Goal: Task Accomplishment & Management: Complete application form

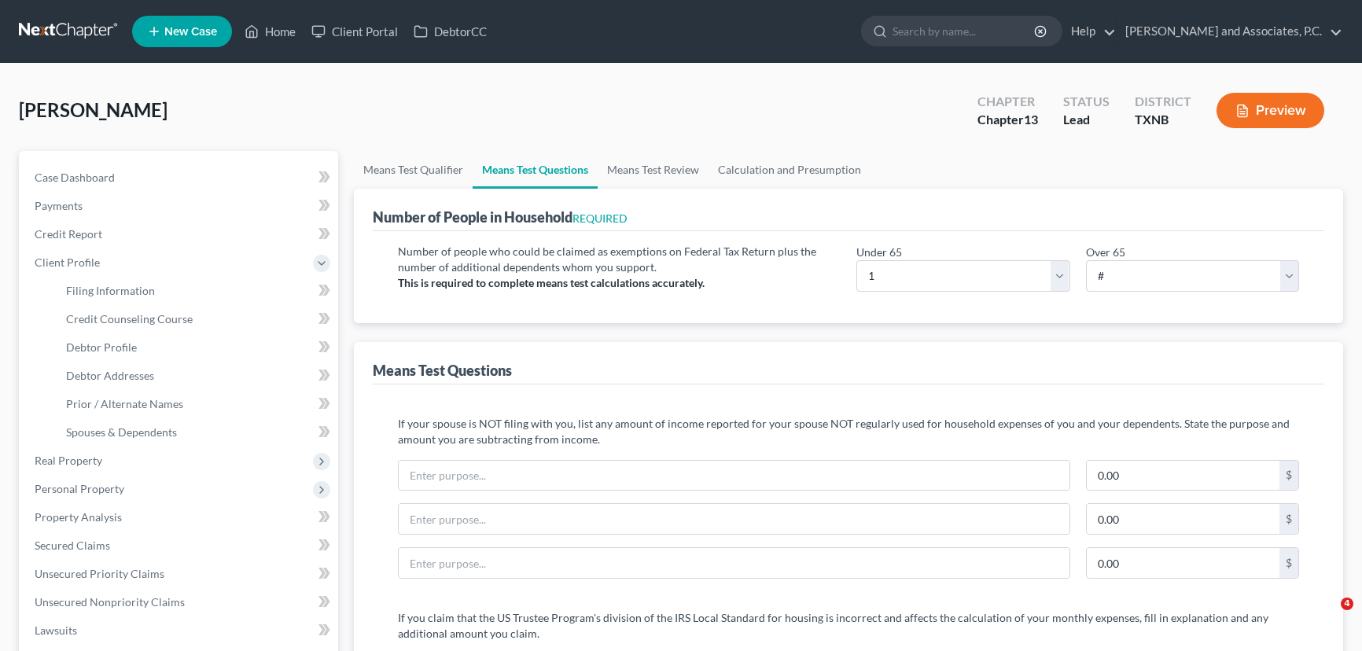
select select "1"
select select "2"
select select "1"
select select "60"
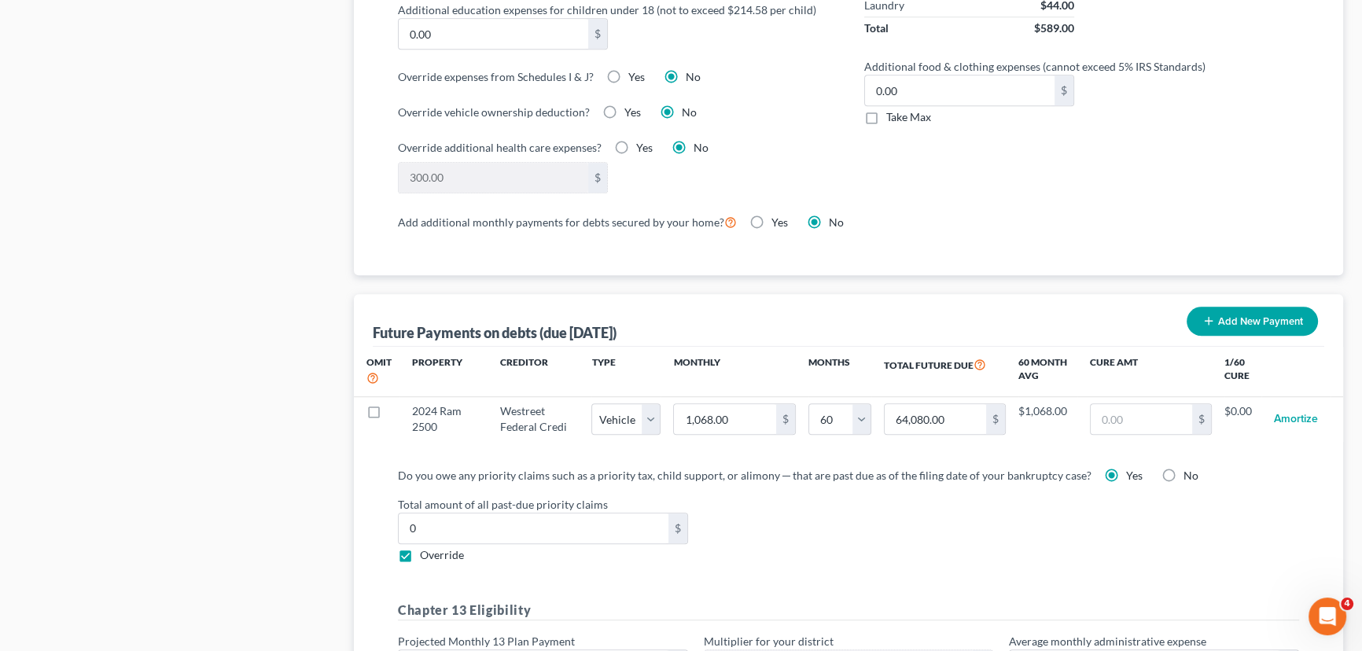
scroll to position [1310, 0]
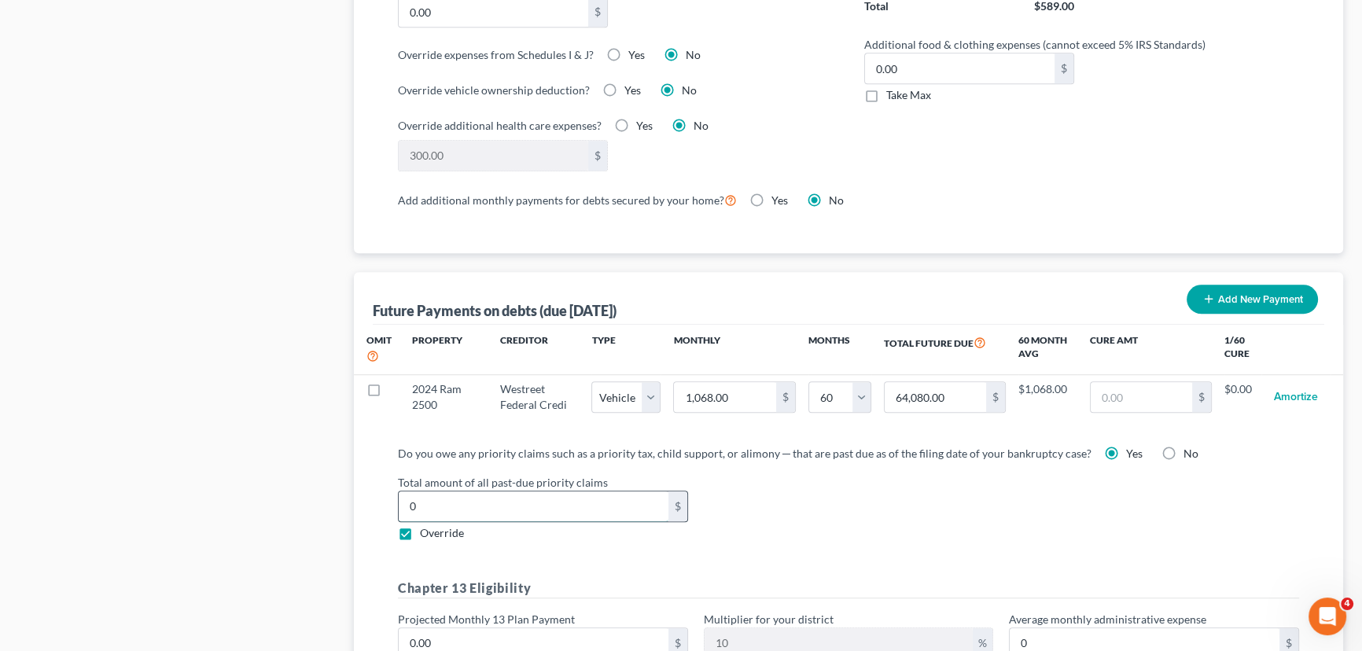
click at [432, 502] on input "0" at bounding box center [534, 507] width 270 height 30
click at [413, 503] on input "020,125.28" at bounding box center [534, 507] width 270 height 30
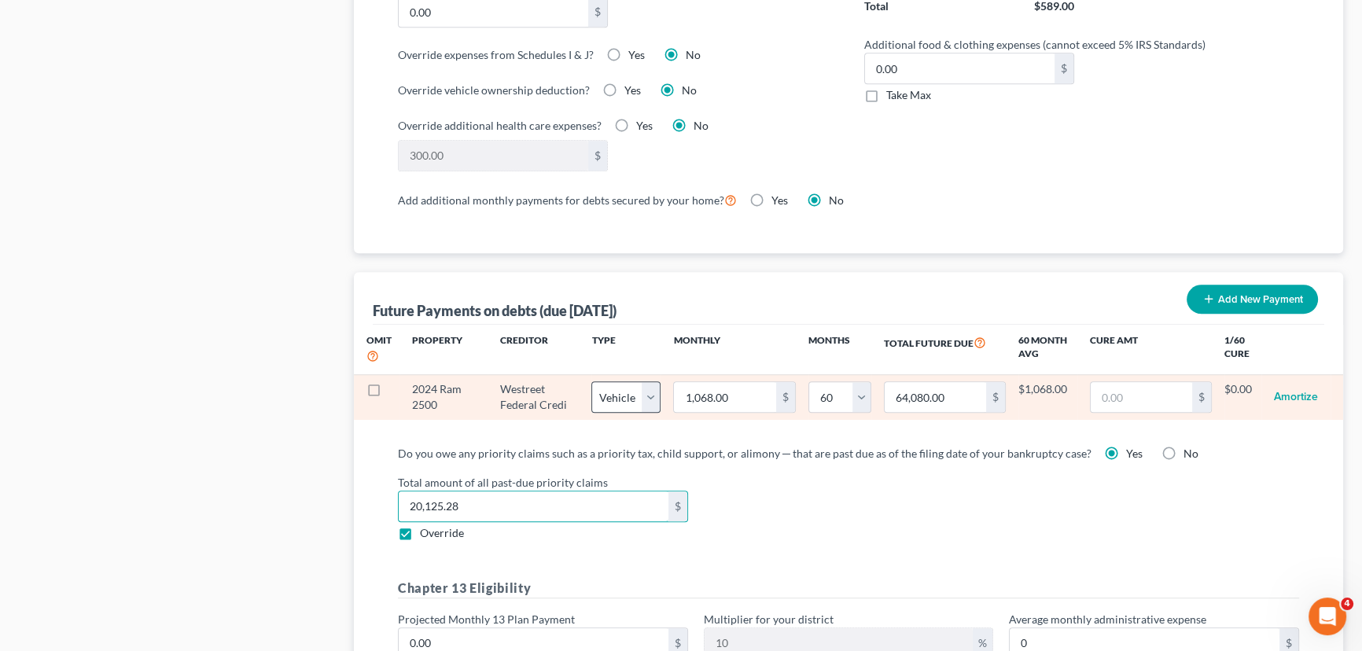
type input "20,125.28"
click at [647, 396] on select "Select Home Vehicle Other" at bounding box center [626, 397] width 69 height 31
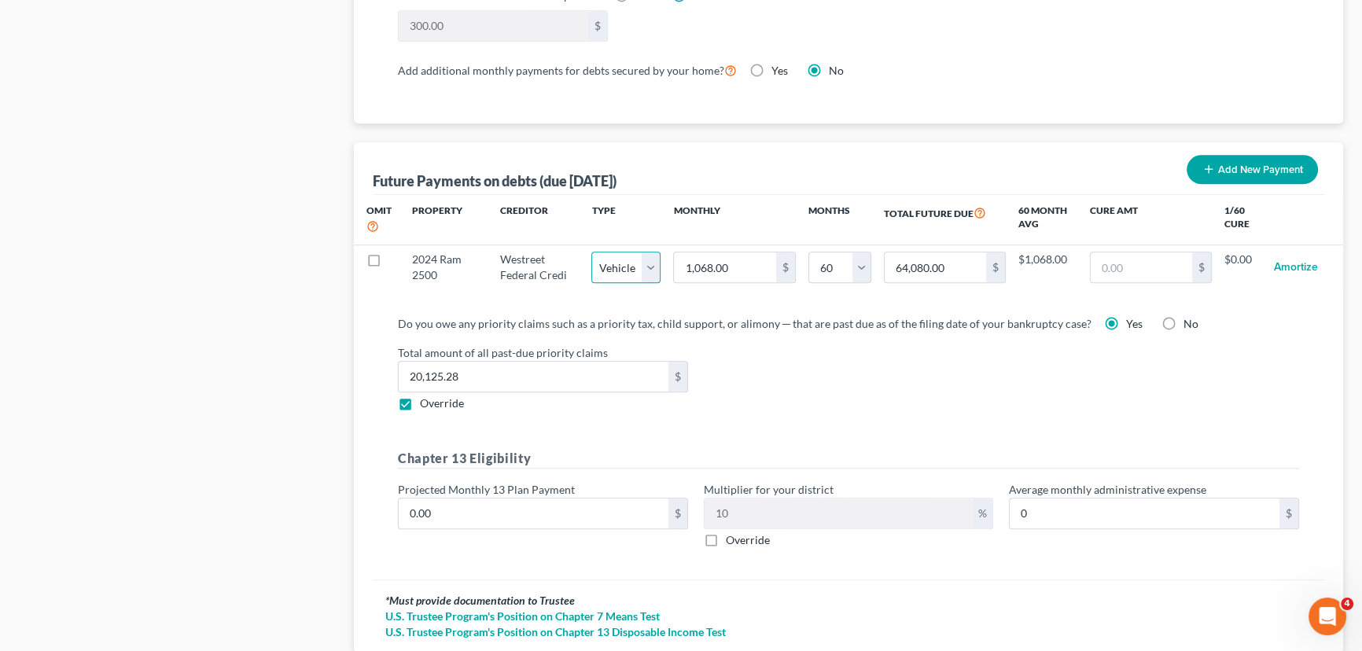
scroll to position [1547, 0]
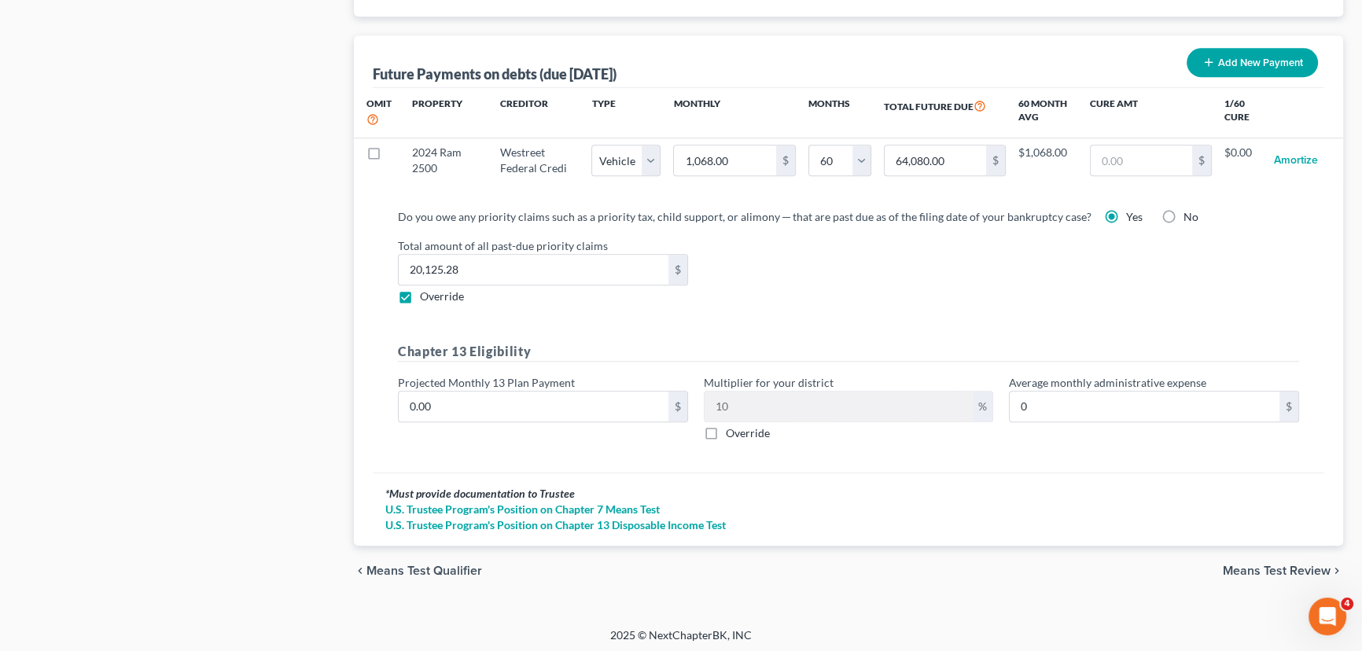
click at [1251, 569] on span "Means Test Review" at bounding box center [1277, 571] width 108 height 13
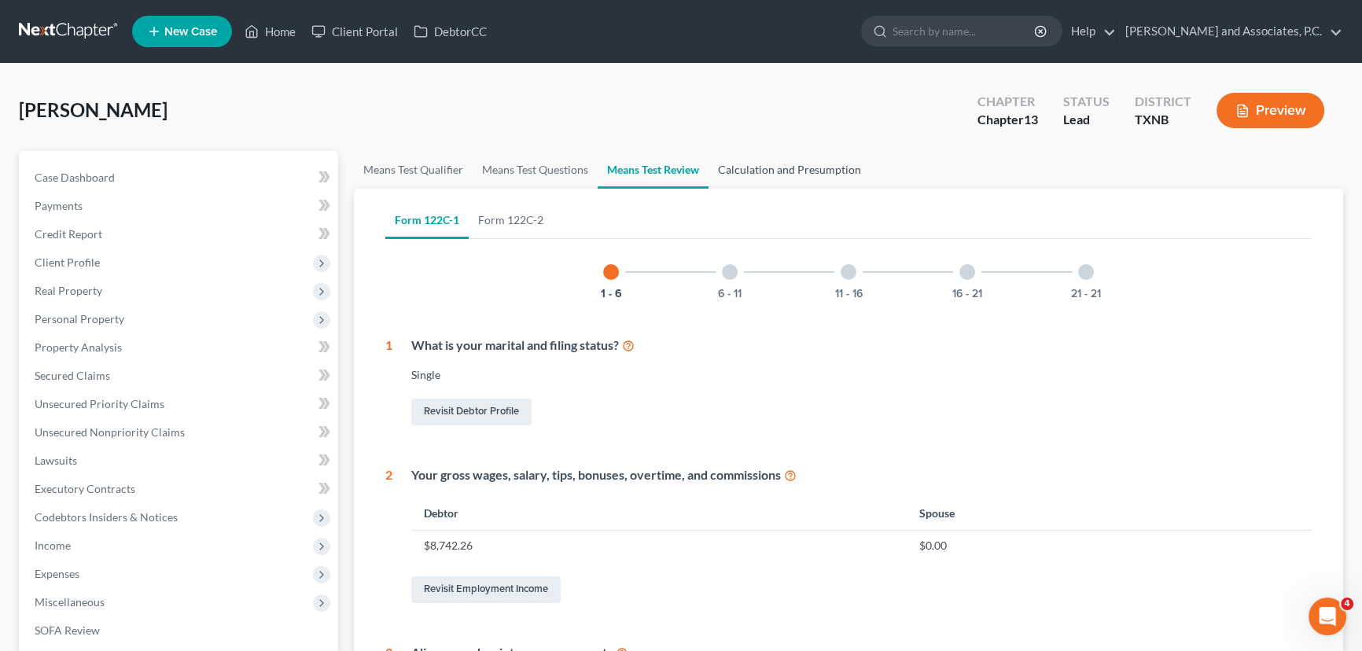
click at [836, 172] on link "Calculation and Presumption" at bounding box center [790, 170] width 162 height 38
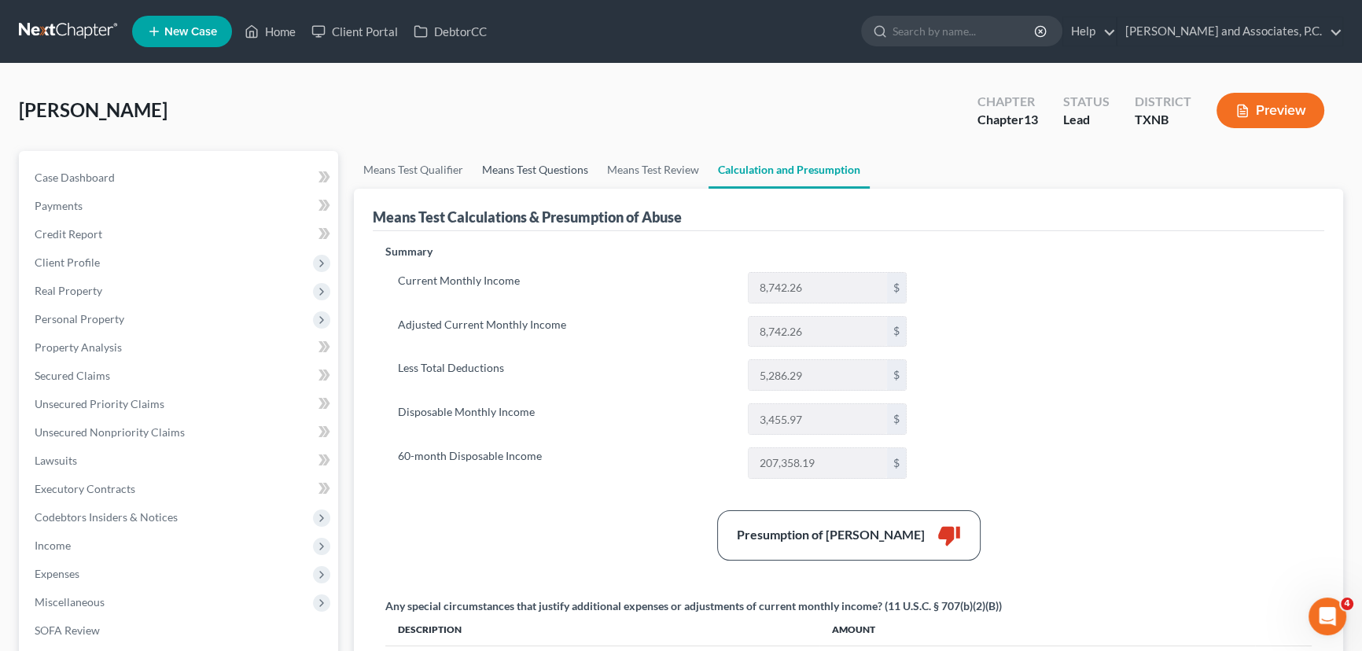
click at [519, 173] on link "Means Test Questions" at bounding box center [535, 170] width 125 height 38
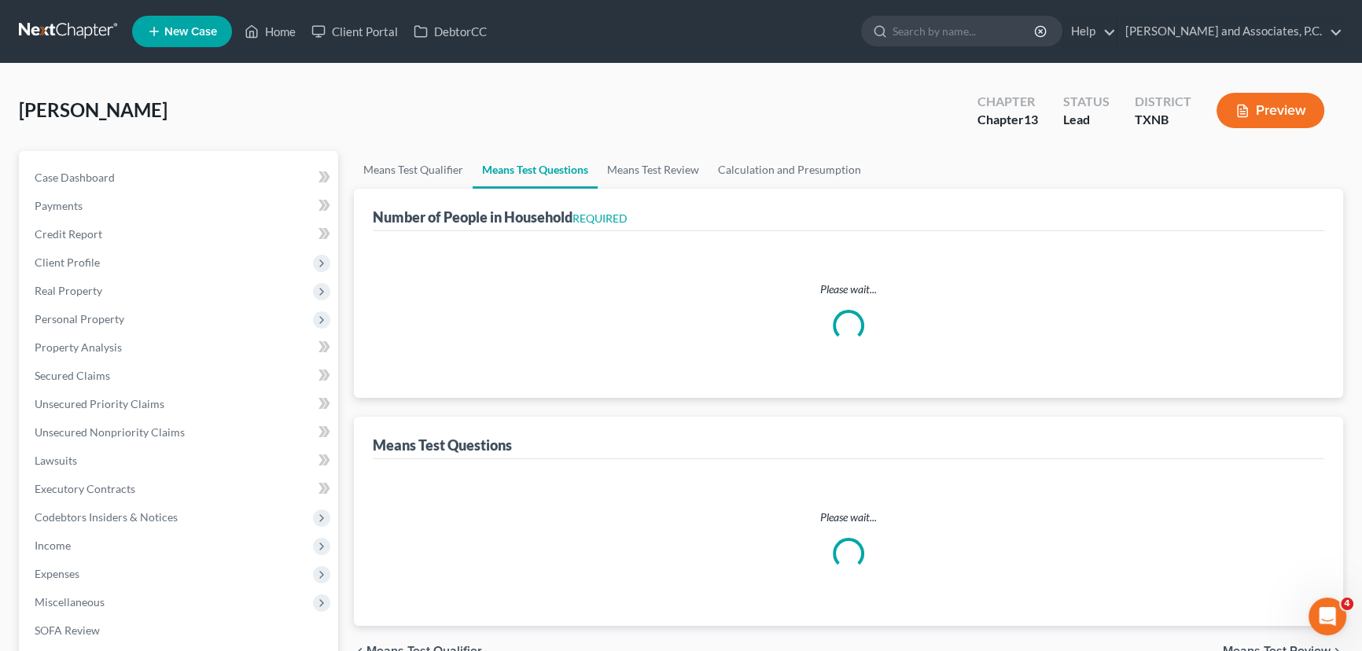
select select "1"
select select "60"
select select "1"
select select "2"
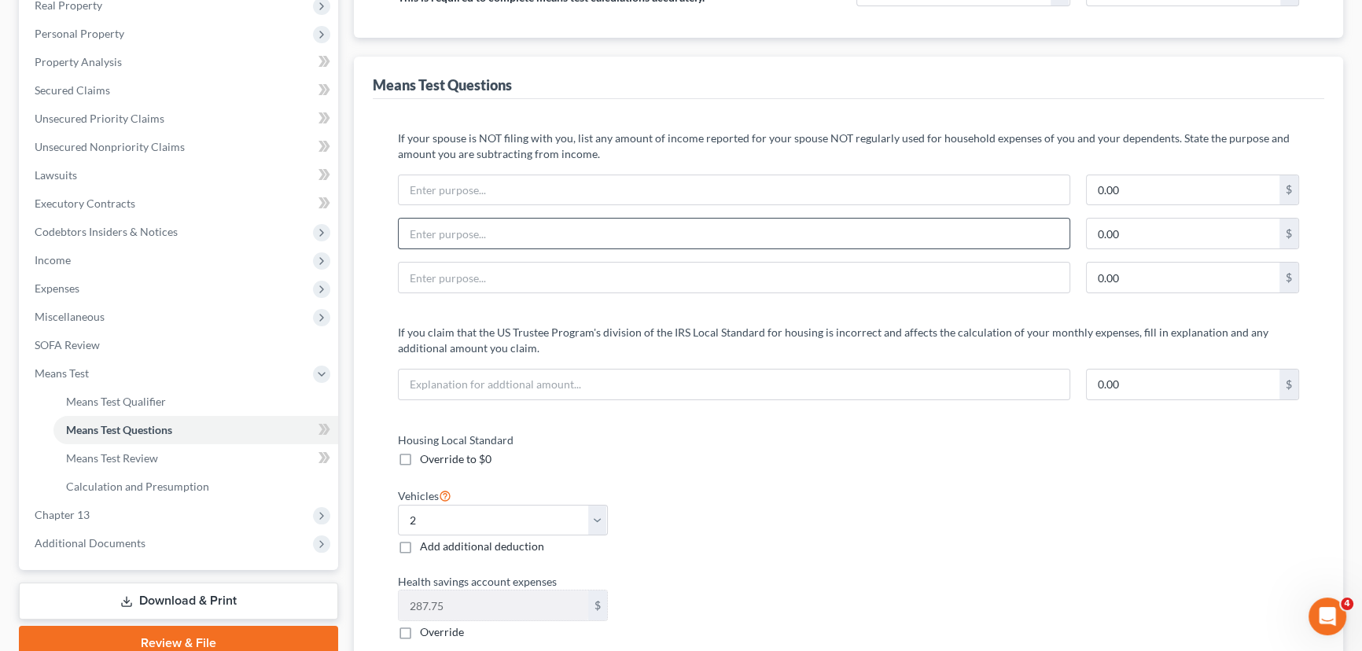
scroll to position [429, 0]
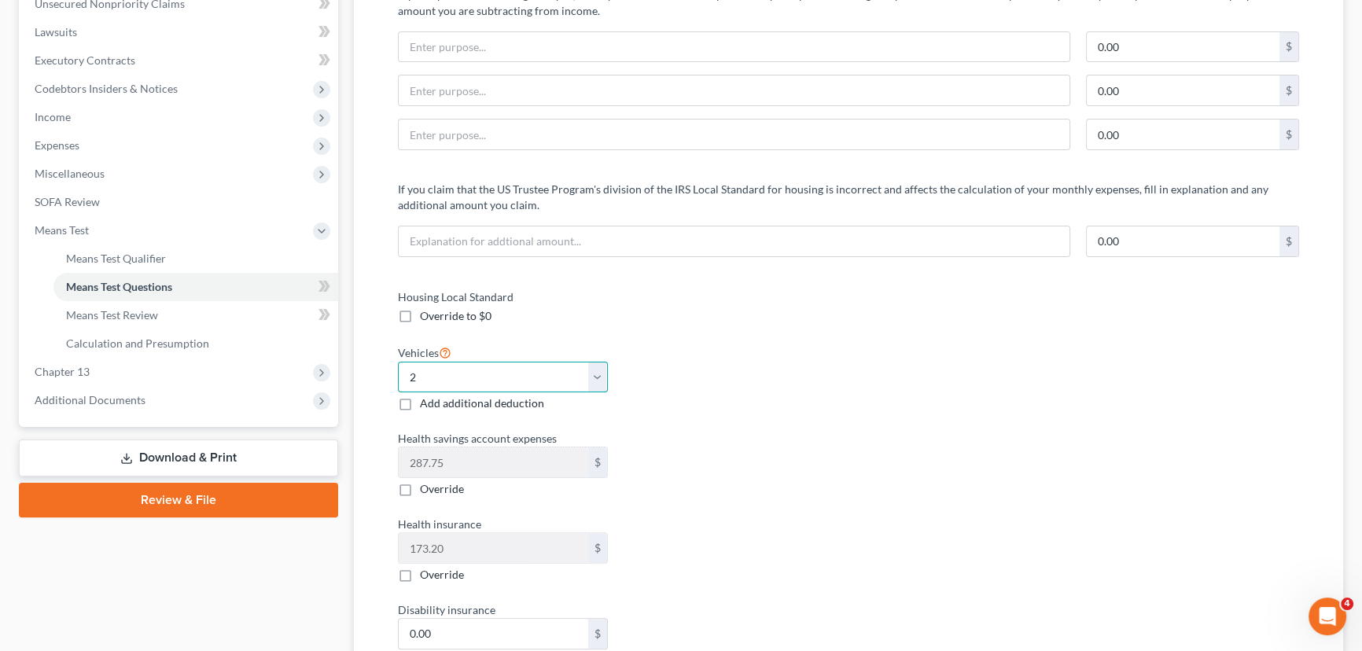
click at [602, 370] on select "Select 0 1 2 3 4 5" at bounding box center [503, 377] width 210 height 31
click at [734, 359] on div "Vehicles Select 0 1 2 3 4 5 Add additional deduction" at bounding box center [615, 377] width 451 height 69
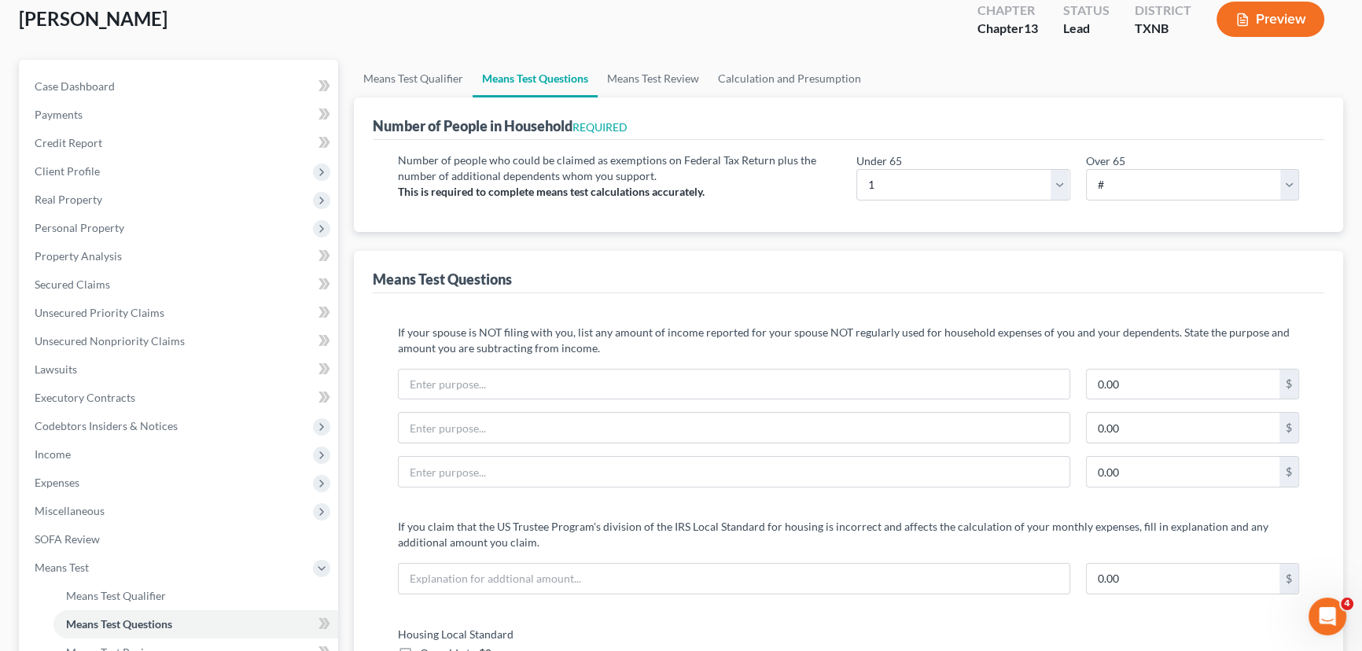
scroll to position [0, 0]
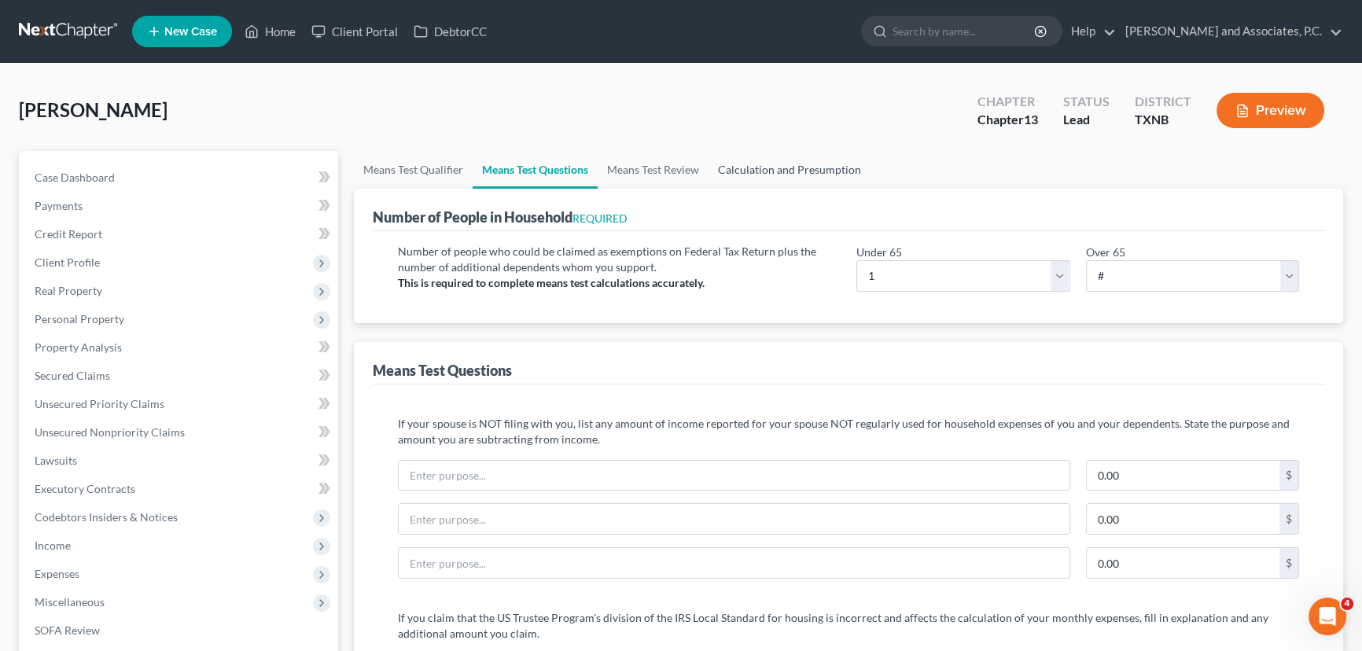
drag, startPoint x: 819, startPoint y: 161, endPoint x: 1166, endPoint y: 220, distance: 351.9
click at [819, 161] on link "Calculation and Presumption" at bounding box center [790, 170] width 162 height 38
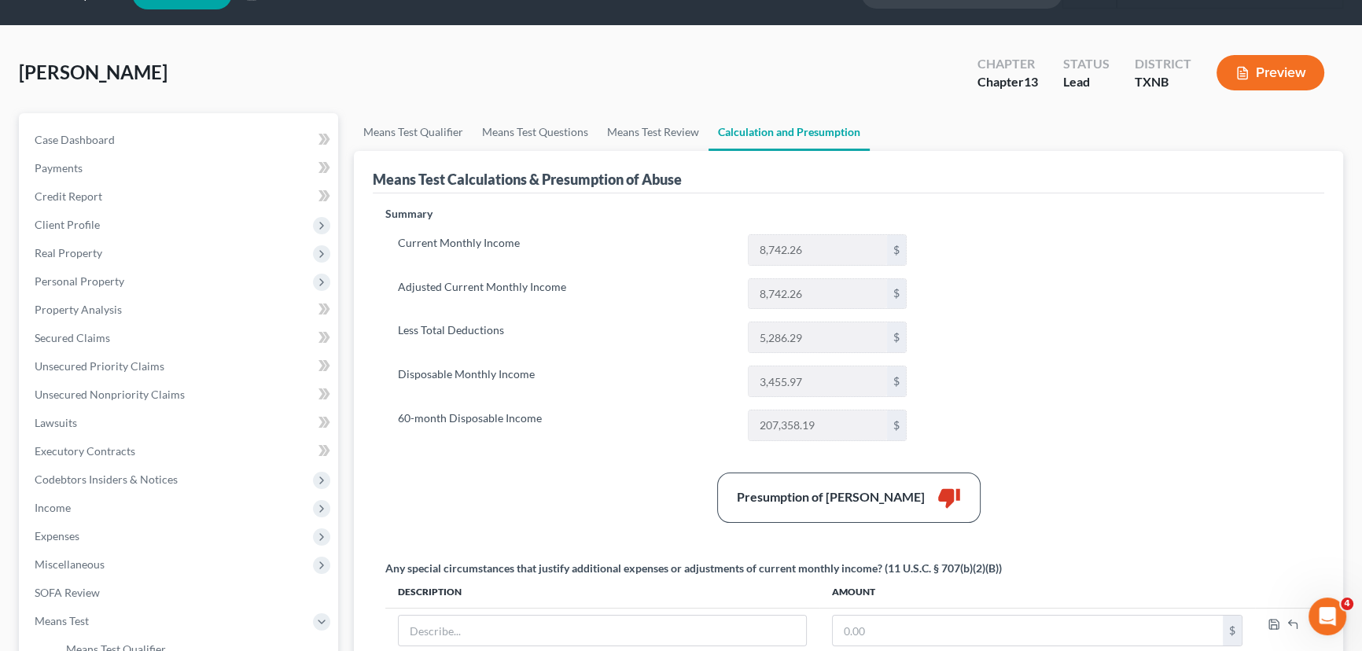
scroll to position [71, 0]
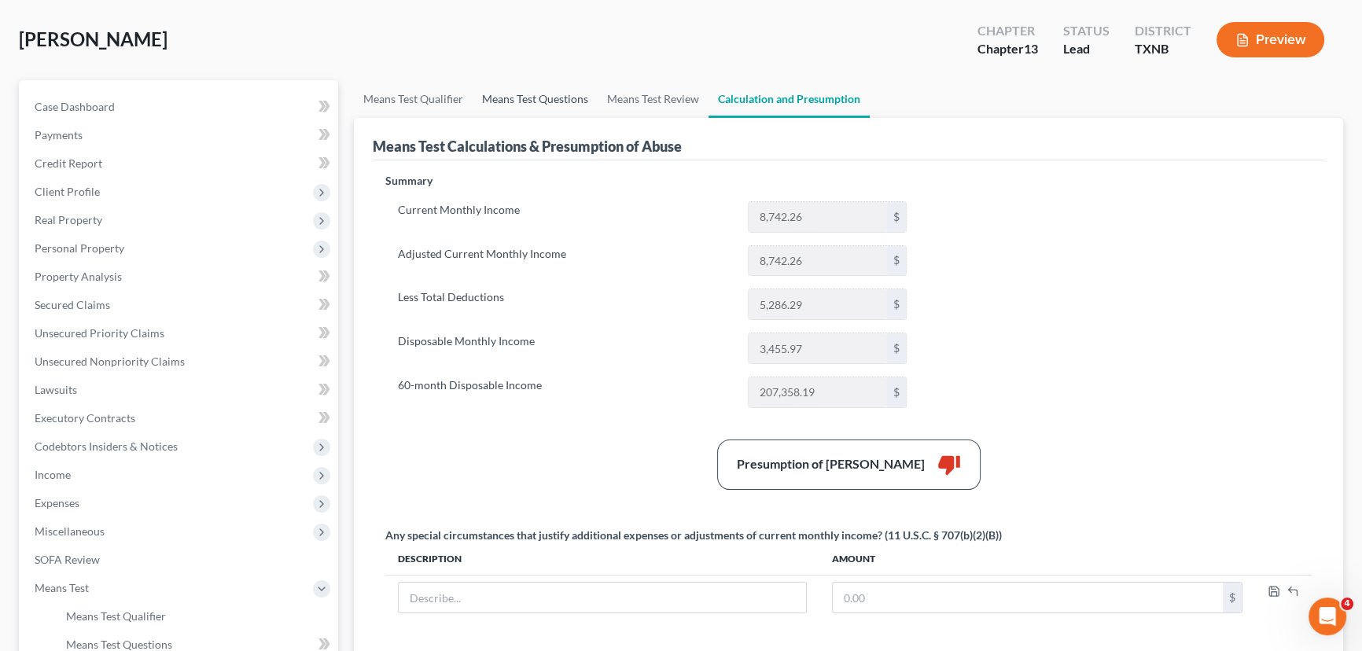
click at [536, 94] on link "Means Test Questions" at bounding box center [535, 99] width 125 height 38
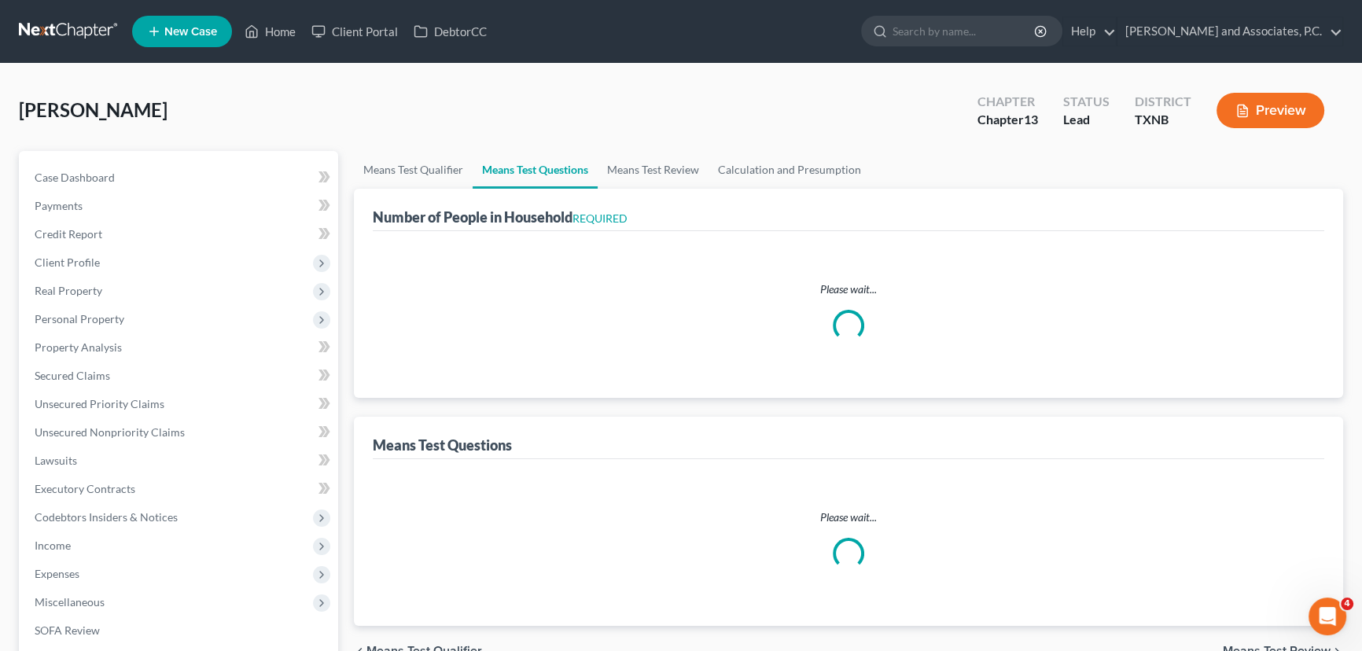
select select "1"
select select "60"
select select "1"
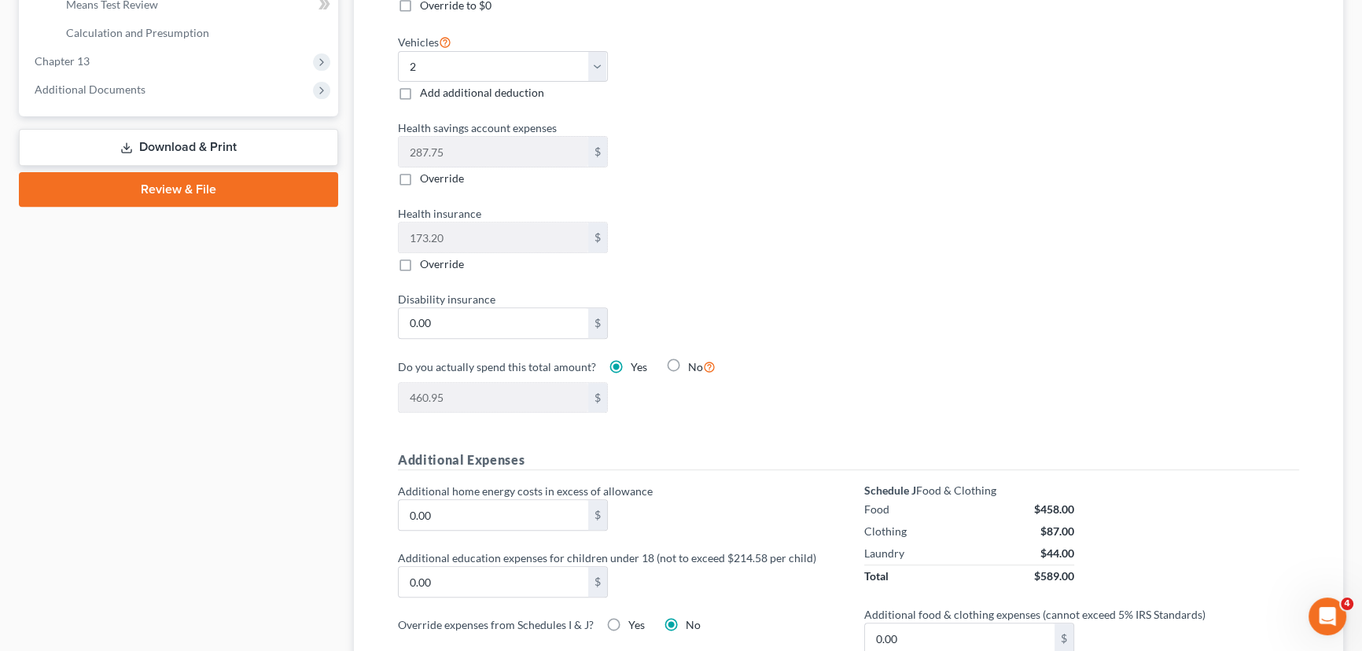
scroll to position [715, 0]
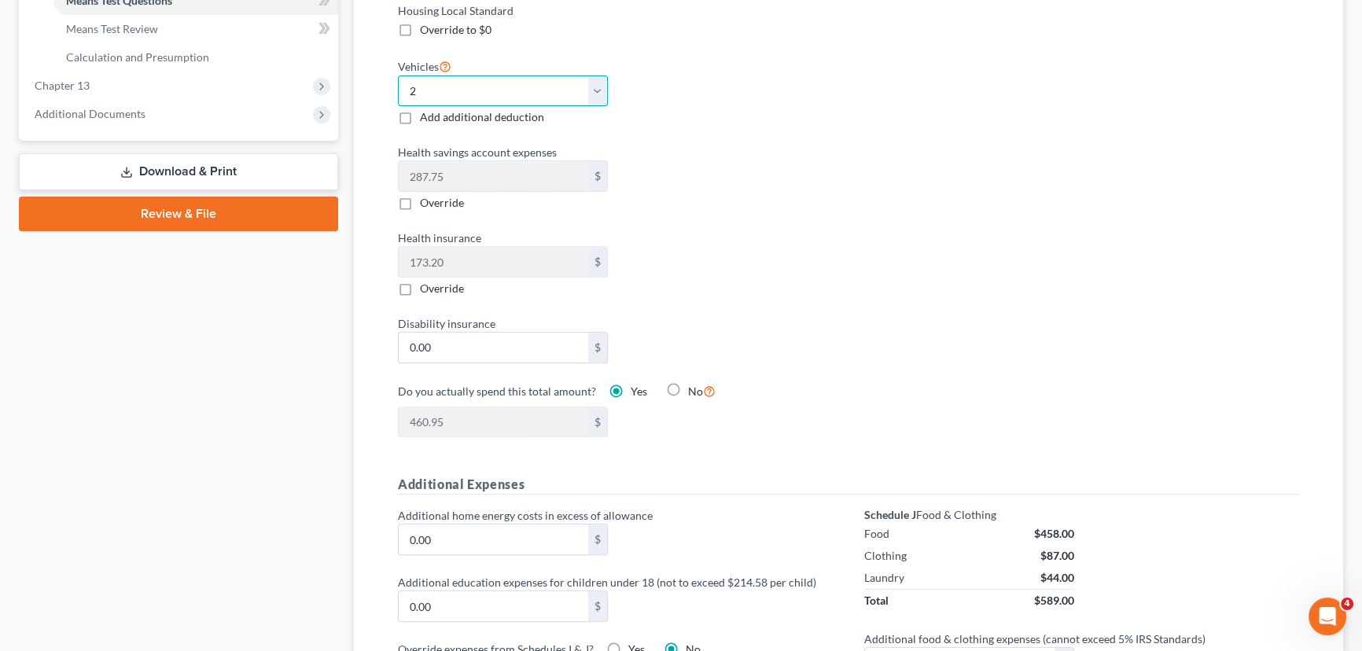
drag, startPoint x: 422, startPoint y: 88, endPoint x: 425, endPoint y: 103, distance: 15.1
click at [422, 88] on select "Select 0 1 2 3 4 5" at bounding box center [503, 91] width 210 height 31
select select "1"
click at [398, 76] on select "Select 0 1 2 3 4 5" at bounding box center [503, 91] width 210 height 31
click at [734, 169] on div "Health savings account expenses 287.75 $ Override" at bounding box center [615, 177] width 451 height 67
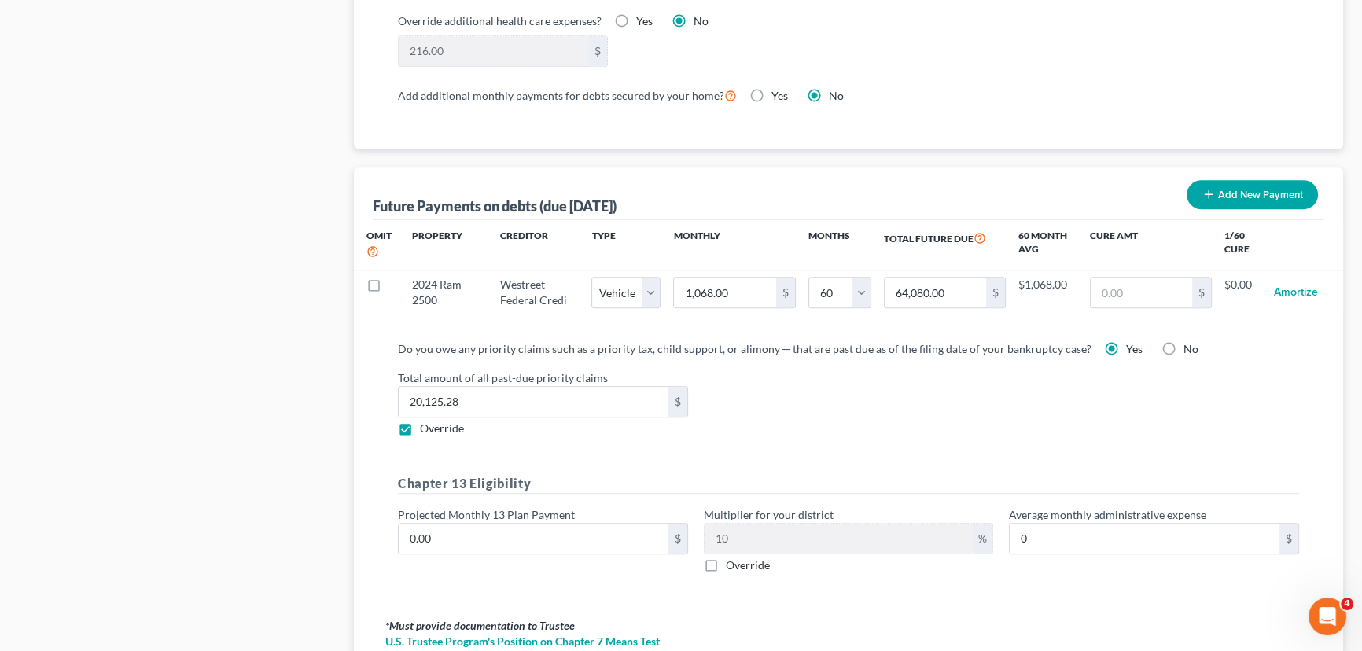
scroll to position [1502, 0]
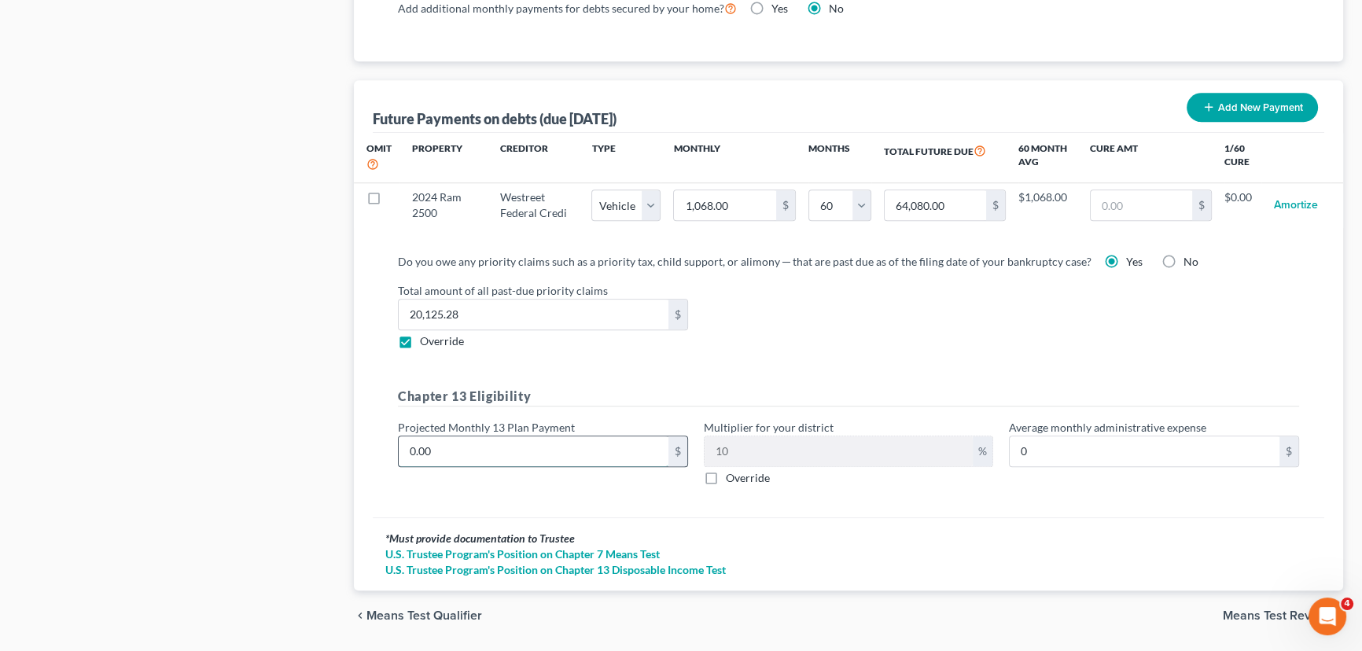
click at [527, 459] on input "0.00" at bounding box center [534, 452] width 270 height 30
type input "1"
type input "0.10"
type input "19"
type input "1.90"
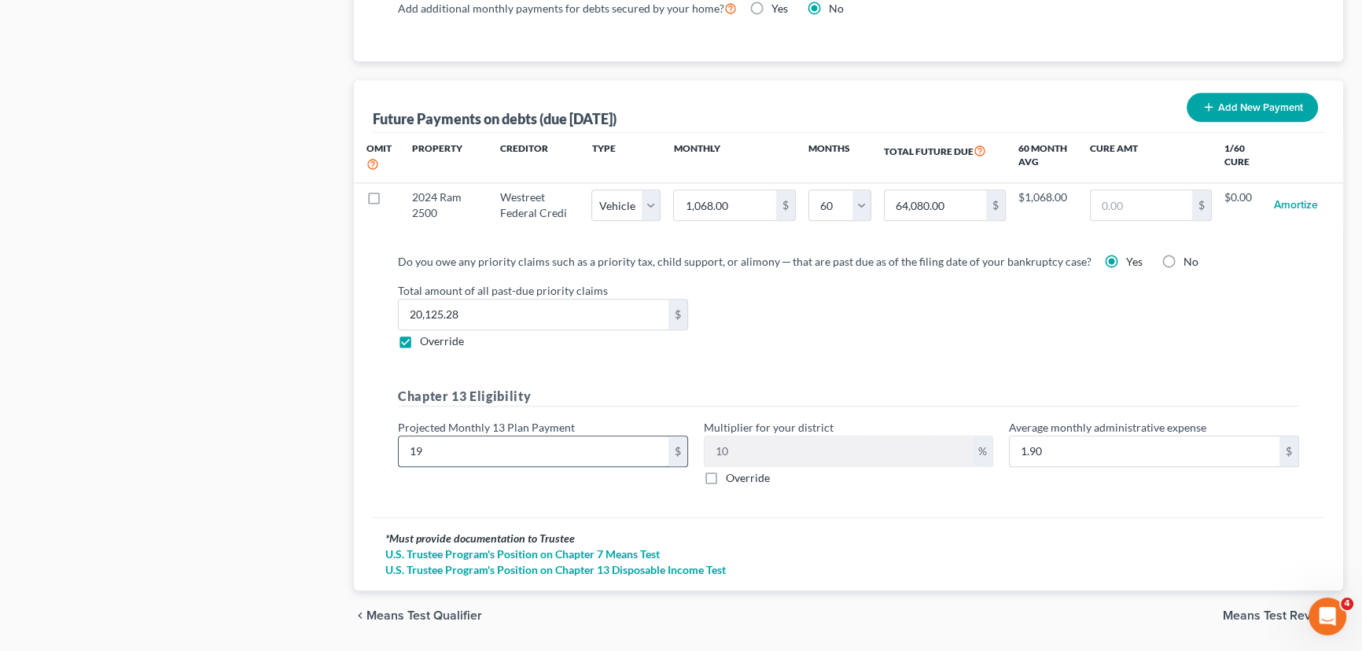
type input "198"
type input "19.80"
type input "1985"
type input "198.50"
type input "1,985.00"
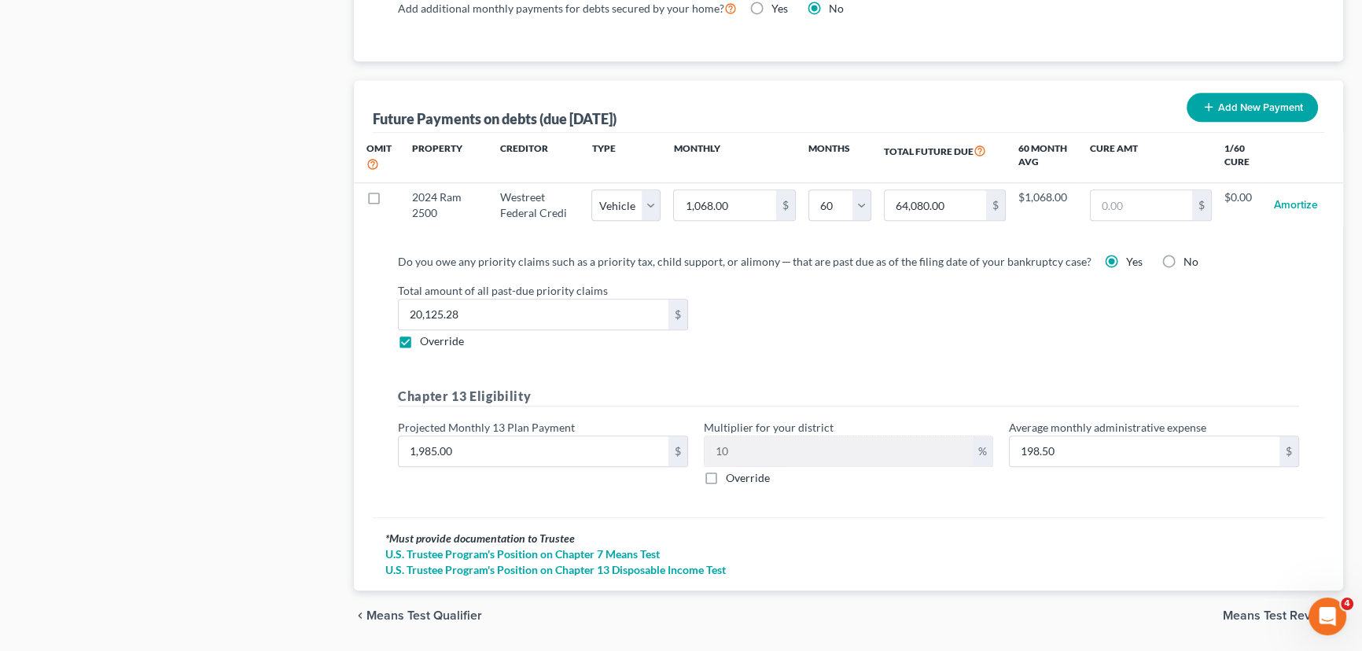
click at [1024, 366] on div "Do you owe any priority claims such as a priority tax, child support, or alimon…" at bounding box center [848, 375] width 927 height 245
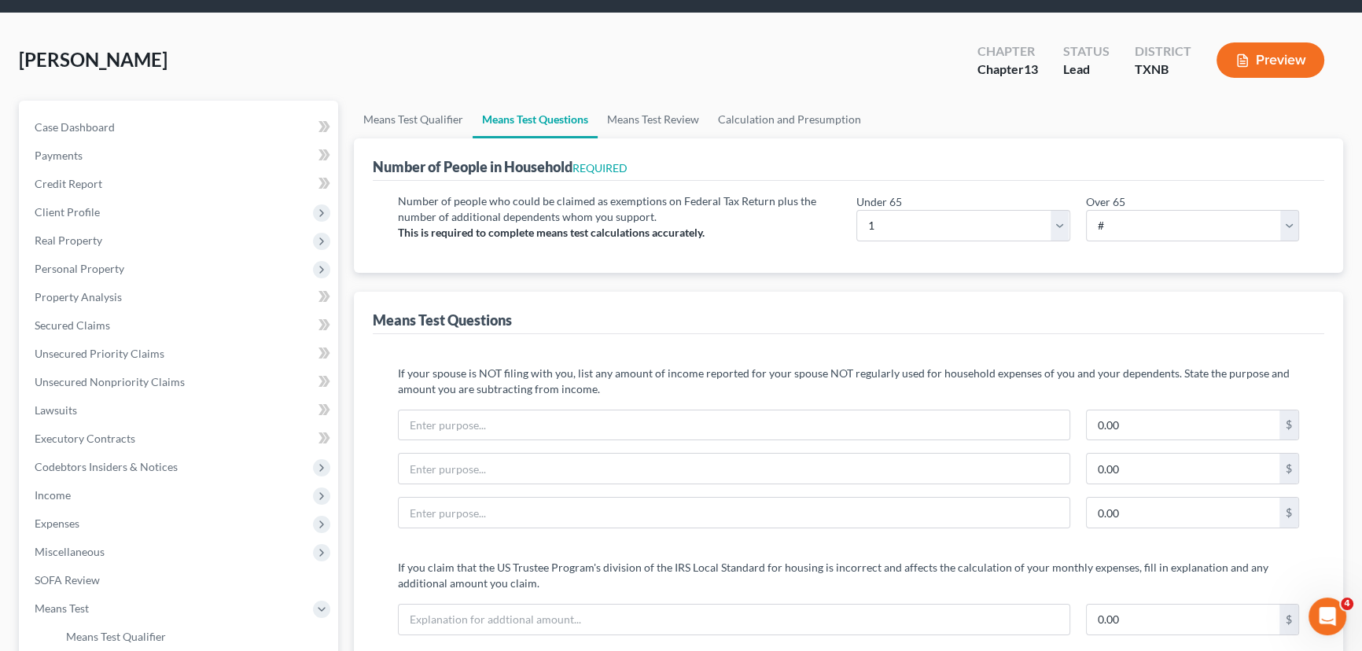
scroll to position [0, 0]
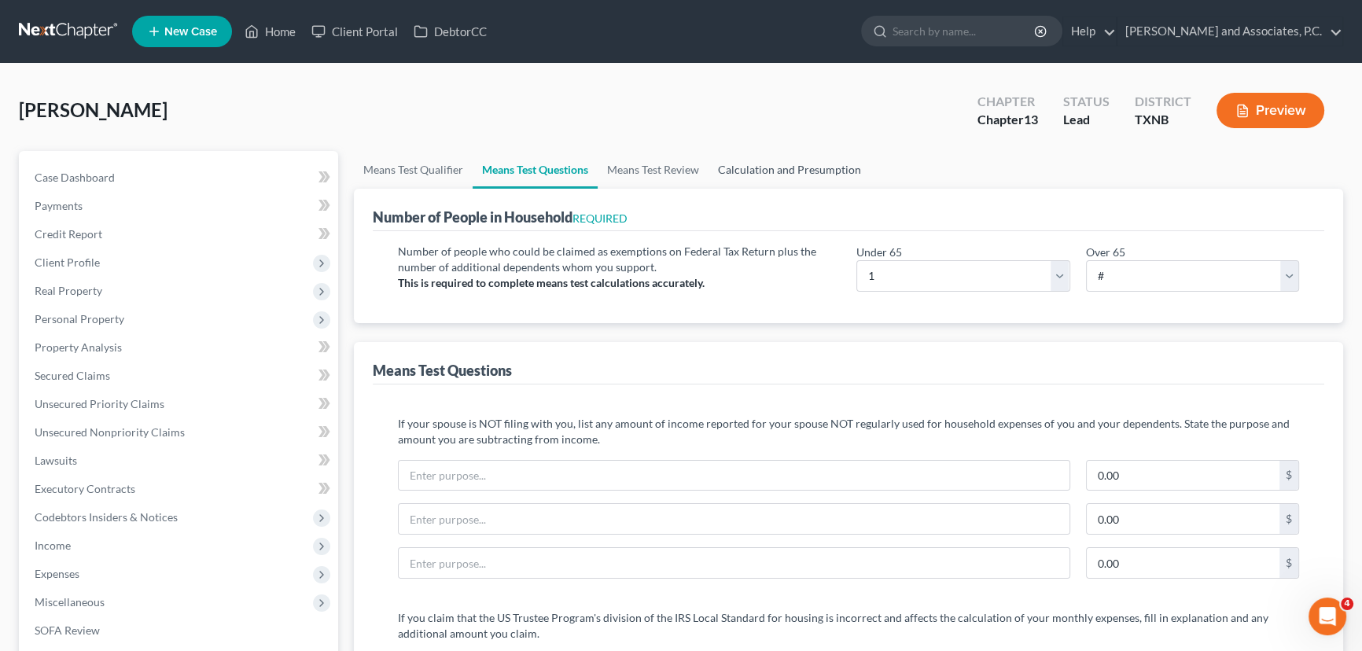
click at [819, 177] on link "Calculation and Presumption" at bounding box center [790, 170] width 162 height 38
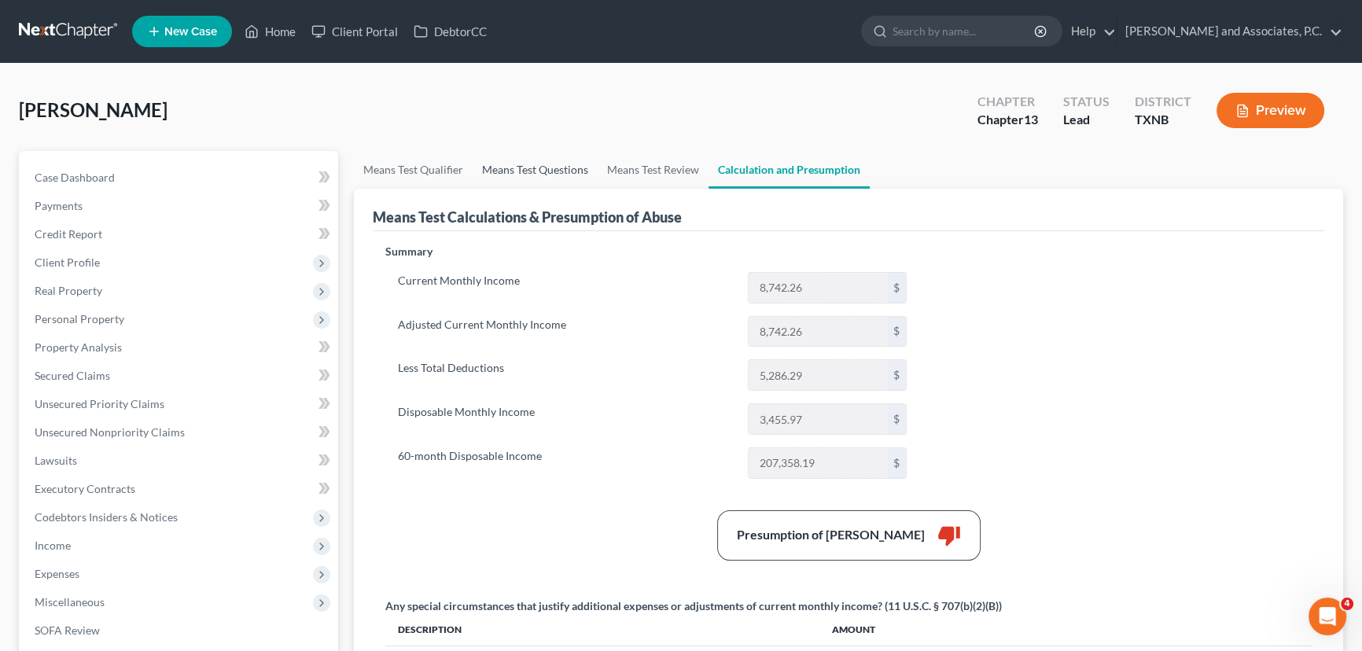
click at [530, 171] on link "Means Test Questions" at bounding box center [535, 170] width 125 height 38
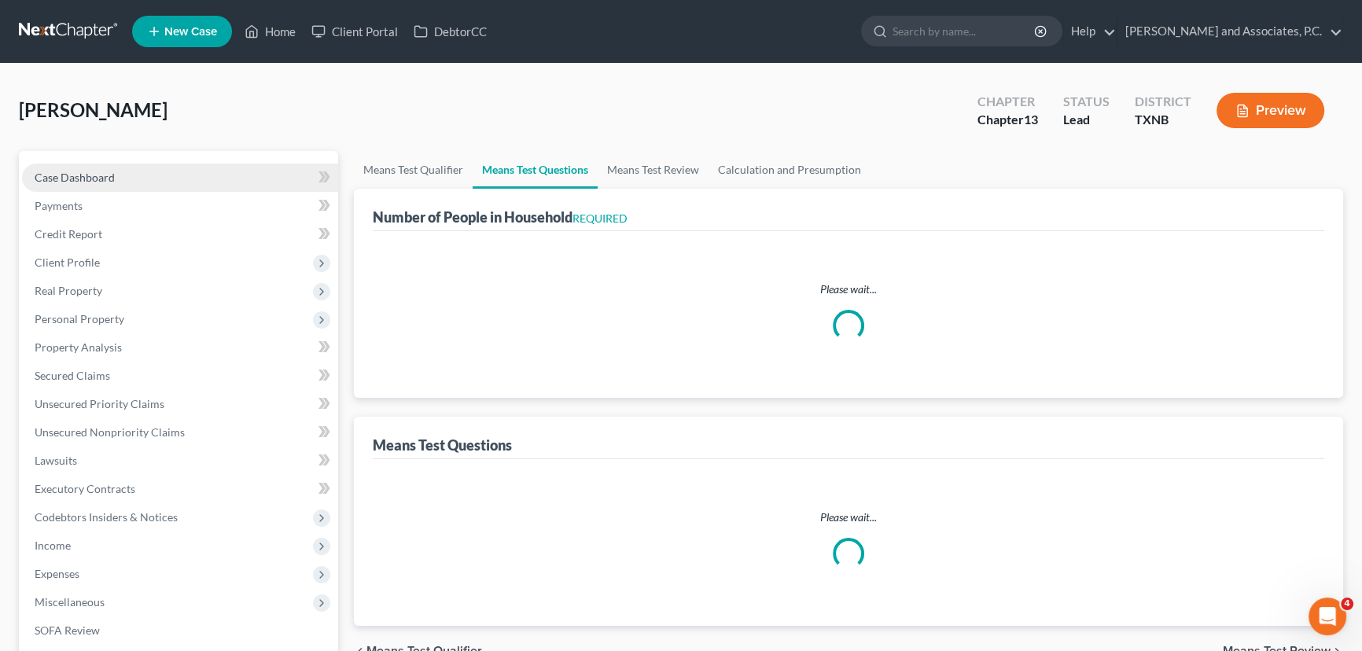
click at [198, 170] on link "Case Dashboard" at bounding box center [180, 178] width 316 height 28
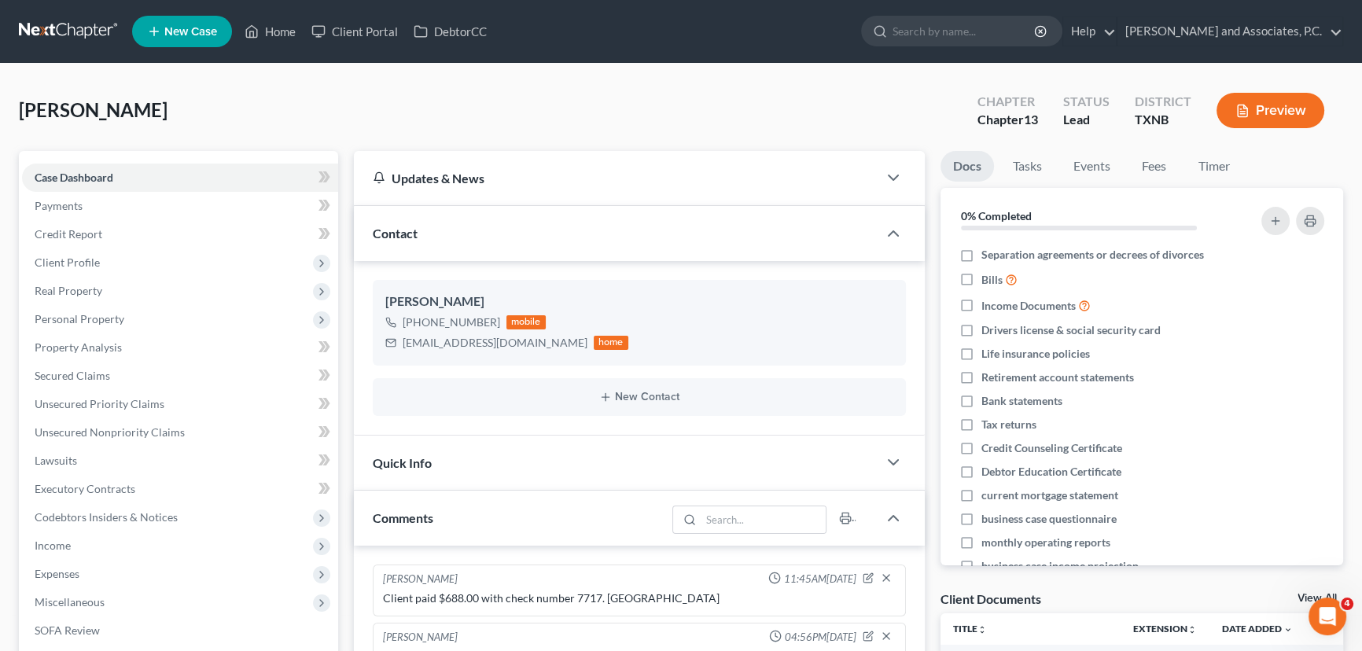
scroll to position [4416, 0]
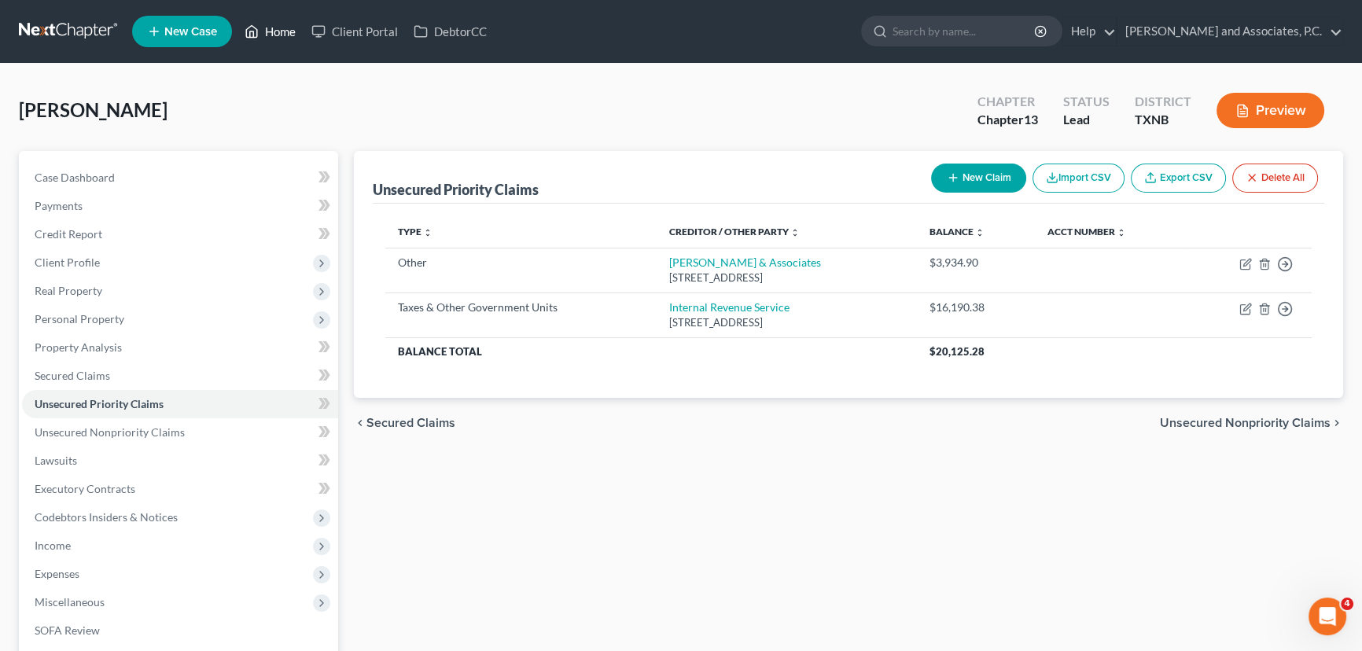
click at [274, 25] on link "Home" at bounding box center [270, 31] width 67 height 28
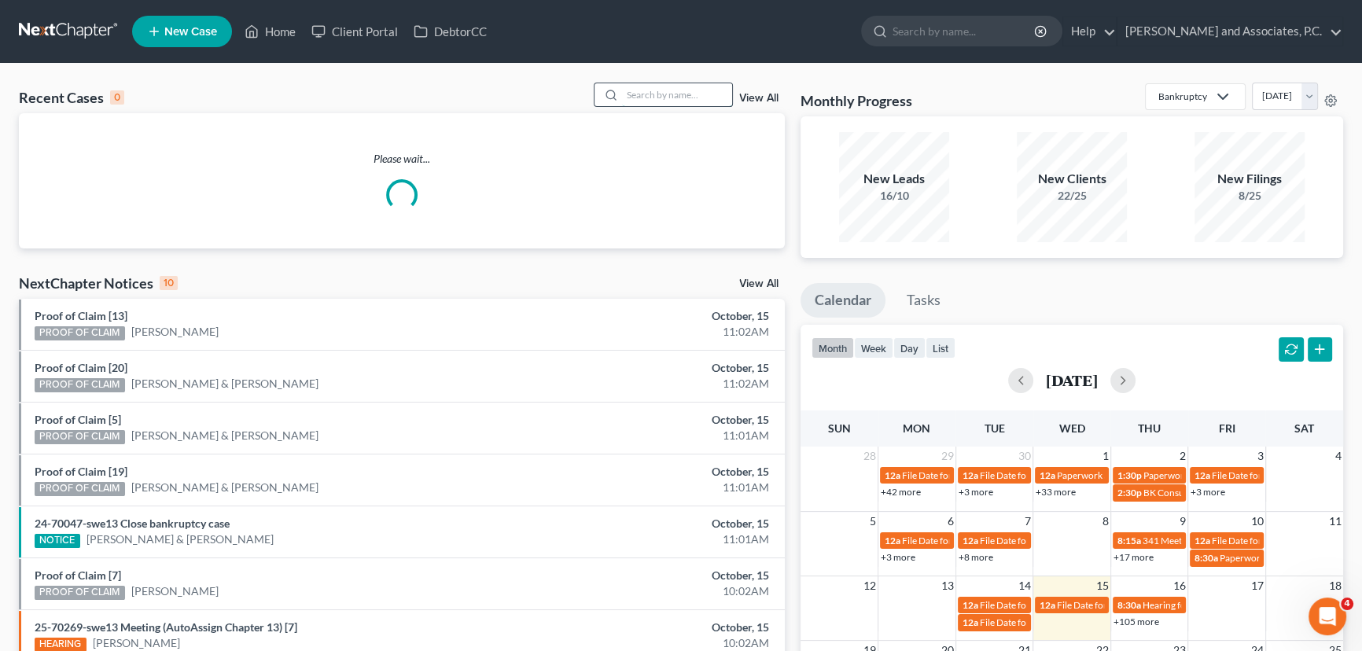
click at [622, 94] on input "search" at bounding box center [677, 94] width 110 height 23
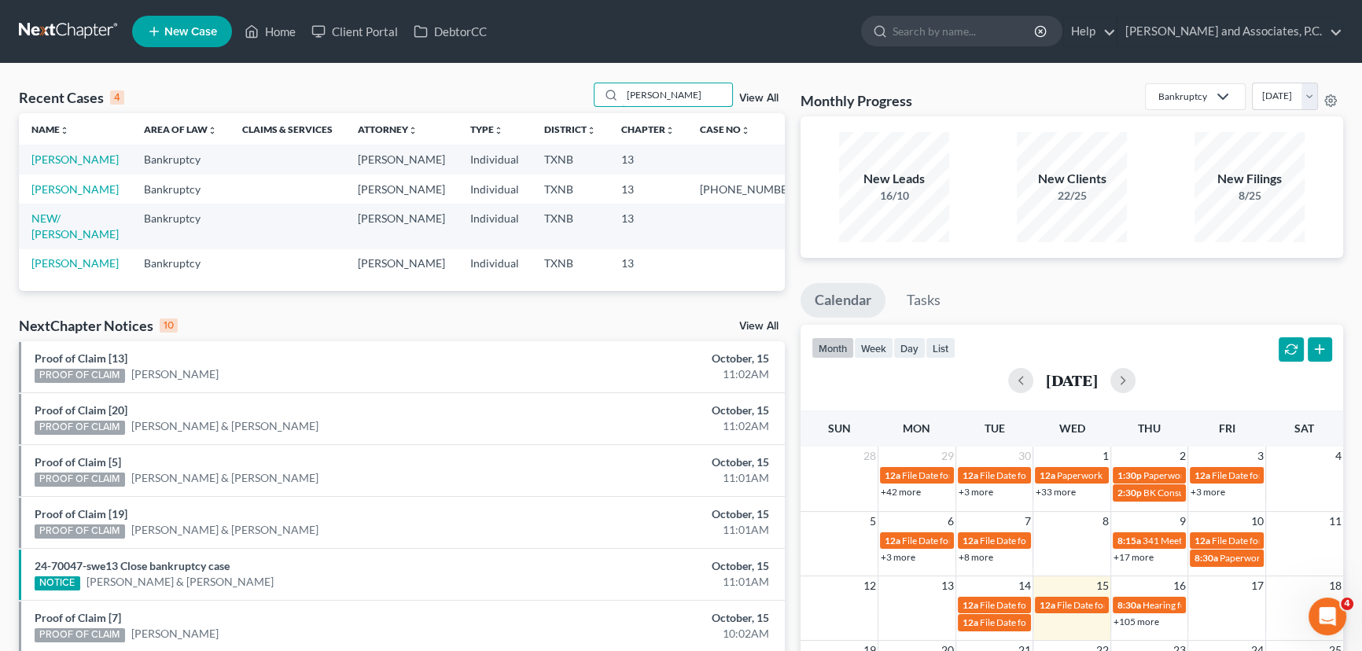
type input "mcbride"
click at [767, 98] on link "View All" at bounding box center [758, 98] width 39 height 11
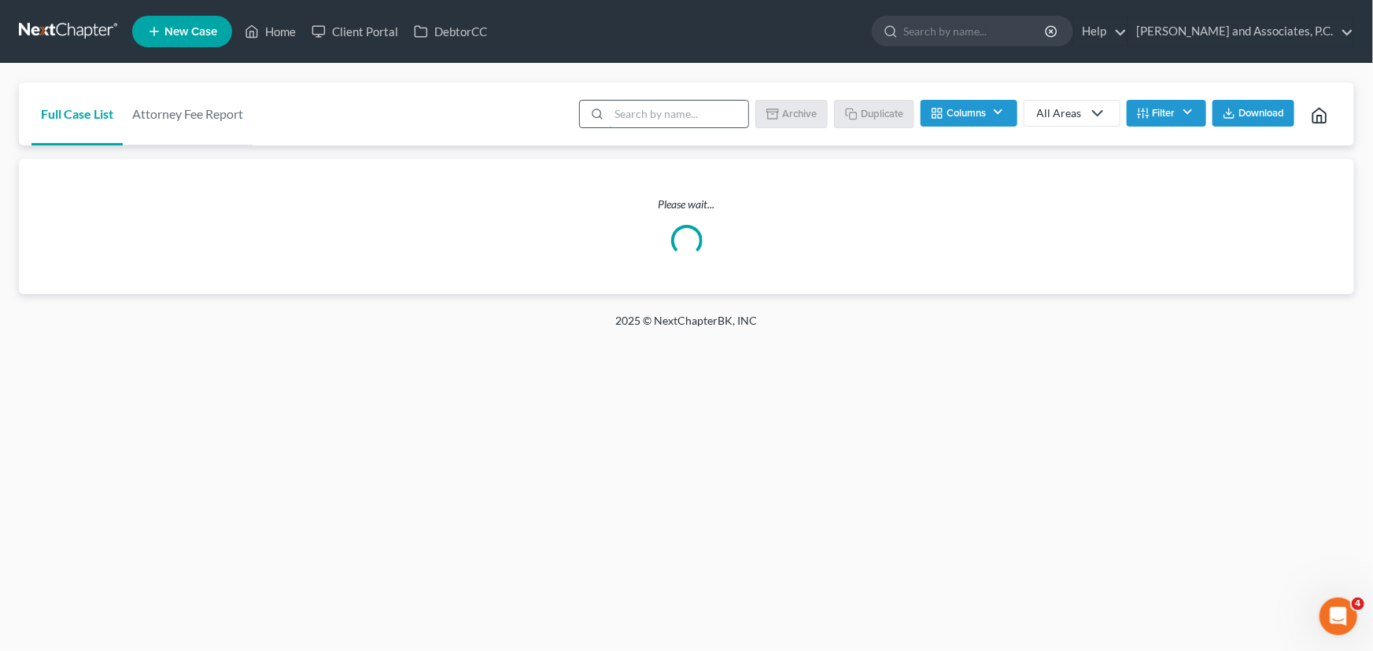
click at [666, 113] on input "search" at bounding box center [678, 114] width 139 height 27
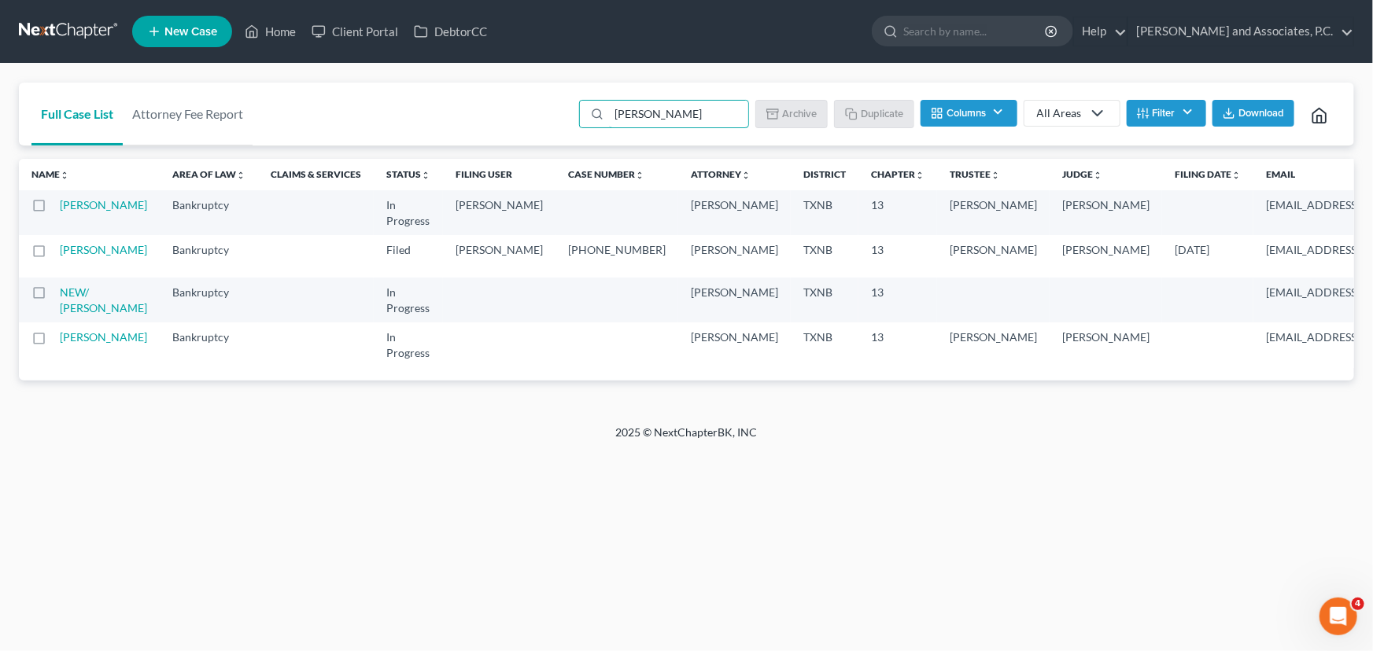
click at [53, 297] on label at bounding box center [53, 297] width 0 height 0
type input "mcbride"
click at [60, 295] on input "checkbox" at bounding box center [65, 290] width 10 height 10
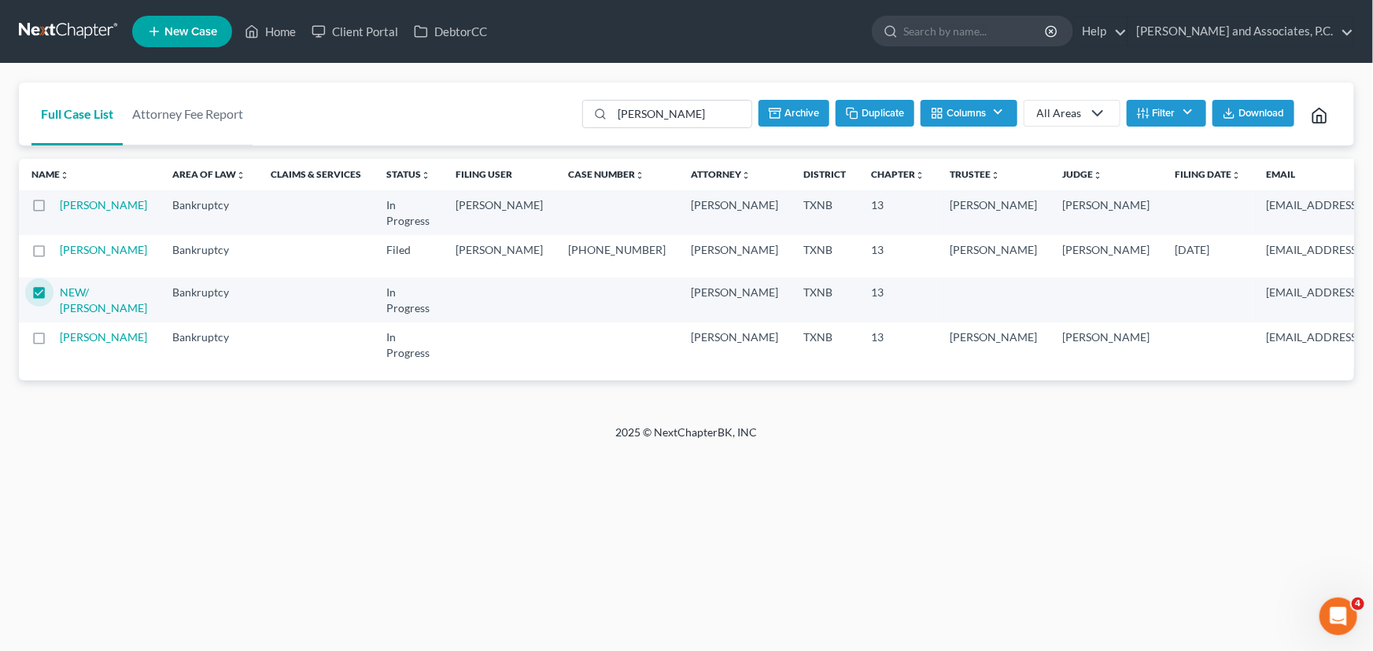
click at [802, 115] on button "Archive" at bounding box center [793, 113] width 71 height 27
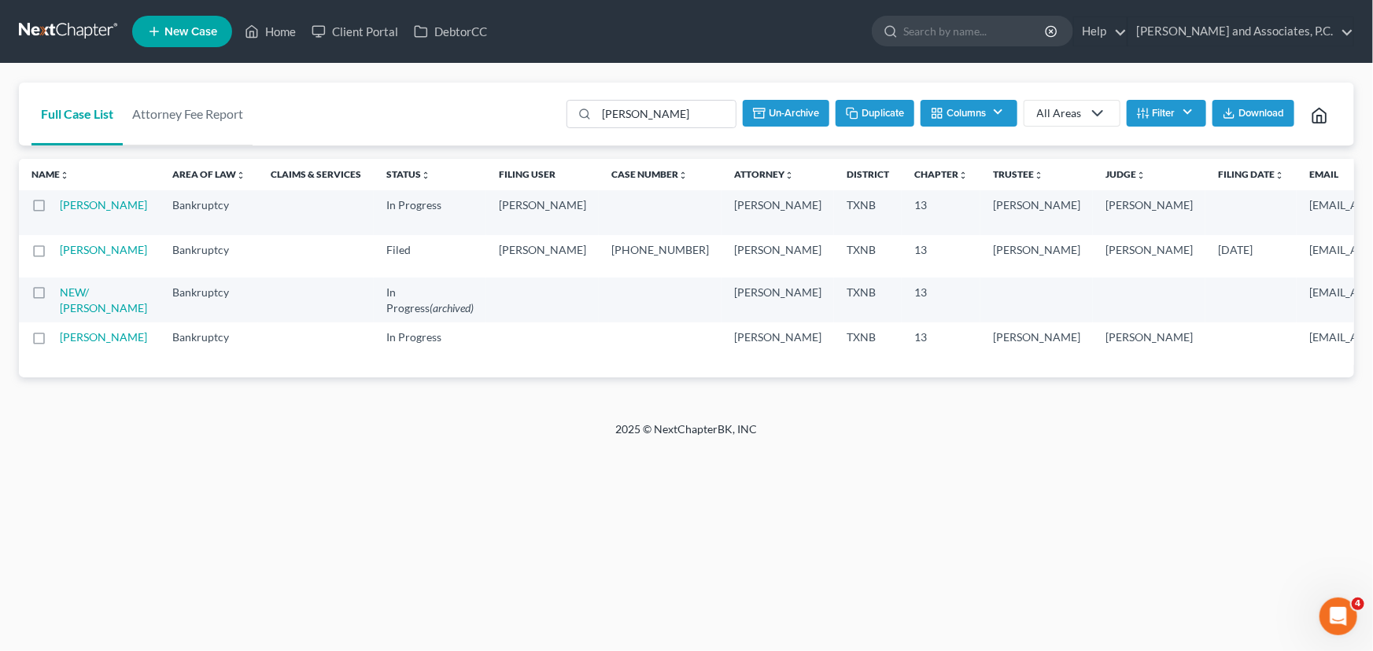
checkbox input "false"
click at [280, 28] on link "Home" at bounding box center [270, 31] width 67 height 28
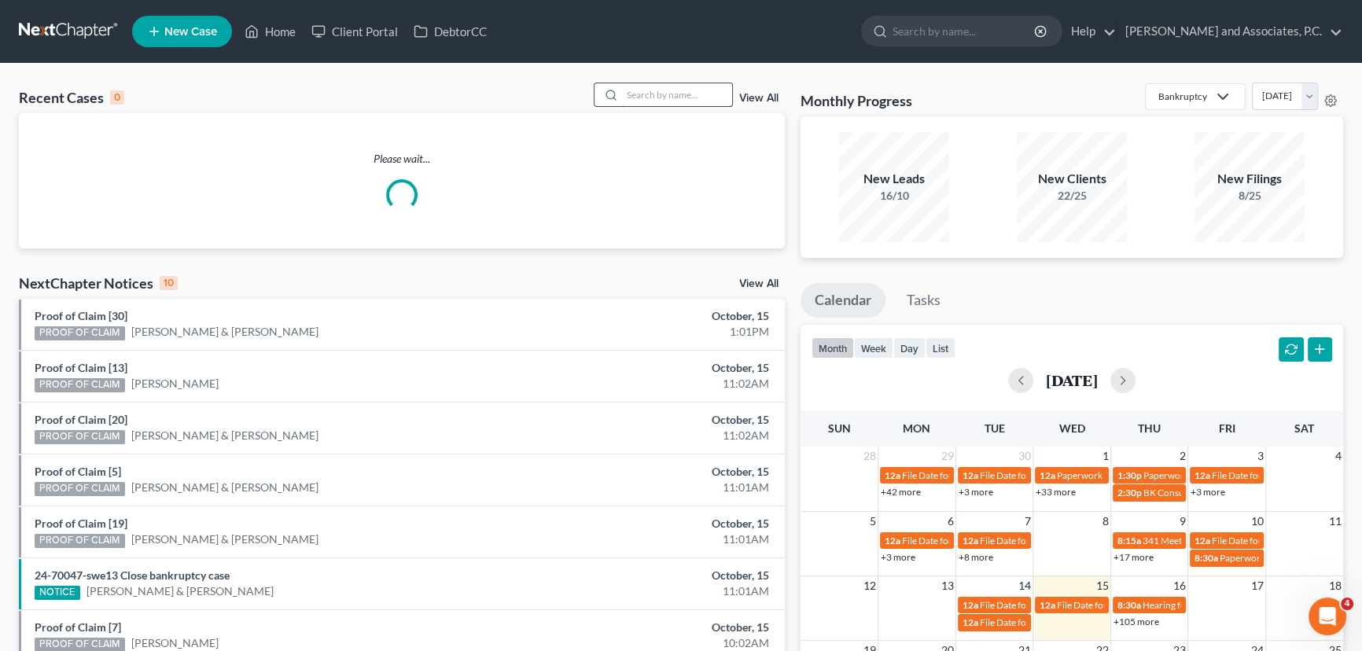
click at [659, 90] on input "search" at bounding box center [677, 94] width 110 height 23
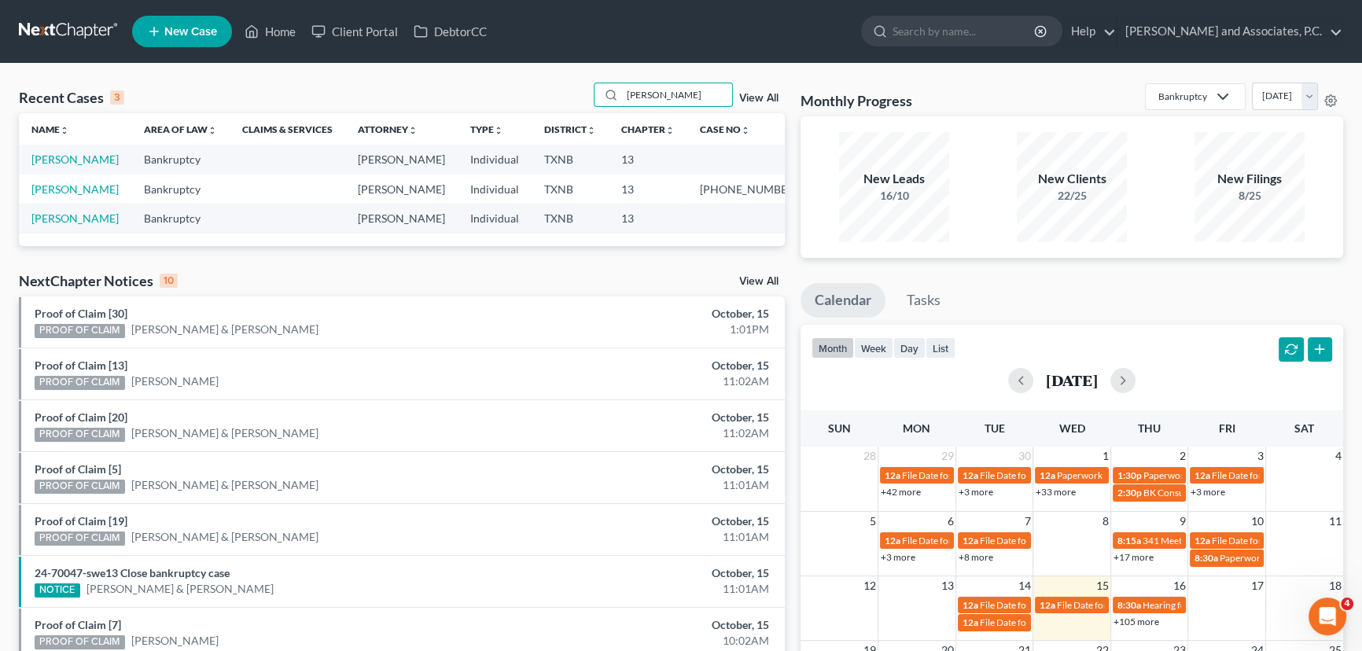
click at [590, 97] on div "Recent Cases 3 mcbride View All" at bounding box center [402, 98] width 766 height 31
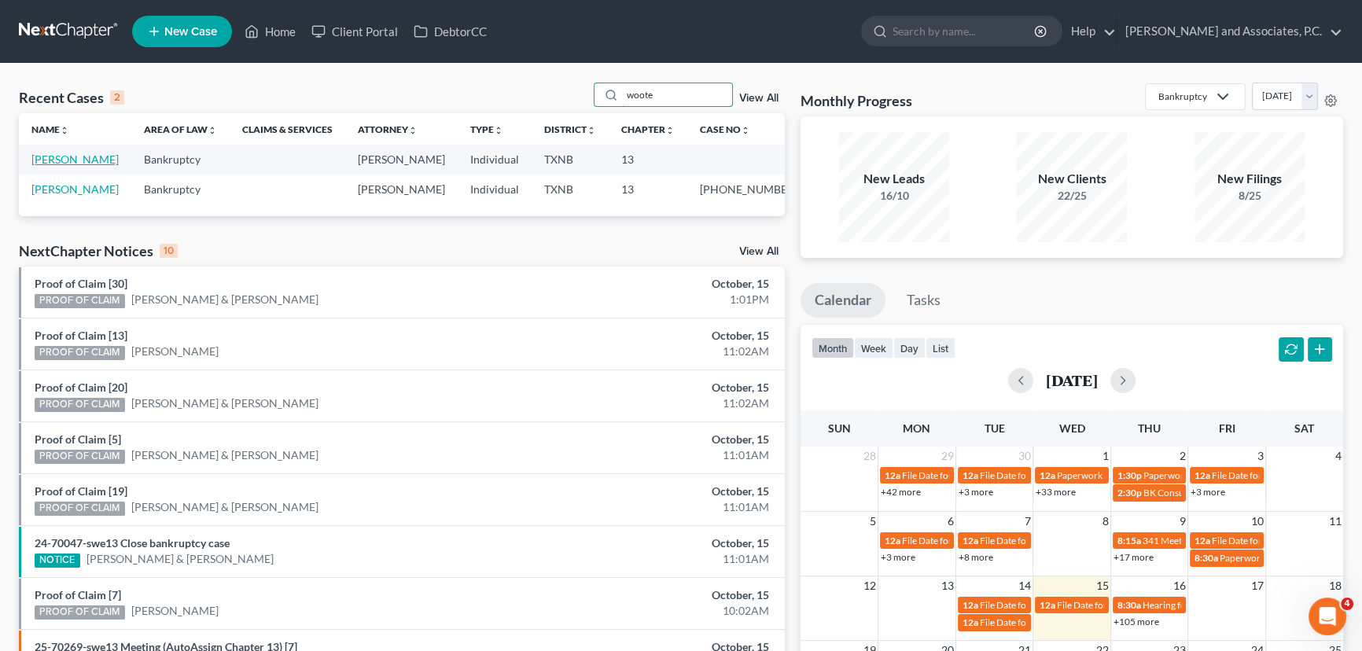
type input "woote"
click at [68, 160] on link "[PERSON_NAME]" at bounding box center [74, 159] width 87 height 13
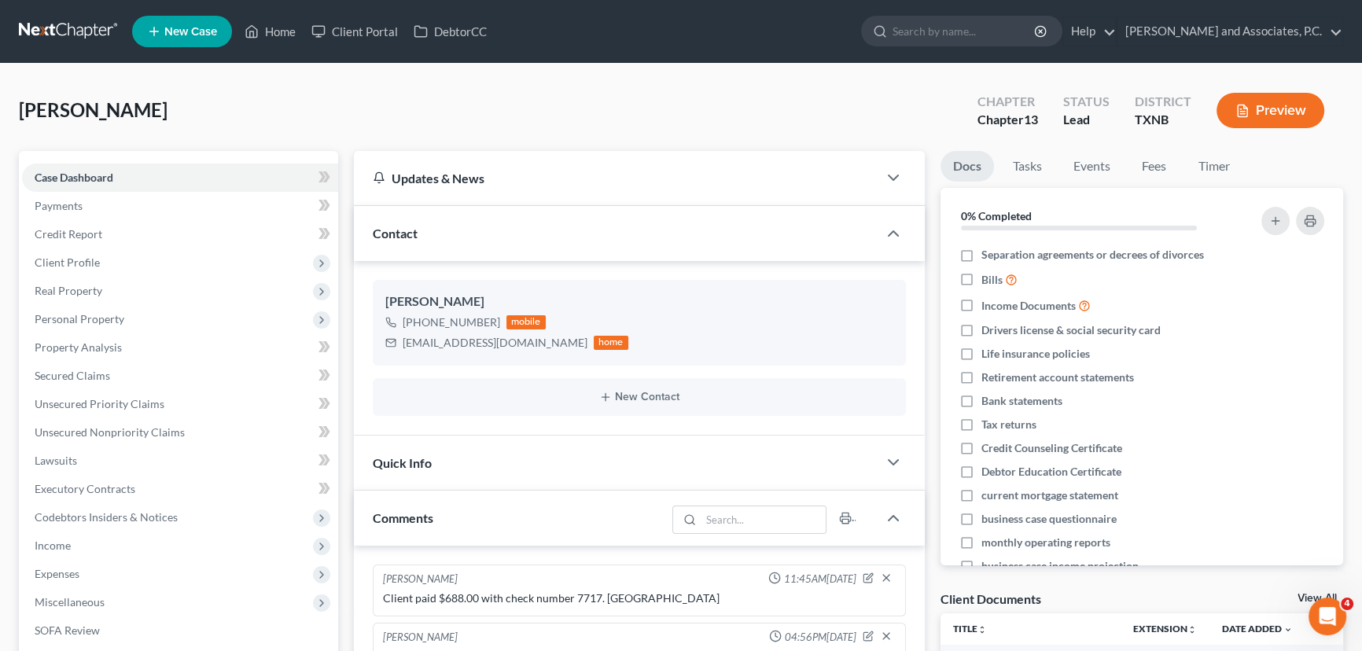
scroll to position [4416, 0]
click at [113, 397] on span "Unsecured Priority Claims" at bounding box center [100, 403] width 130 height 13
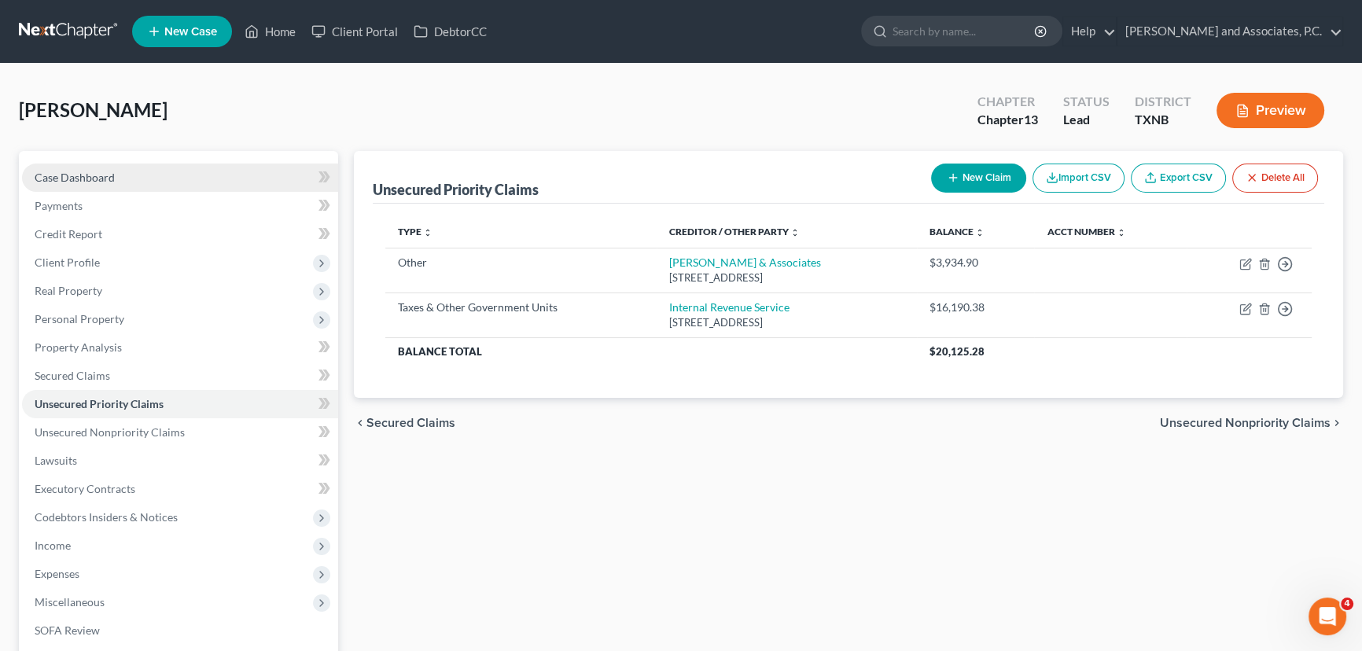
click at [92, 180] on span "Case Dashboard" at bounding box center [75, 177] width 80 height 13
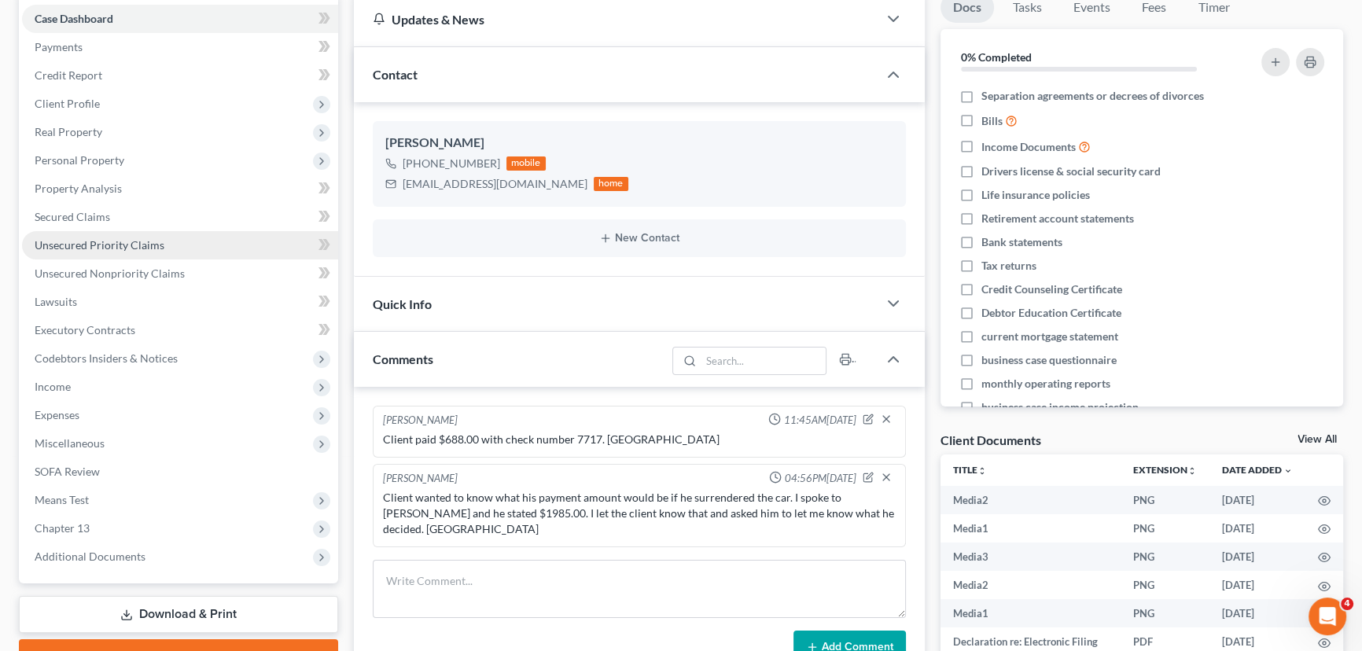
scroll to position [156, 0]
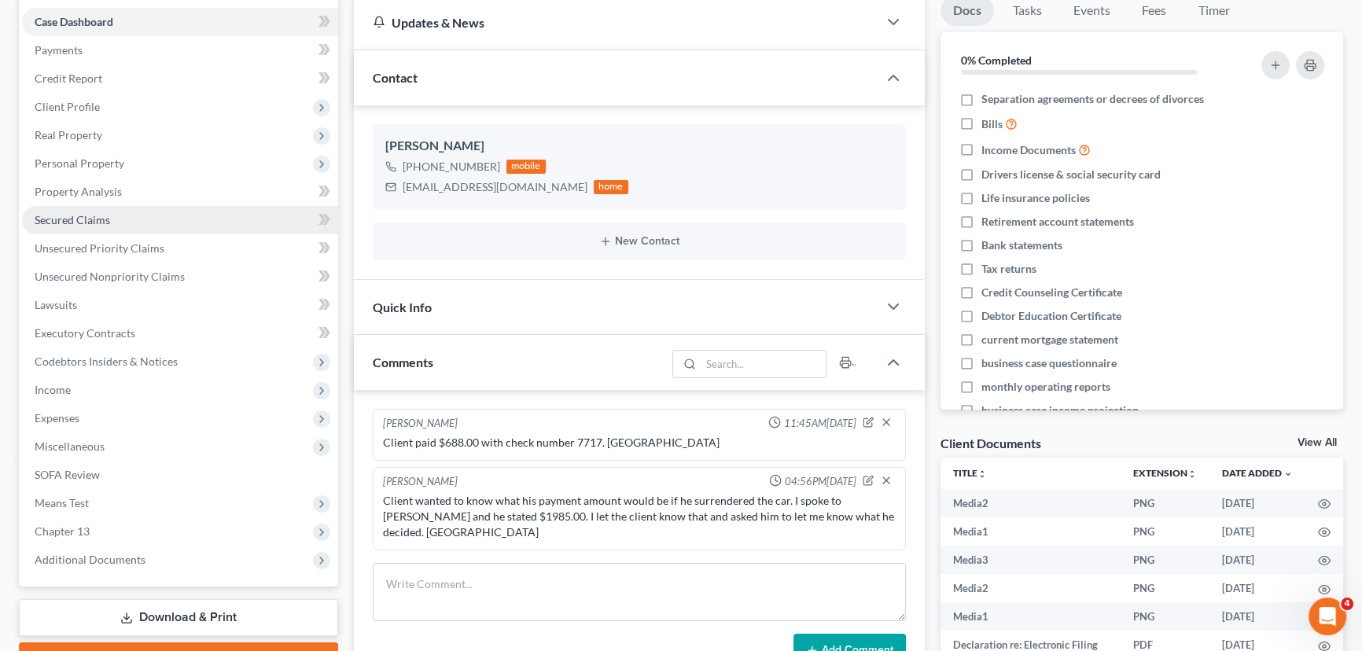
click at [152, 223] on link "Secured Claims" at bounding box center [180, 220] width 316 height 28
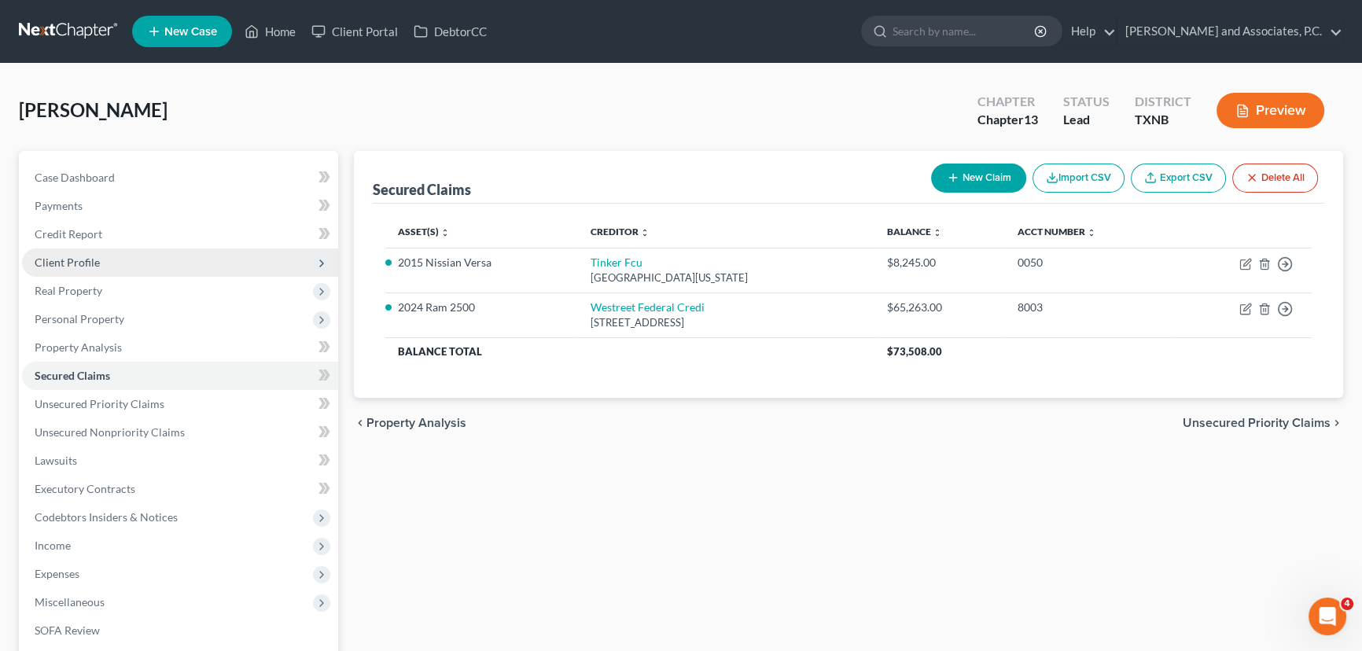
click at [125, 264] on span "Client Profile" at bounding box center [180, 263] width 316 height 28
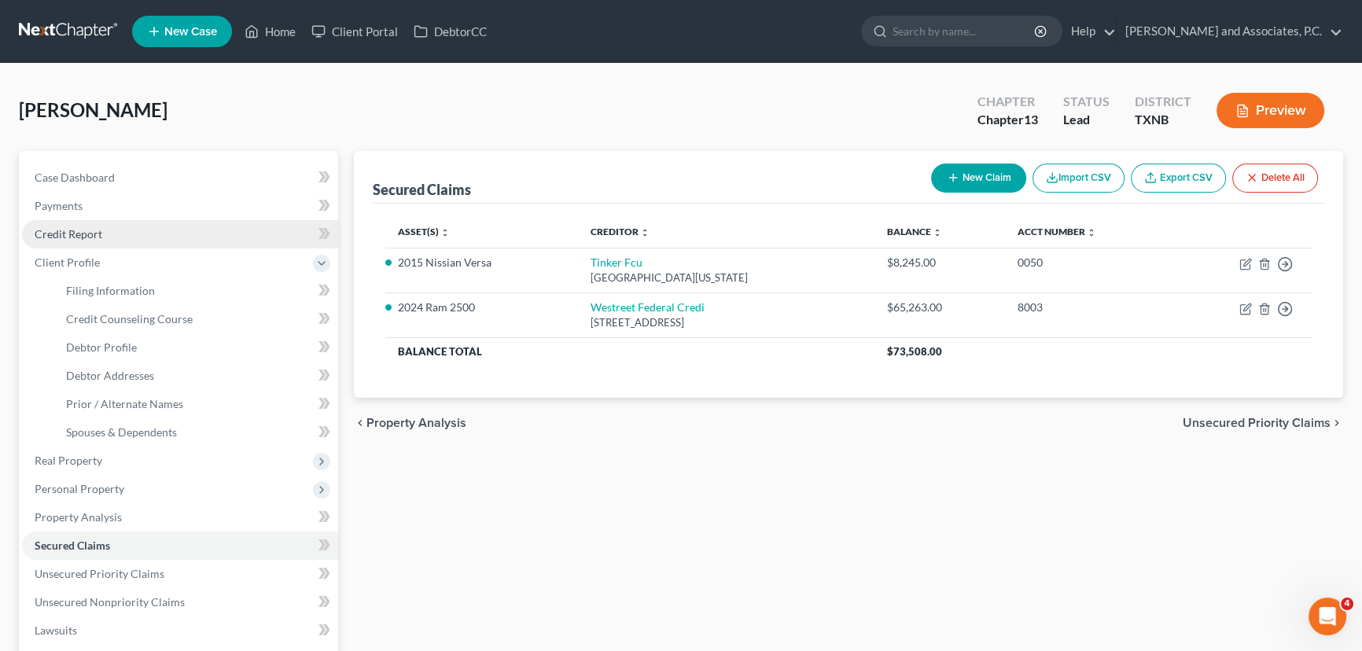
click at [135, 241] on link "Credit Report" at bounding box center [180, 234] width 316 height 28
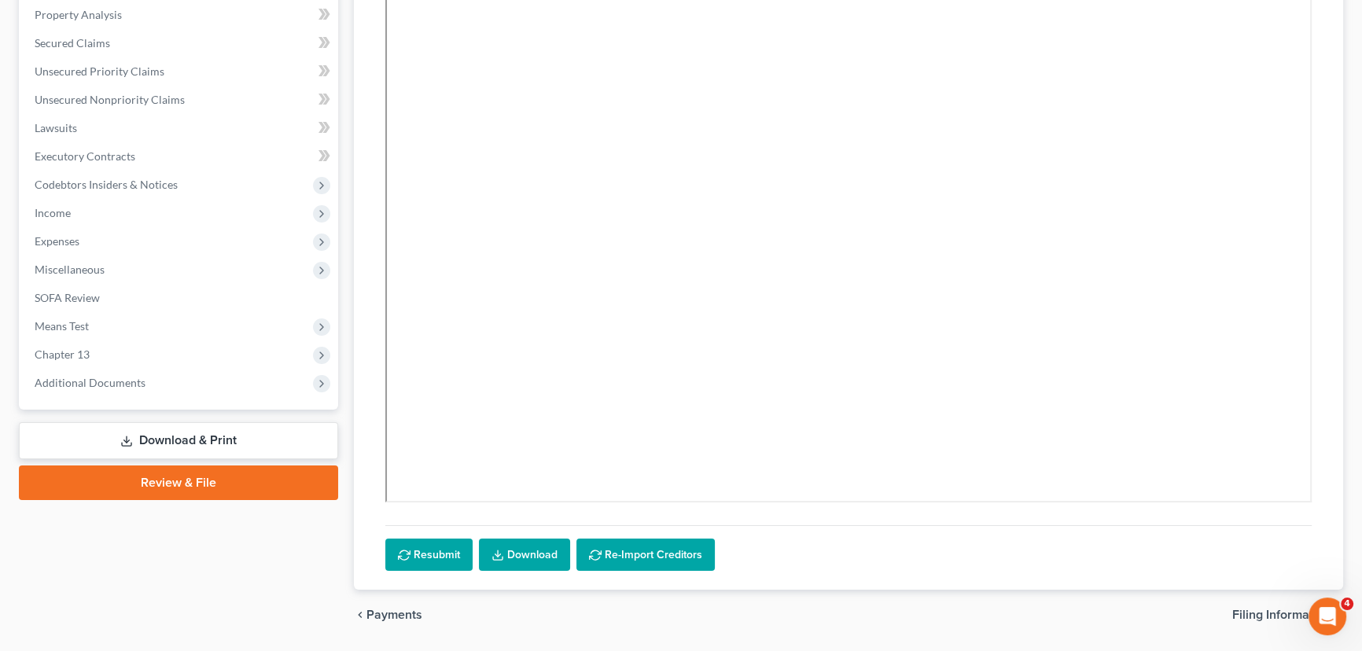
scroll to position [379, 0]
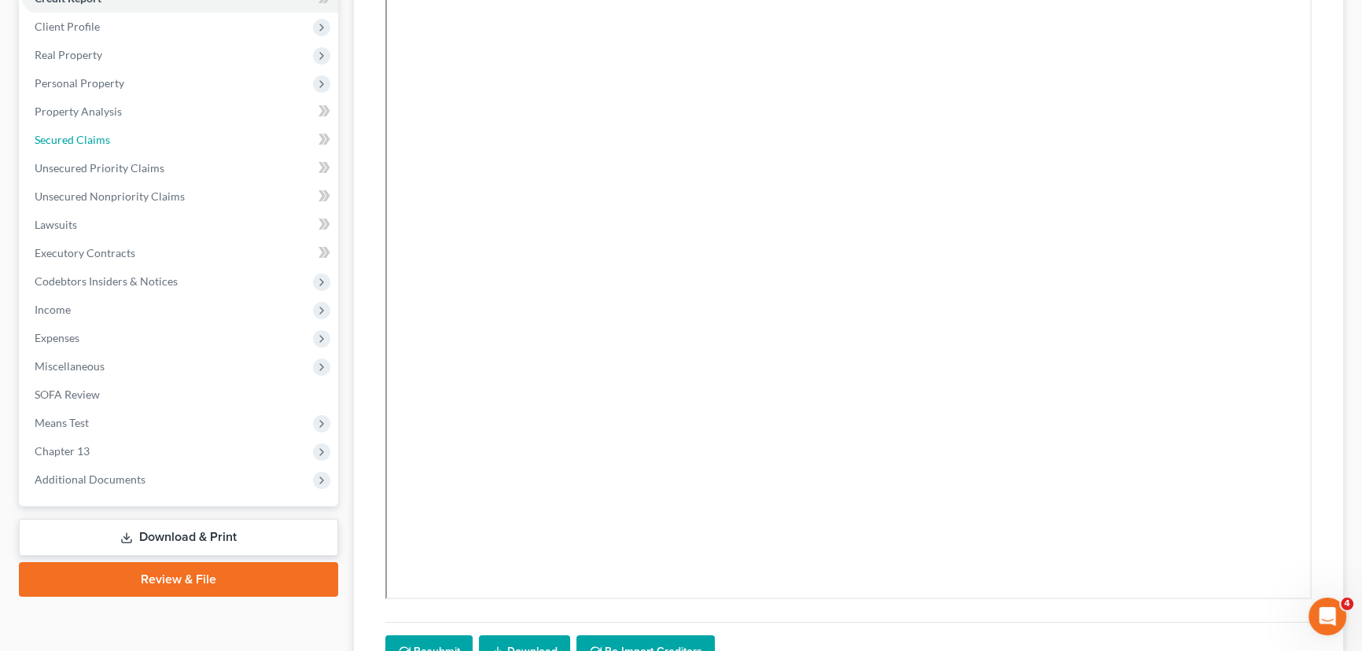
drag, startPoint x: 112, startPoint y: 144, endPoint x: 6, endPoint y: 158, distance: 106.4
click at [112, 144] on link "Secured Claims" at bounding box center [180, 140] width 316 height 28
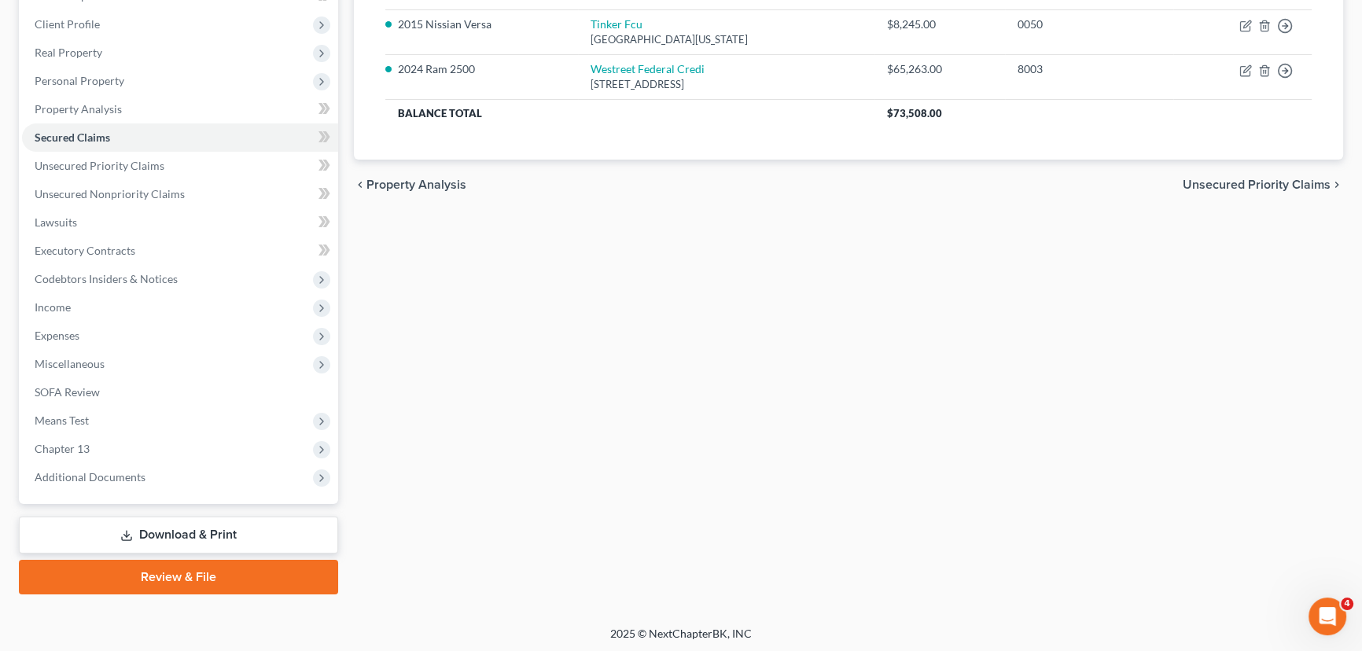
scroll to position [239, 0]
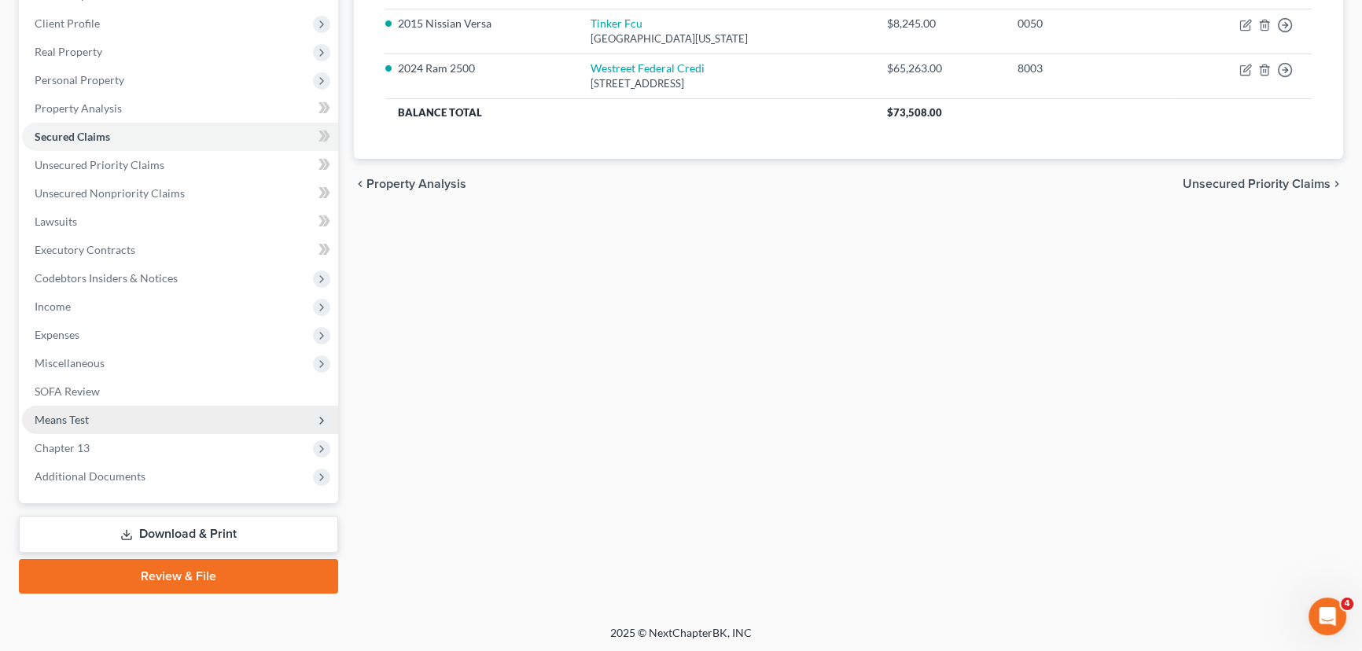
click at [114, 426] on span "Means Test" at bounding box center [180, 420] width 316 height 28
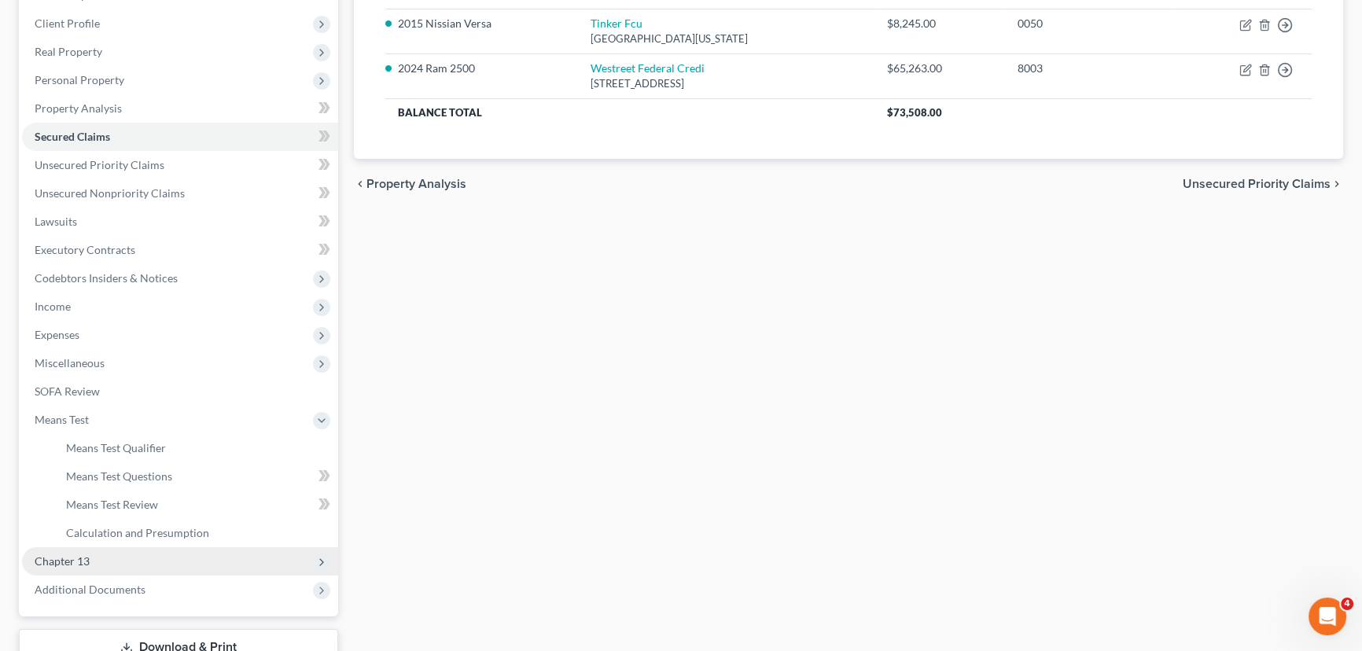
click at [74, 566] on span "Chapter 13" at bounding box center [62, 561] width 55 height 13
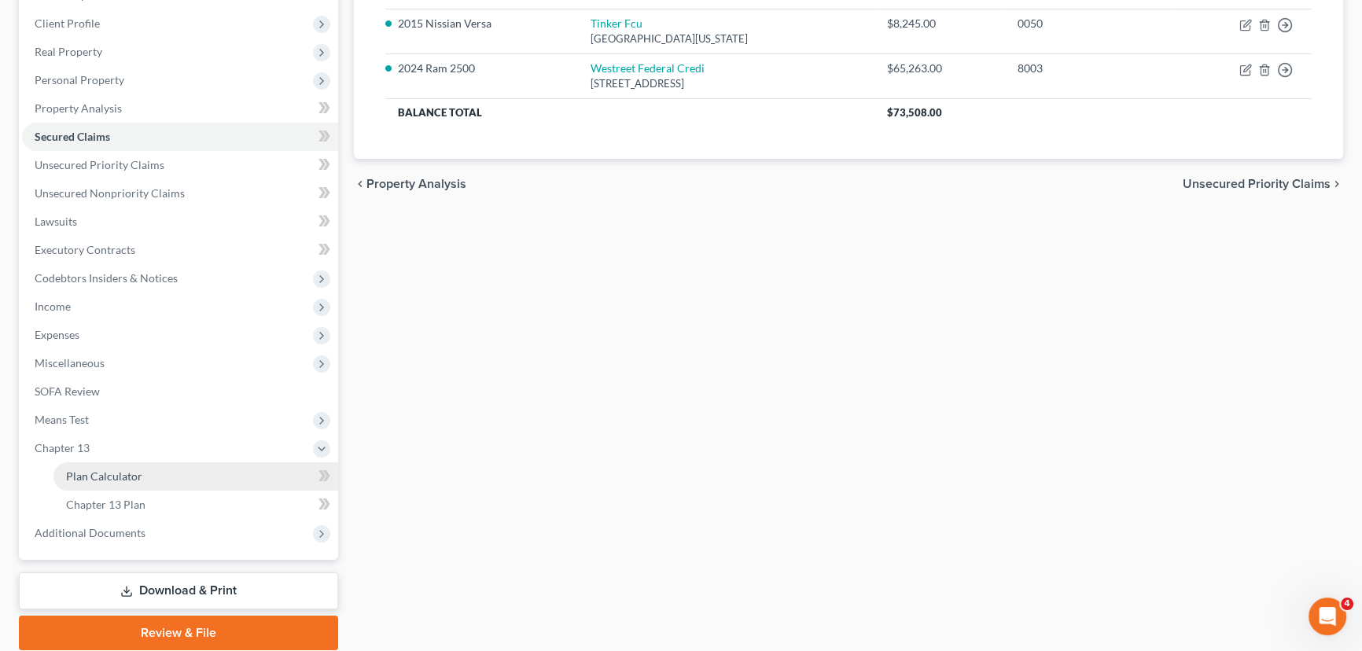
click at [106, 470] on span "Plan Calculator" at bounding box center [104, 476] width 76 height 13
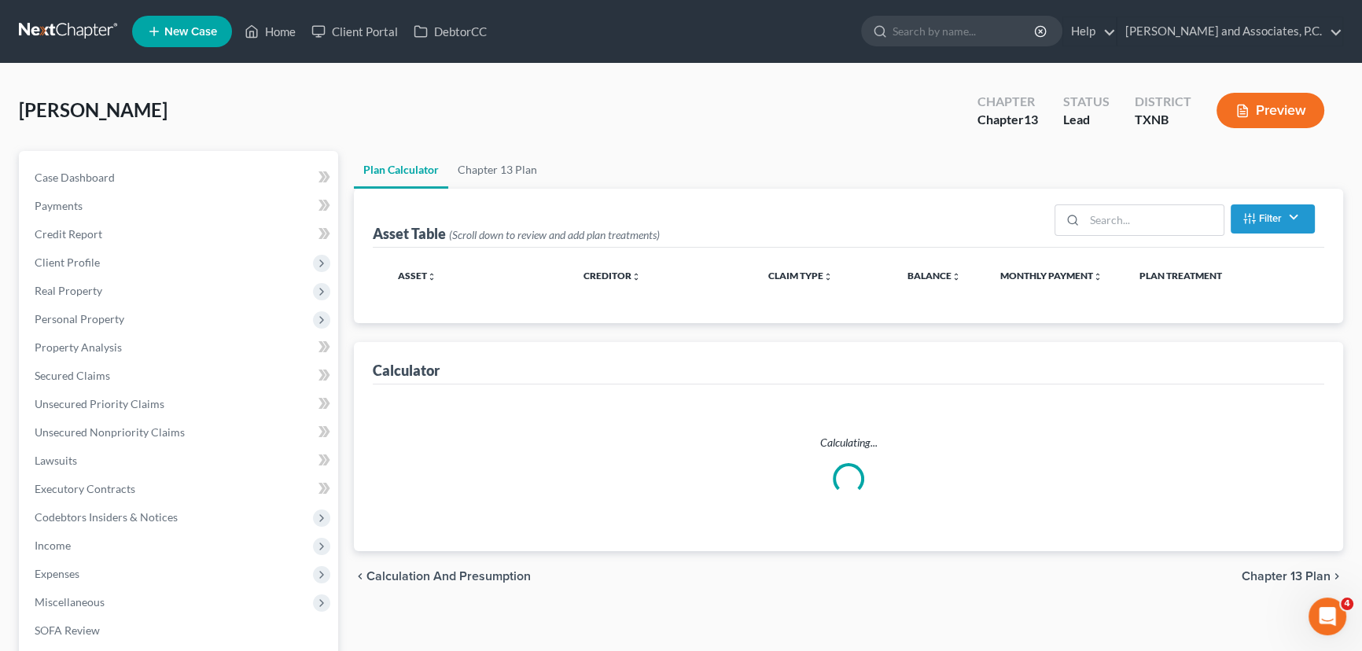
select select "59"
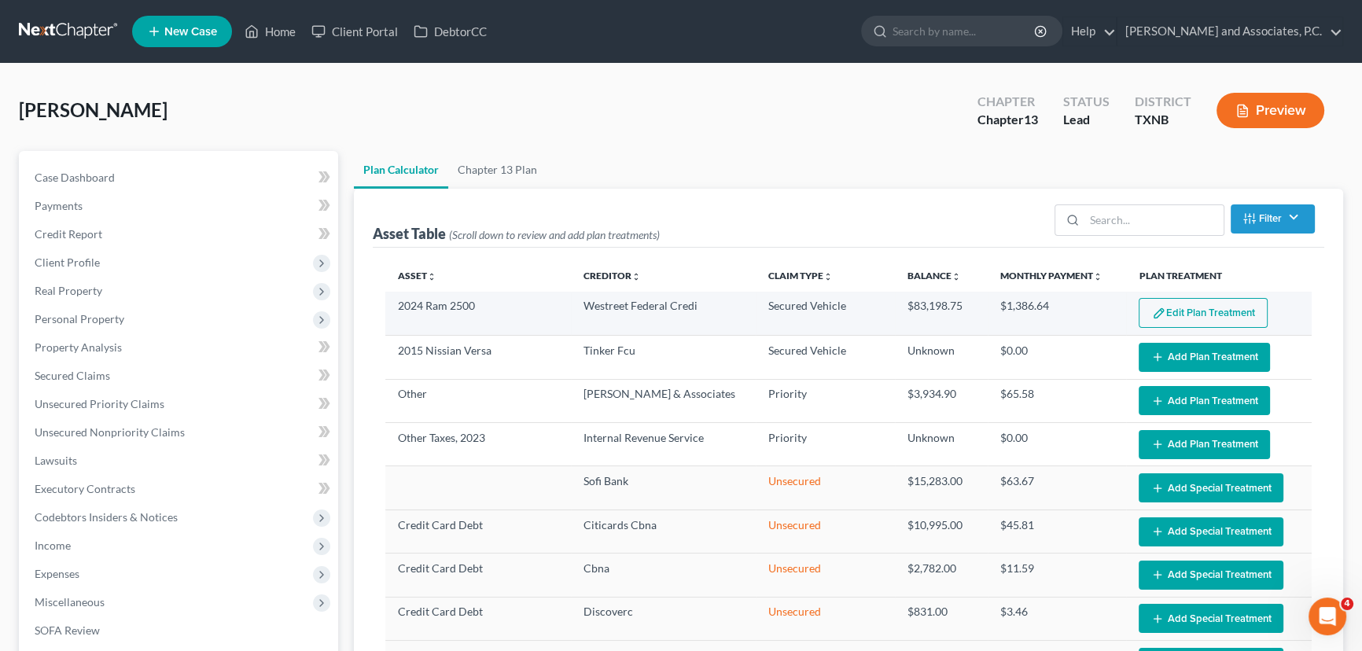
click at [1179, 309] on button "Edit Plan Treatment" at bounding box center [1203, 313] width 129 height 30
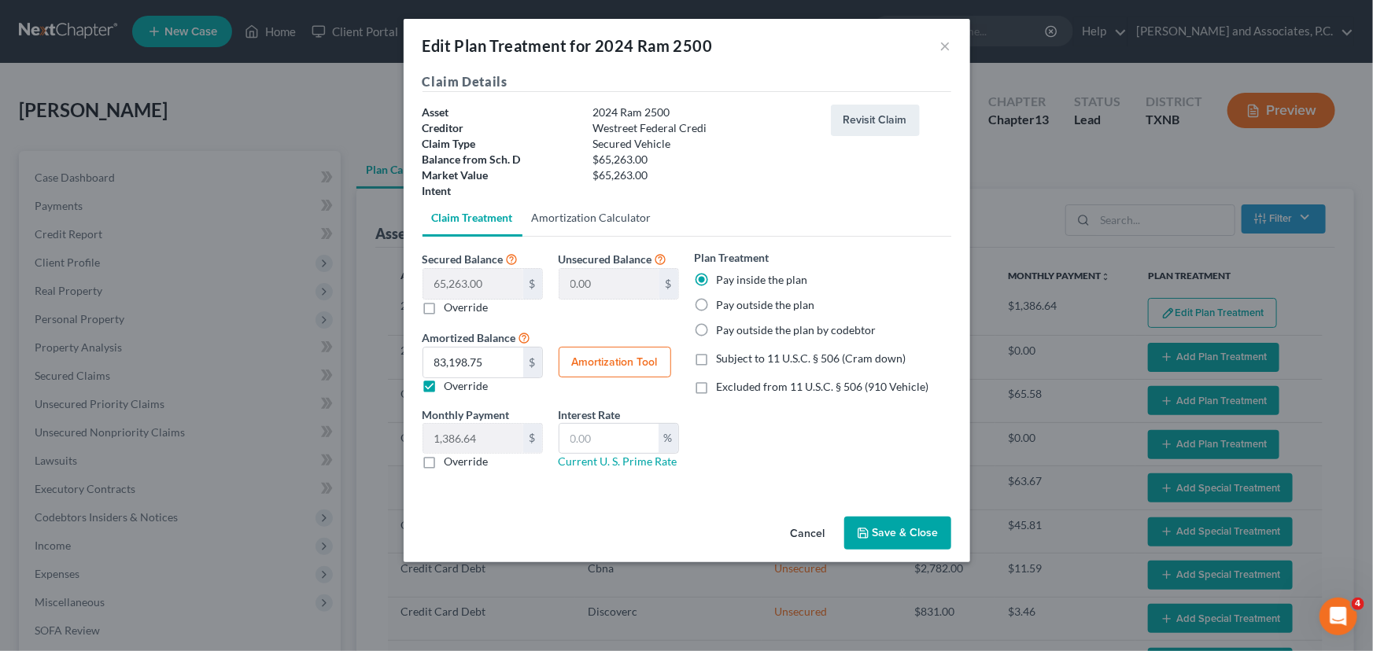
click at [609, 217] on link "Amortization Calculator" at bounding box center [591, 218] width 138 height 38
type input "65,263.00"
type input "60"
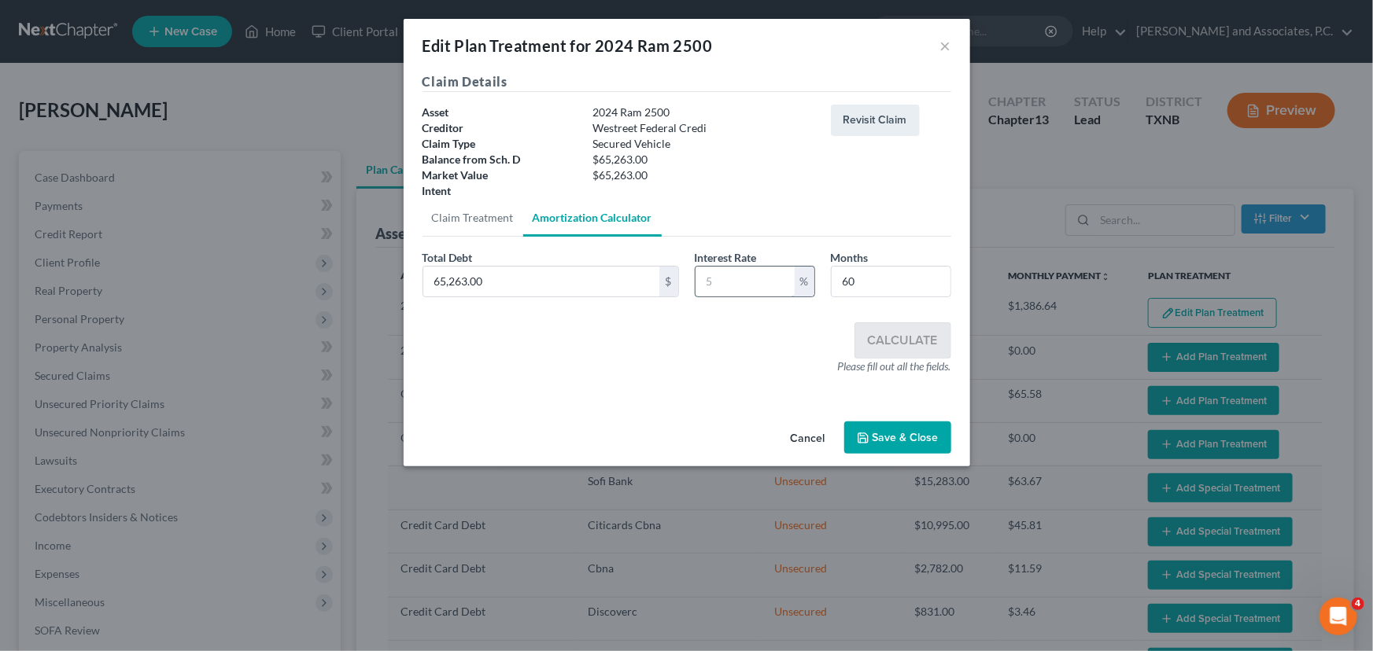
click at [705, 272] on input "text" at bounding box center [744, 282] width 99 height 30
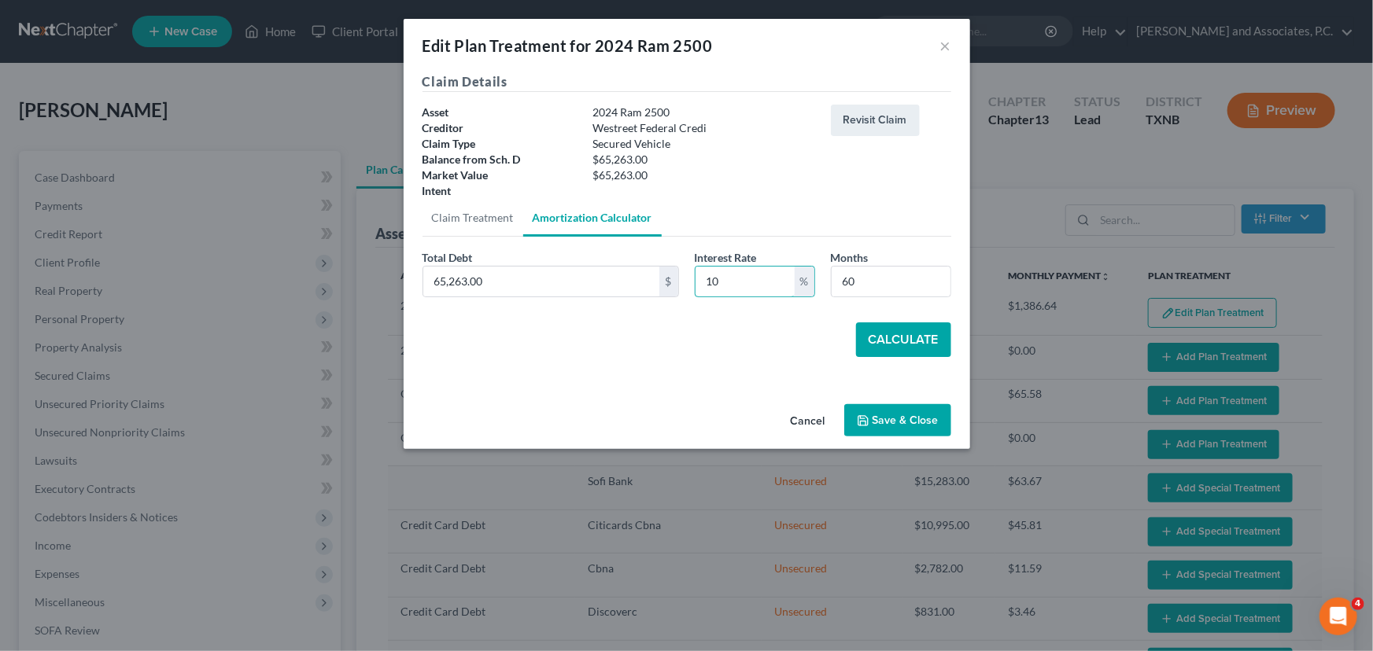
type input "10"
click at [912, 337] on button "Calculate" at bounding box center [903, 340] width 95 height 35
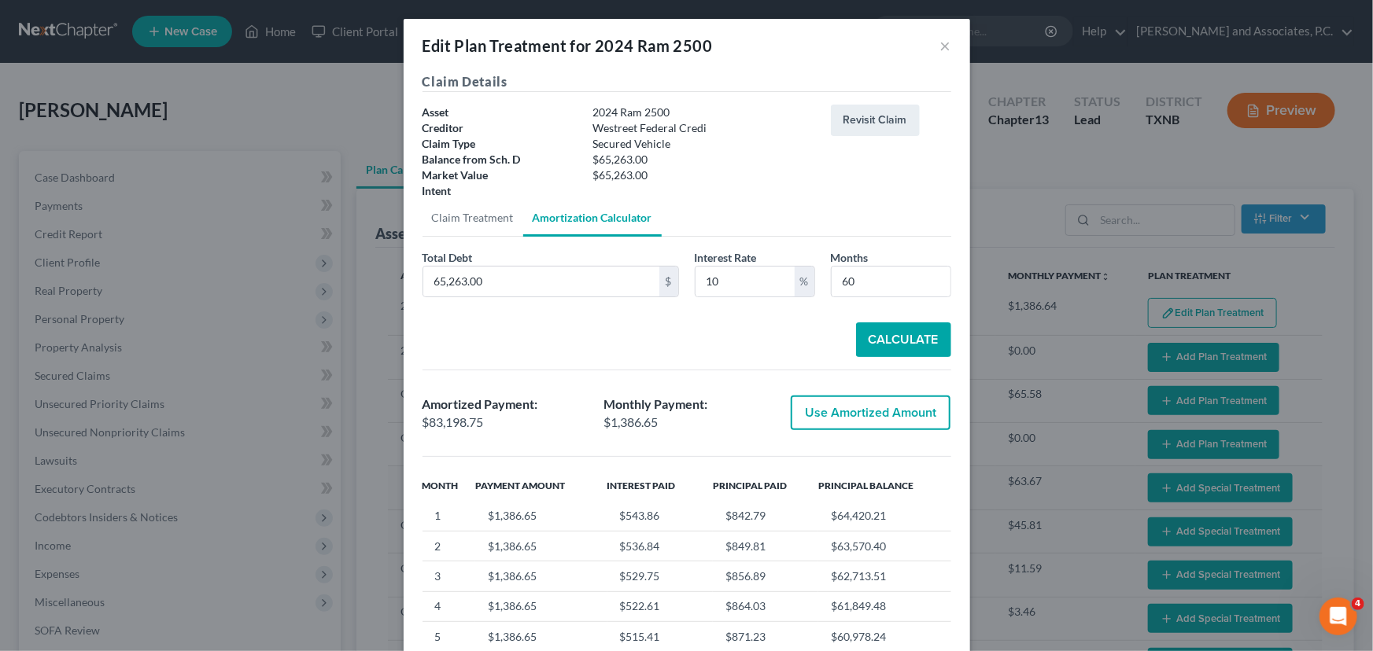
click at [879, 420] on button "Use Amortized Amount" at bounding box center [871, 413] width 160 height 35
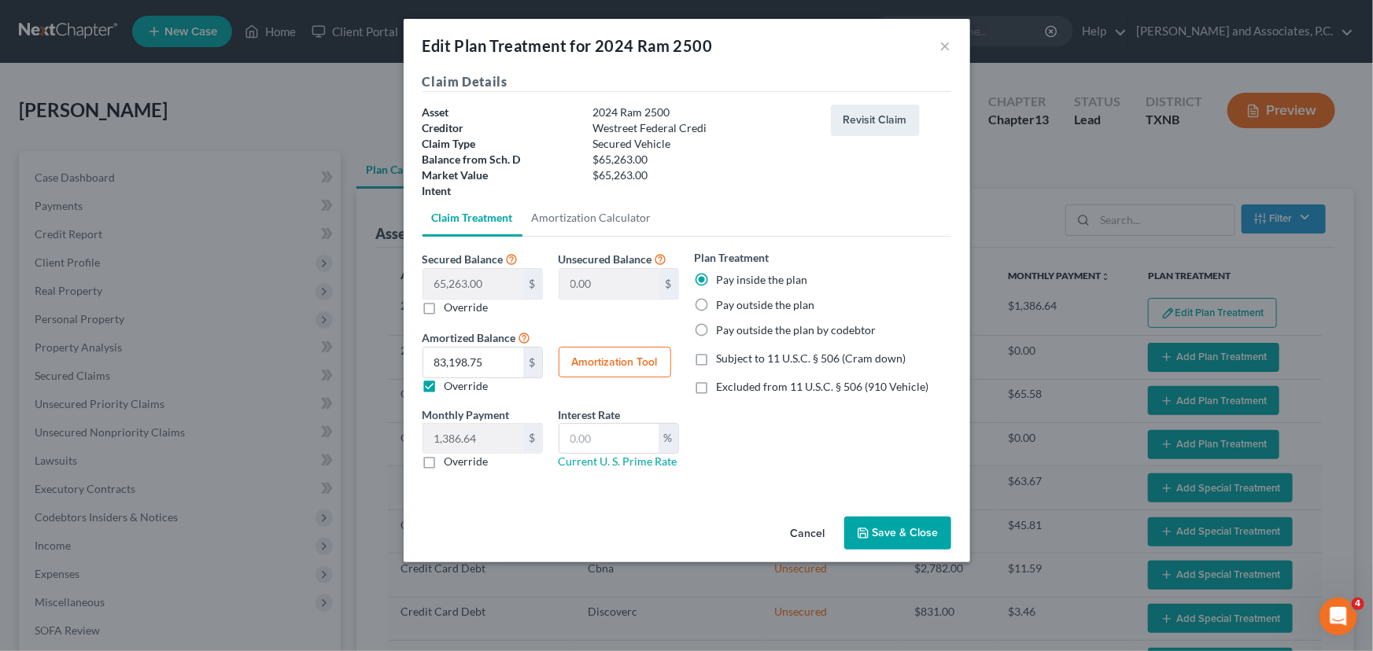
click at [905, 549] on button "Save & Close" at bounding box center [897, 533] width 107 height 33
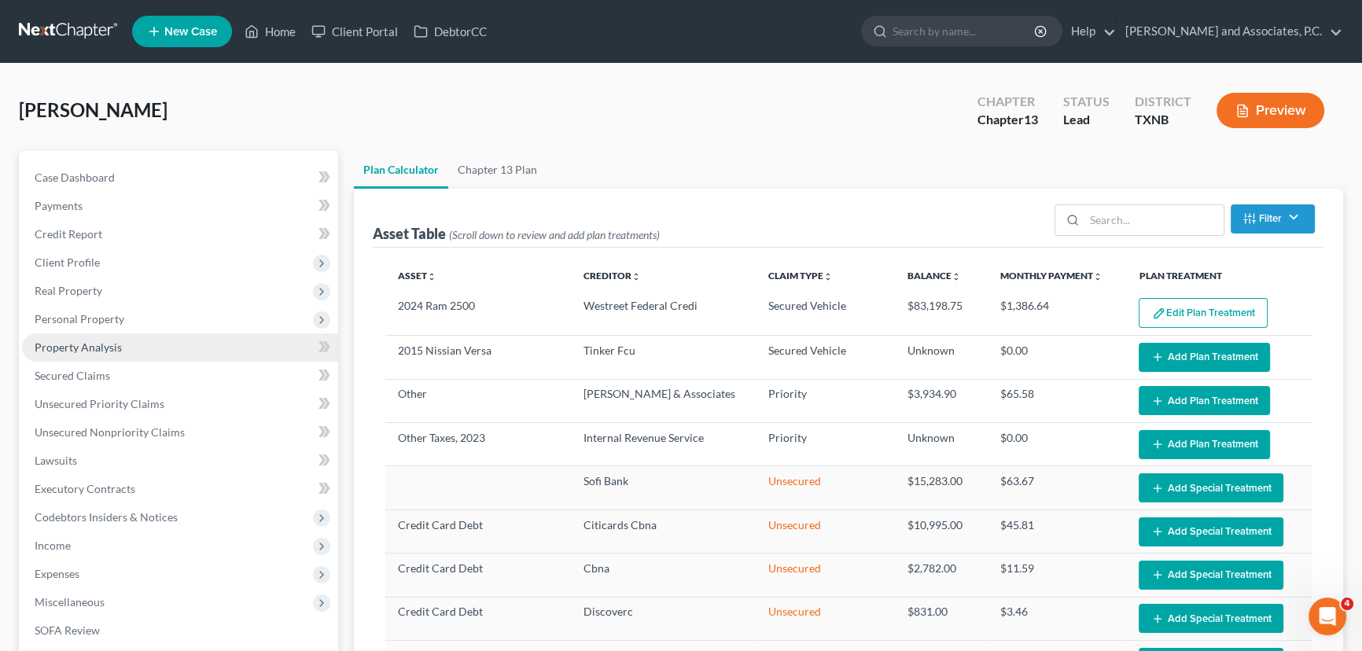
select select "59"
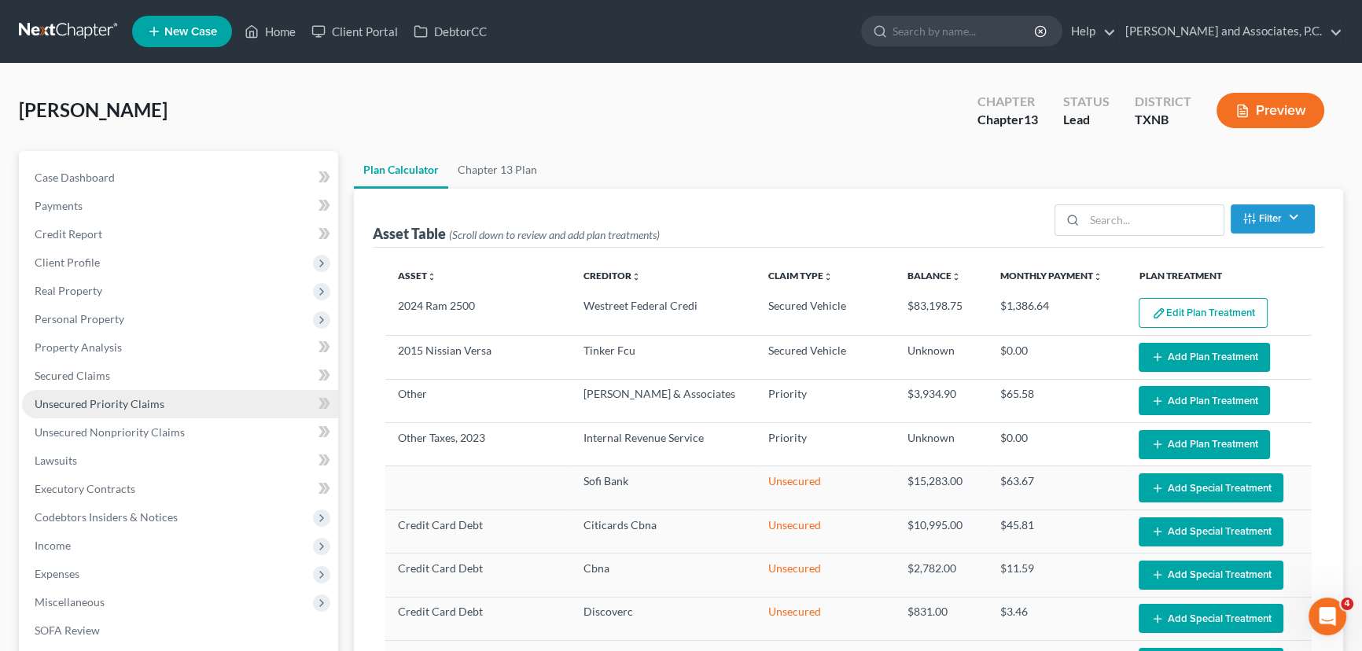
click at [103, 404] on span "Unsecured Priority Claims" at bounding box center [100, 403] width 130 height 13
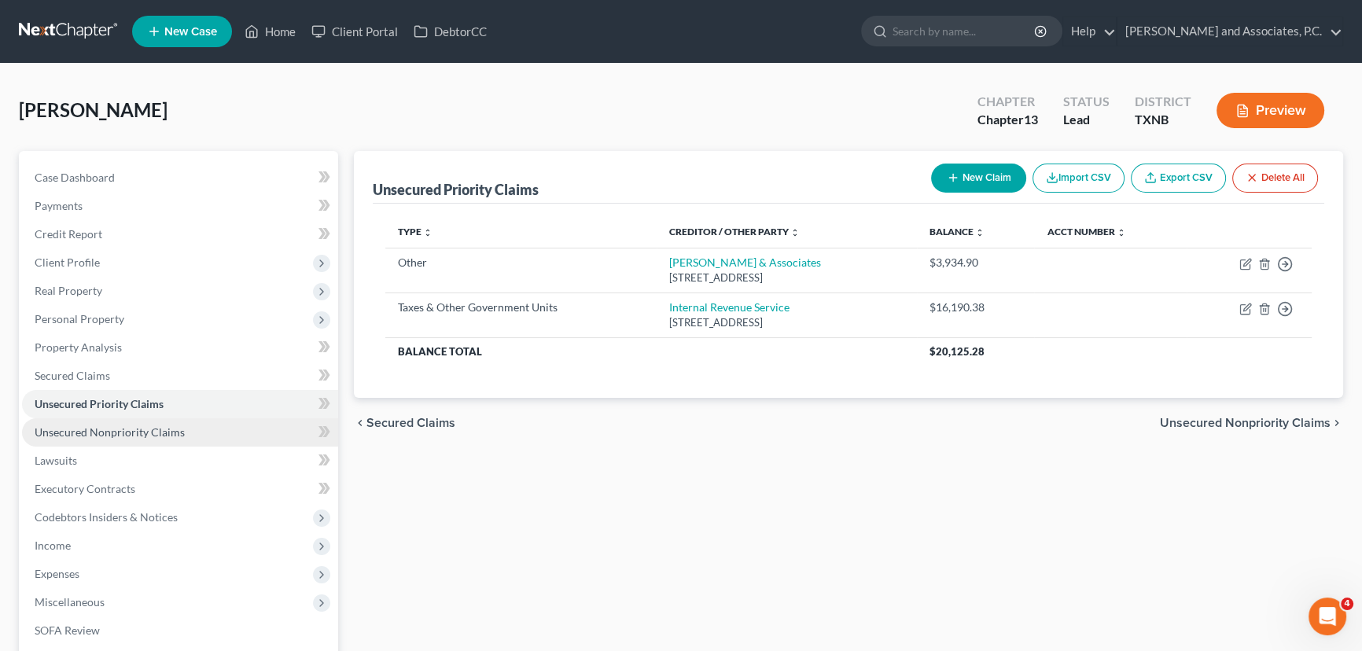
click at [149, 435] on span "Unsecured Nonpriority Claims" at bounding box center [110, 432] width 150 height 13
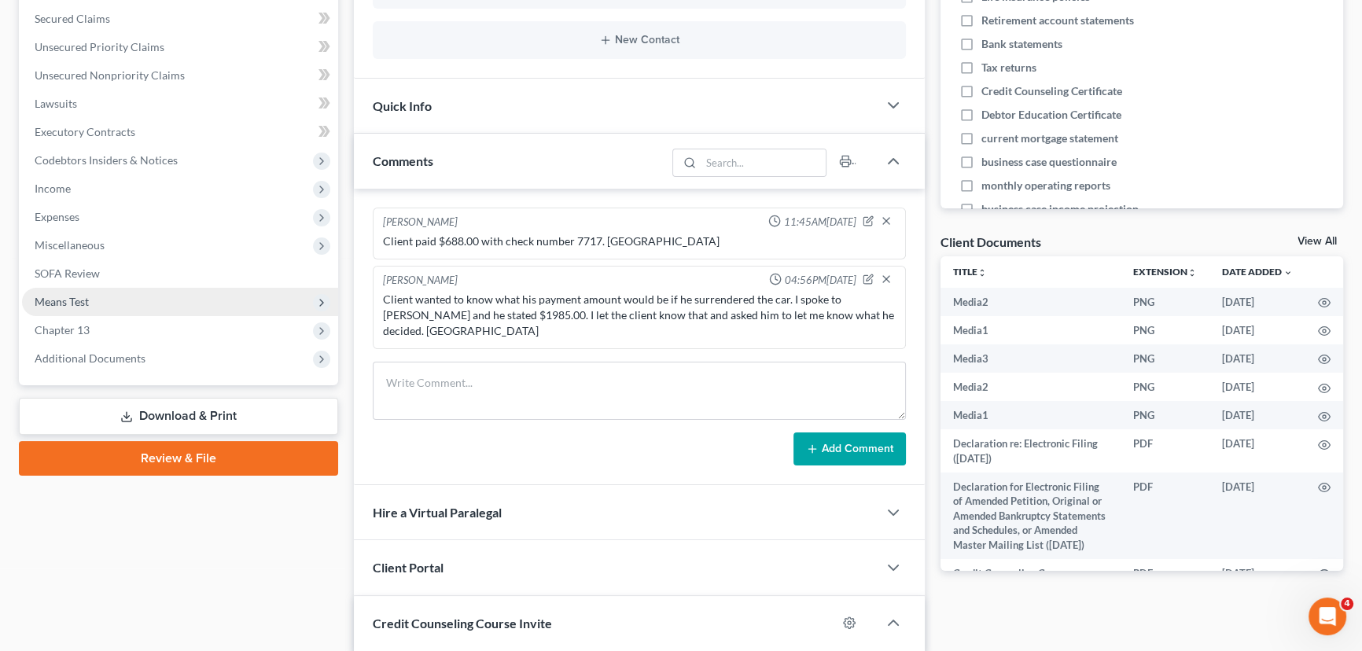
scroll to position [4416, 0]
click at [101, 301] on span "Means Test" at bounding box center [180, 302] width 316 height 28
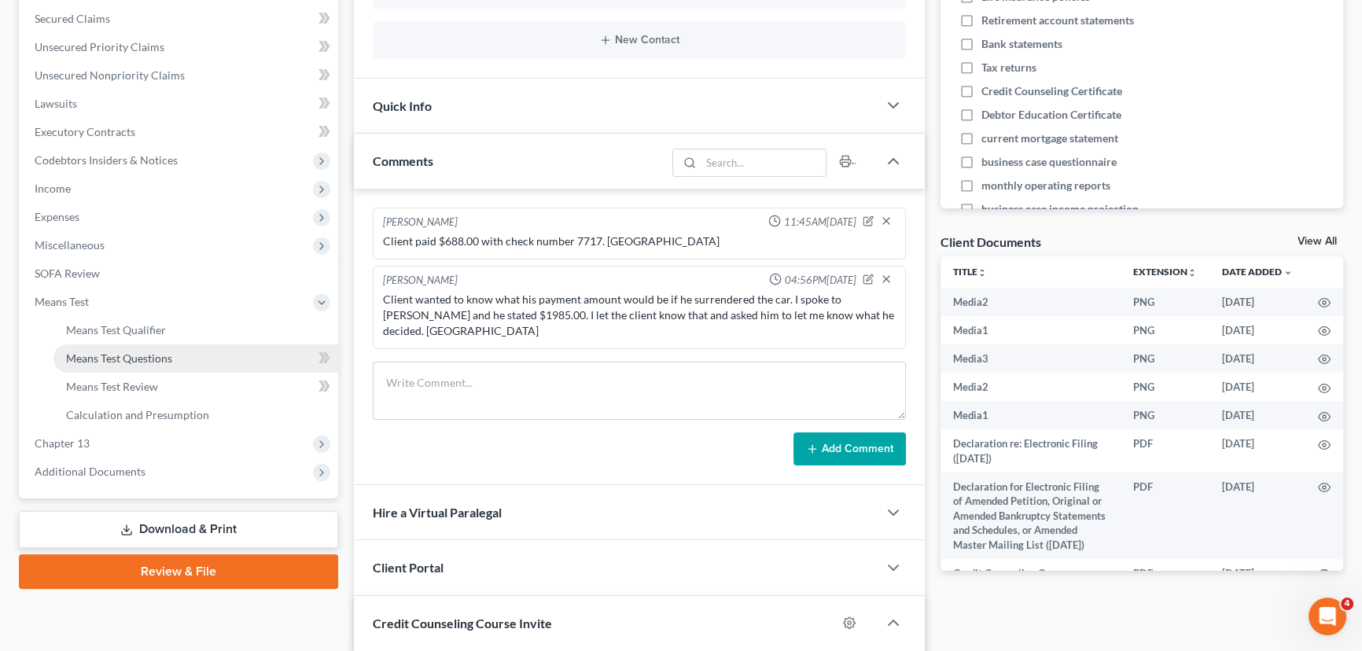
click at [103, 361] on span "Means Test Questions" at bounding box center [119, 358] width 106 height 13
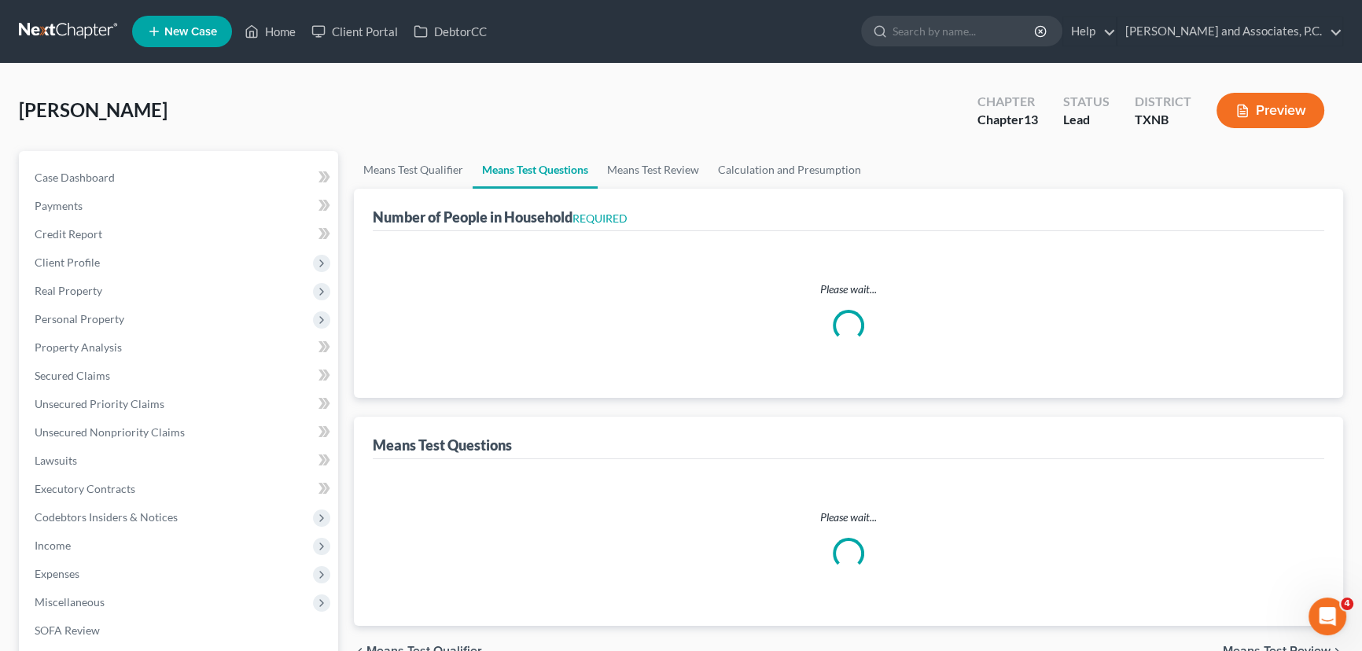
select select "1"
select select "60"
select select "1"
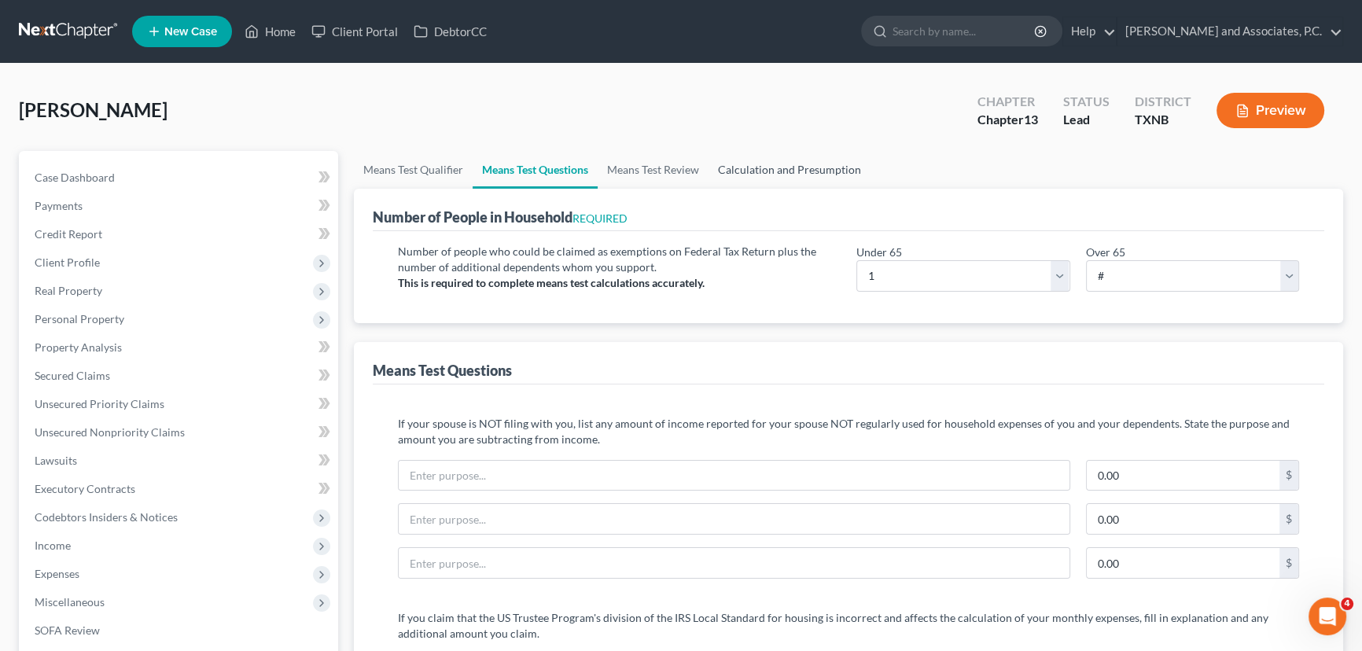
click at [772, 169] on link "Calculation and Presumption" at bounding box center [790, 170] width 162 height 38
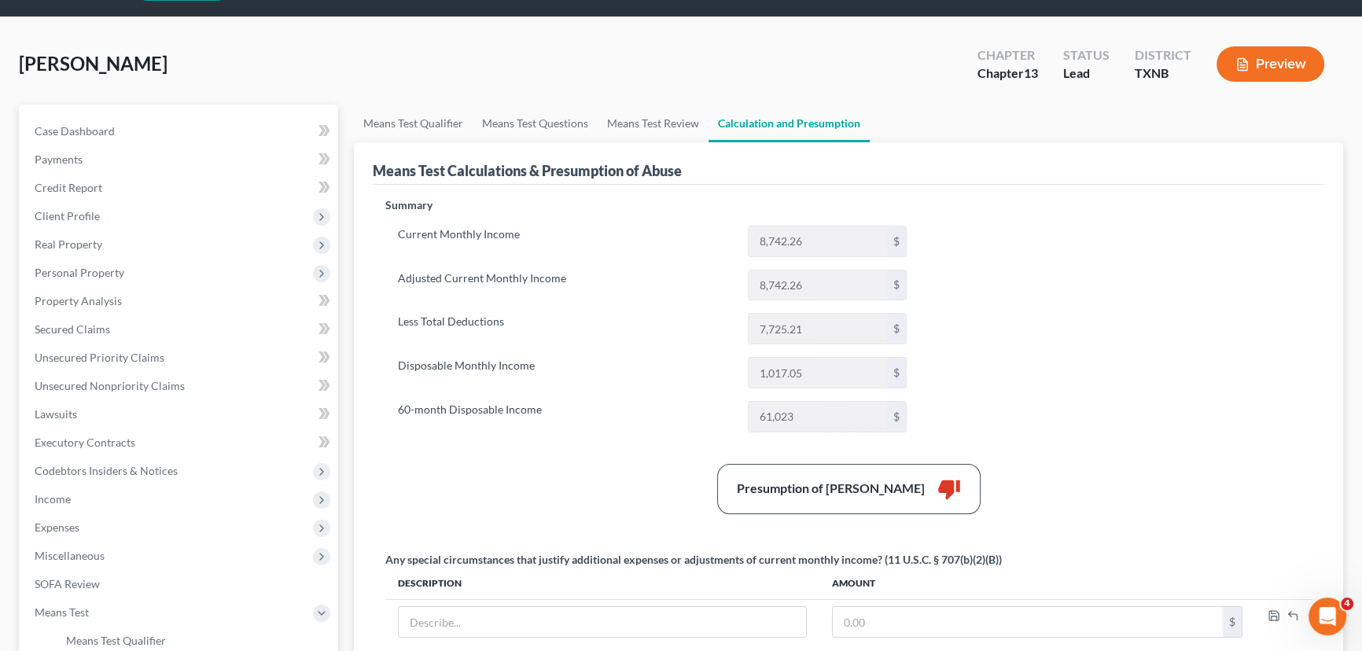
scroll to position [71, 0]
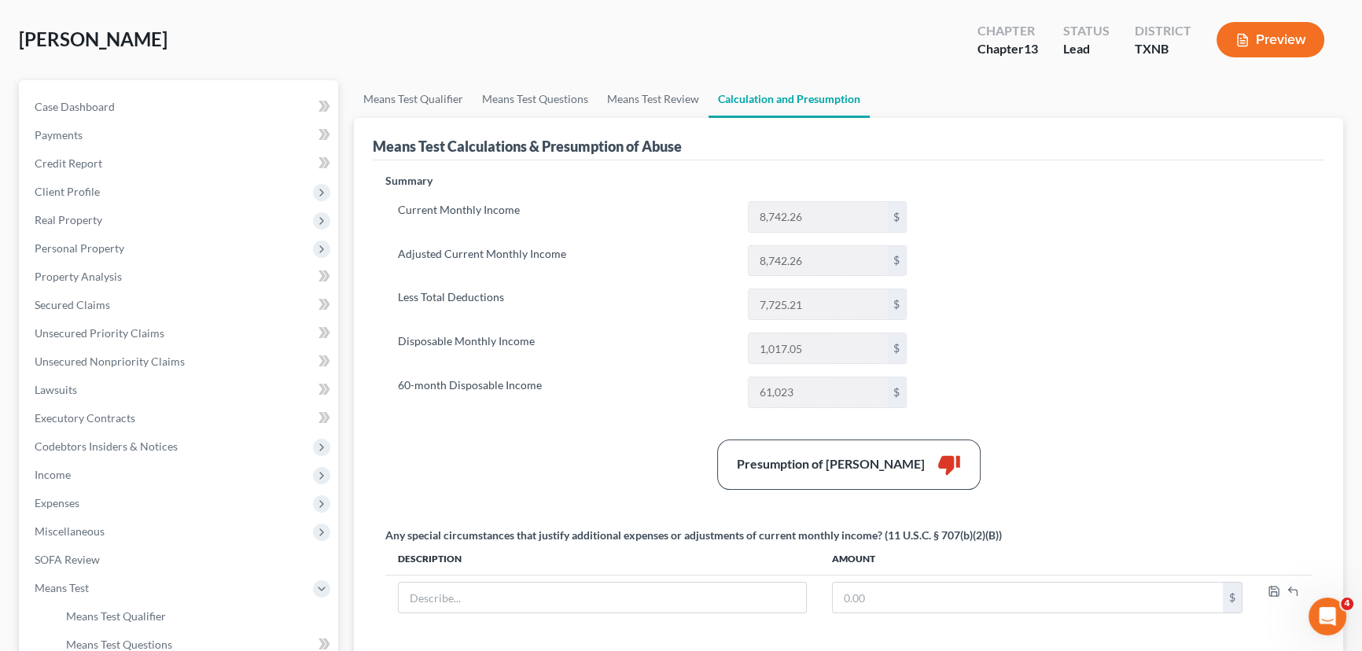
click at [1071, 333] on div "Summary Current Monthly Income 8,742.26 $ Adjusted Current Monthly Income 8,742…" at bounding box center [849, 495] width 942 height 644
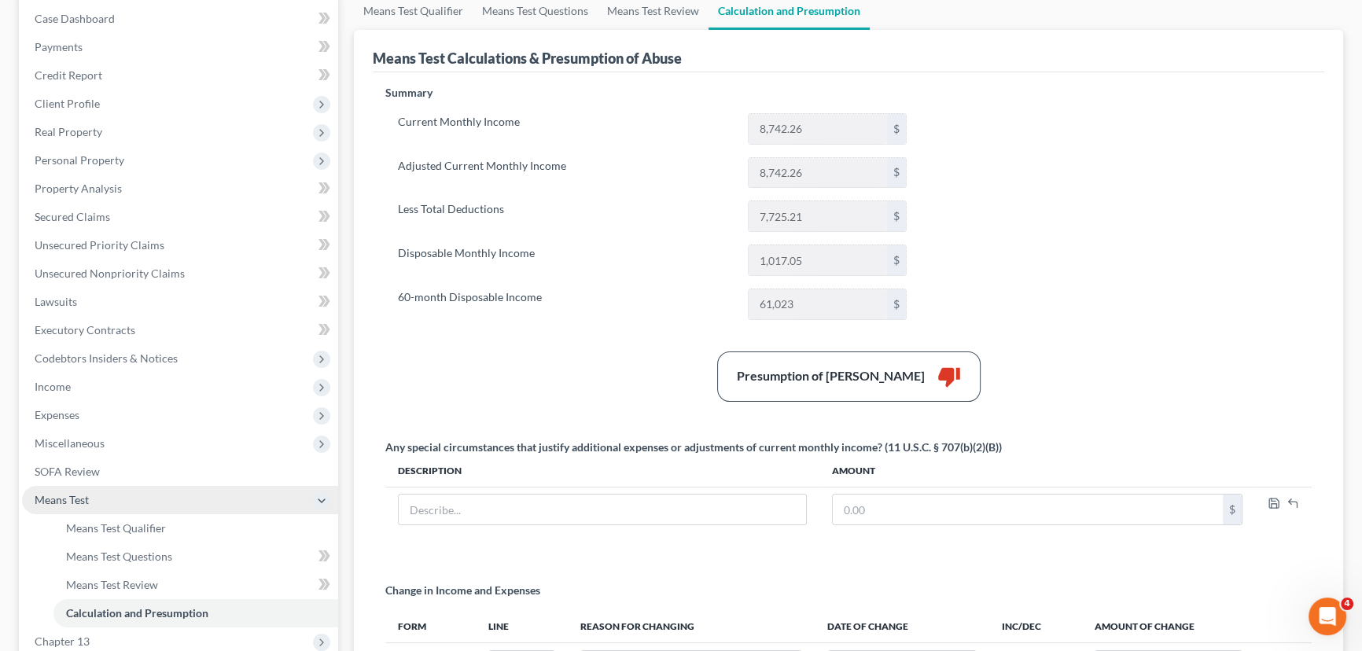
scroll to position [286, 0]
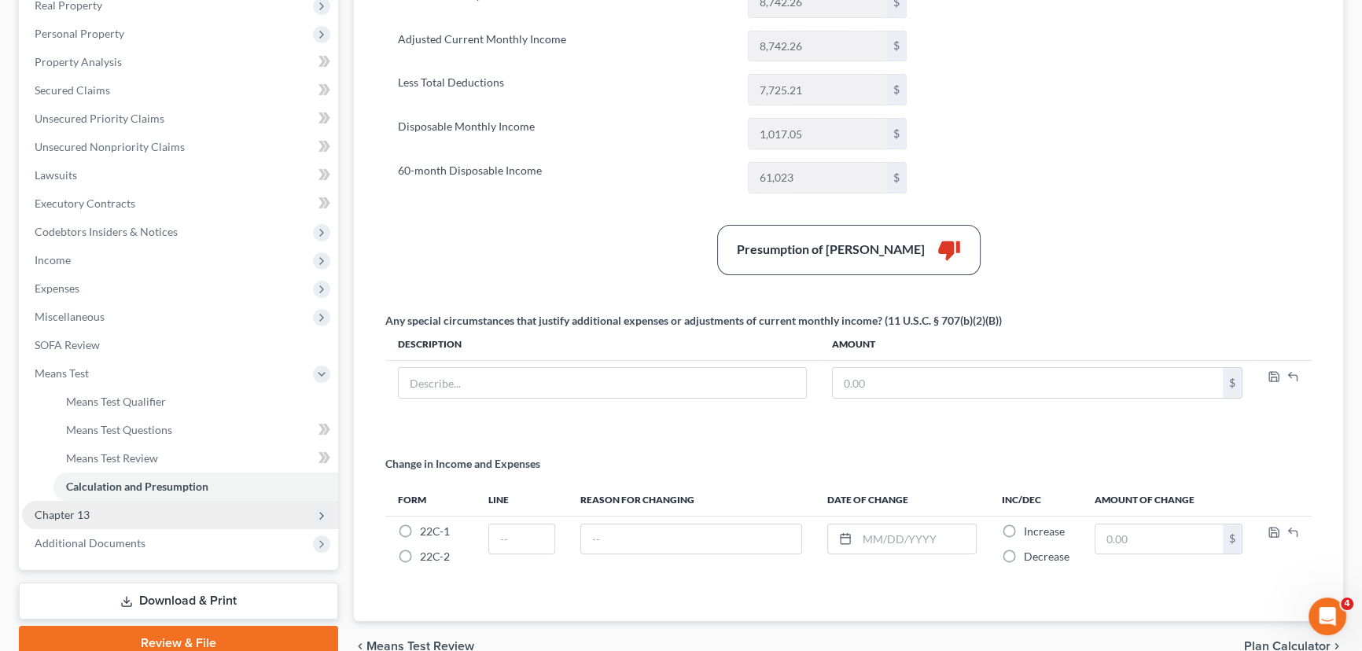
click at [137, 519] on span "Chapter 13" at bounding box center [180, 515] width 316 height 28
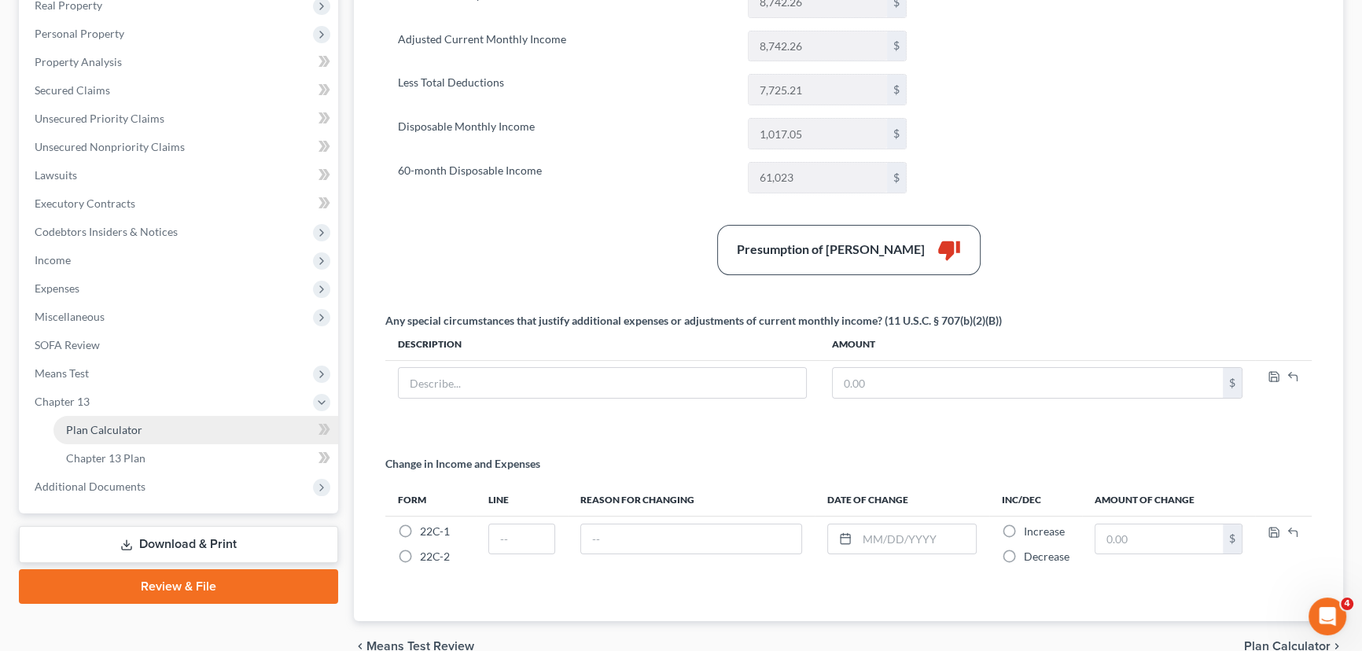
click at [123, 430] on span "Plan Calculator" at bounding box center [104, 429] width 76 height 13
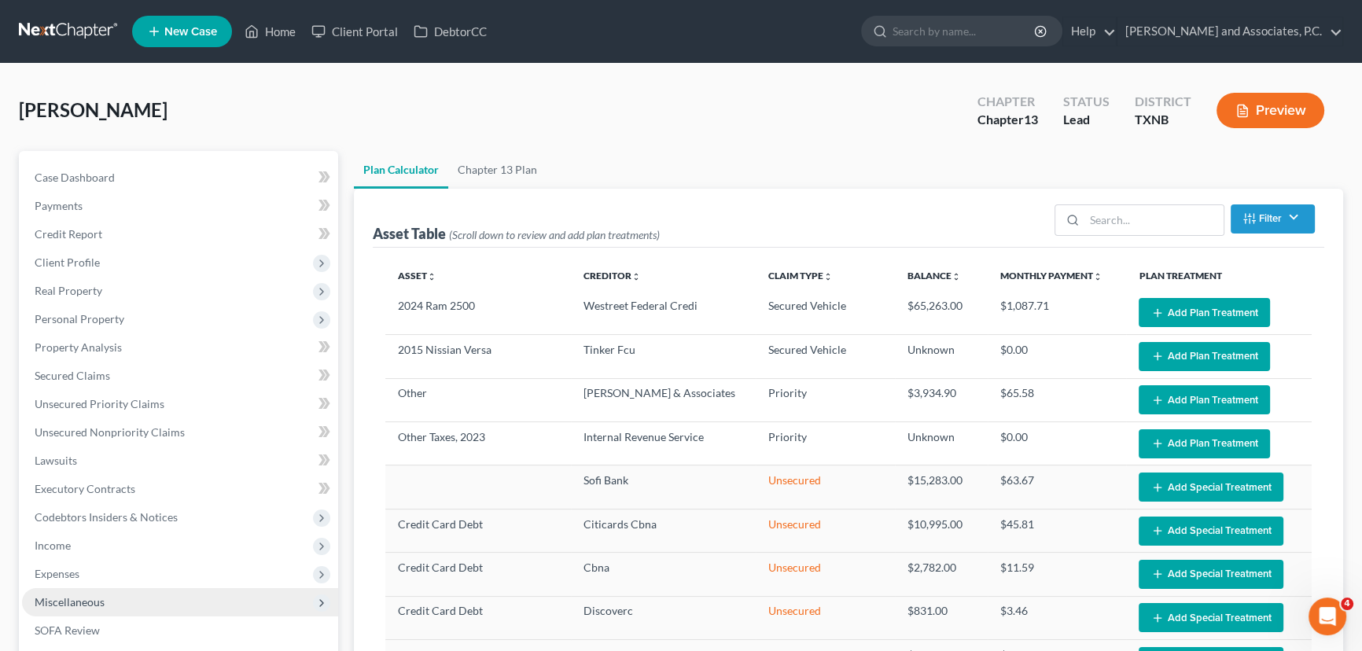
select select "59"
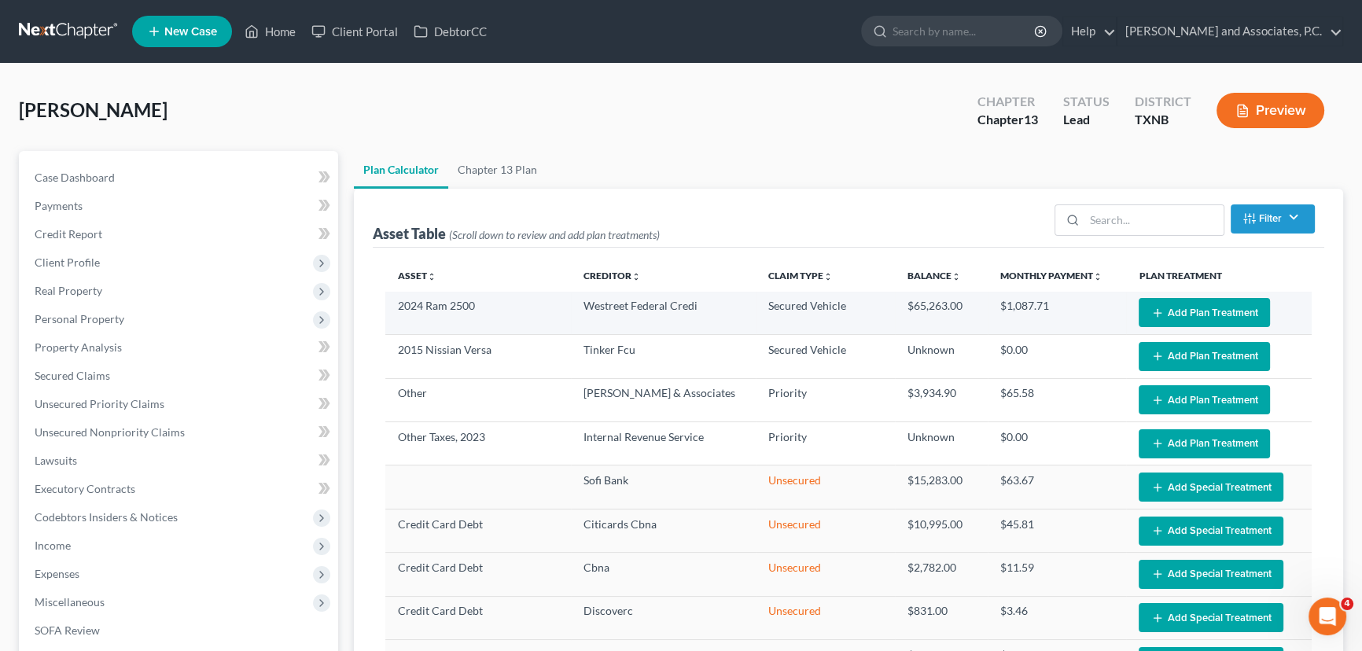
click at [1167, 315] on button "Add Plan Treatment" at bounding box center [1204, 312] width 131 height 29
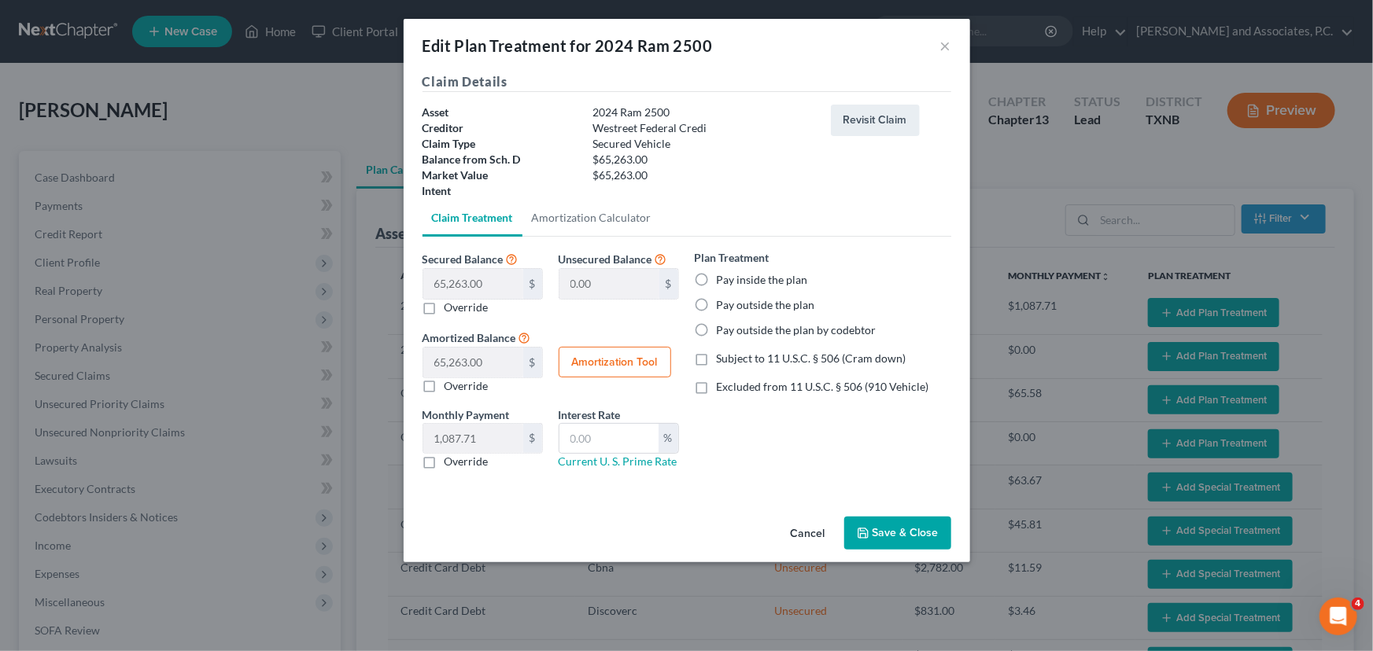
drag, startPoint x: 703, startPoint y: 275, endPoint x: 677, endPoint y: 267, distance: 27.1
click at [717, 275] on label "Pay inside the plan" at bounding box center [762, 280] width 91 height 16
click at [723, 275] on input "Pay inside the plan" at bounding box center [728, 277] width 10 height 10
radio input "true"
click at [640, 235] on link "Amortization Calculator" at bounding box center [591, 218] width 138 height 38
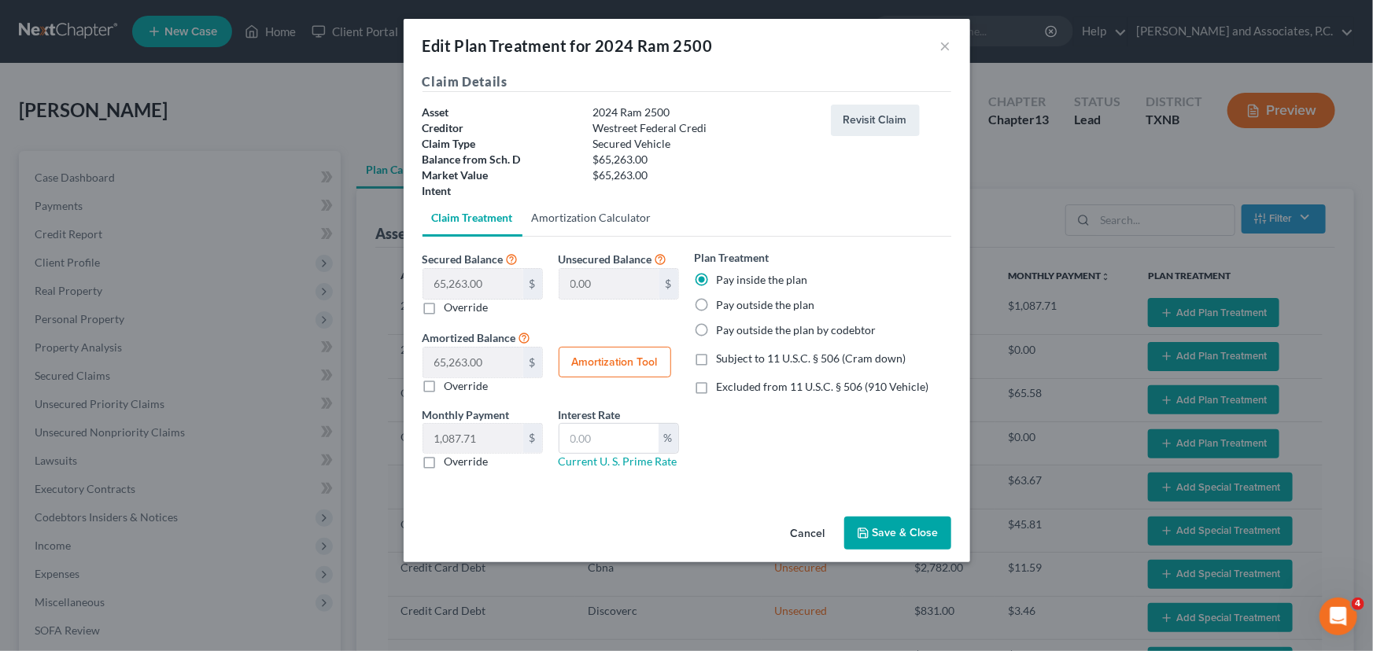
type input "65,263.00"
type input "60"
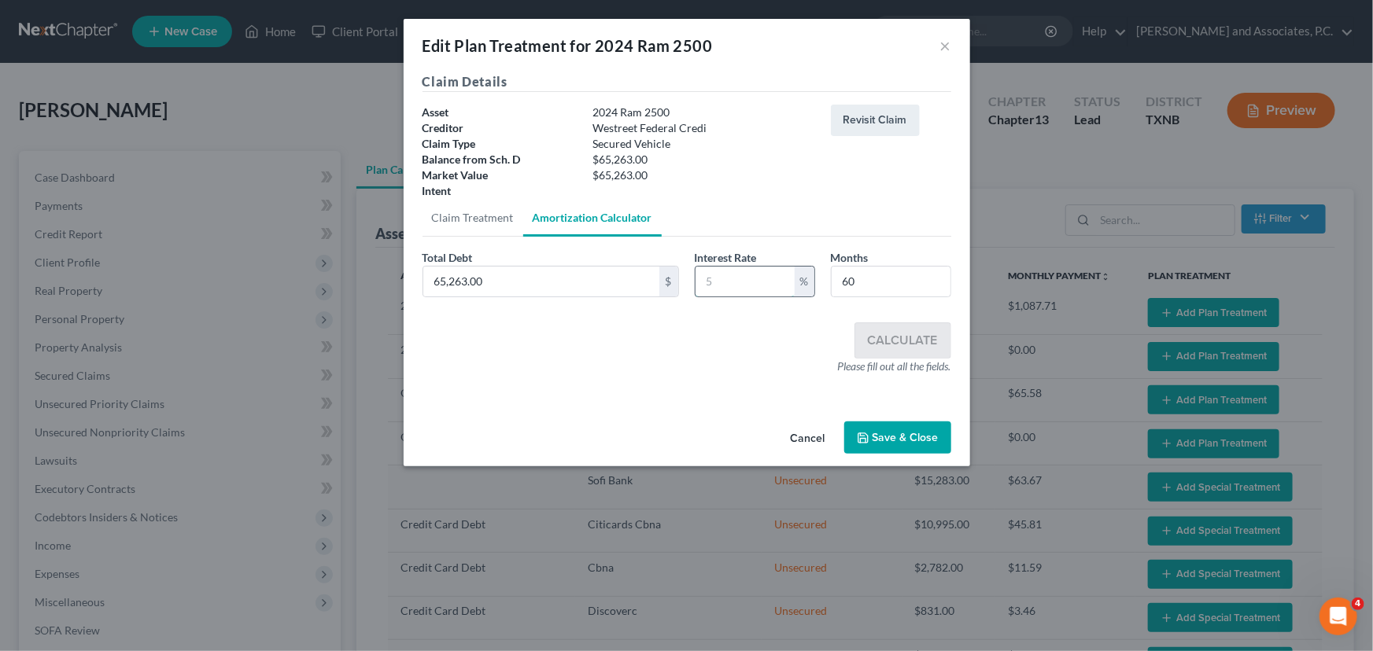
click at [732, 279] on input "text" at bounding box center [744, 282] width 99 height 30
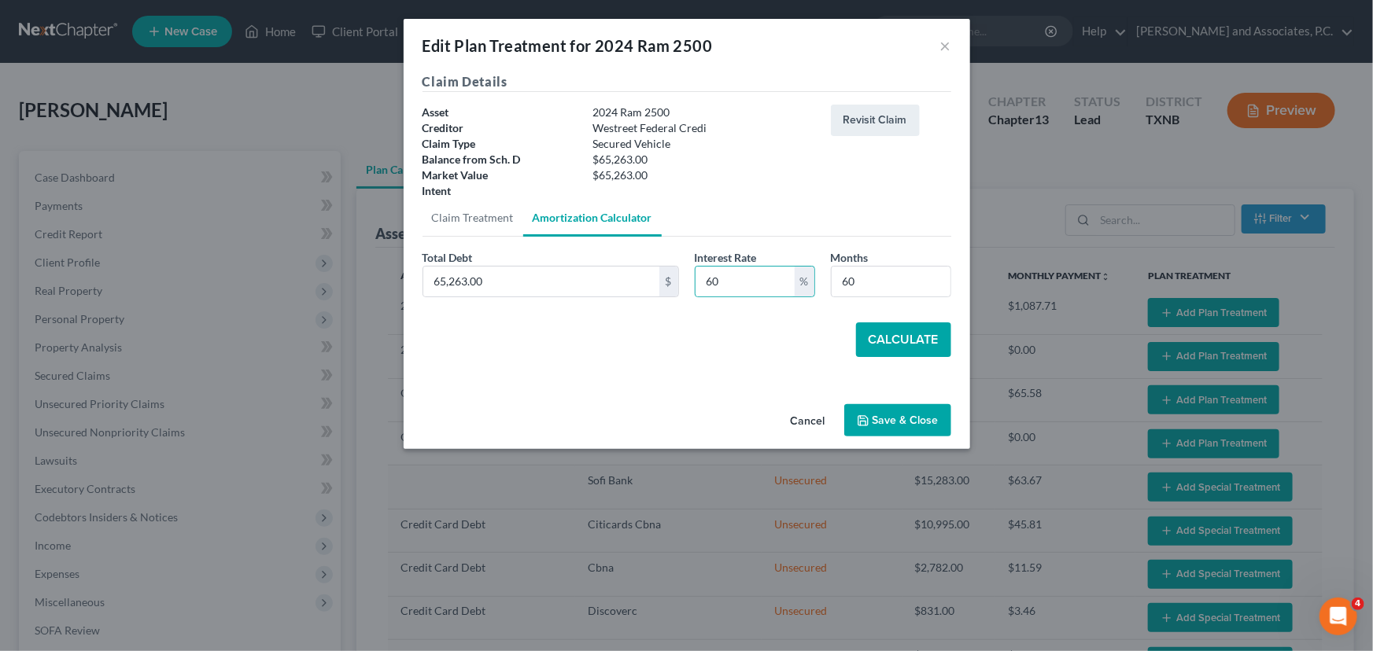
click at [886, 341] on button "Calculate" at bounding box center [903, 340] width 95 height 35
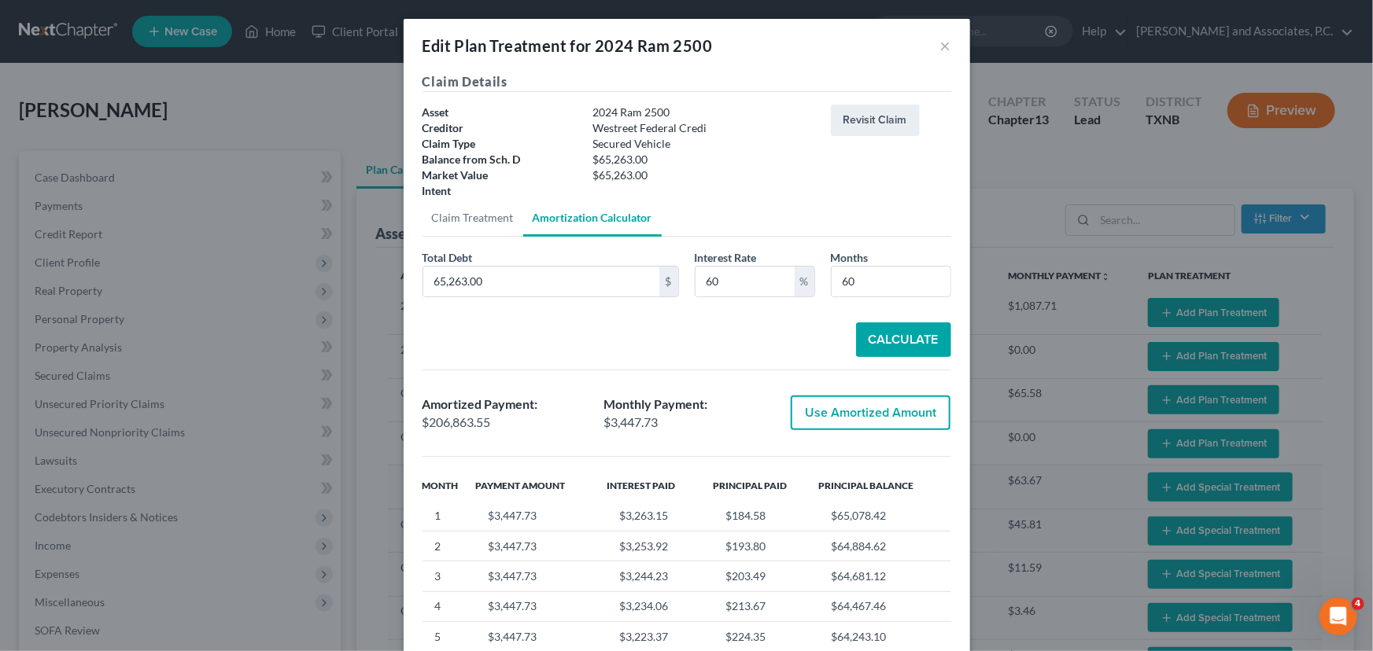
scroll to position [71, 0]
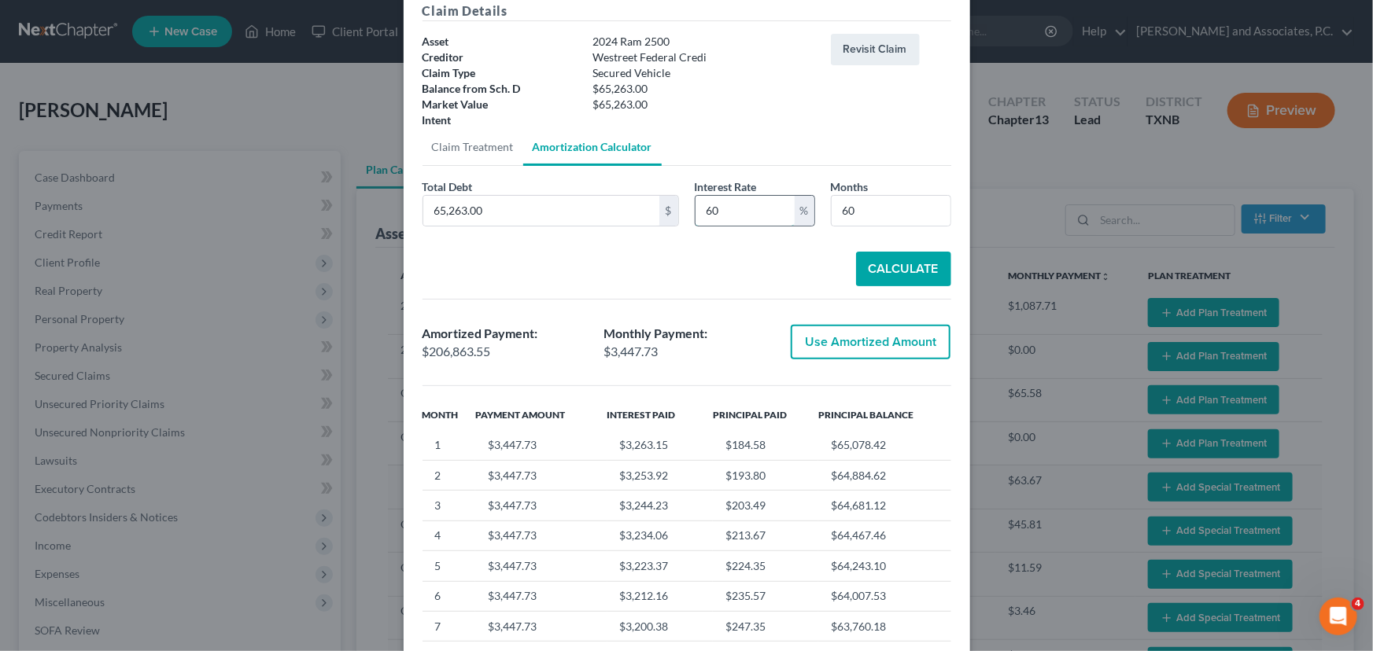
click at [757, 214] on input "60" at bounding box center [744, 211] width 99 height 30
type input "6"
type input "10"
click at [910, 261] on button "Calculate" at bounding box center [903, 269] width 95 height 35
click at [831, 345] on button "Use Amortized Amount" at bounding box center [871, 342] width 160 height 35
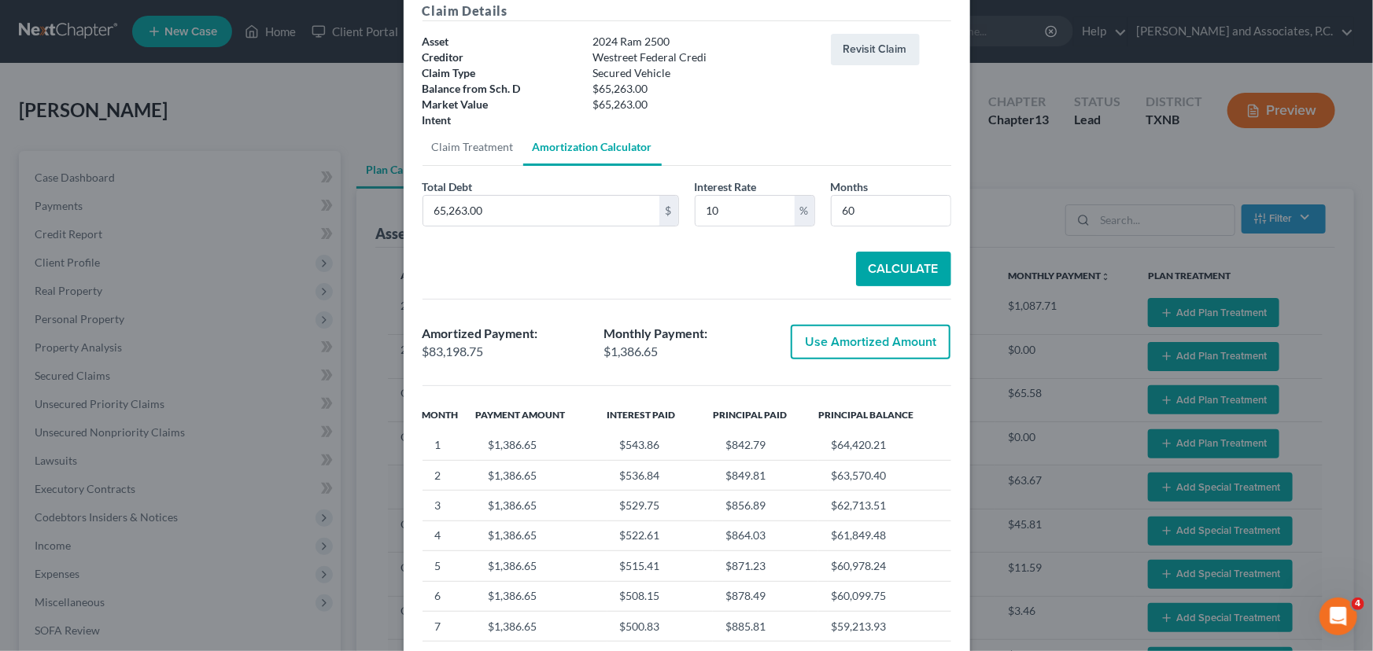
type input "83,198.75"
checkbox input "true"
type input "1,386.64"
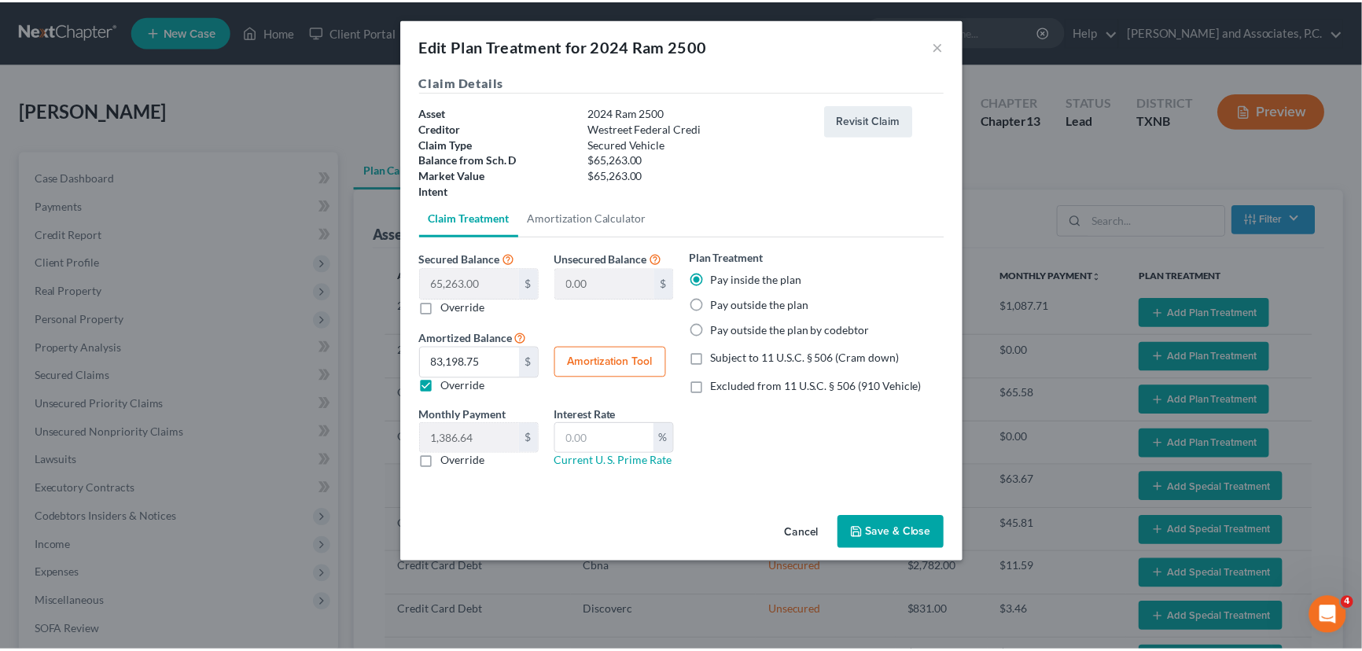
scroll to position [0, 0]
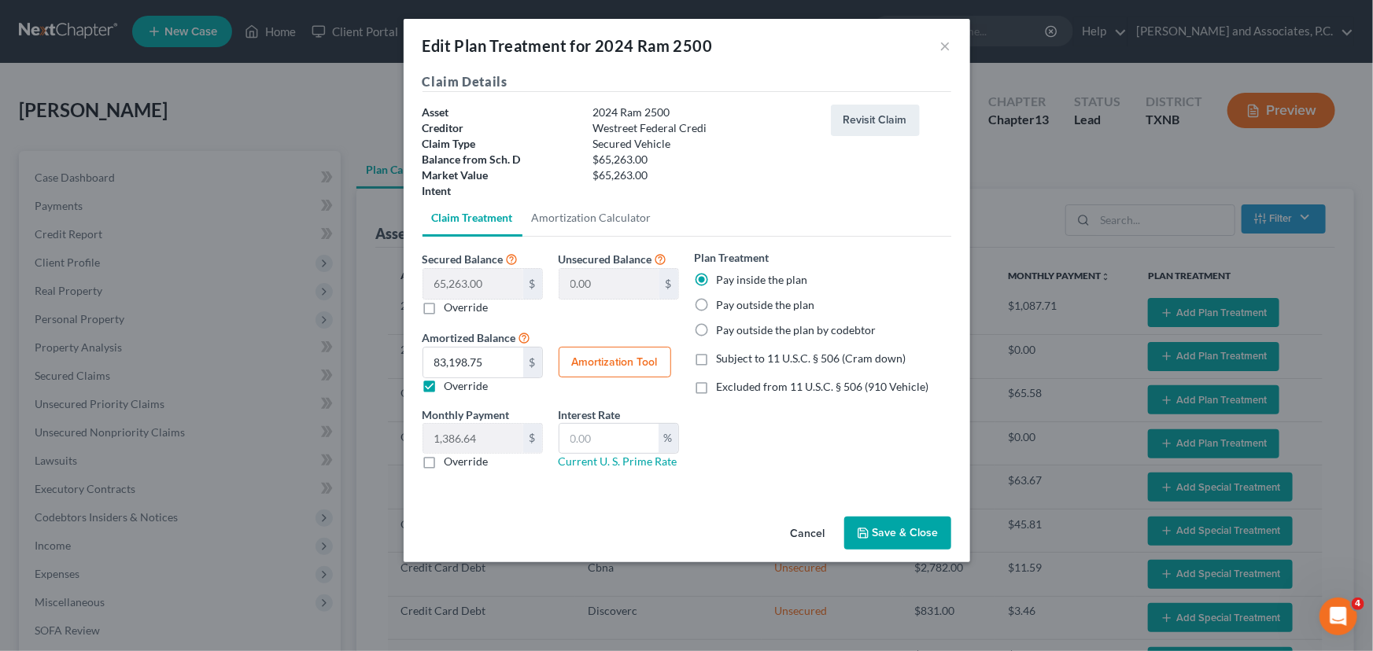
click at [910, 530] on button "Save & Close" at bounding box center [897, 533] width 107 height 33
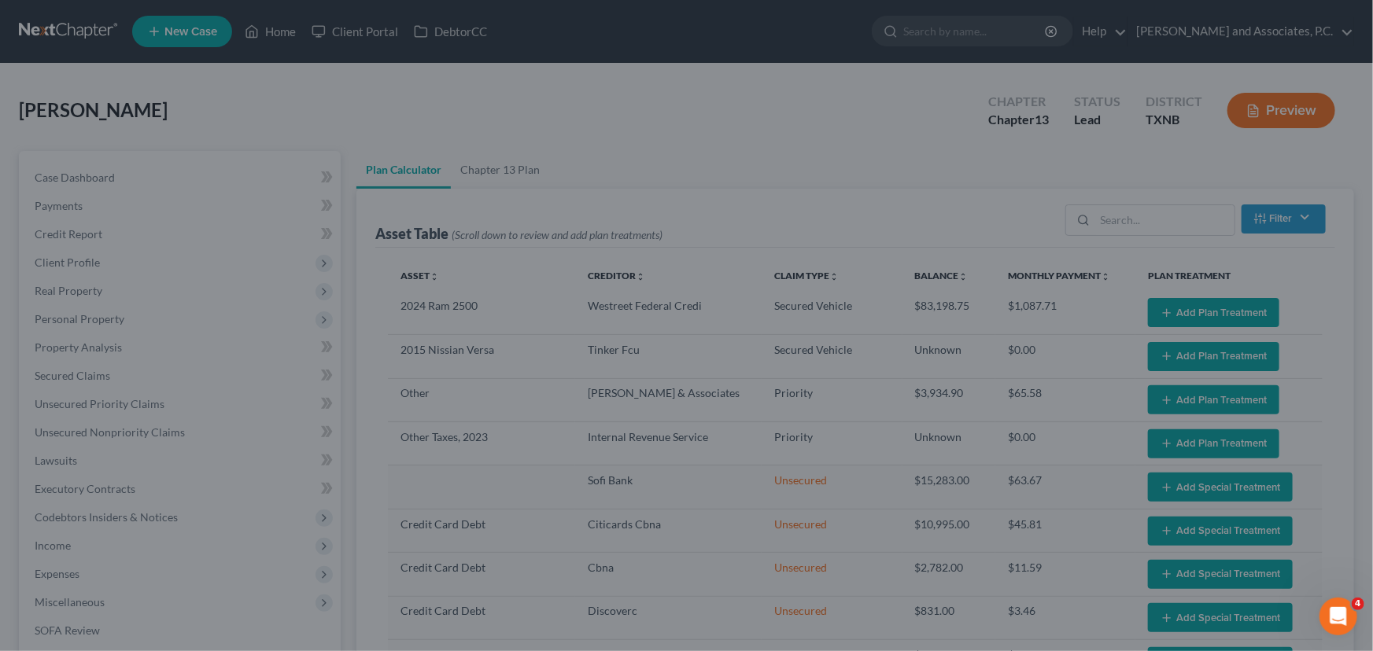
select select "59"
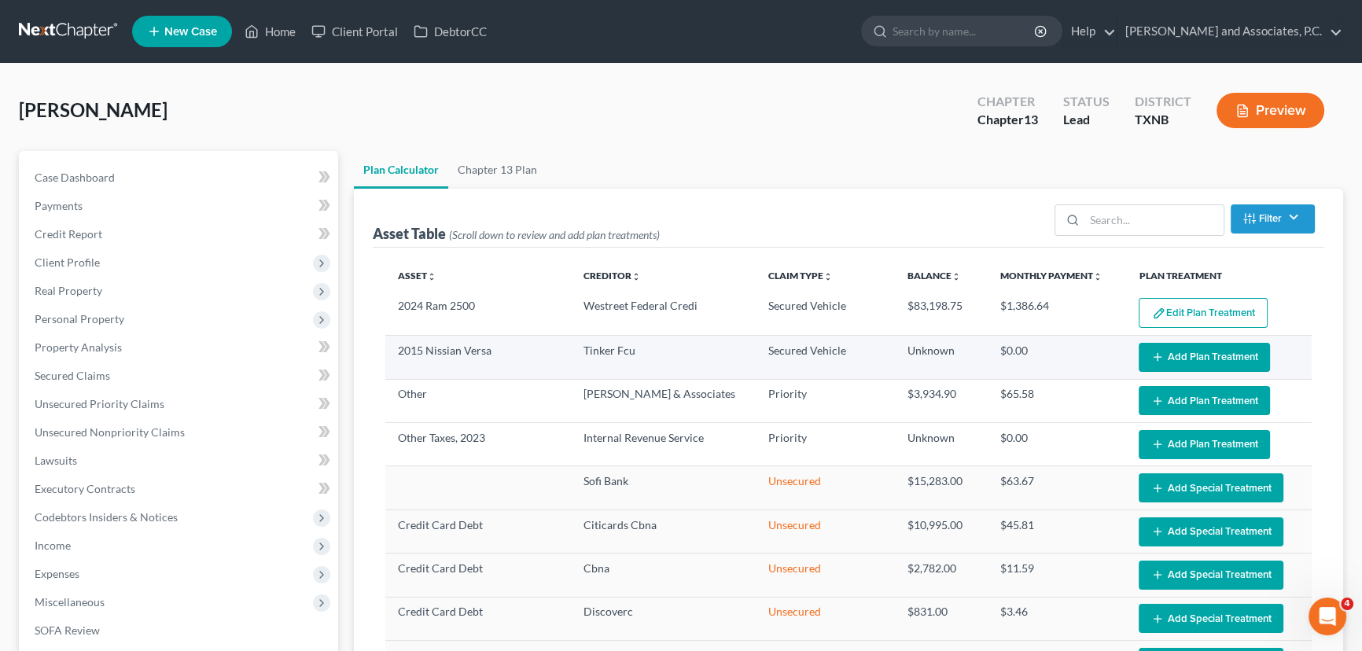
click at [1172, 359] on button "Add Plan Treatment" at bounding box center [1204, 357] width 131 height 29
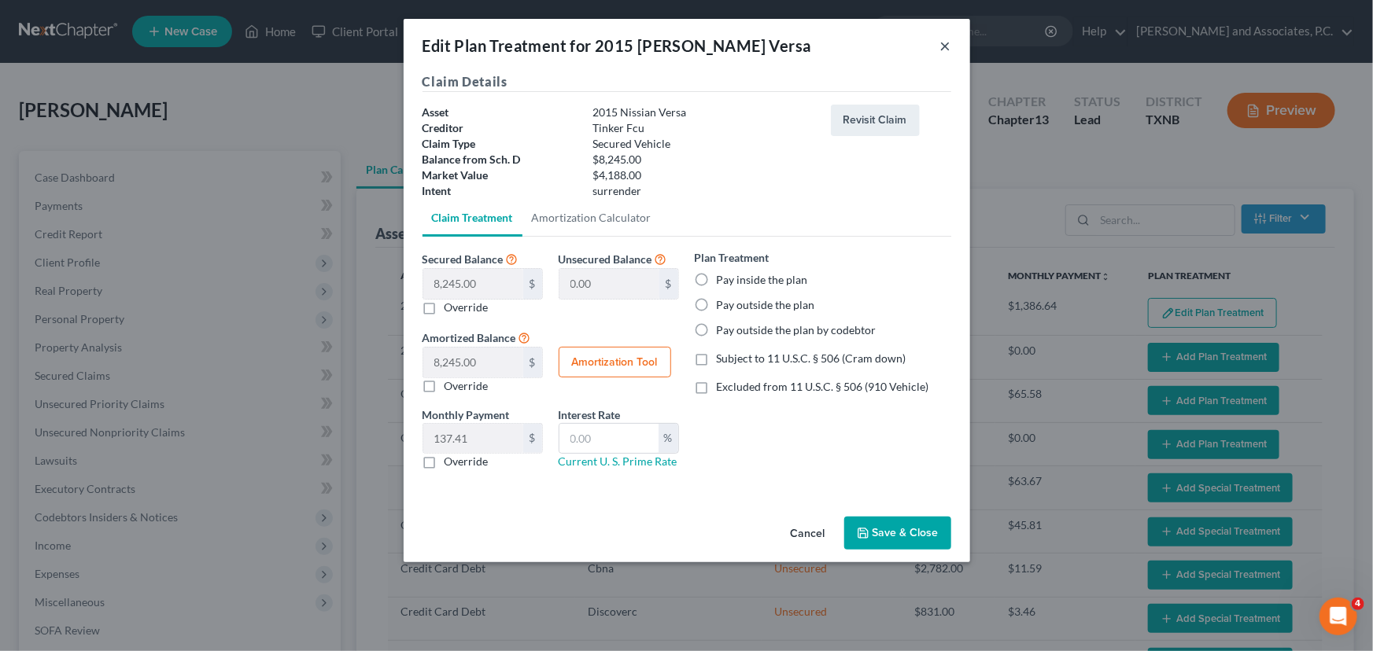
click at [947, 50] on button "×" at bounding box center [945, 45] width 11 height 19
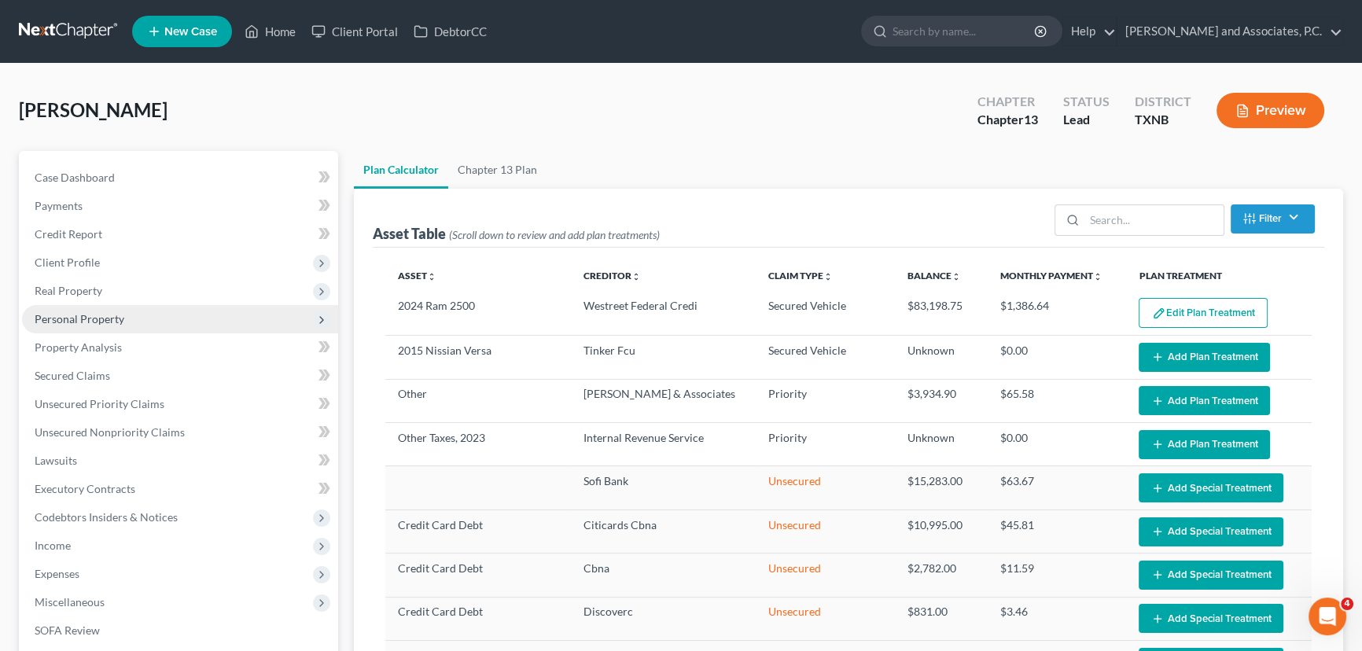
scroll to position [71, 0]
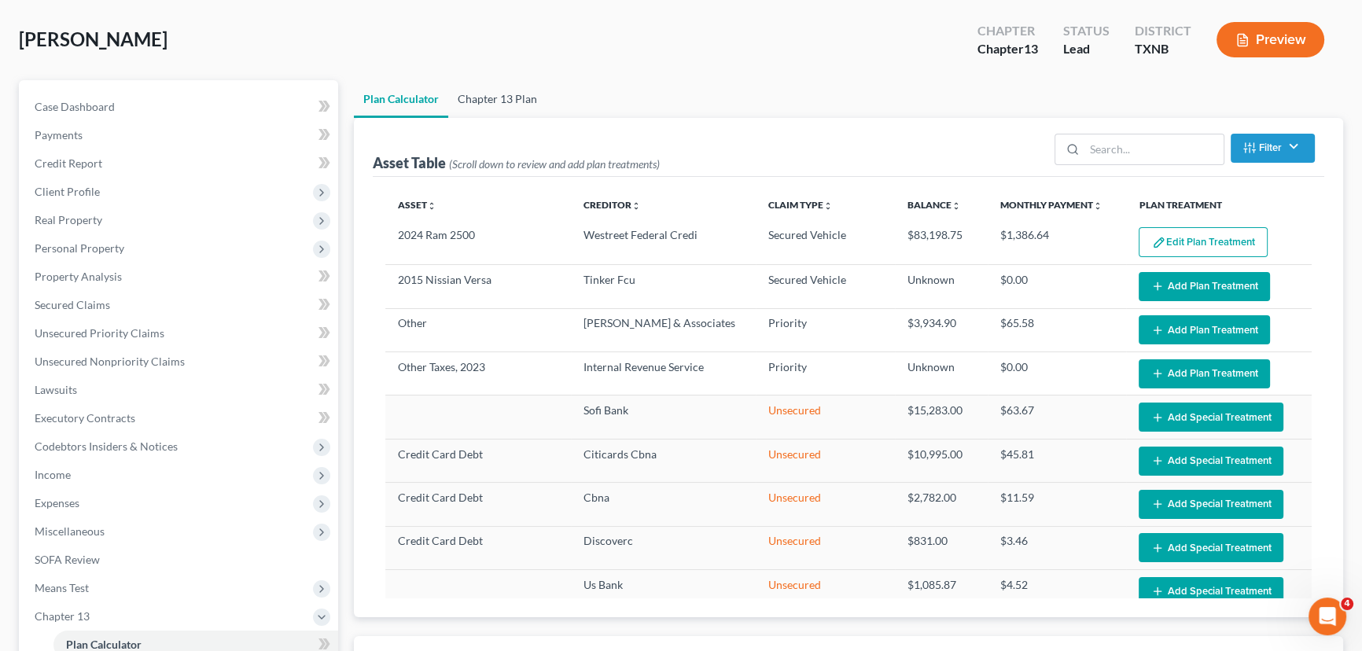
click at [487, 97] on link "Chapter 13 Plan" at bounding box center [497, 99] width 98 height 38
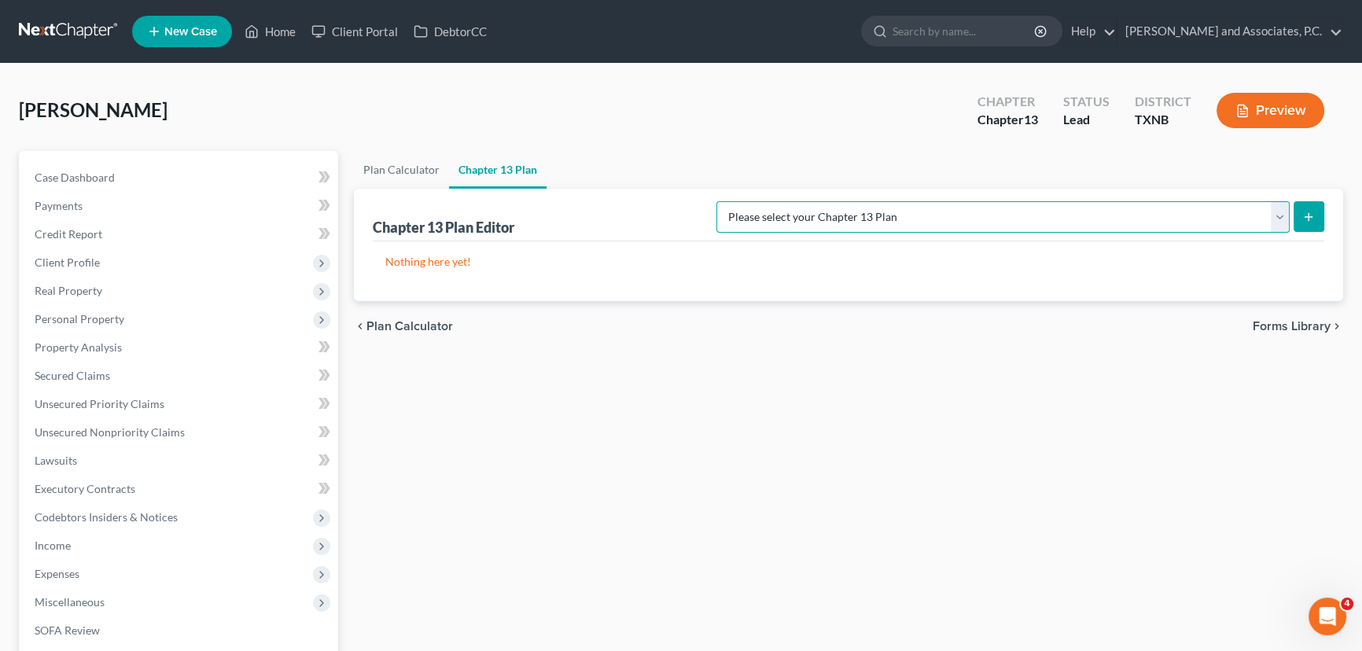
drag, startPoint x: 893, startPoint y: 216, endPoint x: 895, endPoint y: 226, distance: 10.5
click at [893, 216] on select "Please select your Chapter 13 Plan AUTHORIZATION FOR ADEQUATE PROTECTION DISBUR…" at bounding box center [1003, 216] width 573 height 31
select select "5"
click at [733, 201] on select "Please select your Chapter 13 Plan AUTHORIZATION FOR ADEQUATE PROTECTION DISBUR…" at bounding box center [1003, 216] width 573 height 31
click at [1305, 214] on icon "submit" at bounding box center [1309, 217] width 13 height 13
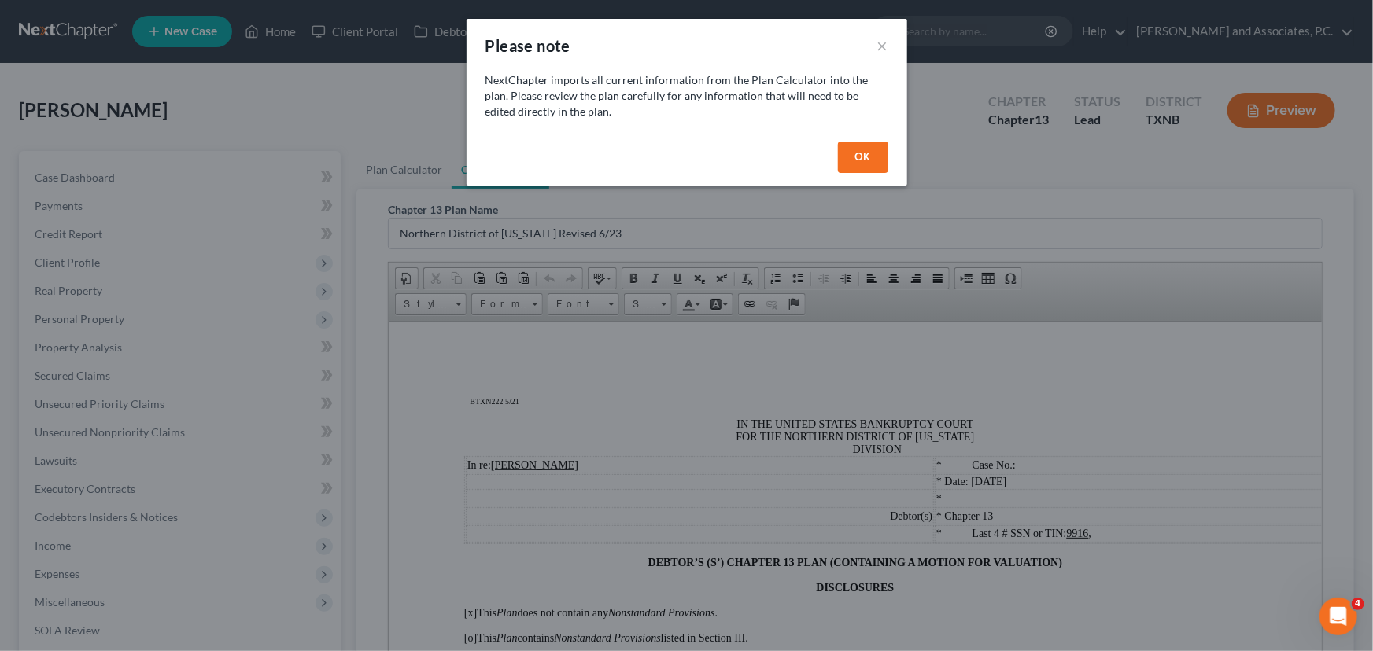
click at [850, 148] on button "OK" at bounding box center [863, 157] width 50 height 31
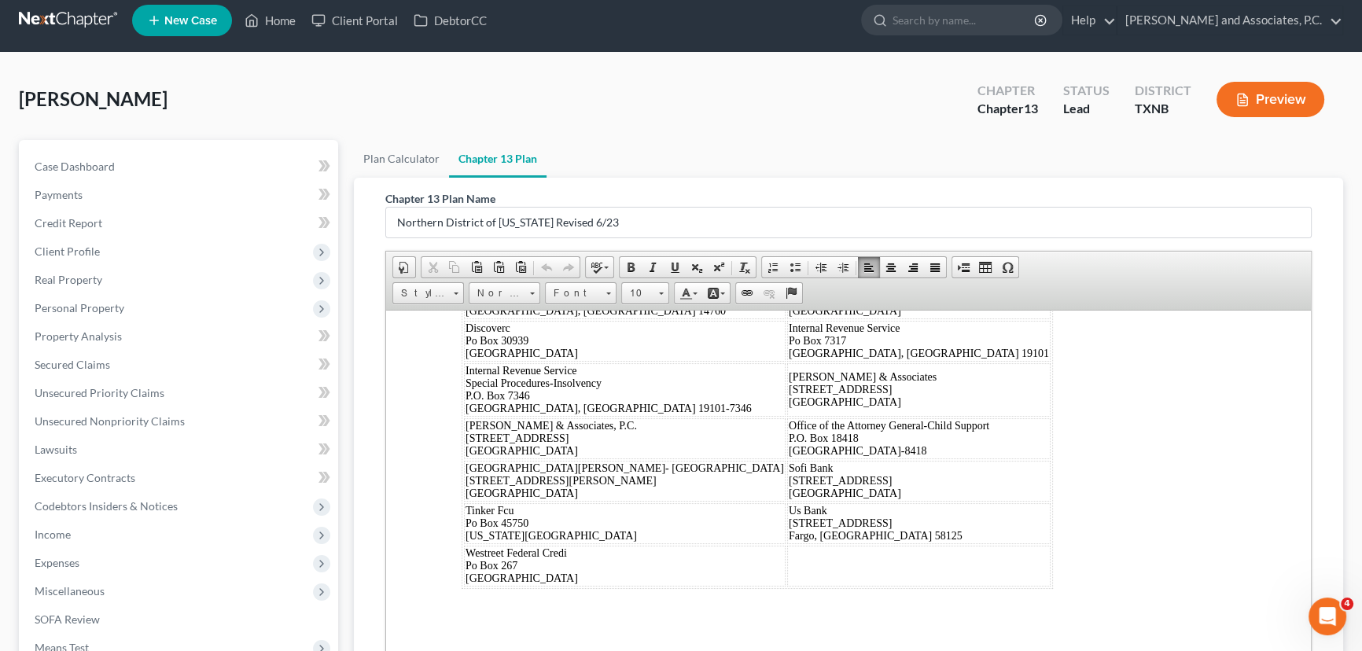
scroll to position [9692, 0]
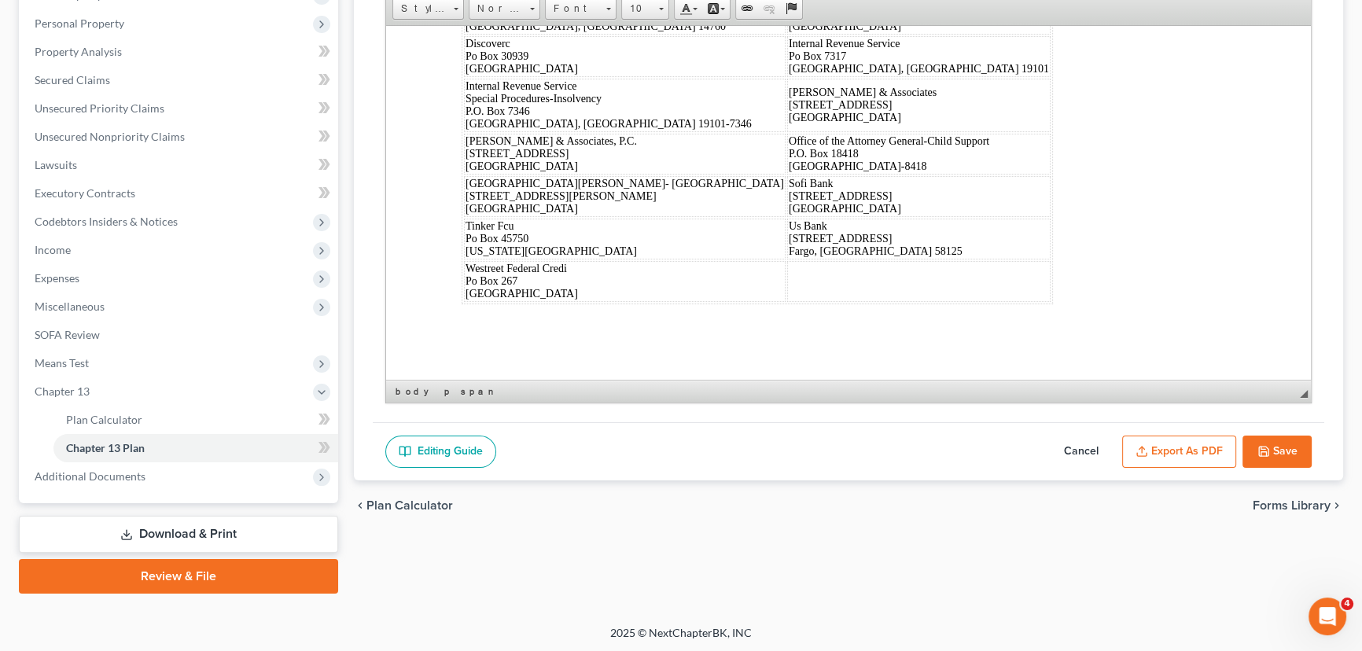
drag, startPoint x: 447, startPoint y: 69, endPoint x: 1027, endPoint y: 686, distance: 847.0
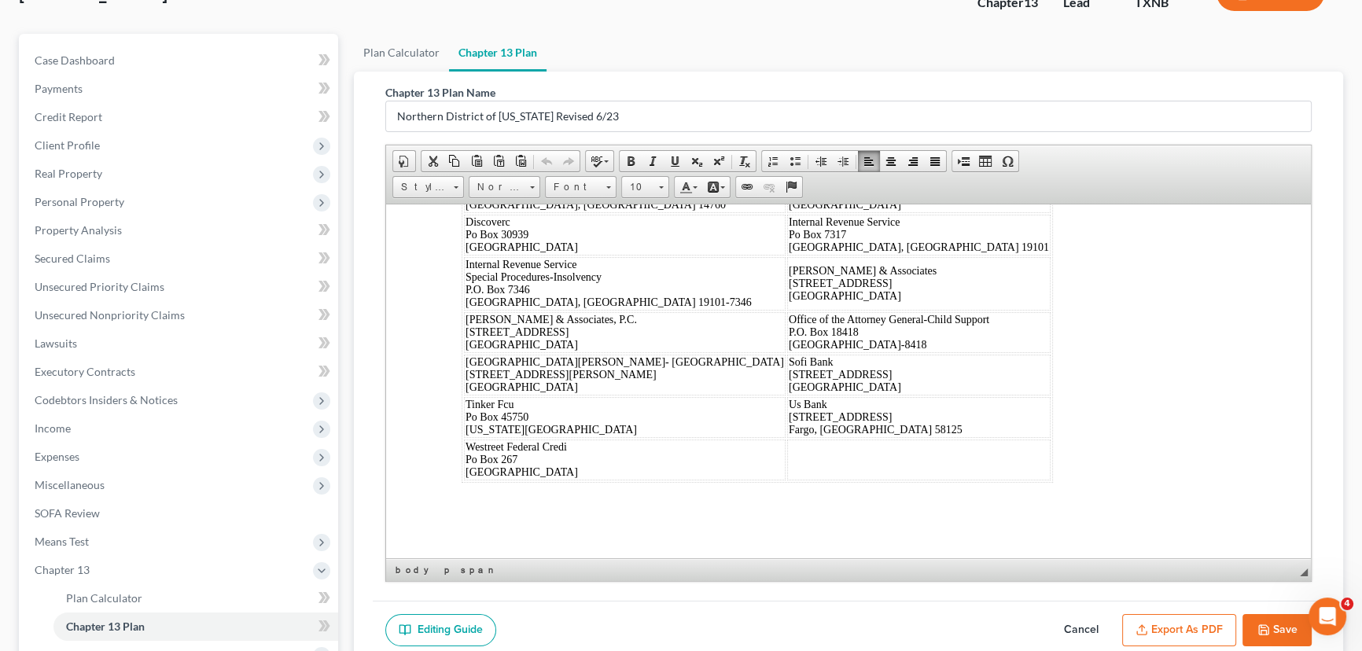
scroll to position [81, 0]
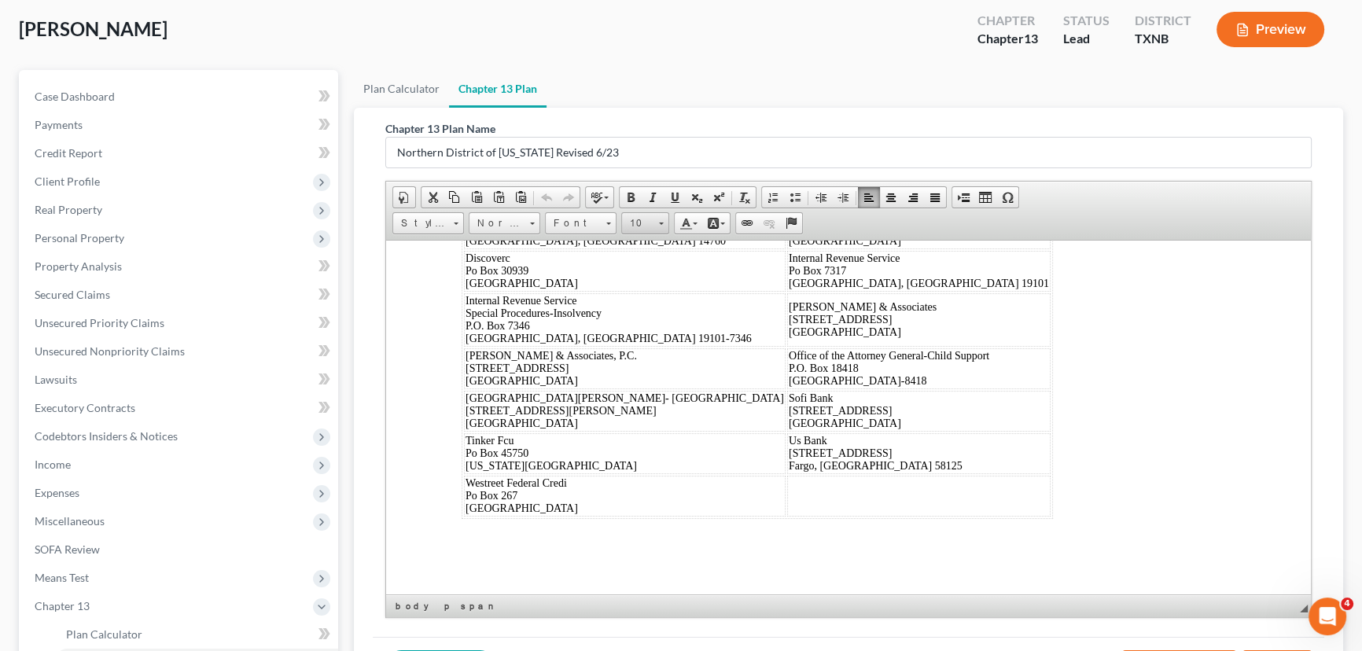
click at [636, 216] on span "10" at bounding box center [637, 223] width 31 height 20
click at [669, 328] on link "16" at bounding box center [669, 318] width 90 height 20
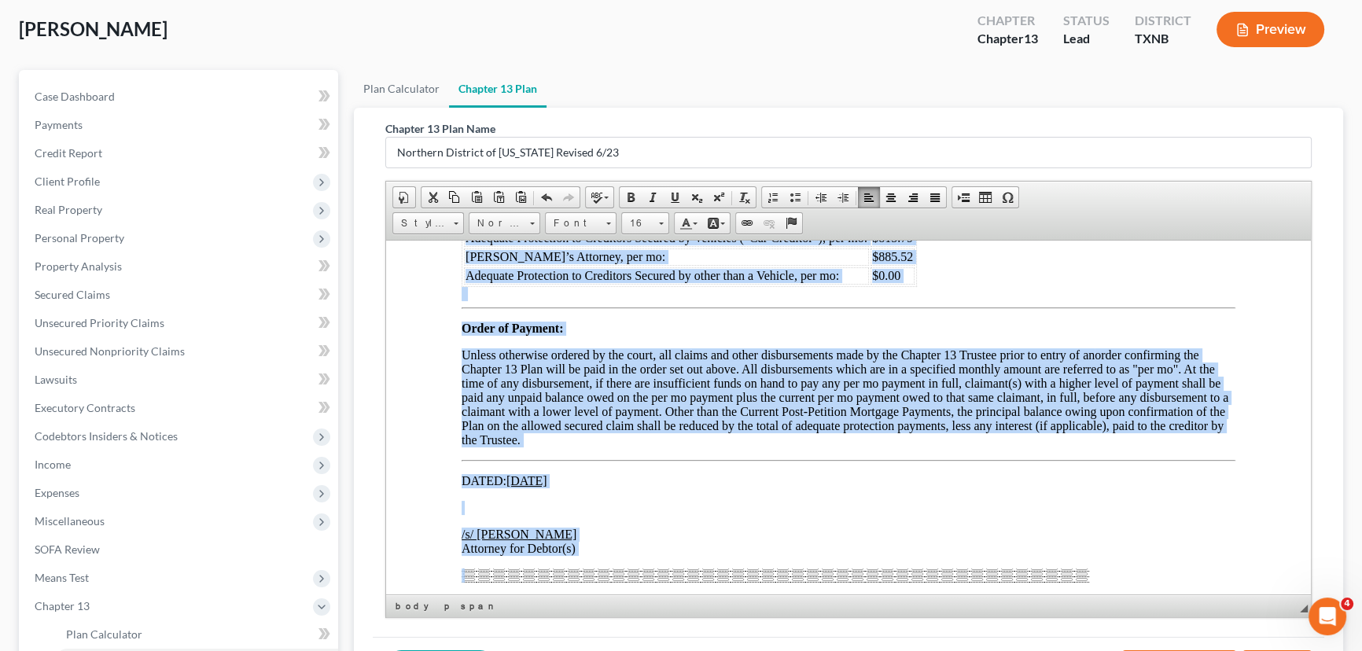
scroll to position [10625, 0]
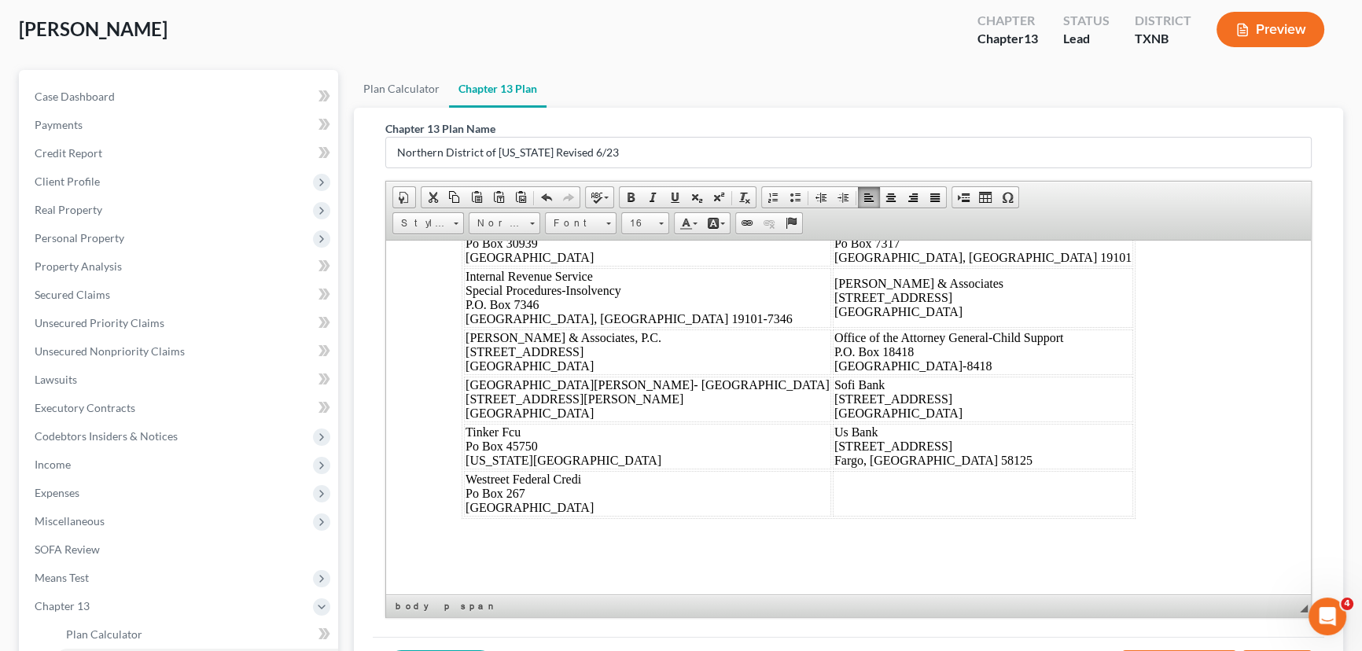
click at [1019, 396] on div "Dated: 10/15/2025 /s/ Monte White Debtor's(s') Counsel Cbna PO Box 628 Olean, N…" at bounding box center [849, 306] width 774 height 423
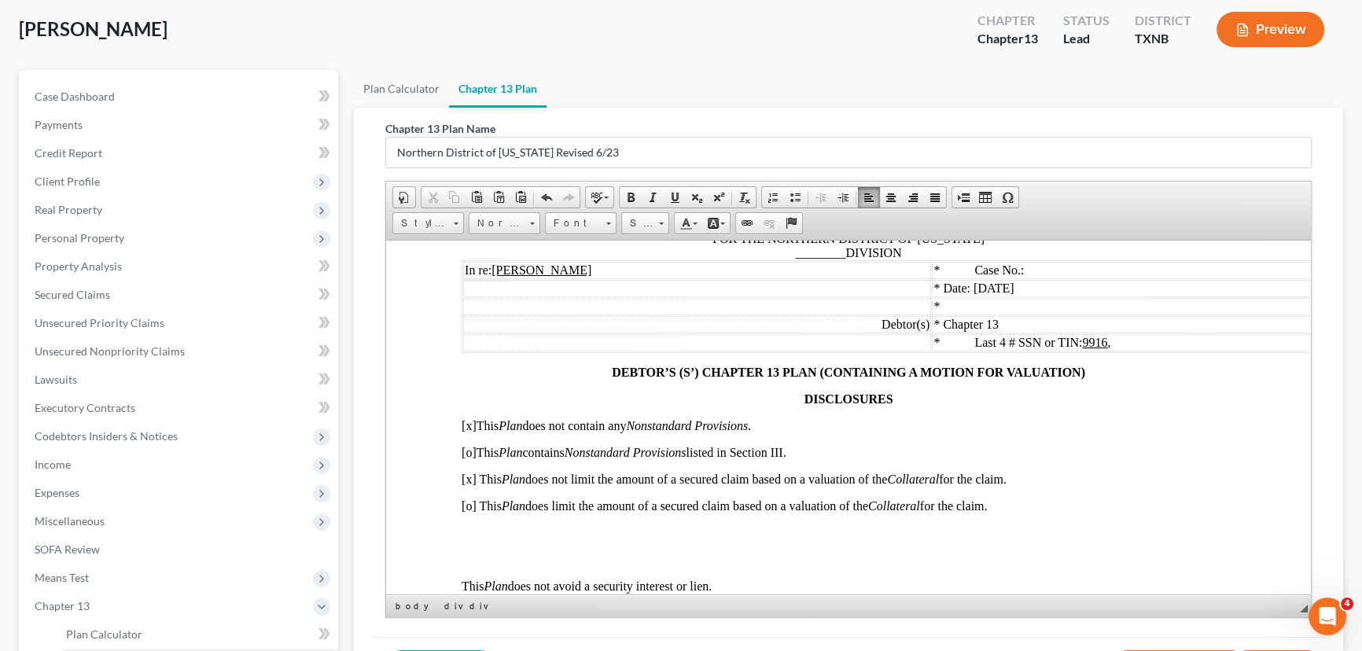
scroll to position [0, 0]
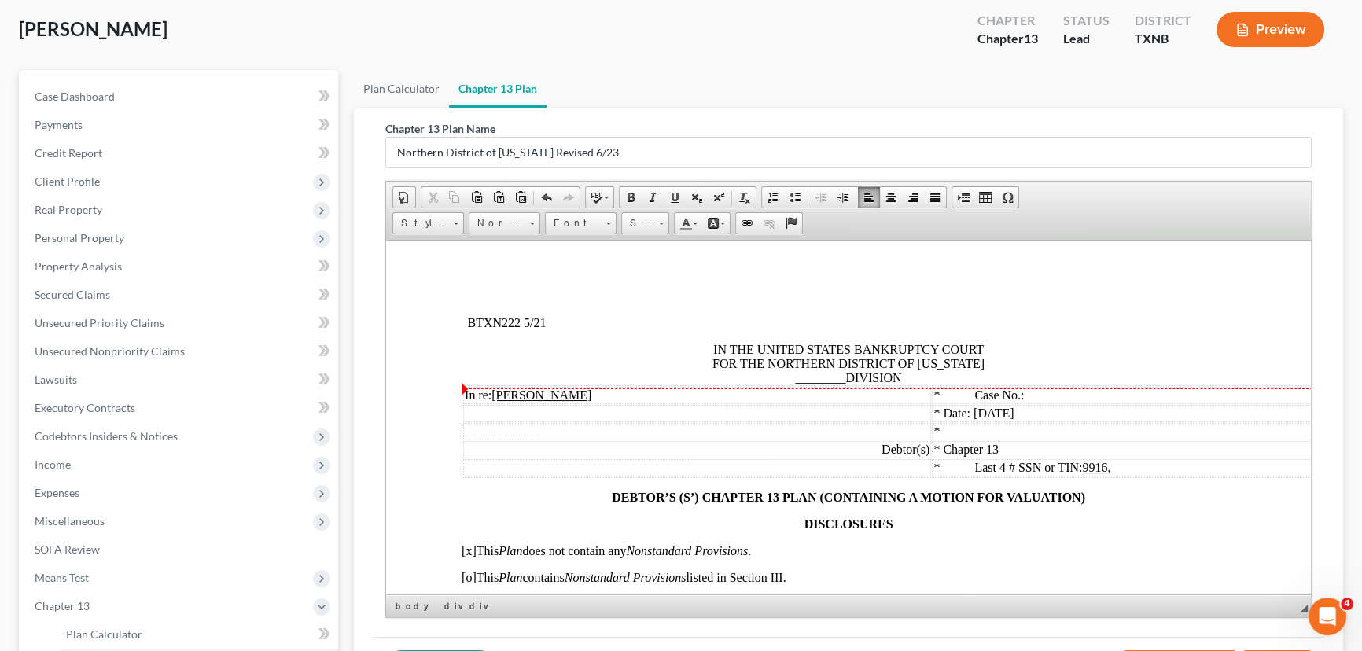
drag, startPoint x: 840, startPoint y: 388, endPoint x: 806, endPoint y: 382, distance: 34.4
click at [835, 378] on span "________" at bounding box center [820, 377] width 50 height 13
drag, startPoint x: 842, startPoint y: 381, endPoint x: 787, endPoint y: 382, distance: 55.1
click at [787, 382] on span "IN THE UNITED STATES BANKRUPTCY COURT FOR THE NORTHERN DISTRICT OF TEXAS ______…" at bounding box center [849, 363] width 272 height 42
click at [1014, 413] on span "Date: 10/15/2025" at bounding box center [978, 412] width 71 height 13
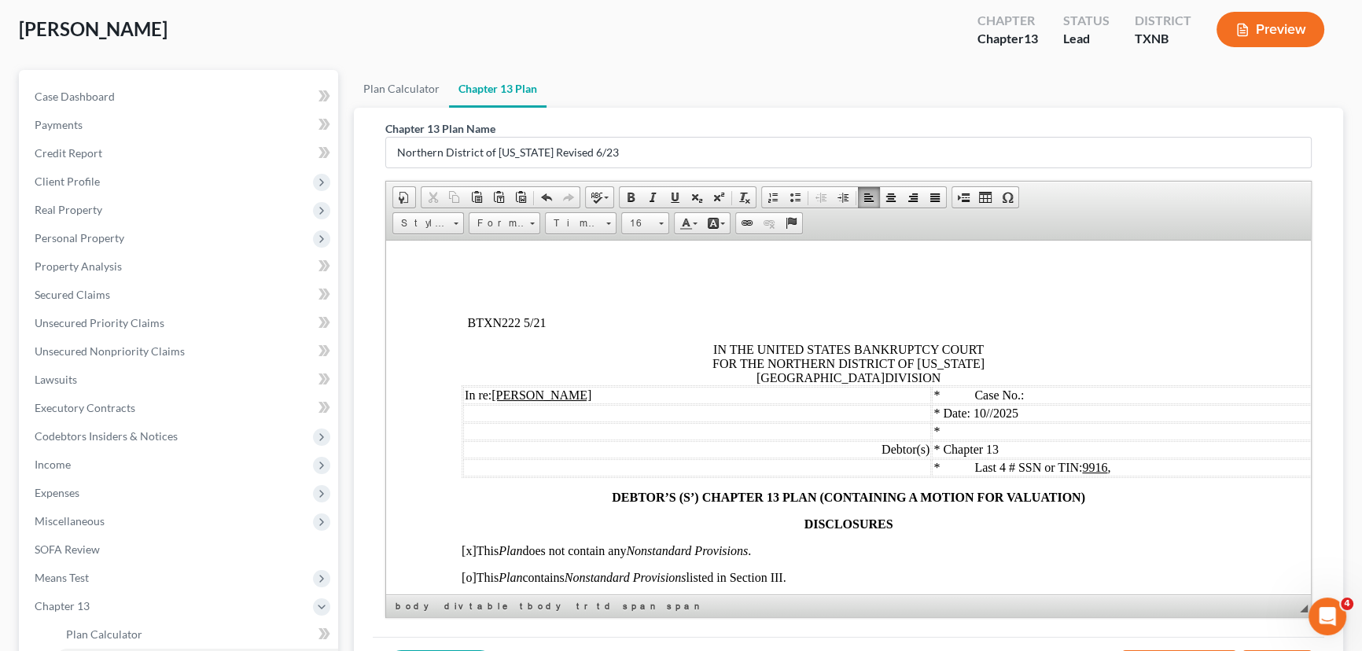
click at [1016, 415] on span "Date: 10//2025" at bounding box center [981, 412] width 76 height 13
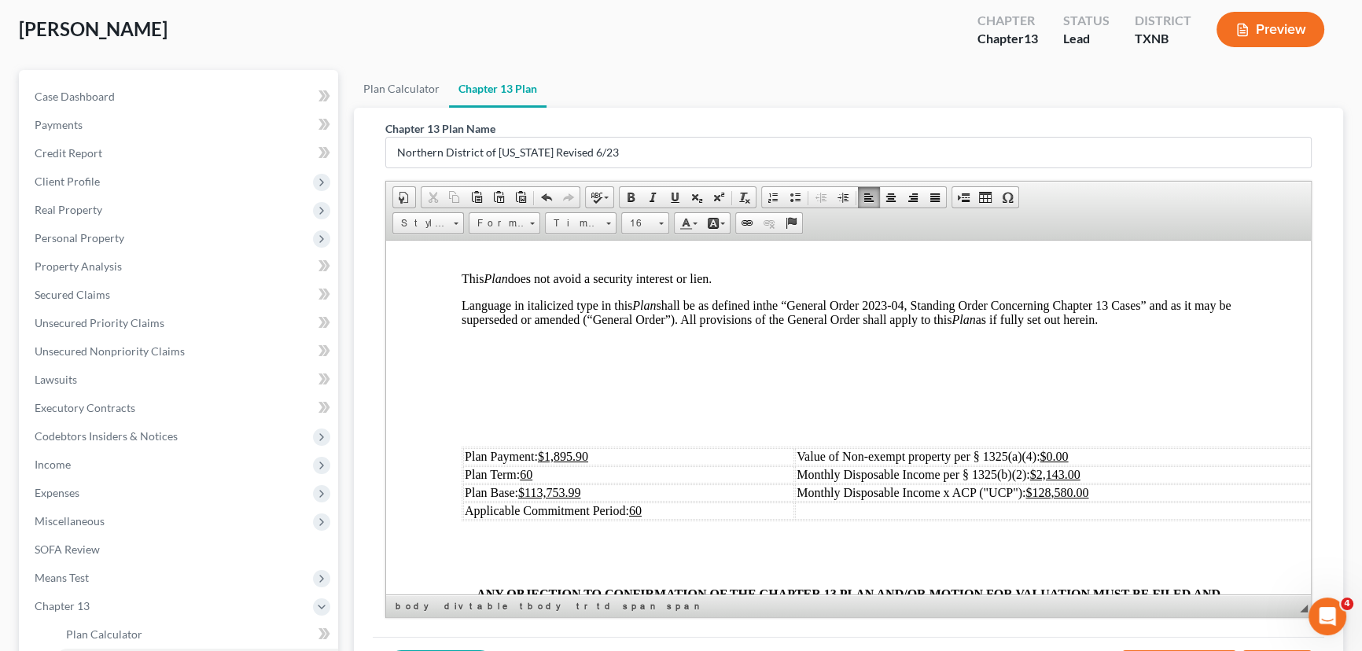
scroll to position [500, 0]
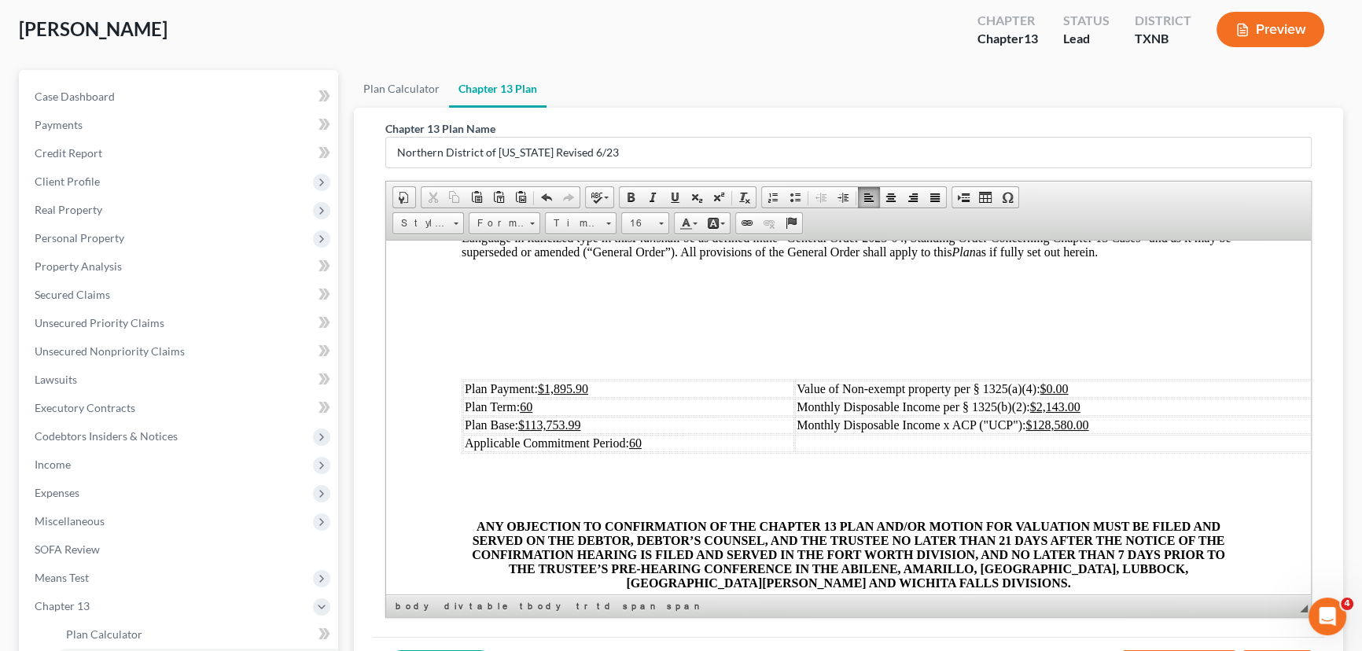
click at [641, 397] on td "Plan Payment: $1,895.90" at bounding box center [628, 388] width 331 height 17
drag, startPoint x: 619, startPoint y: 439, endPoint x: 537, endPoint y: 446, distance: 82.1
click at [537, 433] on td "Plan Base: $113,753.99" at bounding box center [628, 424] width 331 height 17
drag, startPoint x: 1105, startPoint y: 425, endPoint x: 1041, endPoint y: 426, distance: 64.5
click at [1041, 415] on td "Monthly Disposable Income per § 1325(b)(2): $2,143.00" at bounding box center [1067, 406] width 544 height 17
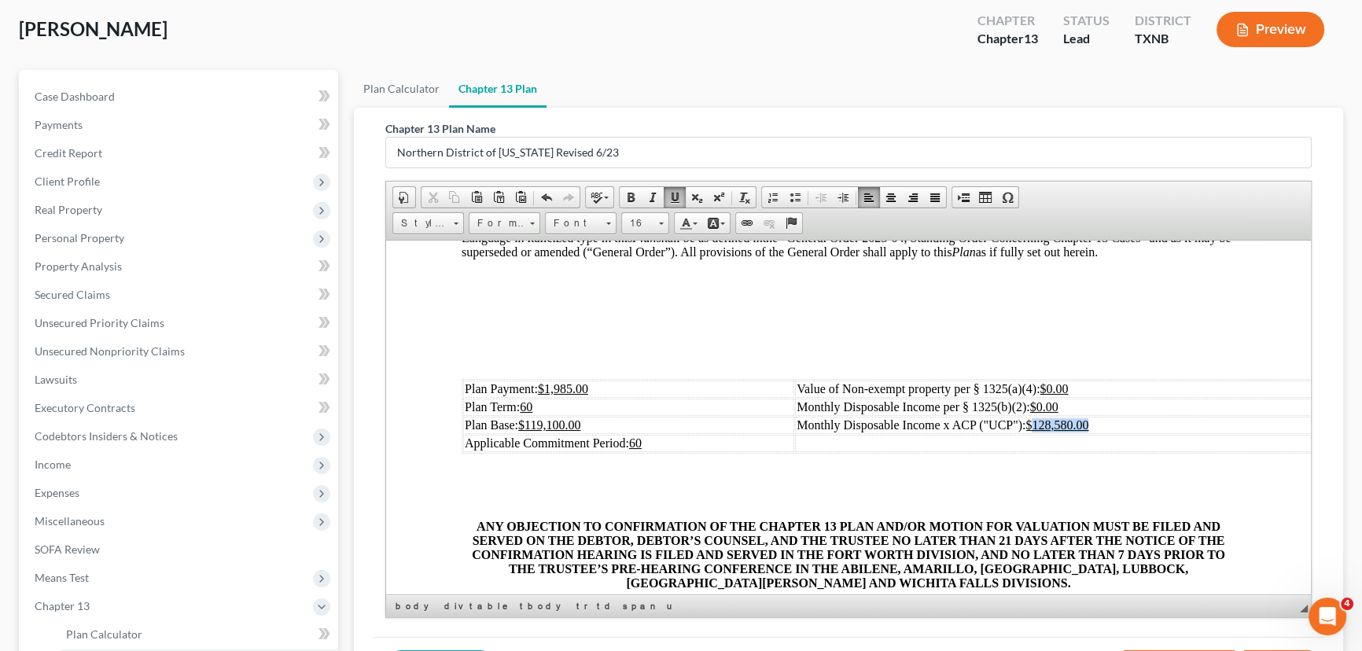
drag, startPoint x: 1102, startPoint y: 448, endPoint x: 1038, endPoint y: 448, distance: 63.7
click at [1038, 433] on td "Monthly Disposable Income x ACP ("UCP"): $128,580.00" at bounding box center [1067, 424] width 544 height 17
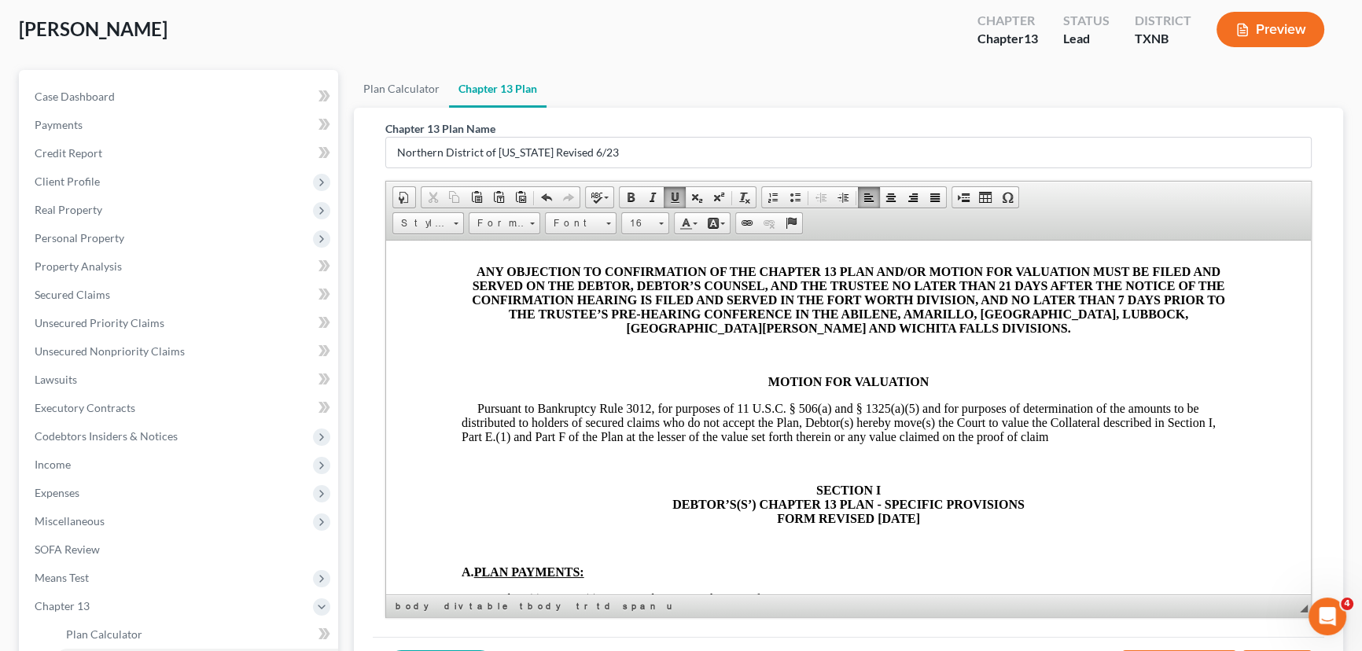
scroll to position [929, 0]
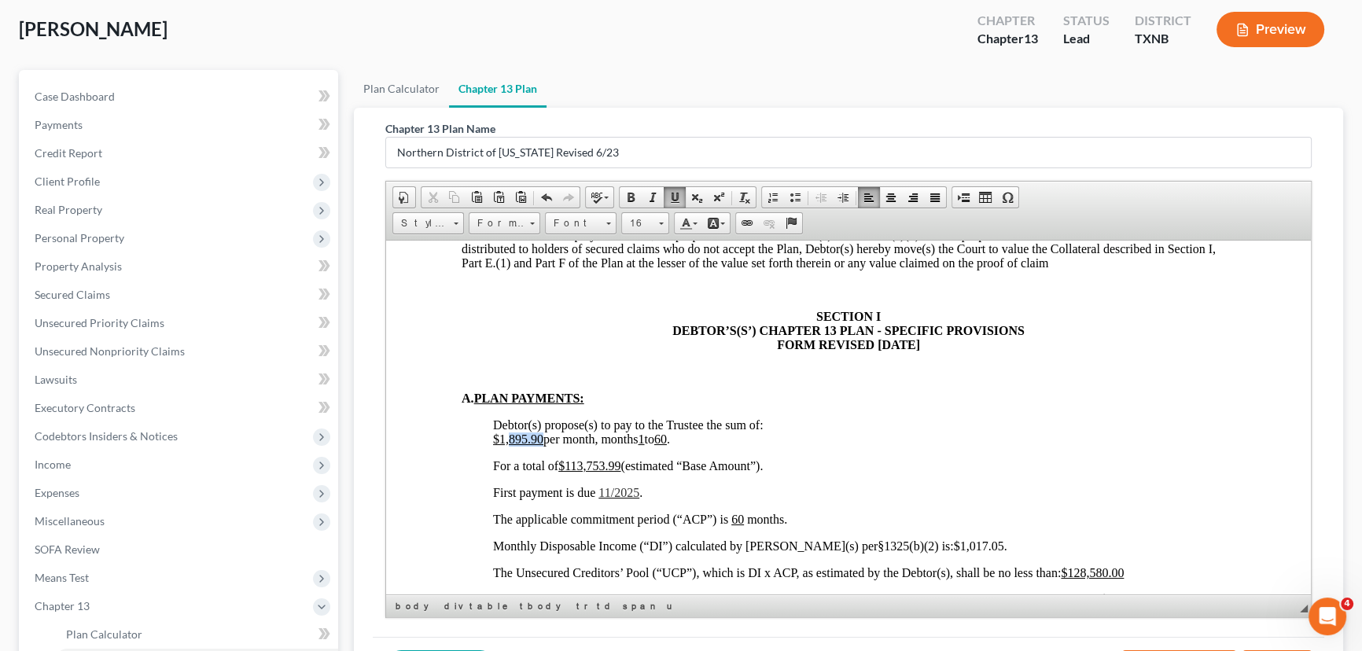
drag, startPoint x: 542, startPoint y: 476, endPoint x: 509, endPoint y: 476, distance: 33.0
click at [509, 445] on u "$1,895.90" at bounding box center [518, 438] width 50 height 13
drag, startPoint x: 622, startPoint y: 500, endPoint x: 580, endPoint y: 509, distance: 43.4
click at [580, 472] on u "$113,753.99" at bounding box center [590, 465] width 62 height 13
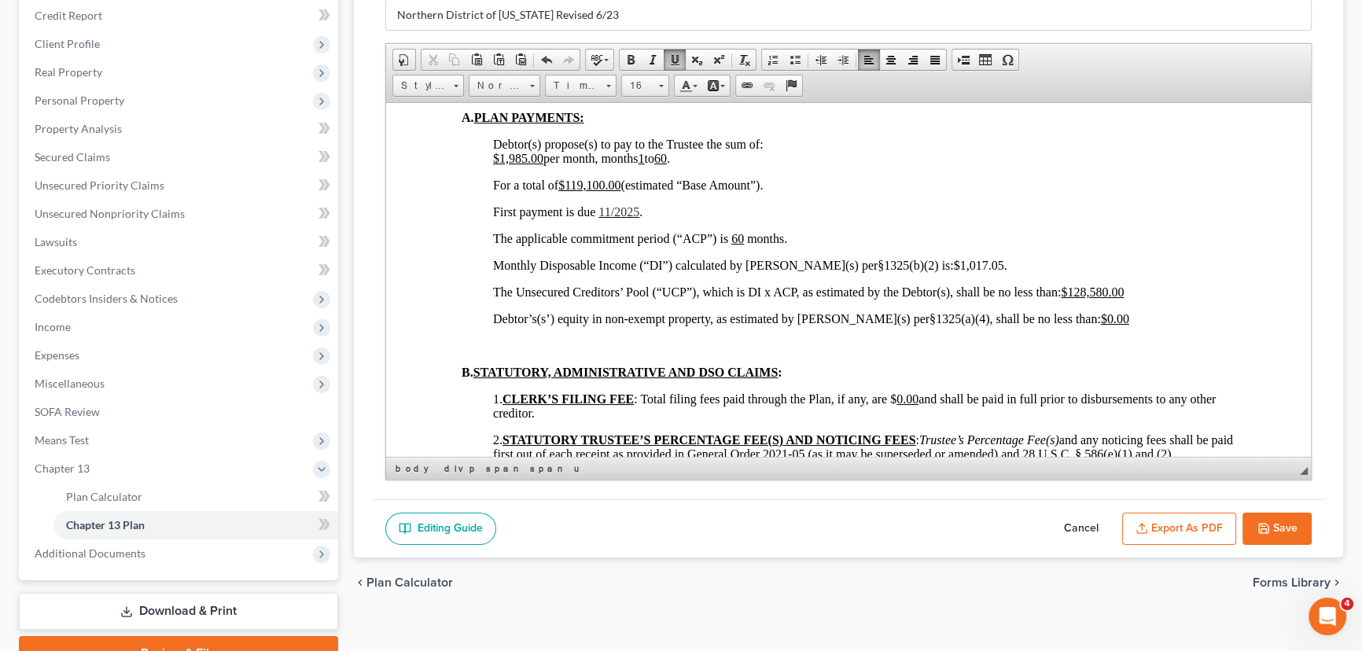
scroll to position [224, 0]
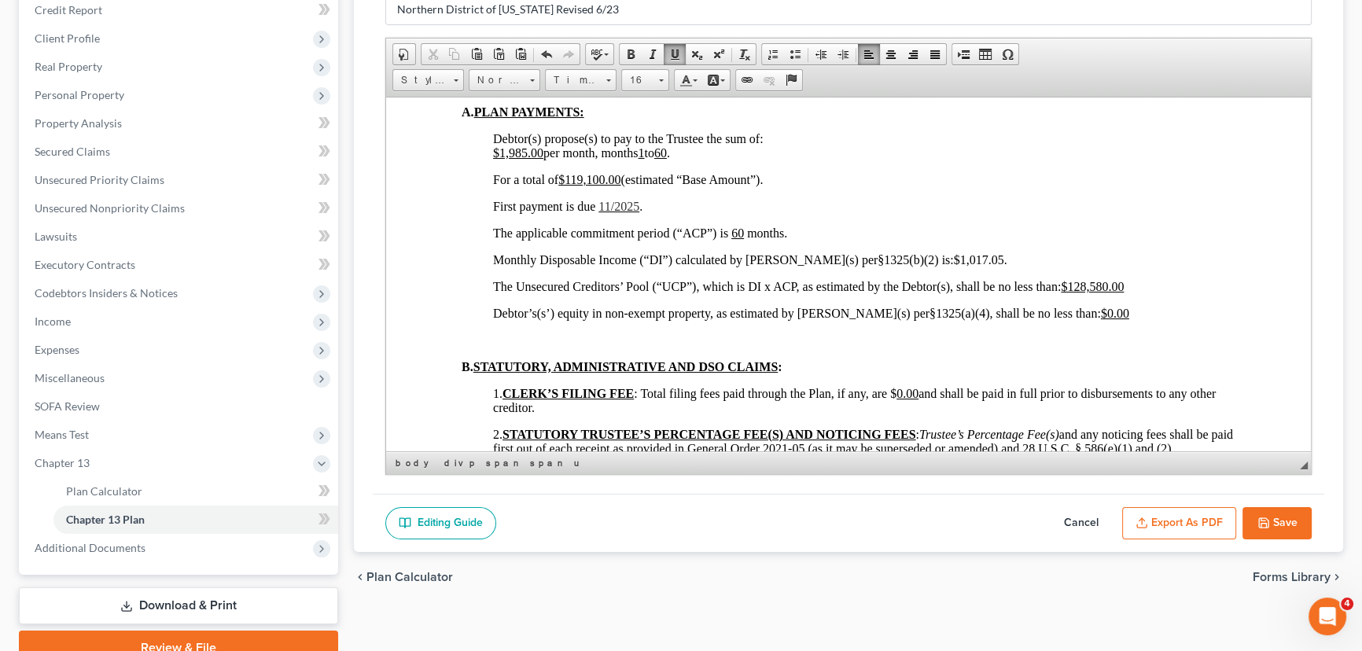
click at [614, 212] on span "11/2025" at bounding box center [619, 205] width 41 height 13
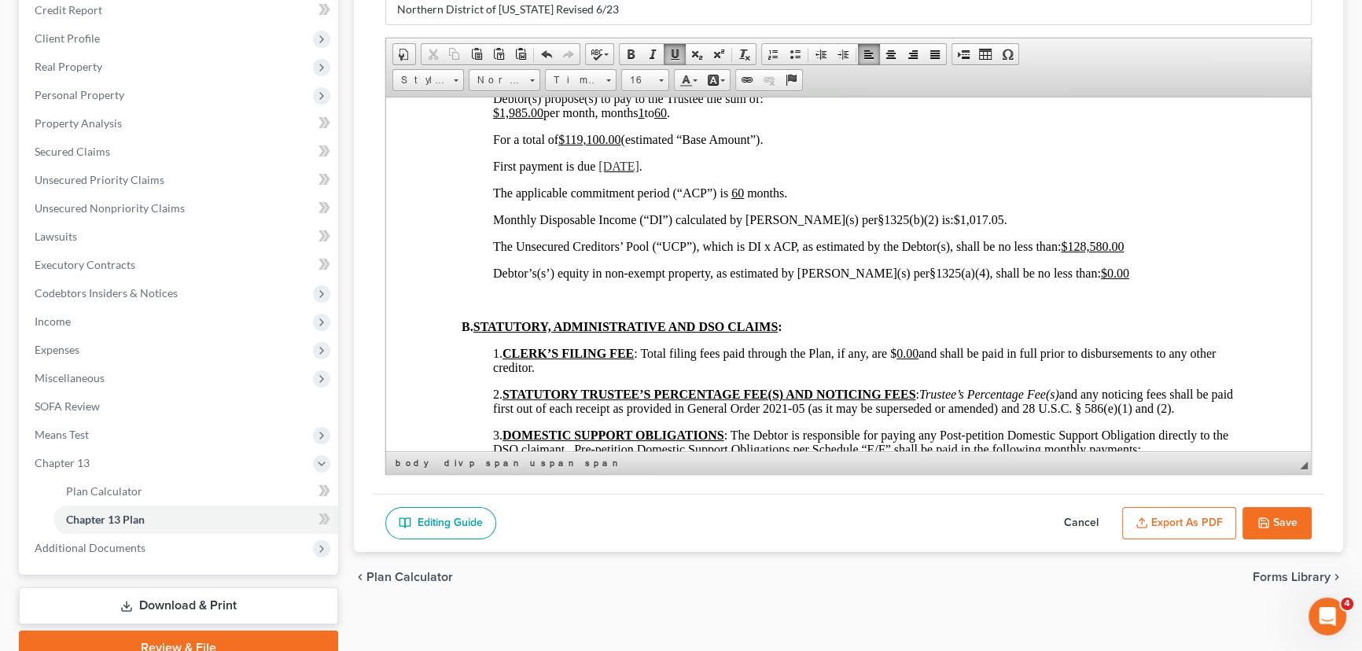
scroll to position [1144, 0]
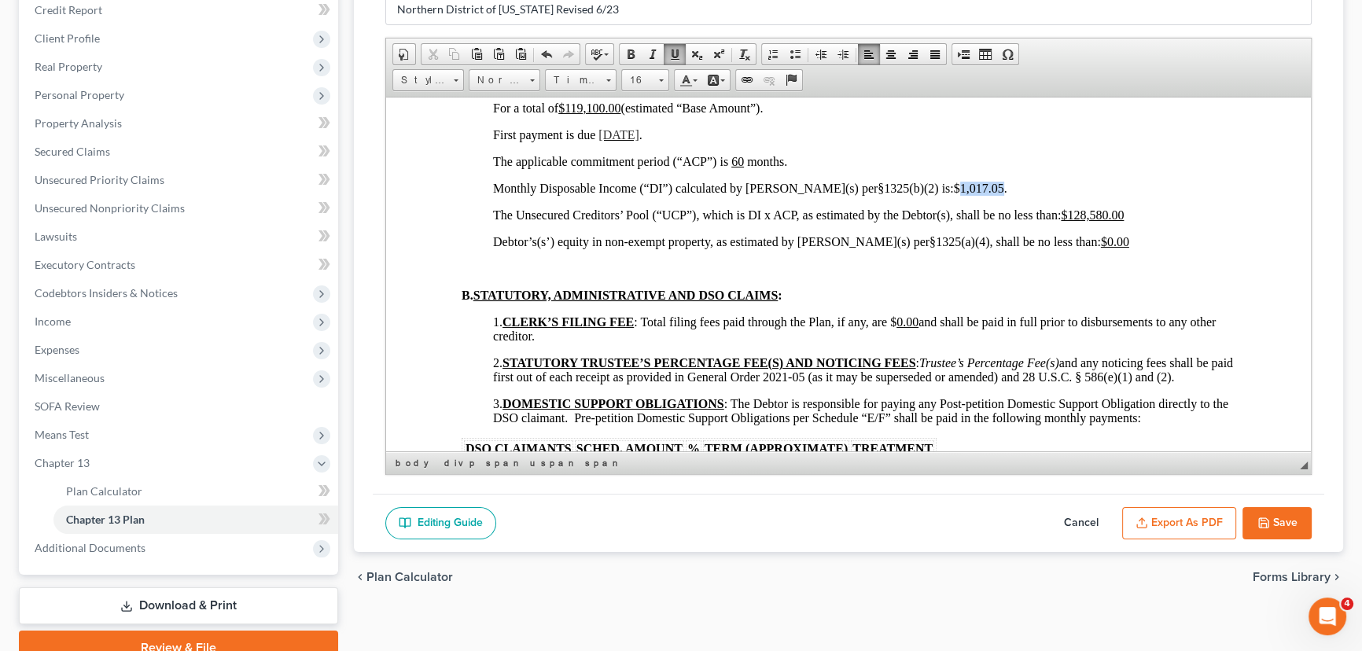
drag, startPoint x: 941, startPoint y: 227, endPoint x: 901, endPoint y: 230, distance: 40.2
click at [901, 194] on span "Monthly Disposable Income (“DI”) calculated by Debtor(s) per§1325(b)(2) is: $1,…" at bounding box center [750, 187] width 514 height 13
drag, startPoint x: 1136, startPoint y: 246, endPoint x: 1073, endPoint y: 254, distance: 63.4
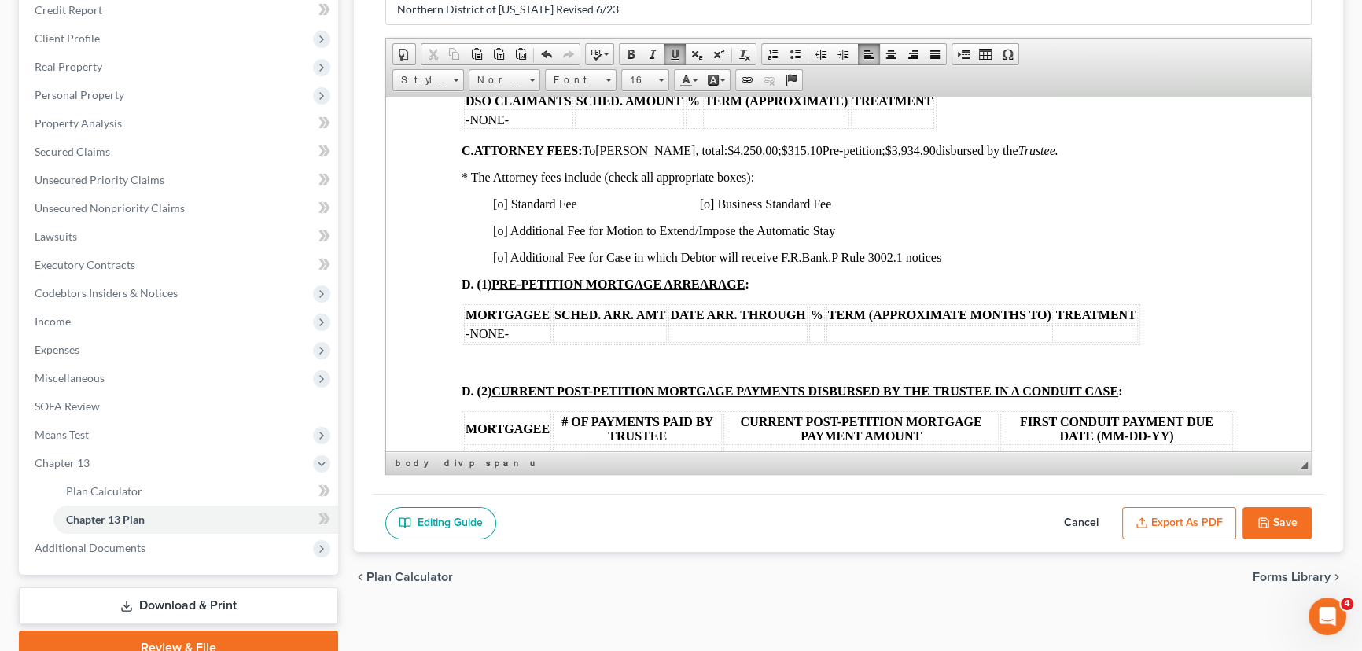
scroll to position [1502, 0]
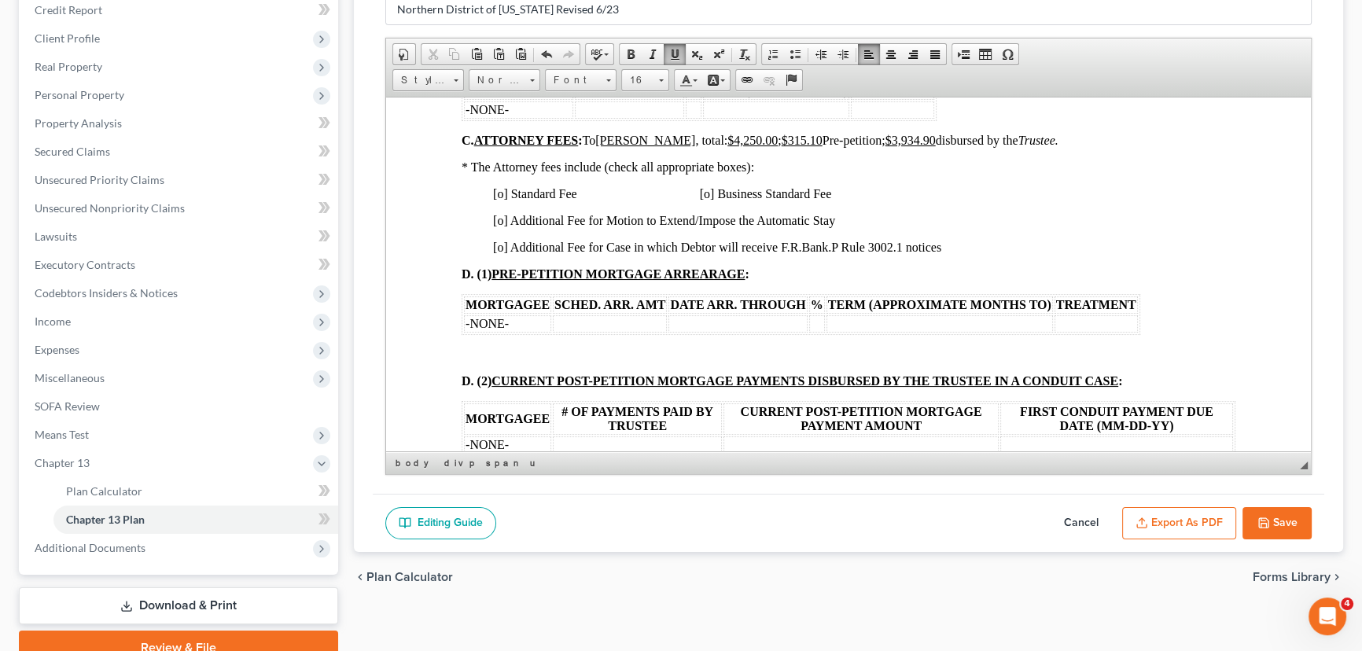
click at [502, 200] on span "[o] Standard Fee [o] Business Standard Fee" at bounding box center [662, 192] width 338 height 13
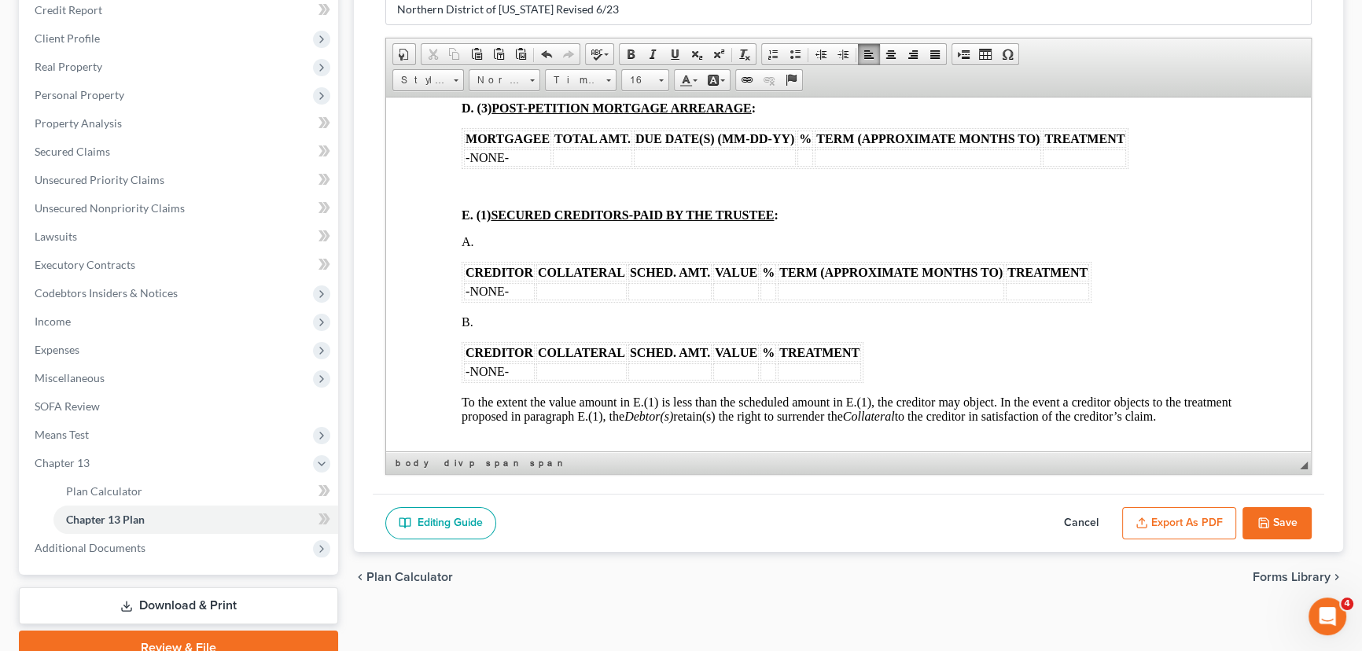
scroll to position [1930, 0]
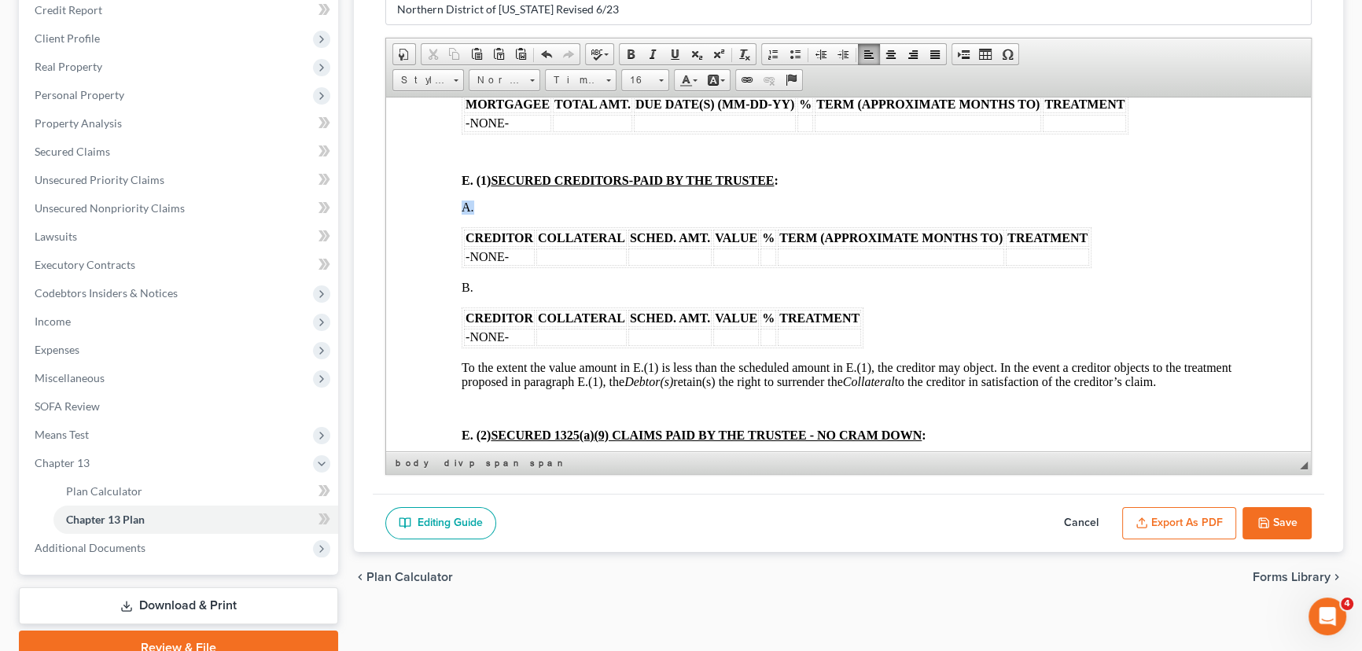
drag, startPoint x: 1102, startPoint y: 312, endPoint x: 462, endPoint y: 273, distance: 641.5
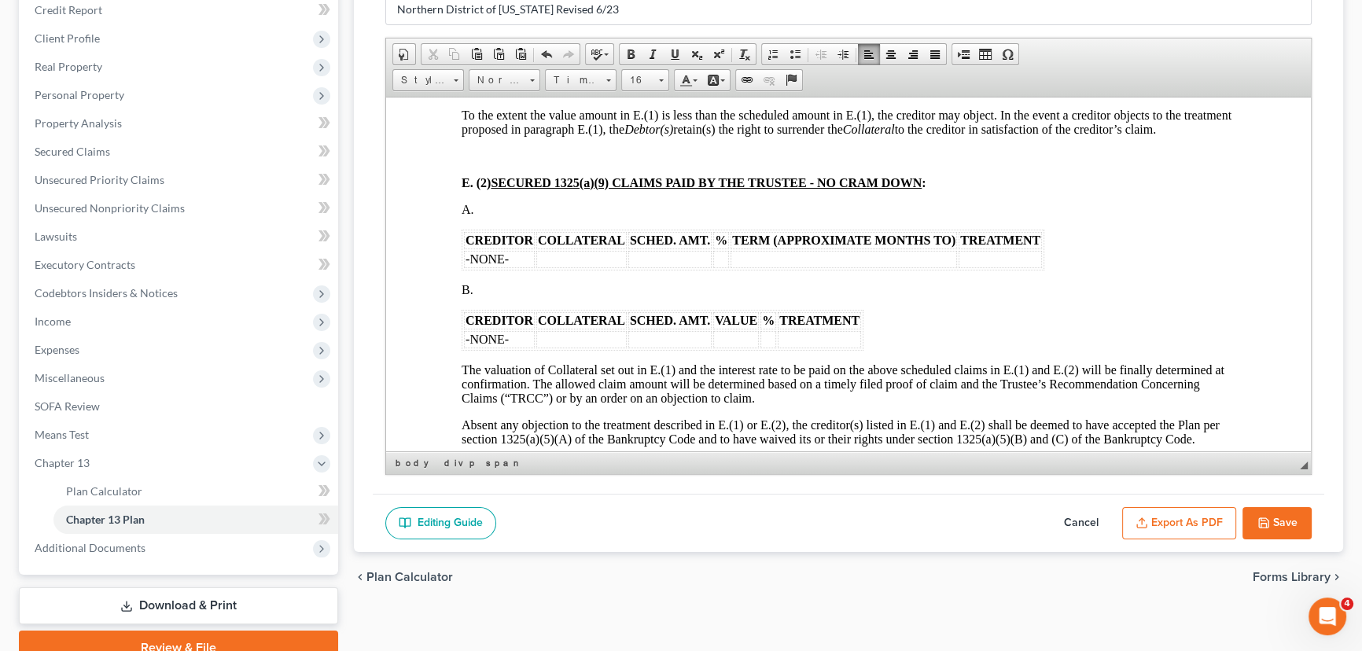
scroll to position [2145, 0]
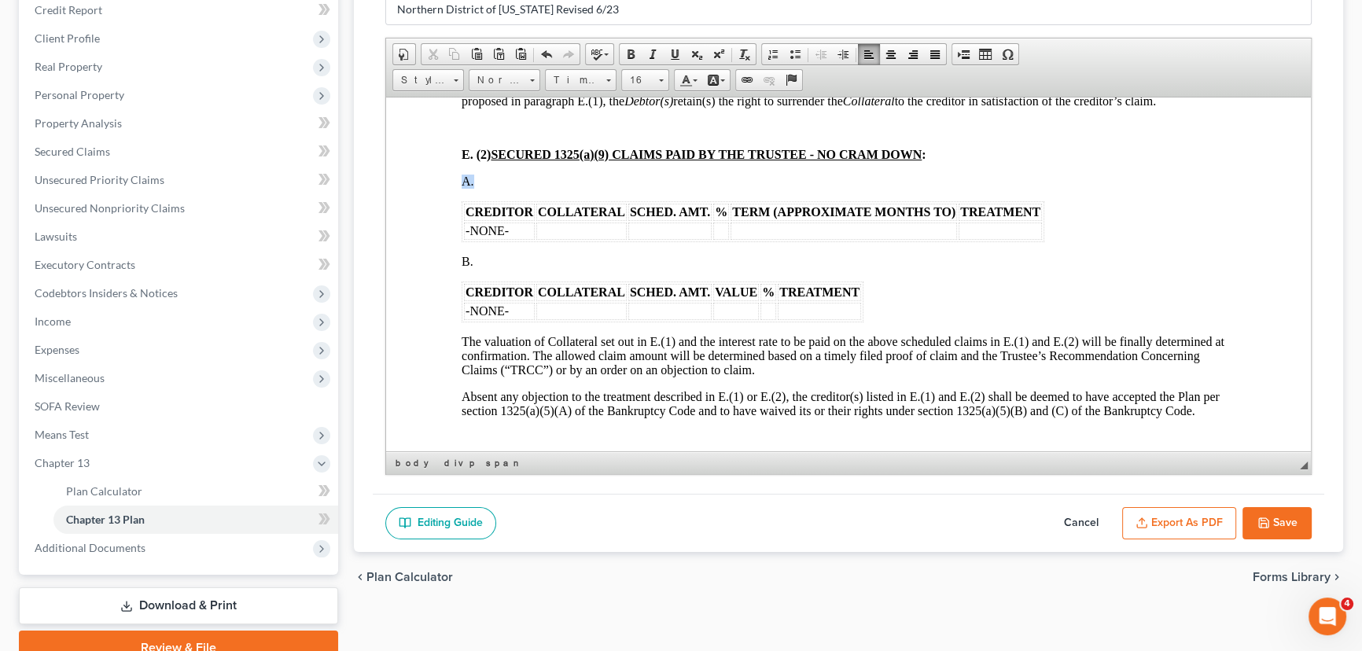
drag, startPoint x: 1056, startPoint y: 292, endPoint x: 458, endPoint y: 257, distance: 599.6
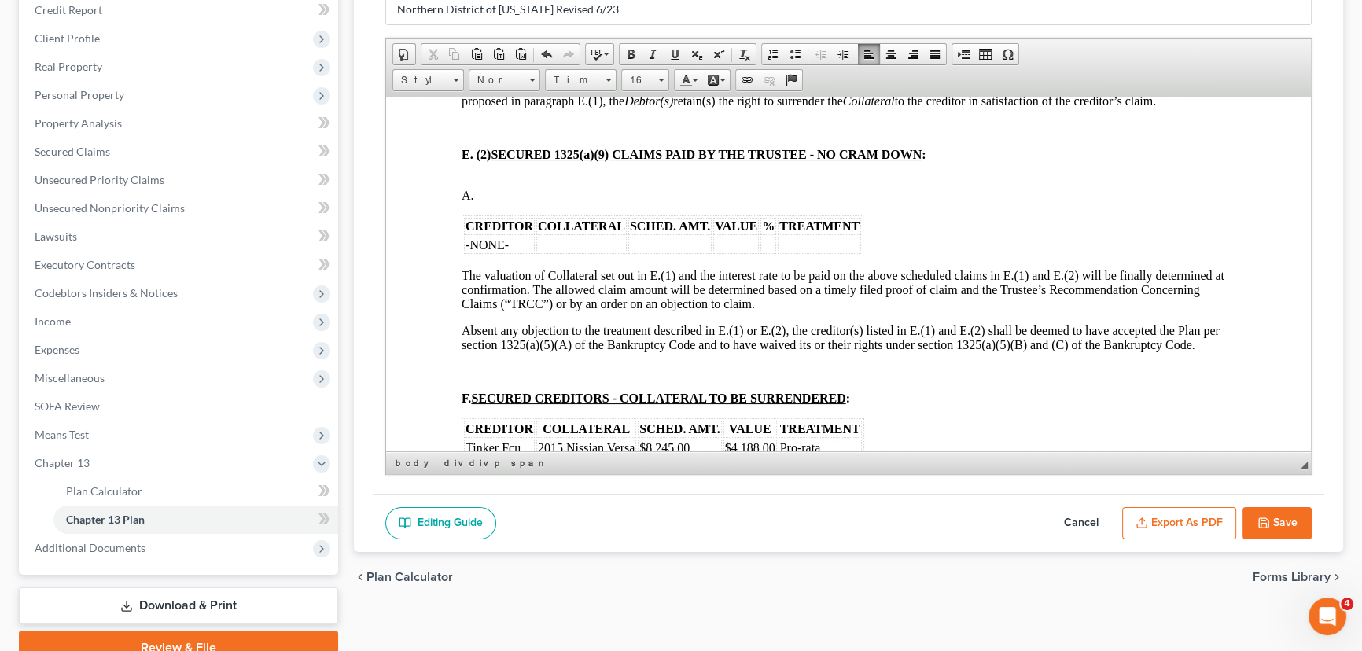
click at [518, 253] on td "-NONE-" at bounding box center [499, 244] width 71 height 17
drag, startPoint x: 511, startPoint y: 313, endPoint x: 464, endPoint y: 319, distance: 47.6
click at [464, 253] on td "-NONE-" at bounding box center [499, 244] width 71 height 17
click at [866, 253] on td at bounding box center [895, 244] width 83 height 17
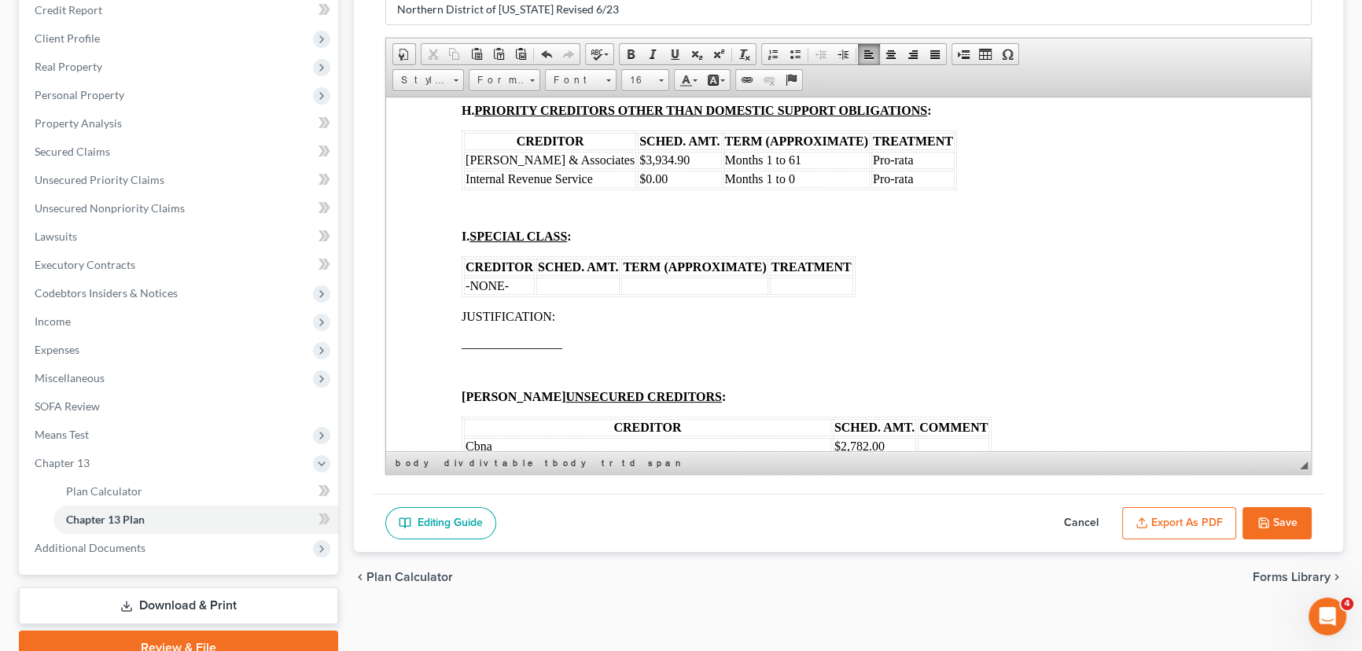
scroll to position [2860, 0]
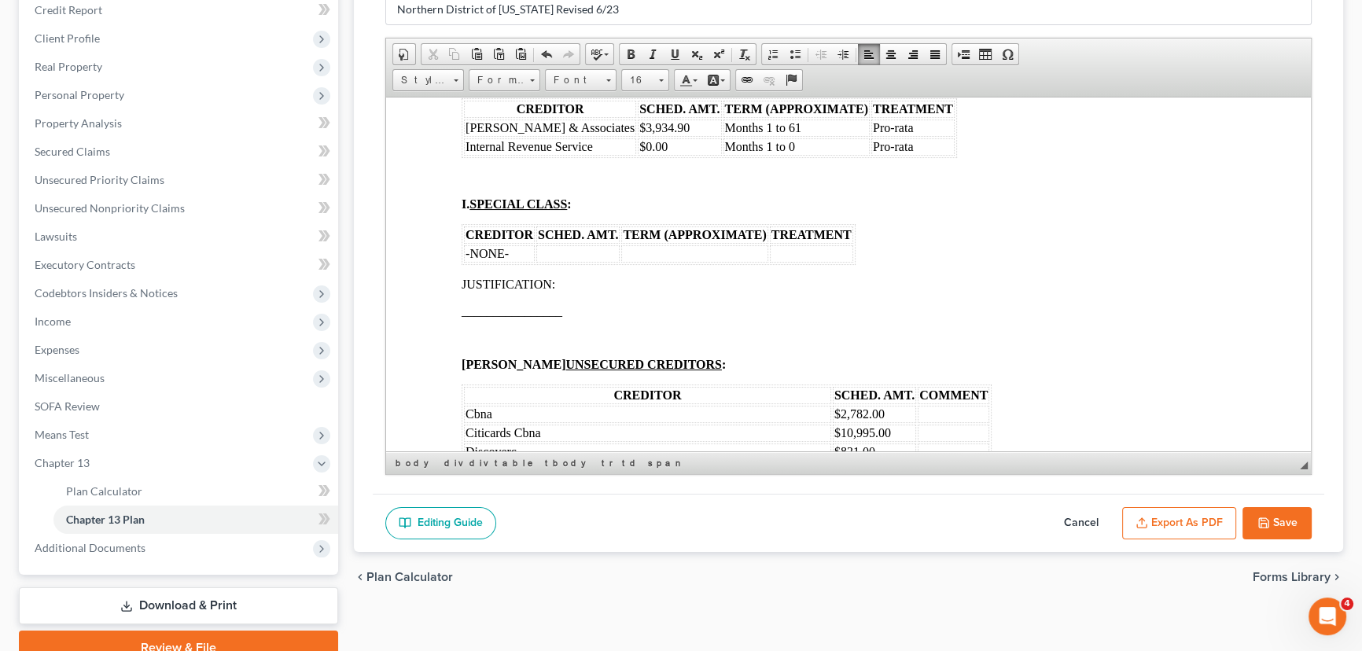
click at [901, 136] on td "Pro-rata" at bounding box center [913, 127] width 83 height 17
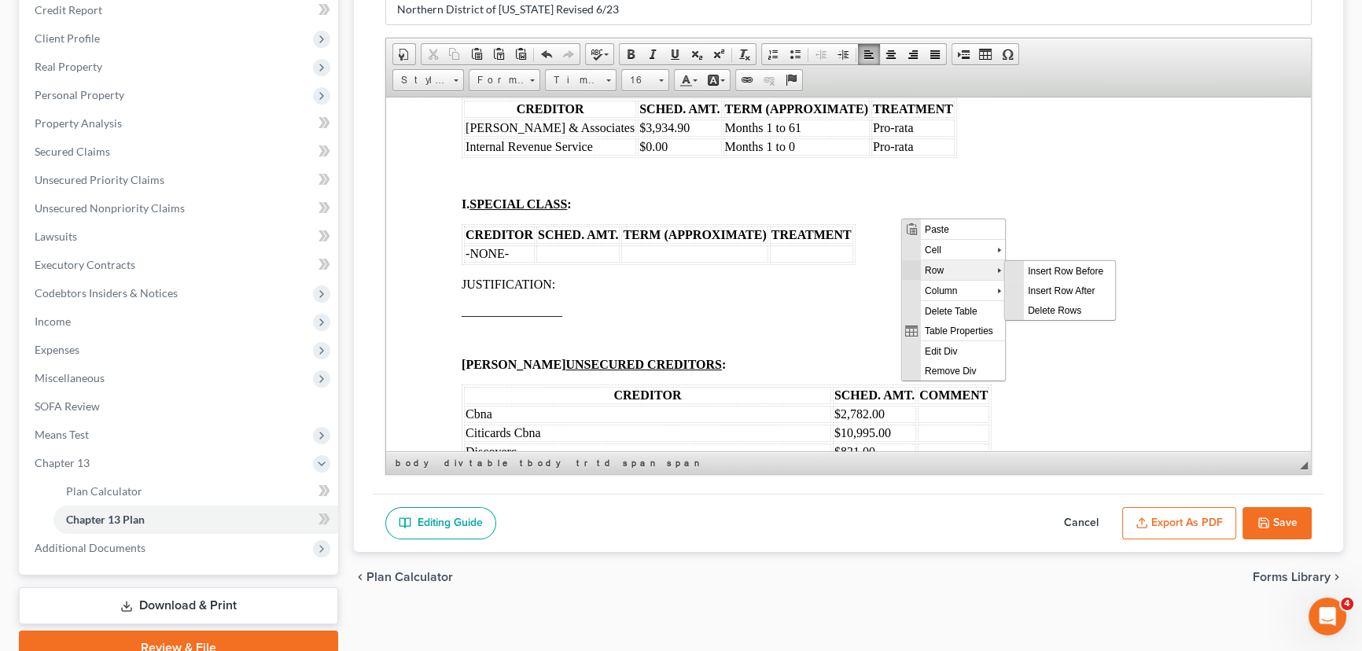
scroll to position [0, 0]
click at [1027, 302] on span "Delete Rows" at bounding box center [1068, 310] width 91 height 20
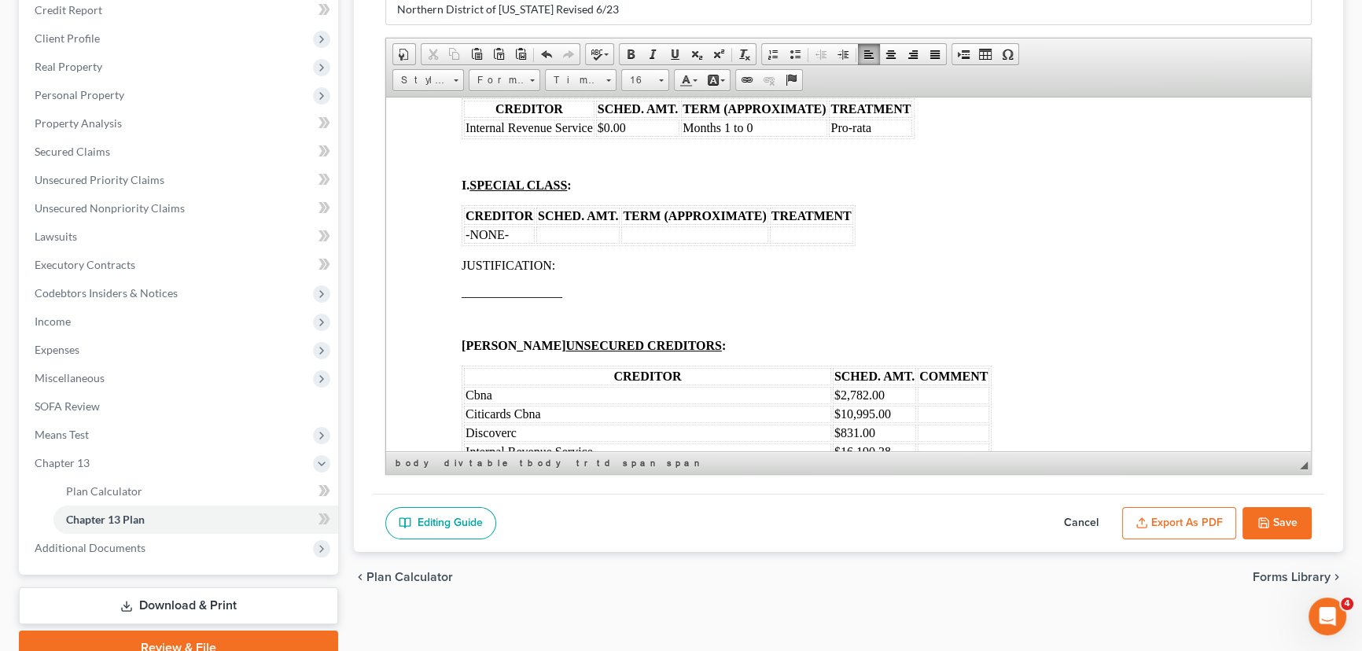
click at [717, 165] on p at bounding box center [849, 158] width 774 height 14
click at [758, 136] on td "Months 1 to 0" at bounding box center [754, 127] width 146 height 17
drag, startPoint x: 630, startPoint y: 226, endPoint x: 605, endPoint y: 226, distance: 25.2
click at [605, 136] on td "$0.00" at bounding box center [637, 127] width 83 height 17
click at [627, 136] on td "$0.00" at bounding box center [637, 127] width 83 height 17
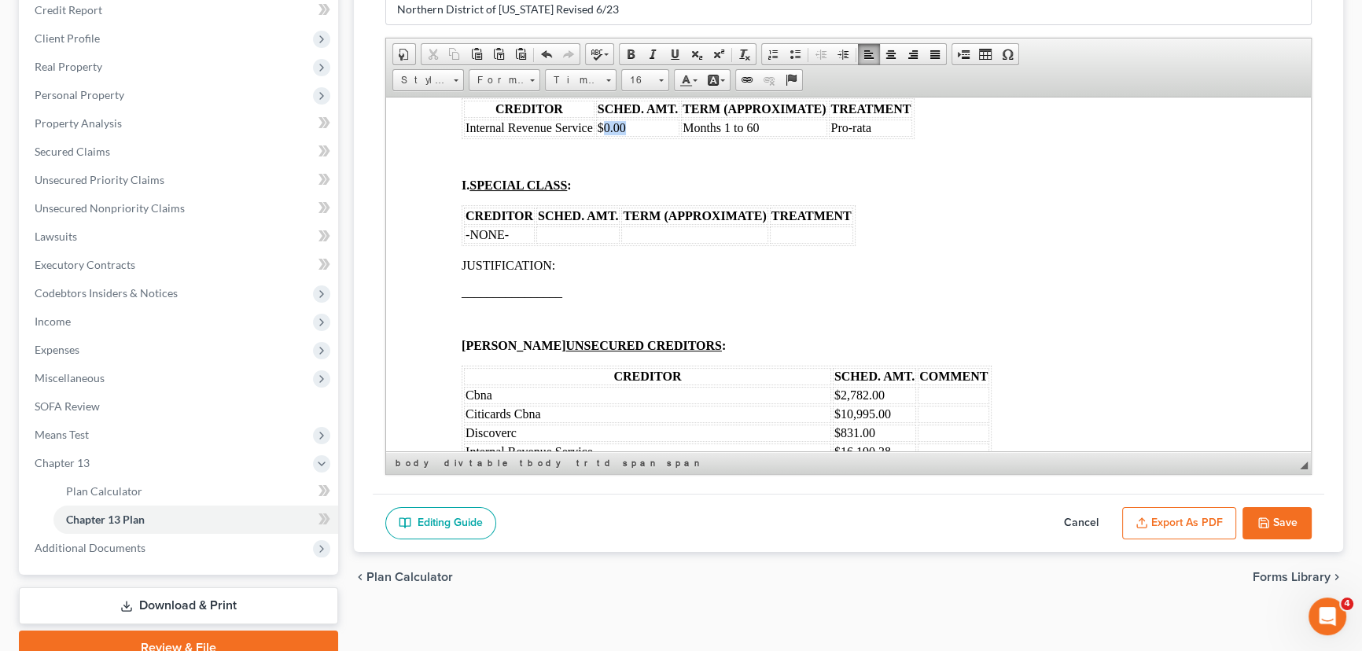
drag, startPoint x: 629, startPoint y: 220, endPoint x: 602, endPoint y: 222, distance: 26.8
click at [602, 136] on td "$0.00" at bounding box center [637, 127] width 83 height 17
click at [885, 136] on td "Pro-rata" at bounding box center [870, 127] width 83 height 17
drag, startPoint x: 885, startPoint y: 223, endPoint x: 831, endPoint y: 224, distance: 53.5
click at [831, 136] on td "Pro-rata" at bounding box center [870, 127] width 83 height 17
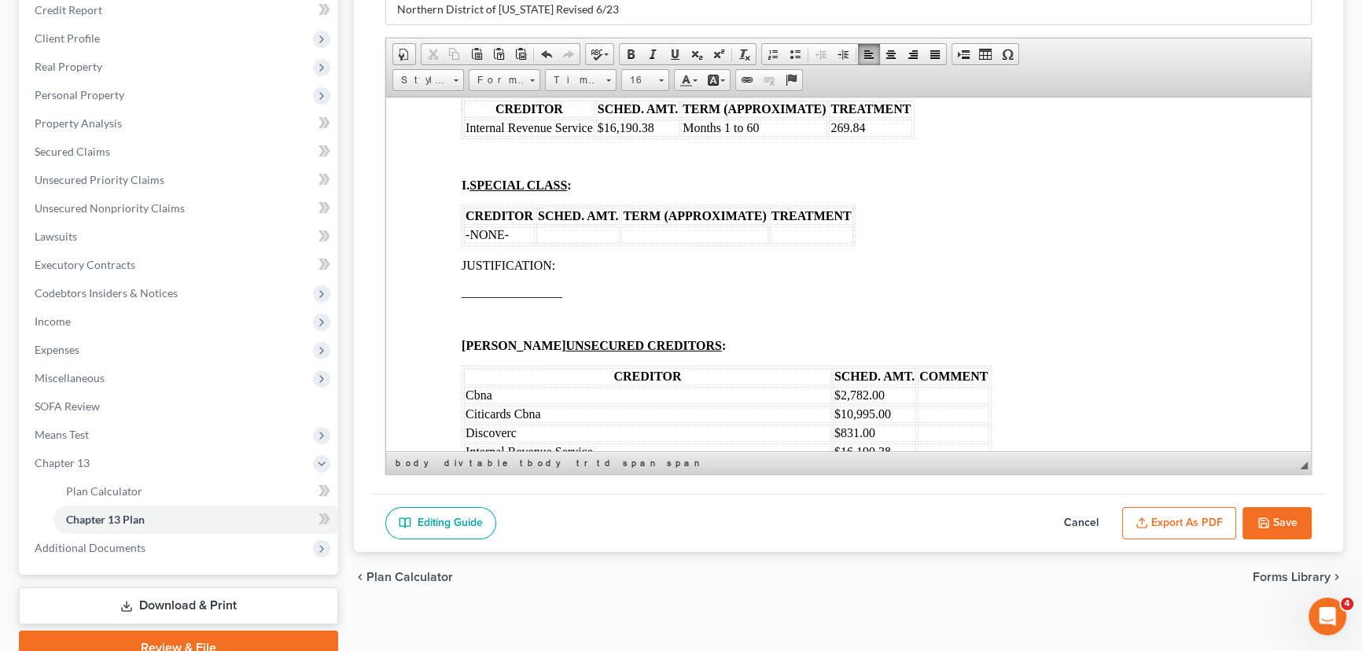
click at [831, 134] on span "269.84" at bounding box center [848, 126] width 35 height 13
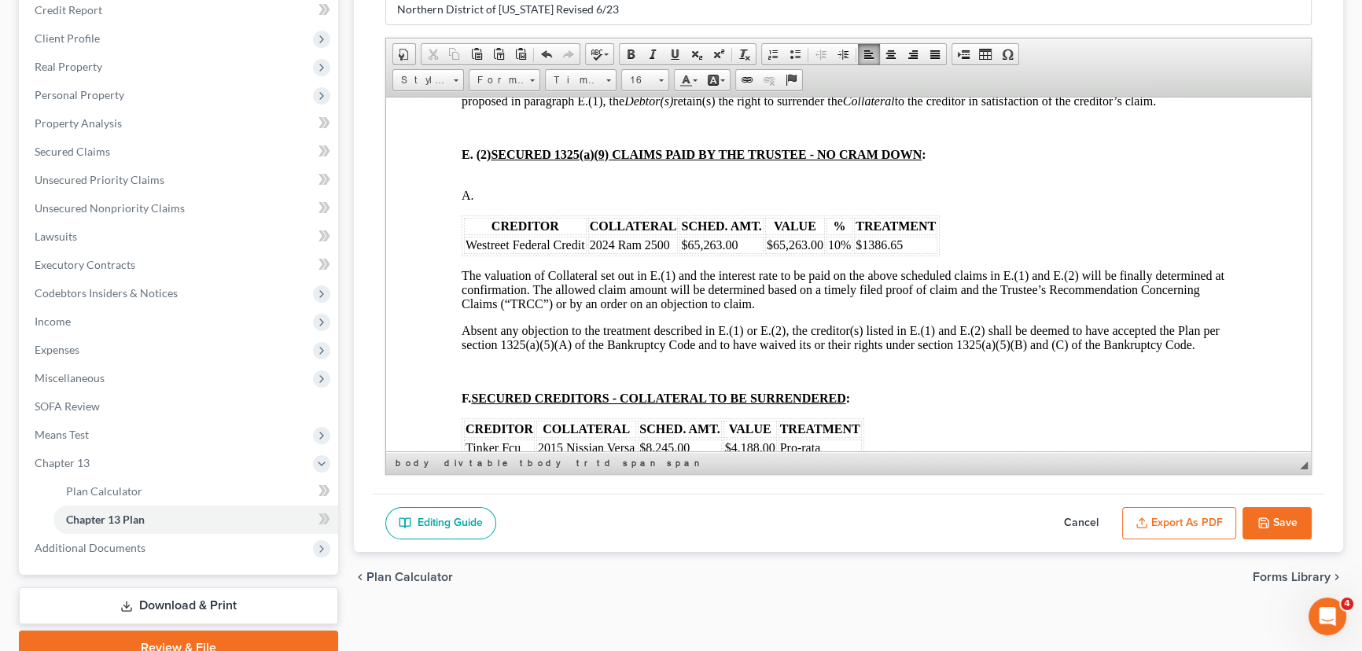
scroll to position [2074, 0]
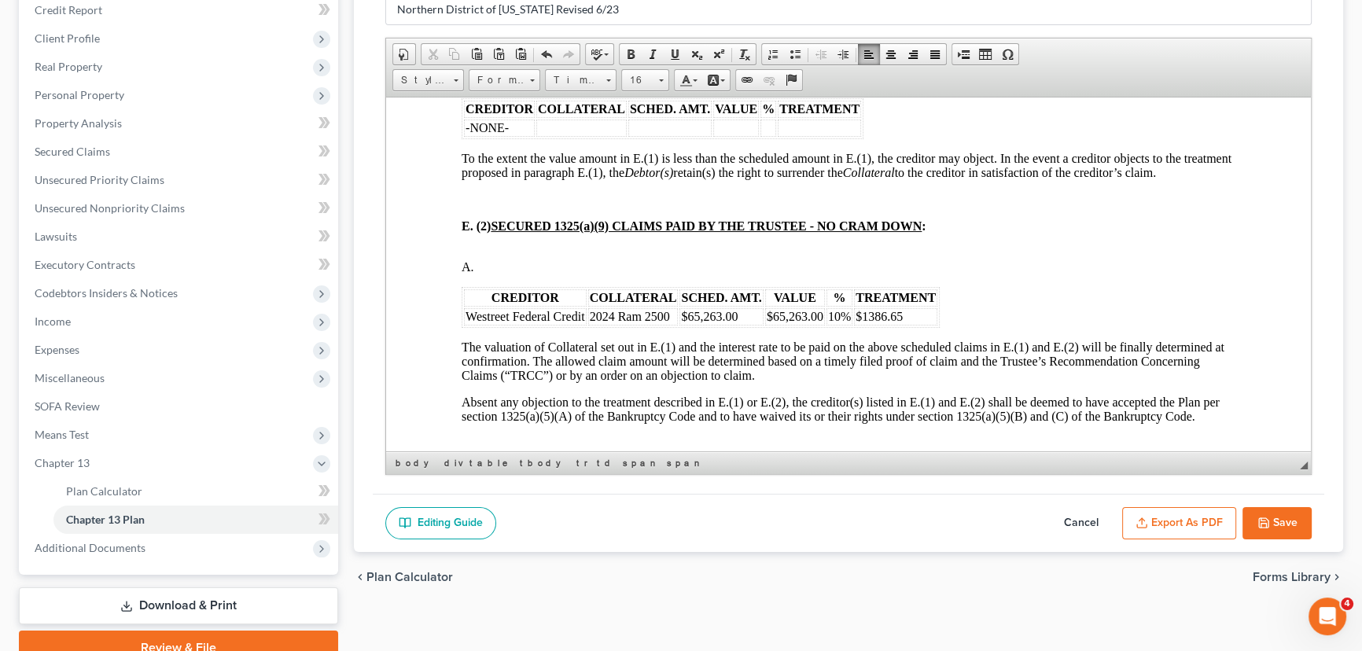
click at [919, 325] on td "$1386.65" at bounding box center [895, 316] width 83 height 17
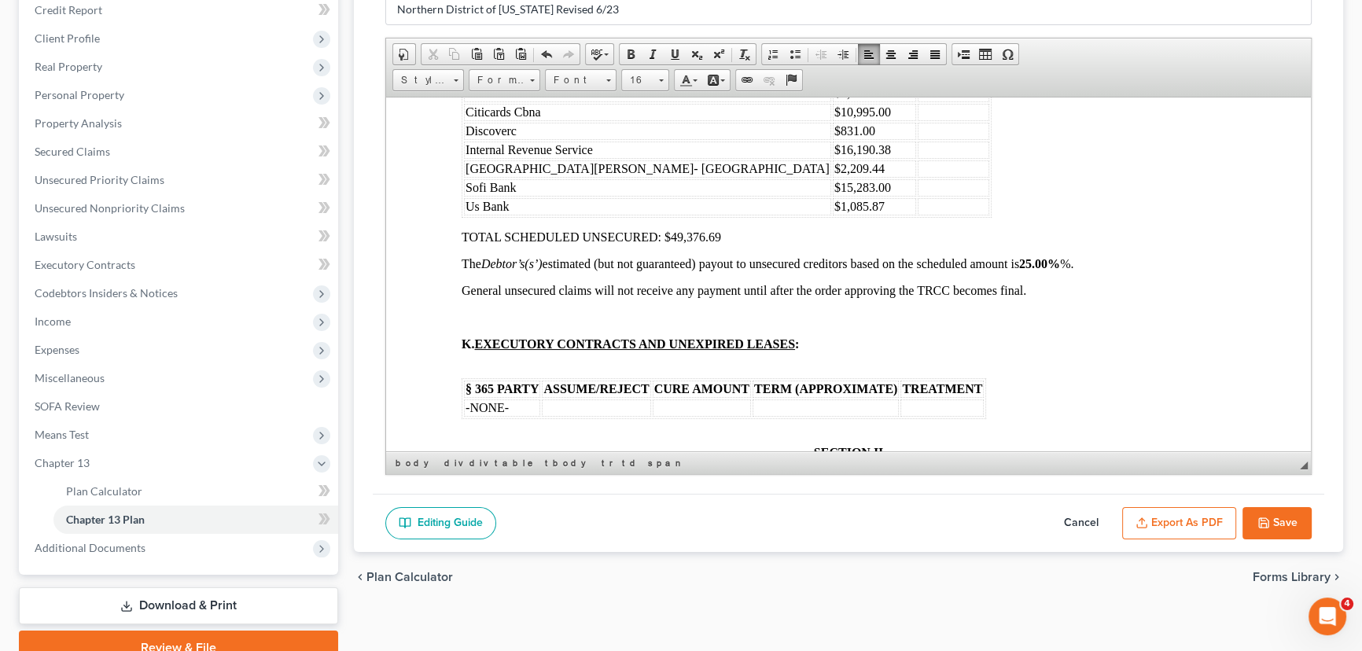
scroll to position [3147, 0]
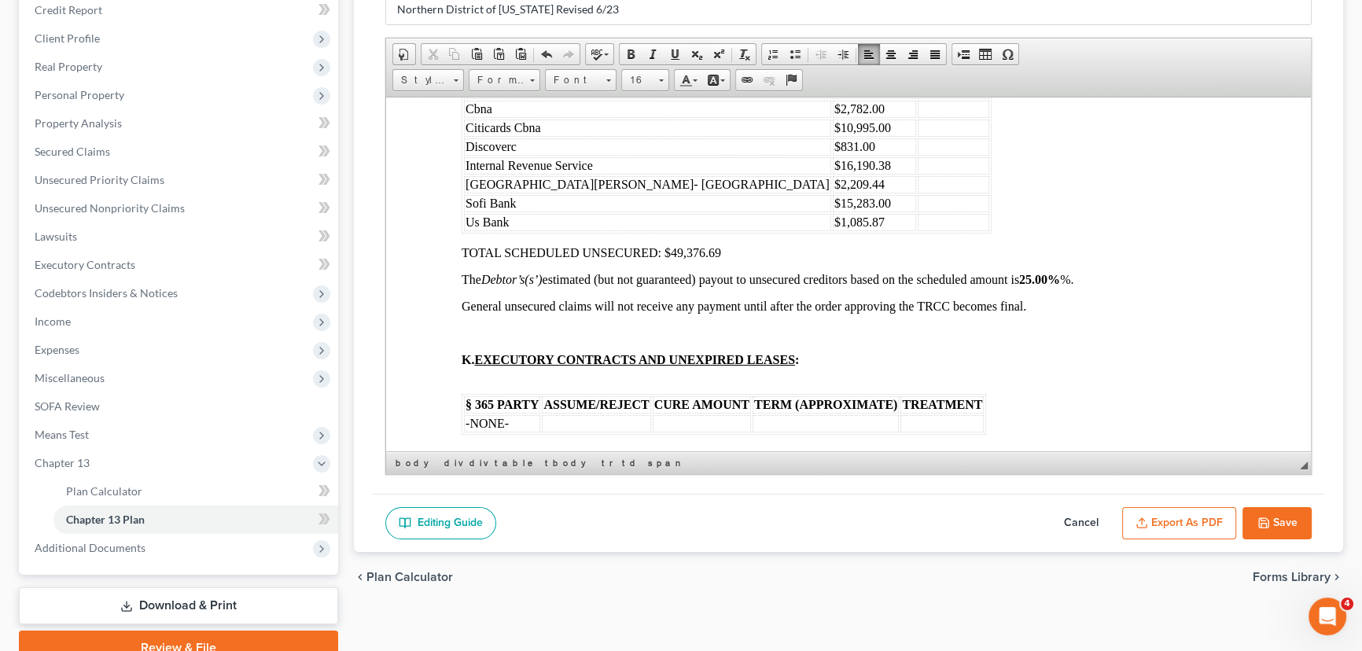
click at [918, 174] on td at bounding box center [954, 165] width 72 height 17
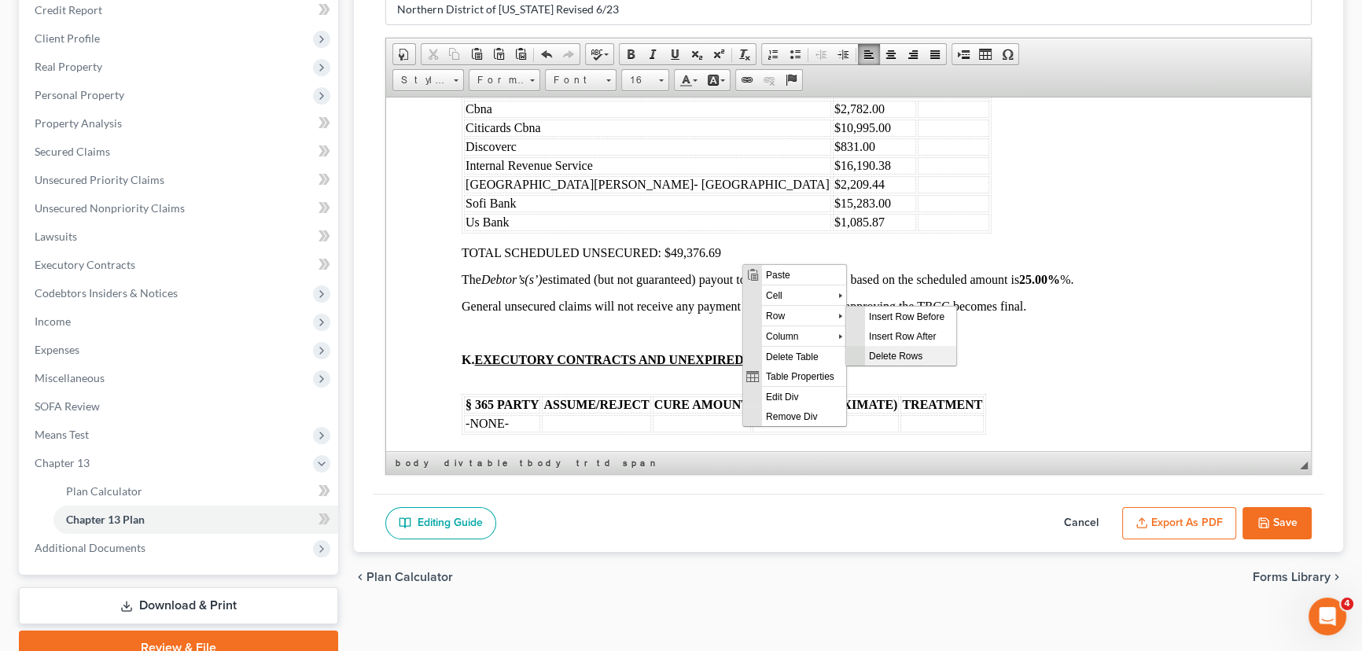
click at [914, 355] on span "Delete Rows" at bounding box center [910, 356] width 91 height 20
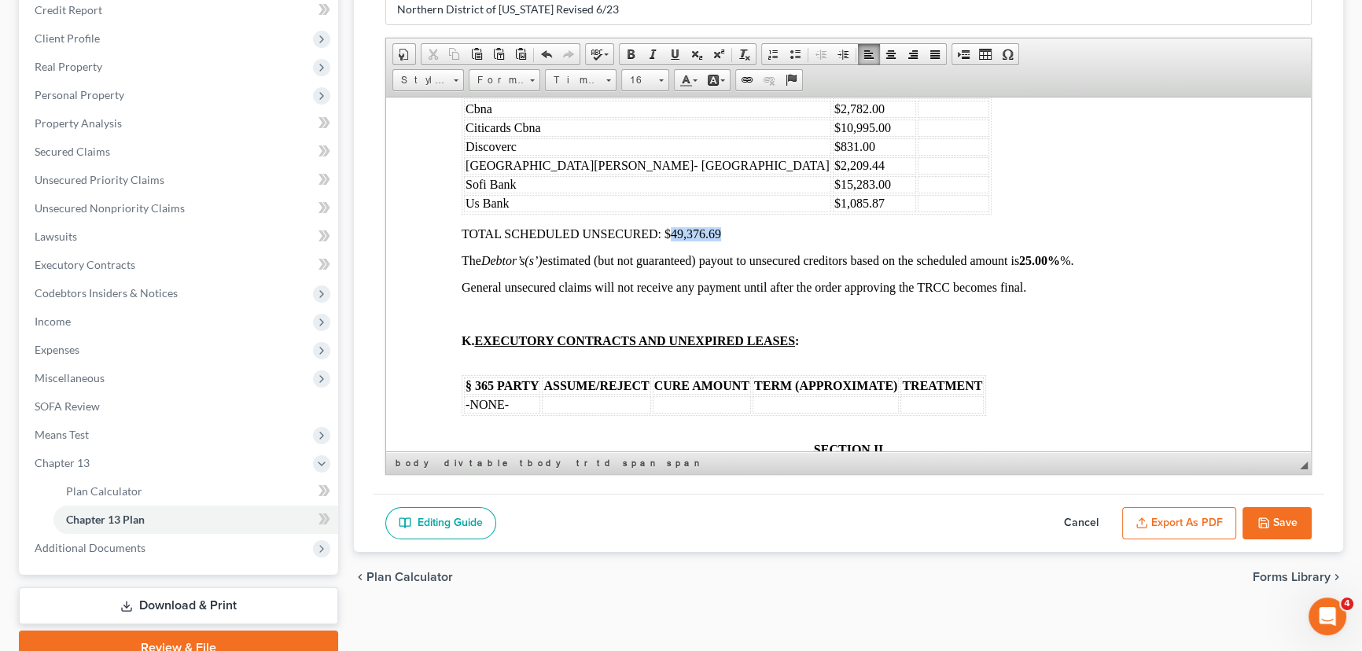
drag, startPoint x: 732, startPoint y: 343, endPoint x: 673, endPoint y: 335, distance: 60.3
click at [673, 241] on p "TOTAL SCHEDULED UNSECURED: $49,376.69" at bounding box center [849, 234] width 774 height 14
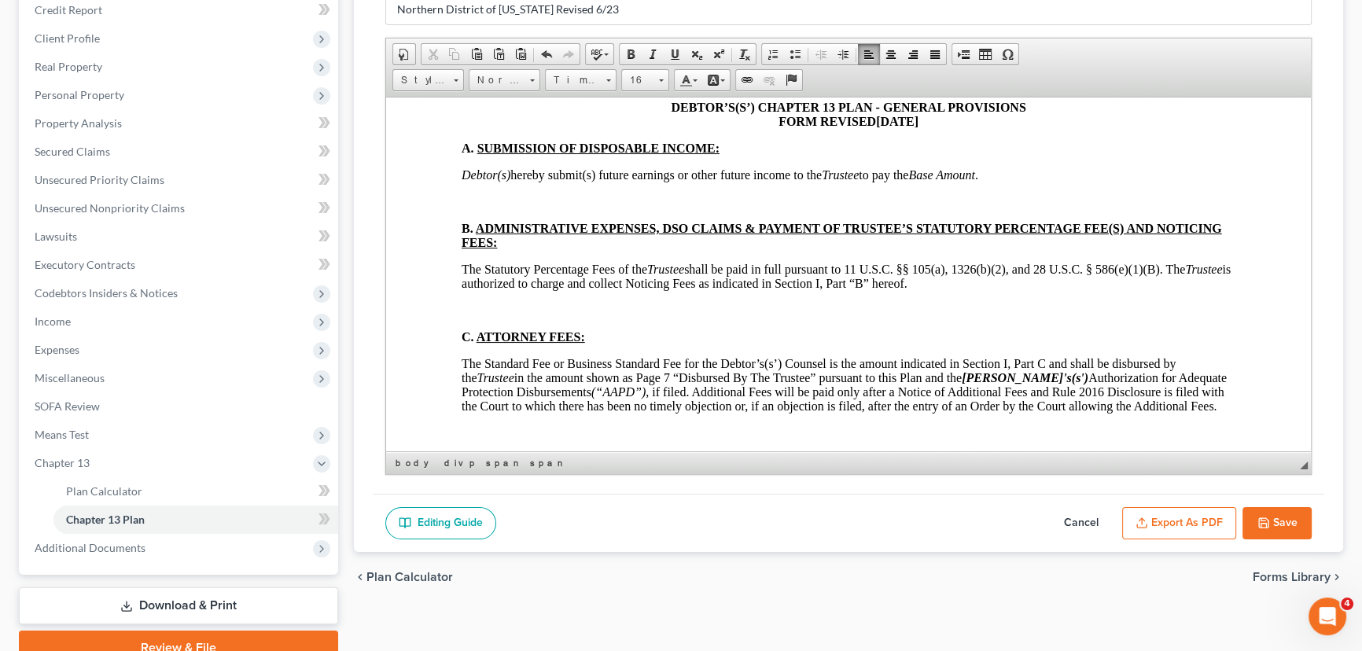
scroll to position [3504, 0]
click at [465, 208] on p at bounding box center [849, 201] width 774 height 14
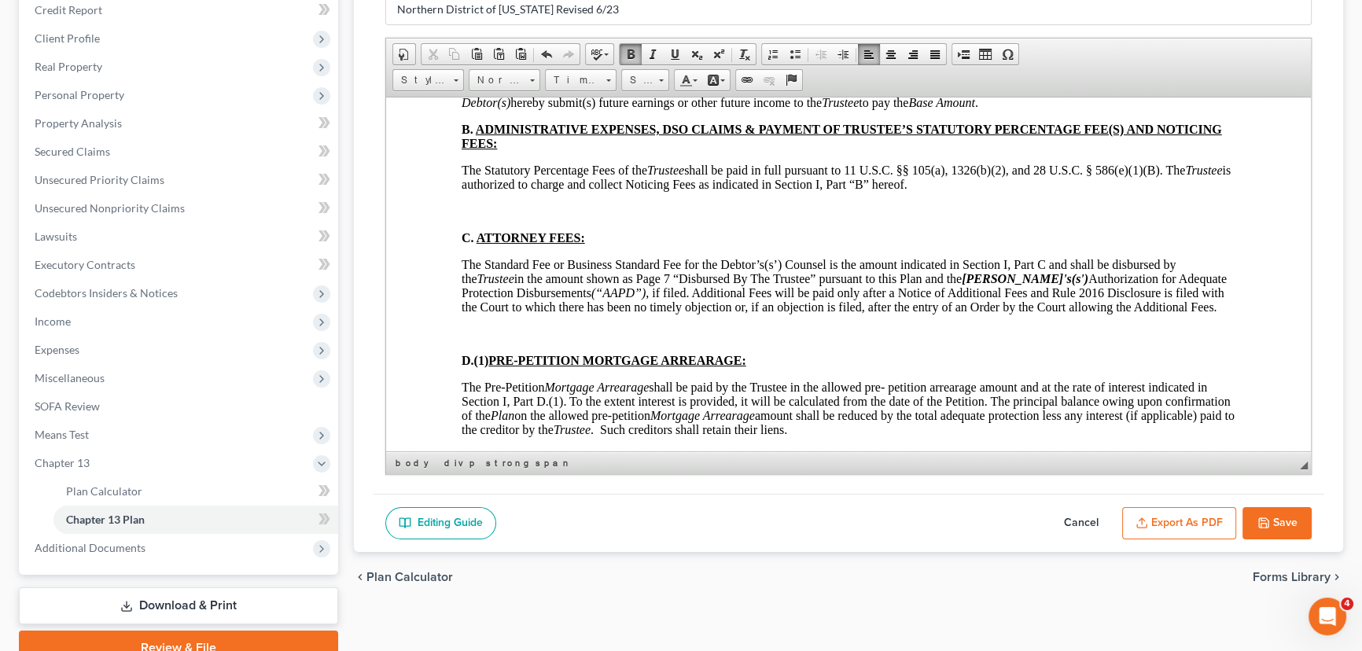
click at [477, 218] on p at bounding box center [849, 211] width 774 height 14
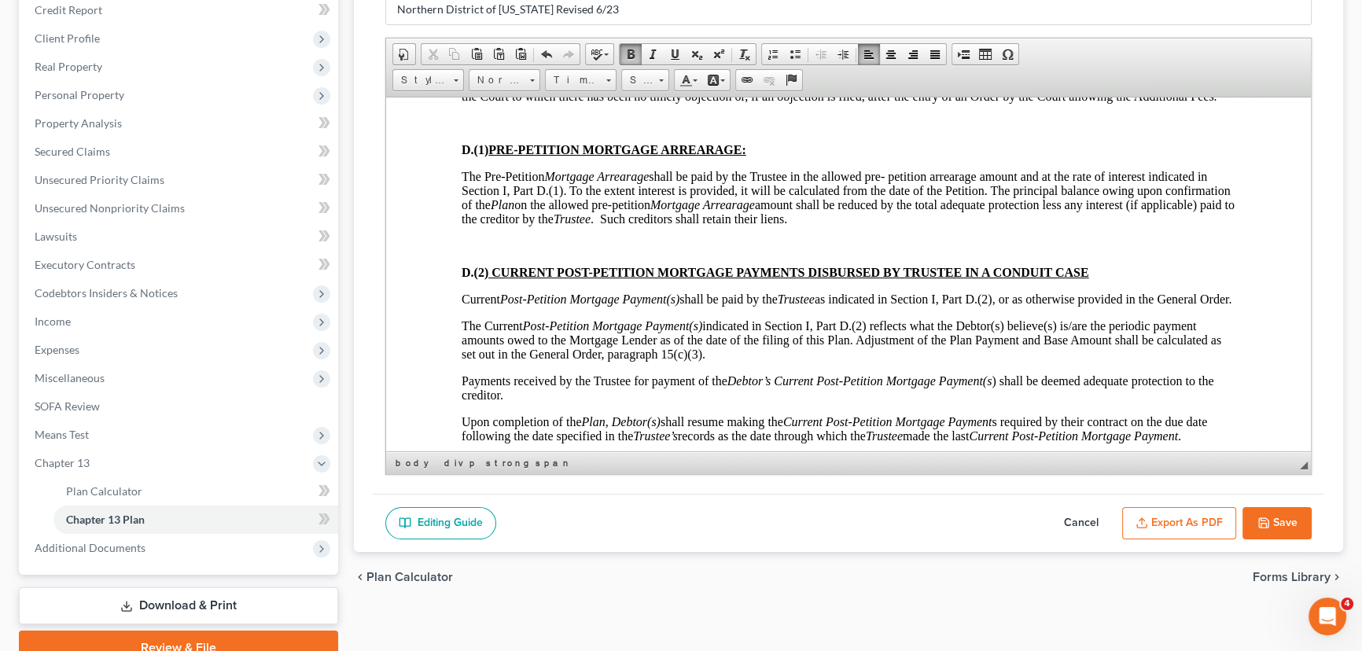
scroll to position [3790, 0]
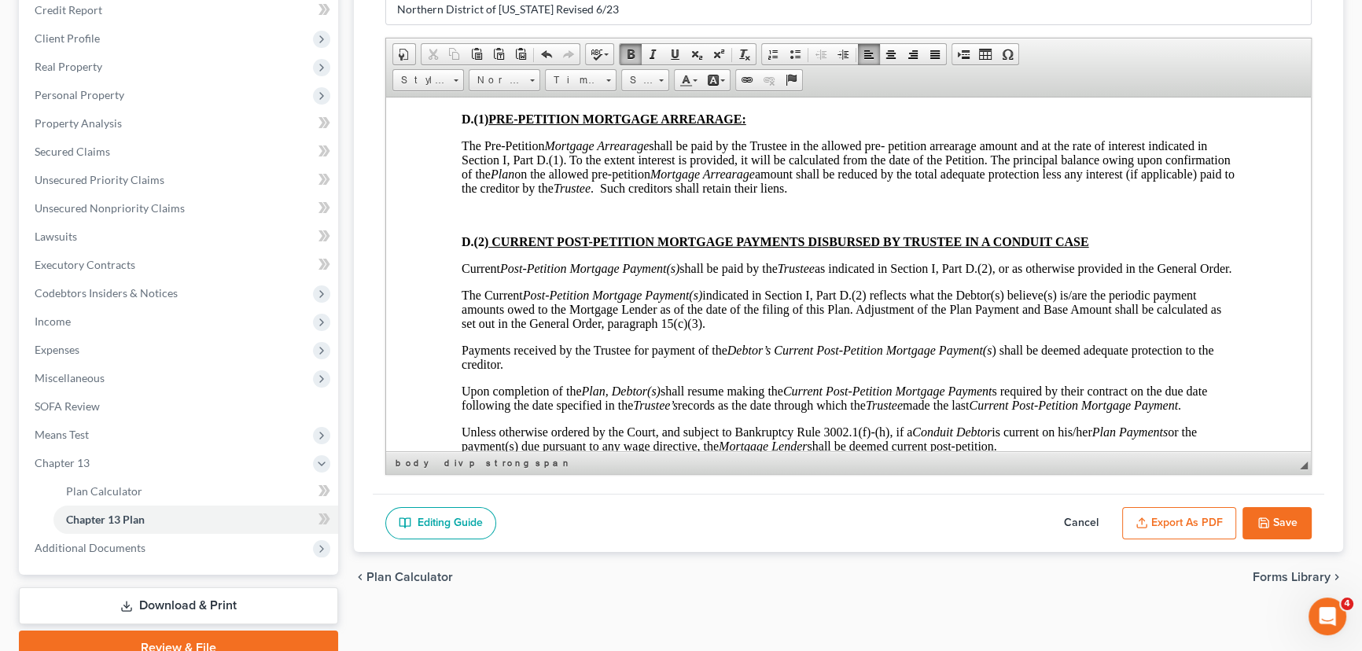
click at [468, 99] on p at bounding box center [849, 92] width 774 height 14
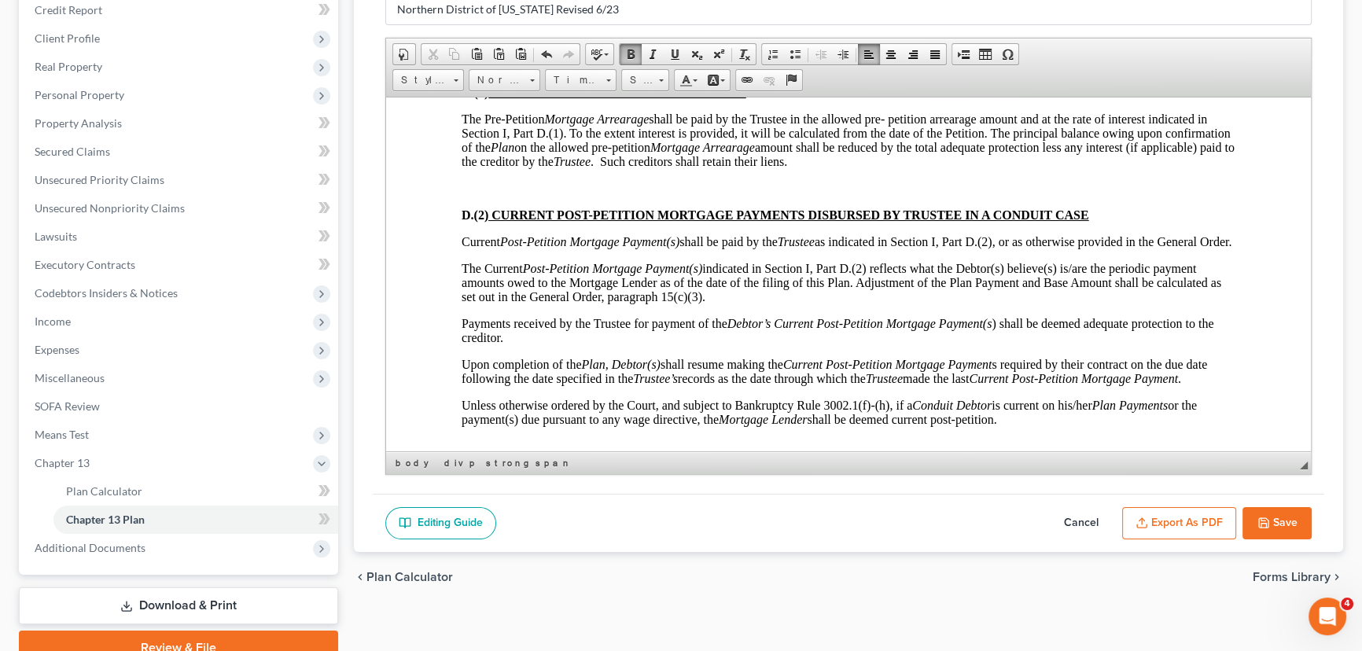
click at [475, 195] on p at bounding box center [849, 188] width 774 height 14
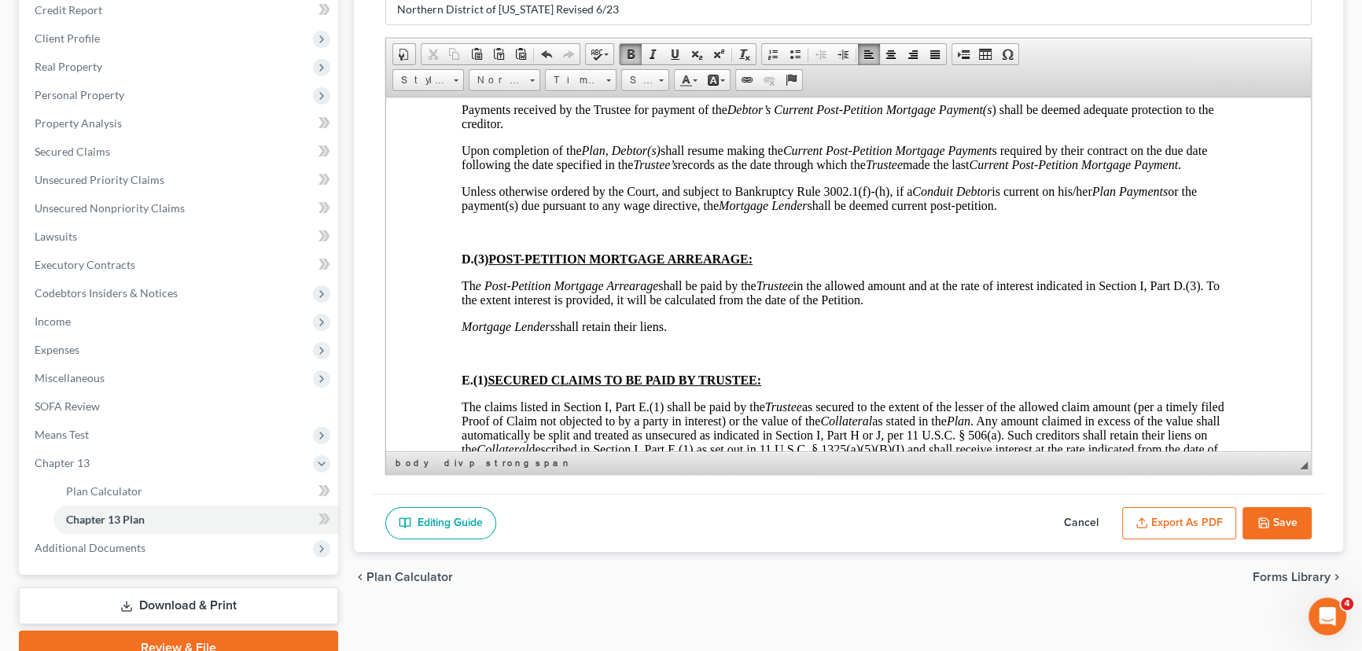
scroll to position [4147, 0]
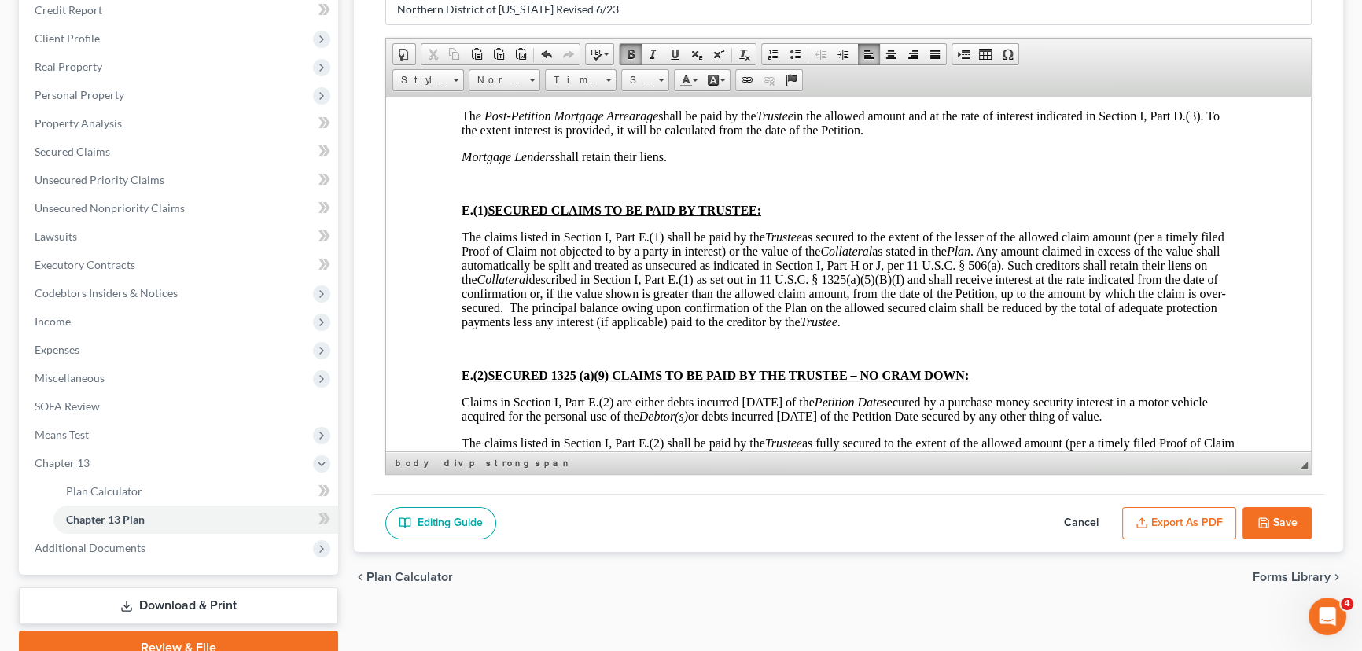
click at [467, 69] on p at bounding box center [849, 62] width 774 height 14
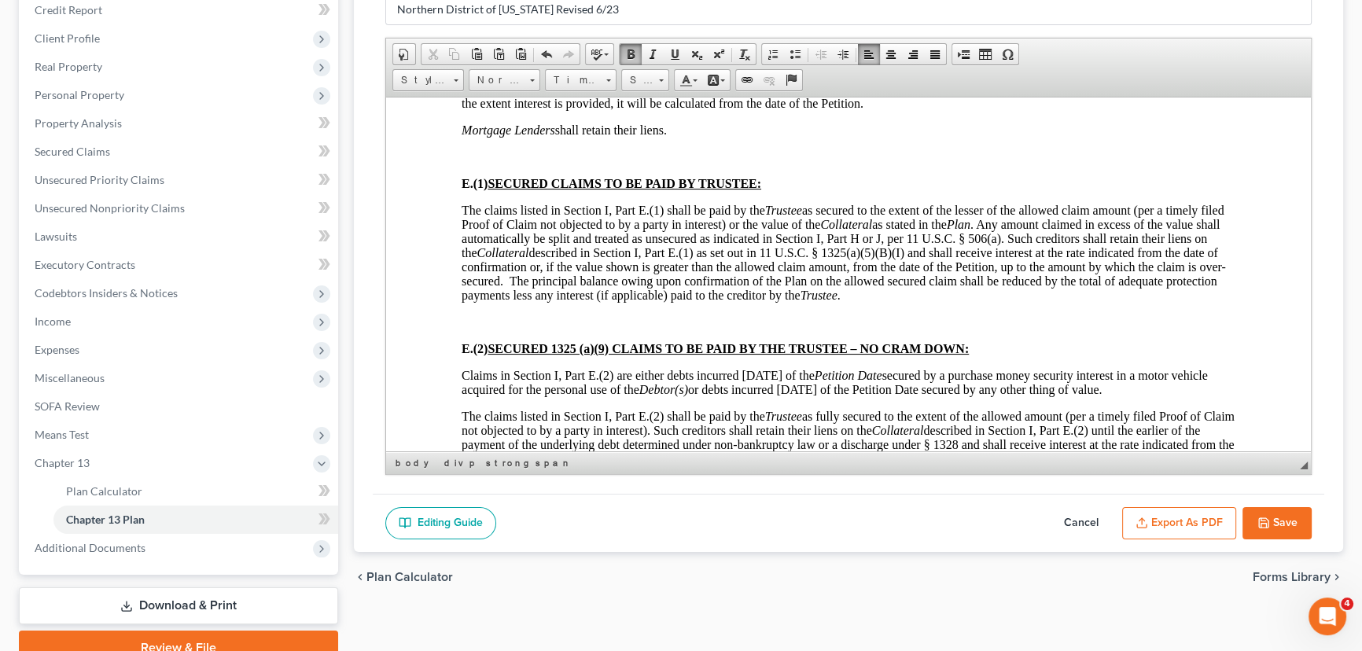
click at [471, 164] on p at bounding box center [849, 156] width 774 height 14
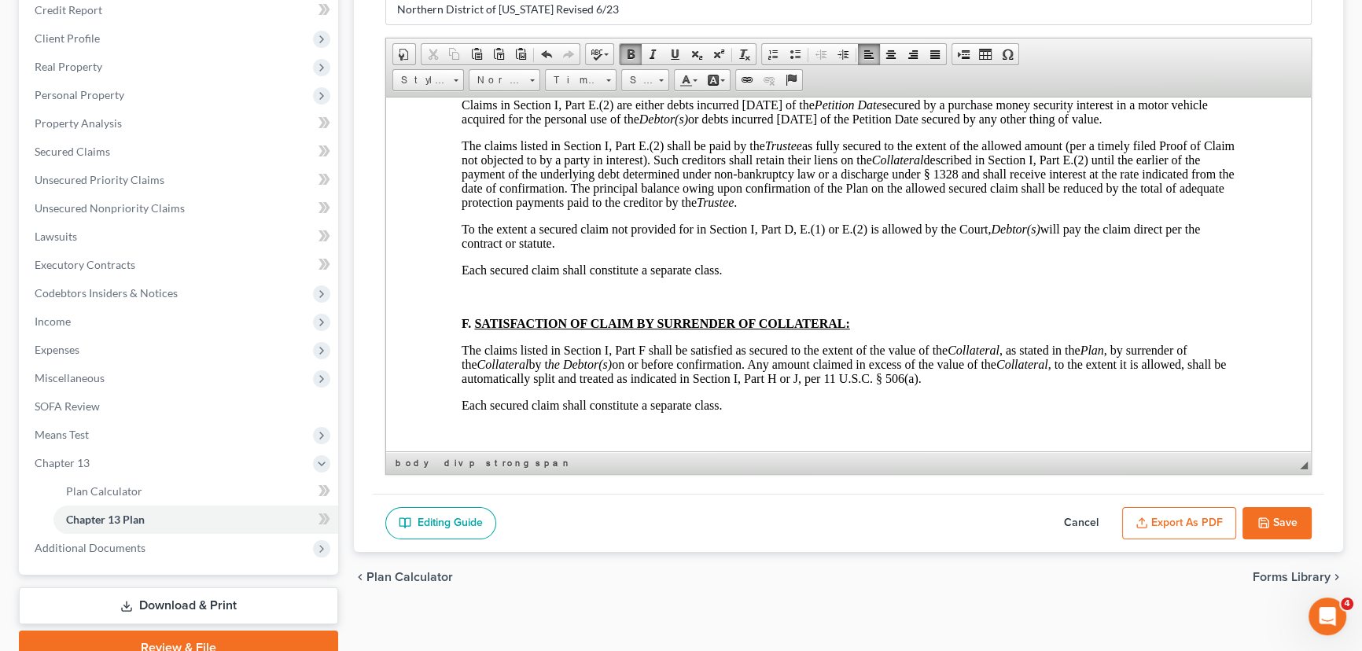
scroll to position [4433, 0]
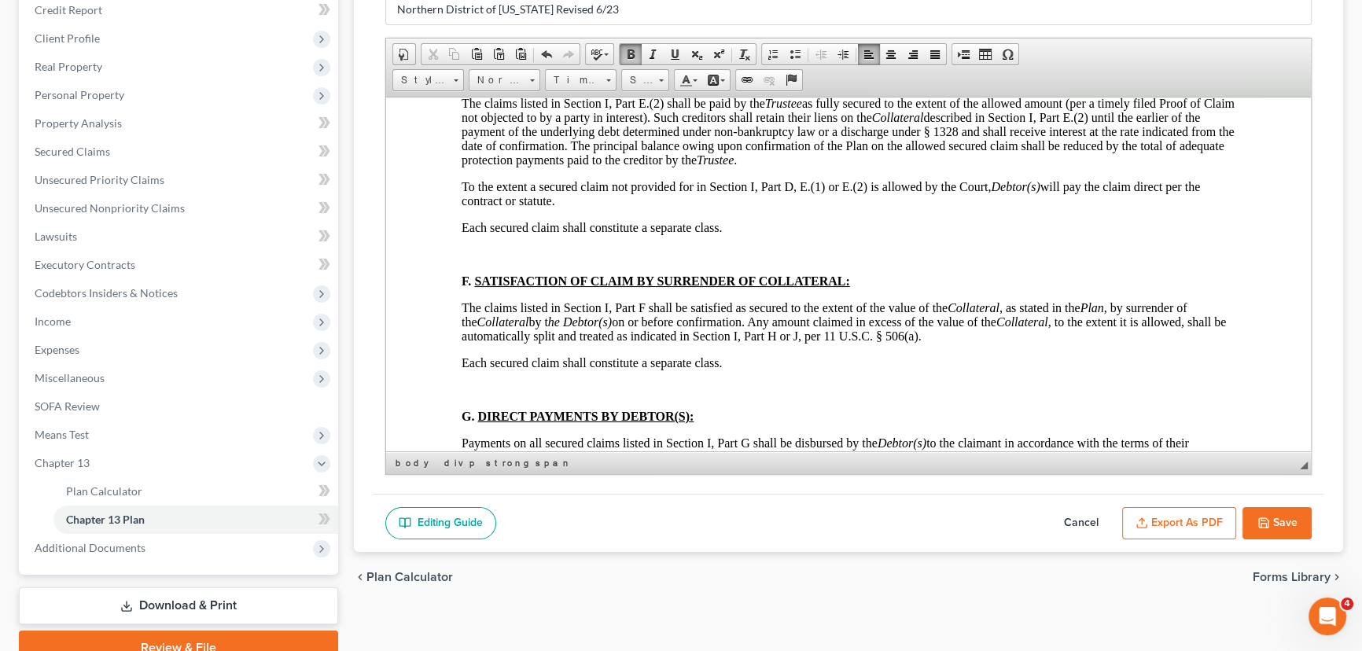
click at [469, 16] on p at bounding box center [849, 9] width 774 height 14
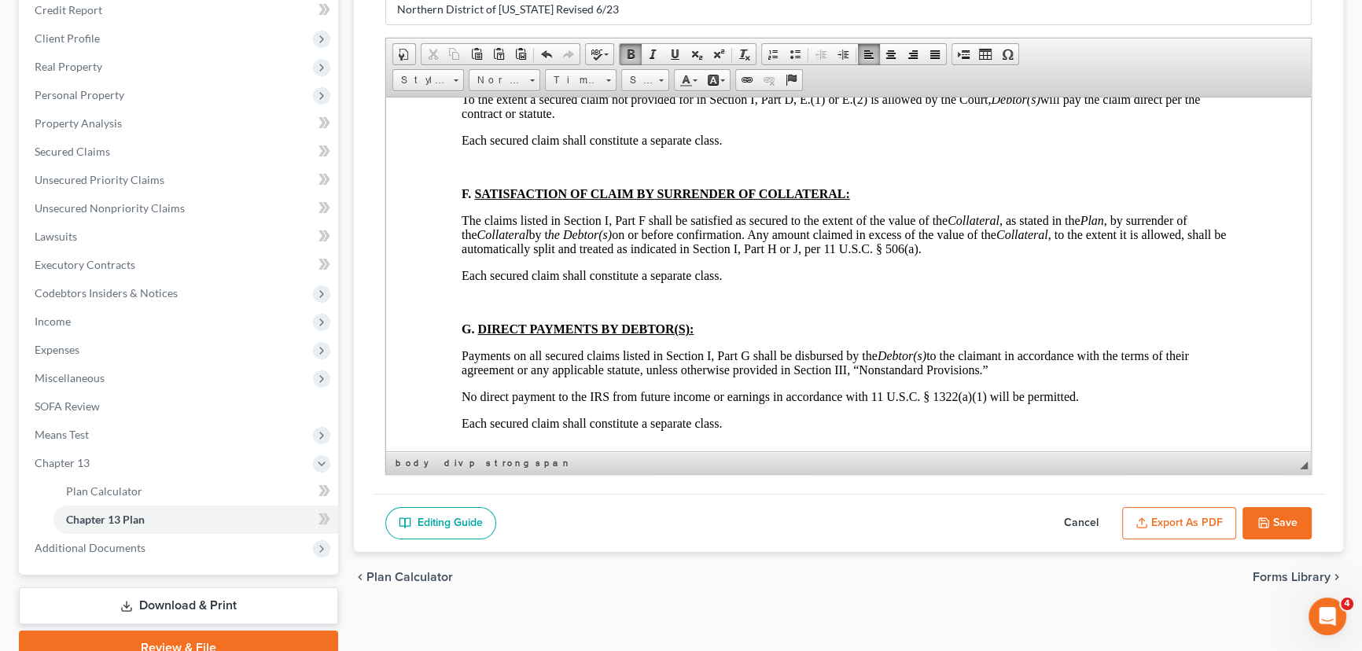
scroll to position [4577, 0]
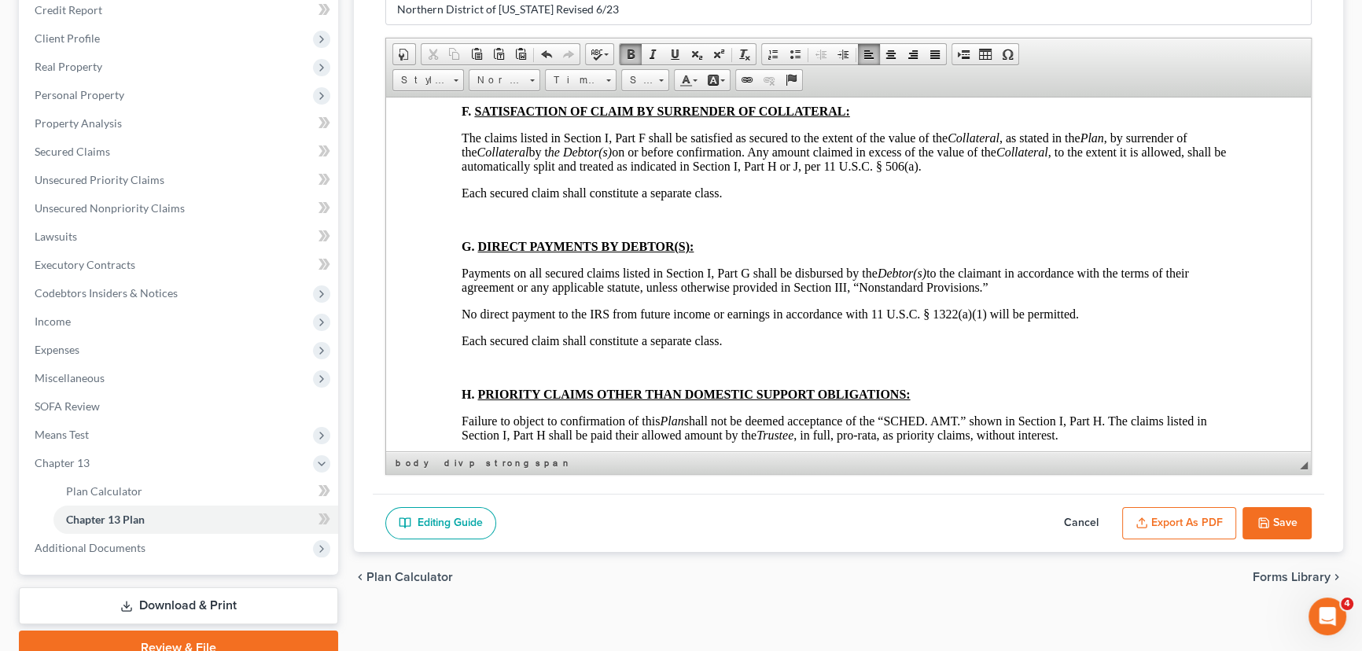
click at [470, 91] on p at bounding box center [849, 84] width 774 height 14
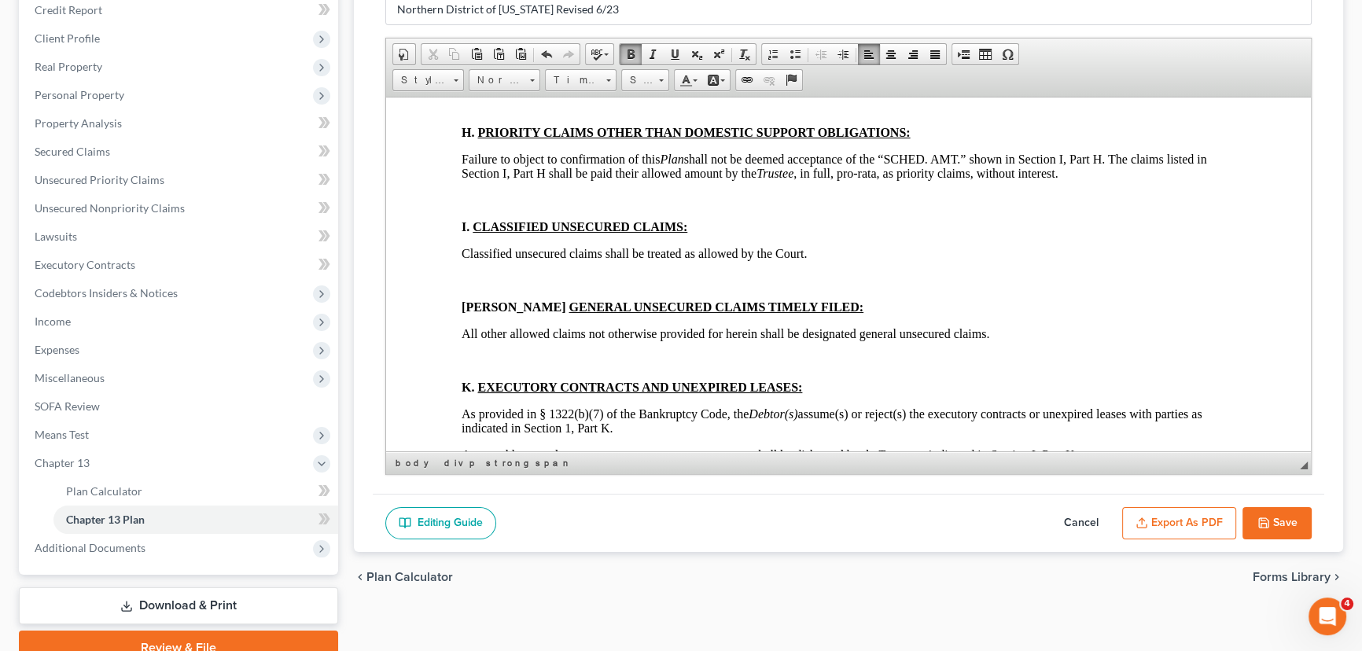
scroll to position [4791, 0]
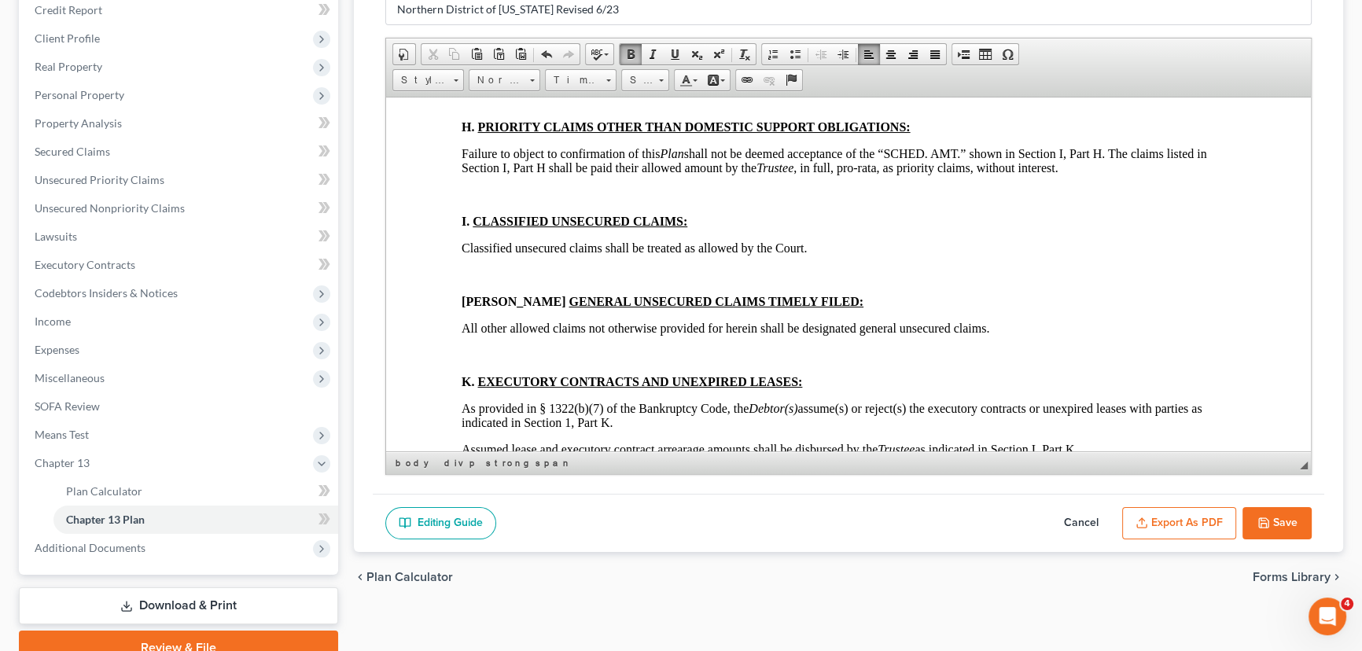
click at [471, 107] on p at bounding box center [849, 100] width 774 height 14
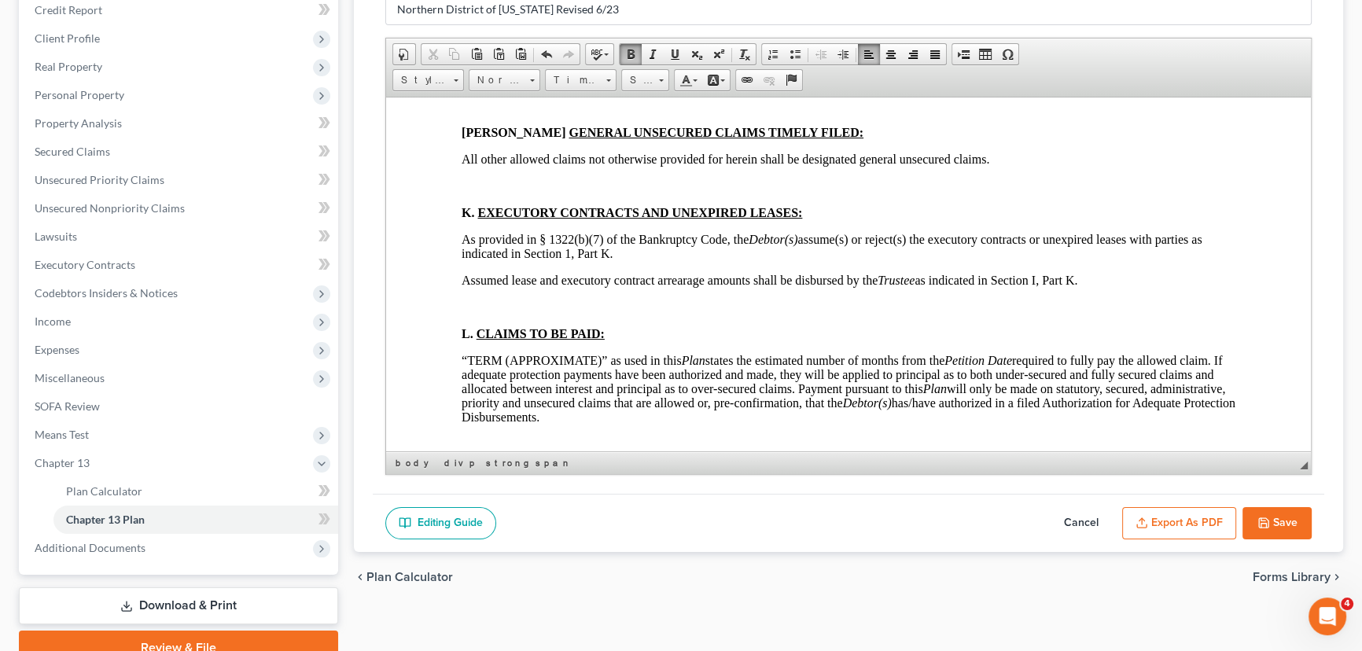
scroll to position [4934, 0]
click at [474, 212] on div "DEBTOR’S (S’) CHAPTER 13 PLAN (CONTAINING A MOTION FOR VALUATION) DISCLOSURES […" at bounding box center [849, 372] width 774 height 9919
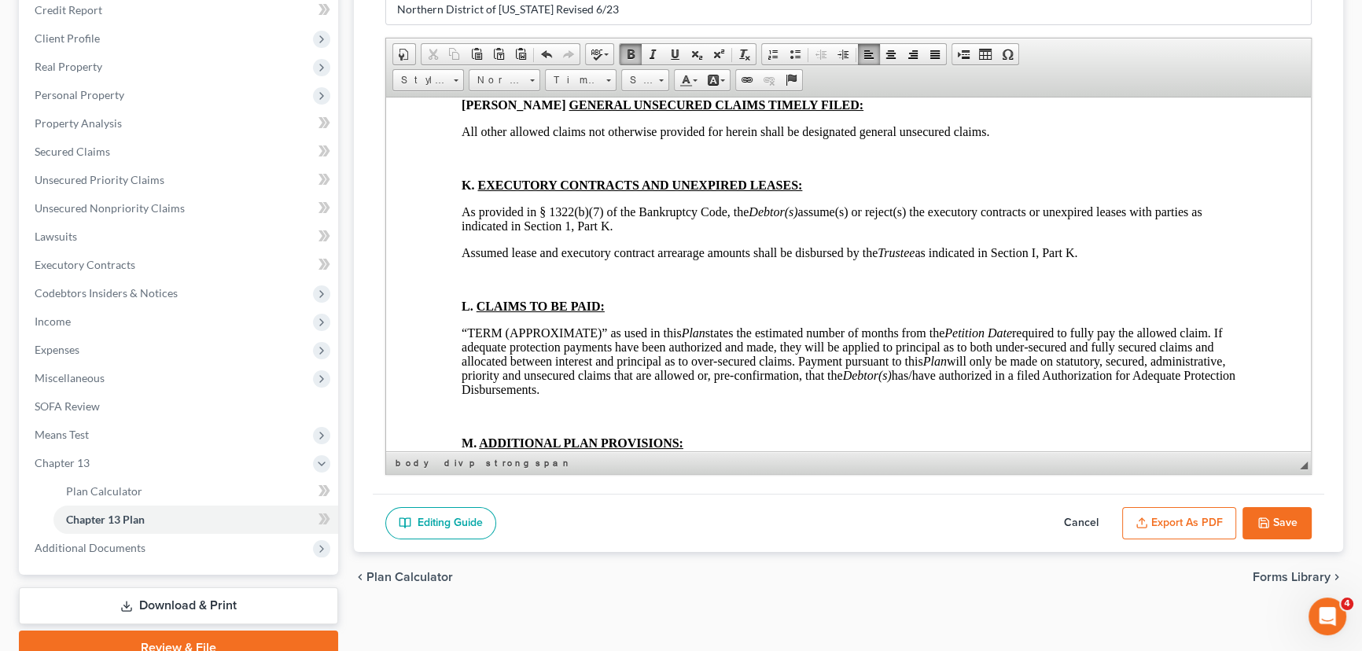
click at [473, 85] on p at bounding box center [849, 78] width 774 height 14
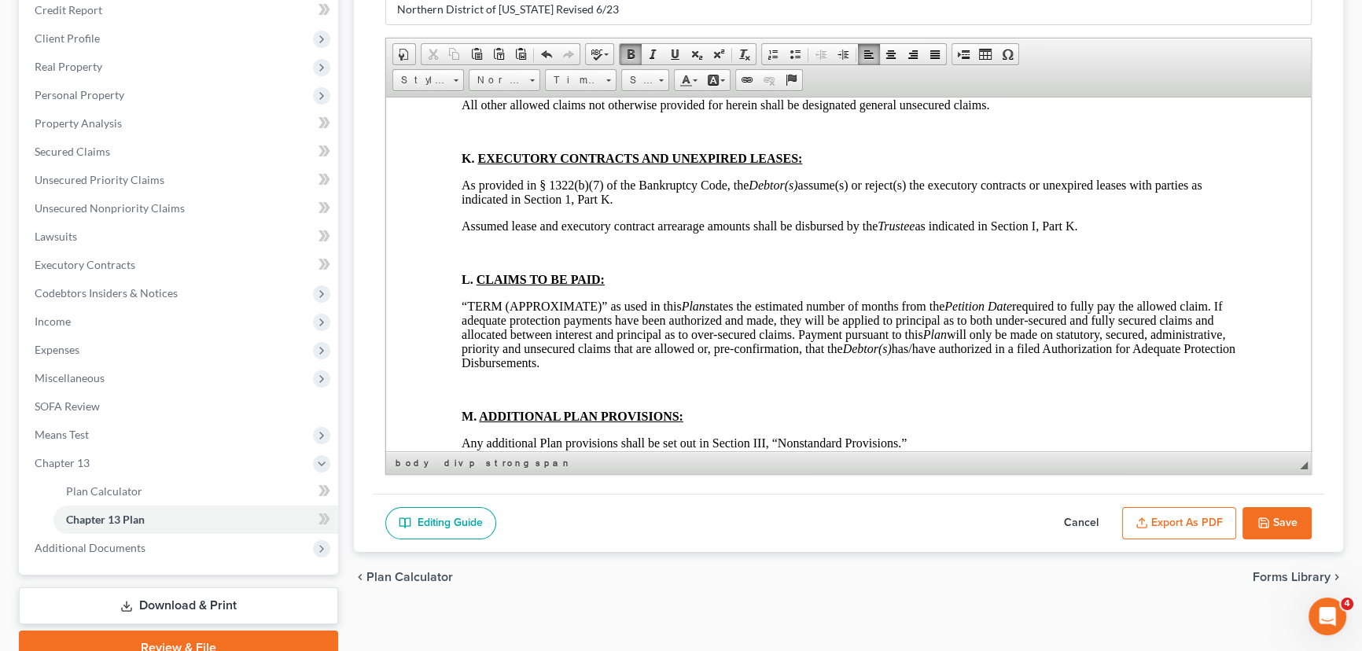
click at [483, 138] on p at bounding box center [849, 131] width 774 height 14
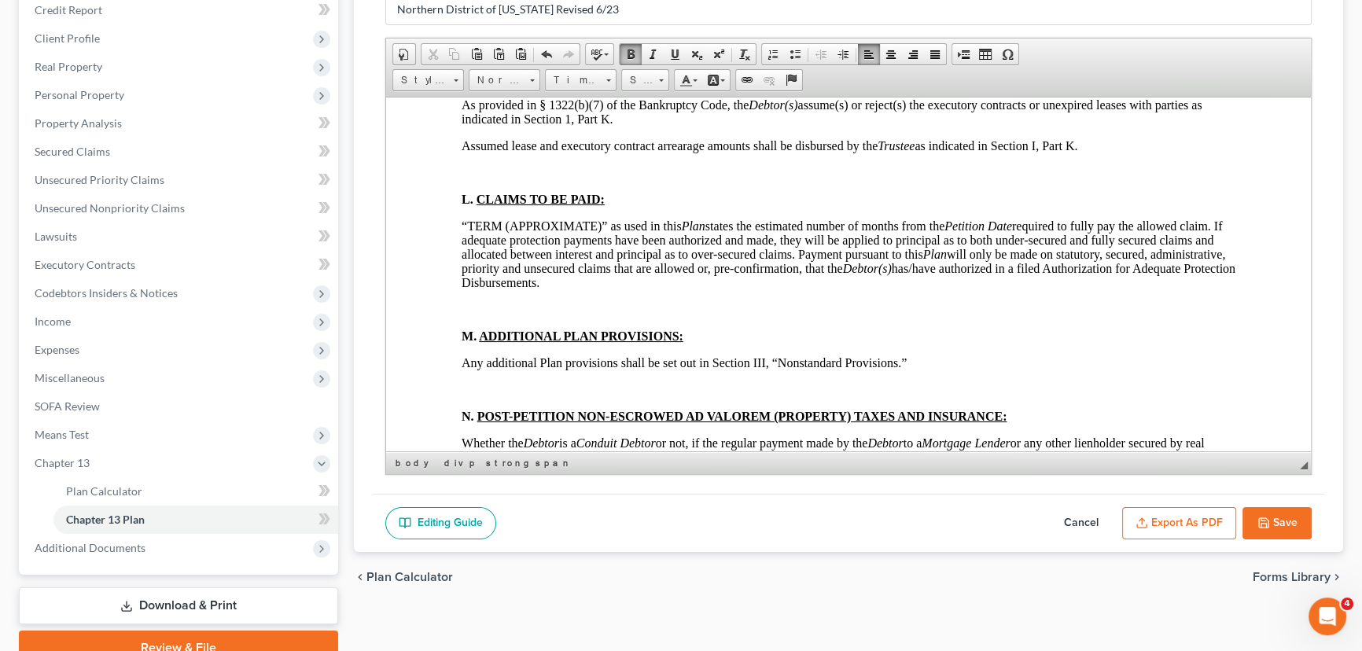
scroll to position [5077, 0]
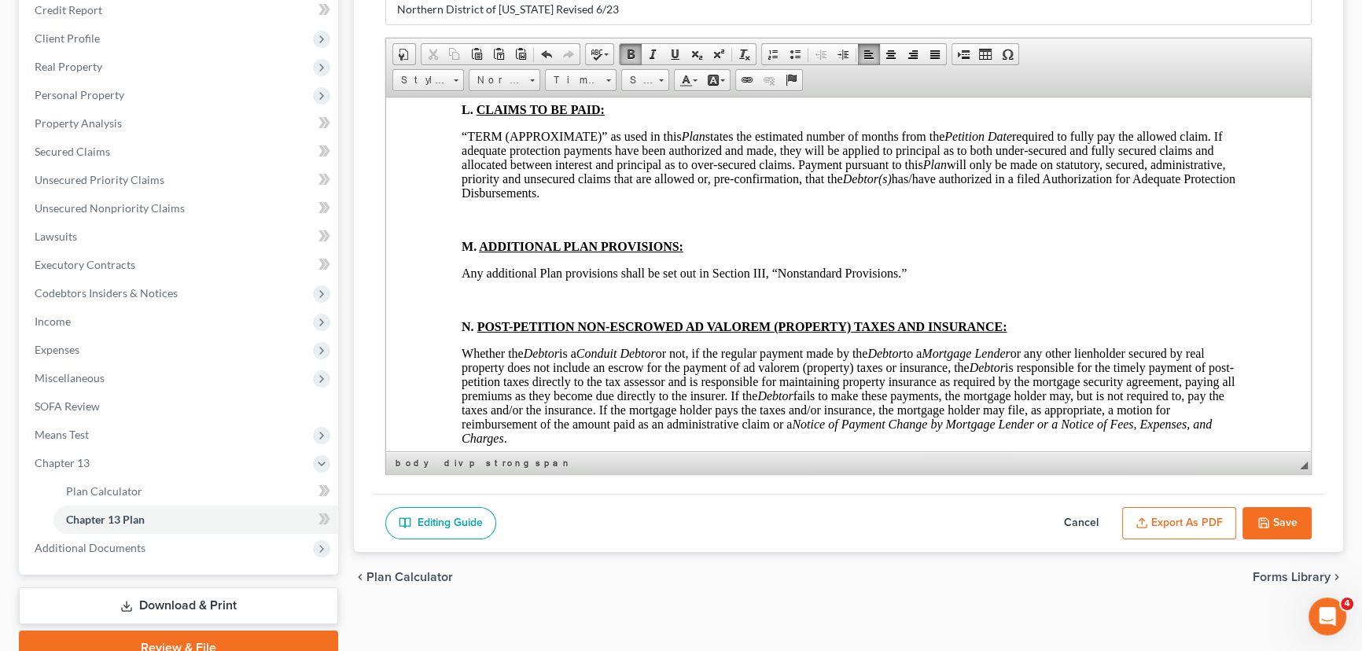
click at [472, 90] on p at bounding box center [849, 83] width 774 height 14
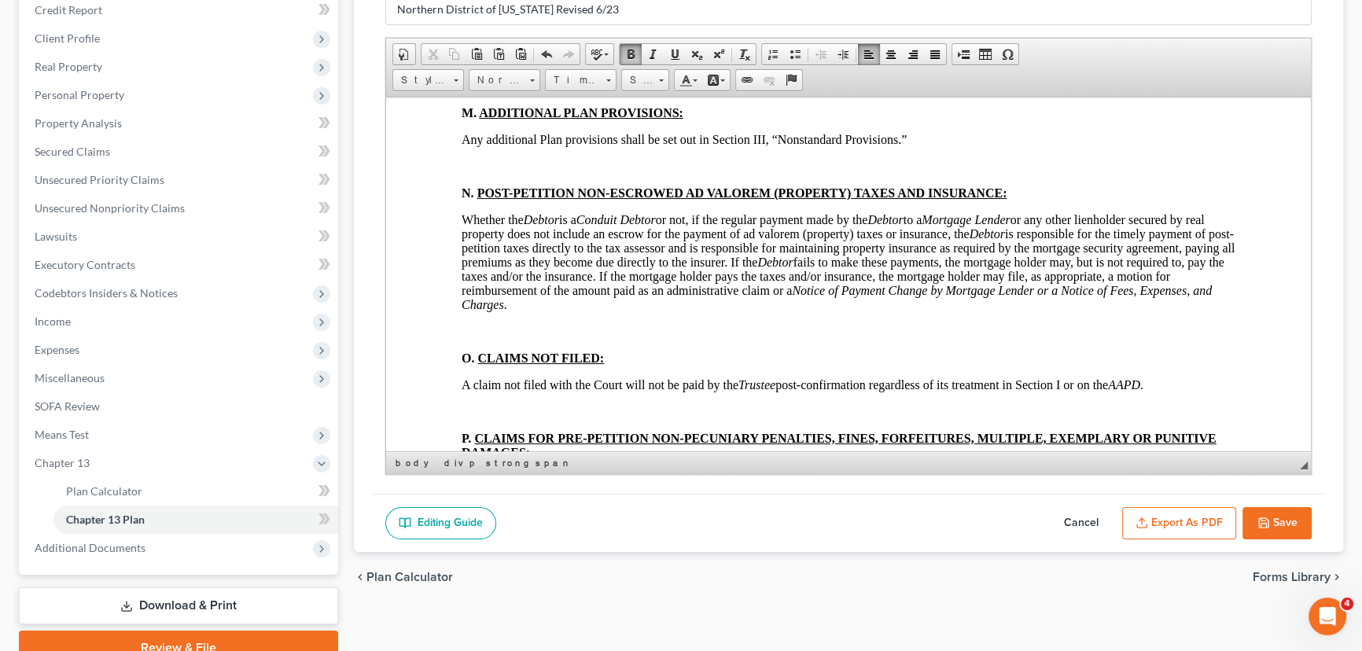
scroll to position [5220, 0]
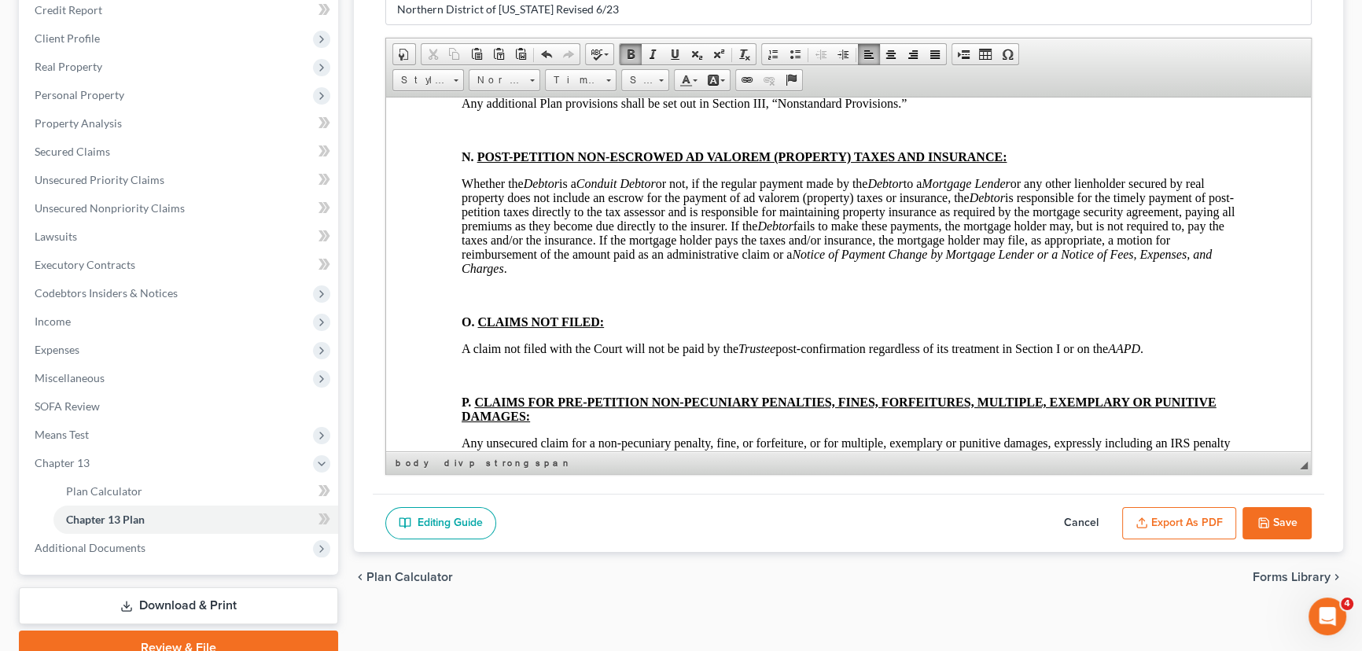
click at [478, 57] on p at bounding box center [849, 49] width 774 height 14
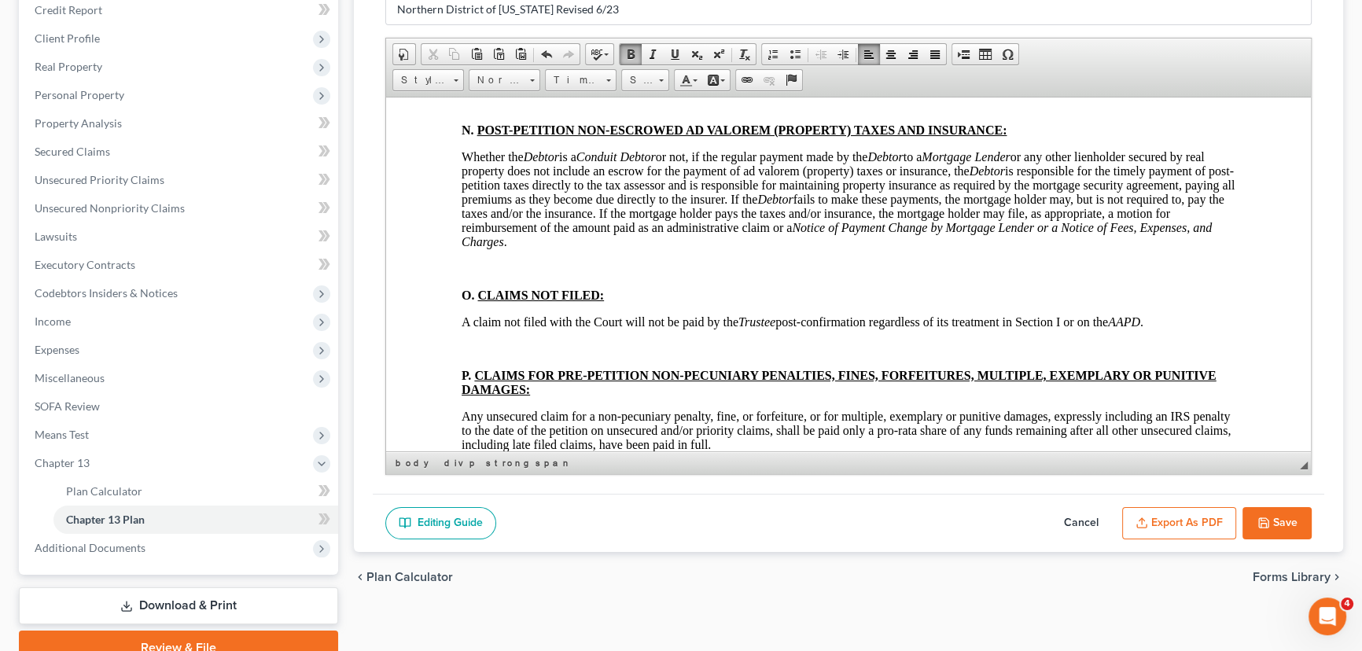
click at [463, 304] on div "DEBTOR’S (S’) CHAPTER 13 PLAN (CONTAINING A MOTION FOR VALUATION) DISCLOSURES […" at bounding box center [849, 20] width 774 height 9786
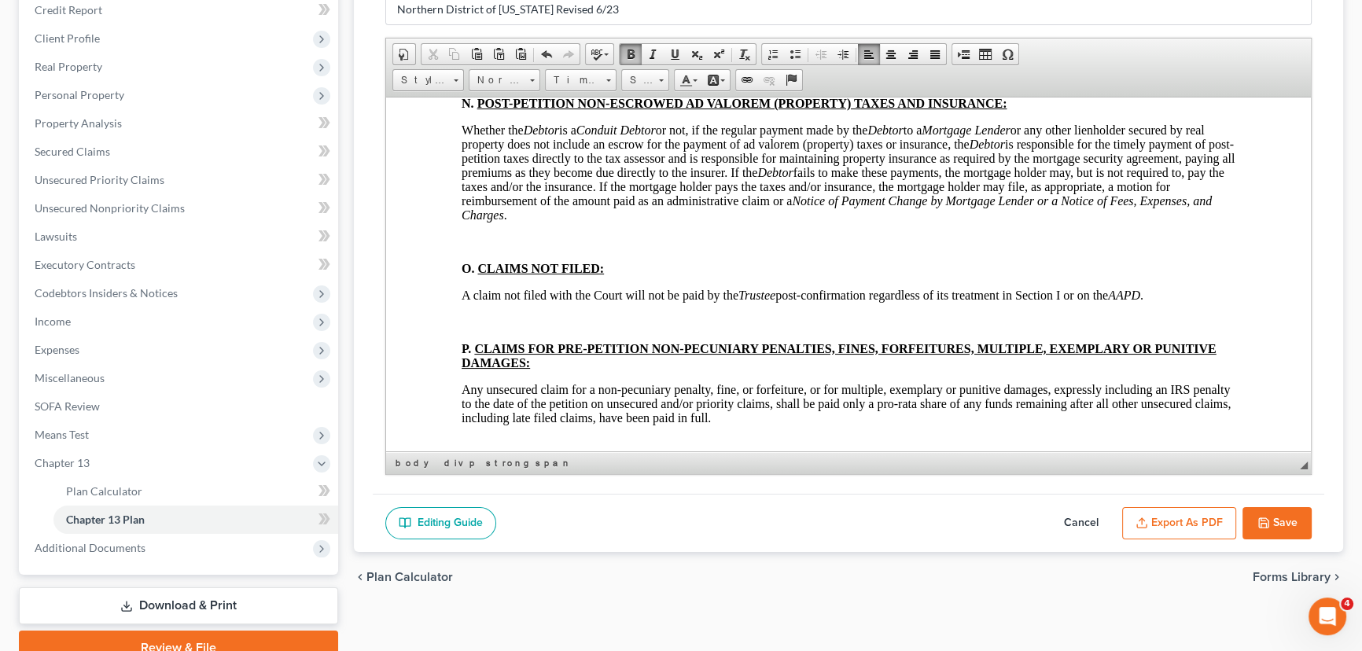
scroll to position [5363, 0]
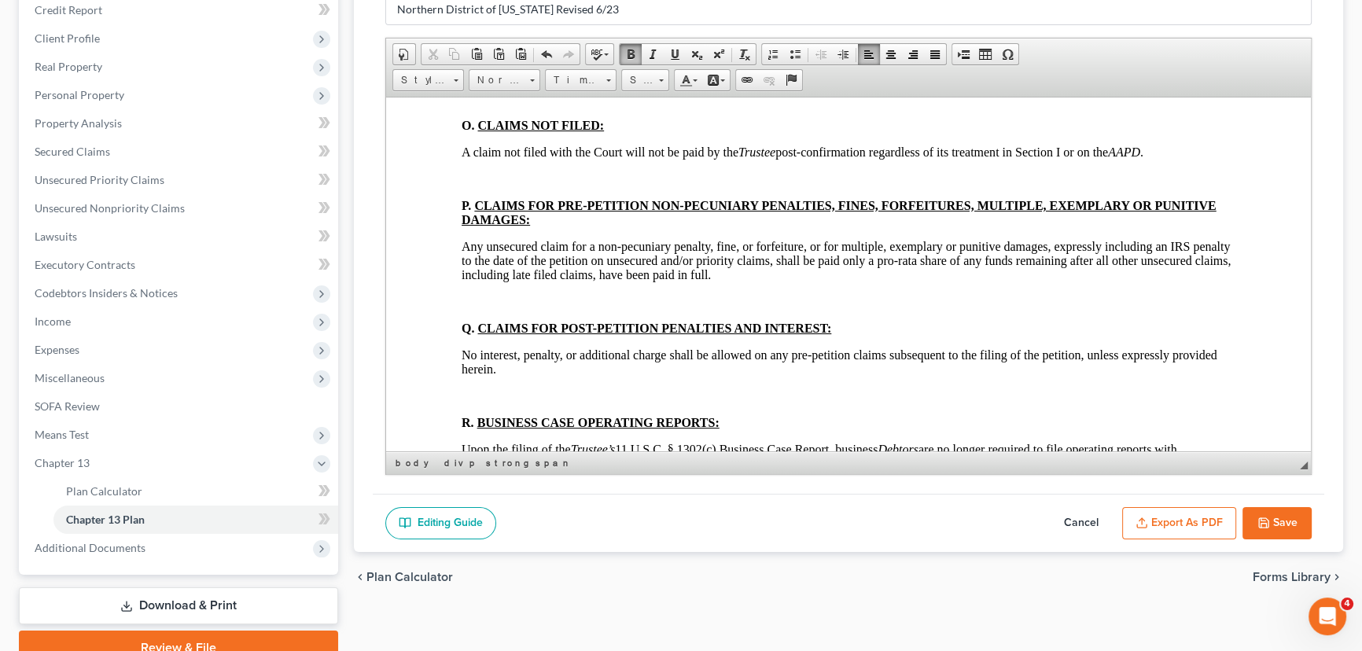
click at [466, 105] on p at bounding box center [849, 98] width 774 height 14
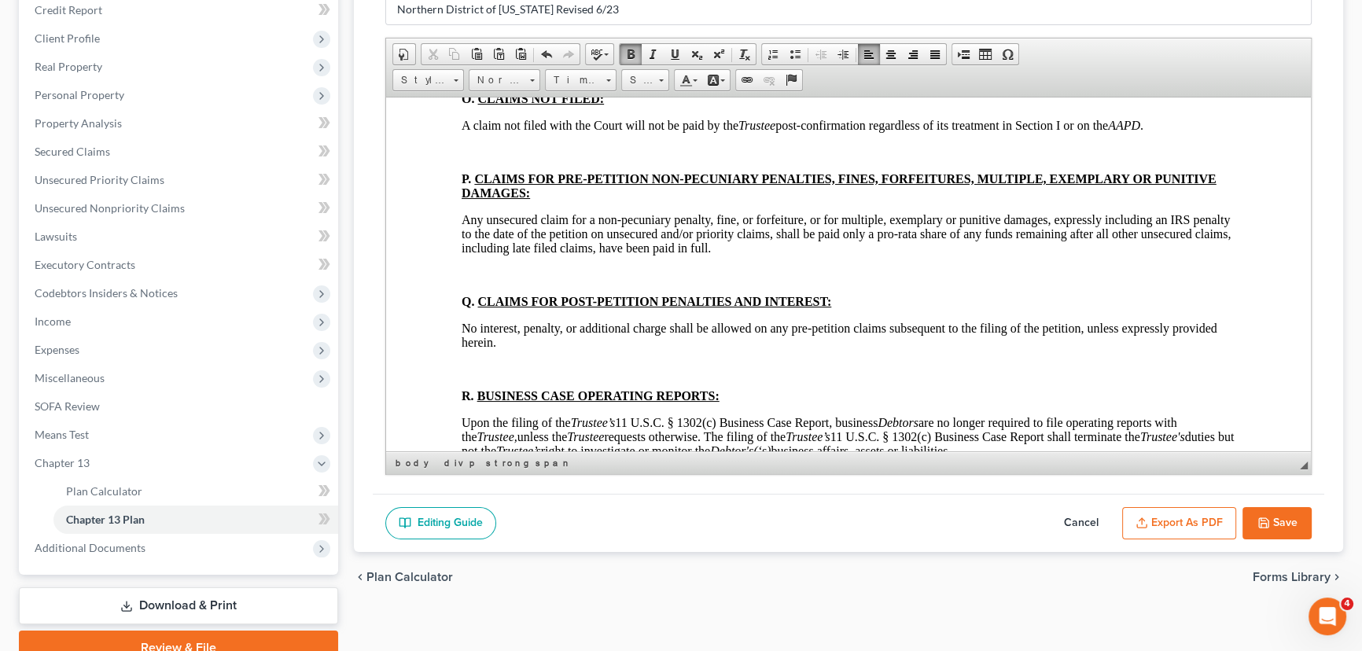
click at [468, 159] on p at bounding box center [849, 152] width 774 height 14
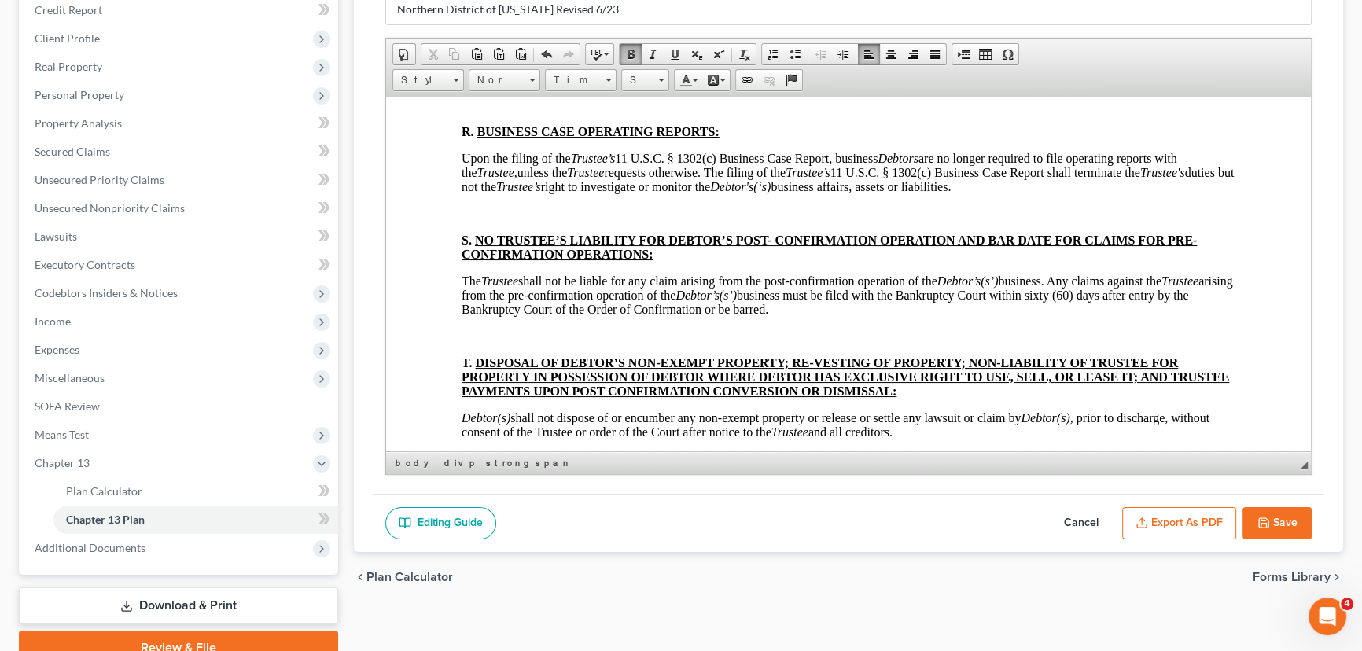
scroll to position [5649, 0]
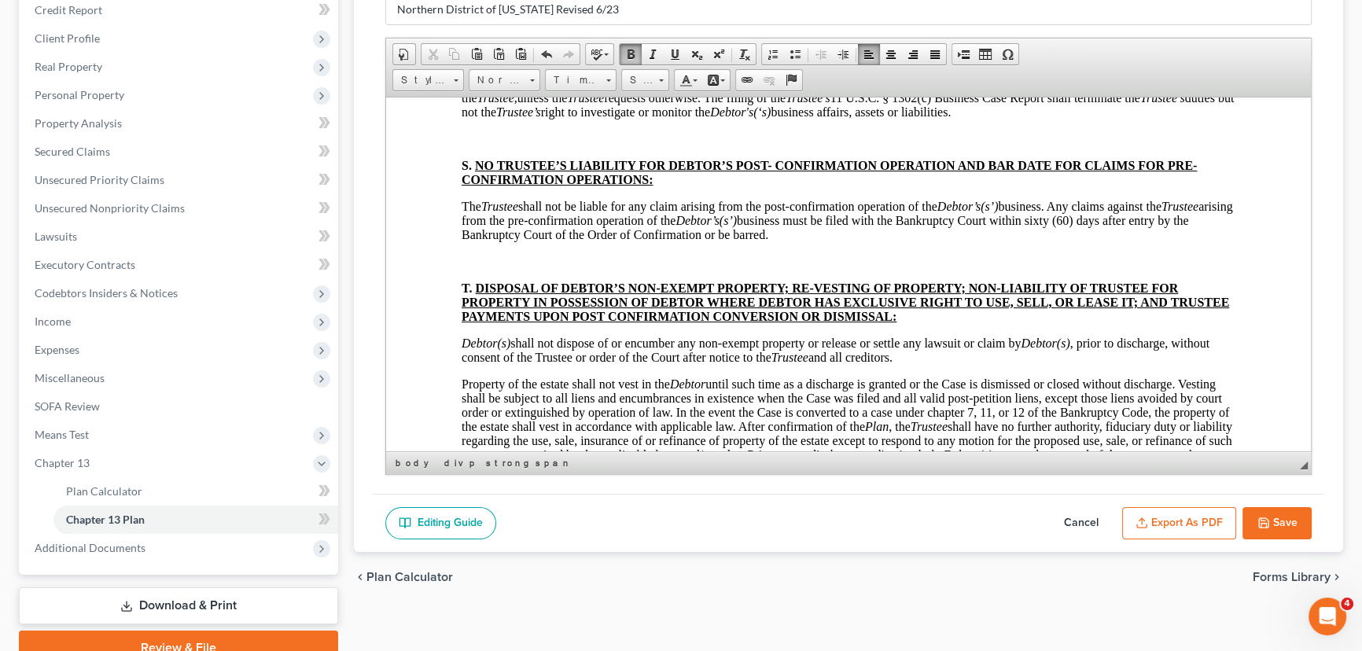
click at [473, 37] on p at bounding box center [849, 30] width 774 height 14
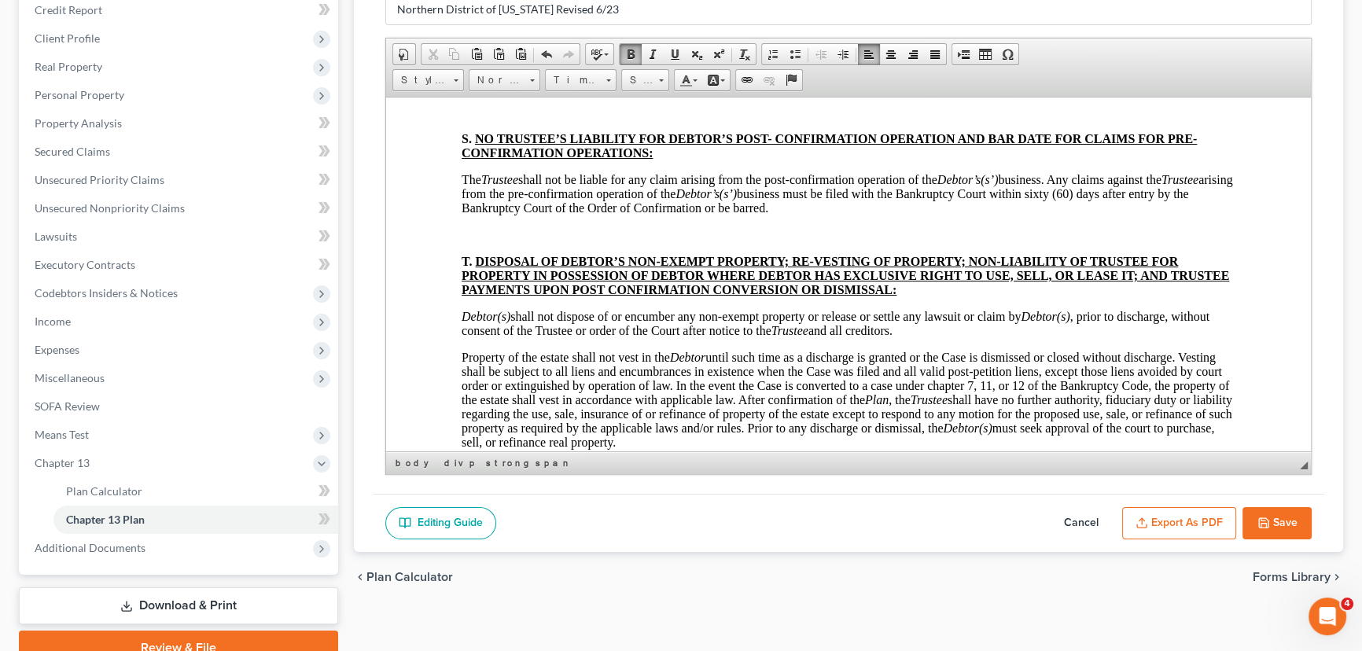
click at [470, 119] on p at bounding box center [849, 112] width 774 height 14
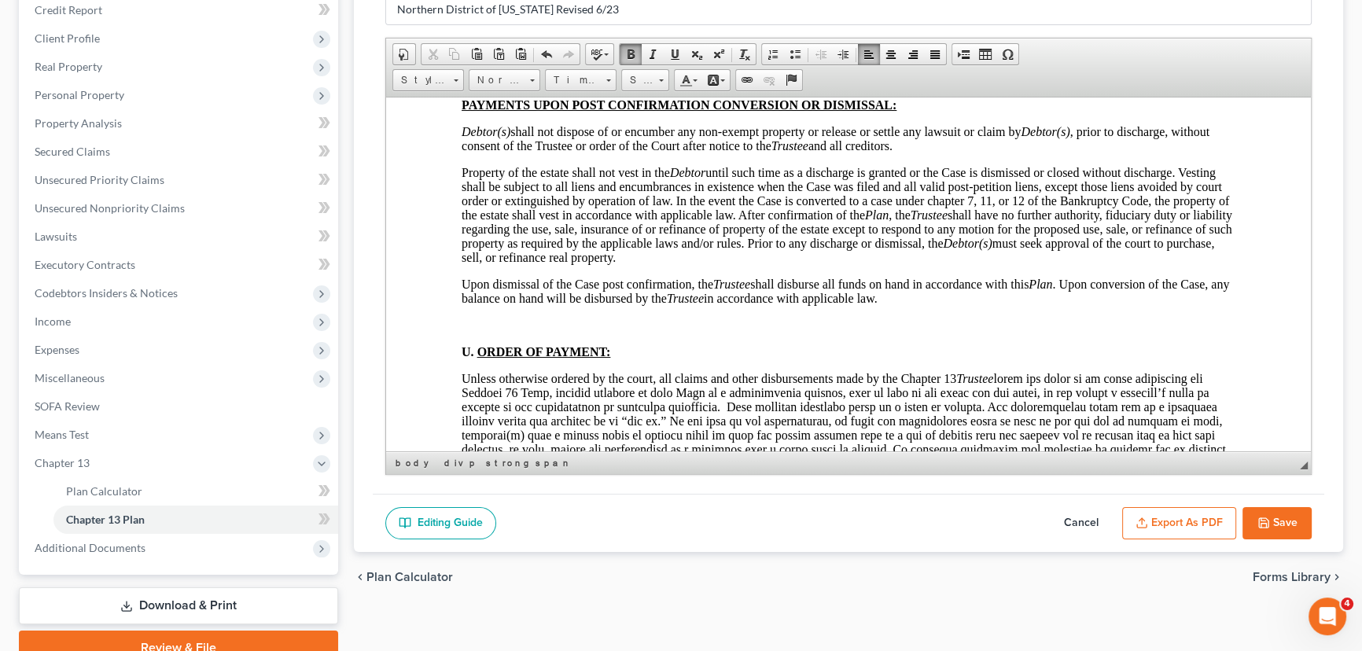
scroll to position [5864, 0]
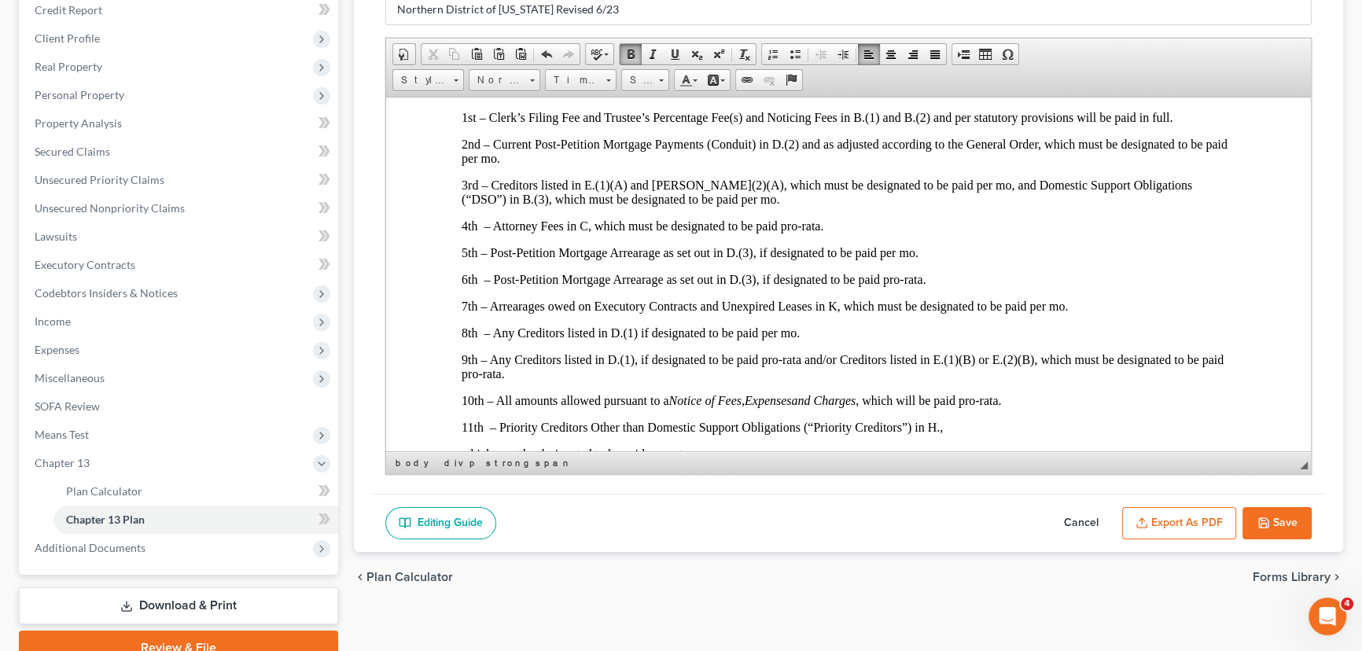
scroll to position [6221, 0]
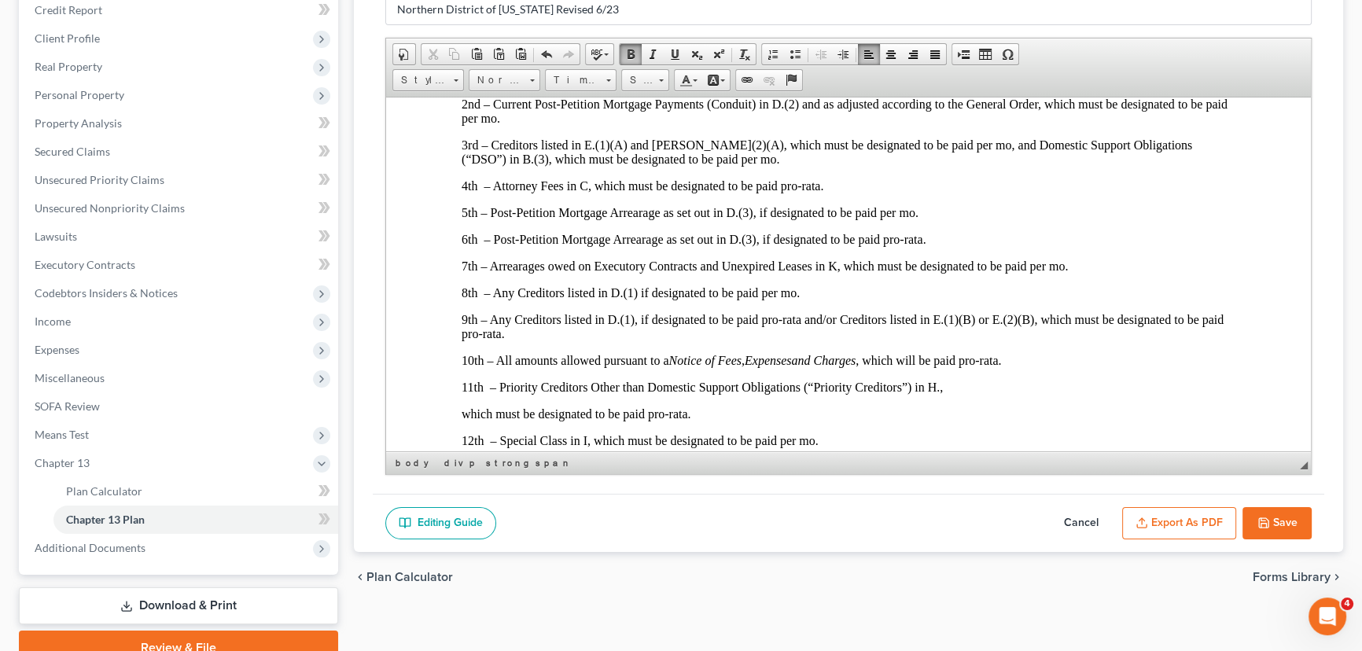
click at [477, 57] on p at bounding box center [849, 50] width 774 height 14
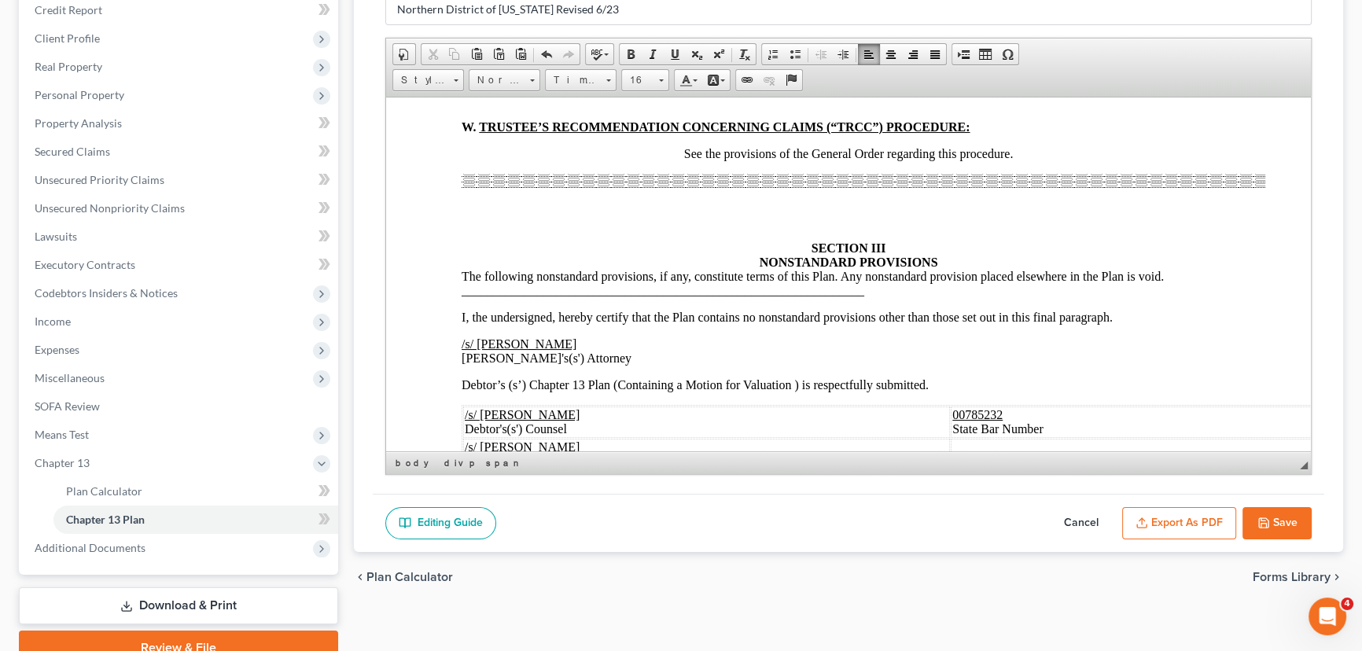
scroll to position [6865, 0]
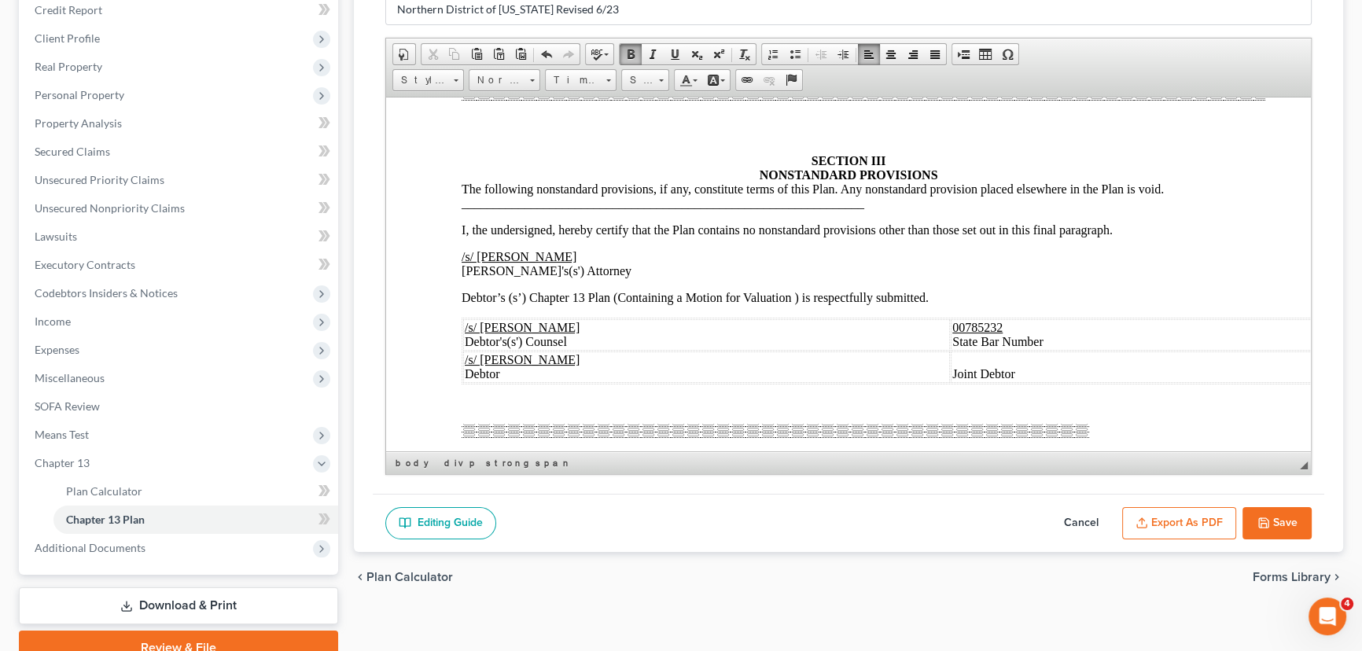
click at [474, 20] on p at bounding box center [849, 13] width 774 height 14
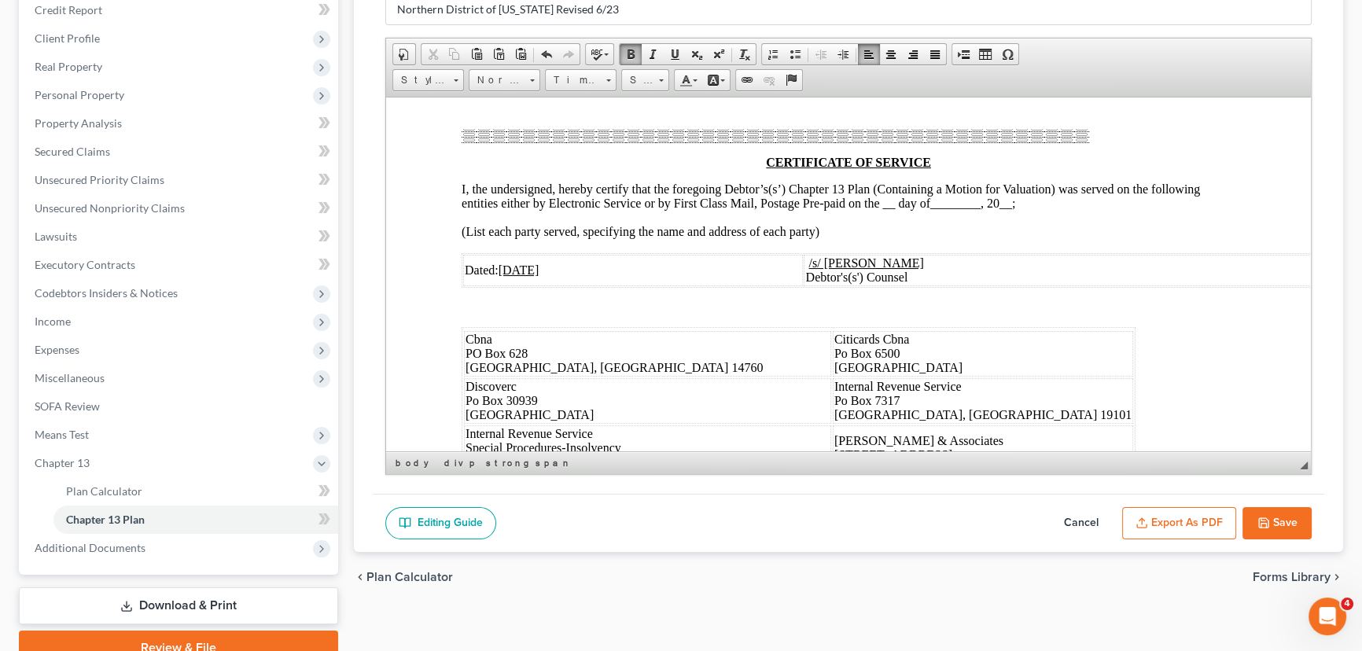
scroll to position [7150, 0]
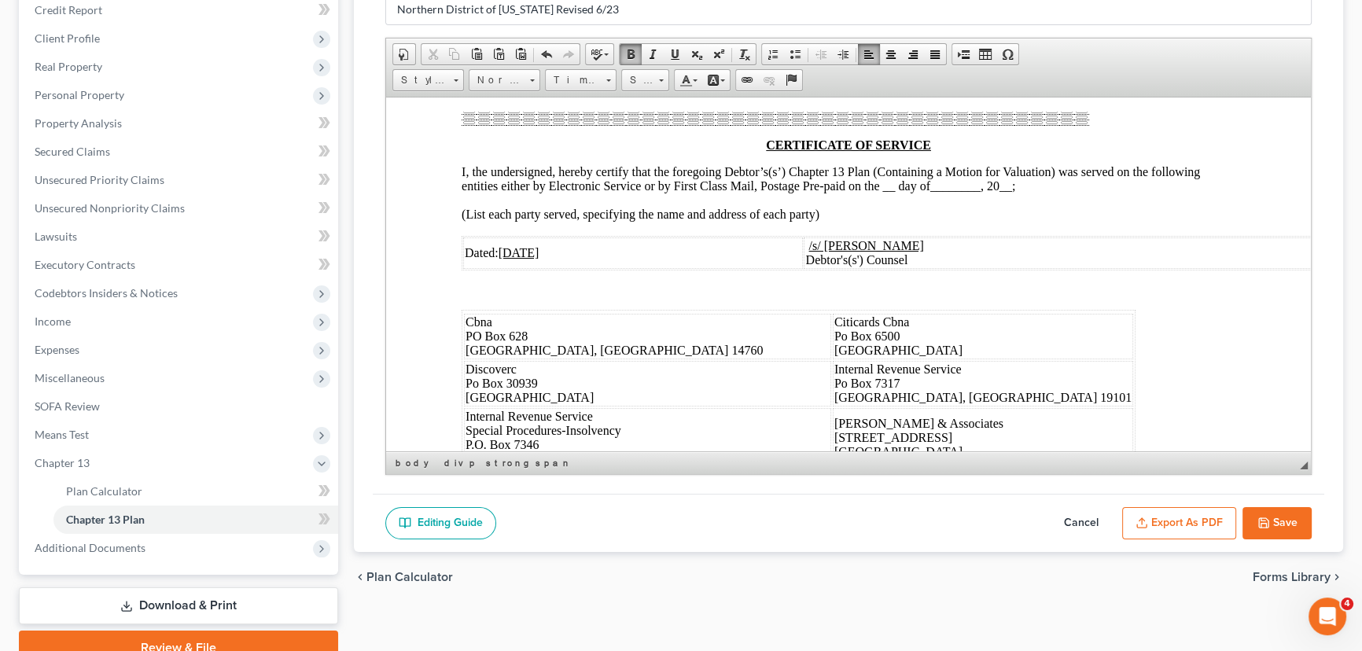
drag, startPoint x: 1039, startPoint y: 351, endPoint x: 976, endPoint y: 352, distance: 62.9
click at [976, 70] on td "Joint Debtor" at bounding box center [1145, 54] width 388 height 31
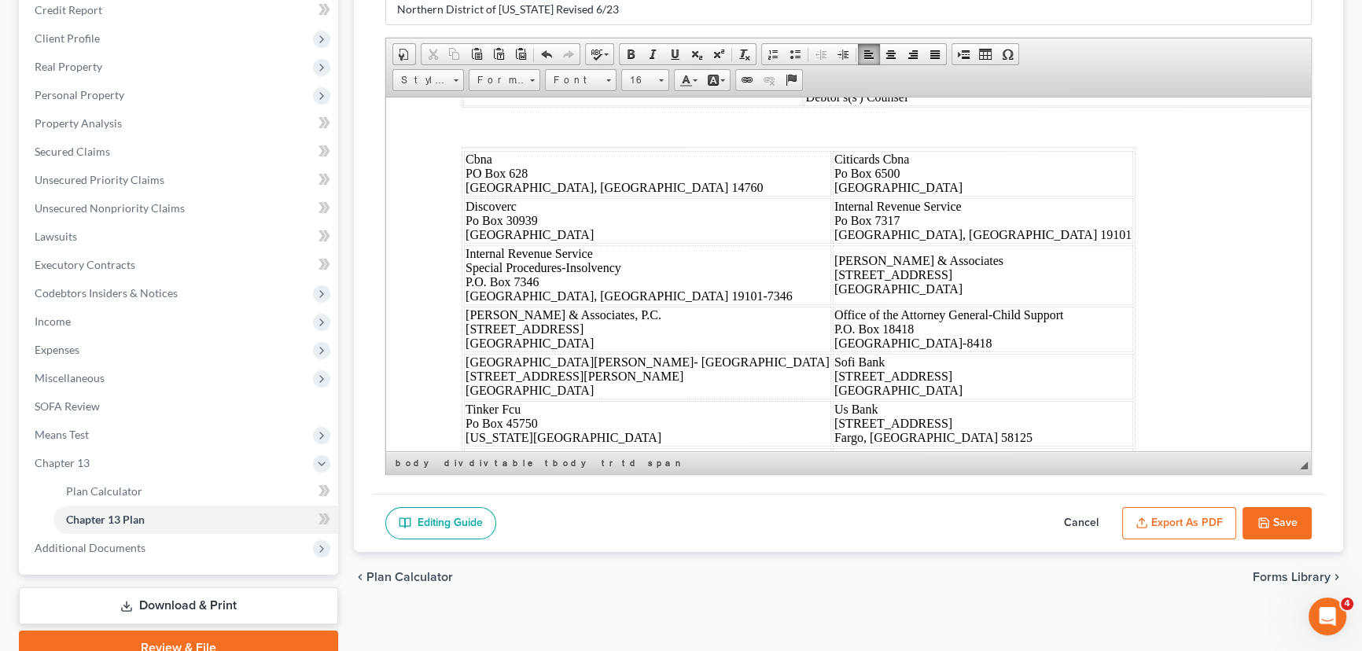
scroll to position [7365, 0]
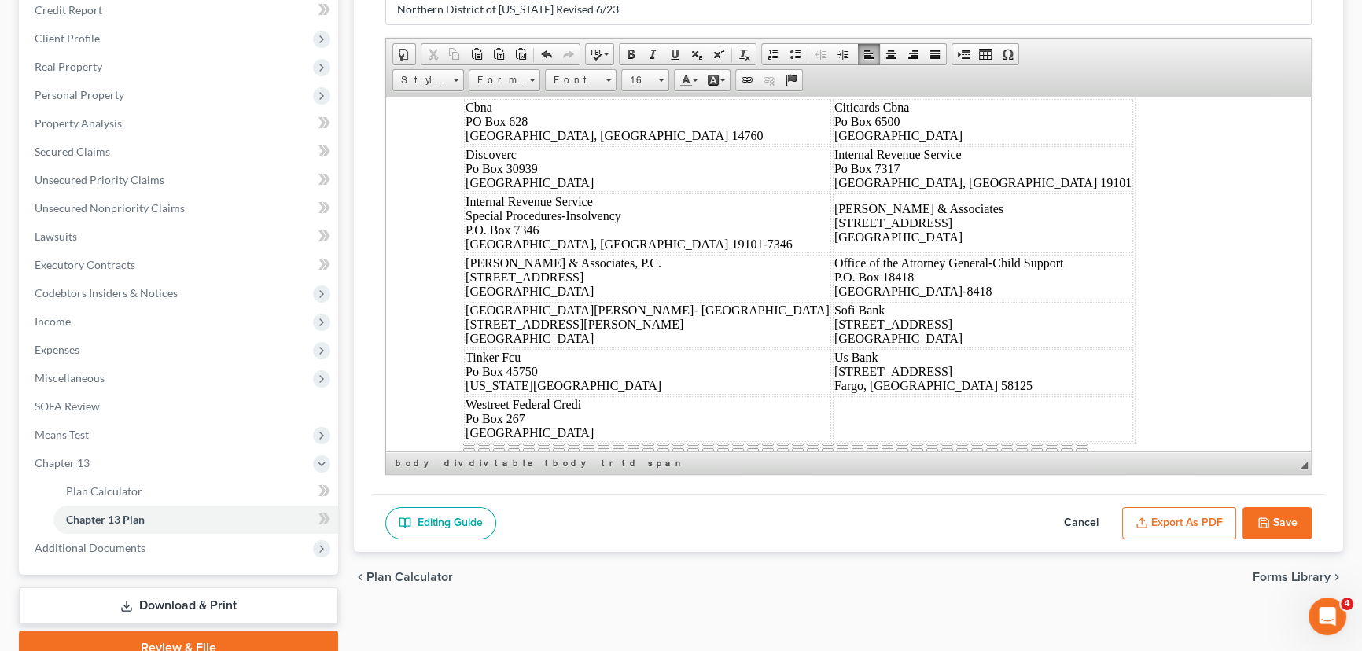
drag, startPoint x: 898, startPoint y: 266, endPoint x: 884, endPoint y: 267, distance: 14.2
click at [531, 44] on span "10/15/2025" at bounding box center [519, 37] width 41 height 13
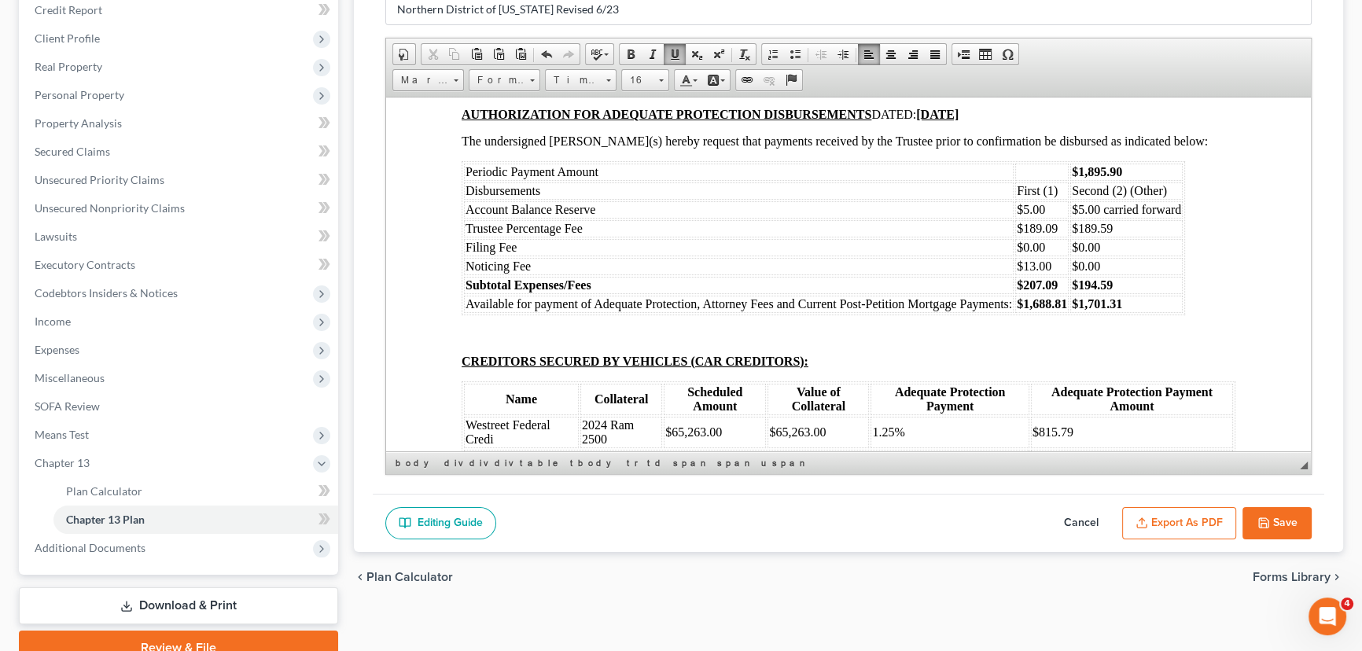
scroll to position [7937, 0]
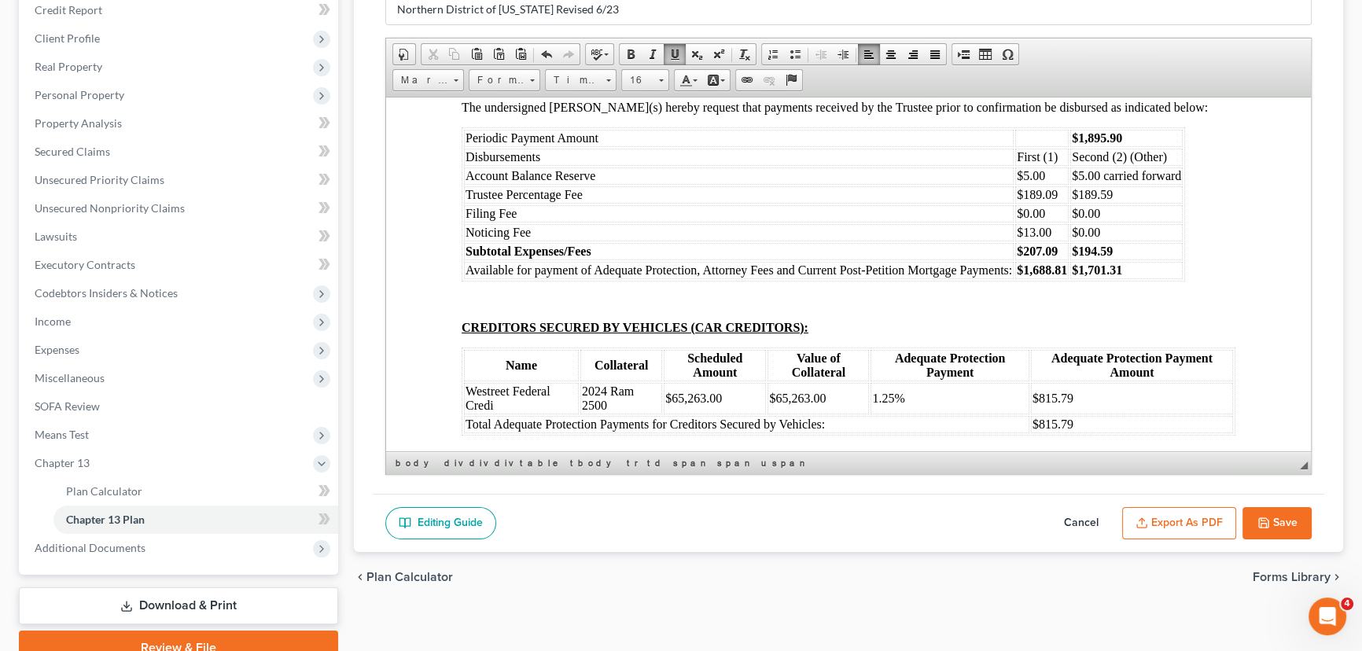
drag, startPoint x: 838, startPoint y: 282, endPoint x: 787, endPoint y: 286, distance: 50.5
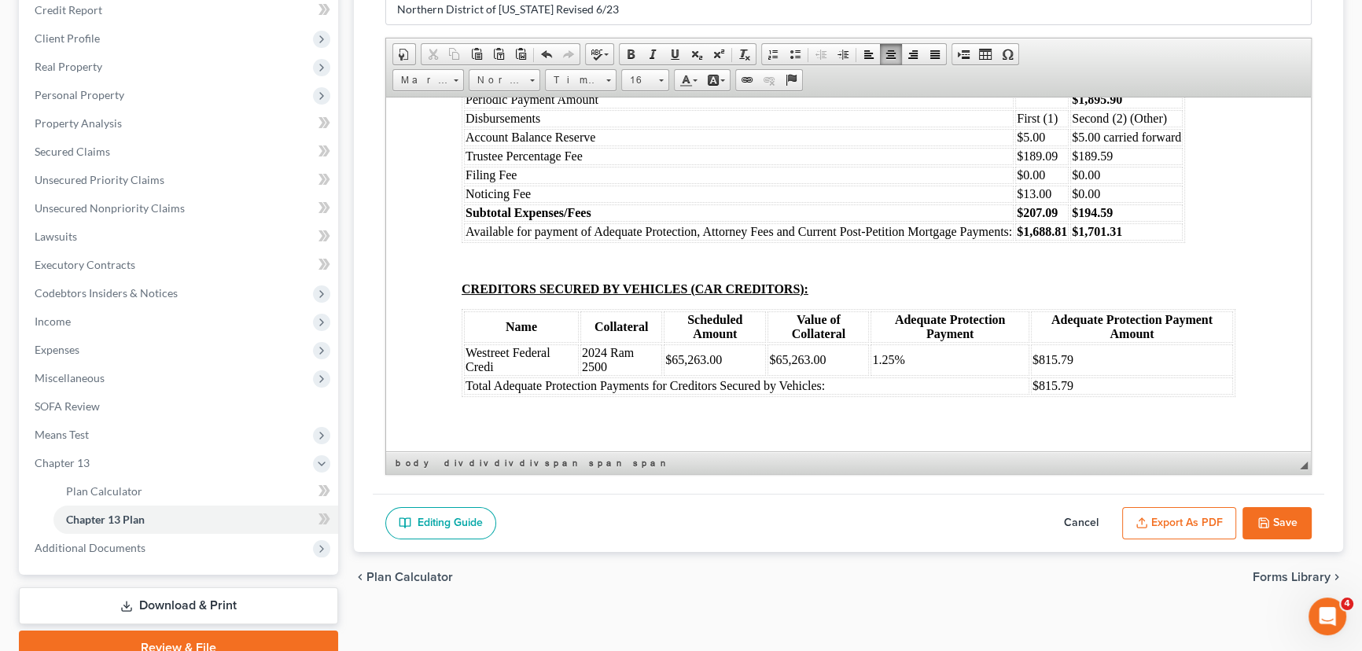
scroll to position [8009, 0]
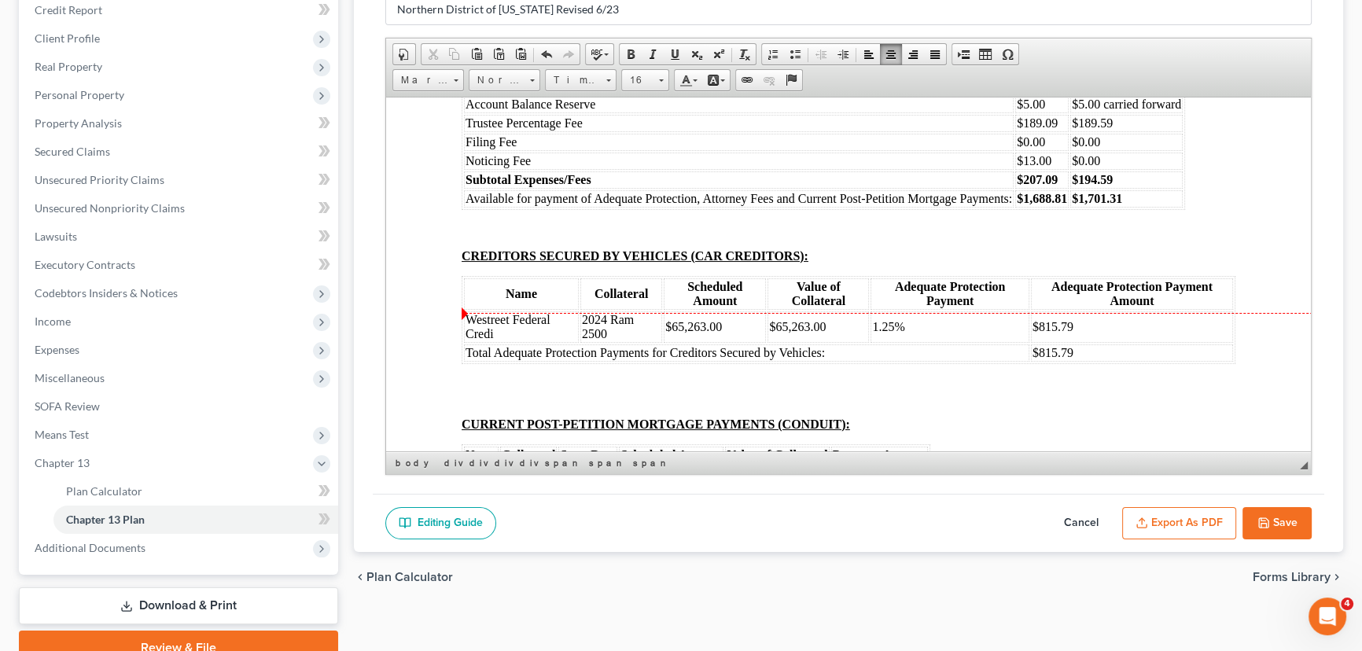
click at [958, 15] on strong "10/15/2025" at bounding box center [937, 8] width 42 height 13
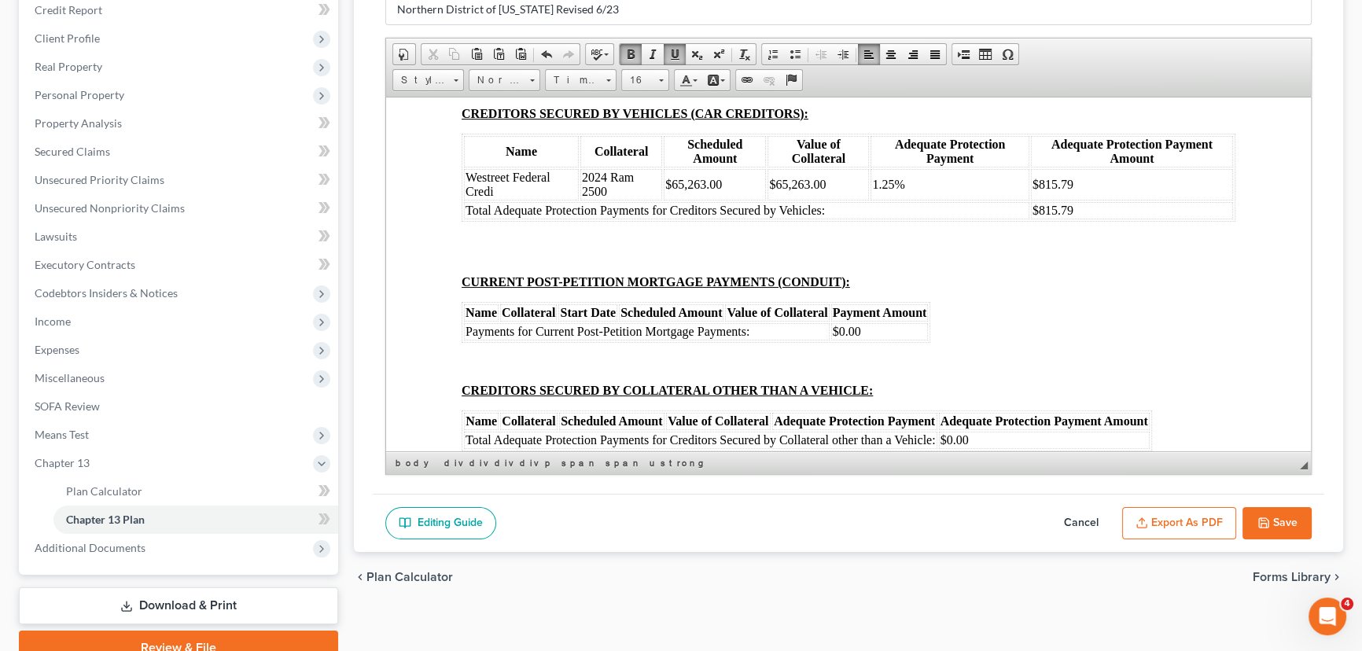
scroll to position [8152, 0]
drag, startPoint x: 1131, startPoint y: 249, endPoint x: 1087, endPoint y: 252, distance: 44.2
drag, startPoint x: 1060, startPoint y: 310, endPoint x: 1025, endPoint y: 313, distance: 35.5
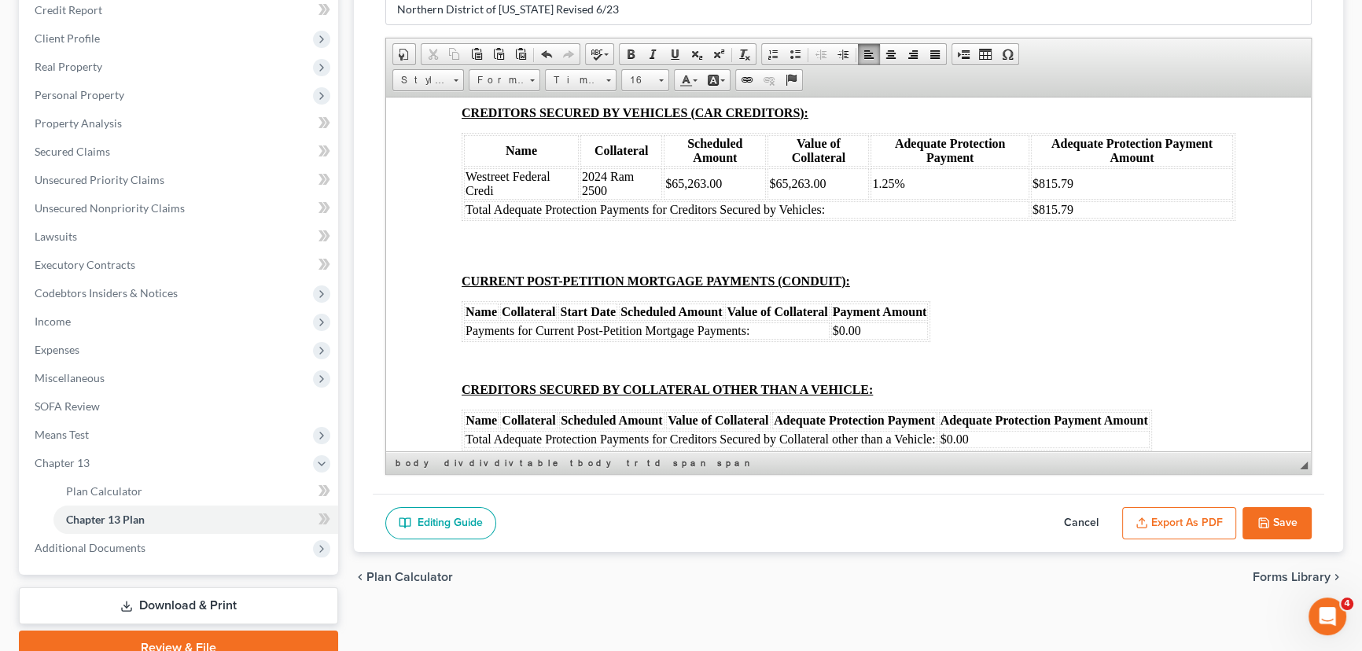
drag, startPoint x: 1128, startPoint y: 300, endPoint x: 1083, endPoint y: 303, distance: 44.9
drag, startPoint x: 1056, startPoint y: 363, endPoint x: 1024, endPoint y: 366, distance: 32.4
click at [1024, 45] on td "$207.09" at bounding box center [1042, 36] width 53 height 17
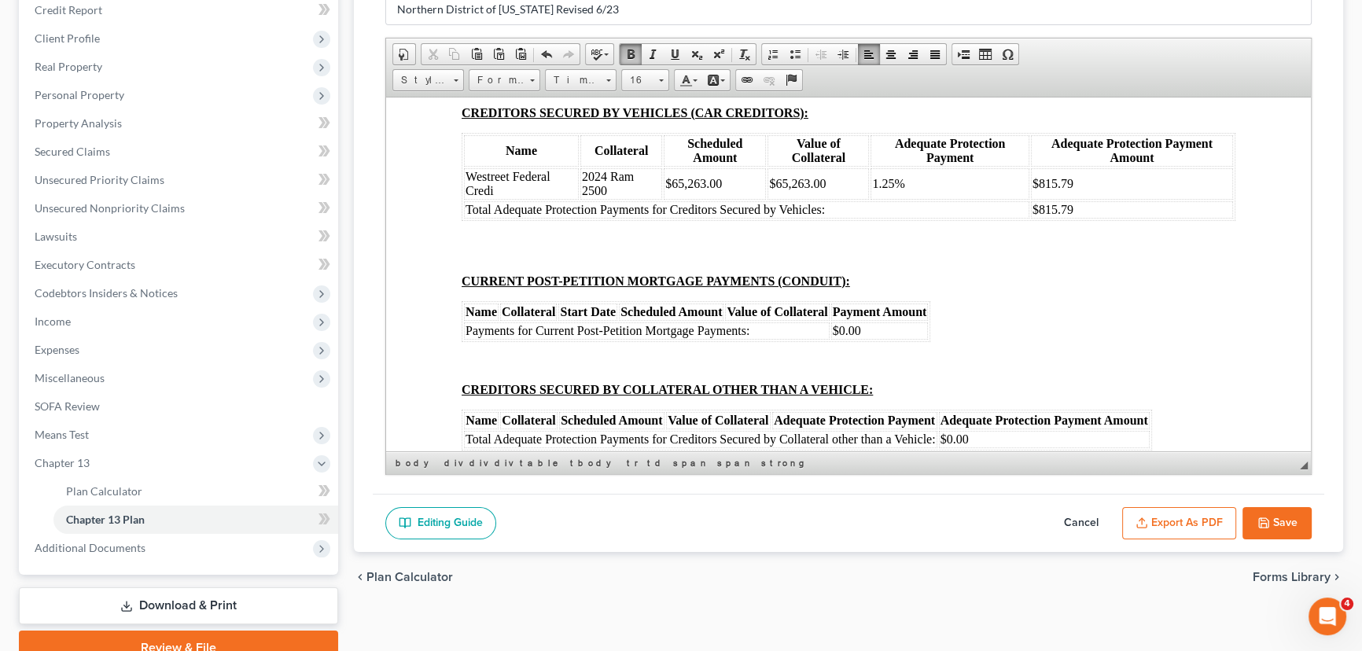
drag, startPoint x: 1134, startPoint y: 362, endPoint x: 1078, endPoint y: 364, distance: 55.9
click at [1078, 45] on td "$194.59" at bounding box center [1127, 36] width 112 height 17
drag, startPoint x: 1064, startPoint y: 385, endPoint x: 1025, endPoint y: 385, distance: 39.3
click at [1025, 61] on strong "$1,688.81" at bounding box center [1042, 54] width 50 height 13
click at [1047, 61] on strong "$1,688.81" at bounding box center [1042, 54] width 50 height 13
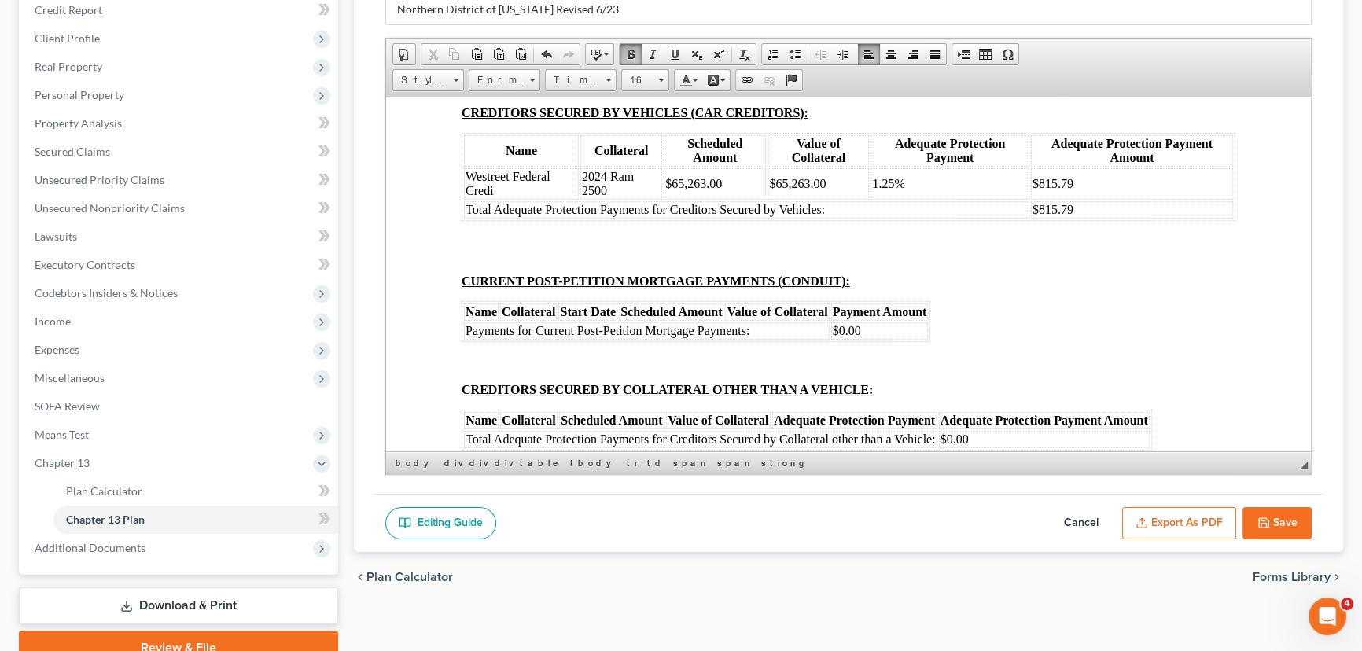
drag, startPoint x: 1064, startPoint y: 382, endPoint x: 1034, endPoint y: 385, distance: 29.4
click at [1034, 61] on strong "$1,688.81" at bounding box center [1042, 54] width 50 height 13
drag, startPoint x: 1129, startPoint y: 377, endPoint x: 1088, endPoint y: 386, distance: 42.0
click at [1088, 64] on td "$1,701.31" at bounding box center [1127, 54] width 112 height 17
click at [1092, 61] on strong "$1,1799.36" at bounding box center [1100, 54] width 57 height 13
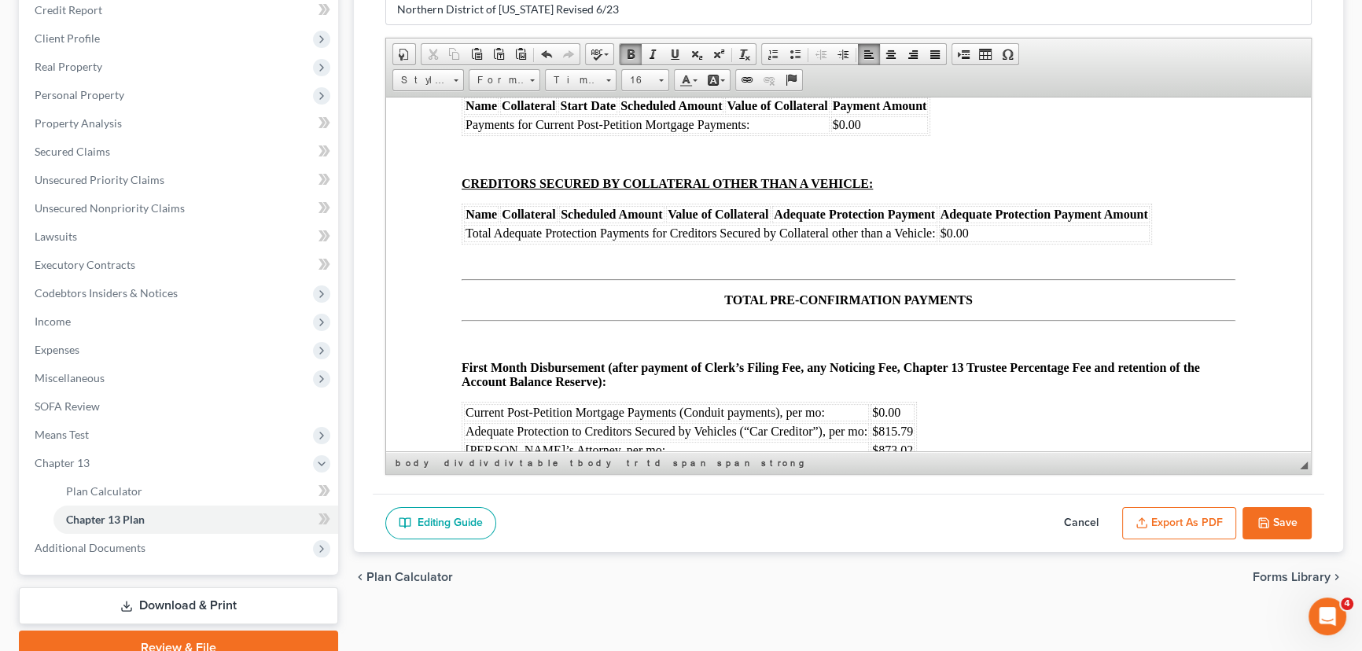
scroll to position [8367, 0]
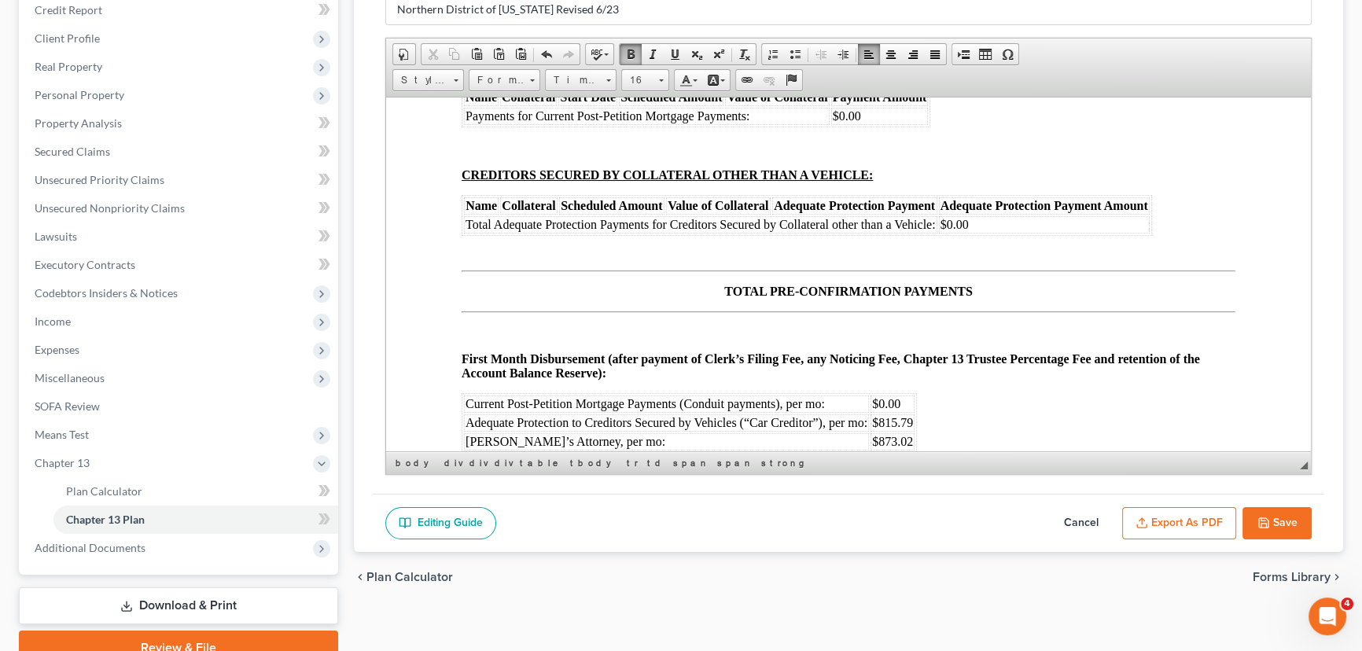
drag, startPoint x: 512, startPoint y: 316, endPoint x: 465, endPoint y: 293, distance: 52.4
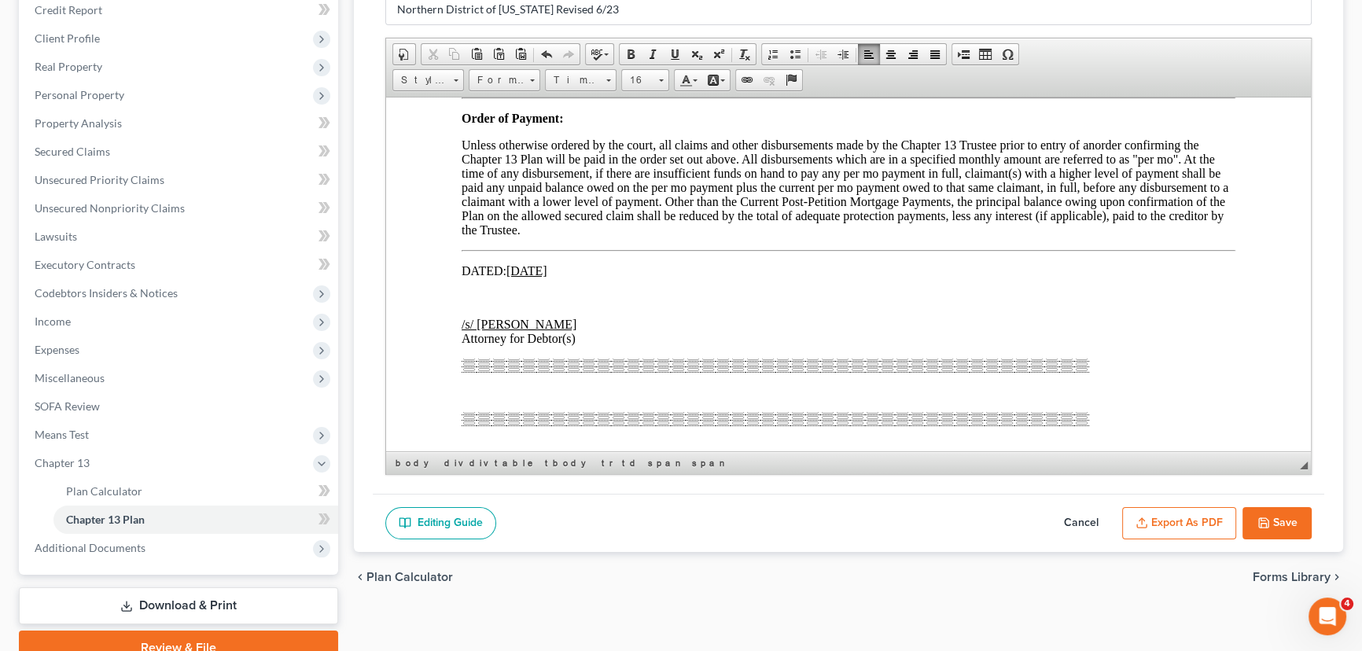
scroll to position [8867, 0]
drag, startPoint x: 912, startPoint y: 394, endPoint x: 879, endPoint y: 394, distance: 32.3
click at [879, 51] on span "$885.52" at bounding box center [892, 44] width 41 height 13
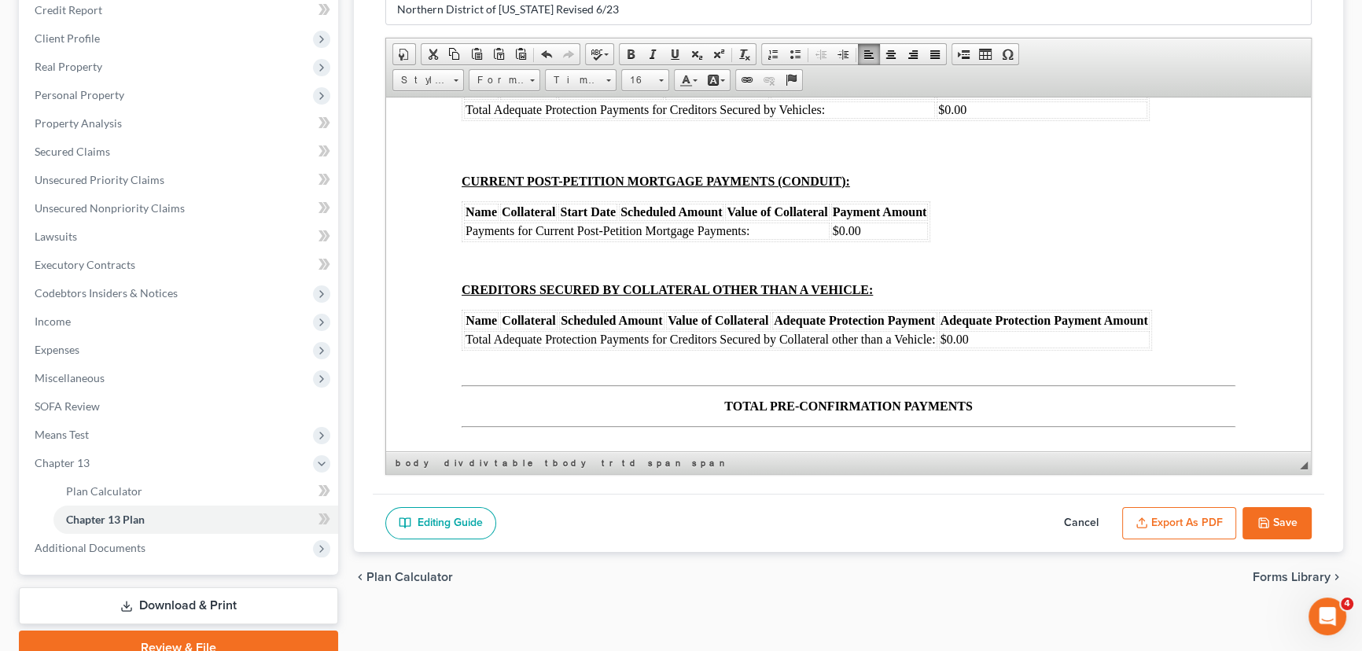
scroll to position [8827, 0]
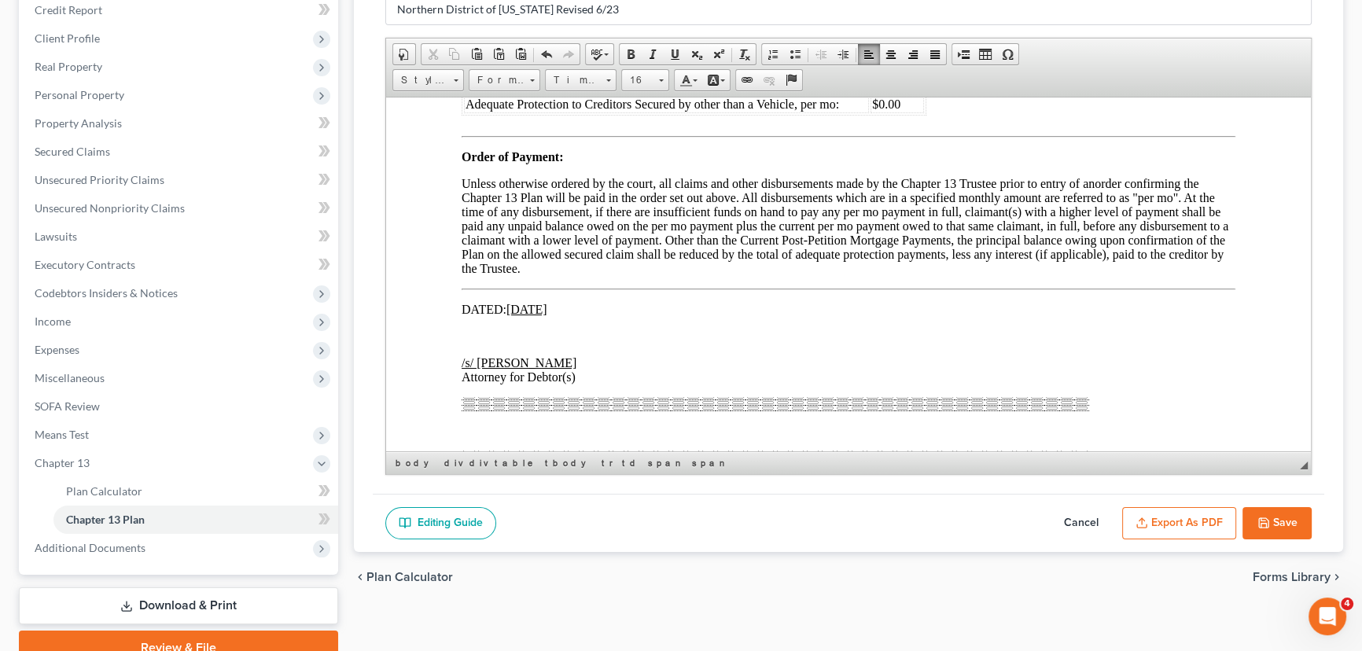
drag, startPoint x: 916, startPoint y: 411, endPoint x: 879, endPoint y: 415, distance: 37.9
click at [879, 75] on td "$815.79" at bounding box center [897, 65] width 53 height 17
drag, startPoint x: 911, startPoint y: 277, endPoint x: 881, endPoint y: 279, distance: 30.0
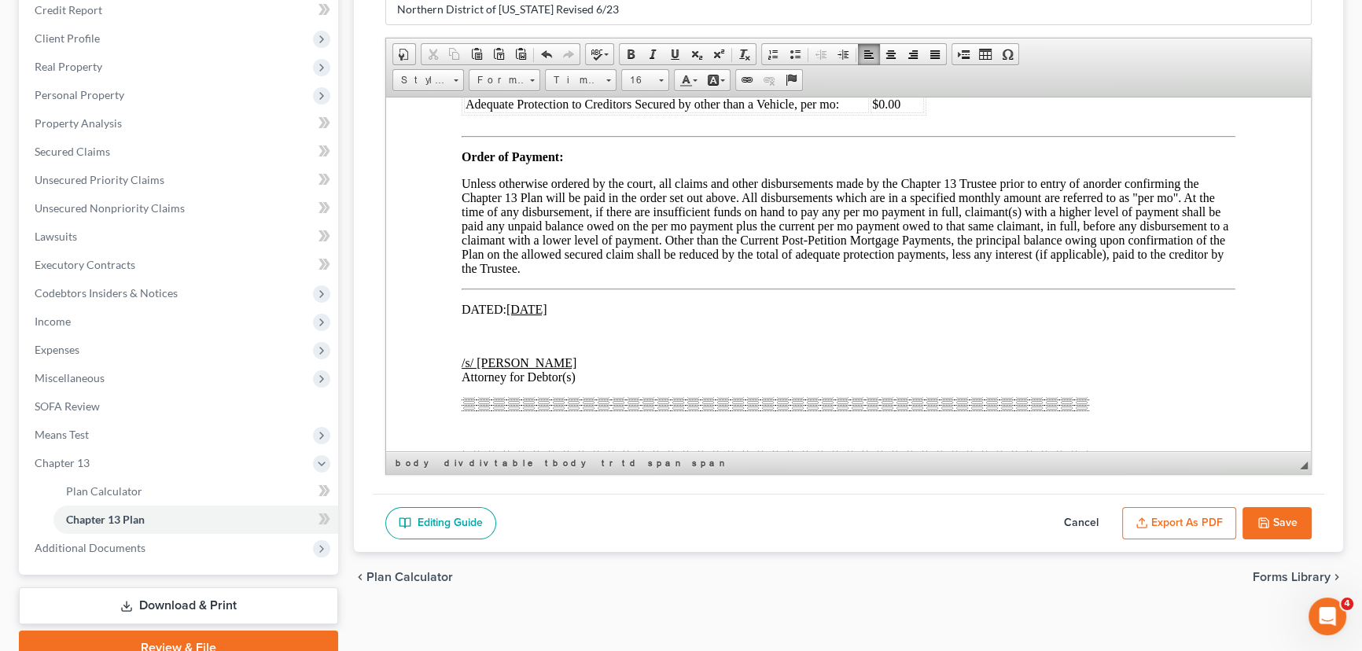
drag, startPoint x: 913, startPoint y: 278, endPoint x: 879, endPoint y: 275, distance: 34.8
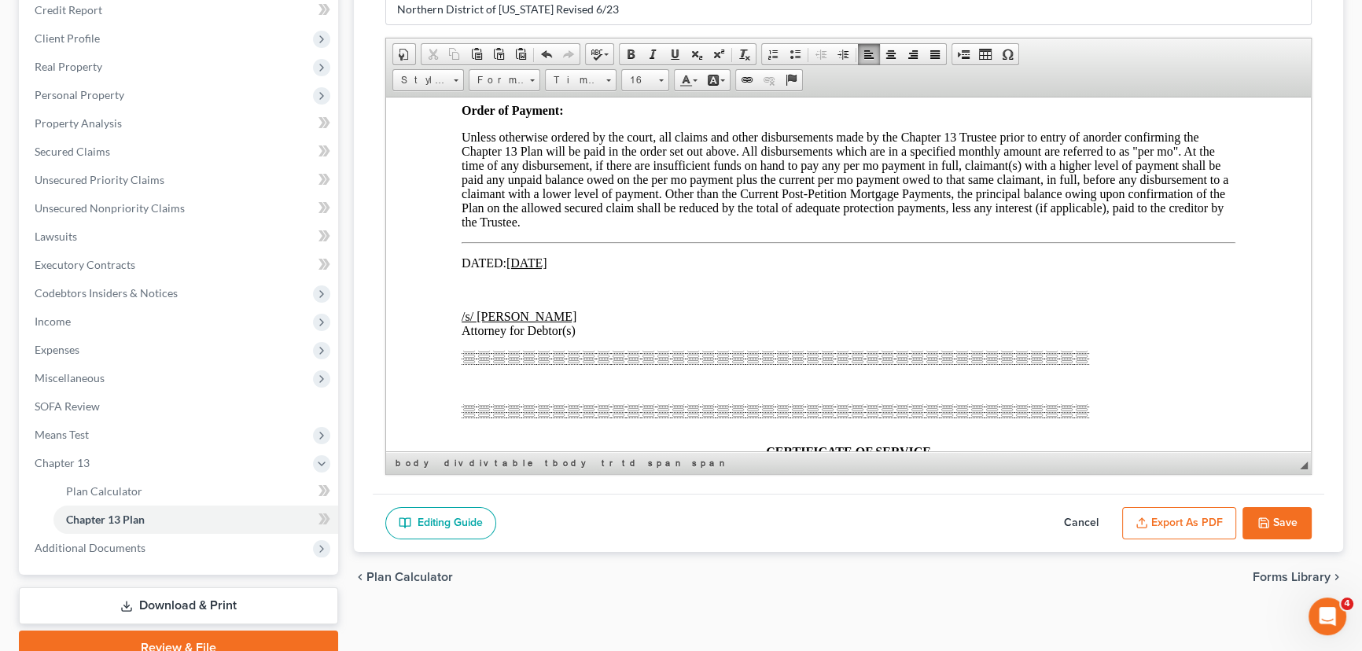
scroll to position [8898, 0]
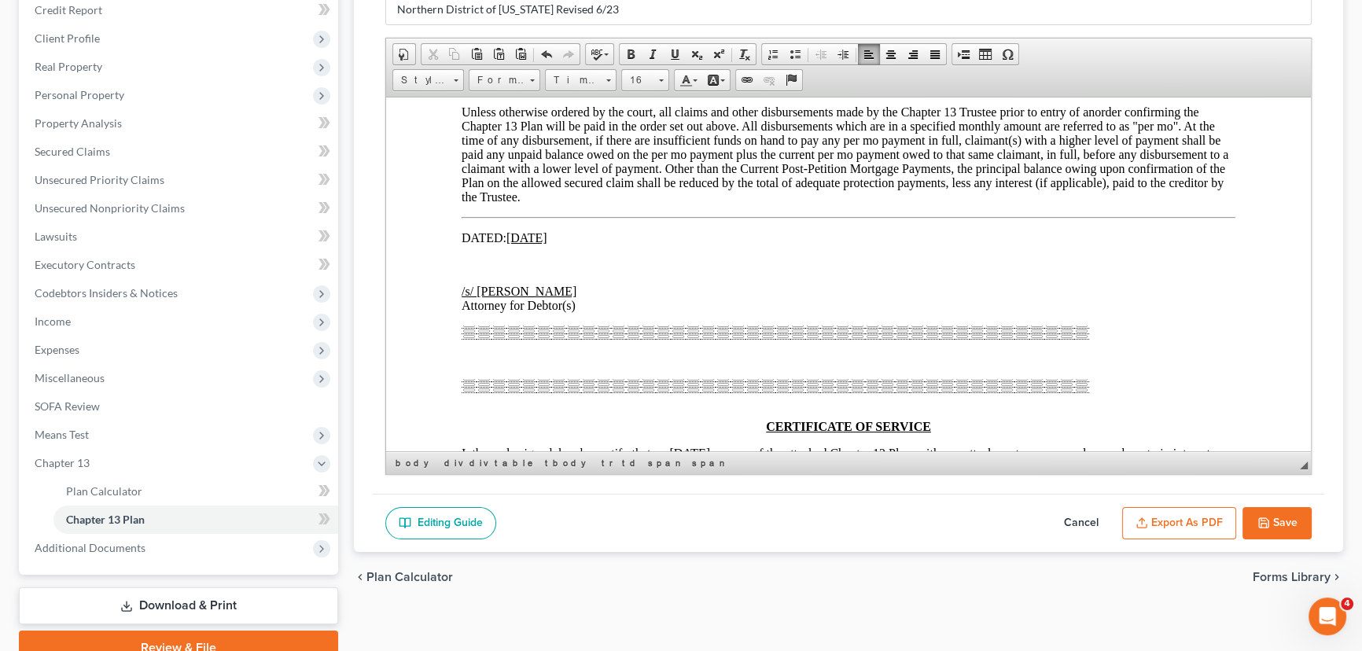
drag, startPoint x: 913, startPoint y: 223, endPoint x: 880, endPoint y: 223, distance: 33.0
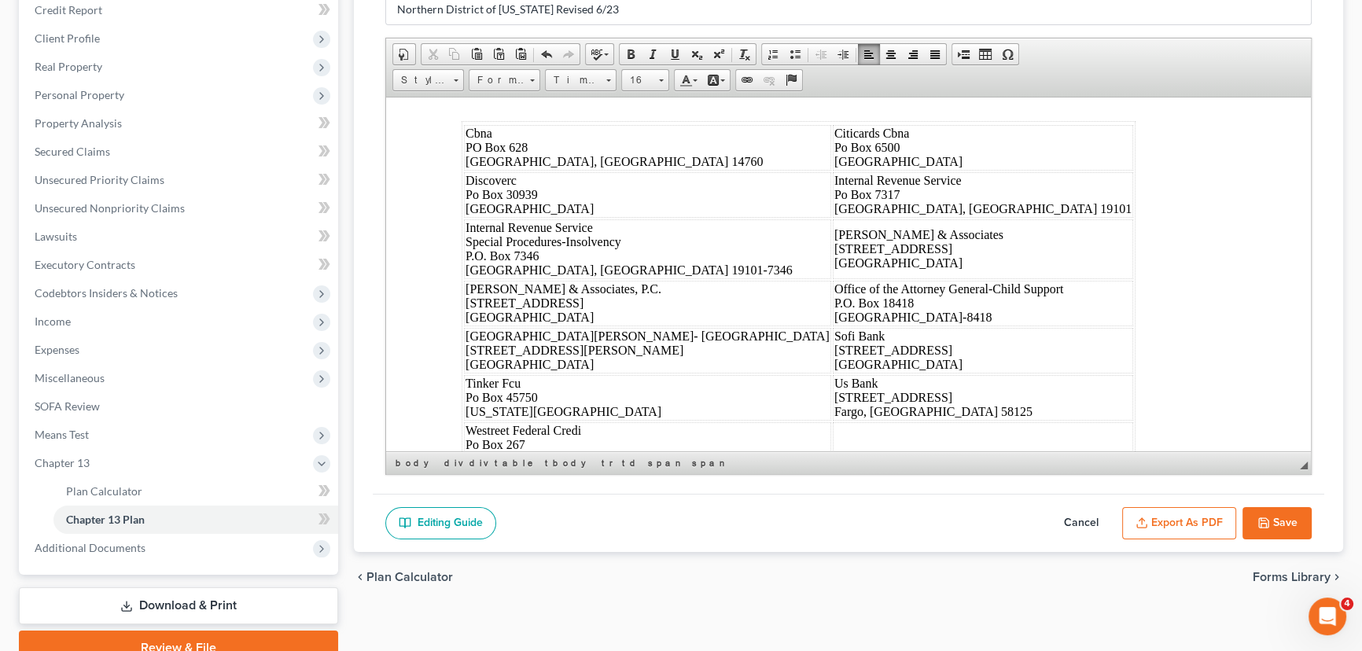
scroll to position [9256, 0]
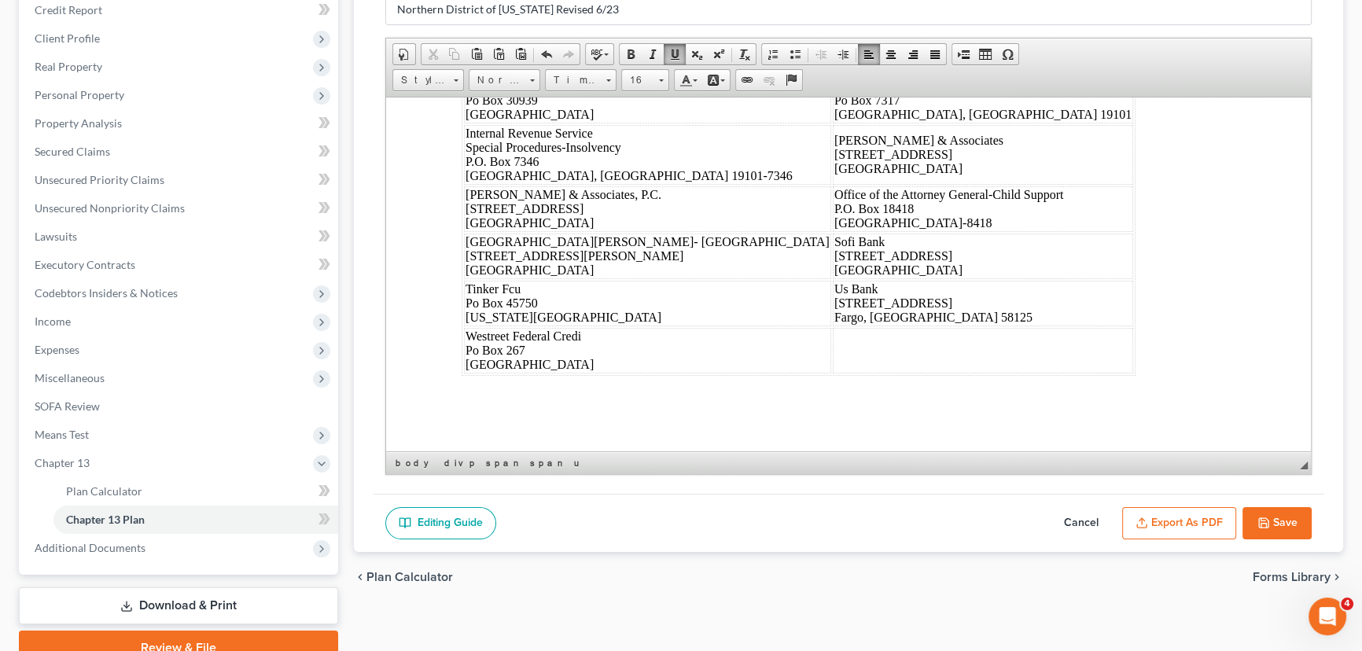
scroll to position [9542, 0]
drag, startPoint x: 528, startPoint y: 230, endPoint x: 518, endPoint y: 231, distance: 10.3
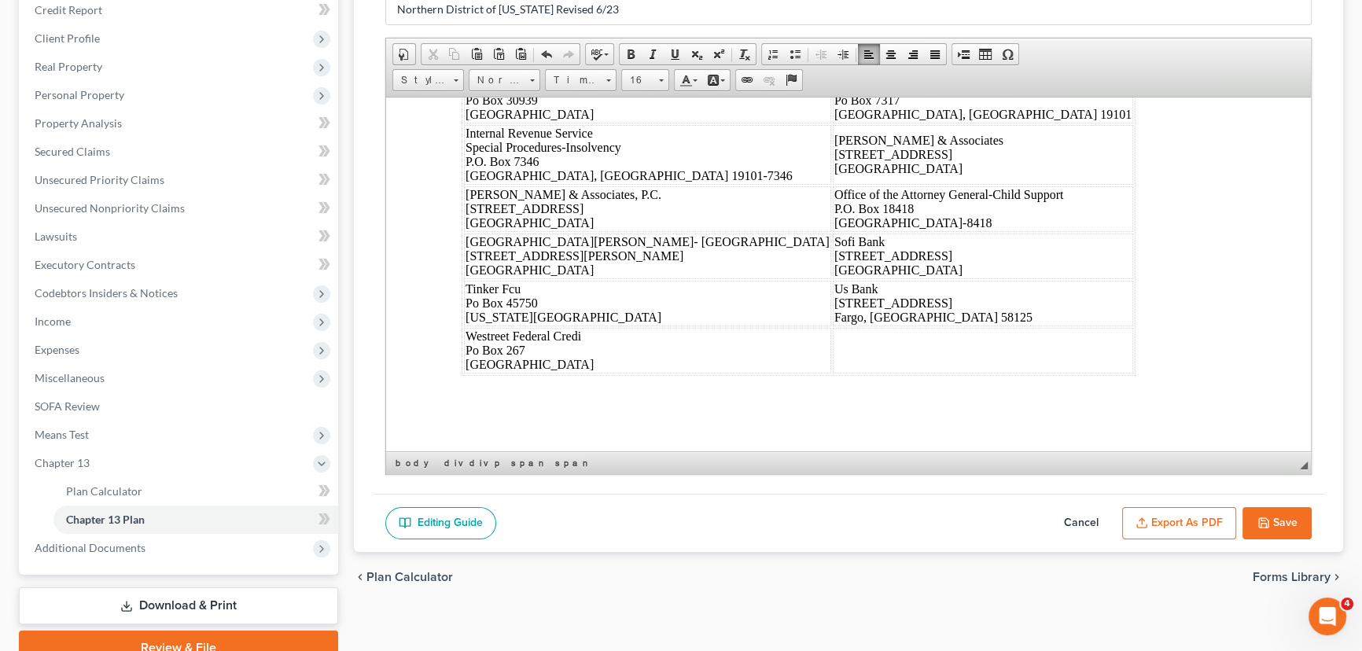
click at [1264, 517] on icon "button" at bounding box center [1264, 523] width 13 height 13
select select "5"
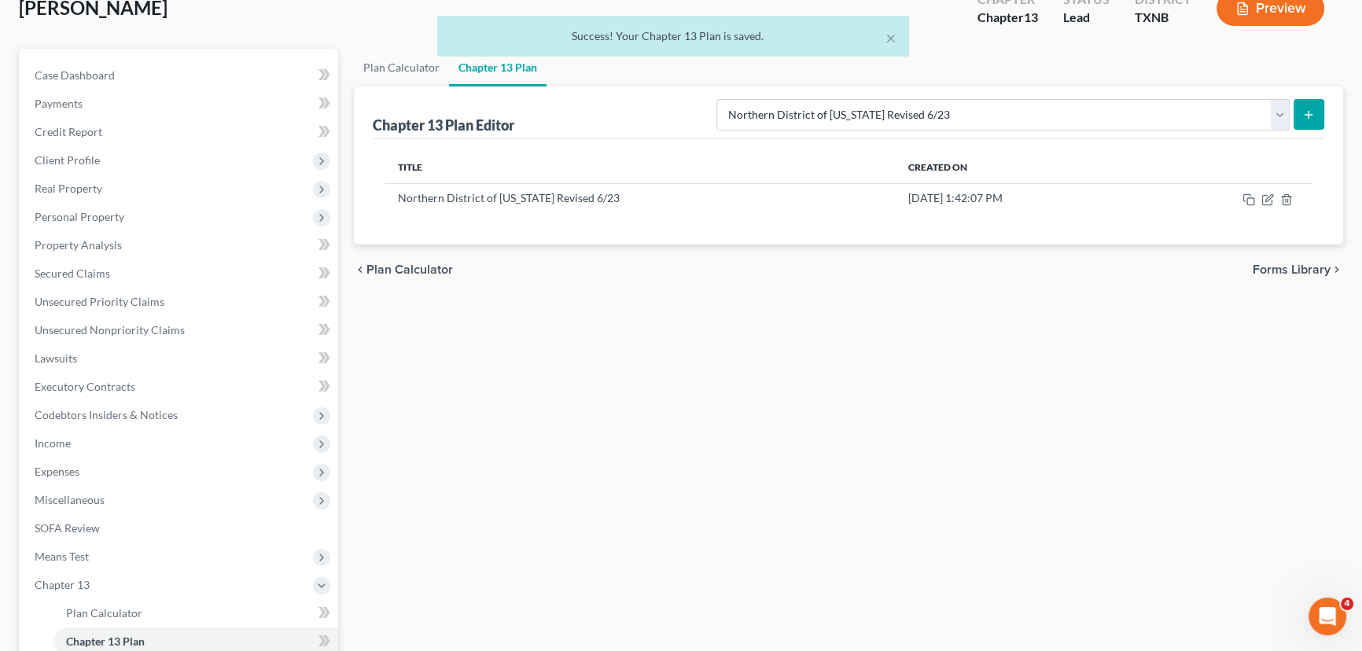
scroll to position [0, 0]
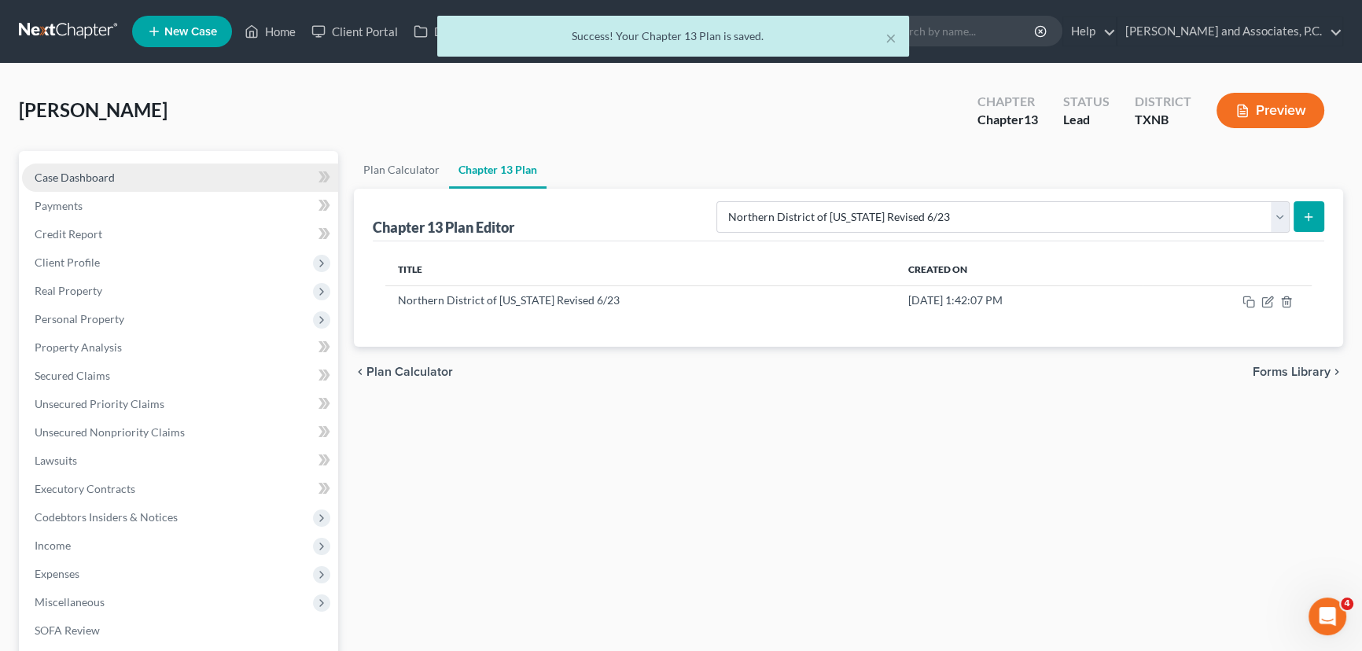
drag, startPoint x: 76, startPoint y: 179, endPoint x: 83, endPoint y: 186, distance: 9.5
click at [76, 179] on span "Case Dashboard" at bounding box center [75, 177] width 80 height 13
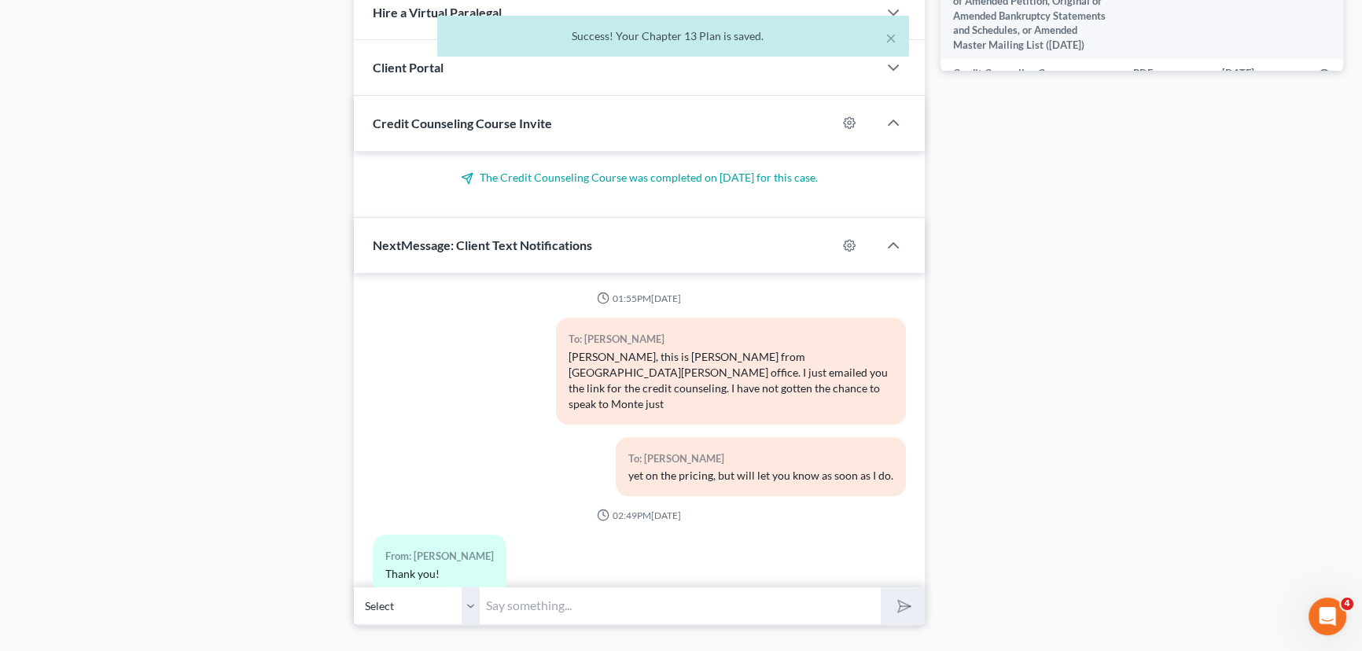
scroll to position [873, 0]
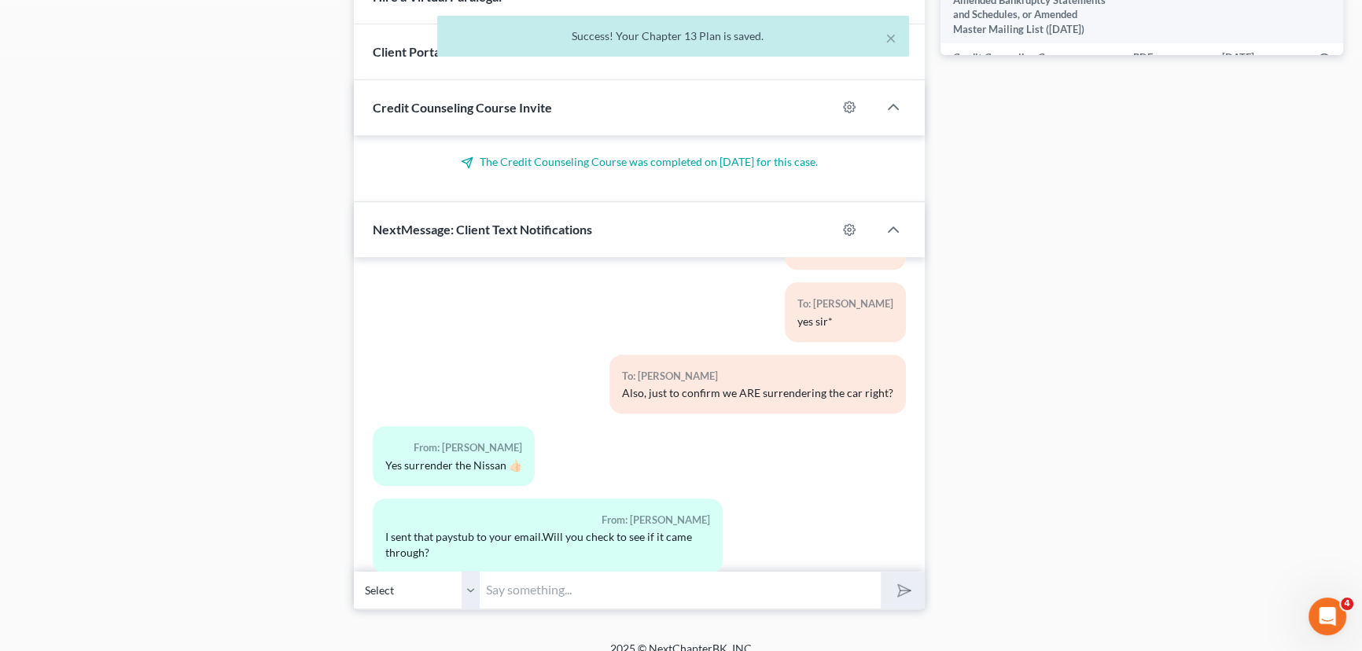
click at [541, 573] on input "text" at bounding box center [680, 590] width 401 height 39
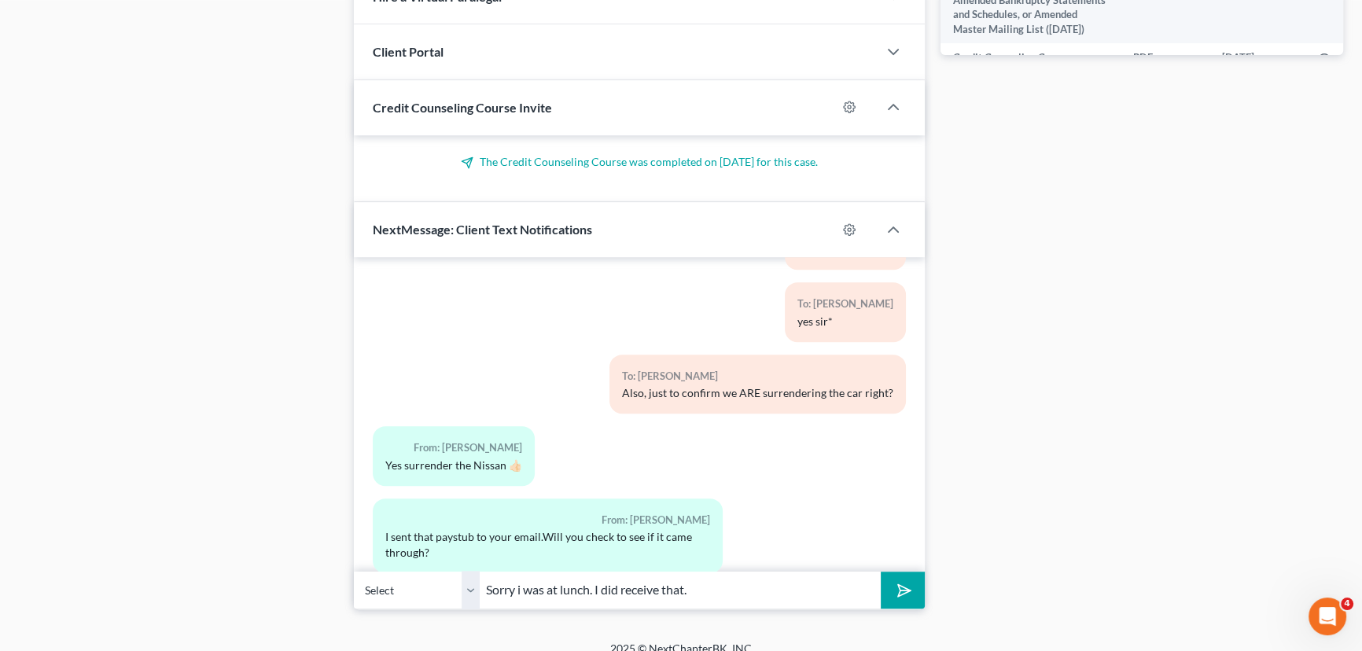
type input "Sorry i was at lunch. I did receive that."
click at [881, 572] on button "submit" at bounding box center [902, 590] width 43 height 37
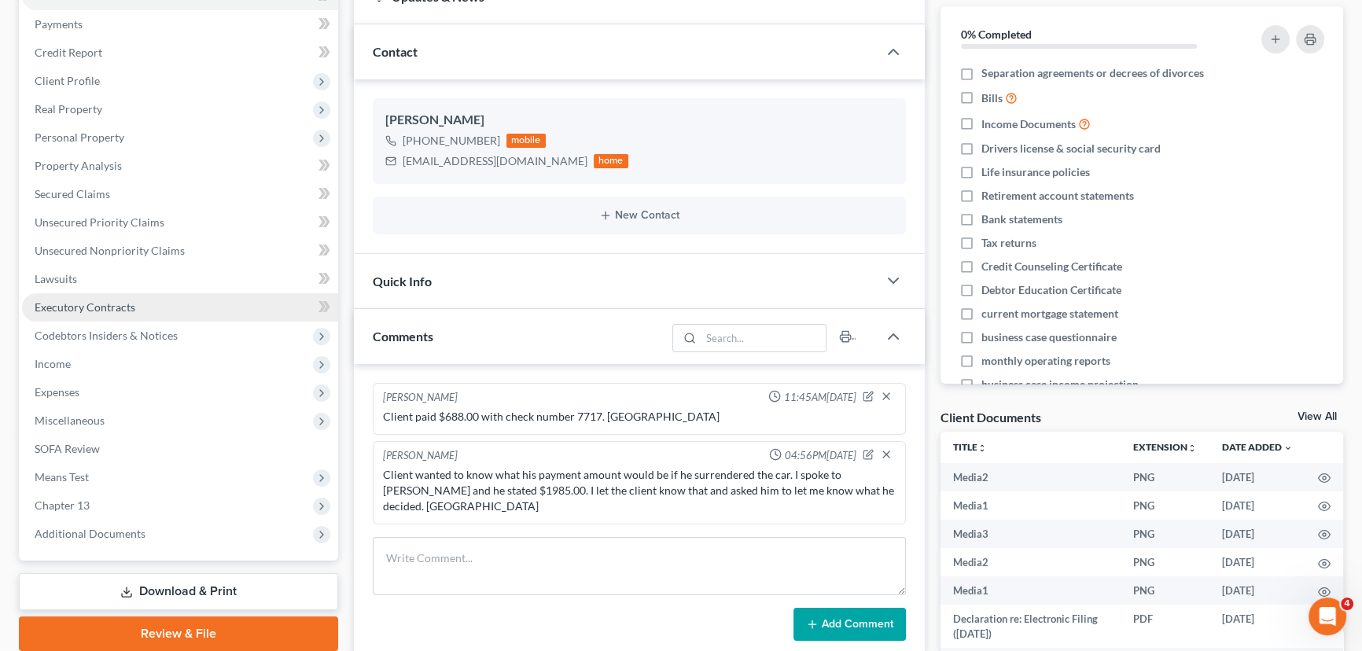
scroll to position [157, 0]
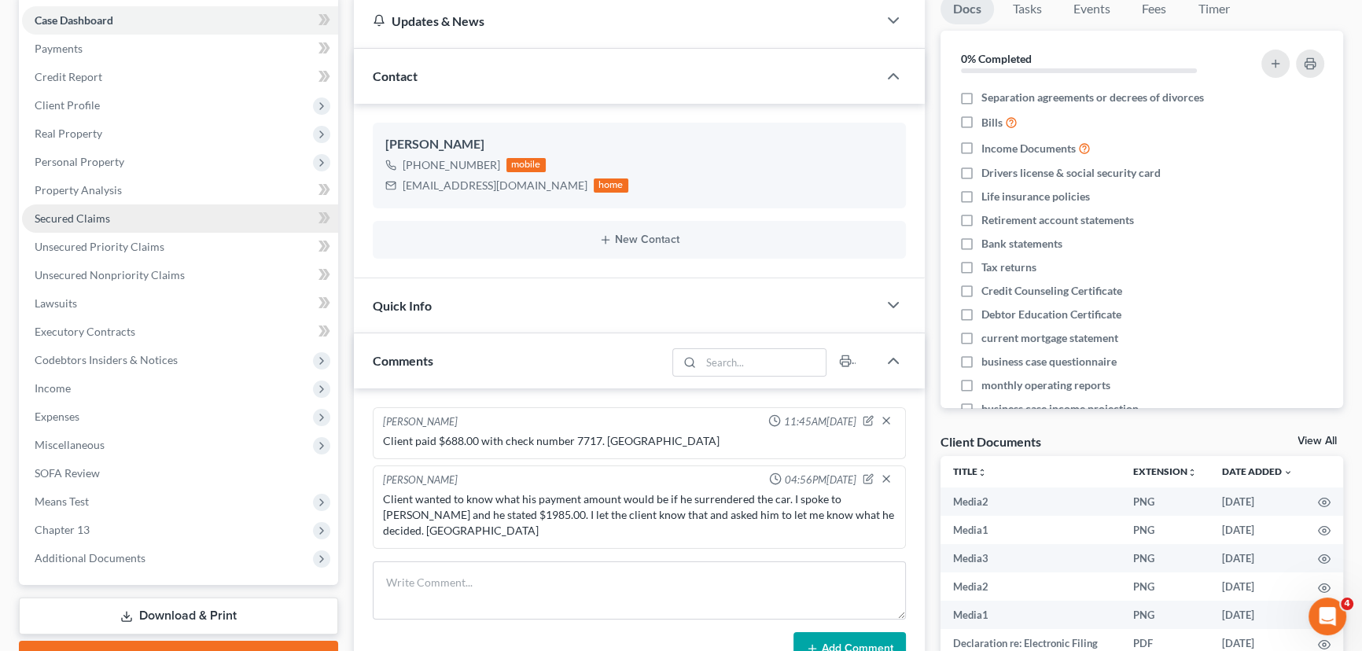
click at [161, 221] on link "Secured Claims" at bounding box center [180, 219] width 316 height 28
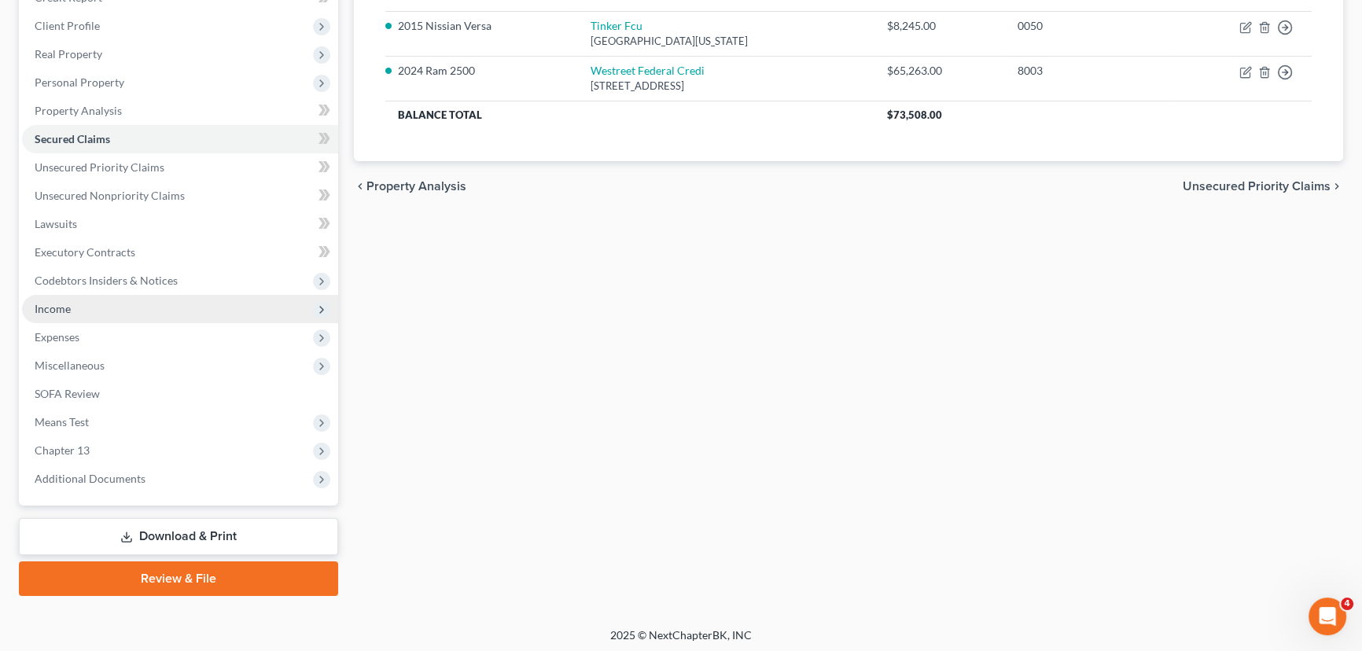
scroll to position [239, 0]
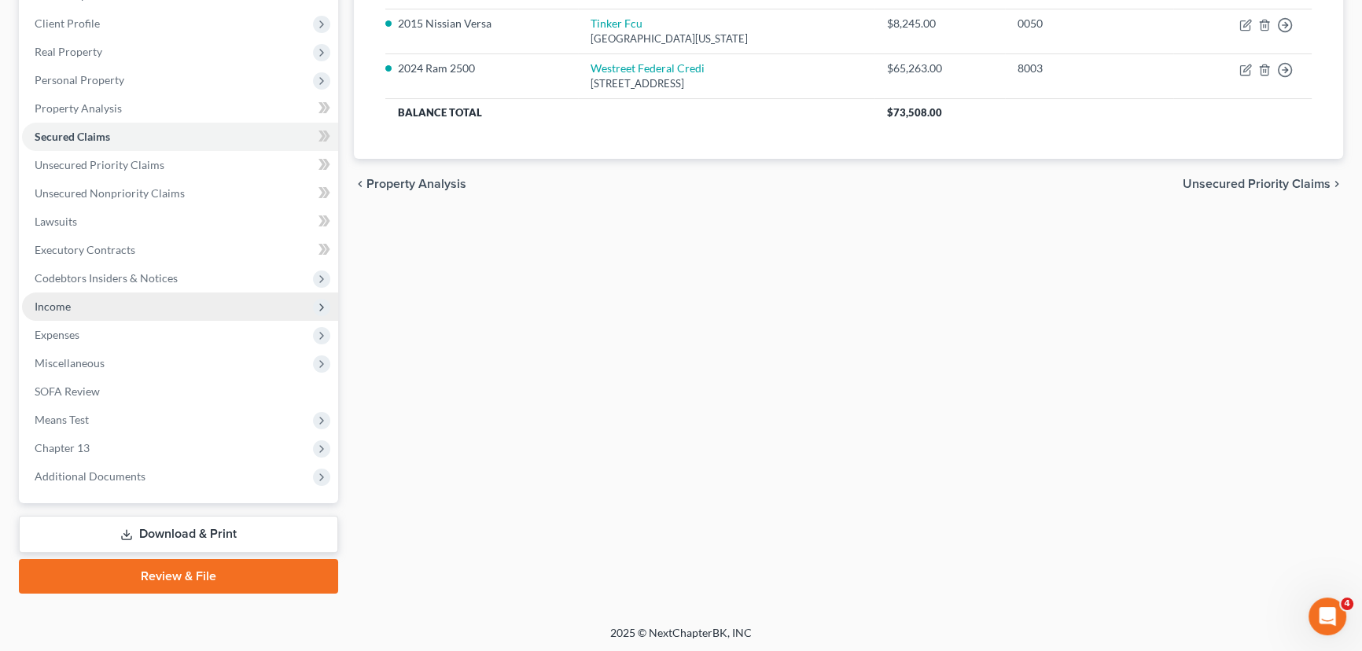
click at [110, 313] on span "Income" at bounding box center [180, 307] width 316 height 28
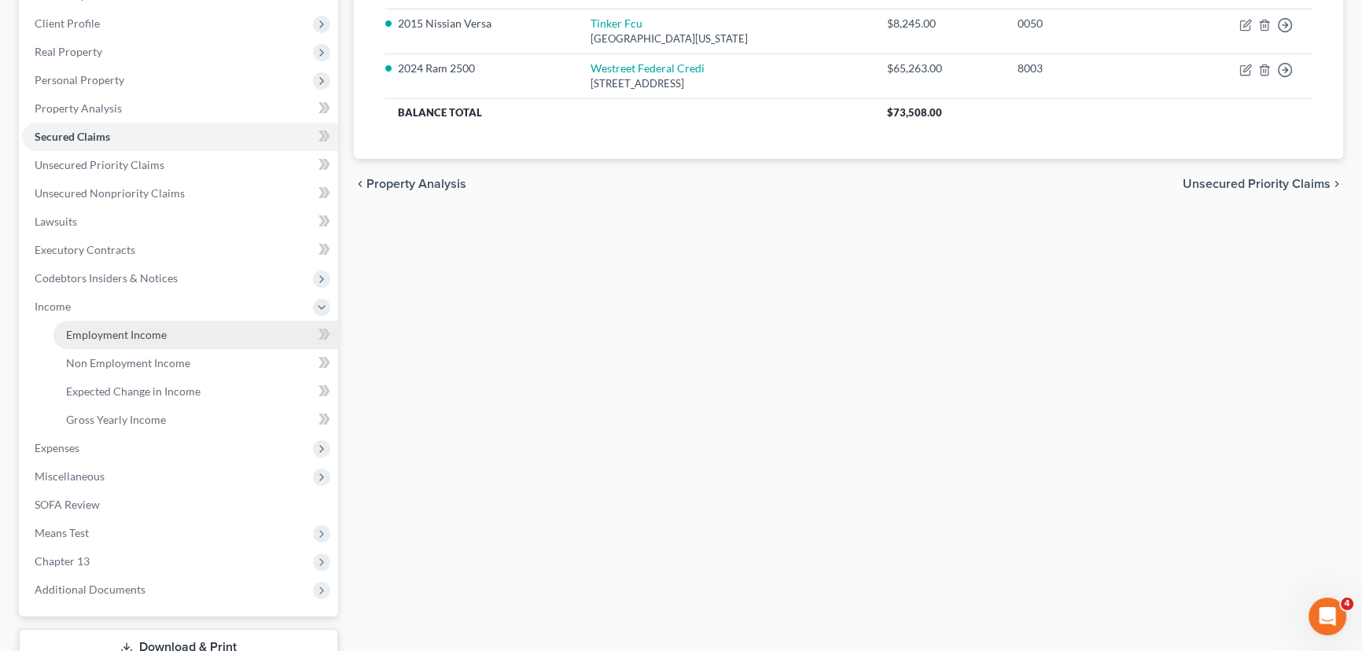
click at [118, 336] on span "Employment Income" at bounding box center [116, 334] width 101 height 13
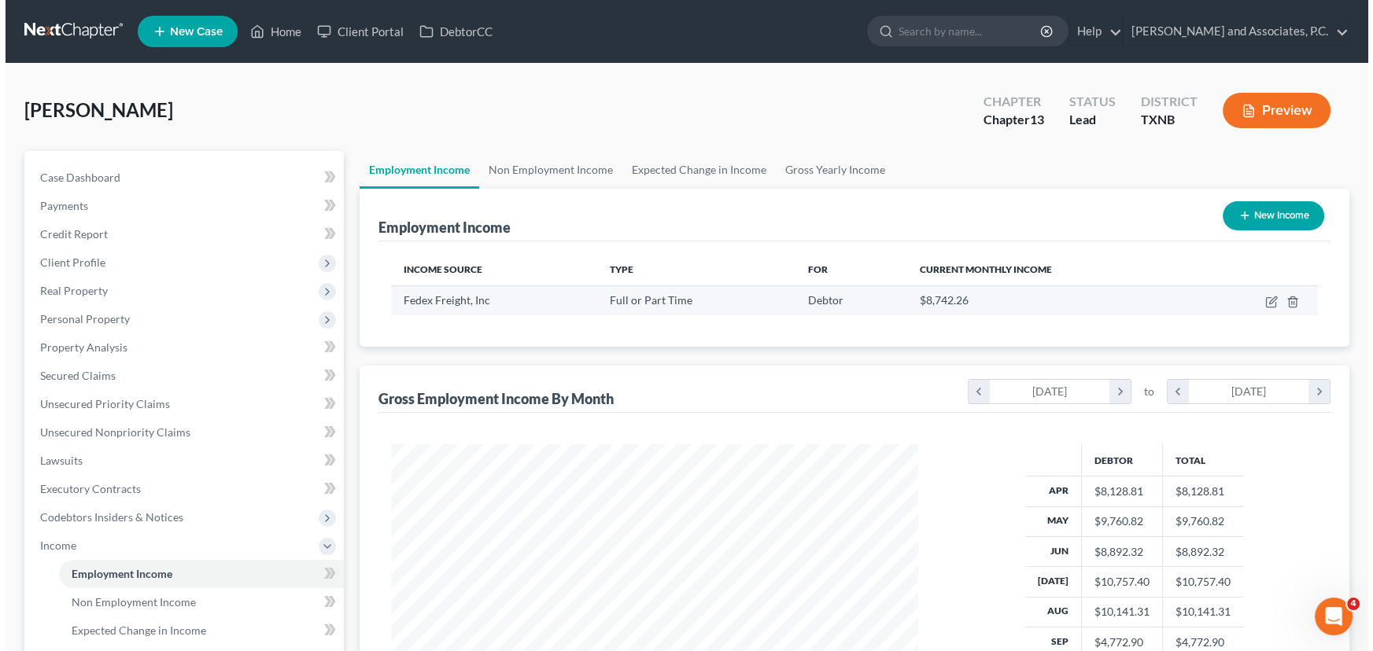
scroll to position [282, 559]
click at [1264, 301] on icon "button" at bounding box center [1266, 300] width 7 height 7
select select "0"
select select "44"
select select "3"
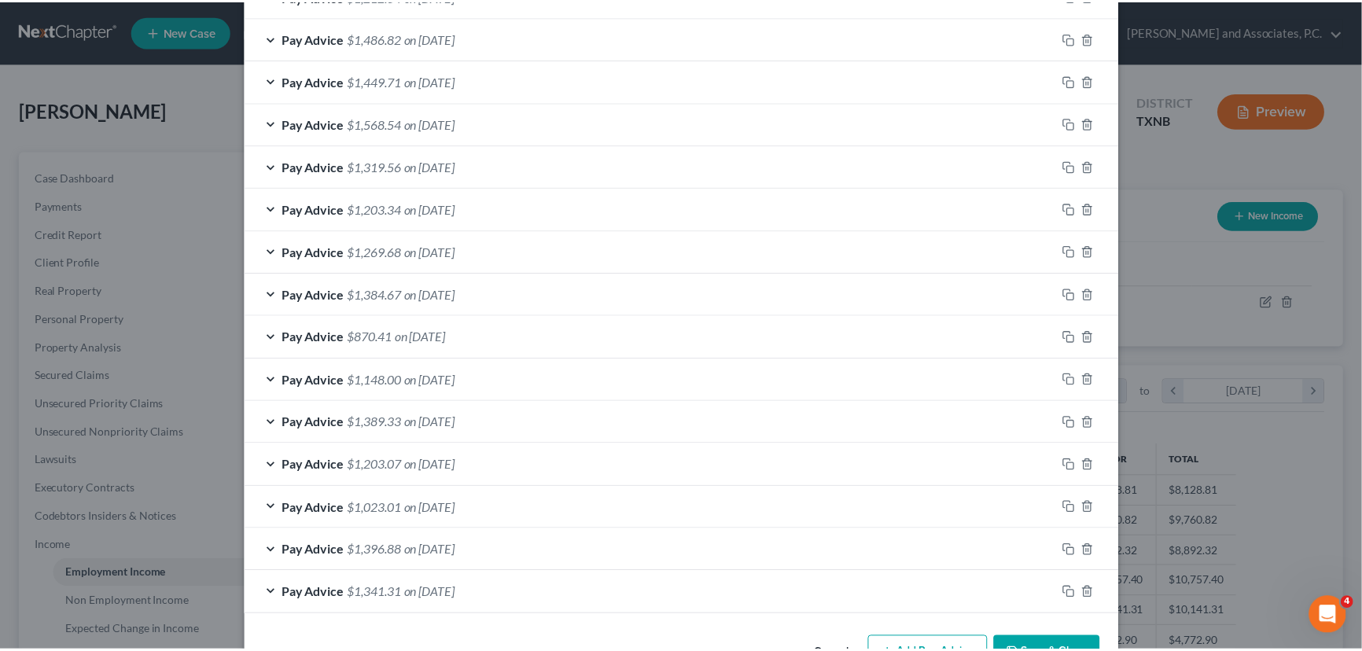
scroll to position [1103, 0]
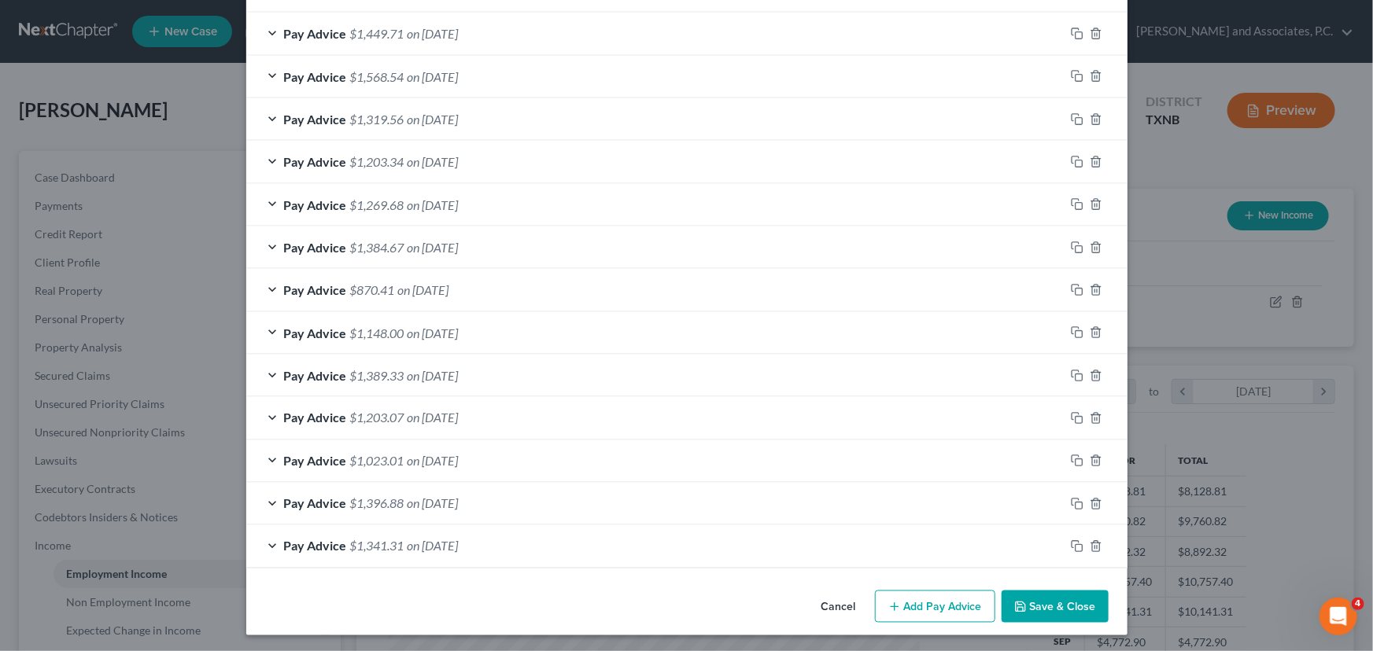
click at [1056, 603] on button "Save & Close" at bounding box center [1054, 607] width 107 height 33
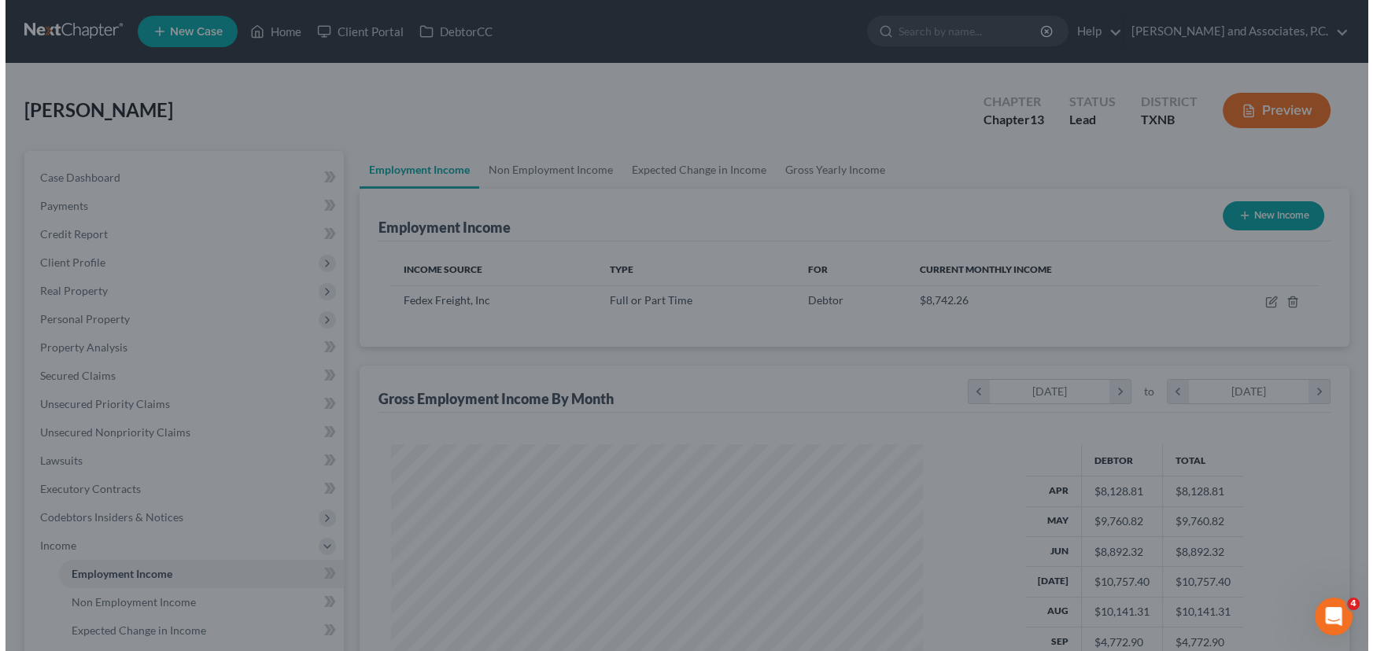
scroll to position [786345, 786069]
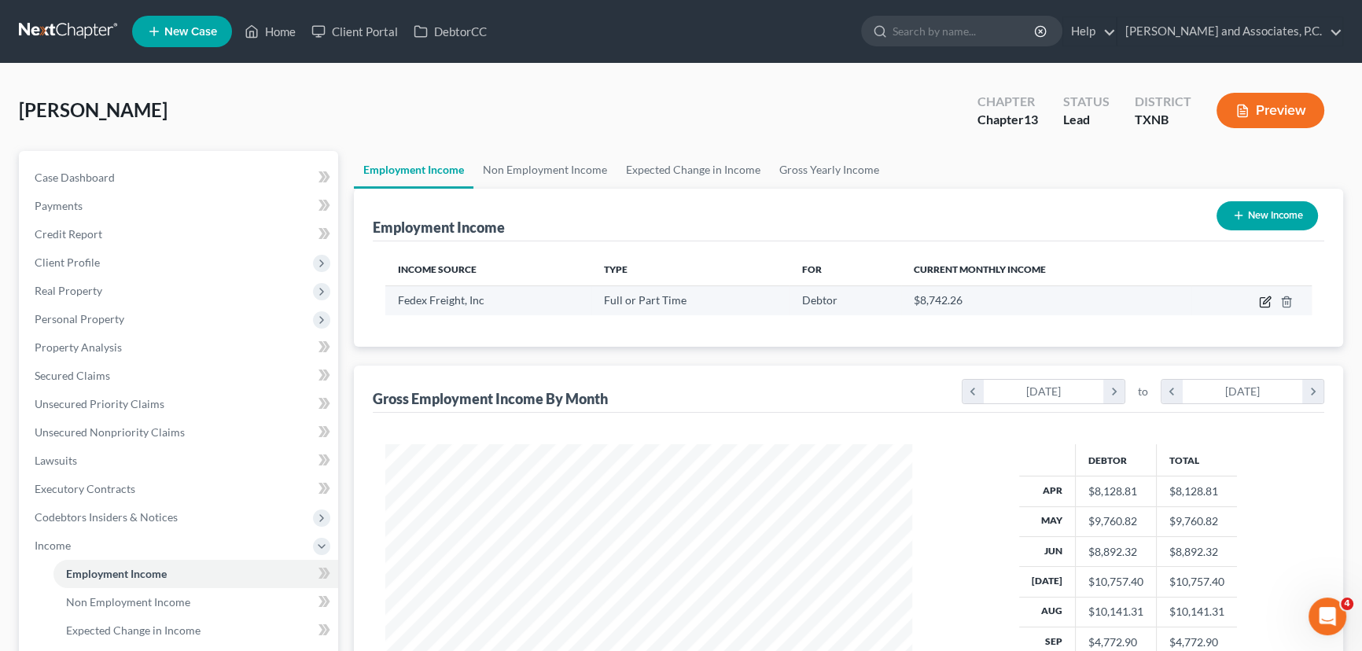
click at [1263, 301] on icon "button" at bounding box center [1265, 302] width 13 height 13
select select "0"
select select "44"
select select "3"
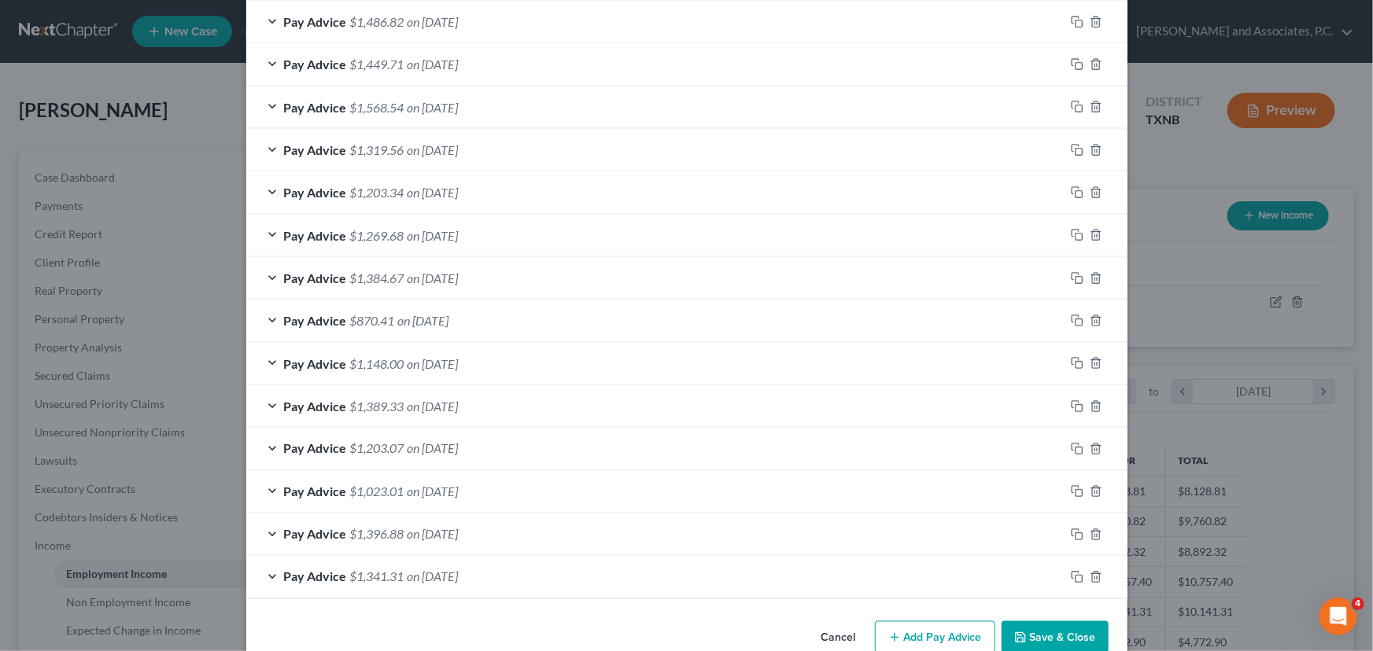
scroll to position [1103, 0]
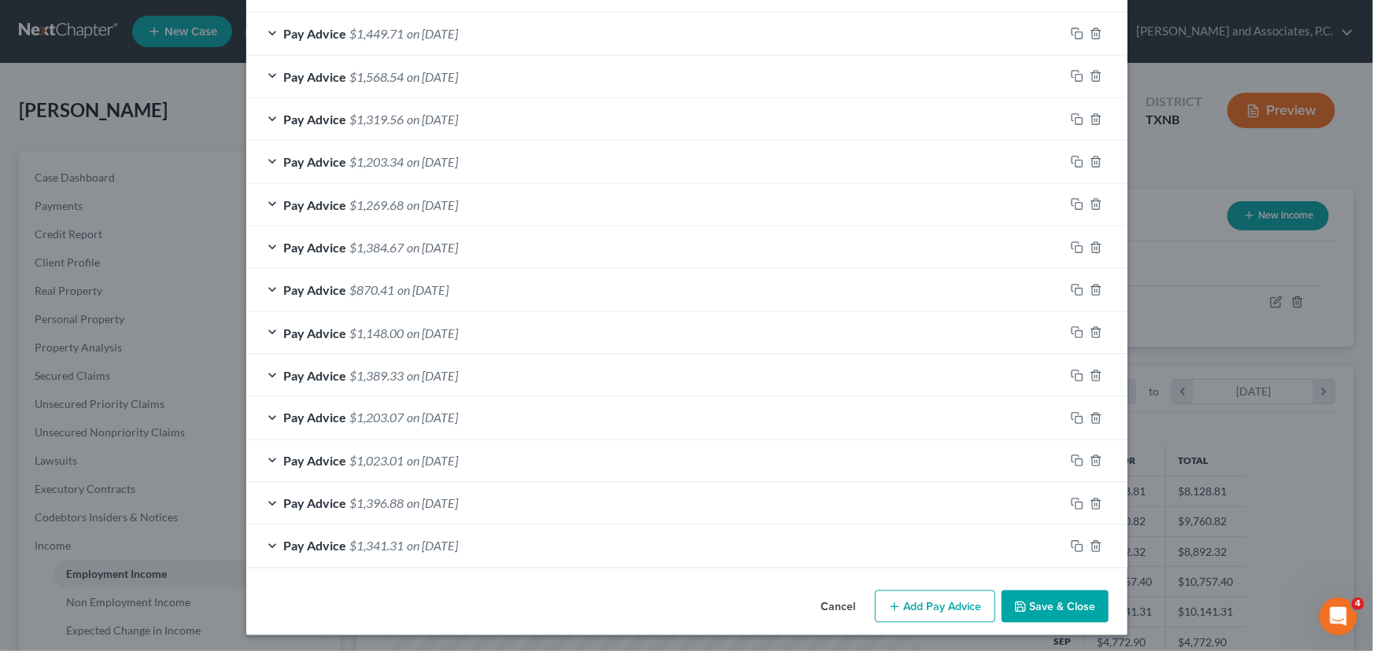
click at [946, 608] on button "Add Pay Advice" at bounding box center [935, 607] width 120 height 33
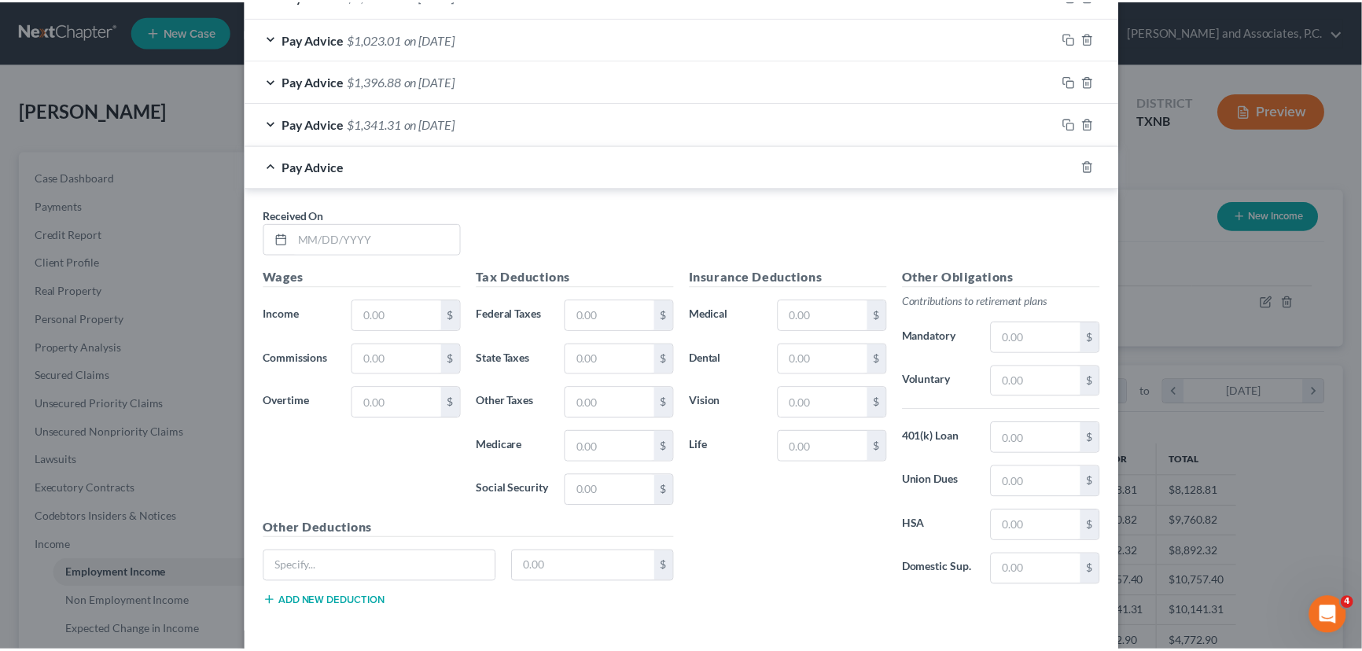
scroll to position [1589, 0]
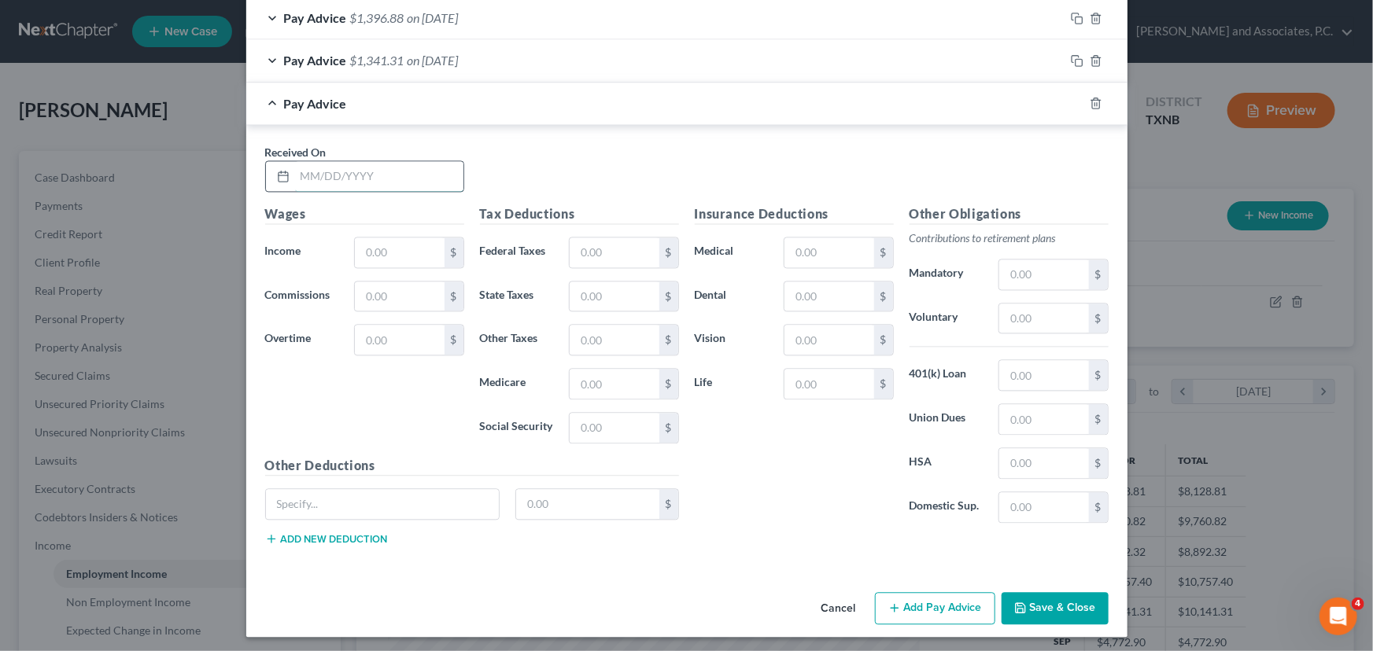
click at [295, 175] on input "text" at bounding box center [379, 176] width 168 height 30
type input "09/26/2025"
click at [356, 247] on input "text" at bounding box center [399, 253] width 89 height 30
type input "1,998.42"
click at [606, 245] on input "text" at bounding box center [614, 253] width 89 height 30
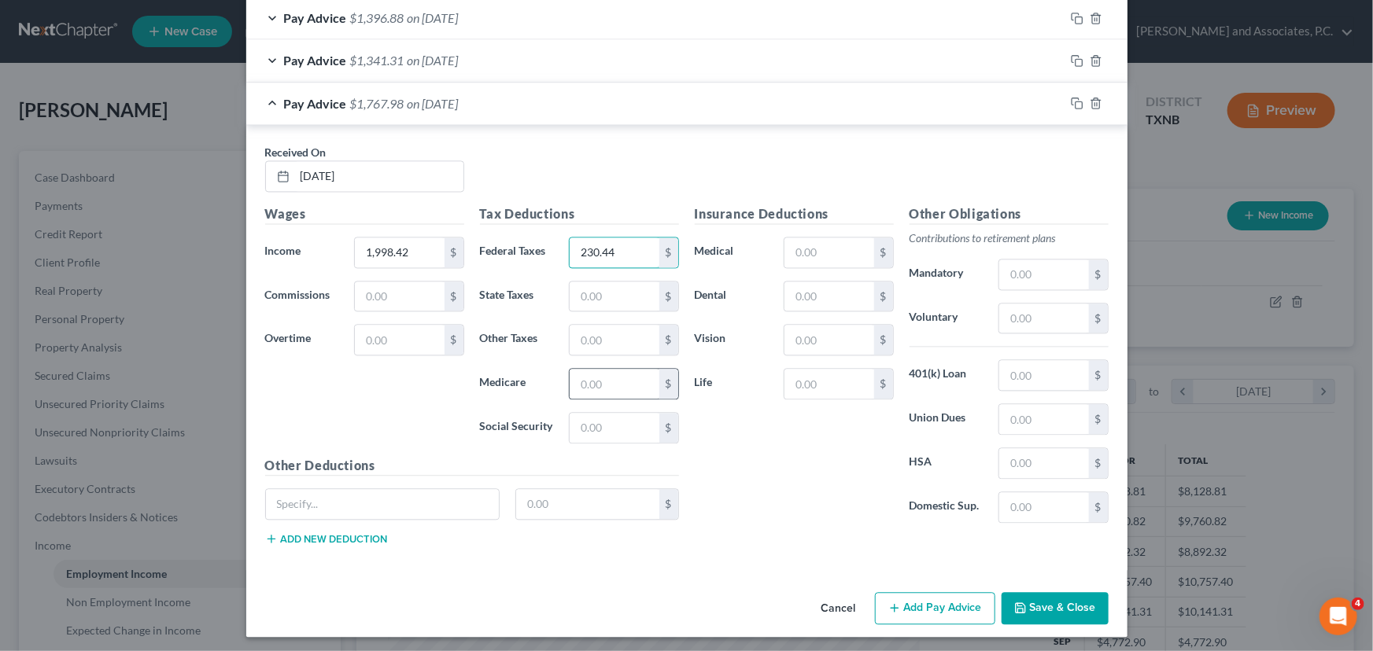
type input "230.44"
click at [606, 382] on input "text" at bounding box center [614, 384] width 89 height 30
type input "27.55"
click at [604, 425] on input "text" at bounding box center [614, 428] width 89 height 30
type input "117.82"
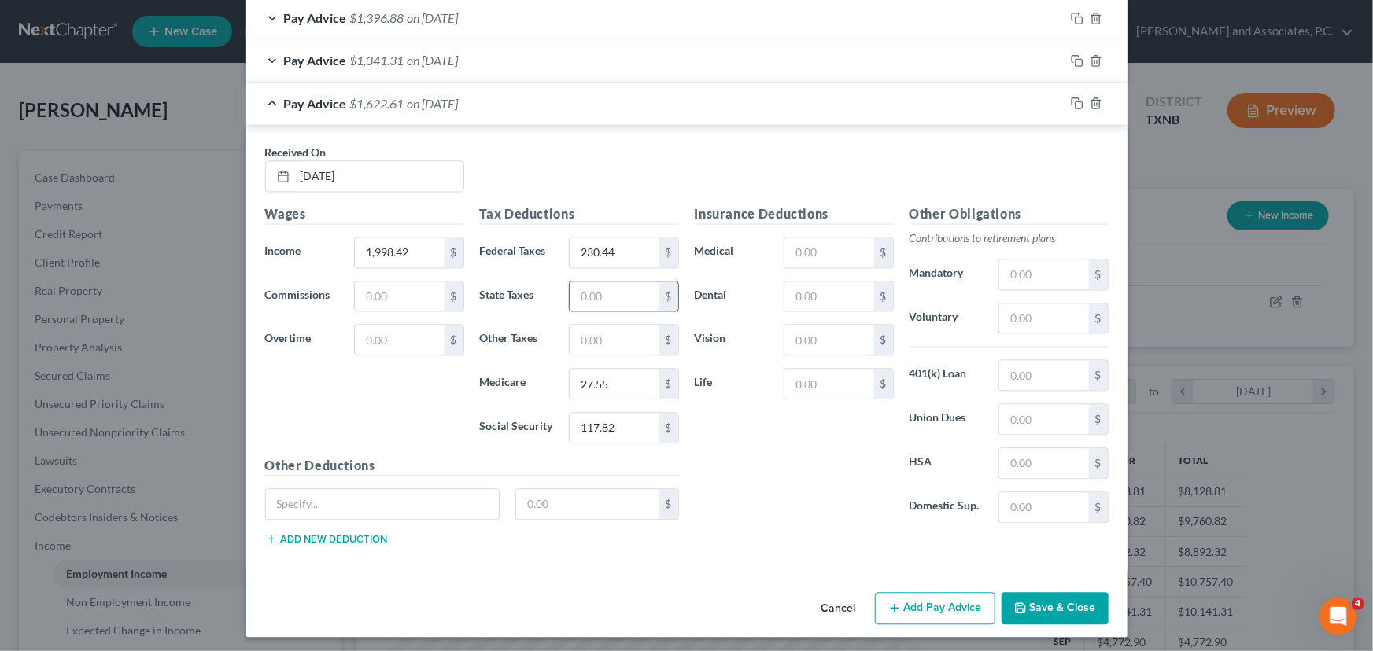
click at [606, 289] on input "text" at bounding box center [614, 297] width 89 height 30
type input "75.00"
click at [840, 253] on input "text" at bounding box center [828, 253] width 89 height 30
type input "27.23"
click at [813, 310] on div "Insurance Deductions Medical 27.23 $ Dental $ Vision $ Life $" at bounding box center [794, 370] width 215 height 331
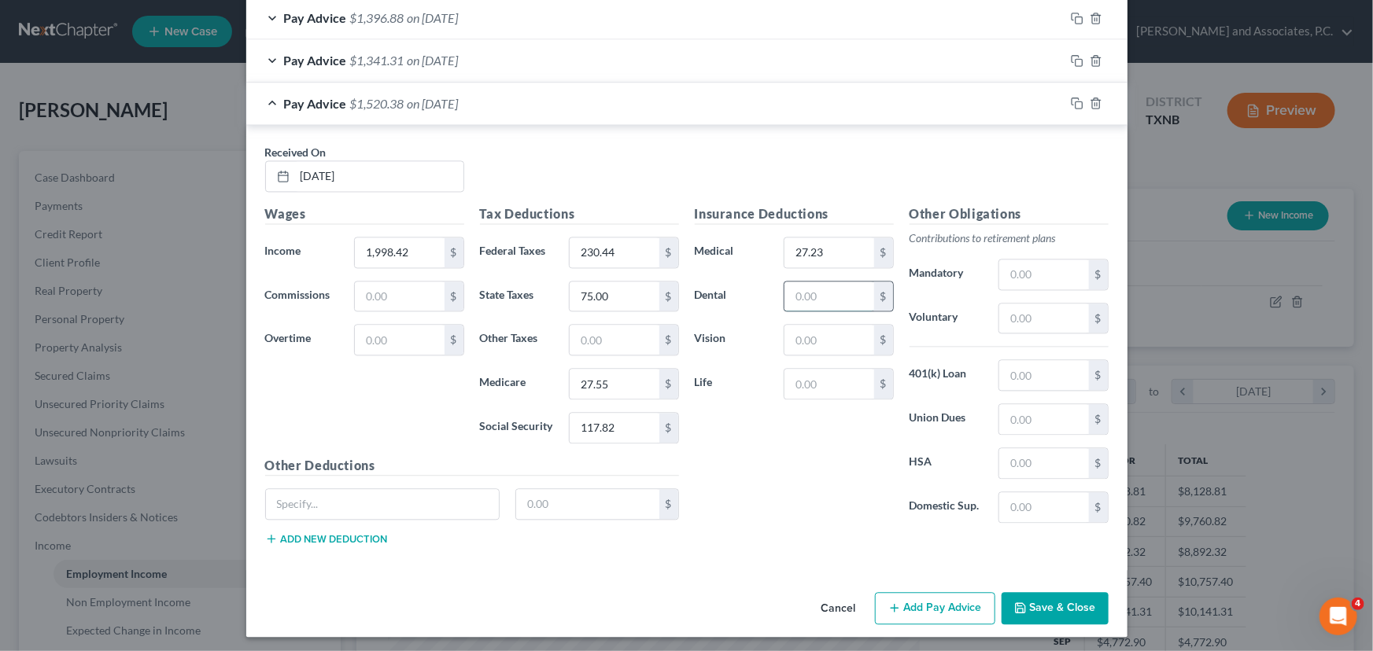
click at [813, 294] on input "text" at bounding box center [828, 297] width 89 height 30
type input "5.29"
click at [804, 345] on input "text" at bounding box center [828, 340] width 89 height 30
type input "7.42"
click at [797, 374] on input "text" at bounding box center [828, 384] width 89 height 30
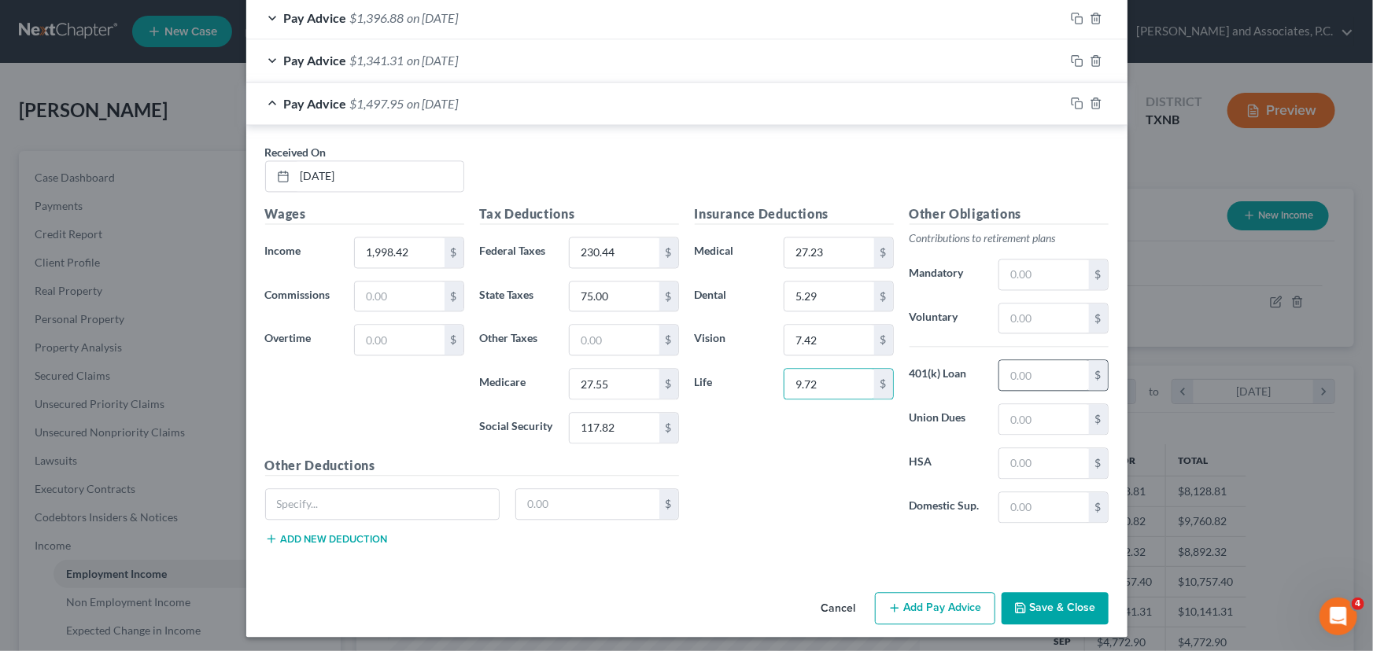
type input "9.72"
click at [1025, 379] on input "text" at bounding box center [1043, 375] width 89 height 30
type input "41.77"
click at [1050, 455] on input "text" at bounding box center [1043, 463] width 89 height 30
type input "62.17"
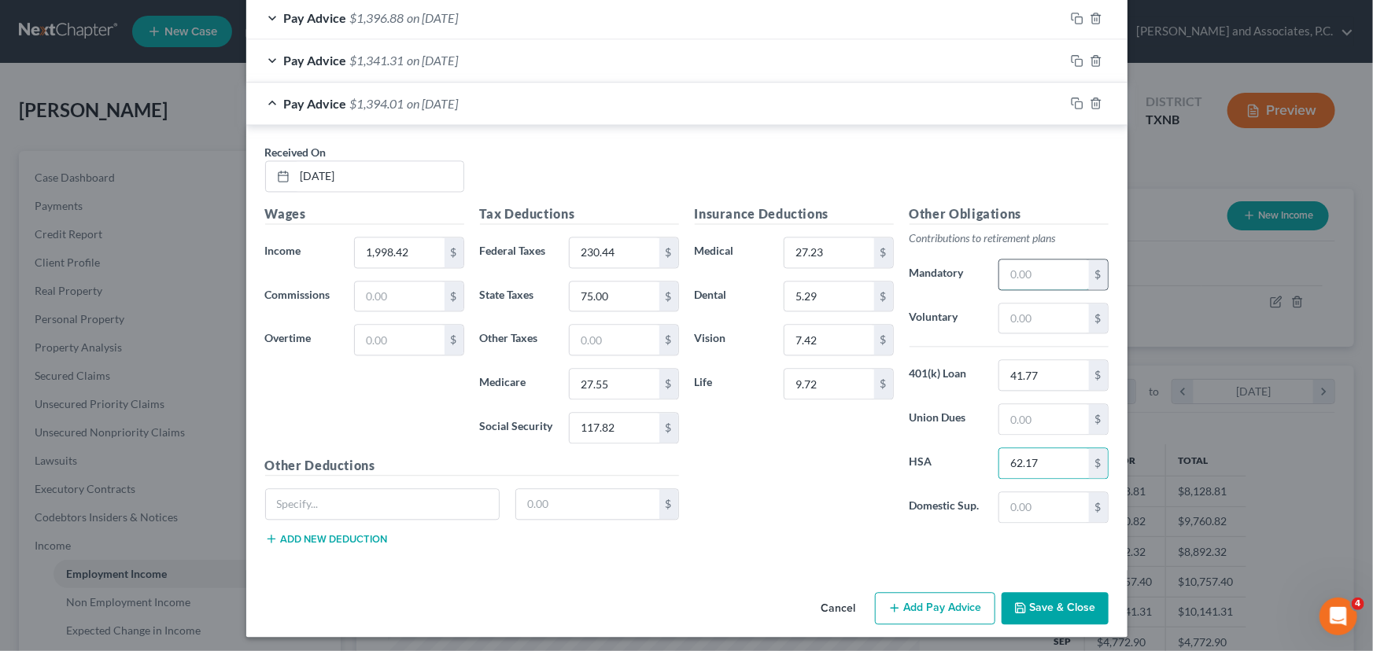
click at [1030, 264] on input "text" at bounding box center [1043, 275] width 89 height 30
type input "119.91"
click at [393, 499] on input "text" at bounding box center [383, 504] width 234 height 30
paste input "Crdt Assnl- Fedex Credit Union Savings Acct"
type input "Crdt Assnl- Fedex Credit Union Savings Acct"
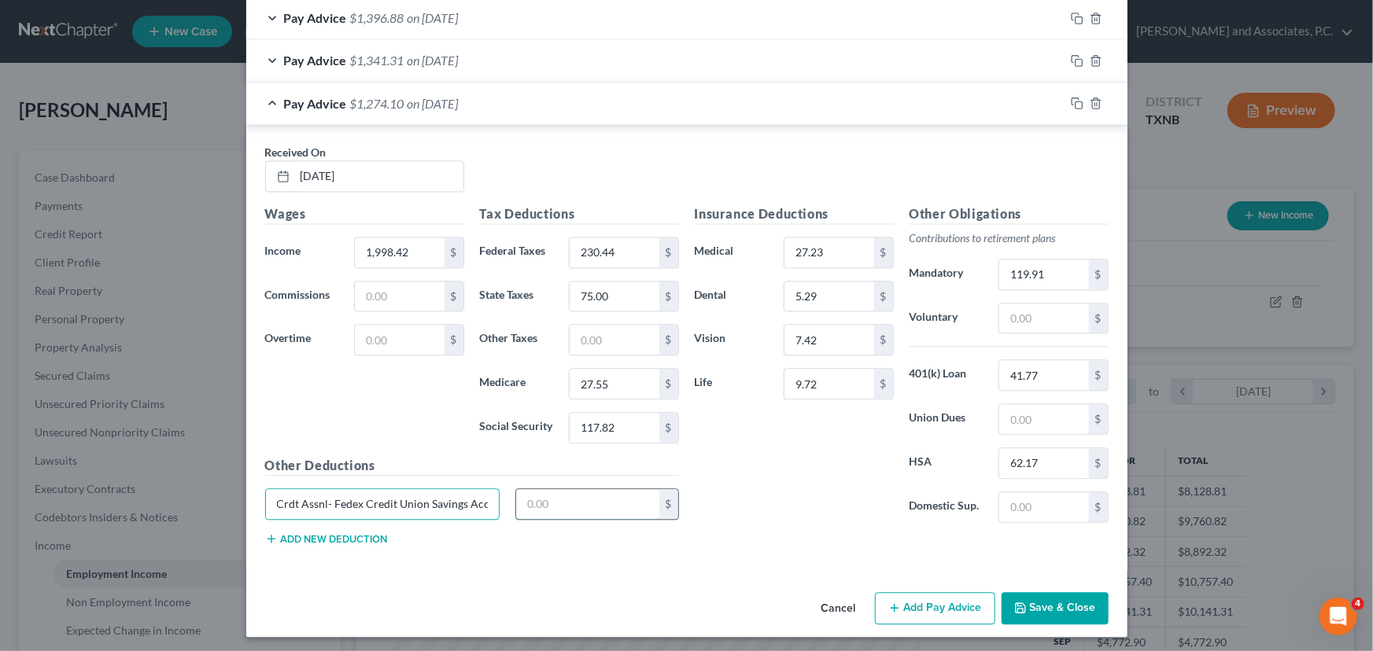
click at [565, 506] on input "text" at bounding box center [587, 504] width 143 height 30
type input "5"
type input "25.00"
drag, startPoint x: 1045, startPoint y: 600, endPoint x: 1211, endPoint y: 581, distance: 167.1
click at [1045, 600] on button "Save & Close" at bounding box center [1054, 608] width 107 height 33
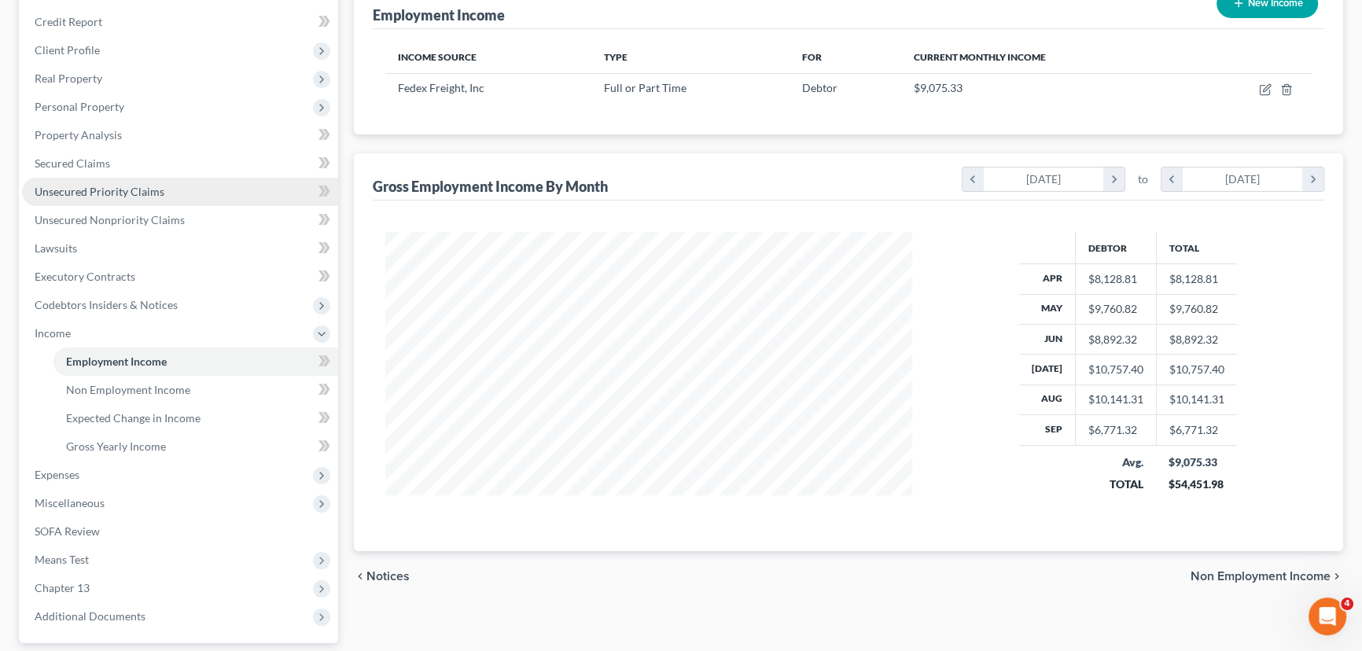
scroll to position [286, 0]
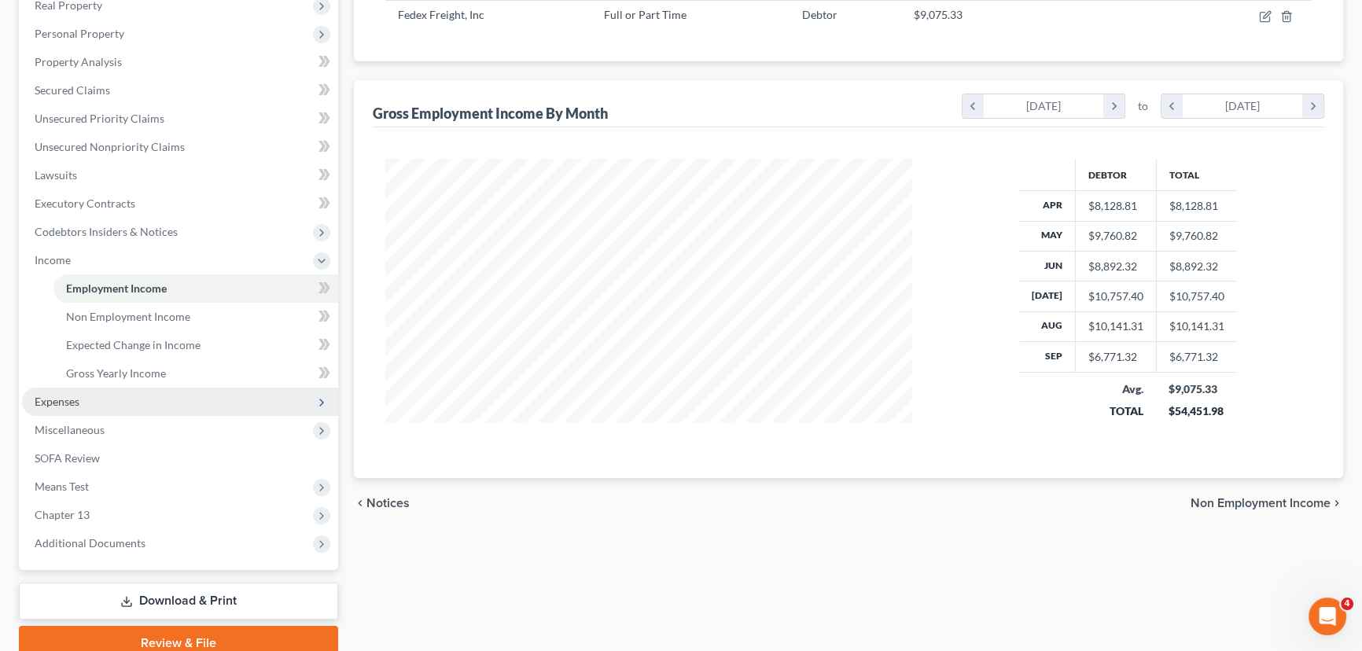
click at [98, 400] on span "Expenses" at bounding box center [180, 402] width 316 height 28
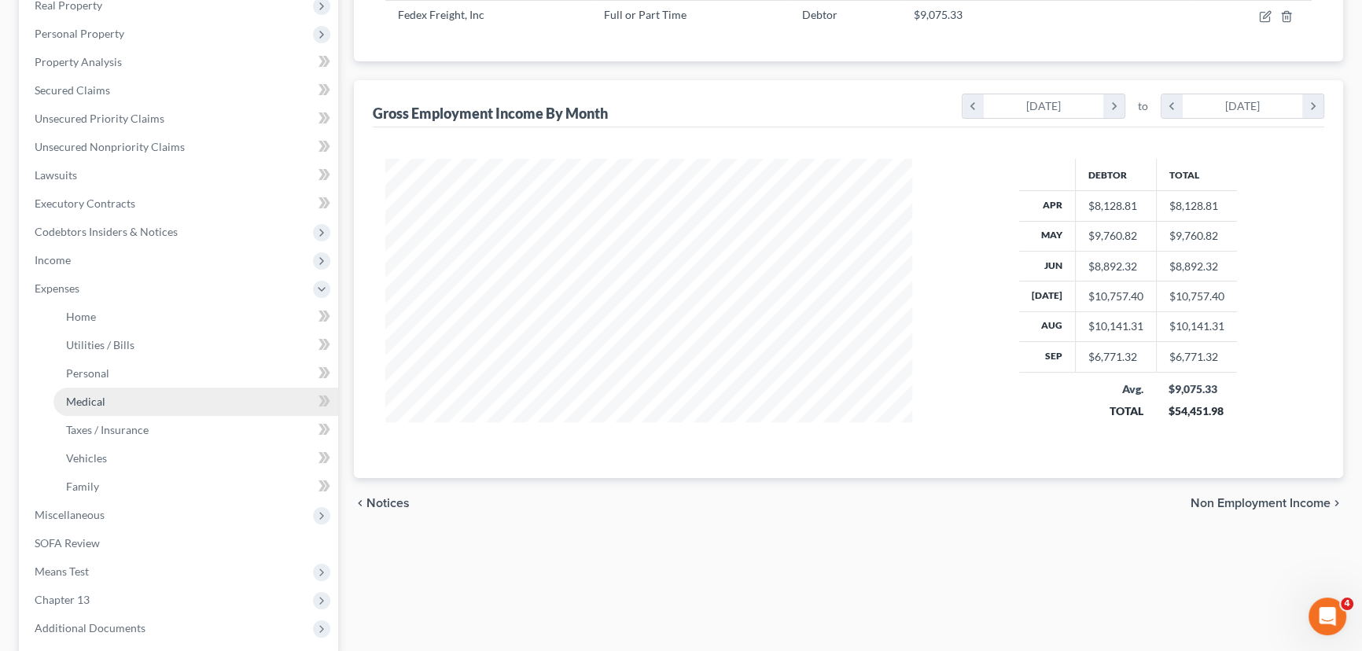
click at [137, 398] on link "Medical" at bounding box center [195, 402] width 285 height 28
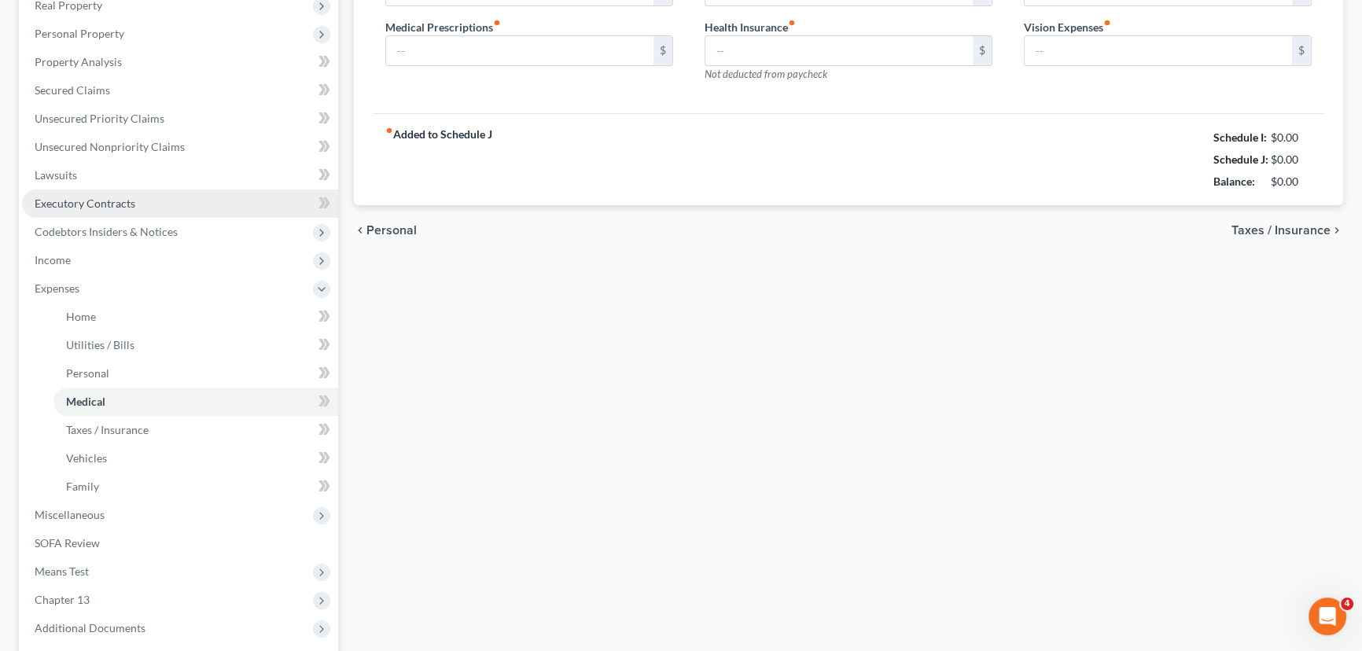
scroll to position [7, 0]
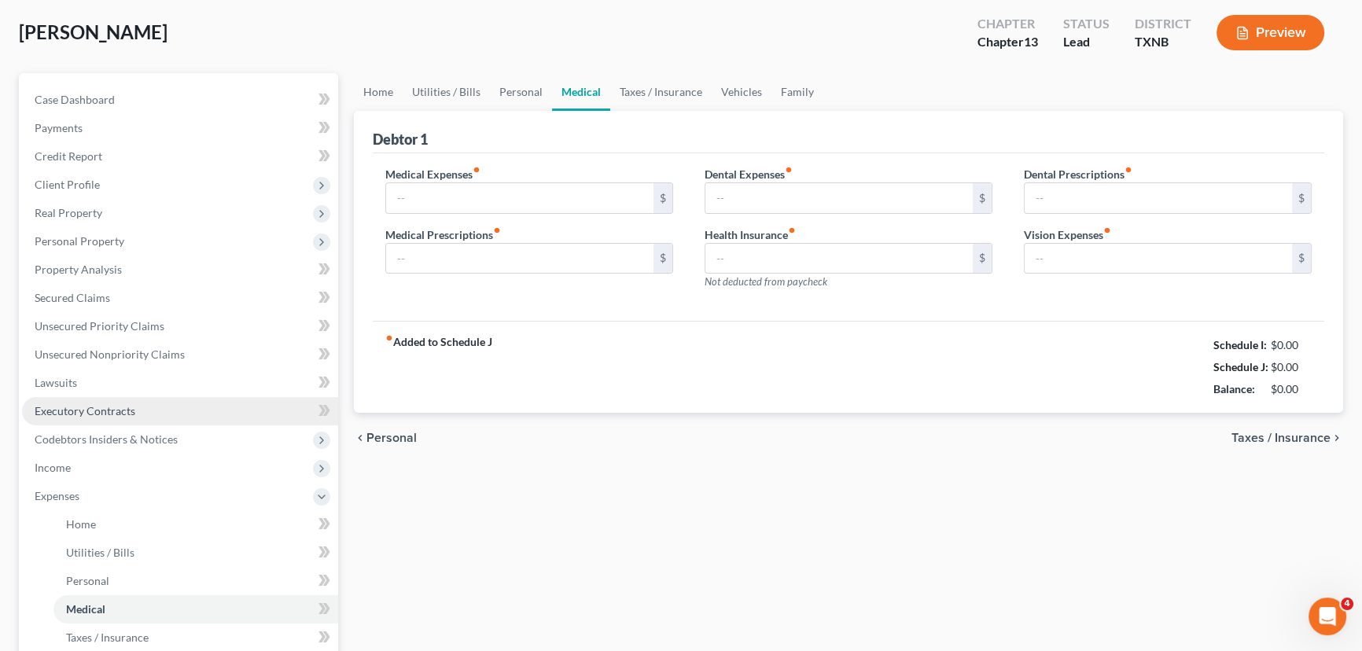
type input "150.00"
type input "50.00"
type input "0.00"
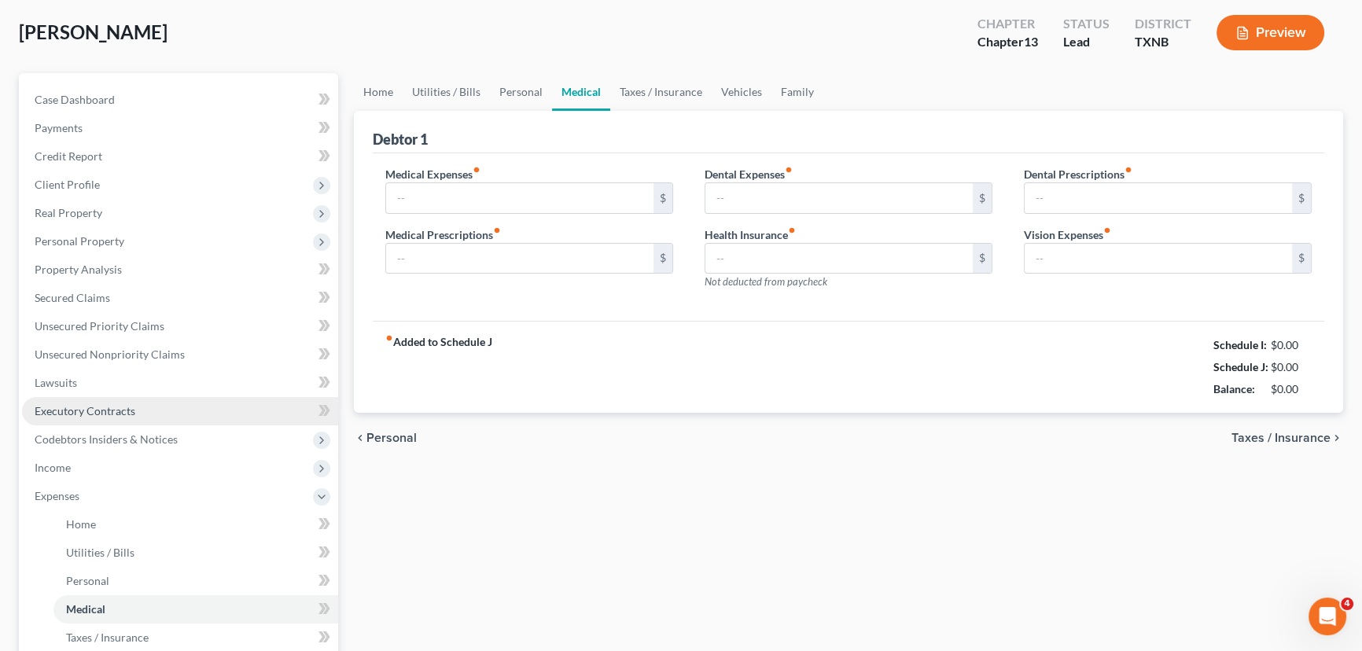
type input "50.00"
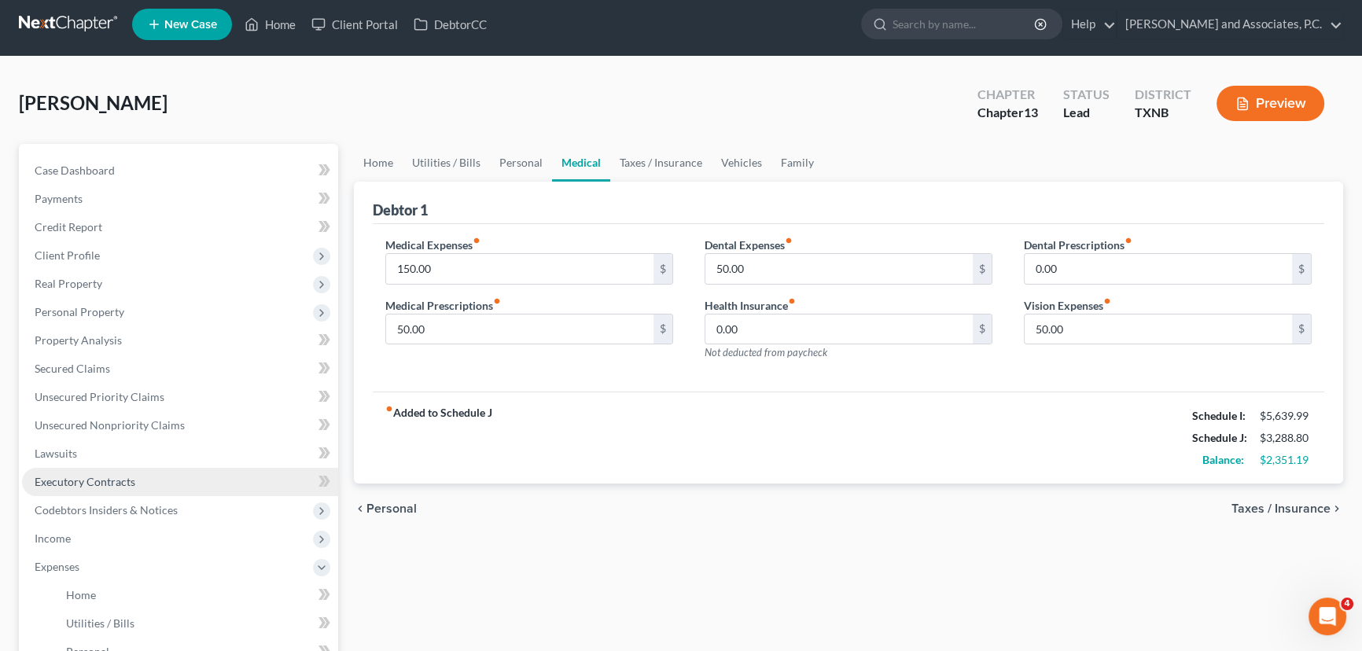
scroll to position [0, 0]
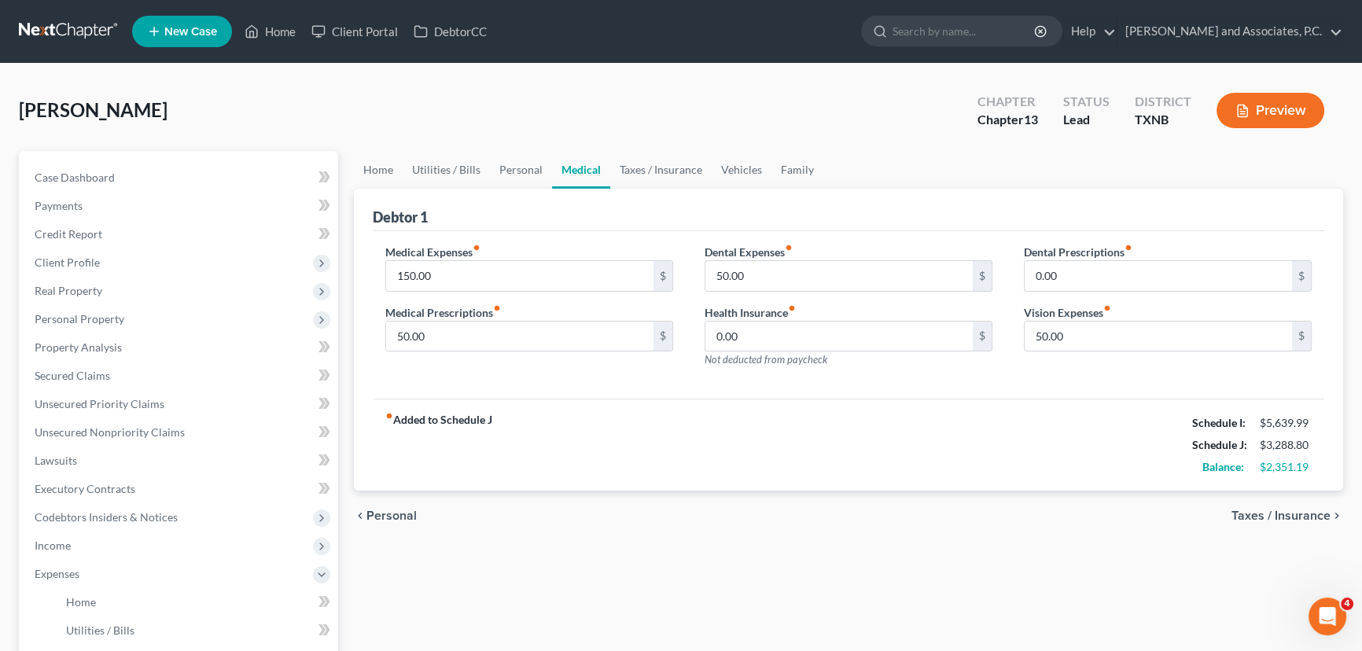
click at [921, 441] on div "fiber_manual_record Added to Schedule J Schedule I: $5,639.99 Schedule J: $3,28…" at bounding box center [849, 445] width 952 height 92
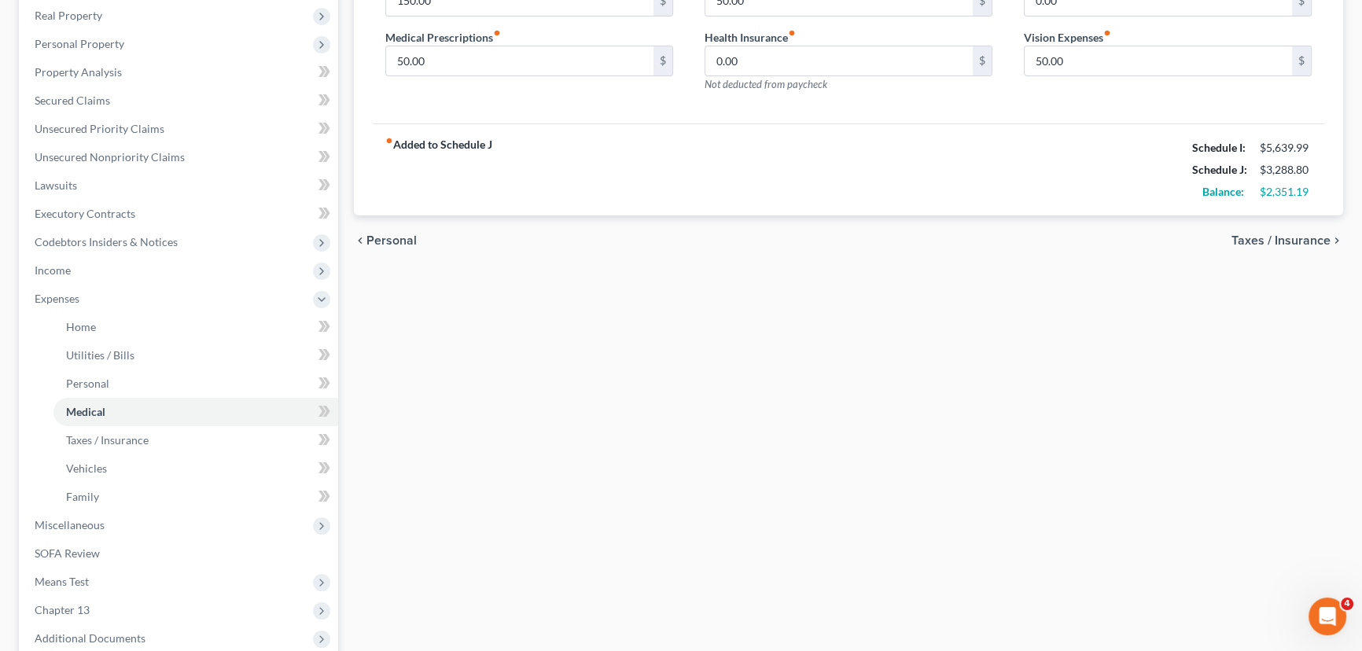
scroll to position [357, 0]
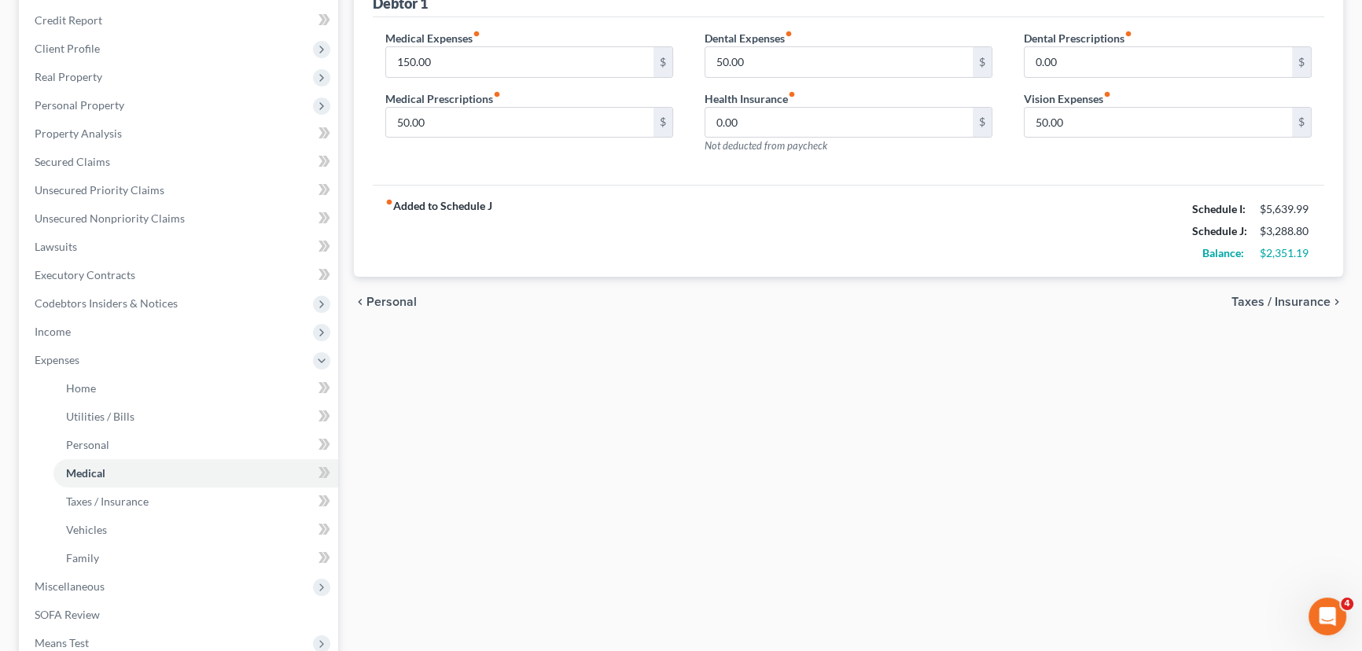
click at [704, 485] on div "Home Utilities / Bills Personal Medical Taxes / Insurance Vehicles Family Debto…" at bounding box center [848, 377] width 1005 height 880
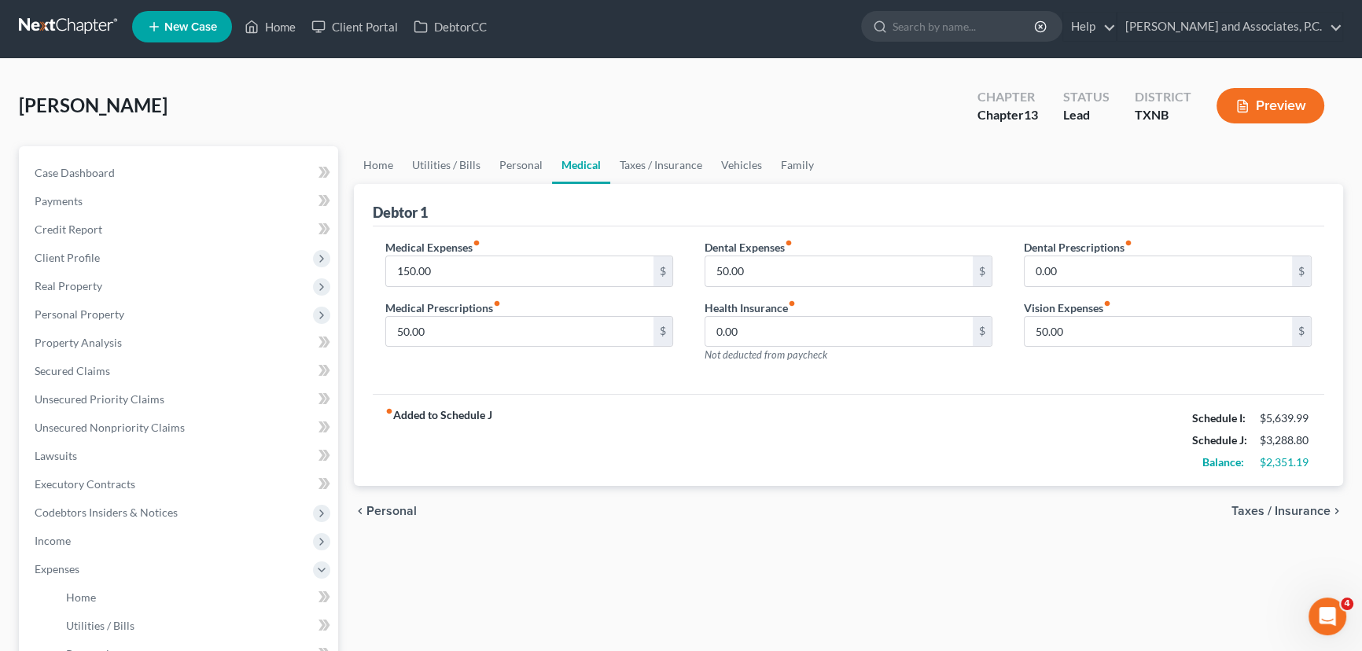
scroll to position [0, 0]
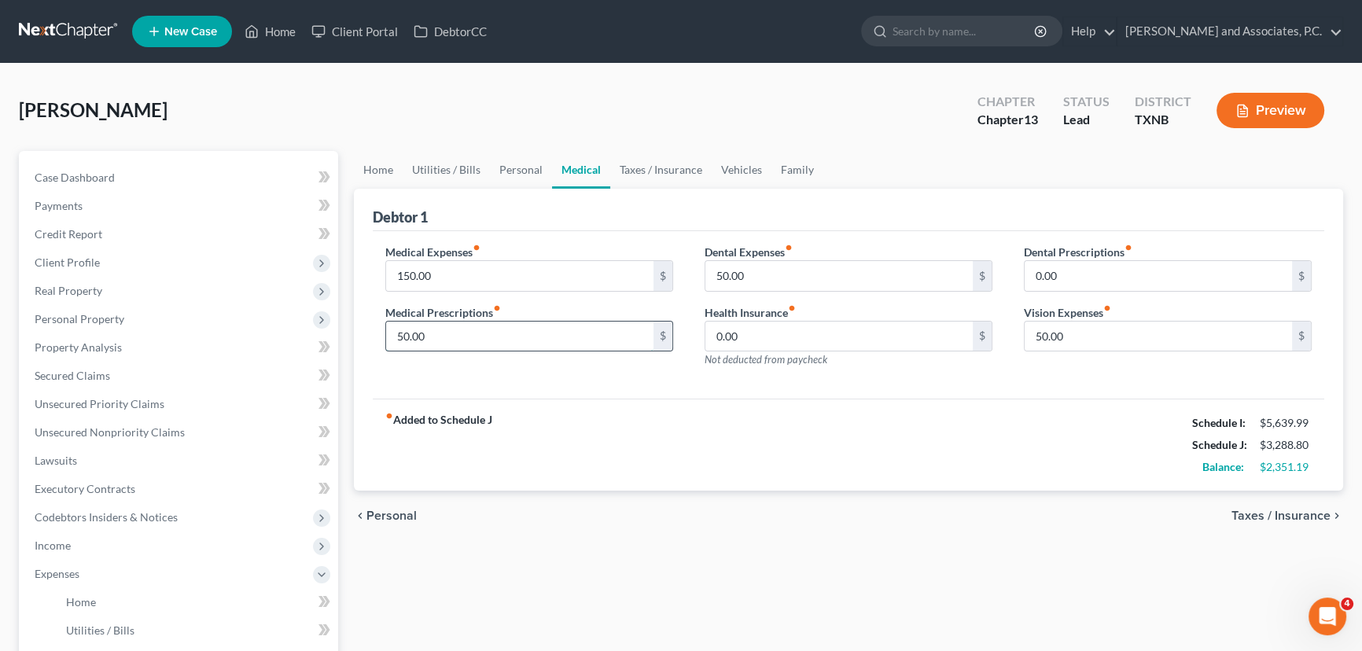
click at [463, 334] on input "50.00" at bounding box center [519, 337] width 267 height 30
type input "70.00"
click at [754, 275] on input "50.00" at bounding box center [839, 276] width 267 height 30
type input "70.00"
click at [1093, 324] on input "50.00" at bounding box center [1158, 337] width 267 height 30
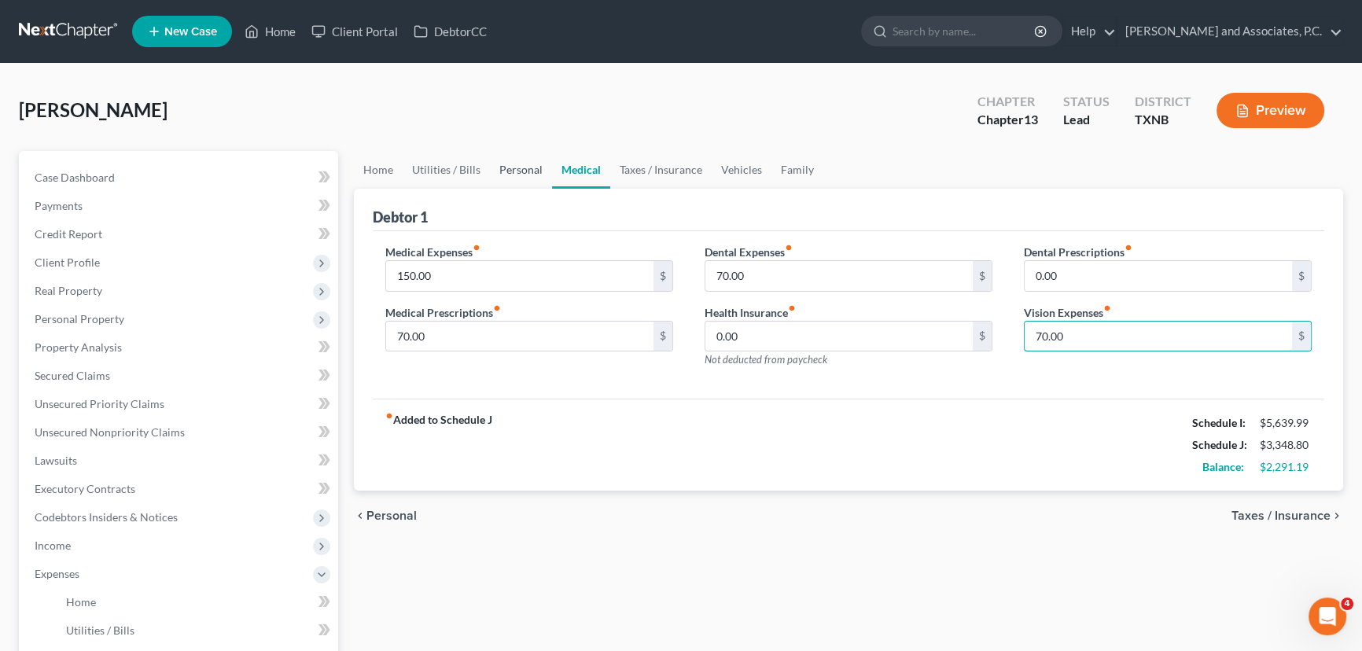
type input "70.00"
click at [517, 169] on link "Personal" at bounding box center [521, 170] width 62 height 38
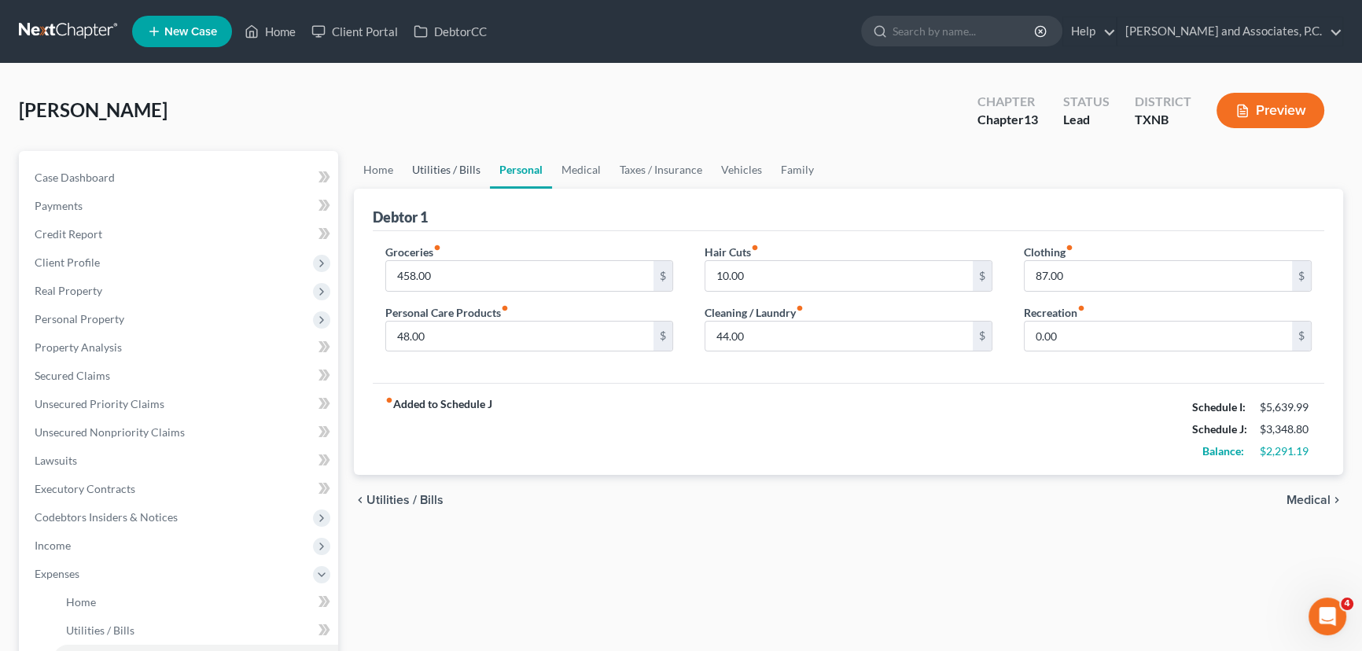
click at [433, 175] on link "Utilities / Bills" at bounding box center [446, 170] width 87 height 38
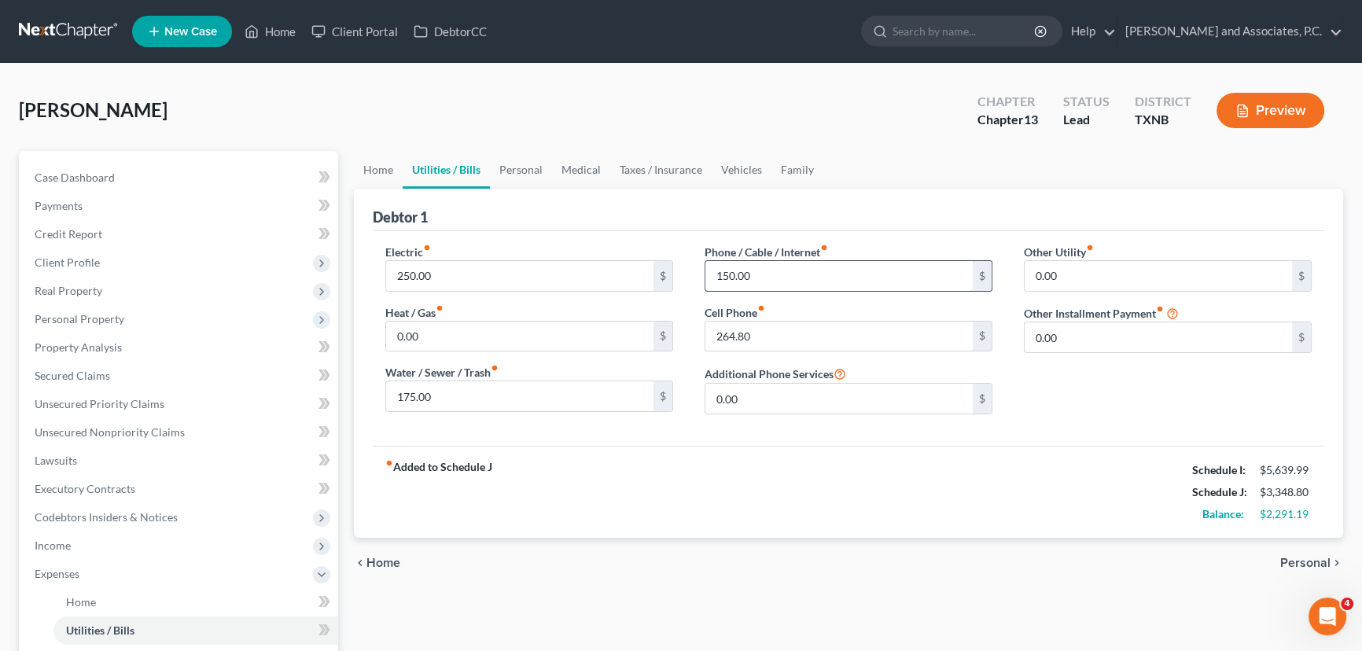
click at [778, 271] on input "150.00" at bounding box center [839, 276] width 267 height 30
drag, startPoint x: 778, startPoint y: 271, endPoint x: 719, endPoint y: 283, distance: 60.3
click at [719, 283] on input "200.00" at bounding box center [839, 276] width 267 height 30
type input "175.00"
click at [513, 171] on link "Personal" at bounding box center [521, 170] width 62 height 38
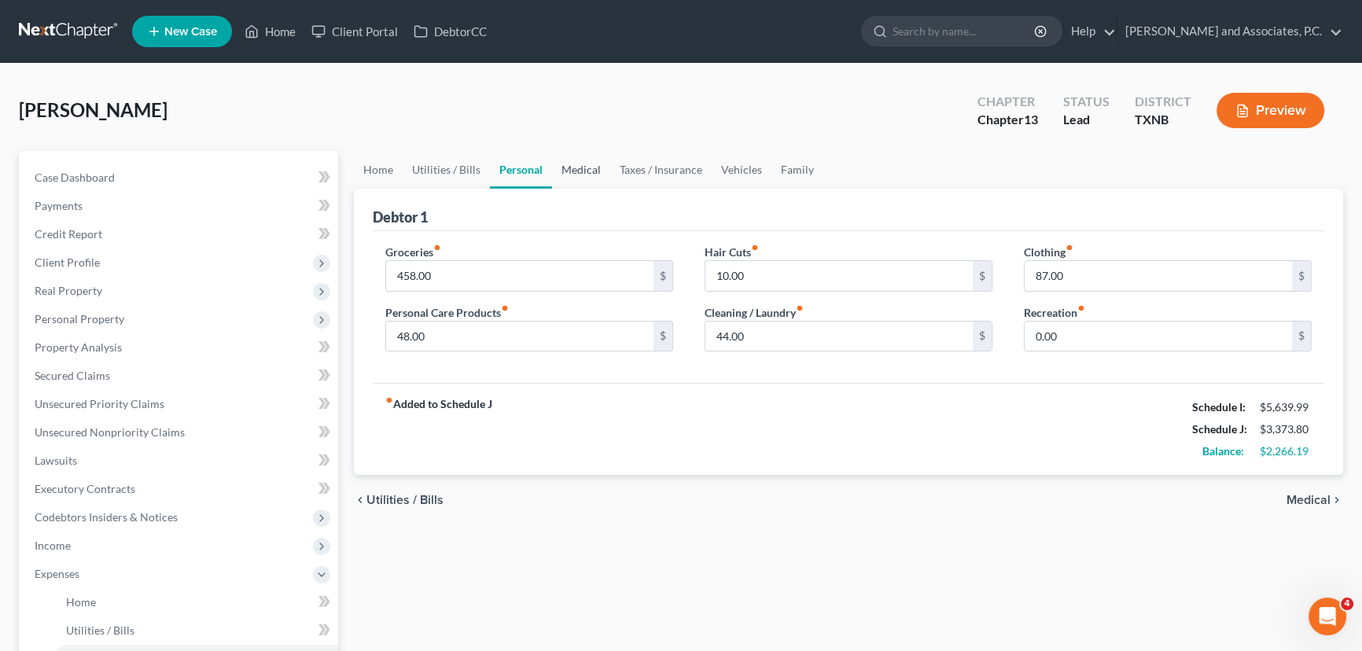
click at [584, 172] on link "Medical" at bounding box center [581, 170] width 58 height 38
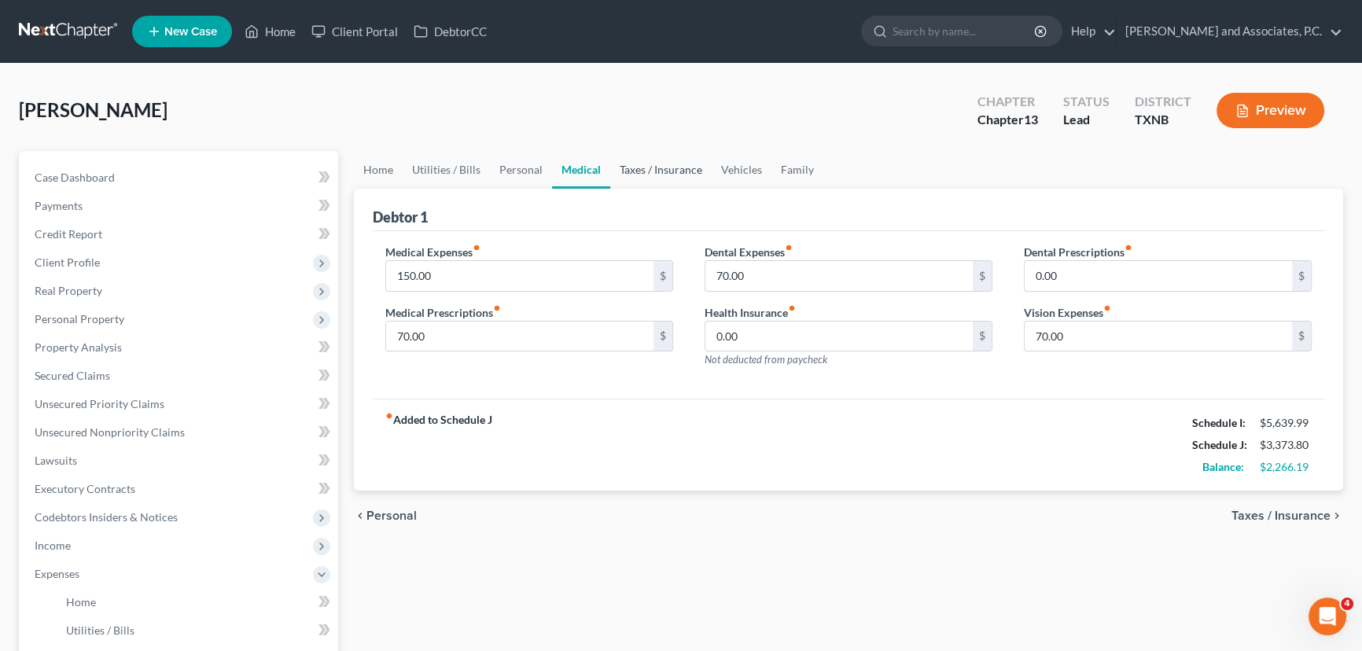
click at [644, 171] on link "Taxes / Insurance" at bounding box center [660, 170] width 101 height 38
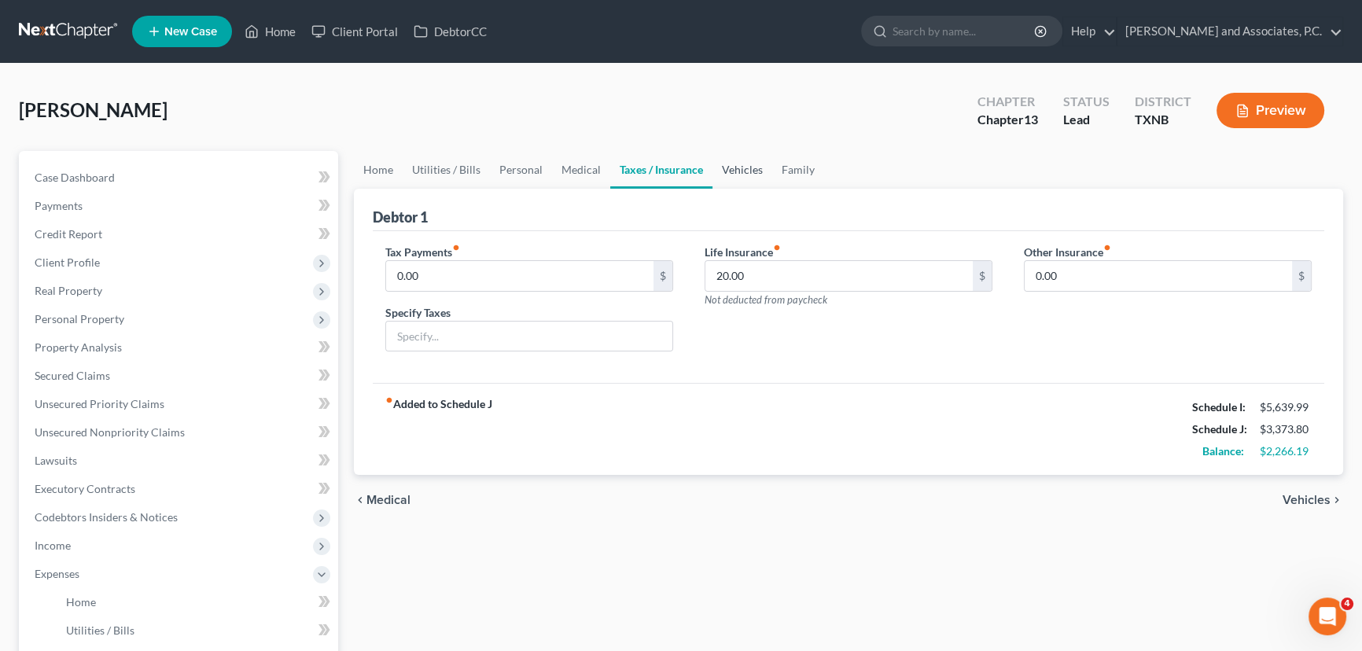
click at [729, 167] on link "Vehicles" at bounding box center [743, 170] width 60 height 38
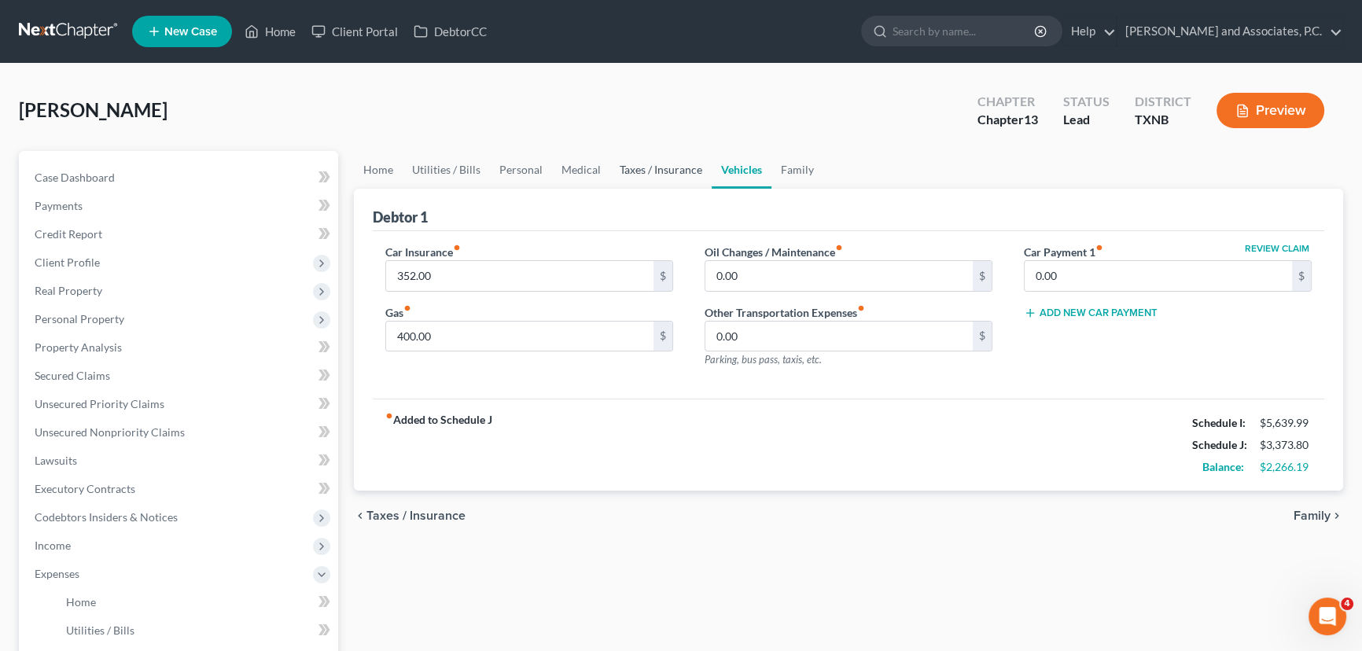
click at [670, 174] on link "Taxes / Insurance" at bounding box center [660, 170] width 101 height 38
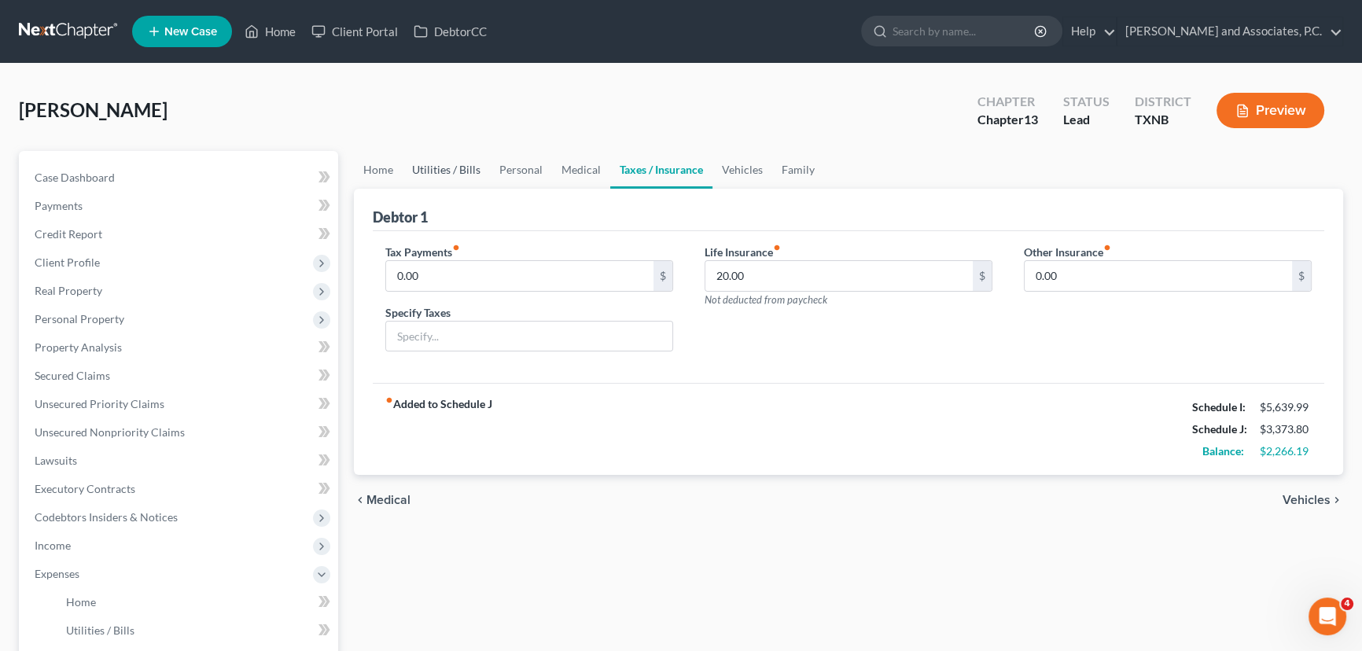
click at [436, 175] on link "Utilities / Bills" at bounding box center [446, 170] width 87 height 38
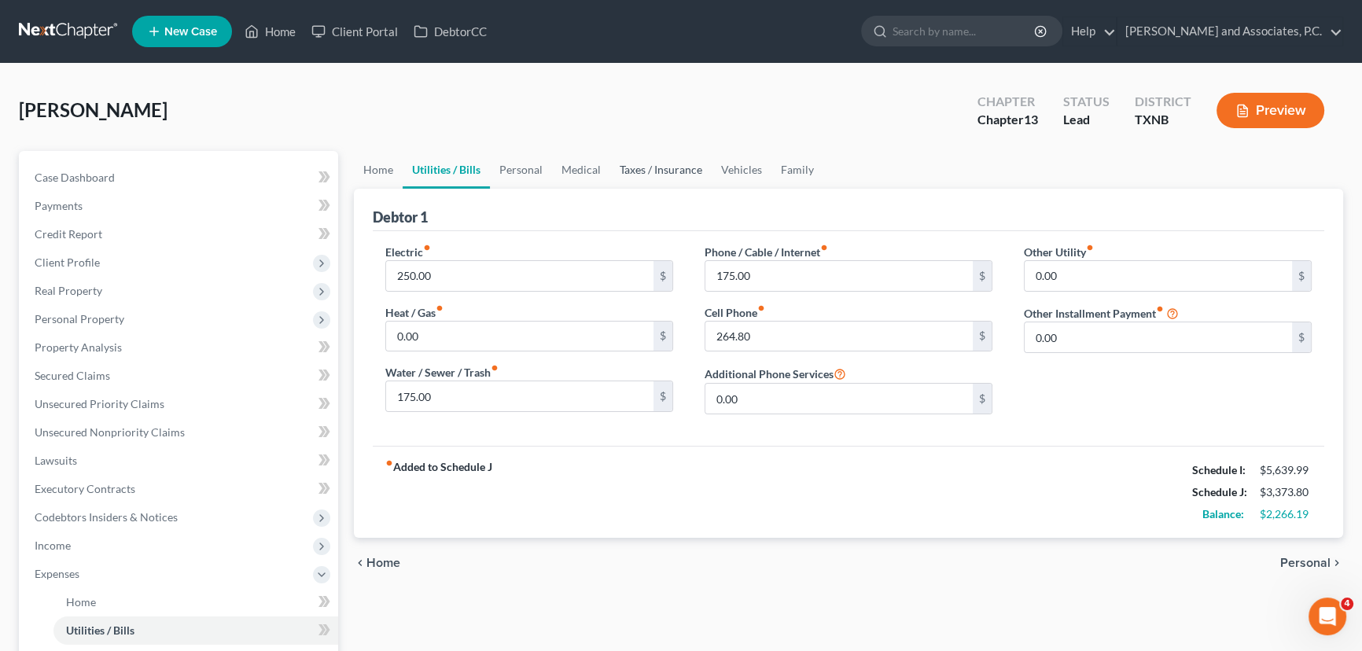
click at [628, 171] on link "Taxes / Insurance" at bounding box center [660, 170] width 101 height 38
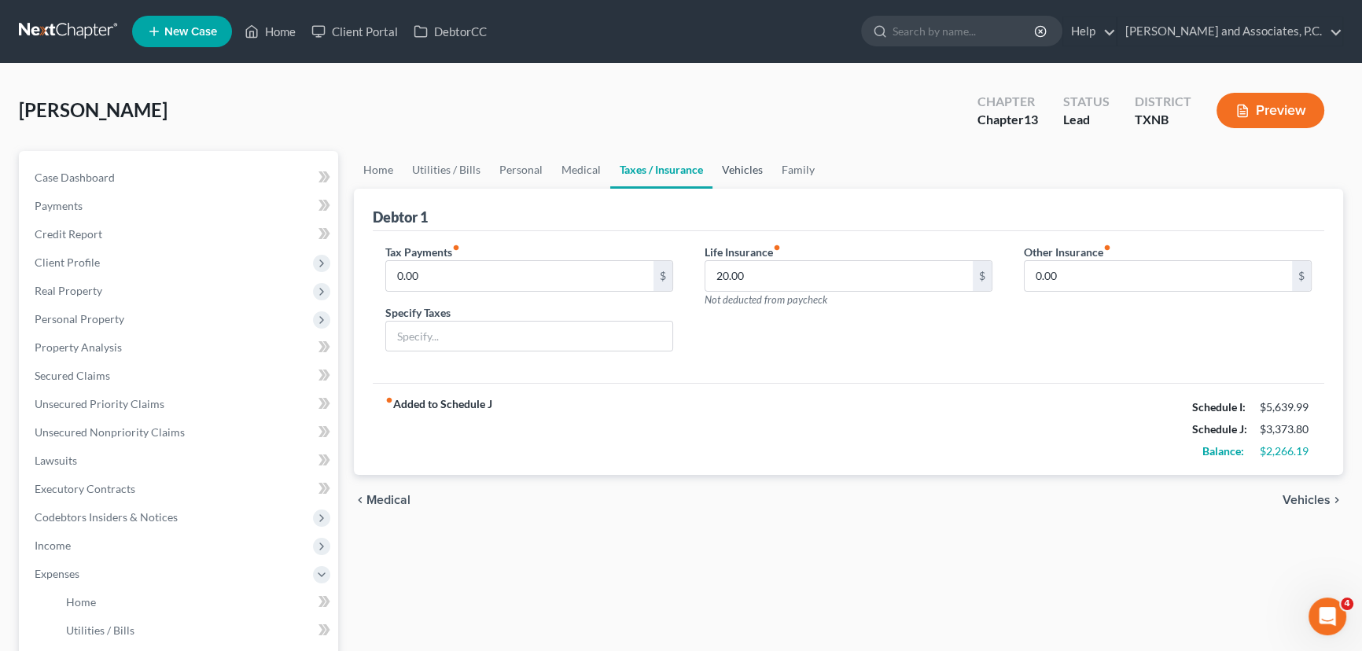
click at [739, 171] on link "Vehicles" at bounding box center [743, 170] width 60 height 38
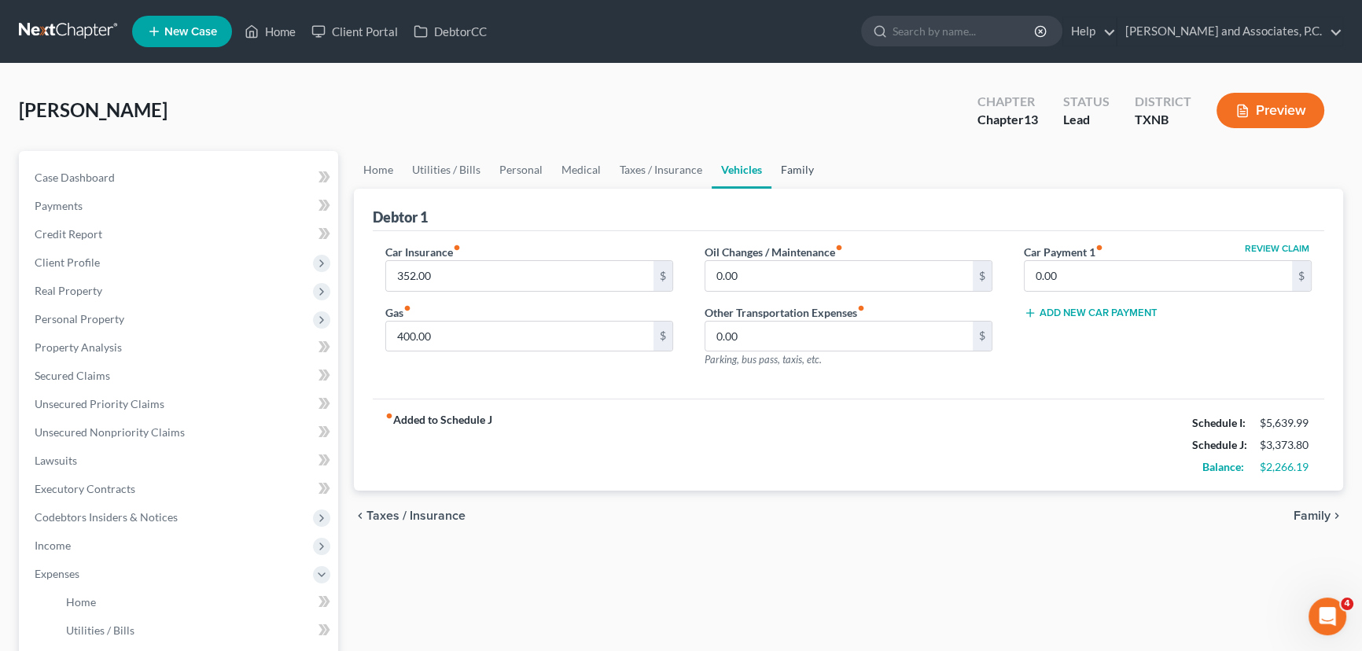
drag, startPoint x: 811, startPoint y: 163, endPoint x: 823, endPoint y: 165, distance: 12.0
click at [809, 164] on link "Family" at bounding box center [798, 170] width 52 height 38
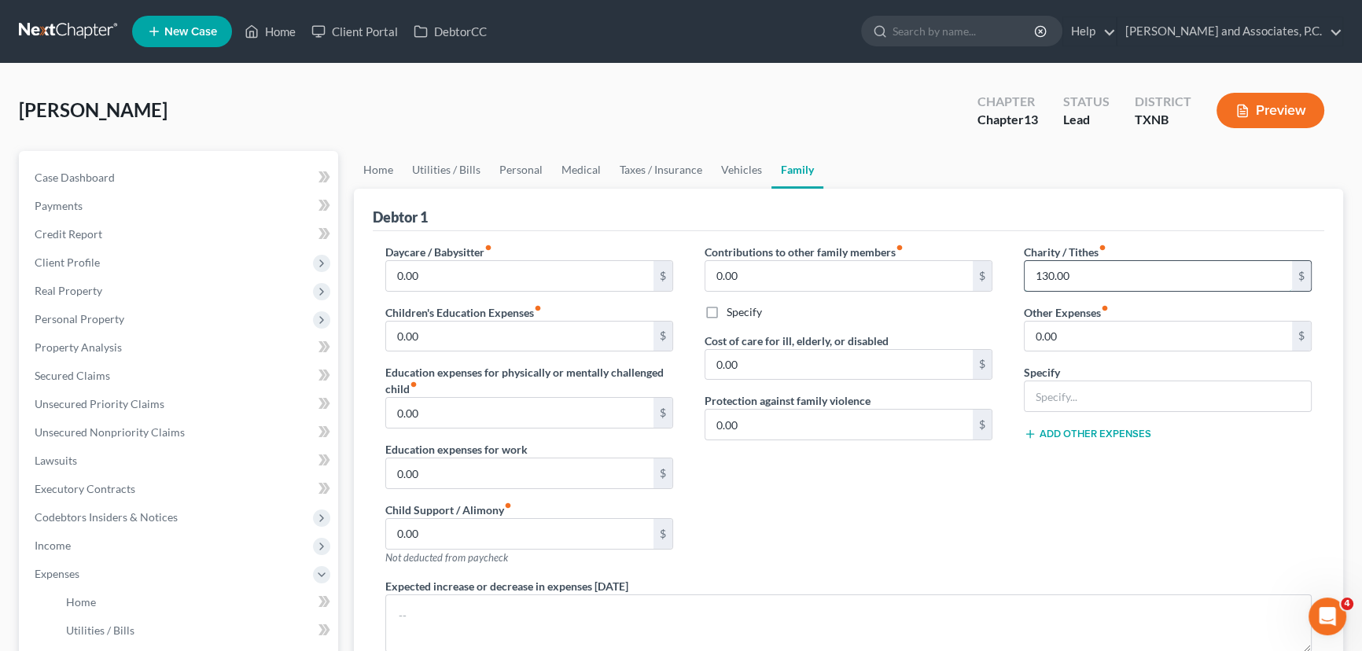
click at [1110, 267] on input "130.00" at bounding box center [1158, 276] width 267 height 30
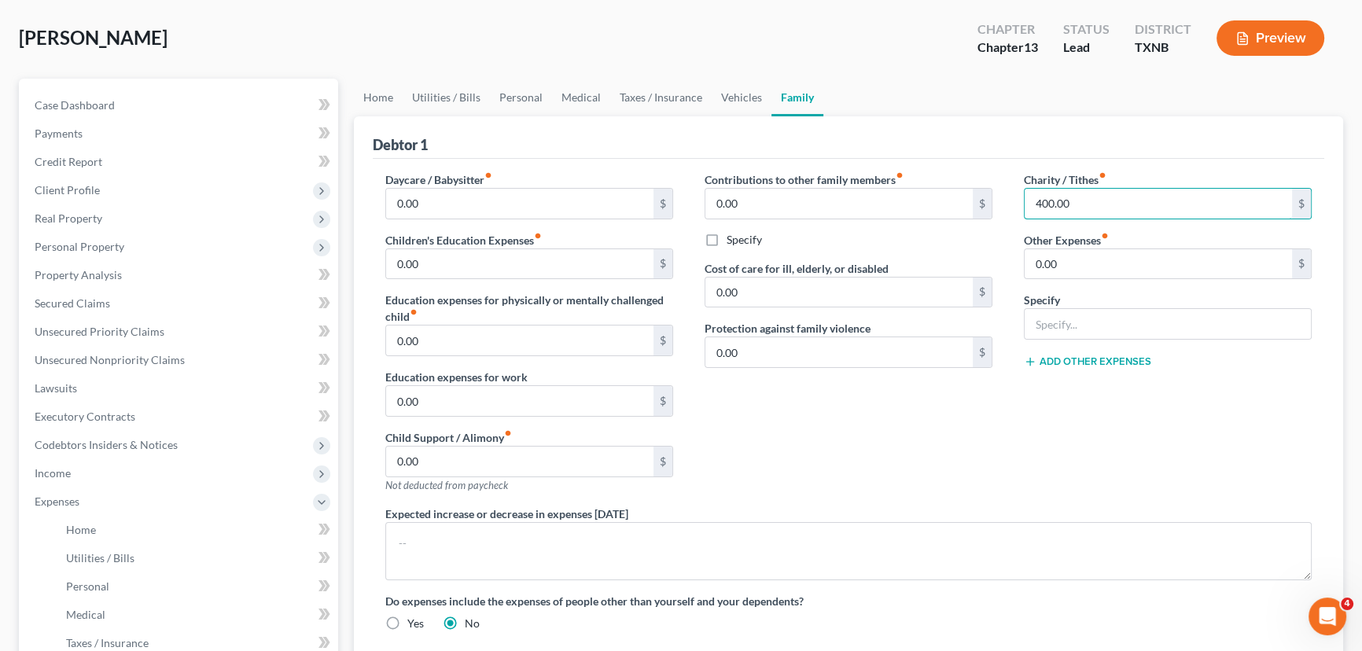
scroll to position [71, 0]
type input "400.00"
click at [537, 98] on link "Personal" at bounding box center [521, 99] width 62 height 38
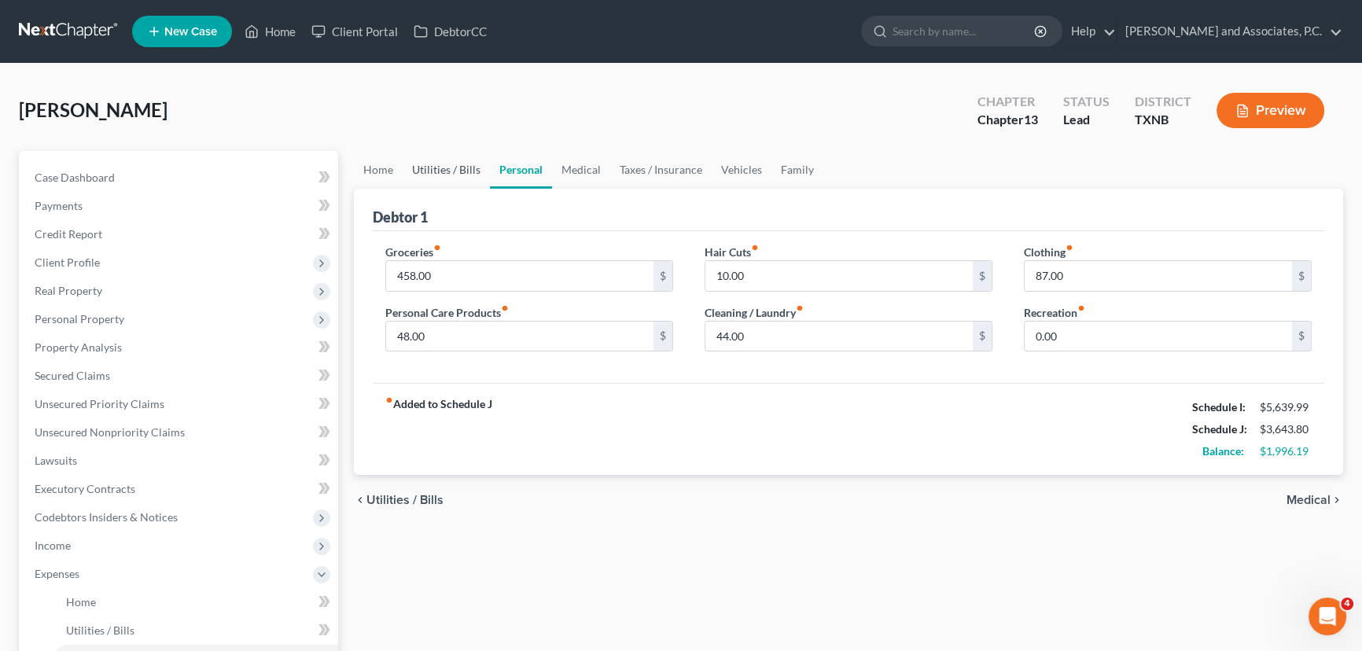
click at [448, 170] on link "Utilities / Bills" at bounding box center [446, 170] width 87 height 38
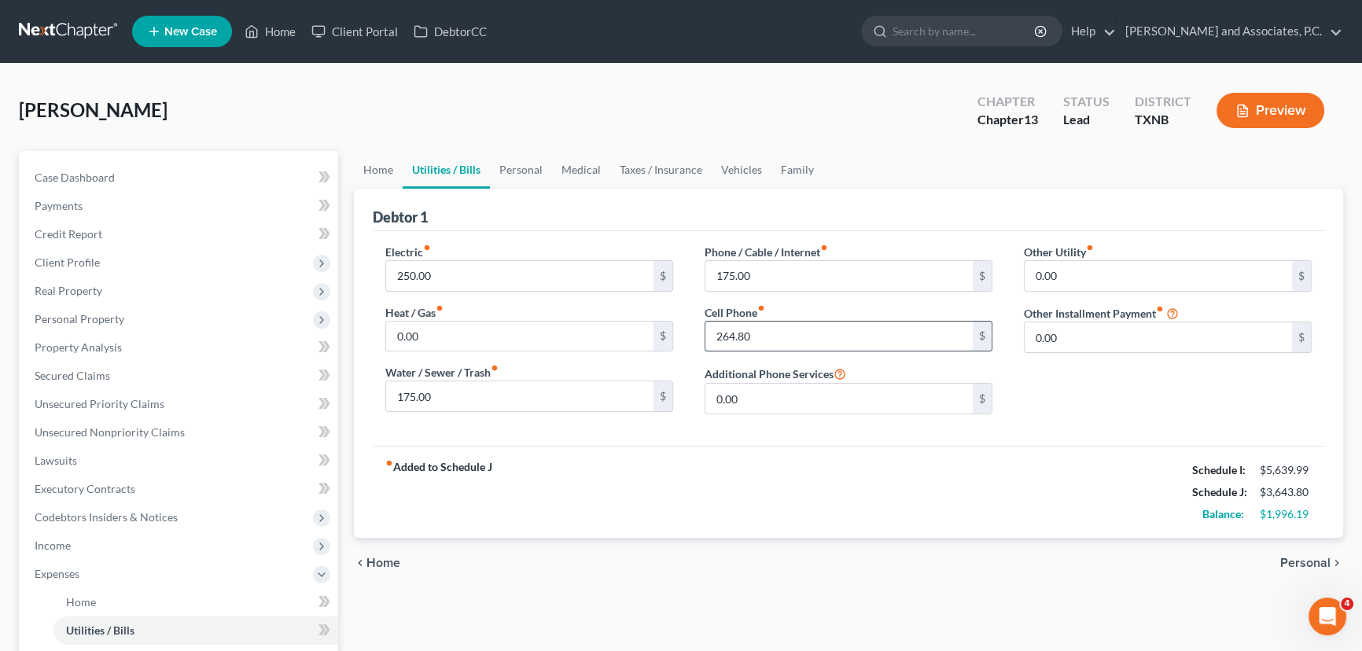
click at [770, 337] on input "264.80" at bounding box center [839, 337] width 267 height 30
type input "275.99"
click at [842, 456] on div "fiber_manual_record Added to Schedule J Schedule I: $5,639.99 Schedule J: $3,65…" at bounding box center [849, 492] width 952 height 92
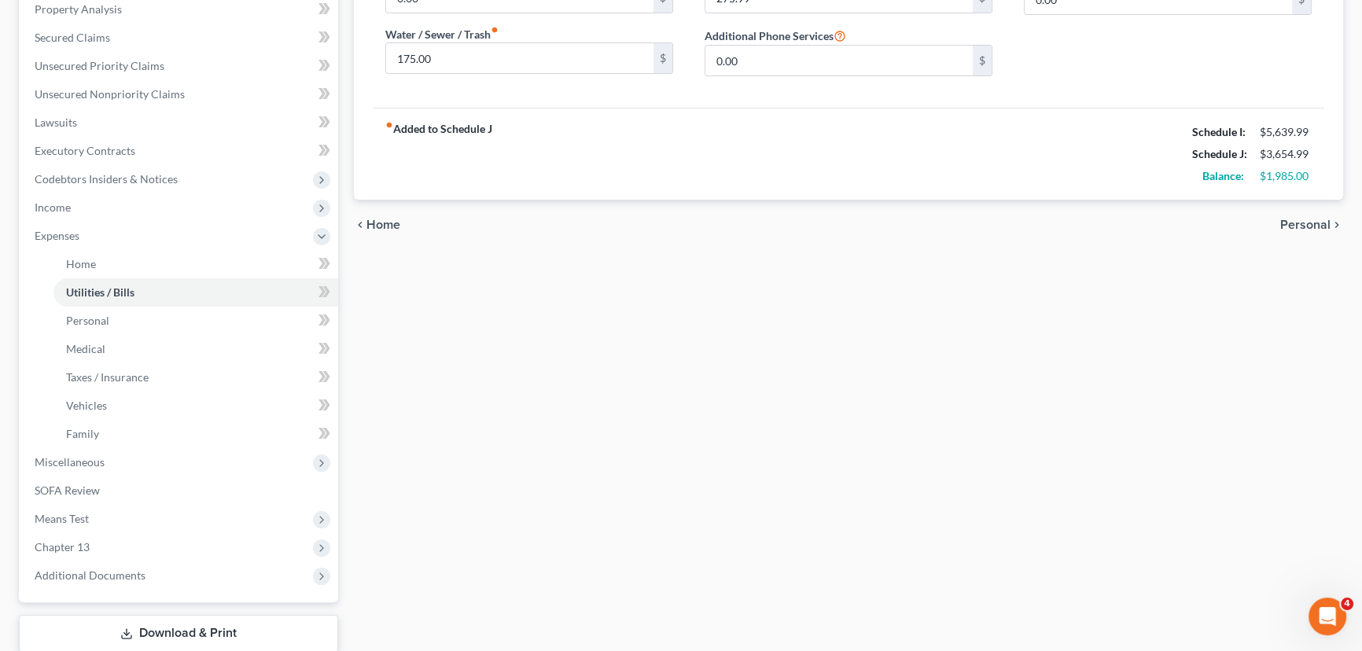
scroll to position [357, 0]
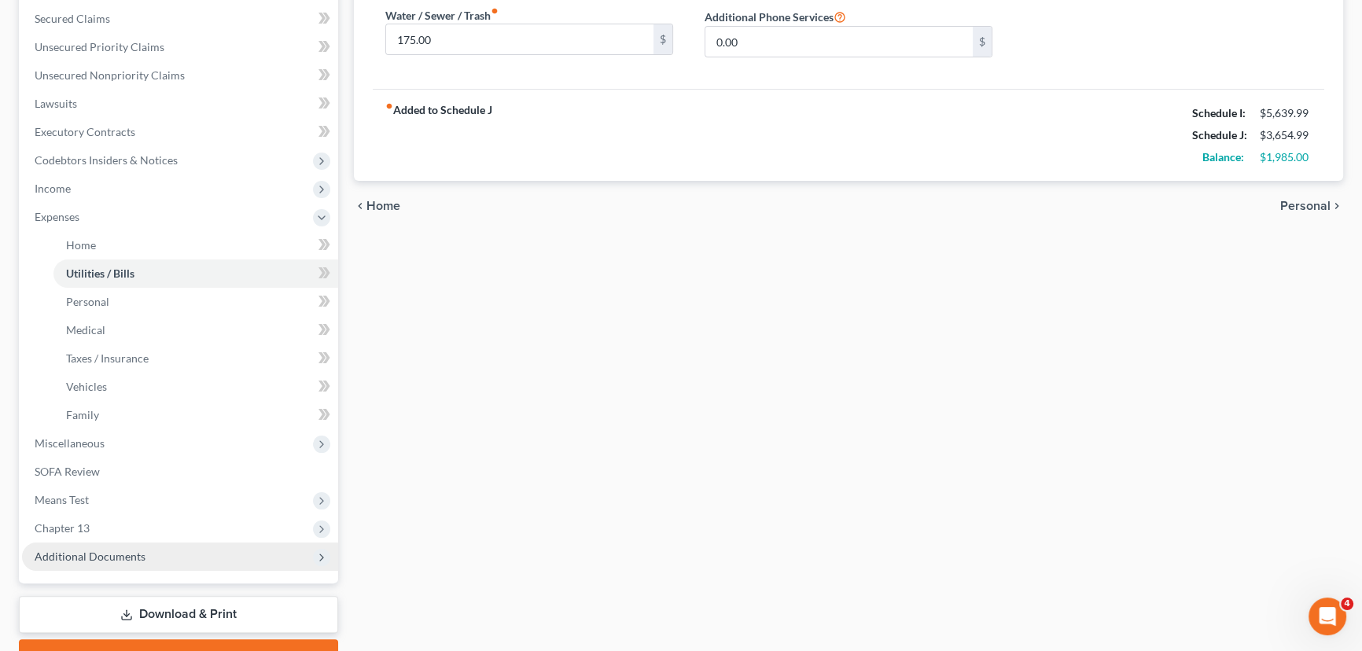
click at [96, 554] on span "Additional Documents" at bounding box center [90, 556] width 111 height 13
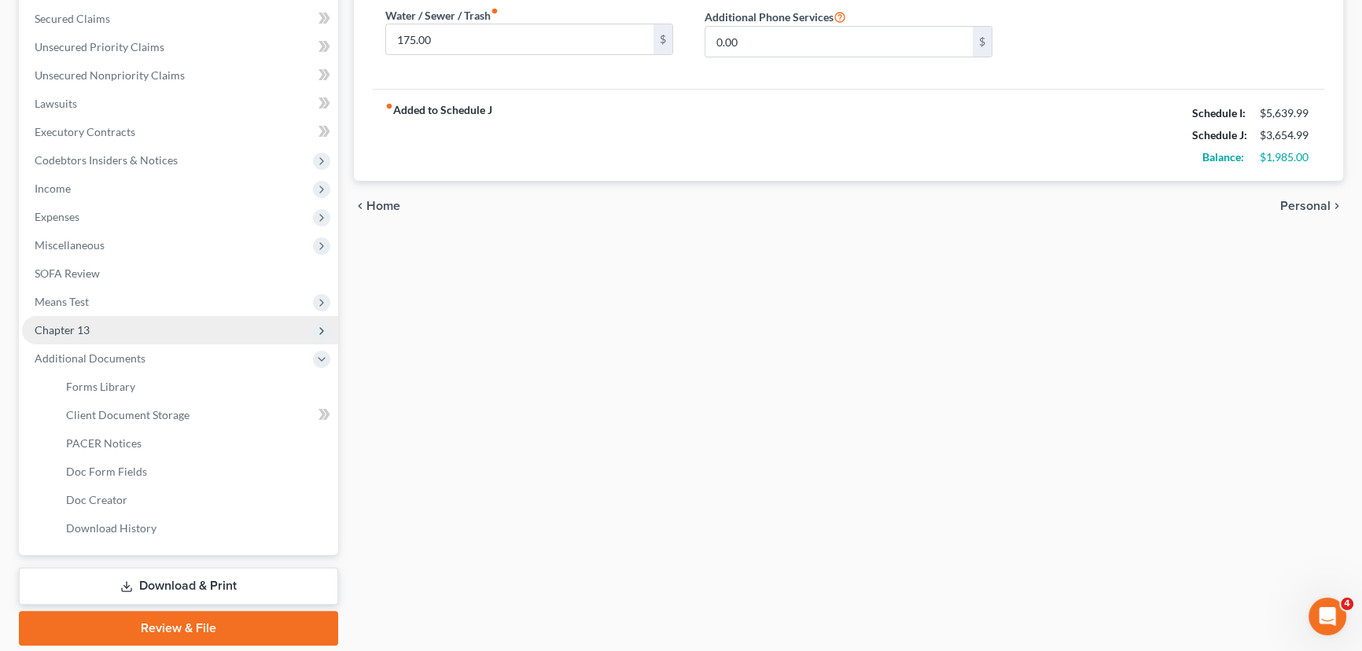
click at [91, 327] on span "Chapter 13" at bounding box center [180, 330] width 316 height 28
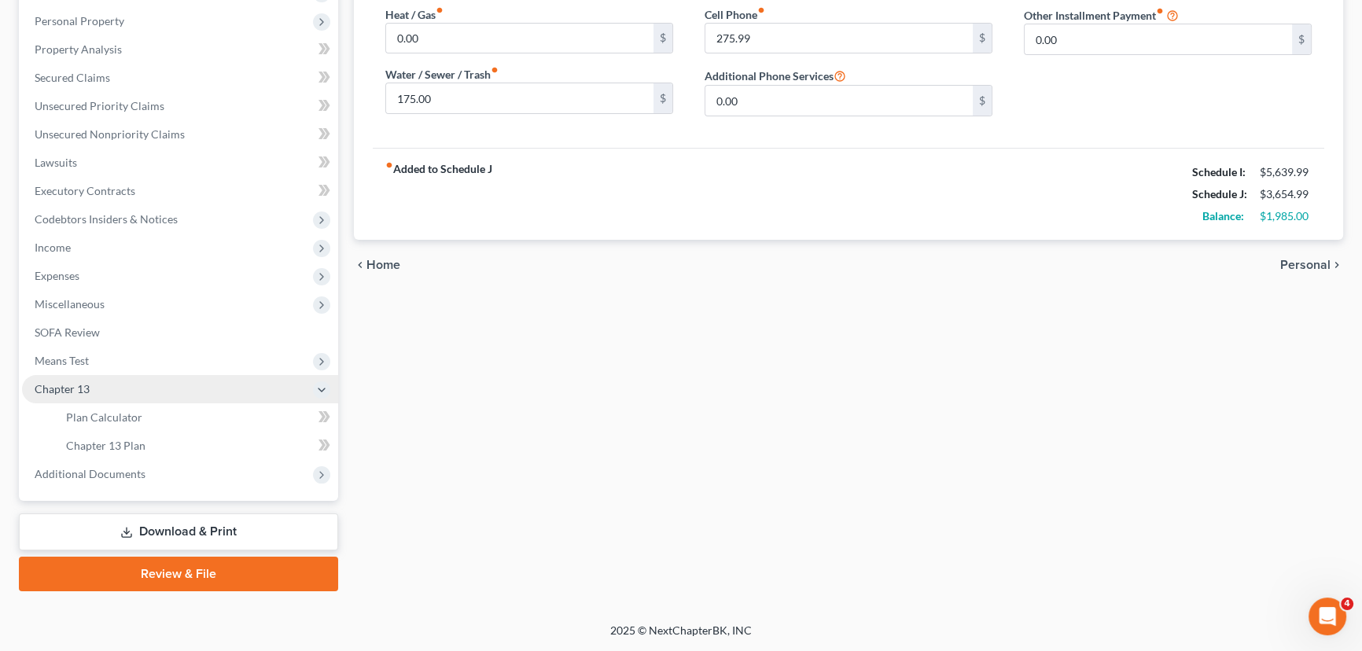
scroll to position [296, 0]
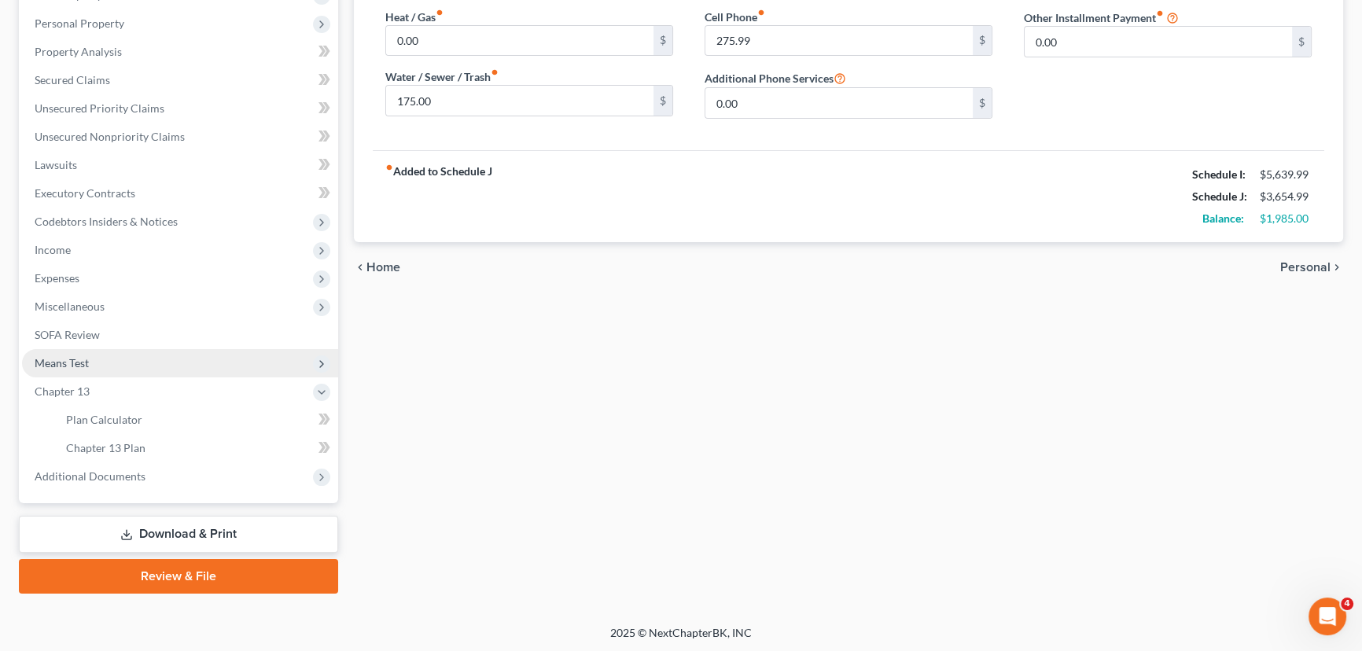
click at [94, 361] on span "Means Test" at bounding box center [180, 363] width 316 height 28
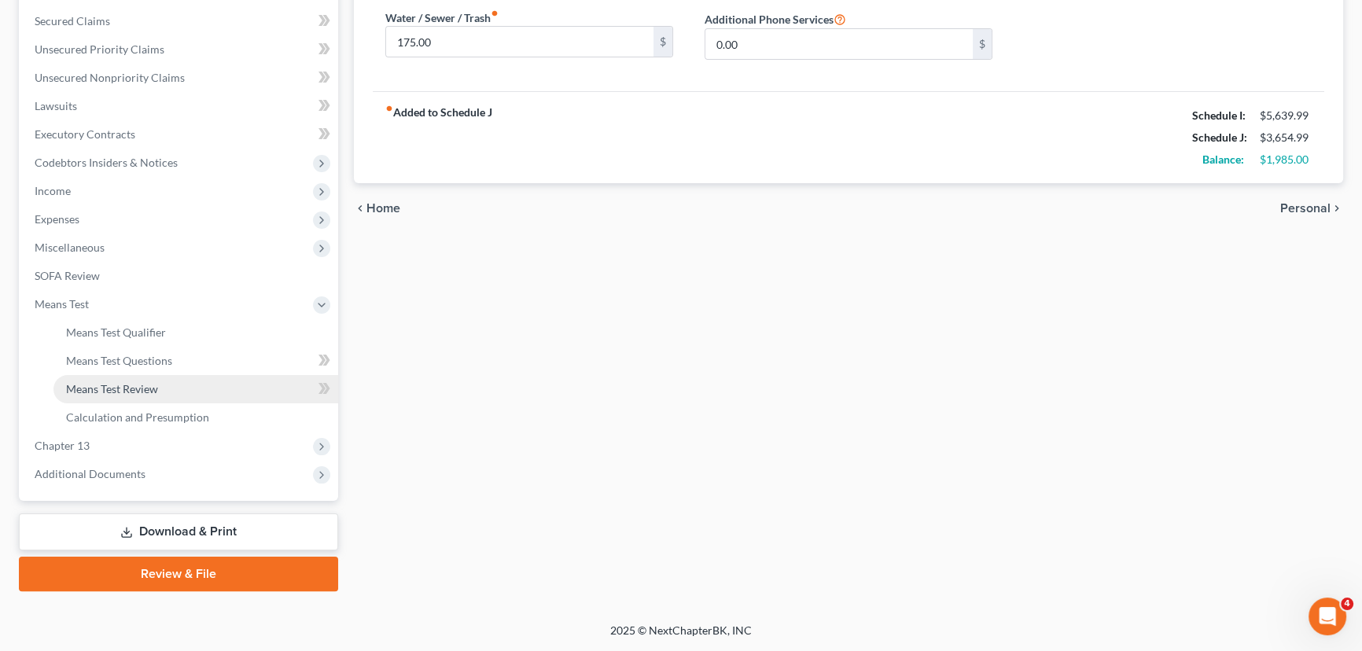
scroll to position [352, 0]
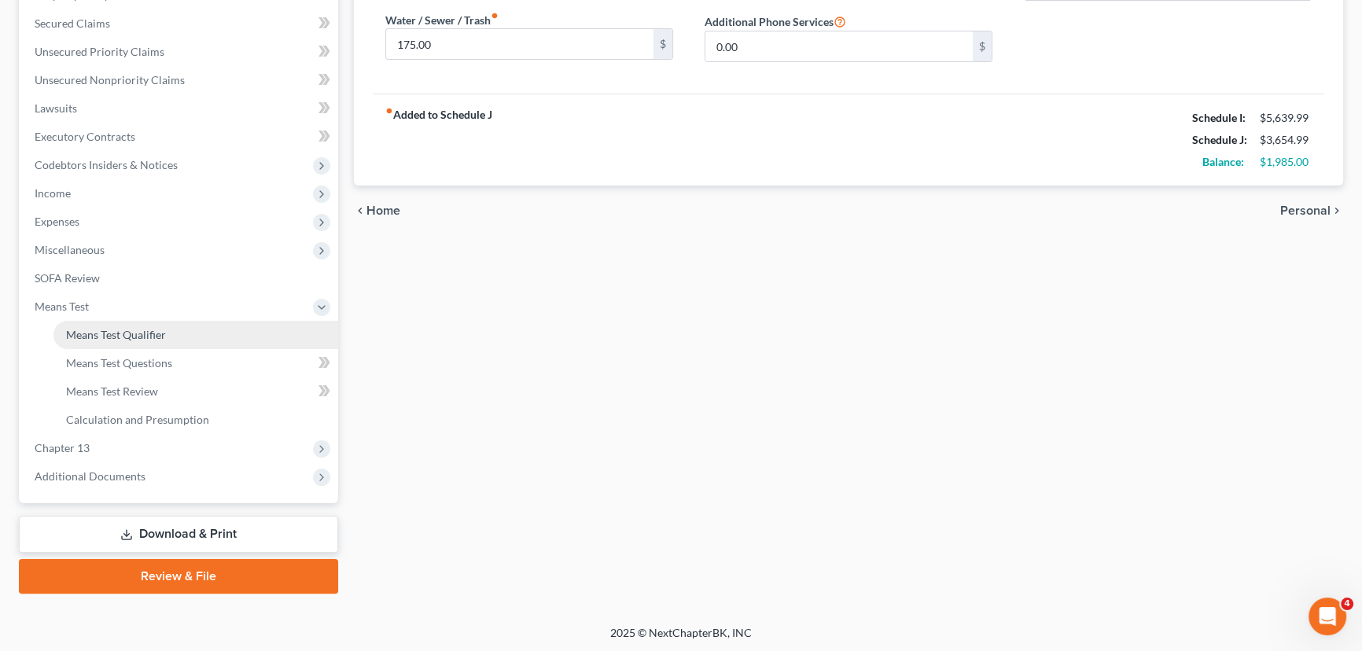
click at [119, 338] on span "Means Test Qualifier" at bounding box center [116, 334] width 100 height 13
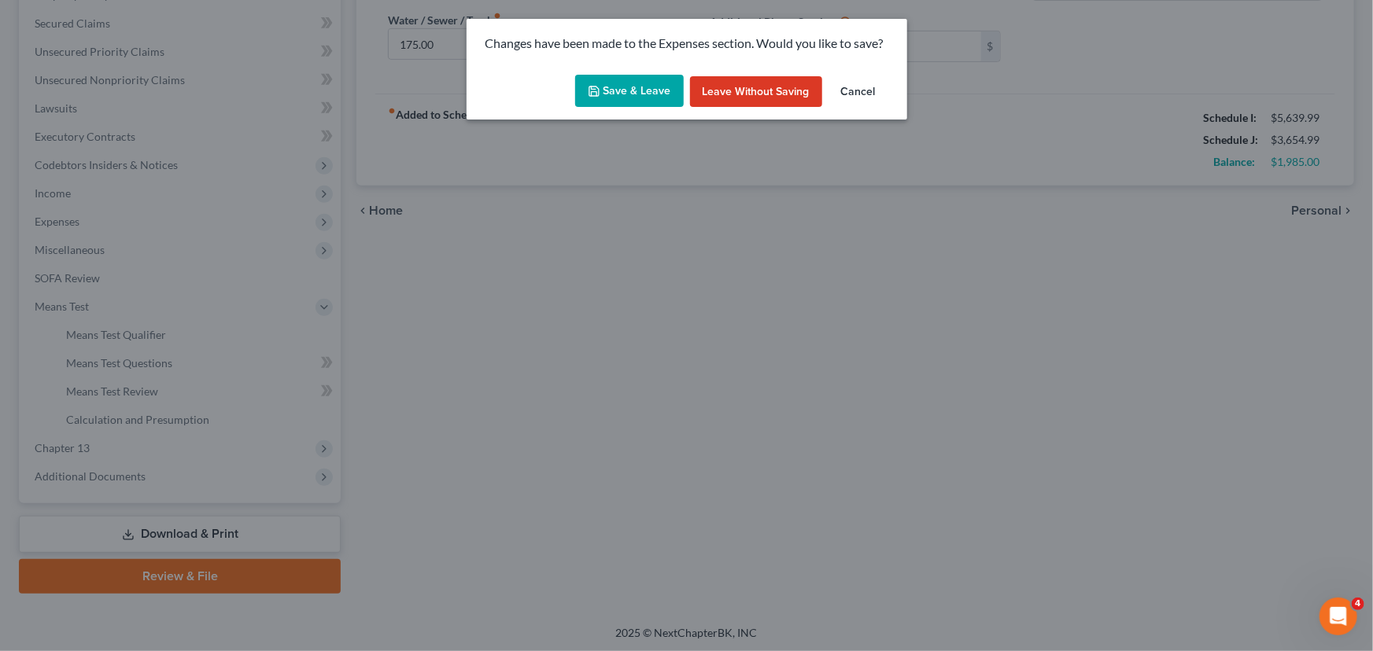
click at [634, 98] on button "Save & Leave" at bounding box center [629, 91] width 109 height 33
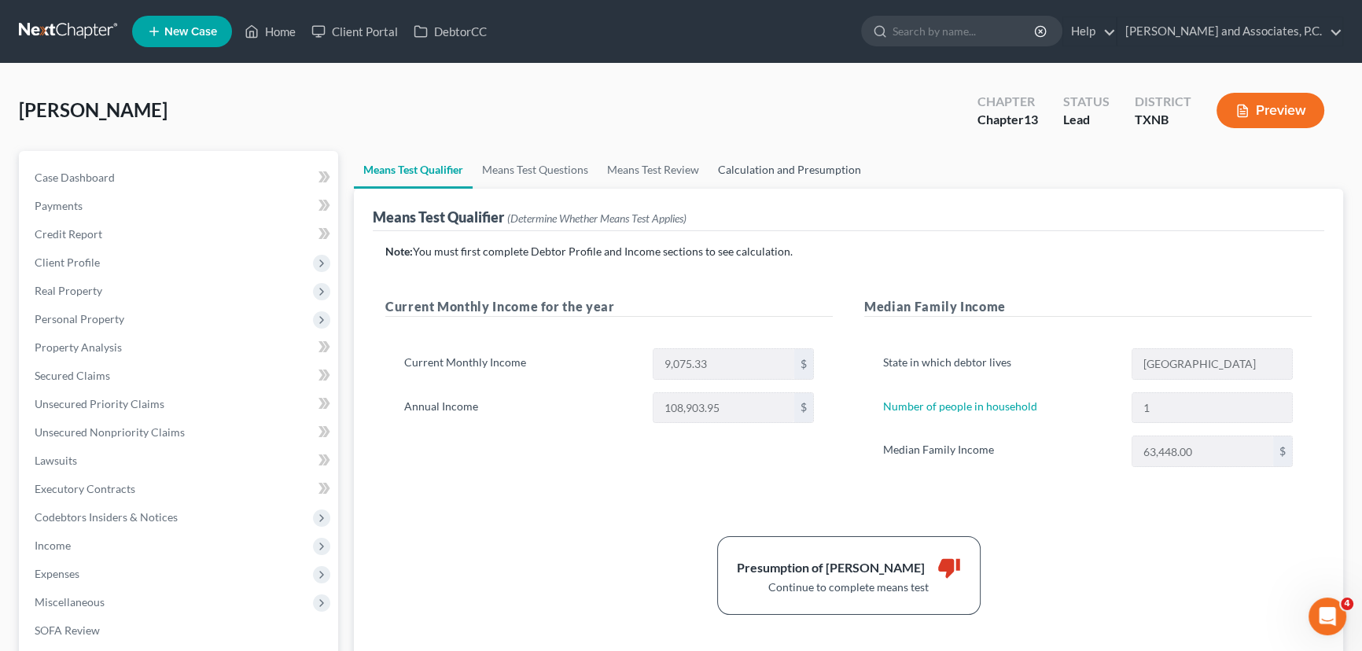
click at [775, 167] on link "Calculation and Presumption" at bounding box center [790, 170] width 162 height 38
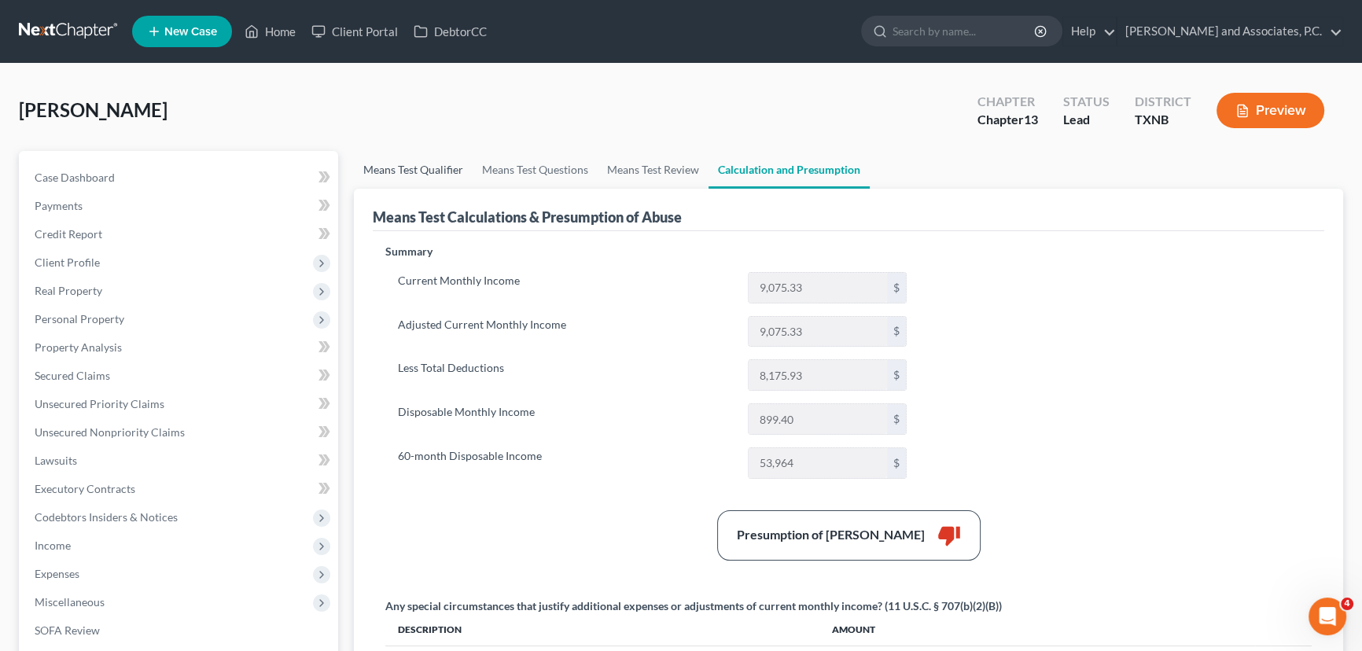
click at [391, 160] on link "Means Test Qualifier" at bounding box center [413, 170] width 119 height 38
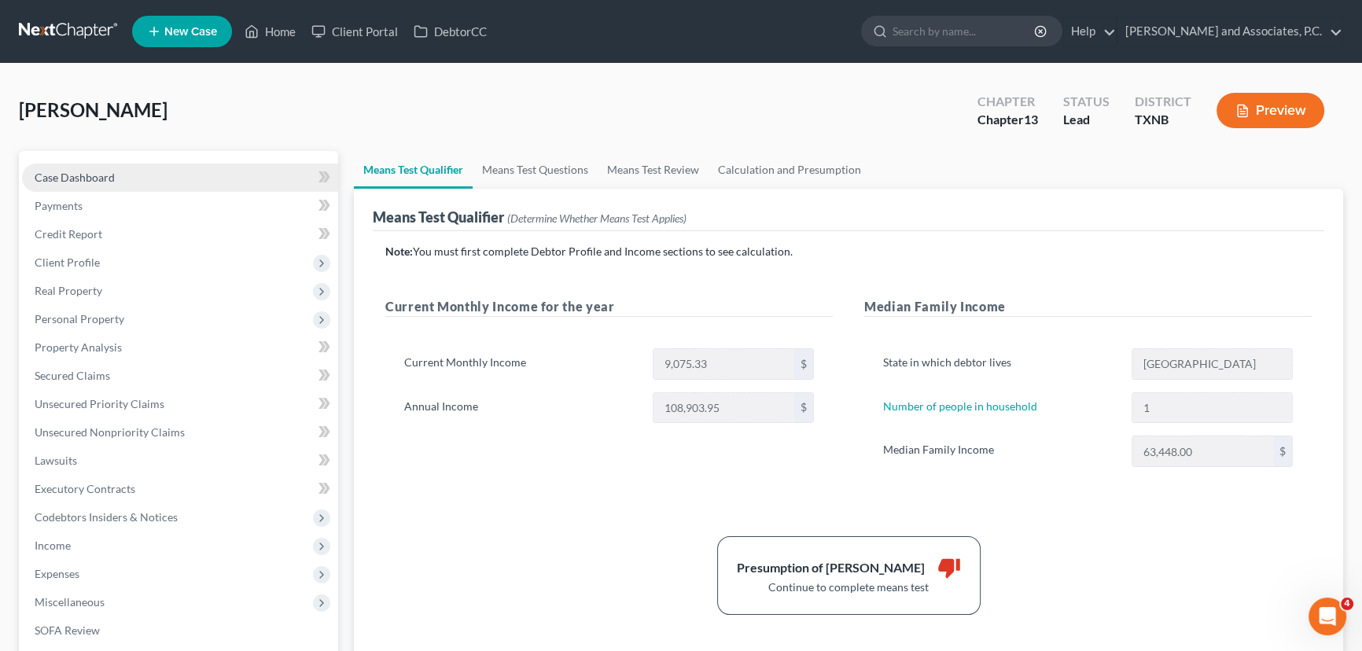
click at [220, 179] on link "Case Dashboard" at bounding box center [180, 178] width 316 height 28
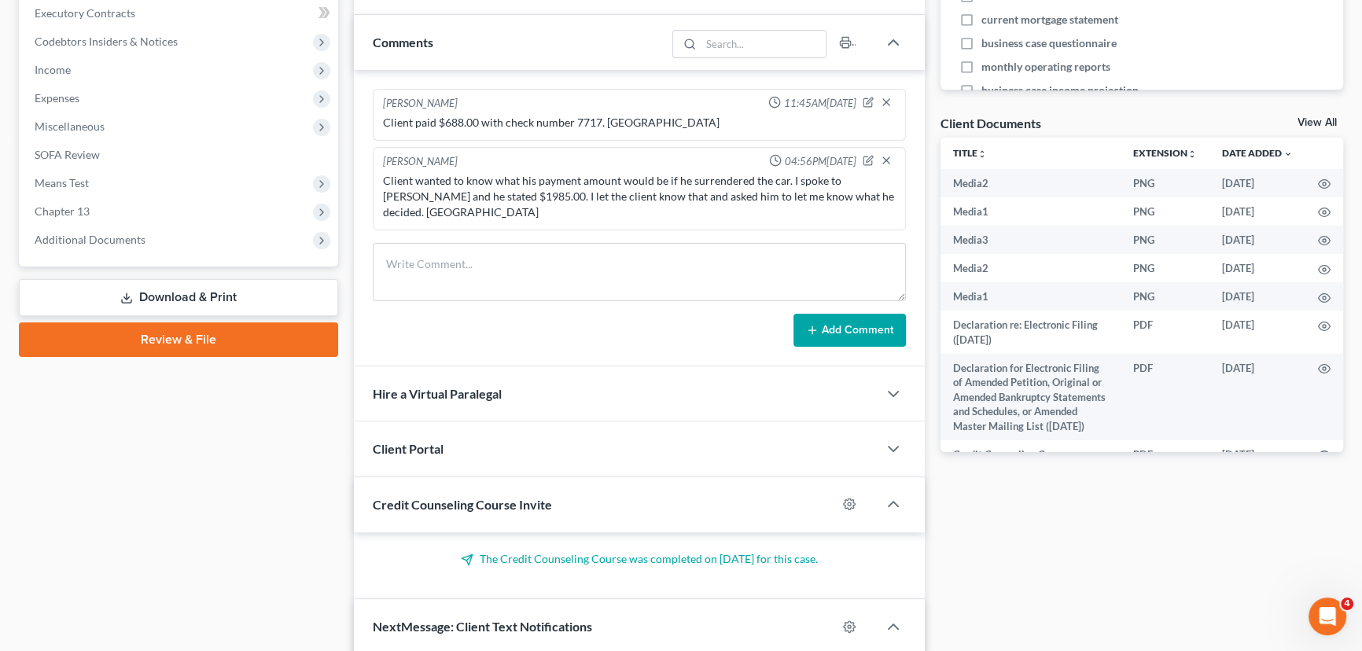
scroll to position [500, 0]
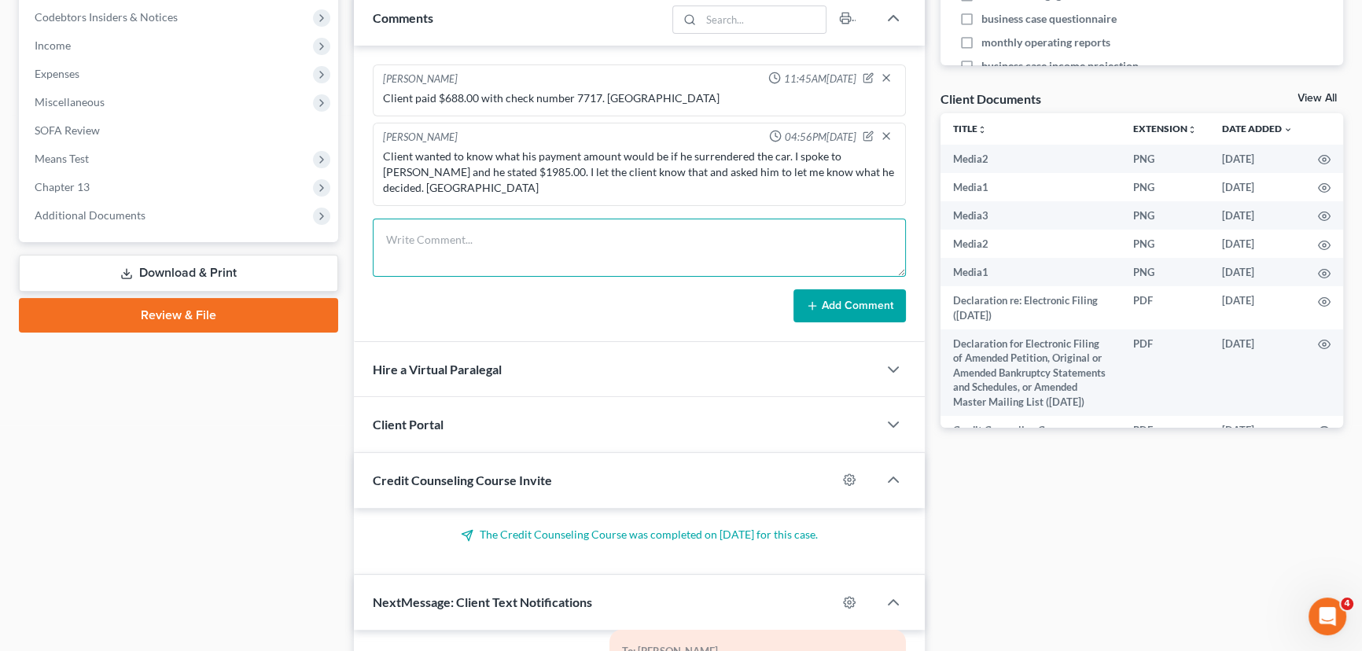
click at [468, 229] on textarea at bounding box center [639, 248] width 533 height 58
click at [612, 222] on textarea "Client stated he does want to surrender the car. Hayley" at bounding box center [639, 248] width 533 height 58
drag, startPoint x: 730, startPoint y: 221, endPoint x: 706, endPoint y: 221, distance: 24.4
click at [706, 221] on textarea "Client stated he does want to surrender the car, confirmed that via email. Hayl…" at bounding box center [639, 248] width 533 height 58
type textarea "Client stated he does want to surrender the car, confirmed that via text. Hayley"
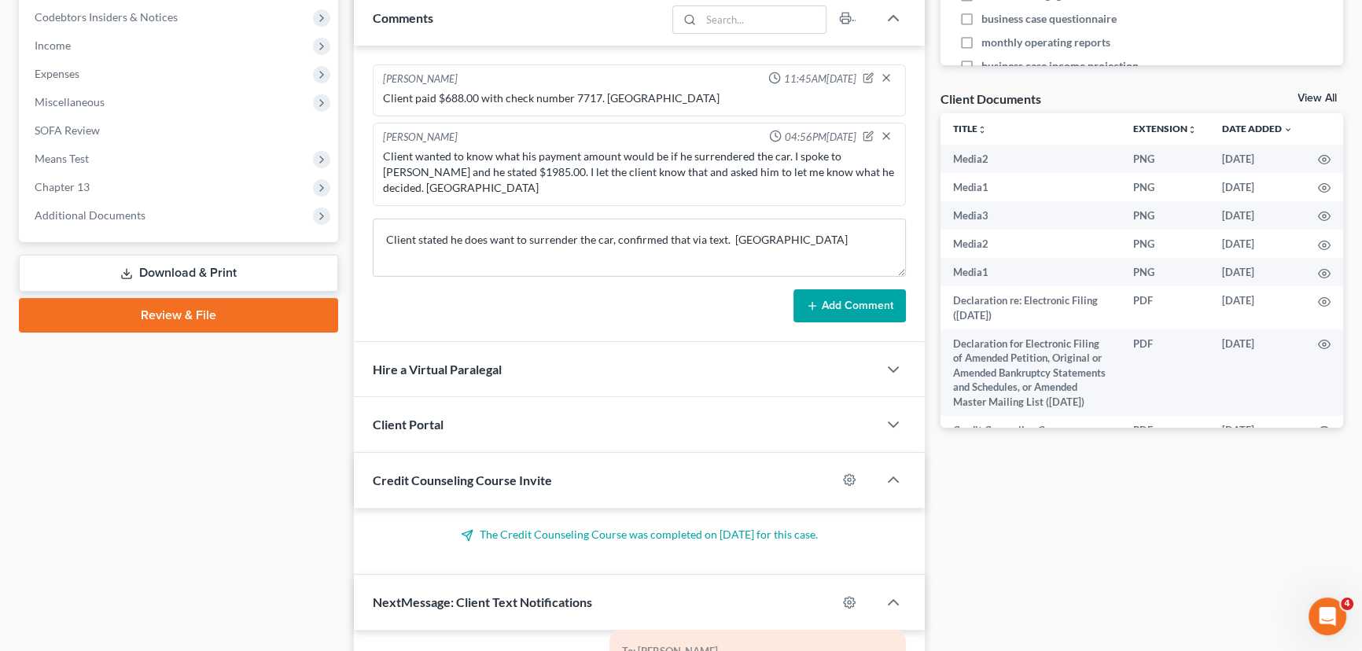
click at [810, 300] on icon at bounding box center [812, 306] width 13 height 13
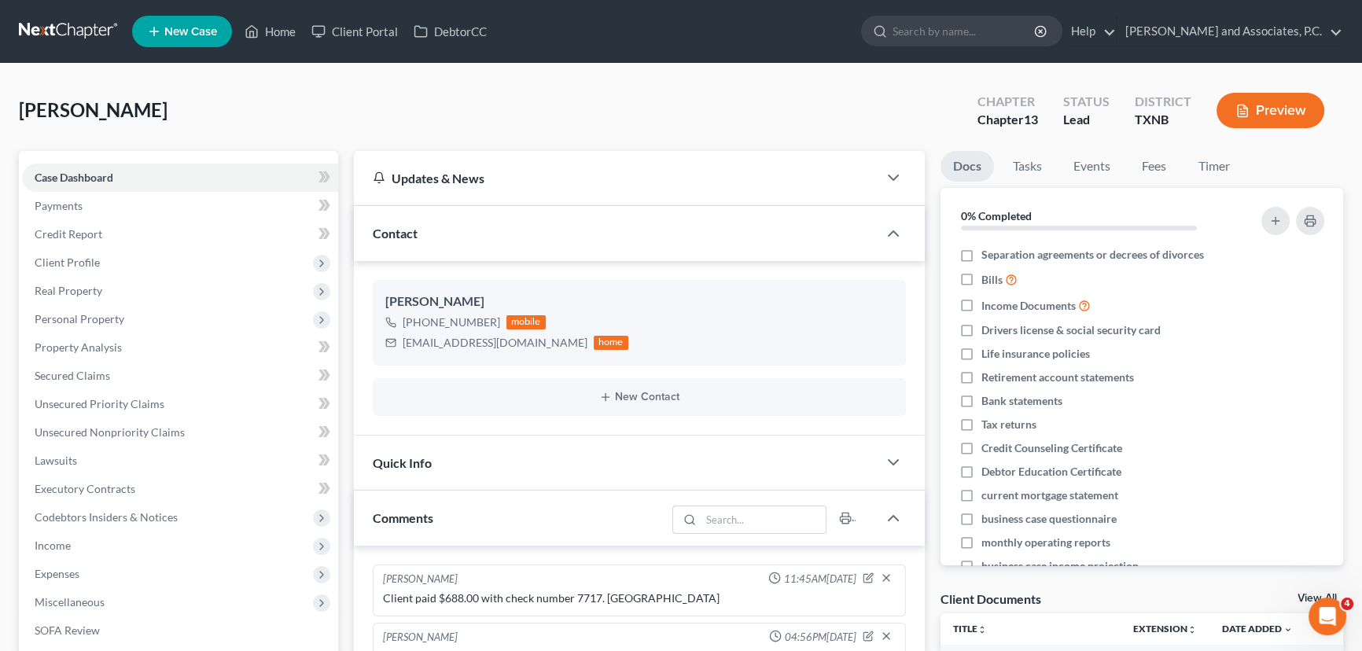
scroll to position [0, 0]
click at [285, 31] on link "Home" at bounding box center [270, 31] width 67 height 28
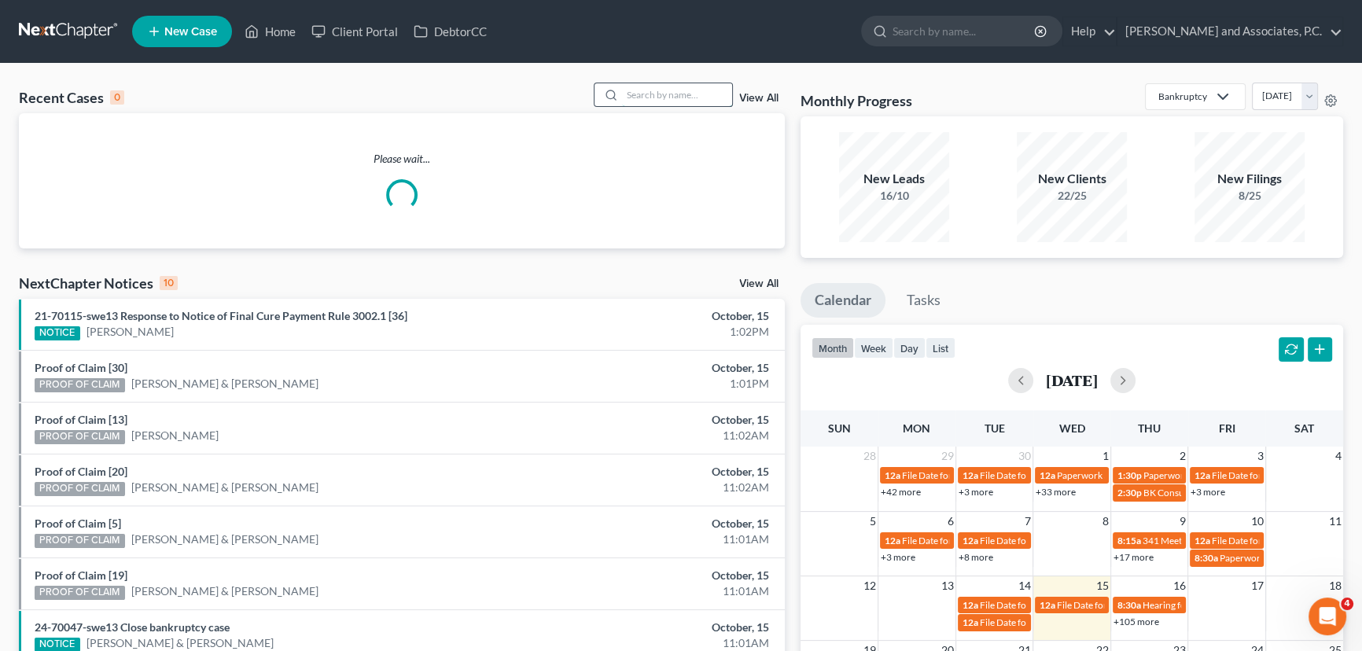
click at [637, 94] on input "search" at bounding box center [677, 94] width 110 height 23
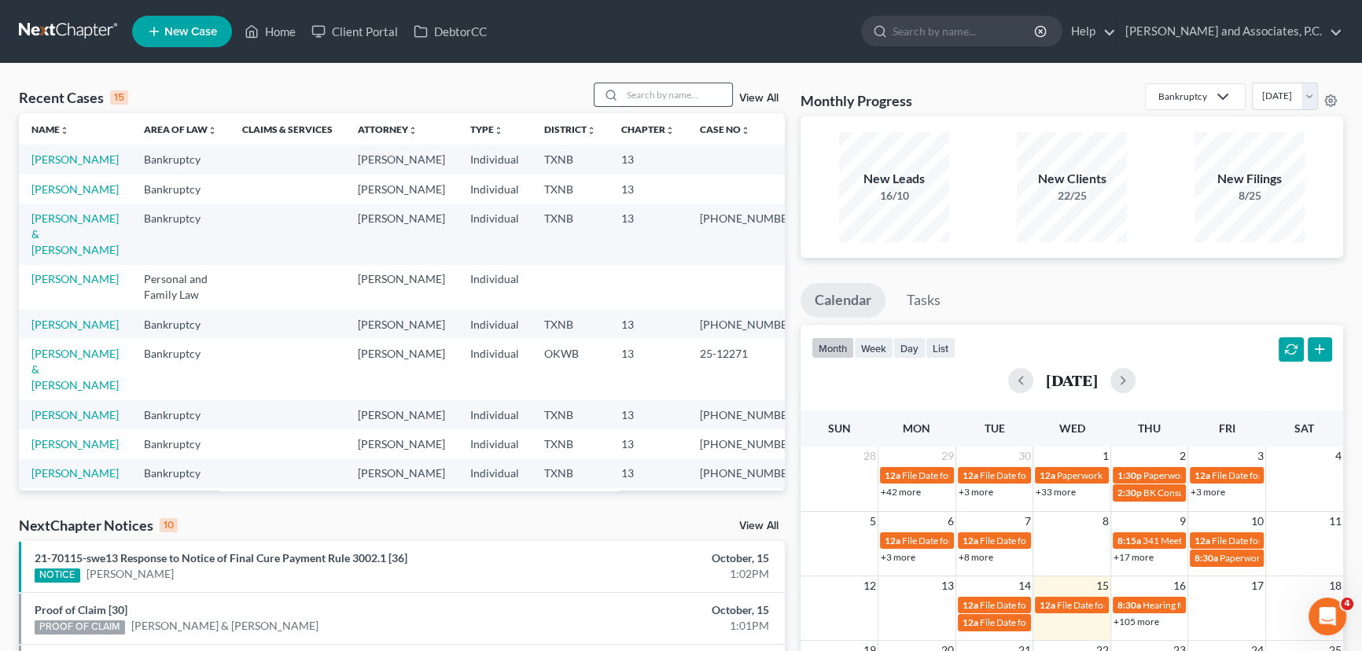
click at [643, 97] on input "search" at bounding box center [677, 94] width 110 height 23
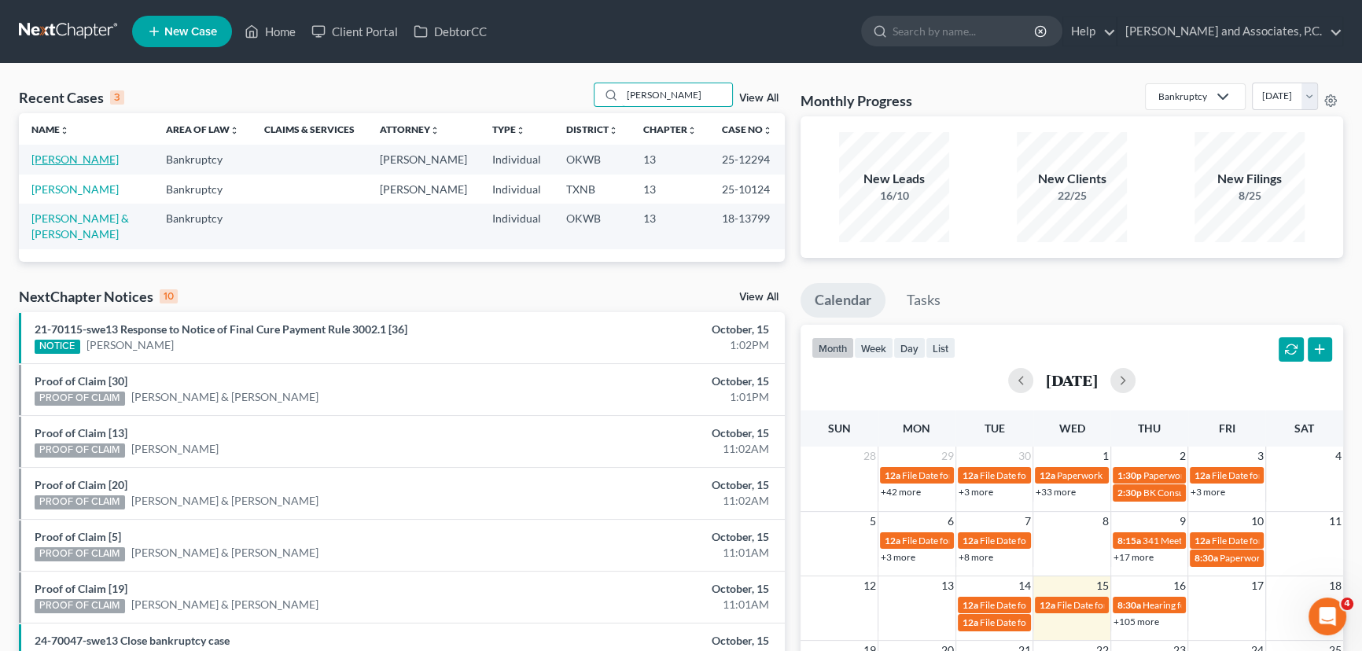
type input "tatum"
click at [70, 159] on link "Tatum, Diane" at bounding box center [74, 159] width 87 height 13
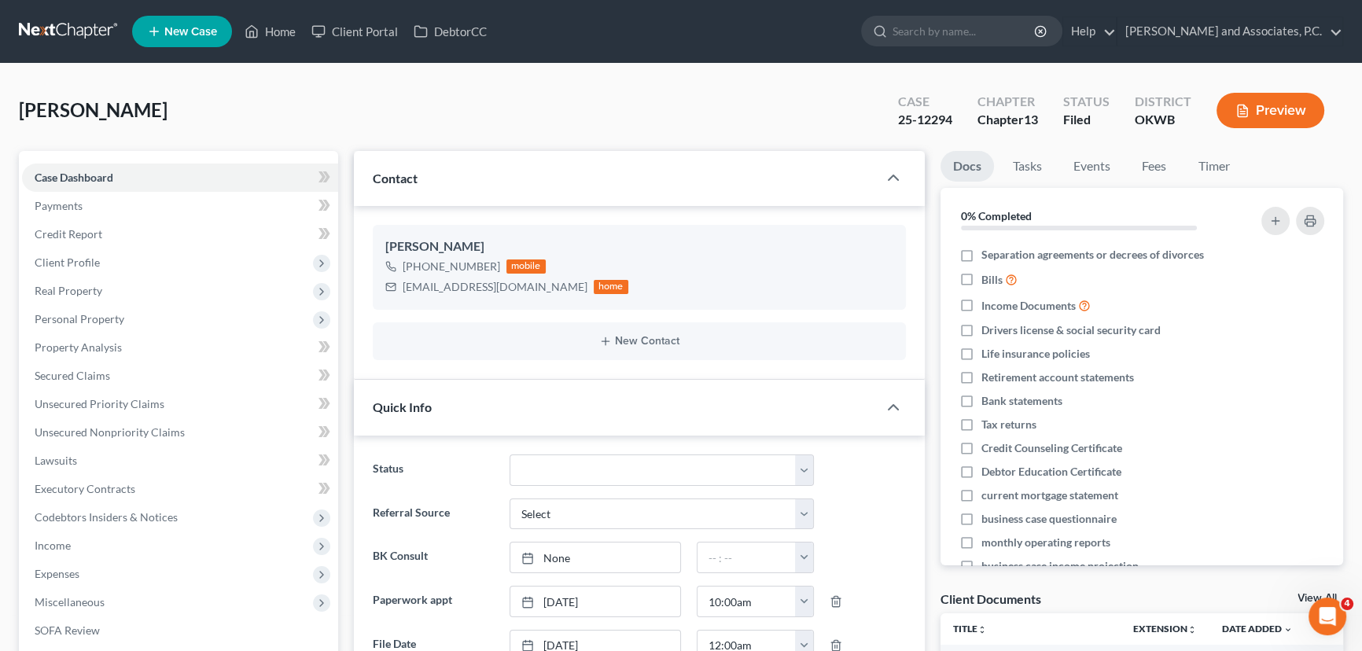
click at [221, 98] on div "Tatum, Diane Upgraded Case 25-12294 Chapter Chapter 13 Status Filed District OK…" at bounding box center [681, 117] width 1325 height 68
click at [273, 31] on link "Home" at bounding box center [270, 31] width 67 height 28
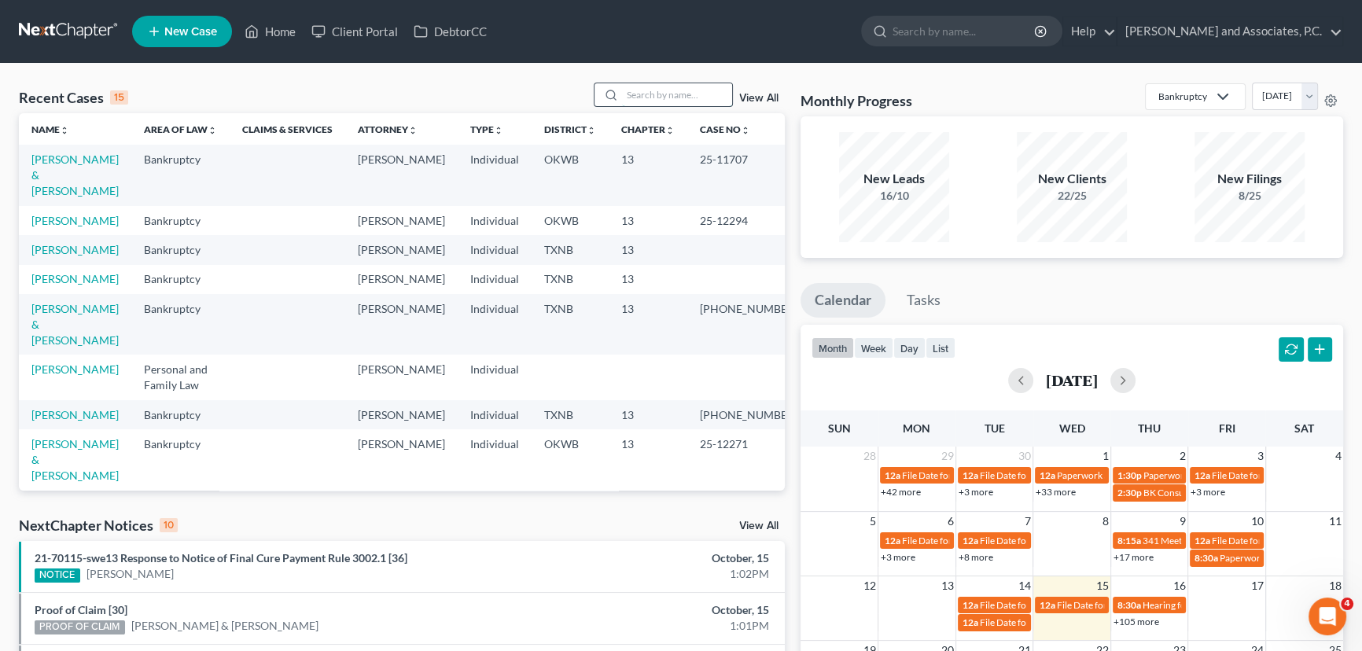
click at [685, 97] on input "search" at bounding box center [677, 94] width 110 height 23
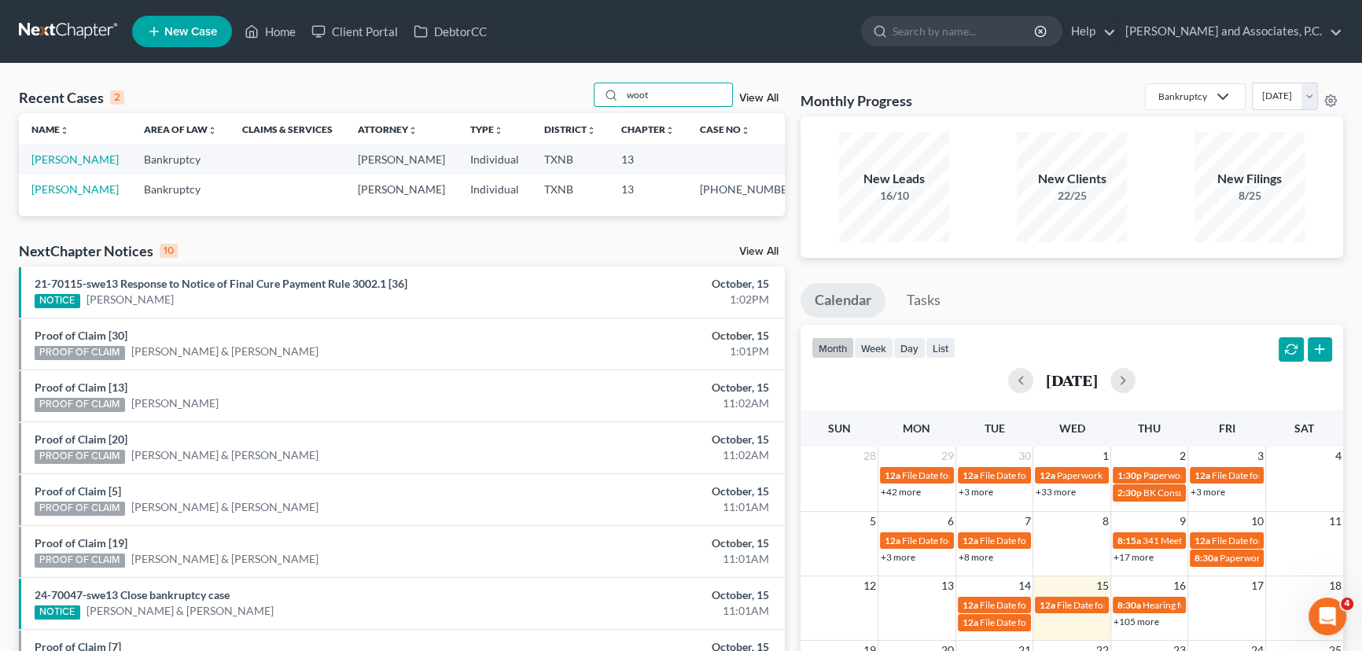
type input "woot"
click at [77, 157] on link "[PERSON_NAME]" at bounding box center [74, 159] width 87 height 13
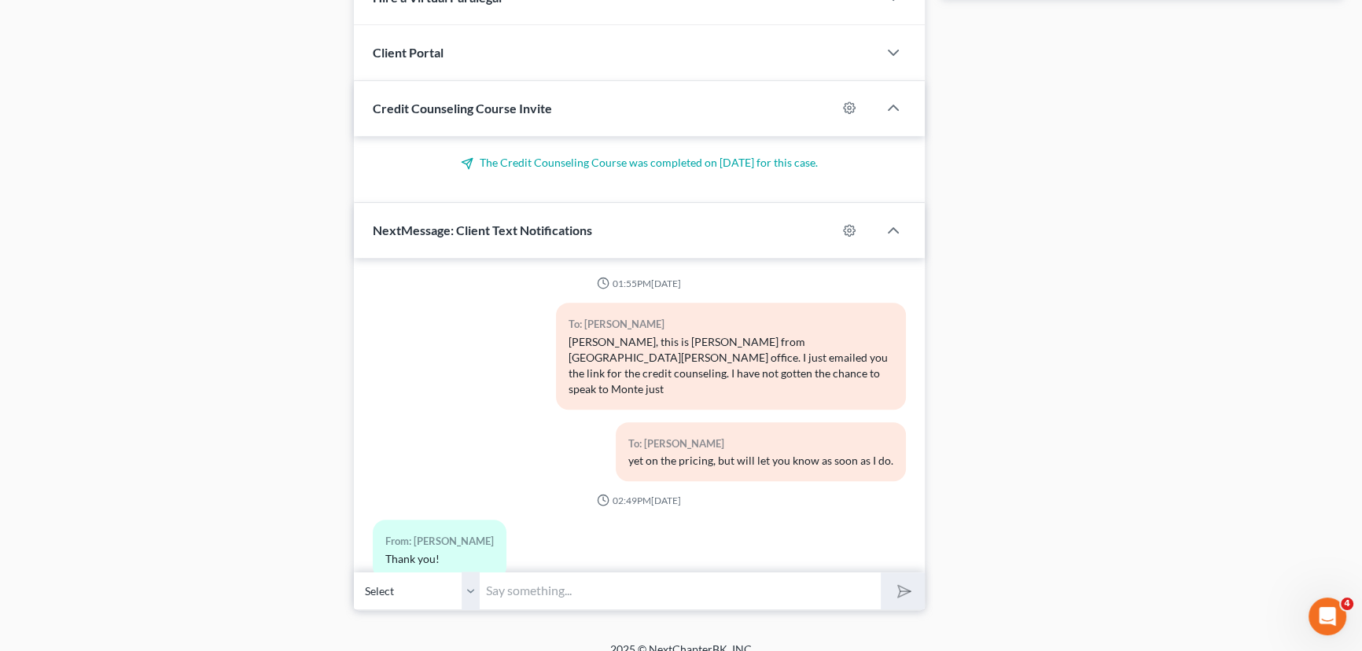
scroll to position [4612, 0]
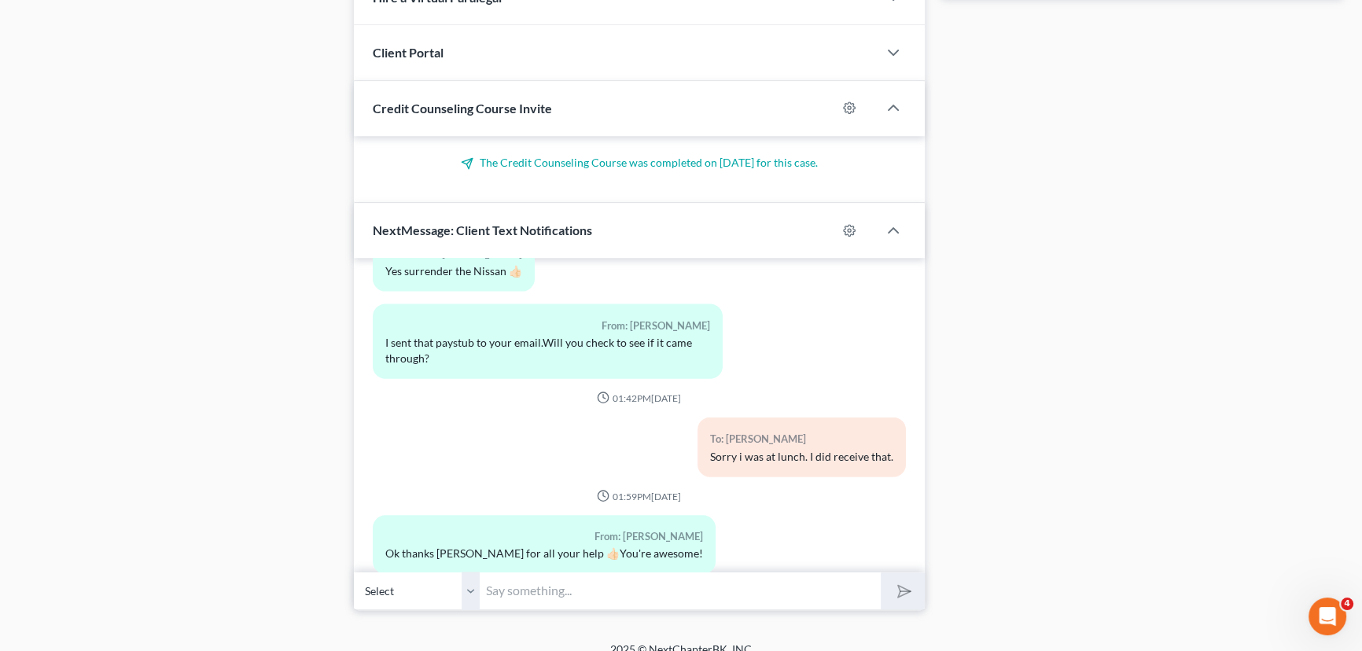
click at [550, 577] on input "text" at bounding box center [680, 591] width 401 height 39
type input "O"
type input "of course!! I have your case ready to go, just waiting to take it up towards th…"
click at [881, 573] on button "submit" at bounding box center [902, 591] width 43 height 37
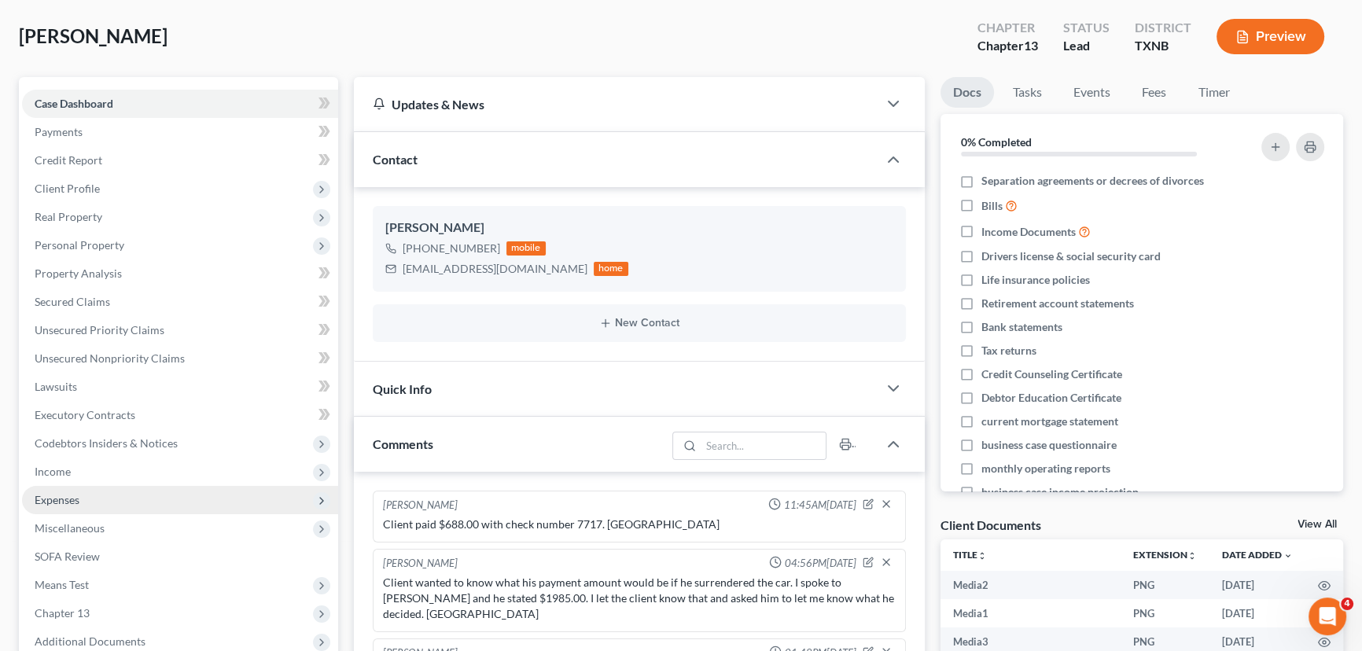
scroll to position [0, 0]
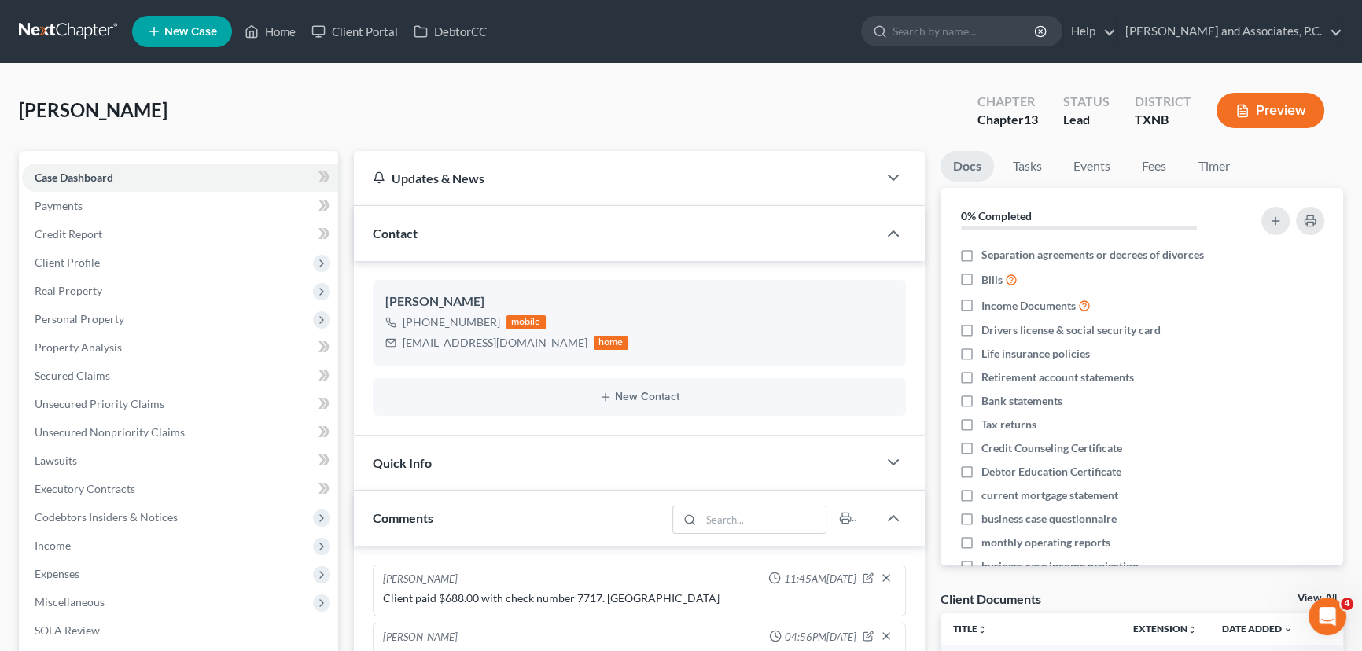
click at [228, 96] on div "Wooten, Gerald Upgraded Chapter Chapter 13 Status Lead District TXNB Preview" at bounding box center [681, 117] width 1325 height 68
drag, startPoint x: 275, startPoint y: 25, endPoint x: 435, endPoint y: 45, distance: 160.9
click at [275, 25] on link "Home" at bounding box center [270, 31] width 67 height 28
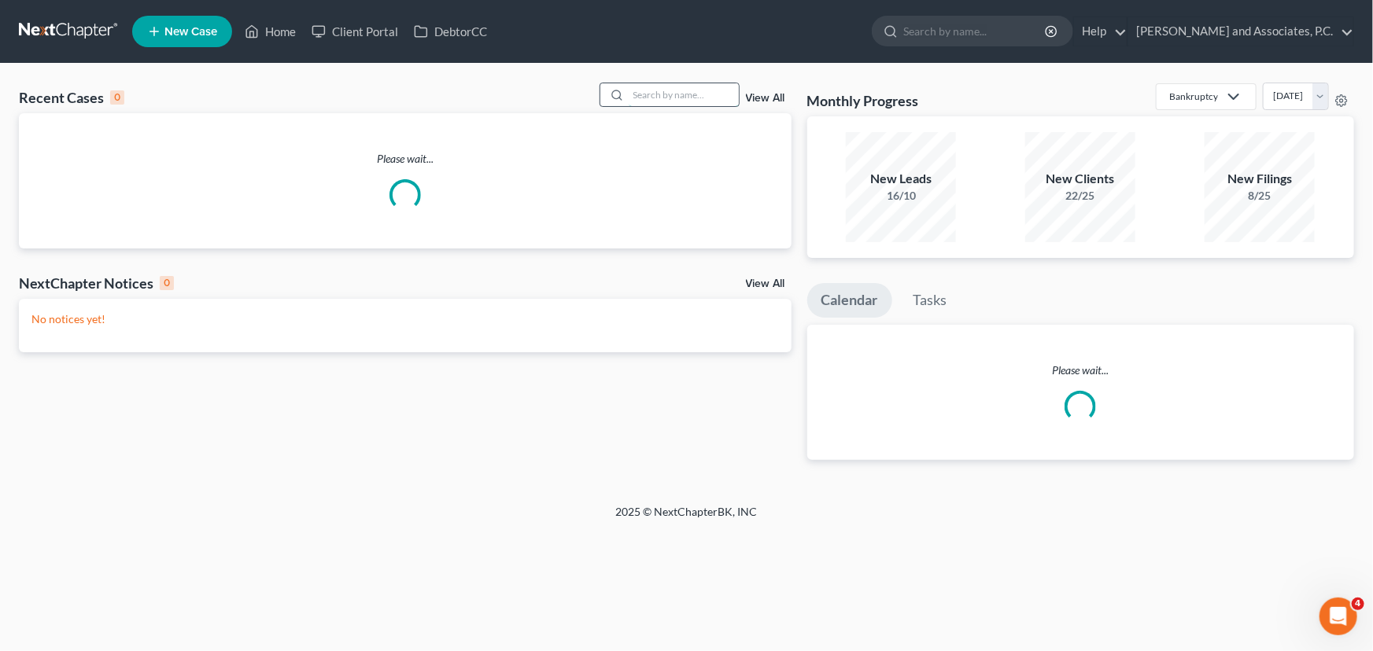
click at [646, 101] on input "search" at bounding box center [684, 94] width 110 height 23
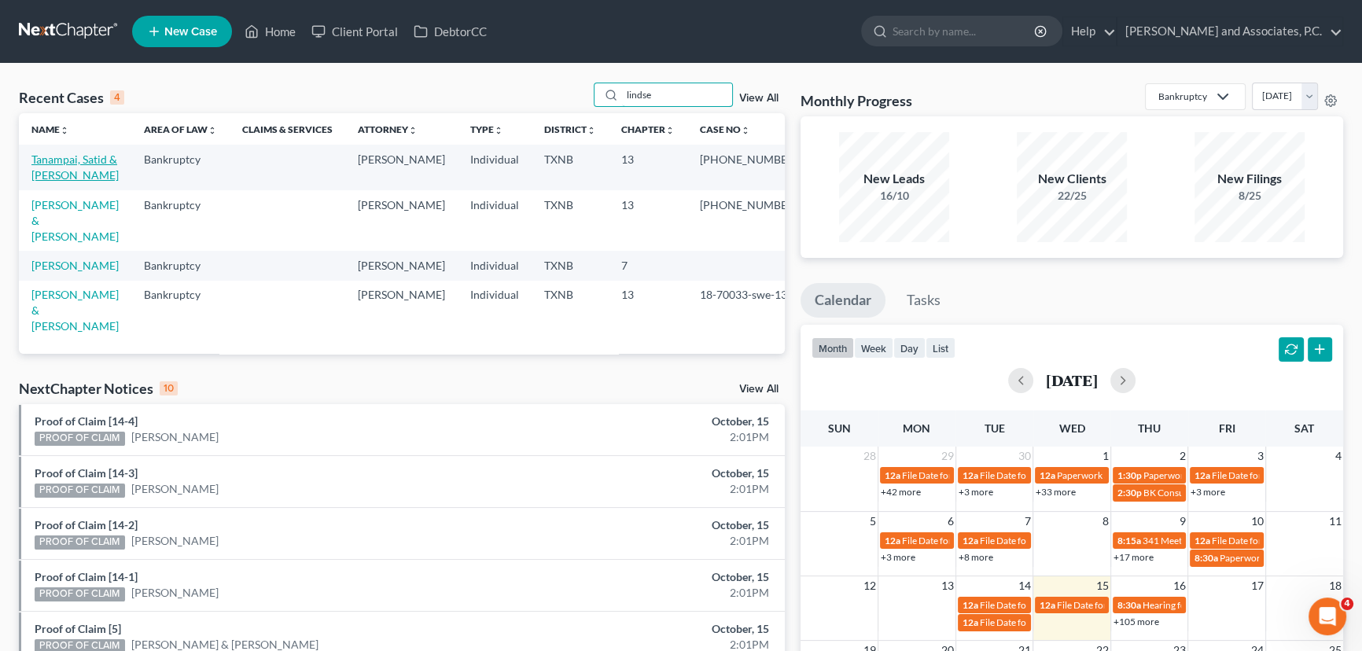
type input "lindse"
click at [65, 159] on link "Tanampai, Satid & Lindsey" at bounding box center [74, 167] width 87 height 29
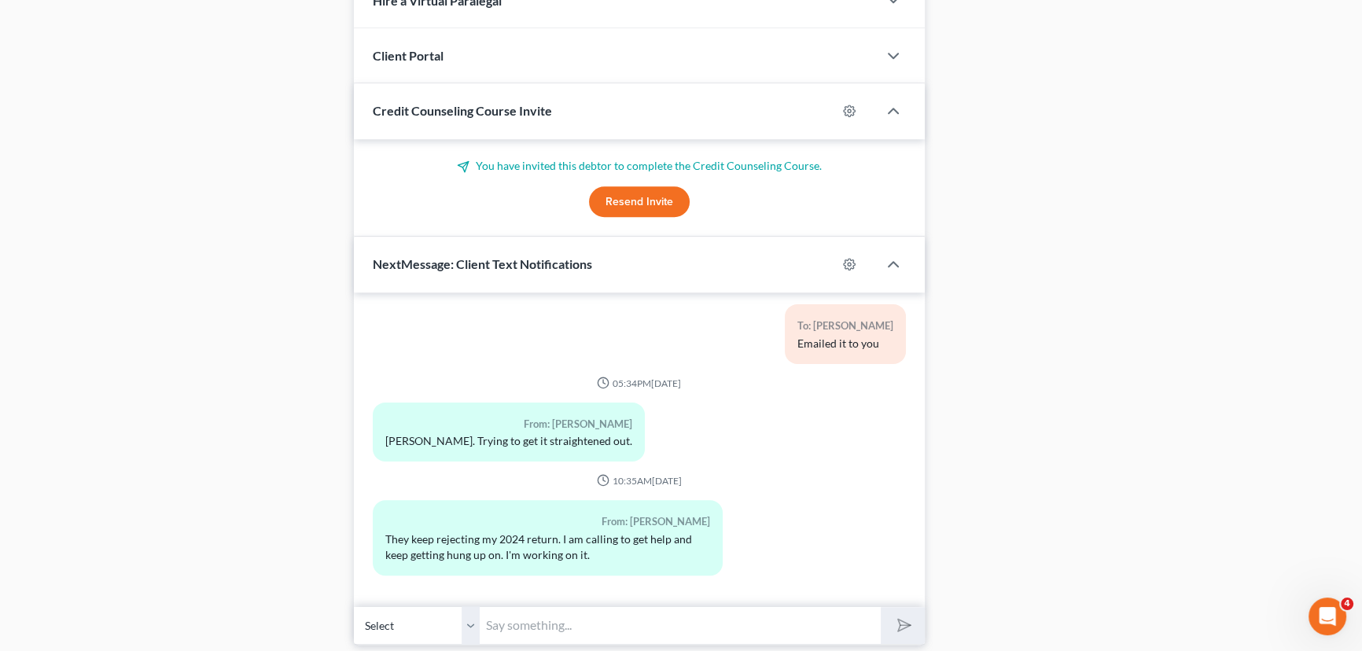
scroll to position [1549, 0]
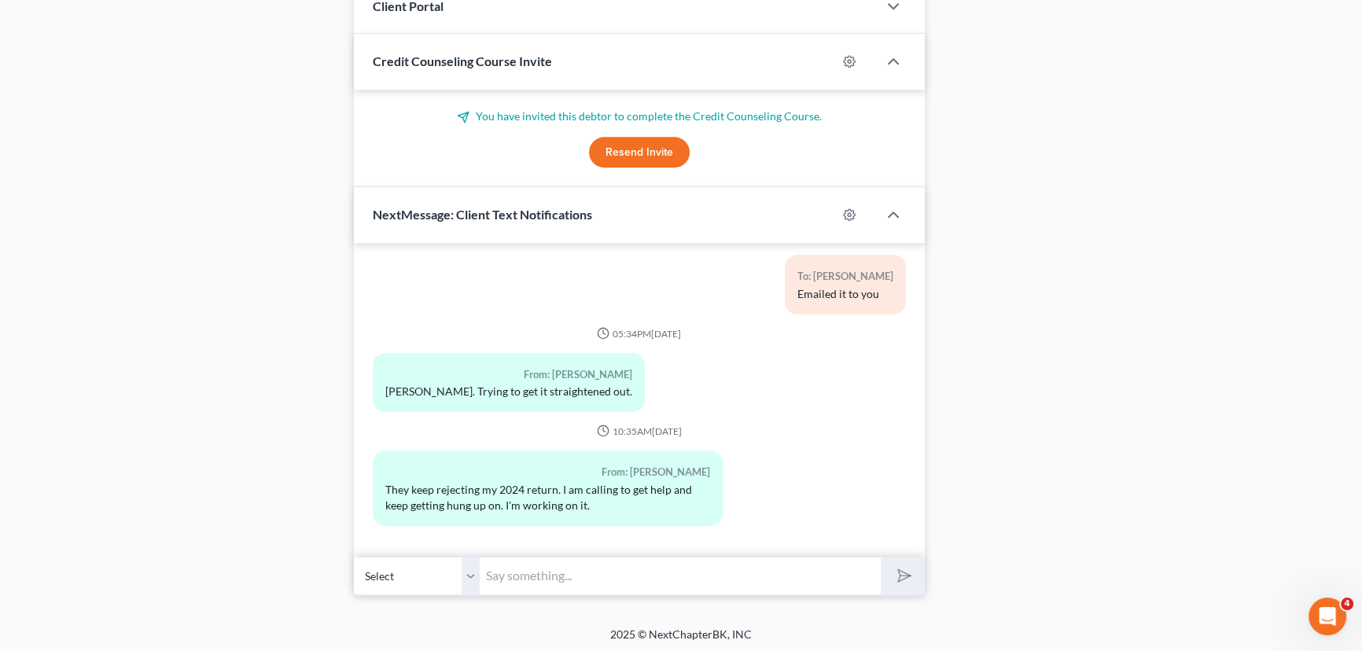
click at [474, 575] on select "Select +1 (940) 232-2124 - Lindsey Tanampai +1 (760) 774-4977 - Satid Tanampai" at bounding box center [417, 576] width 126 height 39
click at [354, 557] on select "Select +1 (940) 232-2124 - Lindsey Tanampai +1 (760) 774-4977 - Satid Tanampai" at bounding box center [417, 576] width 126 height 39
click at [525, 574] on input "text" at bounding box center [680, 576] width 401 height 39
type input "Lindsey, a refund check was issued on 10/08/2025, she stated you may not have r…"
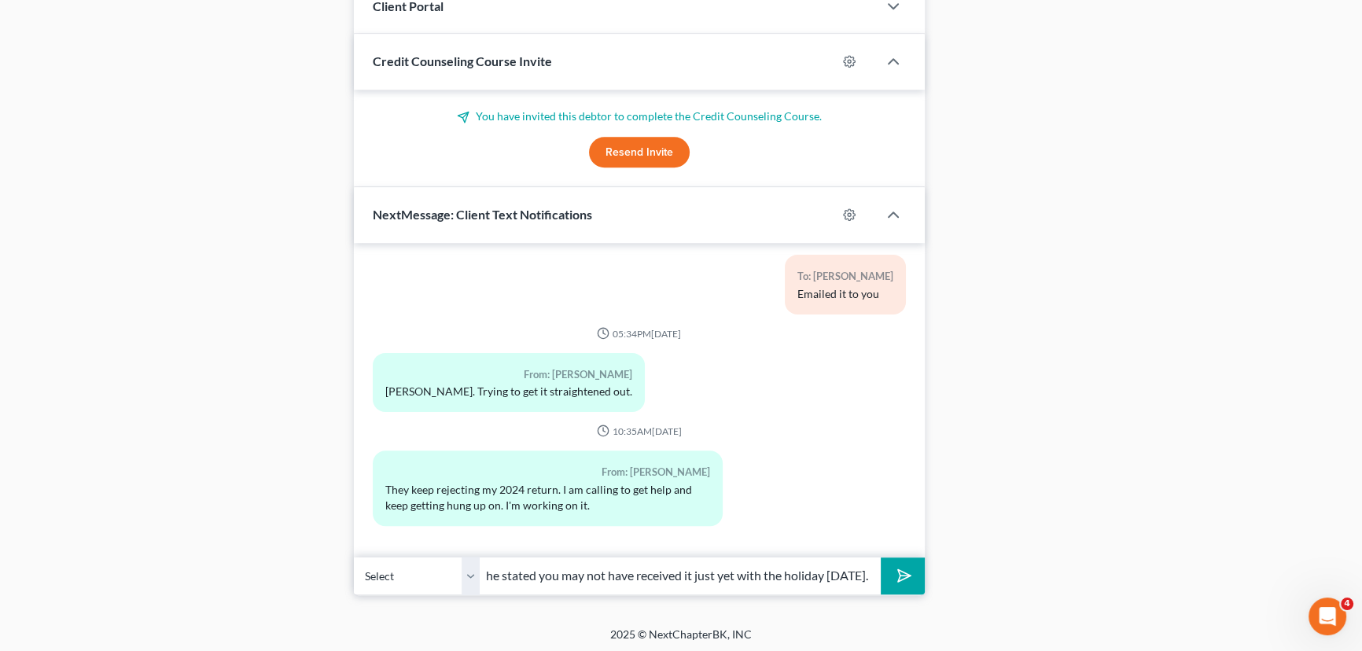
click at [881, 558] on button "submit" at bounding box center [902, 576] width 43 height 37
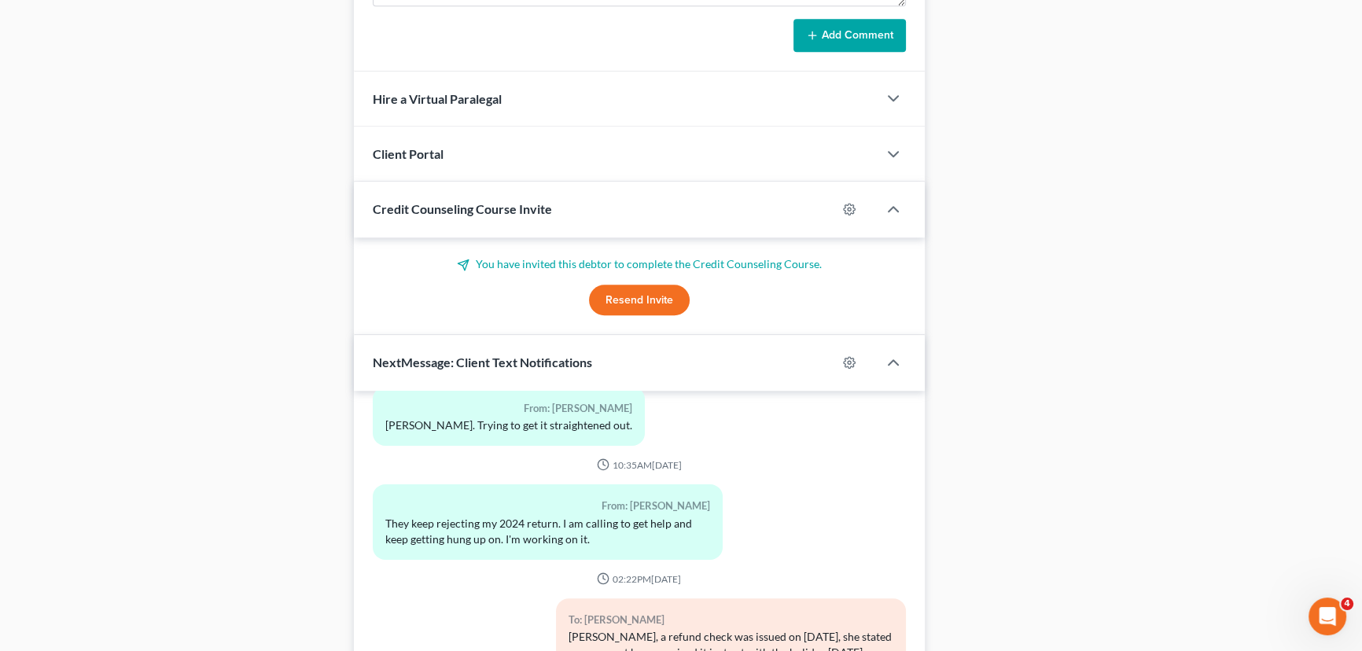
scroll to position [1119, 0]
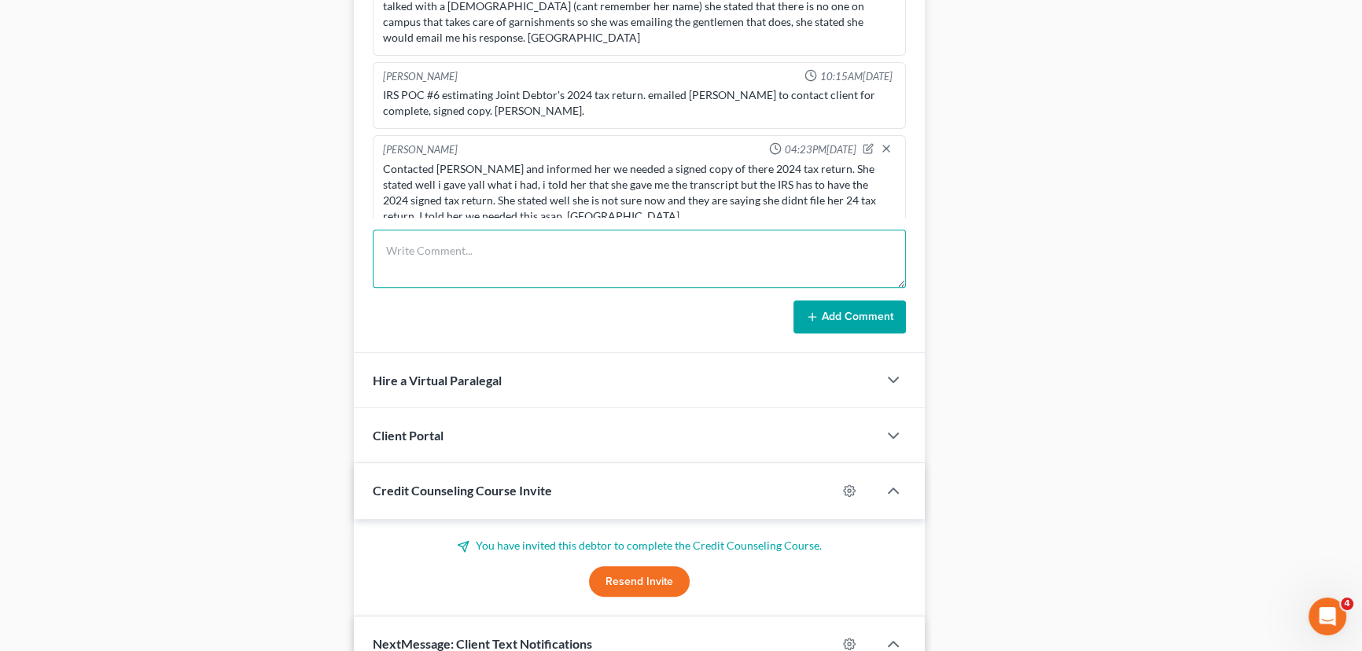
click at [441, 252] on textarea at bounding box center [639, 259] width 533 height 58
type textarea "Alicia with US treasury stated that there was a check sent out on 10/08 for the…"
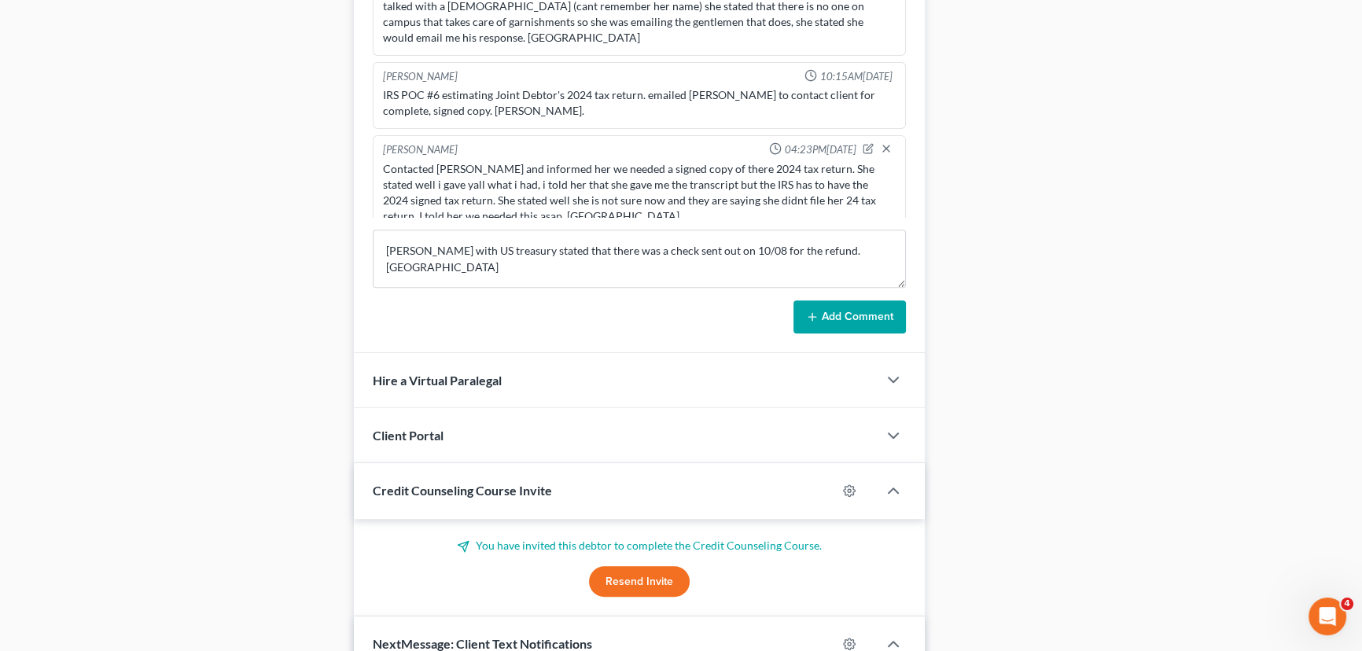
click at [858, 307] on button "Add Comment" at bounding box center [850, 316] width 112 height 33
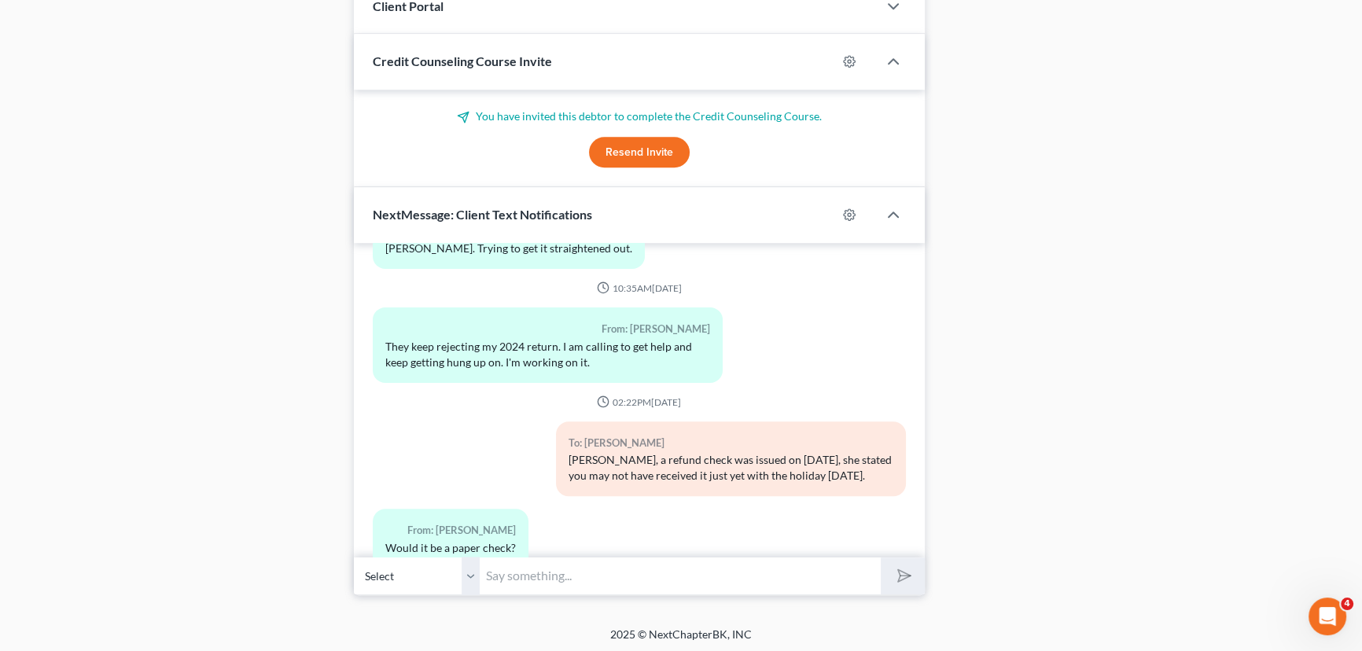
scroll to position [14439, 0]
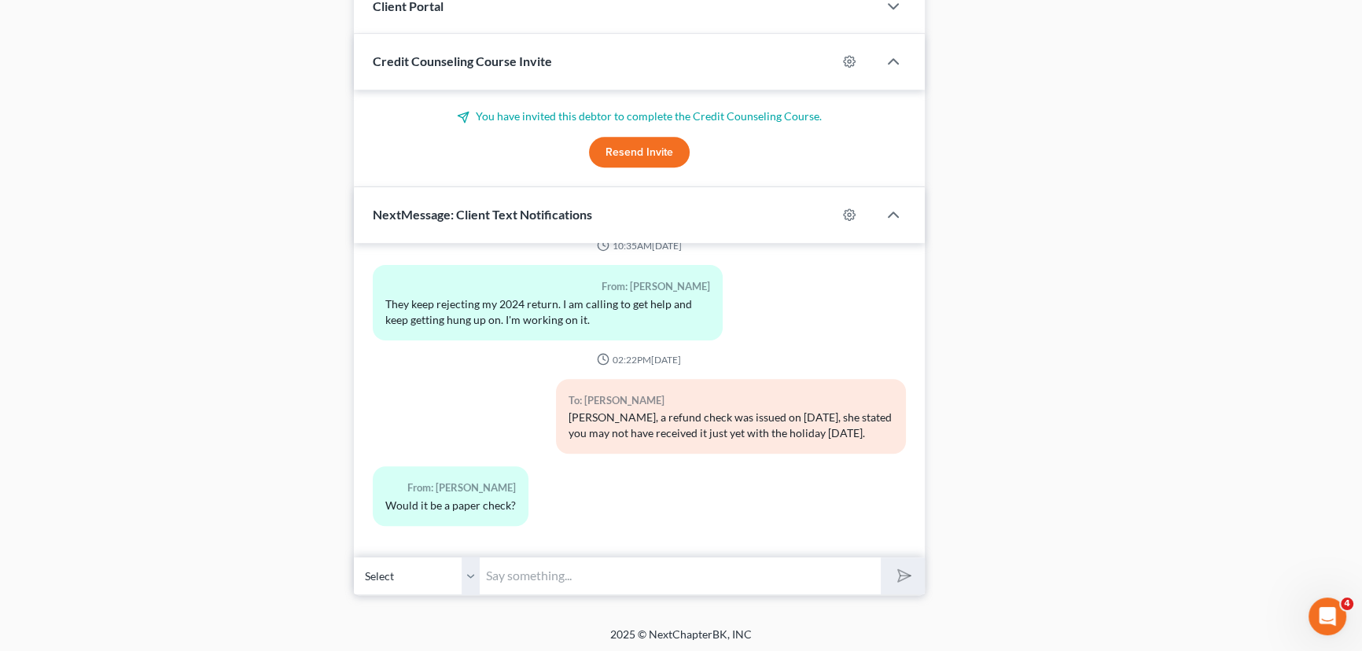
click at [579, 577] on input "text" at bounding box center [680, 576] width 401 height 39
type input "Yes"
click at [881, 558] on button "submit" at bounding box center [902, 576] width 43 height 37
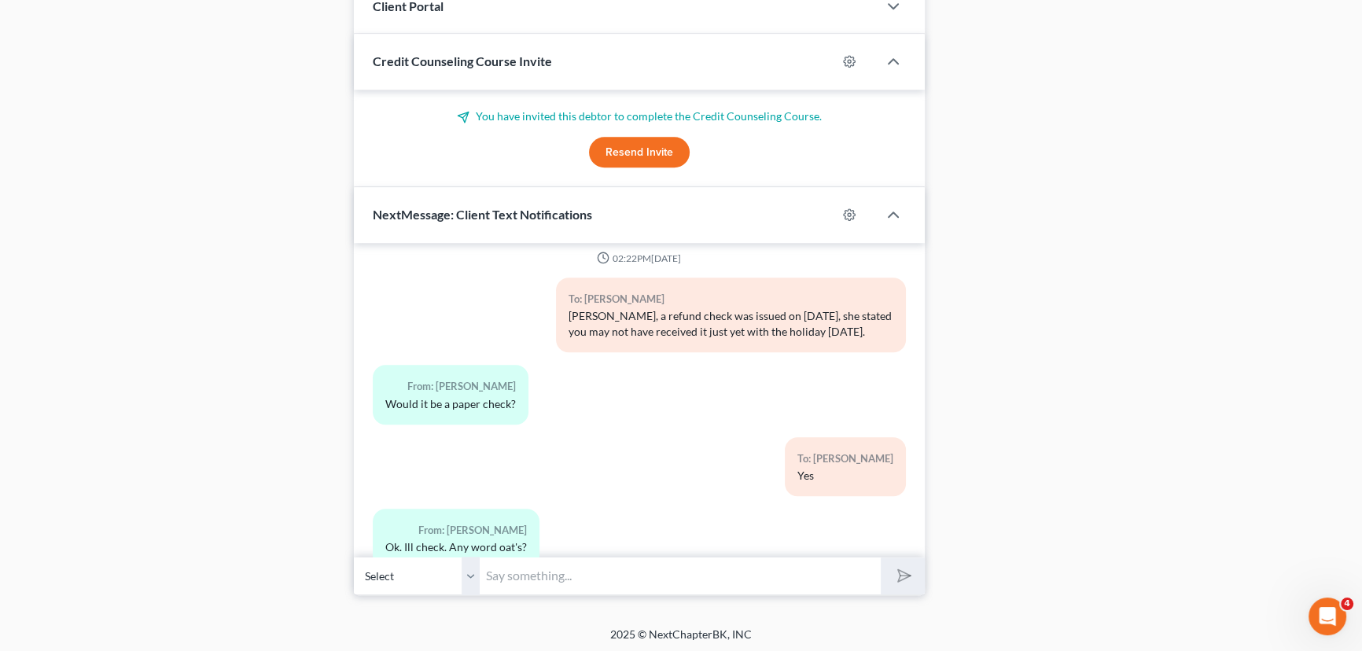
scroll to position [14583, 0]
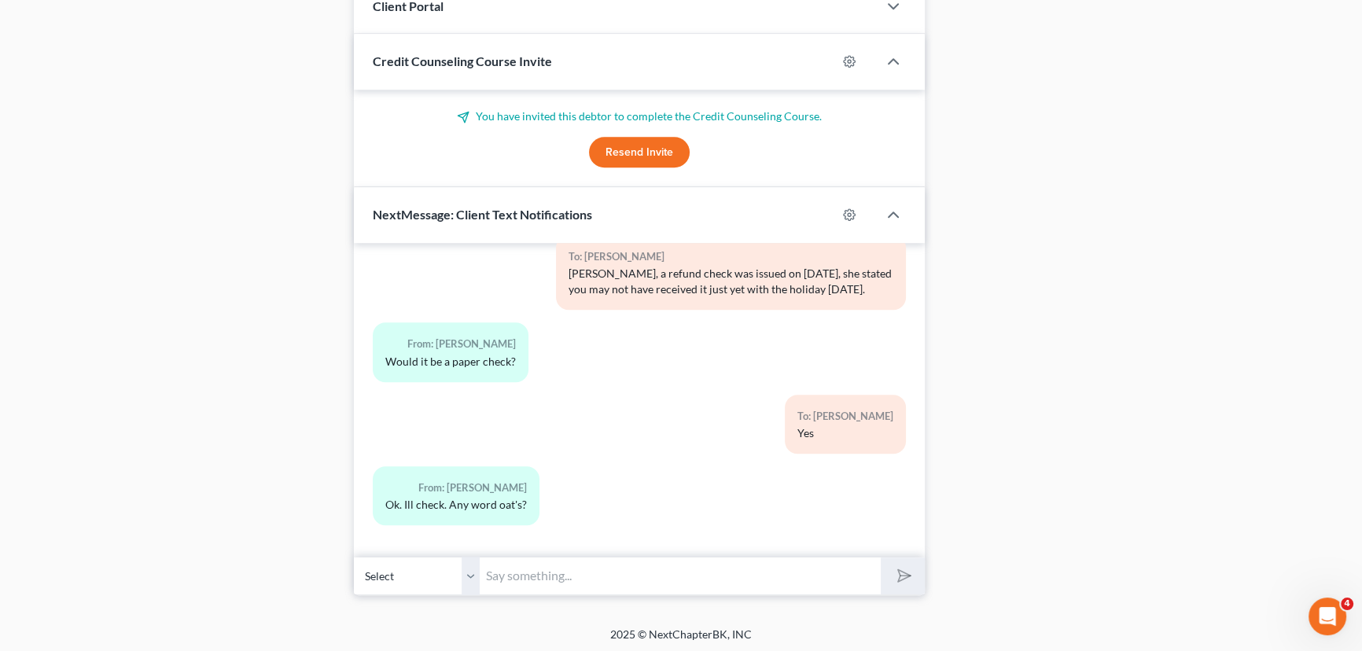
click at [603, 574] on input "text" at bounding box center [680, 576] width 401 height 39
type input "I have not, actually calling them now to see."
click at [881, 558] on button "submit" at bounding box center [902, 576] width 43 height 37
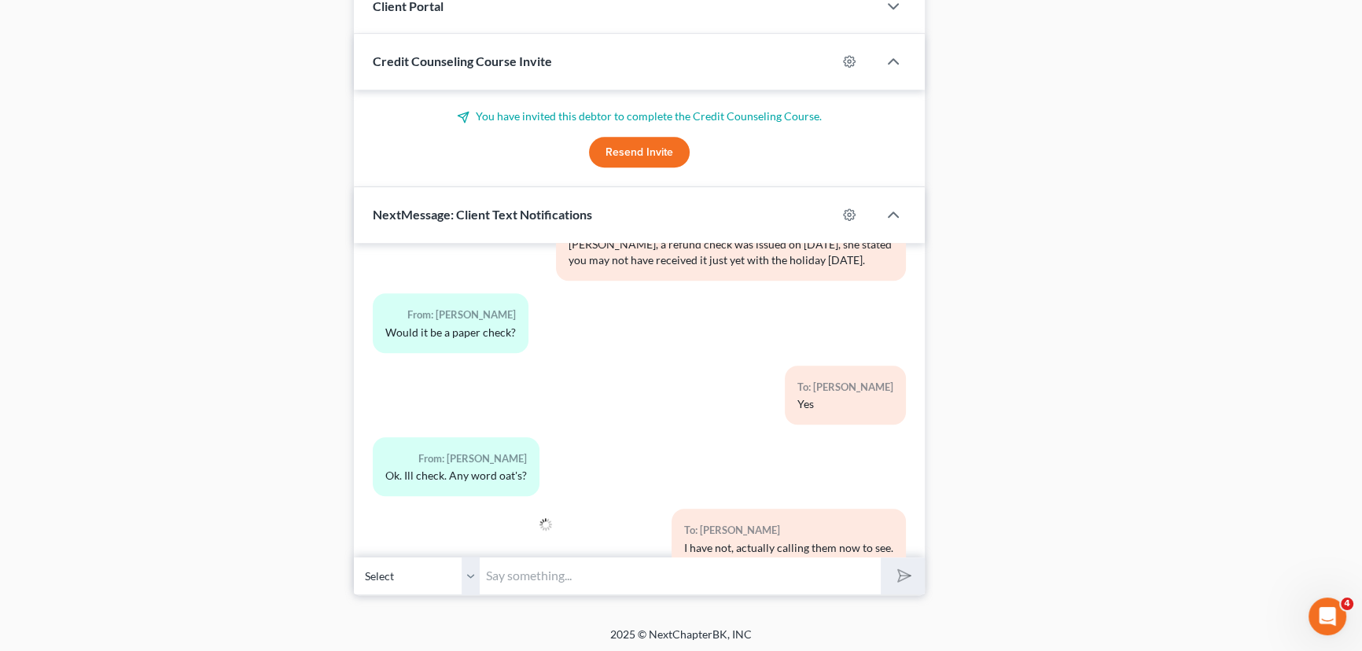
scroll to position [14655, 0]
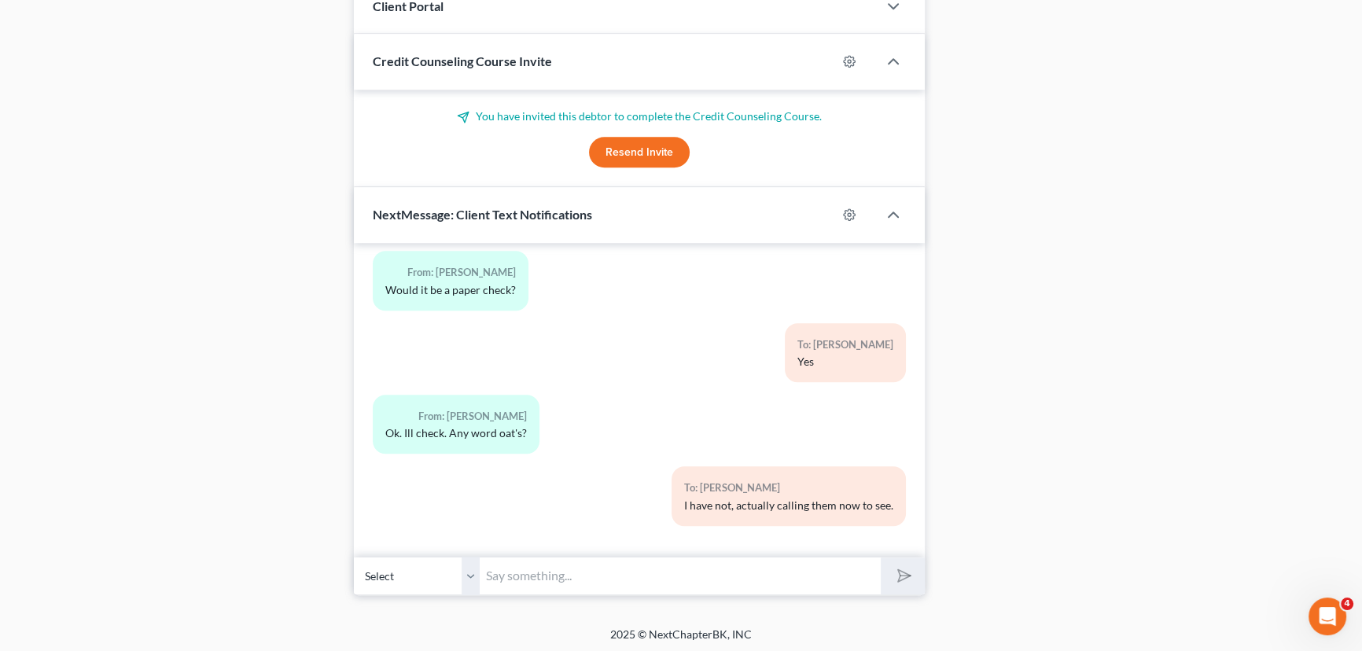
click at [614, 566] on input "text" at bounding box center [680, 576] width 401 height 39
drag, startPoint x: 853, startPoint y: 422, endPoint x: 539, endPoint y: 561, distance: 343.8
click at [853, 422] on div "From: Lindsey Tanampai Ok. Ill check. Any word oat's?" at bounding box center [639, 431] width 549 height 72
click at [470, 584] on select "Select +1 (940) 232-2124 - Lindsey Tanampai +1 (760) 774-4977 - Satid Tanampai" at bounding box center [417, 576] width 126 height 39
drag, startPoint x: 470, startPoint y: 584, endPoint x: 533, endPoint y: 570, distance: 64.3
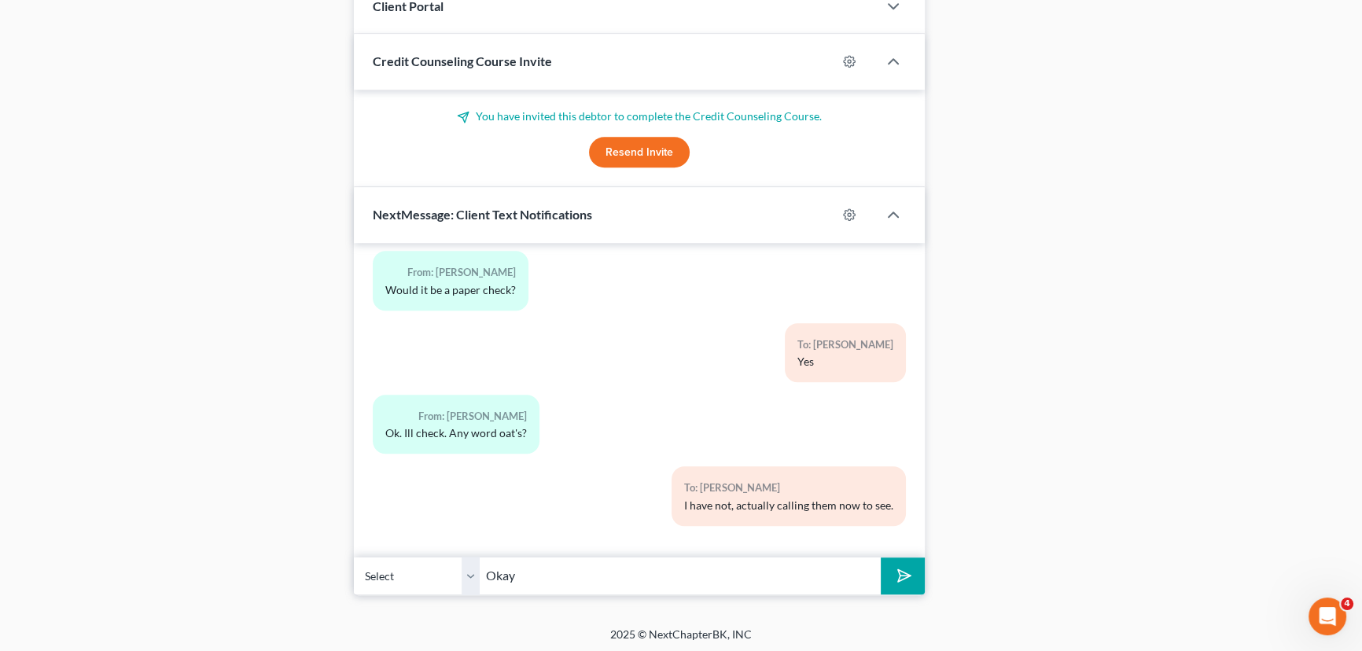
click at [470, 584] on select "Select +1 (940) 232-2124 - Lindsey Tanampai +1 (760) 774-4977 - Satid Tanampai" at bounding box center [417, 576] width 126 height 39
click at [533, 570] on input "Okay" at bounding box center [680, 576] width 401 height 39
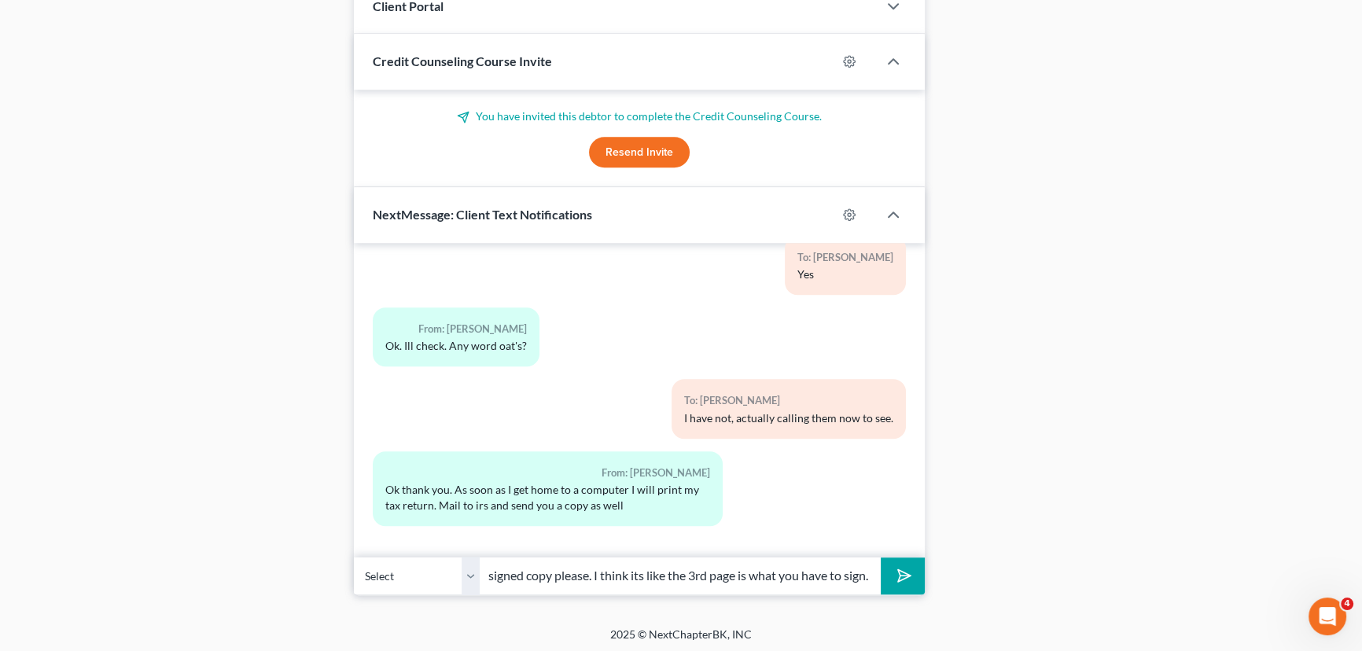
scroll to position [0, 183]
type input "Okay great, make sure that it is a signed copy please. I think its like the 3rd…"
click at [881, 558] on button "submit" at bounding box center [902, 576] width 43 height 37
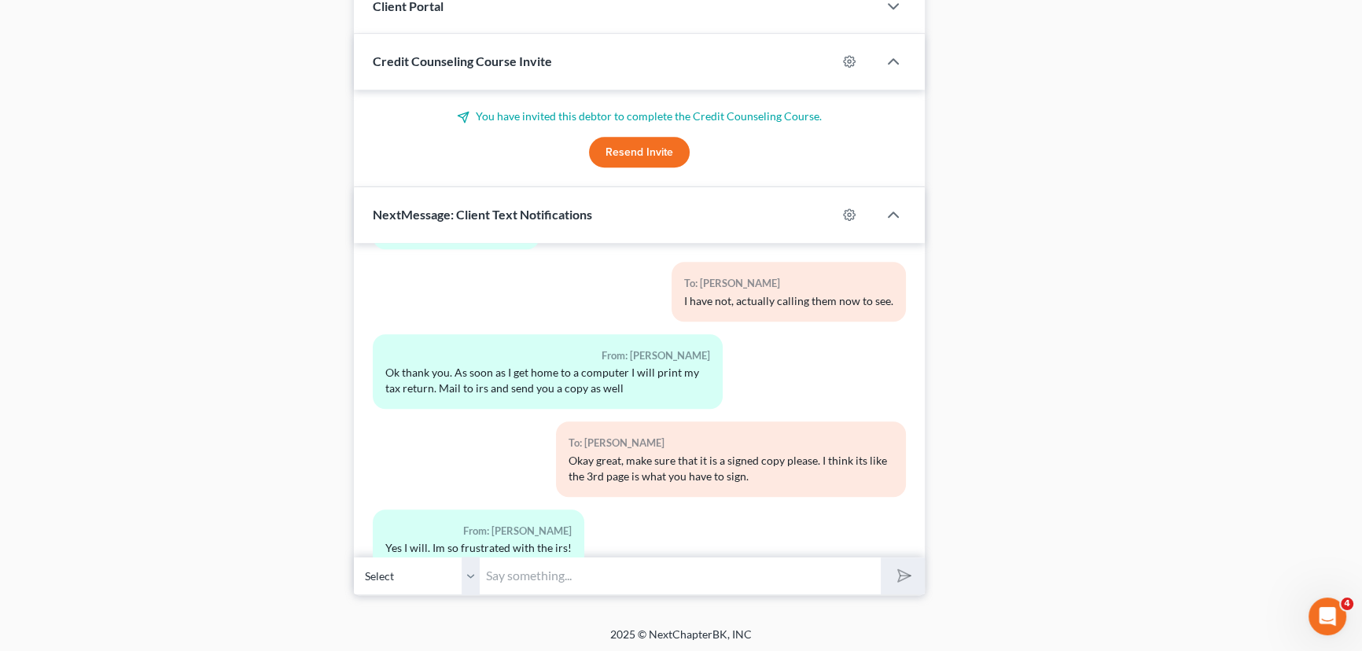
scroll to position [14903, 0]
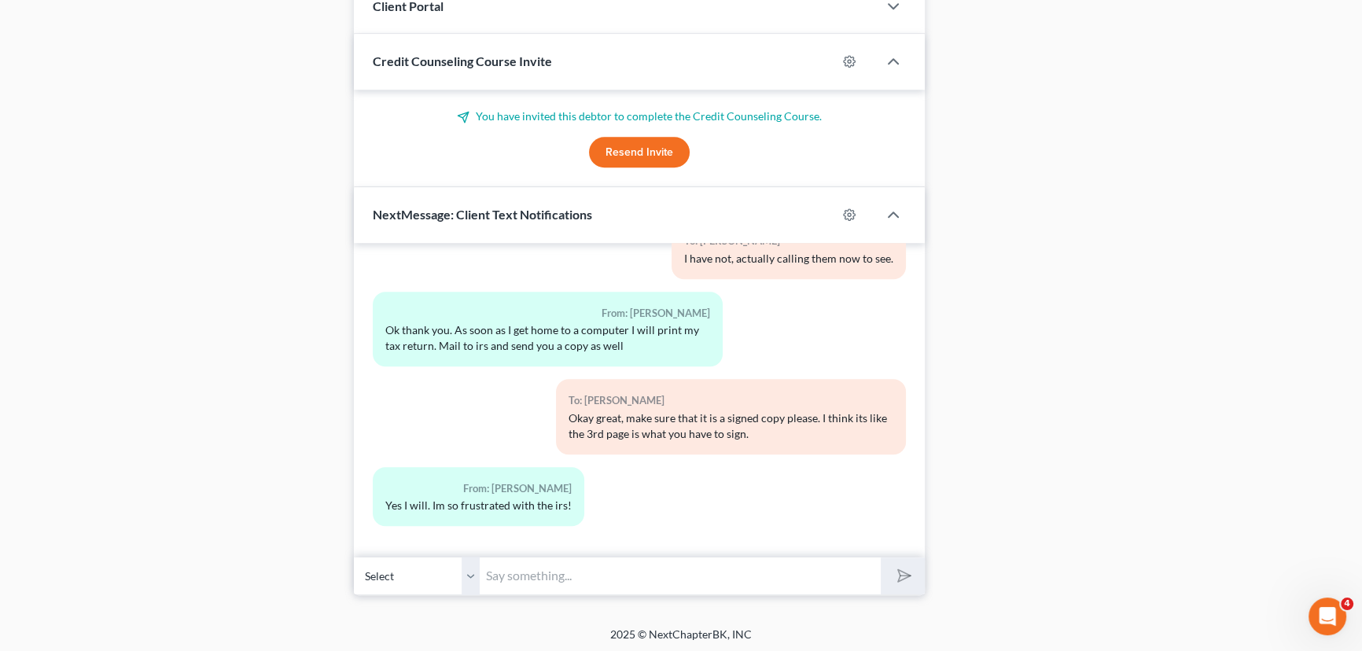
click at [539, 567] on input "text" at bounding box center [680, 576] width 401 height 39
type input "I could imagine, so sorry you are going through this trouble with them."
click at [881, 558] on button "submit" at bounding box center [902, 576] width 43 height 37
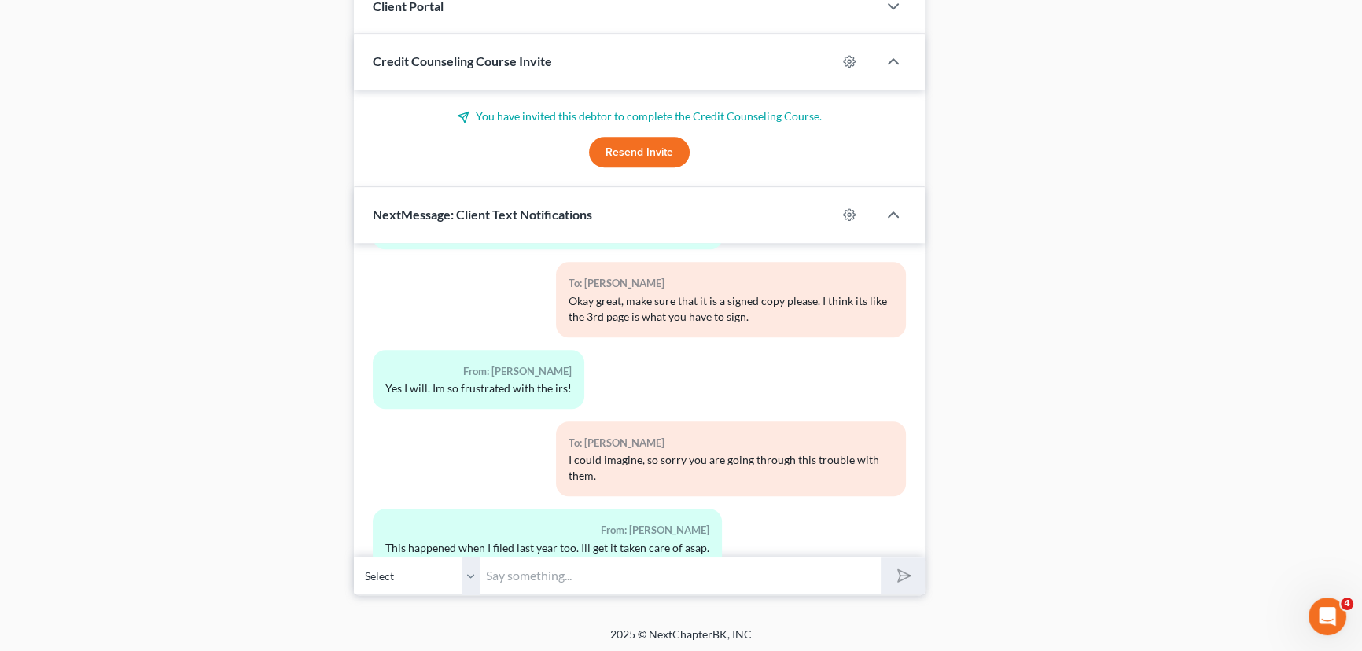
scroll to position [15078, 0]
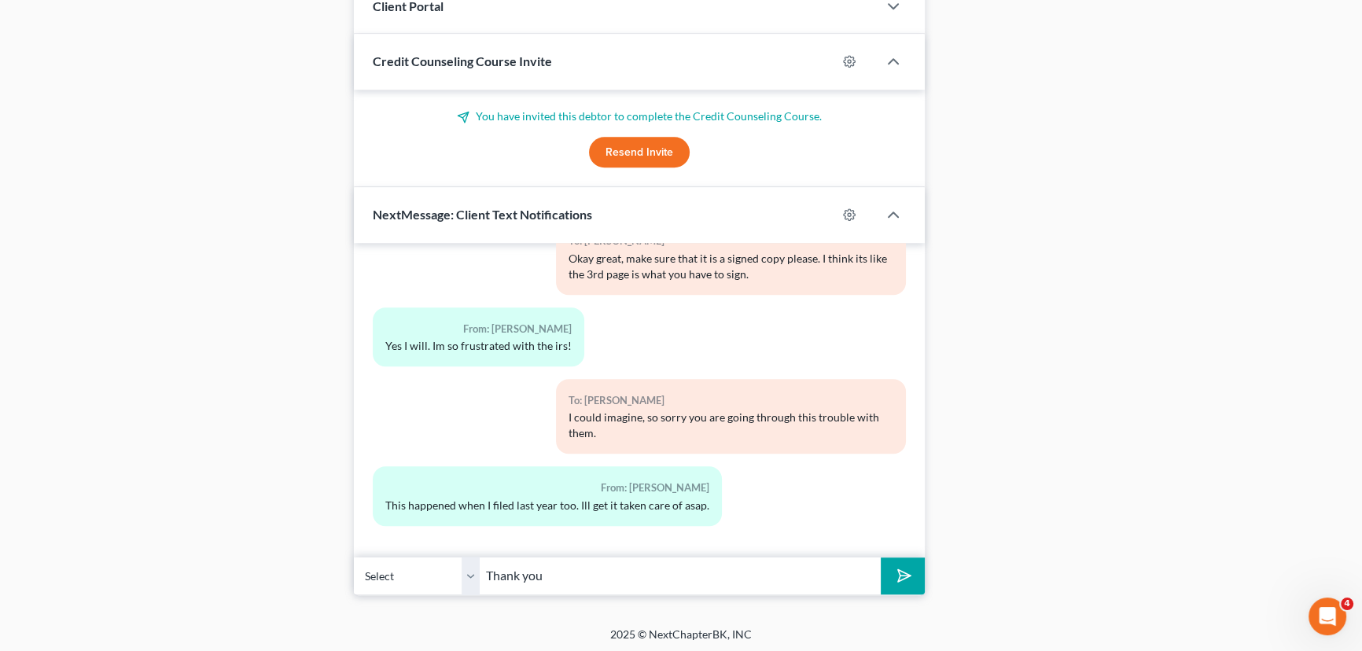
type input "Thank you"
click at [881, 558] on button "submit" at bounding box center [902, 576] width 43 height 37
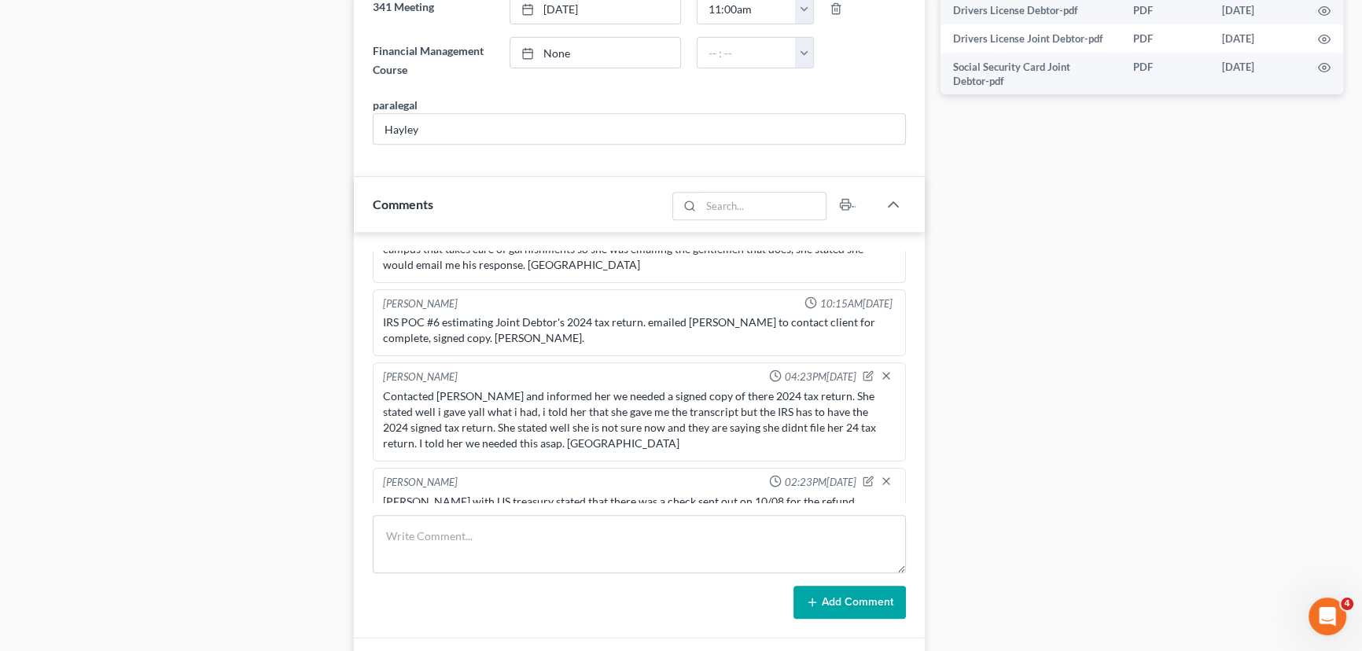
scroll to position [834, 0]
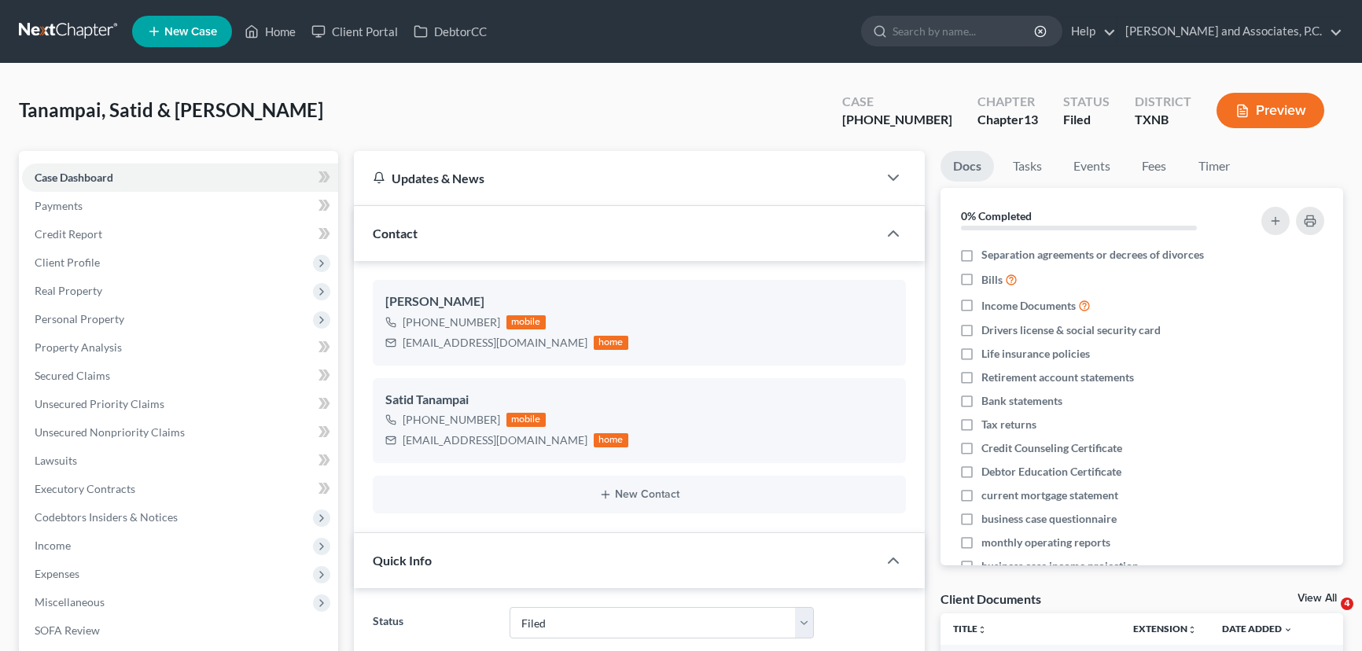
select select "5"
select select "0"
click at [273, 35] on link "Home" at bounding box center [270, 31] width 67 height 28
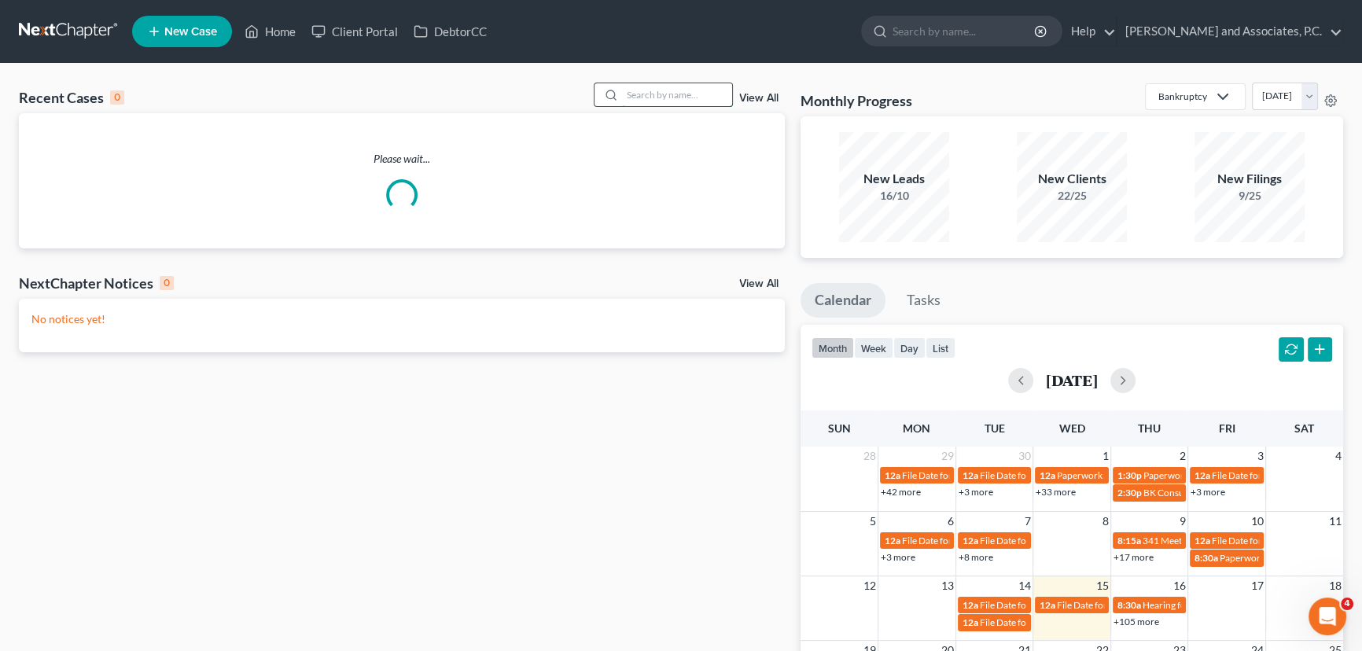
click at [641, 97] on input "search" at bounding box center [677, 94] width 110 height 23
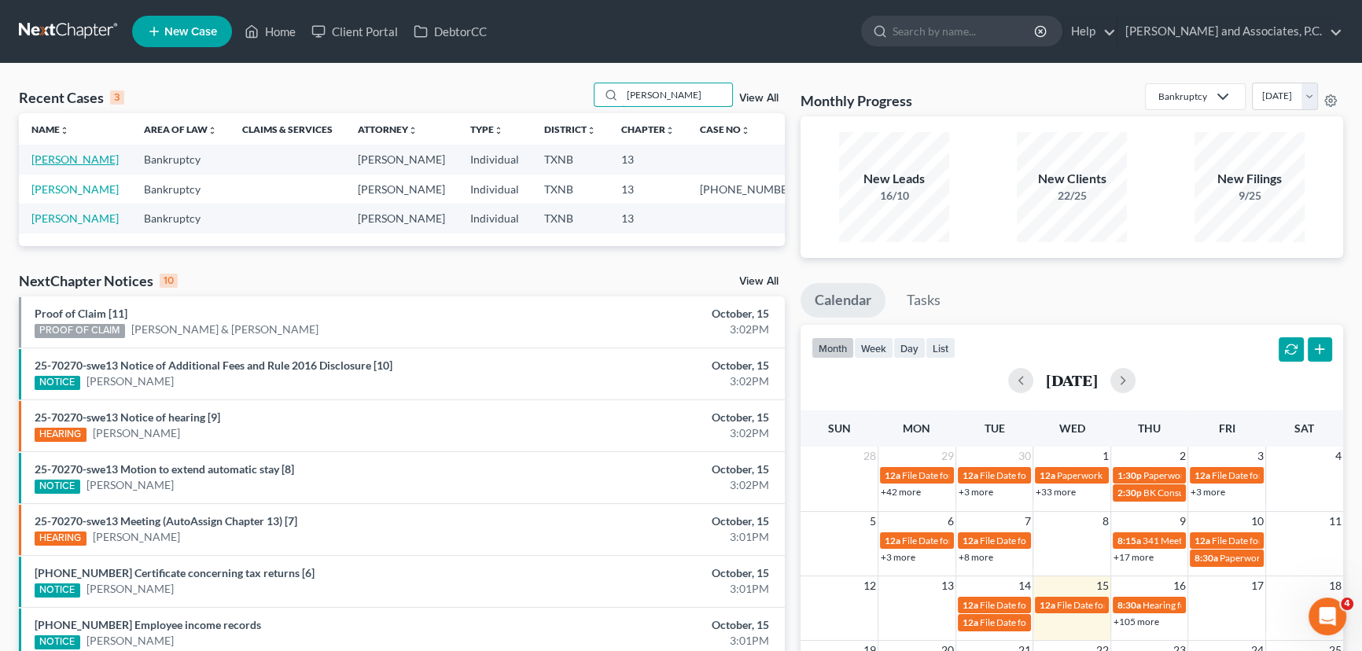
type input "mcbride"
click at [49, 160] on link "McBride, Shanna" at bounding box center [74, 159] width 87 height 13
select select "3"
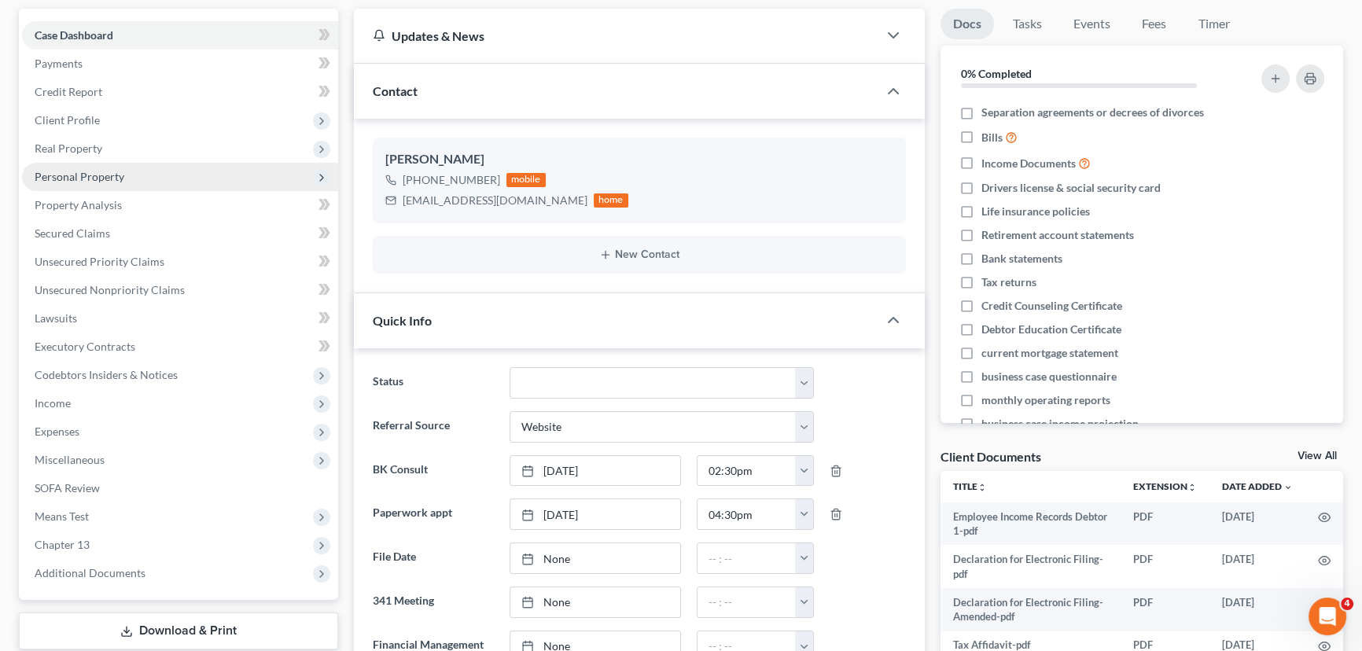
scroll to position [7795, 0]
click at [57, 207] on span "Property Analysis" at bounding box center [78, 204] width 87 height 13
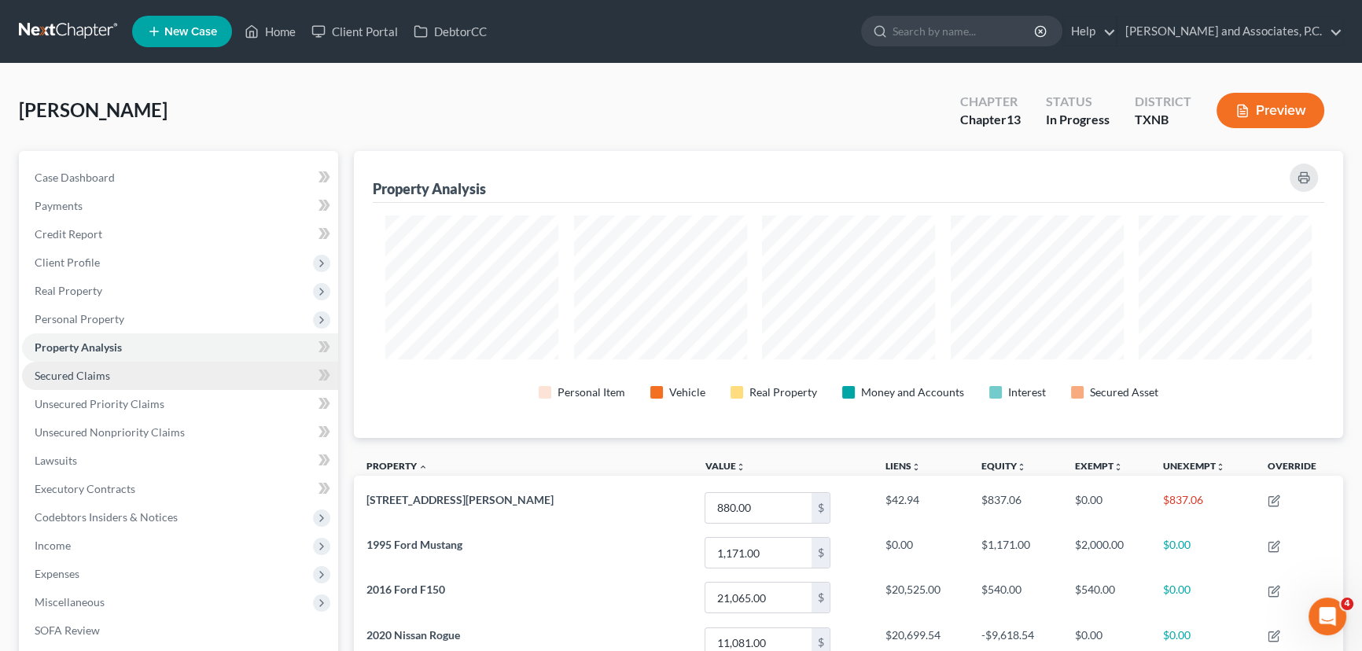
click at [83, 370] on span "Secured Claims" at bounding box center [73, 375] width 76 height 13
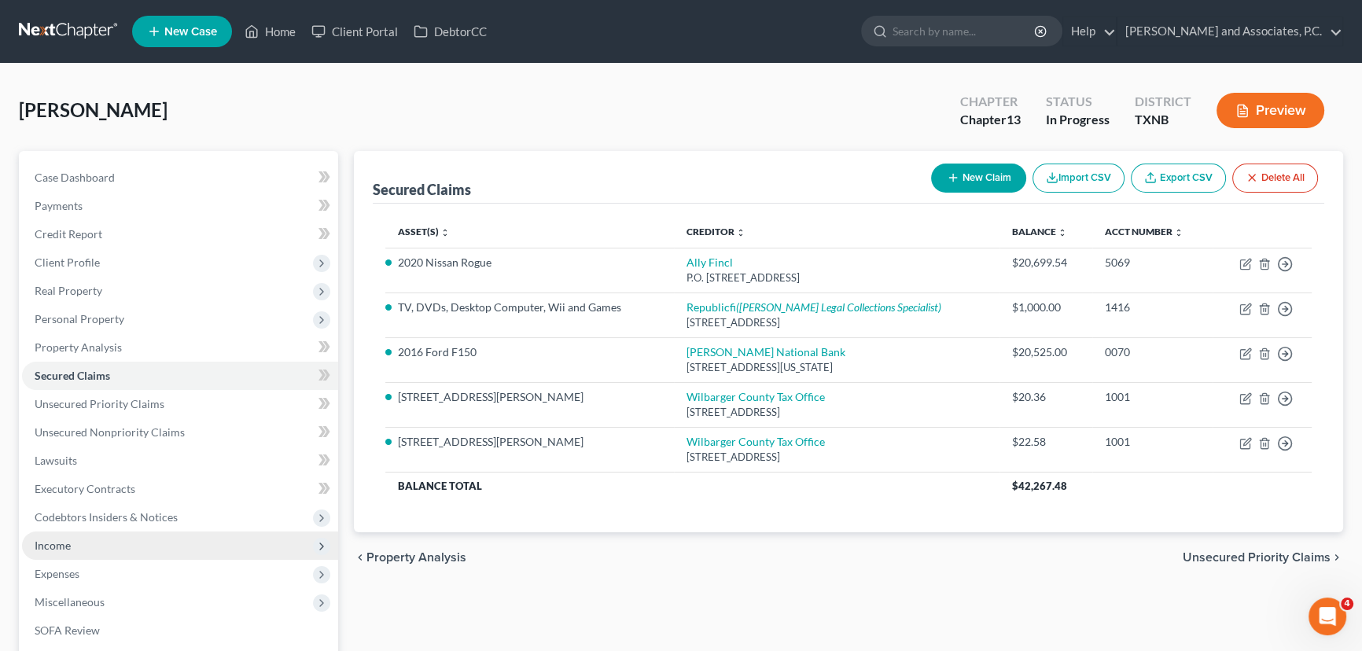
click at [133, 543] on span "Income" at bounding box center [180, 546] width 316 height 28
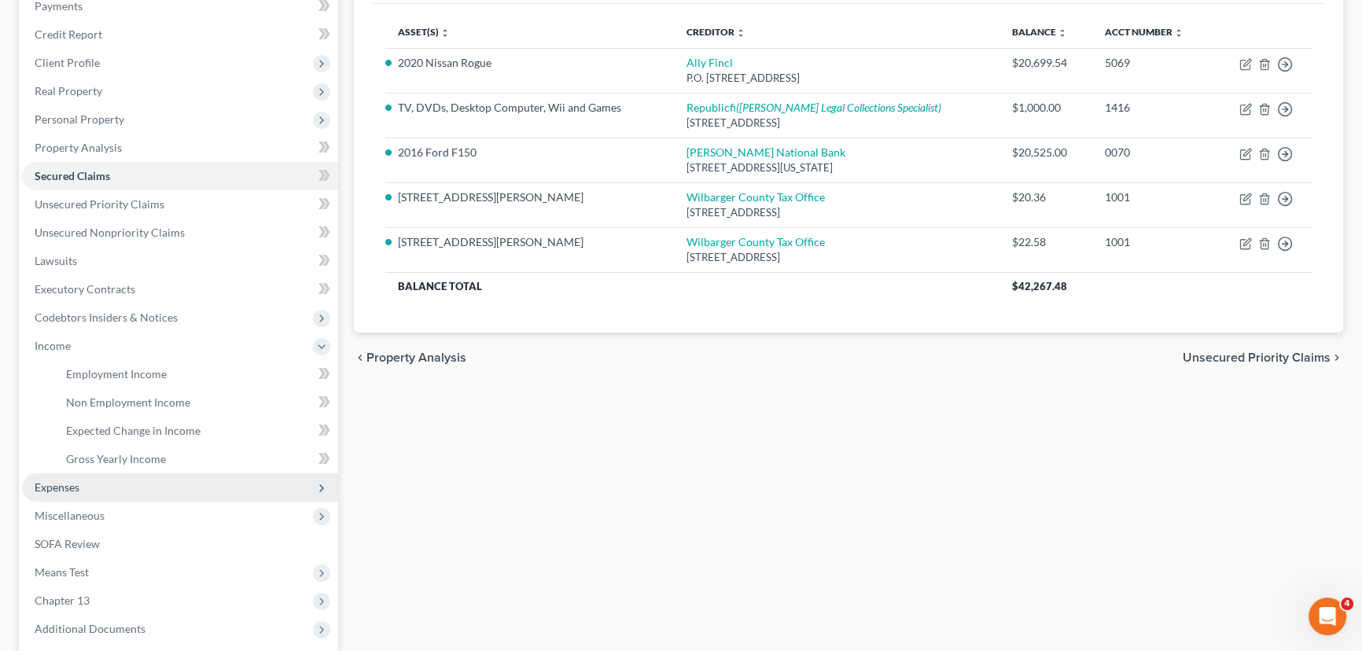
scroll to position [214, 0]
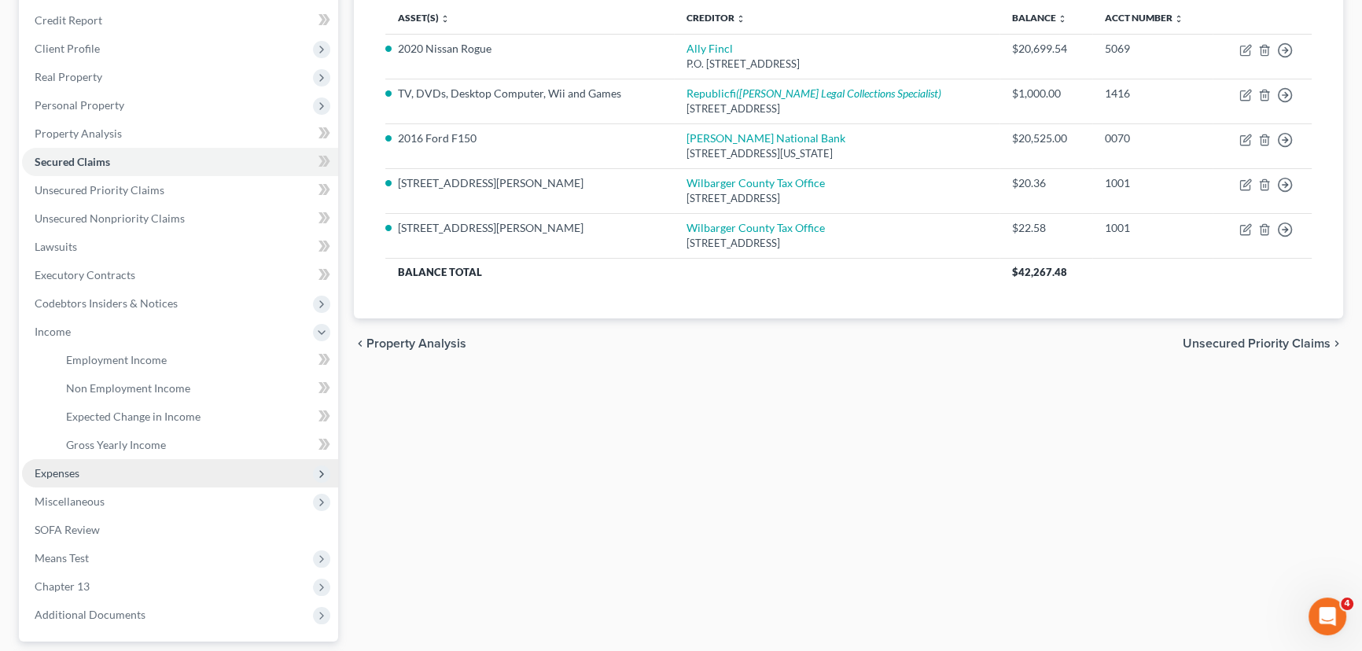
click at [135, 477] on span "Expenses" at bounding box center [180, 473] width 316 height 28
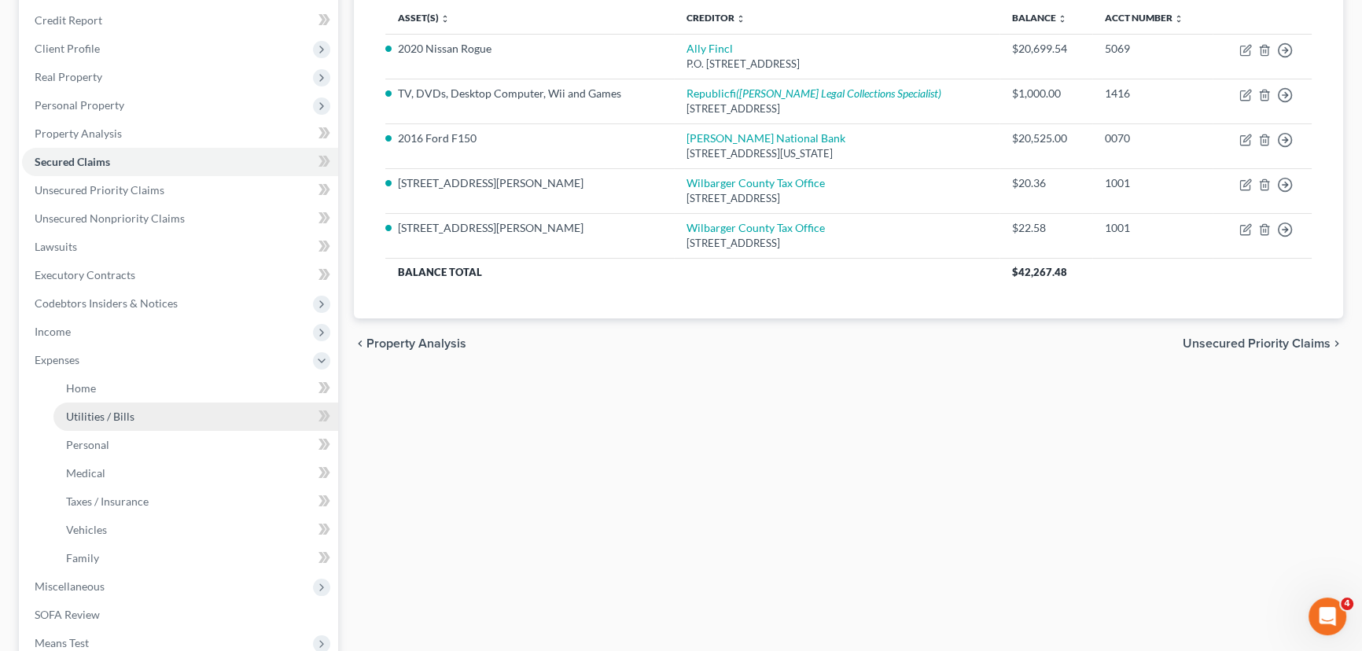
click at [157, 403] on link "Utilities / Bills" at bounding box center [195, 417] width 285 height 28
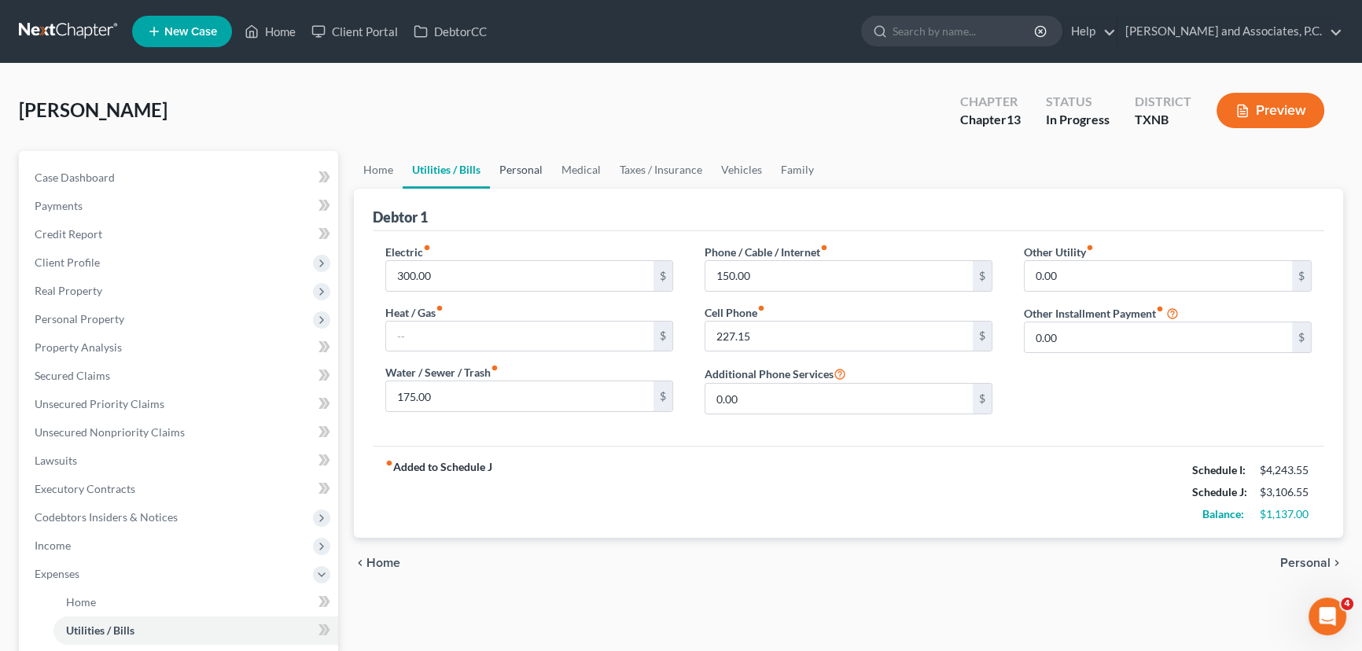
click at [529, 167] on link "Personal" at bounding box center [521, 170] width 62 height 38
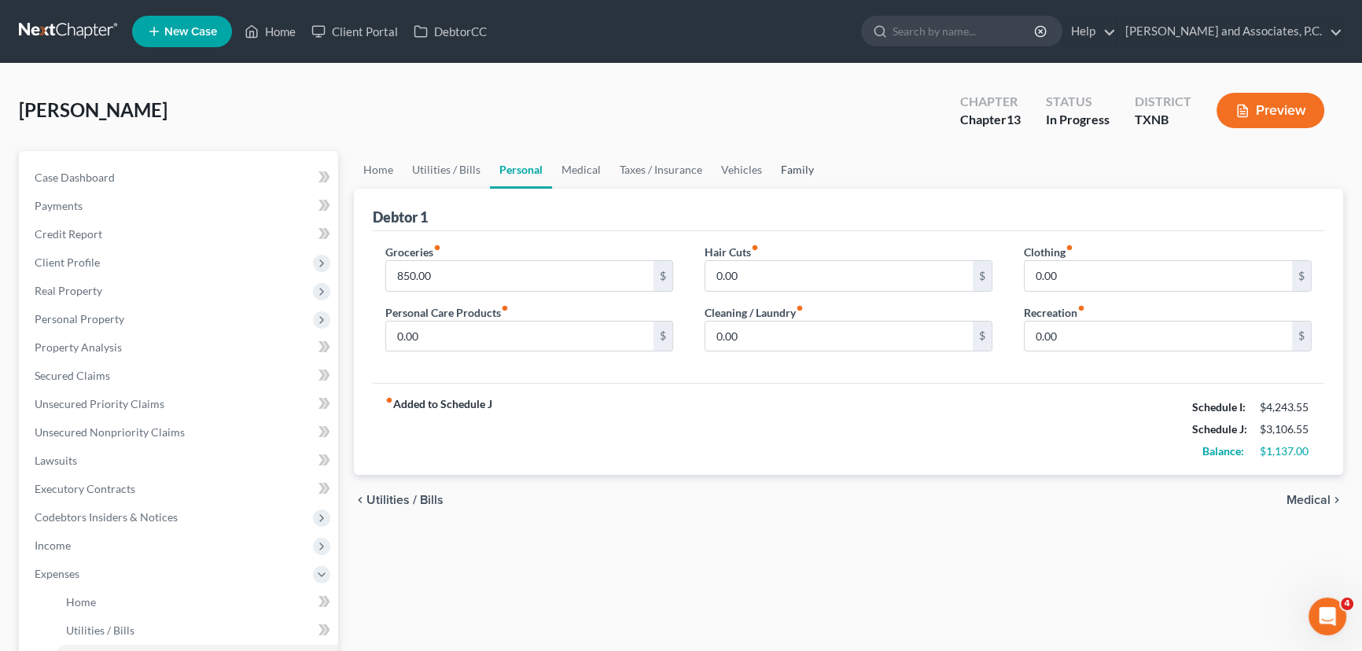
click at [796, 167] on link "Family" at bounding box center [798, 170] width 52 height 38
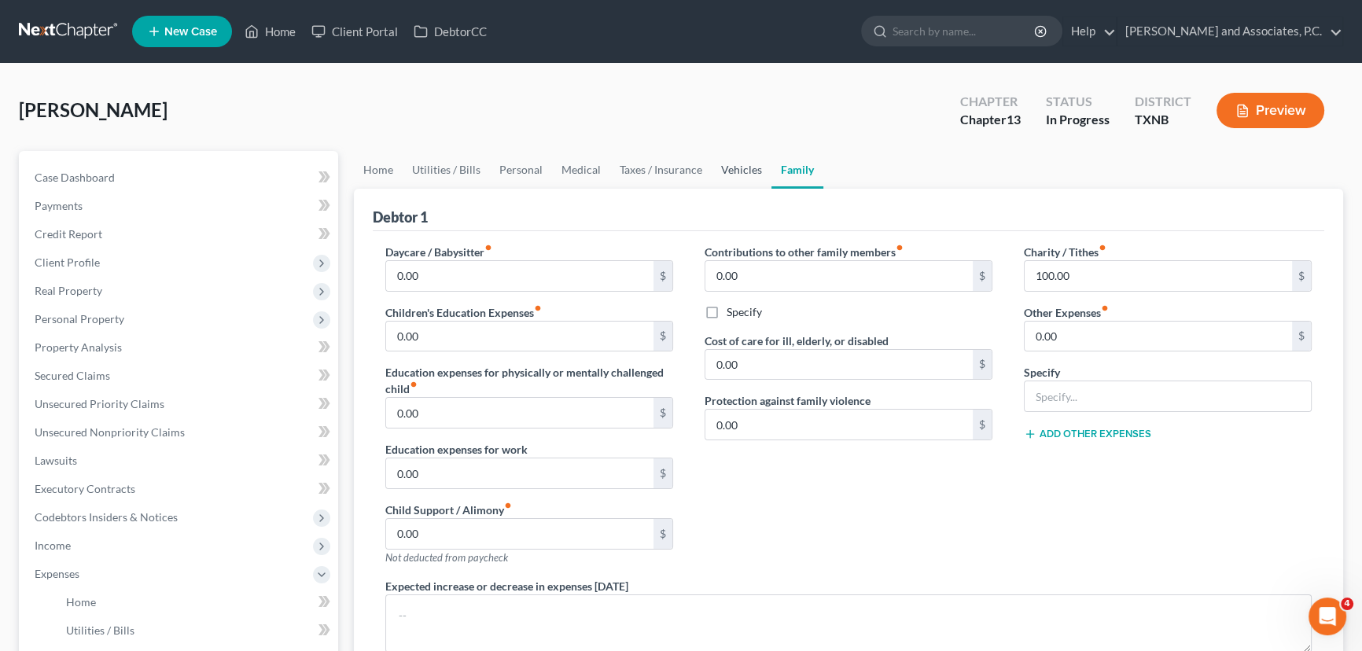
click at [732, 166] on link "Vehicles" at bounding box center [742, 170] width 60 height 38
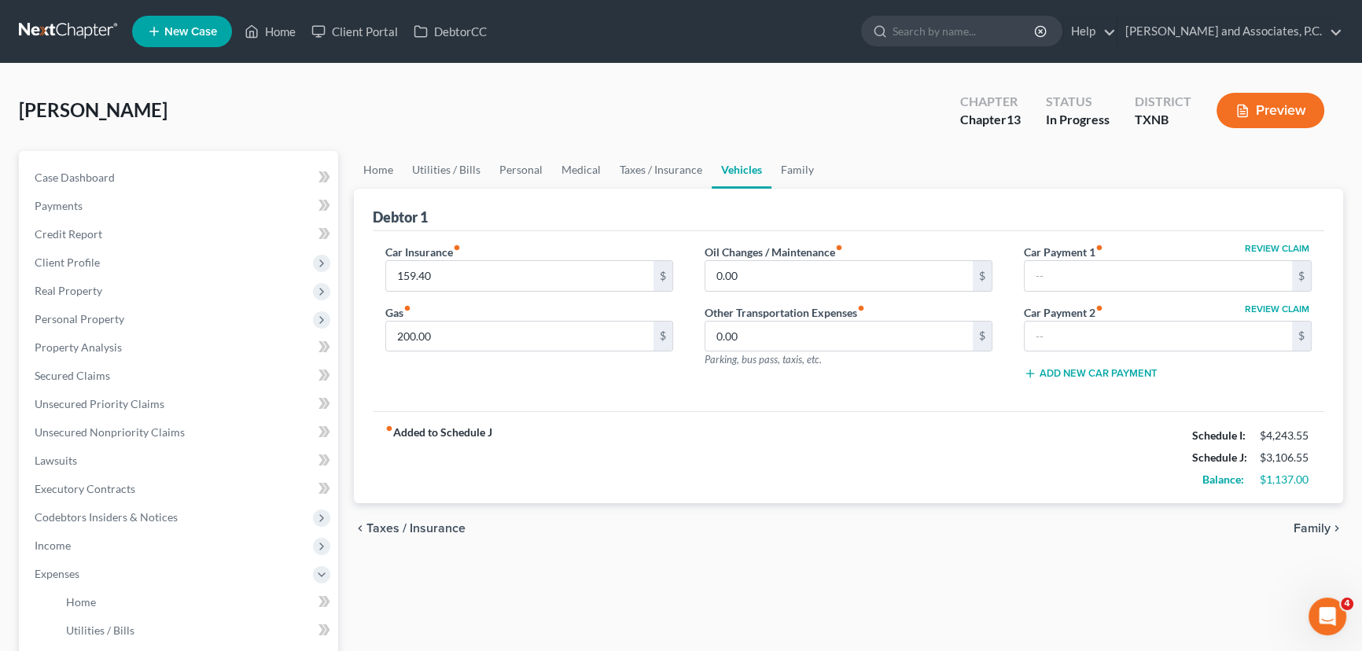
click at [861, 470] on div "fiber_manual_record Added to Schedule J Schedule I: $4,243.55 Schedule J: $3,10…" at bounding box center [849, 457] width 952 height 92
click at [146, 176] on link "Case Dashboard" at bounding box center [180, 178] width 316 height 28
select select "3"
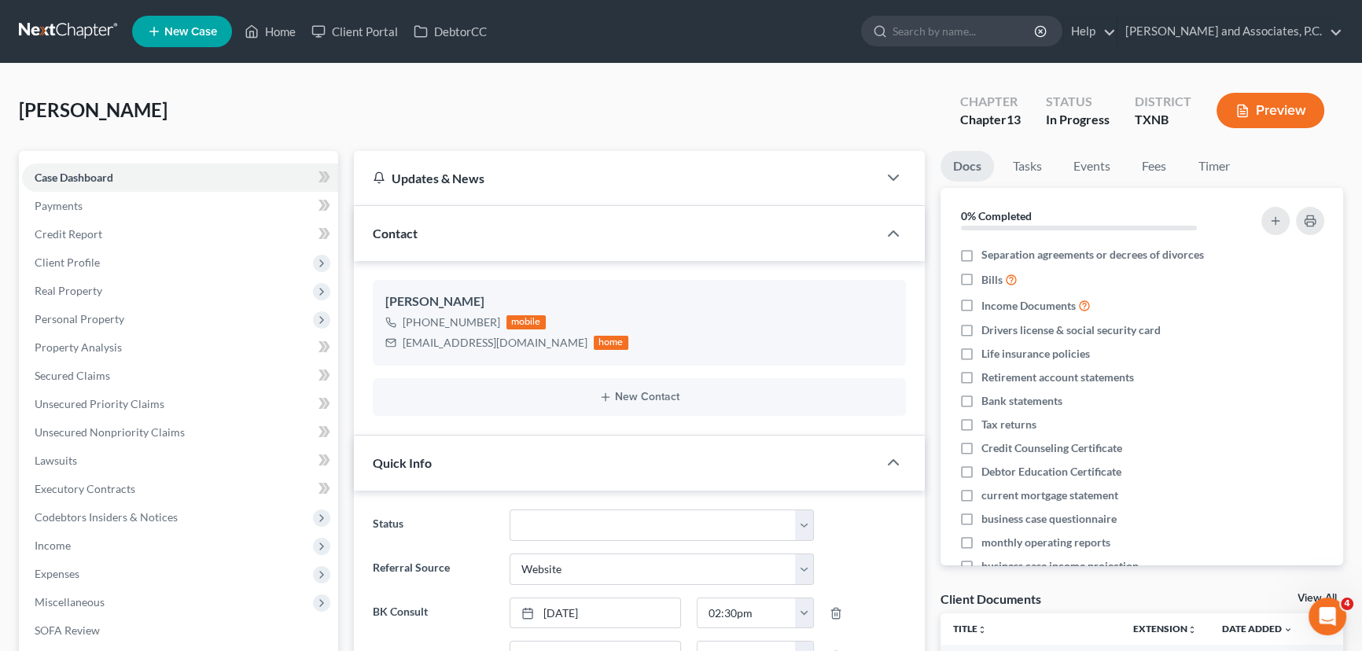
scroll to position [7795, 0]
click at [103, 263] on span "Client Profile" at bounding box center [180, 263] width 316 height 28
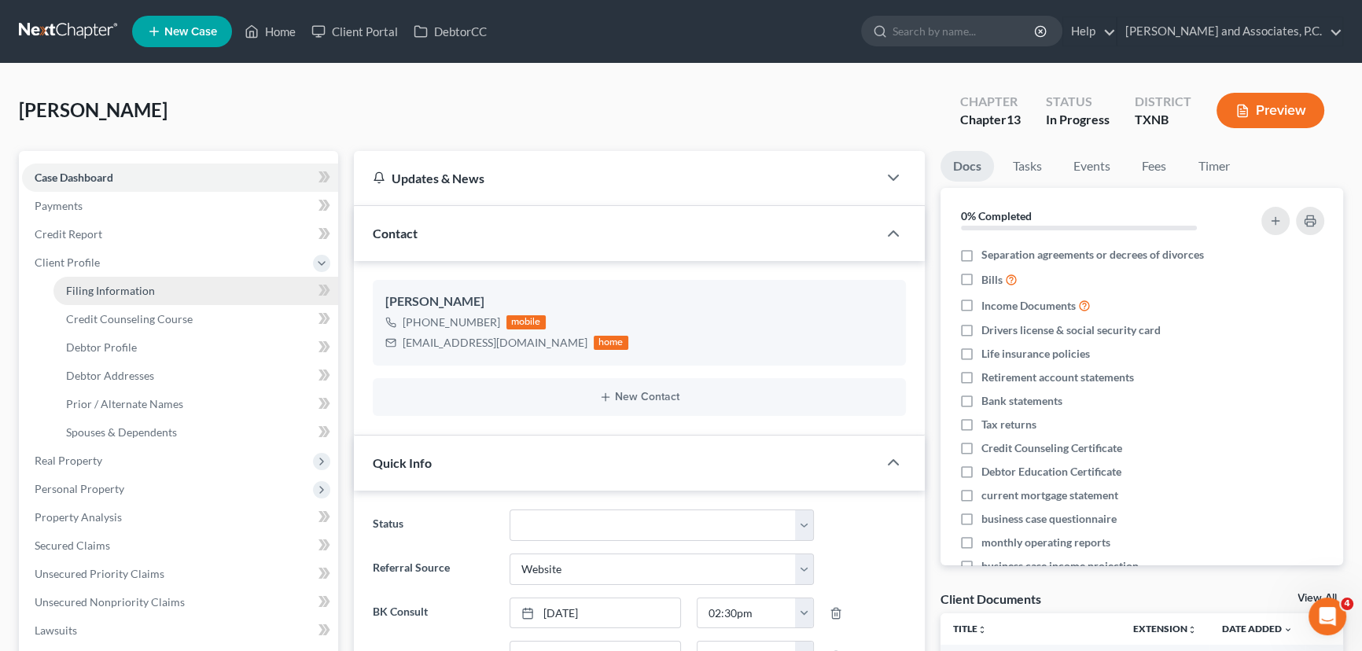
click at [98, 286] on span "Filing Information" at bounding box center [110, 290] width 89 height 13
select select "1"
select select "0"
select select "3"
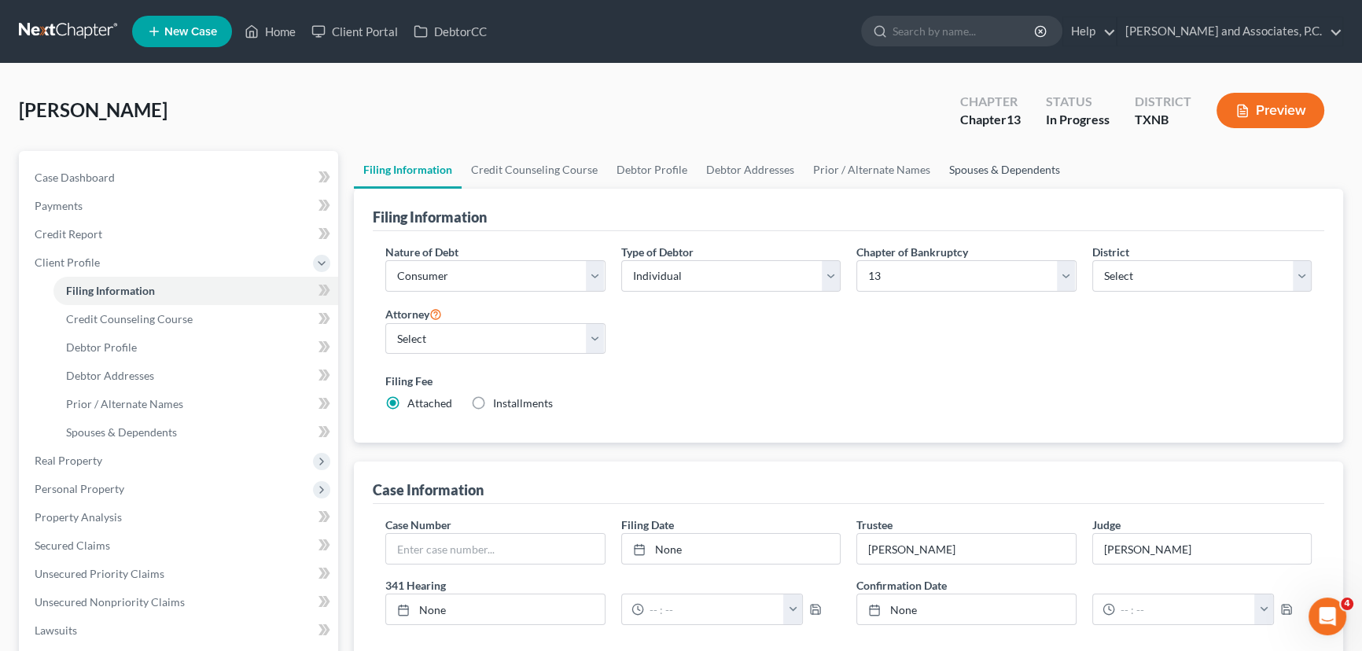
click at [991, 163] on link "Spouses & Dependents" at bounding box center [1005, 170] width 130 height 38
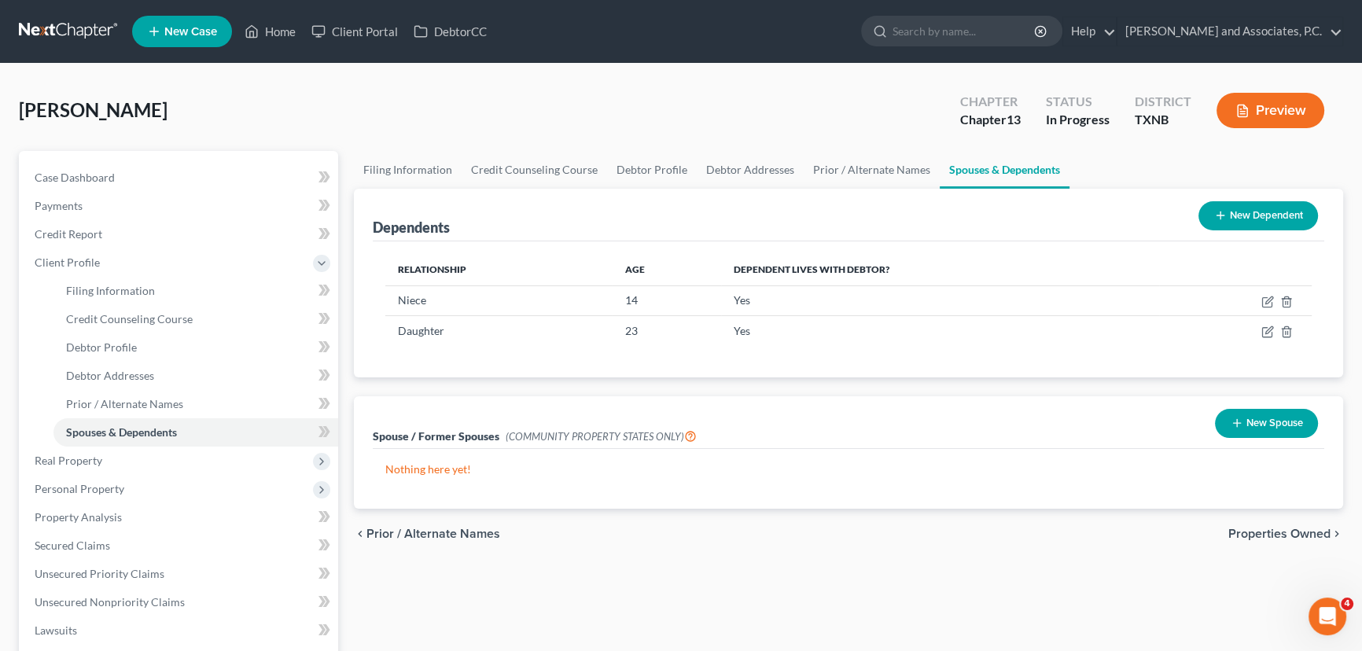
click at [888, 371] on div "Relationship Age Dependent lives with debtor? Niece 14 Yes Daughter 23 Yes" at bounding box center [849, 309] width 952 height 136
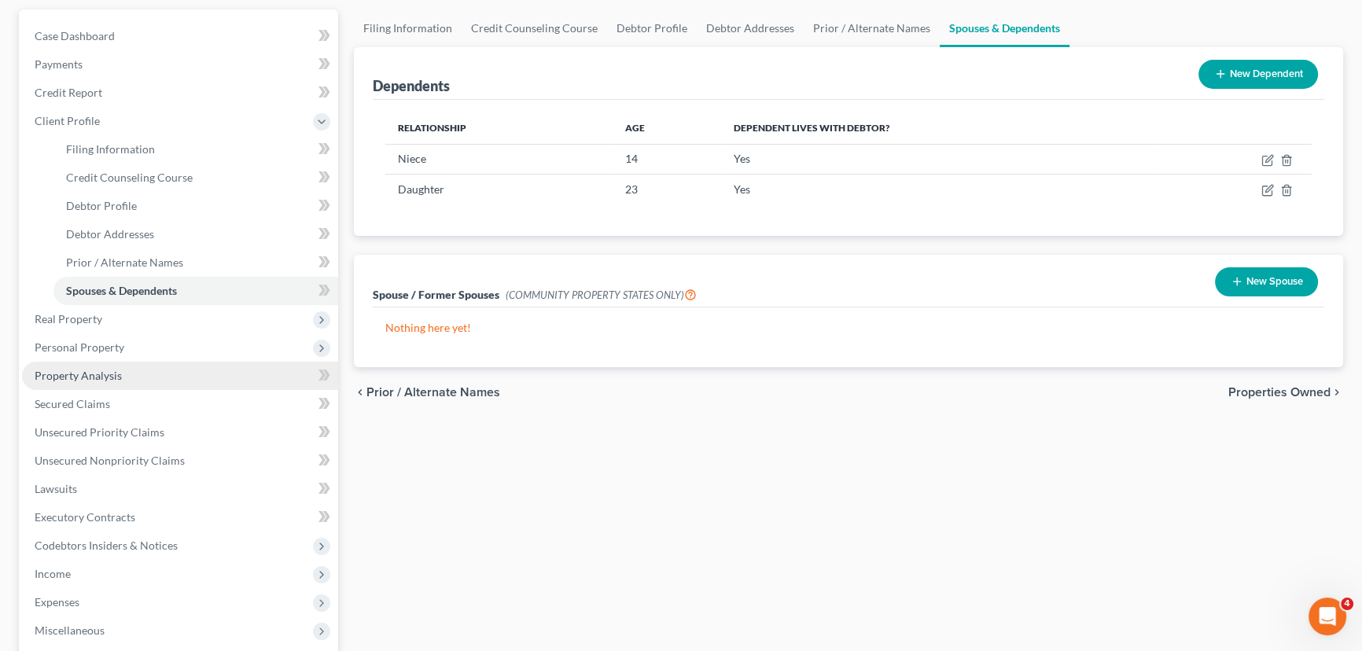
scroll to position [142, 0]
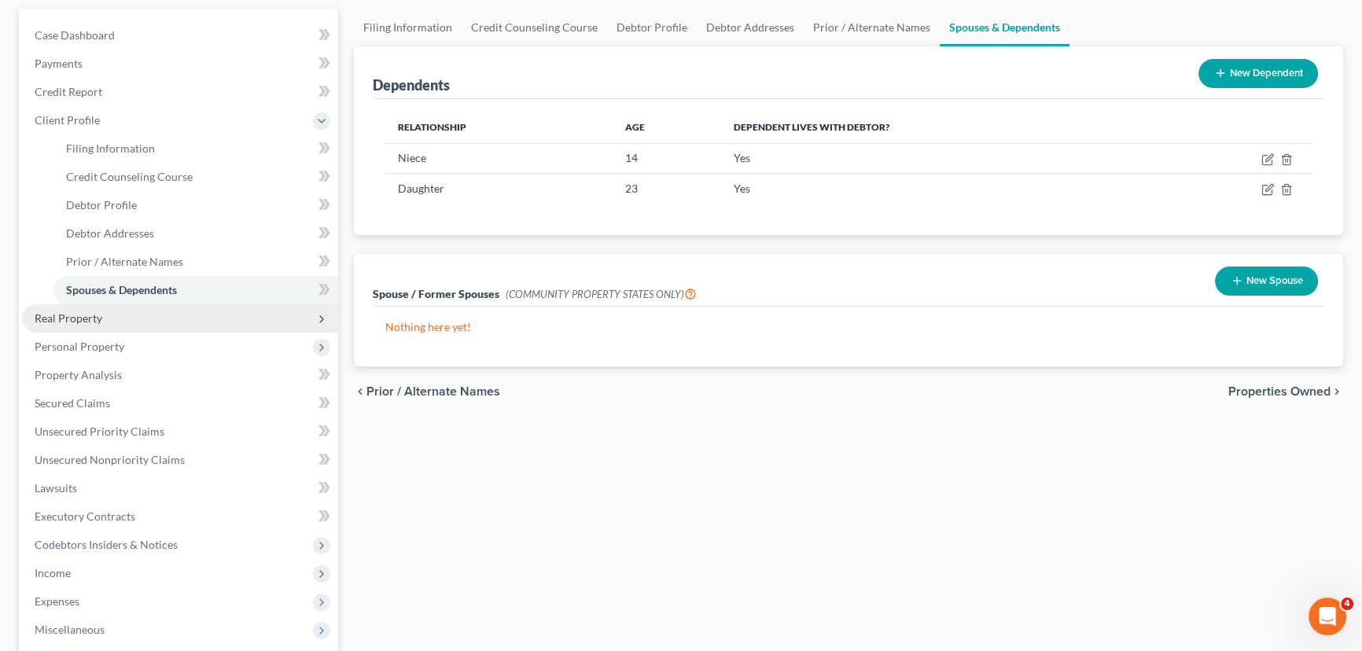
click at [104, 312] on span "Real Property" at bounding box center [180, 318] width 316 height 28
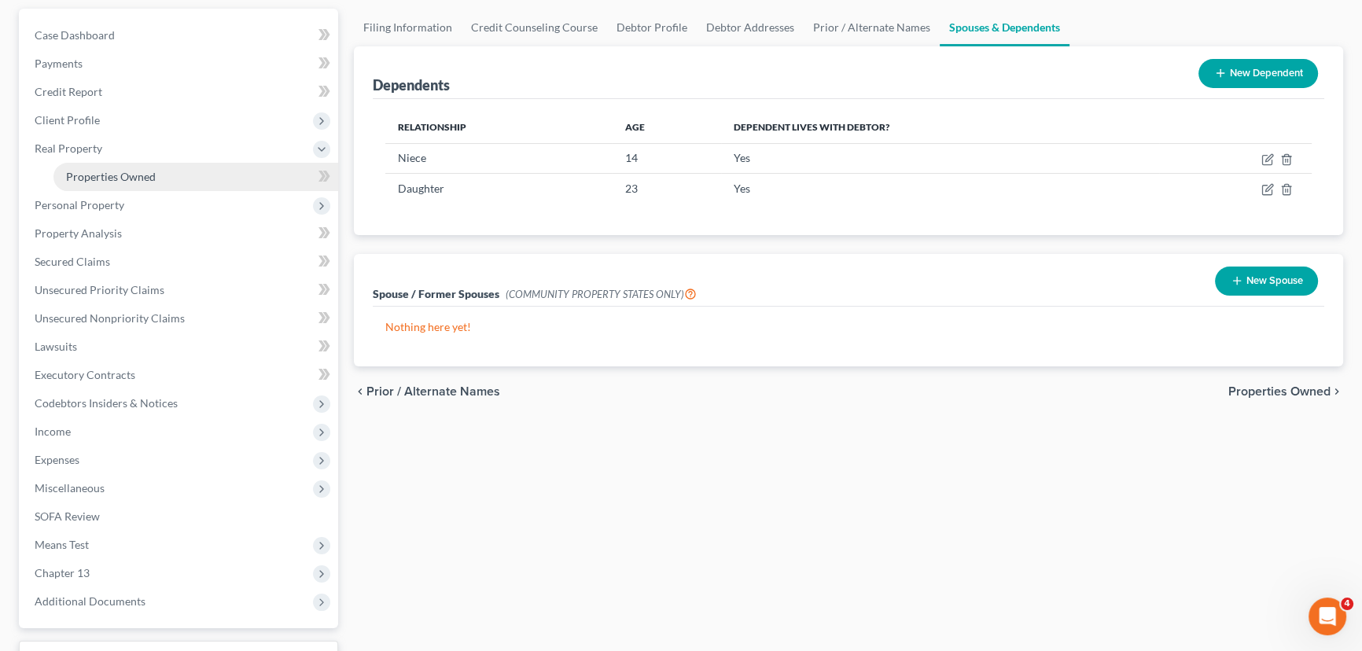
click at [83, 174] on span "Properties Owned" at bounding box center [111, 176] width 90 height 13
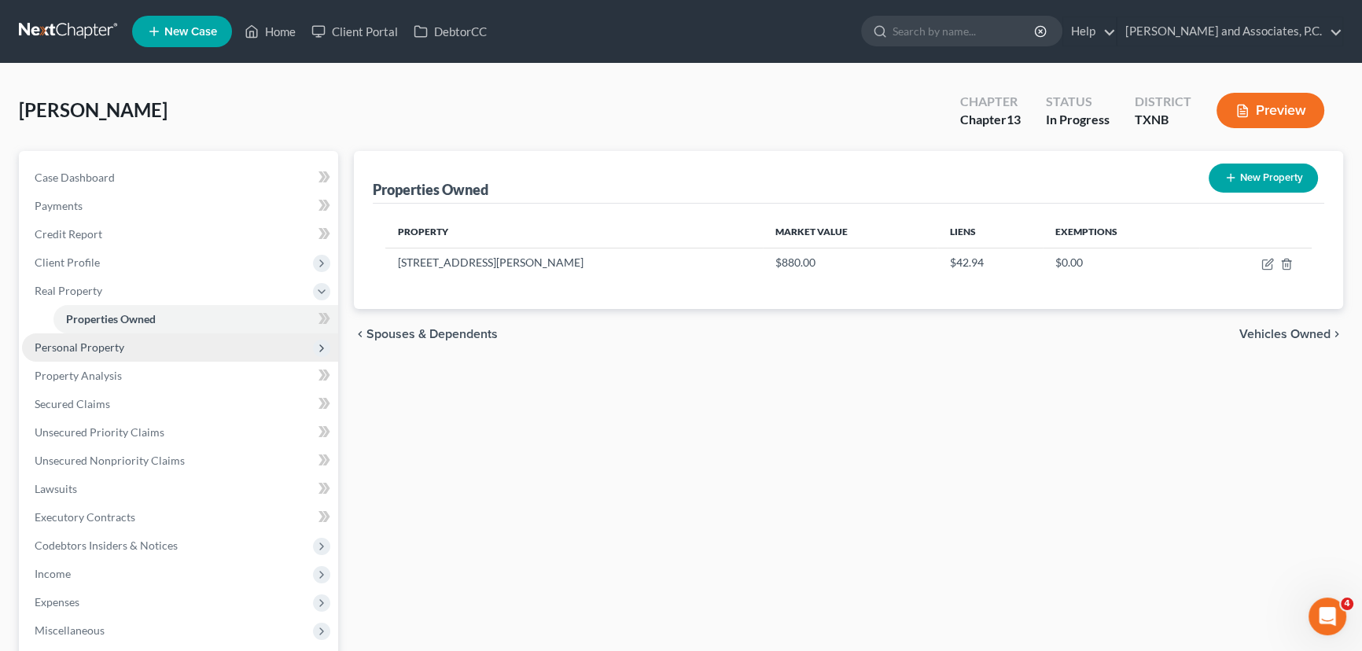
click at [81, 345] on span "Personal Property" at bounding box center [80, 347] width 90 height 13
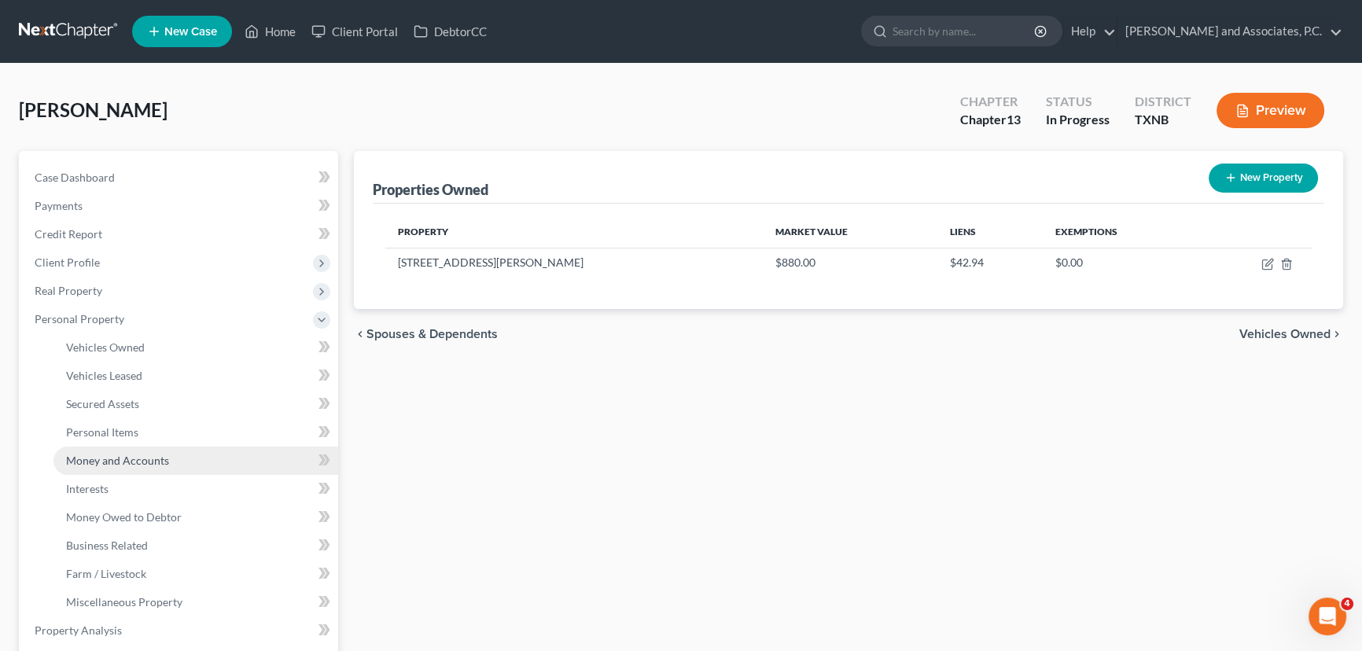
click at [111, 459] on span "Money and Accounts" at bounding box center [117, 460] width 103 height 13
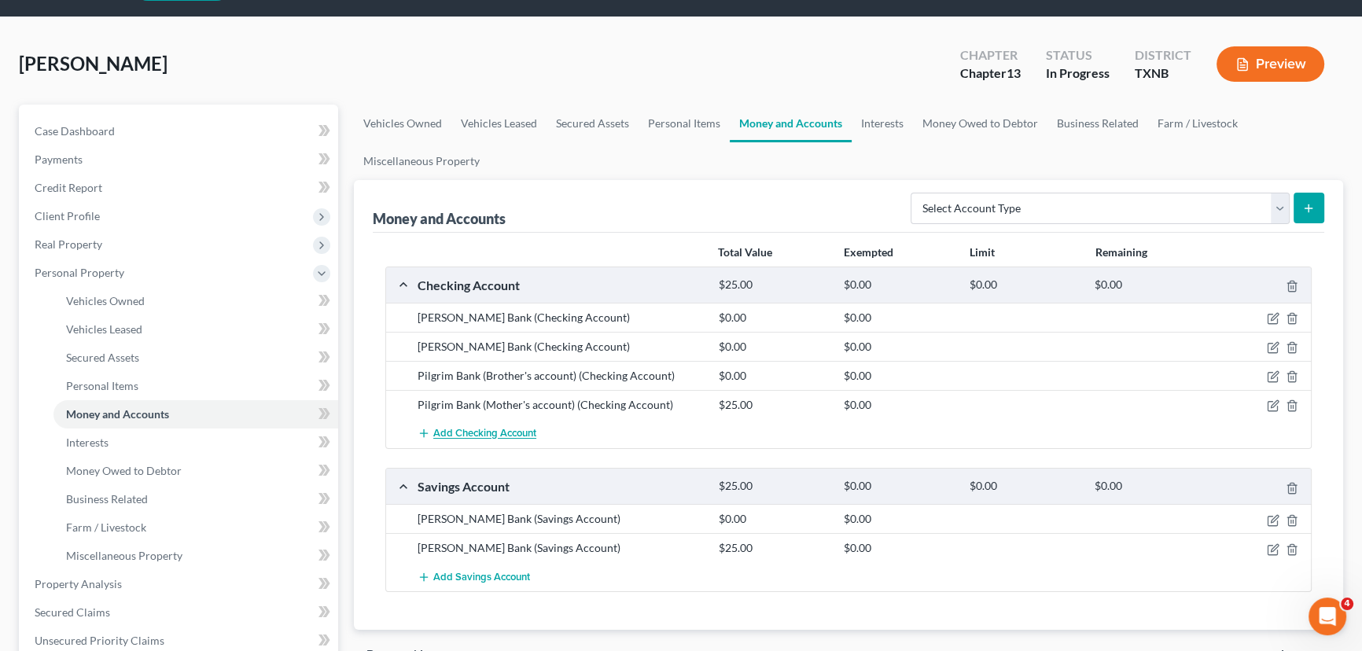
scroll to position [71, 0]
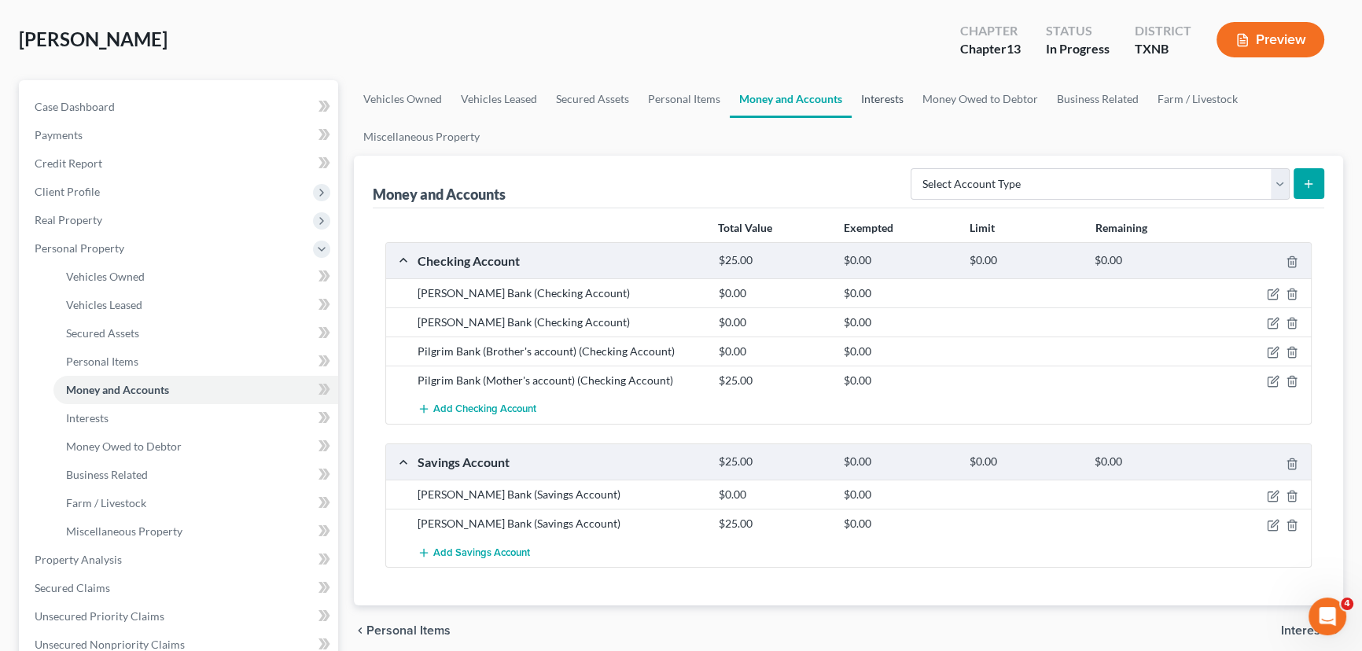
click at [891, 112] on link "Interests" at bounding box center [882, 99] width 61 height 38
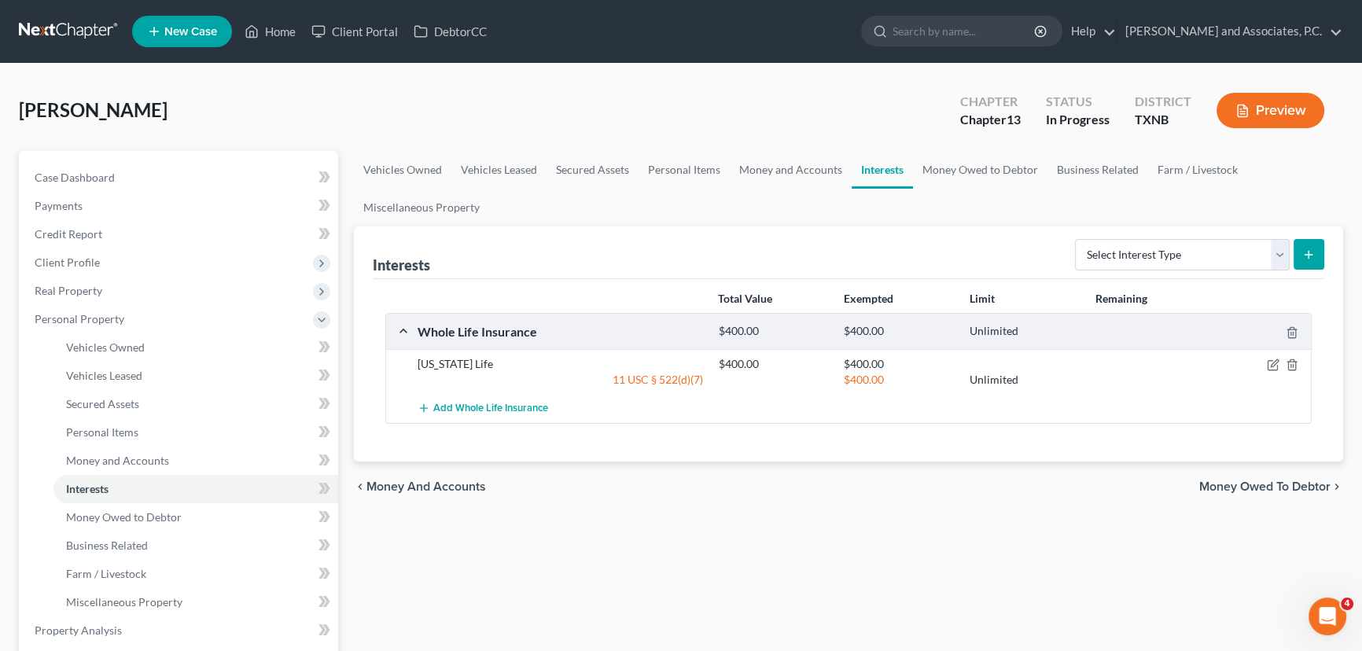
click at [682, 588] on div "Vehicles Owned Vehicles Leased Secured Assets Personal Items Money and Accounts…" at bounding box center [848, 633] width 1005 height 965
click at [117, 170] on link "Case Dashboard" at bounding box center [180, 178] width 316 height 28
select select "3"
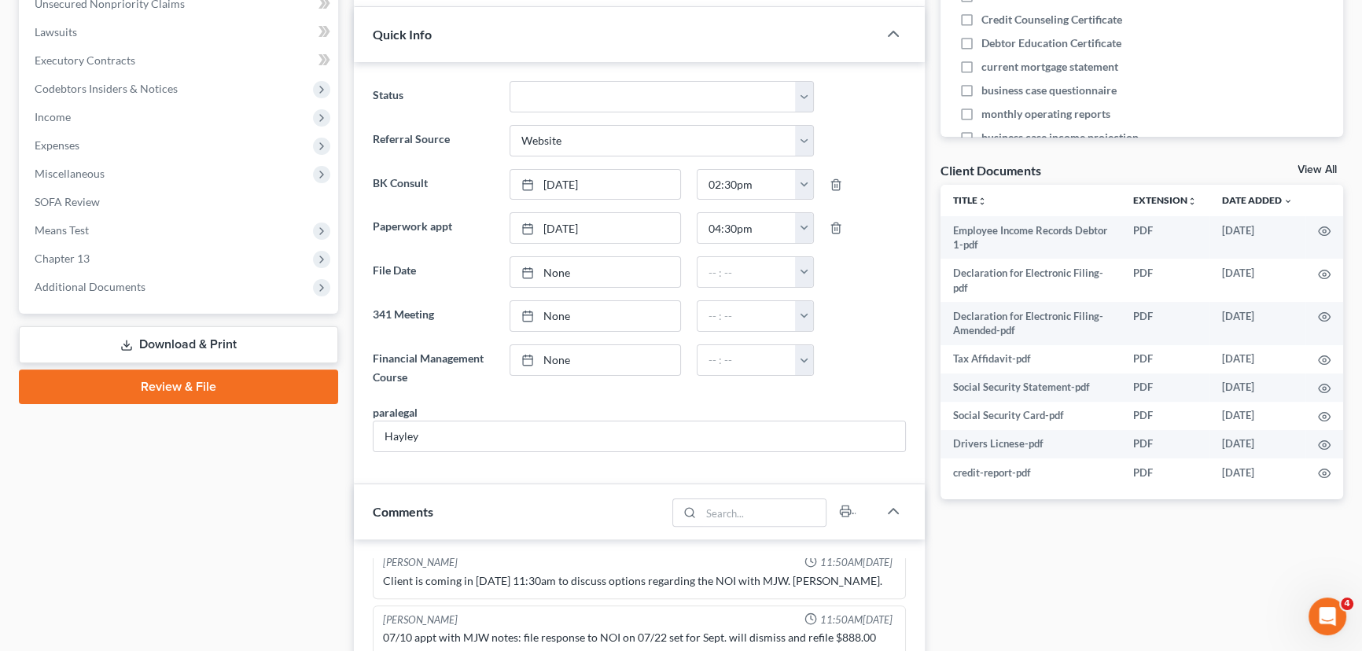
scroll to position [71, 0]
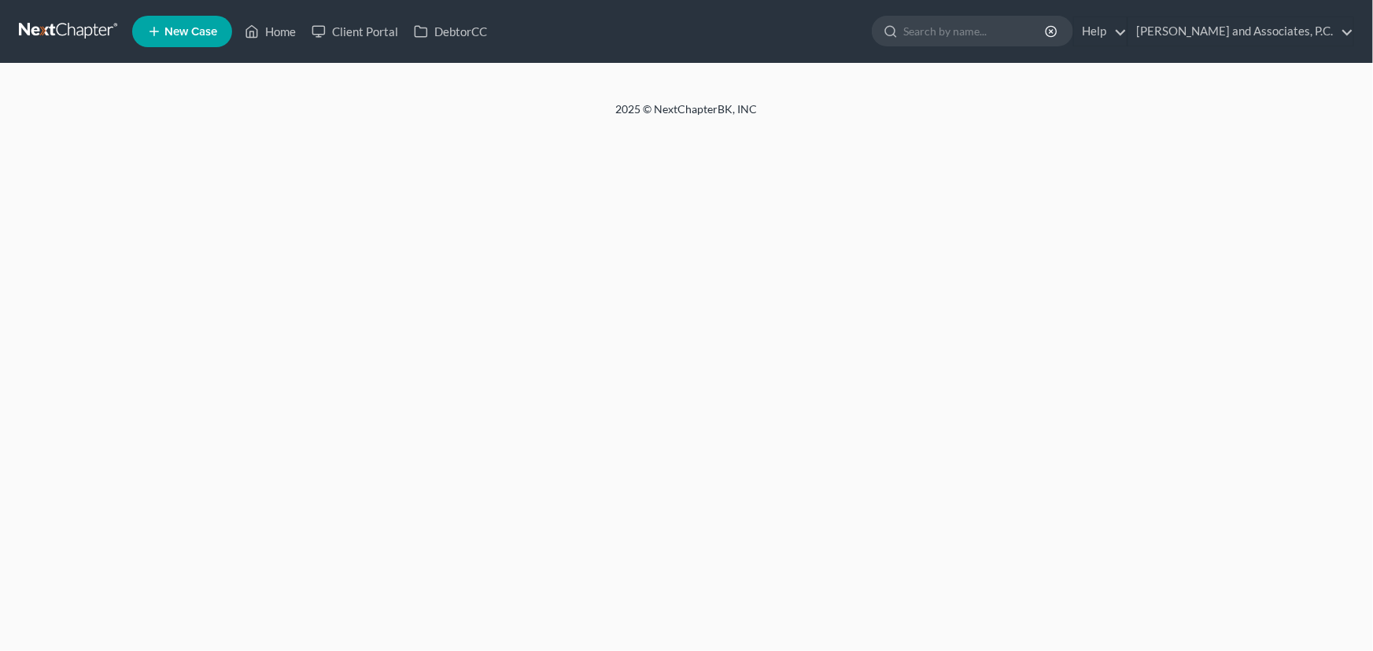
select select "3"
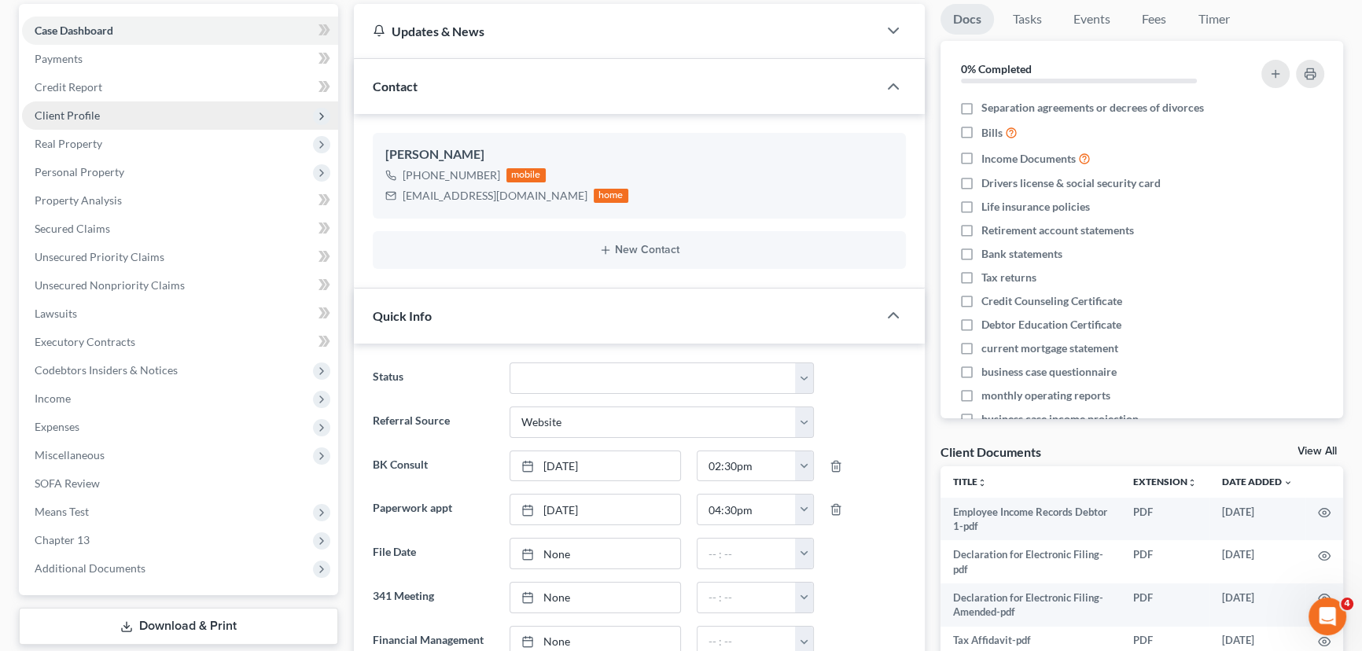
scroll to position [142, 0]
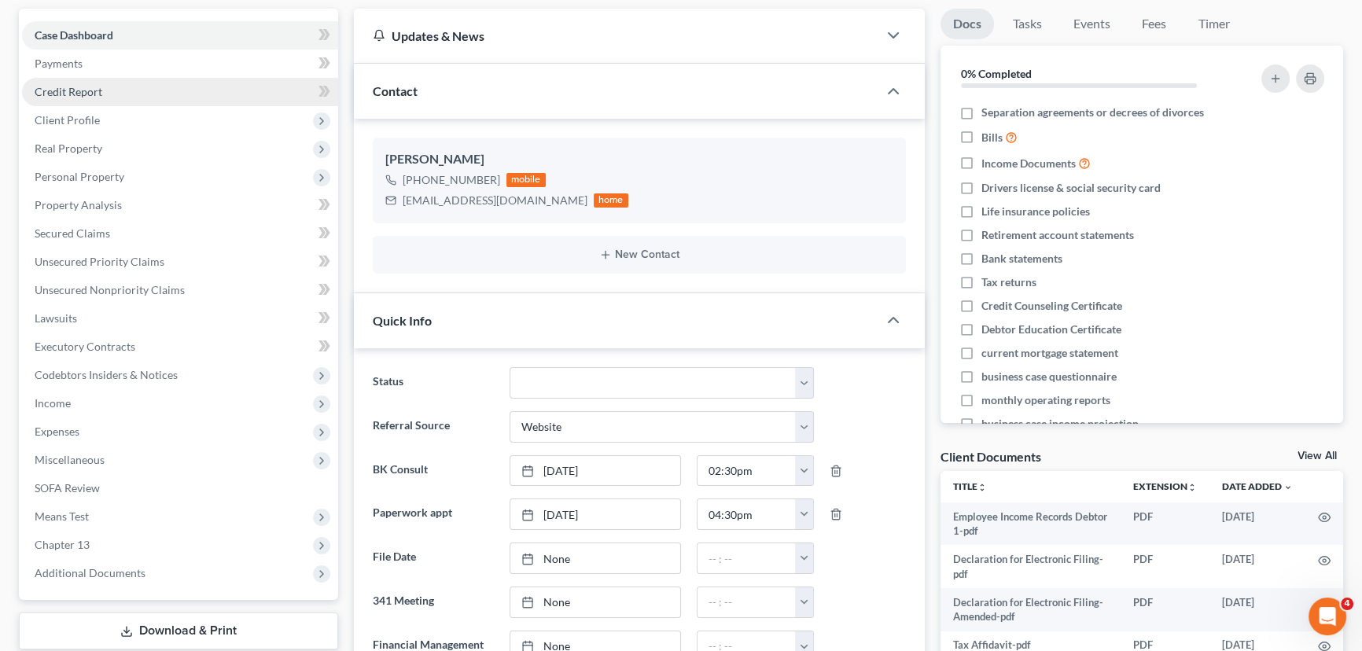
click at [98, 92] on span "Credit Report" at bounding box center [69, 91] width 68 height 13
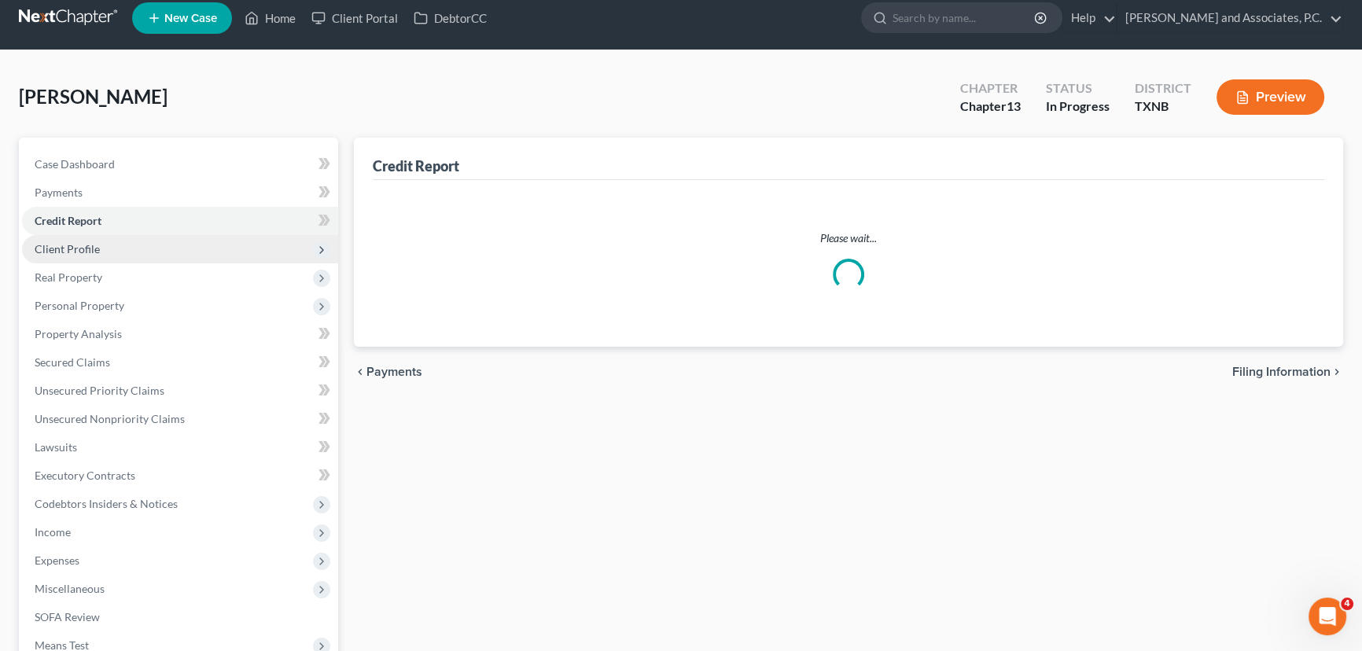
click at [99, 118] on div "McBride, Shanna Upgraded Chapter Chapter 13 Status In Progress District TXNB Pr…" at bounding box center [681, 450] width 1325 height 763
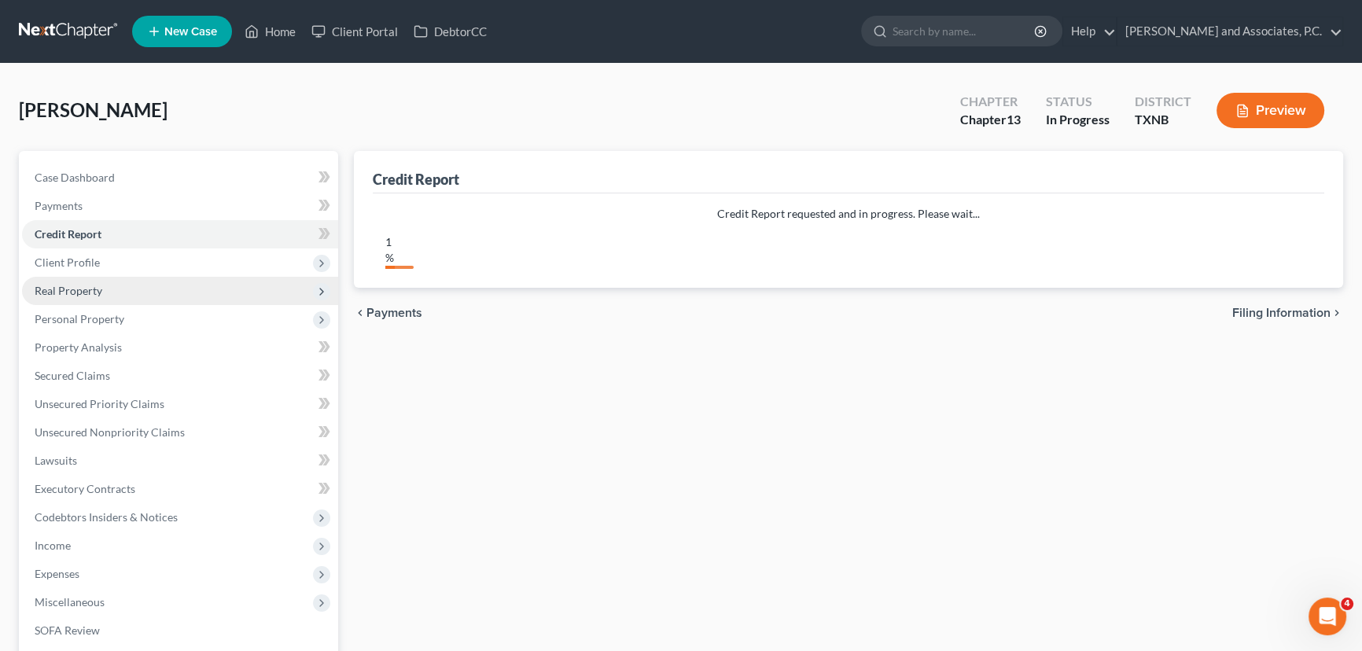
click at [83, 280] on span "Real Property" at bounding box center [180, 291] width 316 height 28
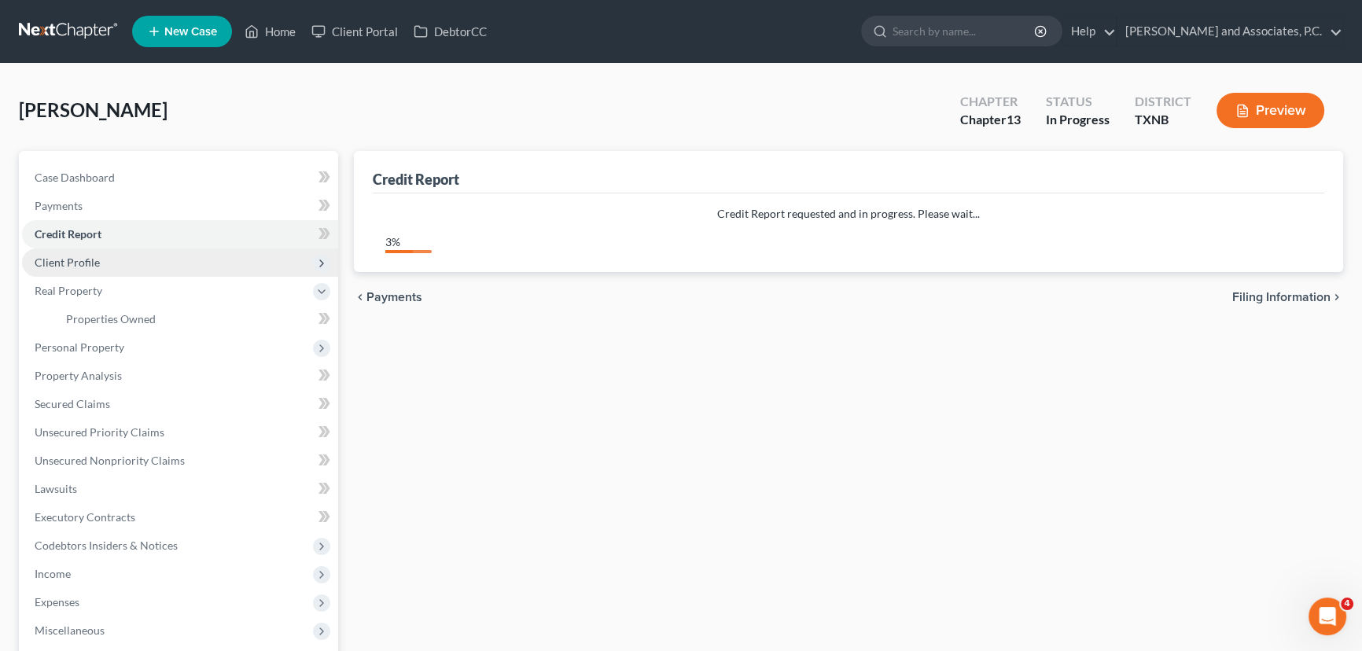
click at [87, 262] on span "Client Profile" at bounding box center [67, 262] width 65 height 13
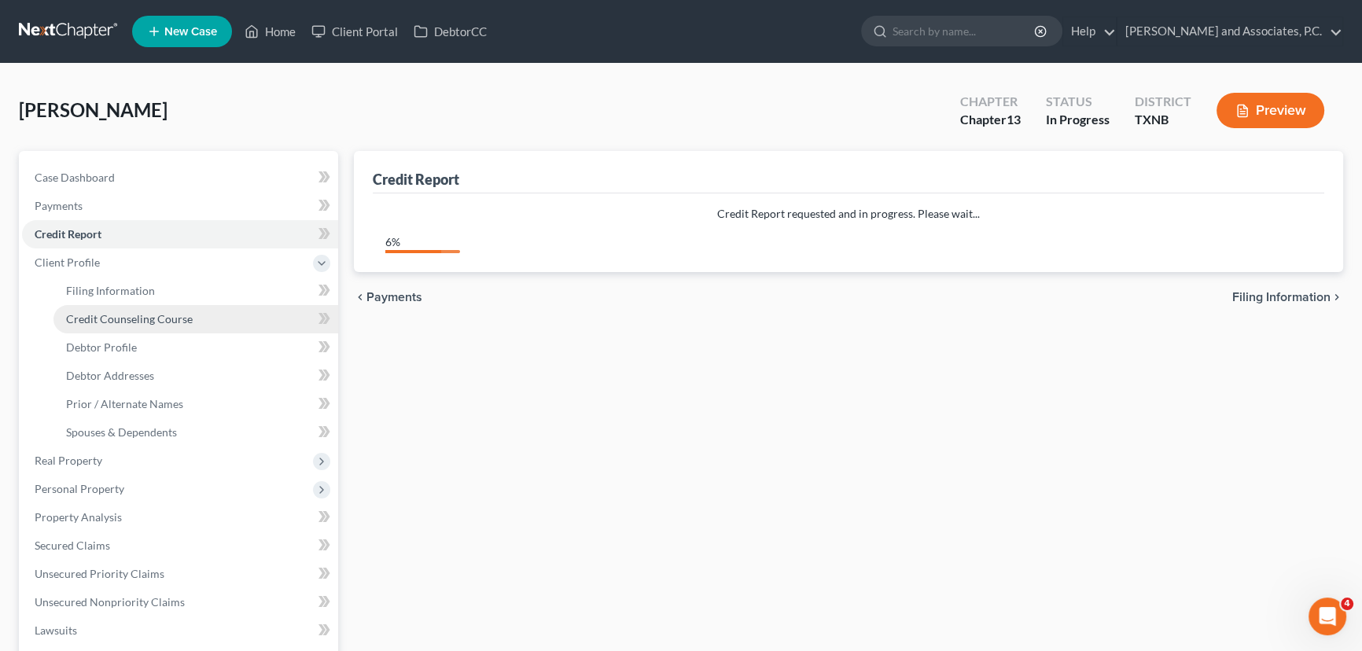
click at [91, 312] on span "Credit Counseling Course" at bounding box center [129, 318] width 127 height 13
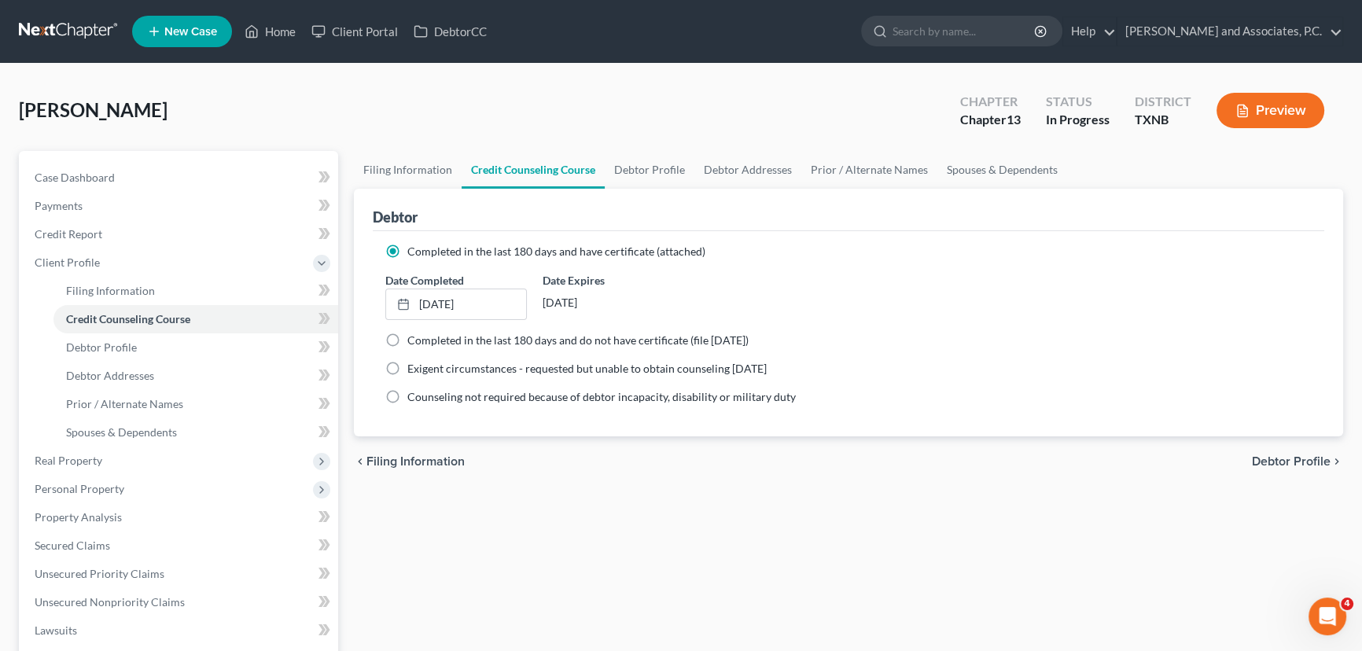
click at [291, 114] on div "McBride, Shanna Upgraded Chapter Chapter 13 Status In Progress District TXNB Pr…" at bounding box center [681, 117] width 1325 height 68
click at [289, 35] on link "Home" at bounding box center [270, 31] width 67 height 28
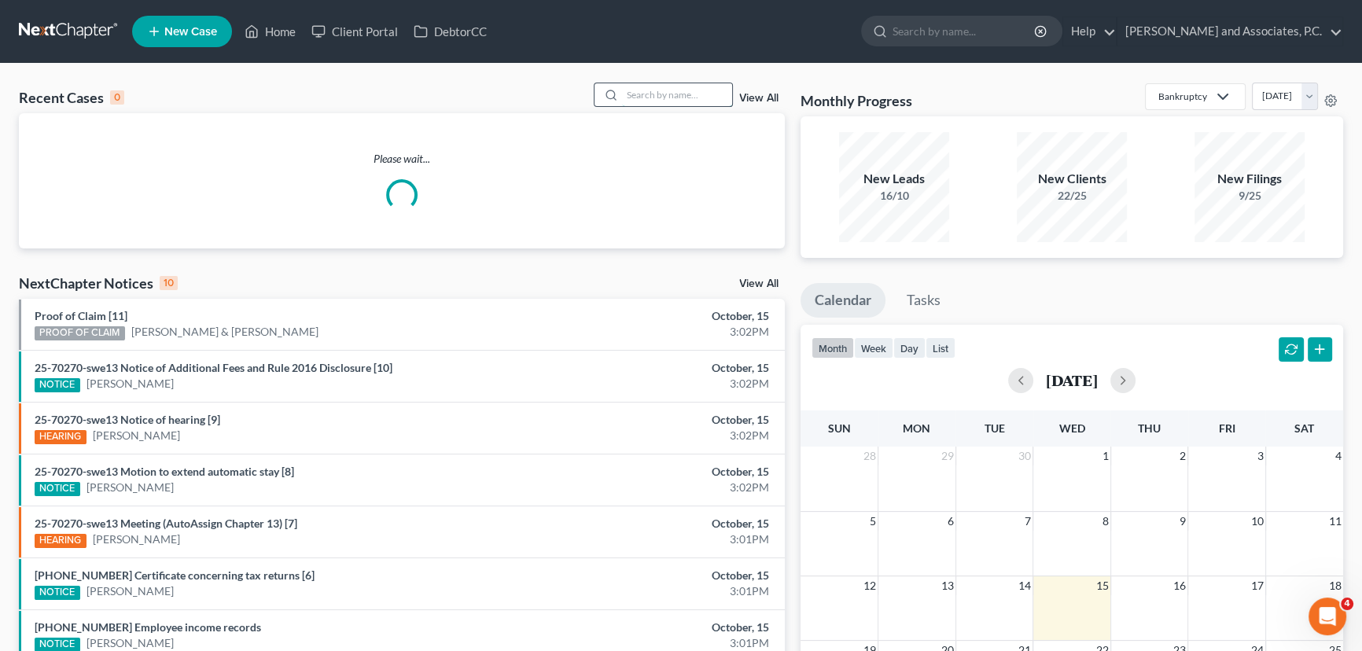
click at [645, 90] on input "search" at bounding box center [677, 94] width 110 height 23
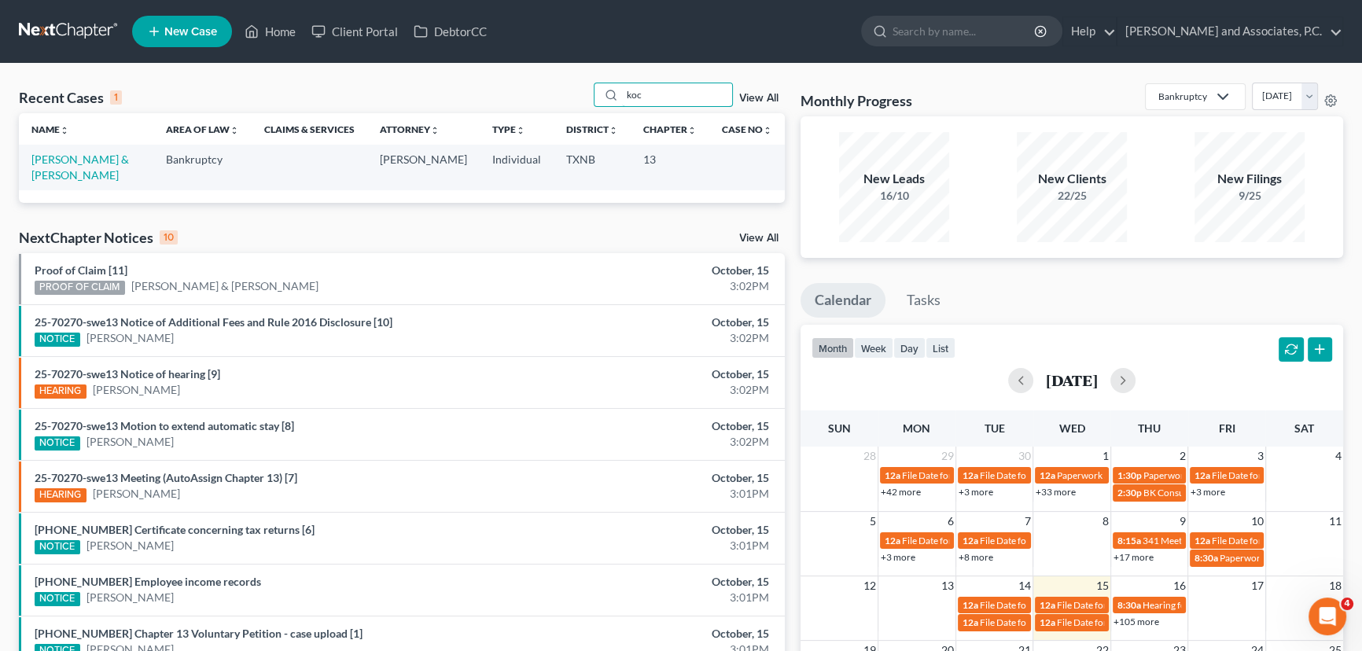
type input "koc"
click at [127, 156] on link "Kocher, Albert & Roxanne" at bounding box center [80, 167] width 98 height 29
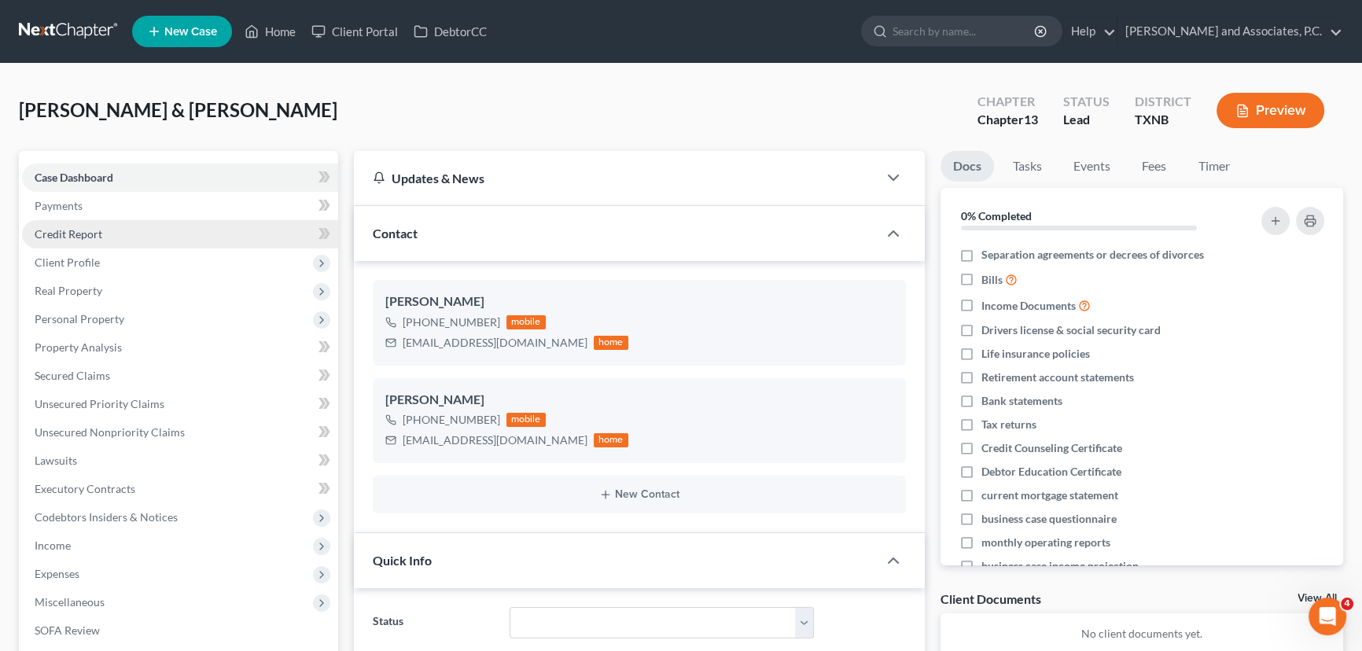
scroll to position [1082, 0]
click at [84, 233] on span "Credit Report" at bounding box center [69, 233] width 68 height 13
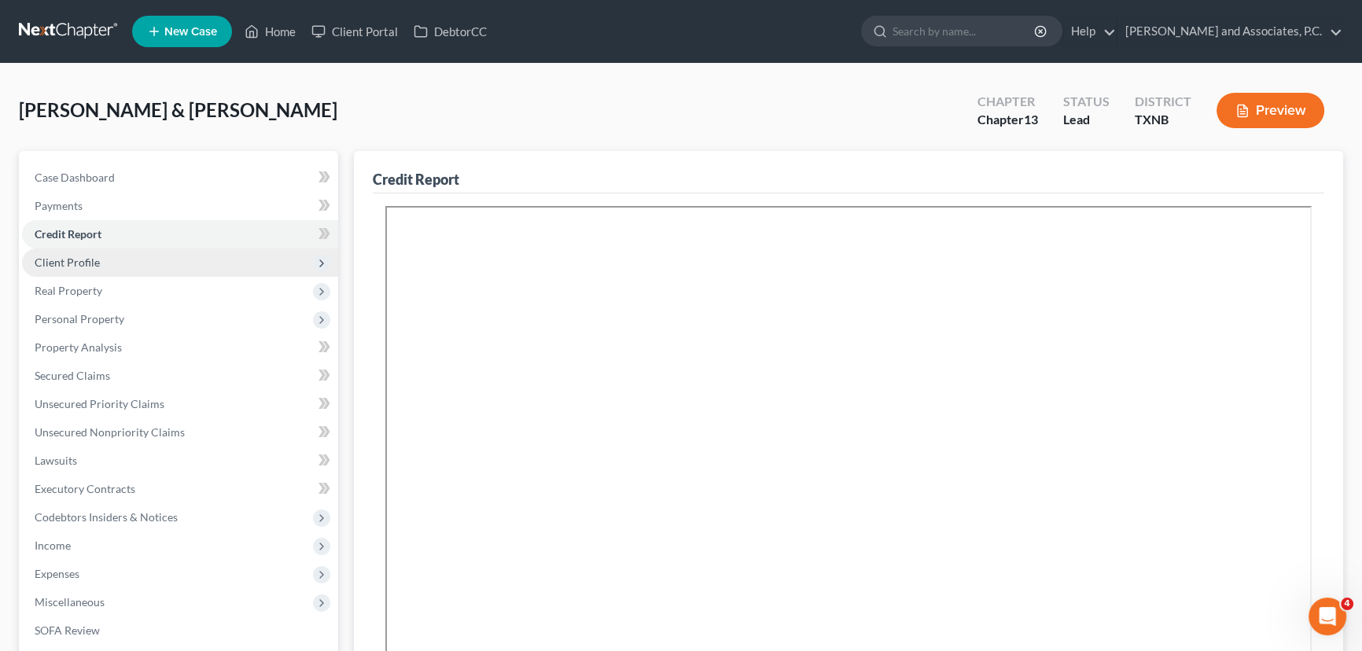
click at [98, 252] on span "Client Profile" at bounding box center [180, 263] width 316 height 28
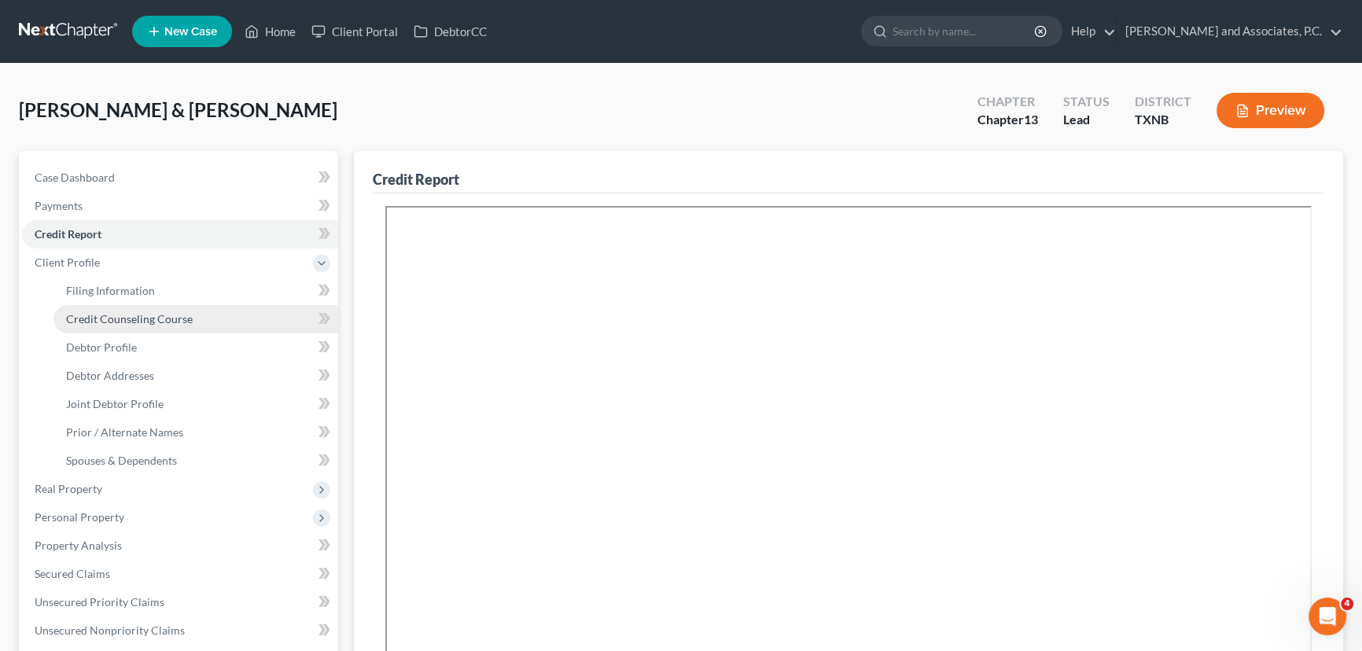
click at [104, 323] on span "Credit Counseling Course" at bounding box center [129, 318] width 127 height 13
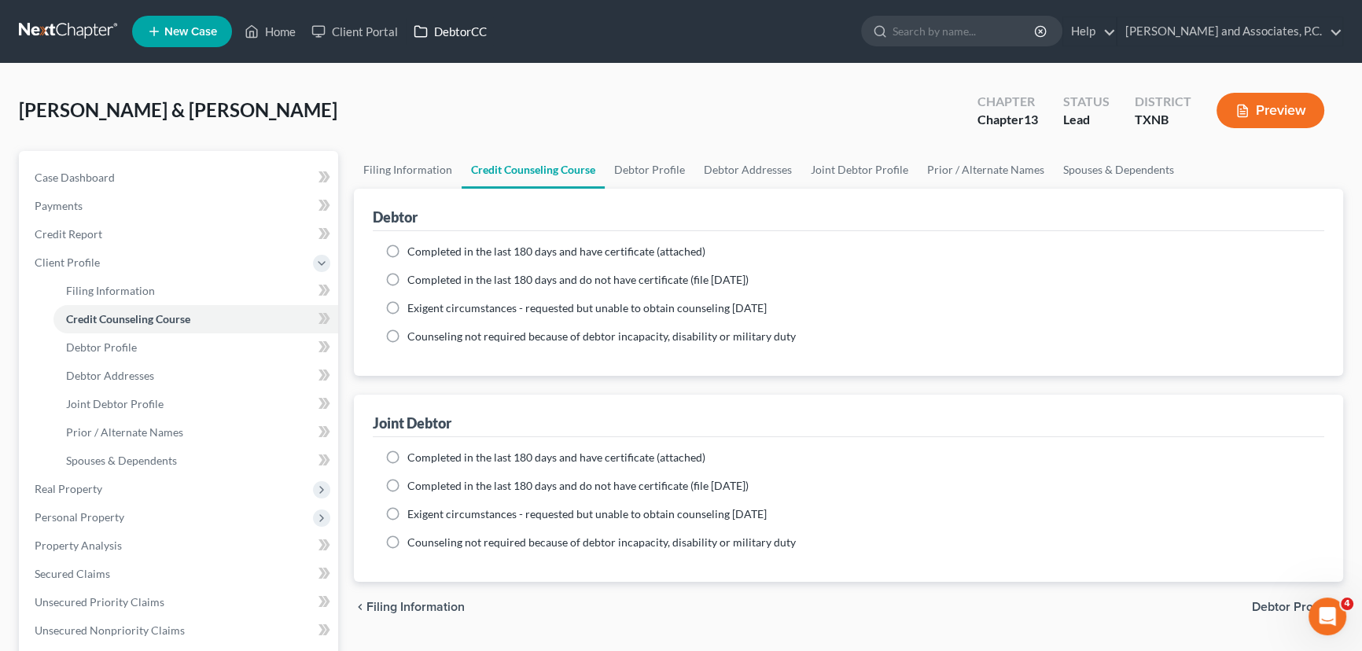
click at [469, 35] on link "DebtorCC" at bounding box center [450, 31] width 89 height 28
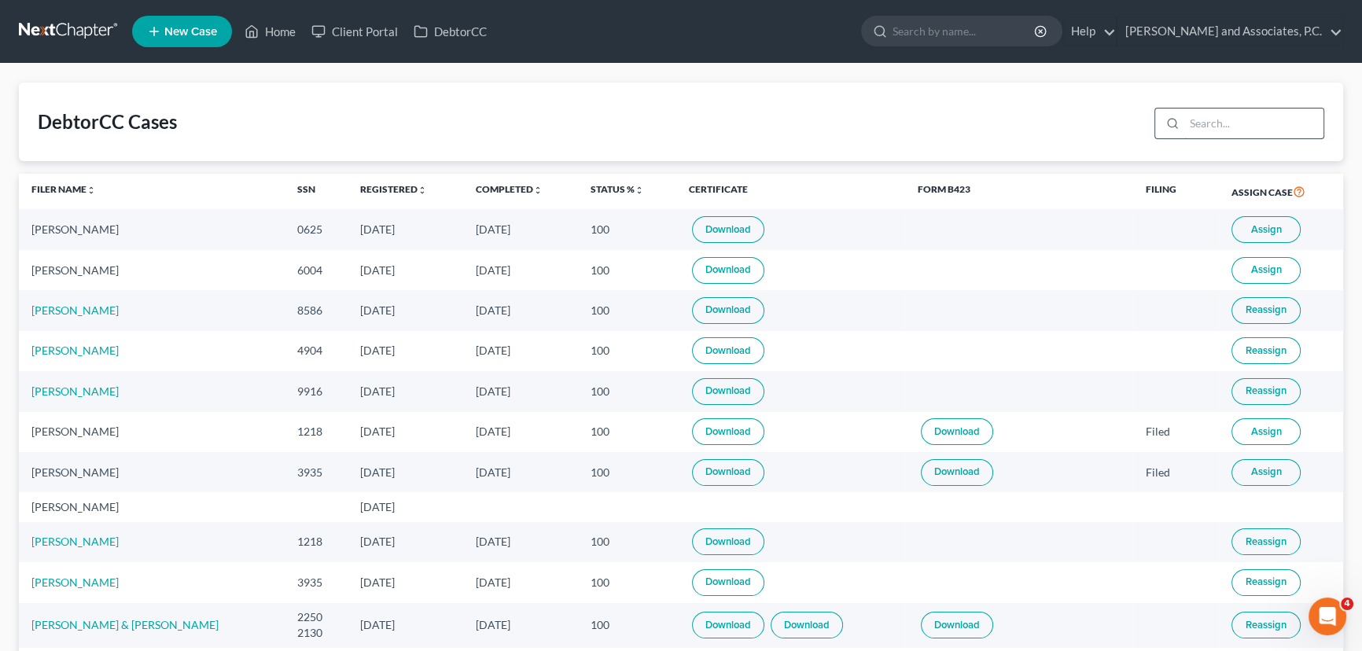
click at [1214, 120] on input "search" at bounding box center [1254, 124] width 139 height 30
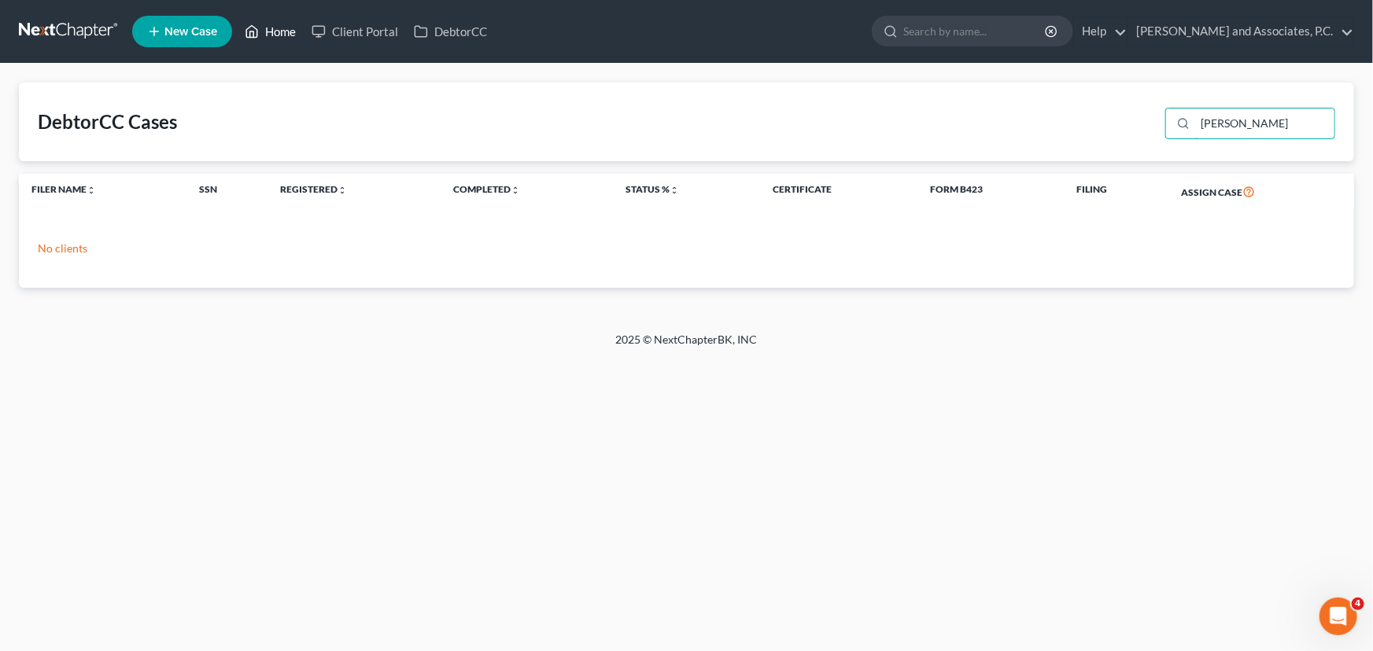
type input "kocher"
click at [275, 31] on link "Home" at bounding box center [270, 31] width 67 height 28
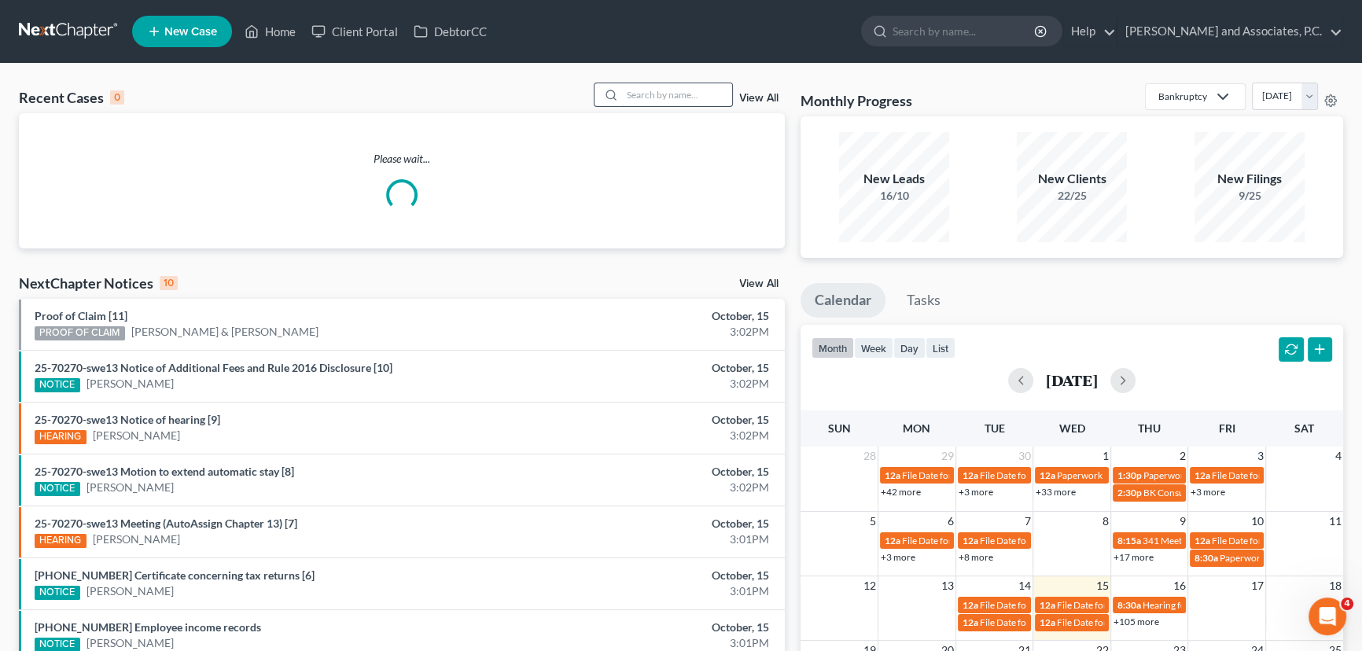
click at [669, 102] on input "search" at bounding box center [677, 94] width 110 height 23
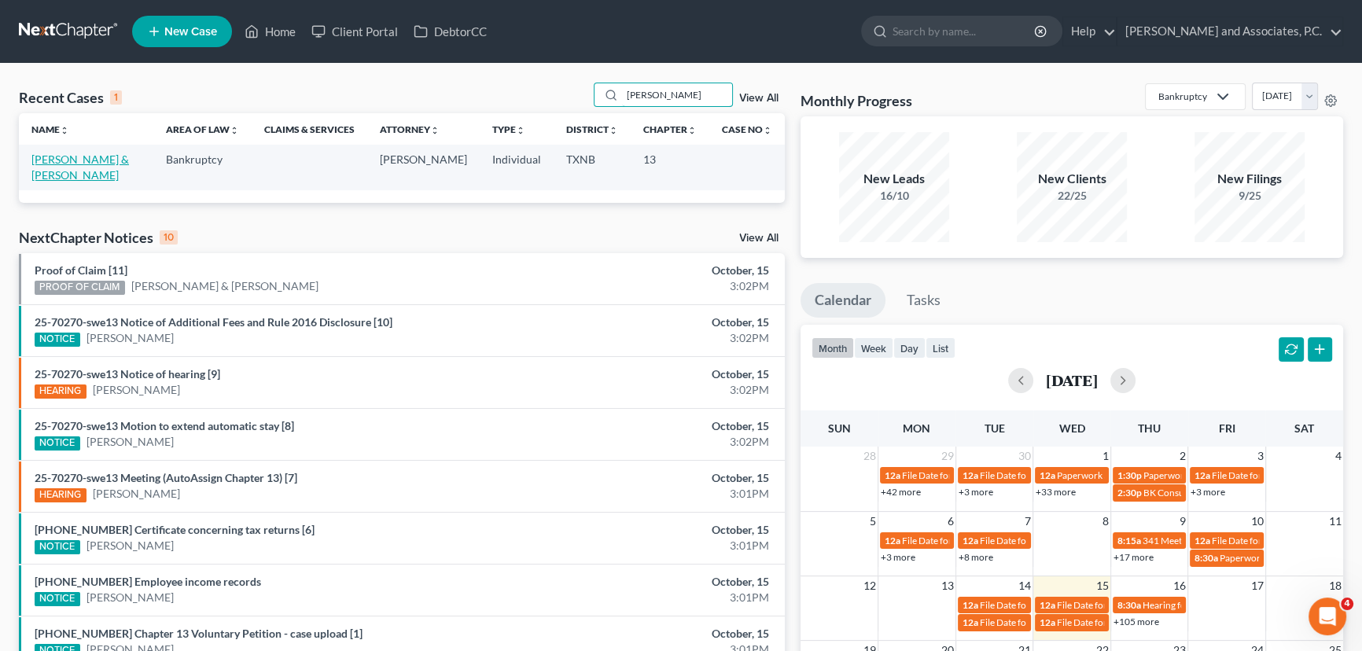
type input "kocher"
click at [79, 157] on link "Kocher, Albert & Roxanne" at bounding box center [80, 167] width 98 height 29
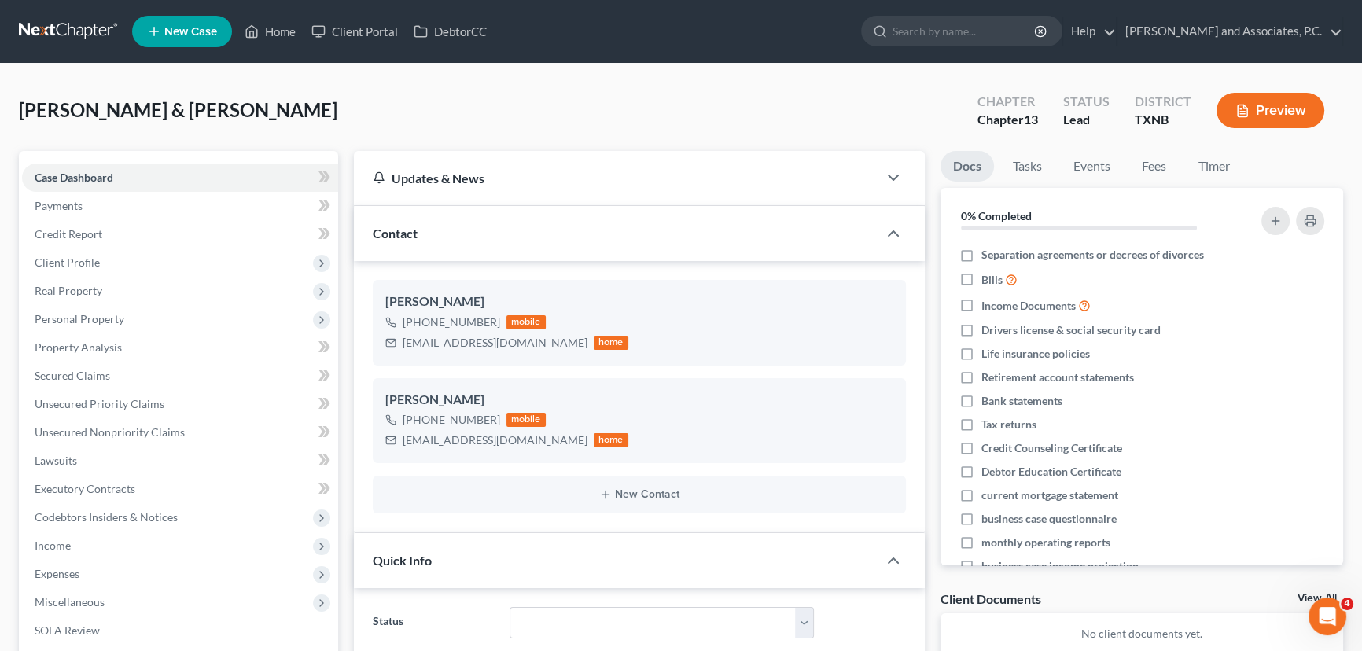
scroll to position [1082, 0]
click at [1141, 165] on link "Fees" at bounding box center [1155, 166] width 50 height 31
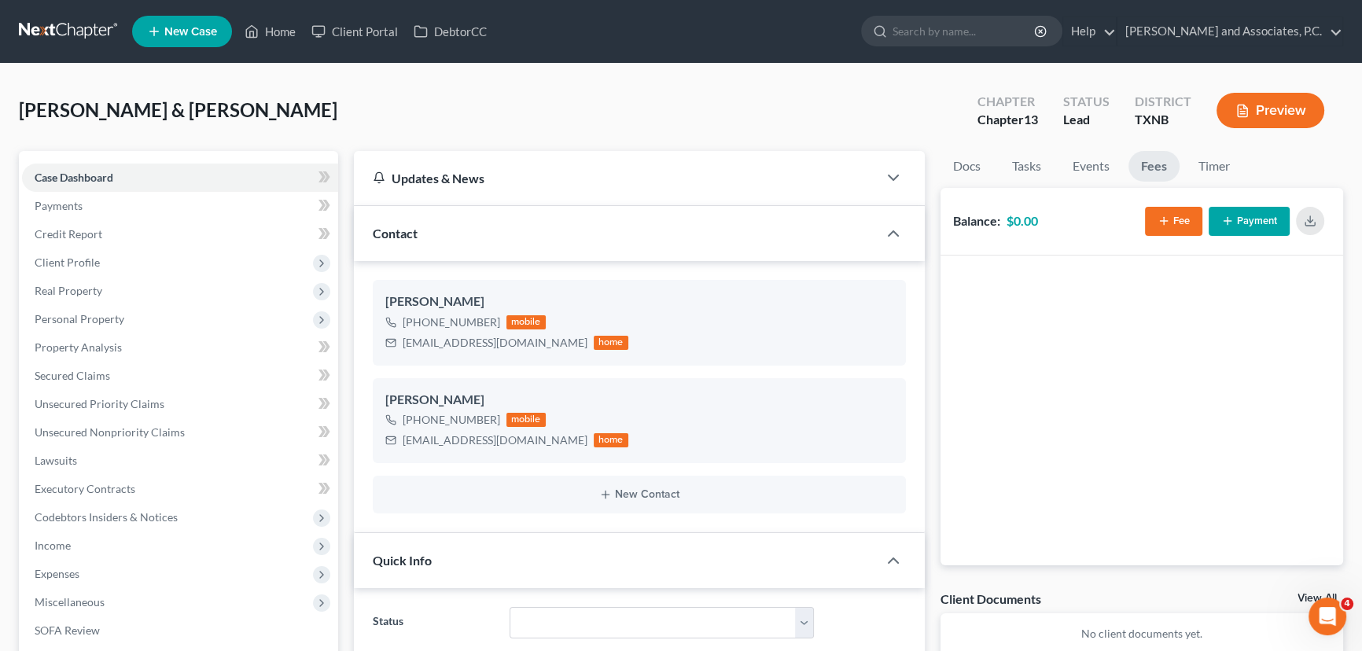
click at [692, 111] on div "Kocher, Albert & Roxanne Upgraded Chapter Chapter 13 Status Lead District TXNB …" at bounding box center [681, 117] width 1325 height 68
click at [380, 116] on div "Kocher, Albert & Roxanne Upgraded Chapter Chapter 13 Status Lead District TXNB …" at bounding box center [681, 117] width 1325 height 68
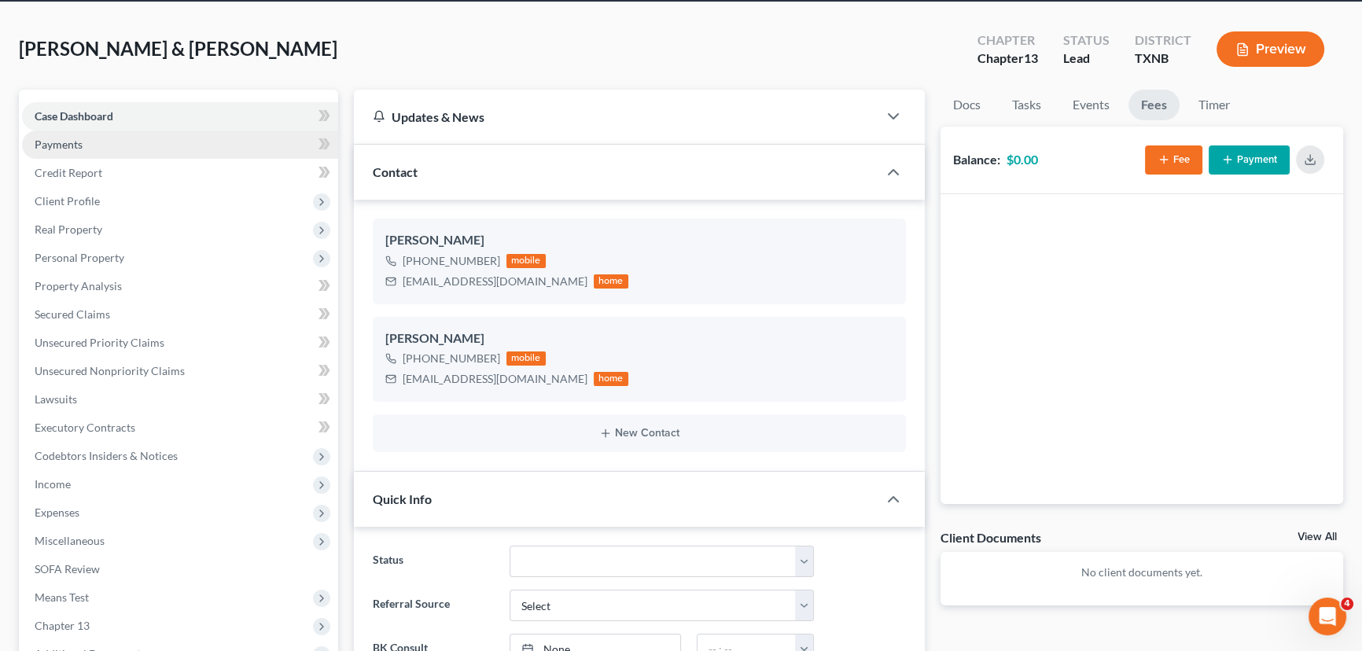
scroll to position [0, 0]
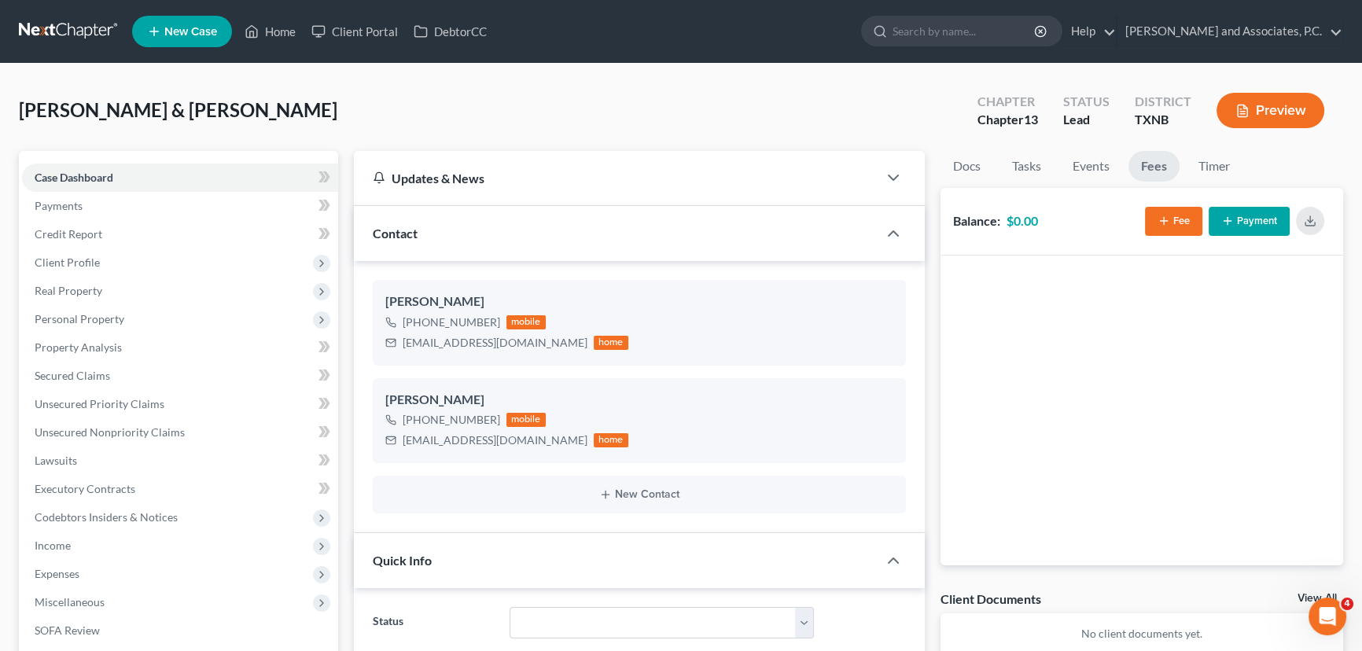
click at [435, 87] on div "Kocher, Albert & Roxanne Upgraded Chapter Chapter 13 Status Lead District TXNB …" at bounding box center [681, 117] width 1325 height 68
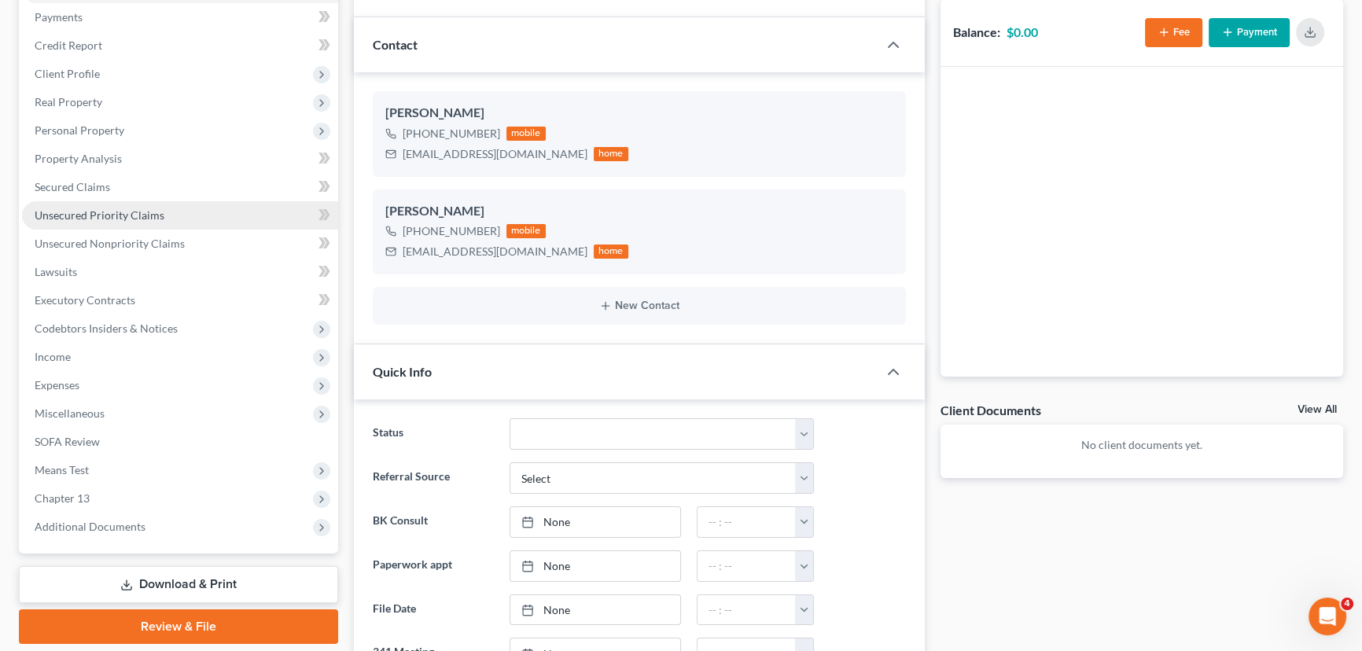
scroll to position [214, 0]
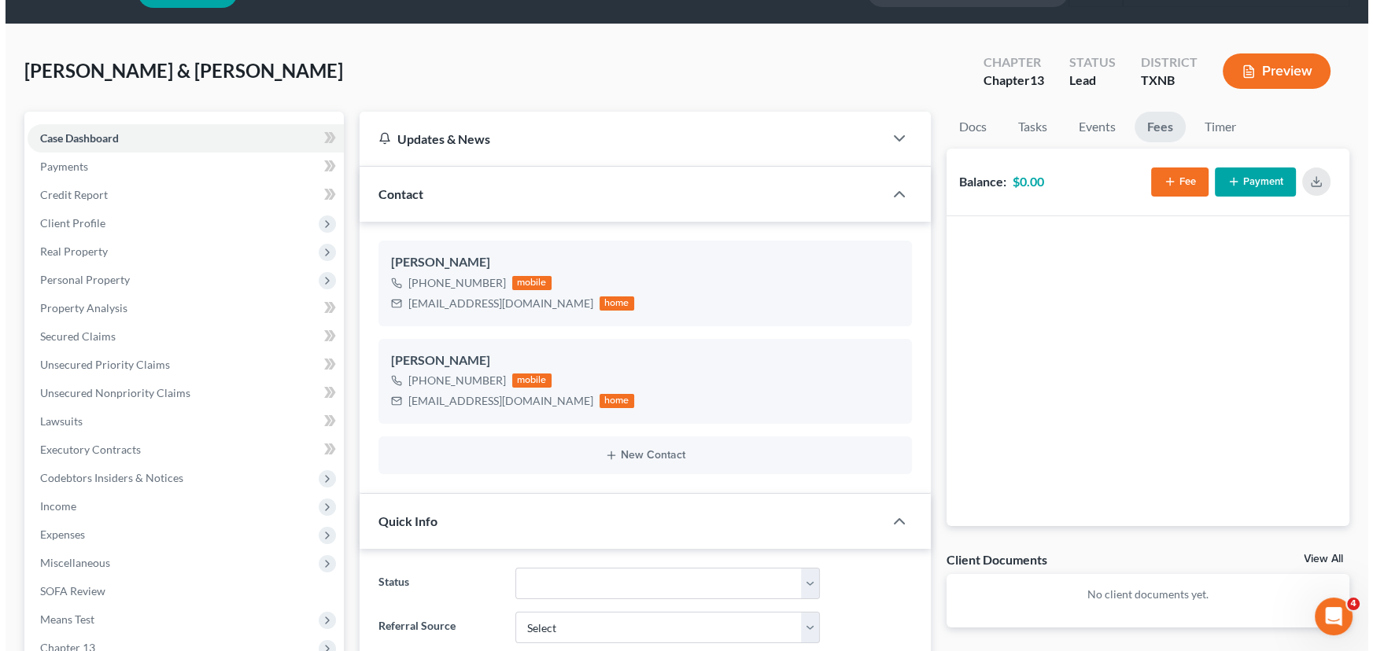
scroll to position [71, 0]
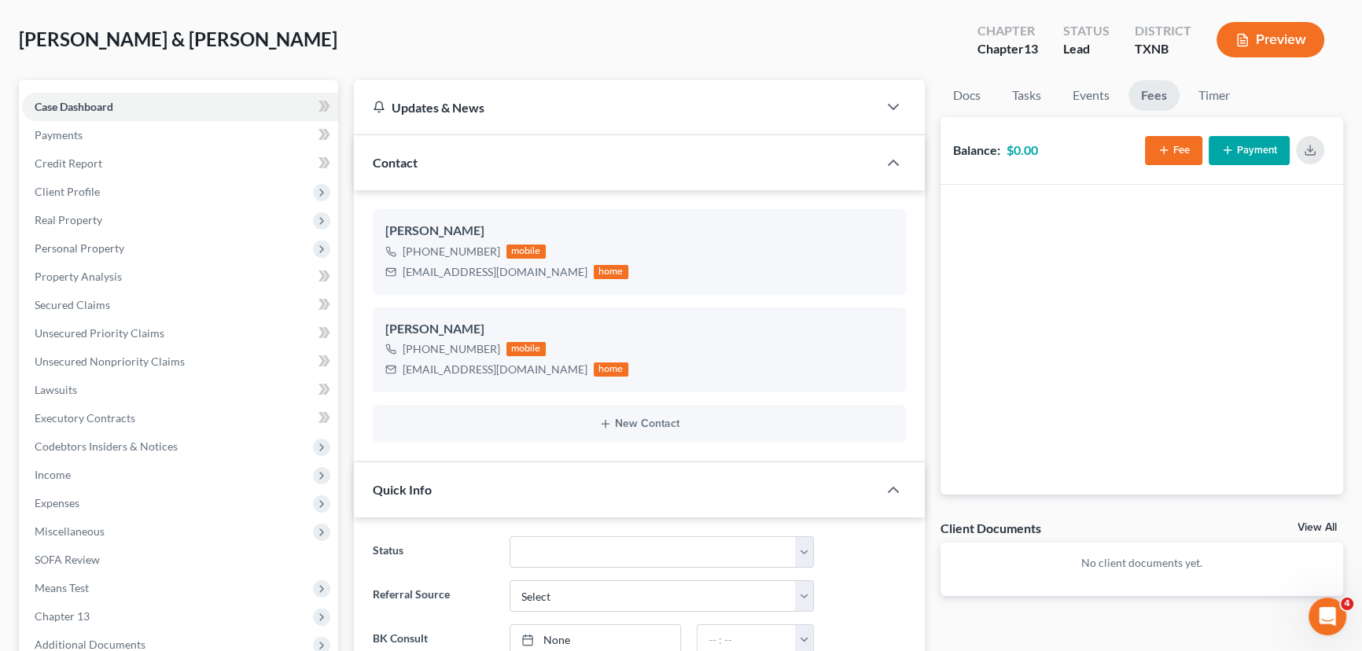
click at [1156, 143] on button "Fee" at bounding box center [1173, 150] width 57 height 29
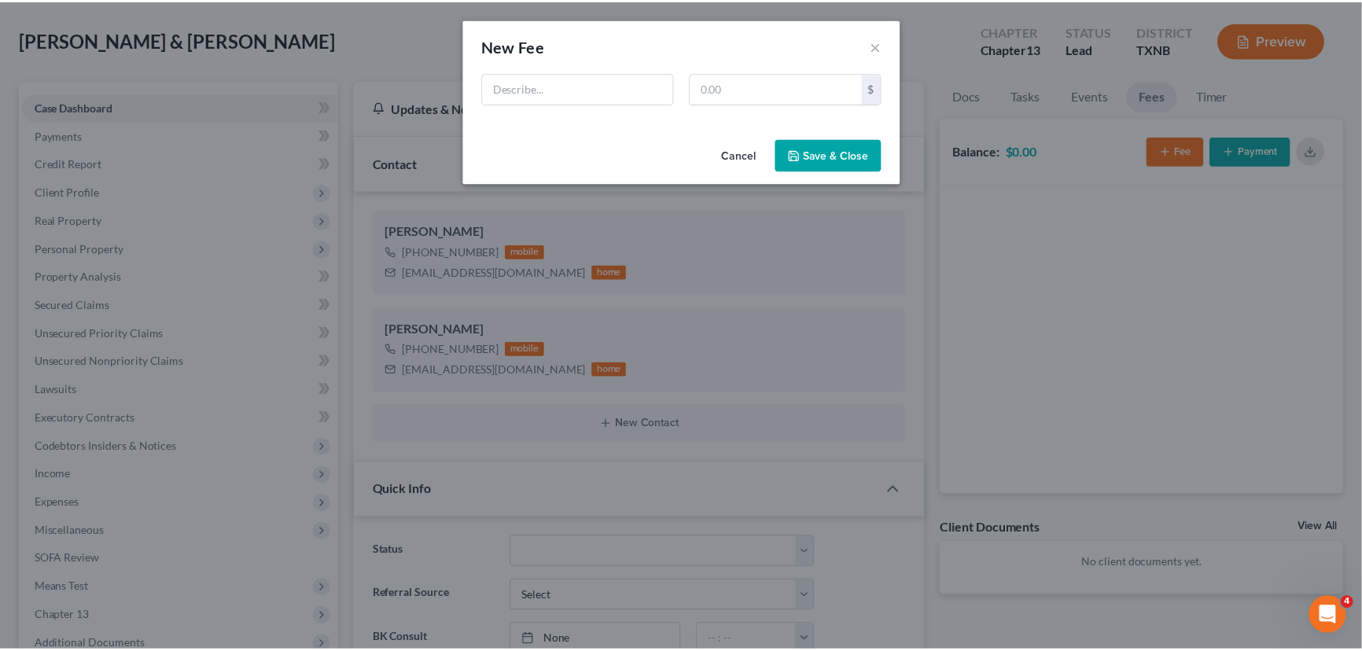
scroll to position [1066, 0]
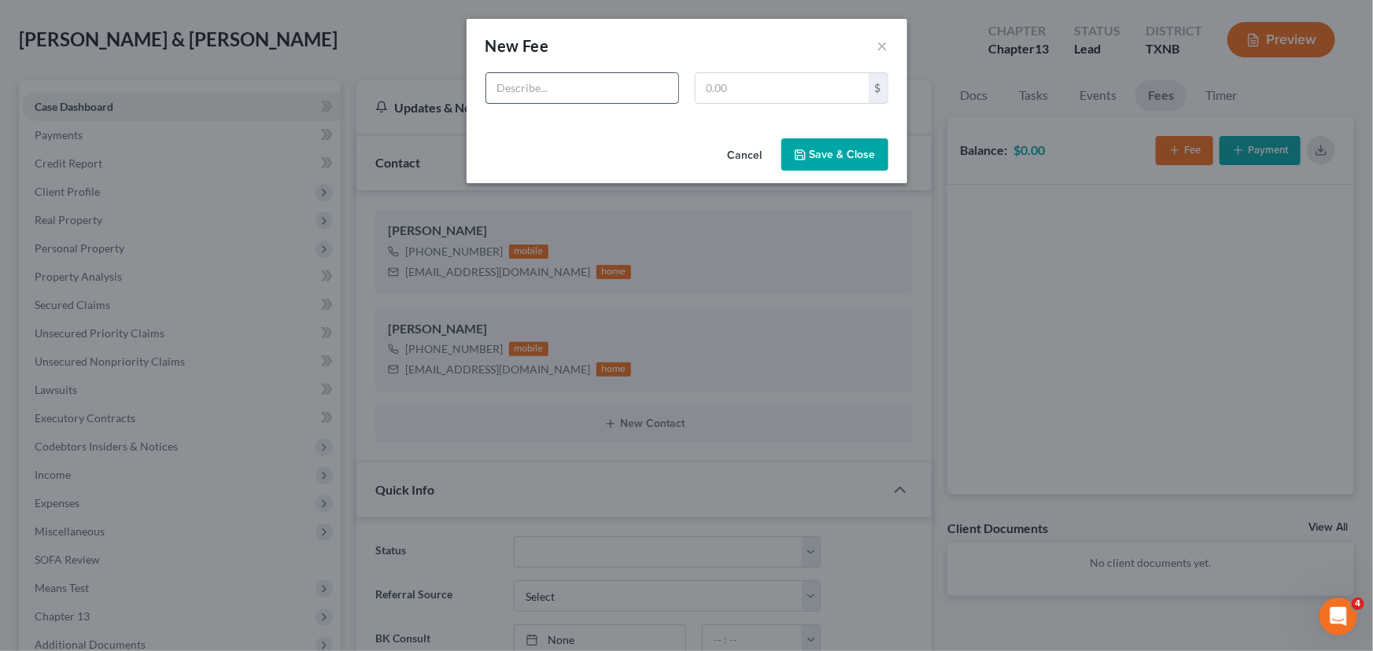
click at [561, 94] on input "text" at bounding box center [582, 88] width 192 height 30
click at [770, 86] on input "text" at bounding box center [781, 88] width 173 height 30
drag, startPoint x: 624, startPoint y: 87, endPoint x: 470, endPoint y: 109, distance: 155.9
click at [472, 109] on div "688.00 $" at bounding box center [686, 102] width 441 height 60
type input "Chp 13"
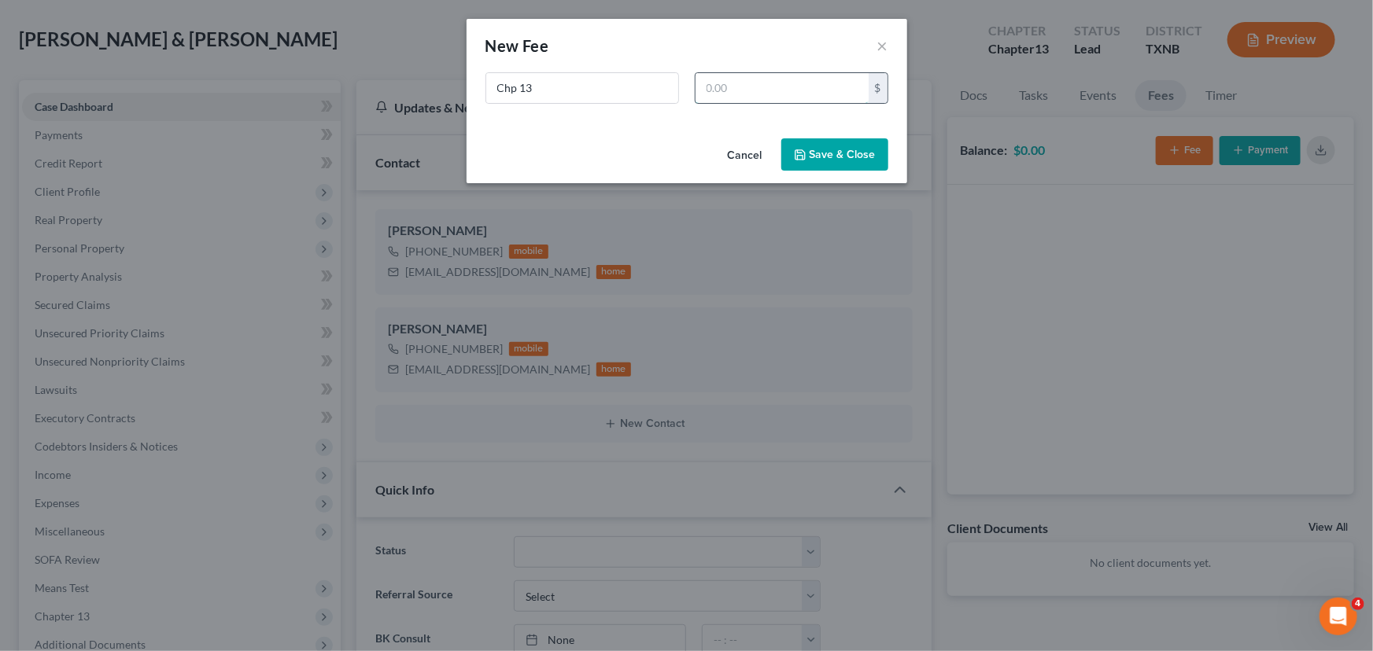
click at [733, 89] on input "text" at bounding box center [781, 88] width 173 height 30
type input "688.00"
click at [822, 153] on button "Save & Close" at bounding box center [834, 154] width 107 height 33
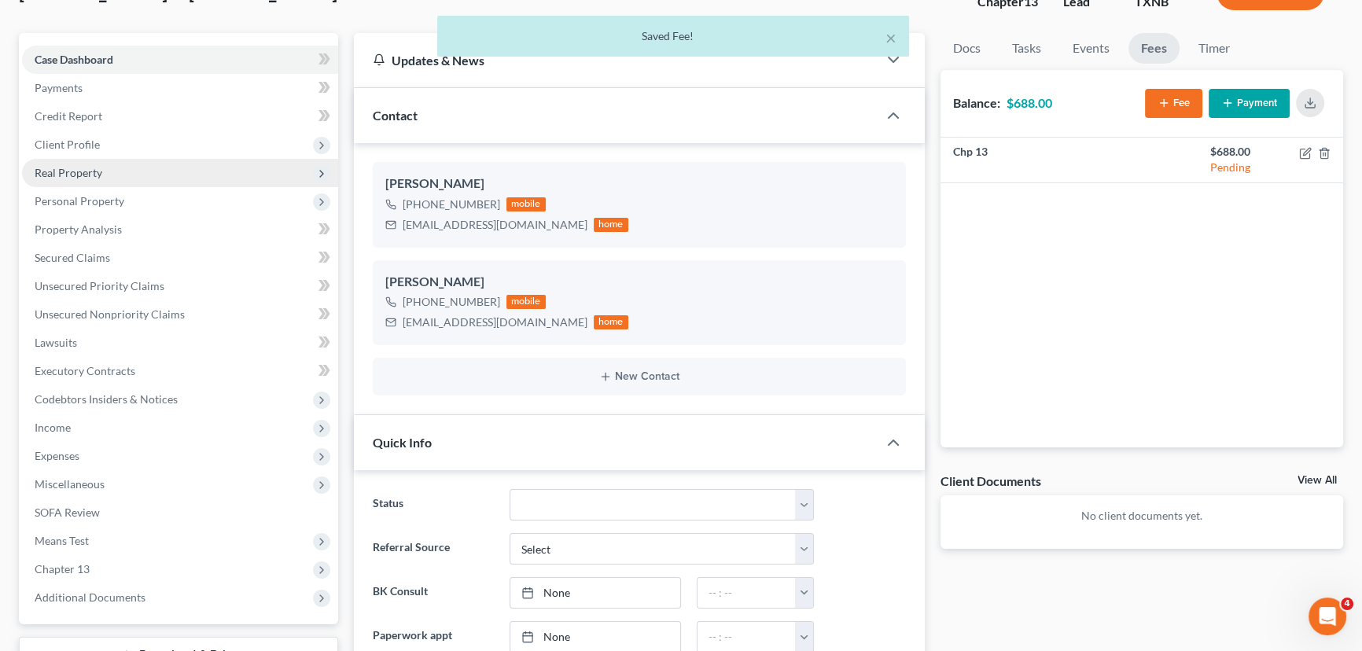
scroll to position [142, 0]
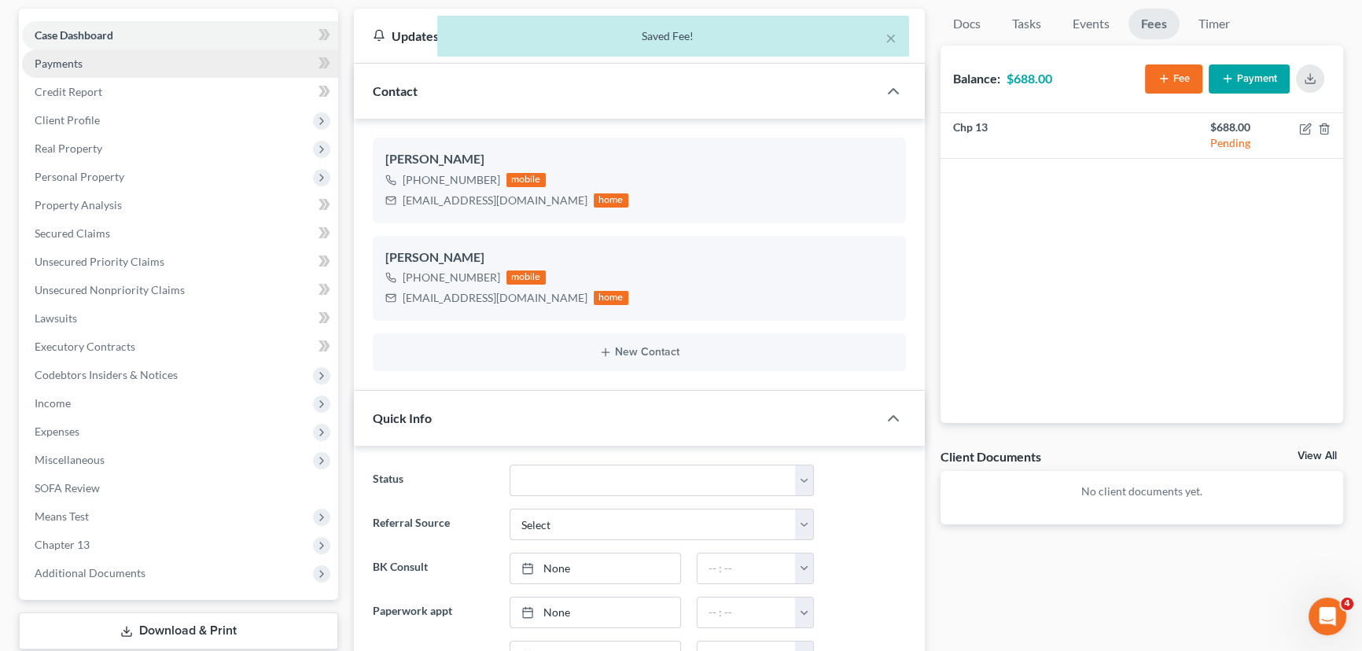
click at [115, 72] on link "Payments" at bounding box center [180, 64] width 316 height 28
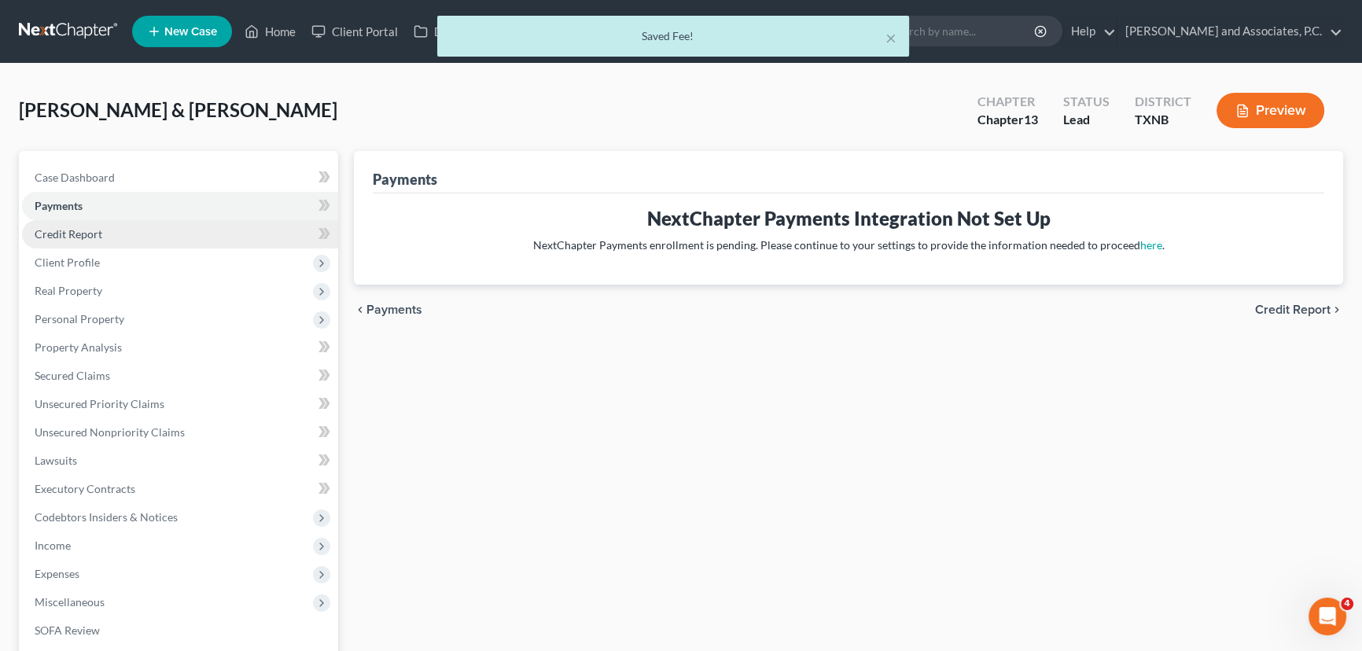
click at [99, 234] on span "Credit Report" at bounding box center [69, 233] width 68 height 13
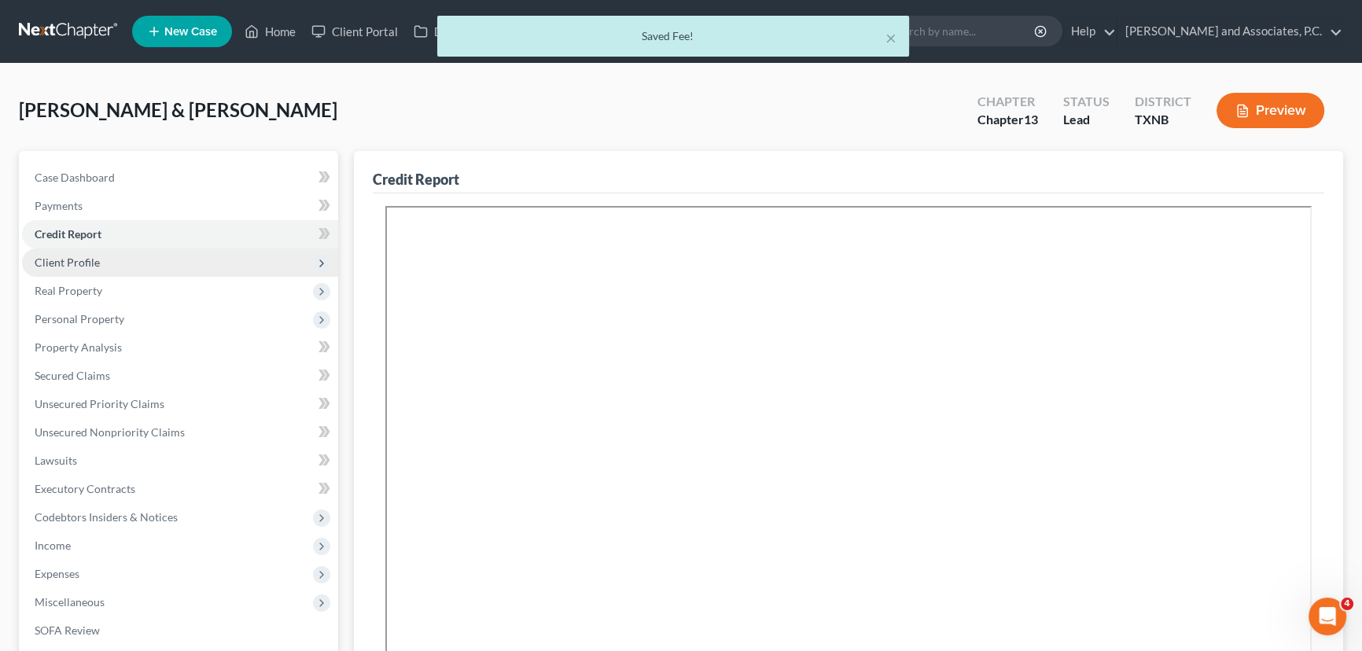
click at [105, 267] on span "Client Profile" at bounding box center [180, 263] width 316 height 28
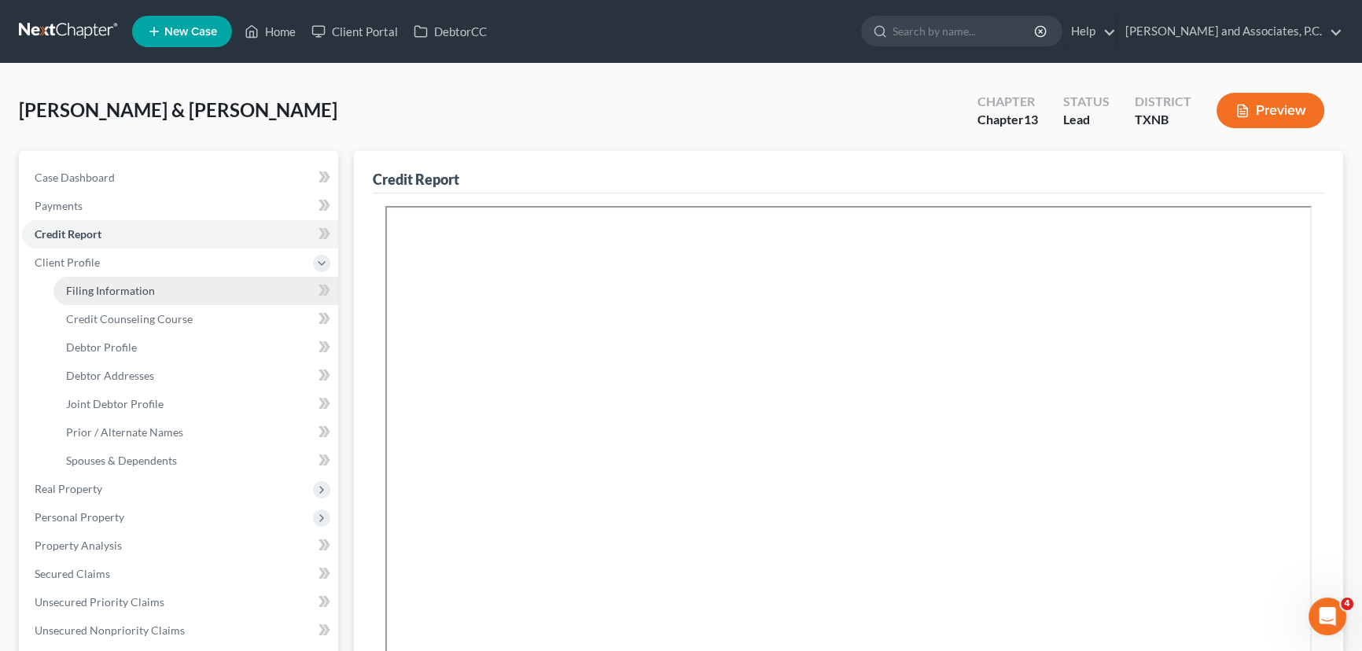
click at [94, 286] on span "Filing Information" at bounding box center [110, 290] width 89 height 13
select select "1"
select select "3"
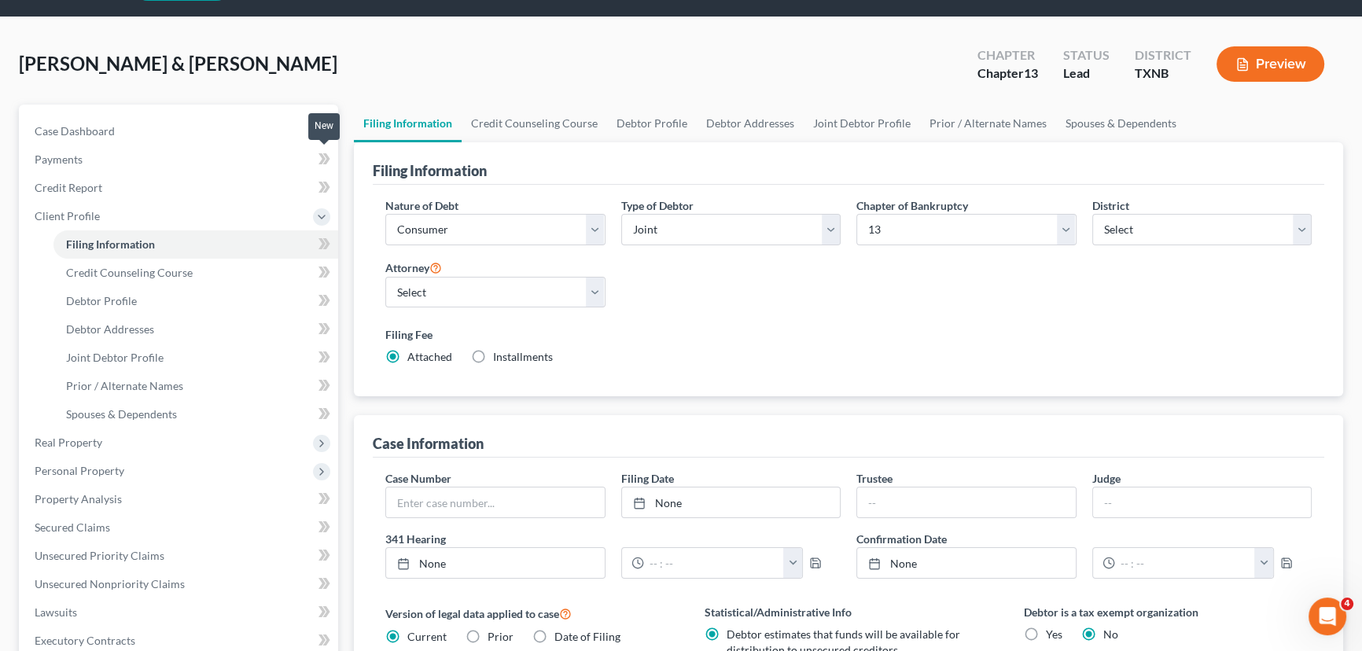
scroll to position [71, 0]
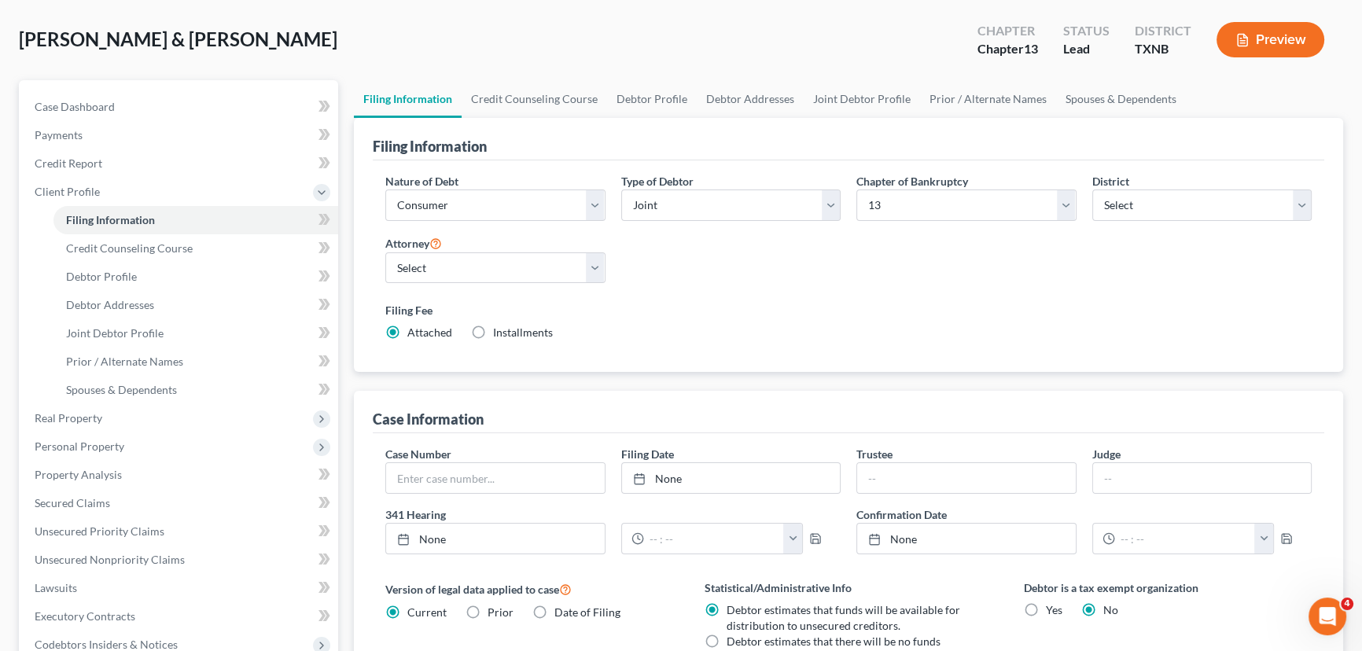
click at [833, 287] on div "Nature of Debt Select Business Consumer Other Nature of Business Select Clearin…" at bounding box center [849, 263] width 942 height 181
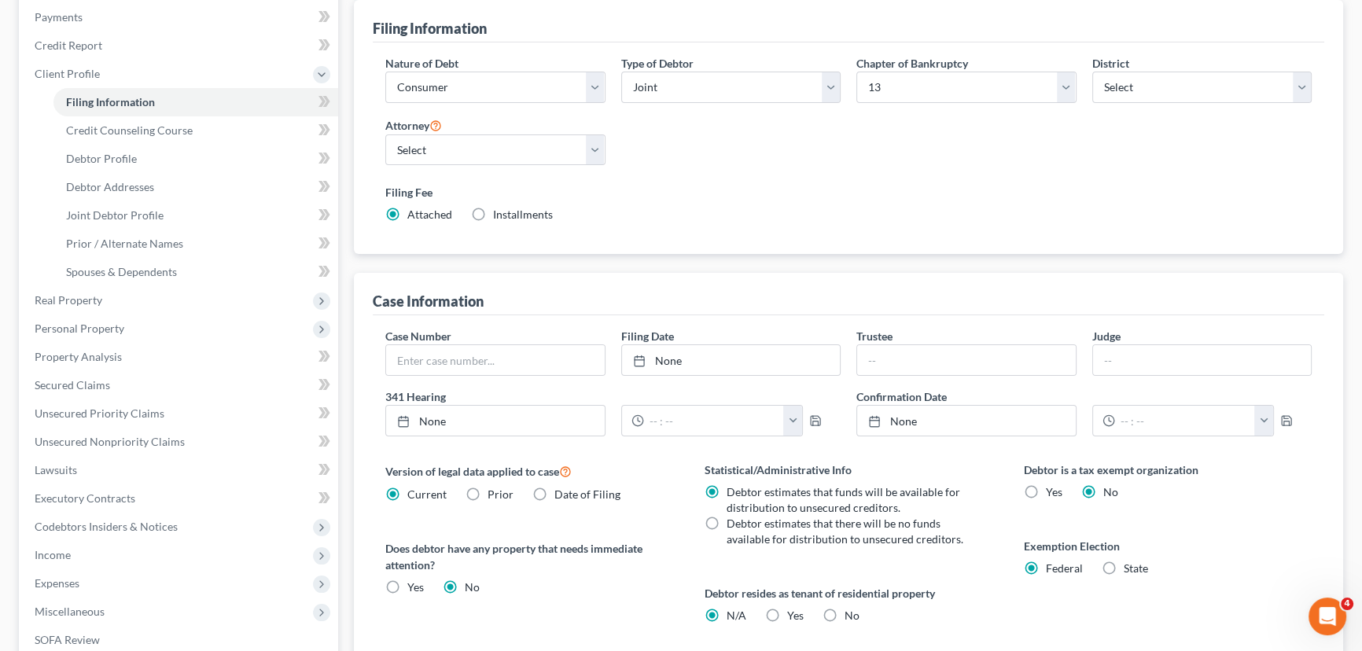
scroll to position [214, 0]
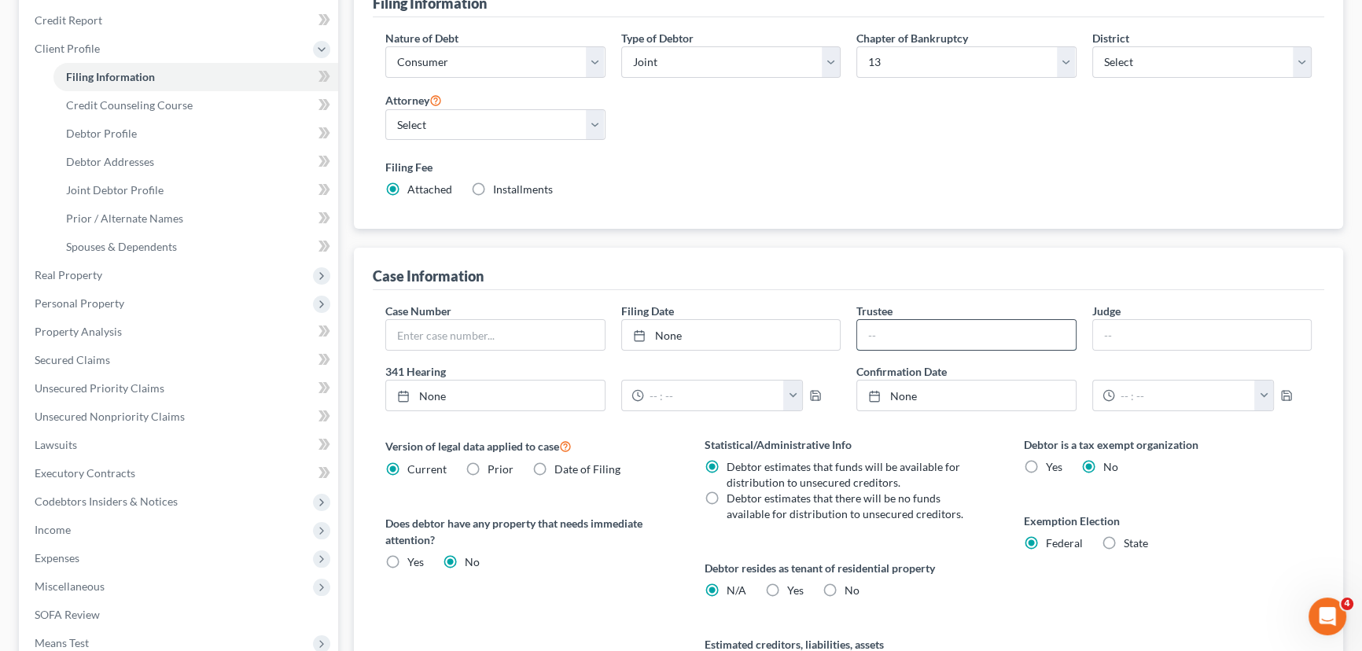
click at [920, 330] on input "text" at bounding box center [966, 335] width 219 height 30
type input "Katherine L. Davis"
drag, startPoint x: 1148, startPoint y: 334, endPoint x: 1156, endPoint y: 348, distance: 16.9
click at [1148, 334] on input "text" at bounding box center [1202, 335] width 219 height 30
type input "Scott W. Everett"
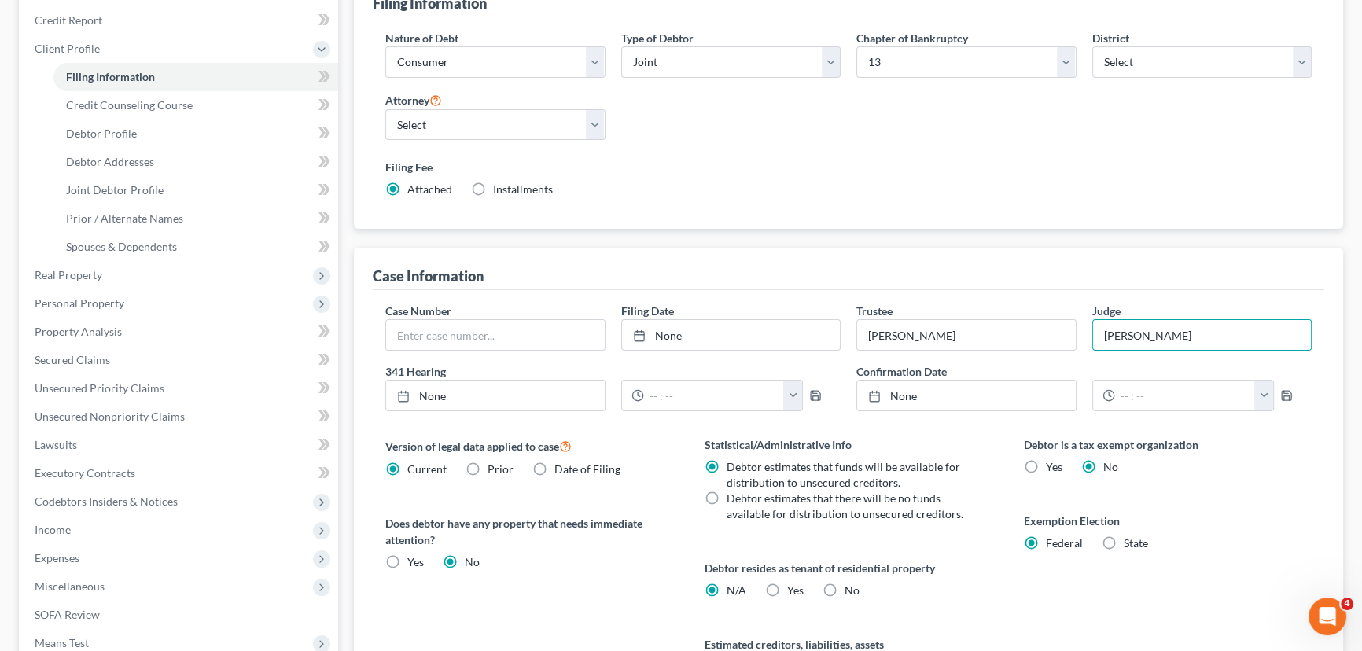
click at [724, 205] on div "Filing Fee Attached Installments Installments" at bounding box center [849, 181] width 942 height 57
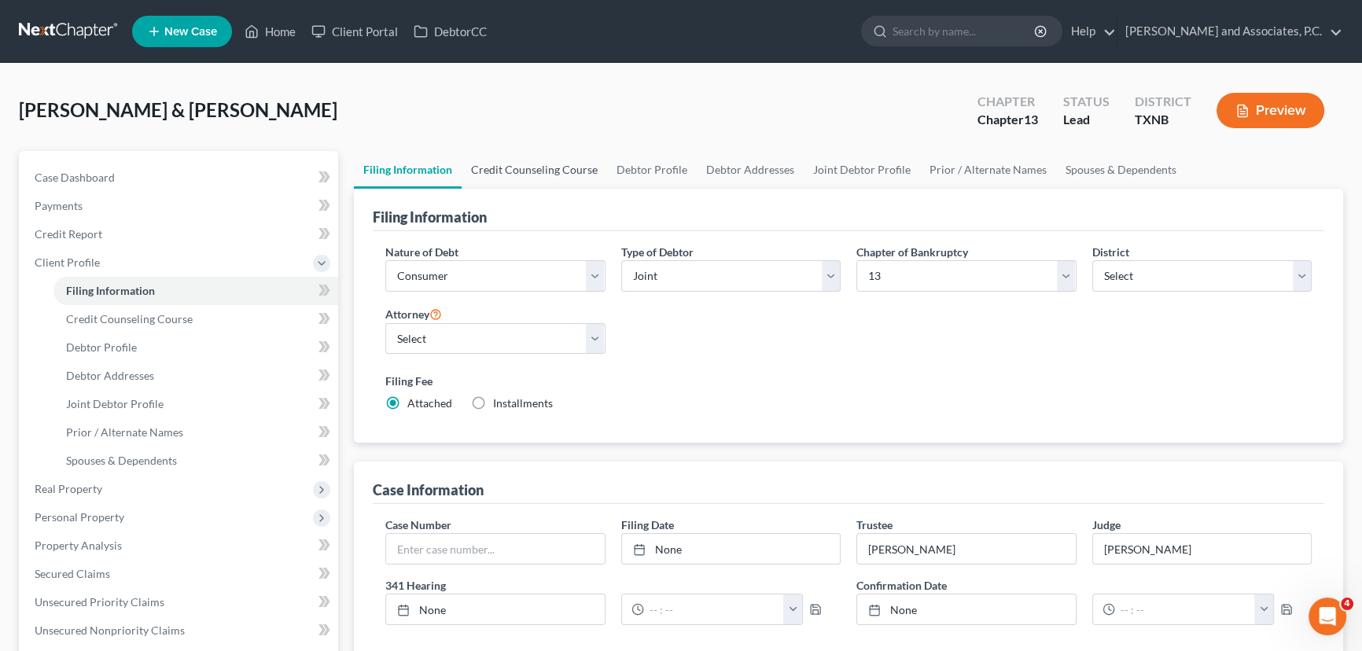
click at [477, 168] on link "Credit Counseling Course" at bounding box center [535, 170] width 146 height 38
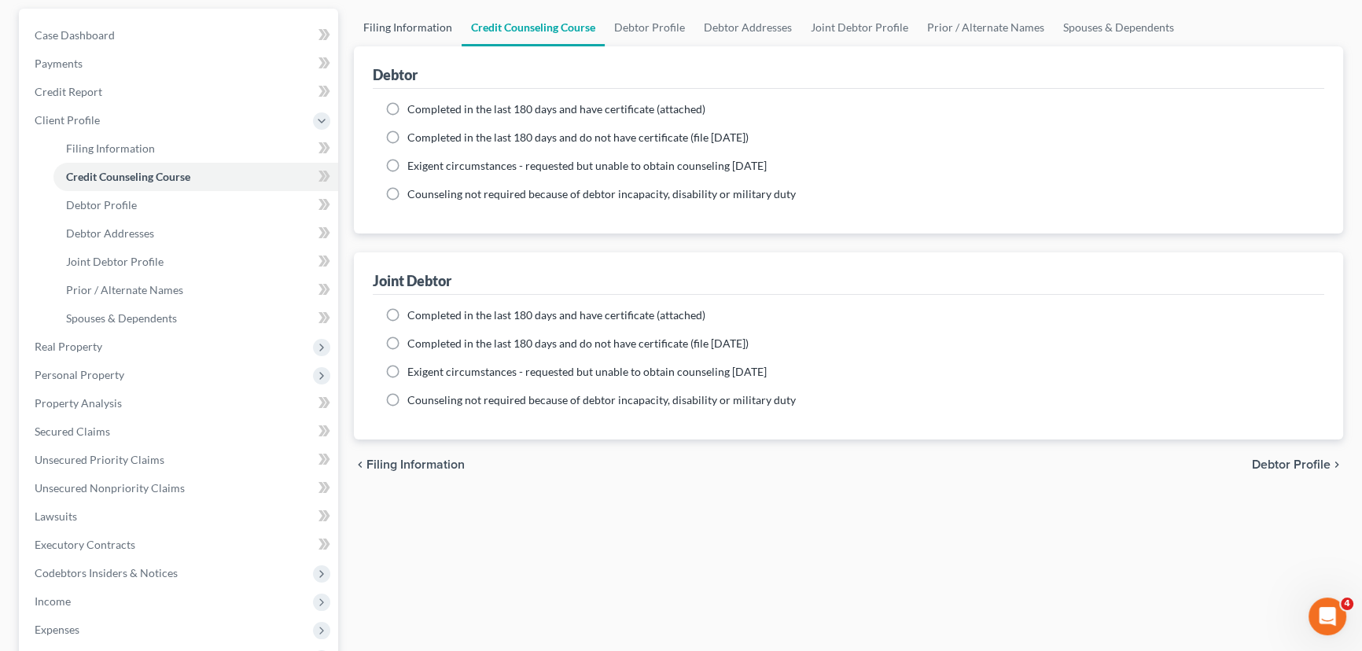
click at [383, 31] on link "Filing Information" at bounding box center [408, 28] width 108 height 38
select select "1"
select select "3"
select select "78"
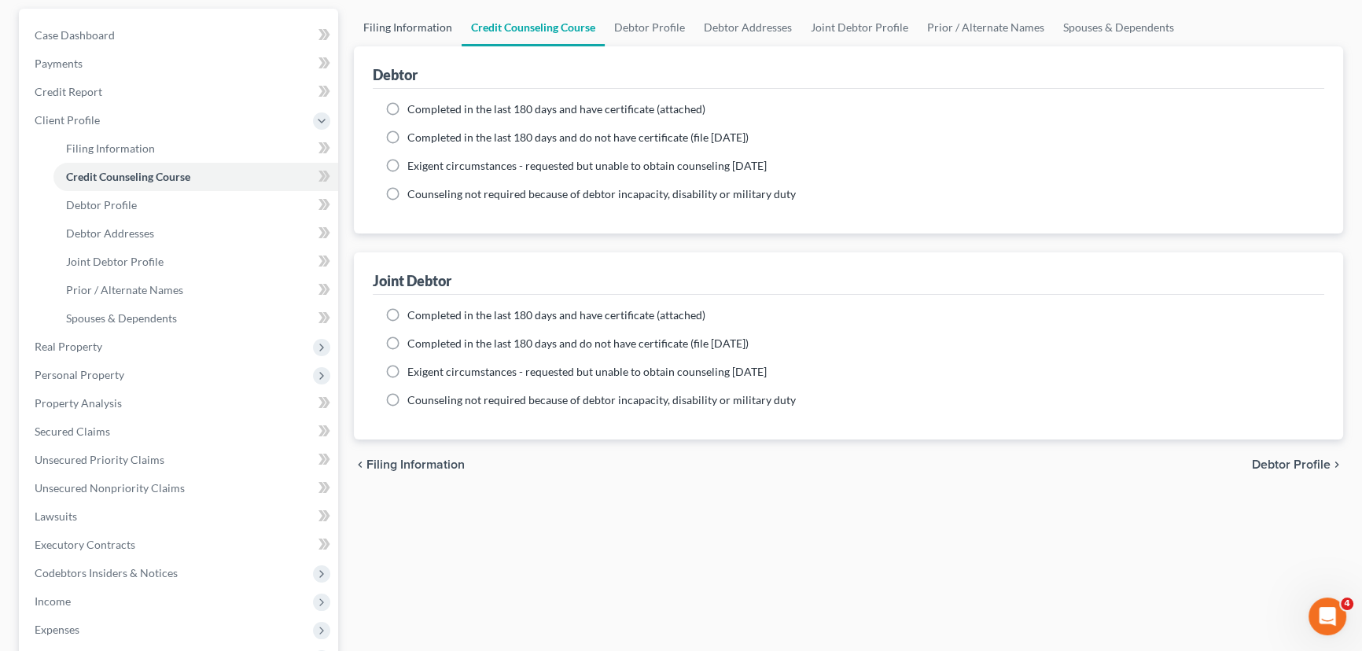
select select "0"
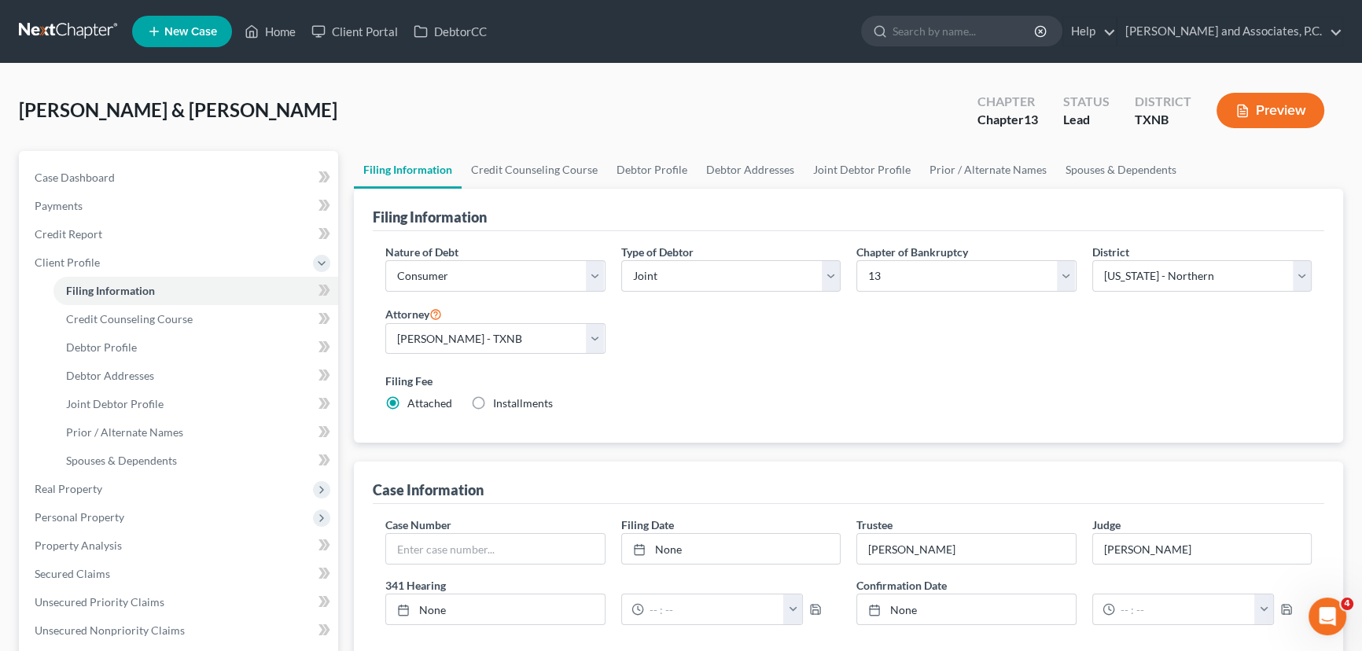
click at [781, 377] on label "Filing Fee" at bounding box center [848, 381] width 927 height 17
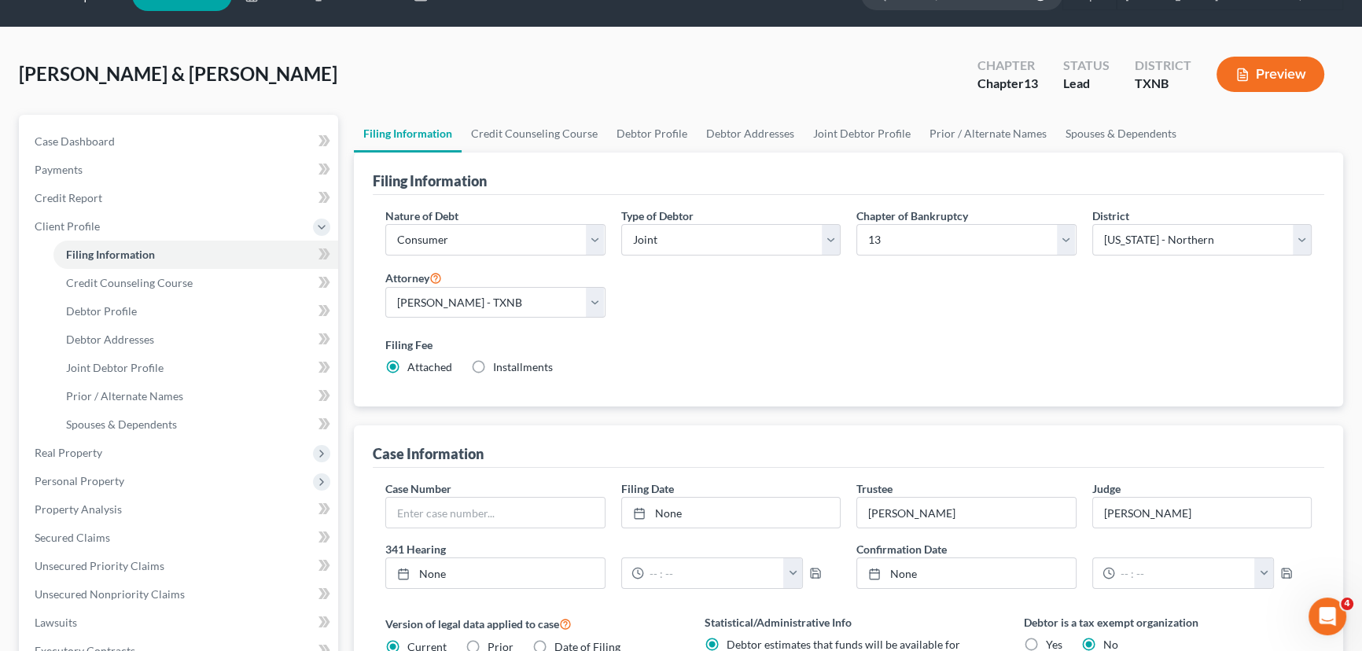
scroll to position [71, 0]
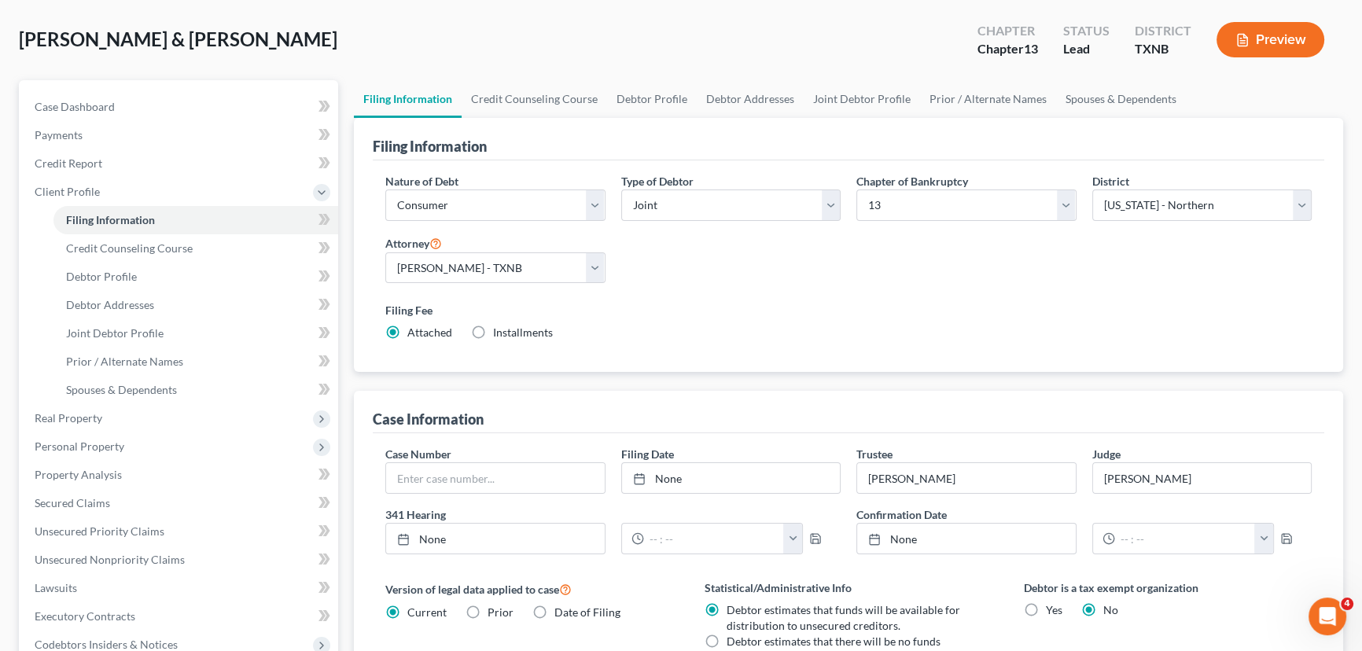
click at [890, 282] on div "Nature of Debt Select Business Consumer Other Nature of Business Select Clearin…" at bounding box center [849, 263] width 942 height 181
click at [947, 258] on div "Nature of Debt Select Business Consumer Other Nature of Business Select Clearin…" at bounding box center [849, 263] width 942 height 181
click at [533, 102] on link "Credit Counseling Course" at bounding box center [535, 99] width 146 height 38
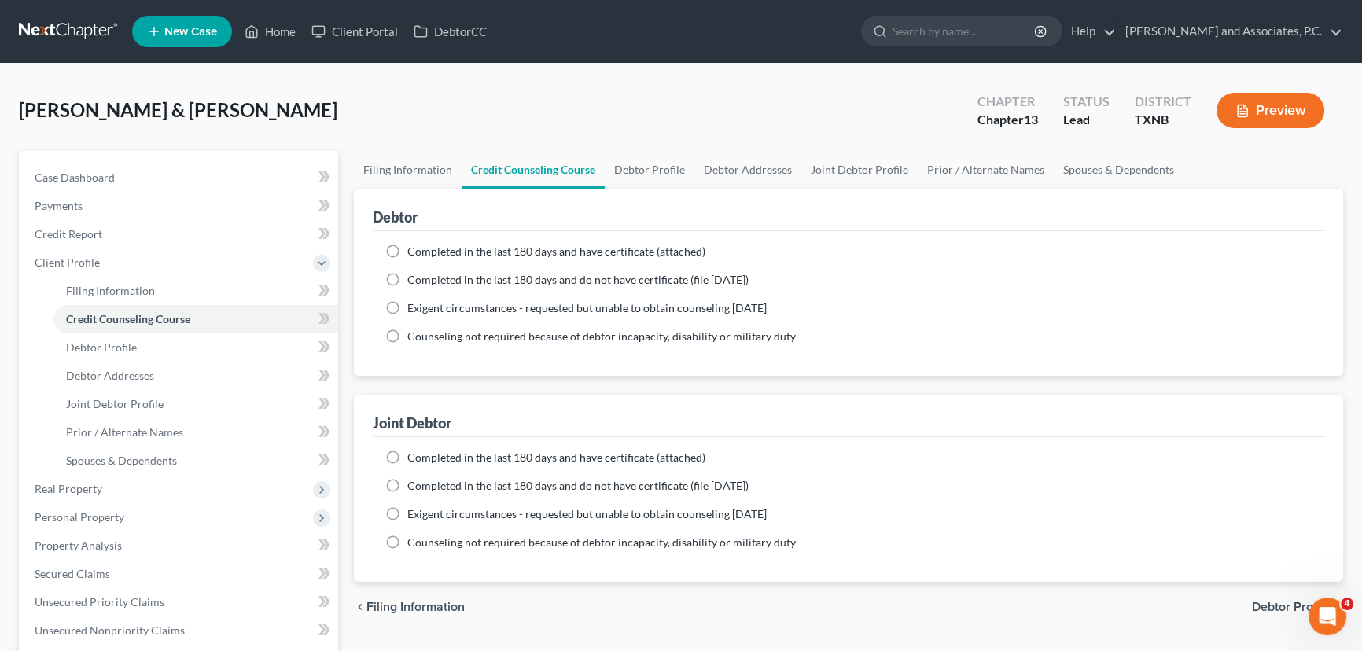
click at [519, 118] on div "Kocher, Albert & Roxanne Upgraded Chapter Chapter 13 Status Lead District TXNB …" at bounding box center [681, 117] width 1325 height 68
click at [101, 175] on span "Case Dashboard" at bounding box center [75, 177] width 80 height 13
select select "8"
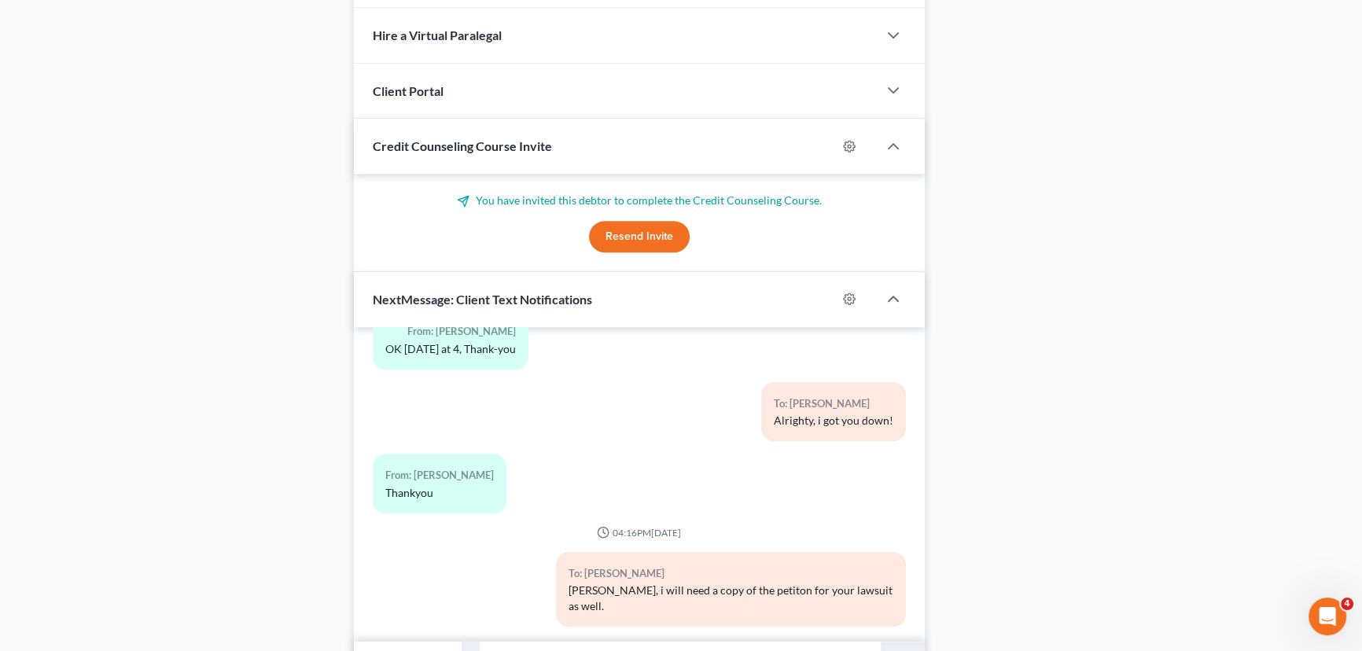
scroll to position [999, 0]
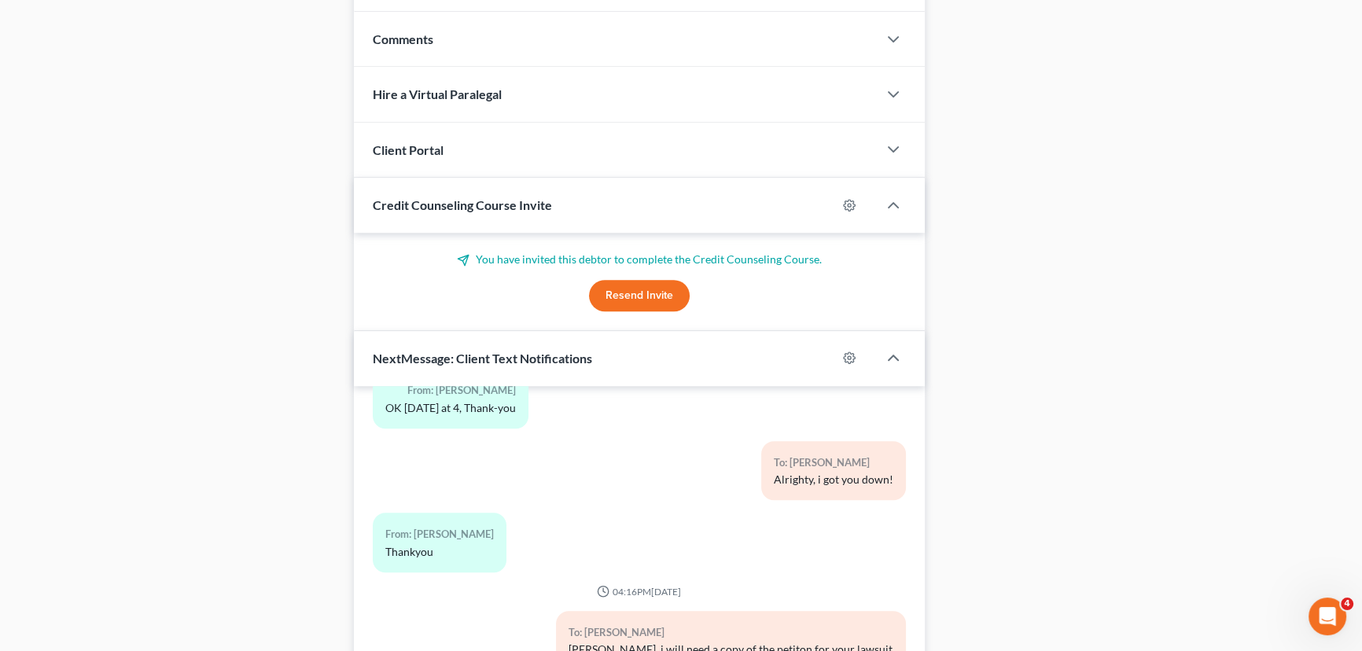
click at [595, 283] on button "Resend Invite" at bounding box center [639, 295] width 101 height 31
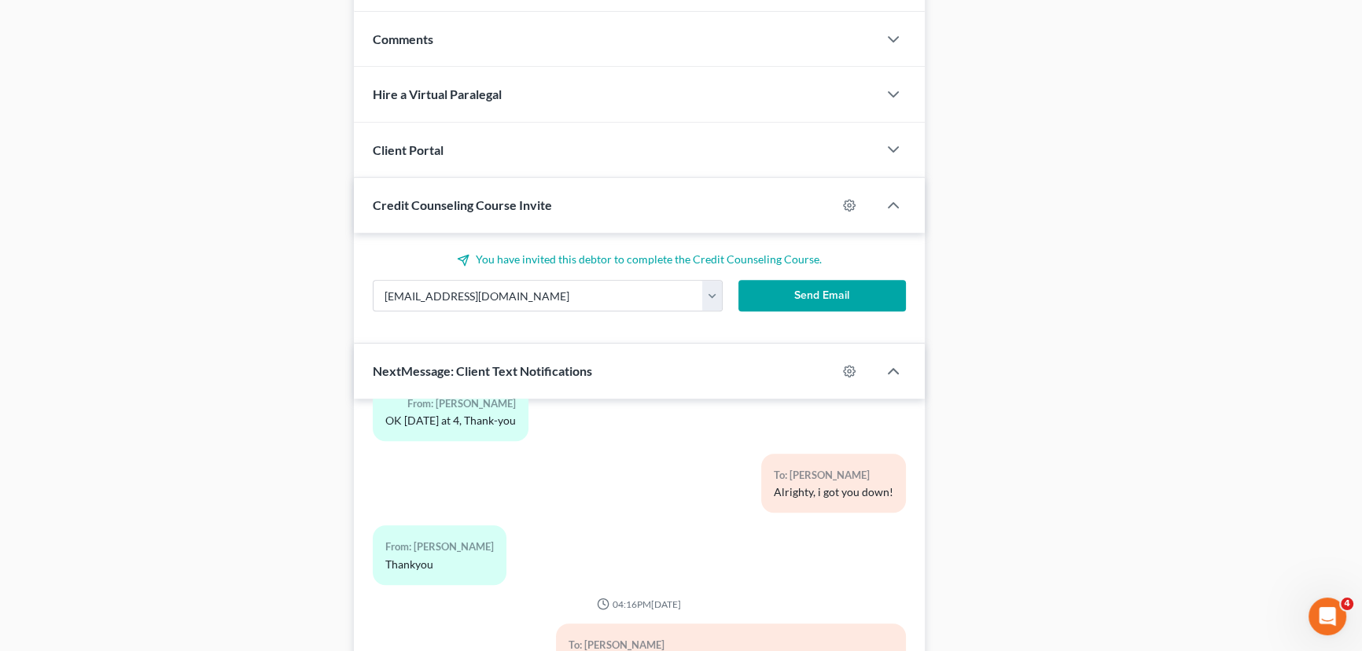
click at [861, 302] on button "Send Email" at bounding box center [823, 295] width 168 height 31
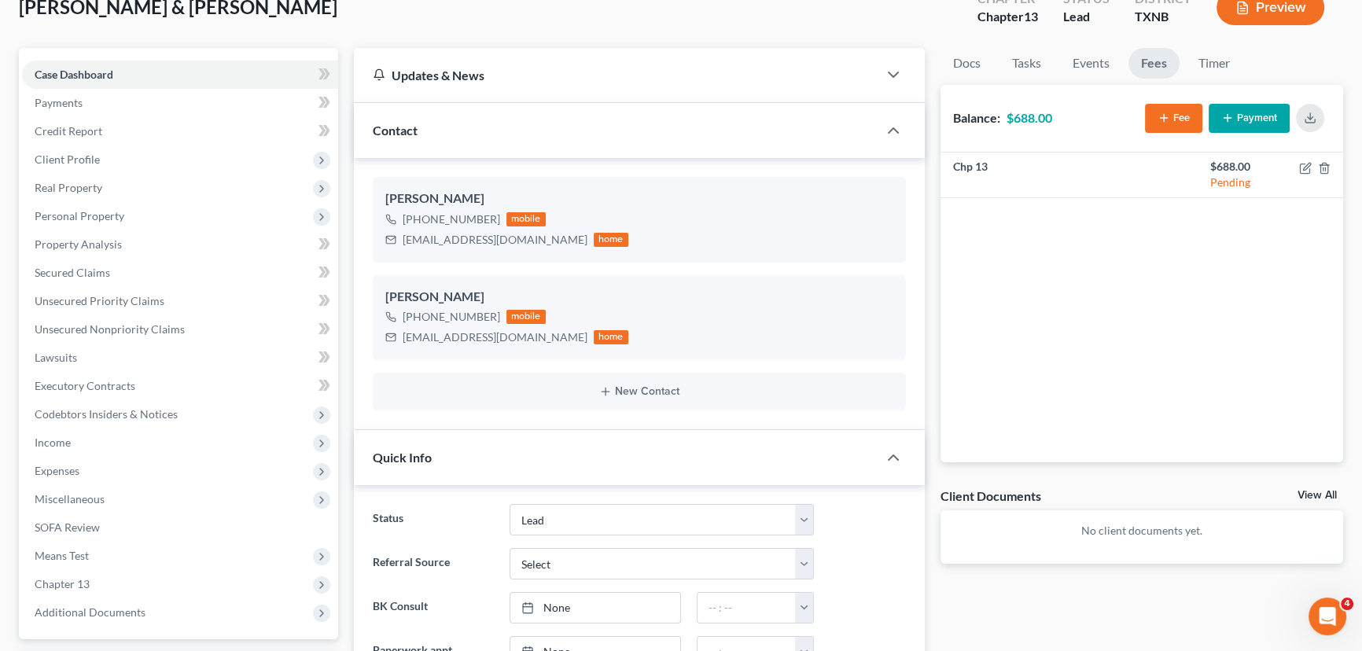
scroll to position [0, 0]
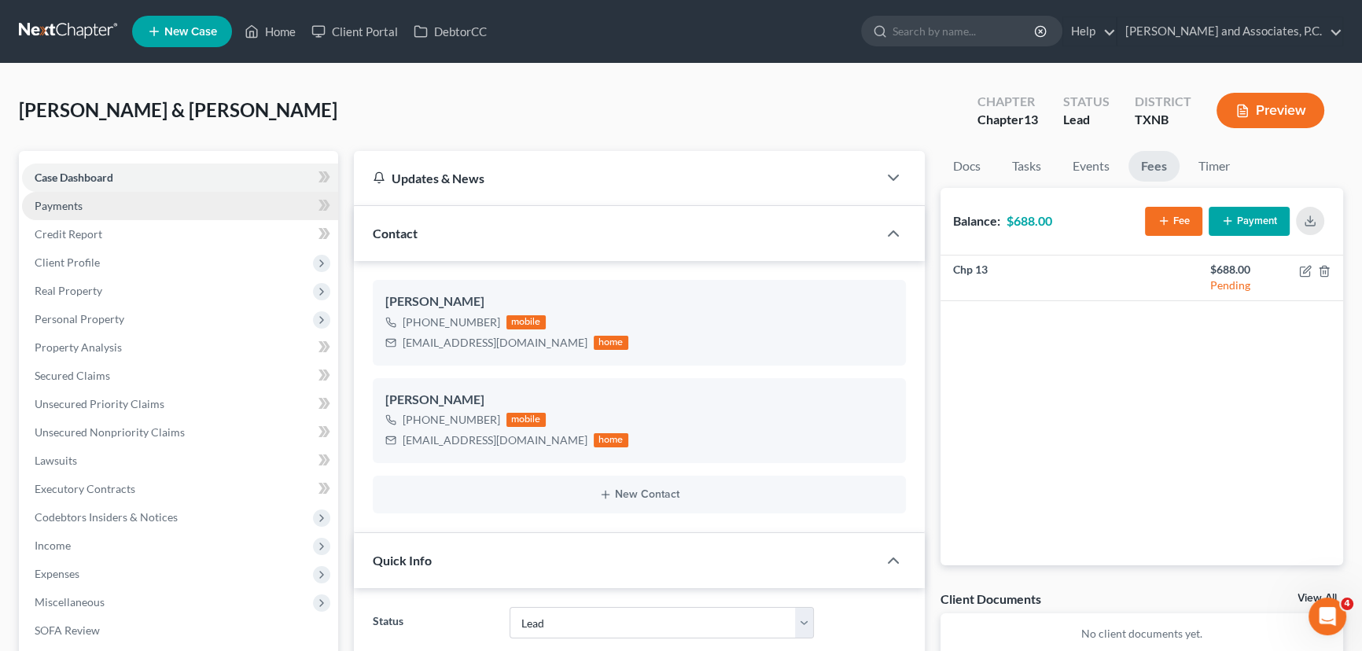
click at [86, 216] on link "Payments" at bounding box center [180, 206] width 316 height 28
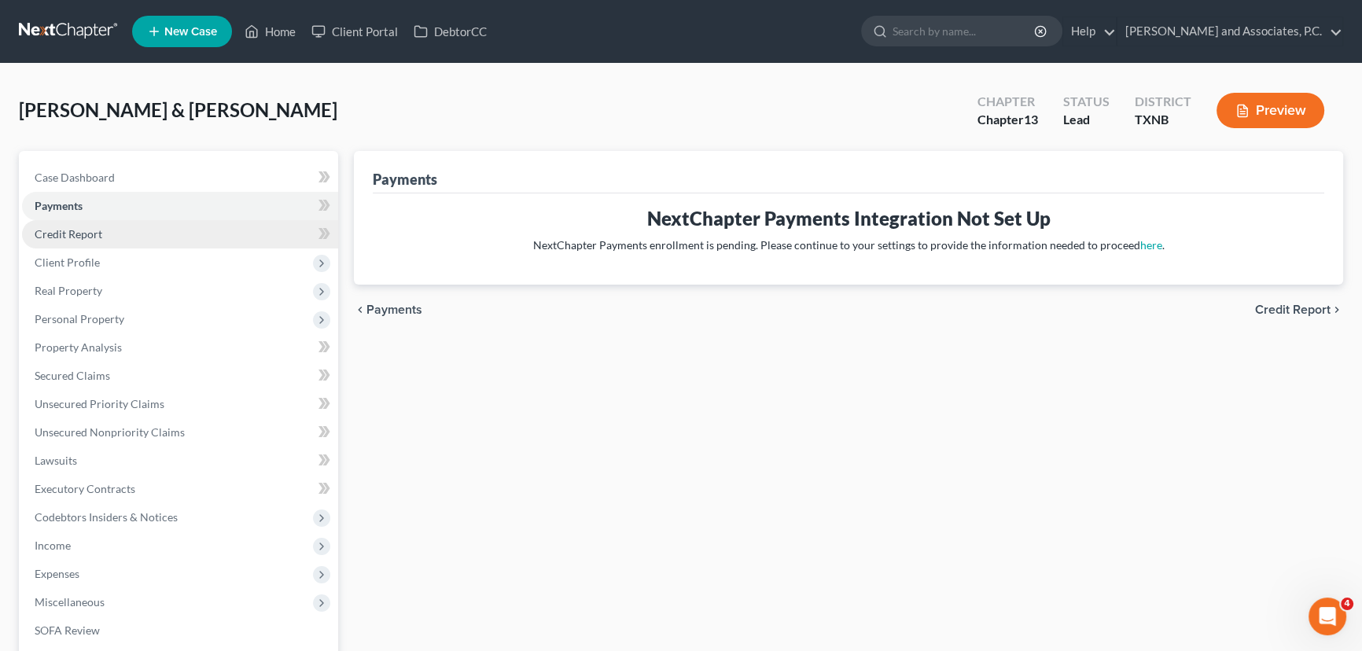
click at [80, 235] on span "Credit Report" at bounding box center [69, 233] width 68 height 13
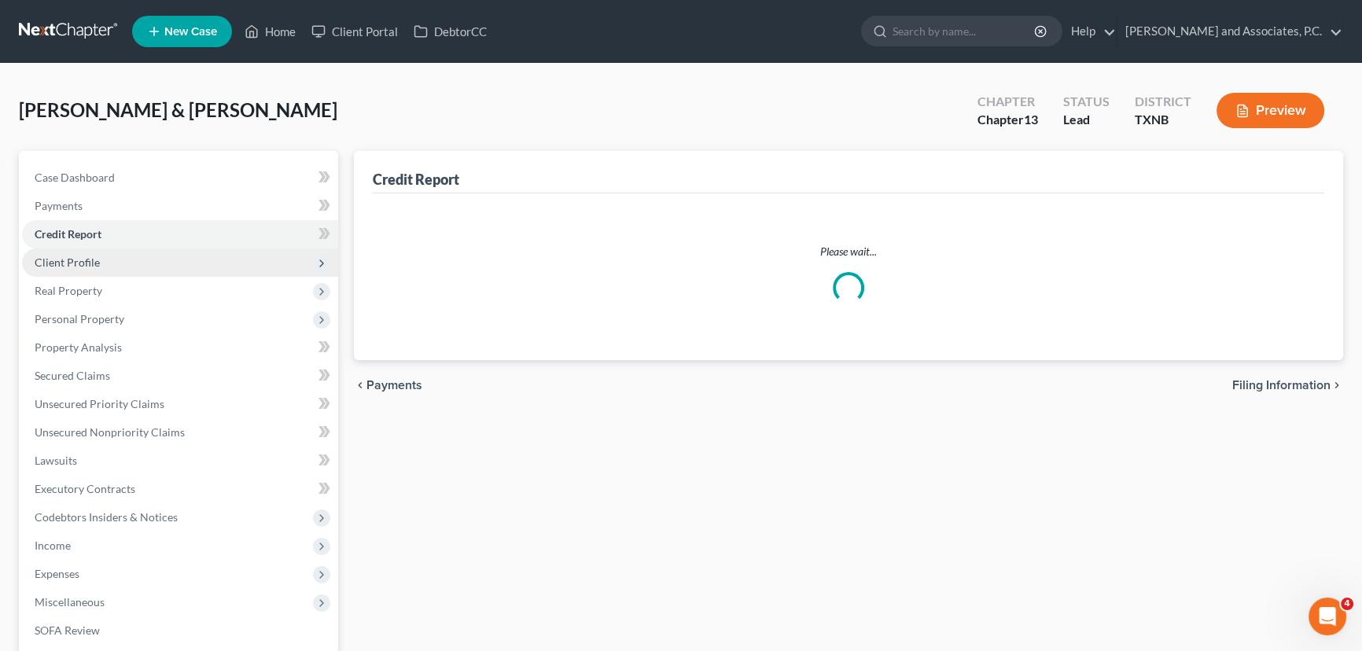
click at [64, 260] on span "Client Profile" at bounding box center [67, 262] width 65 height 13
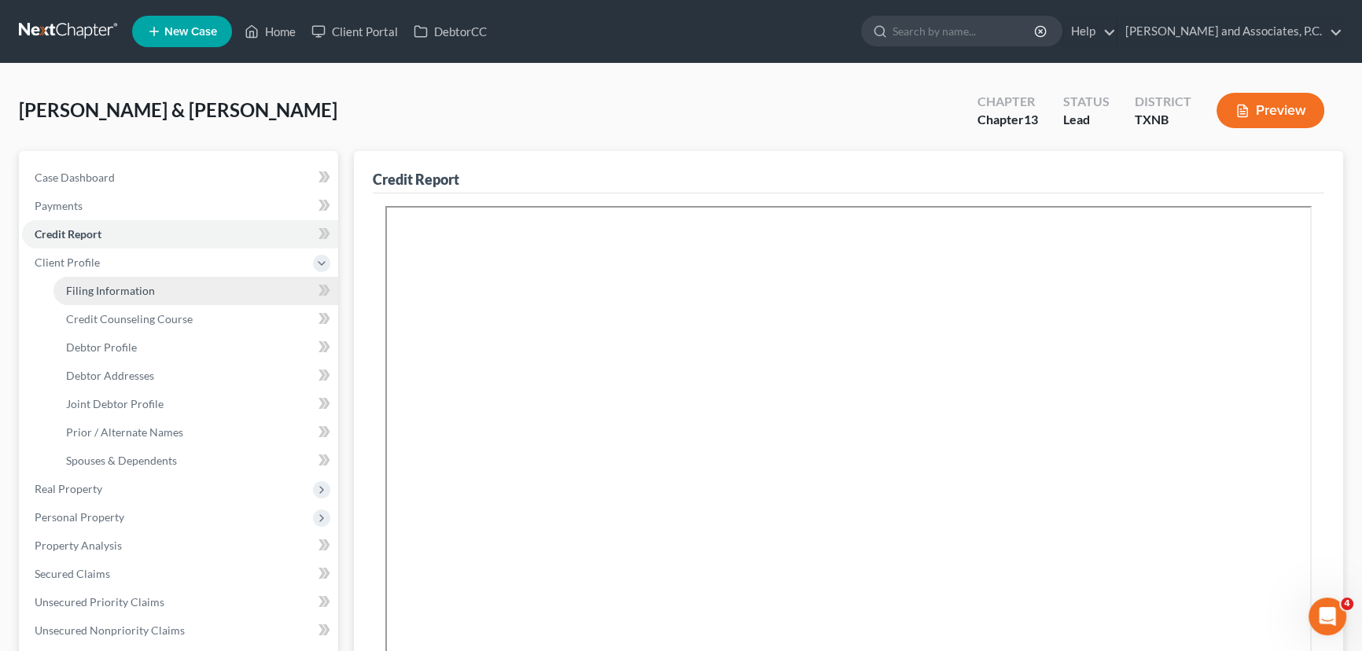
click at [107, 287] on span "Filing Information" at bounding box center [110, 290] width 89 height 13
select select "1"
select select "3"
select select "78"
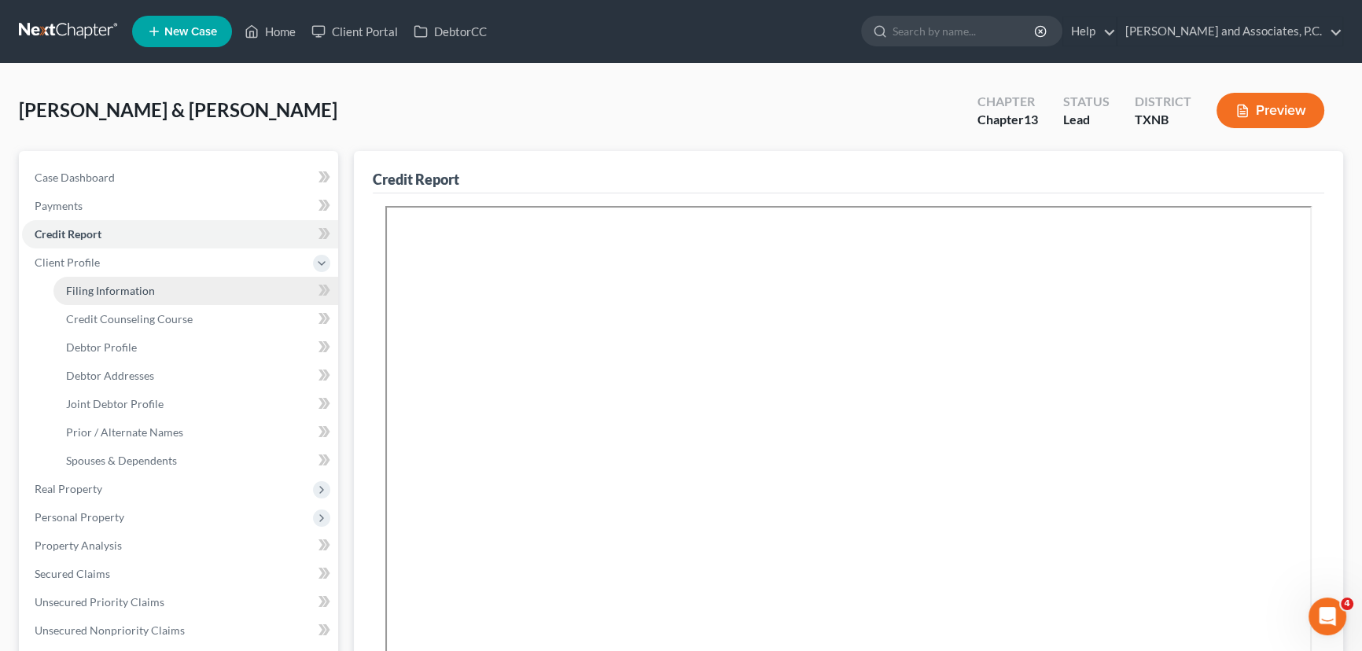
select select "0"
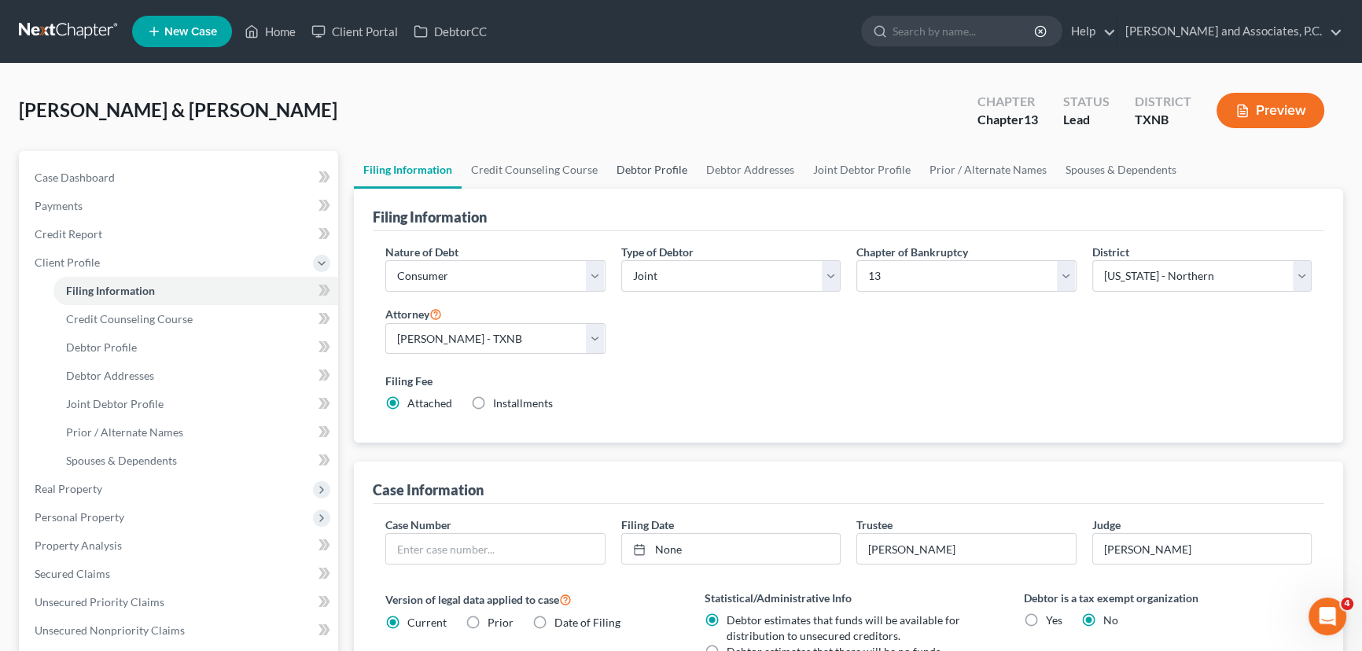
click at [637, 175] on link "Debtor Profile" at bounding box center [652, 170] width 90 height 38
select select "1"
select select "0"
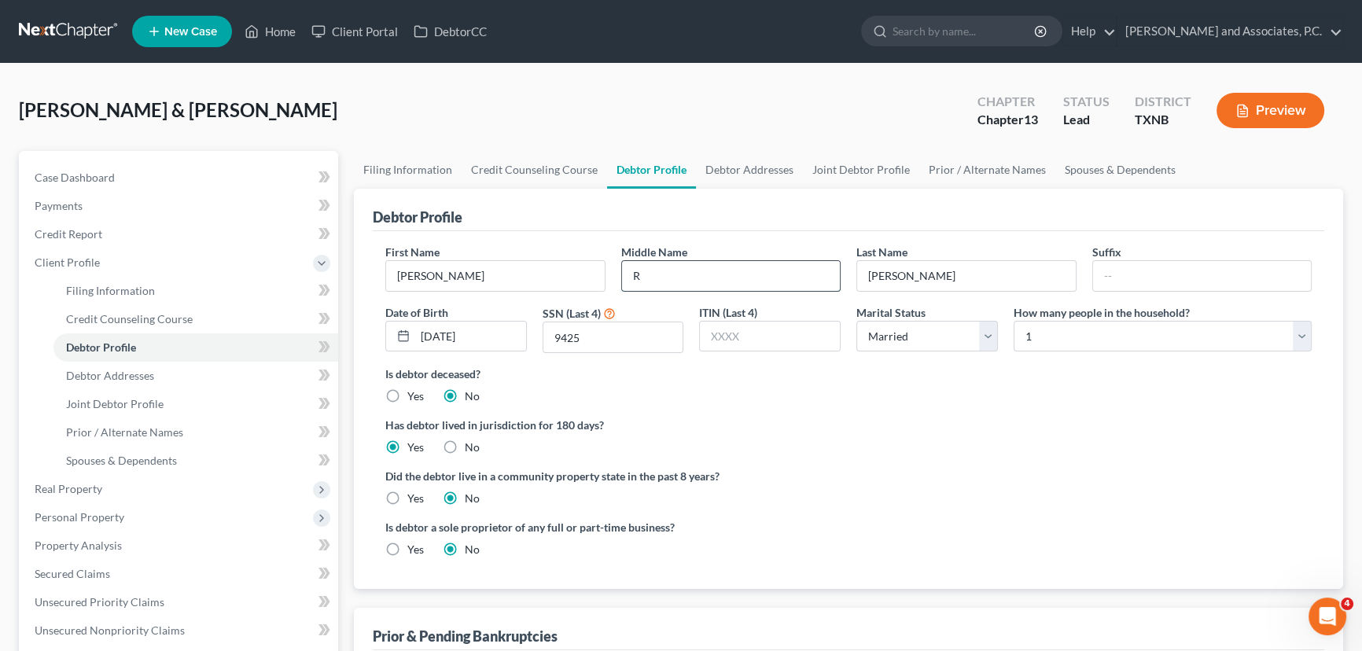
click at [664, 275] on input "R" at bounding box center [731, 276] width 219 height 30
type input "Regis"
click at [1134, 274] on input "text" at bounding box center [1202, 276] width 219 height 30
type input "Jr"
click at [1056, 413] on ng-include "First Name Albert Middle Name Regis Last Name Kocher Suffix Jr Date of Birth 03…" at bounding box center [848, 407] width 927 height 326
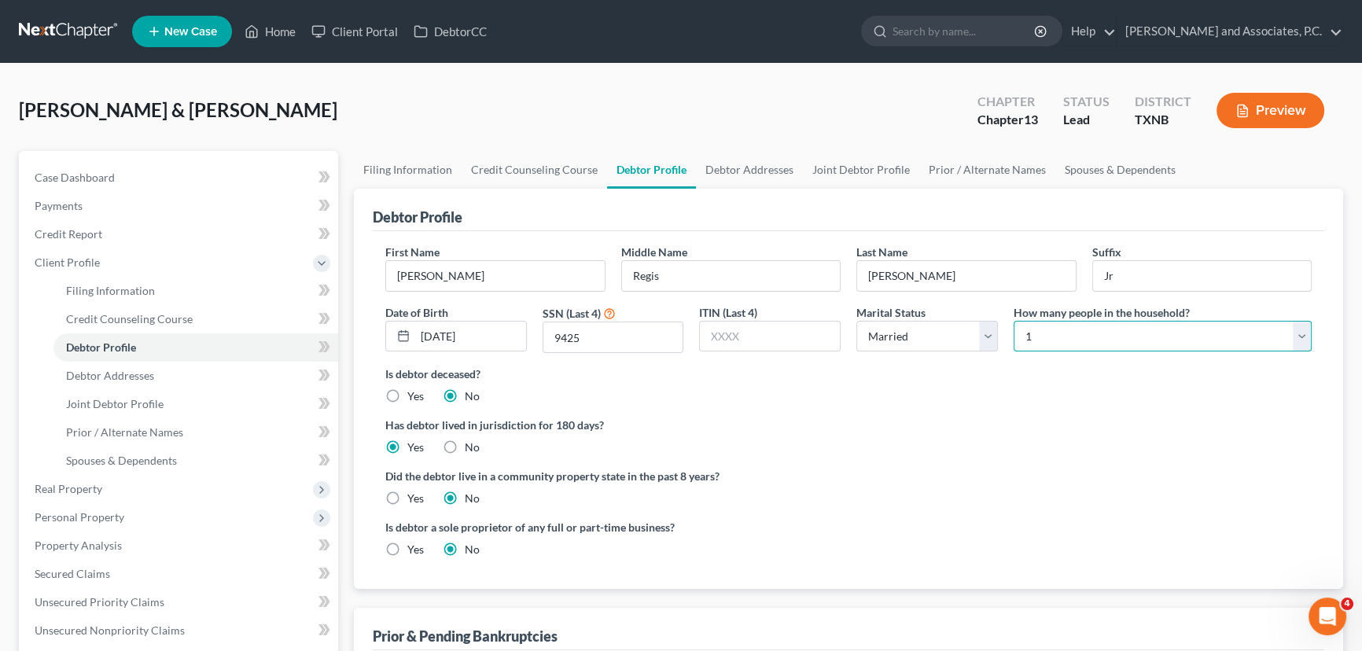
click at [1075, 342] on select "Select 1 2 3 4 5 6 7 8 9 10 11 12 13 14 15 16 17 18 19 20" at bounding box center [1163, 336] width 298 height 31
select select "1"
click at [1014, 321] on select "Select 1 2 3 4 5 6 7 8 9 10 11 12 13 14 15 16 17 18 19 20" at bounding box center [1163, 336] width 298 height 31
click at [964, 451] on div "Has debtor lived in jurisdiction for 180 days? Yes No Debtor must reside in jur…" at bounding box center [848, 436] width 927 height 39
click at [407, 495] on label "Yes" at bounding box center [415, 499] width 17 height 16
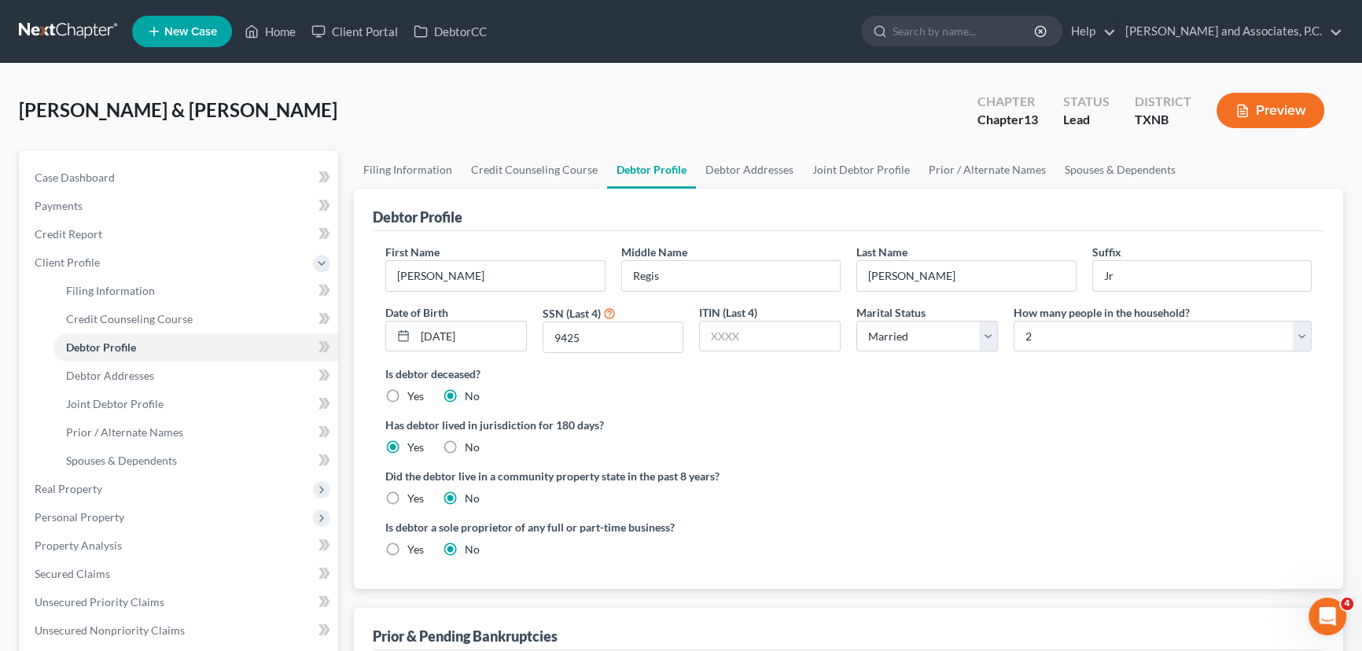
click at [414, 495] on input "Yes" at bounding box center [419, 496] width 10 height 10
radio input "true"
radio input "false"
click at [716, 173] on link "Debtor Addresses" at bounding box center [749, 170] width 107 height 38
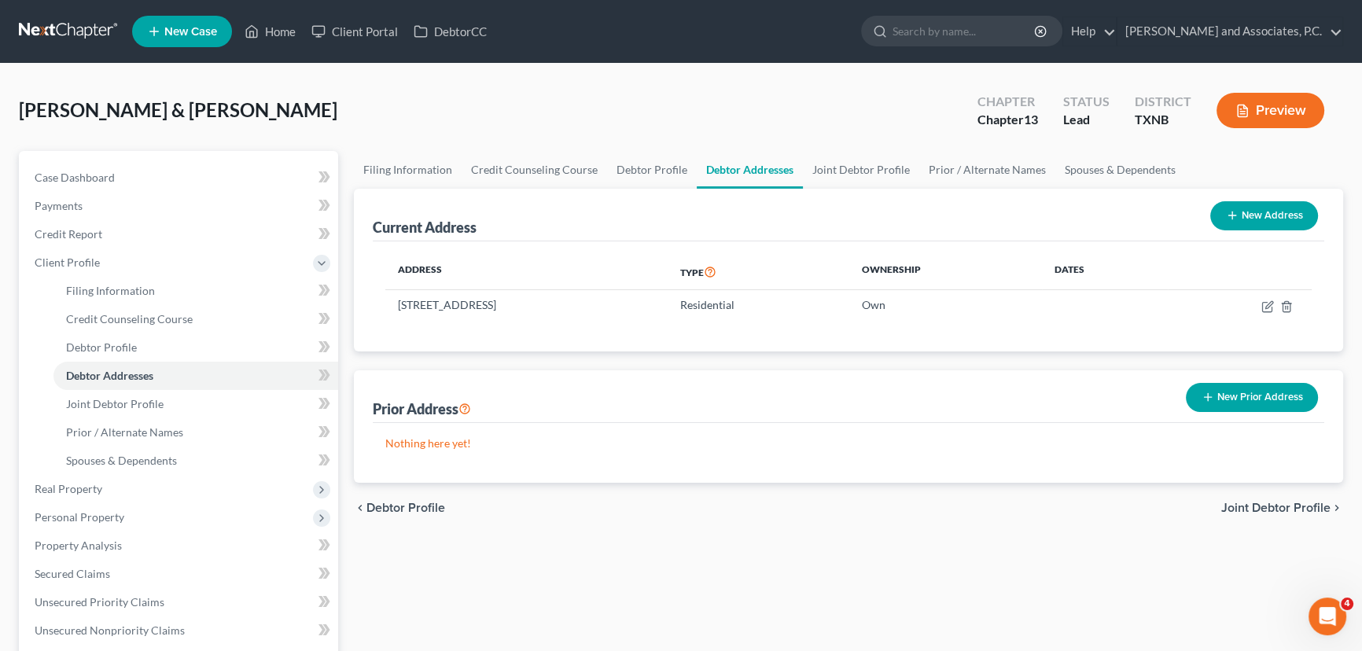
click at [754, 231] on div "Current Address New Address" at bounding box center [849, 215] width 952 height 53
click at [833, 179] on link "Joint Debtor Profile" at bounding box center [861, 170] width 116 height 38
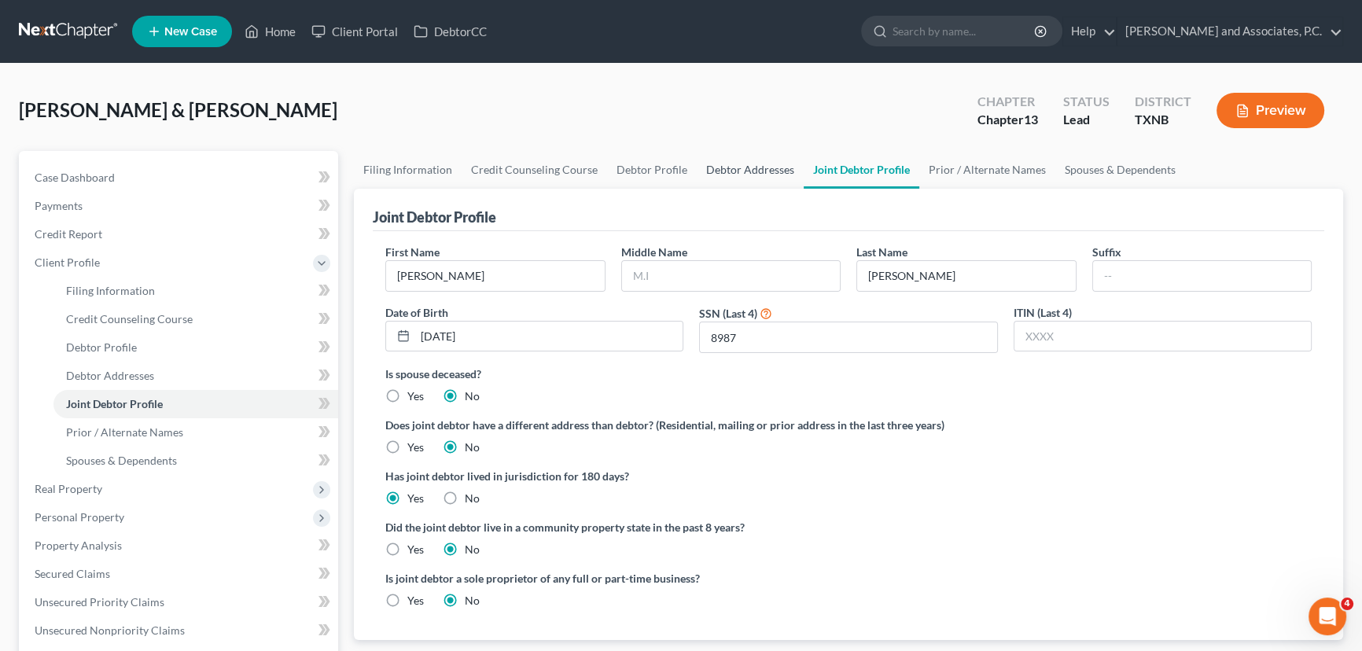
click at [758, 164] on link "Debtor Addresses" at bounding box center [750, 170] width 107 height 38
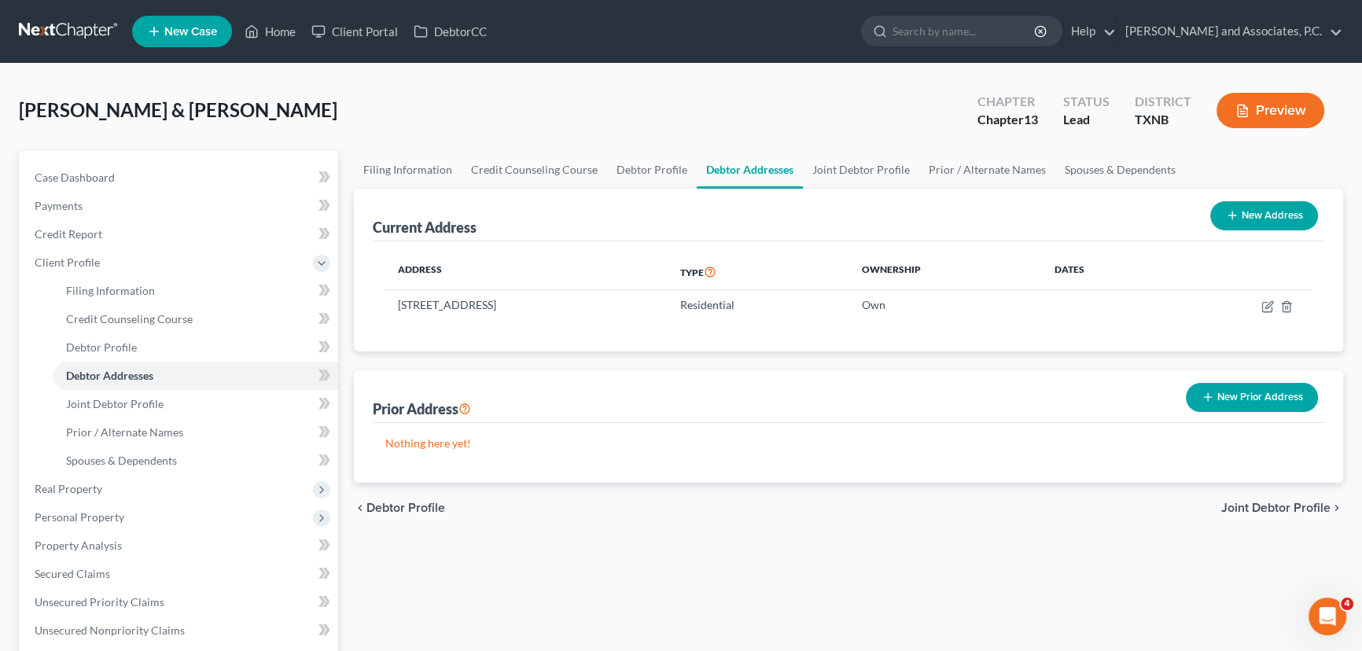
click at [573, 223] on div "Current Address New Address" at bounding box center [849, 215] width 952 height 53
click at [826, 170] on link "Joint Debtor Profile" at bounding box center [861, 170] width 116 height 38
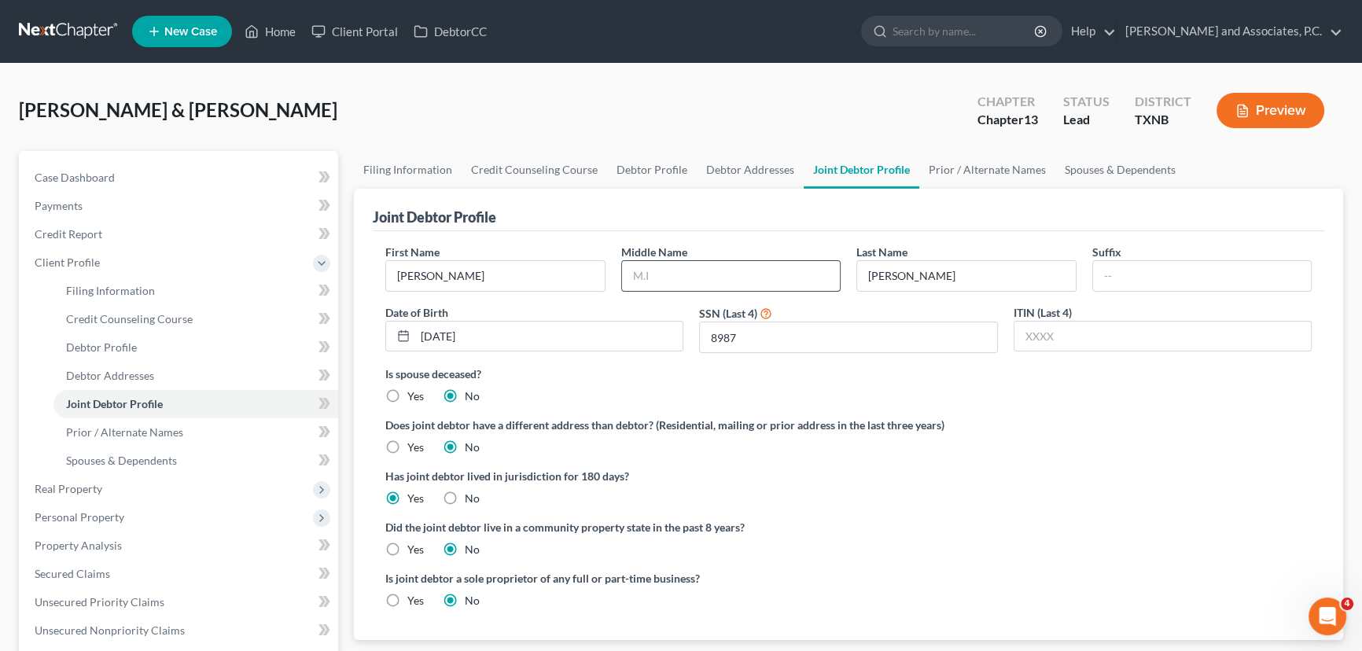
click at [669, 270] on input "text" at bounding box center [731, 276] width 219 height 30
type input "L"
click at [1003, 463] on ng-include "First Name Roxanne Middle Name Last Name Kocher Suffix Date of Birth 01/28/1953…" at bounding box center [848, 433] width 927 height 378
click at [1147, 454] on ng-include "First Name Roxanne Middle Name Last Name Kocher Suffix Date of Birth 01/28/1953…" at bounding box center [848, 433] width 927 height 378
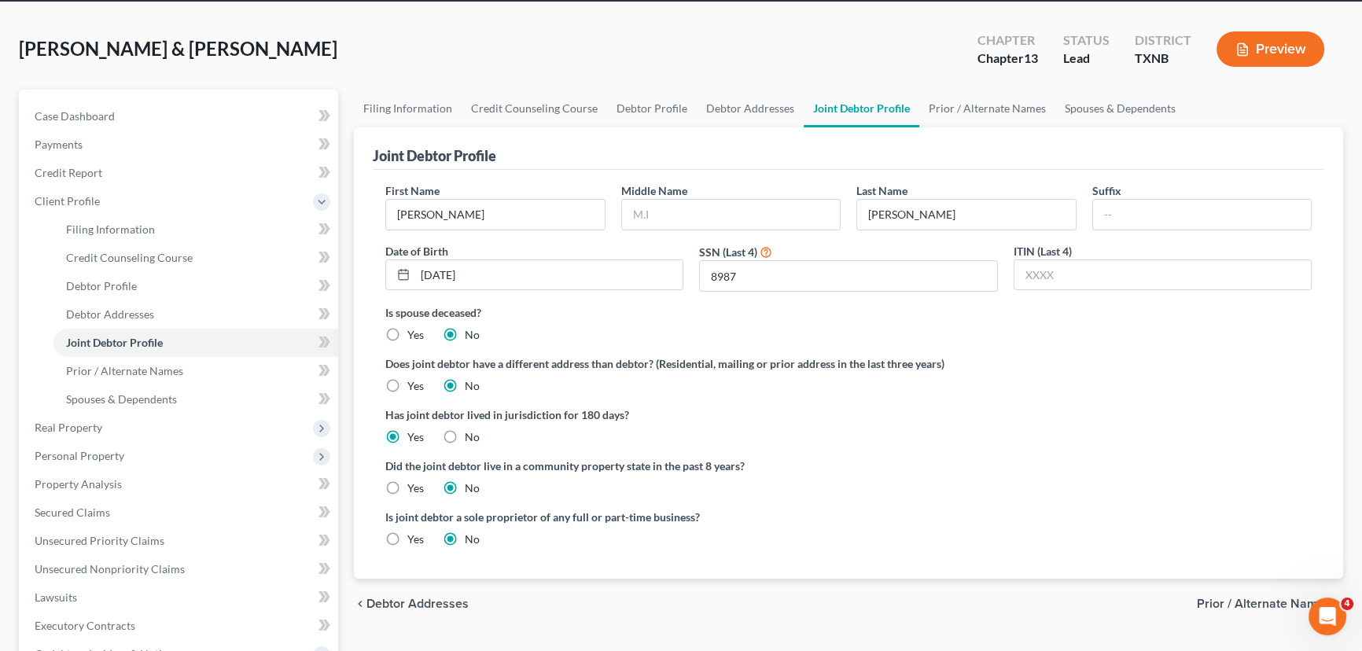
scroll to position [142, 0]
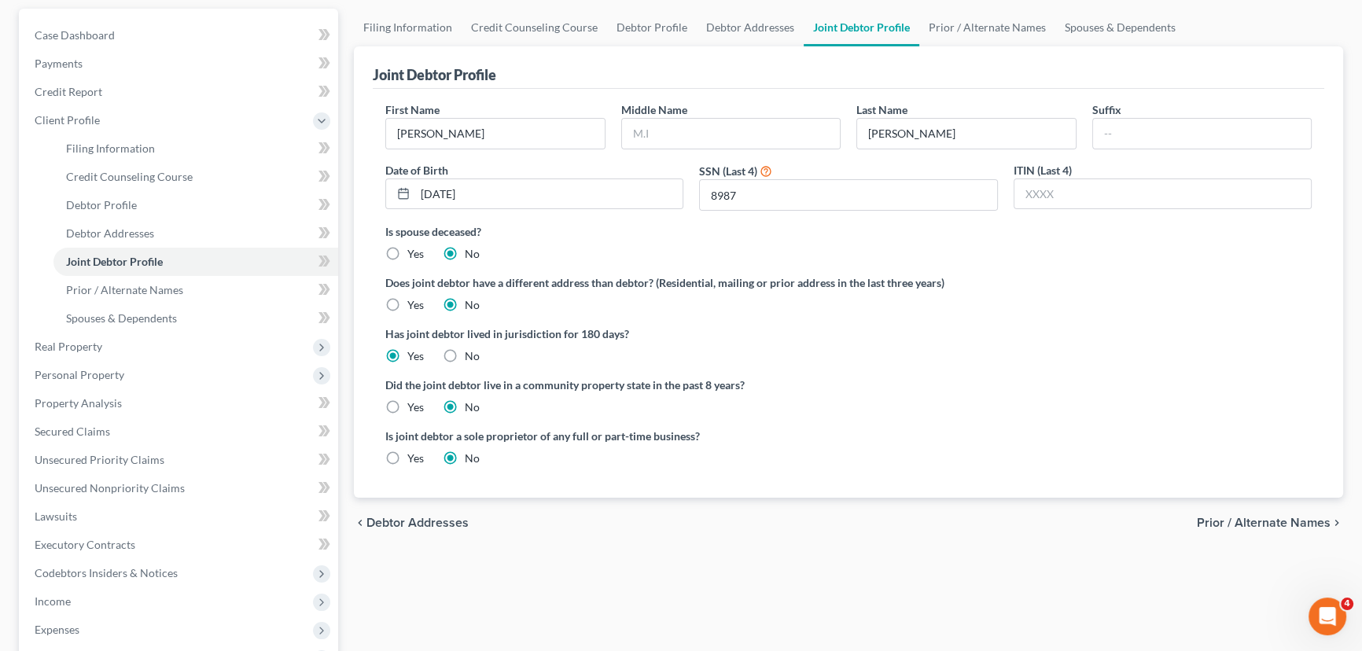
click at [407, 406] on label "Yes" at bounding box center [415, 408] width 17 height 16
click at [414, 406] on input "Yes" at bounding box center [419, 405] width 10 height 10
radio input "true"
radio input "false"
click at [974, 403] on div "Did the joint debtor live in a community property state in the past 8 years? Ye…" at bounding box center [848, 396] width 927 height 39
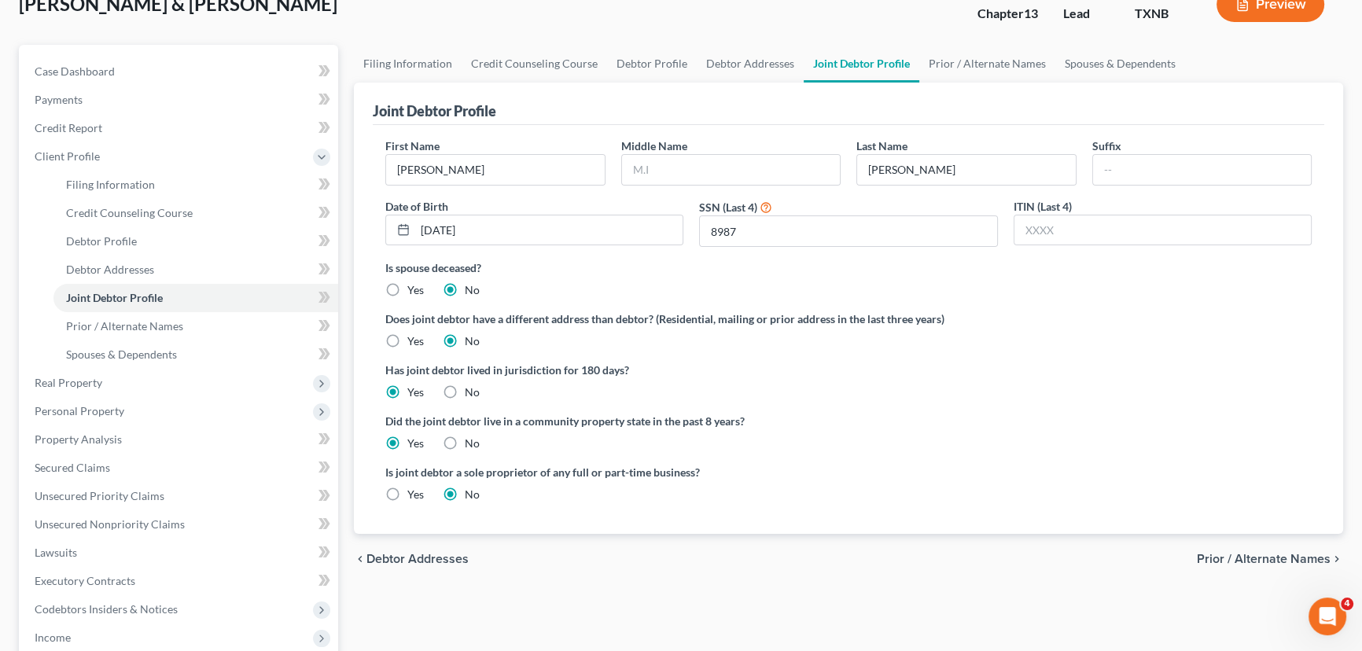
scroll to position [71, 0]
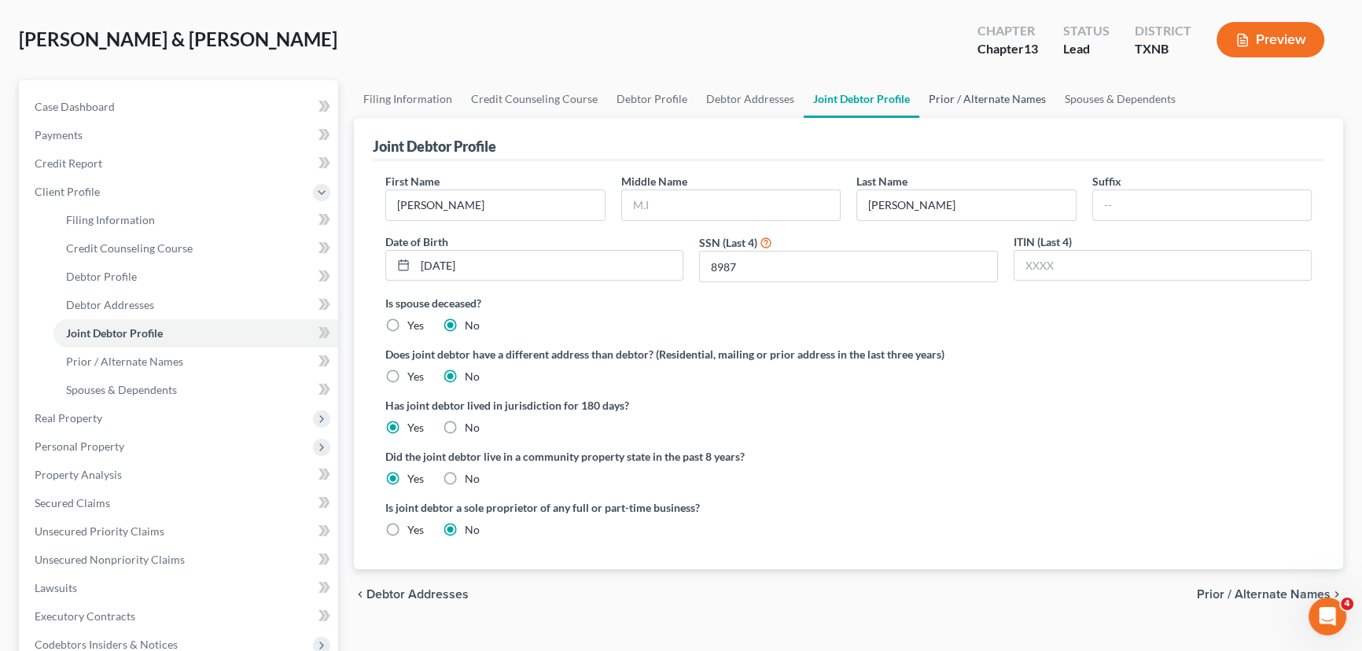
click at [975, 98] on link "Prior / Alternate Names" at bounding box center [988, 99] width 136 height 38
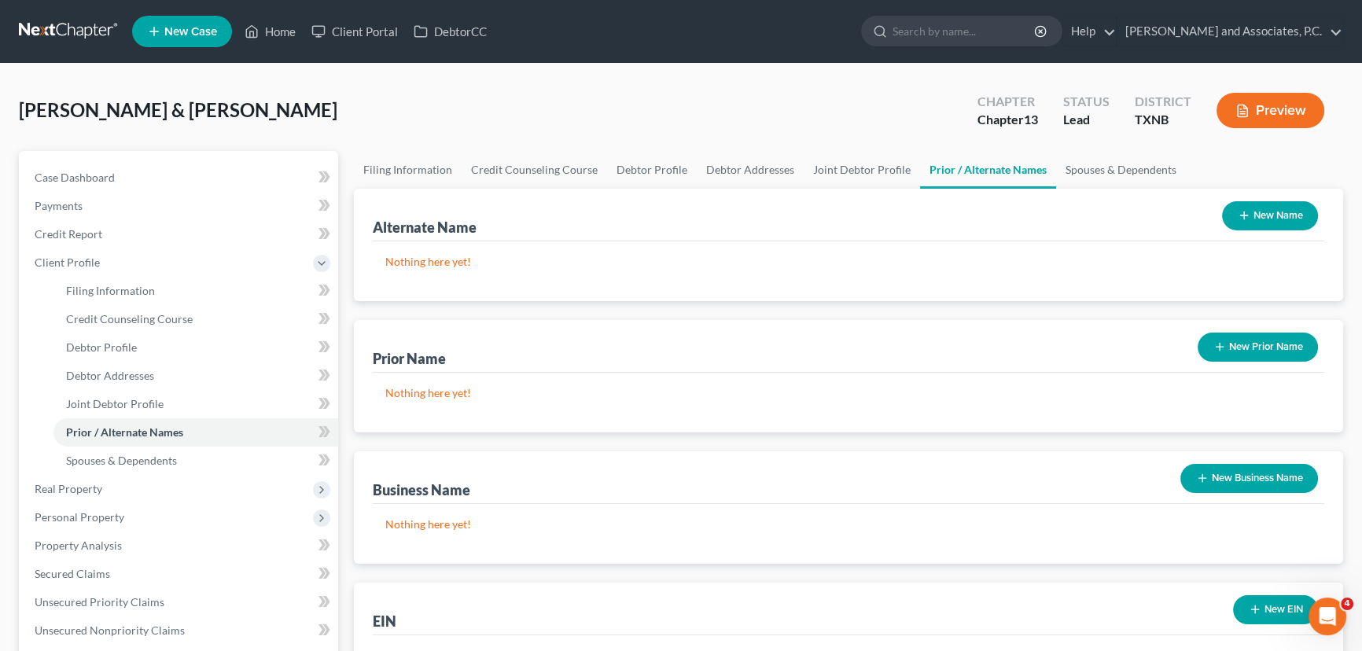
click at [1230, 349] on button "New Prior Name" at bounding box center [1258, 347] width 120 height 29
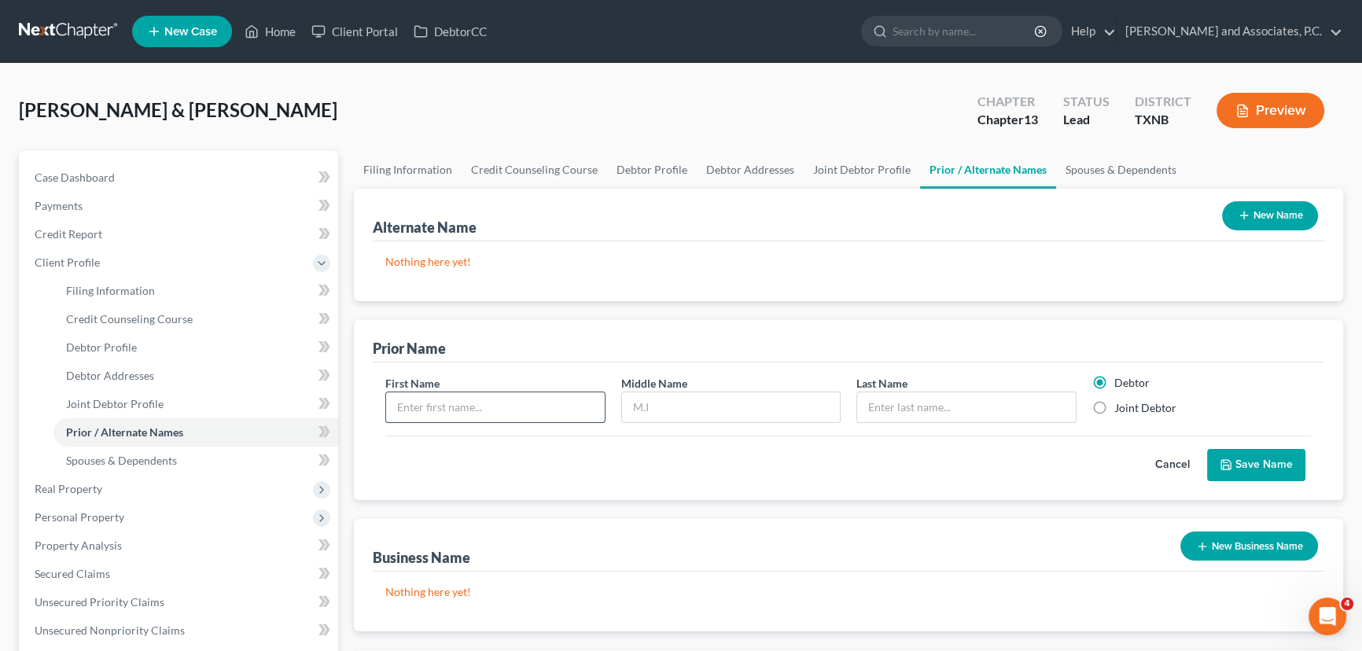
click at [493, 400] on input "text" at bounding box center [495, 408] width 219 height 30
type input "Roxanne"
type input "Leopold"
click at [1115, 407] on label "Joint Debtor" at bounding box center [1146, 408] width 62 height 16
click at [1121, 407] on input "Joint Debtor" at bounding box center [1126, 405] width 10 height 10
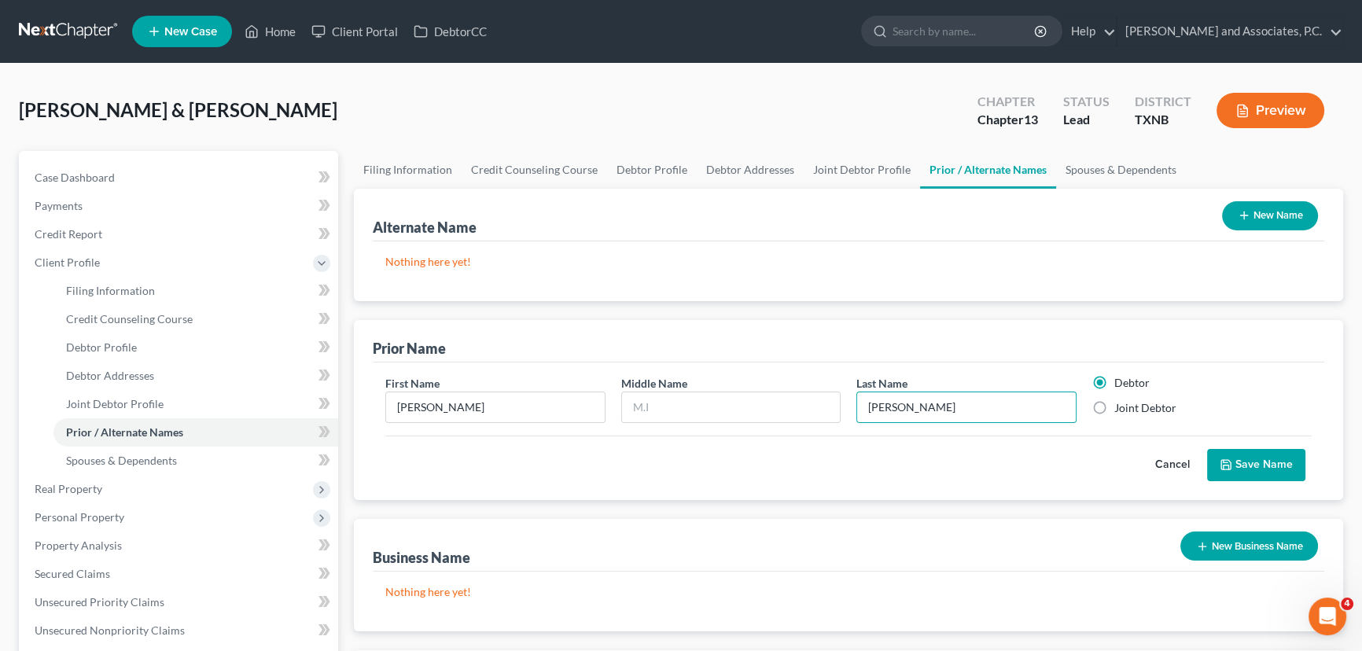
radio input "true"
radio input "false"
click at [1266, 462] on button "Save Name" at bounding box center [1256, 465] width 98 height 33
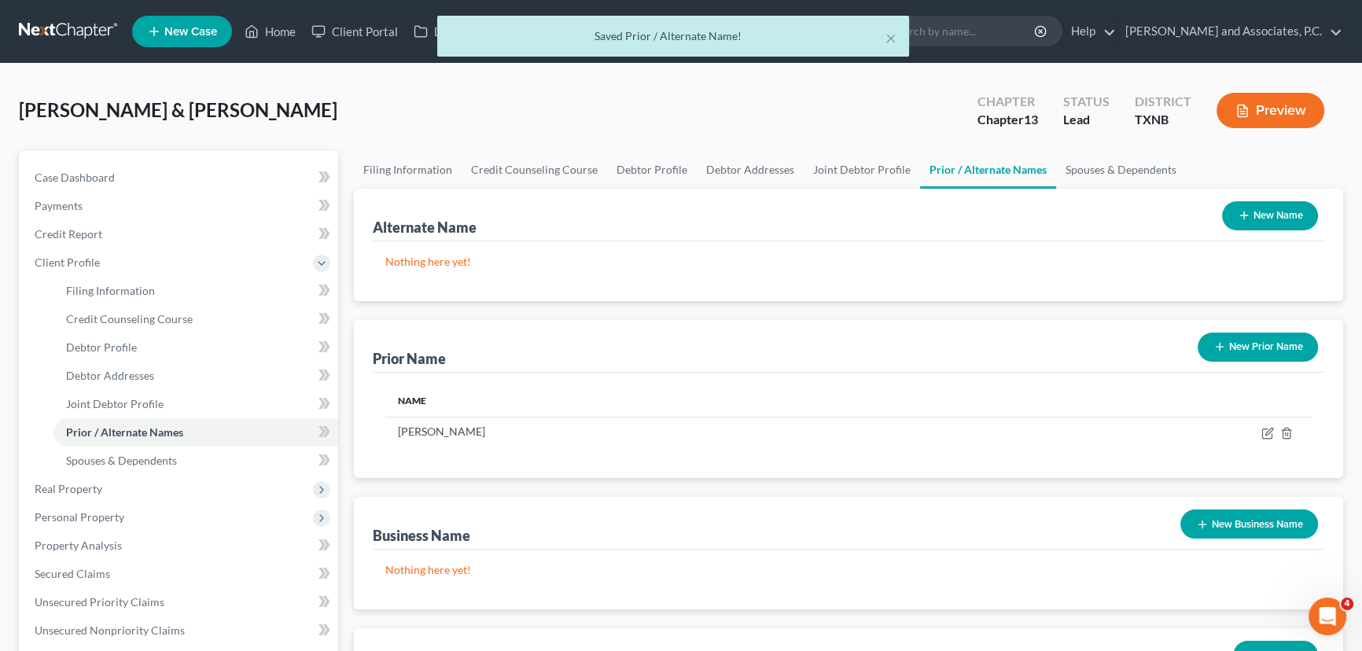
click at [1256, 347] on button "New Prior Name" at bounding box center [1258, 347] width 120 height 29
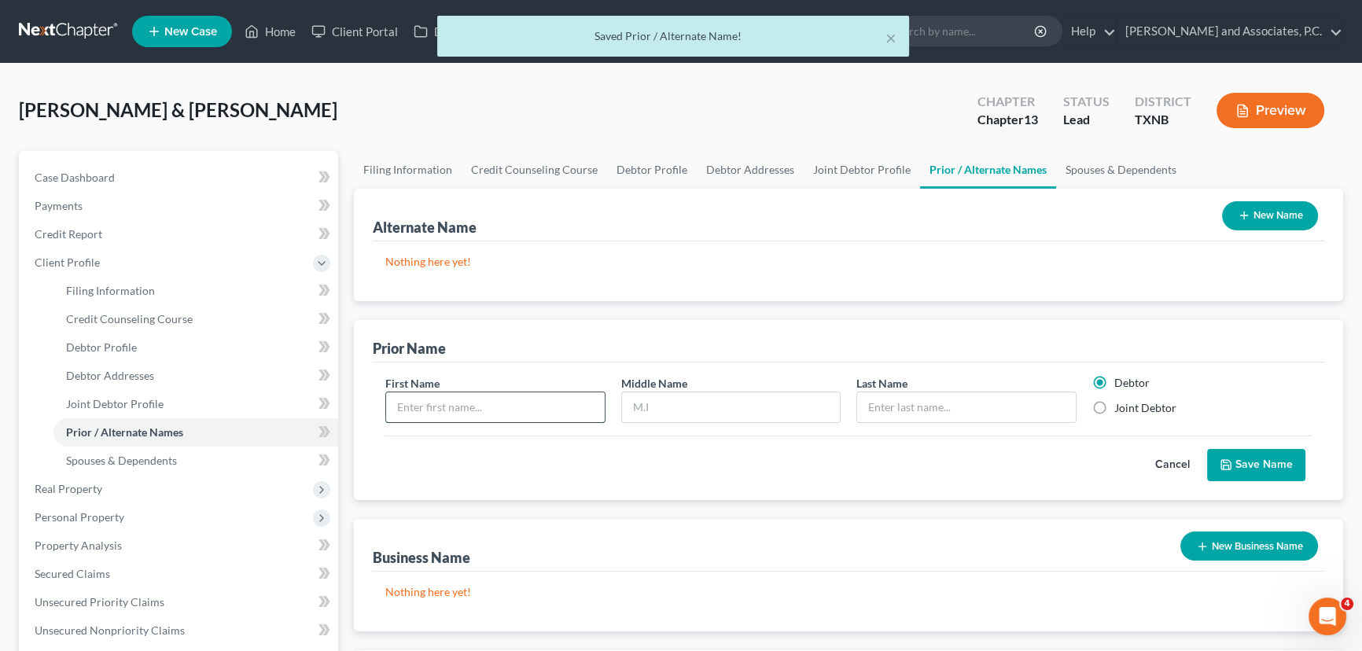
click at [551, 411] on input "text" at bounding box center [495, 408] width 219 height 30
type input "Roxanee"
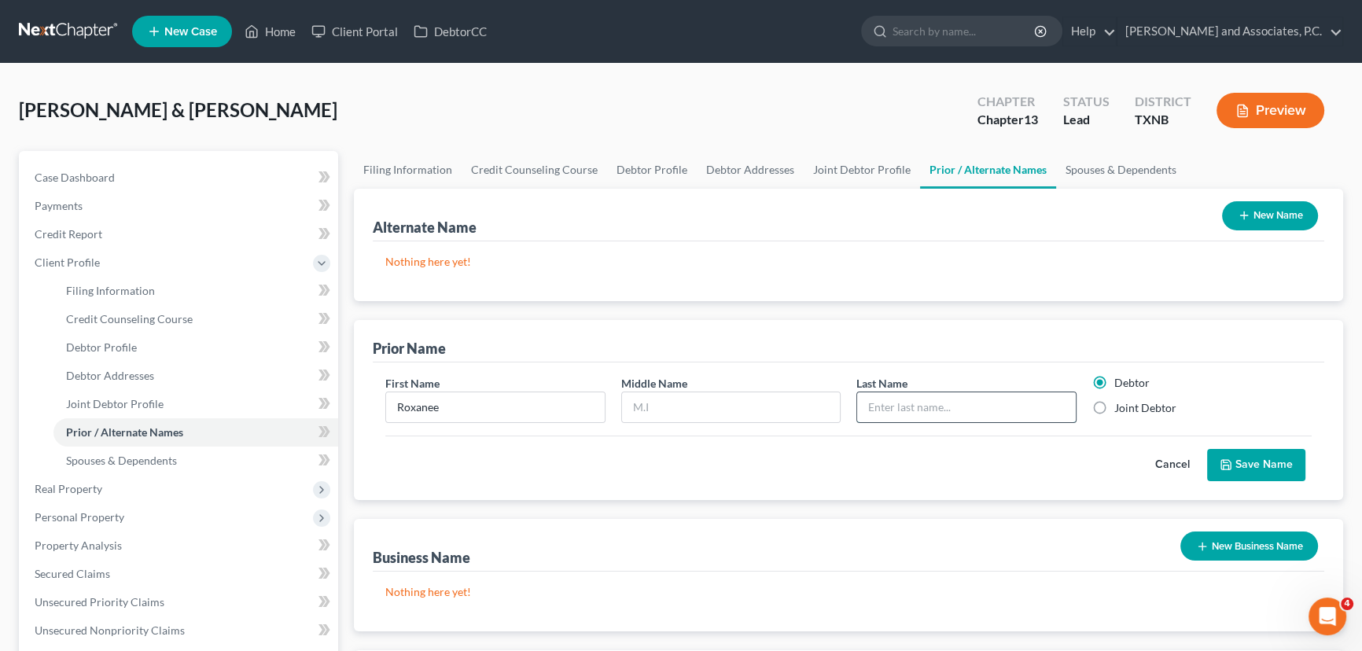
click at [942, 413] on input "text" at bounding box center [966, 408] width 219 height 30
type input "Baker"
drag, startPoint x: 472, startPoint y: 409, endPoint x: 417, endPoint y: 409, distance: 55.1
click at [417, 409] on input "Roxanee" at bounding box center [495, 408] width 219 height 30
type input "Roxanne"
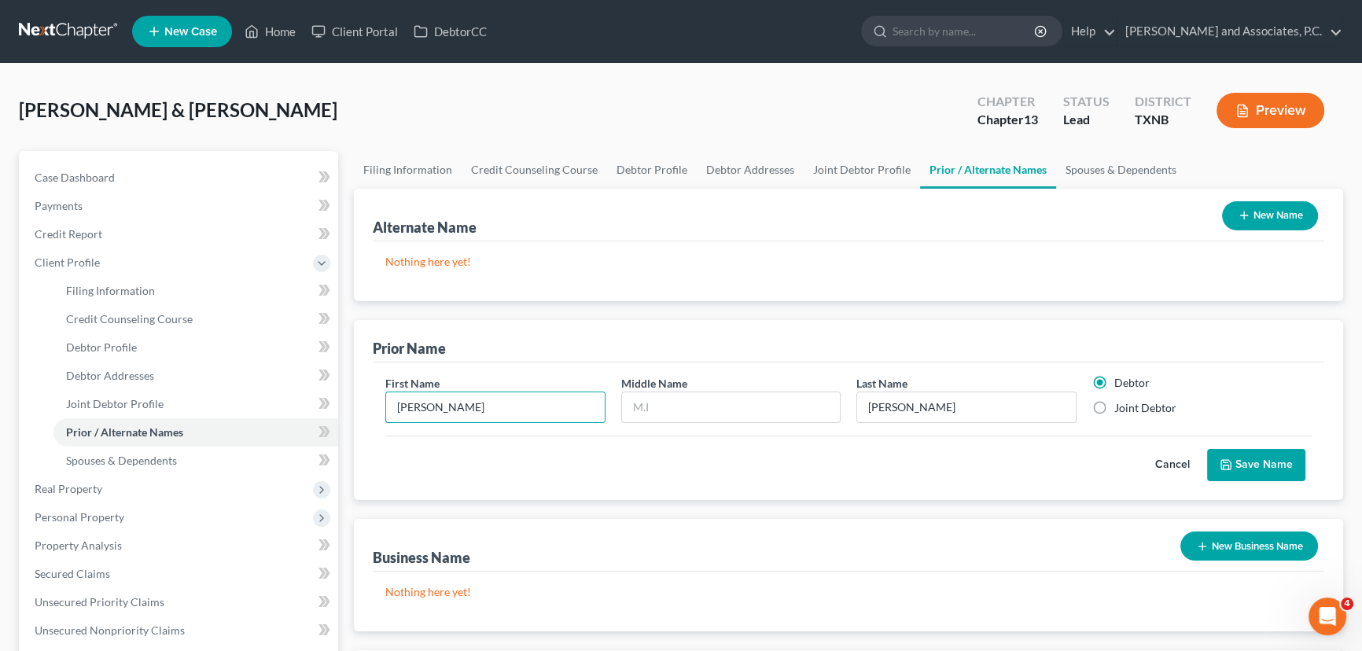
click at [1115, 404] on label "Joint Debtor" at bounding box center [1146, 408] width 62 height 16
click at [1121, 404] on input "Joint Debtor" at bounding box center [1126, 405] width 10 height 10
radio input "true"
radio input "false"
click at [1255, 455] on button "Save Name" at bounding box center [1256, 465] width 98 height 33
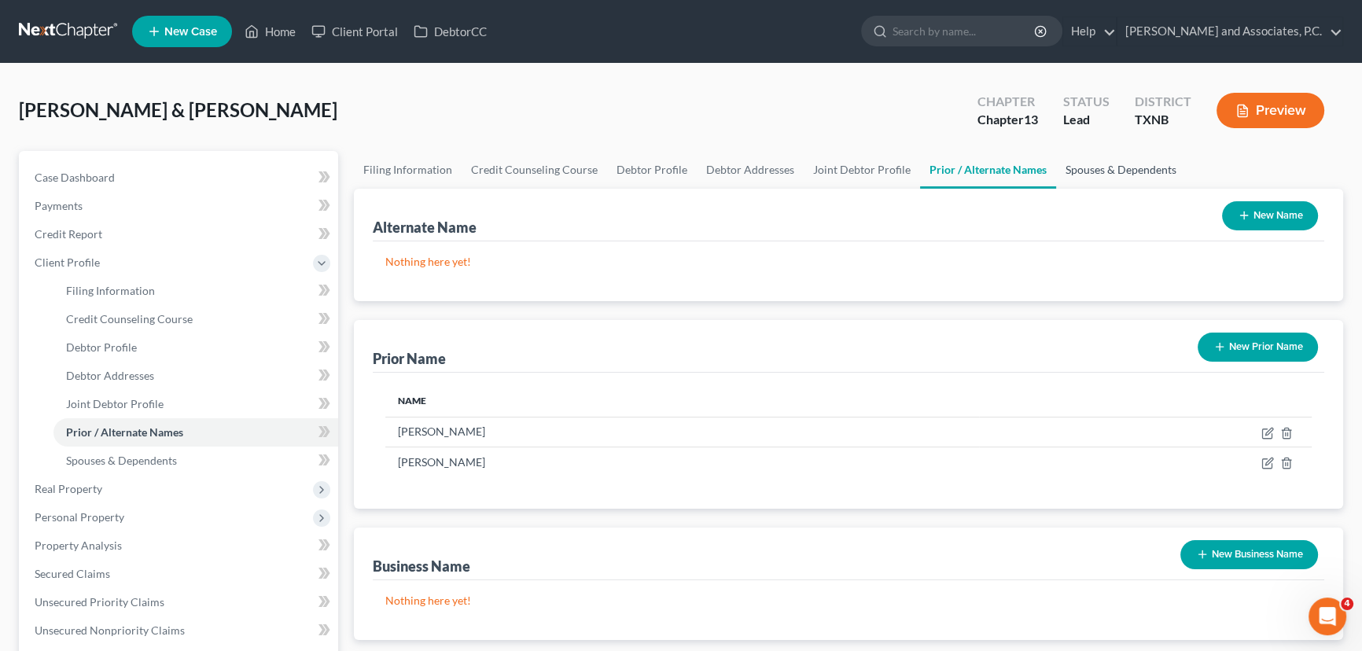
click at [1142, 172] on link "Spouses & Dependents" at bounding box center [1121, 170] width 130 height 38
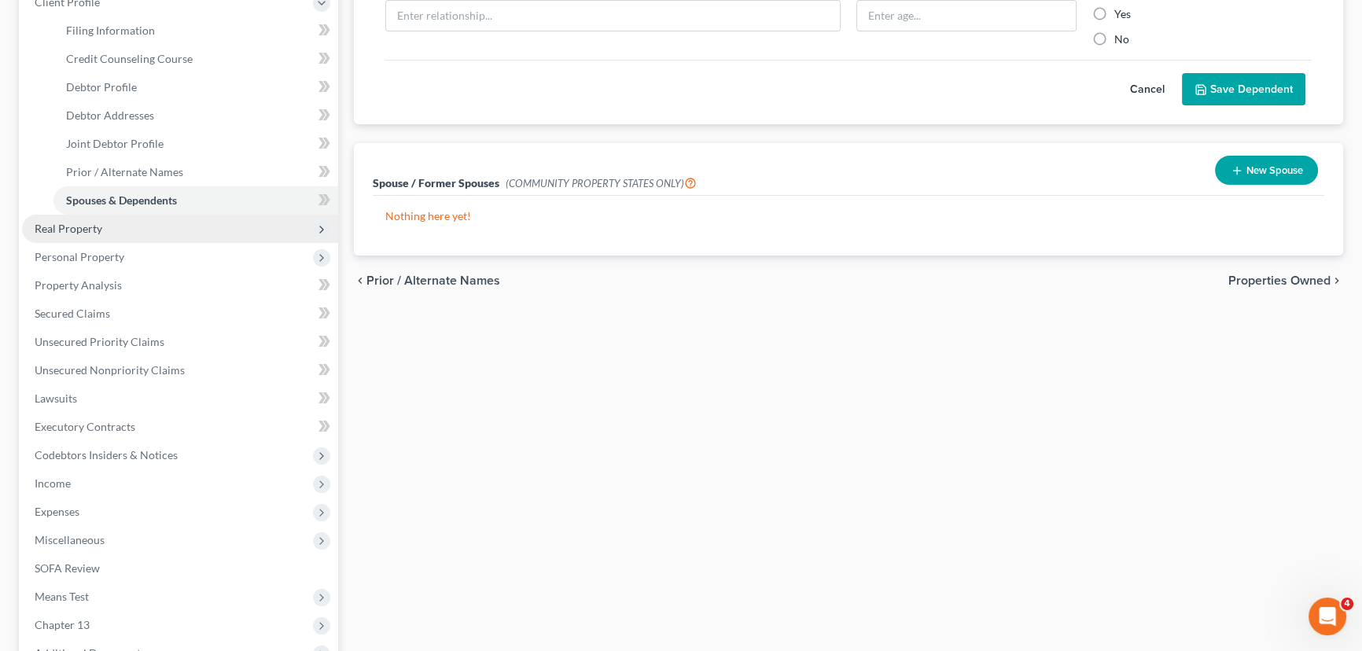
scroll to position [286, 0]
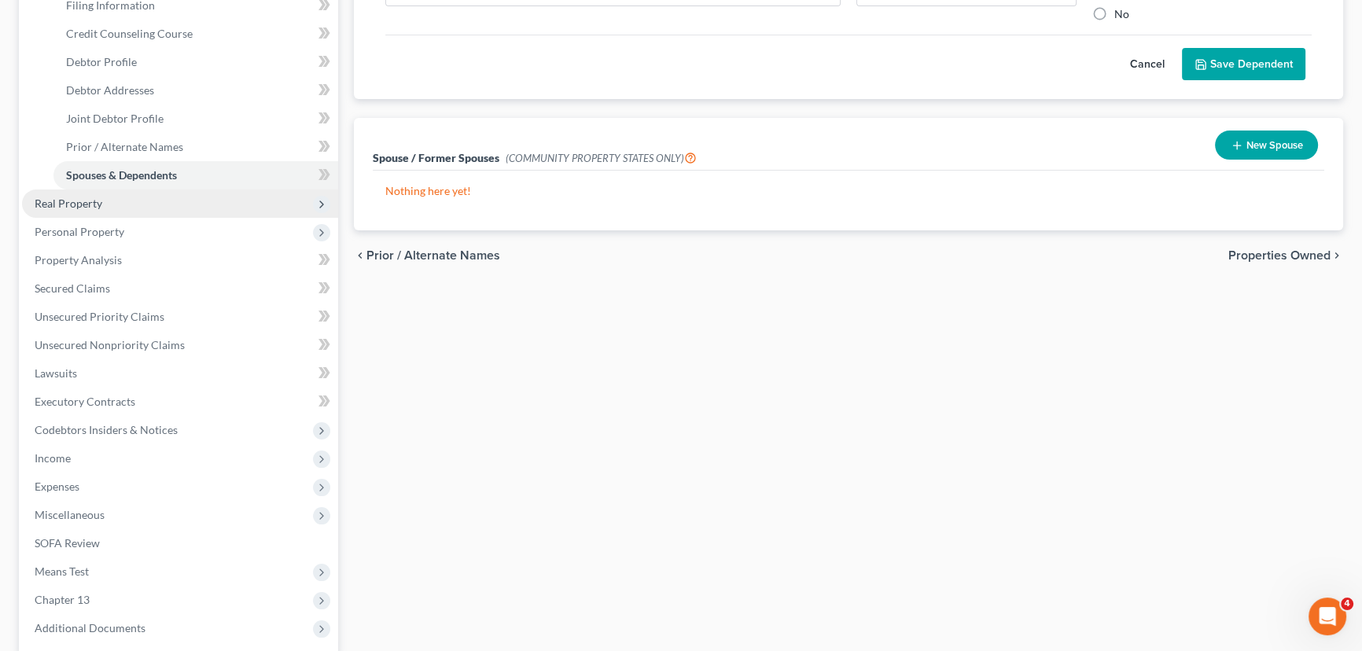
click at [109, 200] on span "Real Property" at bounding box center [180, 204] width 316 height 28
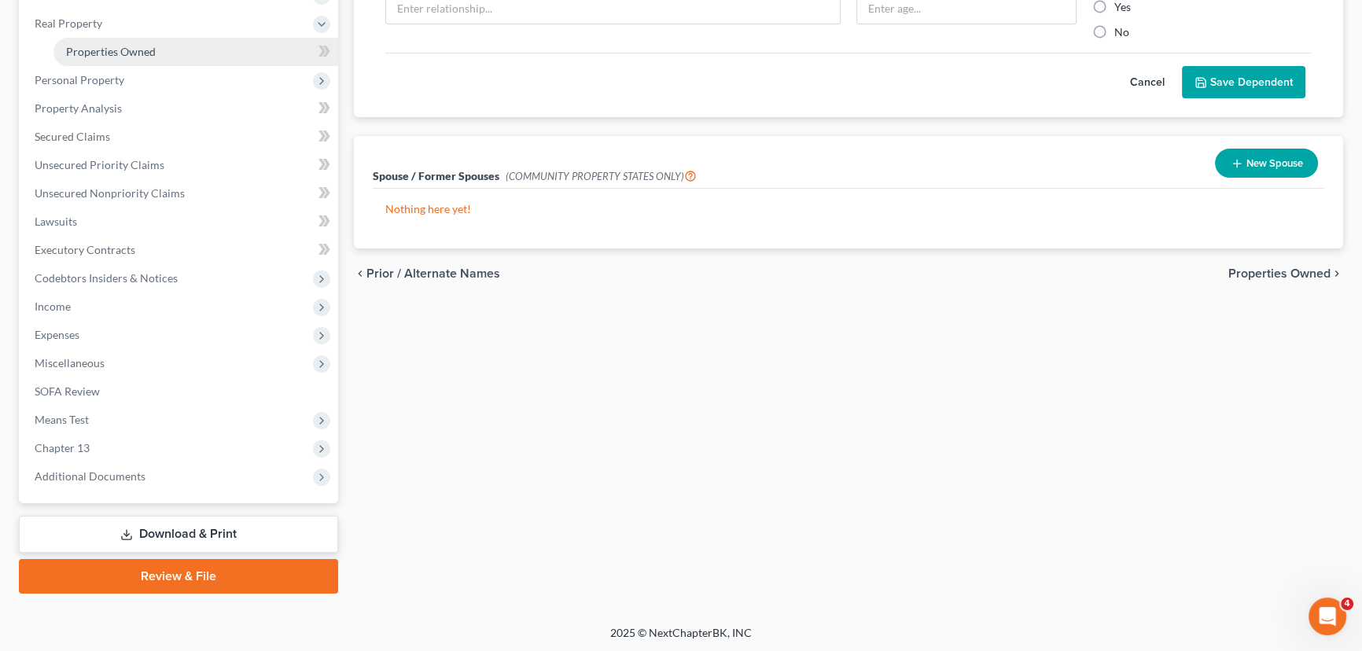
click at [102, 52] on span "Properties Owned" at bounding box center [111, 51] width 90 height 13
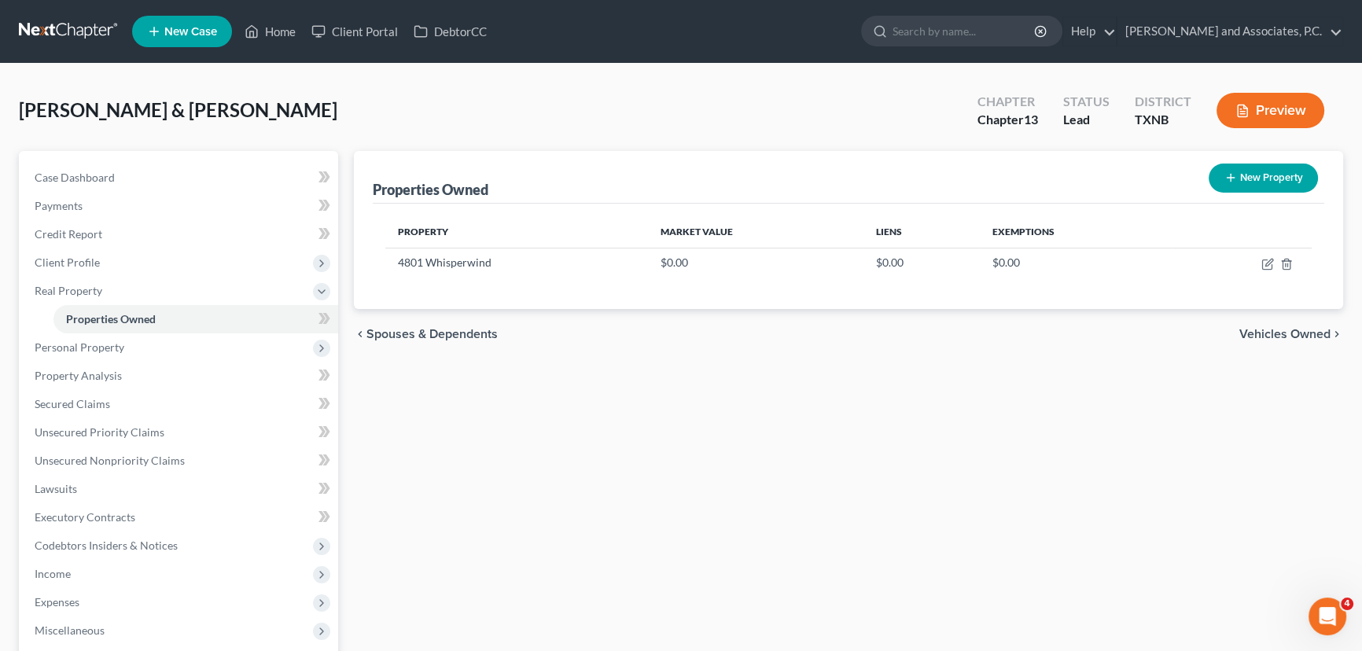
click at [665, 480] on div "Properties Owned New Property Property Market Value Liens Exemptions 4801 Whisp…" at bounding box center [848, 506] width 1005 height 710
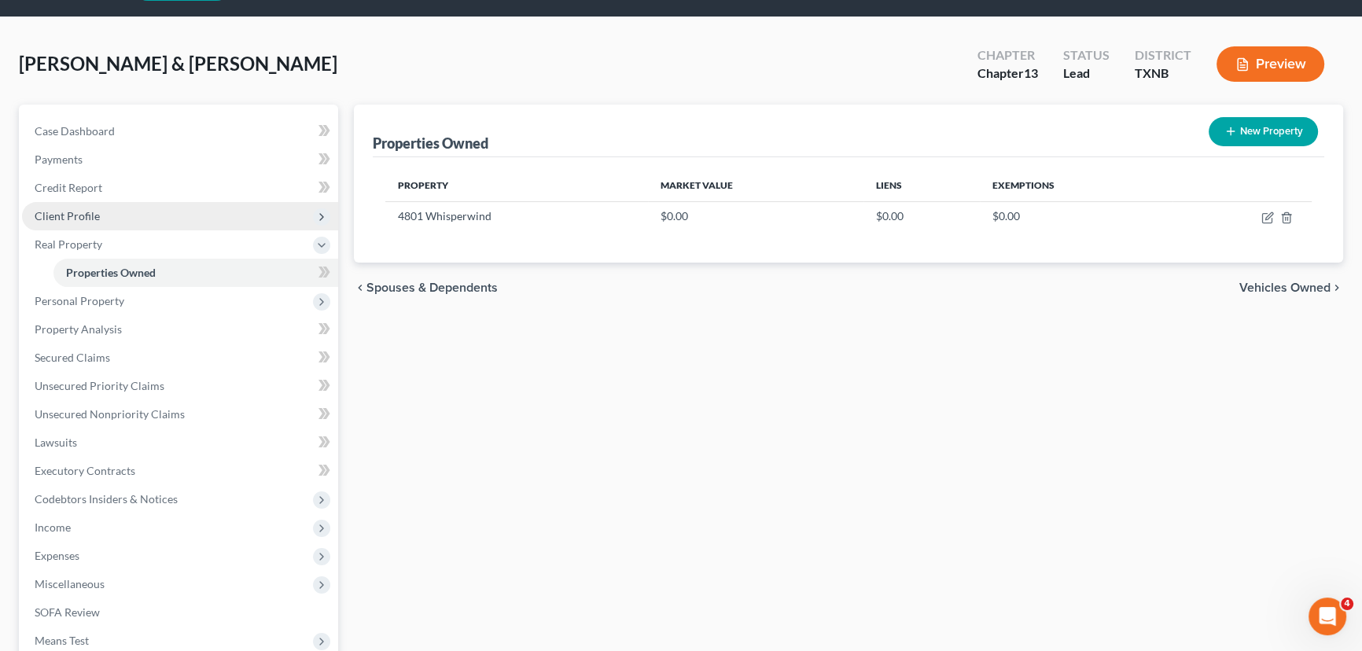
scroll to position [71, 0]
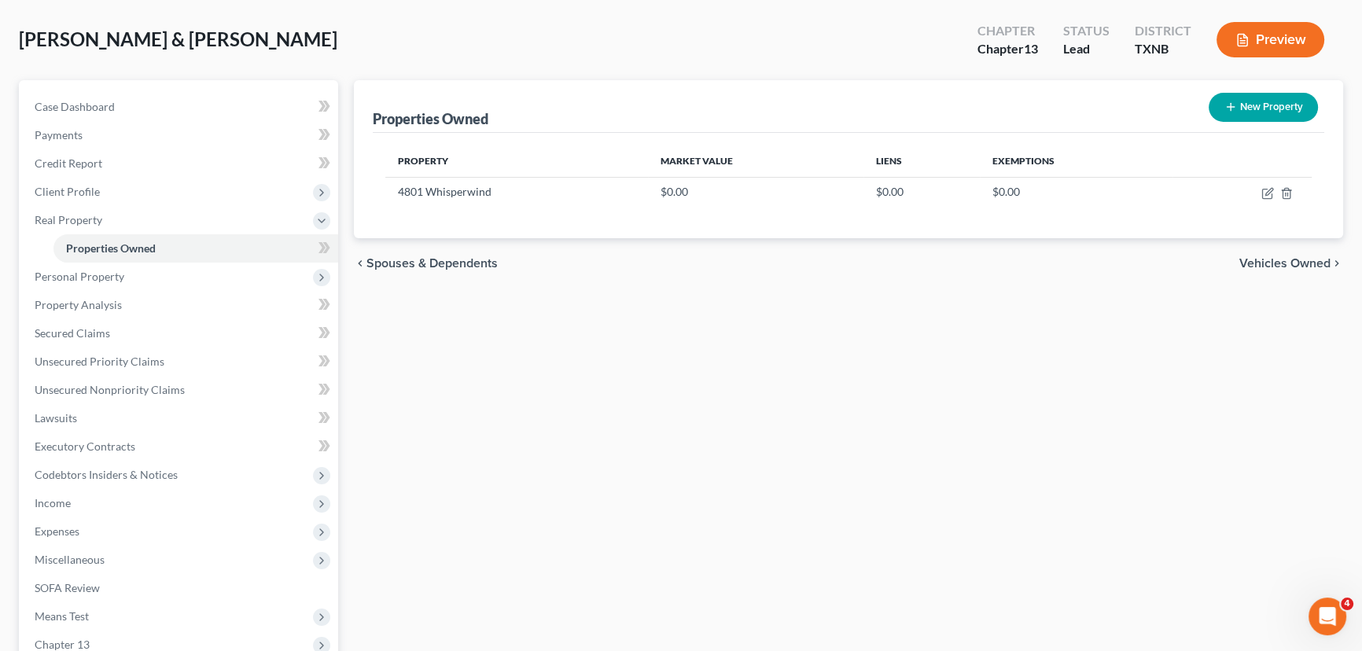
drag, startPoint x: 543, startPoint y: 426, endPoint x: 513, endPoint y: 394, distance: 43.4
click at [543, 425] on div "Properties Owned New Property Property Market Value Liens Exemptions 4801 Whisp…" at bounding box center [848, 435] width 1005 height 710
click at [108, 275] on span "Personal Property" at bounding box center [80, 276] width 90 height 13
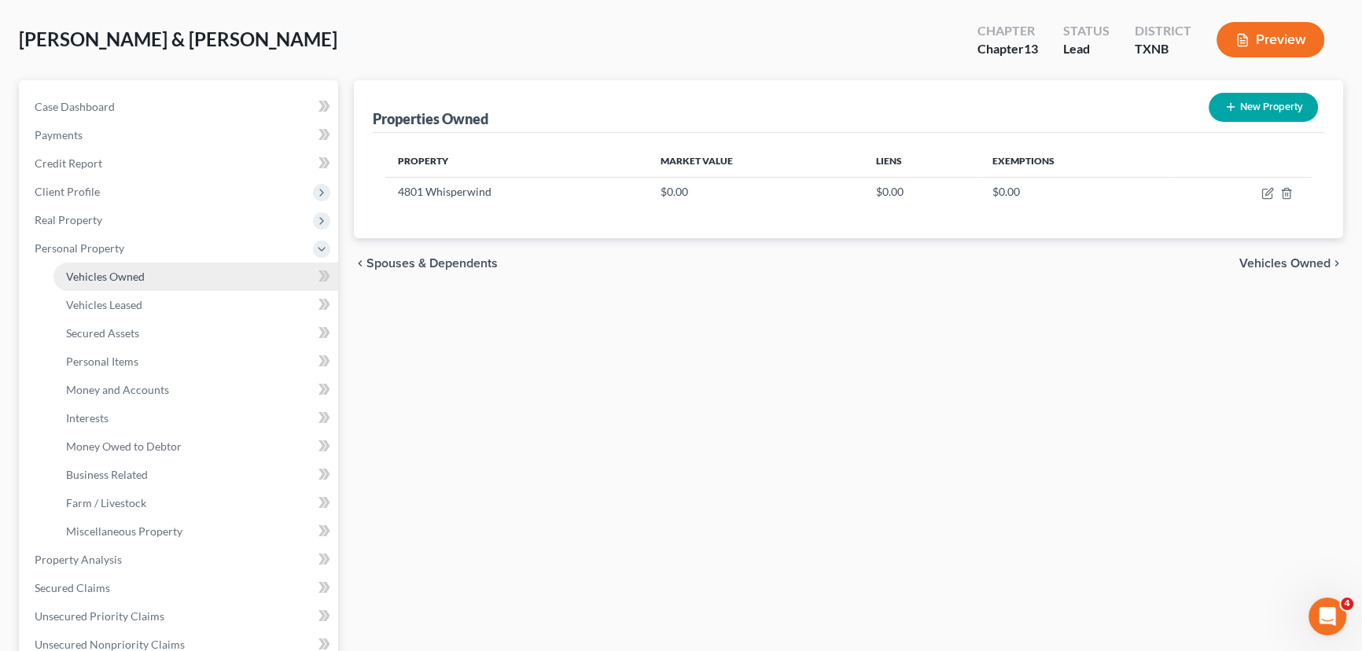
click at [108, 275] on span "Vehicles Owned" at bounding box center [105, 276] width 79 height 13
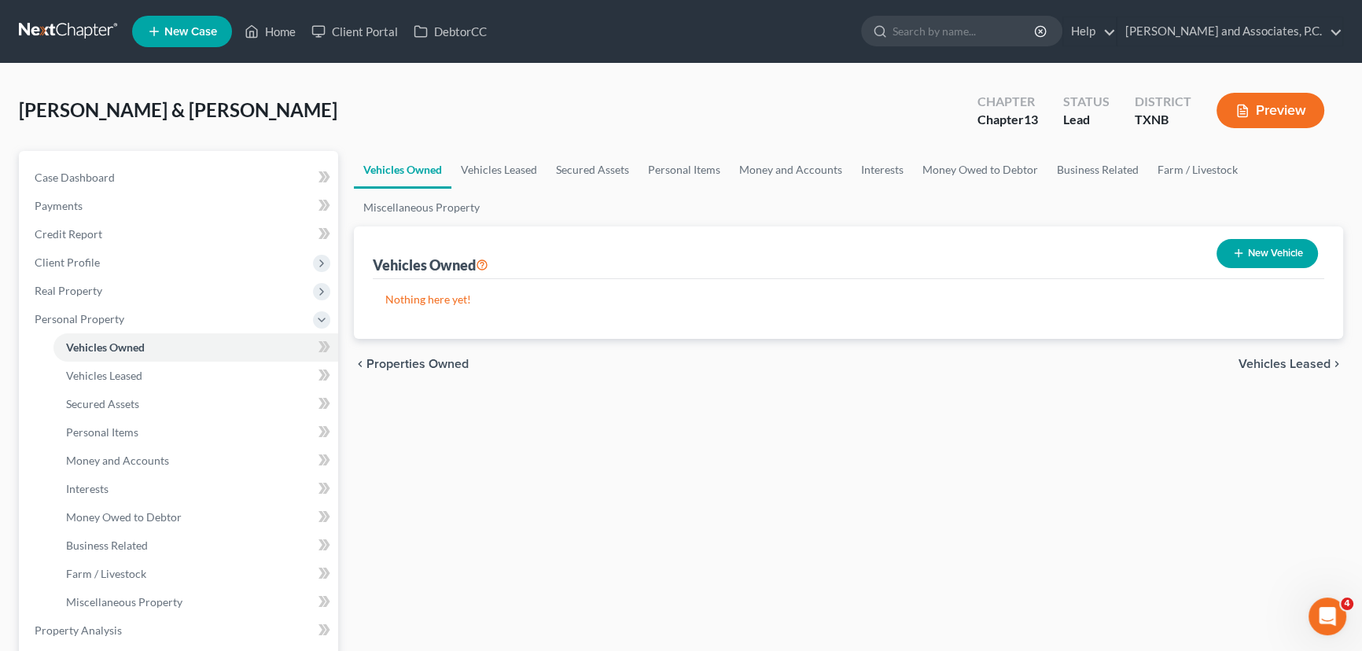
click at [851, 439] on div "Vehicles Owned Vehicles Leased Secured Assets Personal Items Money and Accounts…" at bounding box center [848, 633] width 1005 height 965
click at [1274, 250] on button "New Vehicle" at bounding box center [1267, 253] width 101 height 29
select select "0"
select select "2"
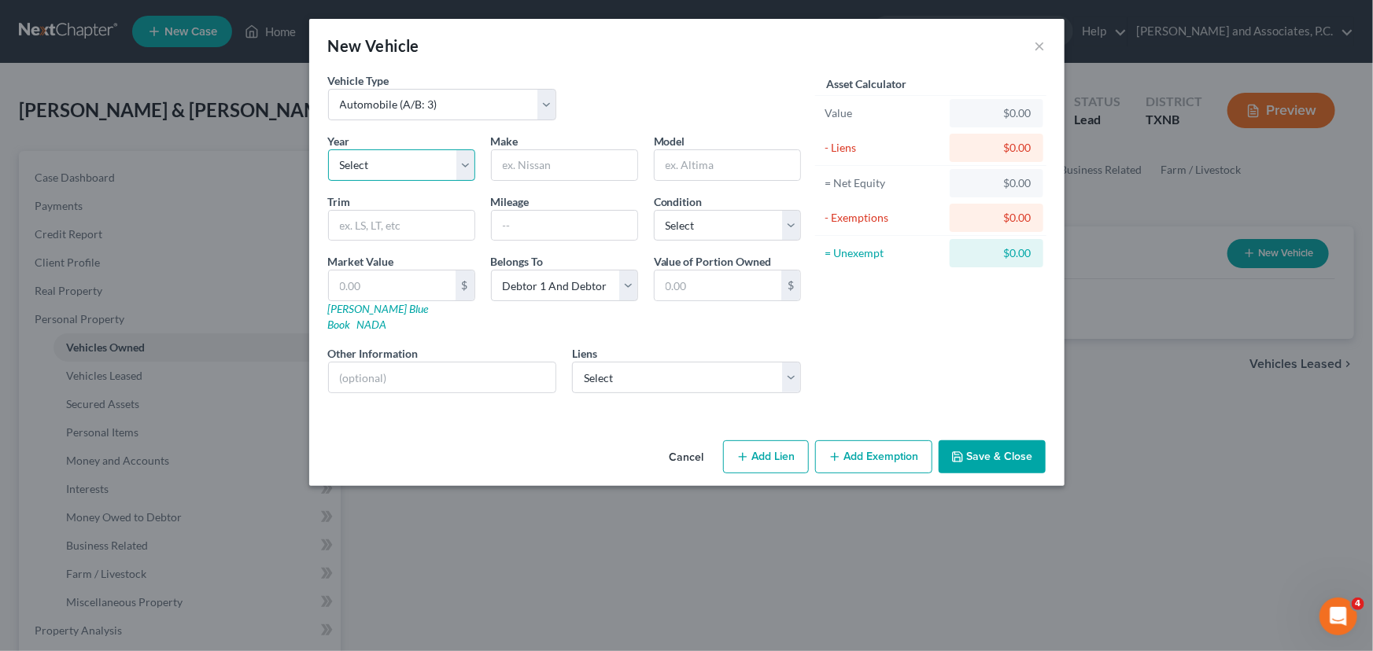
click at [385, 173] on select "Select 2026 2025 2024 2023 2022 2021 2020 2019 2018 2017 2016 2015 2014 2013 20…" at bounding box center [401, 164] width 147 height 31
select select "7"
click at [328, 149] on select "Select 2026 2025 2024 2023 2022 2021 2020 2019 2018 2017 2016 2015 2014 2013 20…" at bounding box center [401, 164] width 147 height 31
click at [567, 171] on input "text" at bounding box center [565, 165] width 146 height 30
type input "Chevrolet"
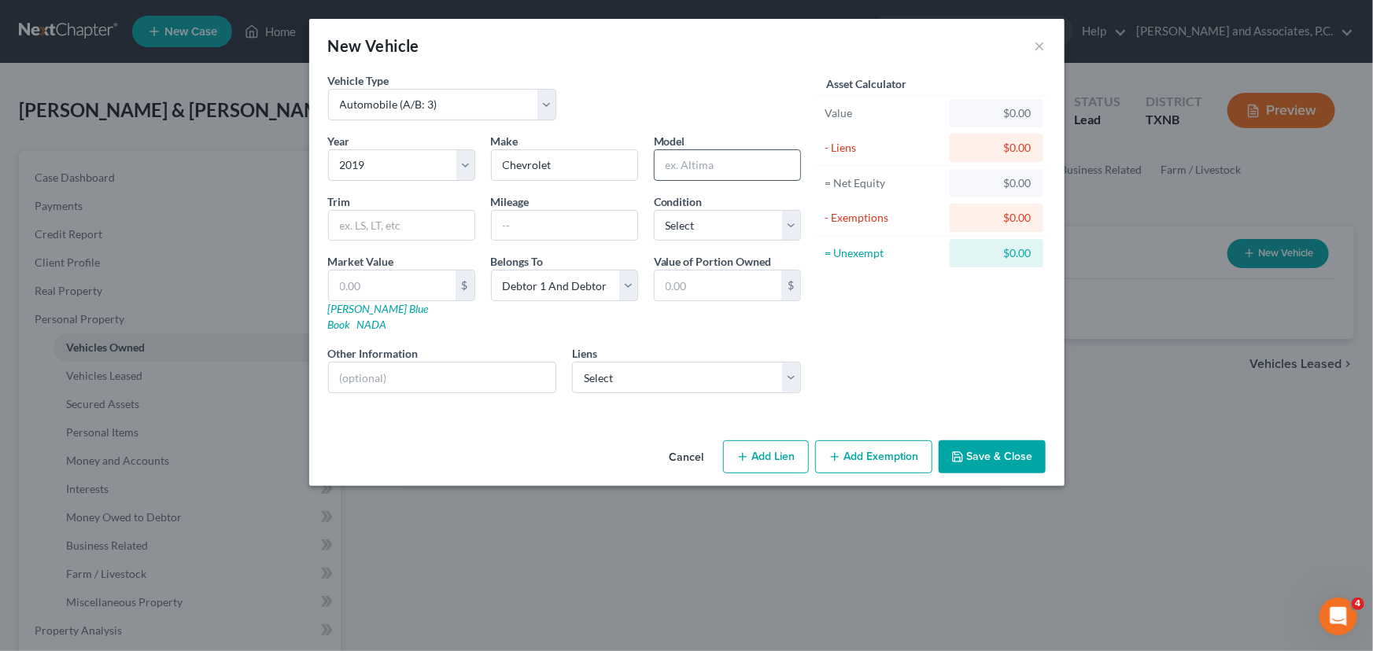
click at [707, 157] on input "text" at bounding box center [727, 165] width 146 height 30
type input "Suburban"
click at [509, 228] on input "text" at bounding box center [565, 226] width 146 height 30
type input "63,100"
click at [720, 230] on select "Select Excellent Very Good Good Fair Poor" at bounding box center [727, 225] width 147 height 31
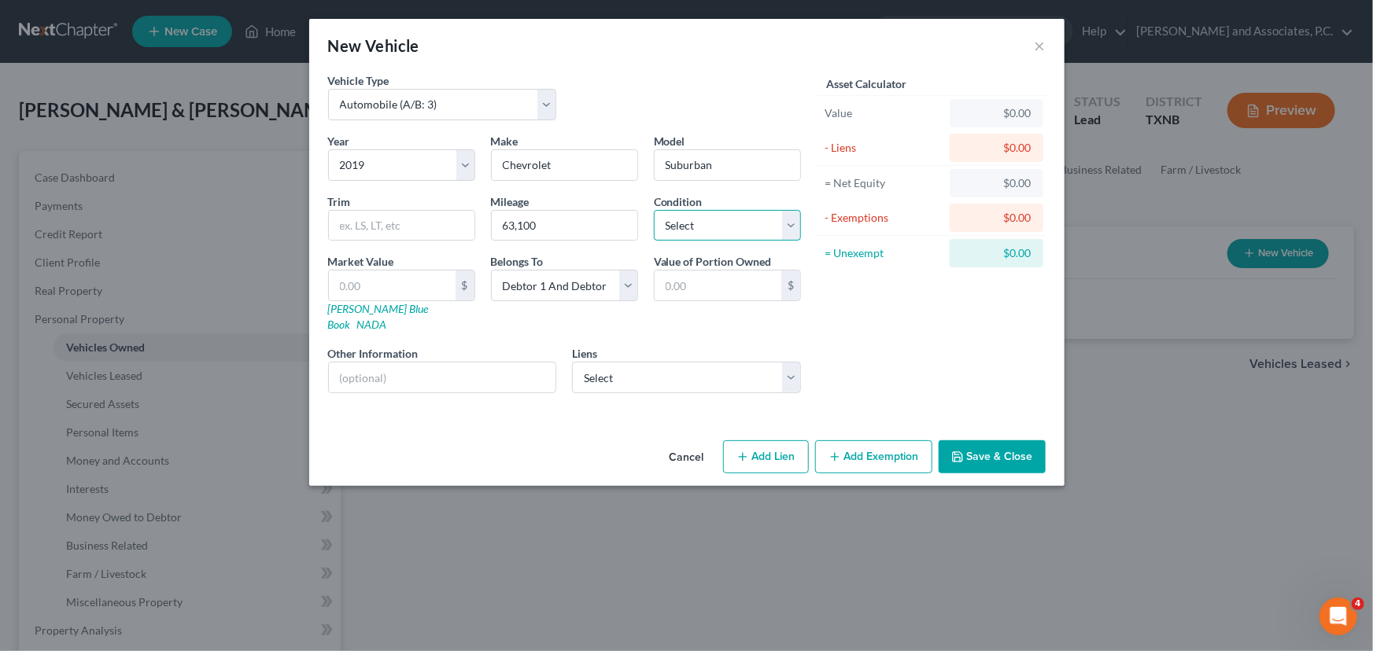
select select "1"
click at [654, 210] on select "Select Excellent Very Good Good Fair Poor" at bounding box center [727, 225] width 147 height 31
click at [893, 353] on div "Asset Calculator Value $0.00 - Liens $0.00 = Net Equity $0.00 - Exemptions $0.0…" at bounding box center [931, 239] width 245 height 334
click at [731, 371] on select "Select Nstar/Cooper - $122,217.00 Texoma Community Cr Un - $19,263.00 Union Squ…" at bounding box center [686, 377] width 229 height 31
click at [905, 357] on div "Asset Calculator Value $0.00 - Liens $0.00 = Net Equity $0.00 - Exemptions $0.0…" at bounding box center [931, 239] width 245 height 334
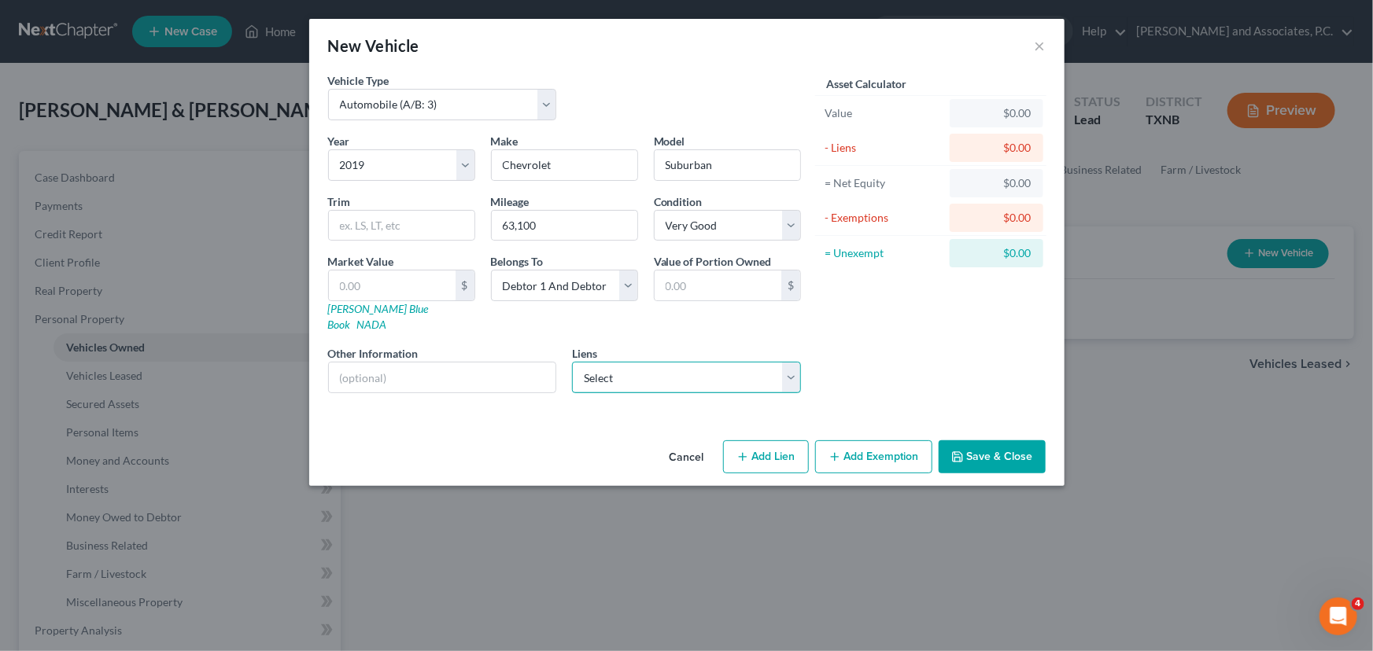
click at [733, 362] on select "Select Nstar/Cooper - $122,217.00 Texoma Community Cr Un - $19,263.00 Union Squ…" at bounding box center [686, 377] width 229 height 31
select select "1"
click at [572, 362] on select "Select Nstar/Cooper - $122,217.00 Texoma Community Cr Un - $19,263.00 Union Squ…" at bounding box center [686, 377] width 229 height 31
select select
select select "45"
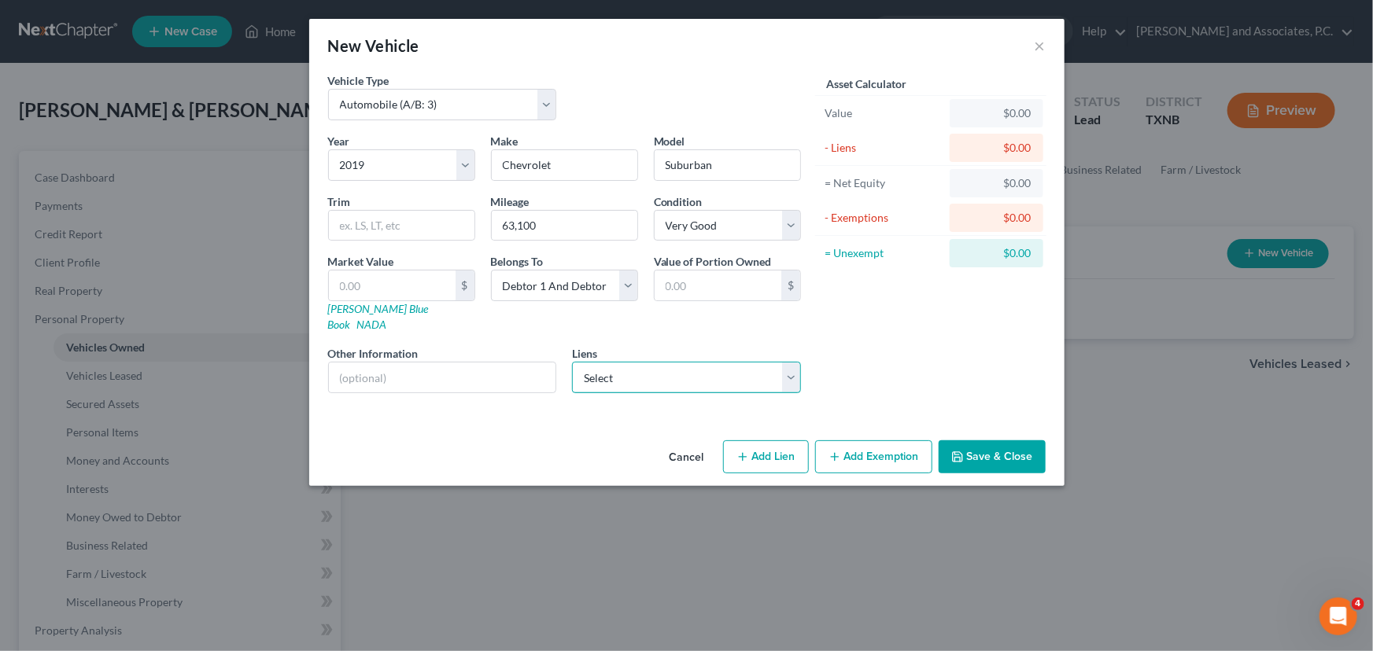
select select "2"
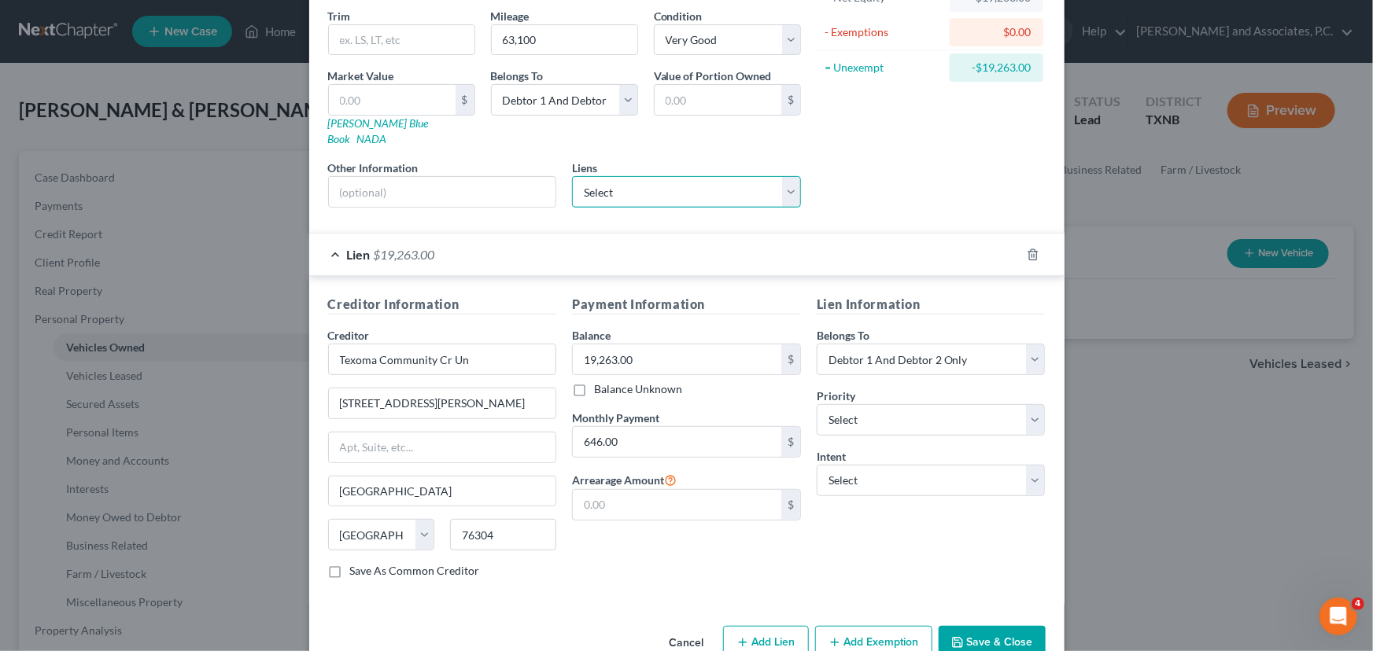
scroll to position [207, 0]
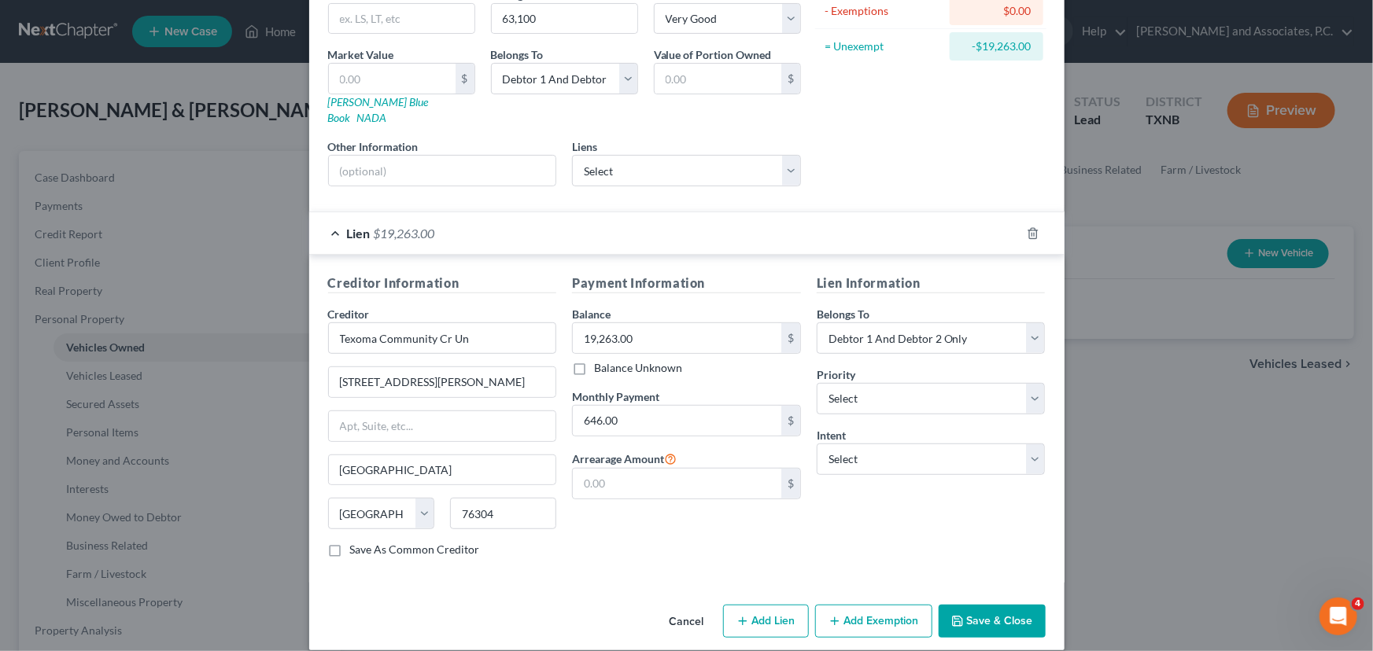
click at [960, 606] on button "Save & Close" at bounding box center [991, 621] width 107 height 33
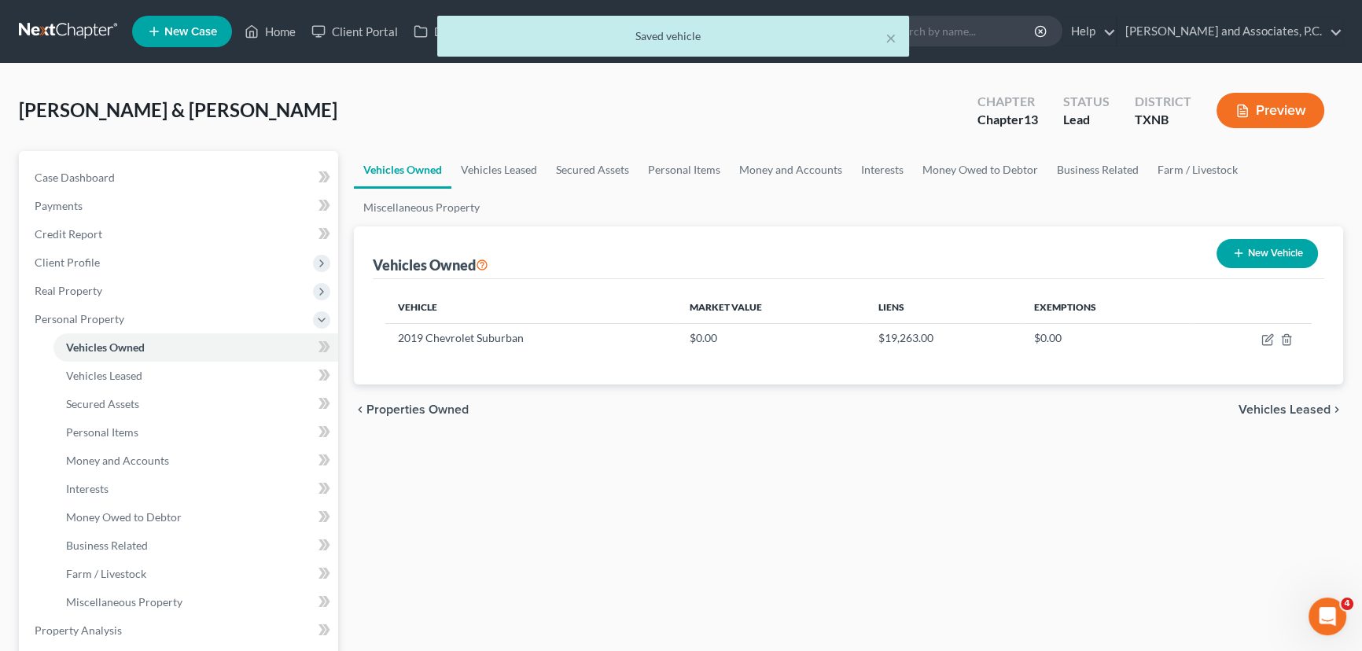
click at [1259, 254] on button "New Vehicle" at bounding box center [1267, 253] width 101 height 29
select select "0"
select select "2"
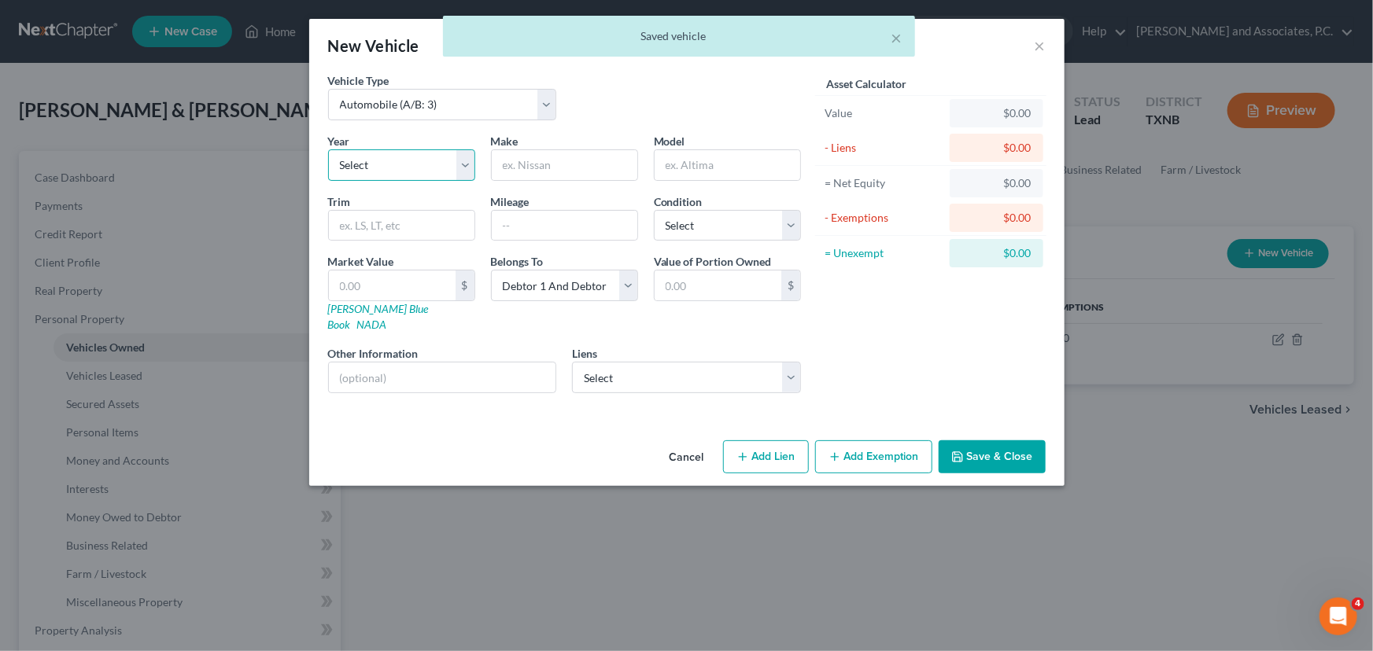
click at [377, 164] on select "Select 2026 2025 2024 2023 2022 2021 2020 2019 2018 2017 2016 2015 2014 2013 20…" at bounding box center [401, 164] width 147 height 31
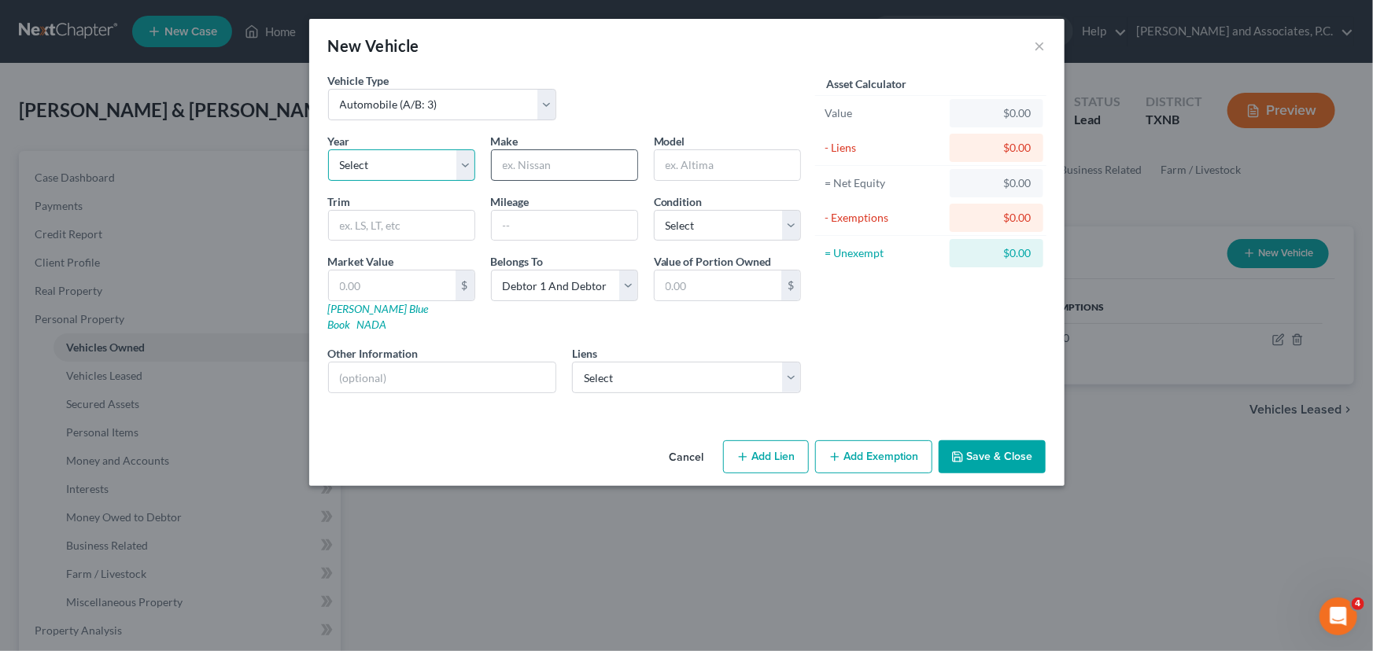
select select "8"
click at [688, 164] on input "text" at bounding box center [727, 165] width 146 height 30
click at [522, 175] on input "text" at bounding box center [565, 165] width 146 height 30
type input "n"
type input "Nissian"
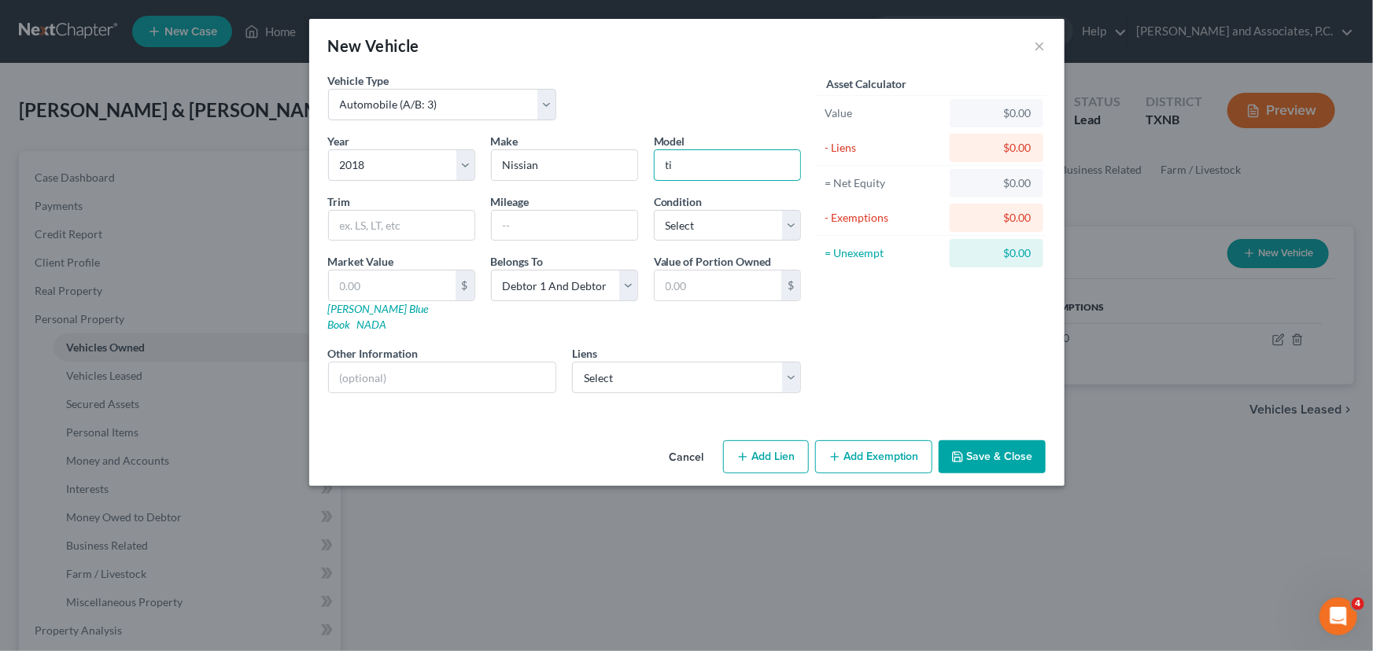
type input "t"
type input "Titan"
click at [519, 223] on input "text" at bounding box center [565, 226] width 146 height 30
type input "44,000"
click at [714, 223] on select "Select Excellent Very Good Good Fair Poor" at bounding box center [727, 225] width 147 height 31
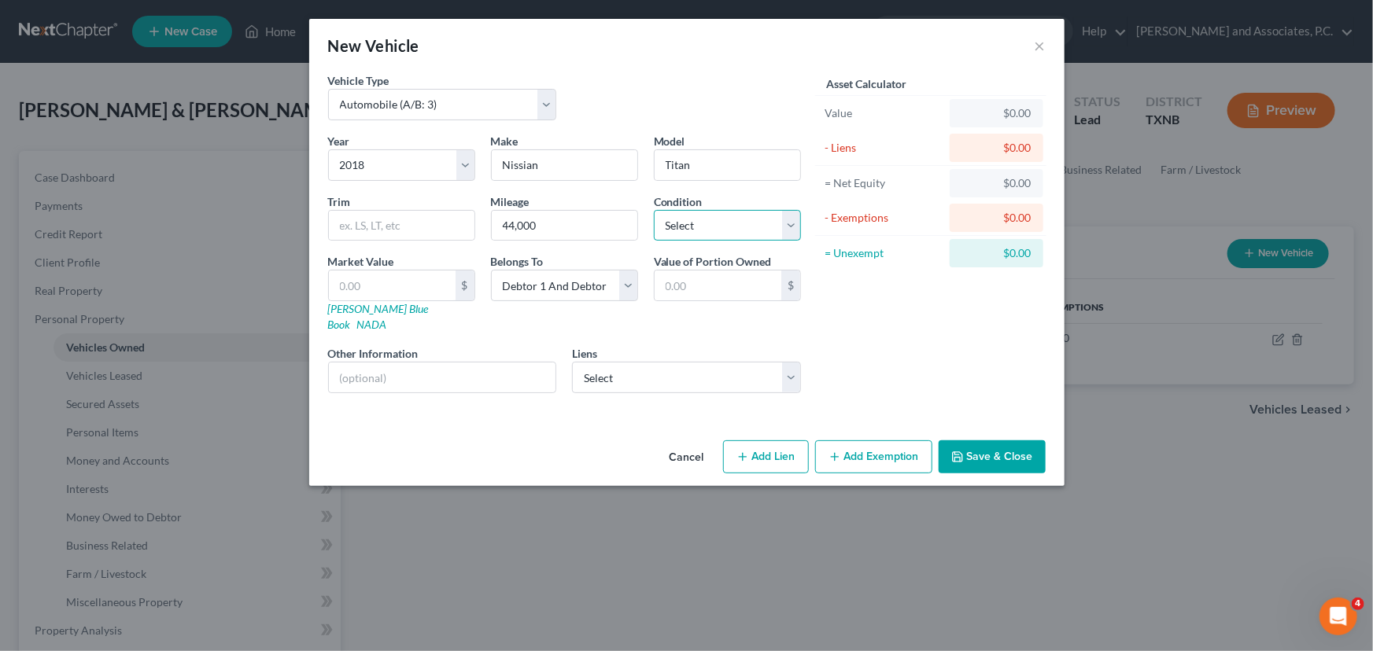
select select "1"
click at [654, 210] on select "Select Excellent Very Good Good Fair Poor" at bounding box center [727, 225] width 147 height 31
click at [729, 363] on select "Select Nstar/Cooper - $122,217.00 Union Square - $9,459.00" at bounding box center [686, 377] width 229 height 31
select select "1"
click at [572, 362] on select "Select Nstar/Cooper - $122,217.00 Union Square - $9,459.00" at bounding box center [686, 377] width 229 height 31
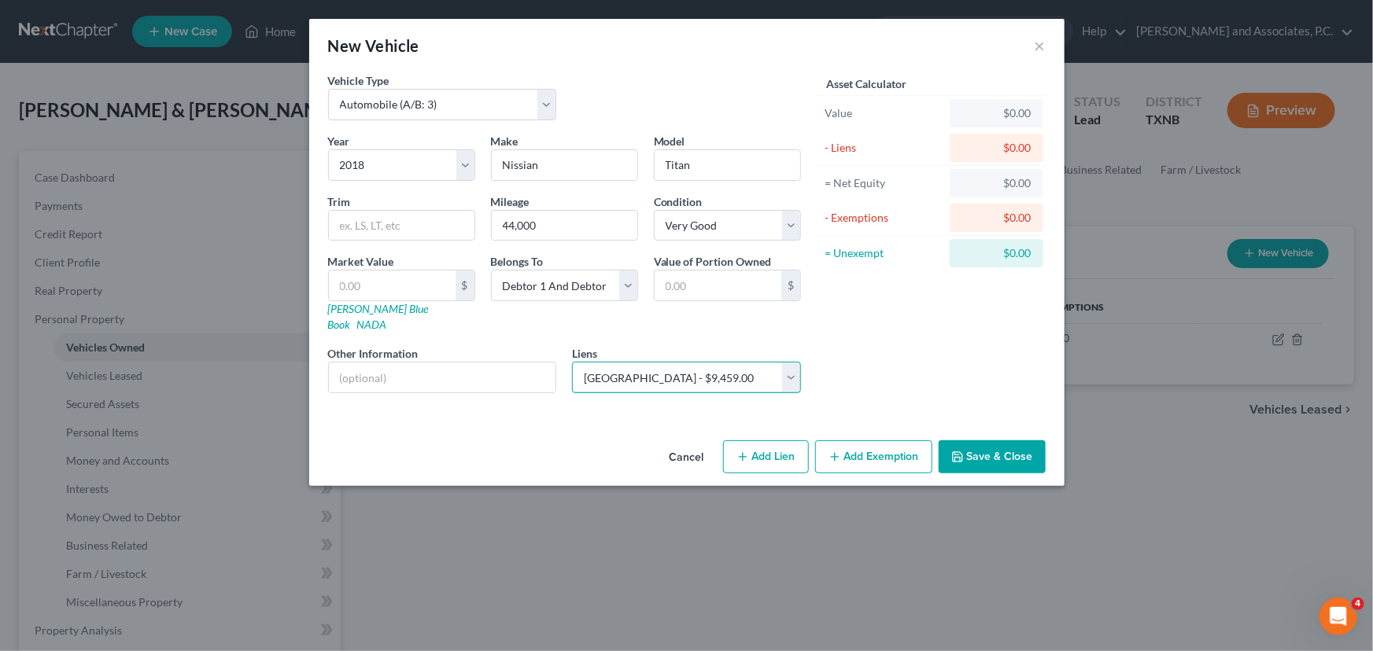
select select
select select "45"
select select "0"
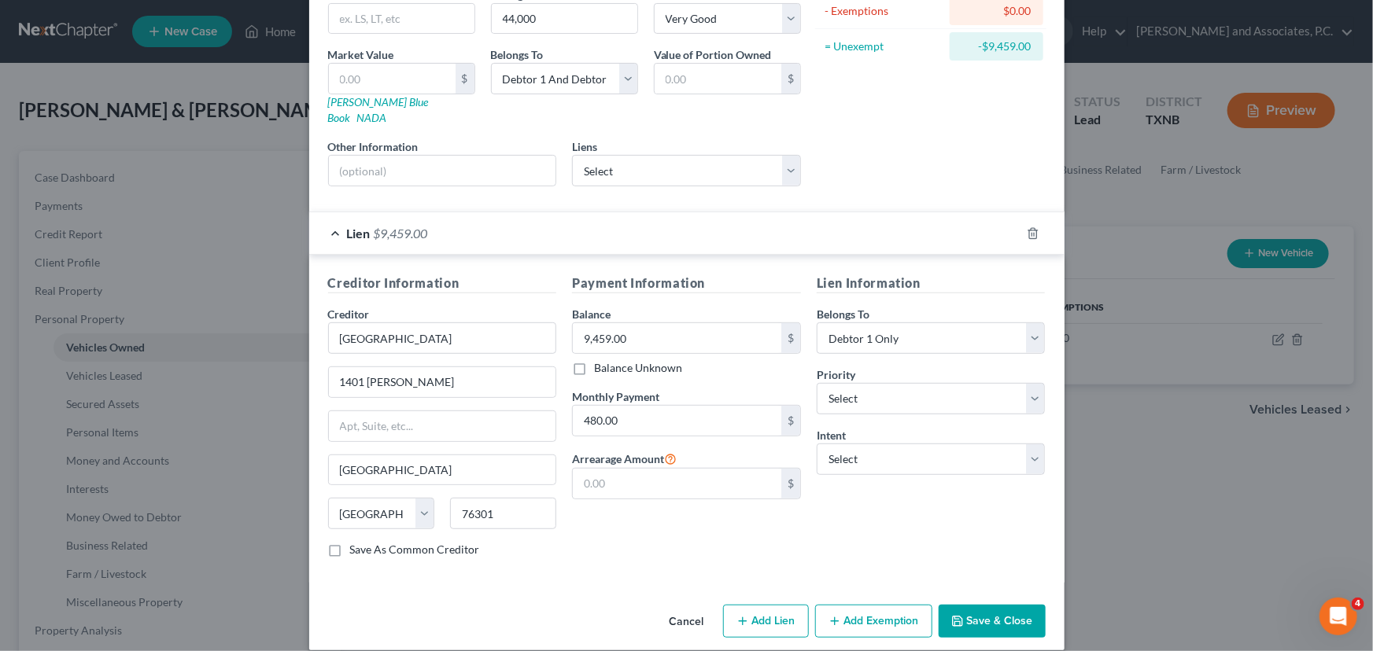
click at [992, 605] on button "Save & Close" at bounding box center [991, 621] width 107 height 33
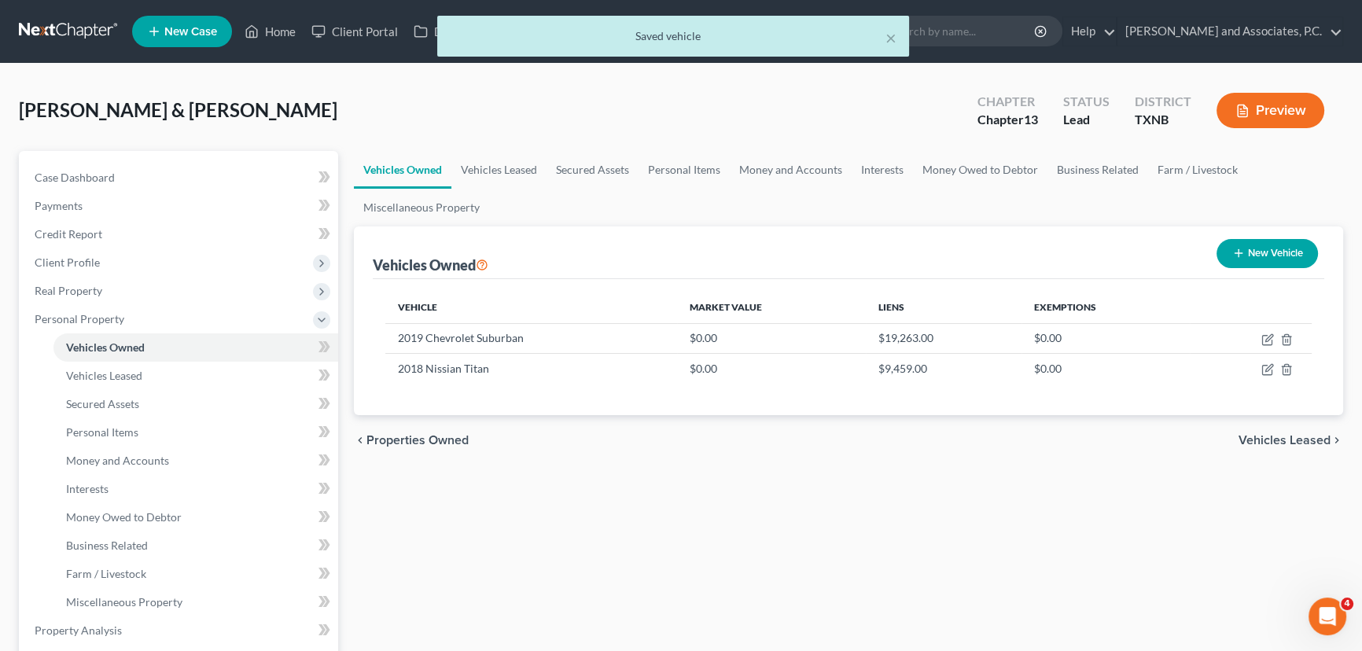
click at [1041, 483] on div "Vehicles Owned Vehicles Leased Secured Assets Personal Items Money and Accounts…" at bounding box center [848, 633] width 1005 height 965
click at [912, 518] on div "Vehicles Owned Vehicles Leased Secured Assets Personal Items Money and Accounts…" at bounding box center [848, 633] width 1005 height 965
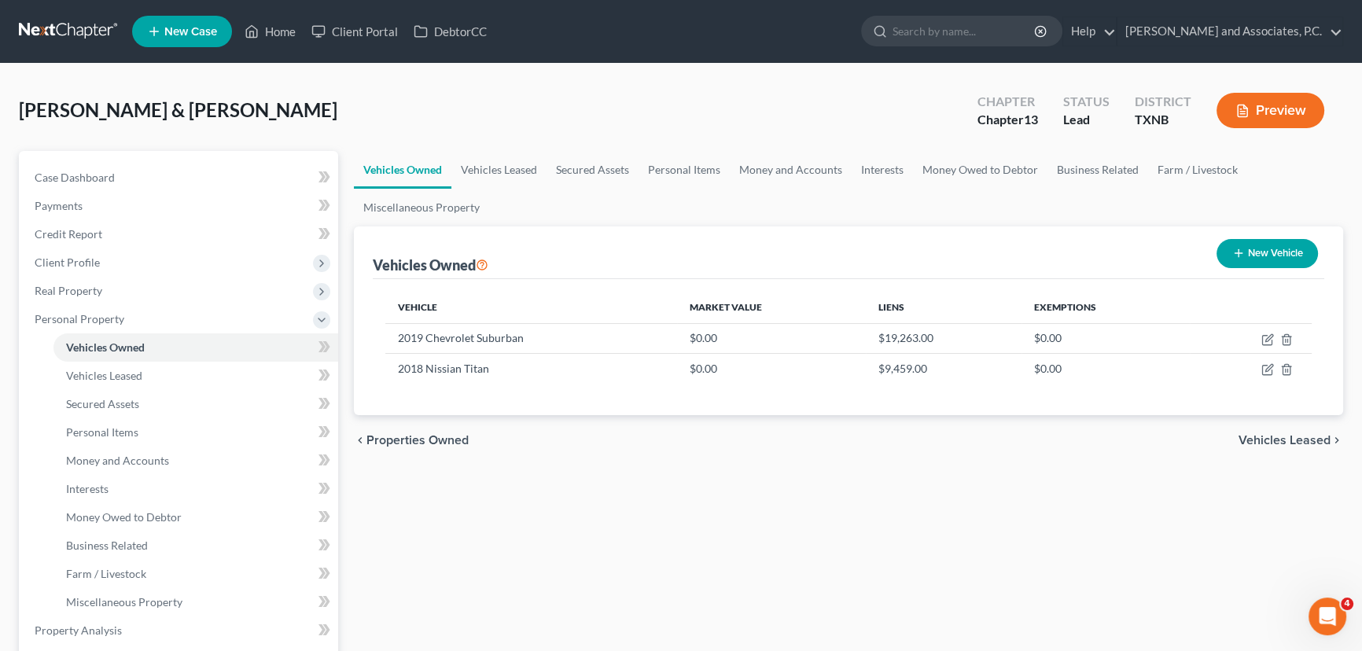
click at [588, 476] on div "Vehicles Owned Vehicles Leased Secured Assets Personal Items Money and Accounts…" at bounding box center [848, 633] width 1005 height 965
click at [611, 503] on div "Vehicles Owned Vehicles Leased Secured Assets Personal Items Money and Accounts…" at bounding box center [848, 633] width 1005 height 965
click at [621, 507] on div "Vehicles Owned Vehicles Leased Secured Assets Personal Items Money and Accounts…" at bounding box center [848, 633] width 1005 height 965
click at [599, 511] on div "Vehicles Owned Vehicles Leased Secured Assets Personal Items Money and Accounts…" at bounding box center [848, 633] width 1005 height 965
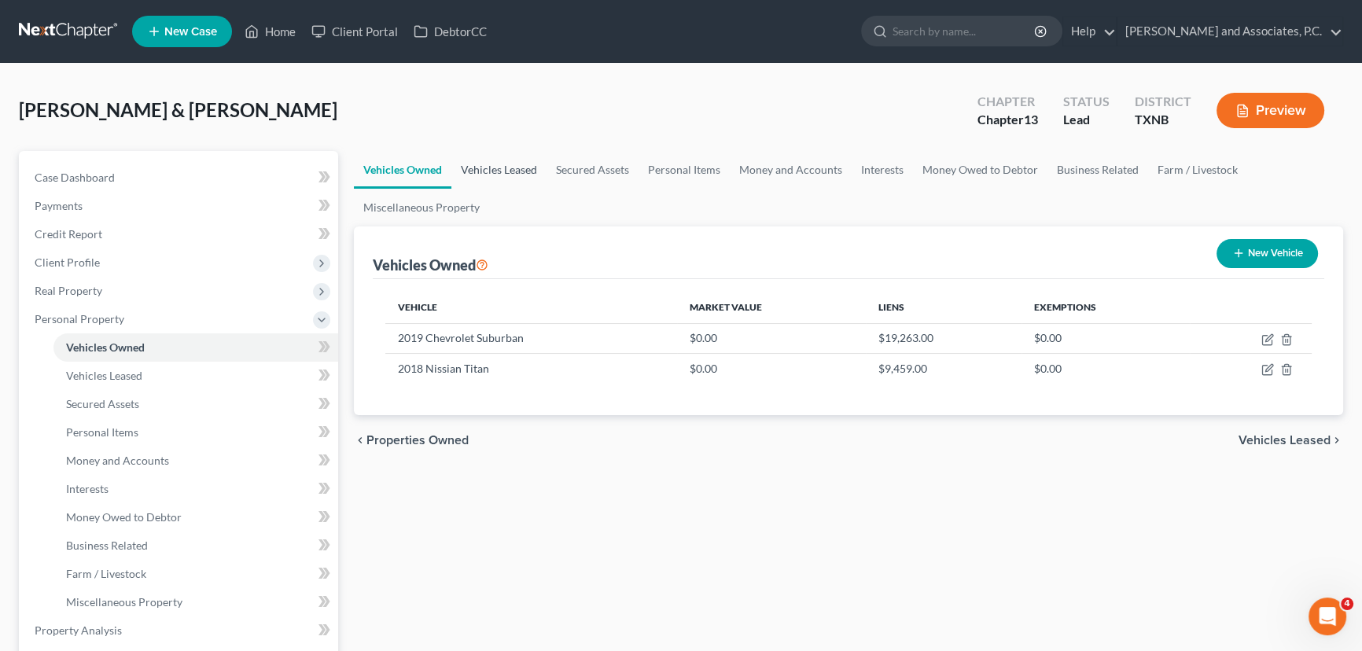
click at [496, 171] on link "Vehicles Leased" at bounding box center [499, 170] width 95 height 38
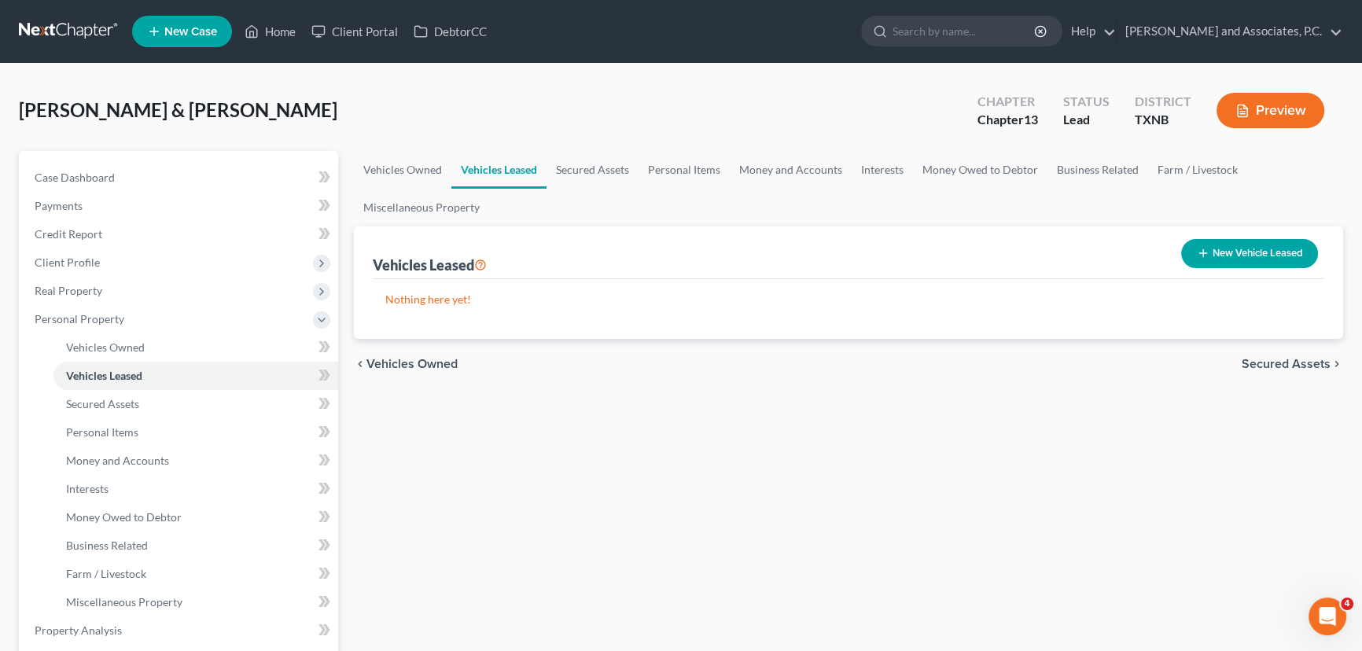
click at [521, 404] on div "Vehicles Owned Vehicles Leased Secured Assets Personal Items Money and Accounts…" at bounding box center [848, 633] width 1005 height 965
click at [582, 167] on link "Secured Assets" at bounding box center [593, 170] width 92 height 38
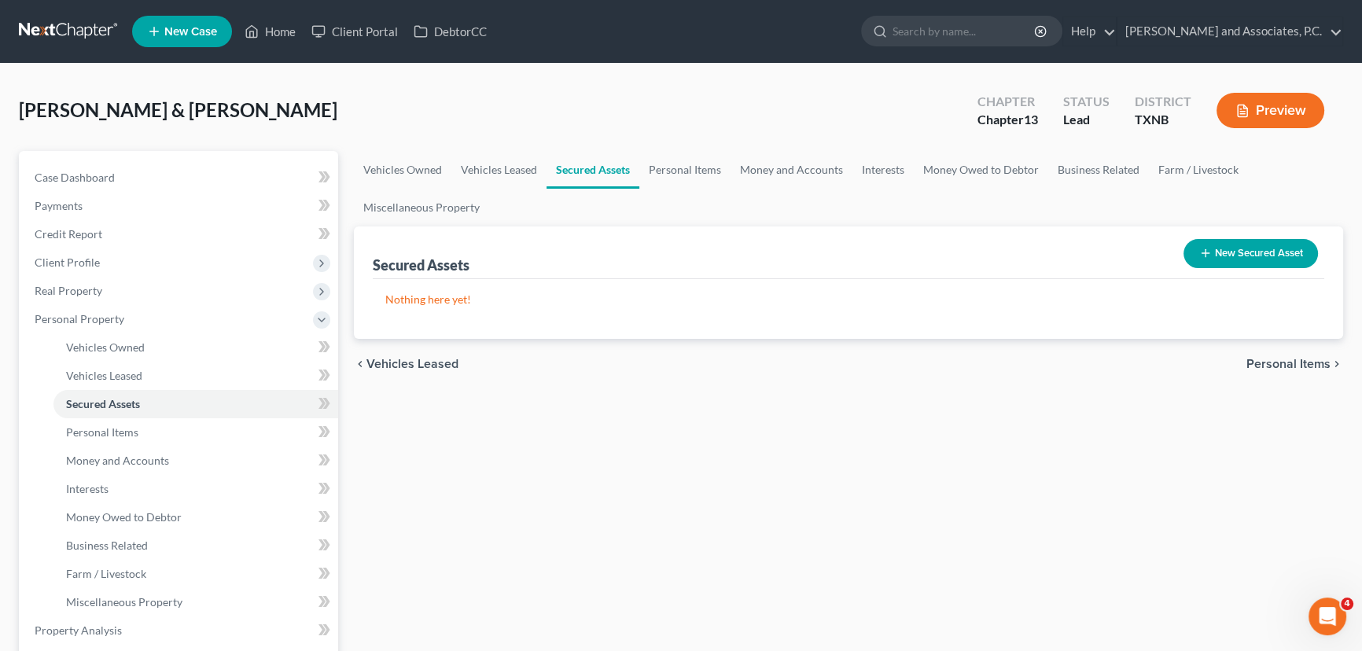
click at [668, 422] on div "Vehicles Owned Vehicles Leased Secured Assets Personal Items Money and Accounts…" at bounding box center [848, 633] width 1005 height 965
click at [658, 396] on div "Vehicles Owned Vehicles Leased Secured Assets Personal Items Money and Accounts…" at bounding box center [848, 633] width 1005 height 965
click at [658, 170] on link "Personal Items" at bounding box center [685, 170] width 91 height 38
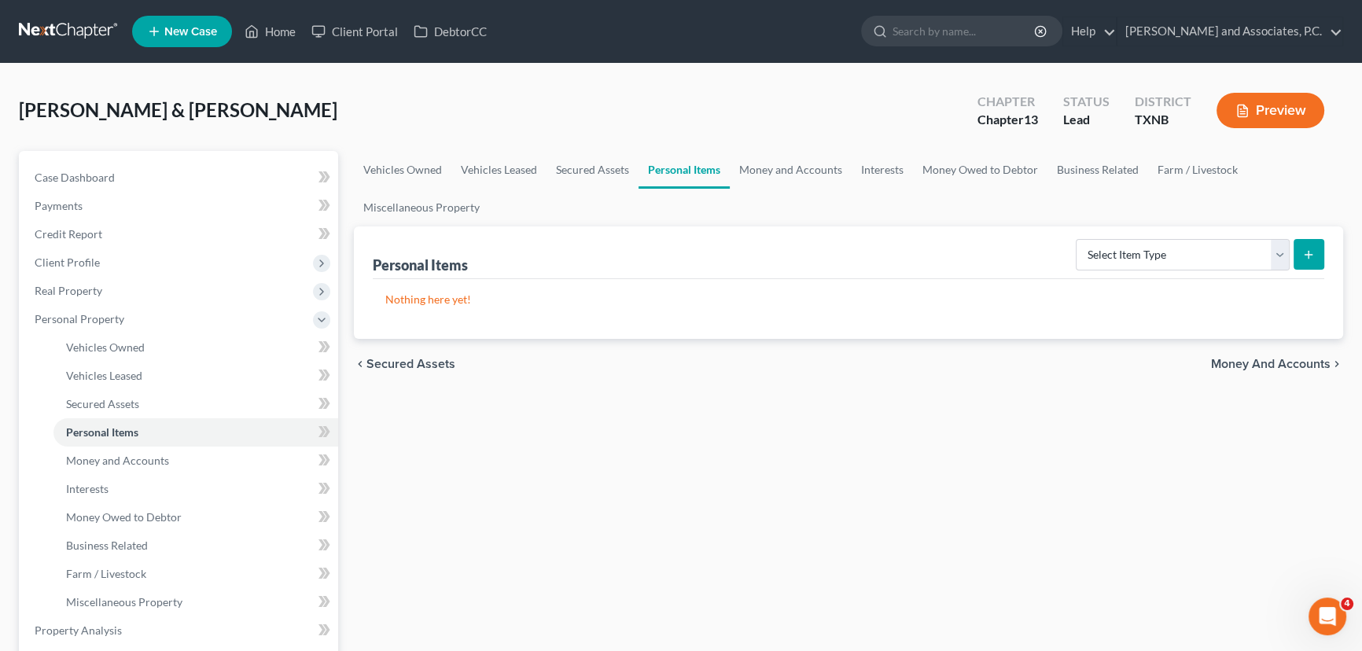
click at [784, 509] on div "Vehicles Owned Vehicles Leased Secured Assets Personal Items Money and Accounts…" at bounding box center [848, 633] width 1005 height 965
click at [1136, 255] on select "Select Item Type Clothing (A/B: 11) Collectibles Of Value (A/B: 8) Electronics …" at bounding box center [1183, 254] width 214 height 31
select select "firearms"
click at [1078, 239] on select "Select Item Type Clothing (A/B: 11) Collectibles Of Value (A/B: 8) Electronics …" at bounding box center [1183, 254] width 214 height 31
click at [1309, 252] on line "submit" at bounding box center [1309, 254] width 0 height 7
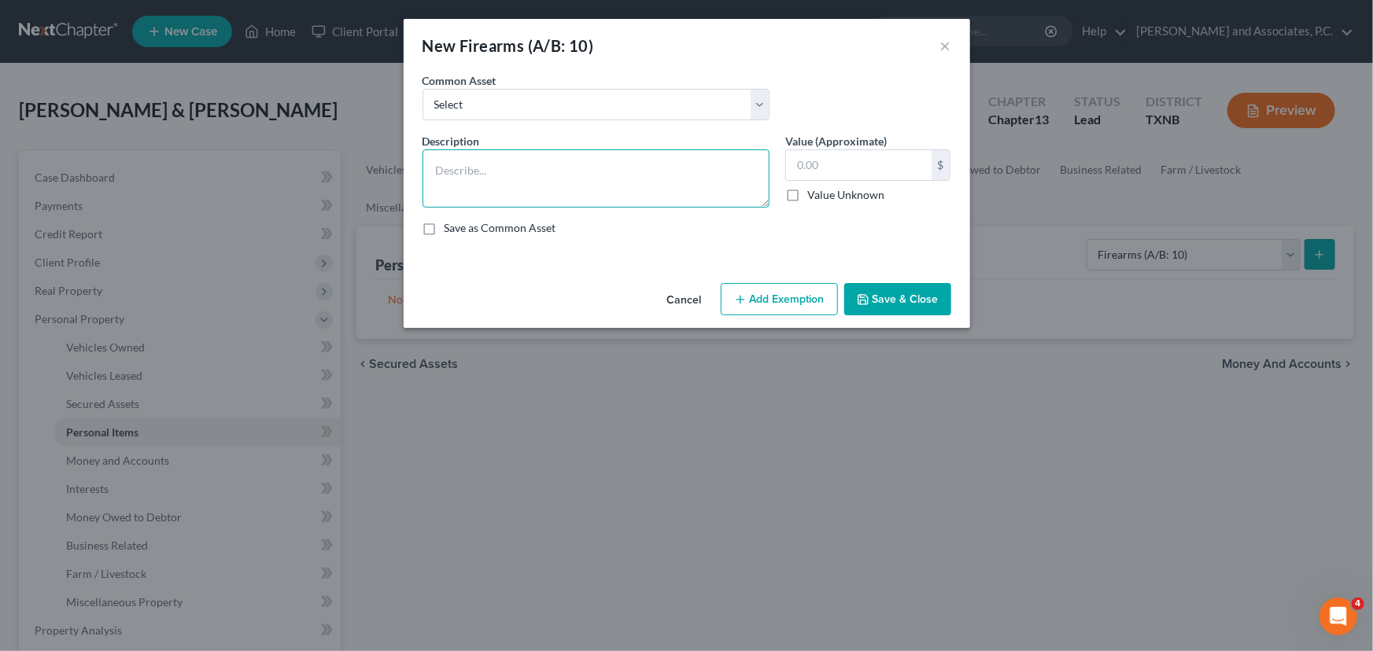
click at [471, 180] on textarea at bounding box center [595, 178] width 347 height 58
click at [479, 175] on textarea at bounding box center [595, 178] width 347 height 58
type textarea "22 Pistol"
click at [875, 304] on button "Save & Close" at bounding box center [897, 299] width 107 height 33
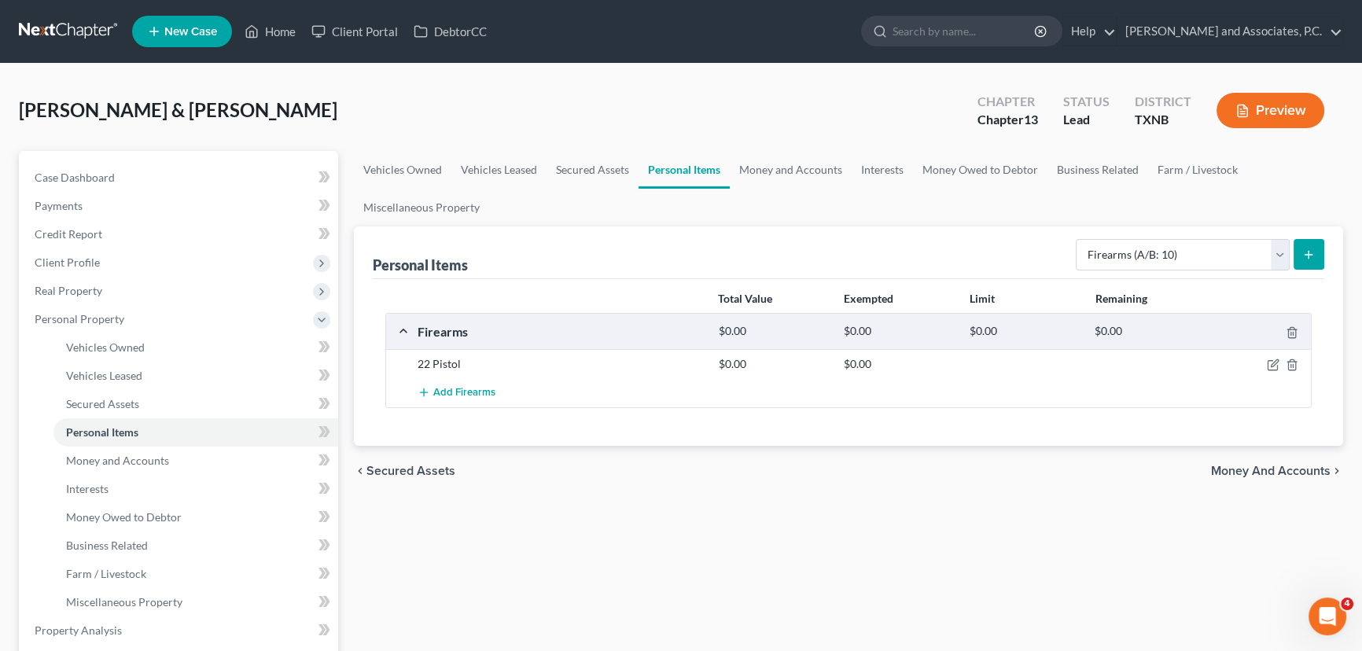
click at [1313, 256] on icon "submit" at bounding box center [1309, 255] width 13 height 13
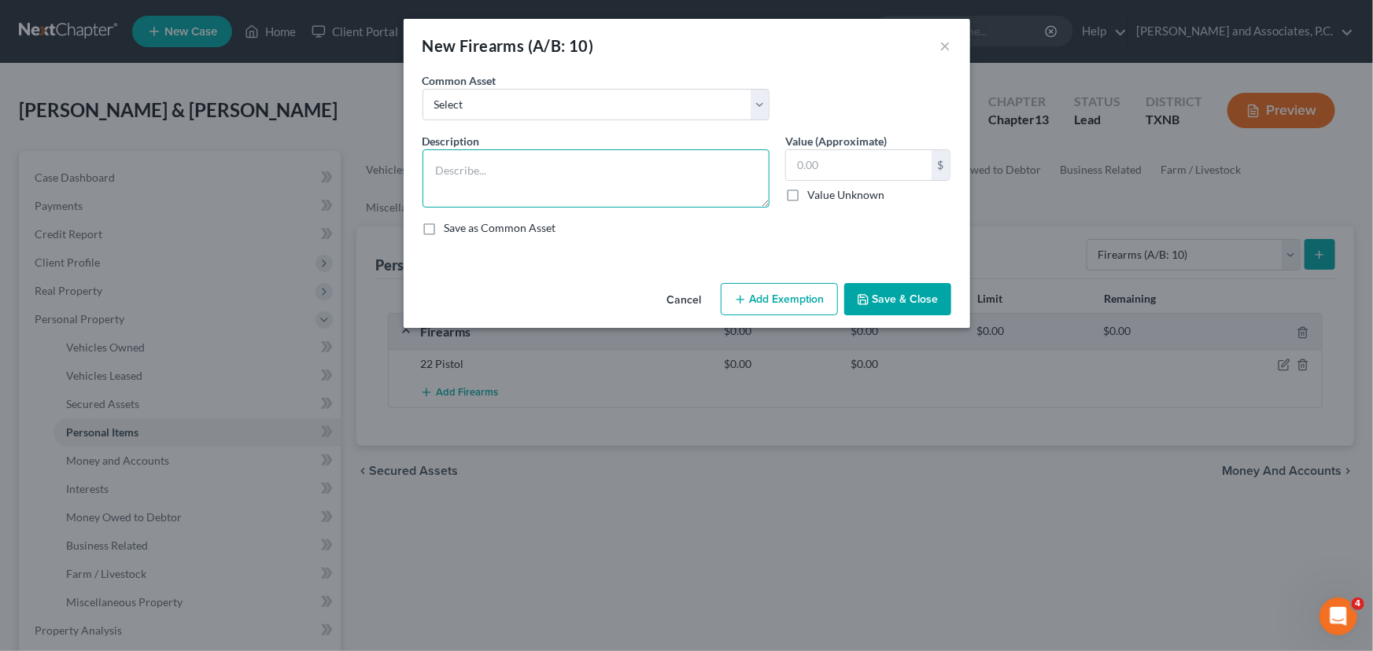
click at [525, 182] on textarea at bounding box center [595, 178] width 347 height 58
type textarea "22 Winchester Rifle"
click at [805, 164] on input "text" at bounding box center [859, 165] width 146 height 30
drag, startPoint x: 850, startPoint y: 157, endPoint x: 788, endPoint y: 169, distance: 63.3
click at [788, 169] on input "250.00" at bounding box center [859, 165] width 146 height 30
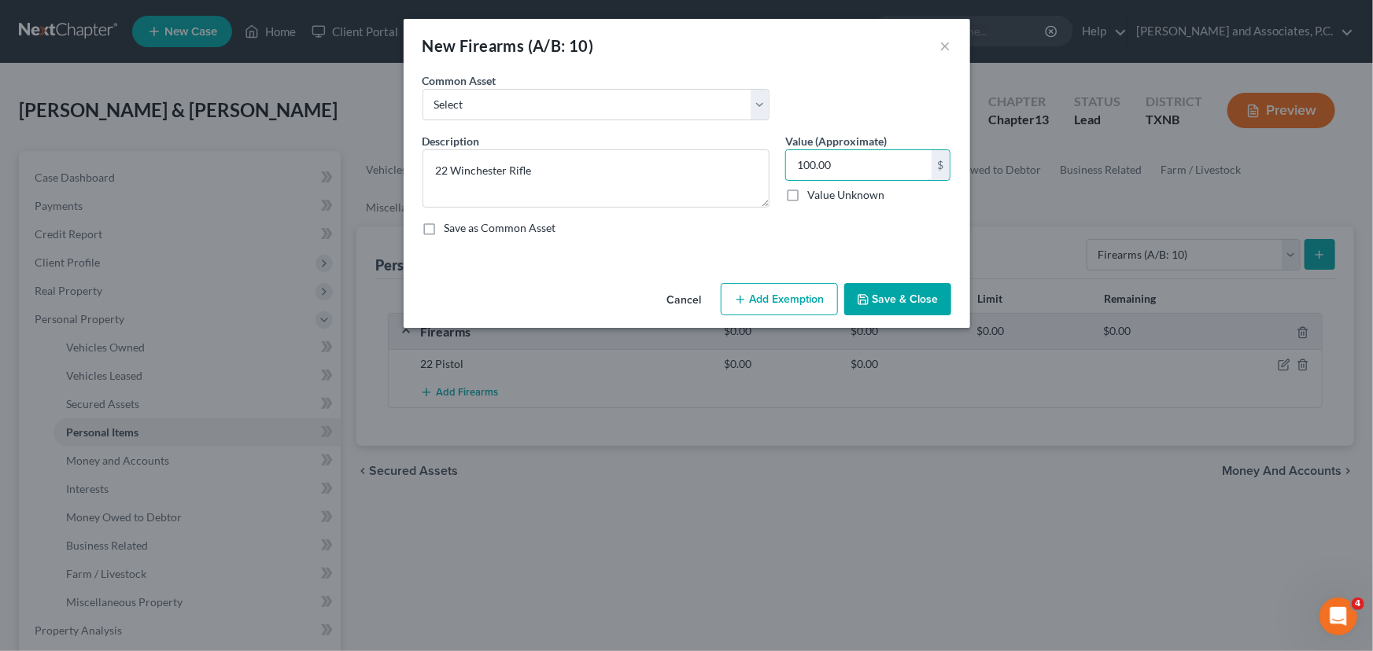
type input "100.00"
click at [931, 300] on button "Save & Close" at bounding box center [897, 299] width 107 height 33
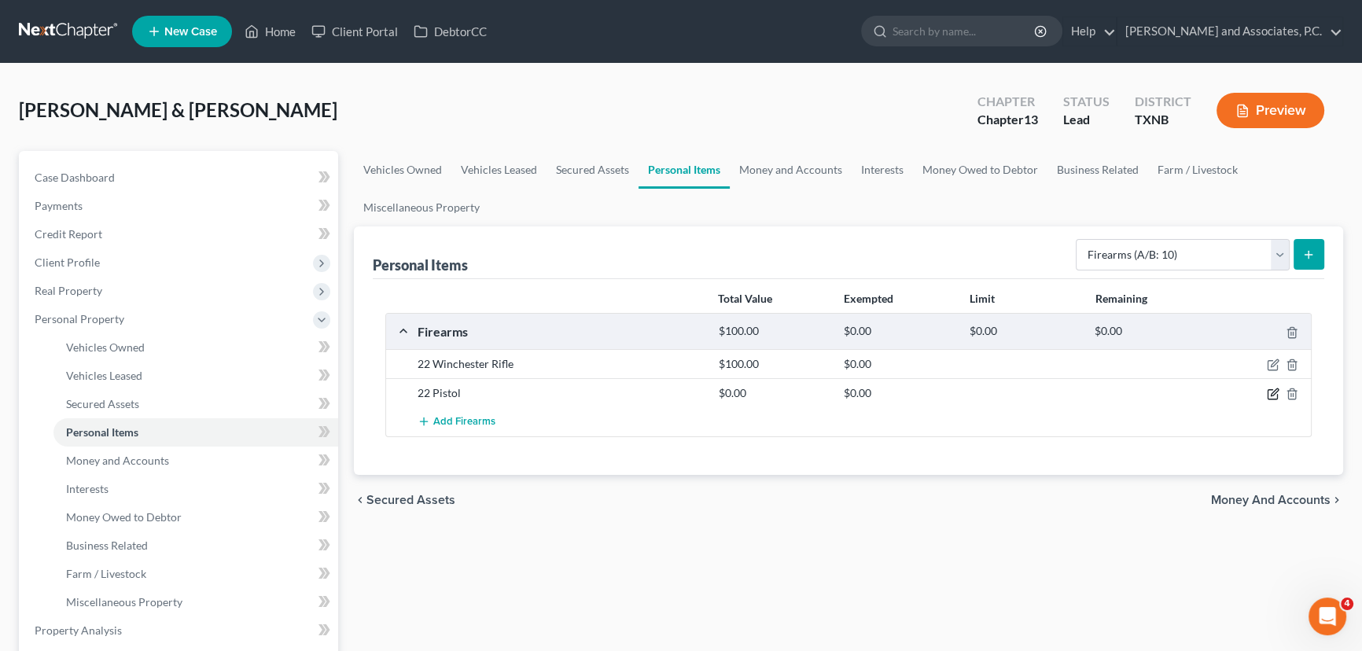
click at [1274, 393] on icon "button" at bounding box center [1274, 392] width 7 height 7
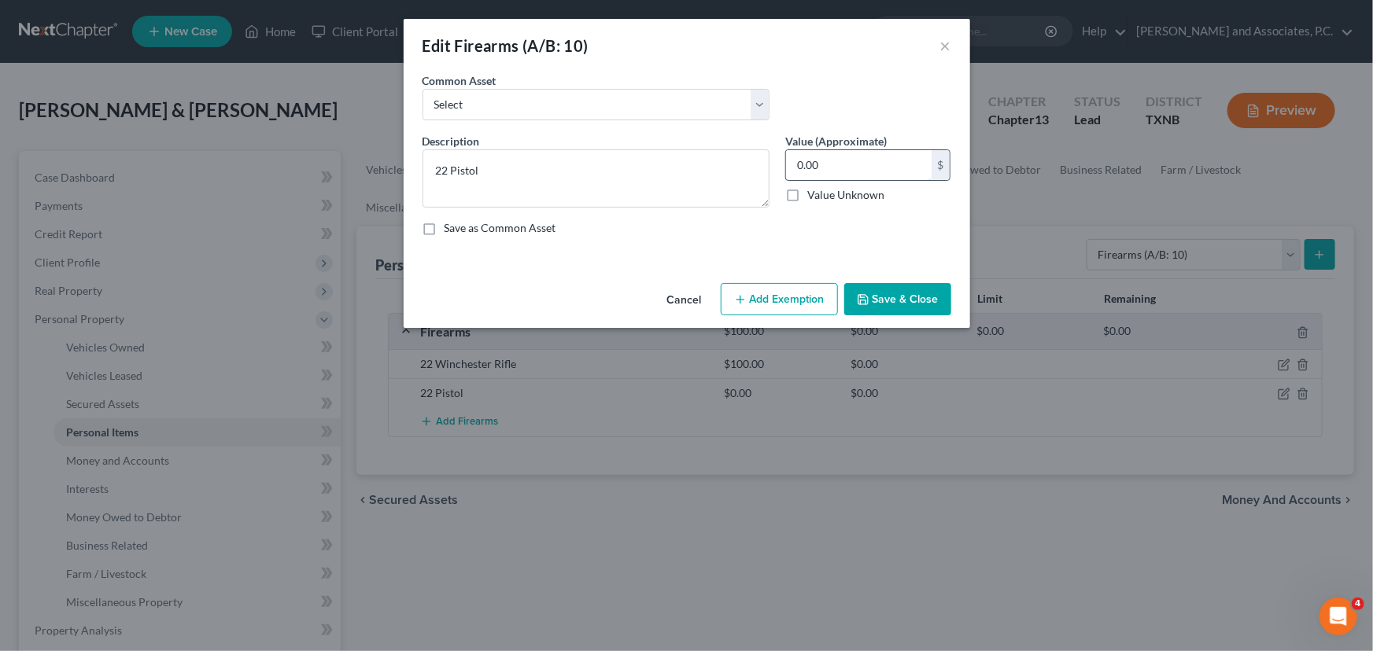
click at [838, 168] on input "0.00" at bounding box center [859, 165] width 146 height 30
type input "100.00"
click at [887, 295] on button "Save & Close" at bounding box center [897, 299] width 107 height 33
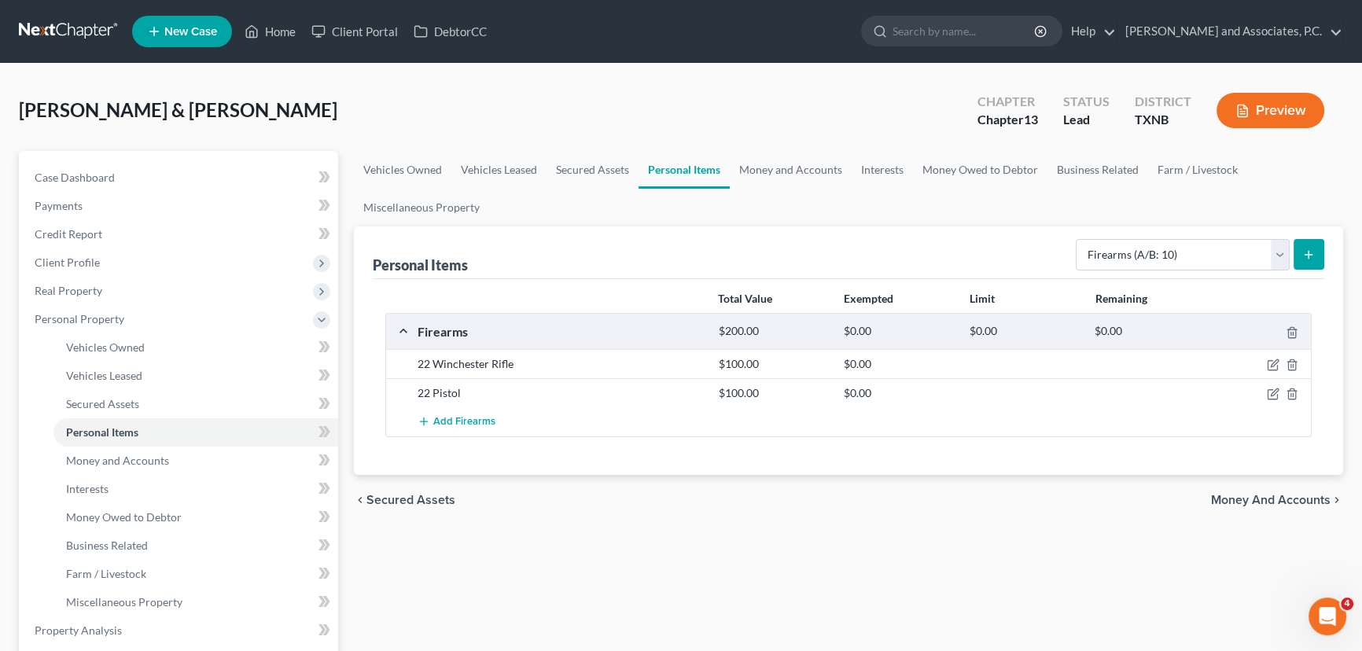
click at [770, 468] on div "Total Value Exempted Limit Remaining Firearms $200.00 $0.00 $0.00 $0.00 22 Winc…" at bounding box center [849, 377] width 952 height 196
click at [1171, 258] on select "Select Item Type Clothing (A/B: 11) Collectibles Of Value (A/B: 8) Electronics …" at bounding box center [1183, 254] width 214 height 31
select select "household_goods"
click at [1078, 239] on select "Select Item Type Clothing (A/B: 11) Collectibles Of Value (A/B: 8) Electronics …" at bounding box center [1183, 254] width 214 height 31
click at [1308, 255] on line "submit" at bounding box center [1309, 255] width 7 height 0
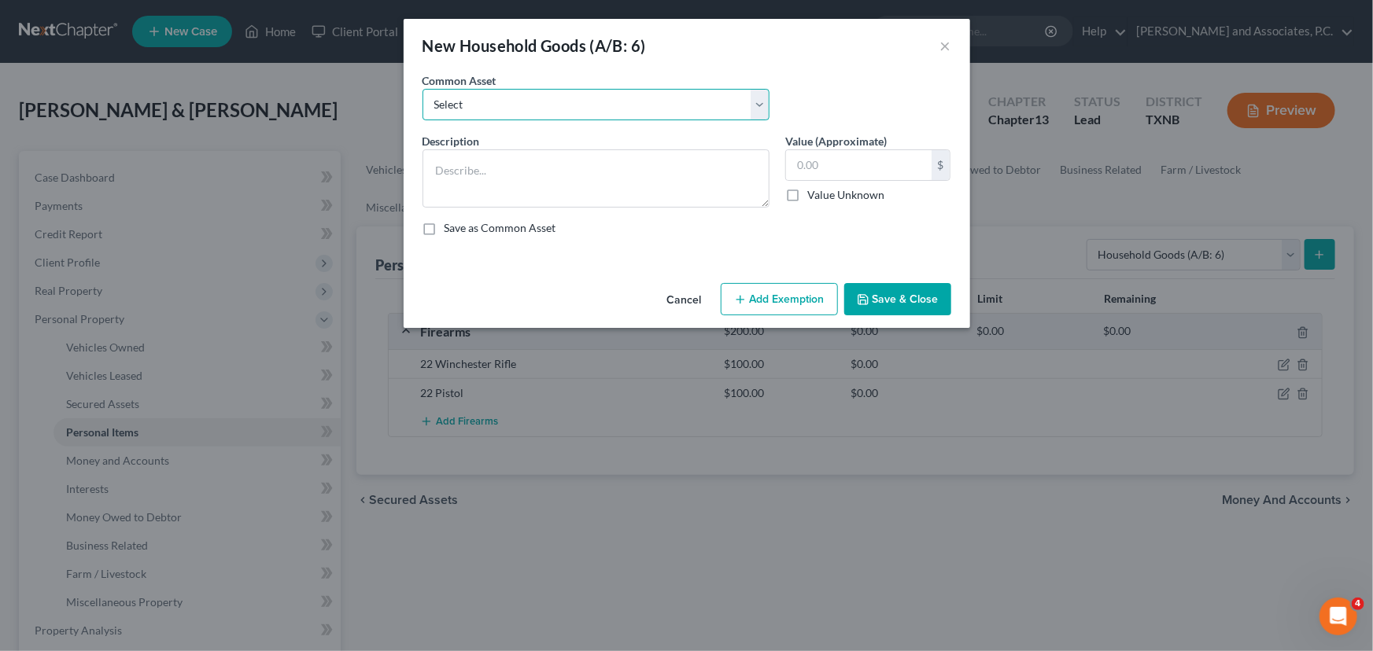
click at [523, 103] on select "Select household goods & furnishings household goods & furnishings" at bounding box center [595, 104] width 347 height 31
select select "0"
click at [422, 89] on select "Select household goods & furnishings household goods & furnishings" at bounding box center [595, 104] width 347 height 31
type textarea "household goods & furnishings"
type input "4,000.00"
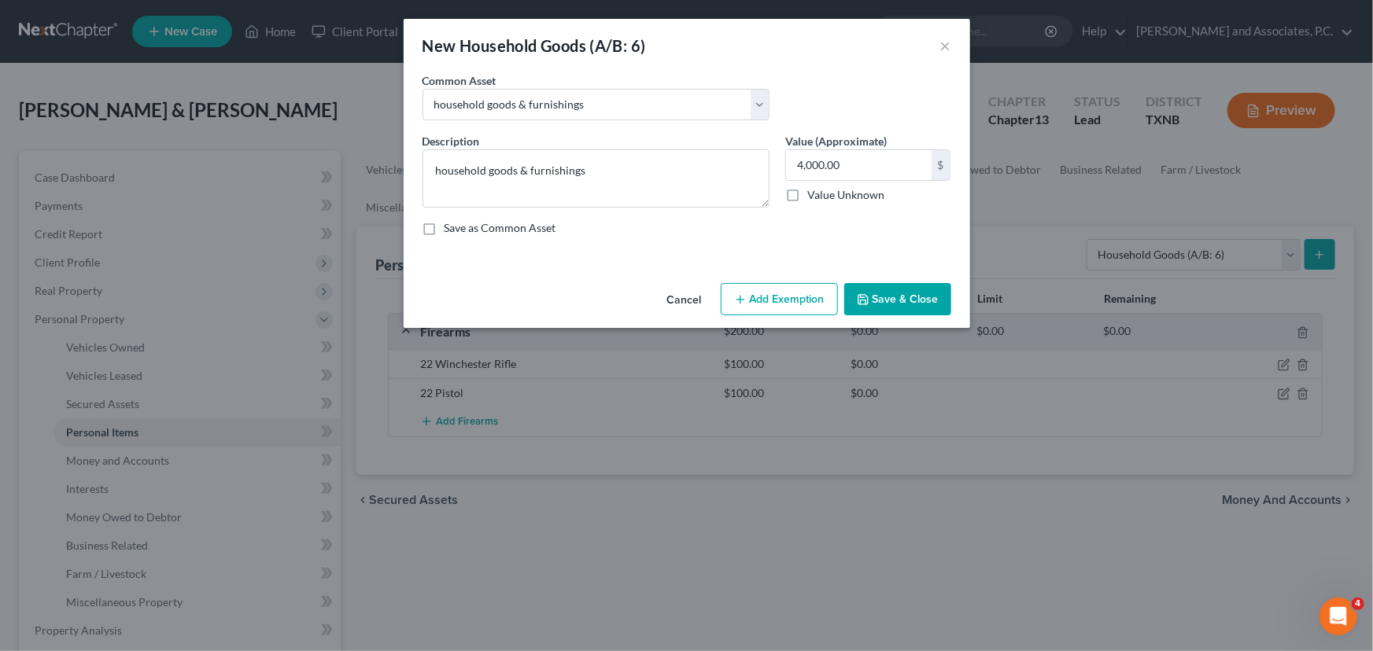
drag, startPoint x: 880, startPoint y: 292, endPoint x: 928, endPoint y: 283, distance: 48.8
click at [880, 293] on button "Save & Close" at bounding box center [897, 299] width 107 height 33
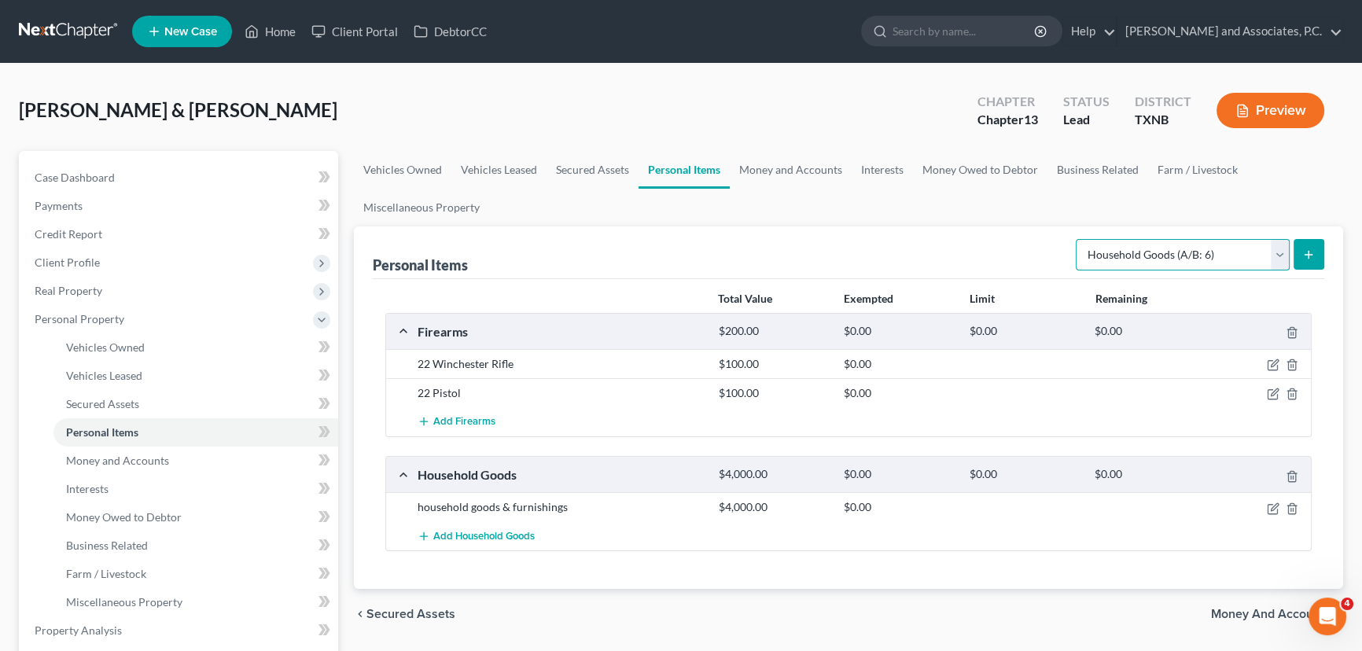
click at [1154, 251] on select "Select Item Type Clothing (A/B: 11) Collectibles Of Value (A/B: 8) Electronics …" at bounding box center [1183, 254] width 214 height 31
select select "clothing"
click at [1078, 239] on select "Select Item Type Clothing (A/B: 11) Collectibles Of Value (A/B: 8) Electronics …" at bounding box center [1183, 254] width 214 height 31
click at [1314, 253] on icon "submit" at bounding box center [1309, 255] width 13 height 13
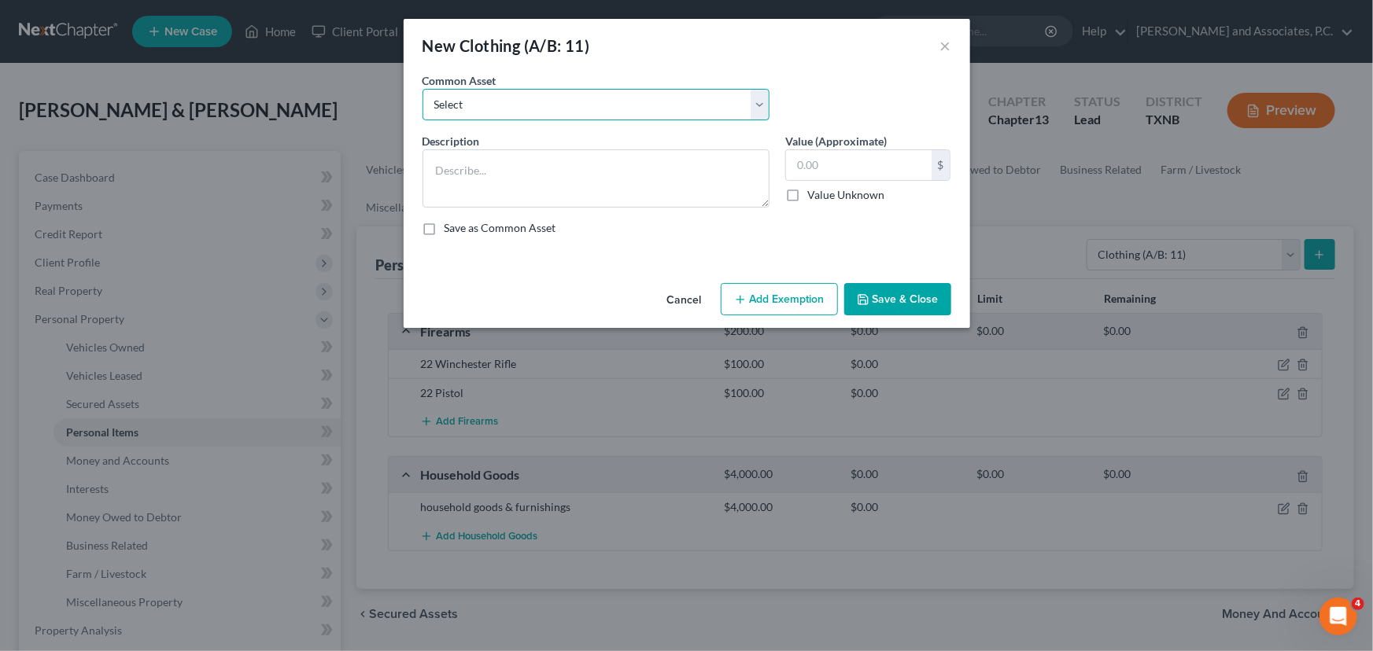
click at [511, 112] on select "Select personal clothing personal clothing personal clothing" at bounding box center [595, 104] width 347 height 31
select select "1"
click at [422, 89] on select "Select personal clothing personal clothing personal clothing" at bounding box center [595, 104] width 347 height 31
type textarea "personal clothing"
type input "500.00"
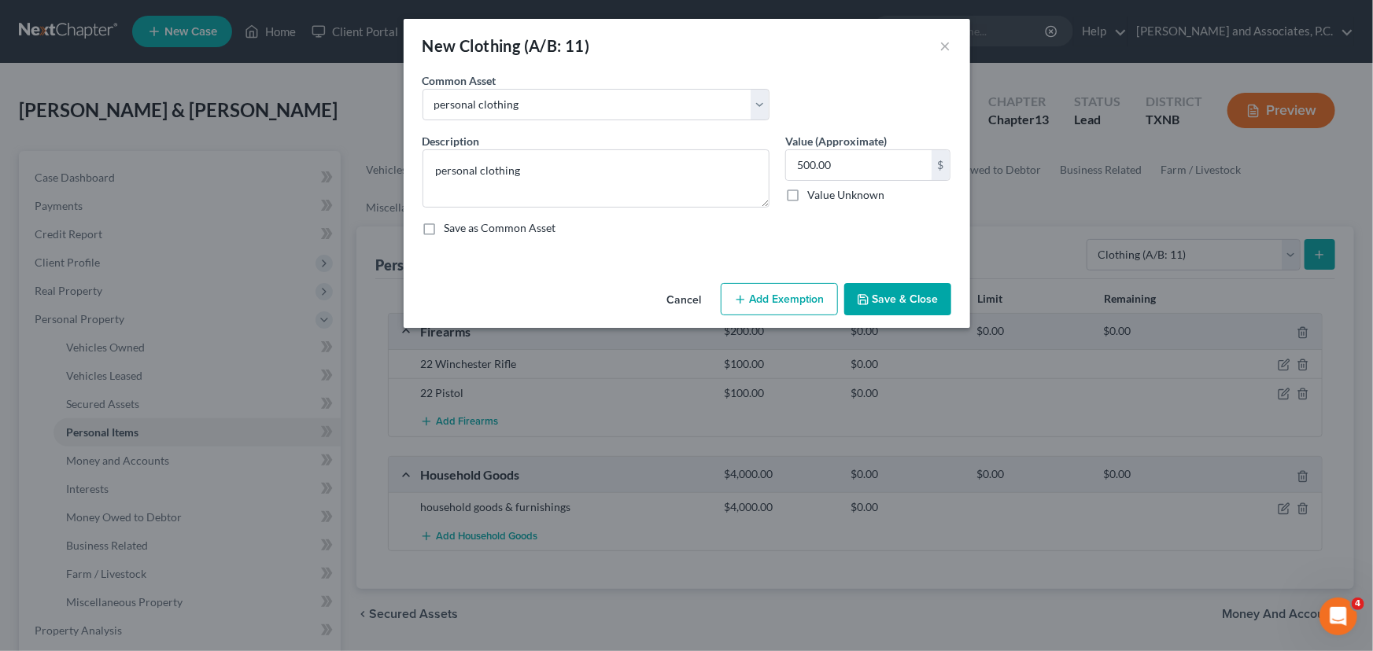
click at [898, 291] on button "Save & Close" at bounding box center [897, 299] width 107 height 33
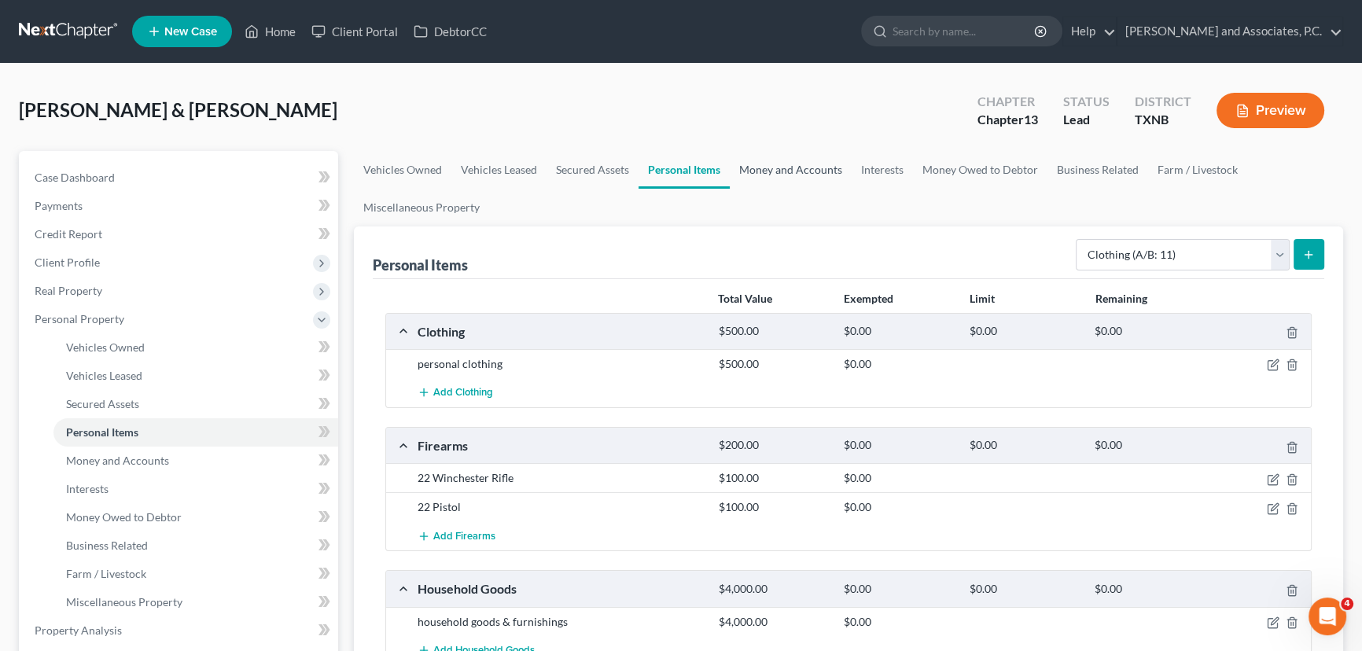
click at [754, 159] on link "Money and Accounts" at bounding box center [791, 170] width 122 height 38
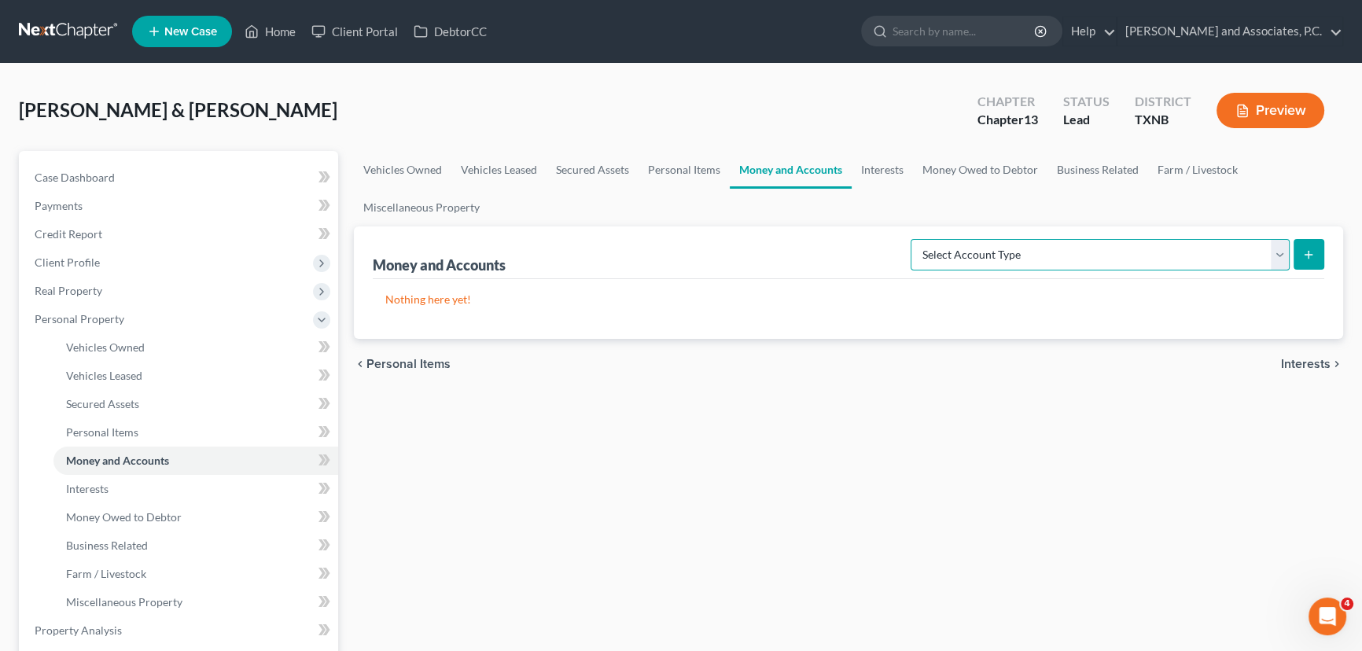
click at [1043, 260] on select "Select Account Type Brokerage (A/B: 18, SOFA: 20) Cash on Hand (A/B: 16) Certif…" at bounding box center [1100, 254] width 379 height 31
select select "checking"
click at [916, 239] on select "Select Account Type Brokerage (A/B: 18, SOFA: 20) Cash on Hand (A/B: 16) Certif…" at bounding box center [1100, 254] width 379 height 31
click at [1303, 256] on icon "submit" at bounding box center [1309, 255] width 13 height 13
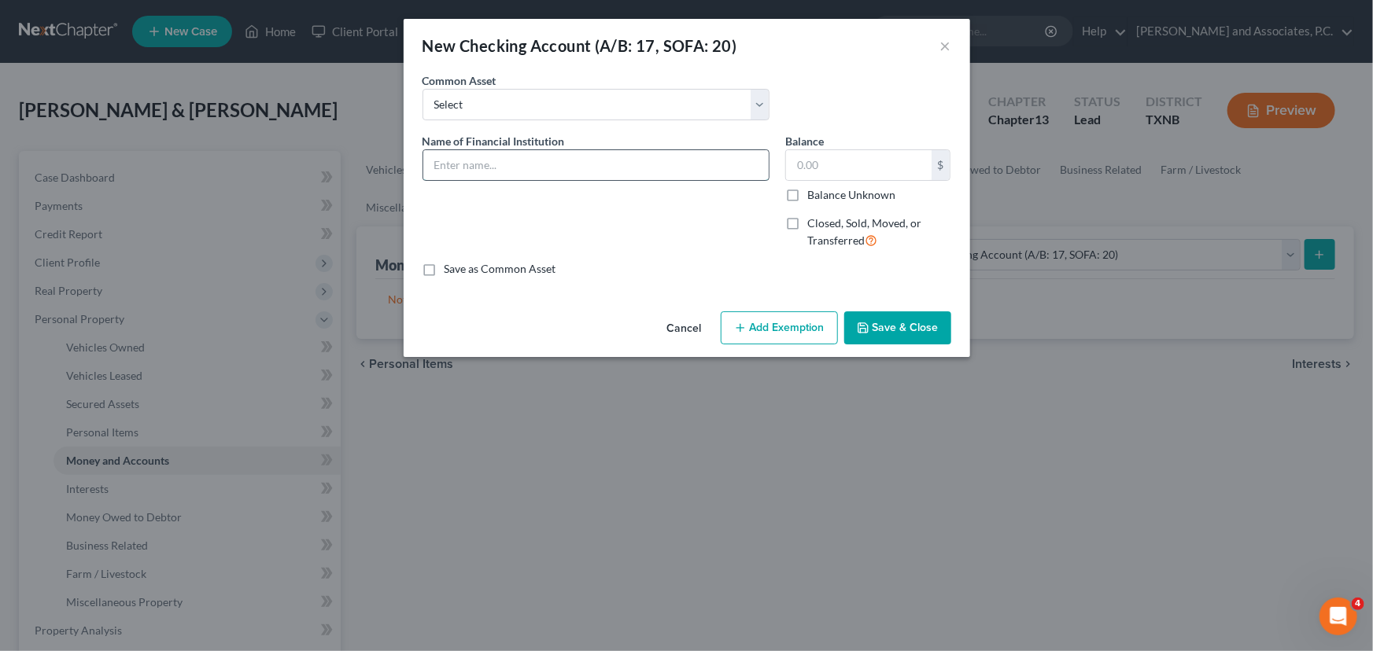
click at [497, 155] on input "text" at bounding box center [595, 165] width 345 height 30
type input "Texoma Community Credit Union"
click at [837, 157] on input "text" at bounding box center [859, 165] width 146 height 30
type input "400.00"
click at [938, 332] on button "Save & Close" at bounding box center [897, 328] width 107 height 33
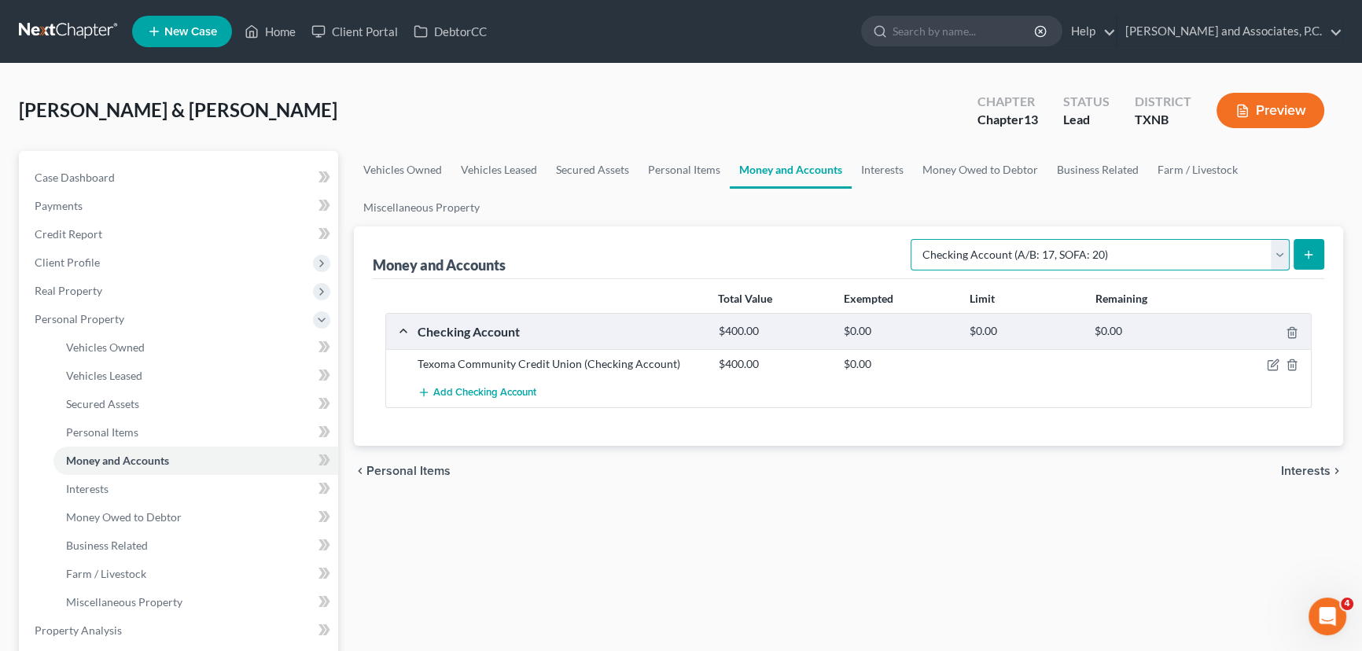
click at [1054, 255] on select "Select Account Type Brokerage (A/B: 18, SOFA: 20) Cash on Hand (A/B: 16) Certif…" at bounding box center [1100, 254] width 379 height 31
select select "savings"
click at [916, 239] on select "Select Account Type Brokerage (A/B: 18, SOFA: 20) Cash on Hand (A/B: 16) Certif…" at bounding box center [1100, 254] width 379 height 31
click at [1314, 245] on button "submit" at bounding box center [1309, 254] width 31 height 31
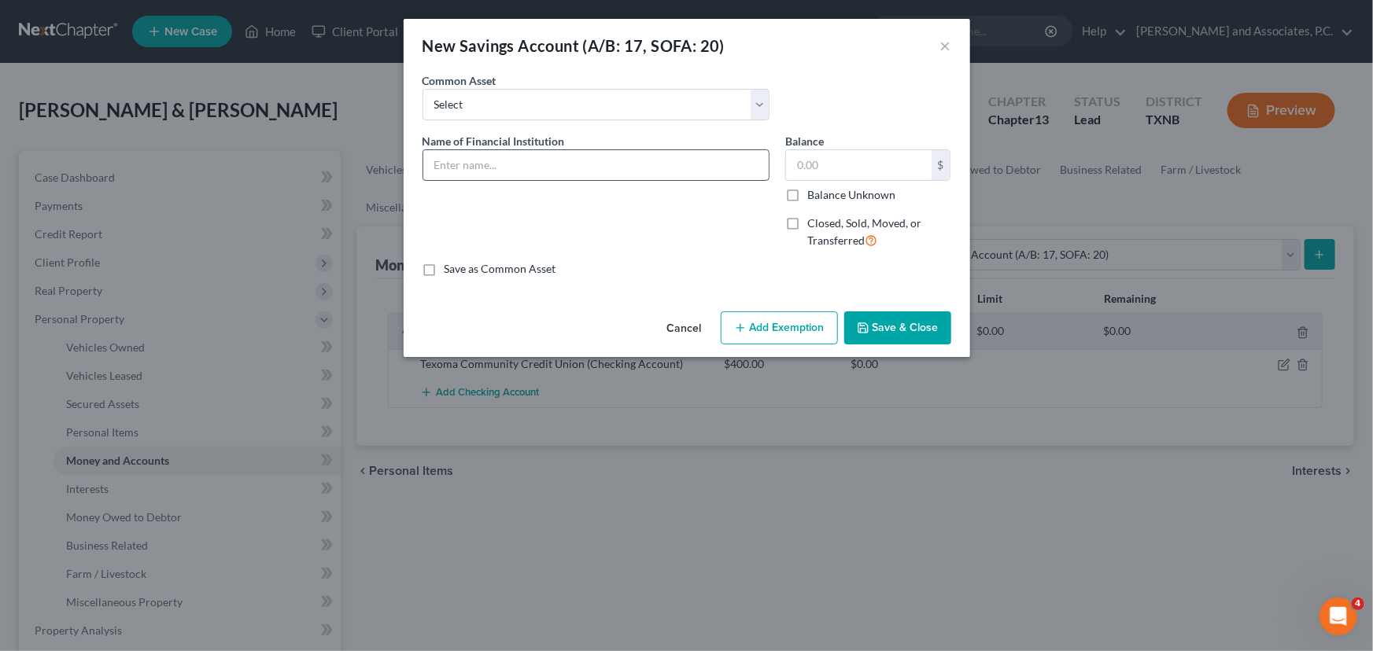
click at [528, 166] on input "text" at bounding box center [595, 165] width 345 height 30
type input "Texoma Community Credit Union"
click at [868, 171] on input "text" at bounding box center [859, 165] width 146 height 30
type input "0.00"
click at [886, 330] on button "Save & Close" at bounding box center [897, 328] width 107 height 33
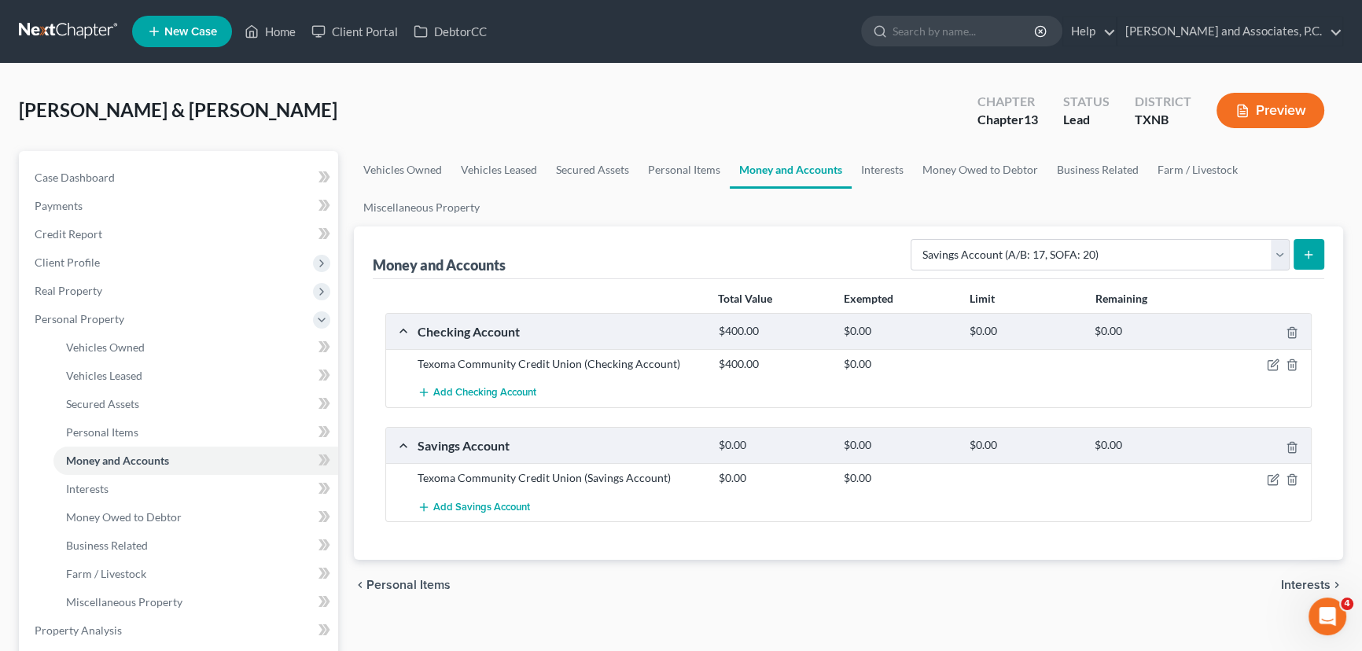
click at [1306, 251] on icon "submit" at bounding box center [1309, 255] width 13 height 13
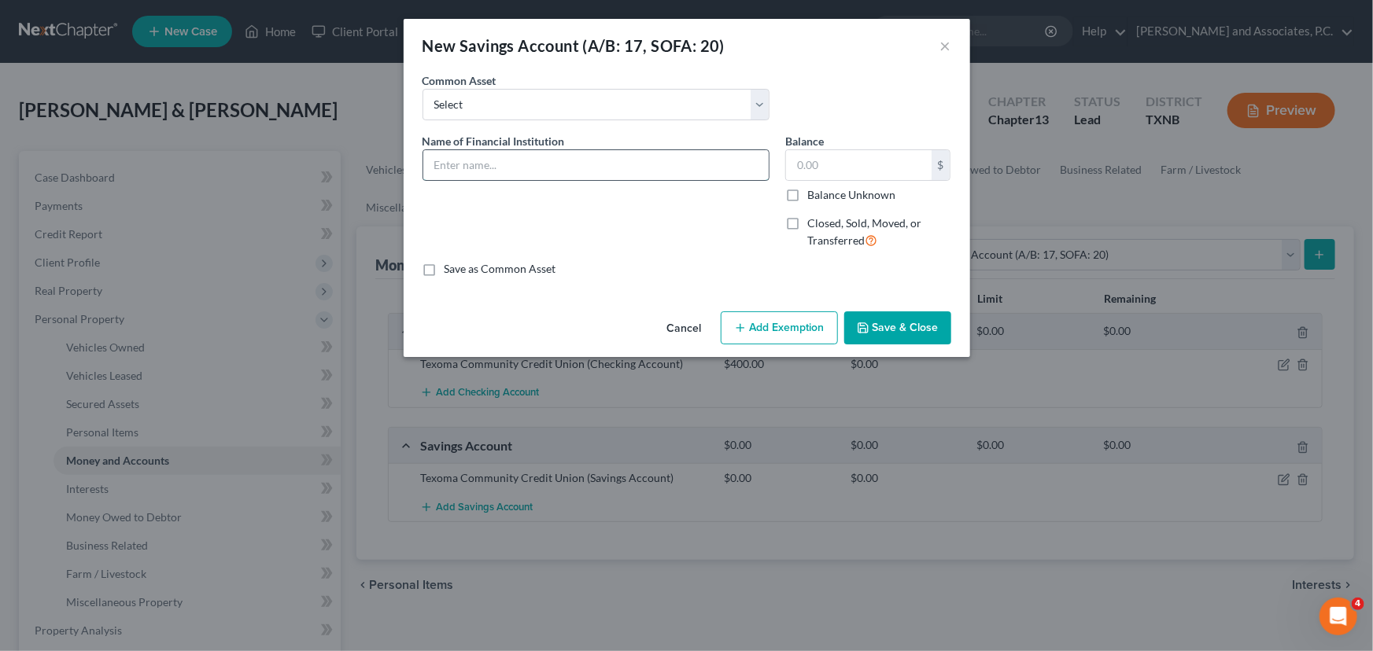
click at [481, 162] on input "text" at bounding box center [595, 165] width 345 height 30
type input "Union Square Federal Credit Union"
click at [814, 168] on input "text" at bounding box center [859, 165] width 146 height 30
type input "25.00"
click at [881, 334] on button "Save & Close" at bounding box center [897, 328] width 107 height 33
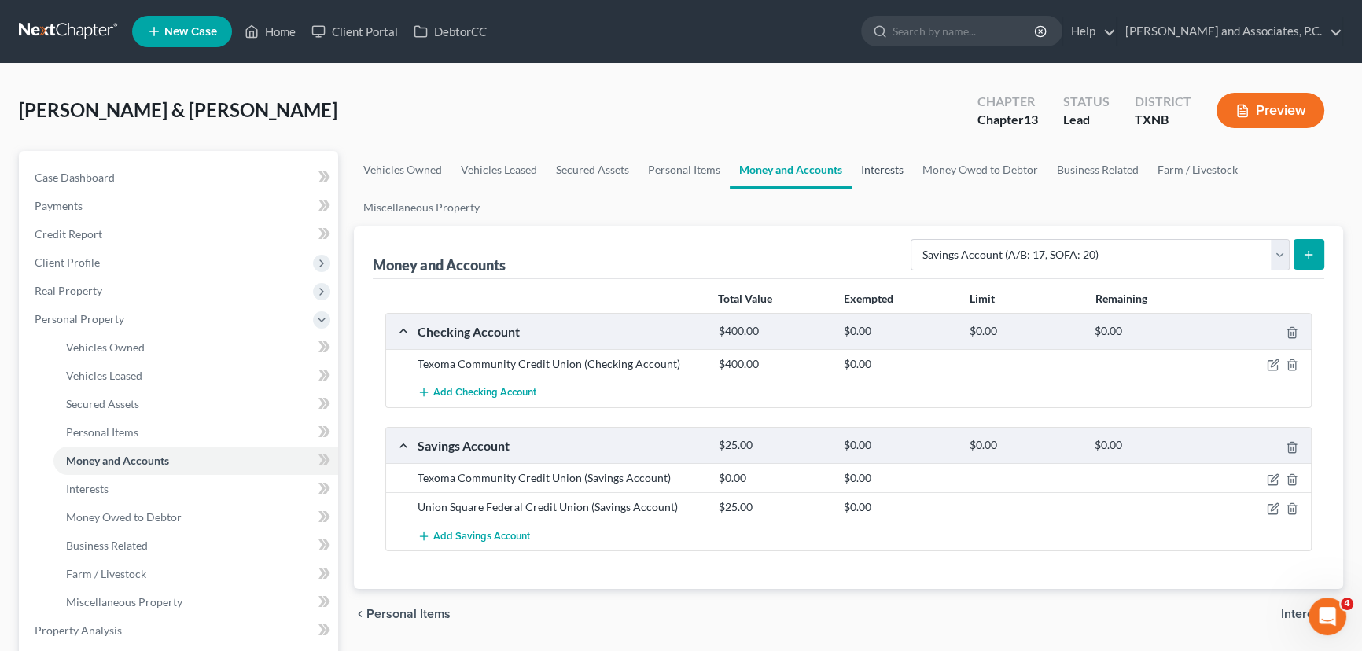
click at [889, 180] on link "Interests" at bounding box center [882, 170] width 61 height 38
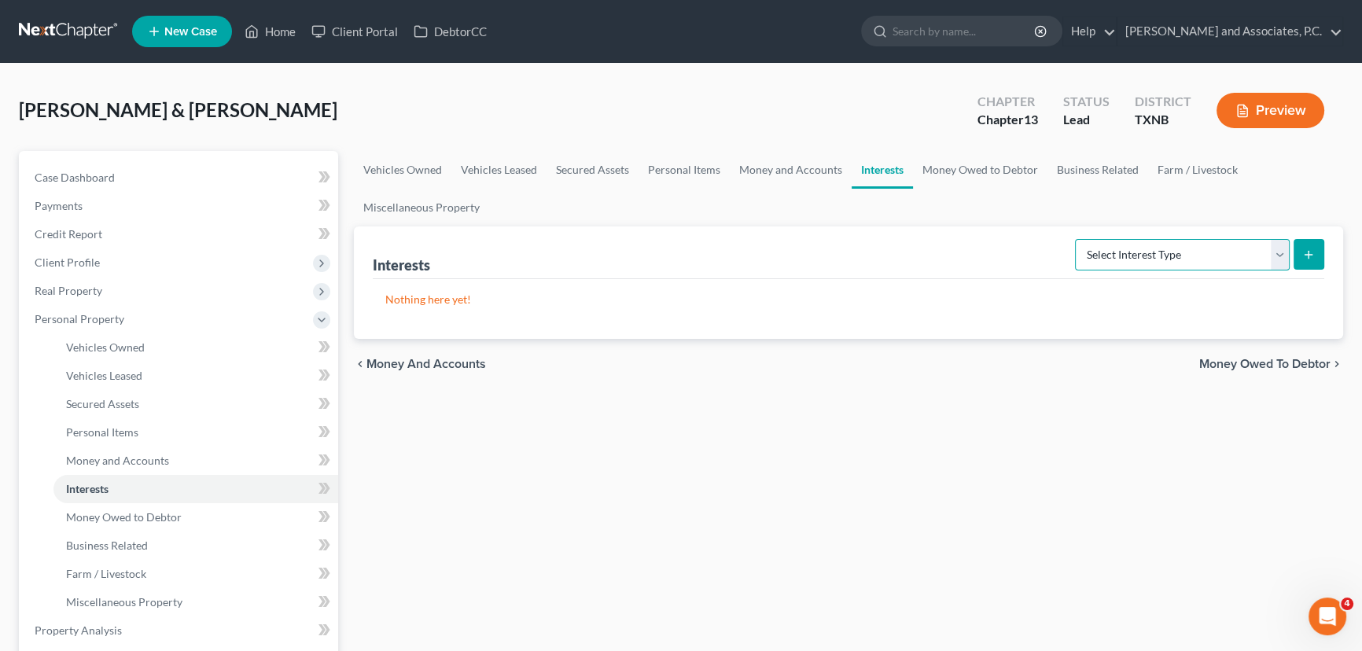
click at [1140, 239] on select "Select Interest Type 401K (A/B: 21) Annuity (A/B: 23) Bond (A/B: 18) Education …" at bounding box center [1182, 254] width 215 height 31
click at [1002, 198] on ul "Vehicles Owned Vehicles Leased Secured Assets Personal Items Money and Accounts…" at bounding box center [849, 189] width 990 height 76
click at [1134, 250] on select "Select Interest Type 401K (A/B: 21) Annuity (A/B: 23) Bond (A/B: 18) Education …" at bounding box center [1182, 254] width 215 height 31
click at [1037, 192] on ul "Vehicles Owned Vehicles Leased Secured Assets Personal Items Money and Accounts…" at bounding box center [849, 189] width 990 height 76
click at [1150, 257] on select "Select Interest Type 401K (A/B: 21) Annuity (A/B: 23) Bond (A/B: 18) Education …" at bounding box center [1182, 254] width 215 height 31
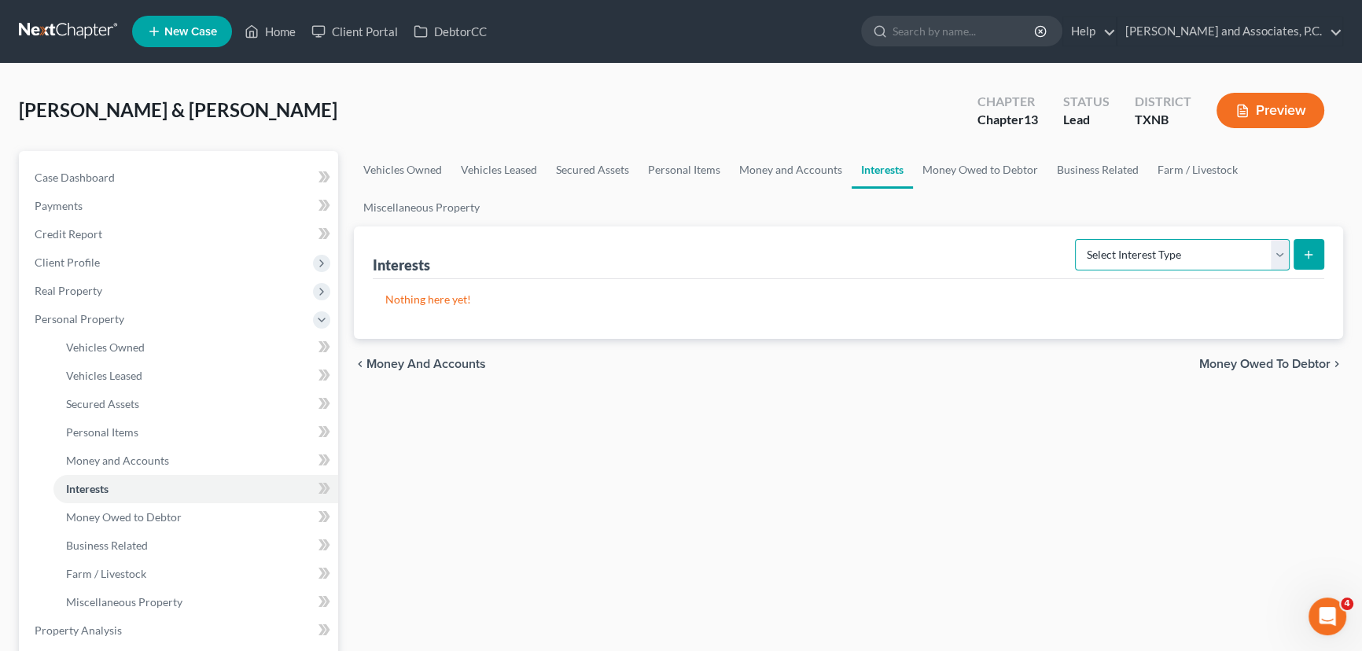
select select "term_life_insurance"
click at [1078, 239] on select "Select Interest Type 401K (A/B: 21) Annuity (A/B: 23) Bond (A/B: 18) Education …" at bounding box center [1182, 254] width 215 height 31
click at [1307, 254] on icon "submit" at bounding box center [1309, 255] width 13 height 13
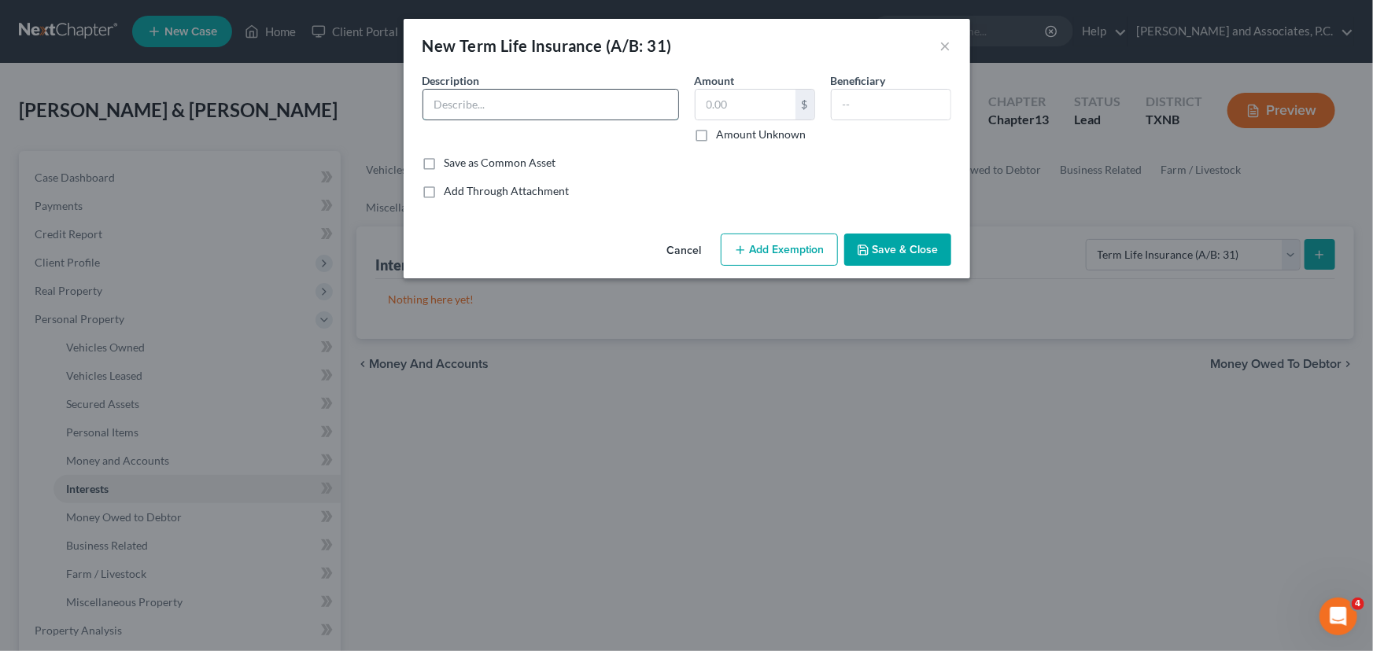
click at [463, 103] on input "text" at bounding box center [550, 105] width 255 height 30
click at [459, 105] on input "AARp (Value $25,000.00)" at bounding box center [550, 105] width 255 height 30
type input "AARP (Value $25,000.00)"
click at [883, 256] on button "Save & Close" at bounding box center [897, 250] width 107 height 33
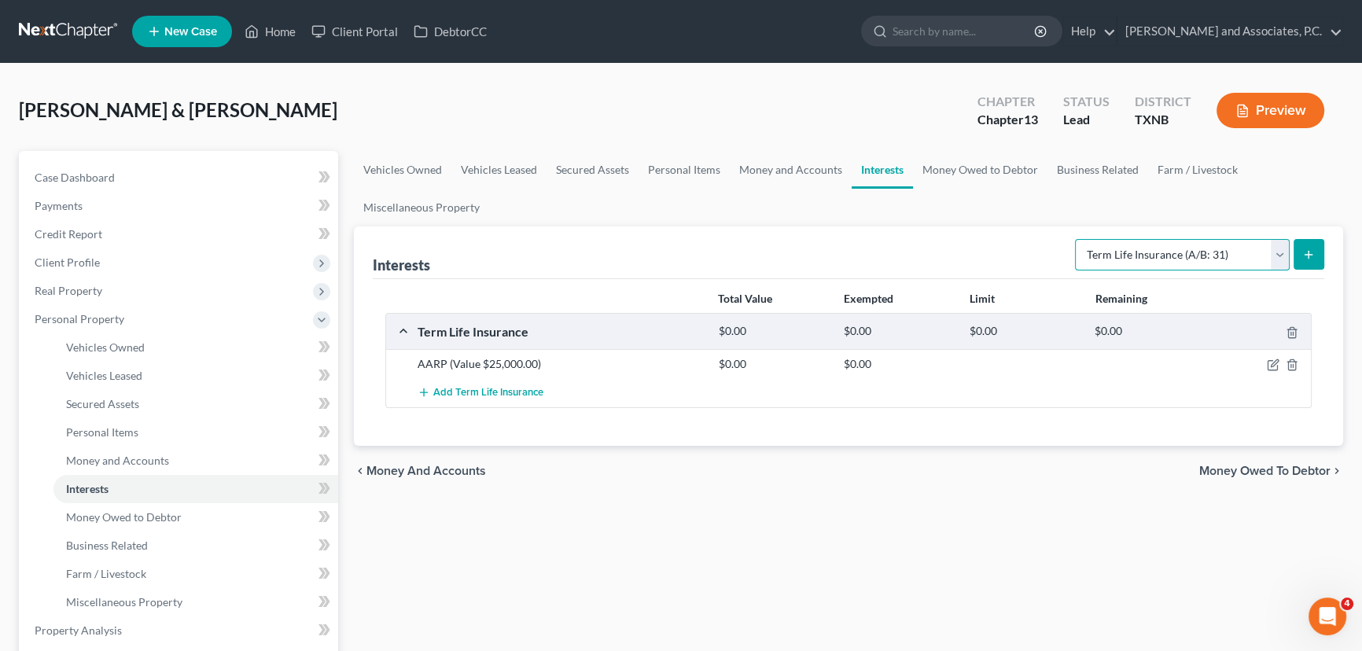
click at [1204, 249] on select "Select Interest Type 401K (A/B: 21) Annuity (A/B: 23) Bond (A/B: 18) Education …" at bounding box center [1182, 254] width 215 height 31
click at [1078, 239] on select "Select Interest Type 401K (A/B: 21) Annuity (A/B: 23) Bond (A/B: 18) Education …" at bounding box center [1182, 254] width 215 height 31
click at [1306, 260] on button "submit" at bounding box center [1309, 254] width 31 height 31
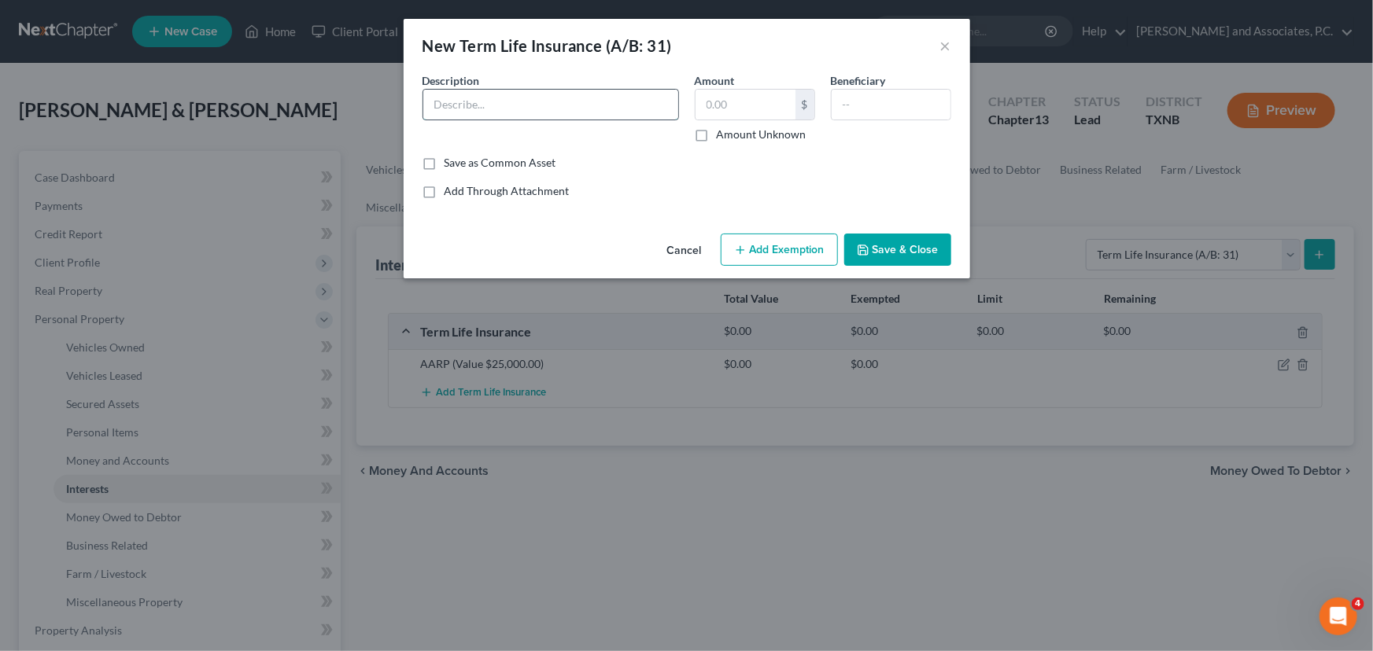
click at [463, 106] on input "text" at bounding box center [550, 105] width 255 height 30
type input "S"
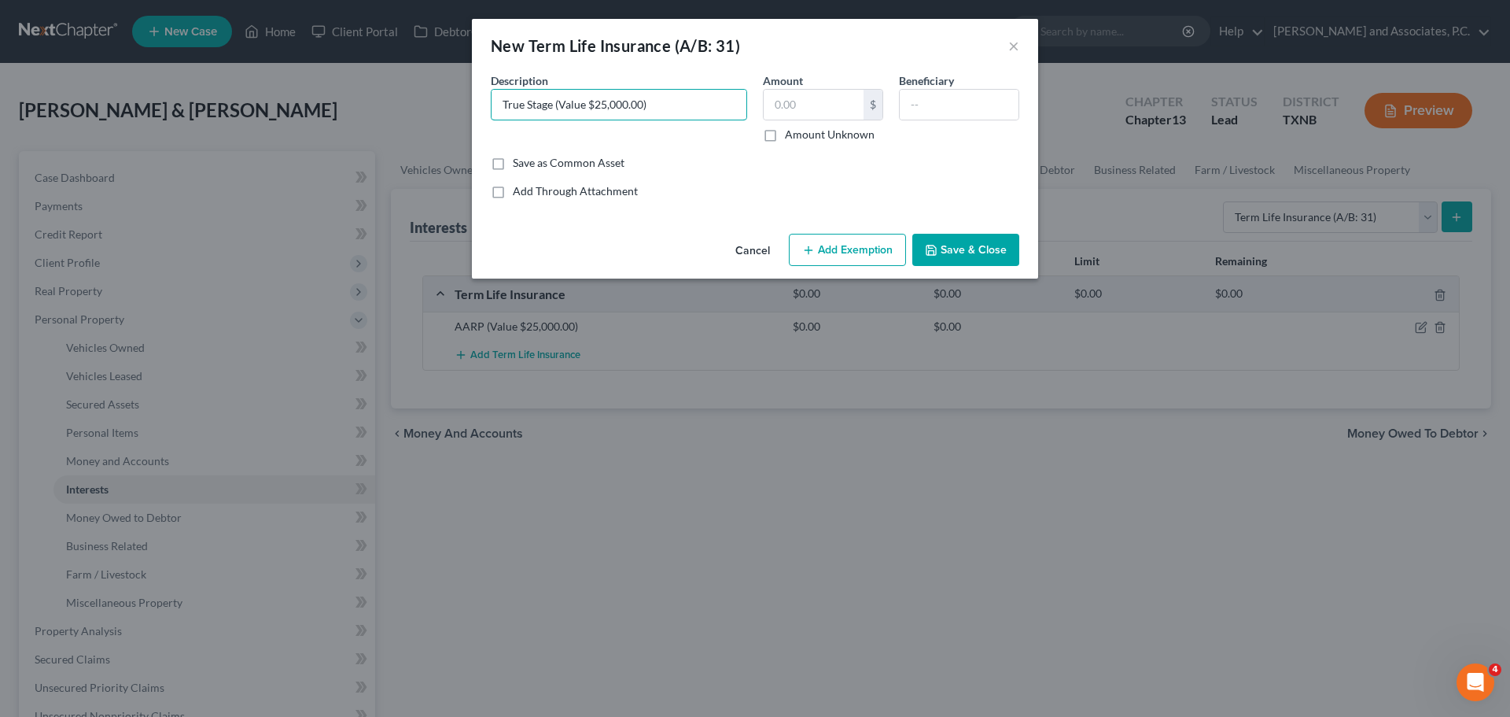
type input "True Stage (Value $25,000.00)"
click at [973, 248] on button "Save & Close" at bounding box center [965, 250] width 107 height 33
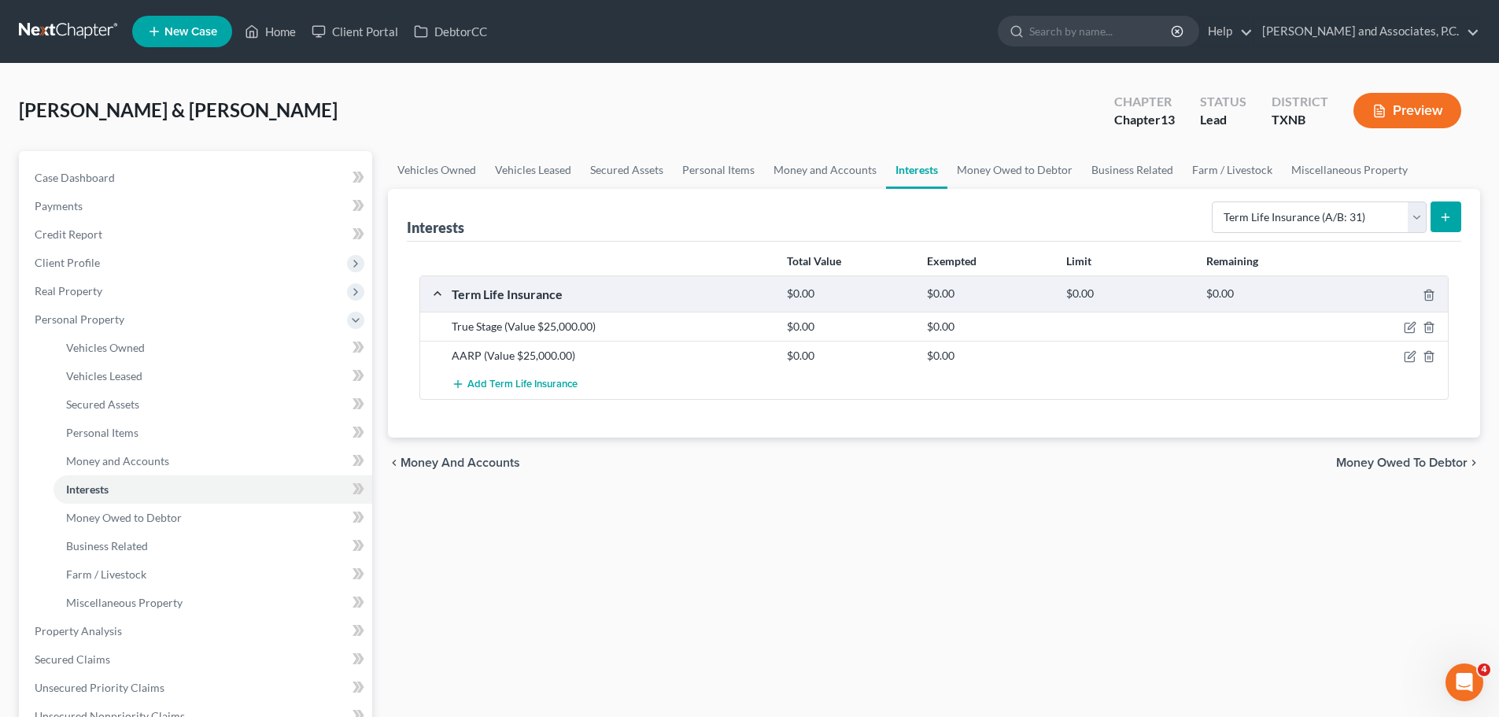
drag, startPoint x: 1123, startPoint y: 490, endPoint x: 1114, endPoint y: 386, distance: 104.3
click at [1123, 489] on div "Vehicles Owned Vehicles Leased Secured Assets Personal Items Money and Accounts…" at bounding box center [934, 633] width 1108 height 965
click at [988, 177] on link "Money Owed to Debtor" at bounding box center [1014, 170] width 135 height 38
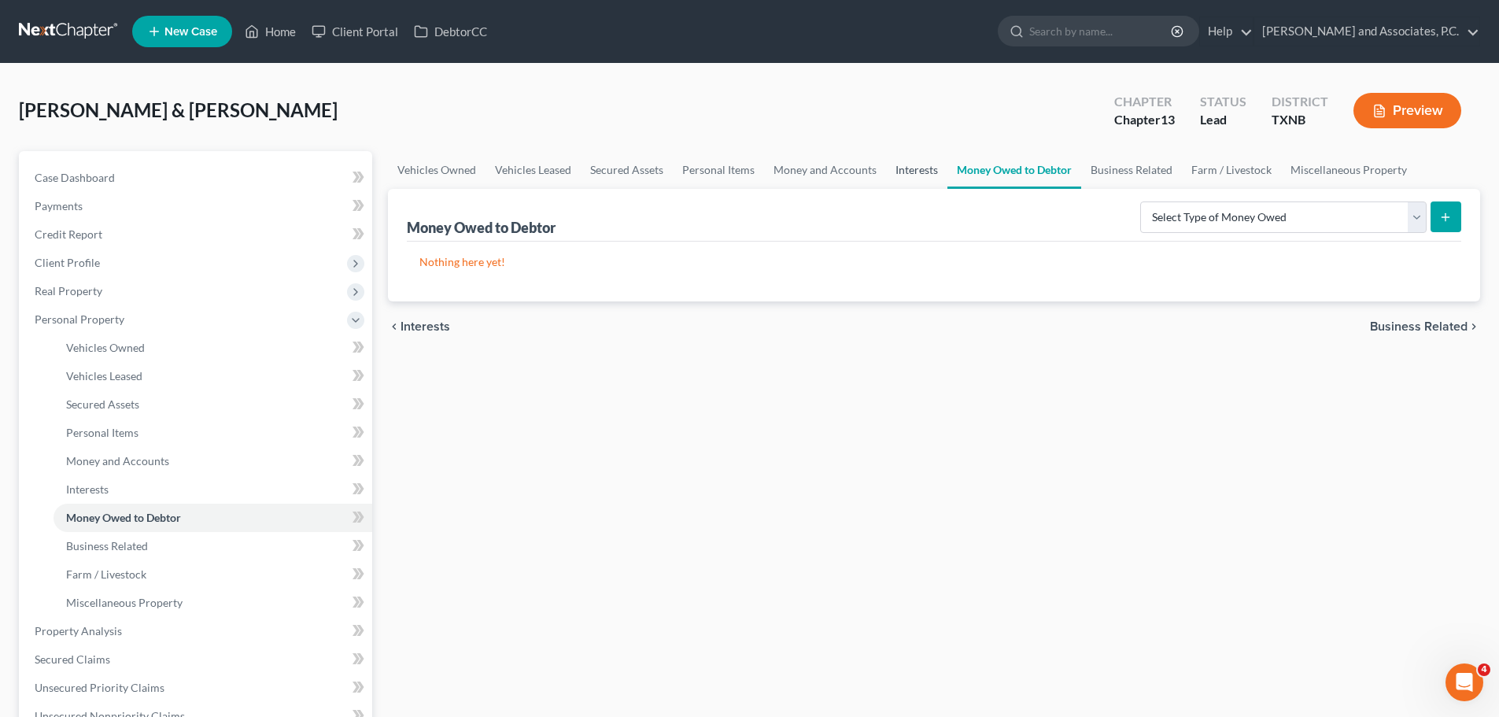
click at [916, 171] on link "Interests" at bounding box center [916, 170] width 61 height 38
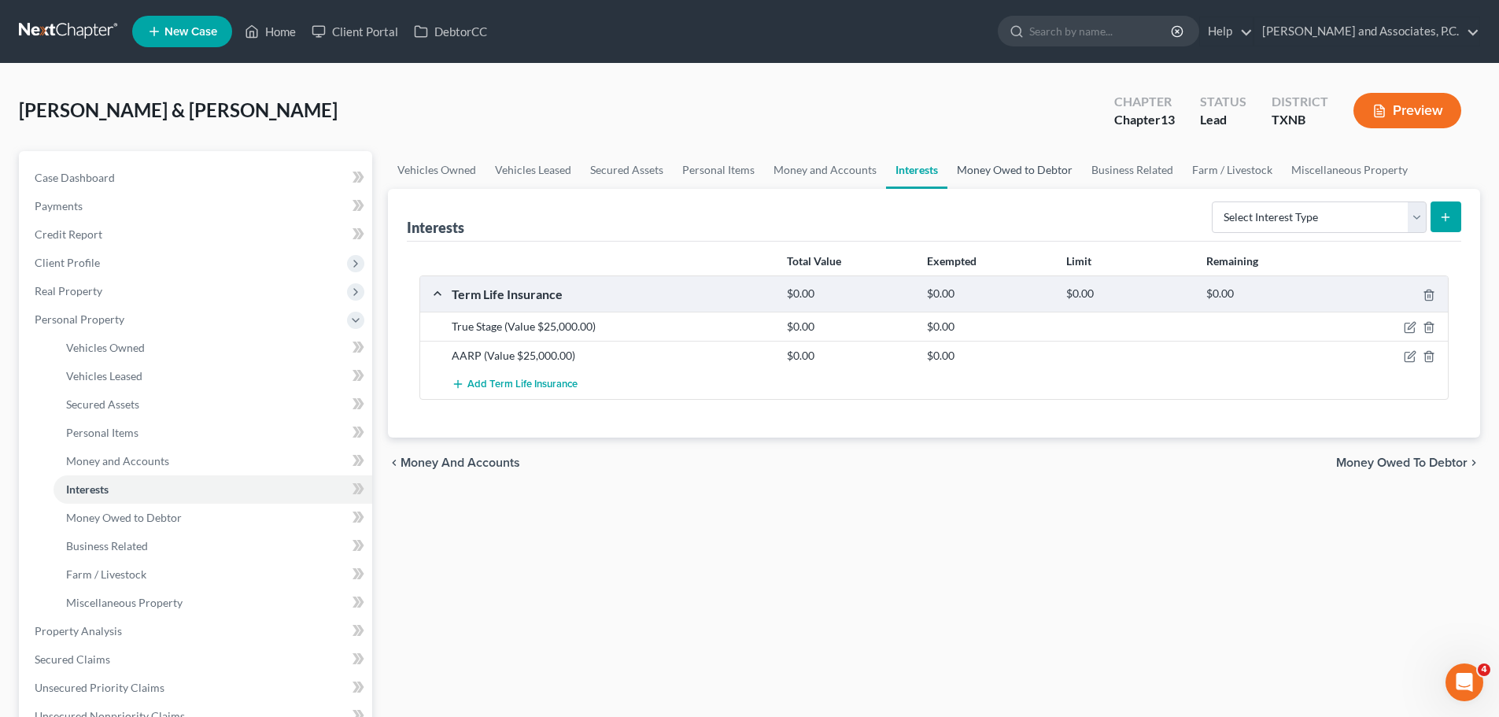
click at [1017, 172] on link "Money Owed to Debtor" at bounding box center [1014, 170] width 135 height 38
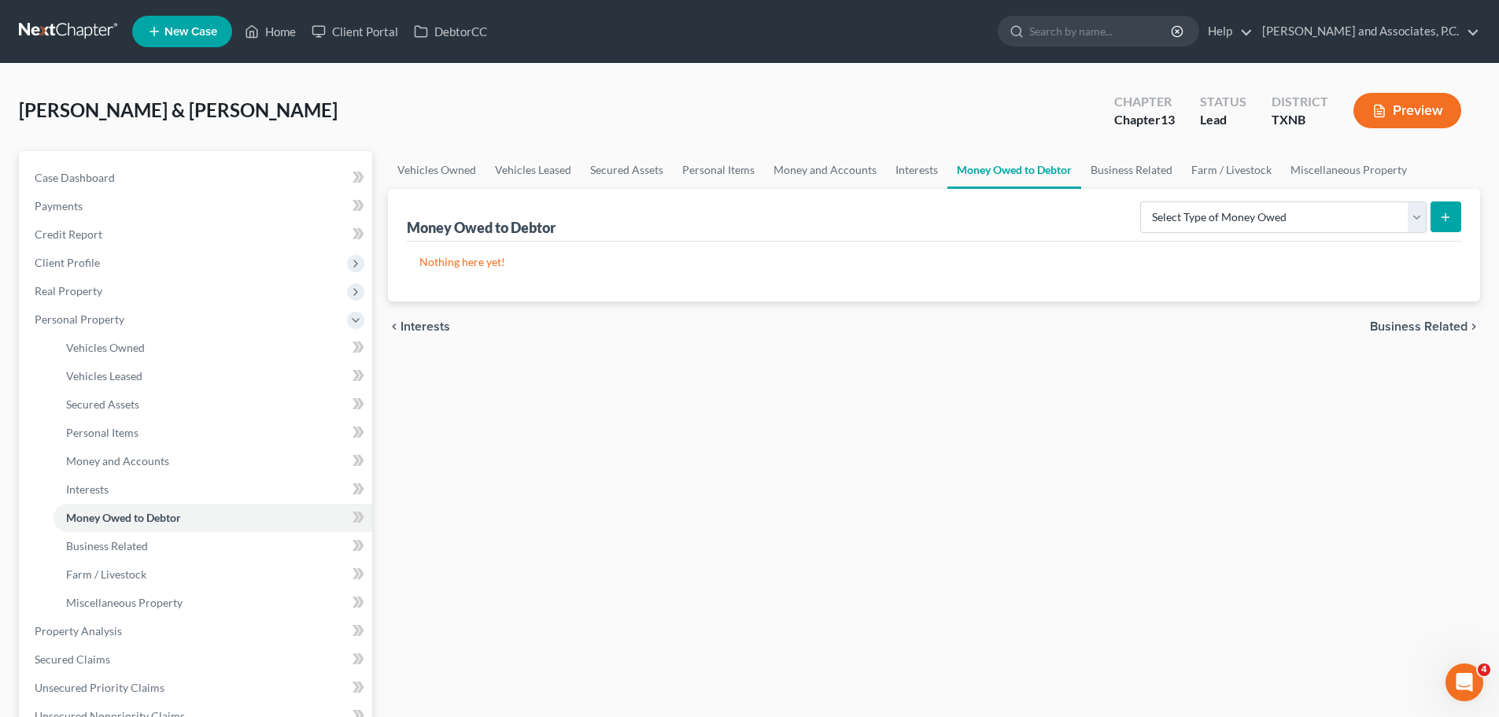
click at [779, 497] on div "Vehicles Owned Vehicles Leased Secured Assets Personal Items Money and Accounts…" at bounding box center [934, 633] width 1108 height 965
drag, startPoint x: 1060, startPoint y: 463, endPoint x: 1067, endPoint y: 396, distance: 68.0
click at [1057, 454] on div "Vehicles Owned Vehicles Leased Secured Assets Personal Items Money and Accounts…" at bounding box center [934, 633] width 1108 height 965
click at [1097, 432] on div "Vehicles Owned Vehicles Leased Secured Assets Personal Items Money and Accounts…" at bounding box center [934, 633] width 1108 height 965
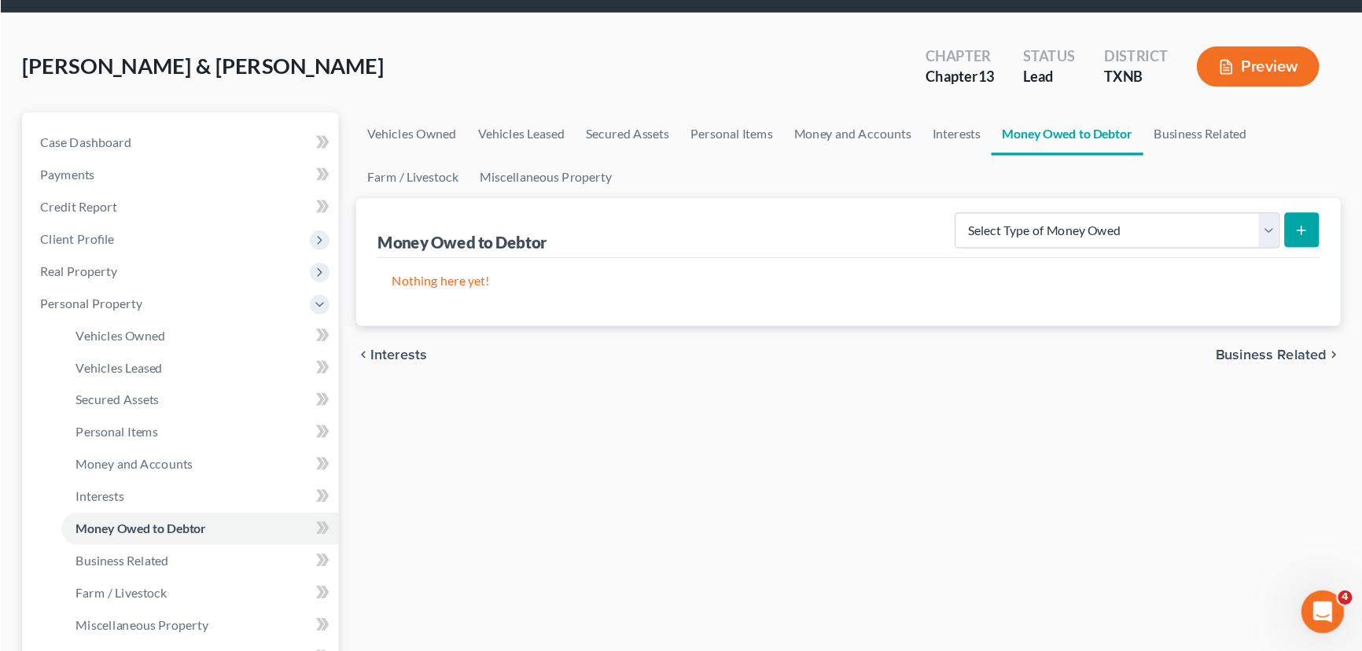
scroll to position [52, 0]
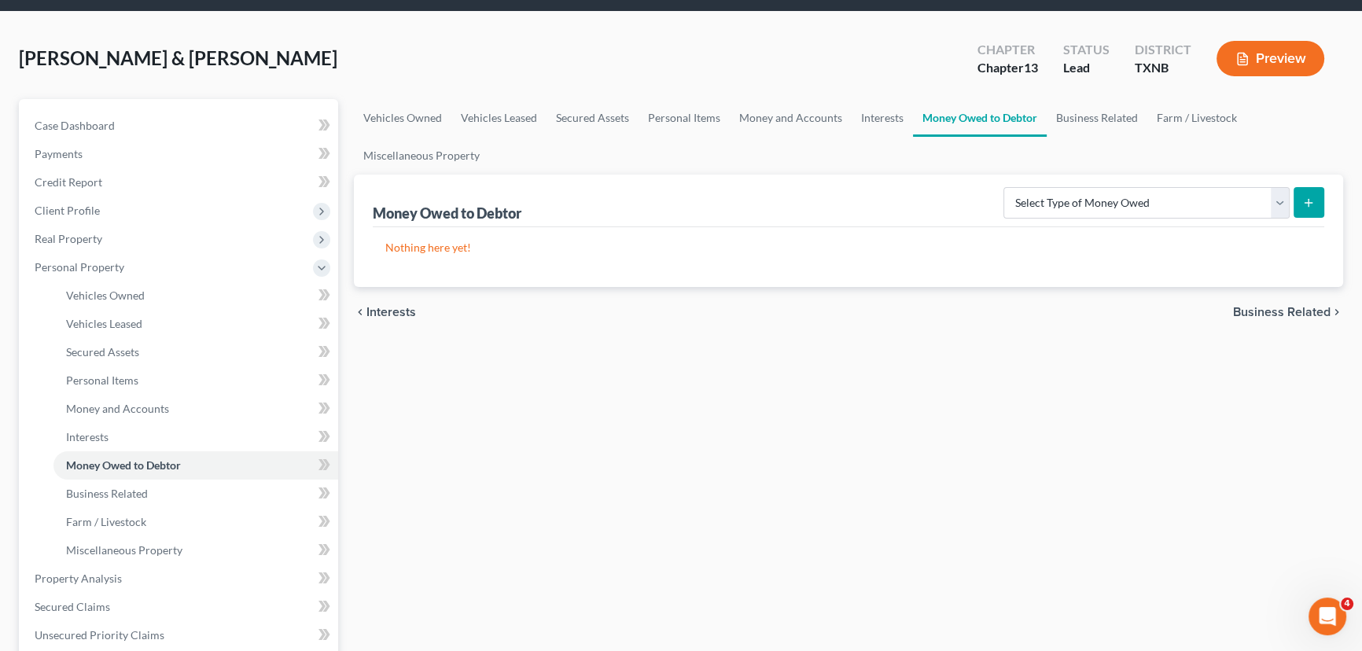
click at [912, 382] on div "Vehicles Owned Vehicles Leased Secured Assets Personal Items Money and Accounts…" at bounding box center [848, 581] width 1005 height 965
click at [894, 345] on div "Vehicles Owned Vehicles Leased Secured Assets Personal Items Money and Accounts…" at bounding box center [848, 581] width 1005 height 965
drag, startPoint x: 993, startPoint y: 403, endPoint x: 1023, endPoint y: 323, distance: 84.9
click at [991, 399] on div "Vehicles Owned Vehicles Leased Secured Assets Personal Items Money and Accounts…" at bounding box center [848, 581] width 1005 height 965
click at [1089, 120] on link "Business Related" at bounding box center [1097, 118] width 101 height 38
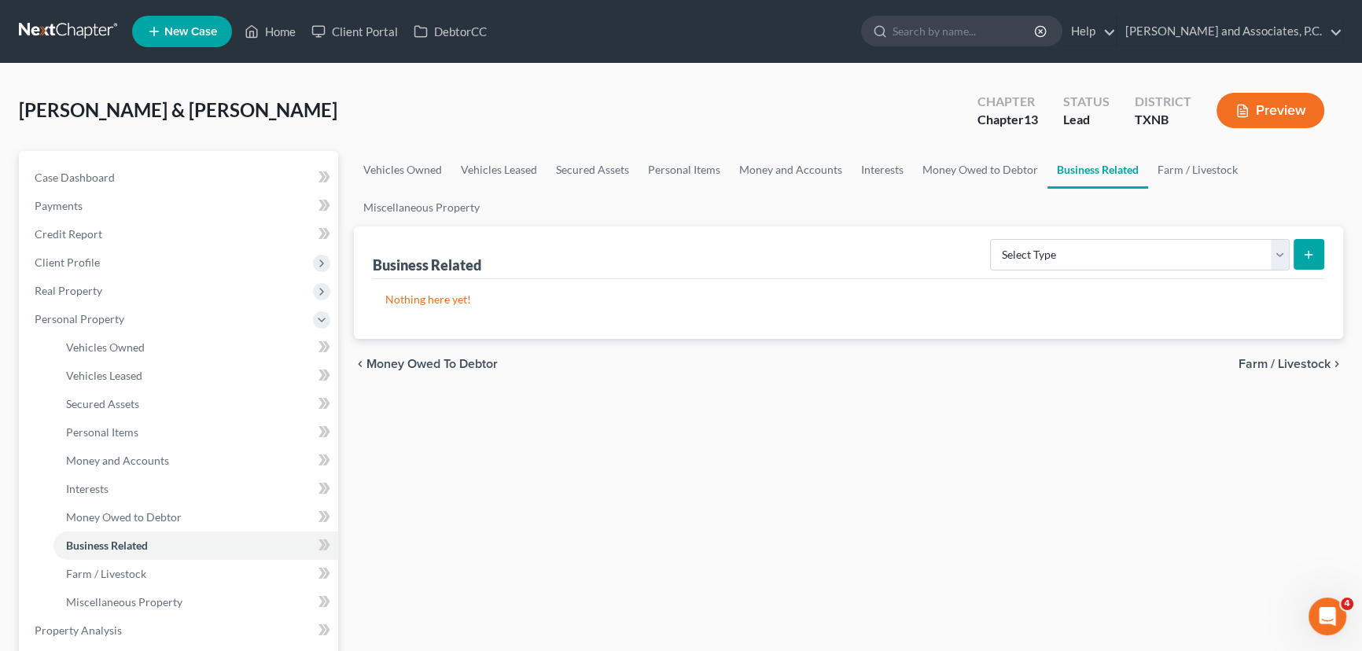
click at [827, 432] on div "Vehicles Owned Vehicles Leased Secured Assets Personal Items Money and Accounts…" at bounding box center [848, 633] width 1005 height 965
click at [829, 474] on div "Vehicles Owned Vehicles Leased Secured Assets Personal Items Money and Accounts…" at bounding box center [848, 633] width 1005 height 965
drag, startPoint x: 941, startPoint y: 429, endPoint x: 952, endPoint y: 416, distance: 17.3
click at [941, 429] on div "Vehicles Owned Vehicles Leased Secured Assets Personal Items Money and Accounts…" at bounding box center [848, 633] width 1005 height 965
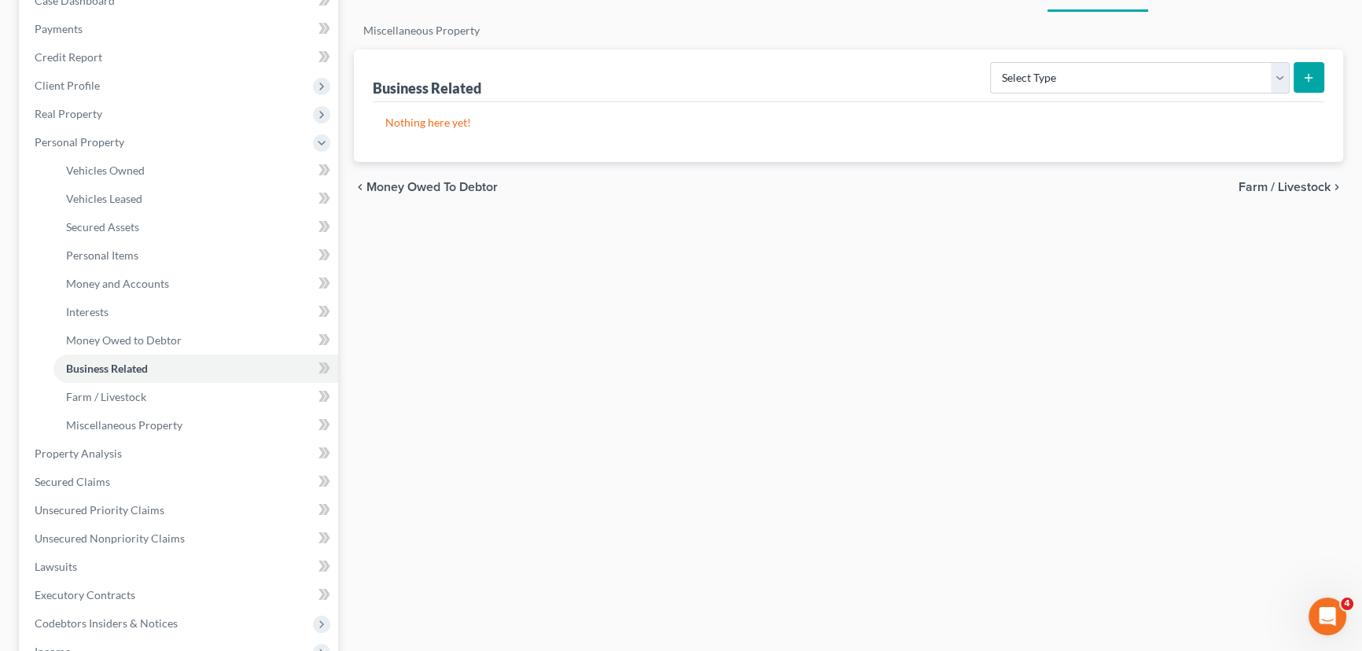
scroll to position [165, 0]
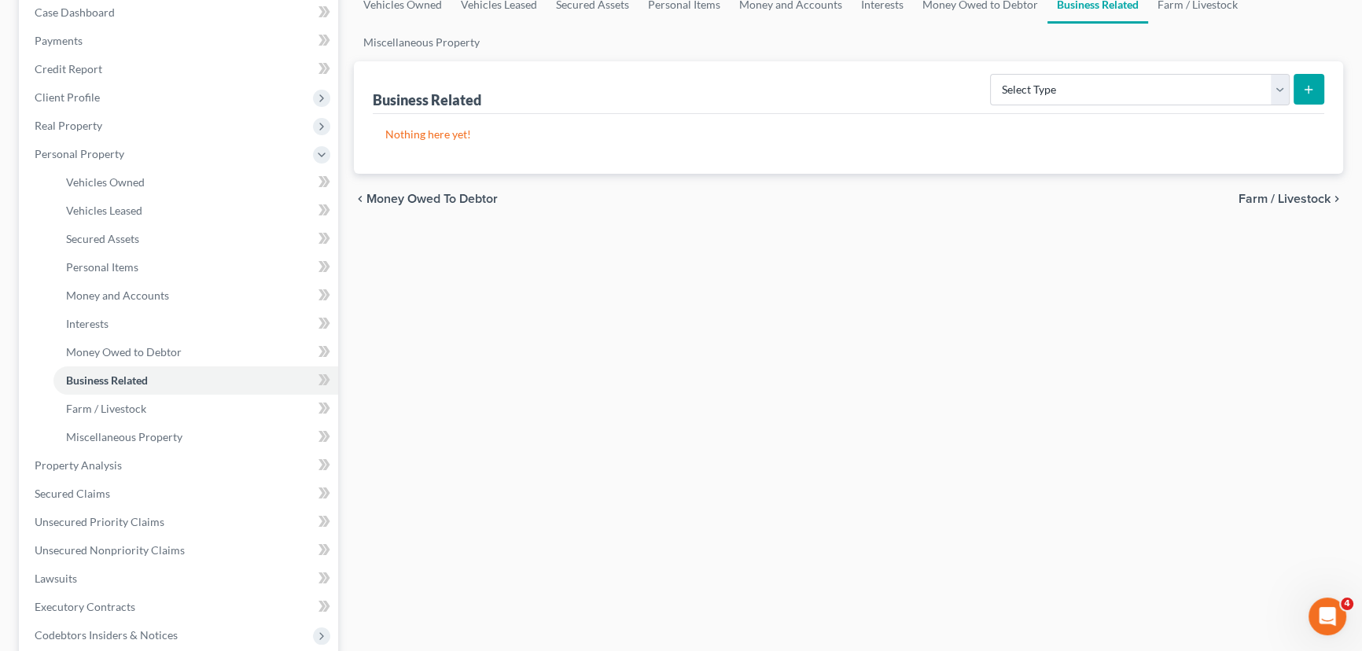
click at [883, 383] on div "Vehicles Owned Vehicles Leased Secured Assets Personal Items Money and Accounts…" at bounding box center [848, 468] width 1005 height 965
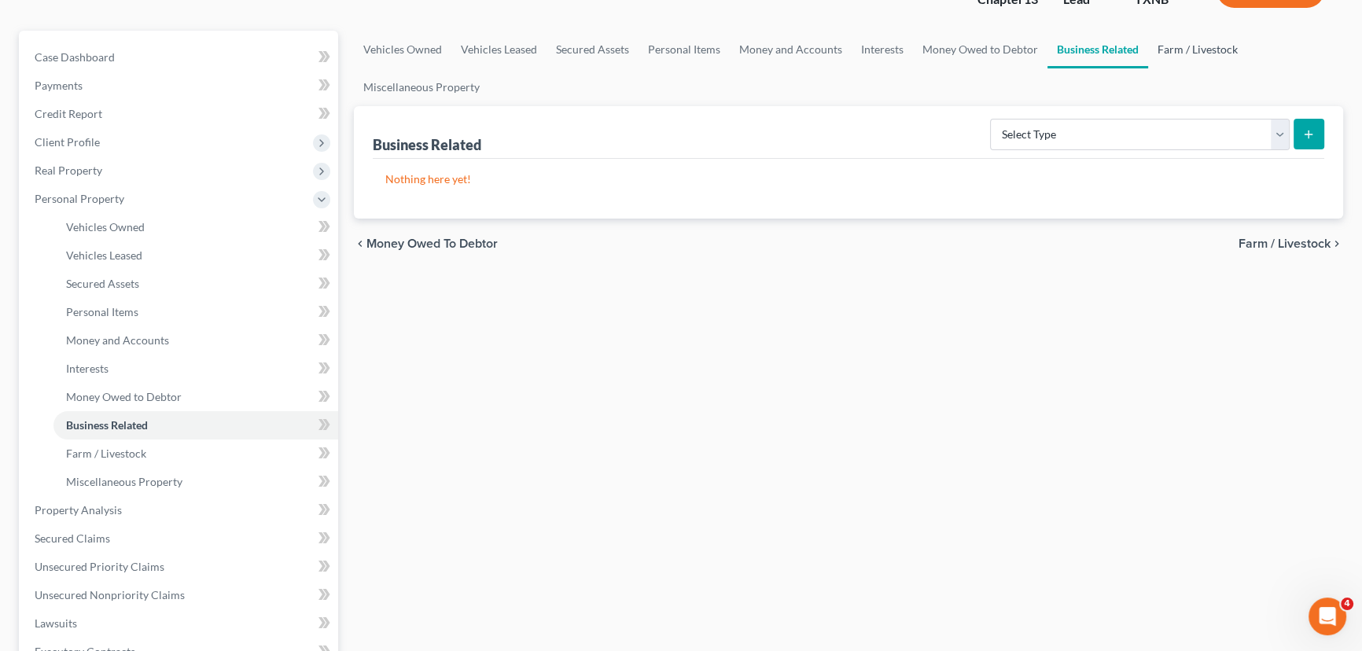
scroll to position [22, 0]
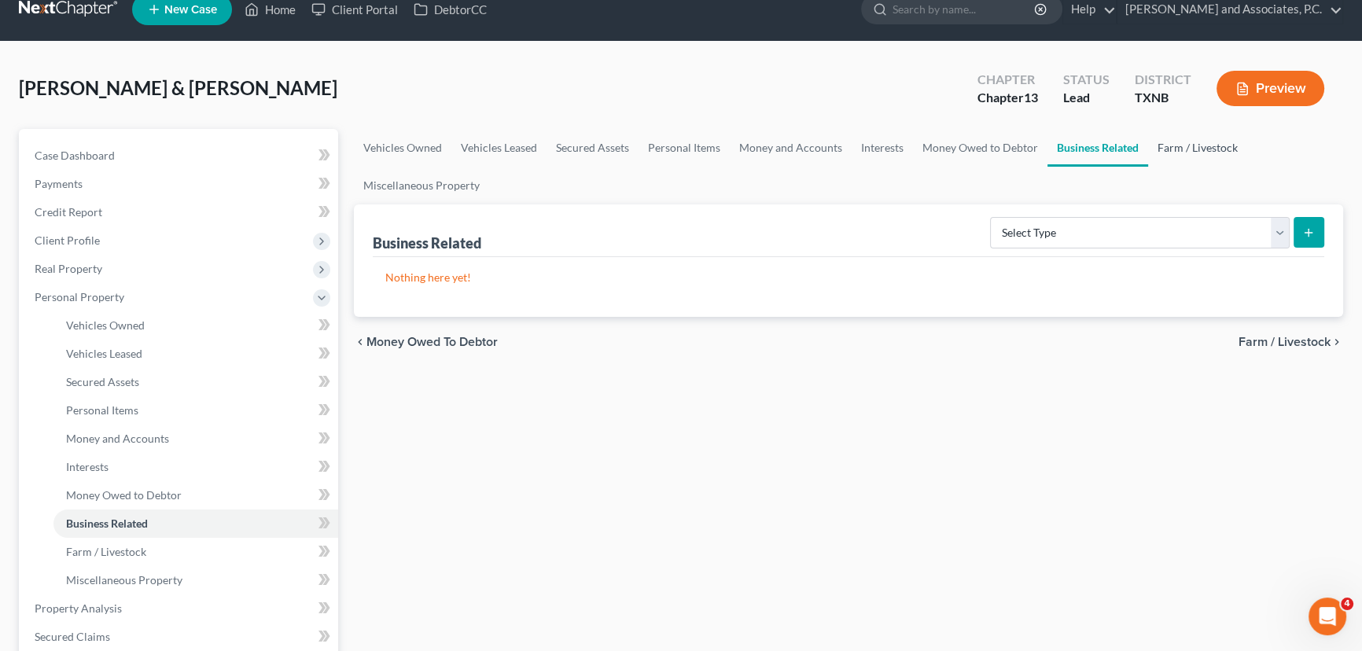
click at [1209, 160] on link "Farm / Livestock" at bounding box center [1197, 148] width 99 height 38
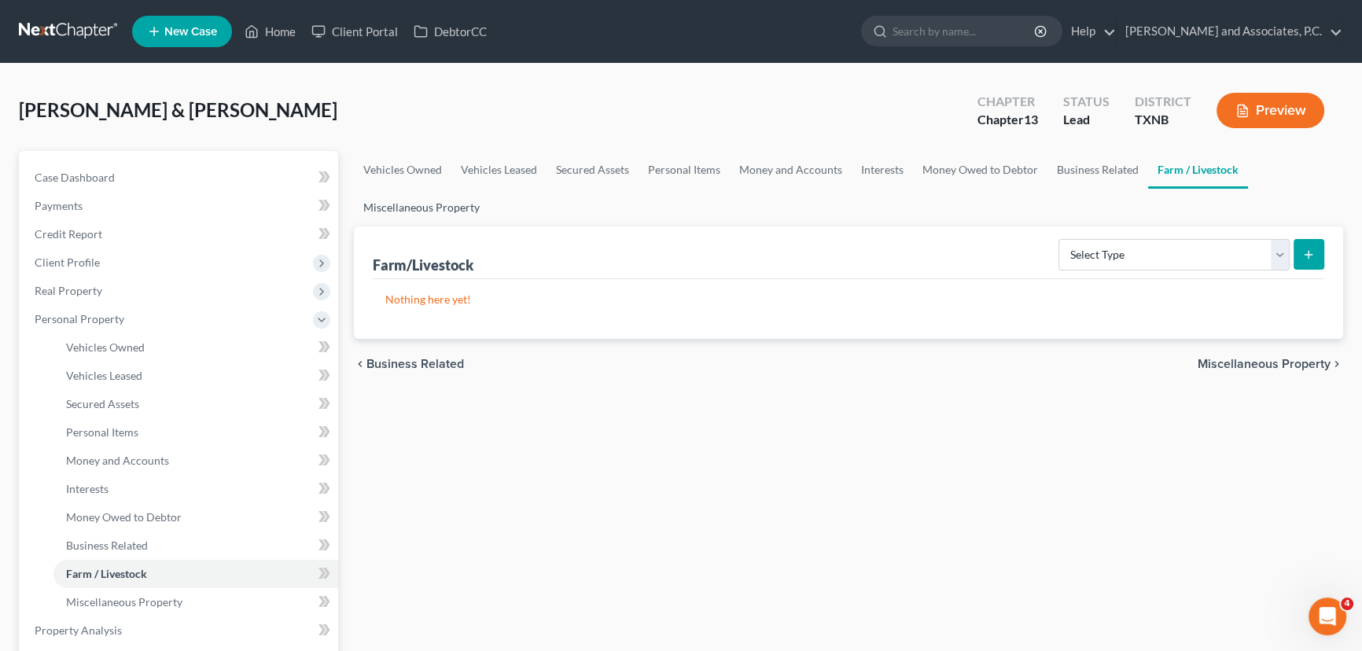
click at [414, 212] on link "Miscellaneous Property" at bounding box center [421, 208] width 135 height 38
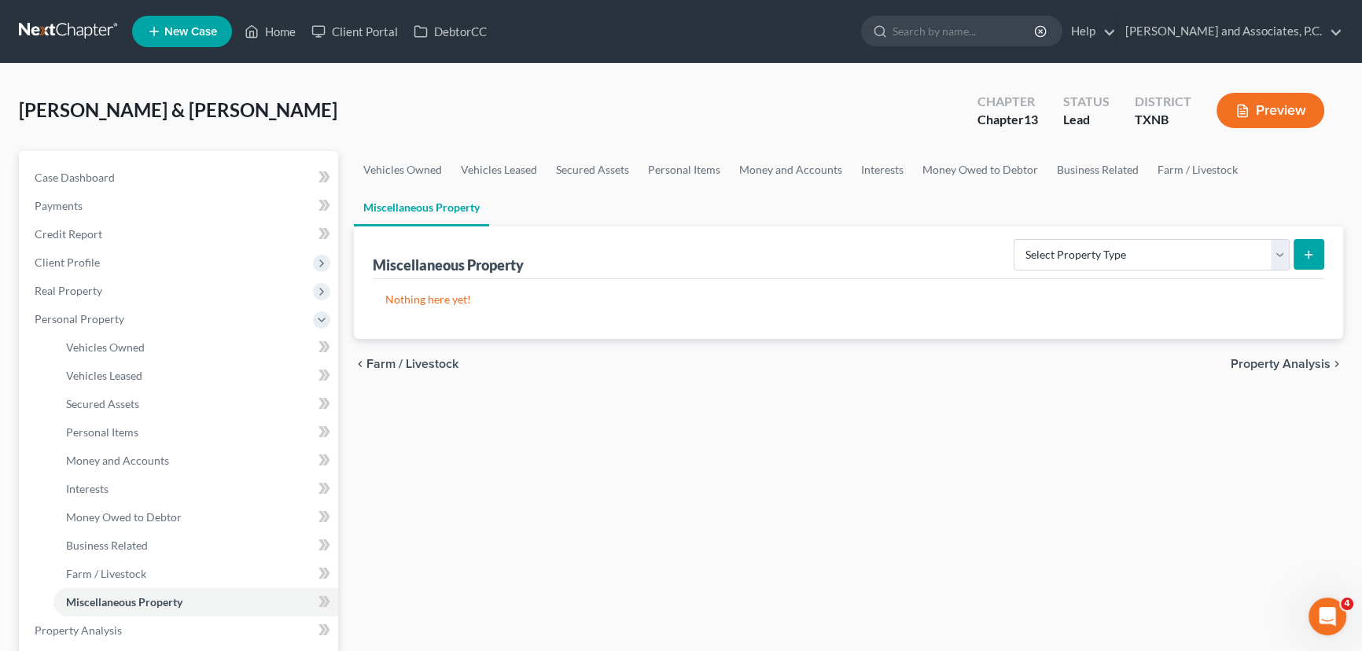
click at [546, 422] on div "Vehicles Owned Vehicles Leased Secured Assets Personal Items Money and Accounts…" at bounding box center [848, 633] width 1005 height 965
click at [1039, 252] on select "Select Property Type Assigned for Creditor Benefit Within 1 Year (SOFA: 12) Hol…" at bounding box center [1152, 254] width 276 height 31
drag, startPoint x: 1016, startPoint y: 197, endPoint x: 1023, endPoint y: 201, distance: 8.8
click at [1016, 197] on ul "Vehicles Owned Vehicles Leased Secured Assets Personal Items Money and Accounts…" at bounding box center [849, 189] width 990 height 76
click at [1025, 253] on select "Select Property Type Assigned for Creditor Benefit Within 1 Year (SOFA: 12) Hol…" at bounding box center [1152, 254] width 276 height 31
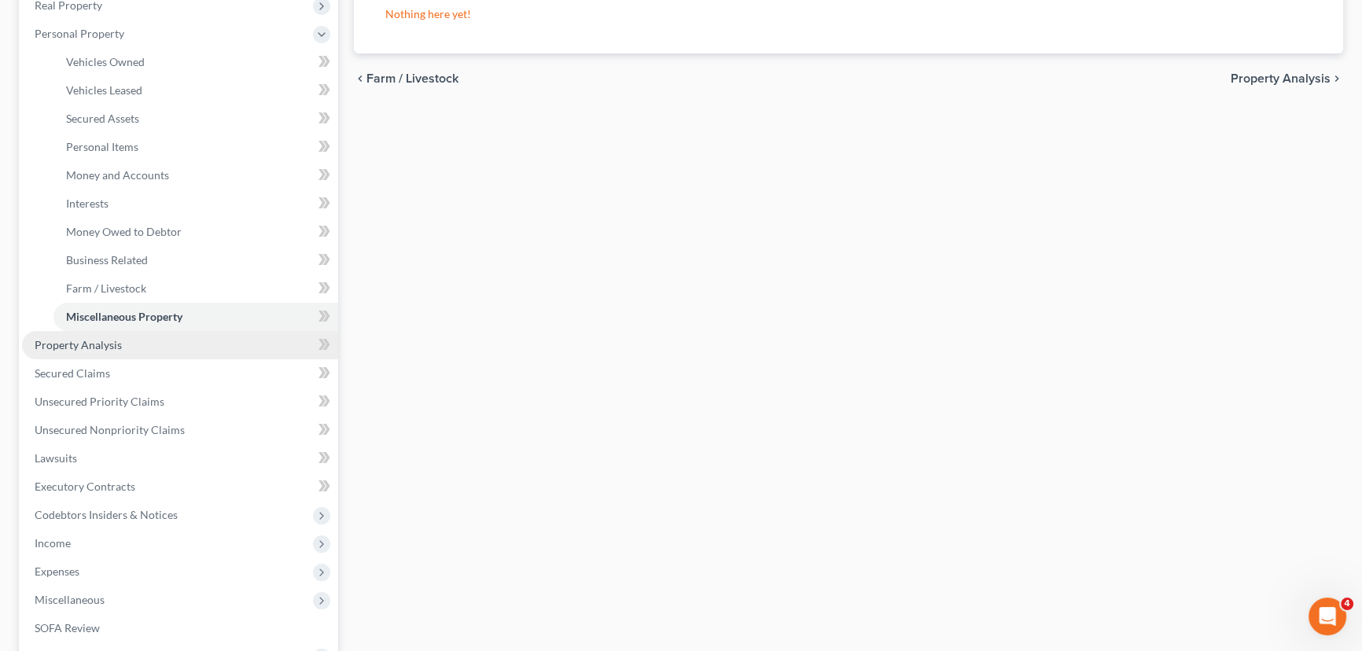
click at [73, 344] on span "Property Analysis" at bounding box center [78, 344] width 87 height 13
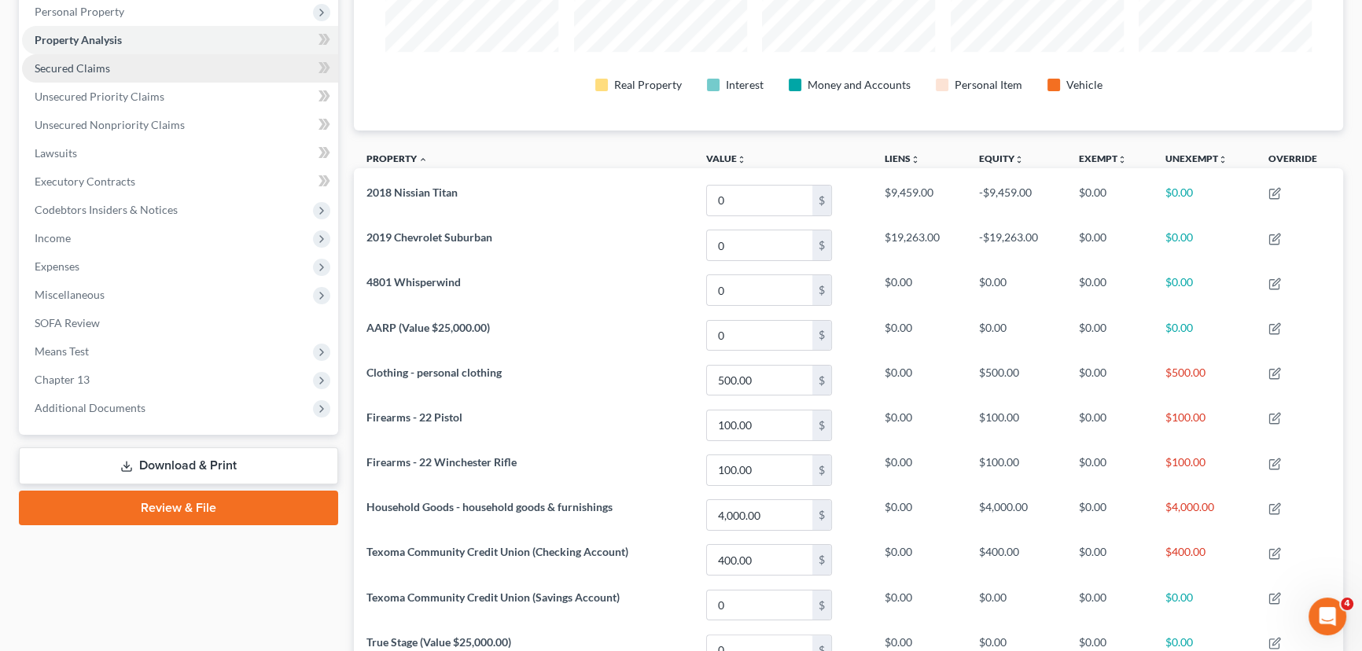
click at [93, 61] on span "Secured Claims" at bounding box center [73, 67] width 76 height 13
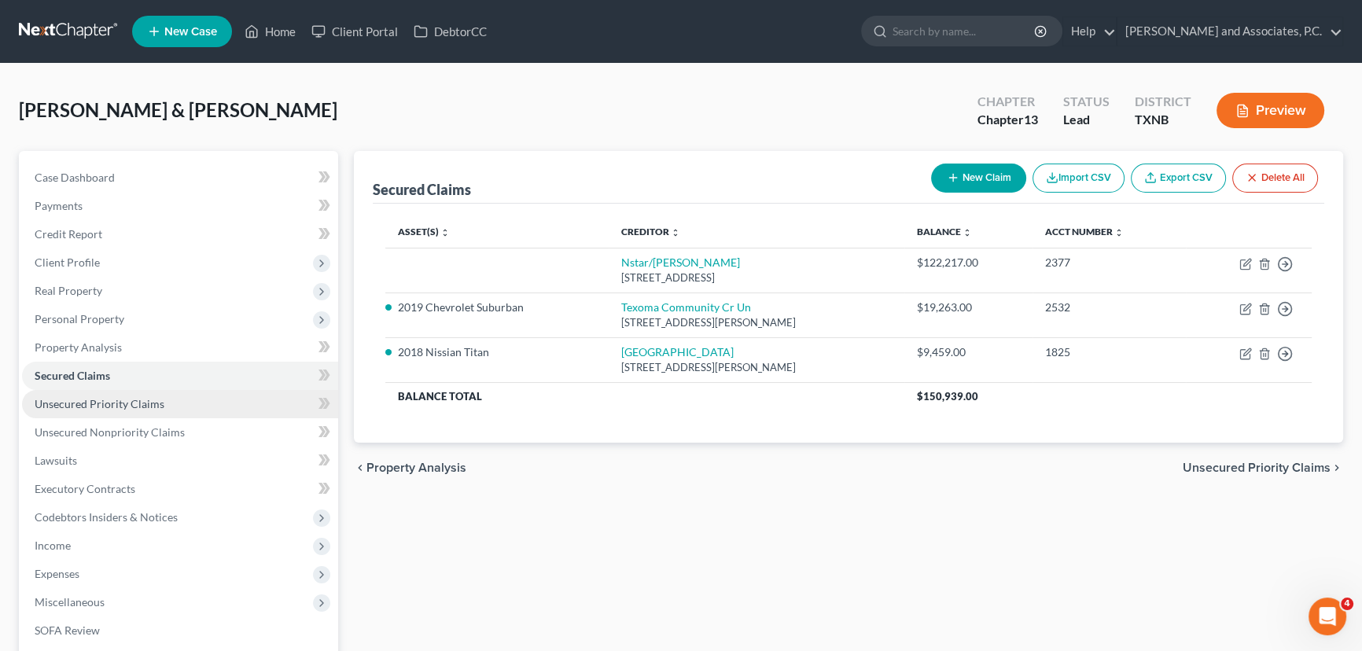
click at [144, 404] on span "Unsecured Priority Claims" at bounding box center [100, 403] width 130 height 13
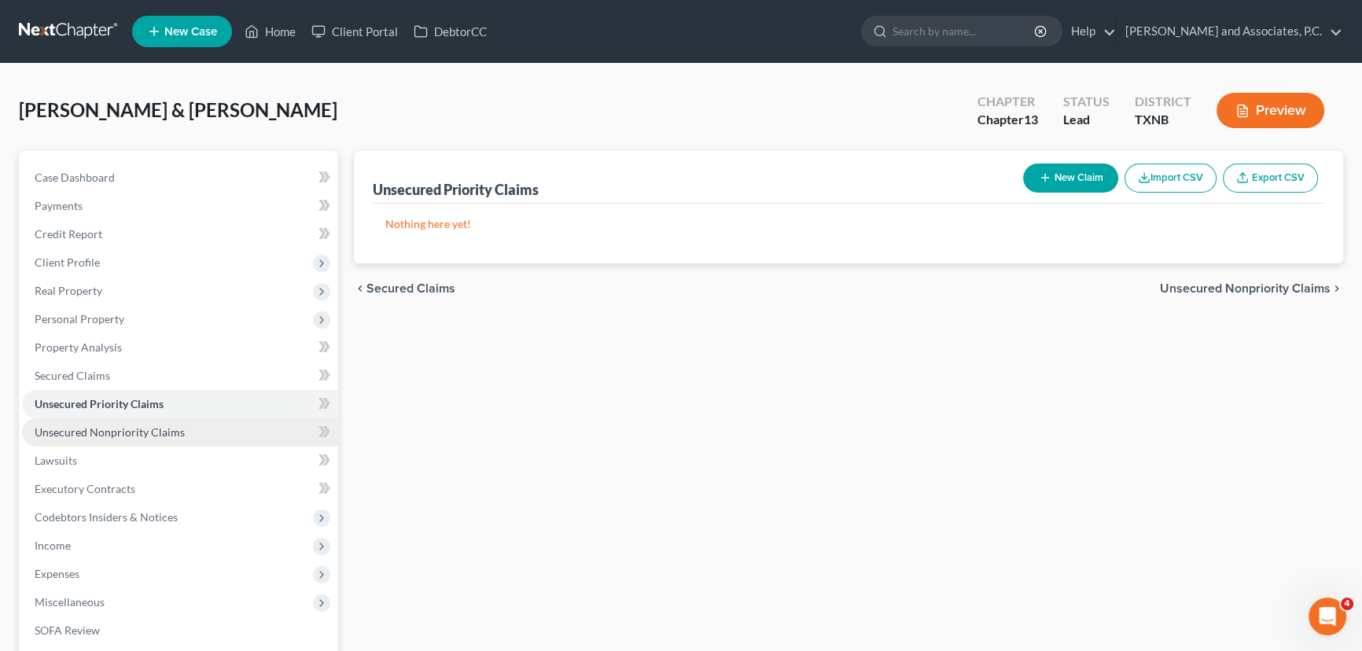
click at [226, 433] on link "Unsecured Nonpriority Claims" at bounding box center [180, 432] width 316 height 28
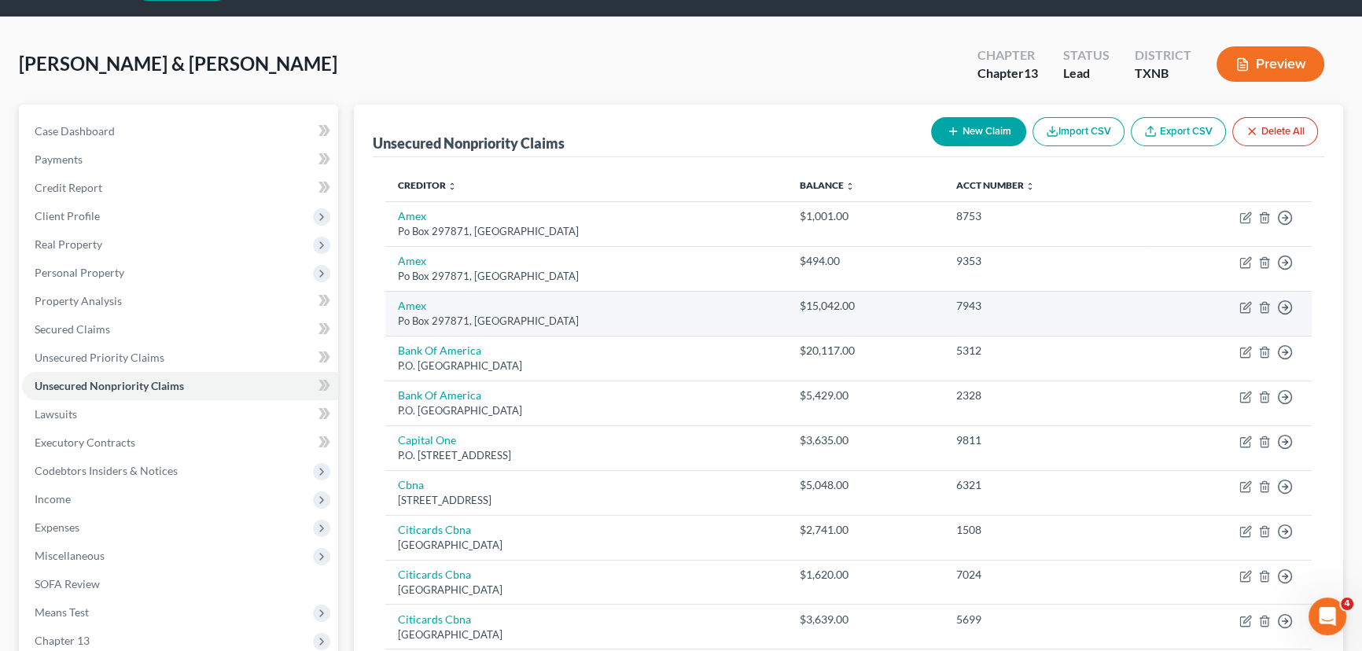
scroll to position [71, 0]
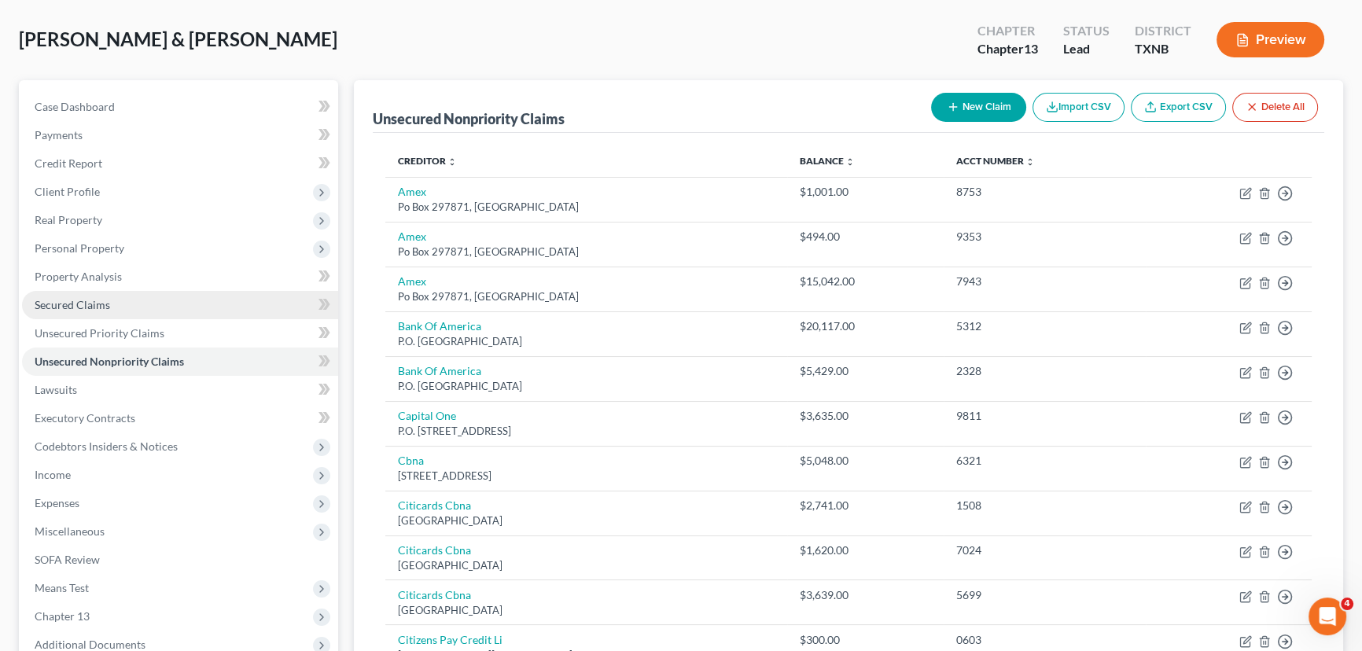
click at [113, 302] on link "Secured Claims" at bounding box center [180, 305] width 316 height 28
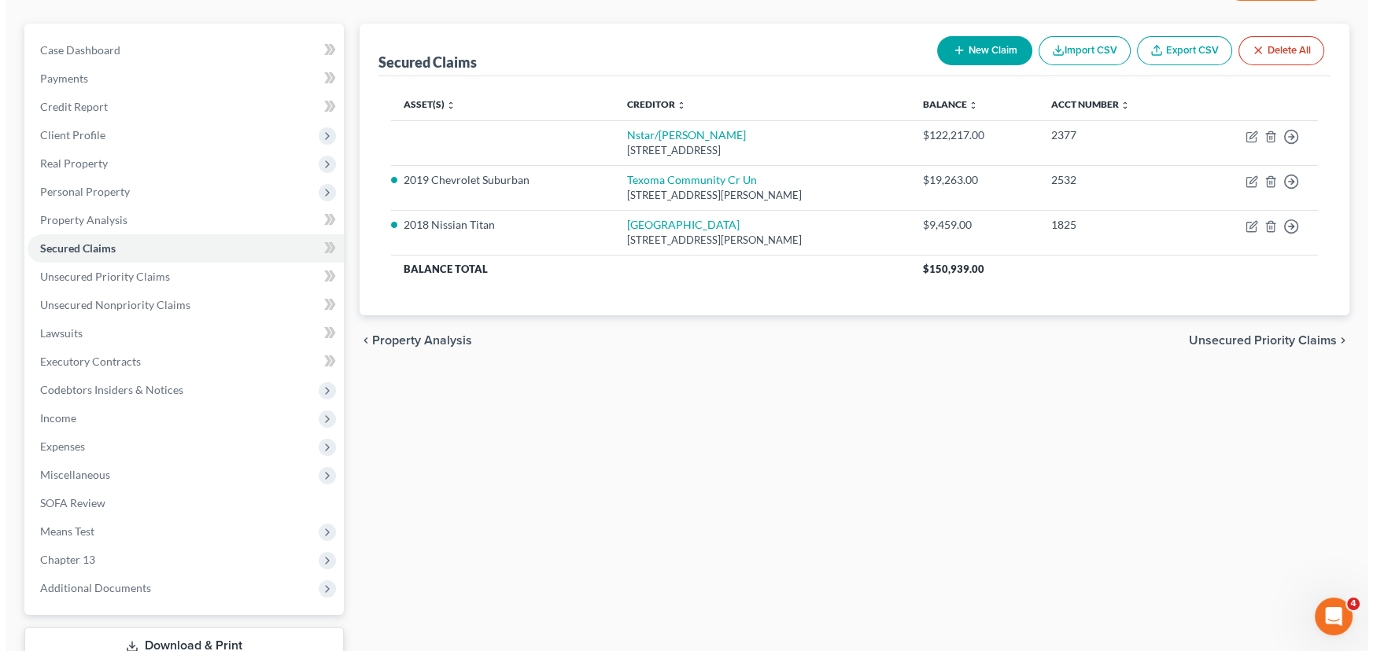
scroll to position [142, 0]
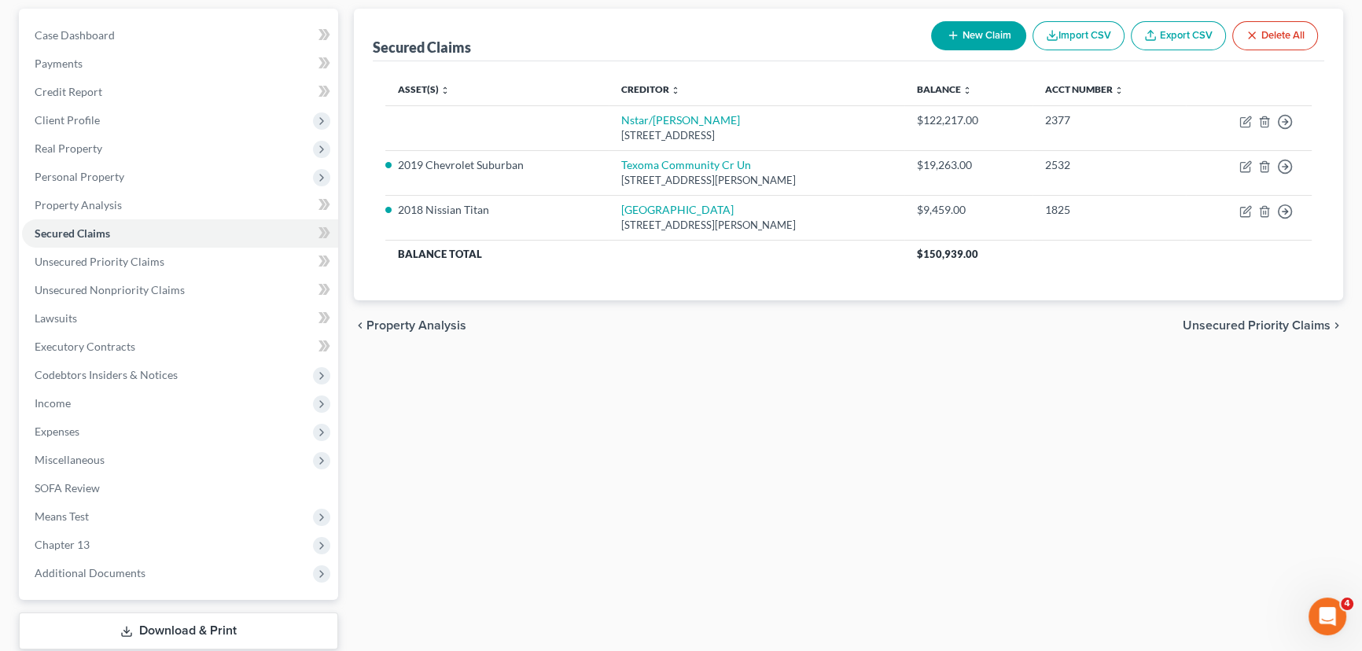
click at [585, 479] on div "Secured Claims New Claim Import CSV Export CSV Delete All Asset(s) expand_more …" at bounding box center [848, 350] width 1005 height 682
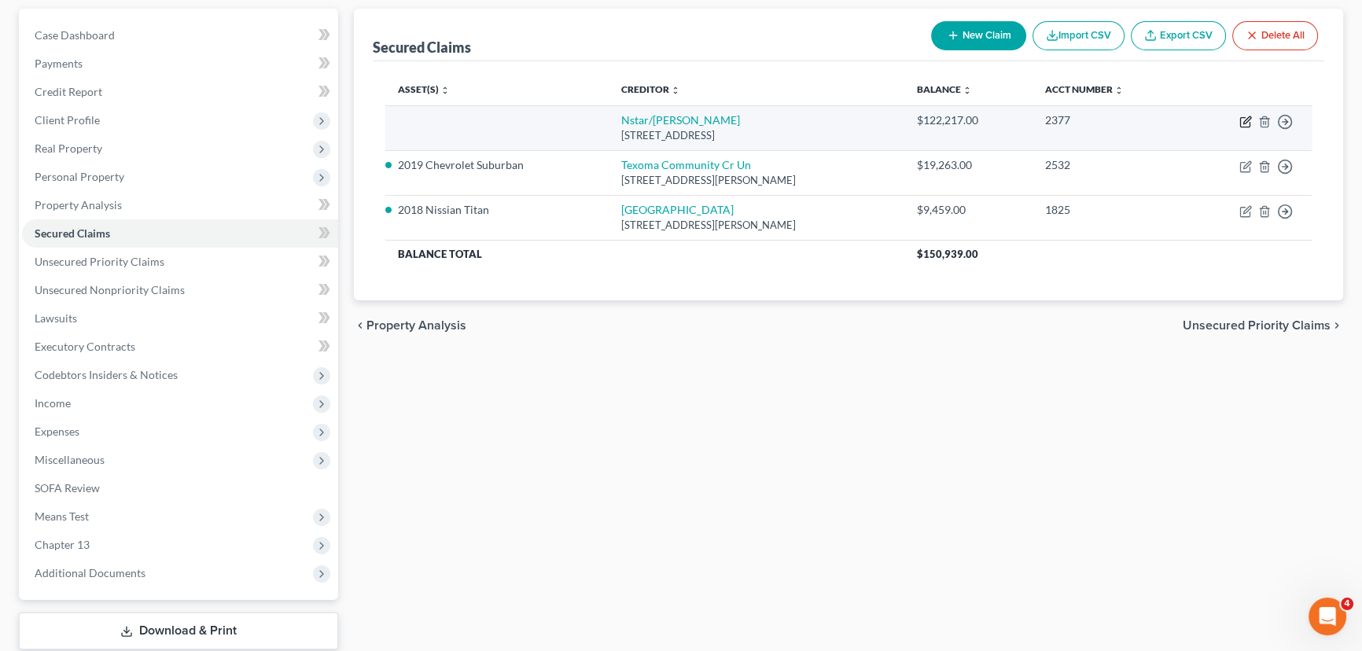
click at [1246, 120] on icon "button" at bounding box center [1247, 119] width 7 height 7
select select "45"
select select "0"
select select "2"
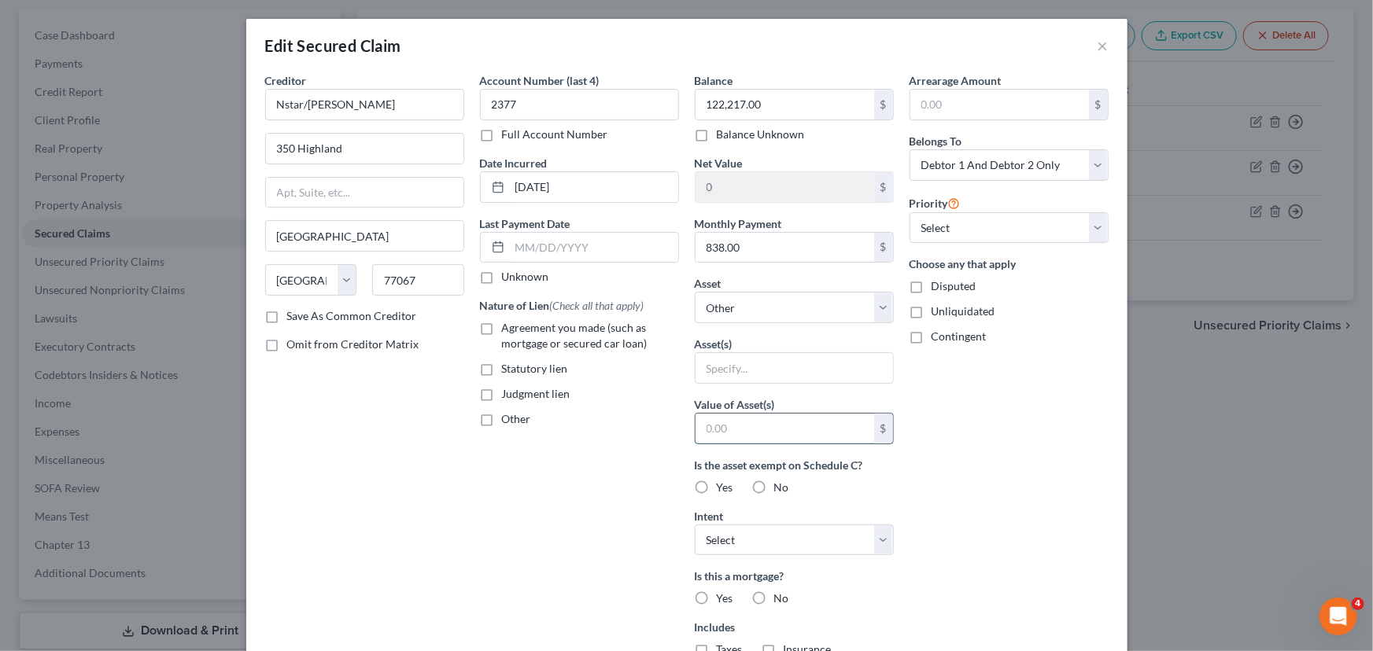
click at [747, 432] on input "text" at bounding box center [784, 429] width 179 height 30
click at [745, 314] on select "Select Other Multiple Assets 4801 Whisperwind - $0.0 True Stage (Value $25,000.…" at bounding box center [794, 307] width 199 height 31
select select "2"
click at [695, 292] on select "Select Other Multiple Assets 4801 Whisperwind - $0.0 True Stage (Value $25,000.…" at bounding box center [794, 307] width 199 height 31
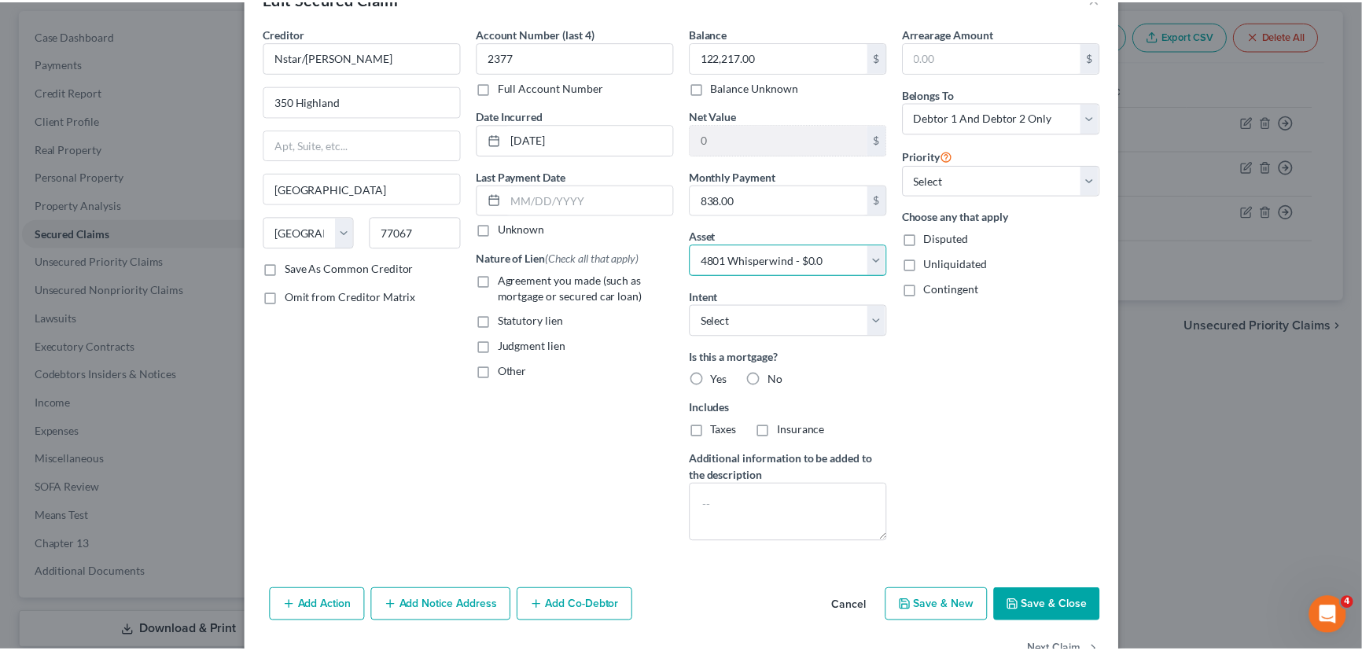
scroll to position [71, 0]
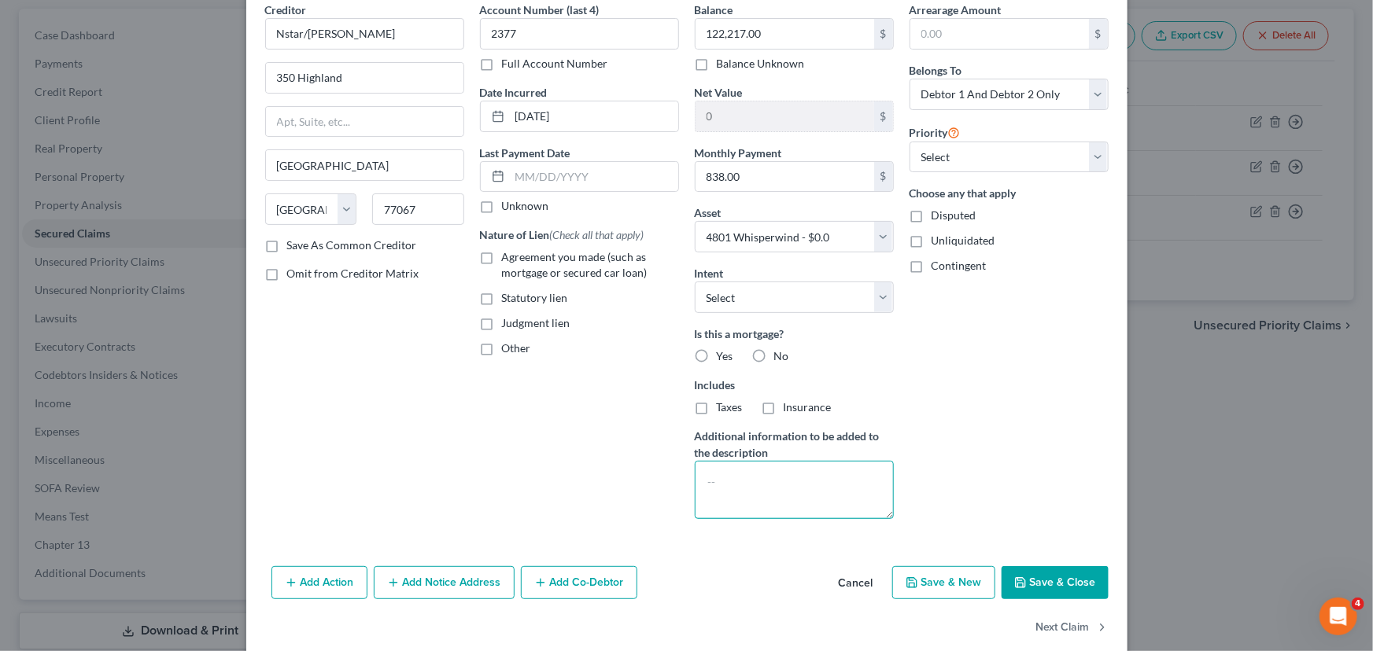
click at [699, 477] on textarea at bounding box center [794, 490] width 199 height 58
type textarea "Pay Direct"
click at [920, 403] on div "Arrearage Amount $ Belongs To * Select Debtor 1 Only Debtor 2 Only Debtor 1 And…" at bounding box center [1008, 267] width 215 height 530
click at [717, 356] on label "Yes" at bounding box center [725, 356] width 17 height 16
click at [723, 356] on input "Yes" at bounding box center [728, 353] width 10 height 10
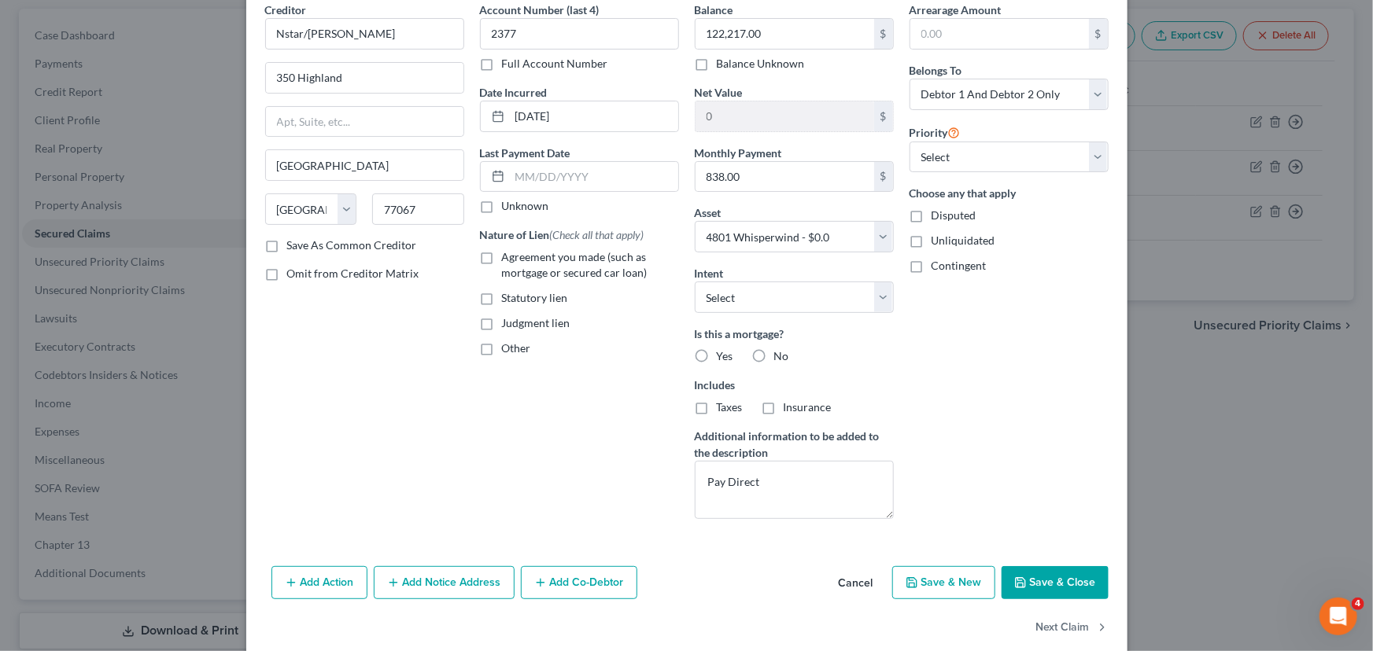
radio input "true"
click at [980, 390] on div "Arrearage Amount $ Belongs To * Select Debtor 1 Only Debtor 2 Only Debtor 1 And…" at bounding box center [1008, 267] width 215 height 530
click at [1045, 582] on button "Save & Close" at bounding box center [1054, 582] width 107 height 33
select select
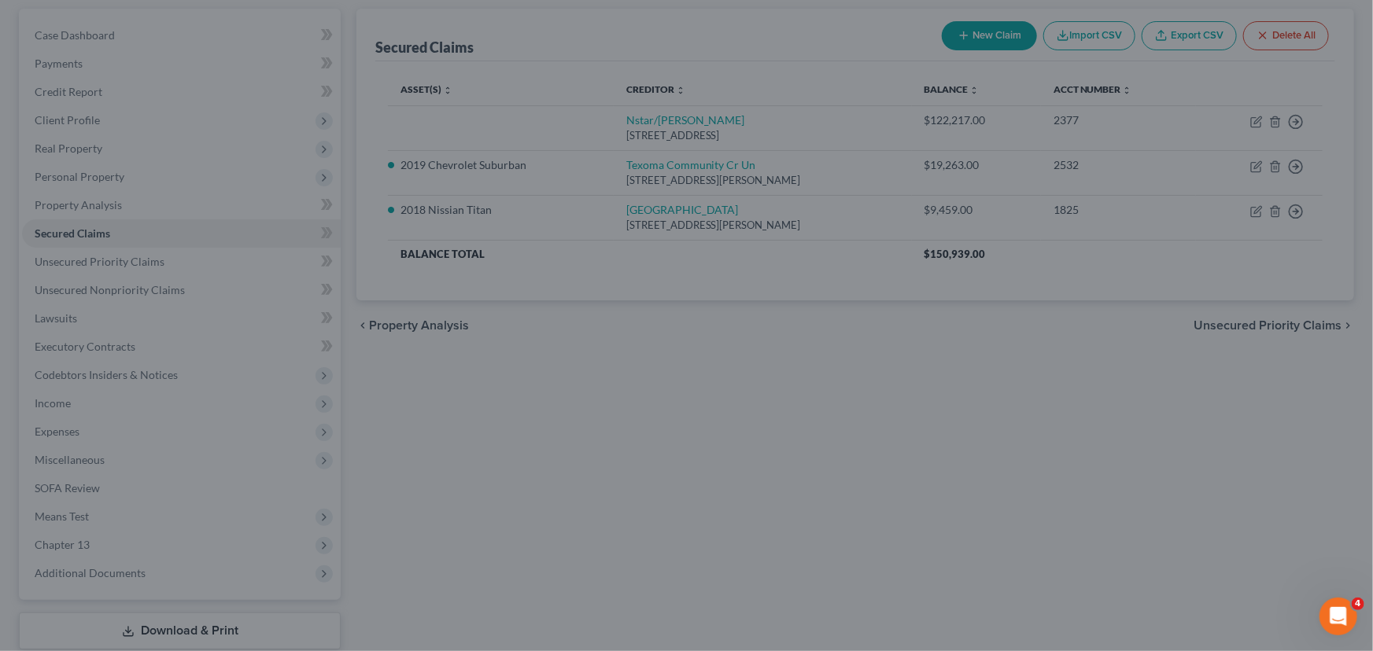
type input "-122,217.00"
select select "2"
type input "0"
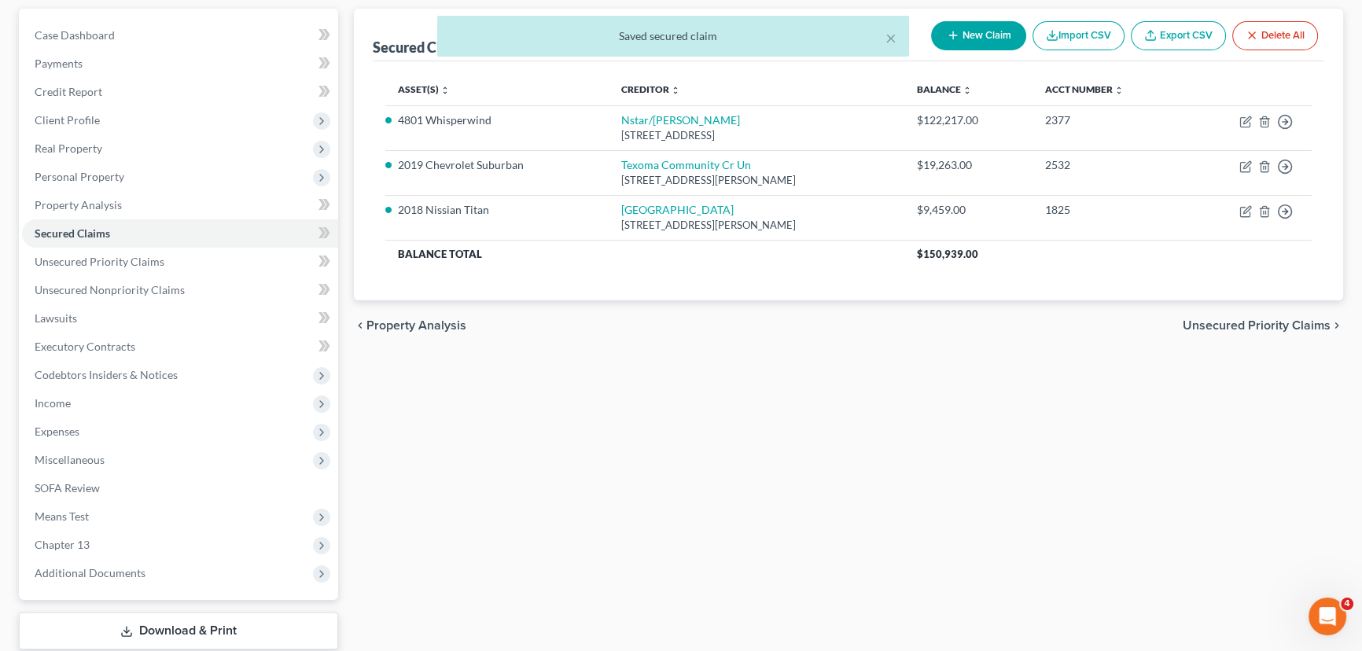
click at [980, 505] on div "Secured Claims New Claim Import CSV Export CSV Delete All Asset(s) expand_more …" at bounding box center [848, 350] width 1005 height 682
click at [651, 436] on div "Secured Claims New Claim Import CSV Export CSV Delete All Asset(s) expand_more …" at bounding box center [848, 350] width 1005 height 682
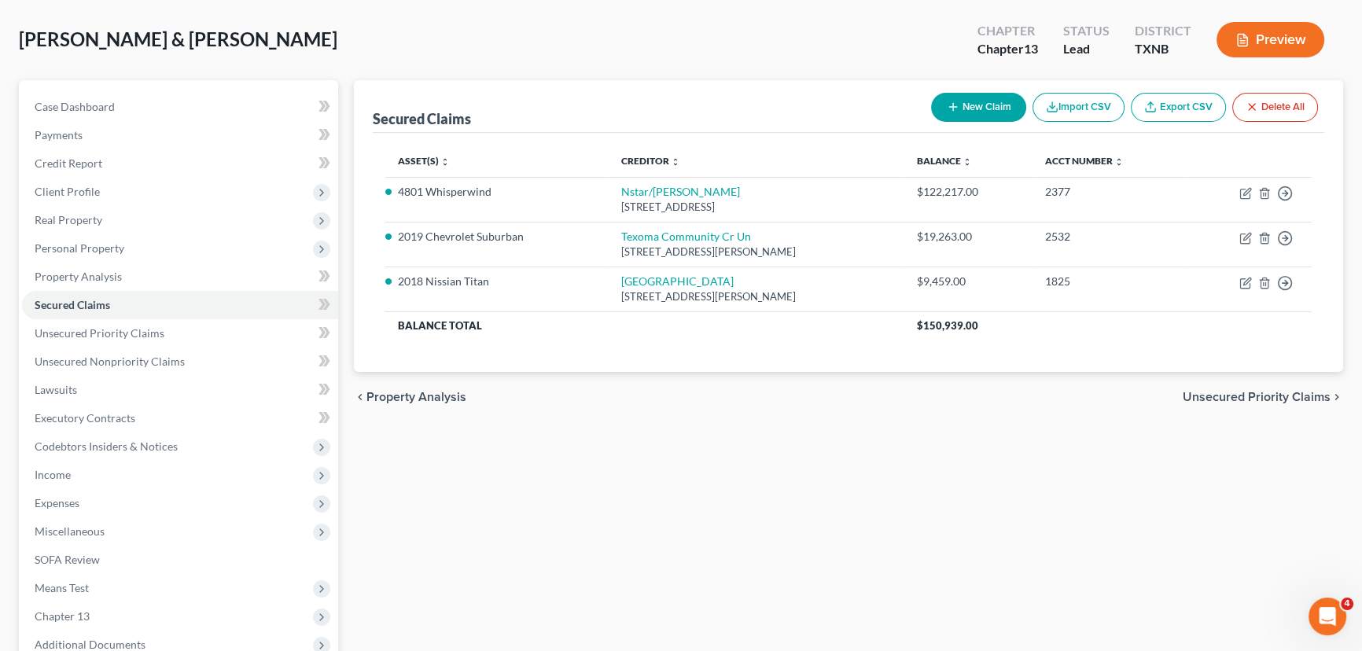
click at [810, 452] on div "Secured Claims New Claim Import CSV Export CSV Delete All Asset(s) expand_more …" at bounding box center [848, 421] width 1005 height 682
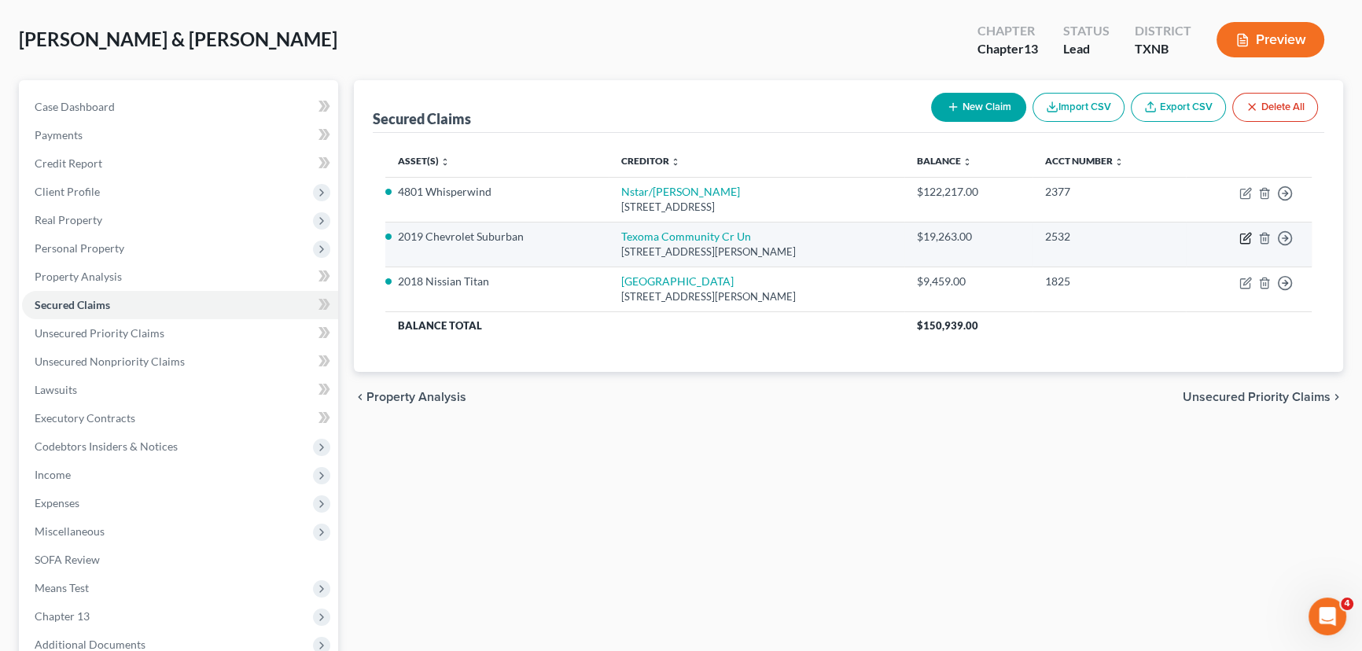
click at [1246, 235] on icon "button" at bounding box center [1246, 238] width 13 height 13
select select "45"
select select "10"
select select "2"
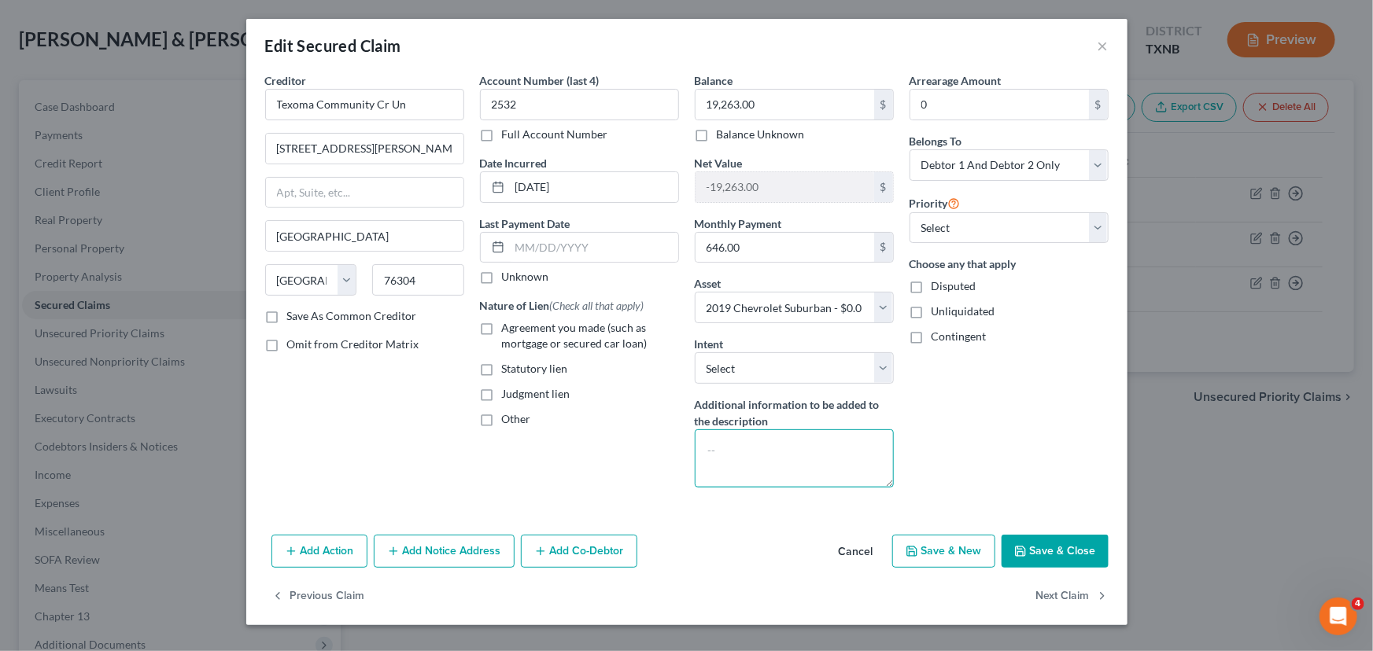
click at [717, 456] on textarea at bounding box center [794, 458] width 199 height 58
type textarea "Plan"
click at [1039, 545] on button "Save & Close" at bounding box center [1054, 551] width 107 height 33
select select
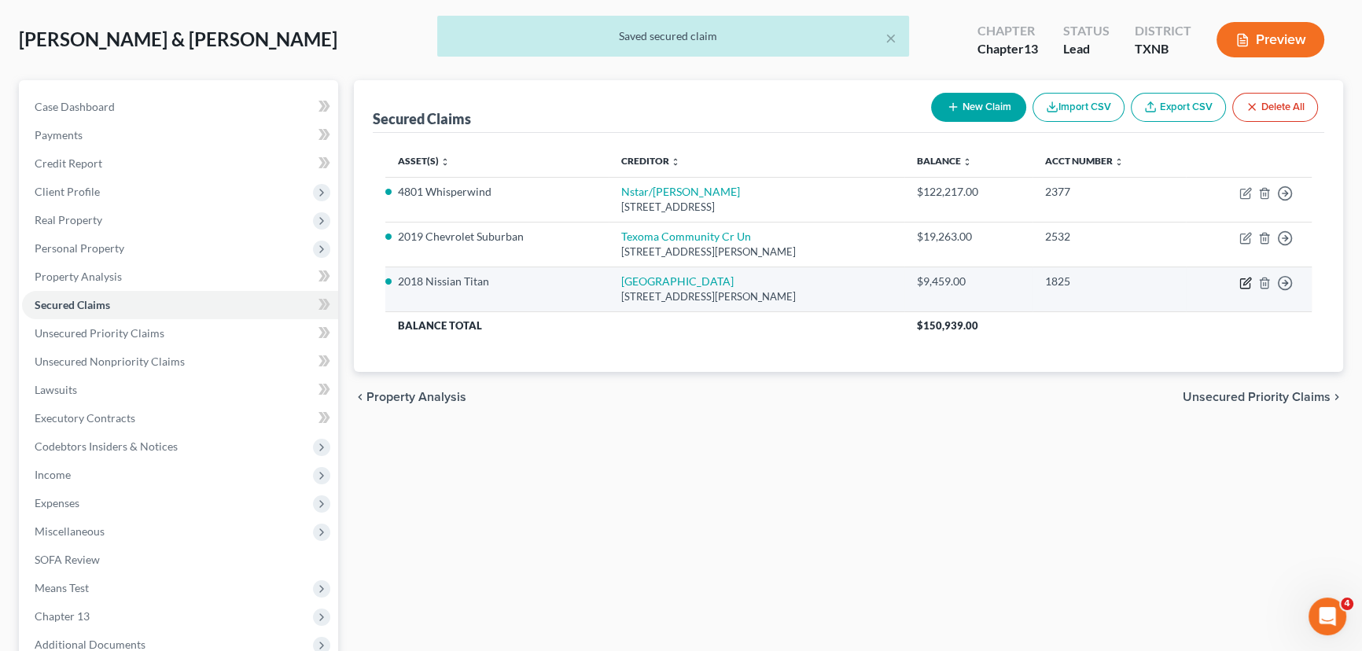
click at [1243, 279] on icon "button" at bounding box center [1245, 283] width 9 height 9
select select "45"
select select "11"
select select "0"
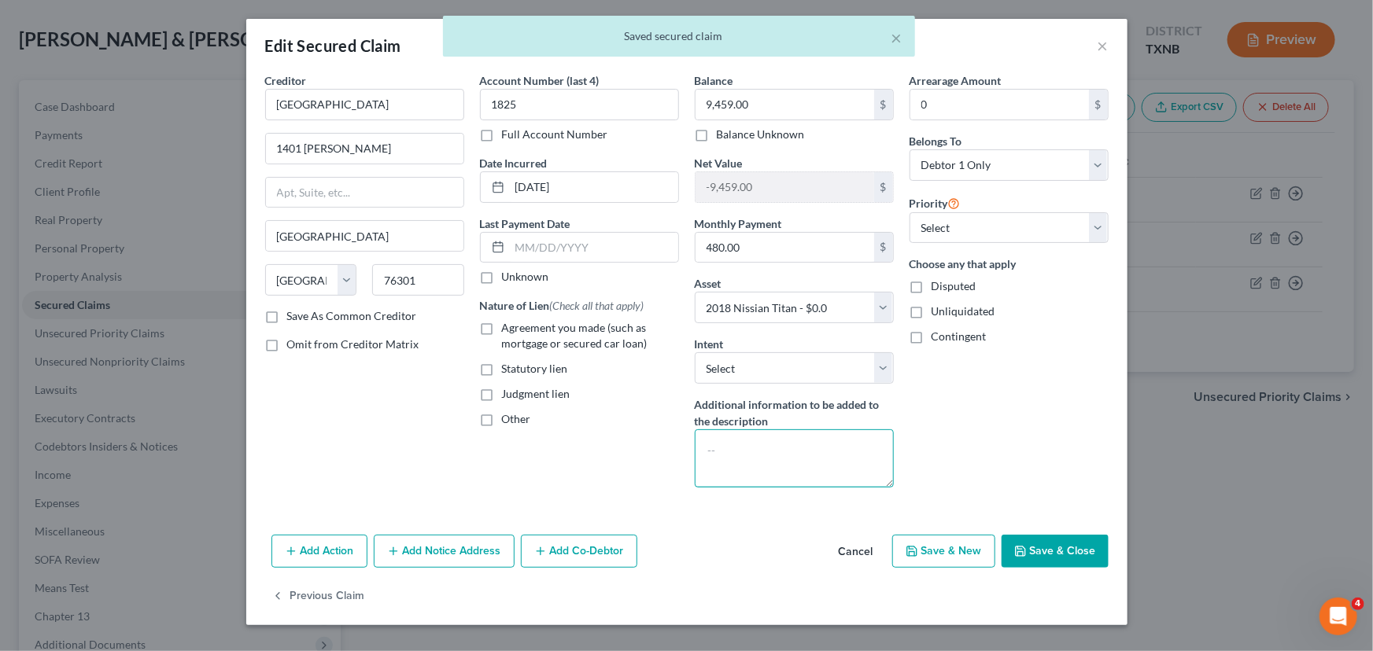
click at [752, 456] on textarea at bounding box center [794, 458] width 199 height 58
type textarea "Plan"
click at [1030, 559] on button "Save & Close" at bounding box center [1054, 551] width 107 height 33
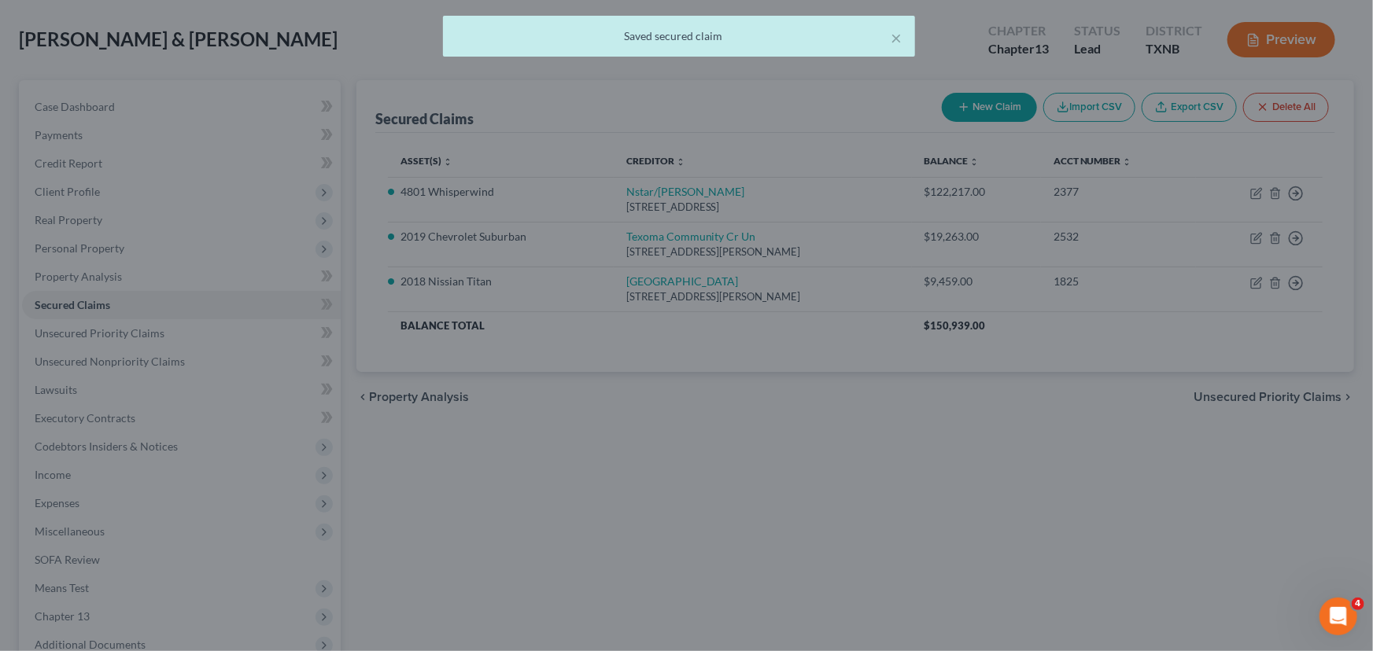
select select "11"
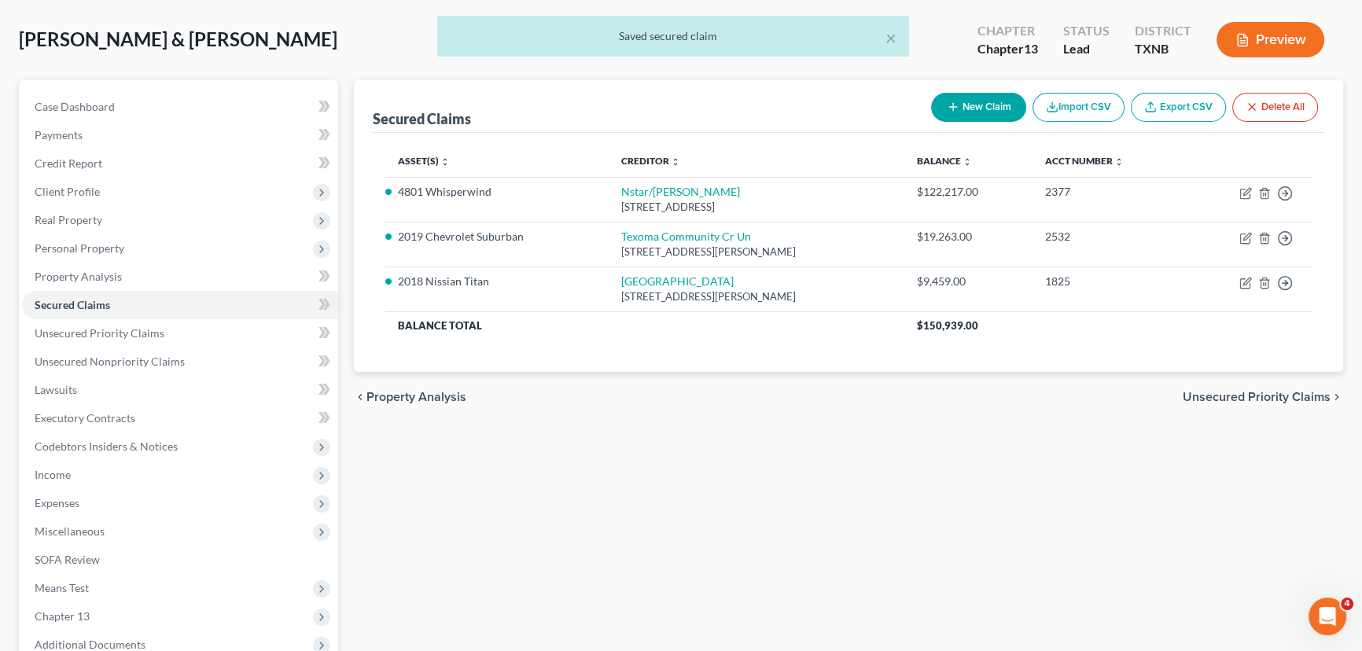
click at [902, 538] on div "Secured Claims New Claim Import CSV Export CSV Delete All Asset(s) expand_more …" at bounding box center [848, 421] width 1005 height 682
drag, startPoint x: 165, startPoint y: 317, endPoint x: 172, endPoint y: 331, distance: 15.8
click at [165, 319] on link "Unsecured Priority Claims" at bounding box center [180, 333] width 316 height 28
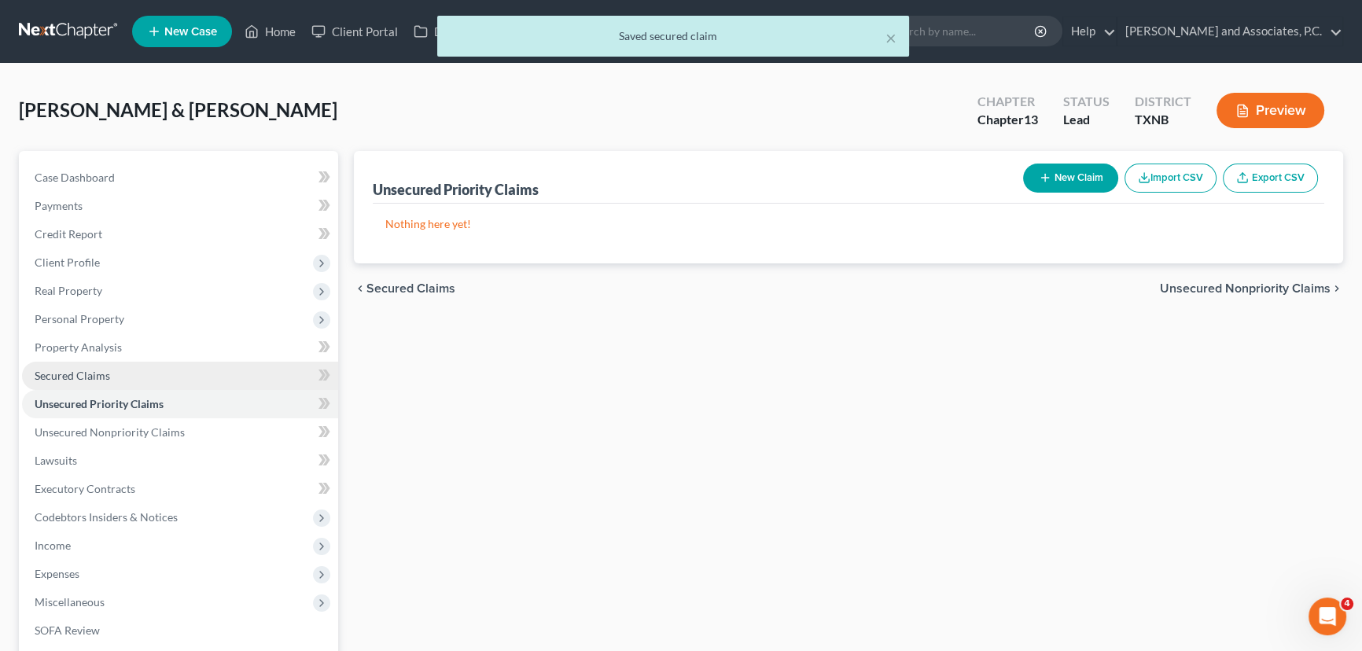
click at [161, 378] on link "Secured Claims" at bounding box center [180, 376] width 316 height 28
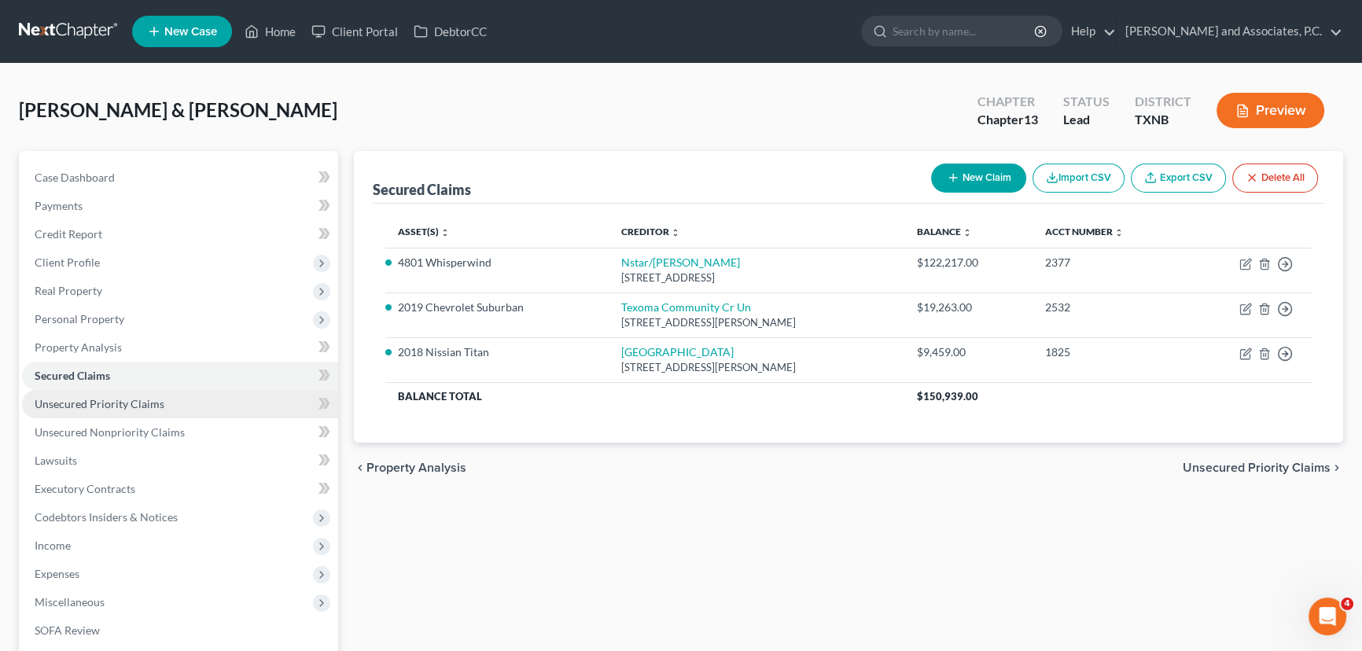
click at [198, 409] on link "Unsecured Priority Claims" at bounding box center [180, 404] width 316 height 28
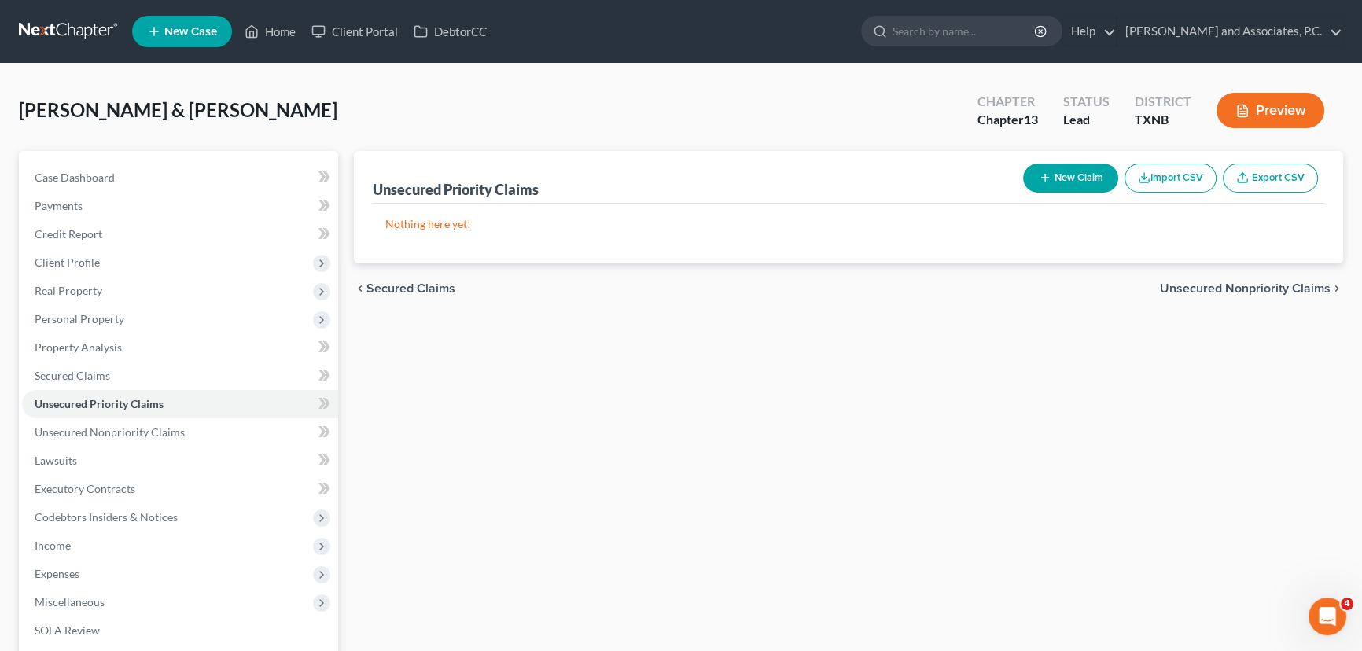
click at [634, 432] on div "Unsecured Priority Claims New Claim Import CSV Export CSV Nothing here yet! Pre…" at bounding box center [848, 492] width 1005 height 682
click at [175, 432] on span "Unsecured Nonpriority Claims" at bounding box center [110, 432] width 150 height 13
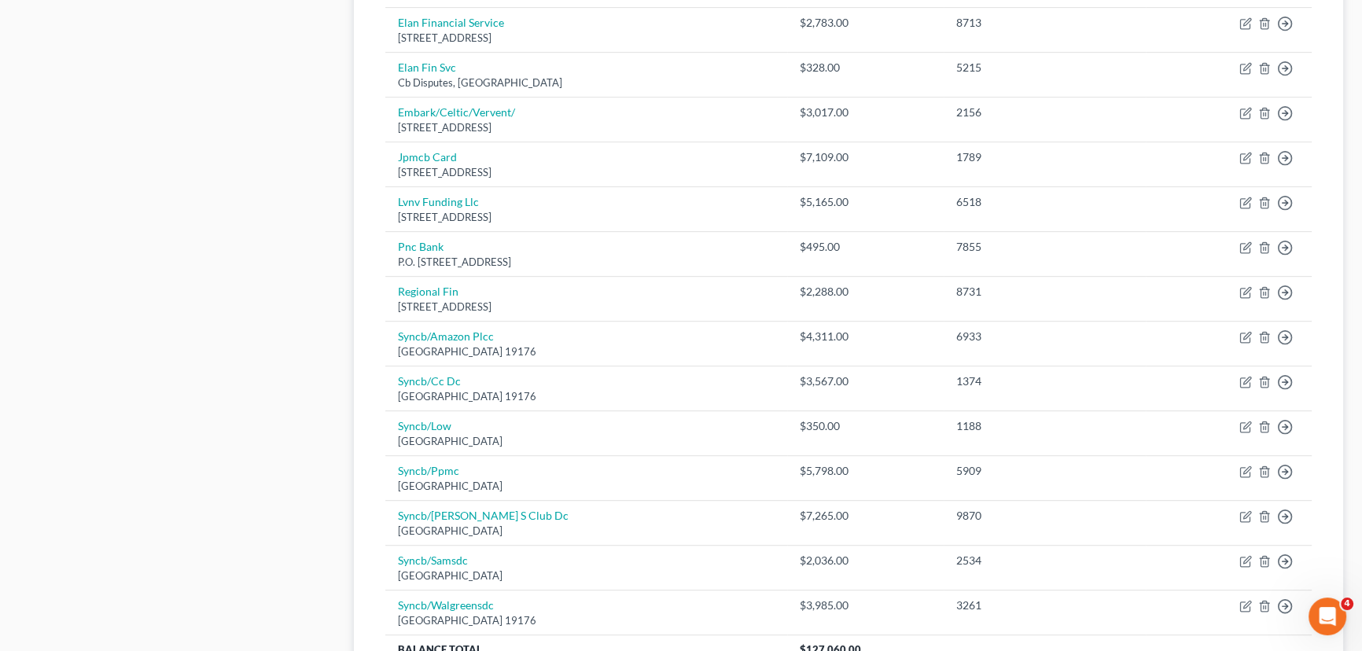
scroll to position [1161, 0]
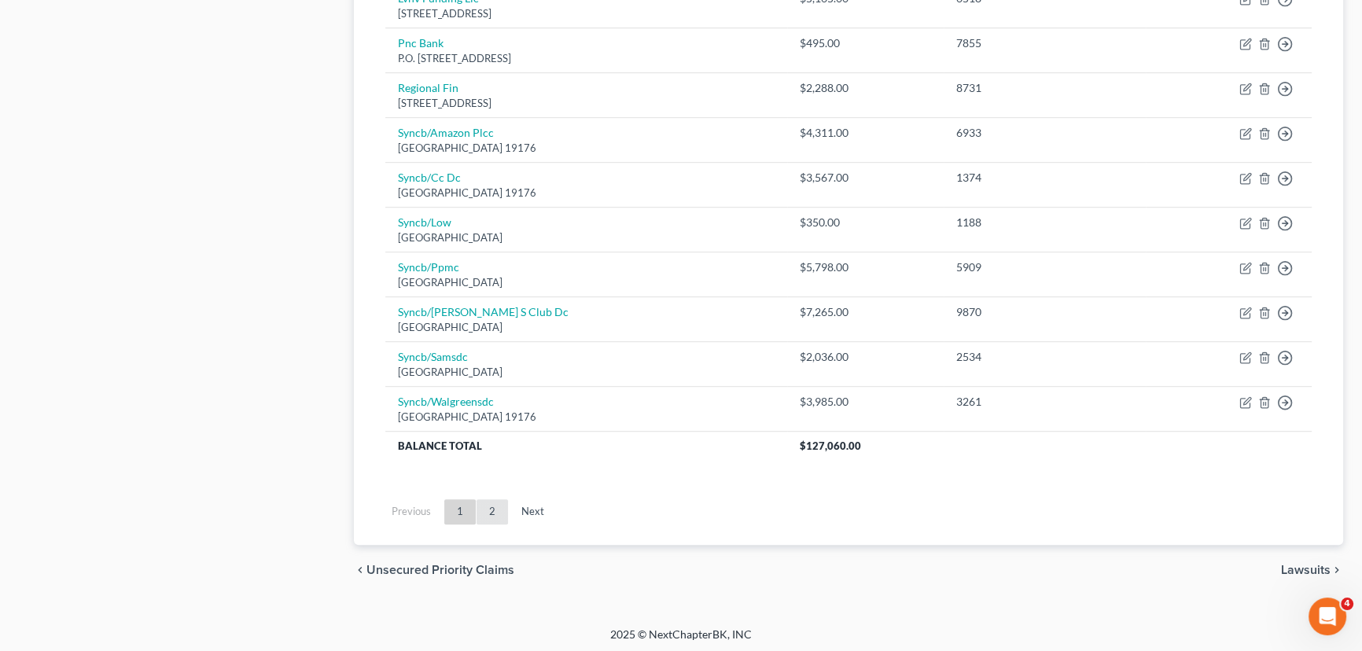
click at [487, 511] on link "2" at bounding box center [492, 512] width 31 height 25
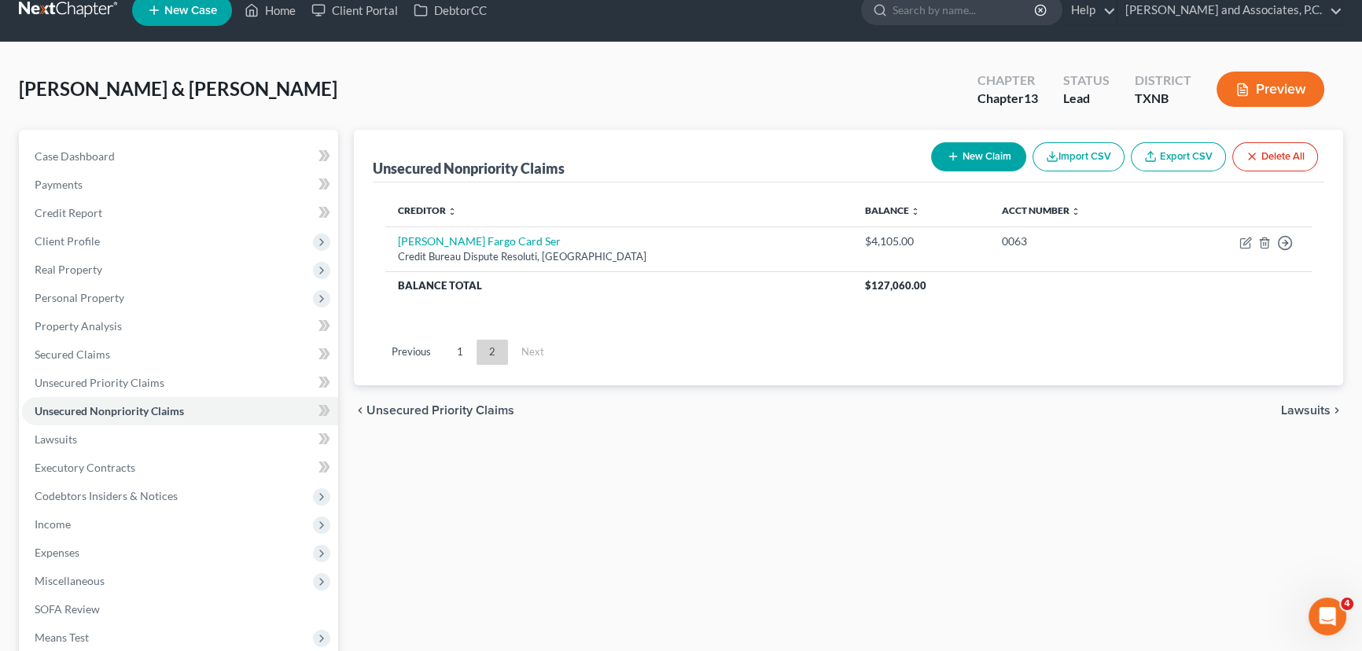
scroll to position [0, 0]
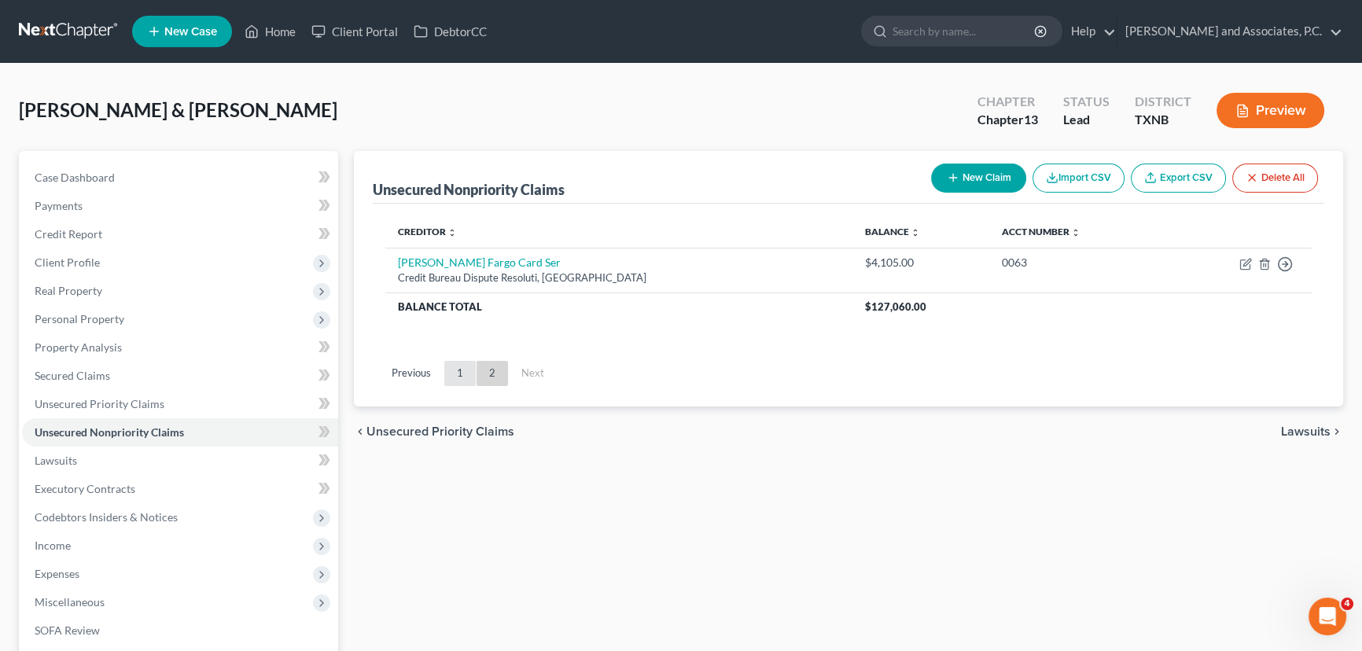
click at [455, 375] on link "1" at bounding box center [459, 373] width 31 height 25
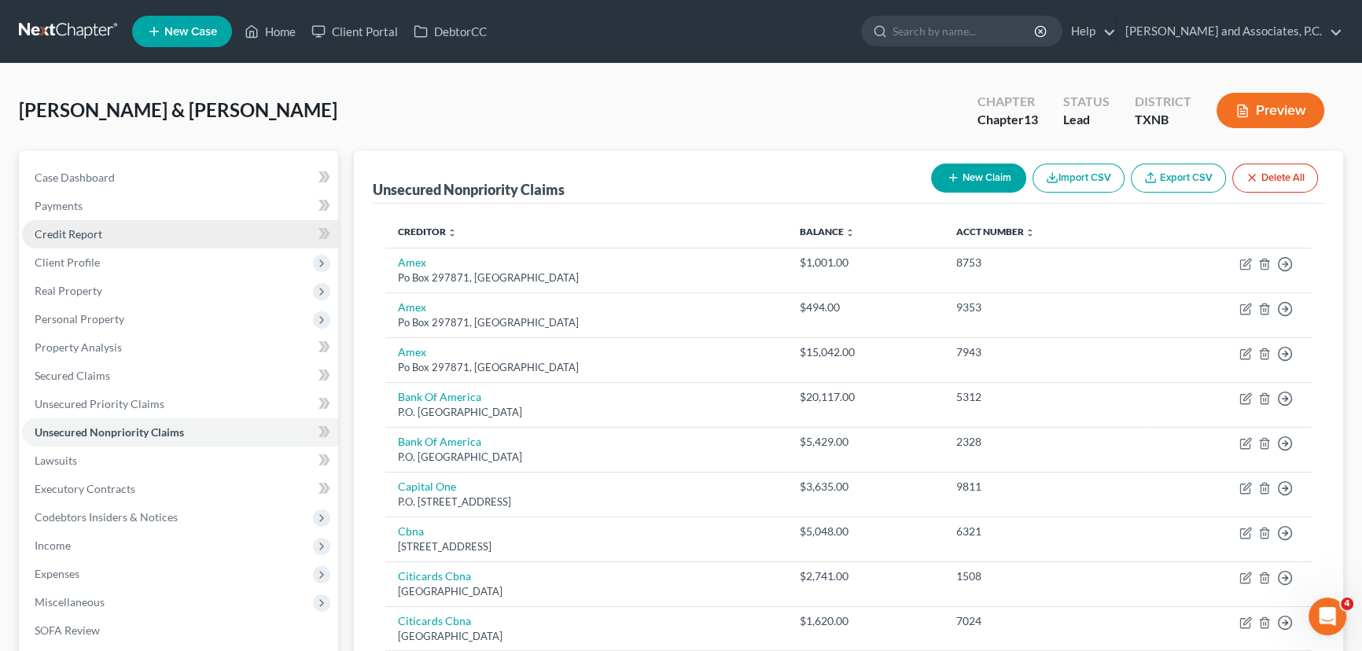
click at [82, 239] on link "Credit Report" at bounding box center [180, 234] width 316 height 28
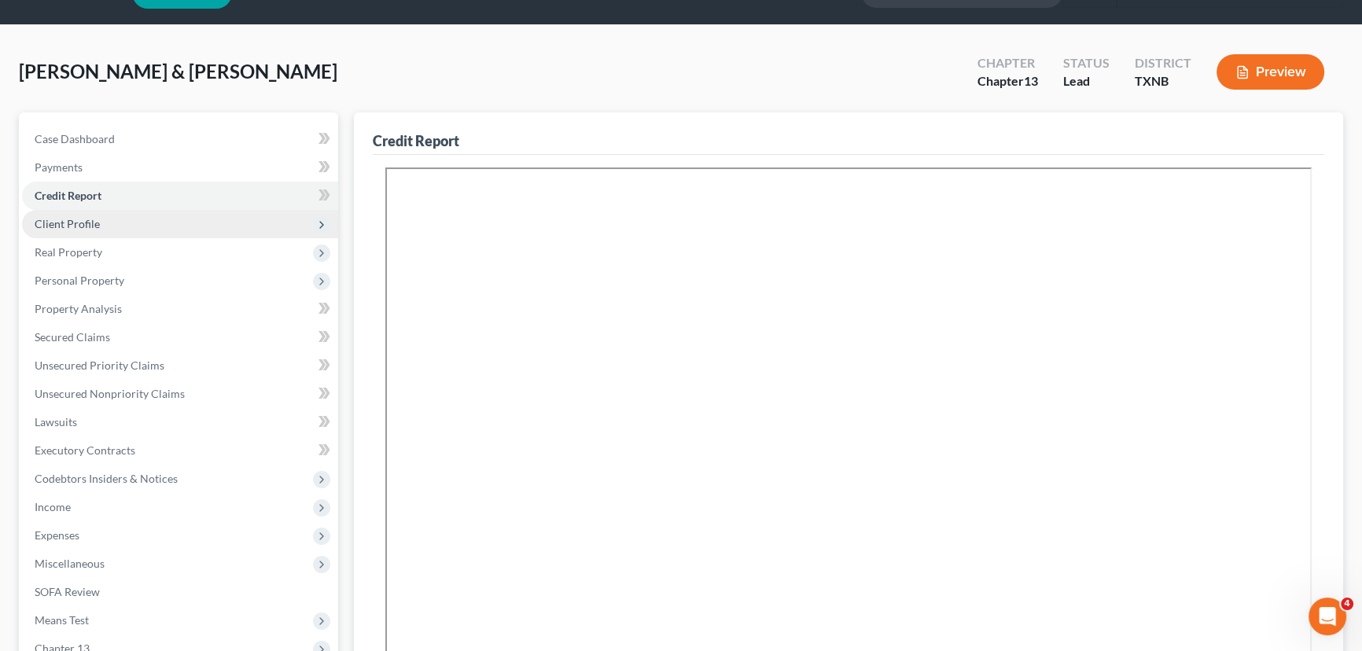
scroll to position [22, 0]
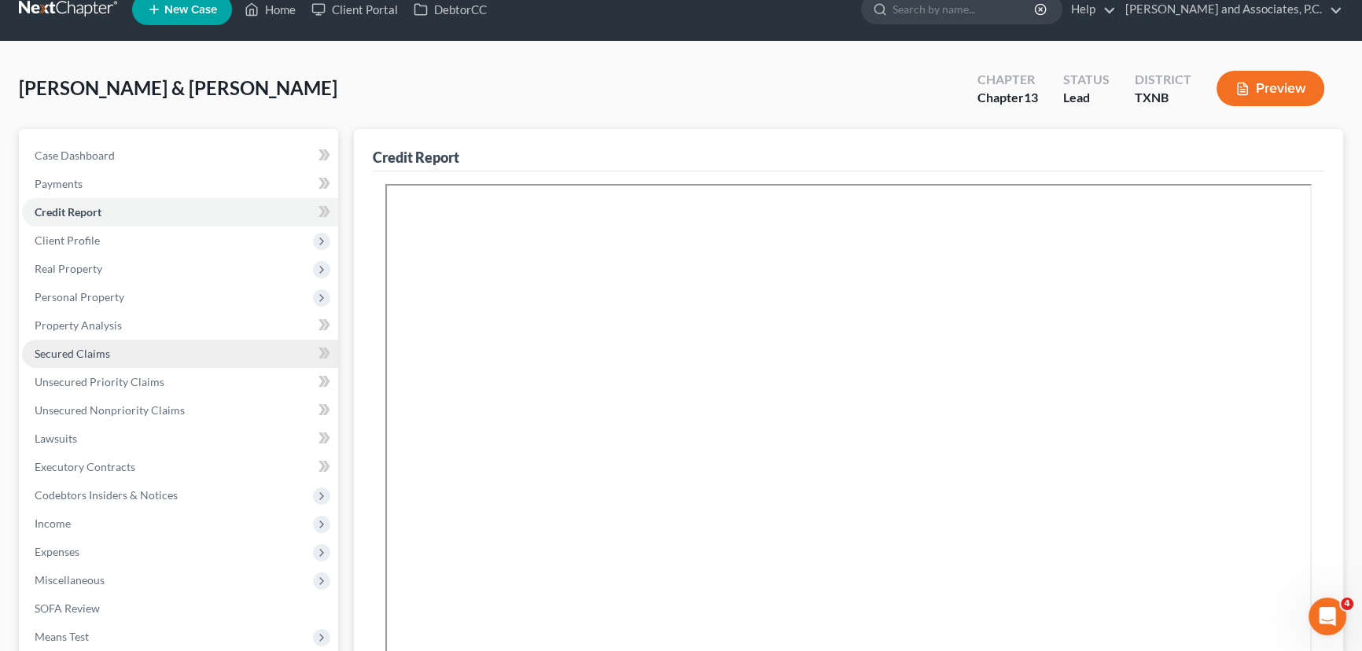
click at [64, 350] on span "Secured Claims" at bounding box center [73, 353] width 76 height 13
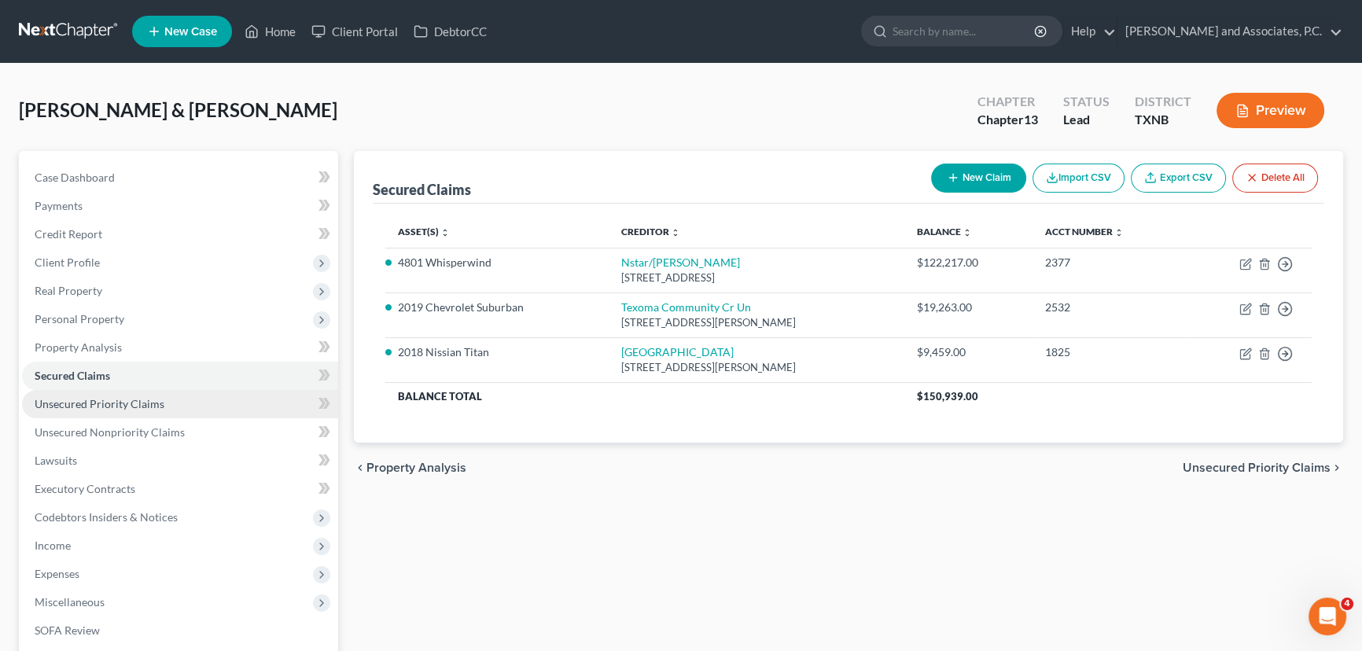
click at [55, 407] on span "Unsecured Priority Claims" at bounding box center [100, 403] width 130 height 13
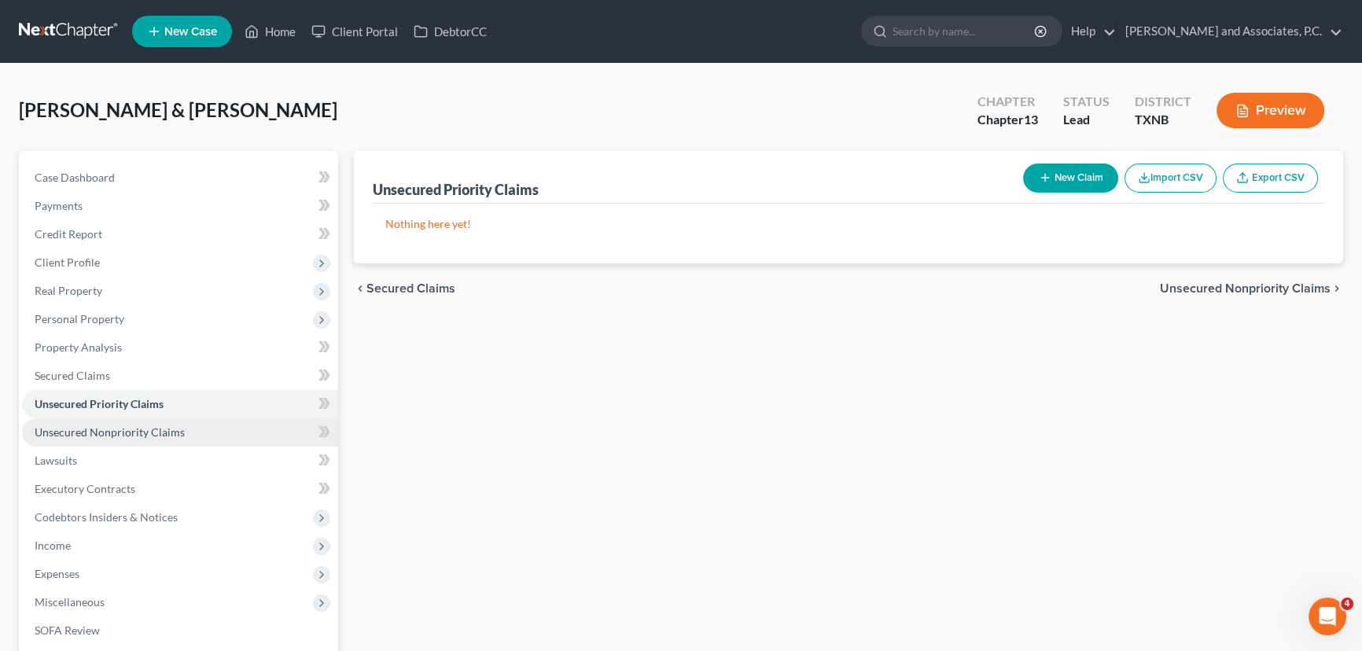
click at [57, 429] on span "Unsecured Nonpriority Claims" at bounding box center [110, 432] width 150 height 13
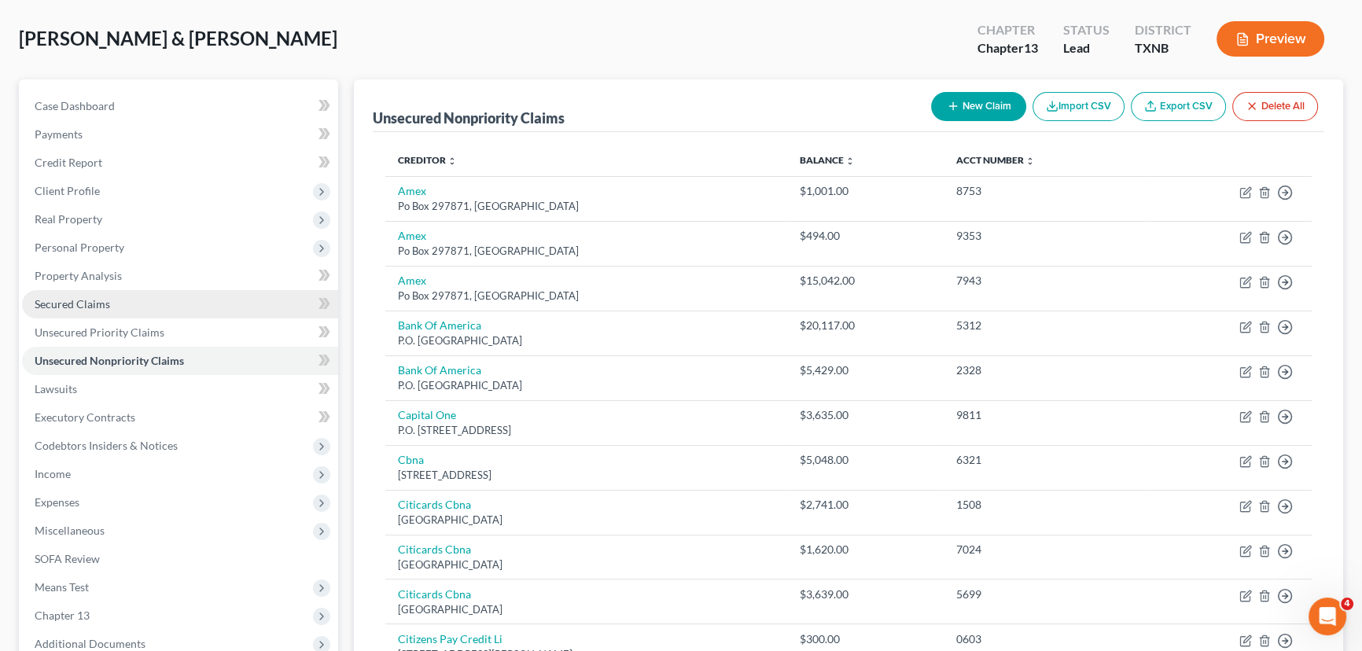
scroll to position [71, 0]
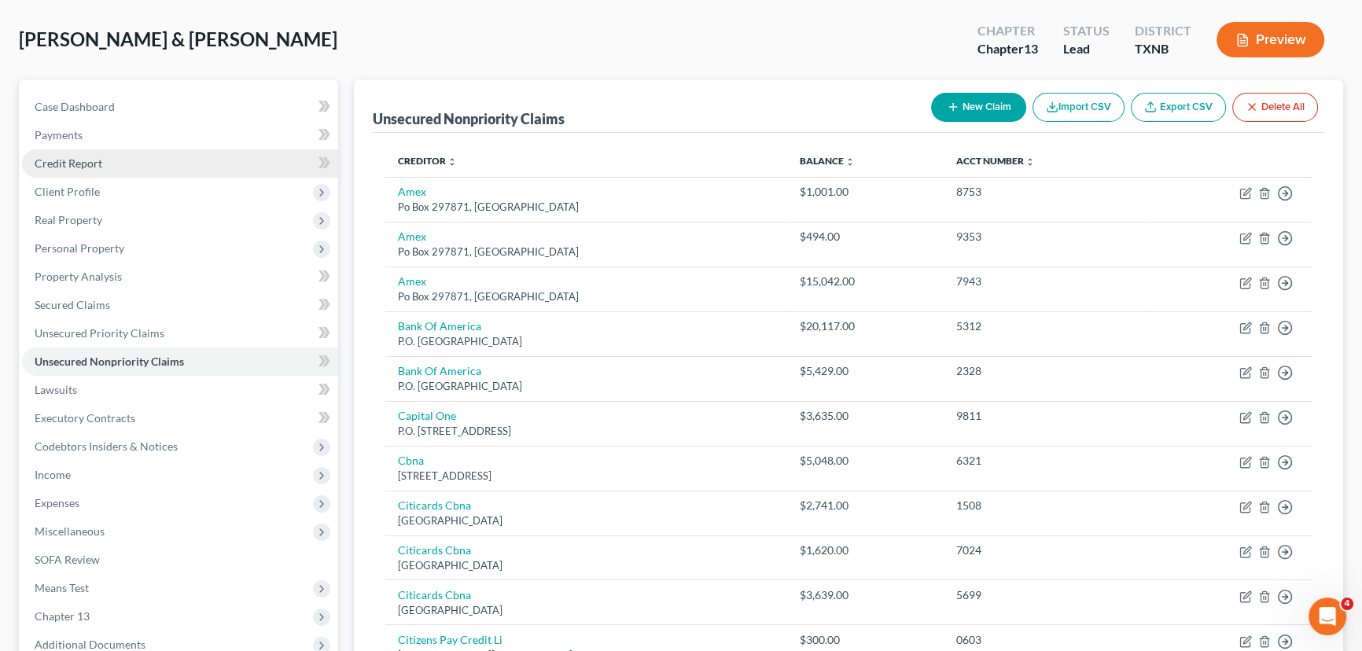
click at [76, 160] on span "Credit Report" at bounding box center [69, 163] width 68 height 13
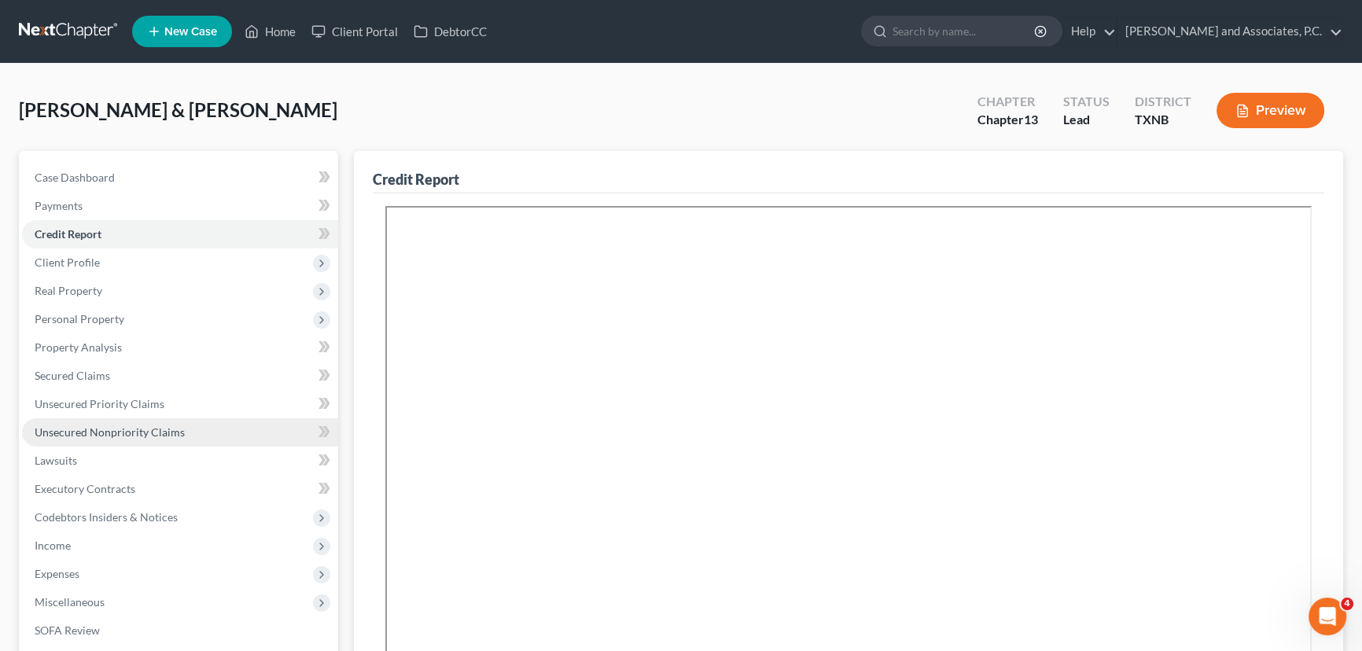
click at [87, 427] on span "Unsecured Nonpriority Claims" at bounding box center [110, 432] width 150 height 13
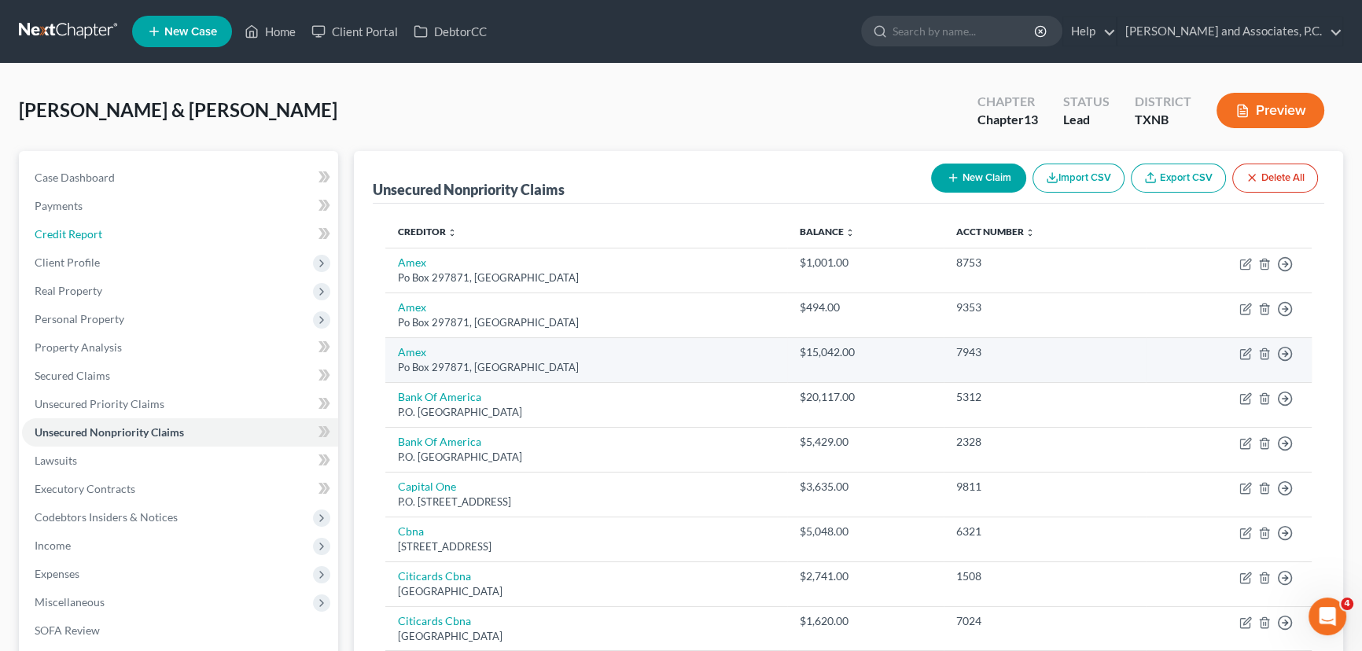
drag, startPoint x: 116, startPoint y: 227, endPoint x: 824, endPoint y: 353, distance: 719.8
click at [116, 227] on link "Credit Report" at bounding box center [180, 234] width 316 height 28
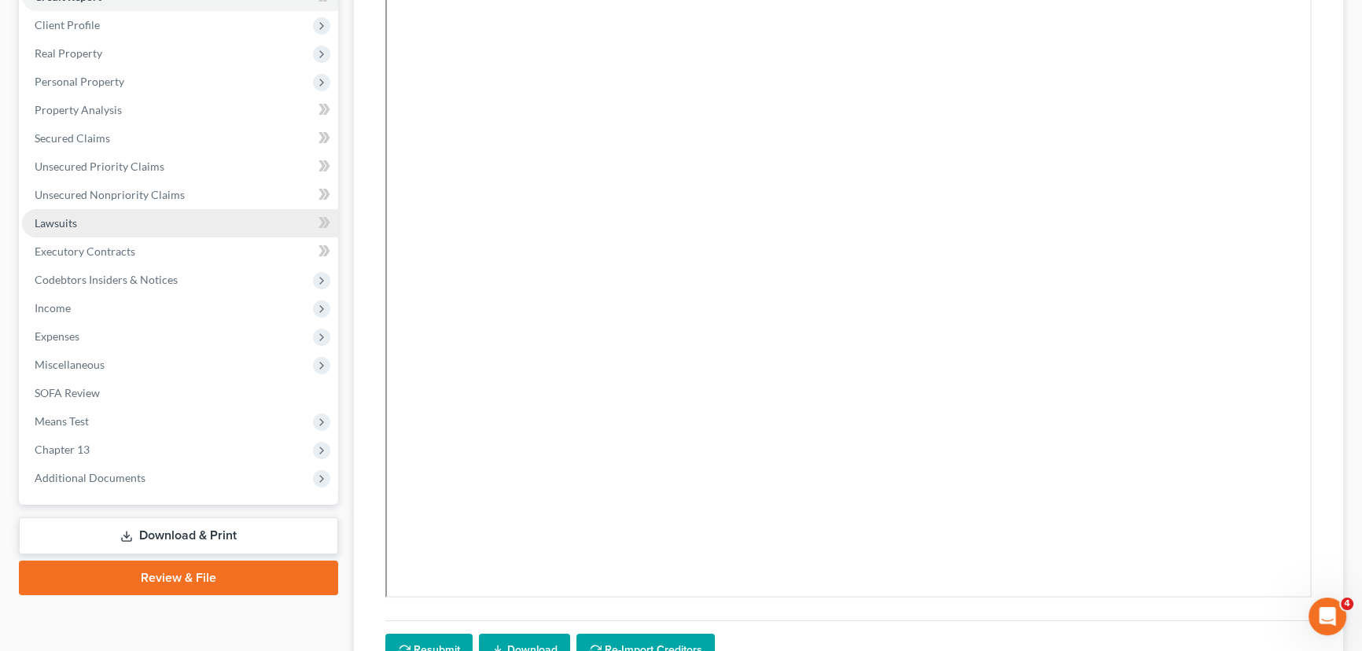
scroll to position [236, 0]
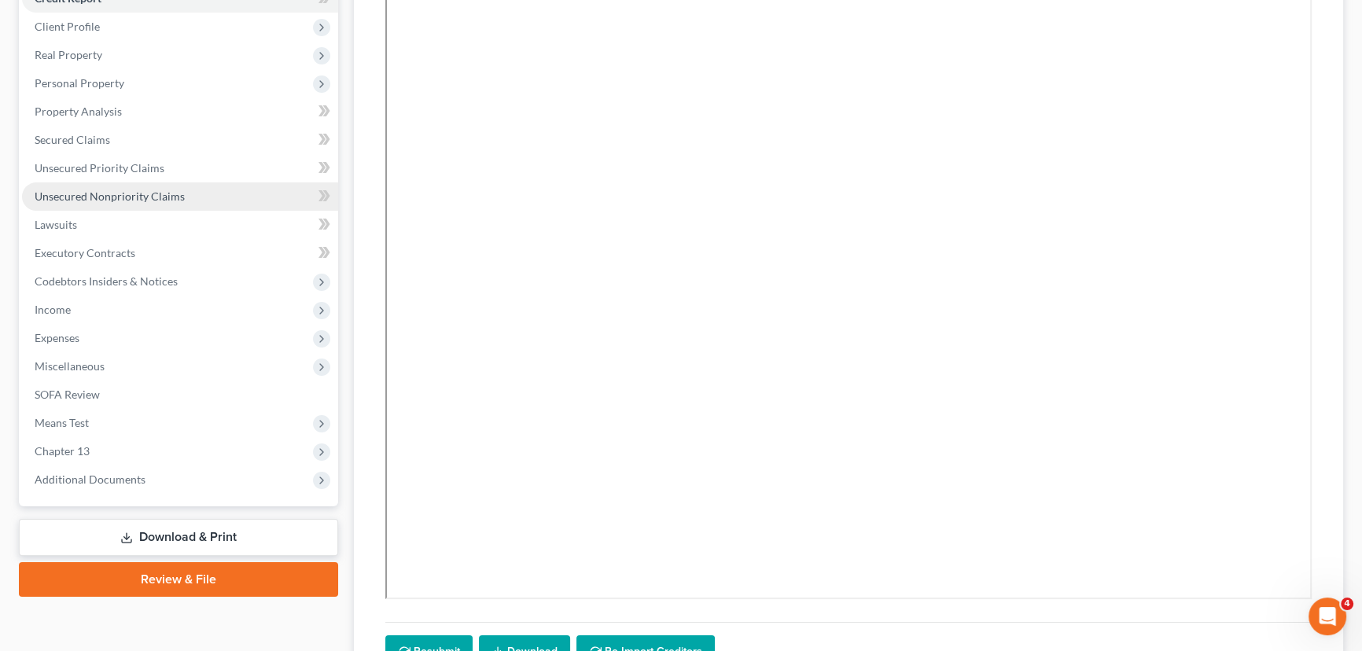
click at [112, 201] on span "Unsecured Nonpriority Claims" at bounding box center [110, 196] width 150 height 13
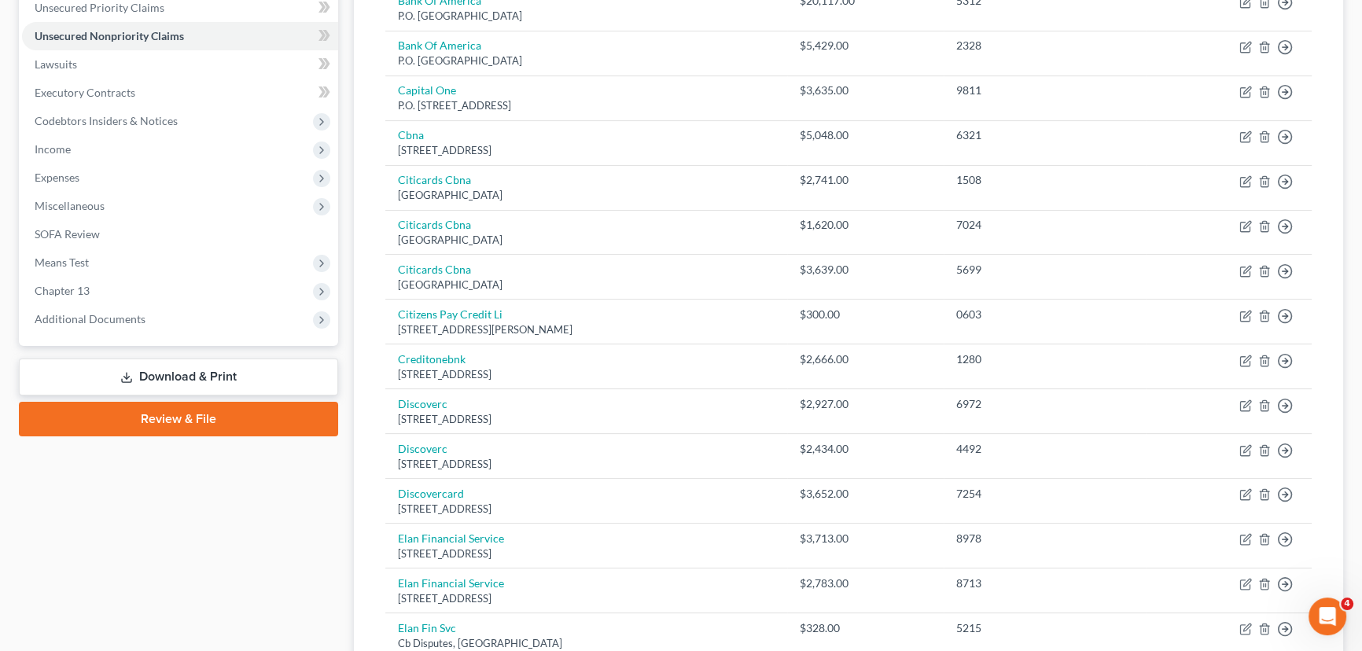
scroll to position [214, 0]
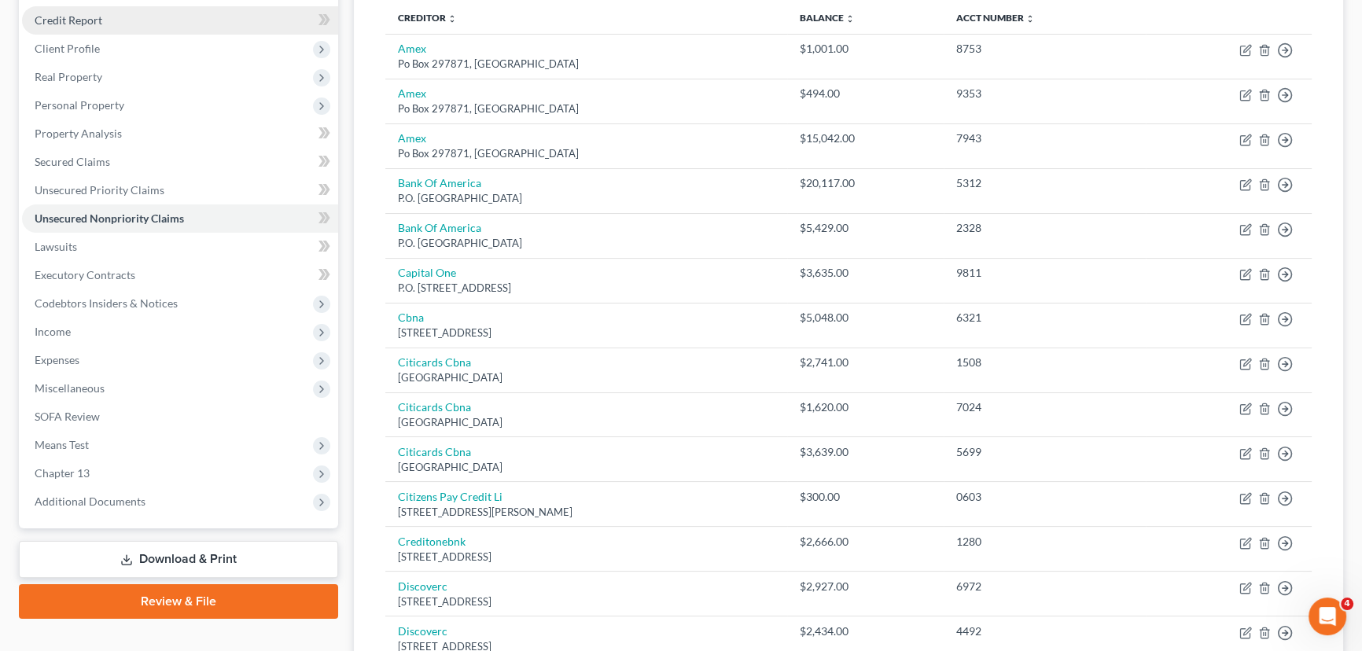
click at [110, 22] on link "Credit Report" at bounding box center [180, 20] width 316 height 28
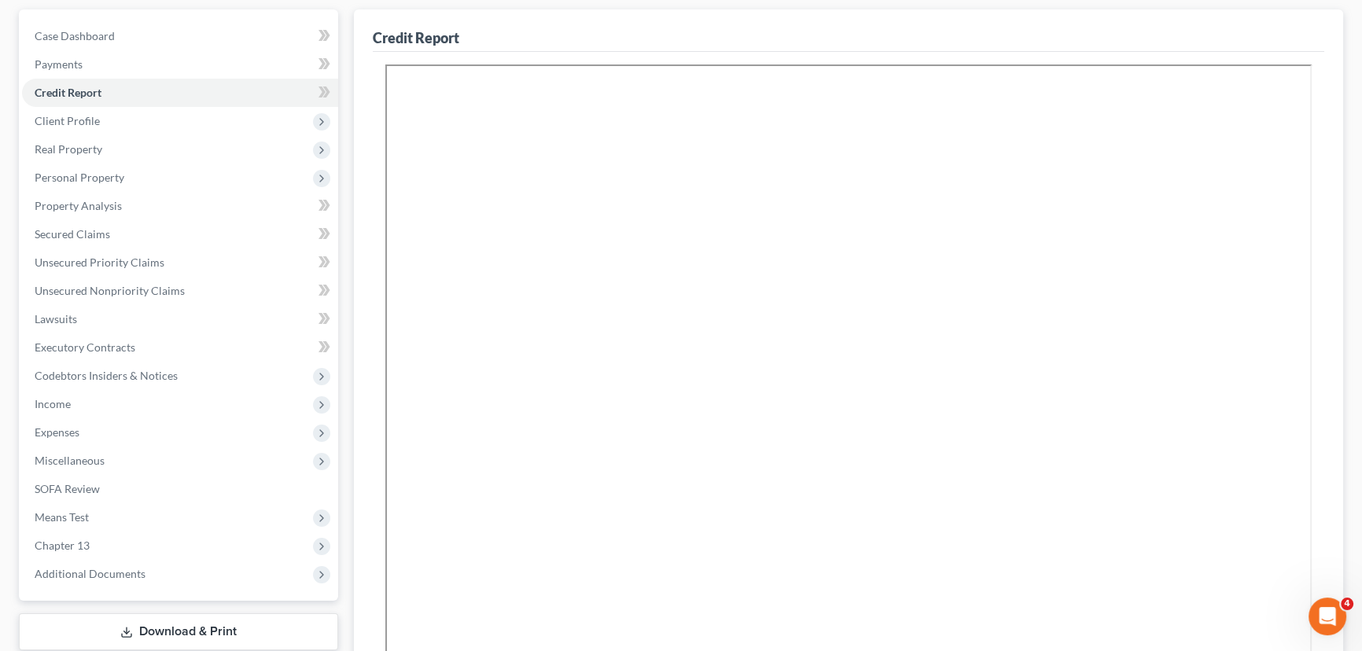
scroll to position [142, 0]
click at [114, 284] on span "Unsecured Nonpriority Claims" at bounding box center [110, 289] width 150 height 13
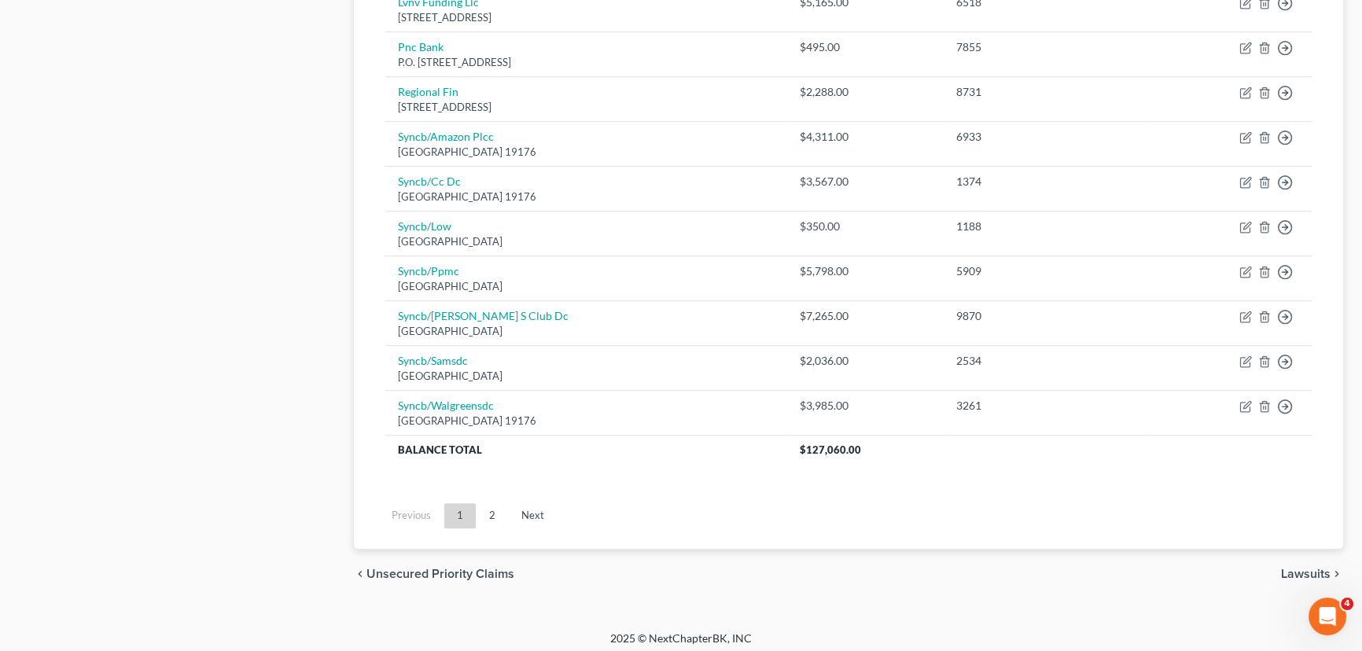
scroll to position [1161, 0]
click at [485, 505] on link "2" at bounding box center [492, 512] width 31 height 25
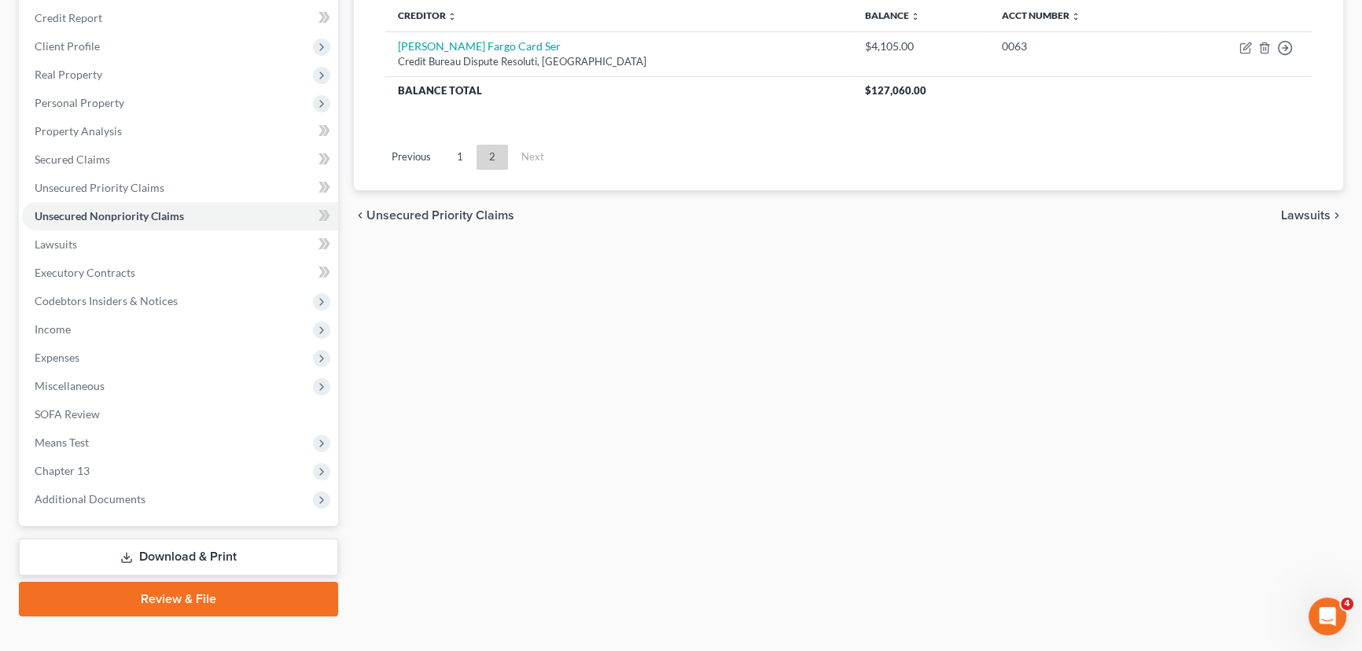
scroll to position [24, 0]
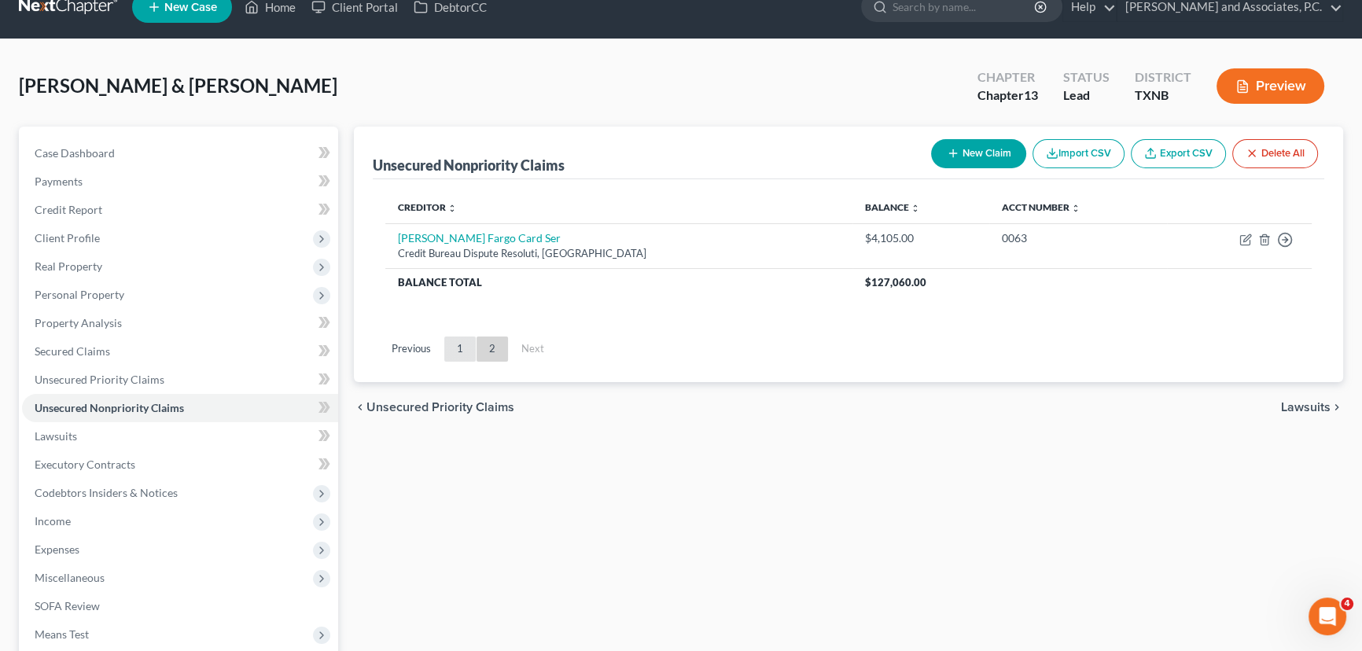
click at [466, 349] on link "1" at bounding box center [459, 349] width 31 height 25
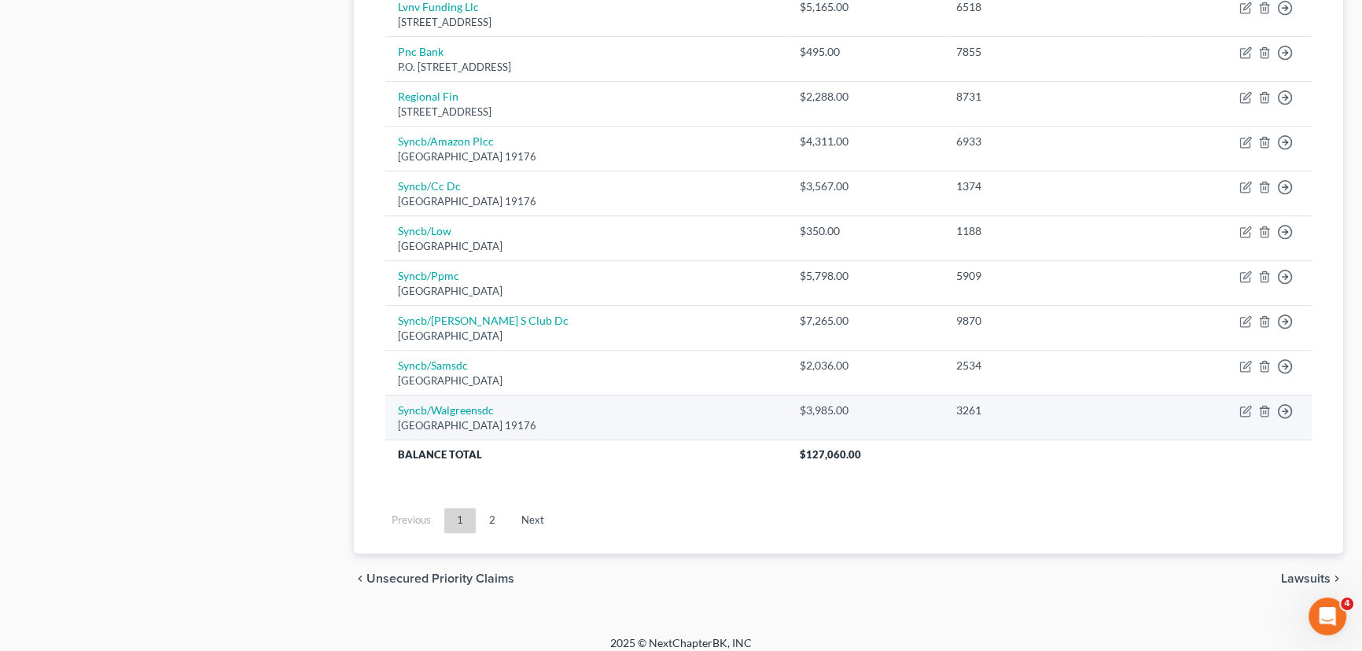
scroll to position [1161, 0]
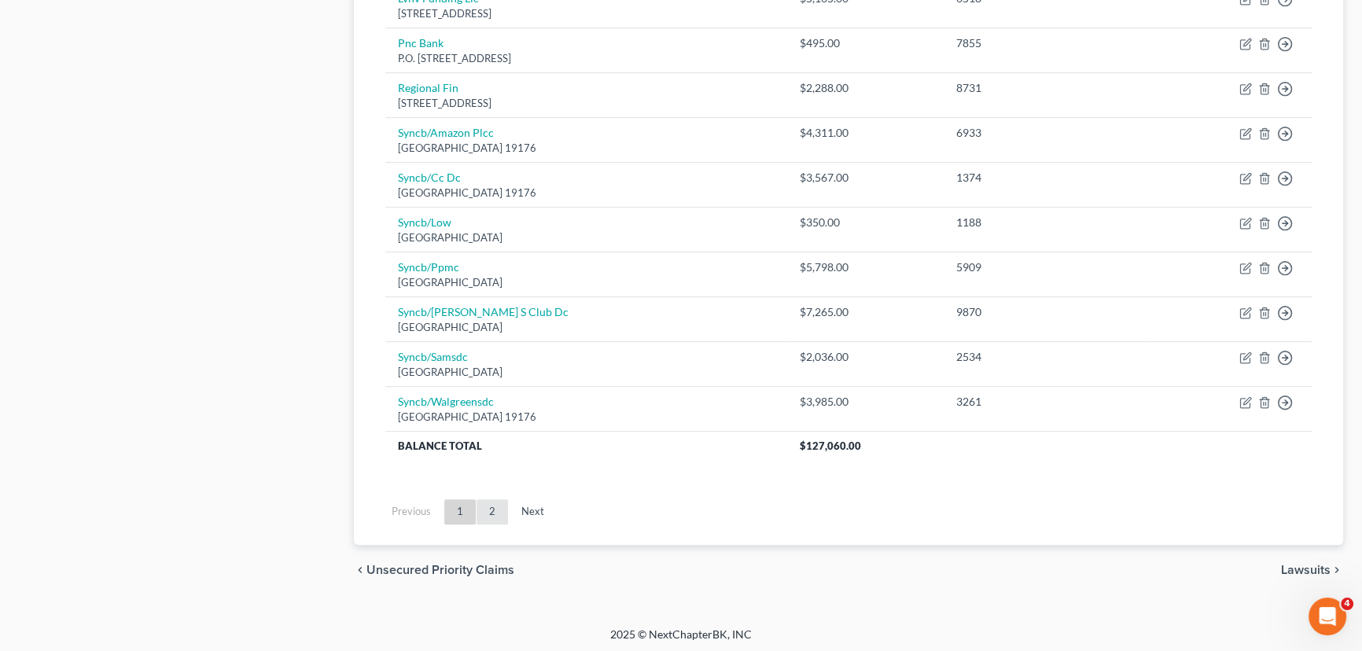
click at [495, 505] on link "2" at bounding box center [492, 512] width 31 height 25
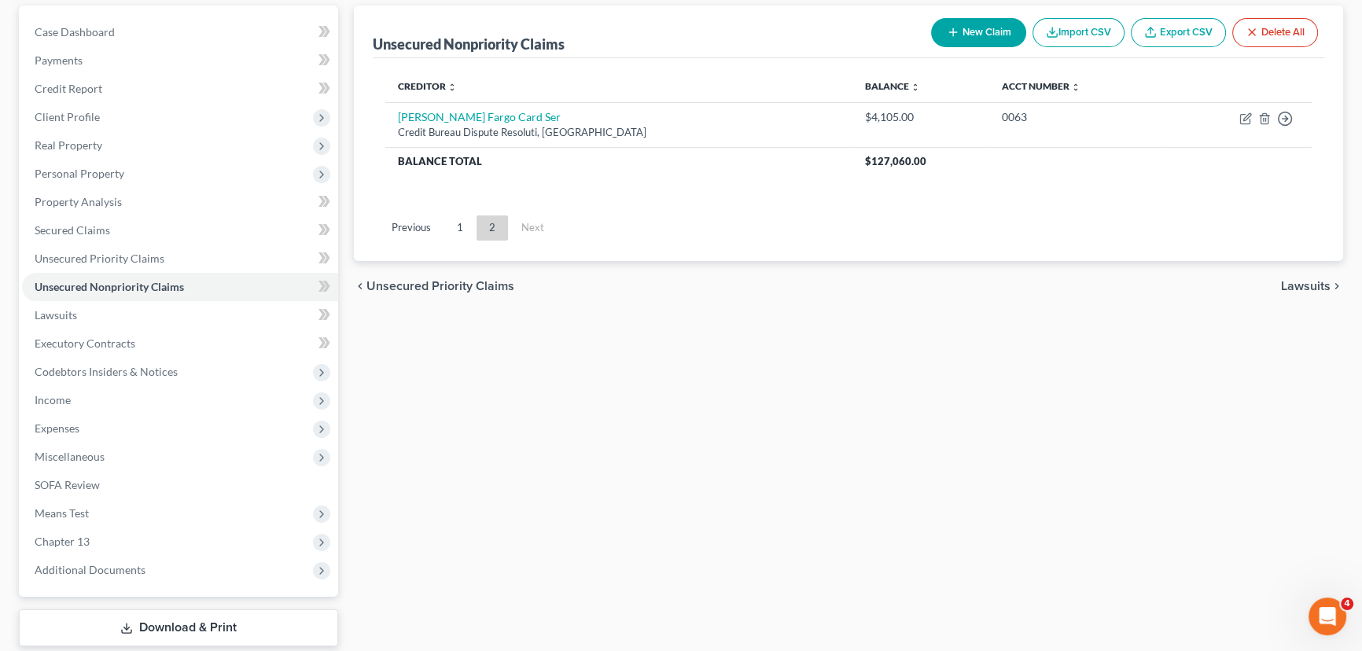
scroll to position [24, 0]
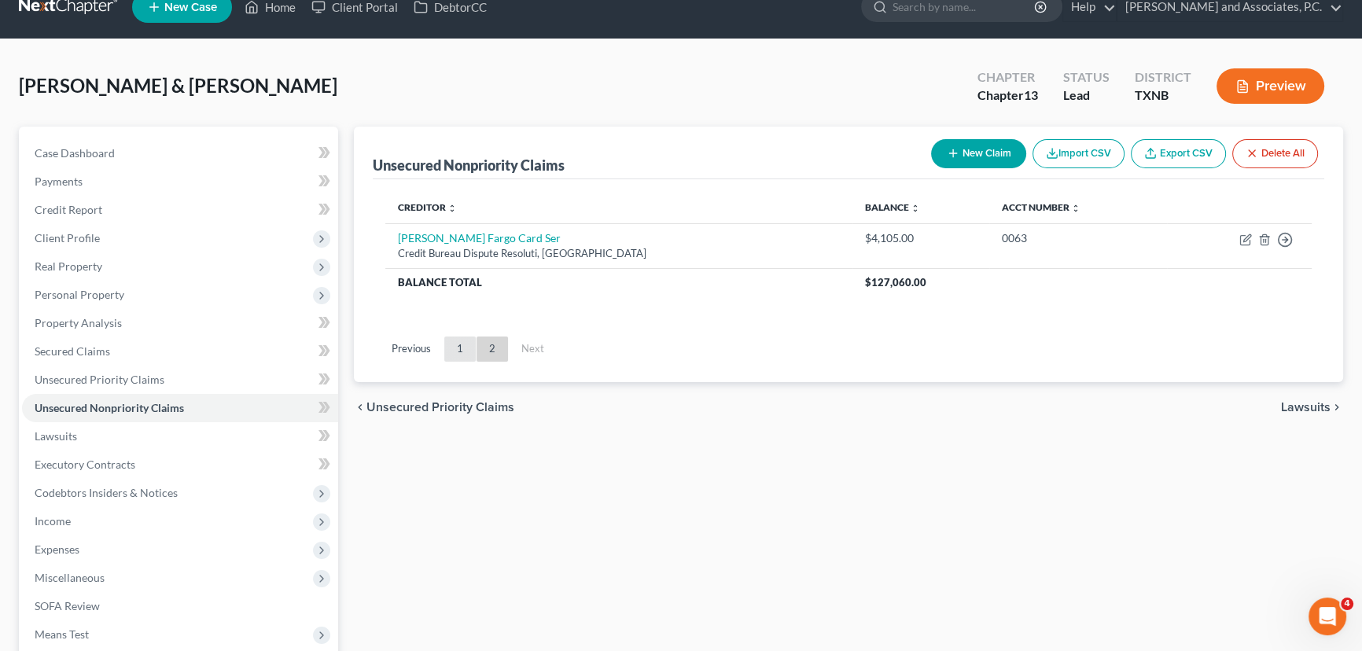
click at [463, 345] on link "1" at bounding box center [459, 349] width 31 height 25
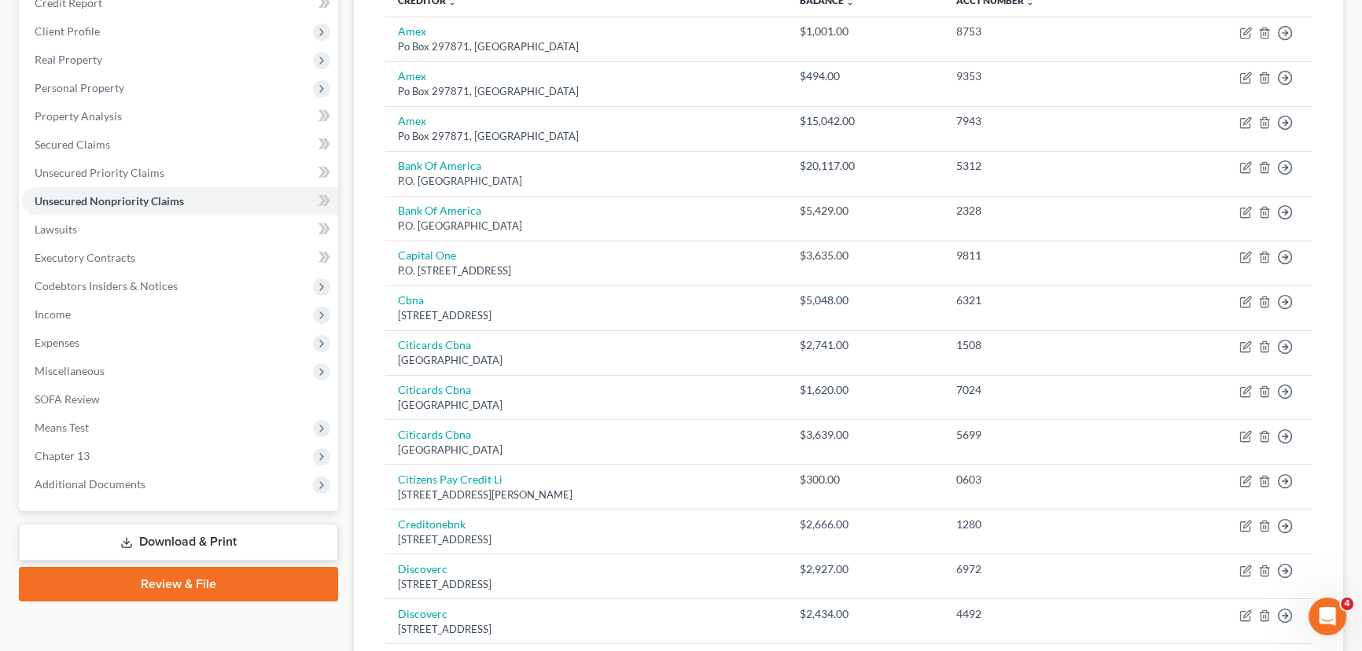
scroll to position [0, 0]
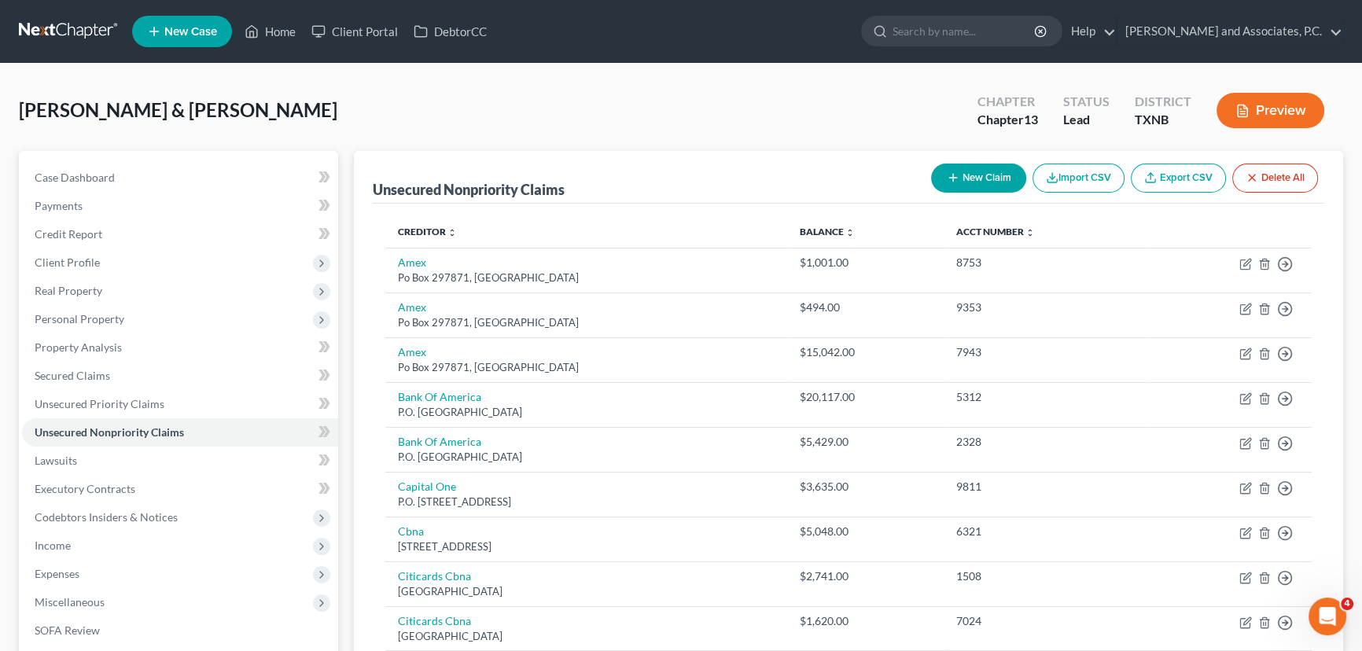
click at [960, 186] on button "New Claim" at bounding box center [978, 178] width 95 height 29
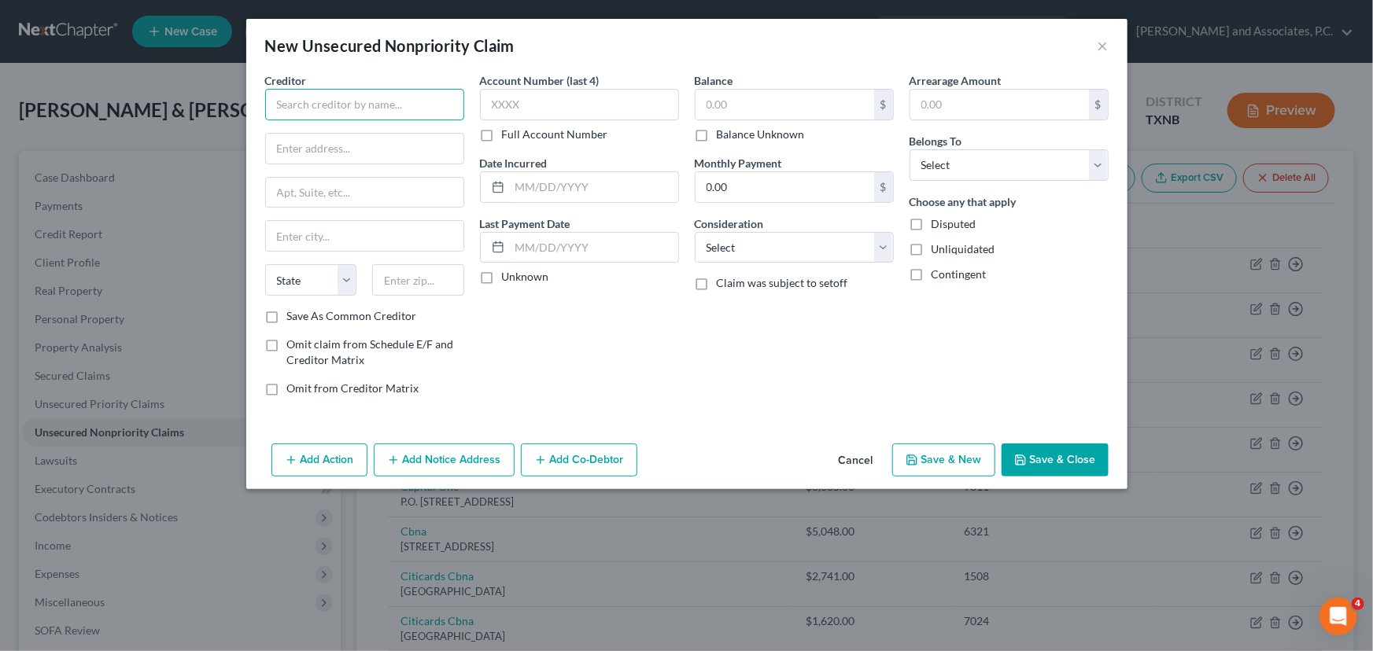
click at [393, 111] on input "text" at bounding box center [364, 104] width 199 height 31
type input "T"
click at [870, 453] on button "Cancel" at bounding box center [856, 460] width 60 height 31
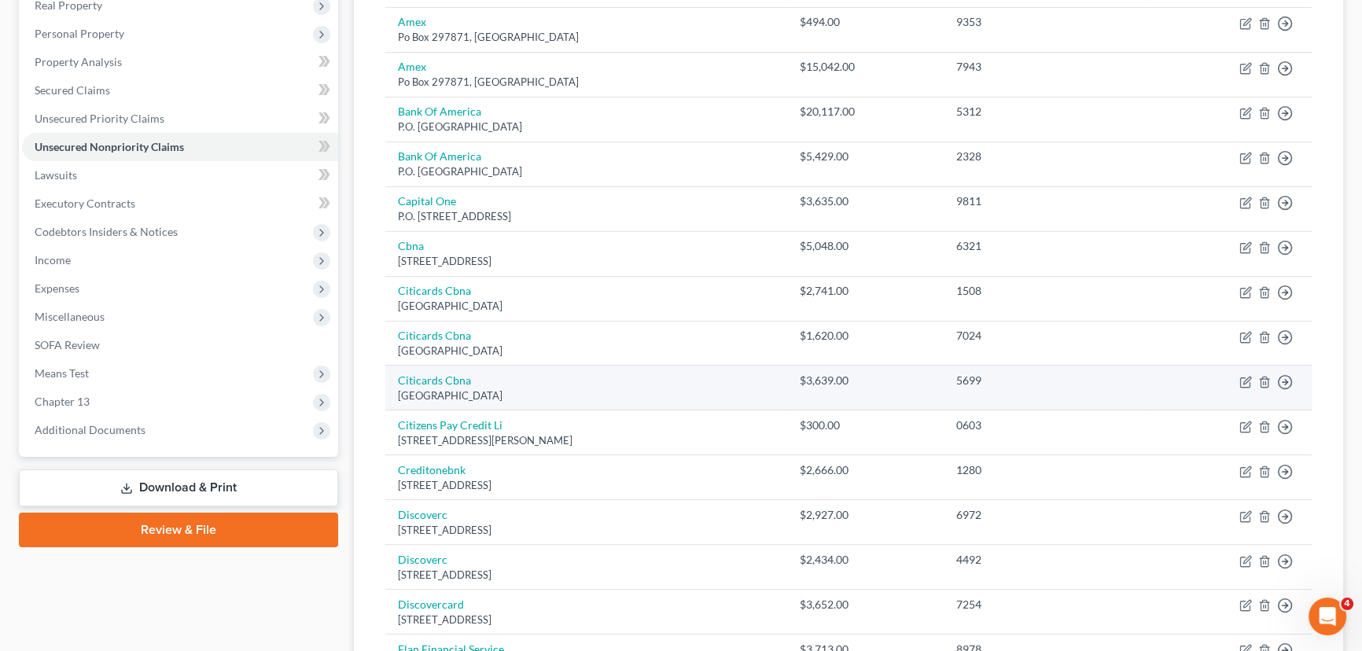
scroll to position [142, 0]
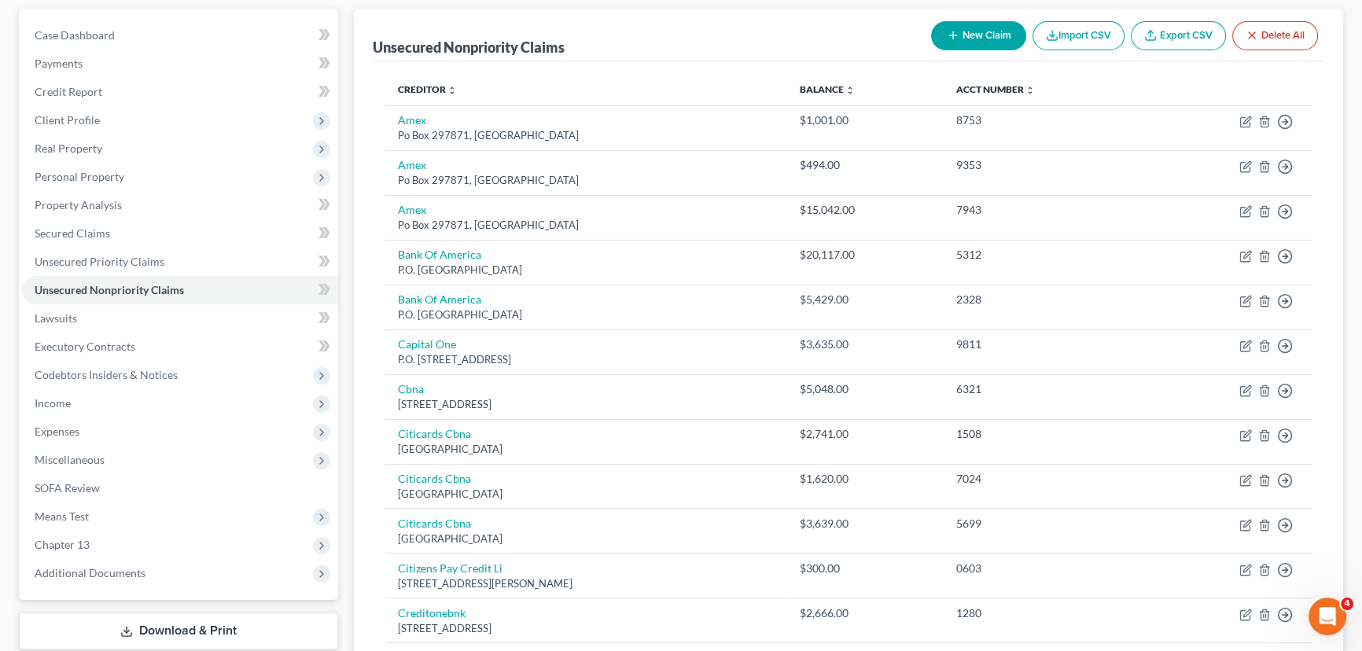
click at [957, 31] on button "New Claim" at bounding box center [978, 35] width 95 height 29
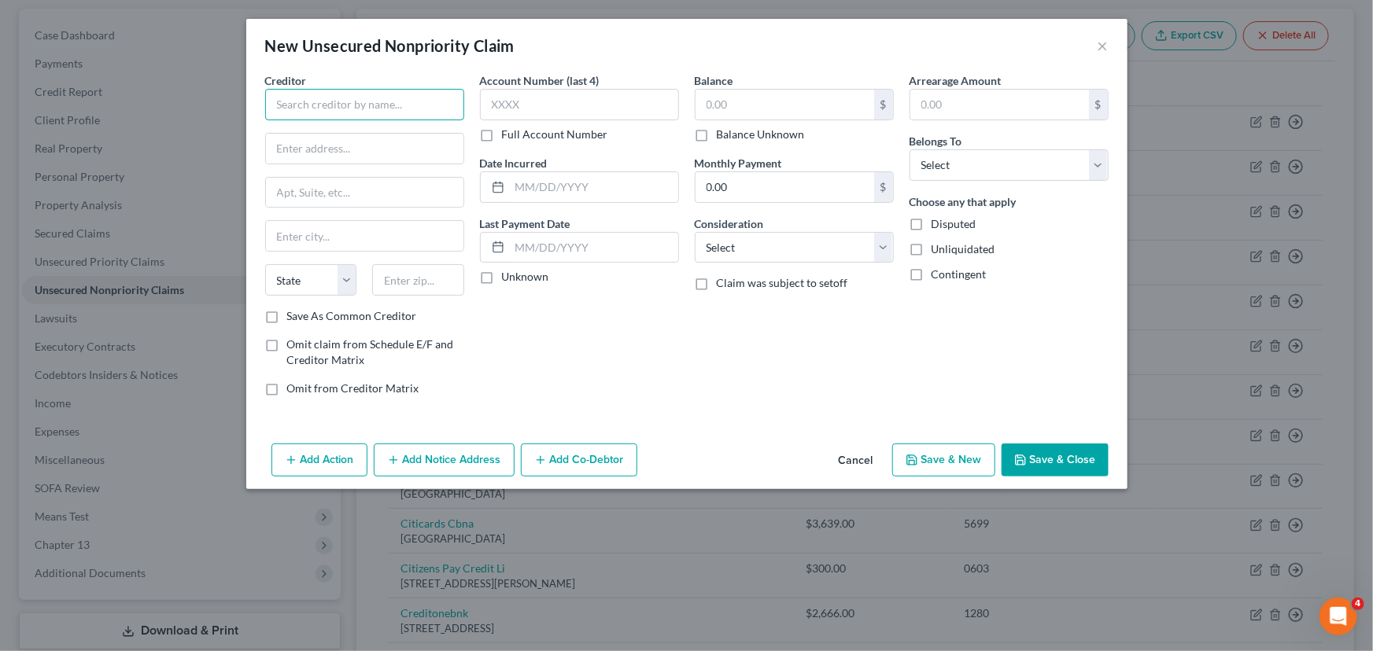
click at [350, 102] on input "text" at bounding box center [364, 104] width 199 height 31
type input "Embark"
click at [634, 106] on input "text" at bounding box center [579, 104] width 199 height 31
type input "5652"
click at [760, 102] on input "text" at bounding box center [784, 105] width 179 height 30
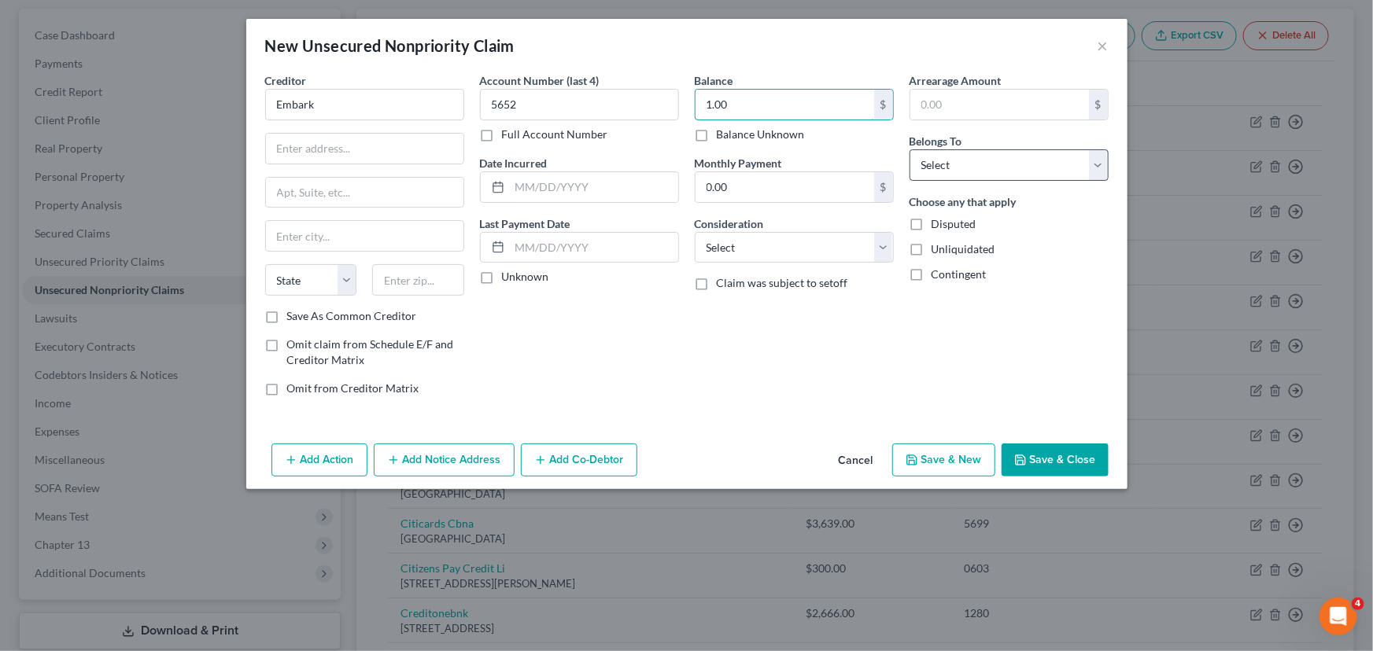
type input "1.00"
drag, startPoint x: 963, startPoint y: 154, endPoint x: 968, endPoint y: 179, distance: 25.0
click at [963, 154] on select "Select Debtor 1 Only Debtor 2 Only Debtor 1 And Debtor 2 Only At Least One Of T…" at bounding box center [1008, 164] width 199 height 31
select select "0"
click at [909, 149] on select "Select Debtor 1 Only Debtor 2 Only Debtor 1 And Debtor 2 Only At Least One Of T…" at bounding box center [1008, 164] width 199 height 31
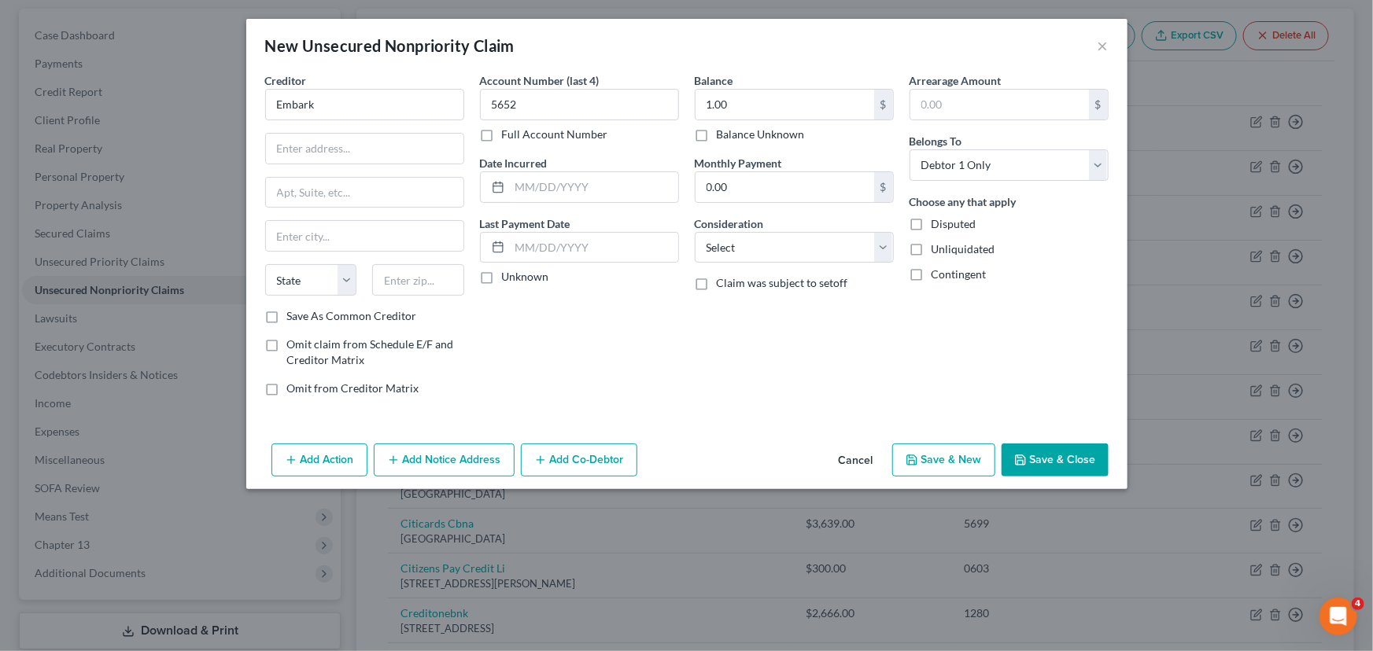
click at [1054, 457] on button "Save & Close" at bounding box center [1054, 460] width 107 height 33
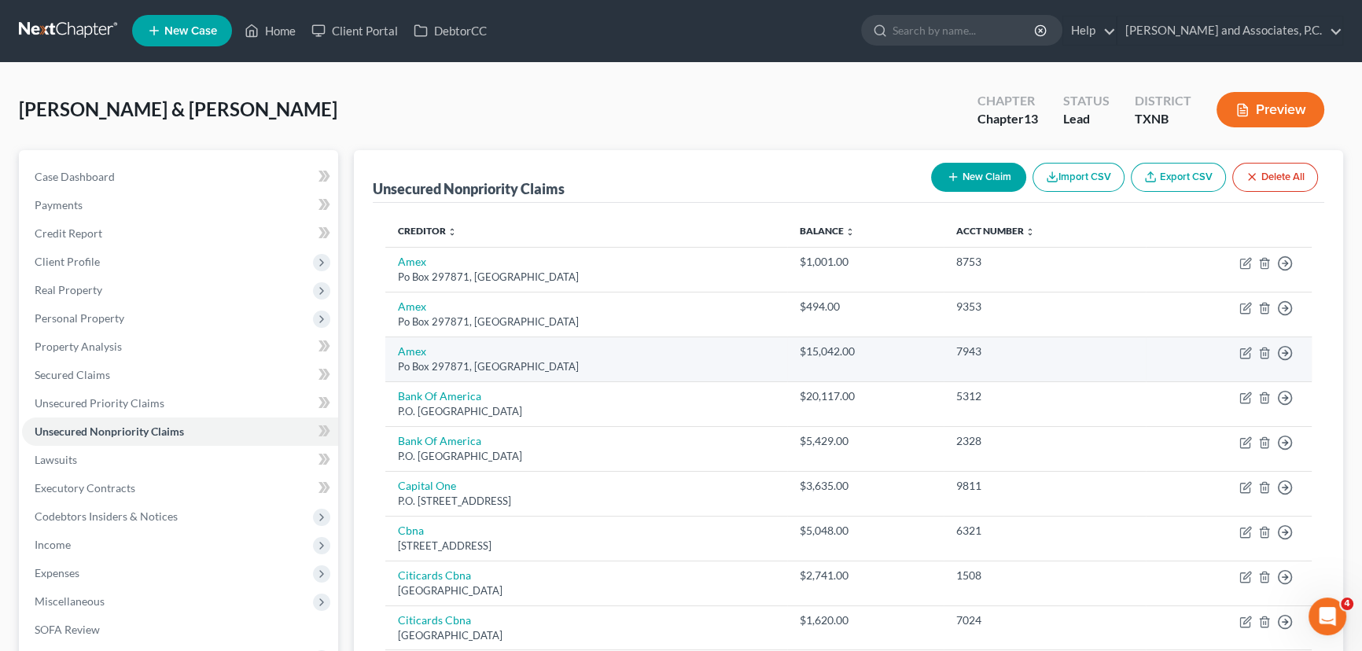
scroll to position [0, 0]
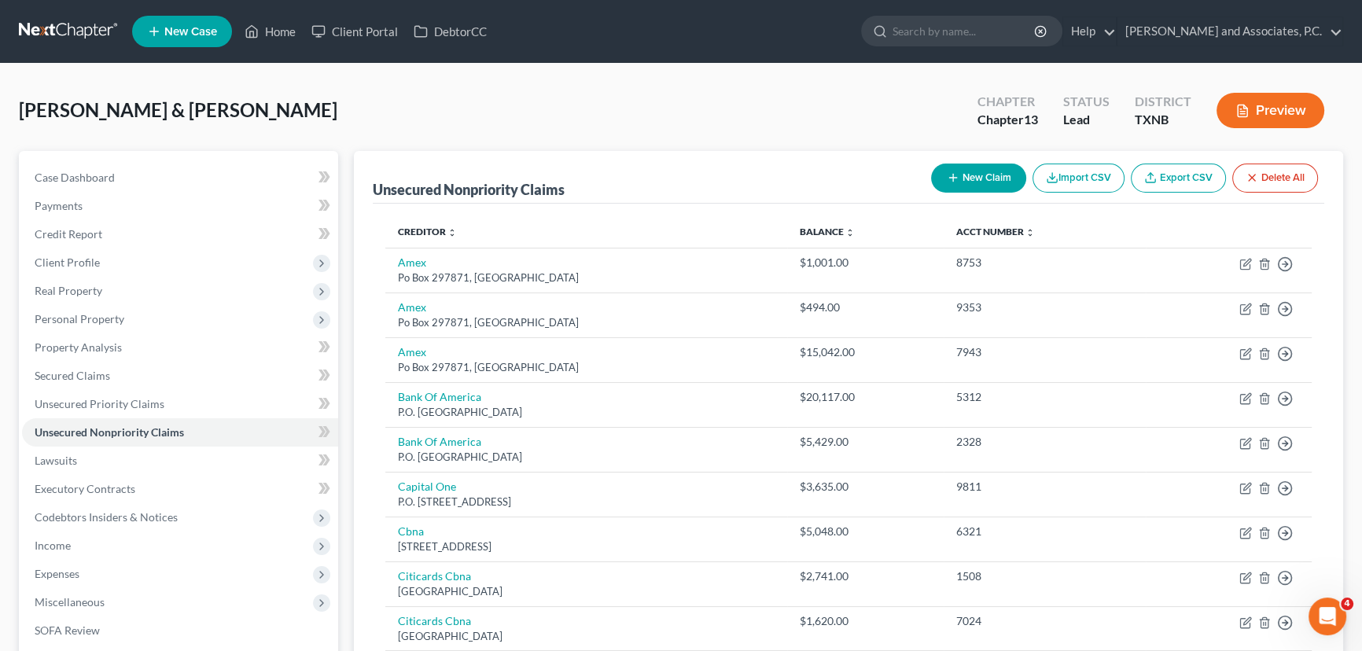
click at [956, 179] on icon "button" at bounding box center [953, 177] width 13 height 13
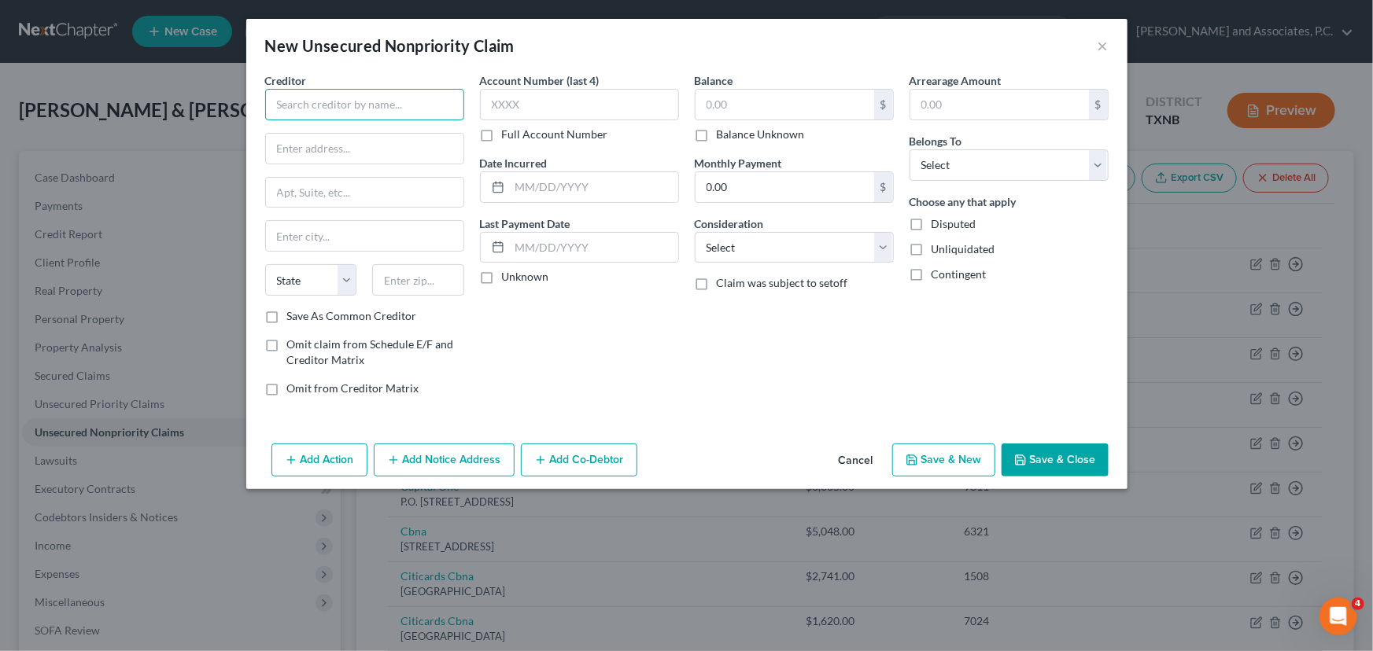
click at [337, 113] on input "text" at bounding box center [364, 104] width 199 height 31
click at [589, 102] on input "text" at bounding box center [579, 104] width 199 height 31
type input "Statefarm"
type input "6518"
click at [730, 98] on input "text" at bounding box center [784, 105] width 179 height 30
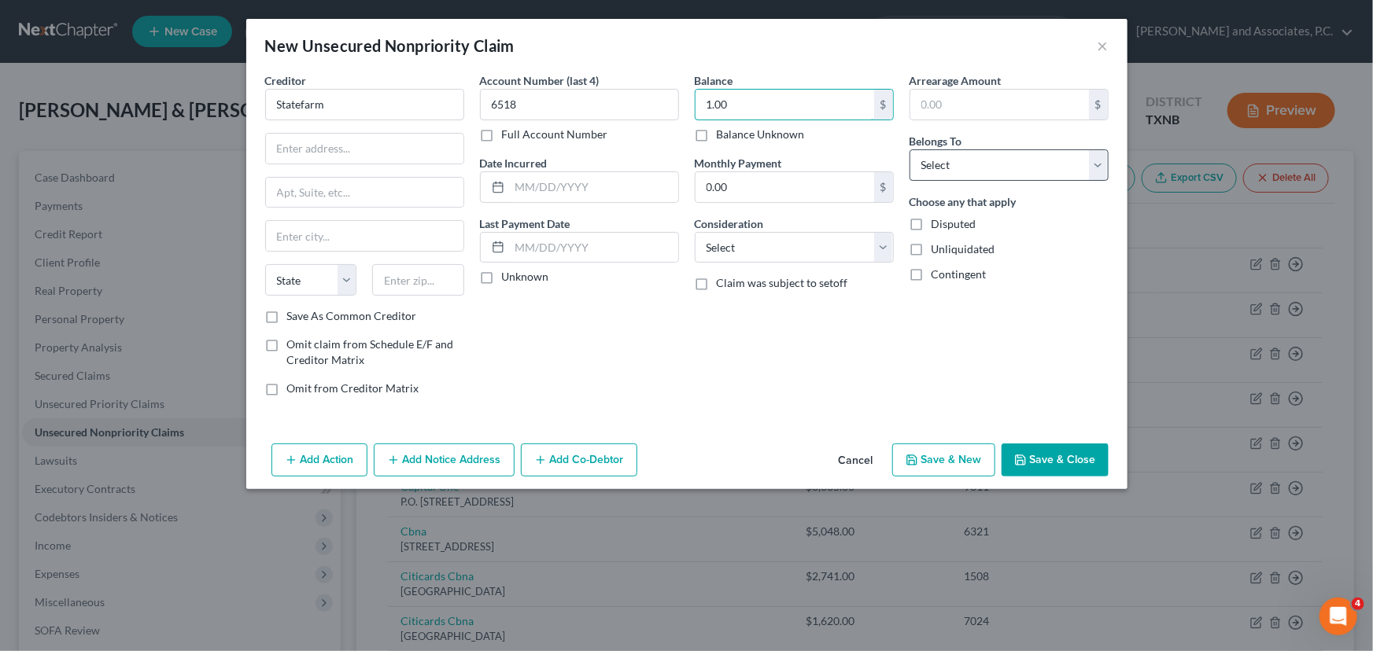
type input "1.00"
click at [920, 169] on select "Select Debtor 1 Only Debtor 2 Only Debtor 1 And Debtor 2 Only At Least One Of T…" at bounding box center [1008, 164] width 199 height 31
select select "0"
click at [909, 149] on select "Select Debtor 1 Only Debtor 2 Only Debtor 1 And Debtor 2 Only At Least One Of T…" at bounding box center [1008, 164] width 199 height 31
click at [1049, 457] on button "Save & Close" at bounding box center [1054, 460] width 107 height 33
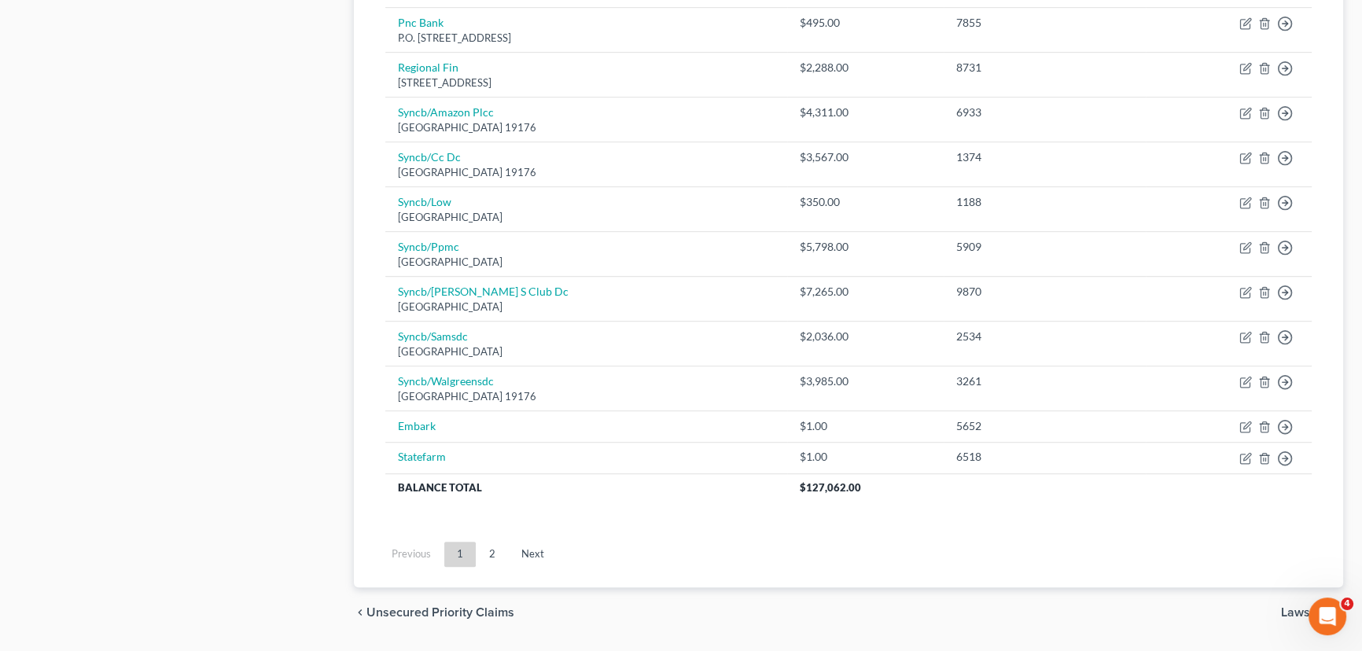
scroll to position [1215, 0]
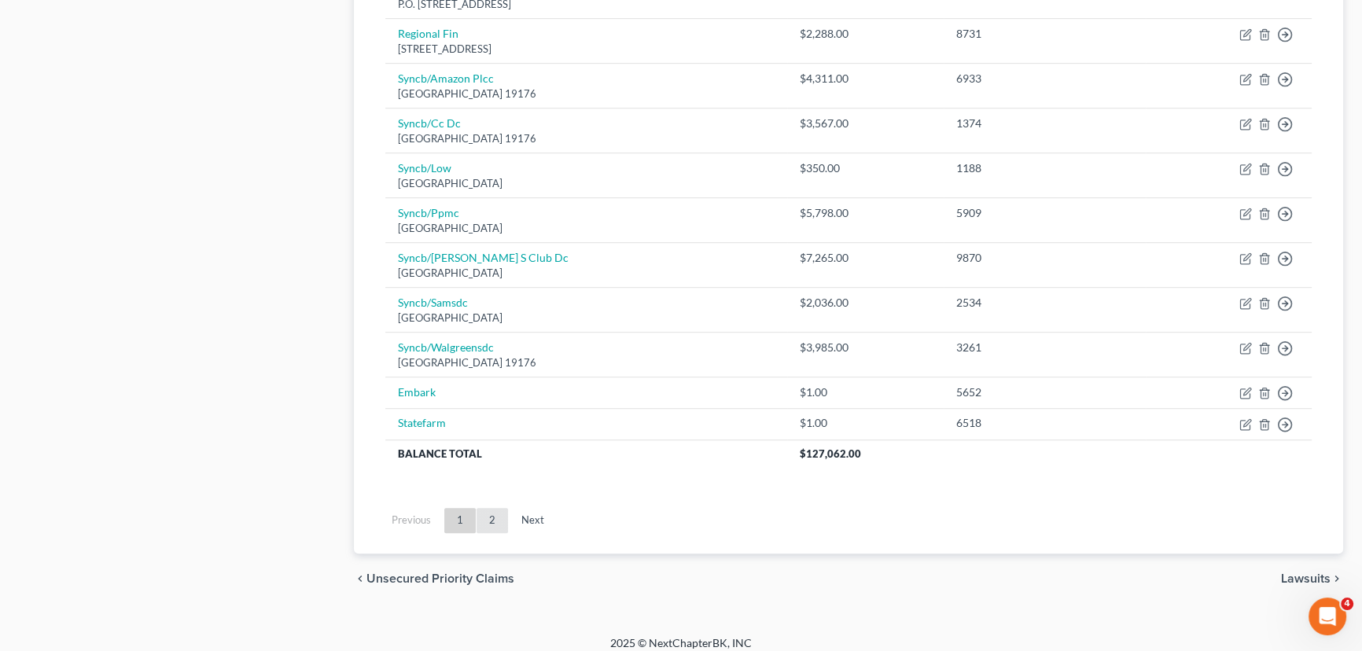
click at [488, 529] on link "2" at bounding box center [492, 520] width 31 height 25
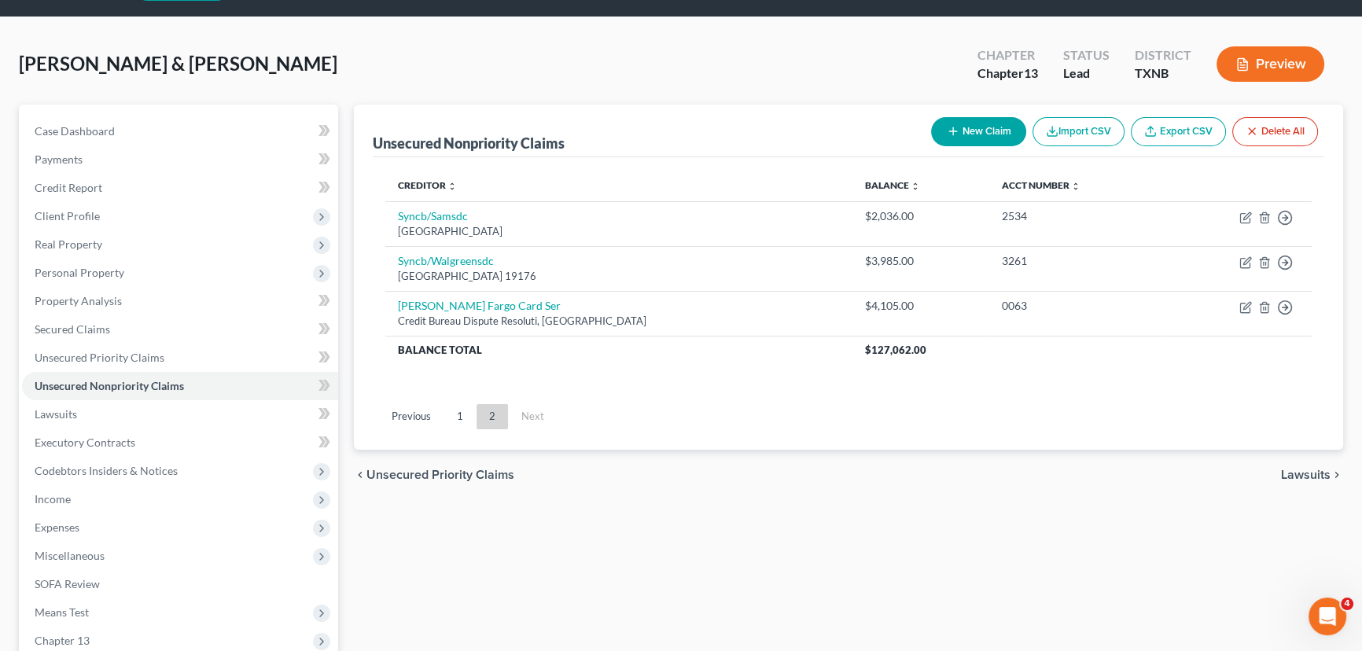
scroll to position [24, 0]
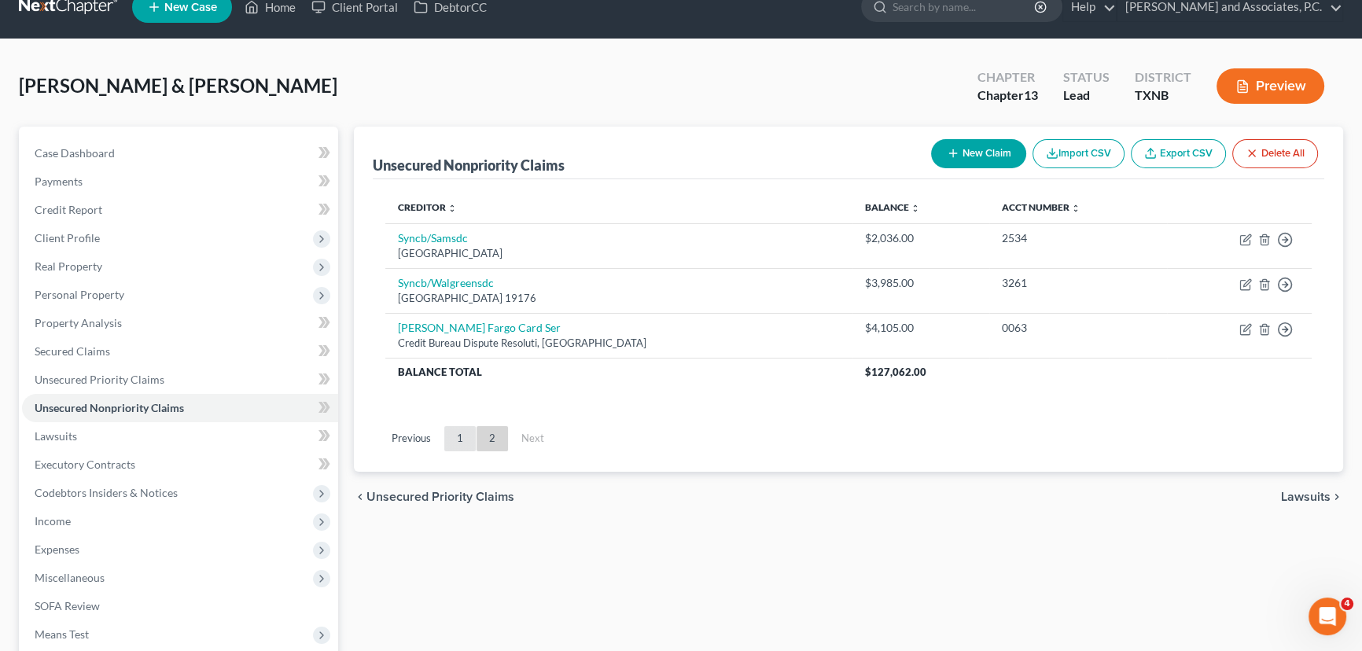
click at [462, 433] on link "1" at bounding box center [459, 438] width 31 height 25
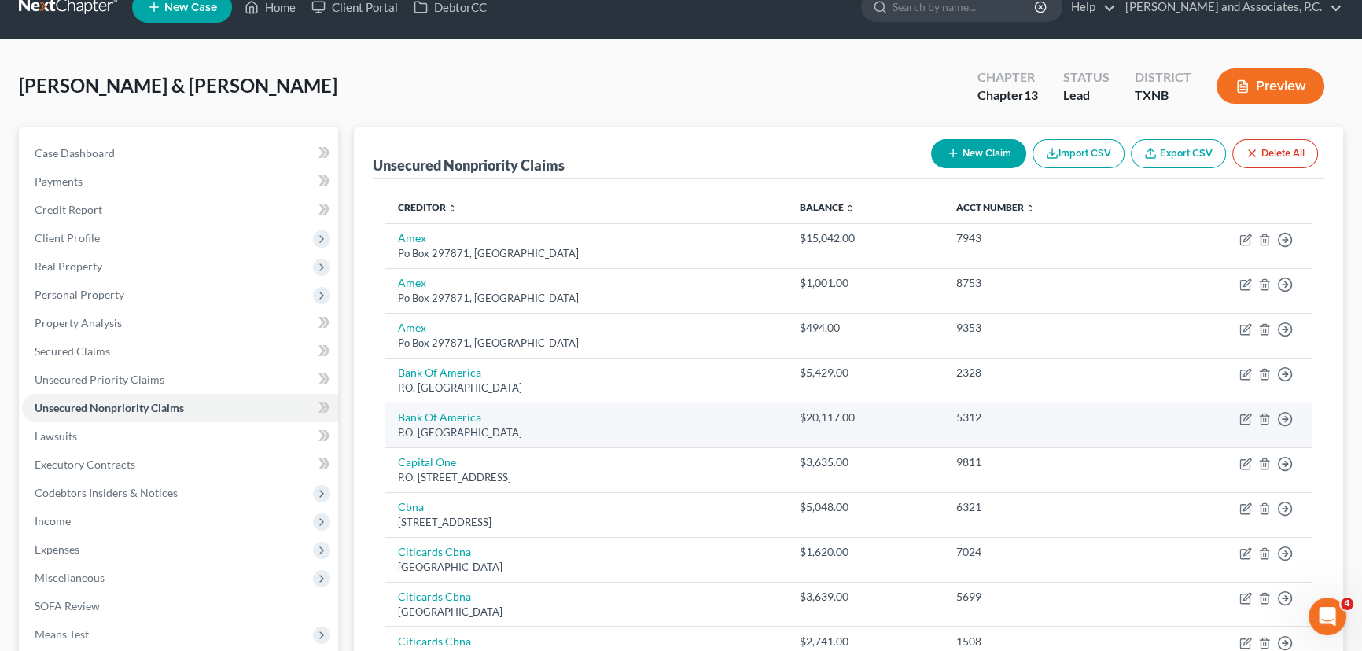
scroll to position [0, 0]
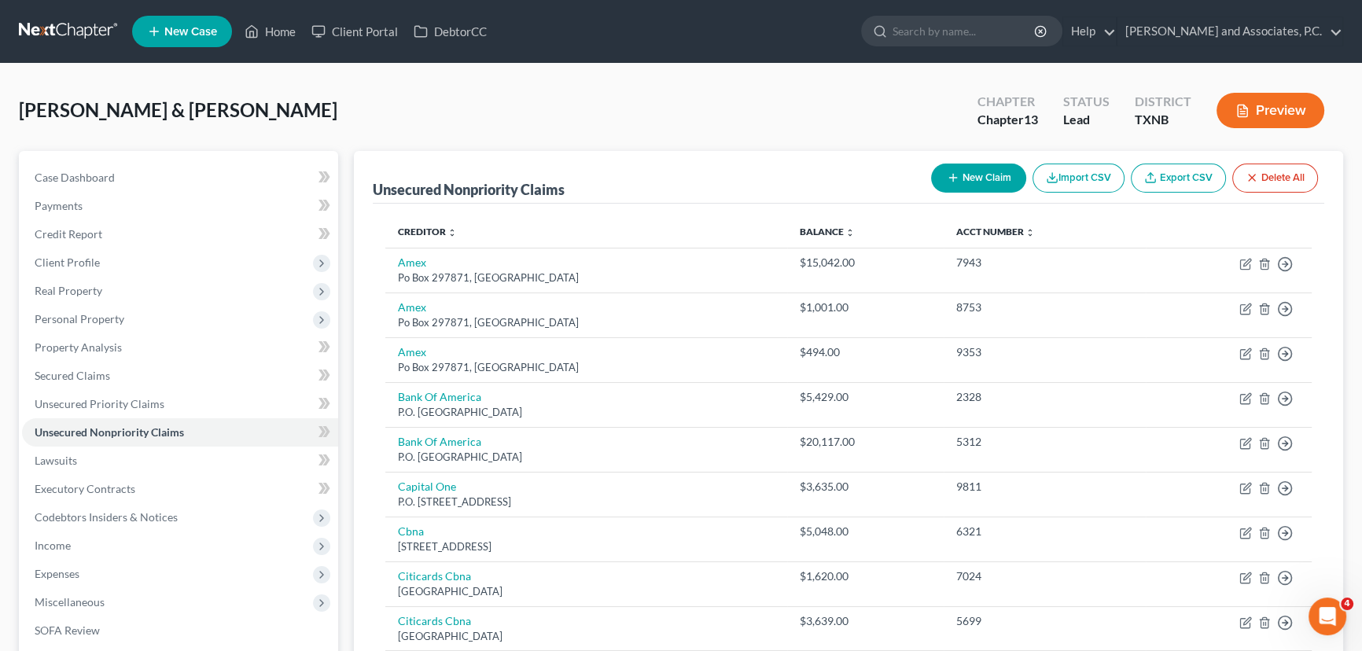
click at [986, 182] on button "New Claim" at bounding box center [978, 178] width 95 height 29
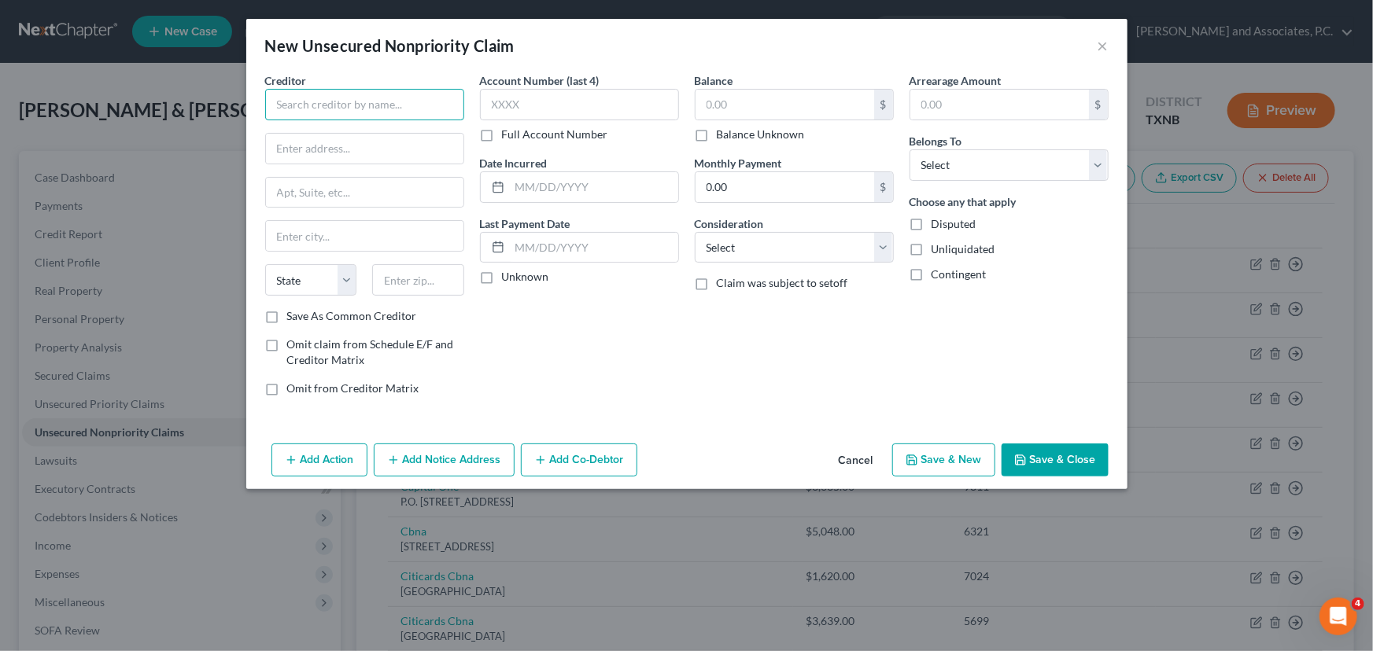
click at [339, 111] on input "text" at bounding box center [364, 104] width 199 height 31
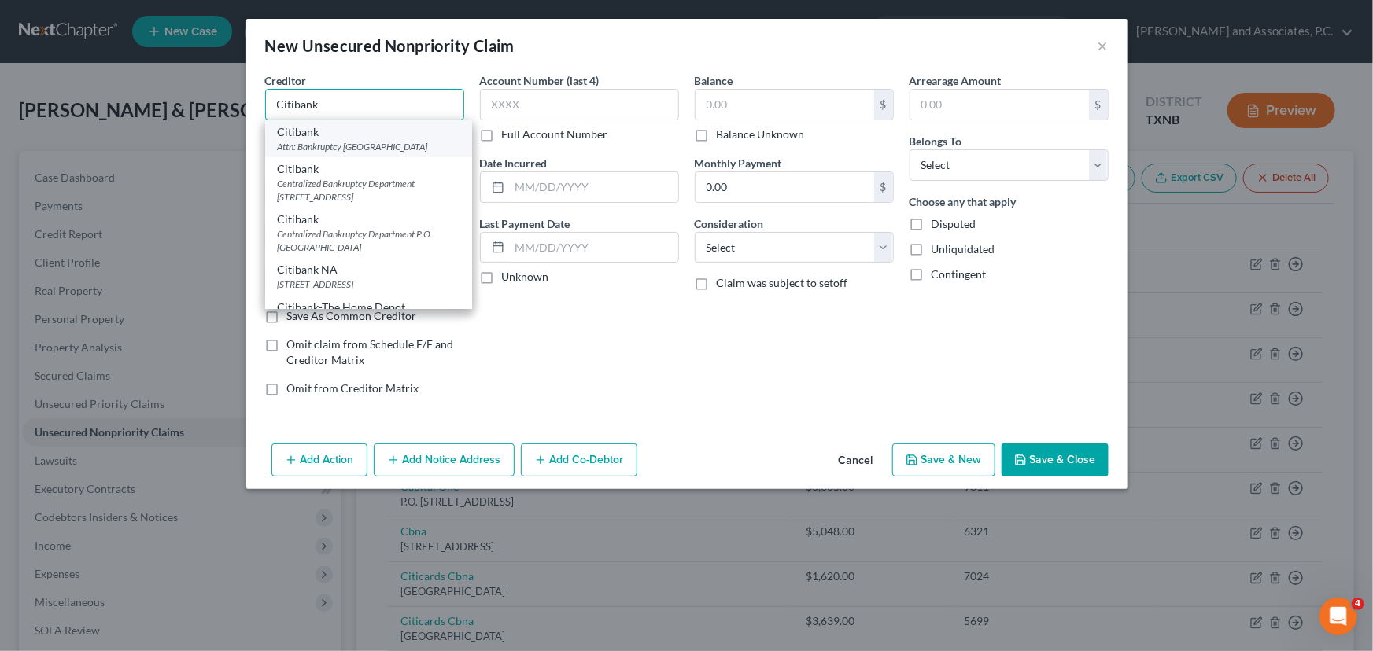
type input "Citibank"
click at [338, 134] on div "Citibank" at bounding box center [369, 132] width 182 height 16
type input "Attn: Bankruptcy"
type input "PO BOX 790034"
type input "Saint Louis"
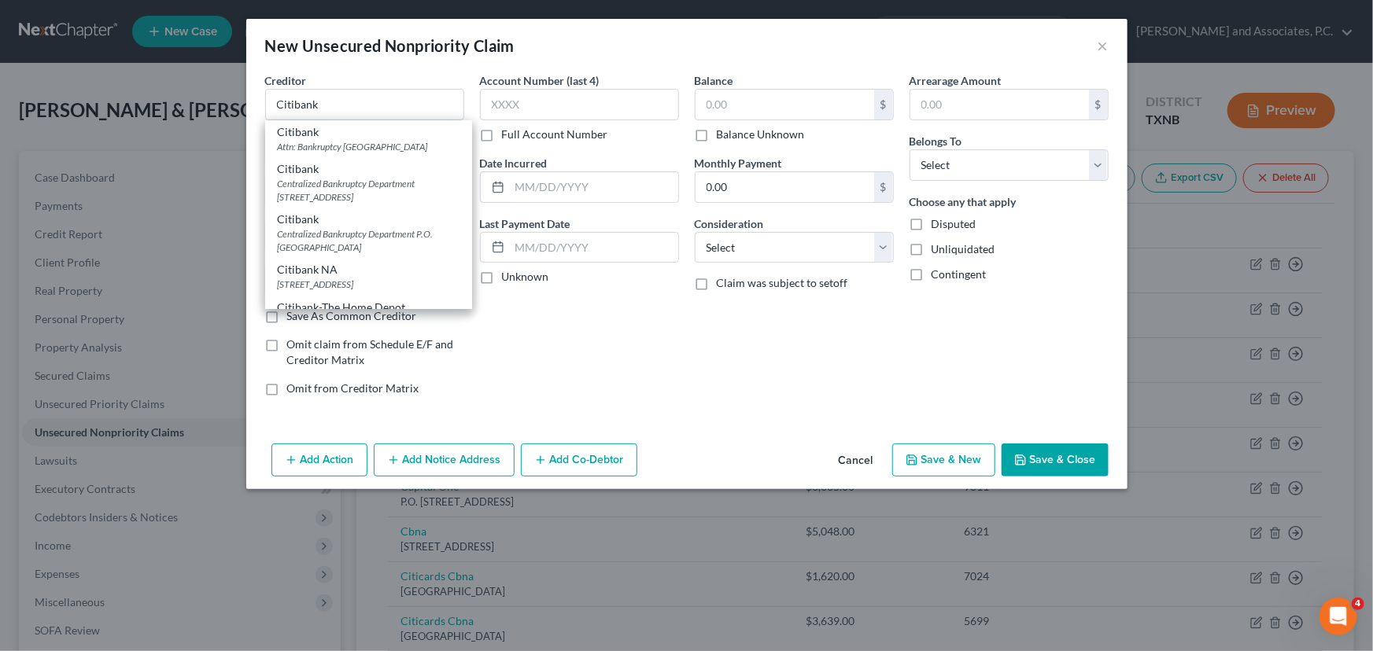
select select "26"
type input "63179"
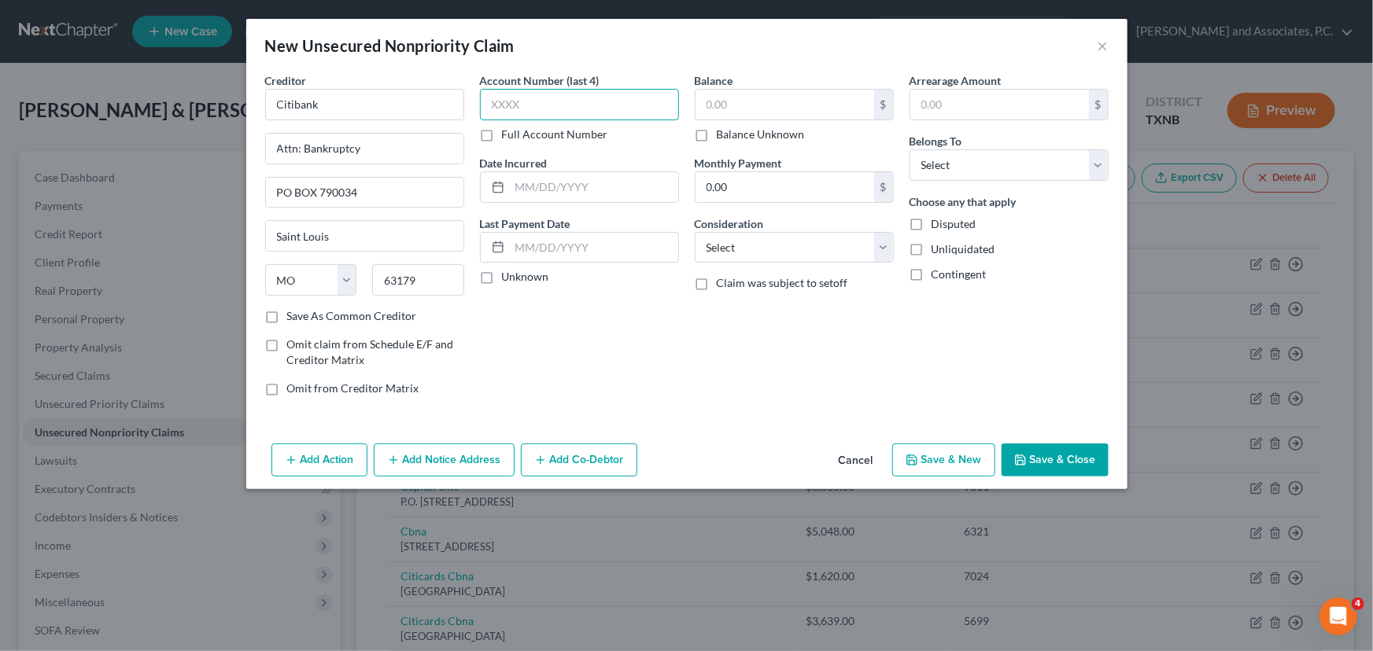
click at [547, 99] on input "text" at bounding box center [579, 104] width 199 height 31
type input "4508"
click at [745, 103] on input "text" at bounding box center [784, 105] width 179 height 30
type input "1.00"
click at [1048, 173] on select "Select Debtor 1 Only Debtor 2 Only Debtor 1 And Debtor 2 Only At Least One Of T…" at bounding box center [1008, 164] width 199 height 31
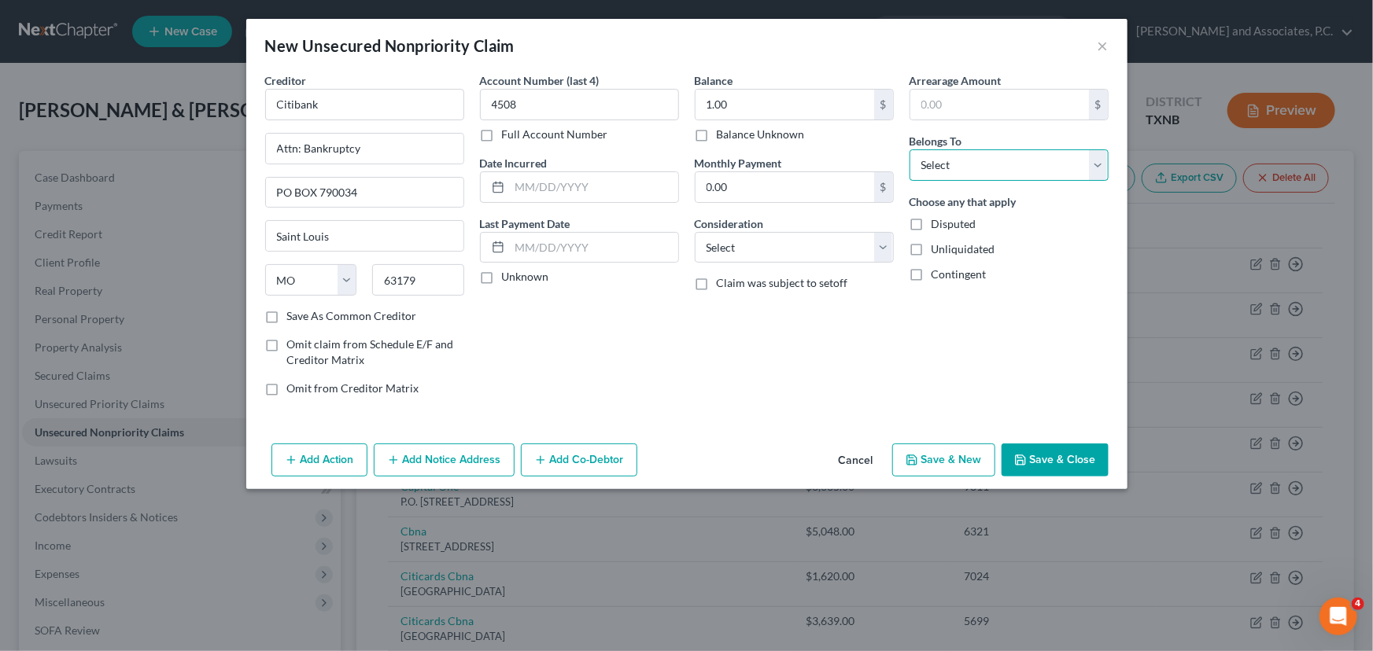
select select "2"
click at [909, 149] on select "Select Debtor 1 Only Debtor 2 Only Debtor 1 And Debtor 2 Only At Least One Of T…" at bounding box center [1008, 164] width 199 height 31
click at [1042, 459] on button "Save & Close" at bounding box center [1054, 460] width 107 height 33
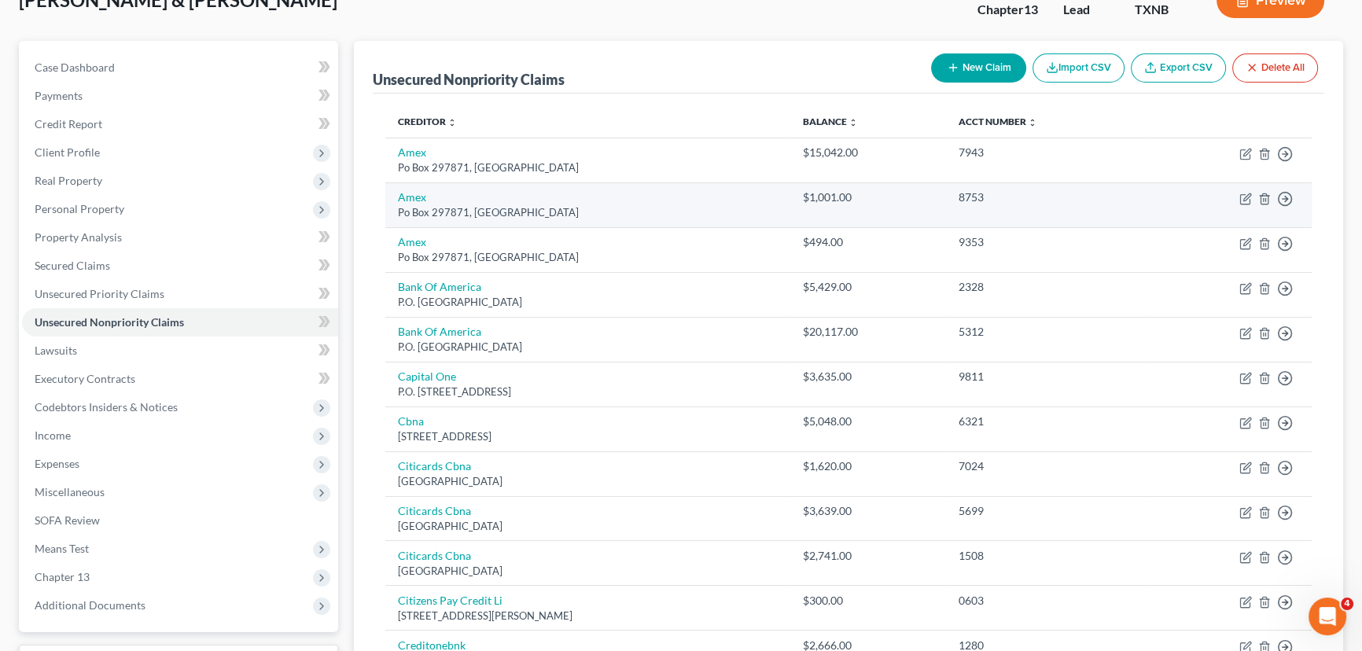
scroll to position [142, 0]
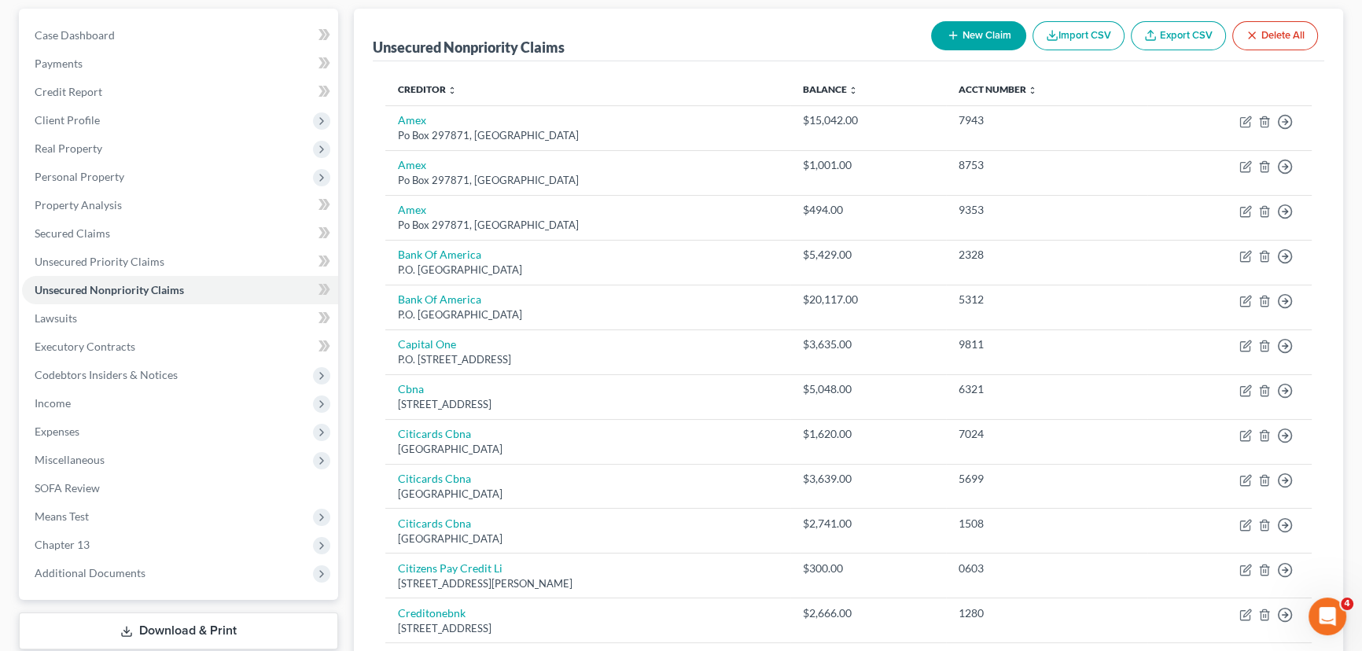
click at [968, 34] on button "New Claim" at bounding box center [978, 35] width 95 height 29
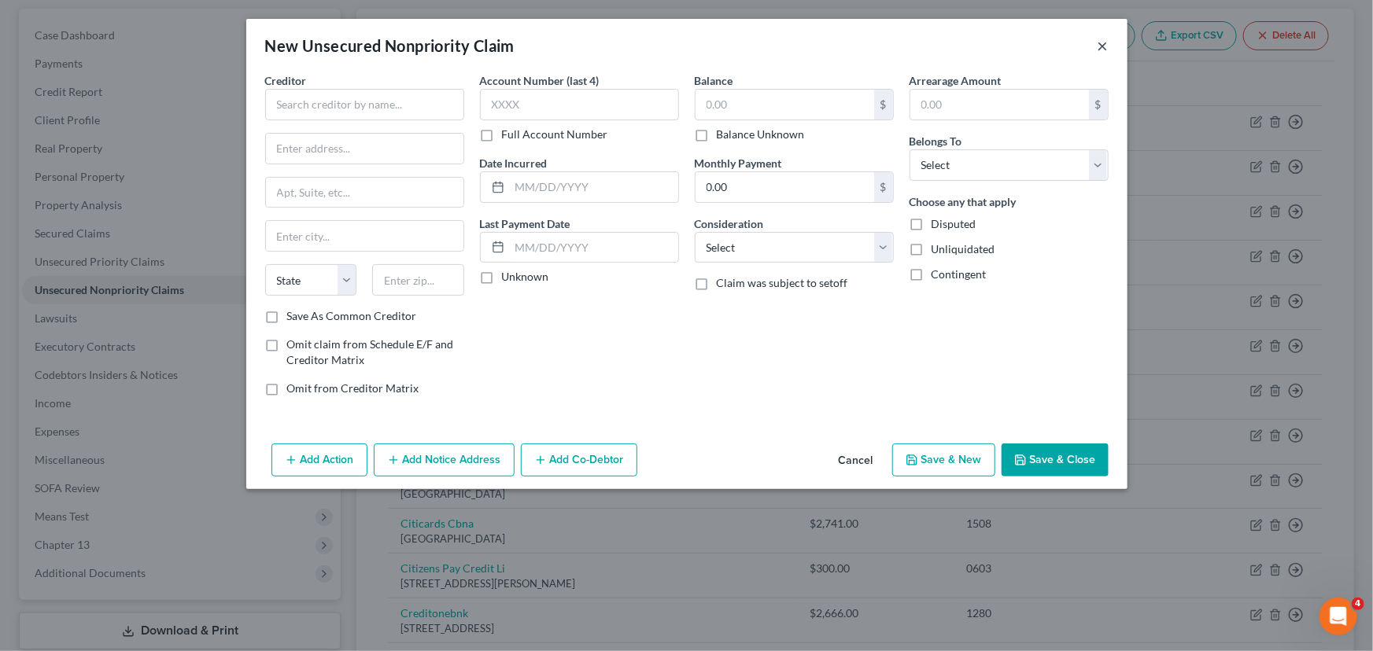
click at [1097, 42] on button "×" at bounding box center [1102, 45] width 11 height 19
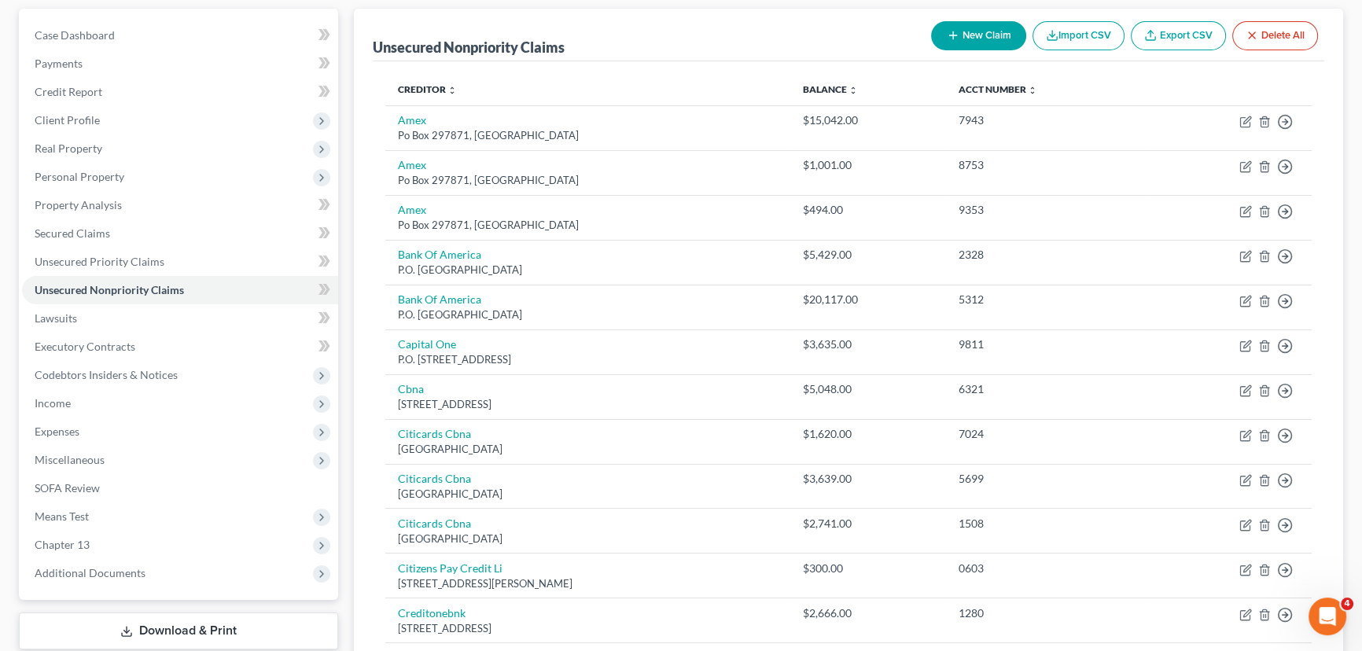
click at [969, 30] on button "New Claim" at bounding box center [978, 35] width 95 height 29
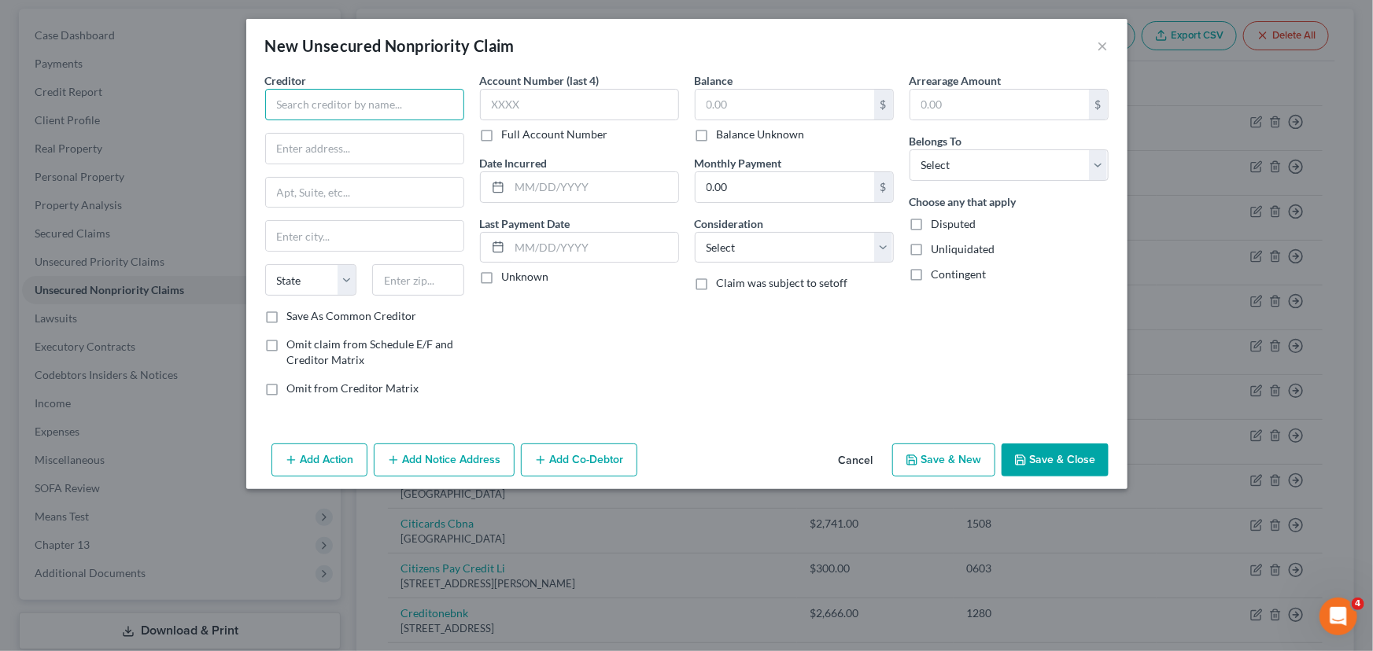
click at [365, 100] on input "text" at bounding box center [364, 104] width 199 height 31
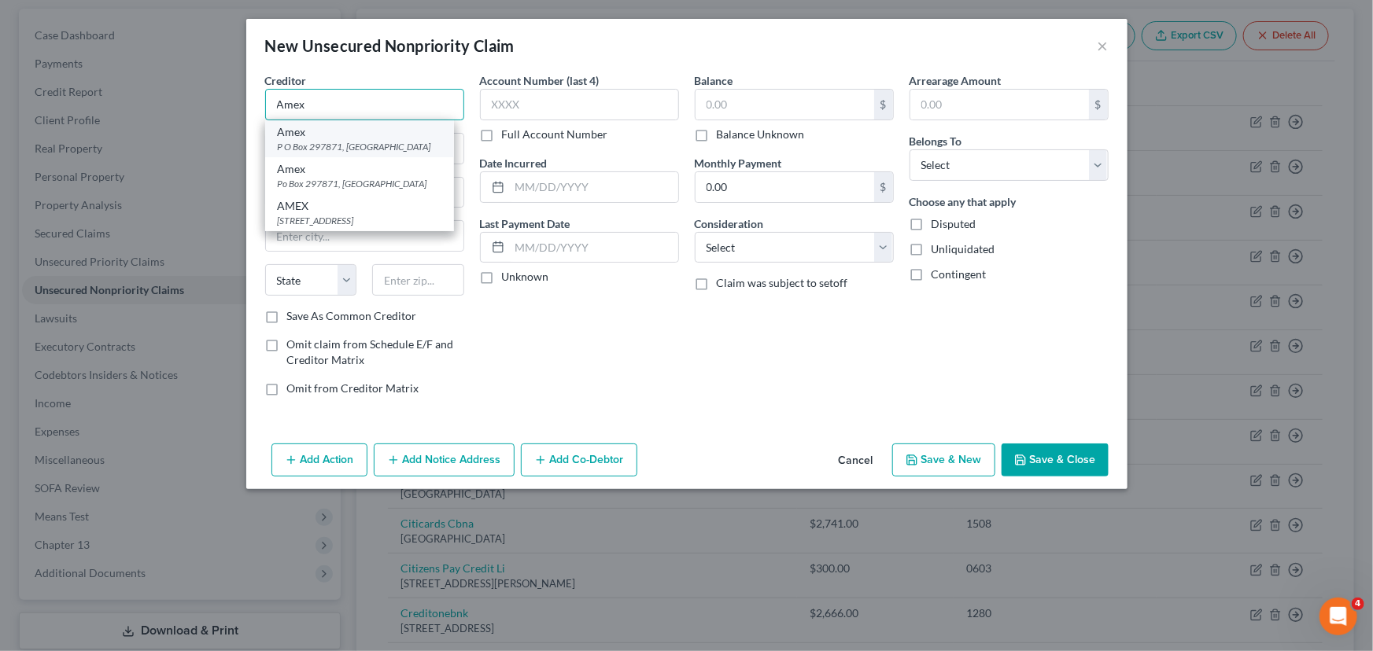
type input "Amex"
click at [361, 138] on div "Amex" at bounding box center [360, 132] width 164 height 16
type input "P O Box 297871"
type input "Fort Lauderdale"
select select "9"
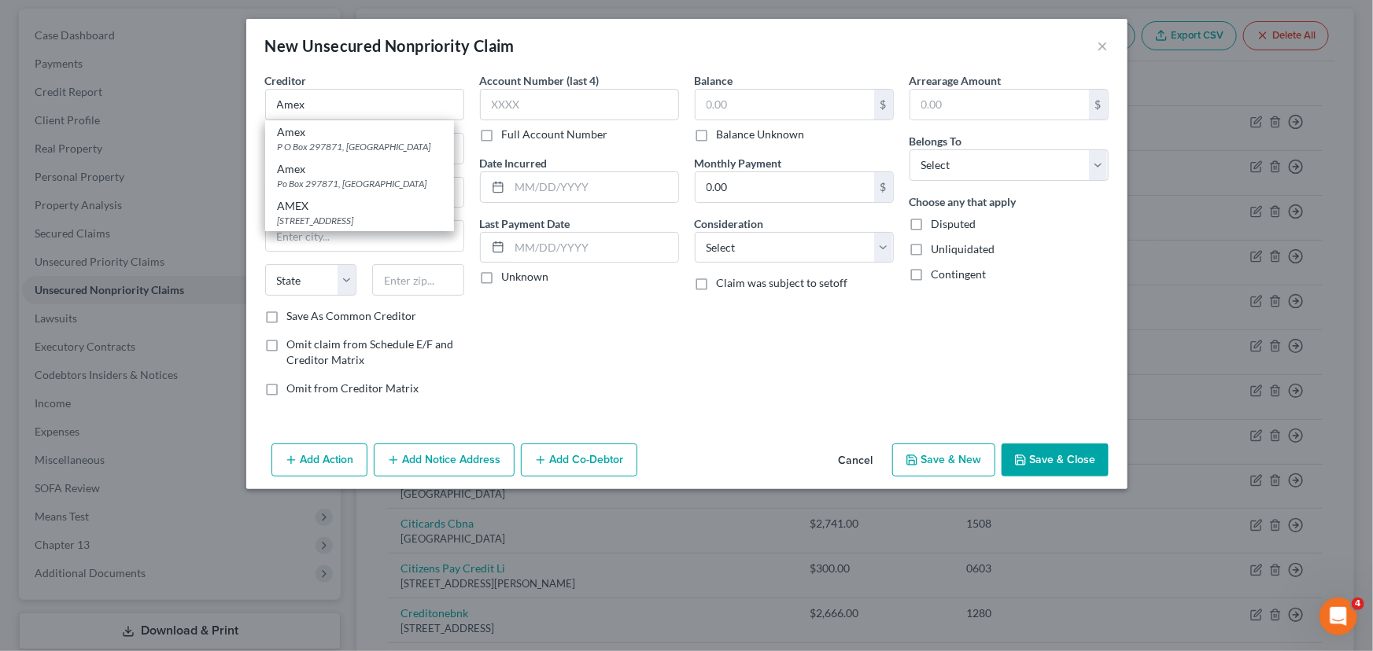
type input "33329"
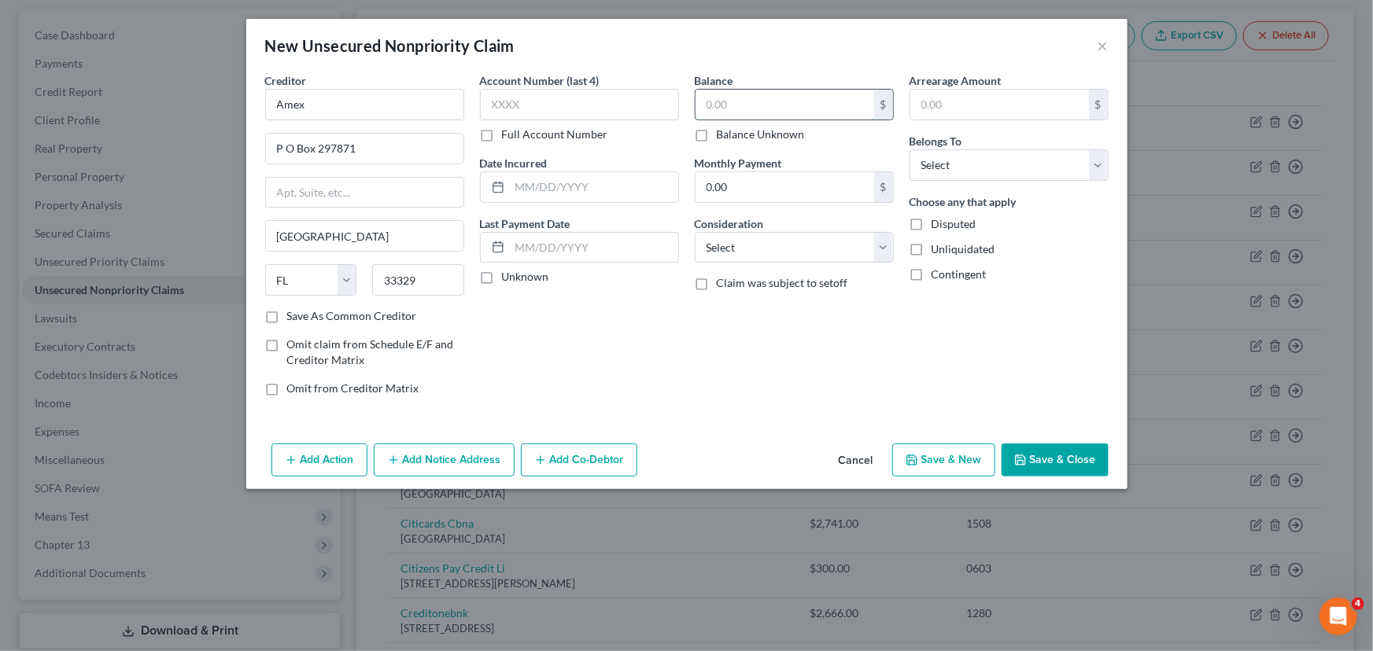
click at [767, 102] on input "text" at bounding box center [784, 105] width 179 height 30
click at [541, 113] on input "text" at bounding box center [579, 104] width 199 height 31
type input "3008"
click at [748, 97] on input "text" at bounding box center [784, 105] width 179 height 30
type input "1.00"
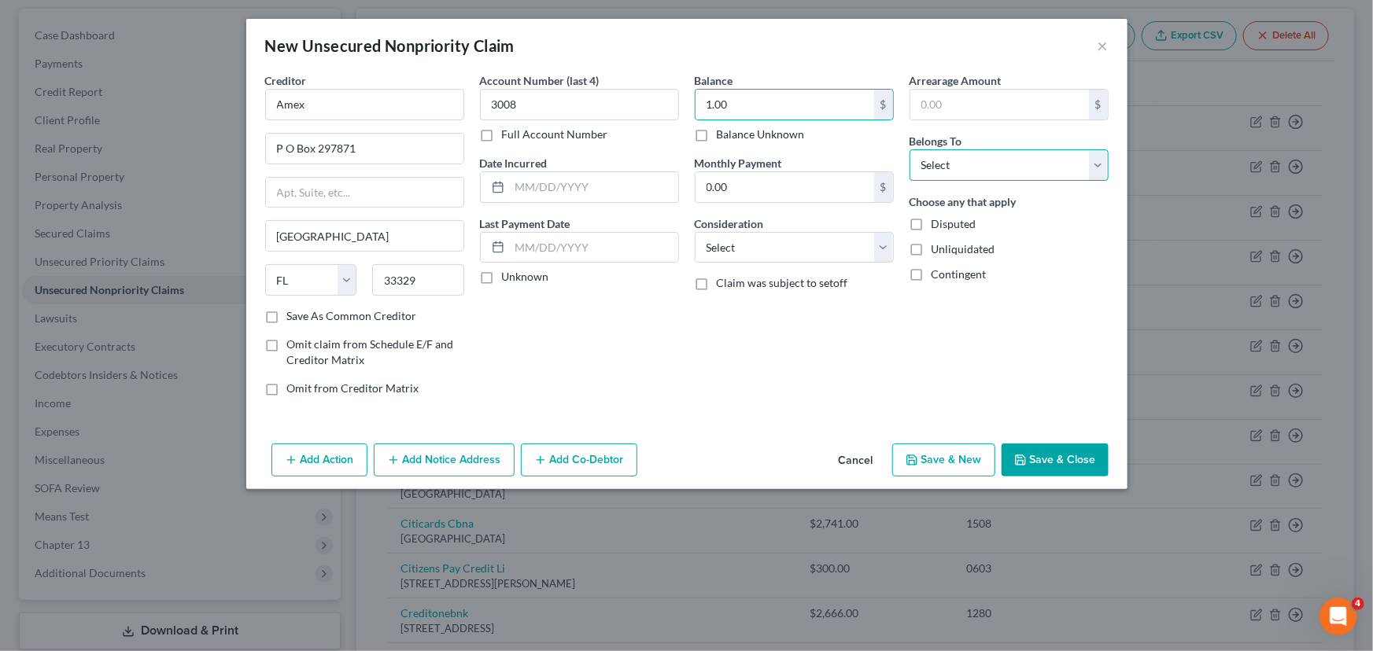
click at [954, 164] on select "Select Debtor 1 Only Debtor 2 Only Debtor 1 And Debtor 2 Only At Least One Of T…" at bounding box center [1008, 164] width 199 height 31
select select "0"
click at [909, 149] on select "Select Debtor 1 Only Debtor 2 Only Debtor 1 And Debtor 2 Only At Least One Of T…" at bounding box center [1008, 164] width 199 height 31
click at [1042, 458] on button "Save & Close" at bounding box center [1054, 460] width 107 height 33
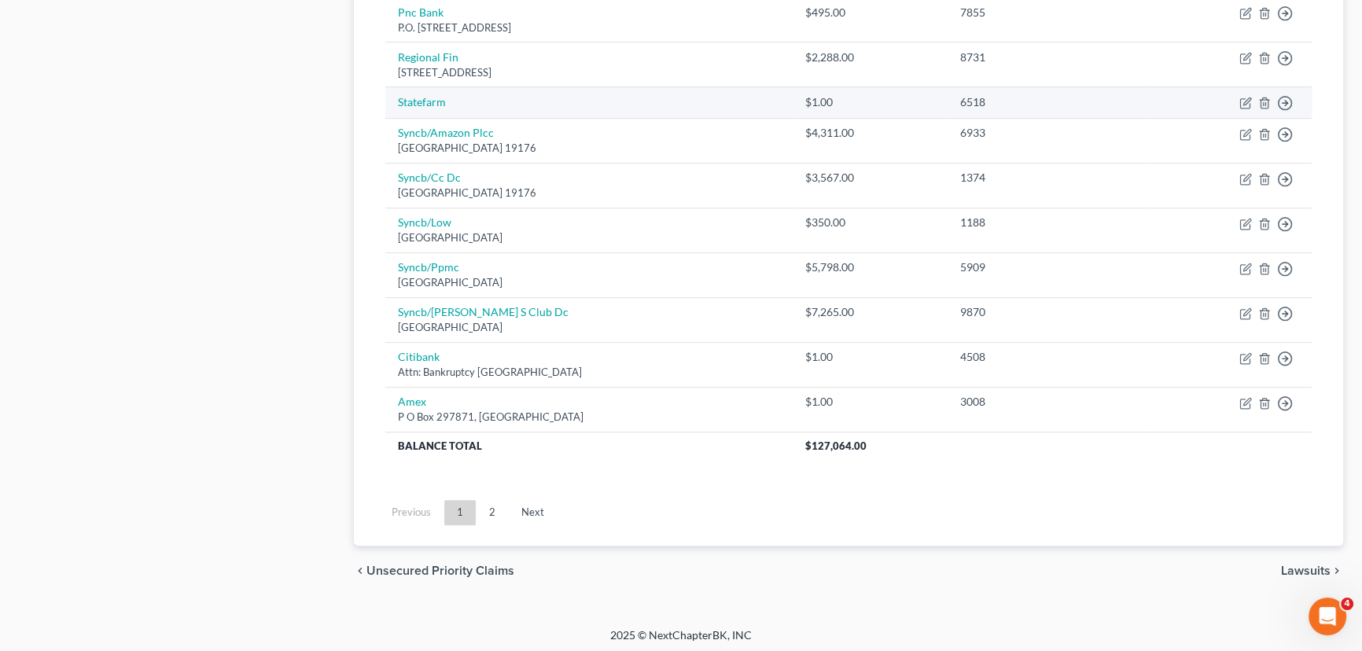
scroll to position [1225, 0]
drag, startPoint x: 496, startPoint y: 507, endPoint x: 606, endPoint y: 449, distance: 124.2
click at [496, 507] on link "2" at bounding box center [492, 511] width 31 height 25
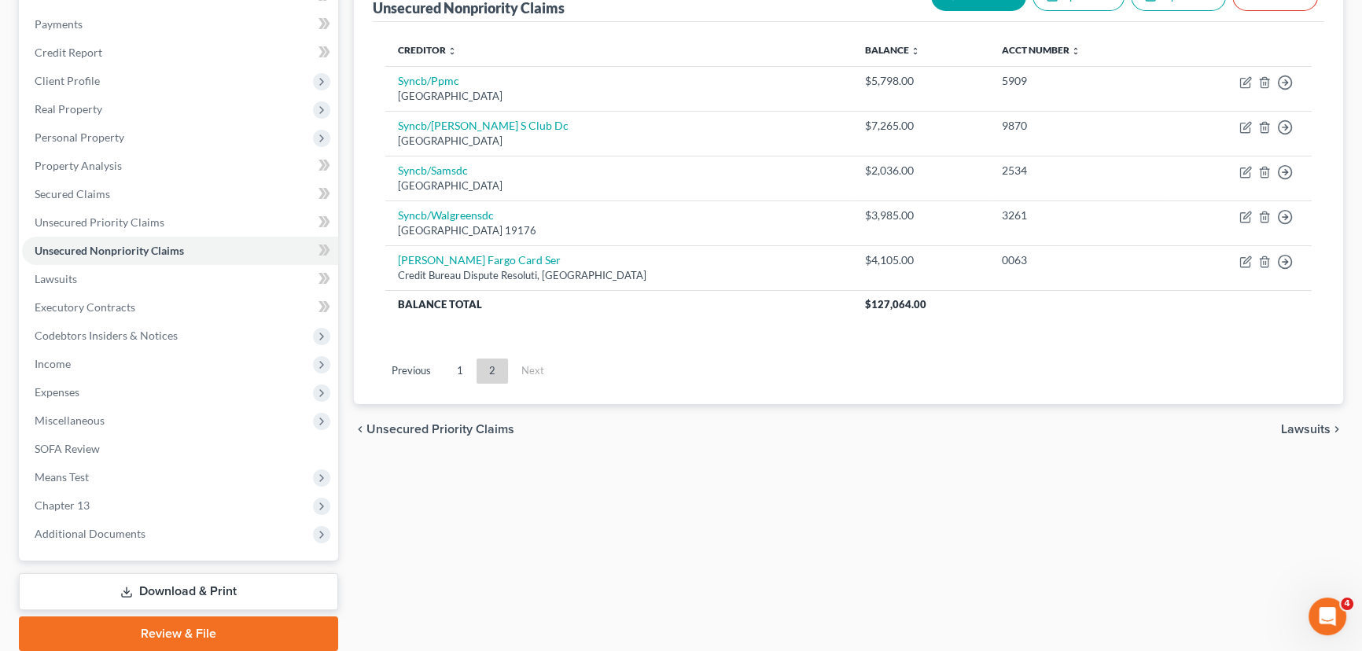
scroll to position [96, 0]
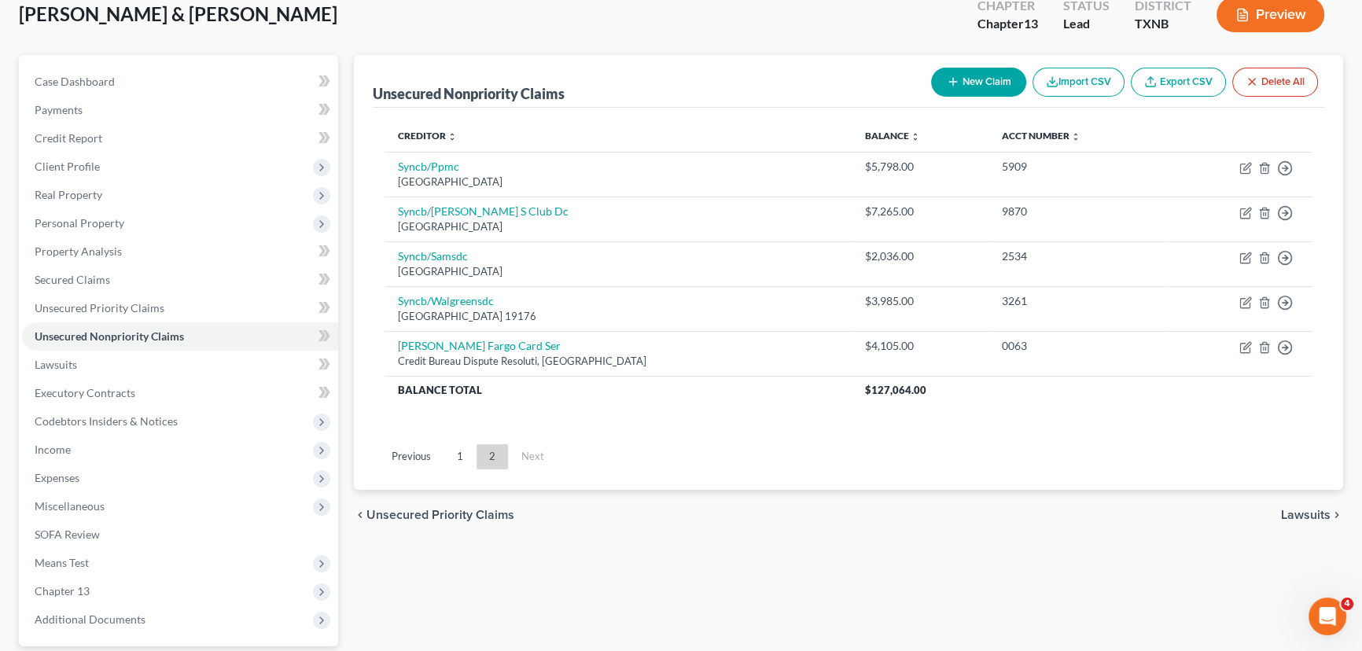
click at [1006, 73] on button "New Claim" at bounding box center [978, 82] width 95 height 29
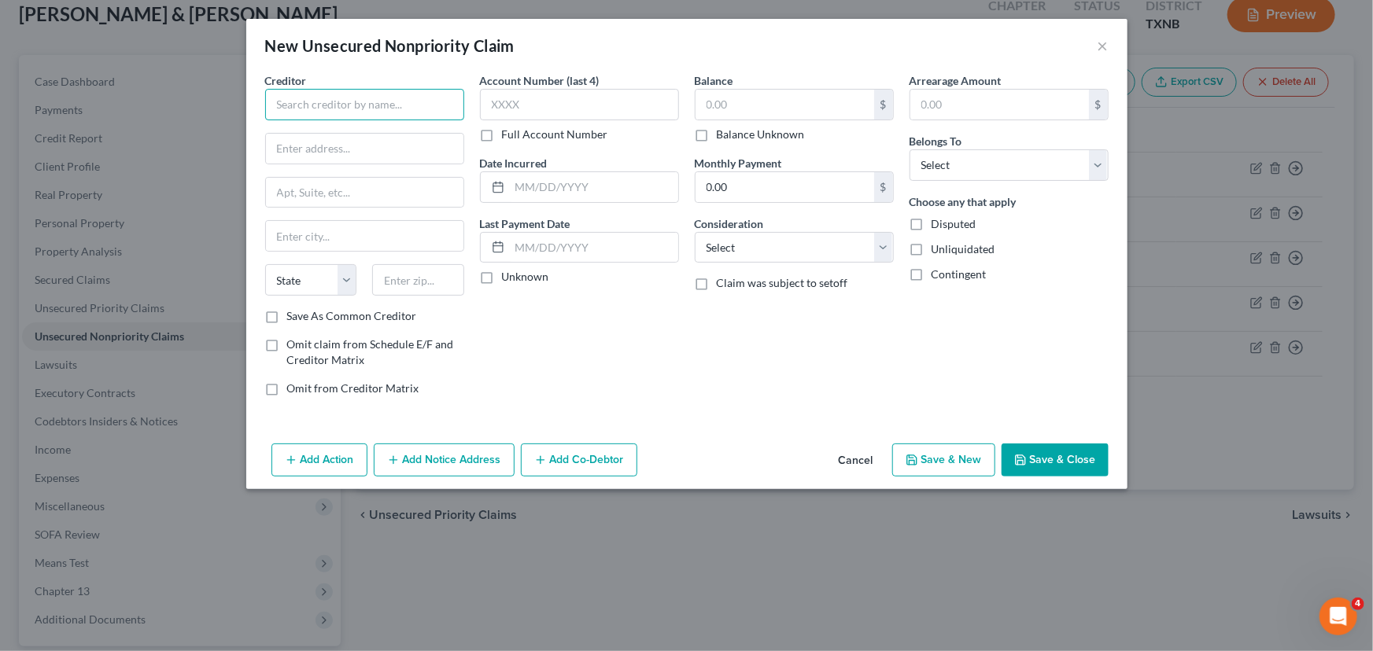
click at [371, 104] on input "text" at bounding box center [364, 104] width 199 height 31
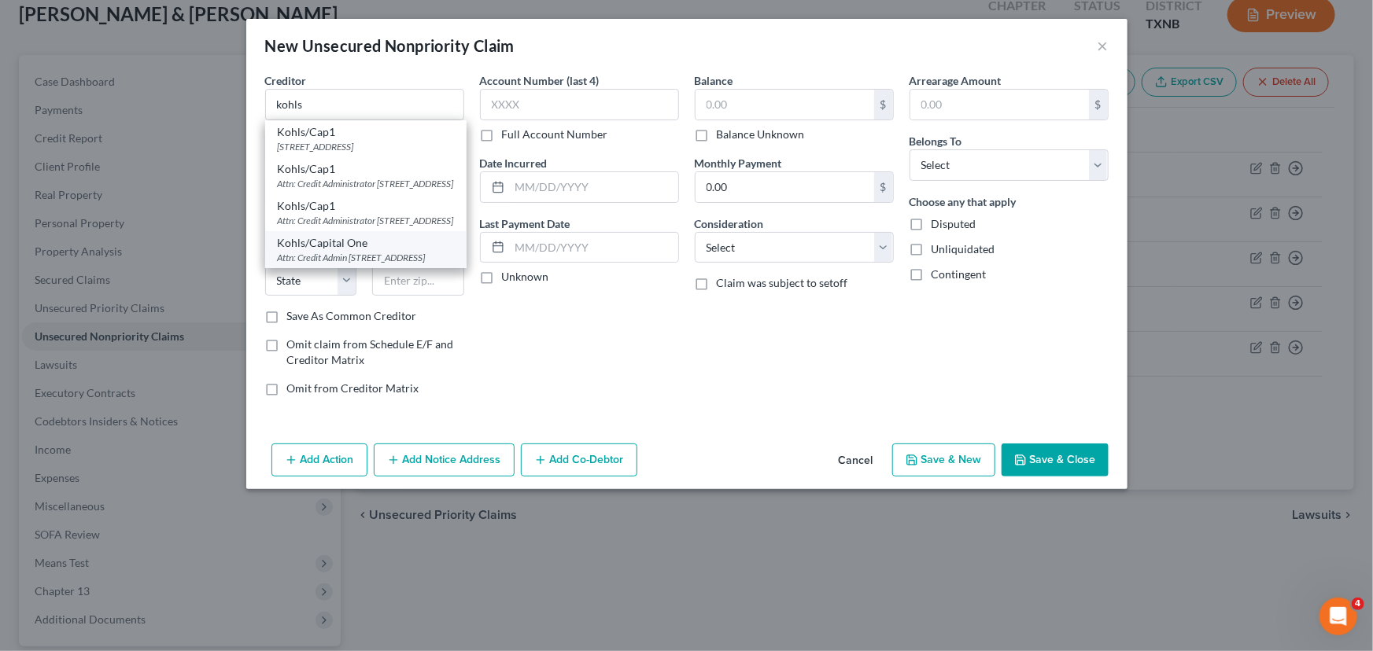
click at [355, 251] on div "Kohls/Capital One" at bounding box center [366, 243] width 176 height 16
type input "Kohls/Capital One"
type input "Attn: Credit Admin"
type input "PO Box 3043"
type input "Milwaukee"
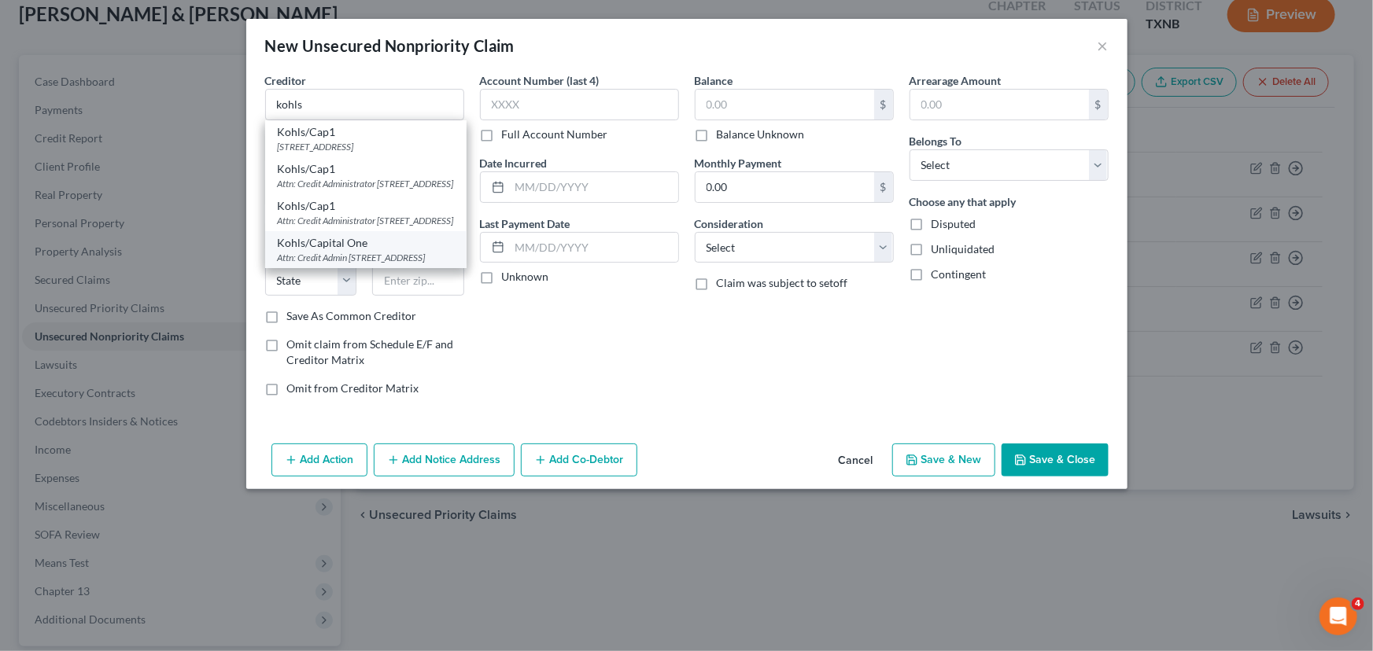
select select "52"
type input "53201"
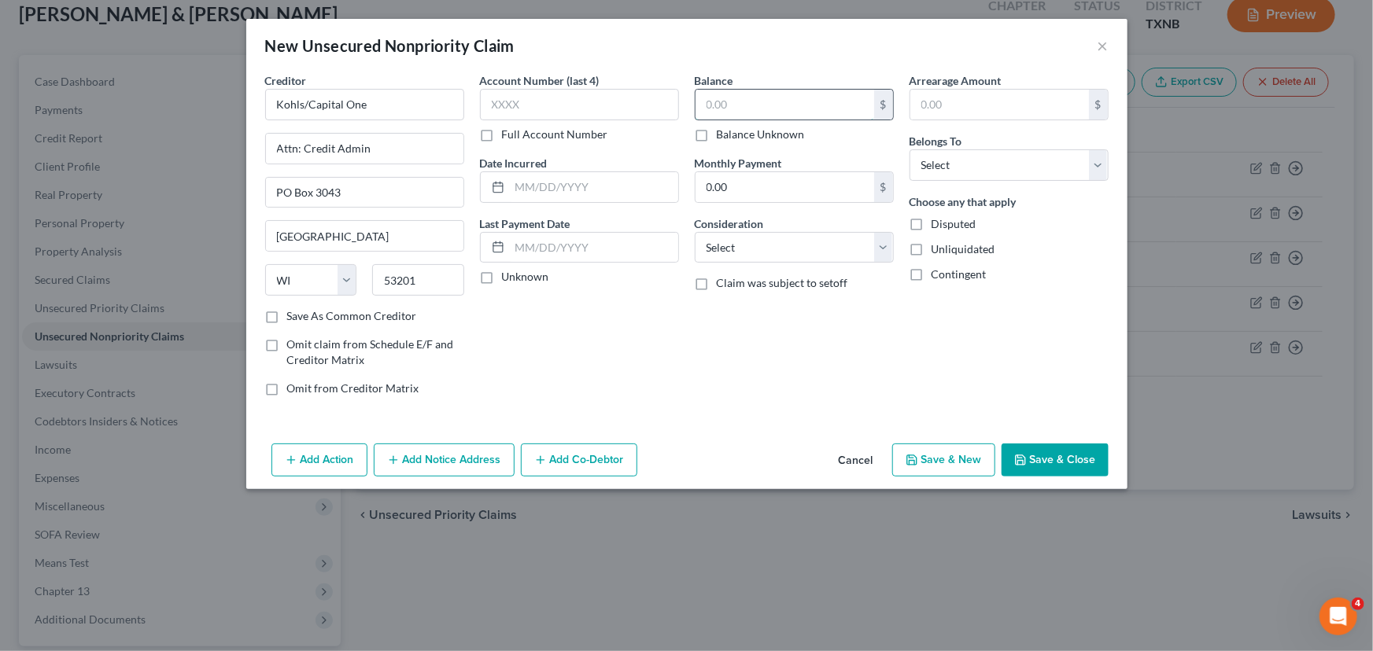
click at [744, 102] on input "text" at bounding box center [784, 105] width 179 height 30
type input "1.00"
click at [1028, 173] on select "Select Debtor 1 Only Debtor 2 Only Debtor 1 And Debtor 2 Only At Least One Of T…" at bounding box center [1008, 164] width 199 height 31
click at [909, 149] on select "Select Debtor 1 Only Debtor 2 Only Debtor 1 And Debtor 2 Only At Least One Of T…" at bounding box center [1008, 164] width 199 height 31
drag, startPoint x: 1012, startPoint y: 167, endPoint x: 1007, endPoint y: 177, distance: 11.3
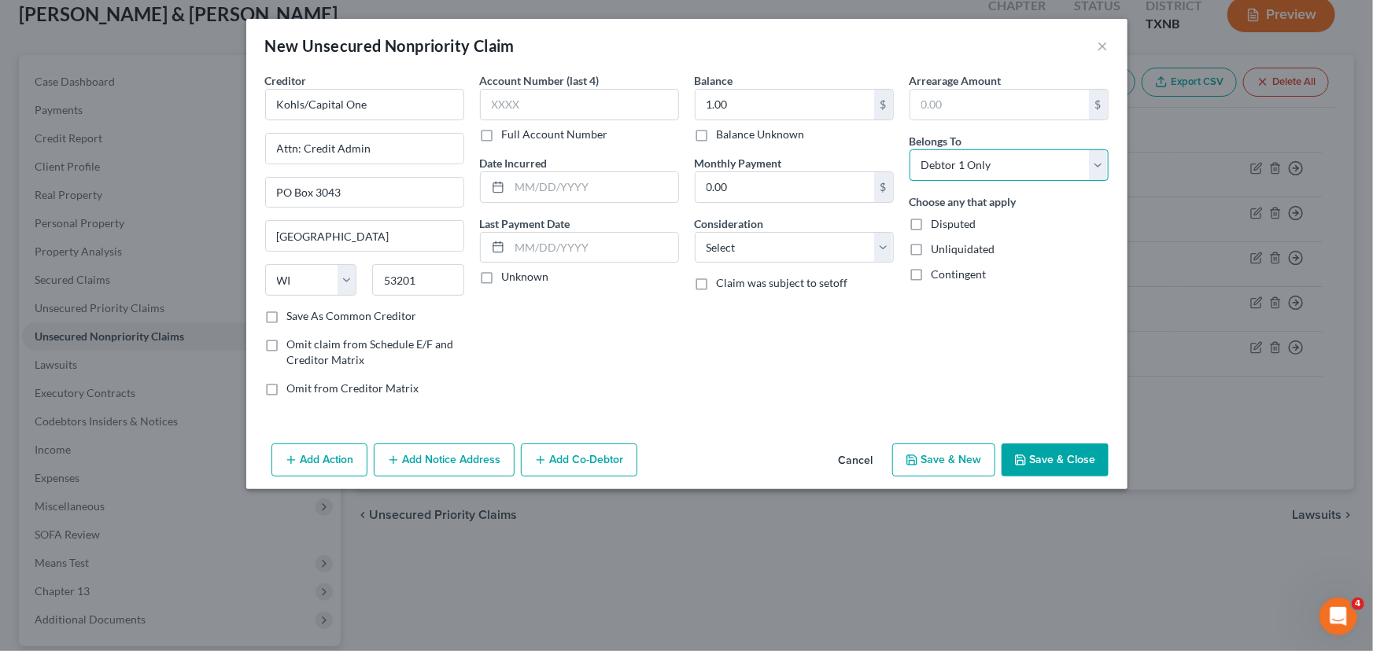
click at [1012, 167] on select "Select Debtor 1 Only Debtor 2 Only Debtor 1 And Debtor 2 Only At Least One Of T…" at bounding box center [1008, 164] width 199 height 31
select select "1"
click at [909, 149] on select "Select Debtor 1 Only Debtor 2 Only Debtor 1 And Debtor 2 Only At Least One Of T…" at bounding box center [1008, 164] width 199 height 31
click at [1028, 446] on button "Save & Close" at bounding box center [1054, 460] width 107 height 33
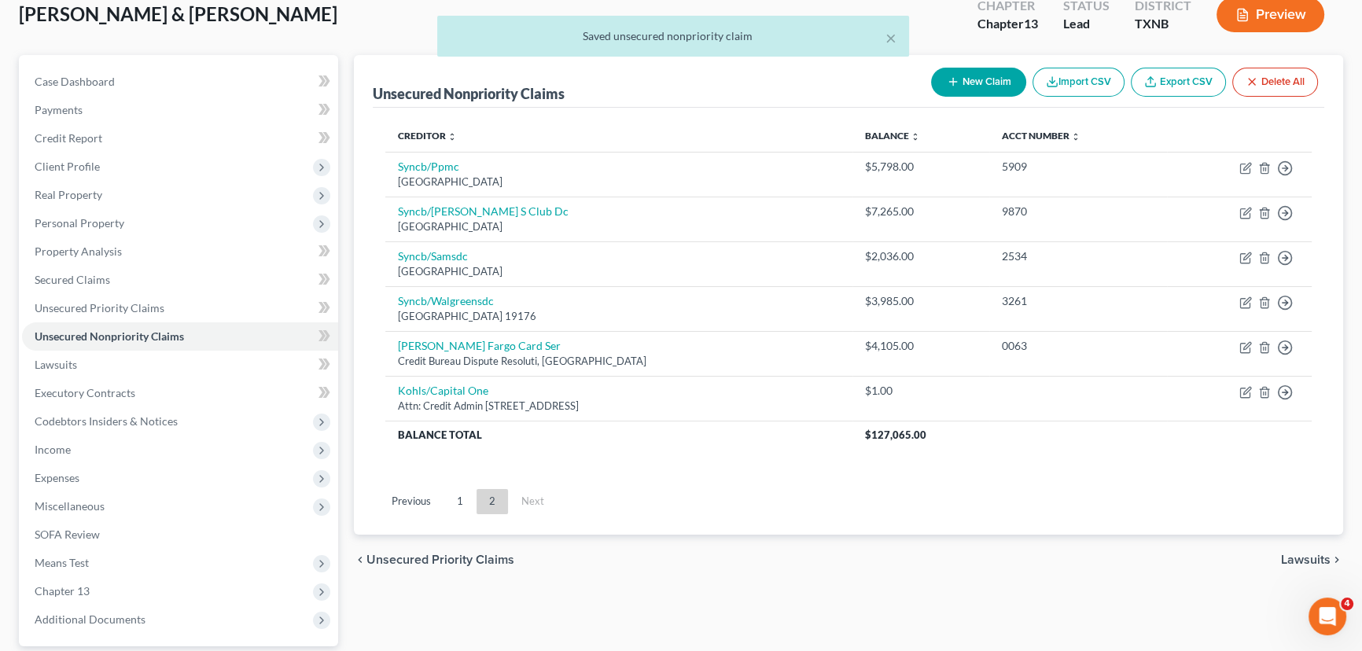
click at [997, 78] on button "New Claim" at bounding box center [978, 82] width 95 height 29
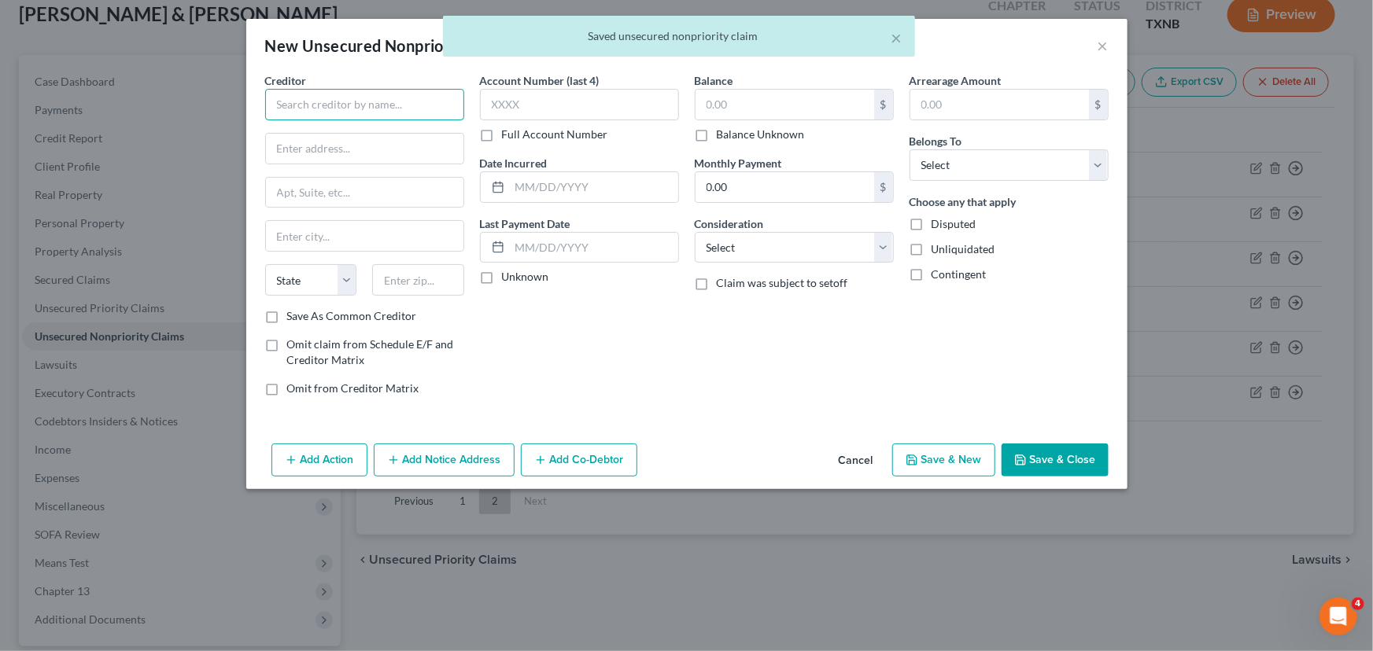
click at [330, 98] on input "text" at bounding box center [364, 104] width 199 height 31
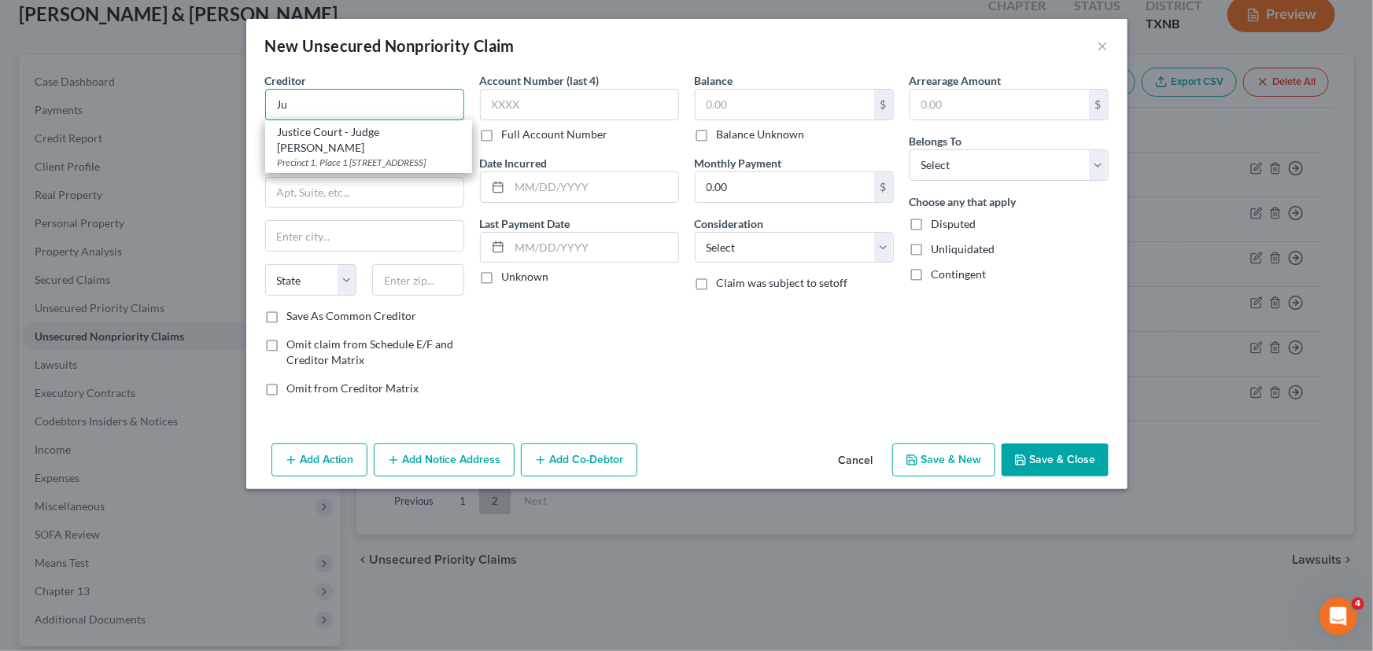
type input "J"
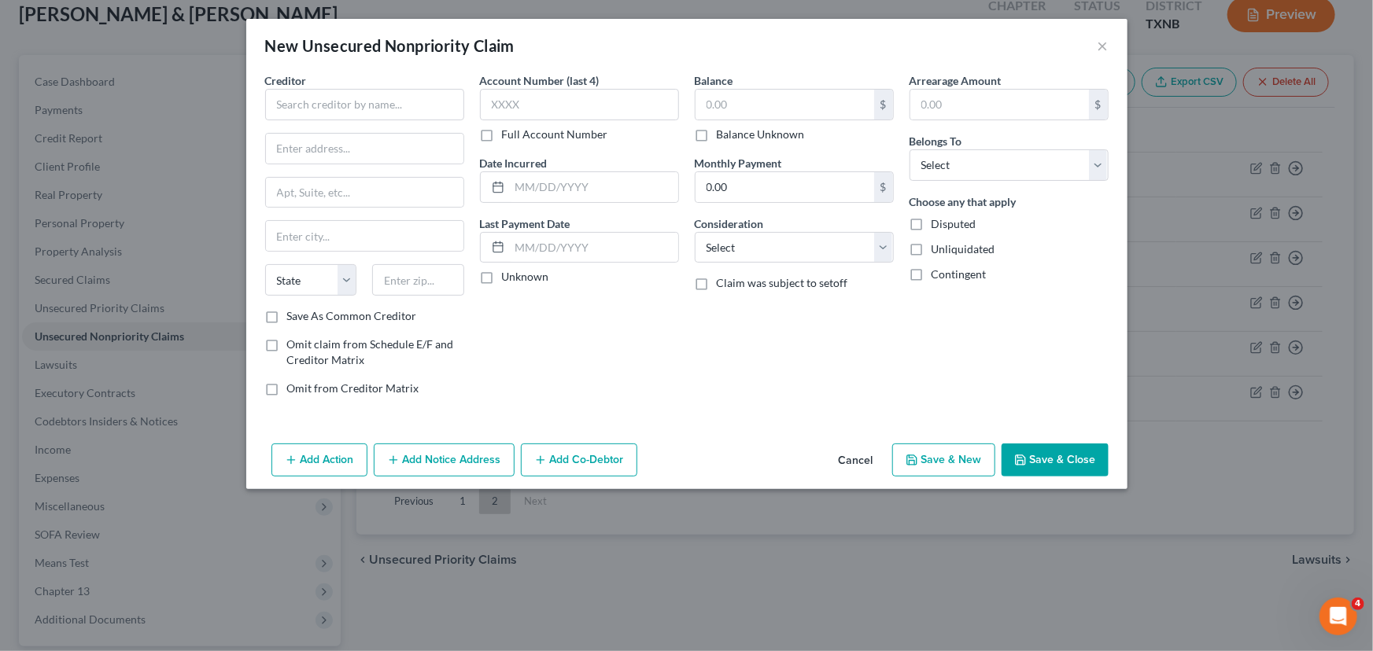
click at [853, 462] on button "Cancel" at bounding box center [856, 460] width 60 height 31
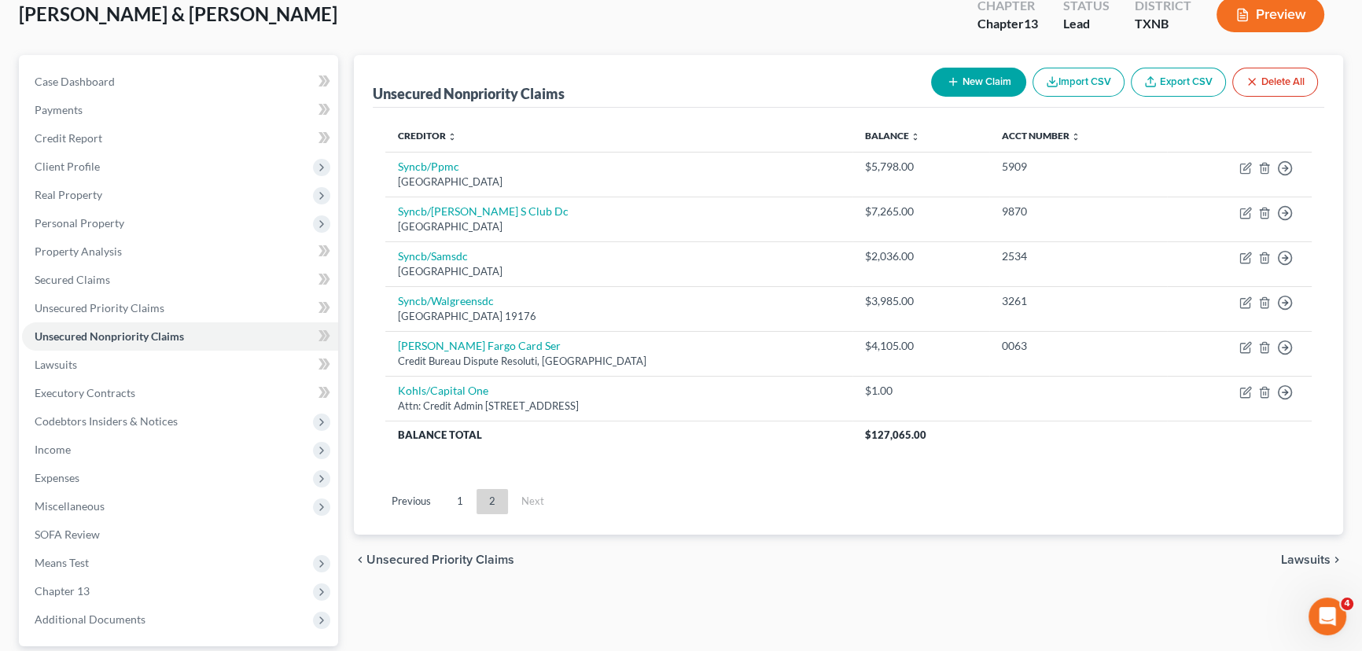
click at [460, 496] on link "1" at bounding box center [459, 501] width 31 height 25
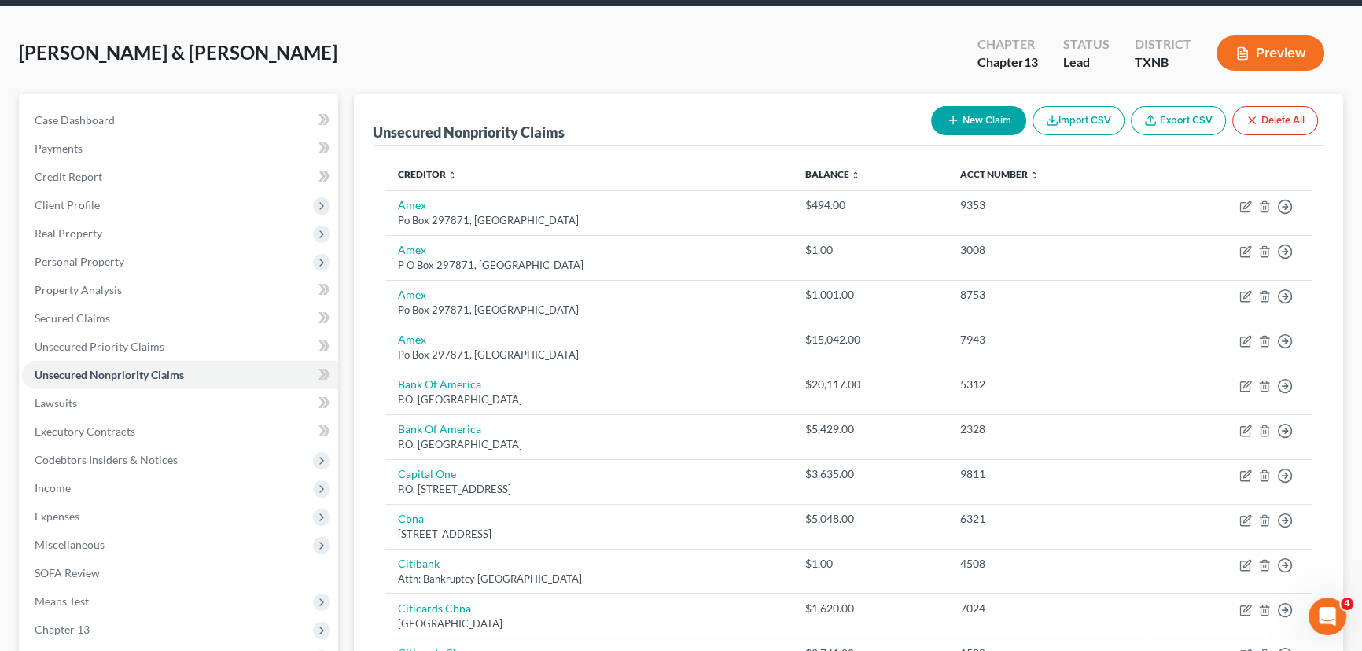
scroll to position [0, 0]
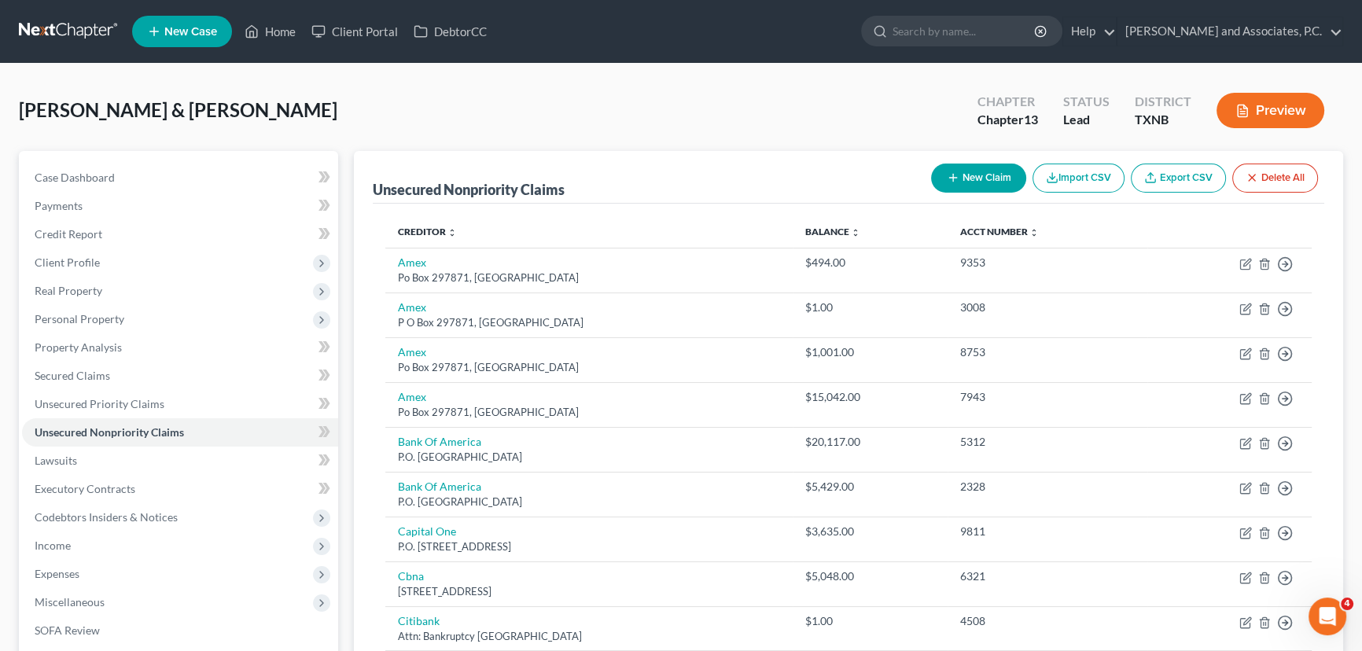
click at [965, 170] on button "New Claim" at bounding box center [978, 178] width 95 height 29
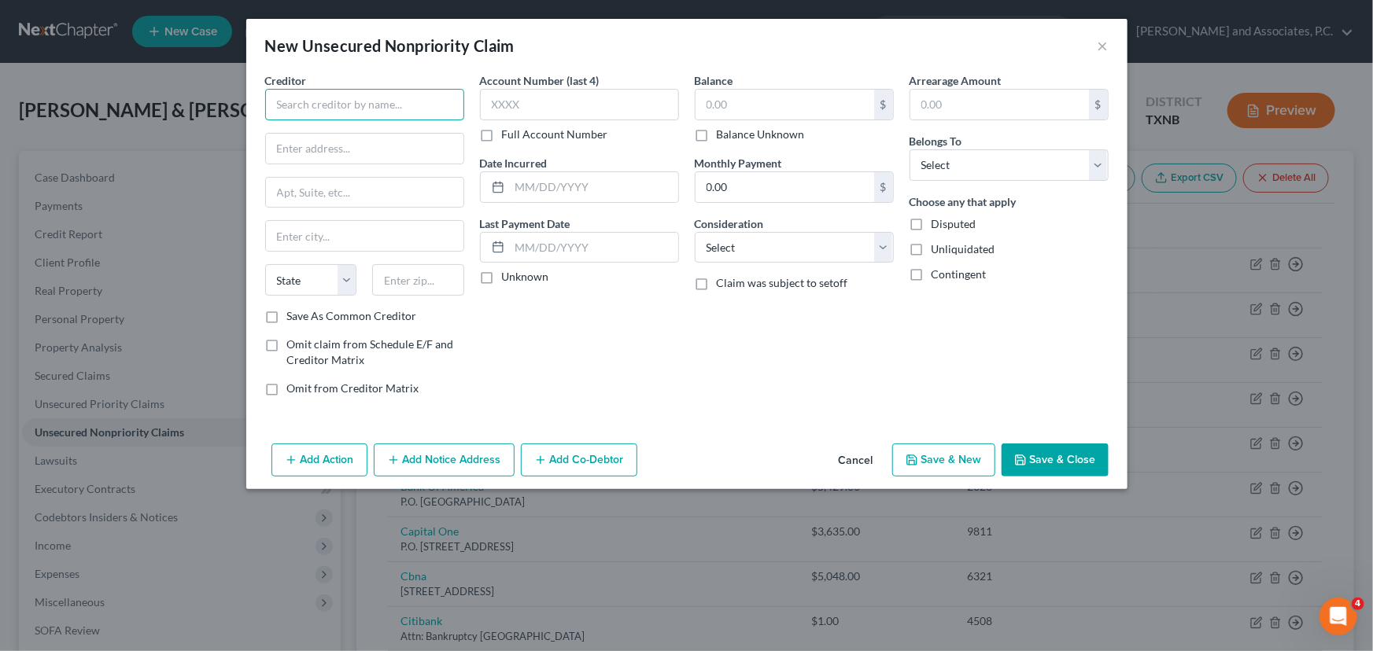
click at [345, 110] on input "text" at bounding box center [364, 104] width 199 height 31
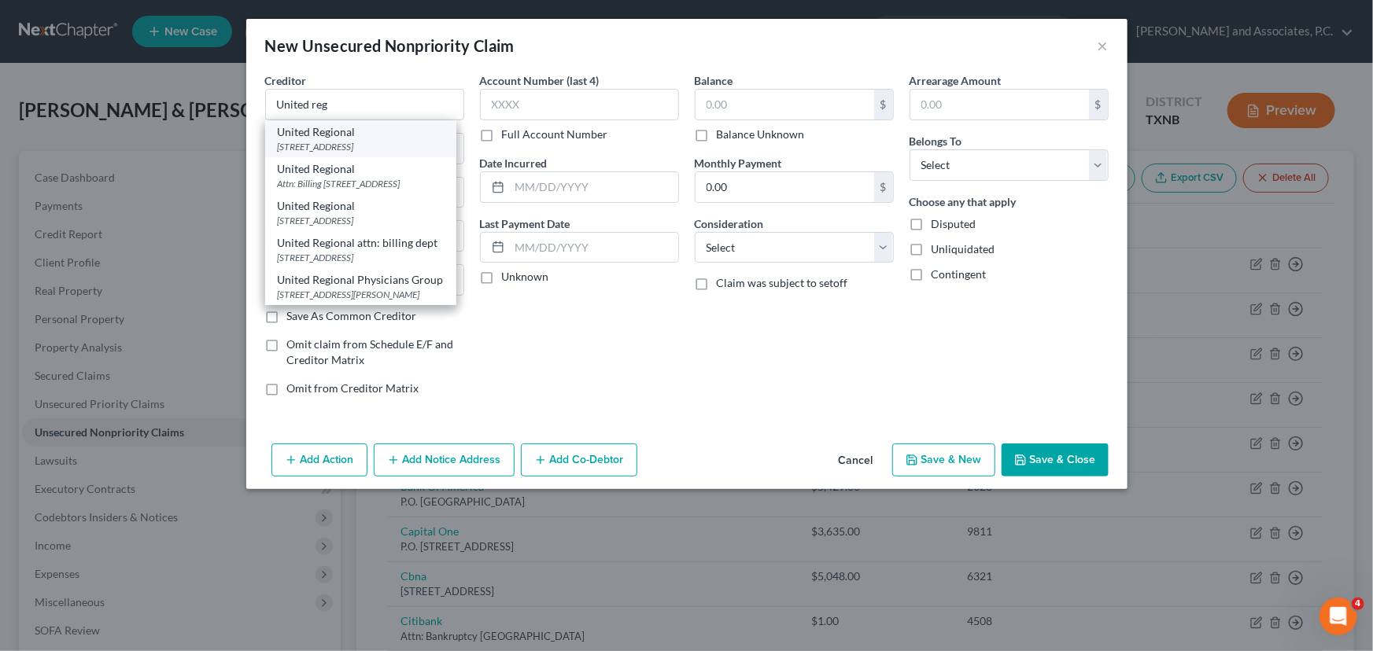
click at [344, 133] on div "United Regional" at bounding box center [361, 132] width 166 height 16
type input "United Regional"
type input "1600 Eleventh St"
type input "Wichita Falls"
select select "45"
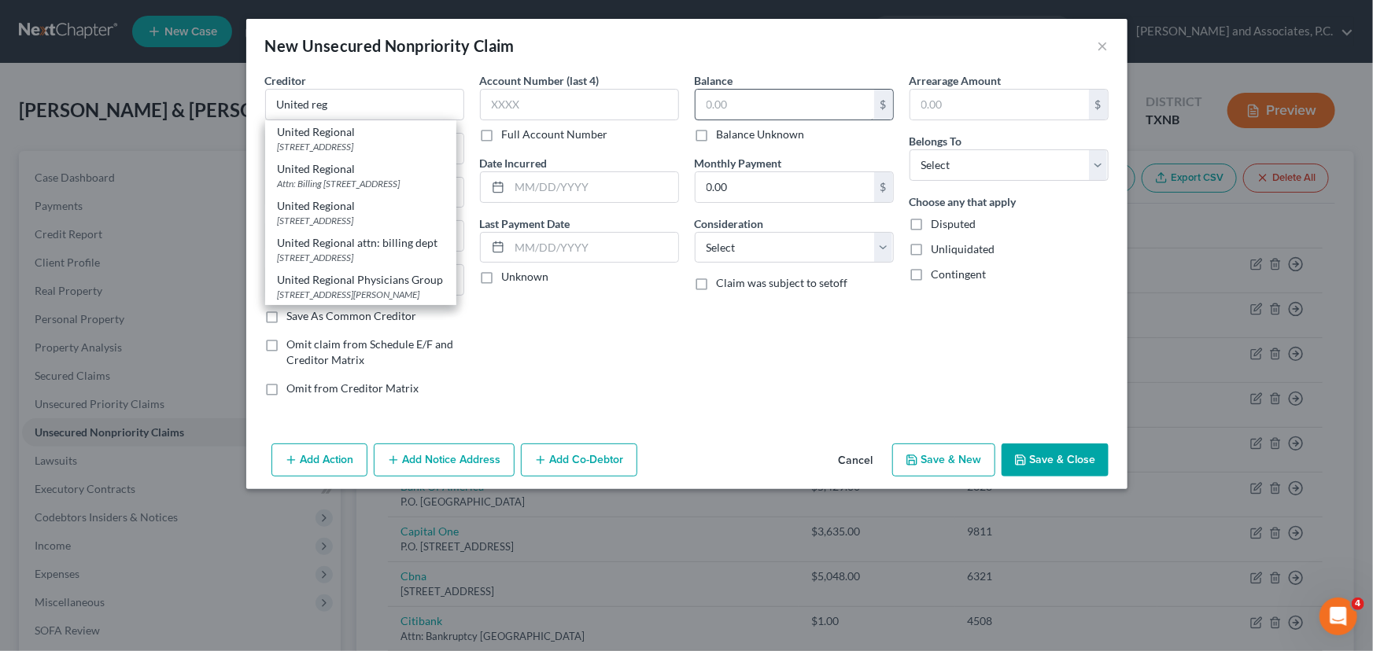
type input "76301"
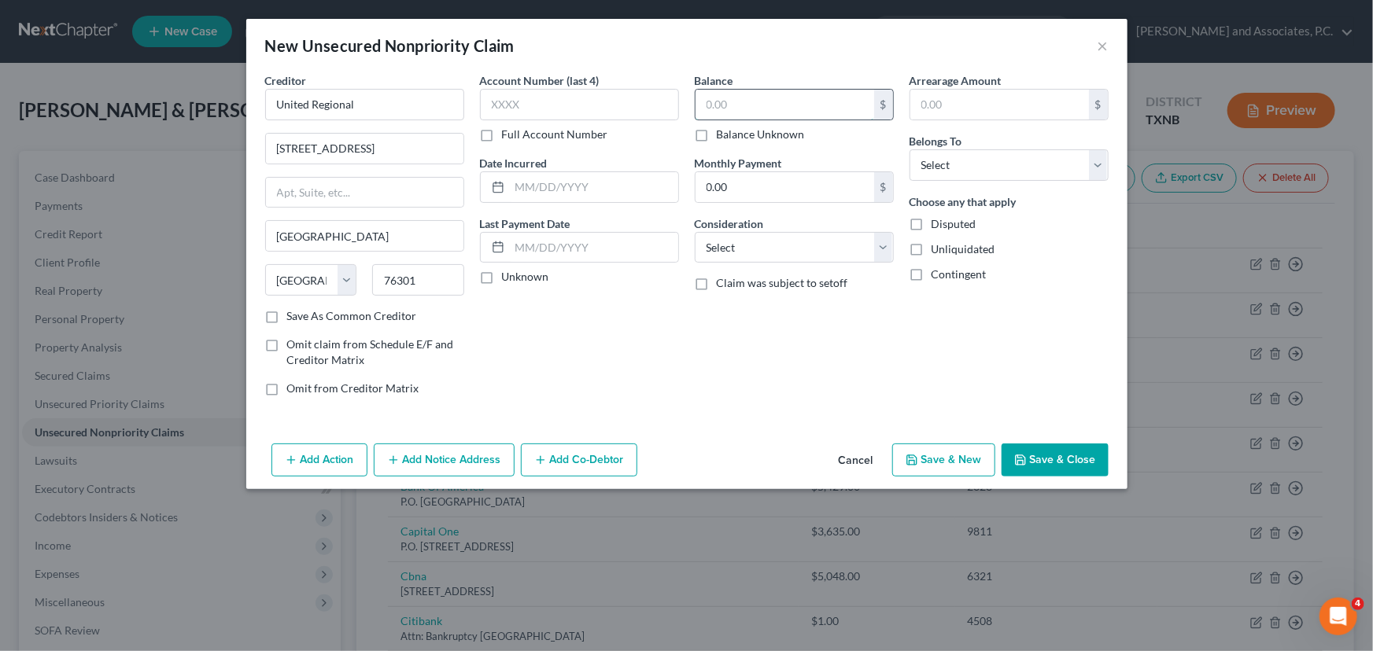
click at [761, 108] on input "text" at bounding box center [784, 105] width 179 height 30
type input "1.00"
drag, startPoint x: 961, startPoint y: 168, endPoint x: 964, endPoint y: 179, distance: 11.5
click at [961, 168] on select "Select Debtor 1 Only Debtor 2 Only Debtor 1 And Debtor 2 Only At Least One Of T…" at bounding box center [1008, 164] width 199 height 31
select select "2"
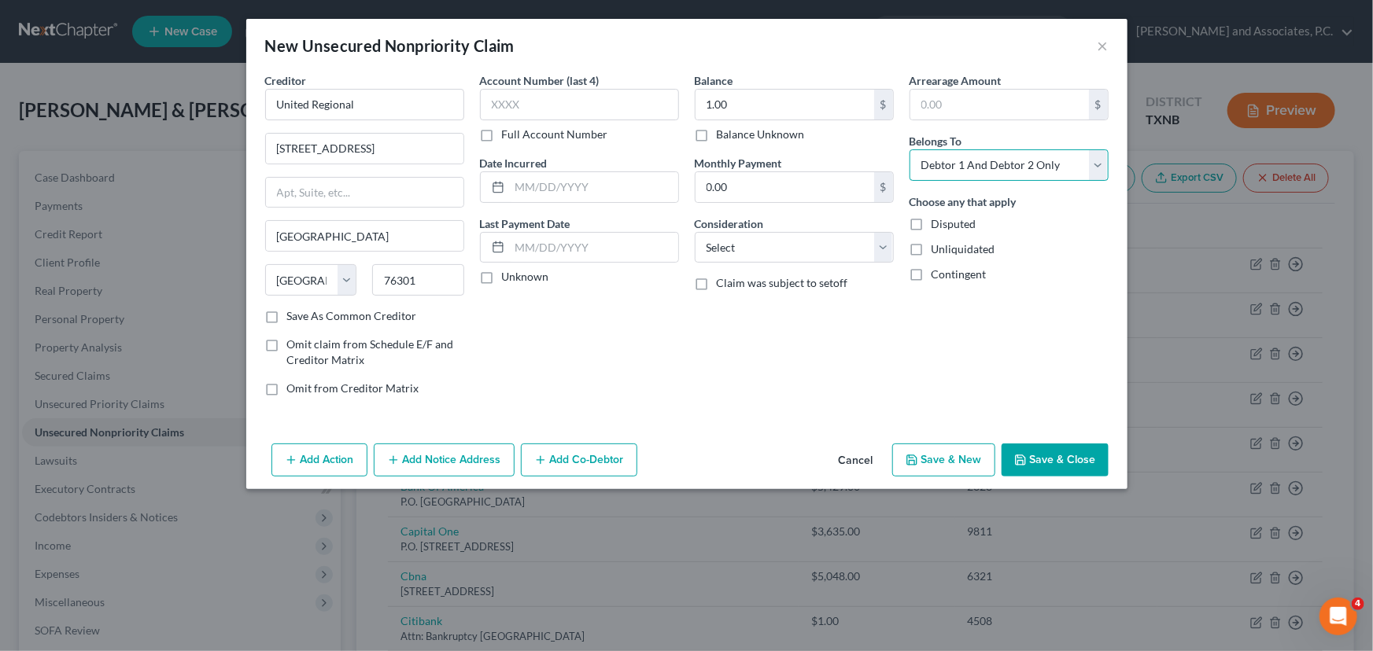
click at [909, 149] on select "Select Debtor 1 Only Debtor 2 Only Debtor 1 And Debtor 2 Only At Least One Of T…" at bounding box center [1008, 164] width 199 height 31
click at [1066, 463] on button "Save & Close" at bounding box center [1054, 460] width 107 height 33
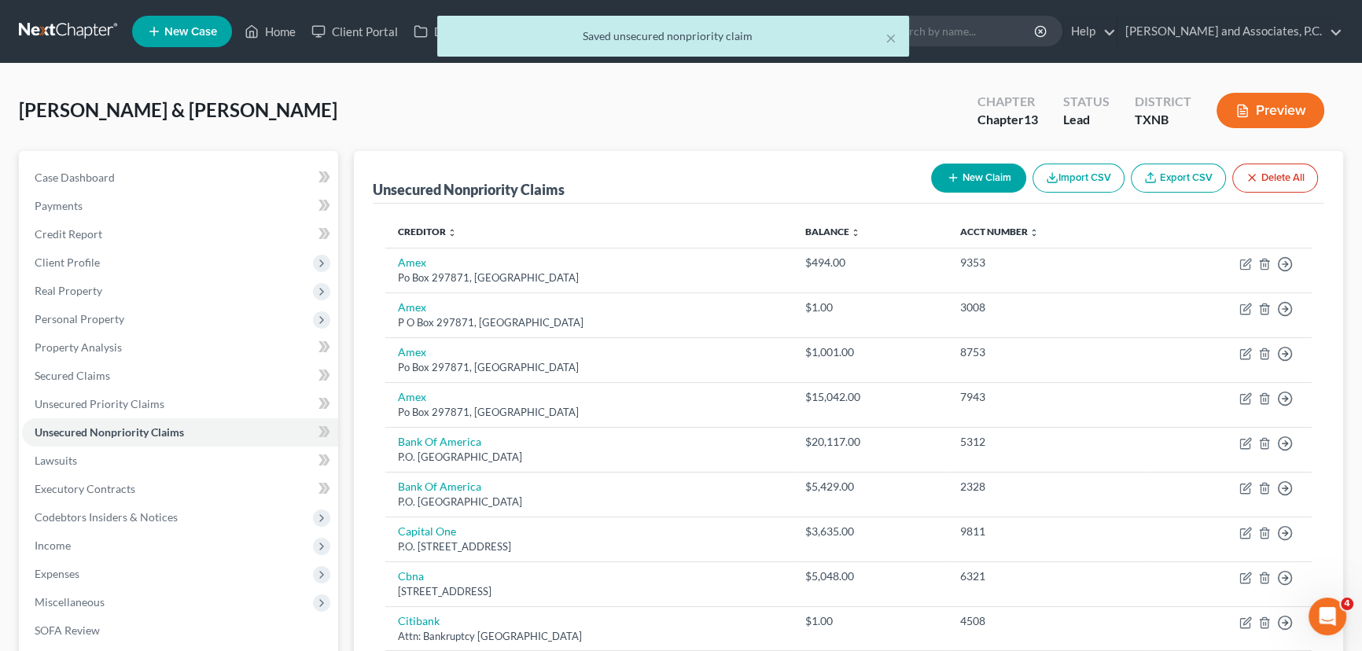
click at [972, 172] on button "New Claim" at bounding box center [978, 178] width 95 height 29
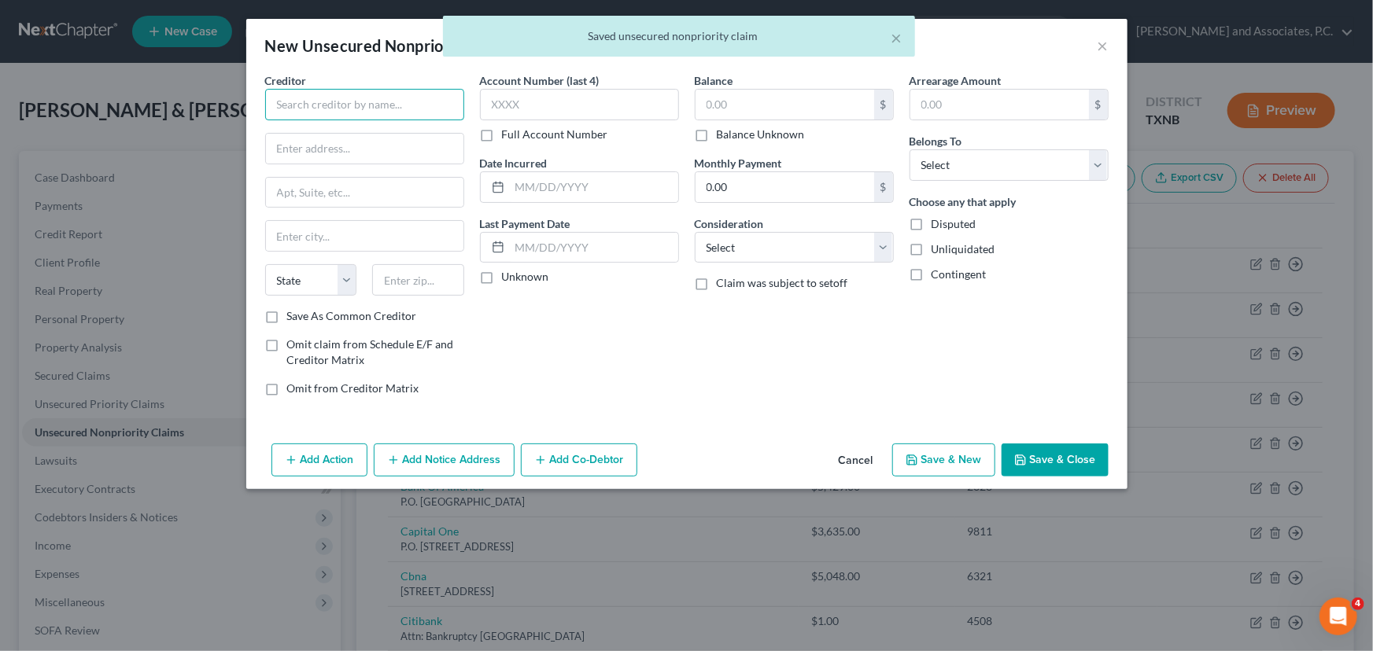
click at [357, 108] on input "text" at bounding box center [364, 104] width 199 height 31
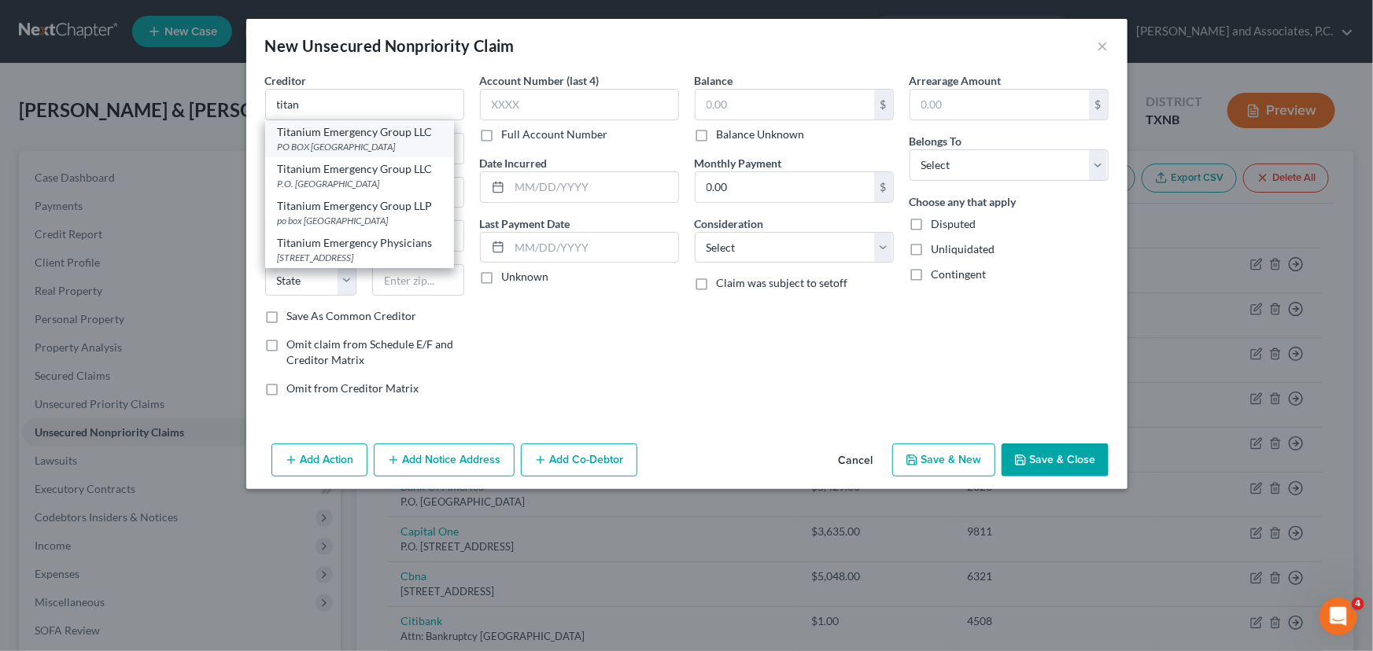
click at [352, 140] on div "PO BOX 23419, Jacksonville, FL 32241" at bounding box center [360, 146] width 164 height 13
type input "Titanium Emergency Group LLC"
type input "PO BOX 23419"
type input "Jacksonville"
select select "9"
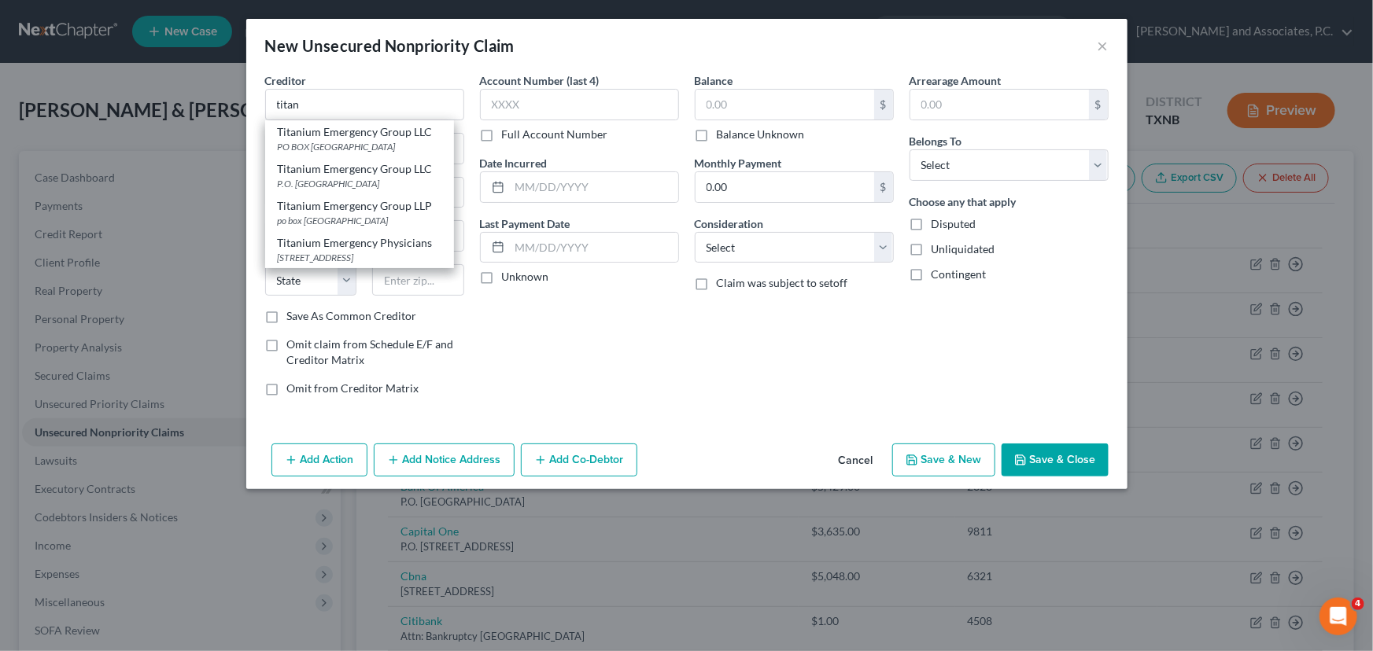
type input "32241"
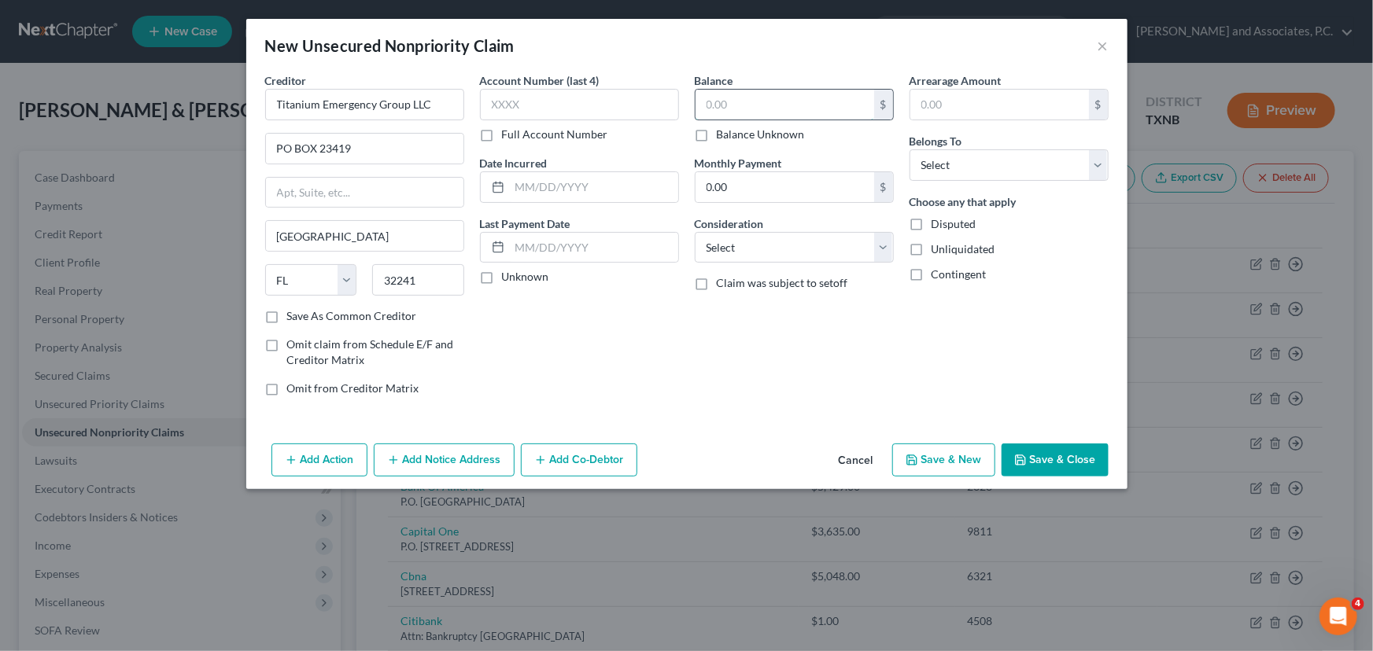
click at [731, 109] on input "text" at bounding box center [784, 105] width 179 height 30
type input "1.00"
drag, startPoint x: 1002, startPoint y: 165, endPoint x: 1000, endPoint y: 177, distance: 12.0
click at [1002, 165] on select "Select Debtor 1 Only Debtor 2 Only Debtor 1 And Debtor 2 Only At Least One Of T…" at bounding box center [1008, 164] width 199 height 31
select select "2"
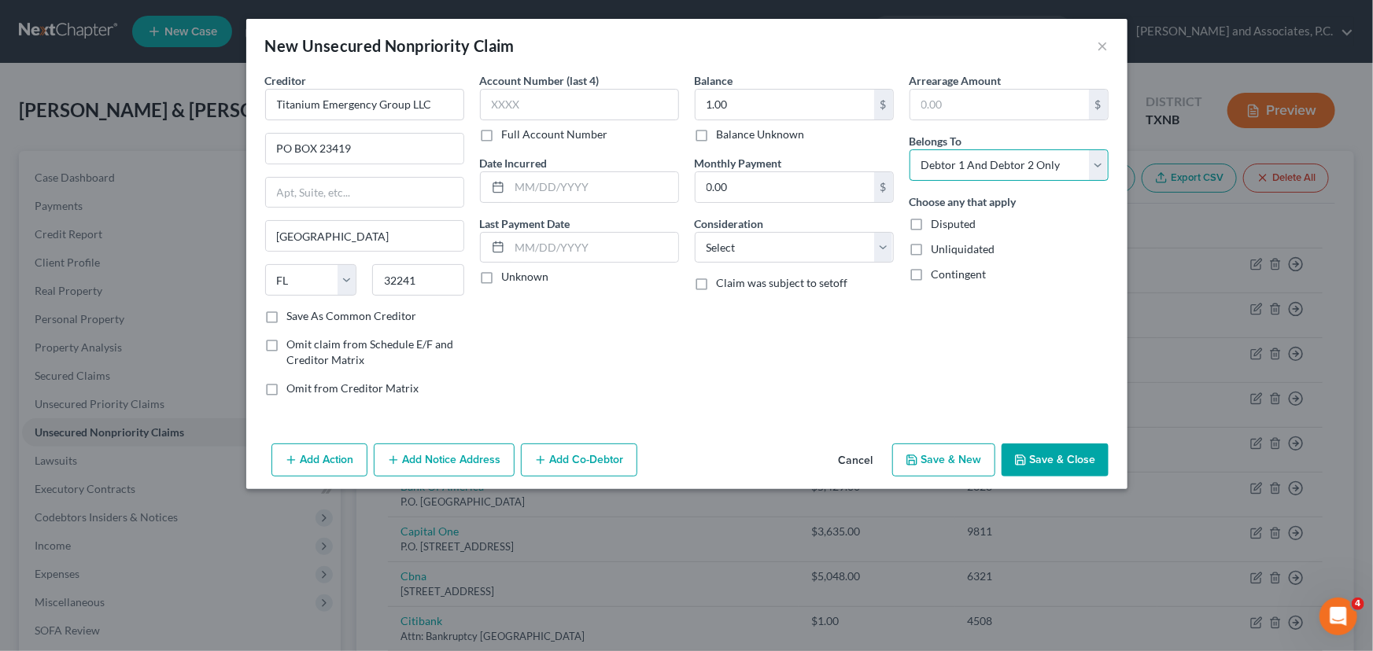
click at [909, 149] on select "Select Debtor 1 Only Debtor 2 Only Debtor 1 And Debtor 2 Only At Least One Of T…" at bounding box center [1008, 164] width 199 height 31
click at [1046, 463] on button "Save & Close" at bounding box center [1054, 460] width 107 height 33
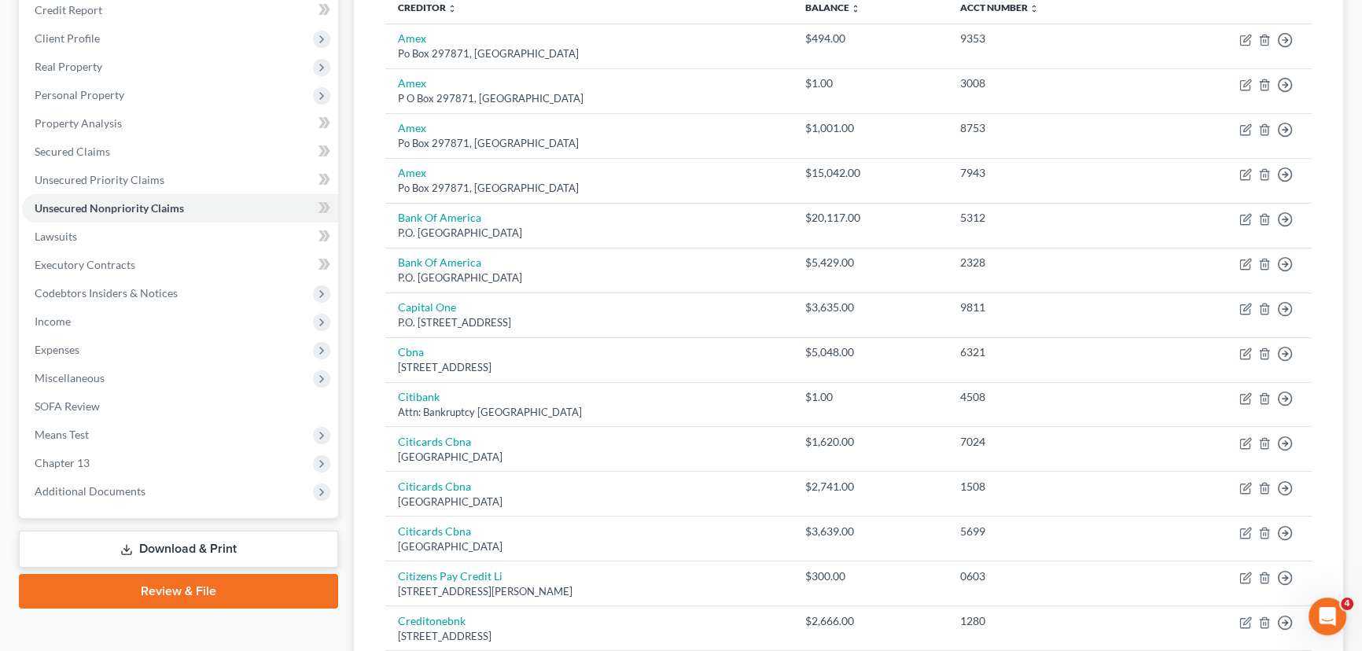
scroll to position [214, 0]
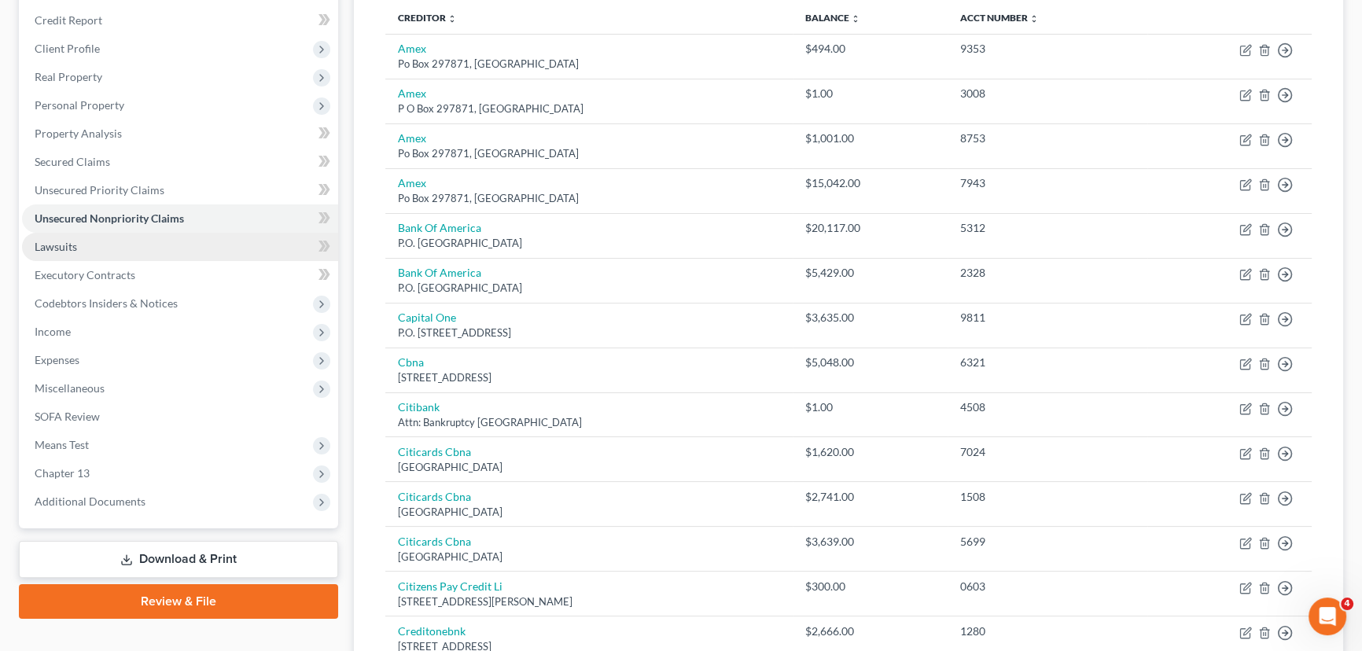
drag, startPoint x: 43, startPoint y: 244, endPoint x: 112, endPoint y: 252, distance: 68.9
click at [43, 244] on span "Lawsuits" at bounding box center [56, 246] width 42 height 13
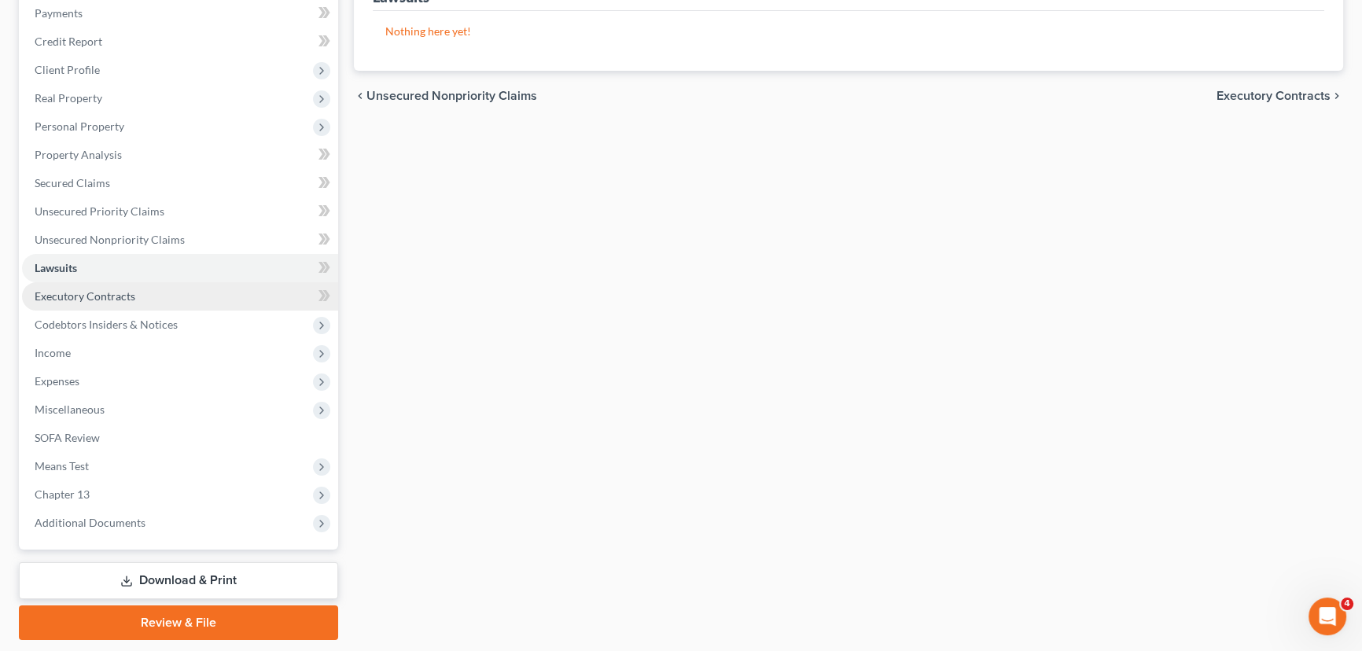
scroll to position [214, 0]
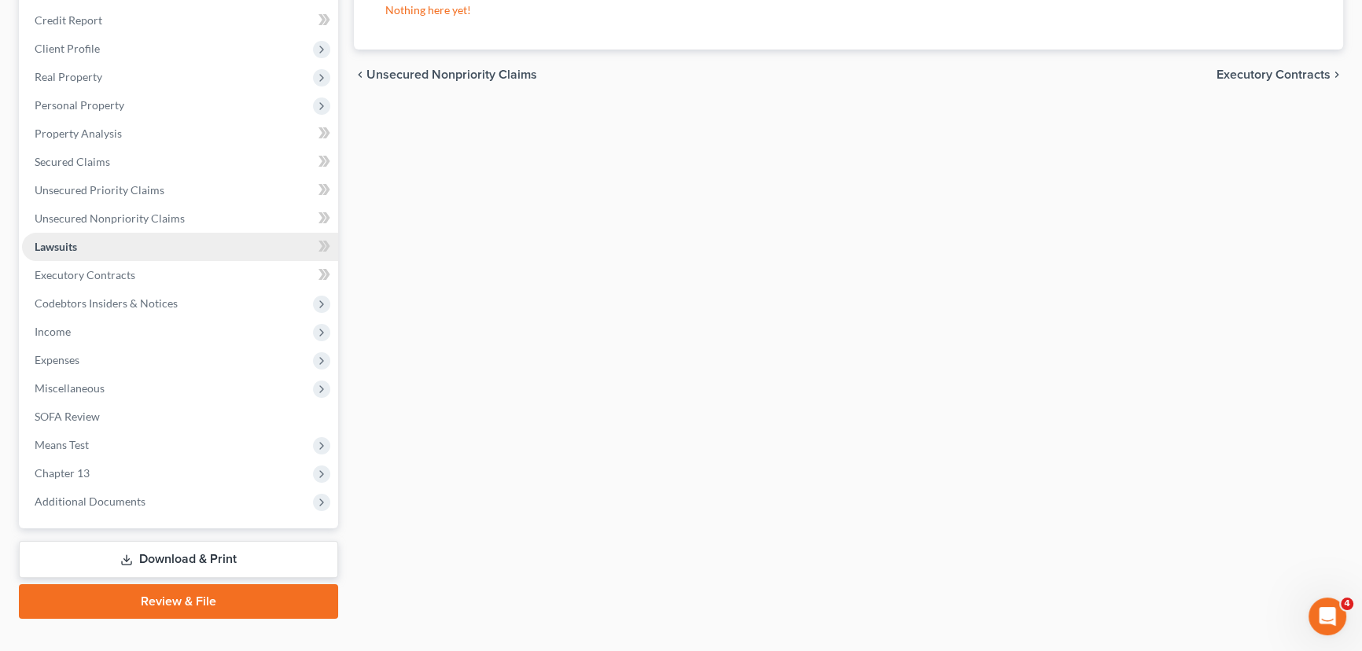
click at [81, 243] on link "Lawsuits" at bounding box center [180, 247] width 316 height 28
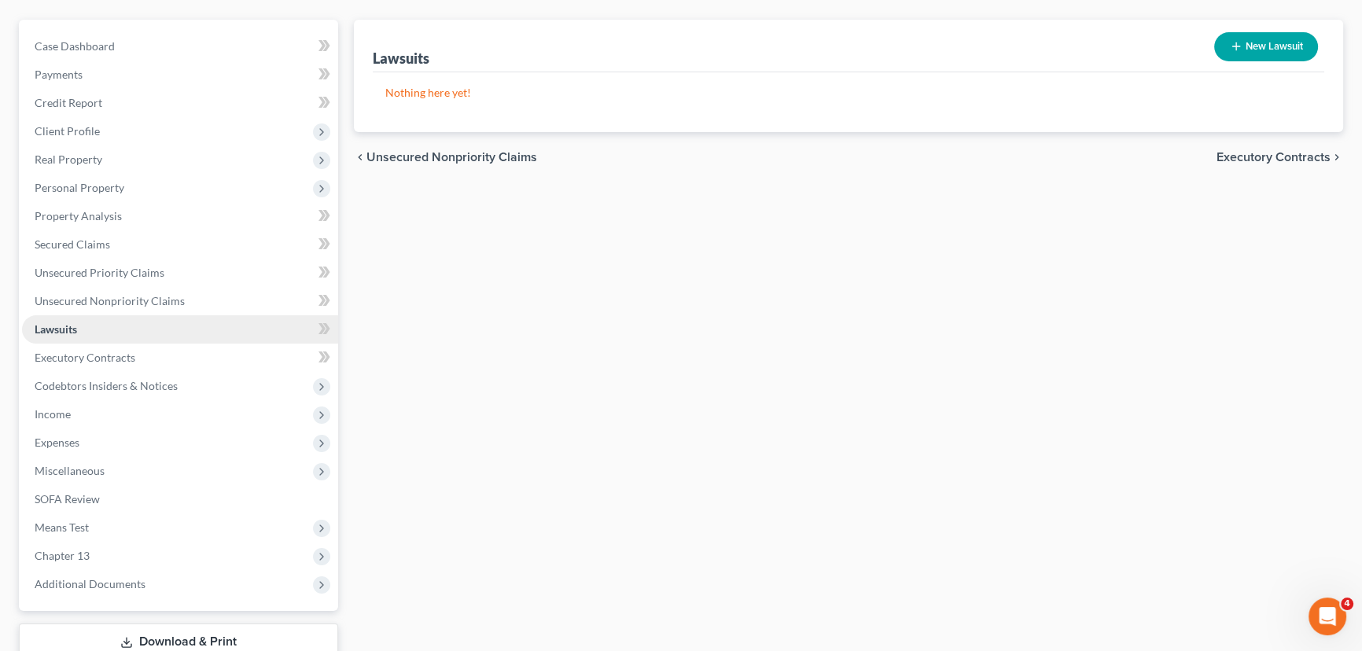
scroll to position [142, 0]
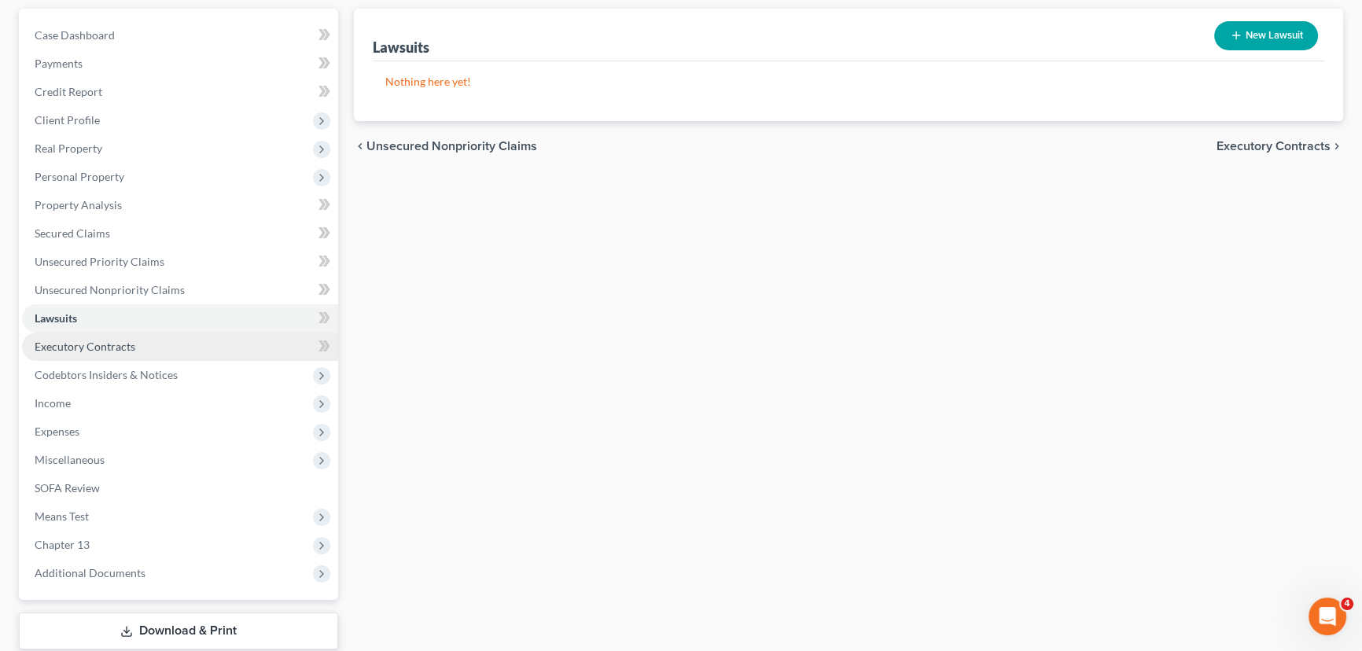
click at [139, 341] on link "Executory Contracts" at bounding box center [180, 347] width 316 height 28
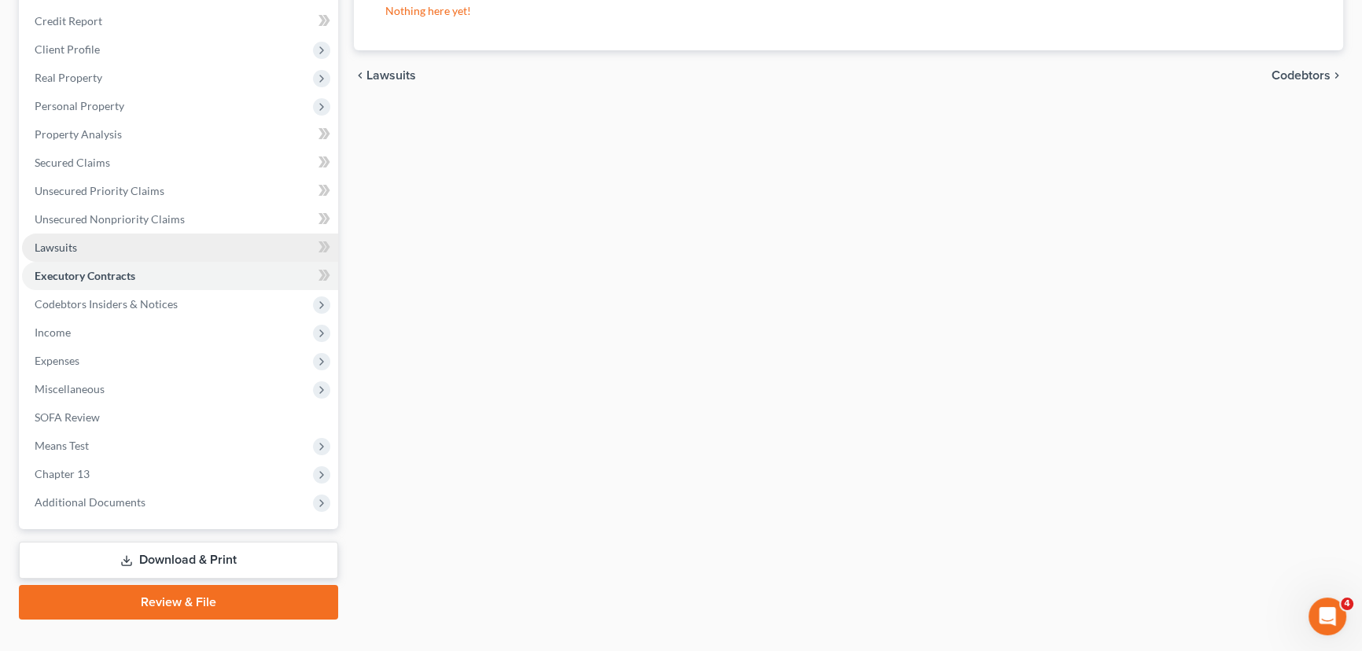
scroll to position [214, 0]
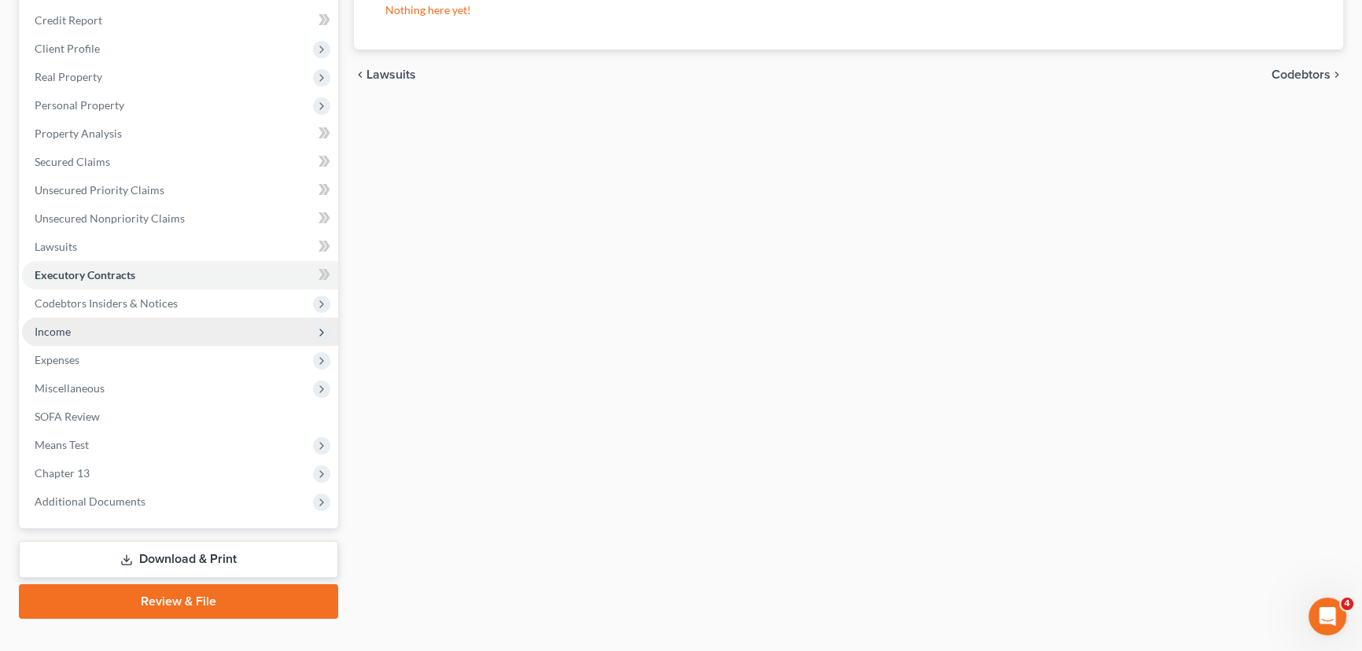
click at [131, 323] on span "Income" at bounding box center [180, 332] width 316 height 28
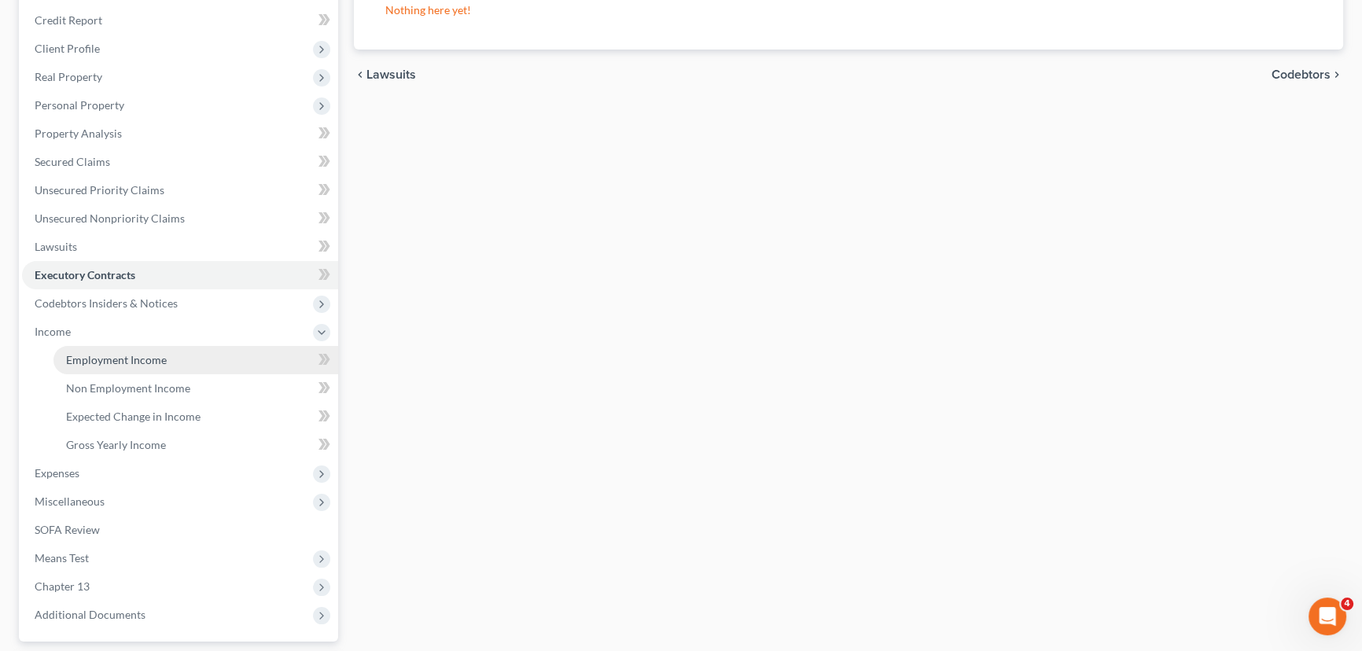
click at [175, 353] on link "Employment Income" at bounding box center [195, 360] width 285 height 28
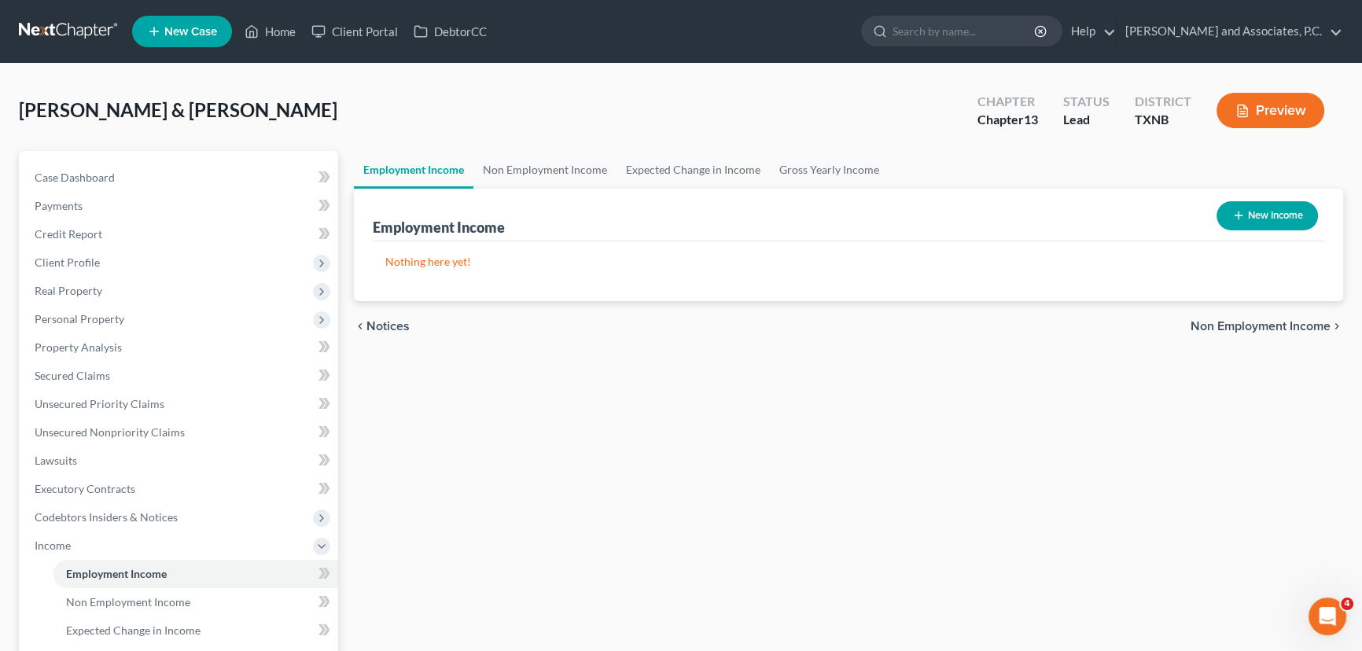
drag, startPoint x: 966, startPoint y: 469, endPoint x: 975, endPoint y: 465, distance: 10.2
click at [975, 465] on div "Employment Income Non Employment Income Expected Change in Income Gross Yearly …" at bounding box center [848, 548] width 1005 height 795
click at [857, 463] on div "Employment Income Non Employment Income Expected Change in Income Gross Yearly …" at bounding box center [848, 548] width 1005 height 795
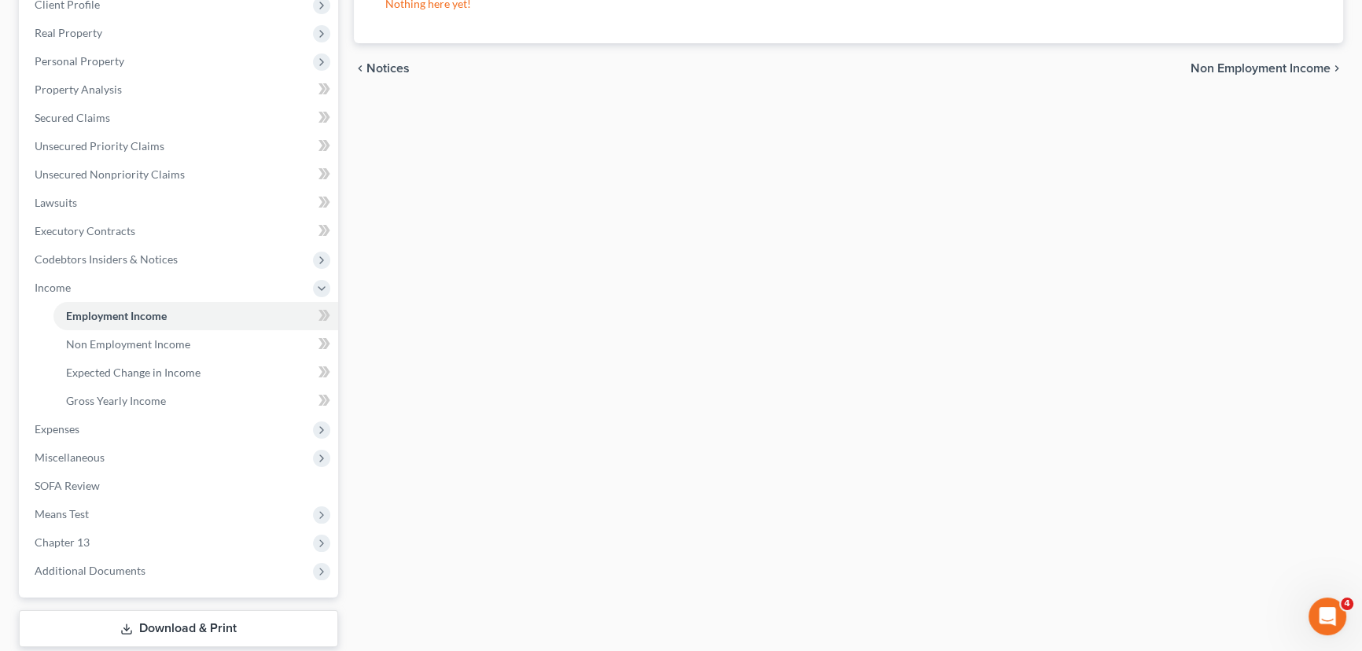
scroll to position [286, 0]
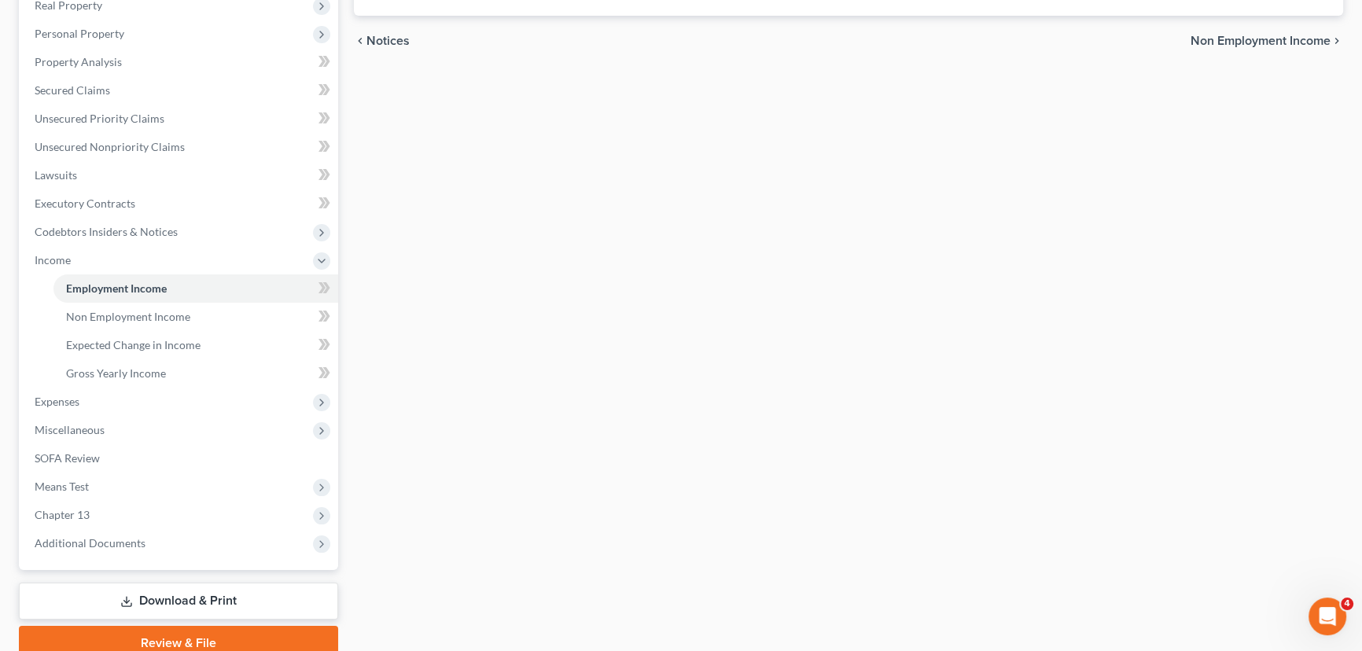
click at [500, 295] on div "Employment Income Non Employment Income Expected Change in Income Gross Yearly …" at bounding box center [848, 262] width 1005 height 795
click at [113, 315] on span "Non Employment Income" at bounding box center [128, 316] width 124 height 13
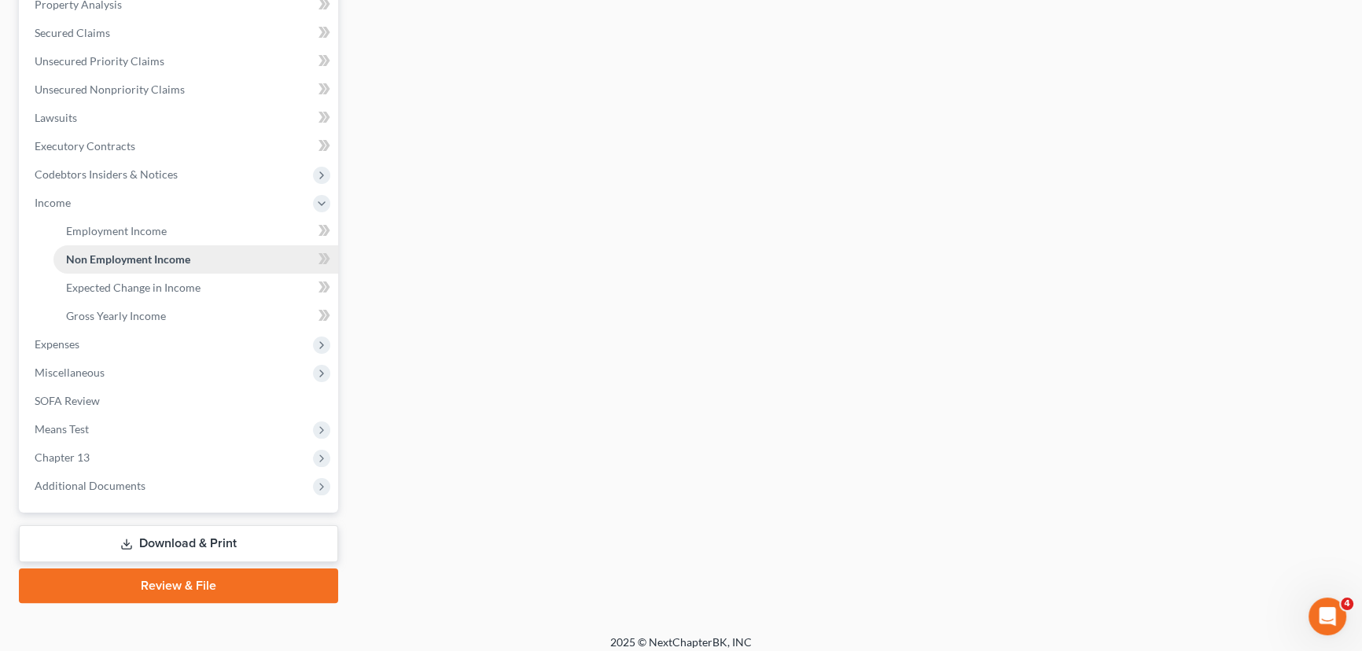
scroll to position [352, 0]
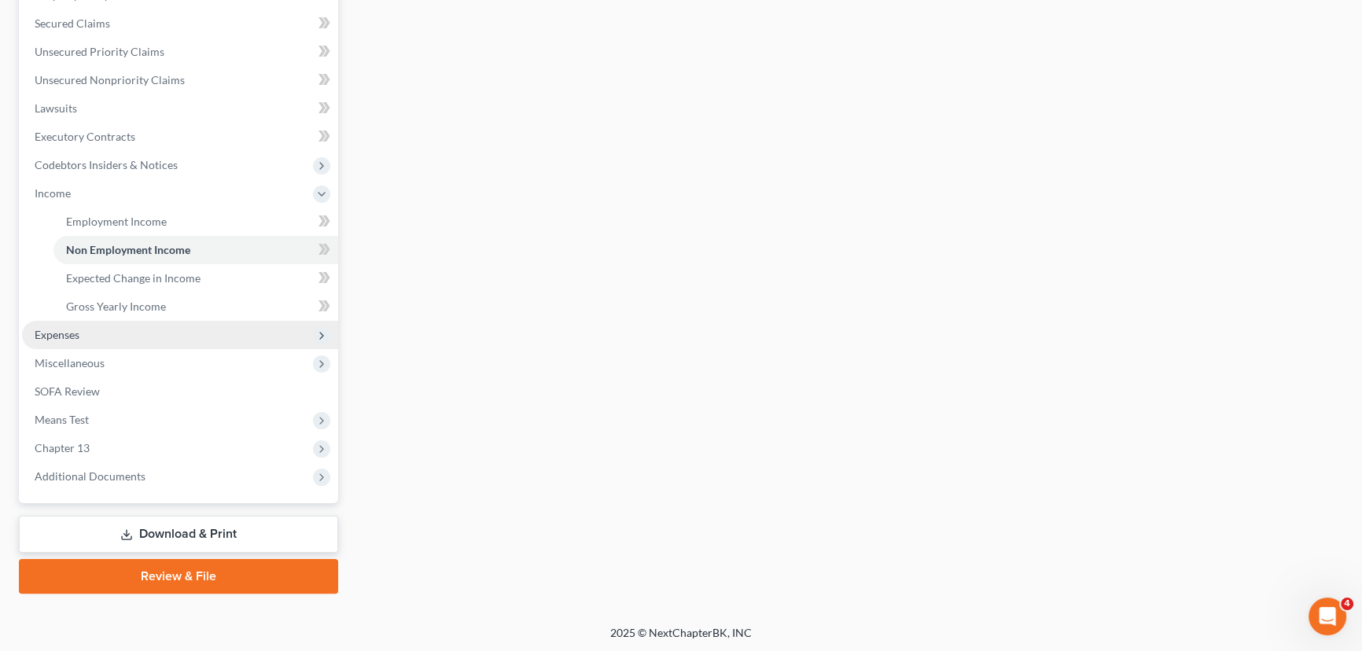
click at [89, 333] on span "Expenses" at bounding box center [180, 335] width 316 height 28
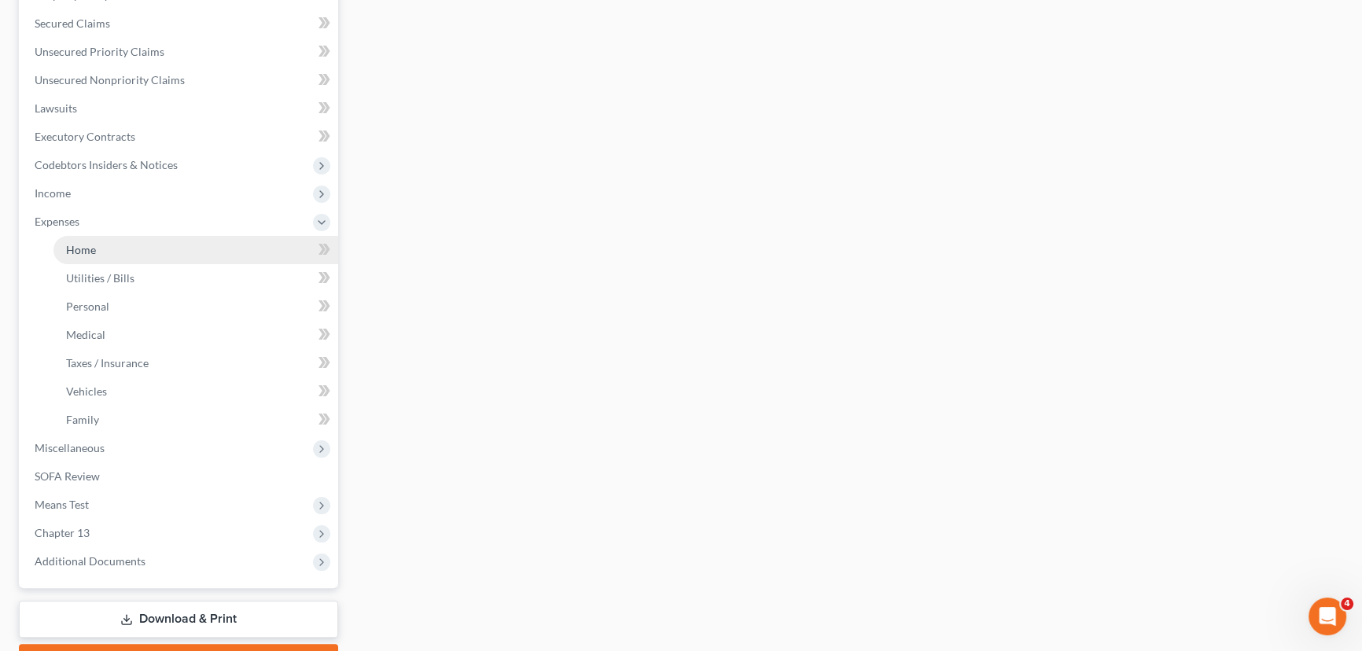
click at [71, 249] on span "Home" at bounding box center [81, 249] width 30 height 13
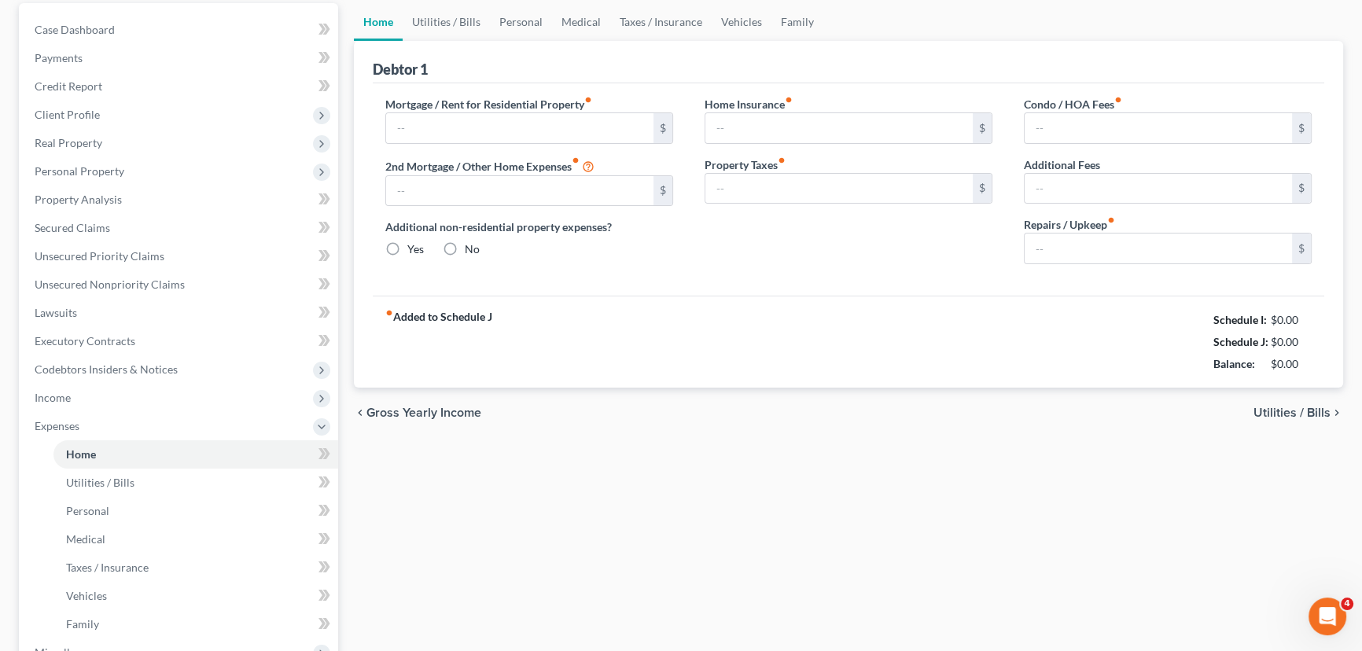
type input "0.00"
radio input "true"
type input "0.00"
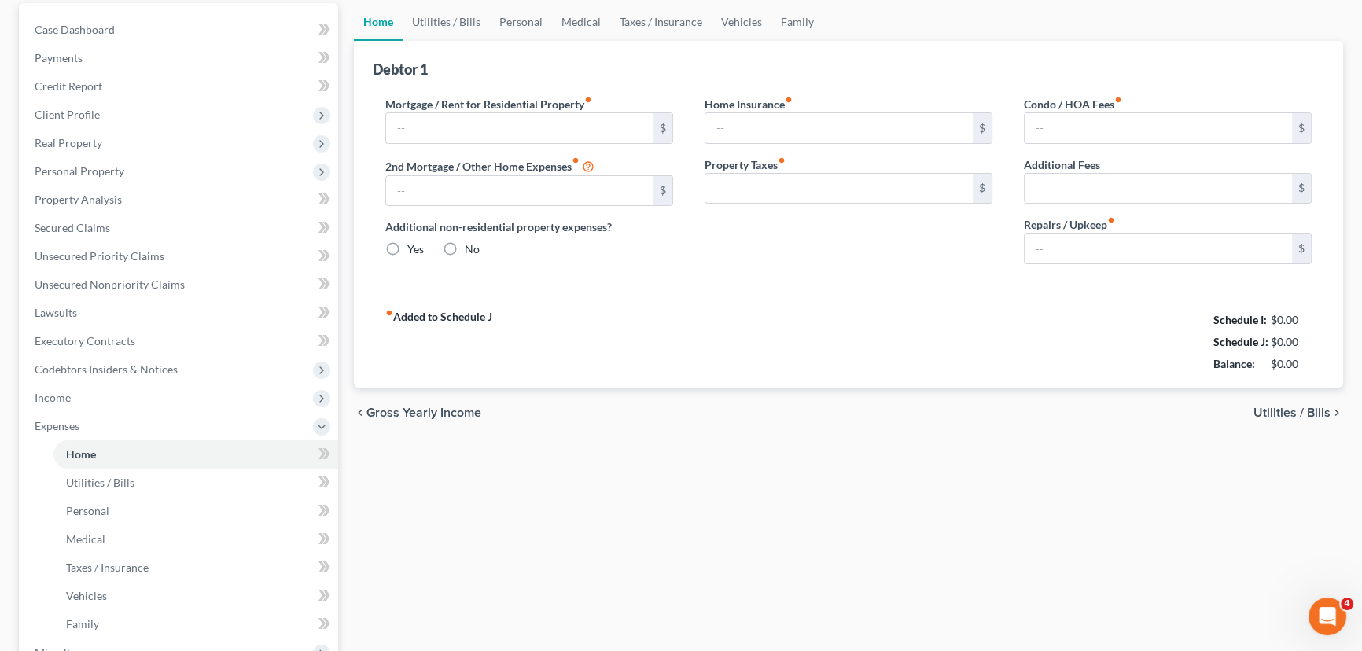
type input "0.00"
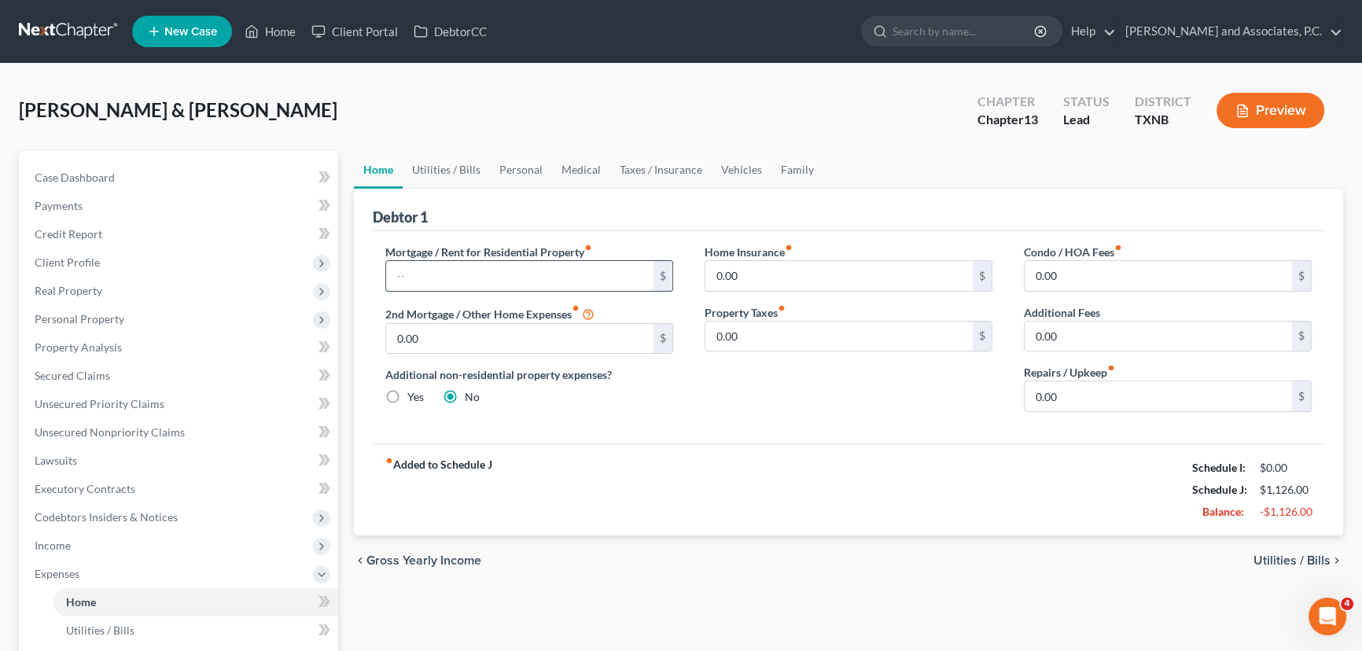
click at [452, 278] on input "text" at bounding box center [519, 276] width 267 height 30
type input "800.00"
click at [796, 270] on input "0.00" at bounding box center [839, 276] width 267 height 30
type input "441.00"
click at [761, 338] on input "0.00" at bounding box center [839, 337] width 267 height 30
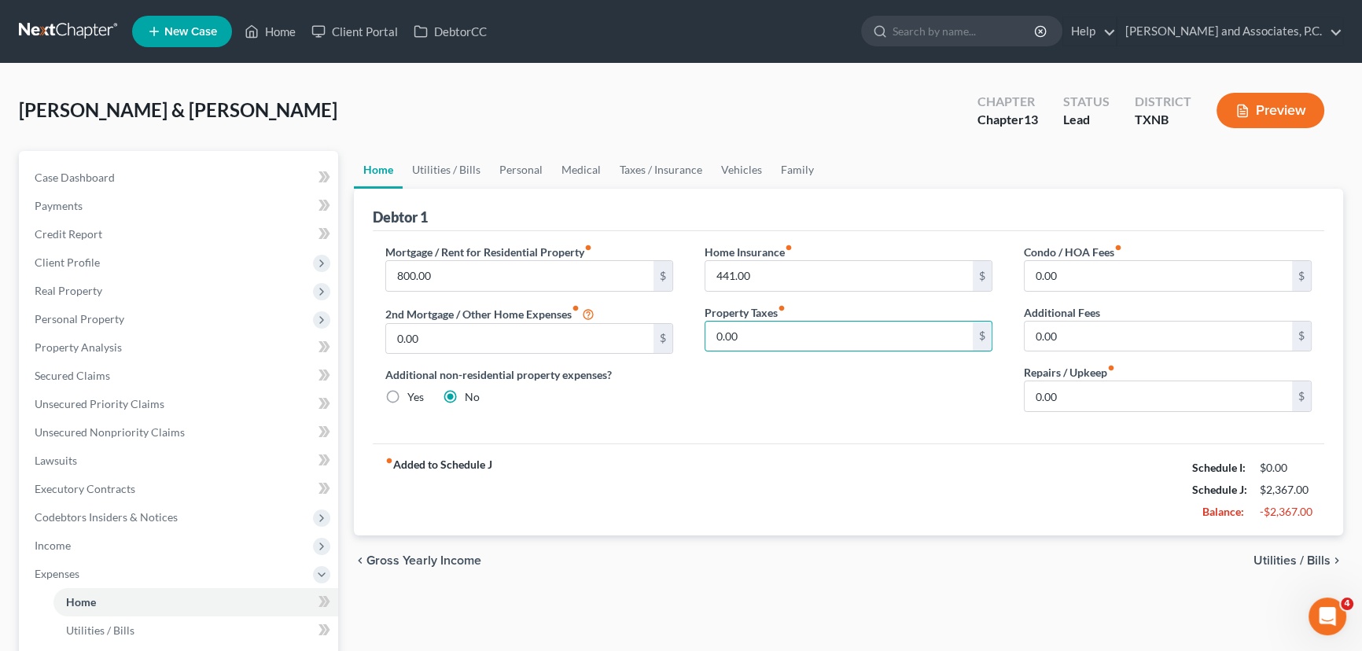
click at [749, 417] on div "Home Insurance fiber_manual_record 441.00 $ Property Taxes fiber_manual_record …" at bounding box center [848, 334] width 319 height 181
click at [433, 176] on link "Utilities / Bills" at bounding box center [446, 170] width 87 height 38
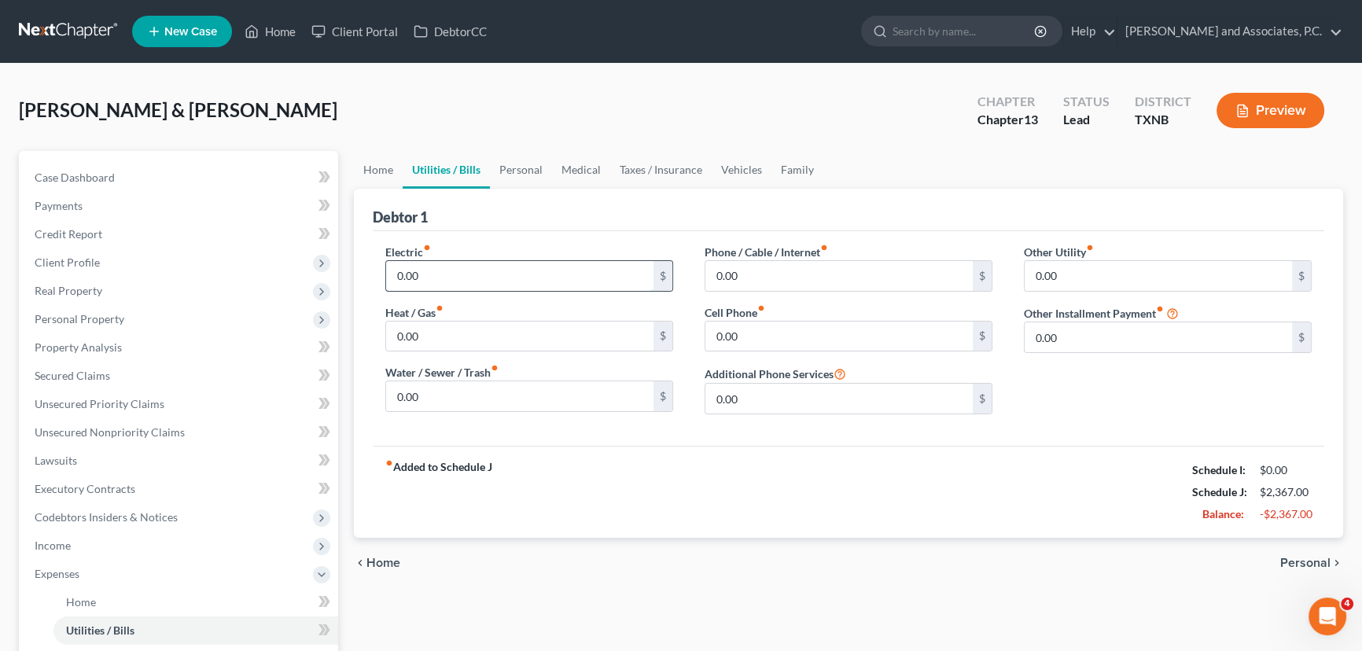
click at [543, 281] on input "0.00" at bounding box center [519, 276] width 267 height 30
type input "250.00"
click at [475, 337] on input "0.00" at bounding box center [519, 337] width 267 height 30
click at [443, 338] on input "0.00" at bounding box center [519, 337] width 267 height 30
type input "0"
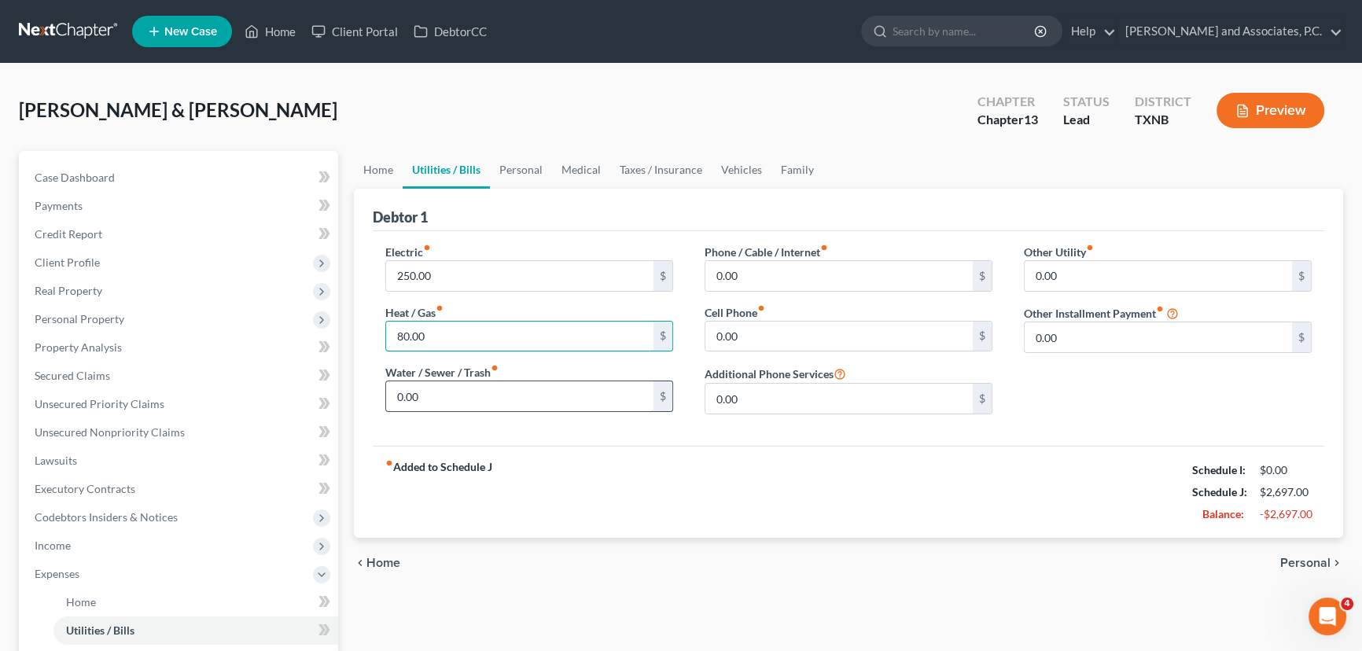
type input "80.00"
click at [458, 389] on input "0.00" at bounding box center [519, 397] width 267 height 30
click at [445, 336] on input "80.00" at bounding box center [519, 337] width 267 height 30
click at [435, 407] on input "0.00" at bounding box center [519, 397] width 267 height 30
type input "100.00"
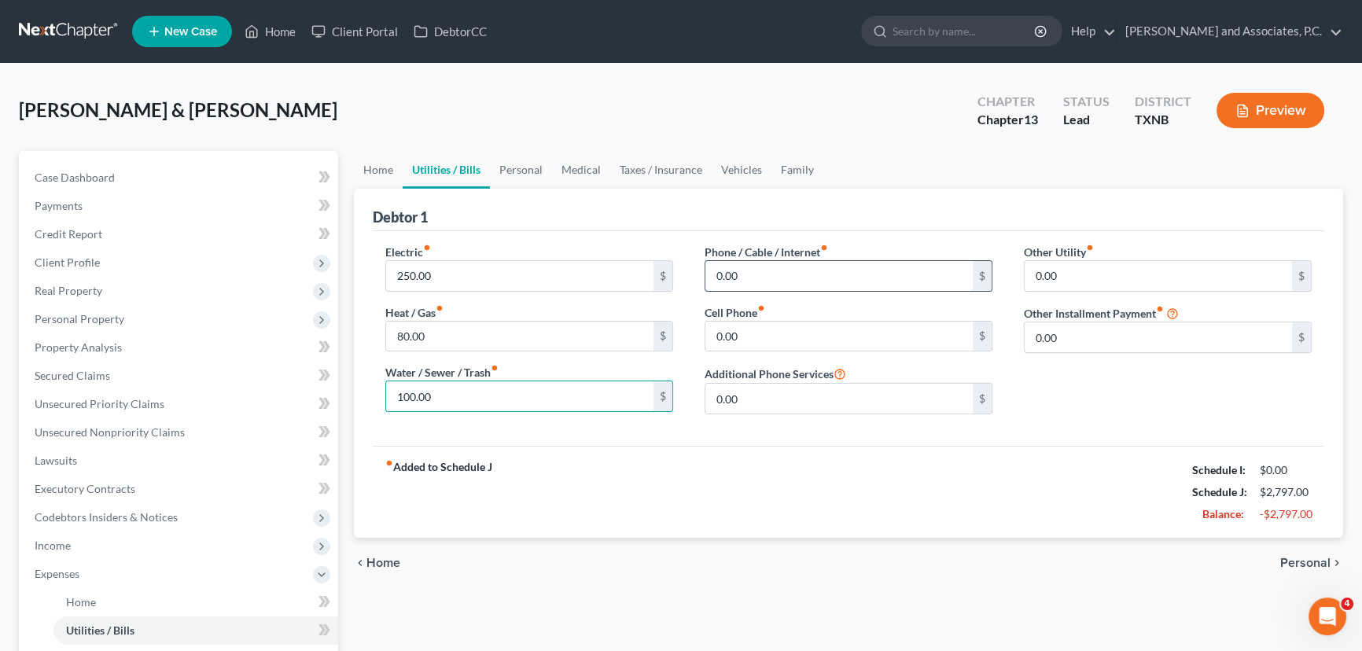
click at [793, 274] on input "0.00" at bounding box center [839, 276] width 267 height 30
type input "270.00"
click at [752, 337] on input "0.00" at bounding box center [839, 337] width 267 height 30
drag, startPoint x: 752, startPoint y: 337, endPoint x: 704, endPoint y: 339, distance: 48.0
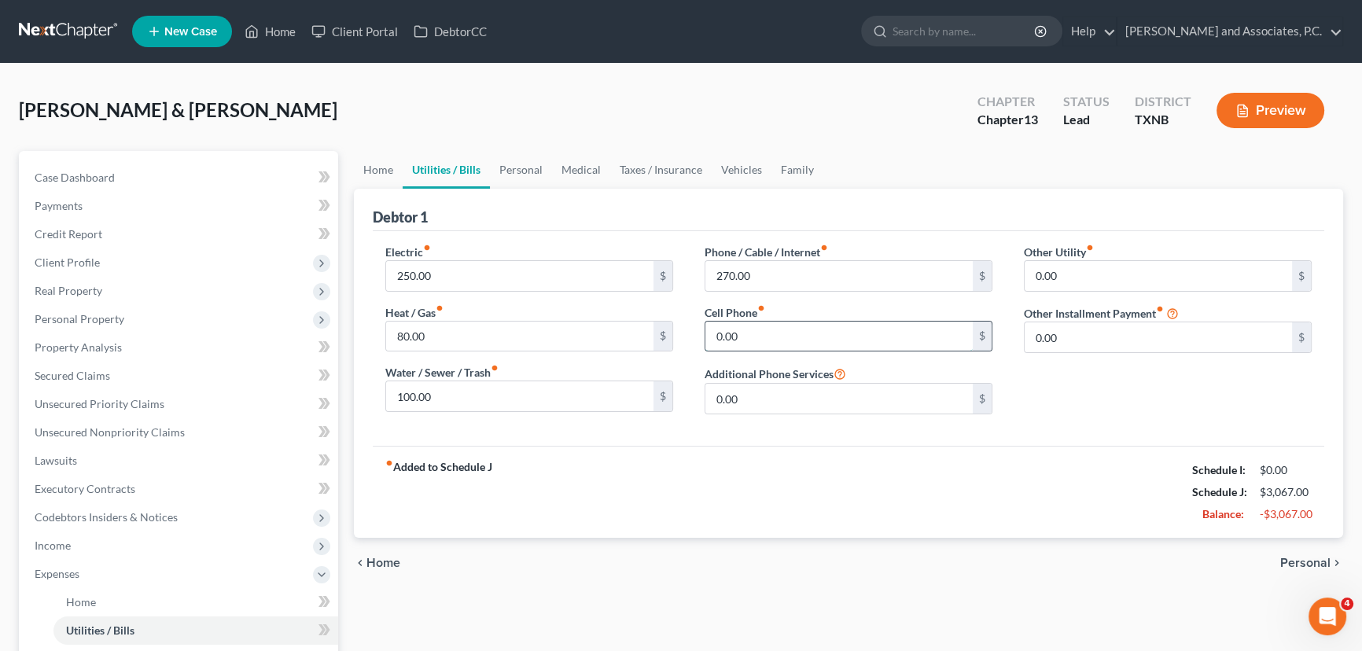
click at [705, 339] on div "0.00 $" at bounding box center [849, 336] width 288 height 31
type input "200.00"
click at [526, 169] on link "Personal" at bounding box center [521, 170] width 62 height 38
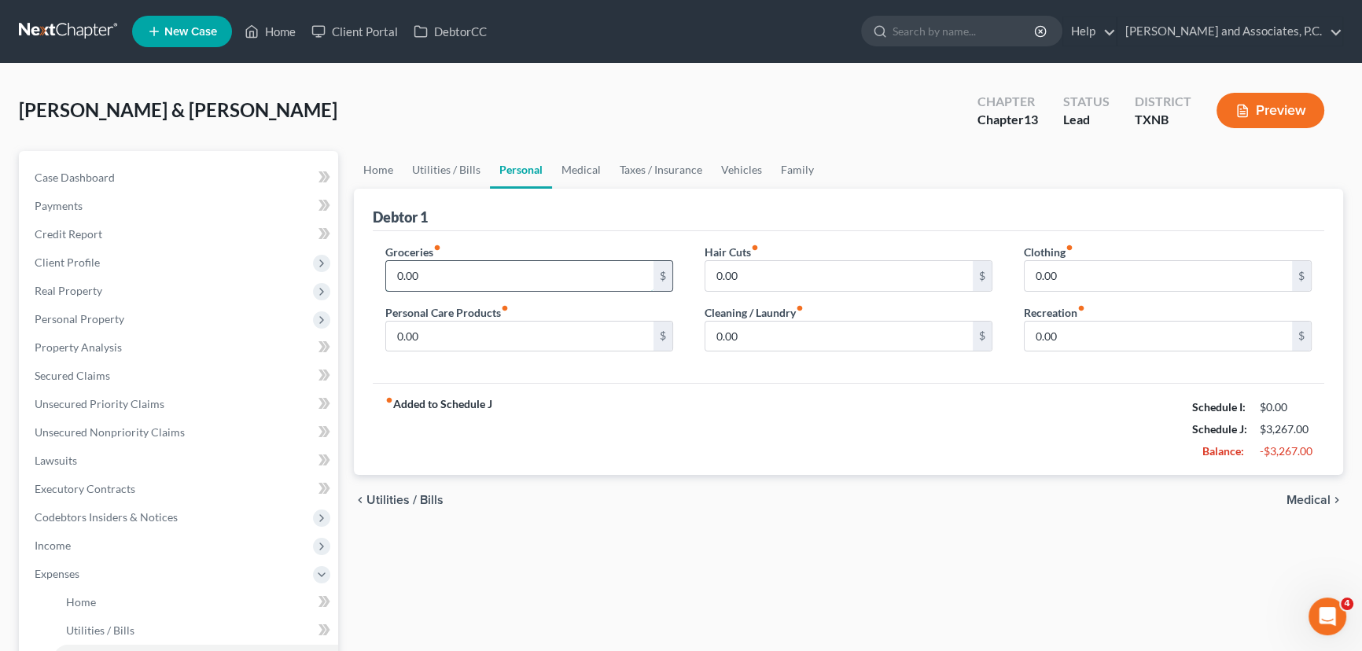
click at [525, 272] on input "0.00" at bounding box center [519, 276] width 267 height 30
drag, startPoint x: 522, startPoint y: 271, endPoint x: 367, endPoint y: 282, distance: 154.6
click at [367, 282] on div "Debtor 1 Groceries fiber_manual_record 0.00 $ Personal Care Products fiber_manu…" at bounding box center [849, 332] width 990 height 287
click at [451, 182] on link "Utilities / Bills" at bounding box center [446, 170] width 87 height 38
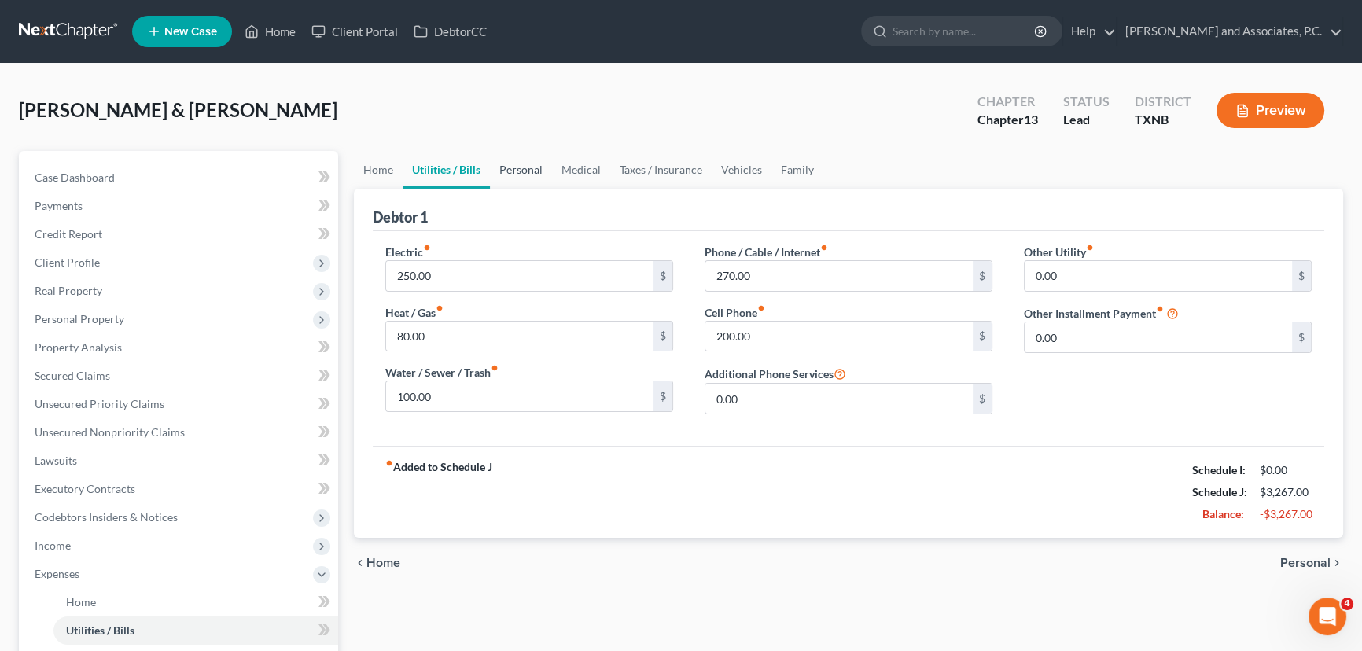
click at [509, 172] on link "Personal" at bounding box center [521, 170] width 62 height 38
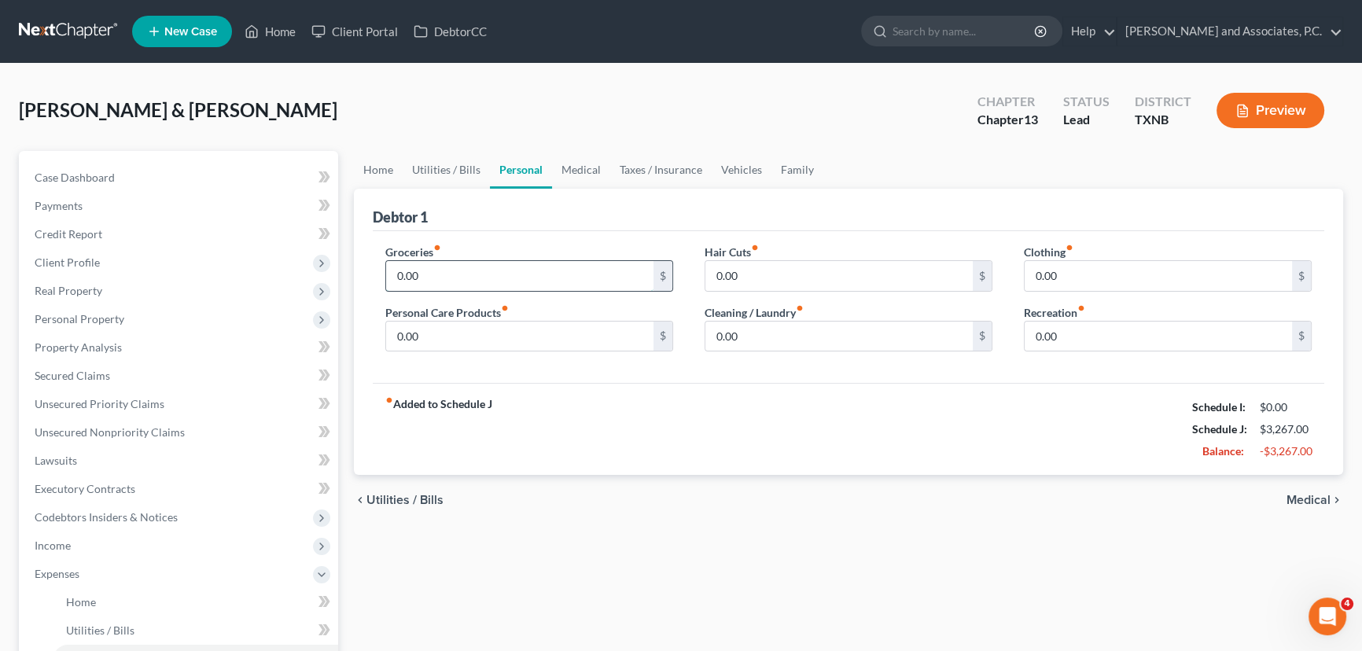
click at [484, 279] on input "0.00" at bounding box center [519, 276] width 267 height 30
type input "700.00"
click at [571, 179] on link "Medical" at bounding box center [581, 170] width 58 height 38
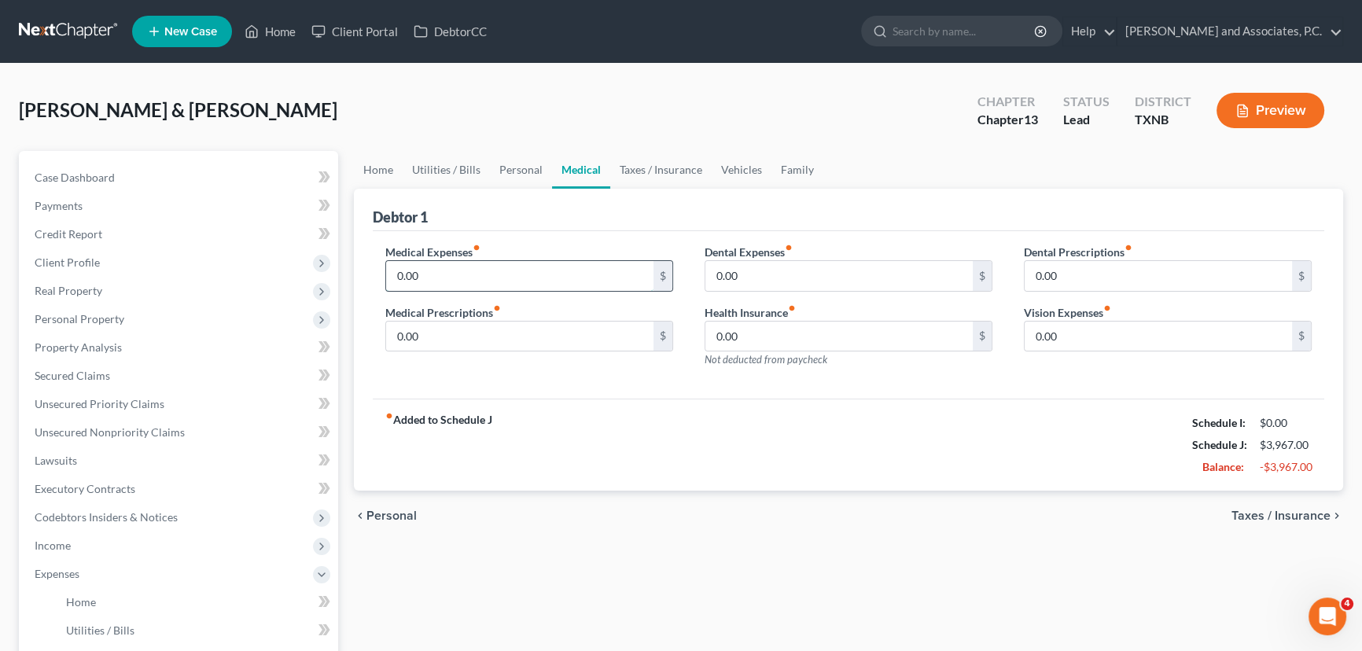
click at [496, 275] on input "0.00" at bounding box center [519, 276] width 267 height 30
click at [482, 332] on input "0.00" at bounding box center [519, 337] width 267 height 30
click at [772, 286] on input "0.00" at bounding box center [839, 276] width 267 height 30
click at [1109, 326] on input "0.00" at bounding box center [1158, 337] width 267 height 30
type input "80.00"
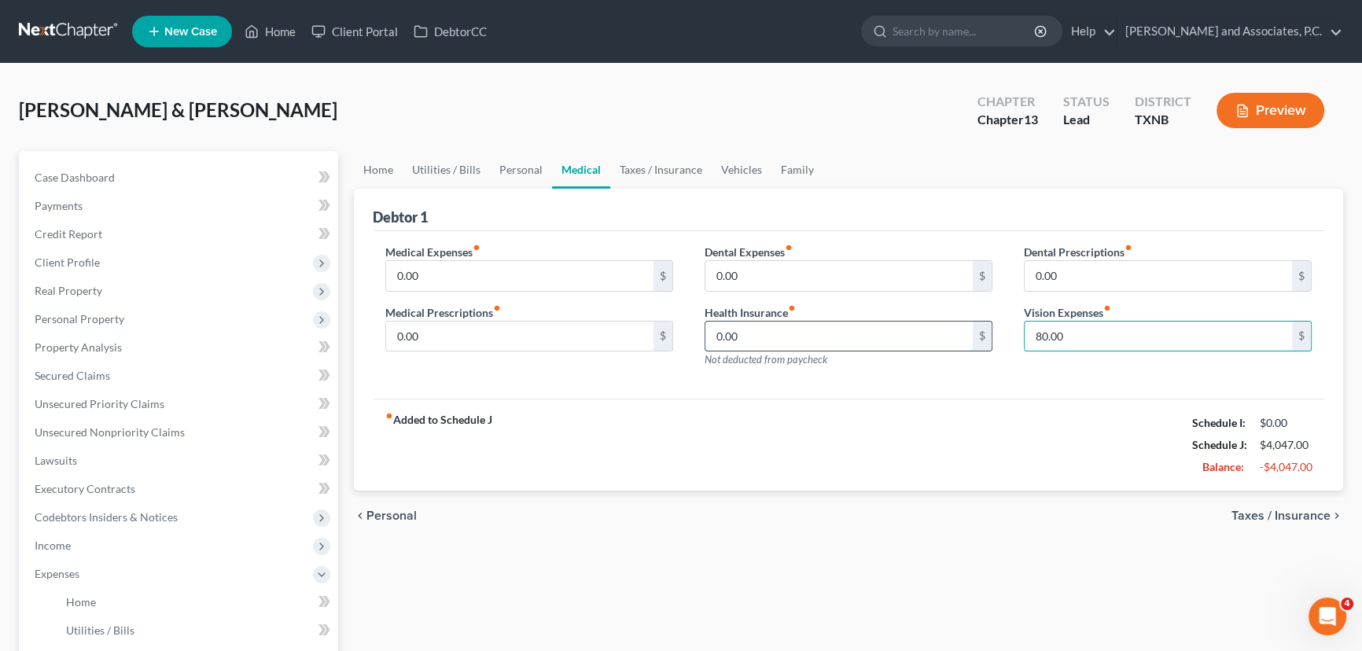
click at [865, 334] on input "0.00" at bounding box center [839, 337] width 267 height 30
click at [660, 173] on link "Taxes / Insurance" at bounding box center [660, 170] width 101 height 38
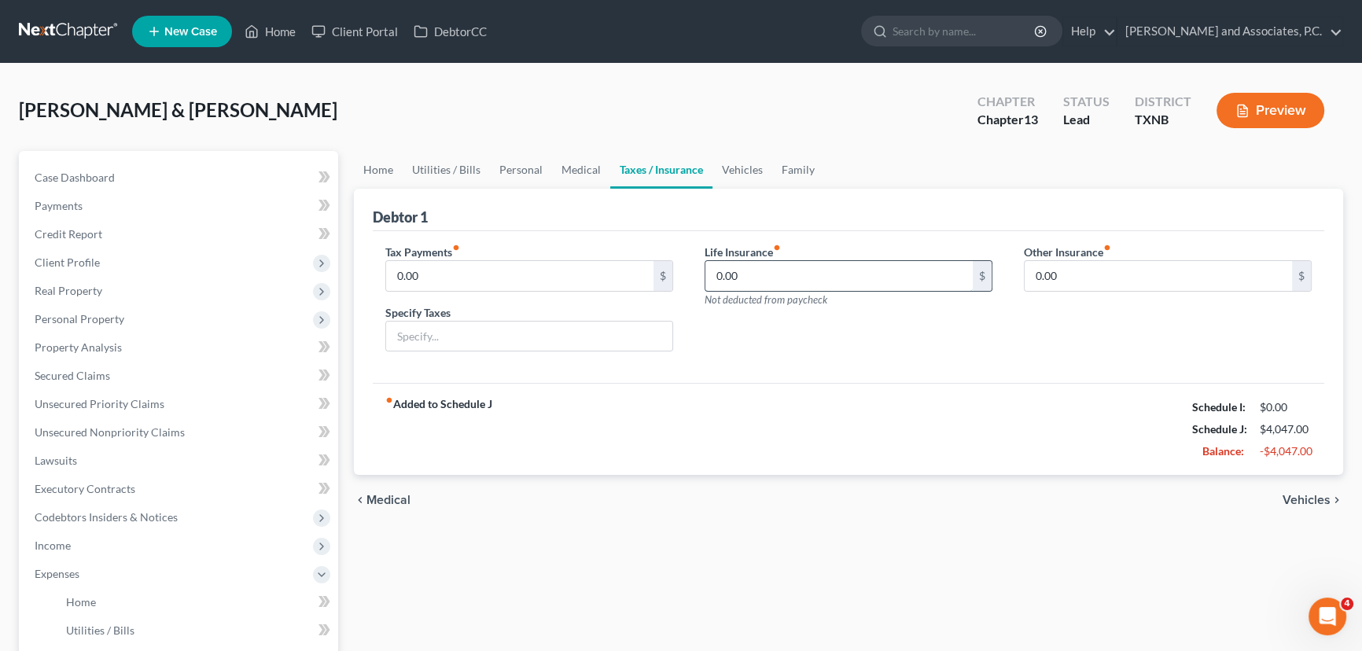
click at [785, 264] on input "0.00" at bounding box center [839, 276] width 267 height 30
type input "112.00"
click at [732, 170] on link "Vehicles" at bounding box center [743, 170] width 60 height 38
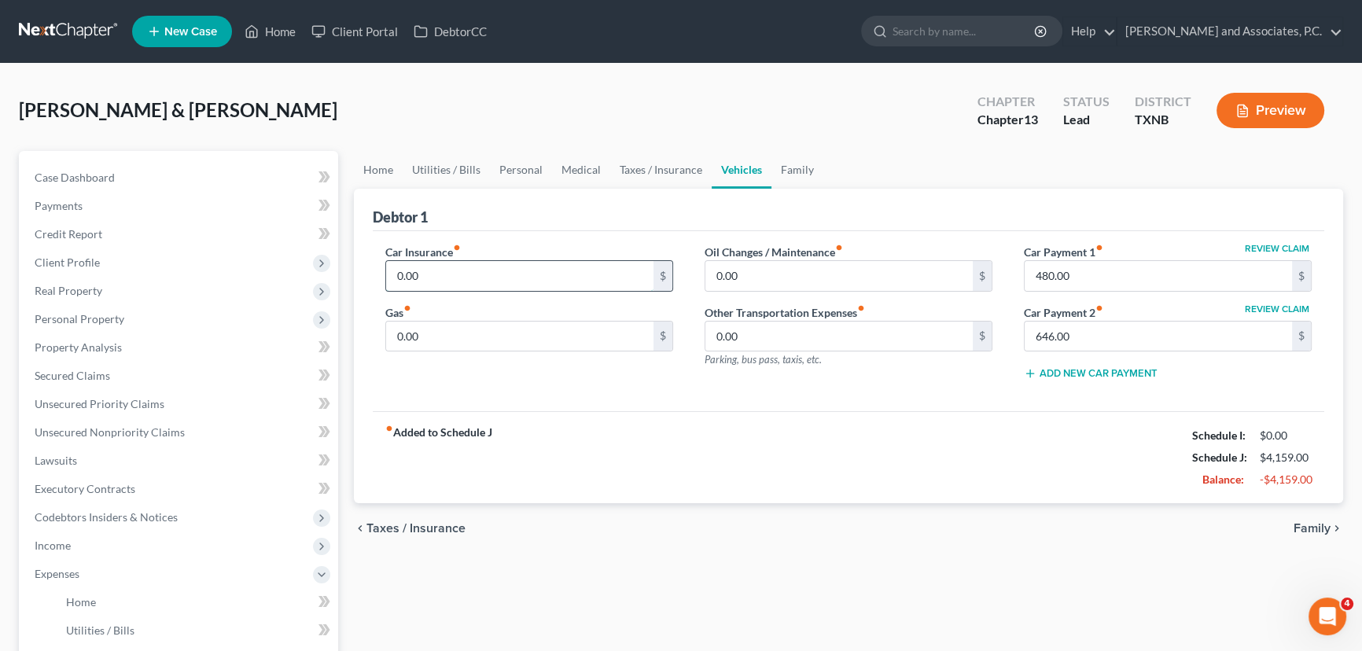
click at [478, 271] on input "0.00" at bounding box center [519, 276] width 267 height 30
type input "340.00"
click at [447, 323] on input "0.00" at bounding box center [519, 337] width 267 height 30
type input "160.00"
click at [1117, 267] on input "480.00" at bounding box center [1158, 276] width 267 height 30
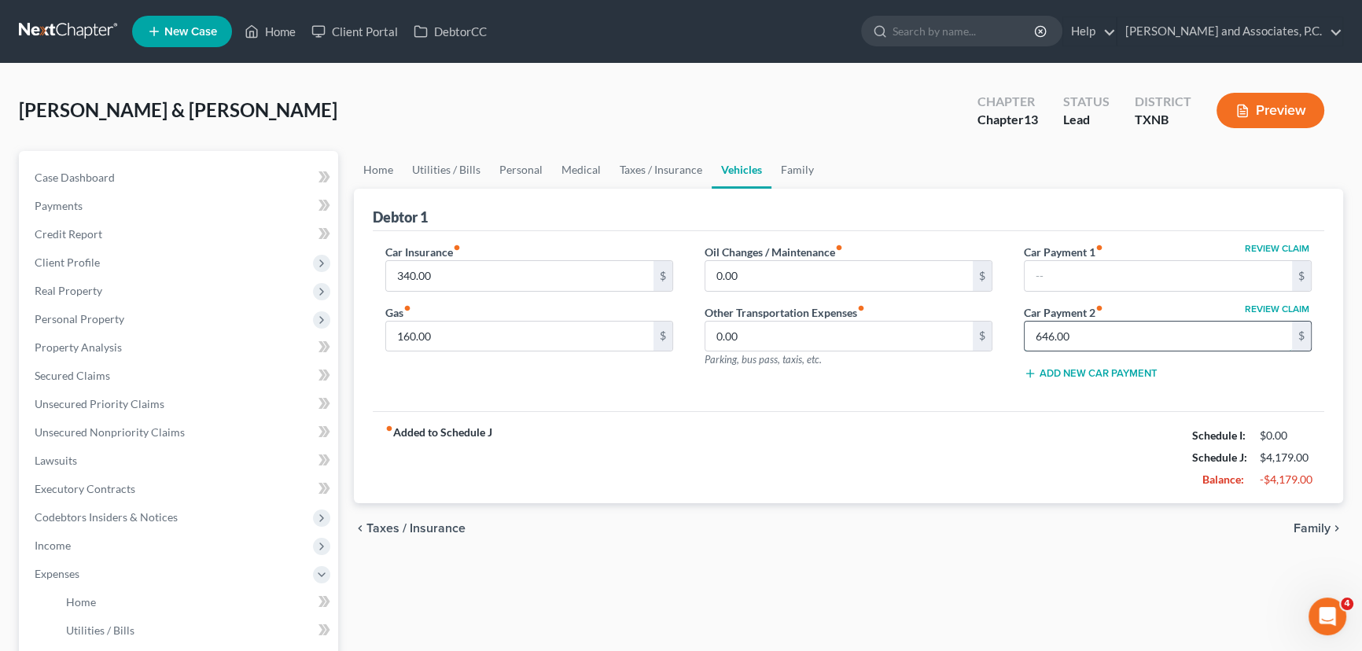
click at [1093, 327] on input "646.00" at bounding box center [1158, 337] width 267 height 30
click at [960, 411] on div "fiber_manual_record Added to Schedule J Schedule I: $0.00 Schedule J: $3,533.00…" at bounding box center [849, 457] width 952 height 92
click at [780, 164] on link "Family" at bounding box center [798, 170] width 52 height 38
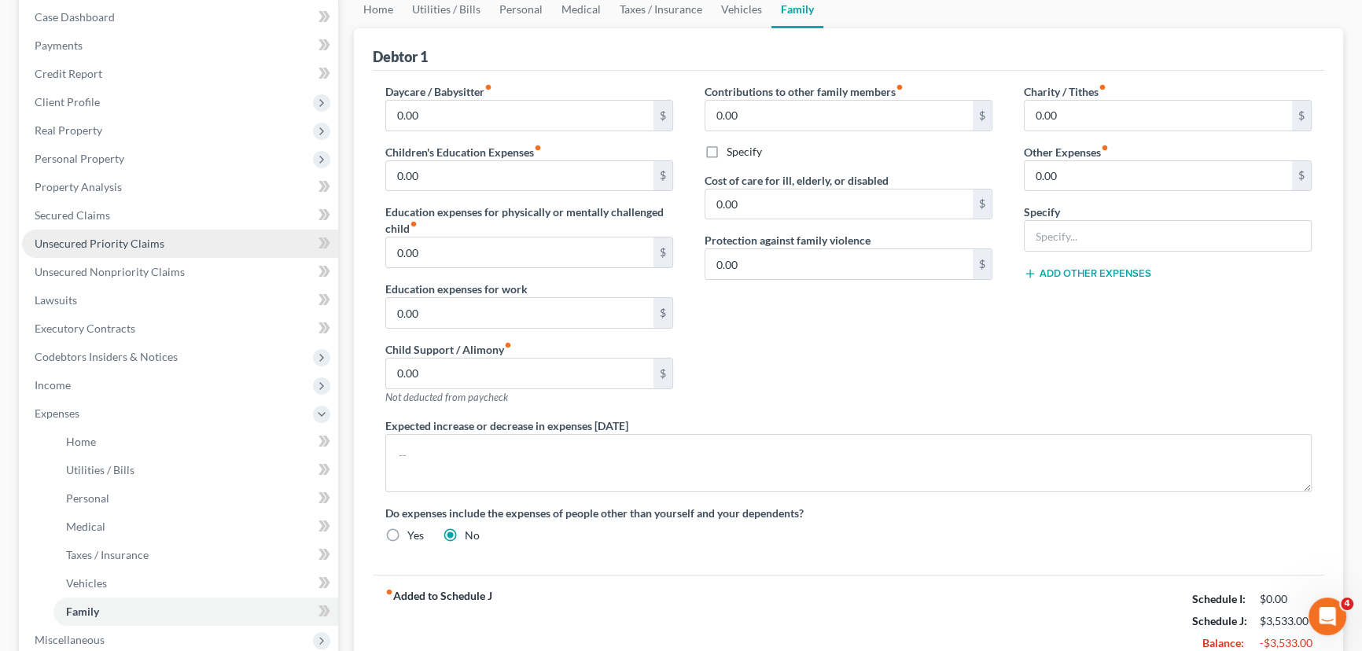
scroll to position [142, 0]
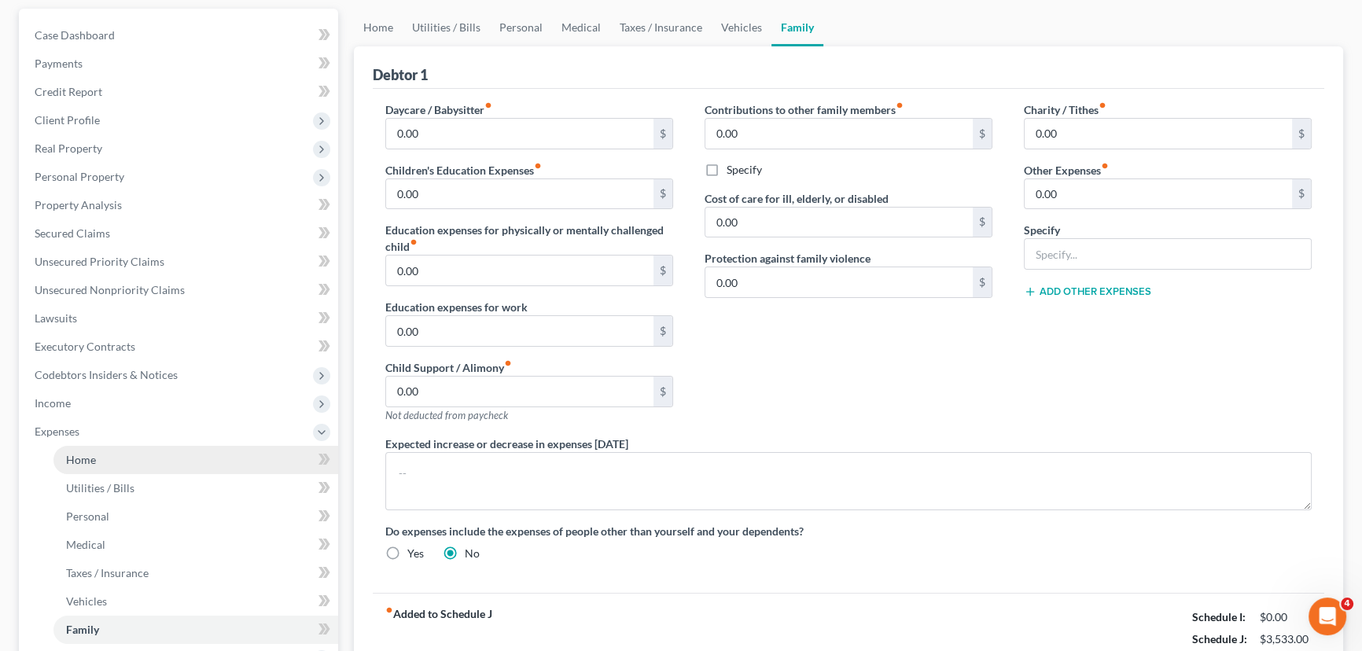
click at [83, 459] on span "Home" at bounding box center [81, 459] width 30 height 13
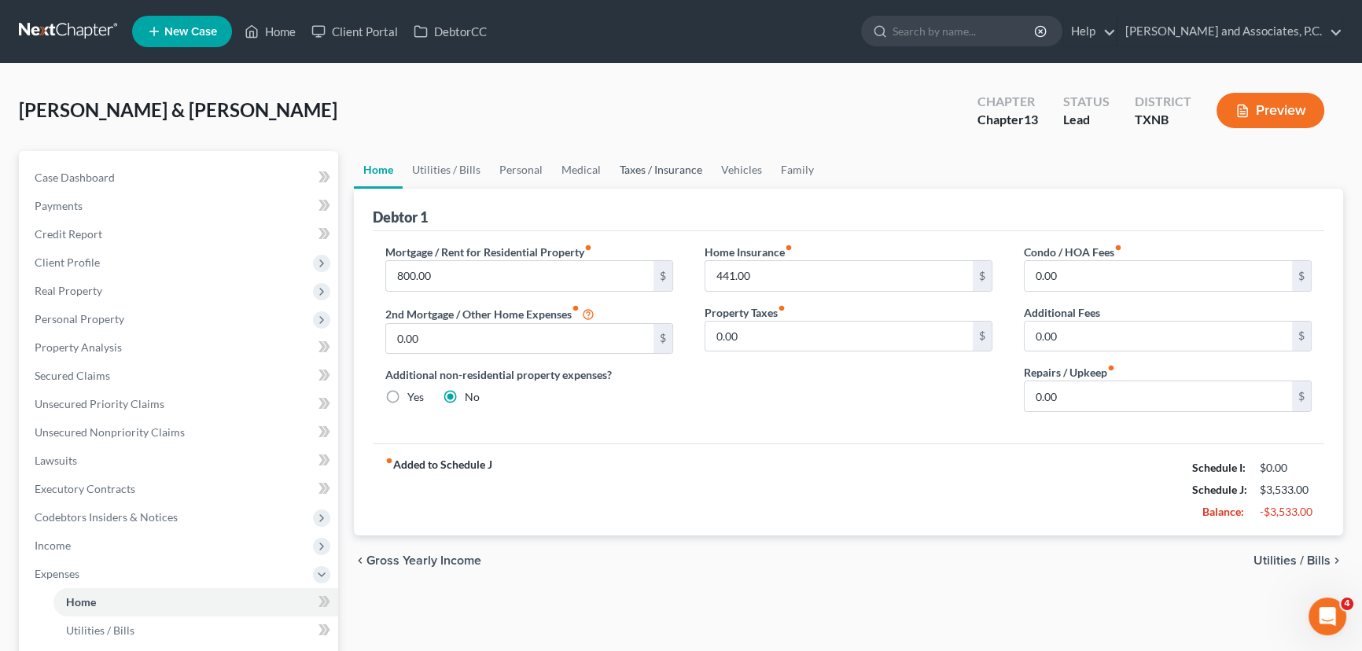
click at [669, 179] on link "Taxes / Insurance" at bounding box center [660, 170] width 101 height 38
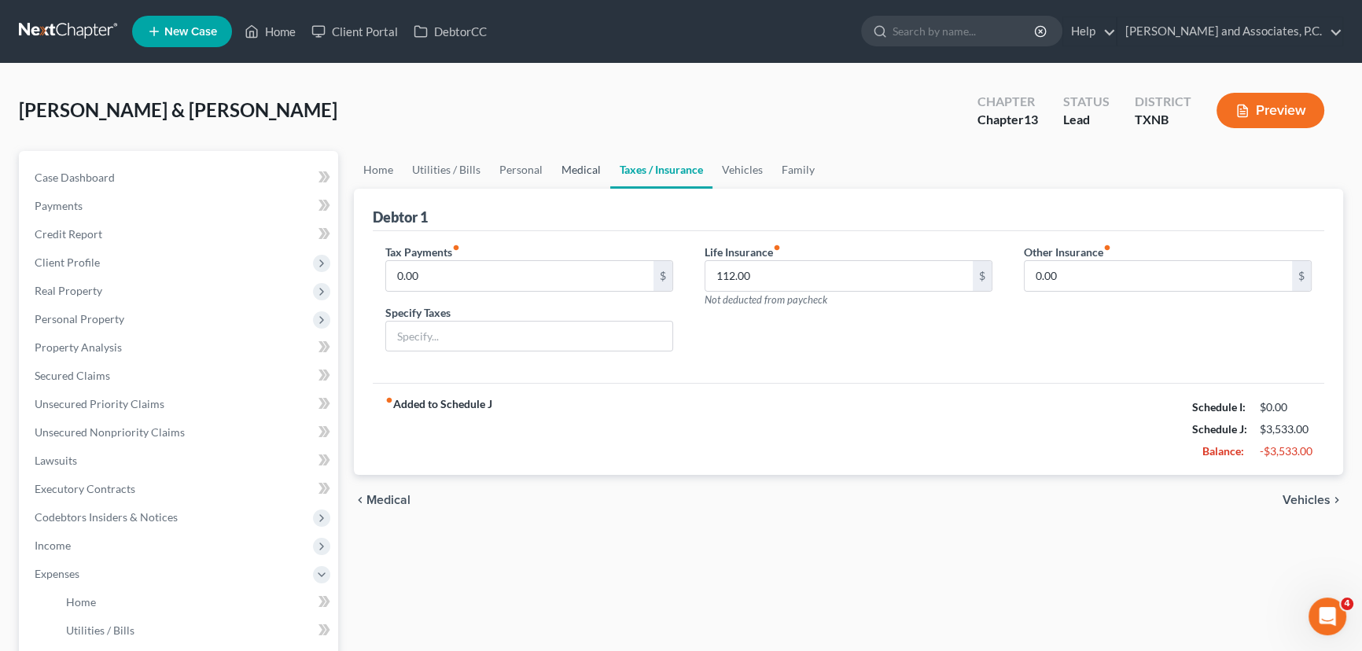
click at [570, 179] on link "Medical" at bounding box center [581, 170] width 58 height 38
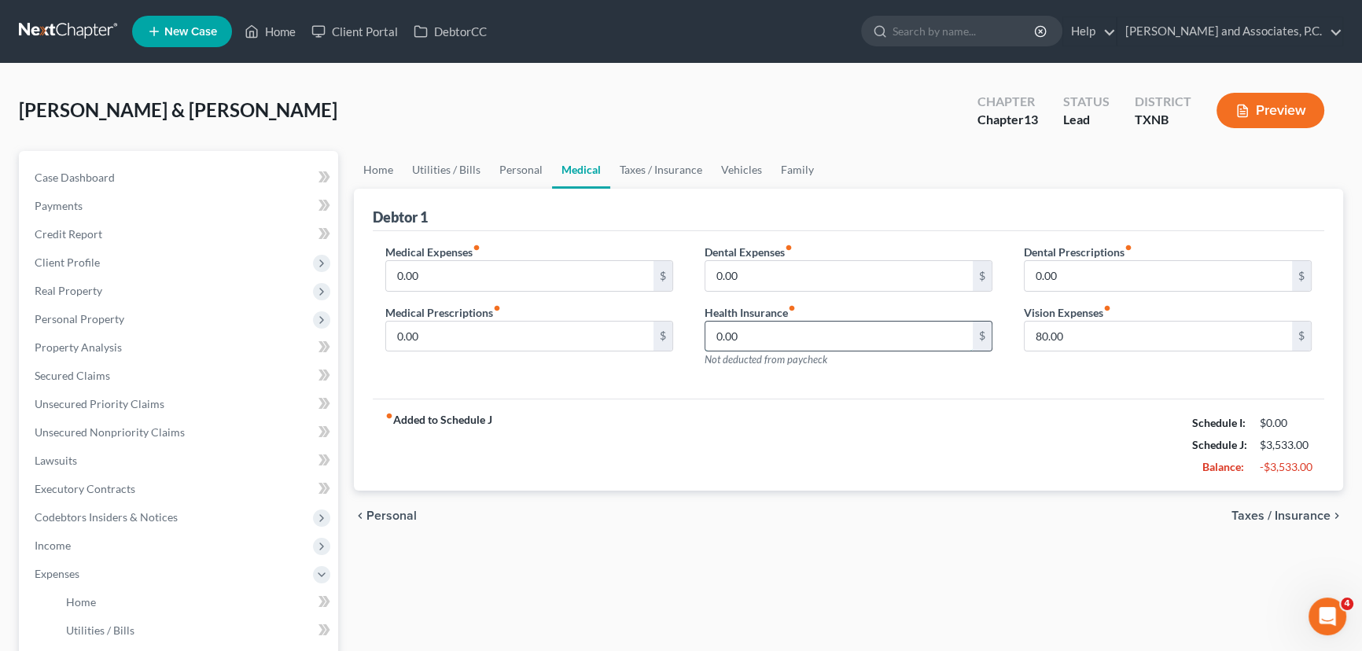
click at [794, 334] on input "0.00" at bounding box center [839, 337] width 267 height 30
type input "756.00"
click at [727, 436] on div "fiber_manual_record Added to Schedule J Schedule I: $0.00 Schedule J: $4,289.00…" at bounding box center [849, 445] width 952 height 92
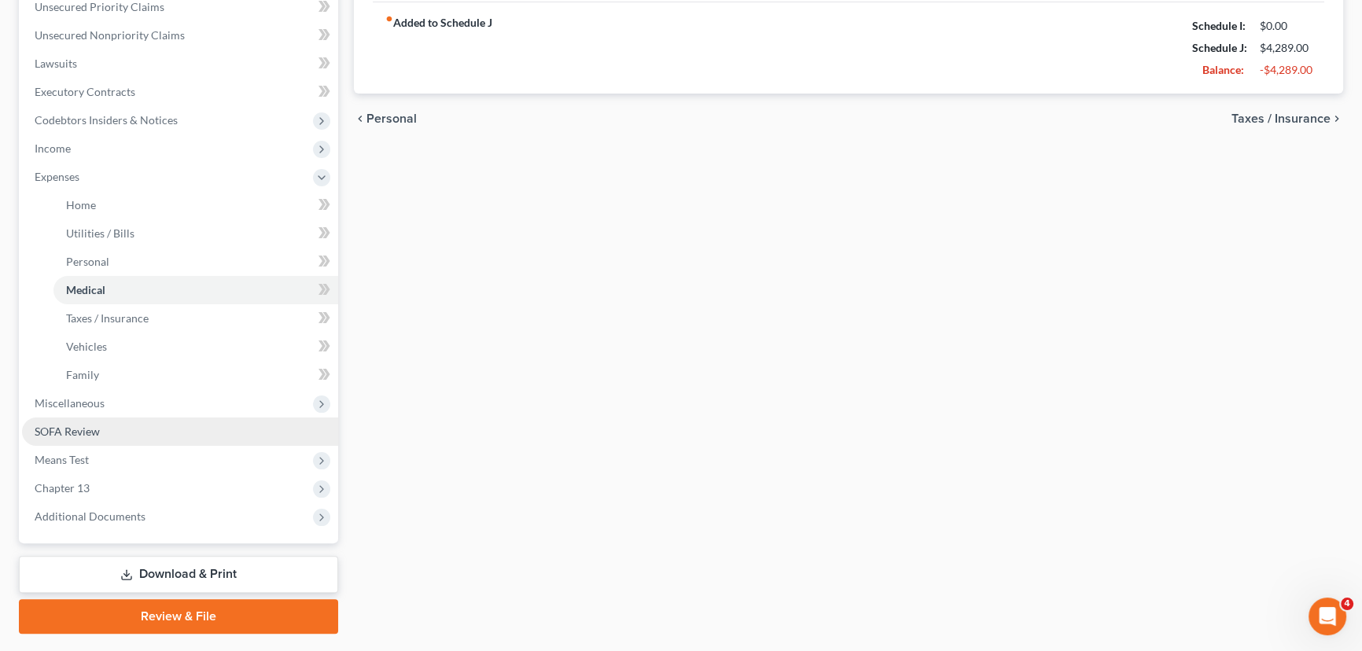
scroll to position [437, 0]
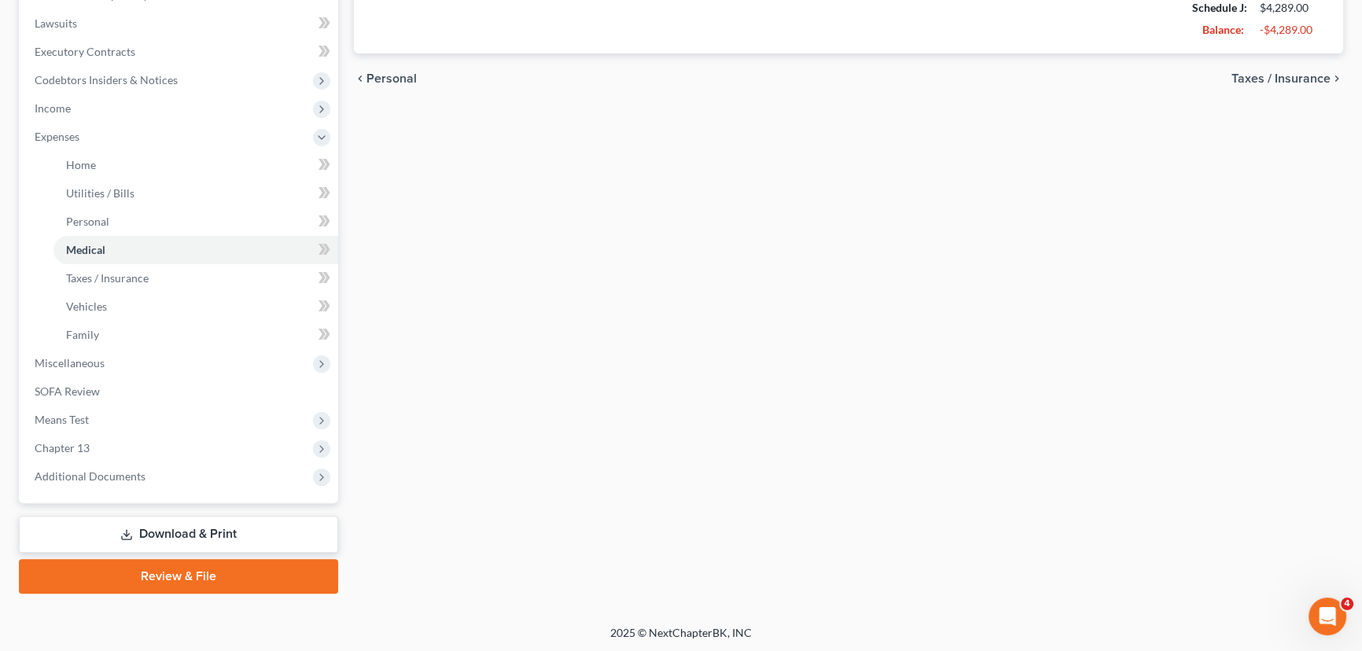
click at [598, 359] on div "Home Utilities / Bills Personal Medical Taxes / Insurance Vehicles Family Debto…" at bounding box center [848, 154] width 1005 height 880
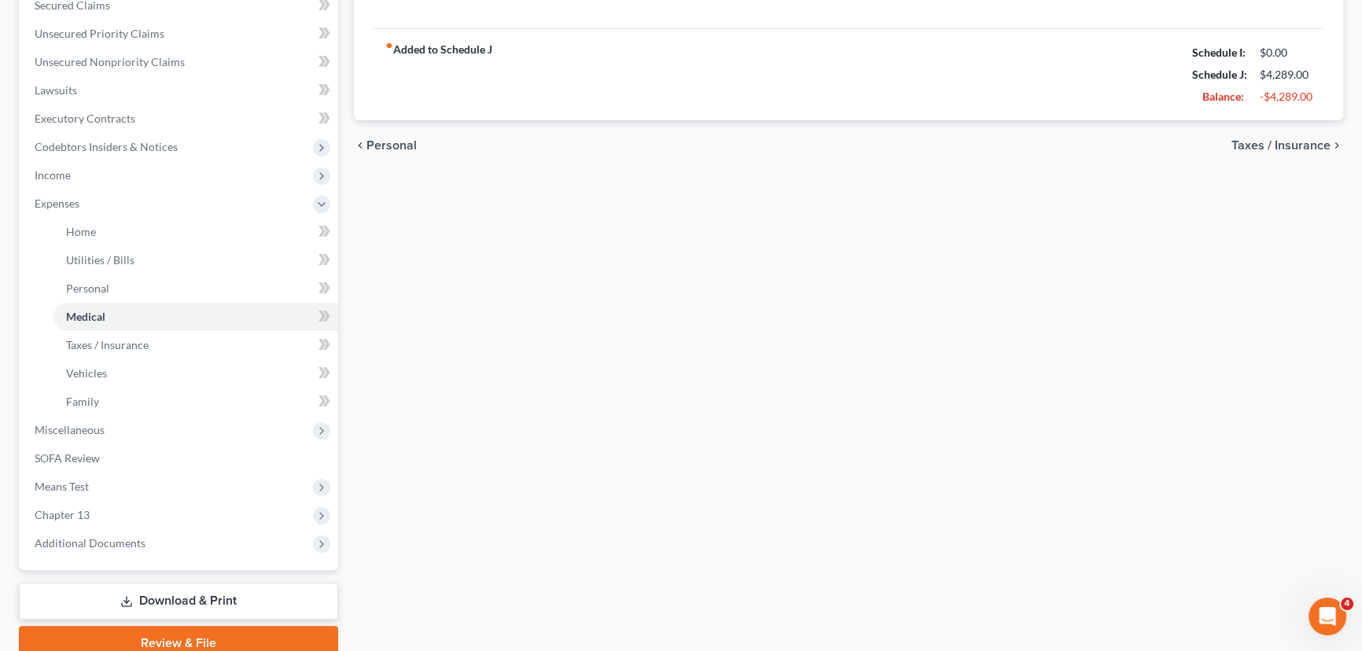
scroll to position [294, 0]
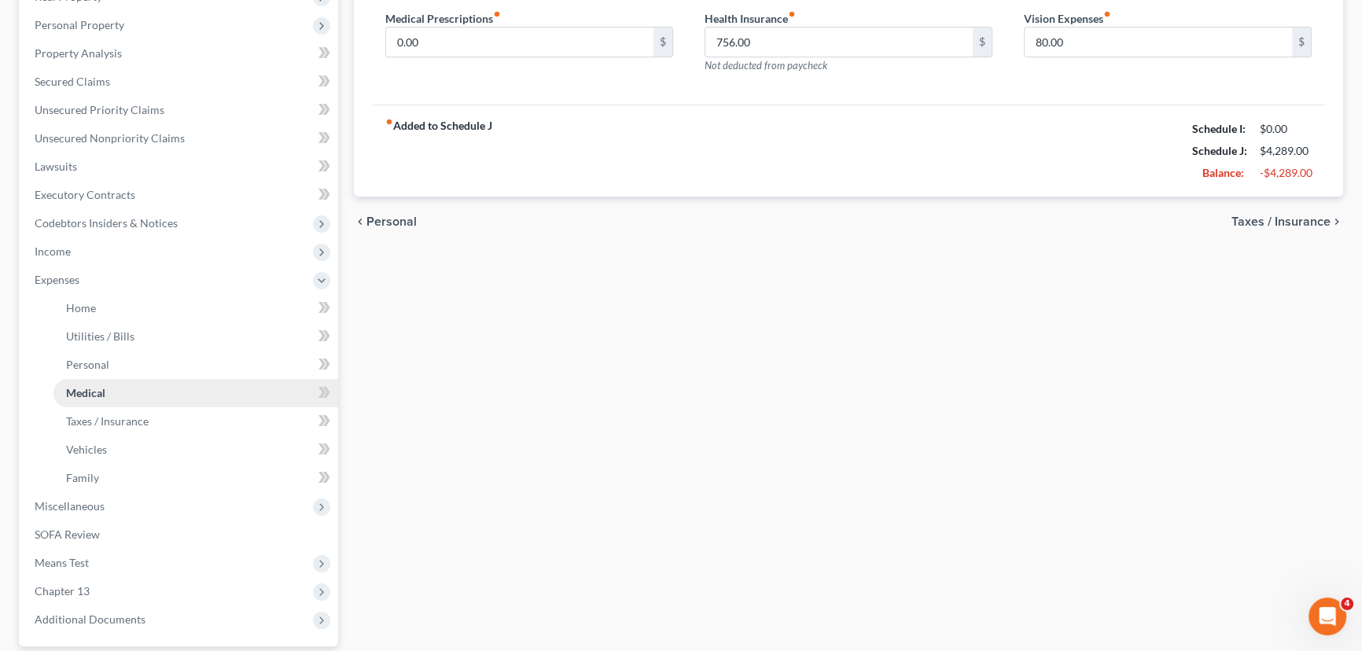
click at [107, 391] on link "Medical" at bounding box center [195, 393] width 285 height 28
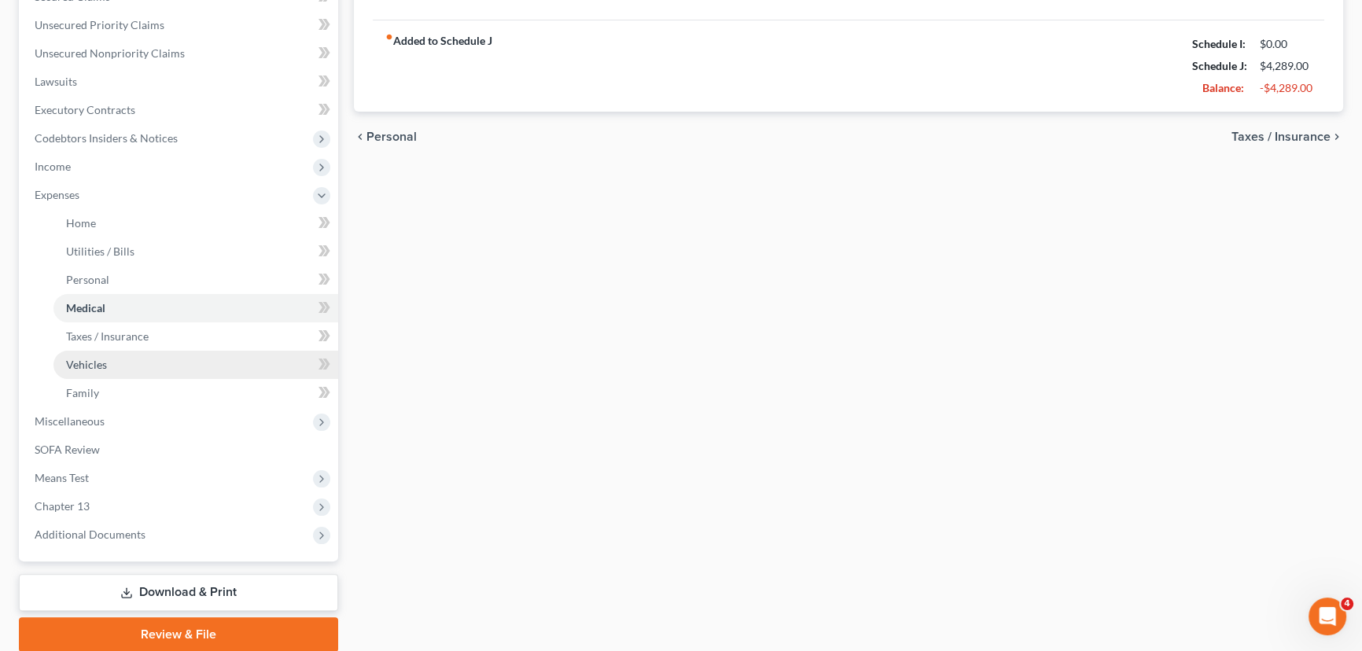
scroll to position [437, 0]
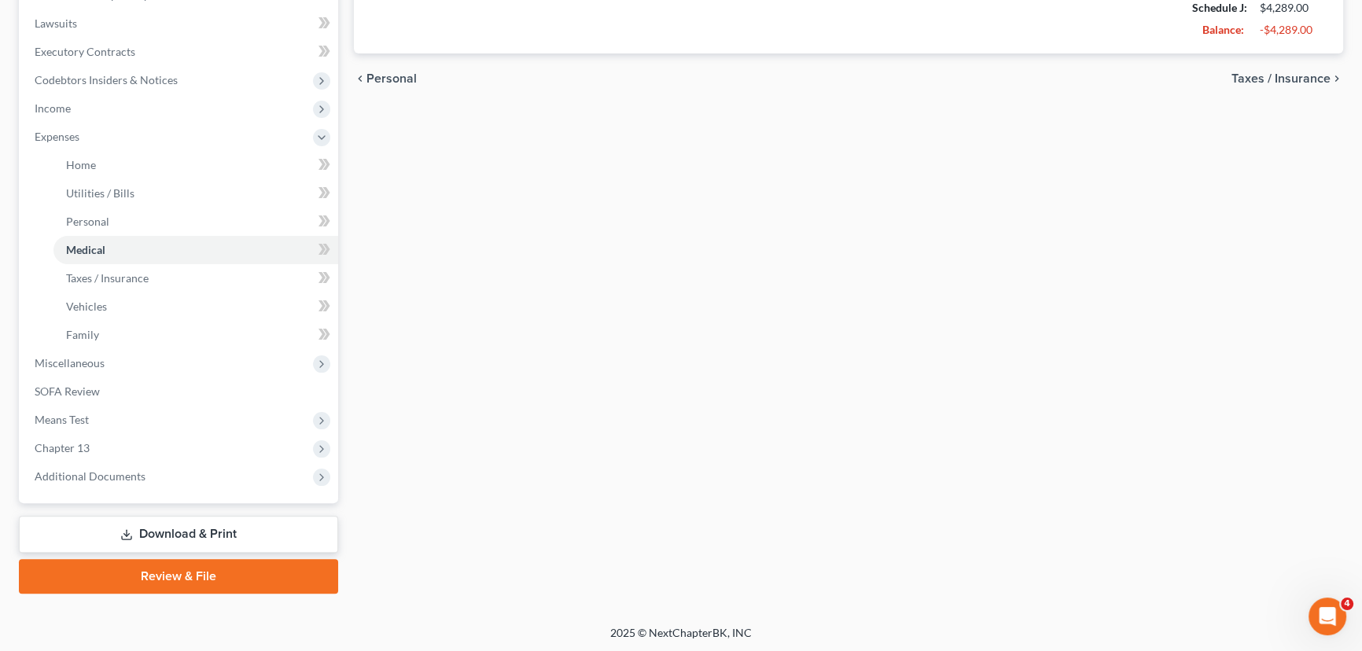
click at [518, 418] on div "Home Utilities / Bills Personal Medical Taxes / Insurance Vehicles Family Debto…" at bounding box center [848, 154] width 1005 height 880
click at [473, 330] on div "Home Utilities / Bills Personal Medical Taxes / Insurance Vehicles Family Debto…" at bounding box center [848, 154] width 1005 height 880
click at [527, 426] on div "Home Utilities / Bills Personal Medical Taxes / Insurance Vehicles Family Debto…" at bounding box center [848, 154] width 1005 height 880
click at [468, 476] on div "Home Utilities / Bills Personal Medical Taxes / Insurance Vehicles Family Debto…" at bounding box center [848, 154] width 1005 height 880
click at [94, 417] on span "Means Test" at bounding box center [180, 420] width 316 height 28
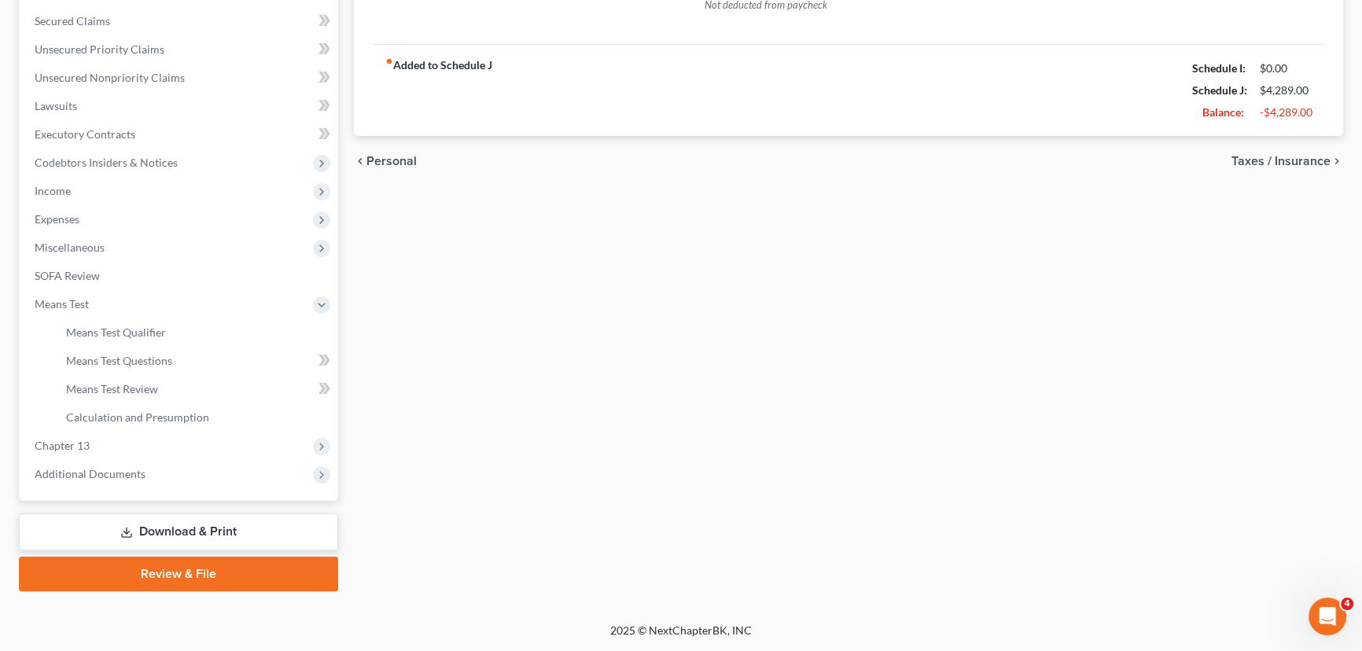
scroll to position [352, 0]
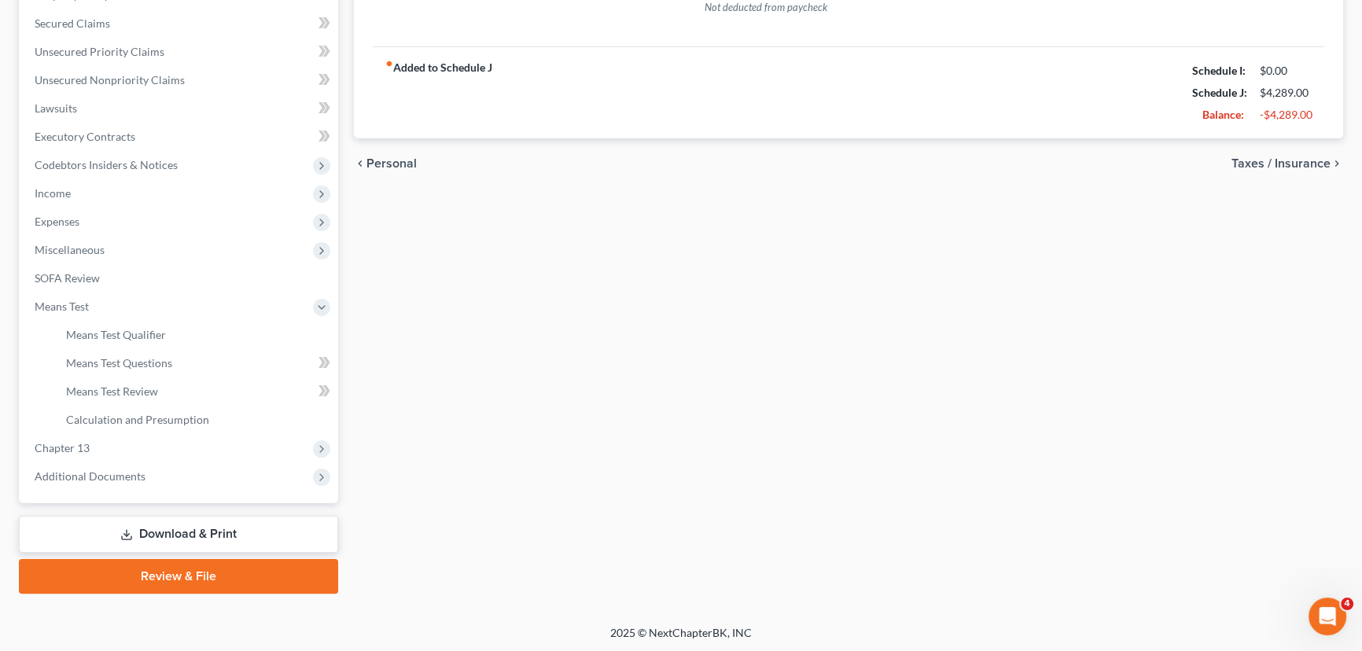
click at [708, 373] on div "Home Utilities / Bills Personal Medical Taxes / Insurance Vehicles Family Debto…" at bounding box center [848, 196] width 1005 height 795
click at [503, 348] on div "Home Utilities / Bills Personal Medical Taxes / Insurance Vehicles Family Debto…" at bounding box center [848, 196] width 1005 height 795
click at [79, 449] on span "Chapter 13" at bounding box center [62, 447] width 55 height 13
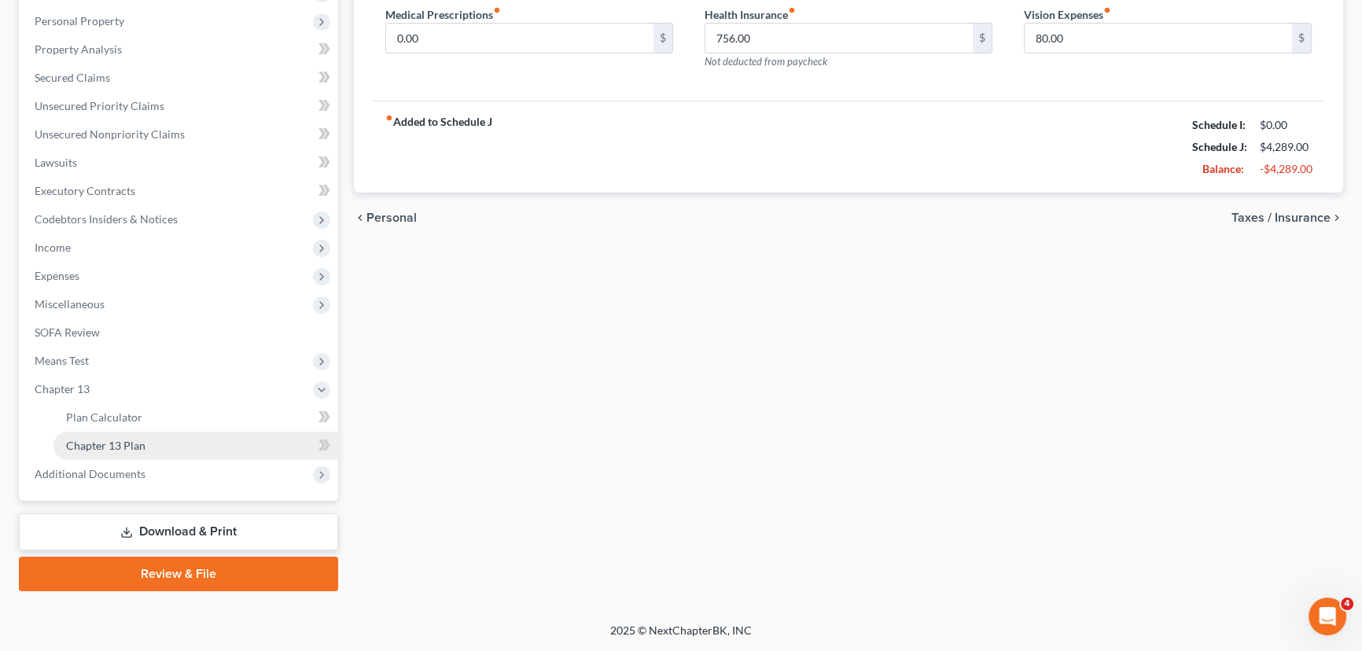
scroll to position [296, 0]
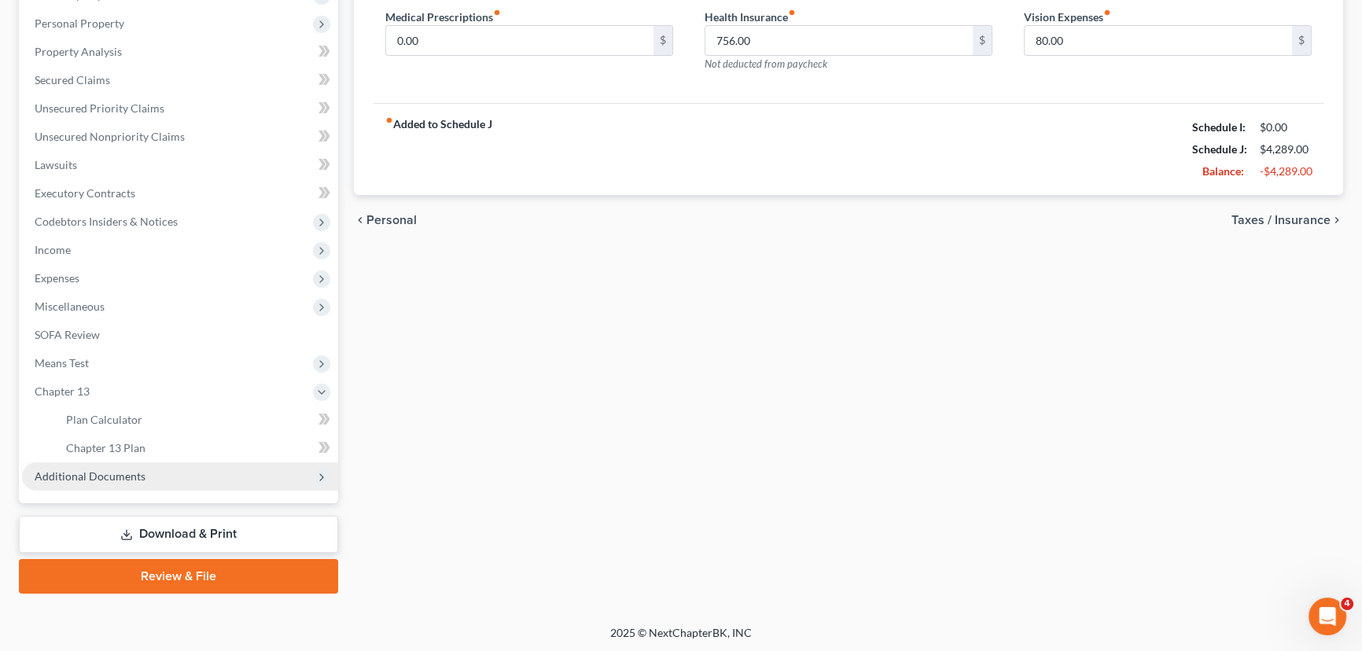
click at [92, 478] on span "Additional Documents" at bounding box center [90, 476] width 111 height 13
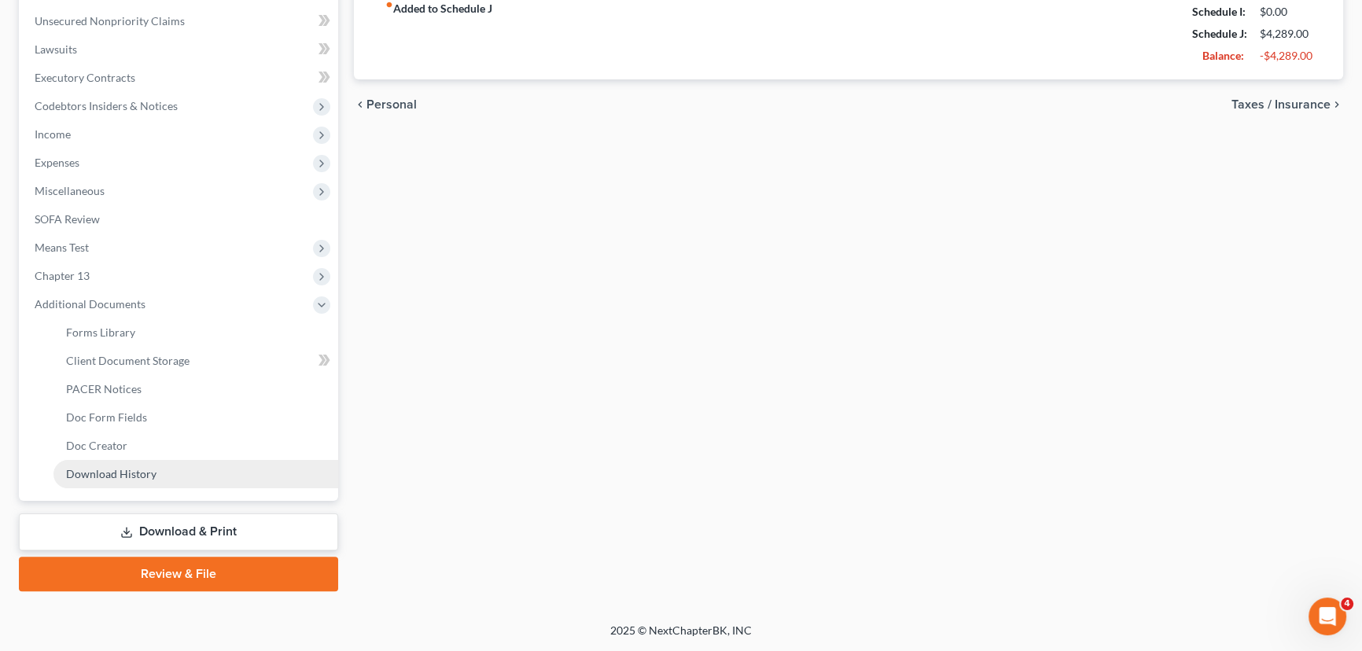
scroll to position [409, 0]
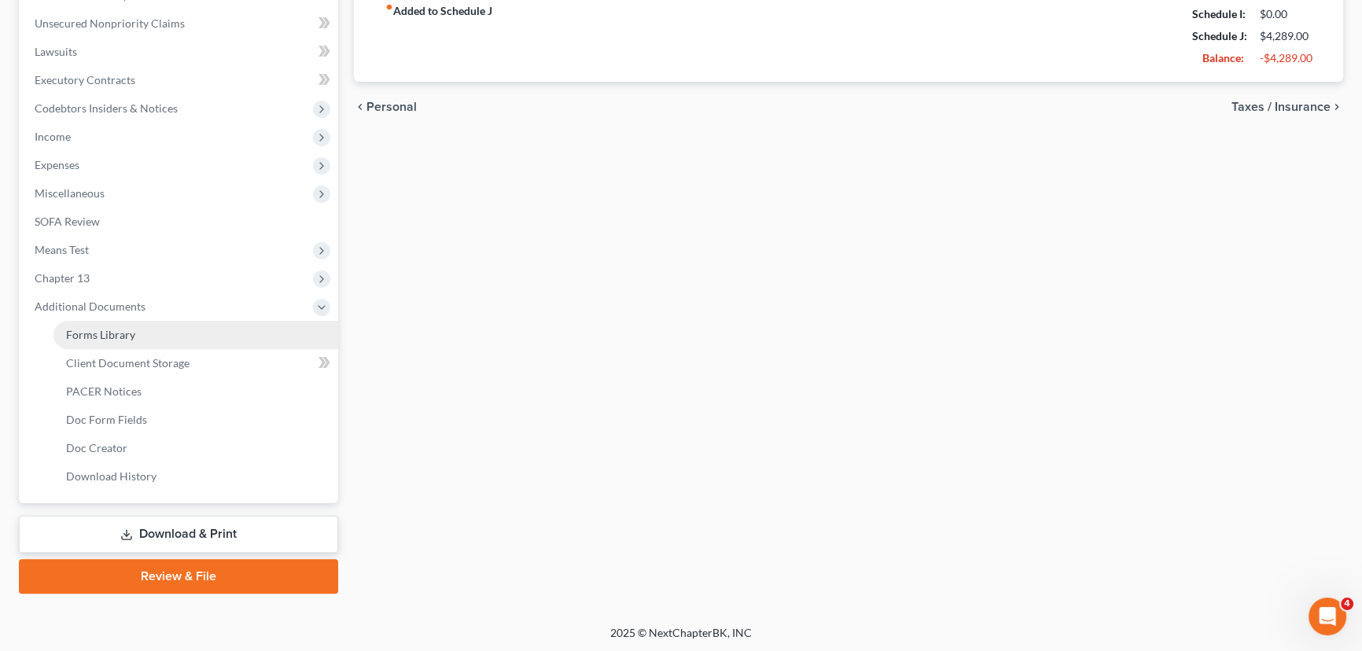
click at [138, 330] on link "Forms Library" at bounding box center [195, 335] width 285 height 28
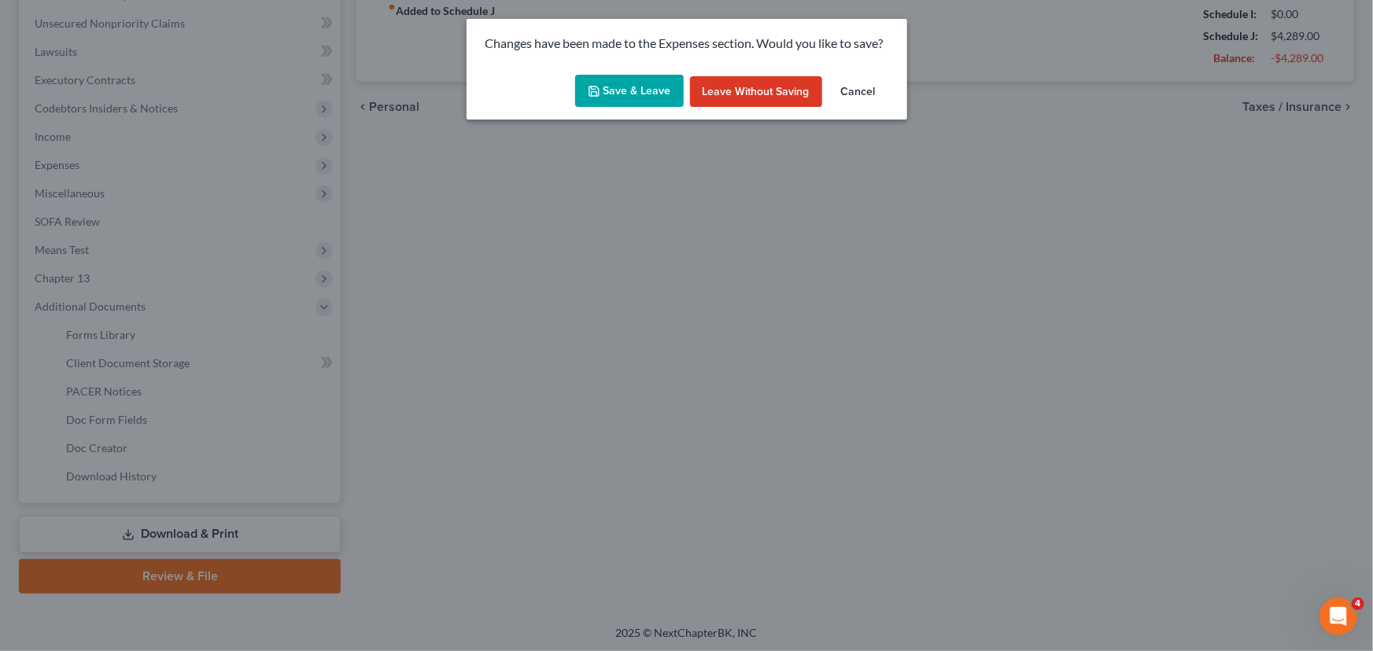
click at [617, 98] on button "Save & Leave" at bounding box center [629, 91] width 109 height 33
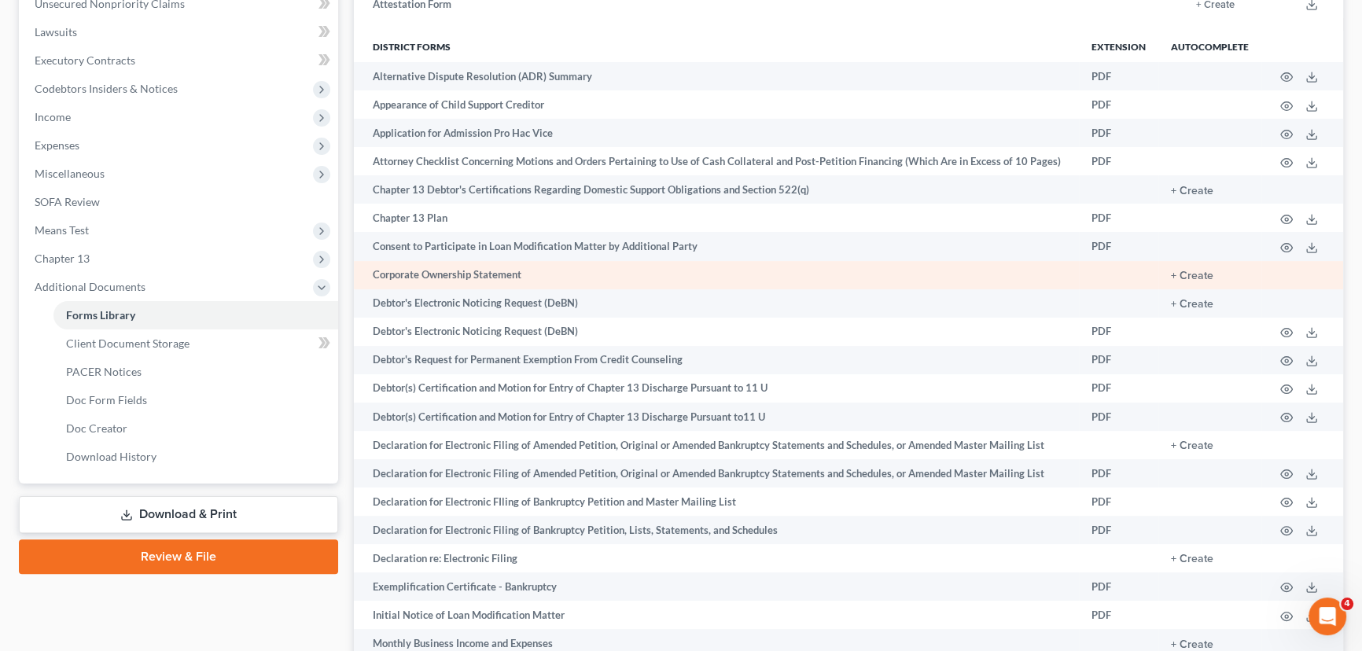
scroll to position [500, 0]
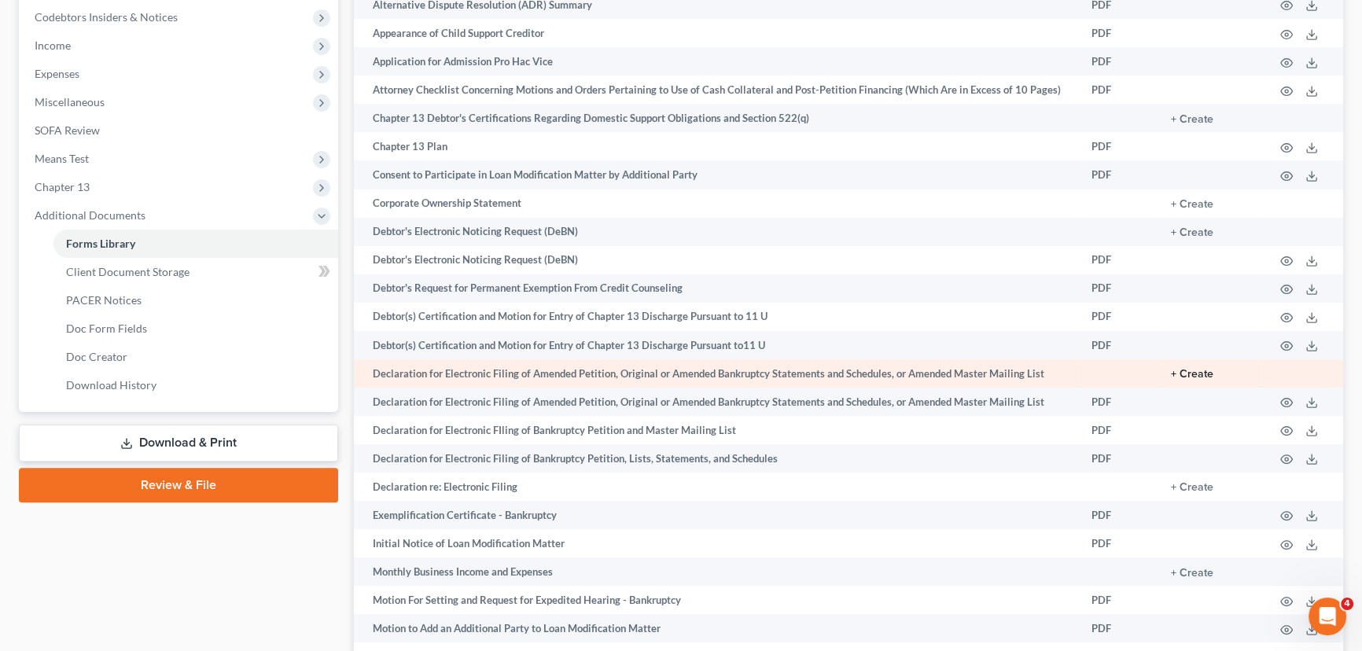
click at [1213, 374] on button "+ Create" at bounding box center [1192, 374] width 42 height 11
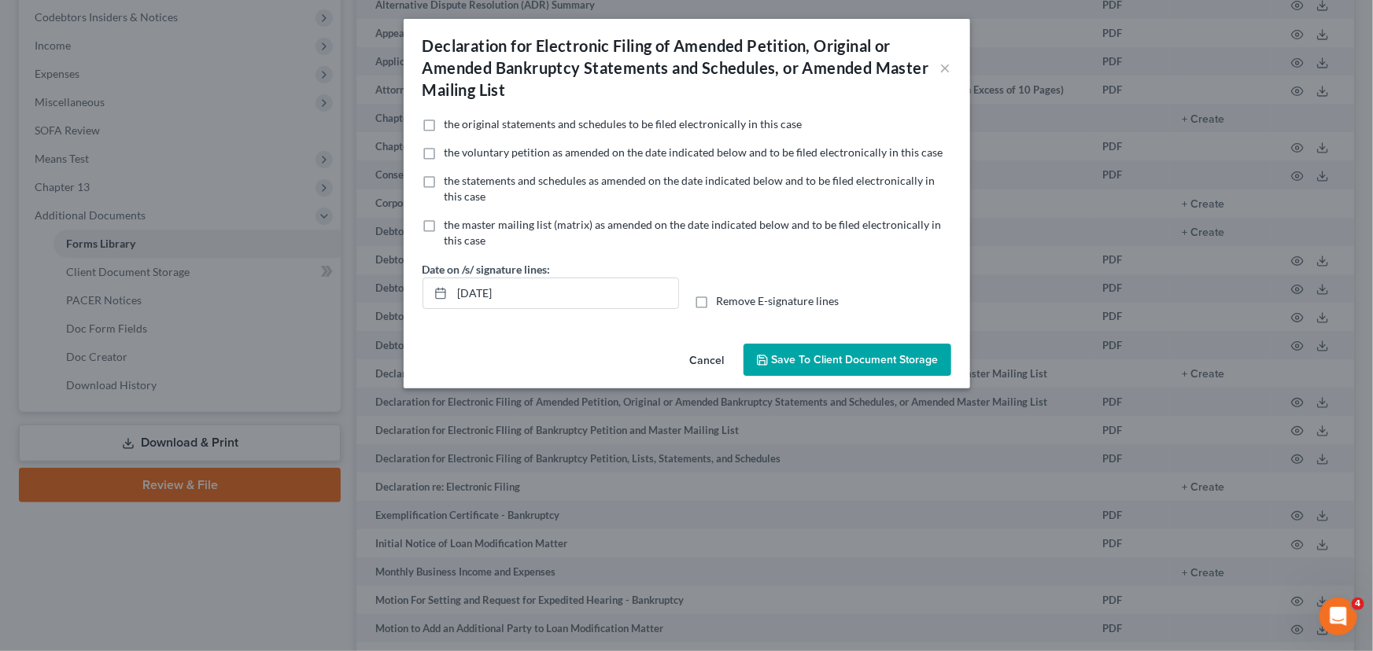
click at [717, 304] on label "Remove E-signature lines" at bounding box center [778, 301] width 123 height 16
click at [723, 304] on input "Remove E-signature lines" at bounding box center [728, 298] width 10 height 10
checkbox input "true"
drag, startPoint x: 590, startPoint y: 297, endPoint x: 412, endPoint y: 306, distance: 178.0
click at [412, 306] on div "No additional information is needed to generate this form. the original stateme…" at bounding box center [687, 226] width 566 height 221
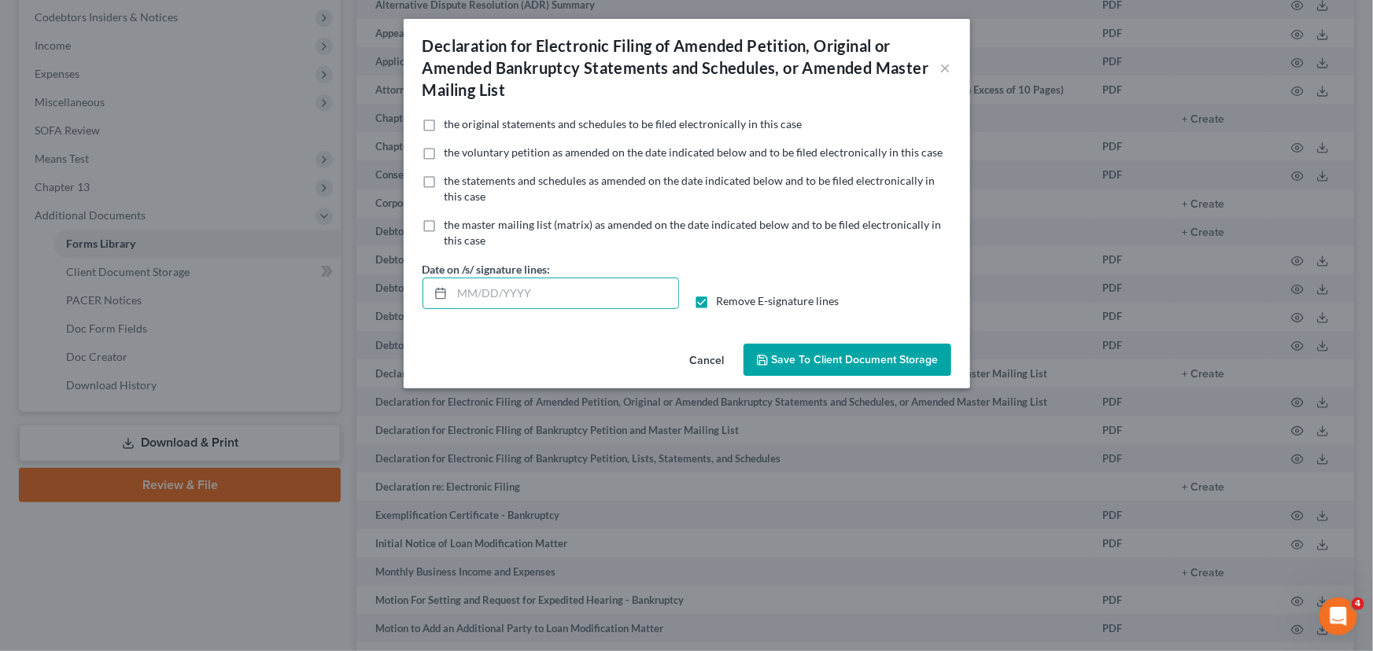
click at [783, 362] on span "Save to Client Document Storage" at bounding box center [855, 359] width 167 height 13
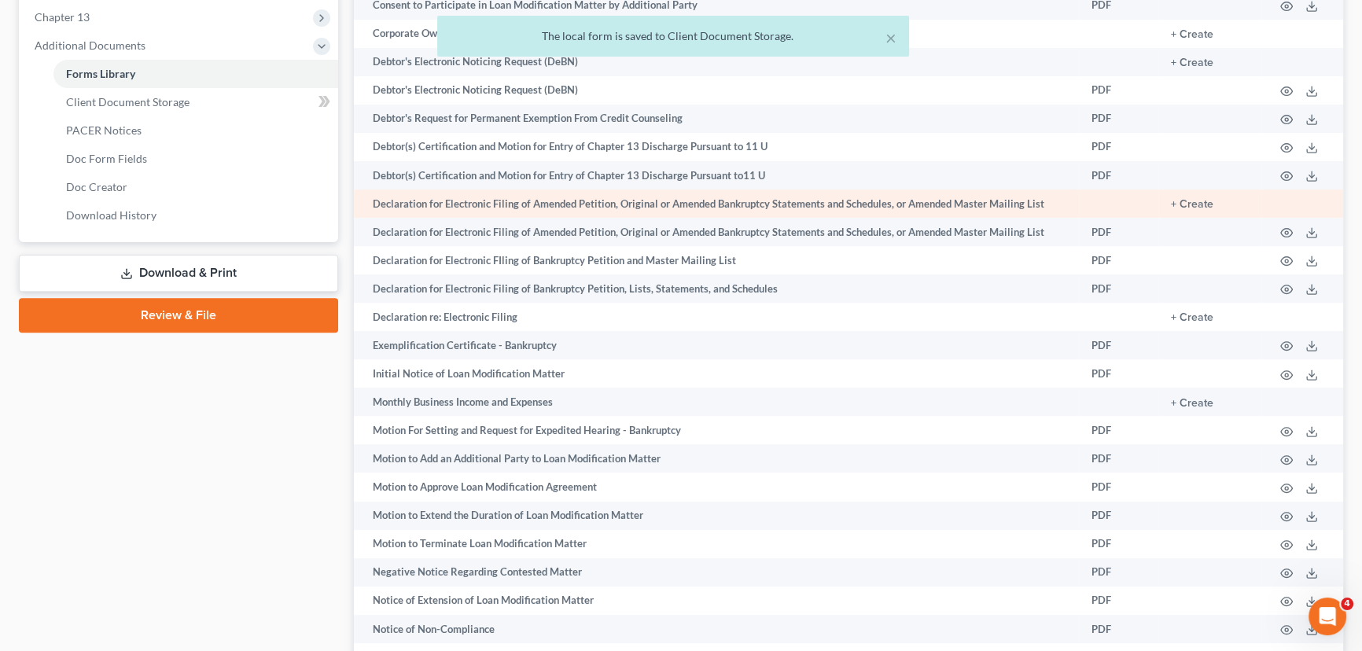
scroll to position [715, 0]
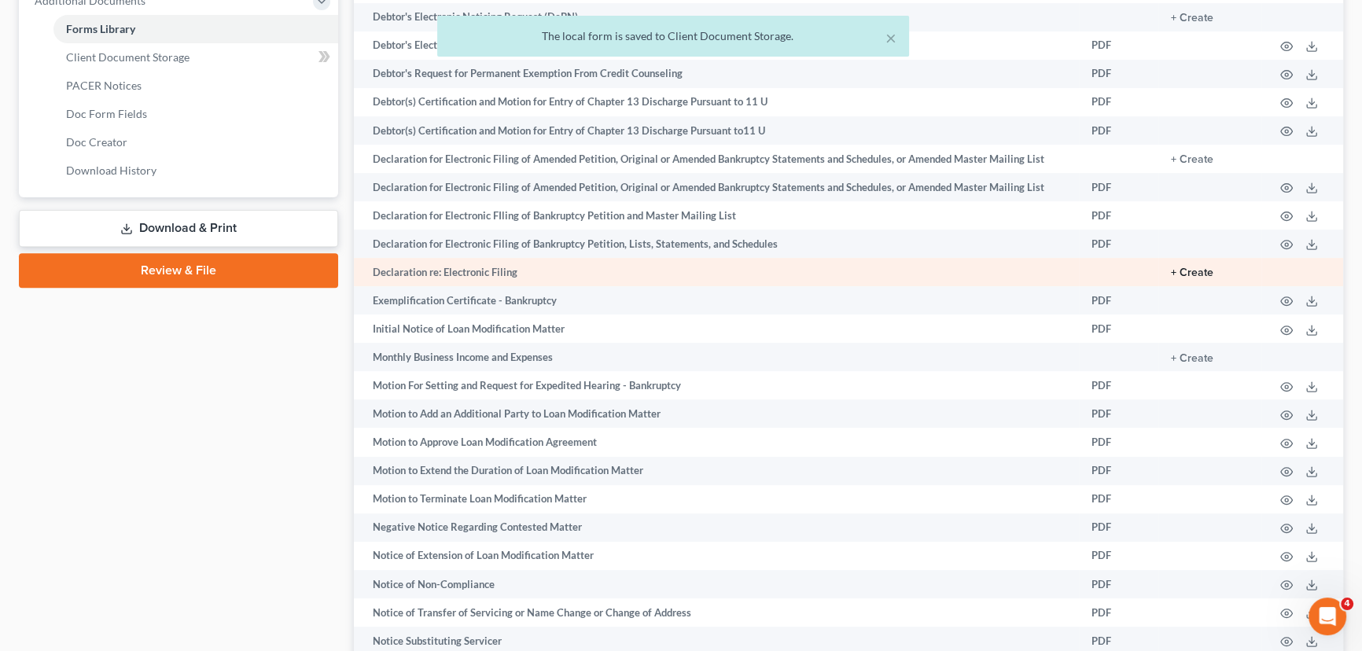
click at [1188, 271] on button "+ Create" at bounding box center [1192, 272] width 42 height 11
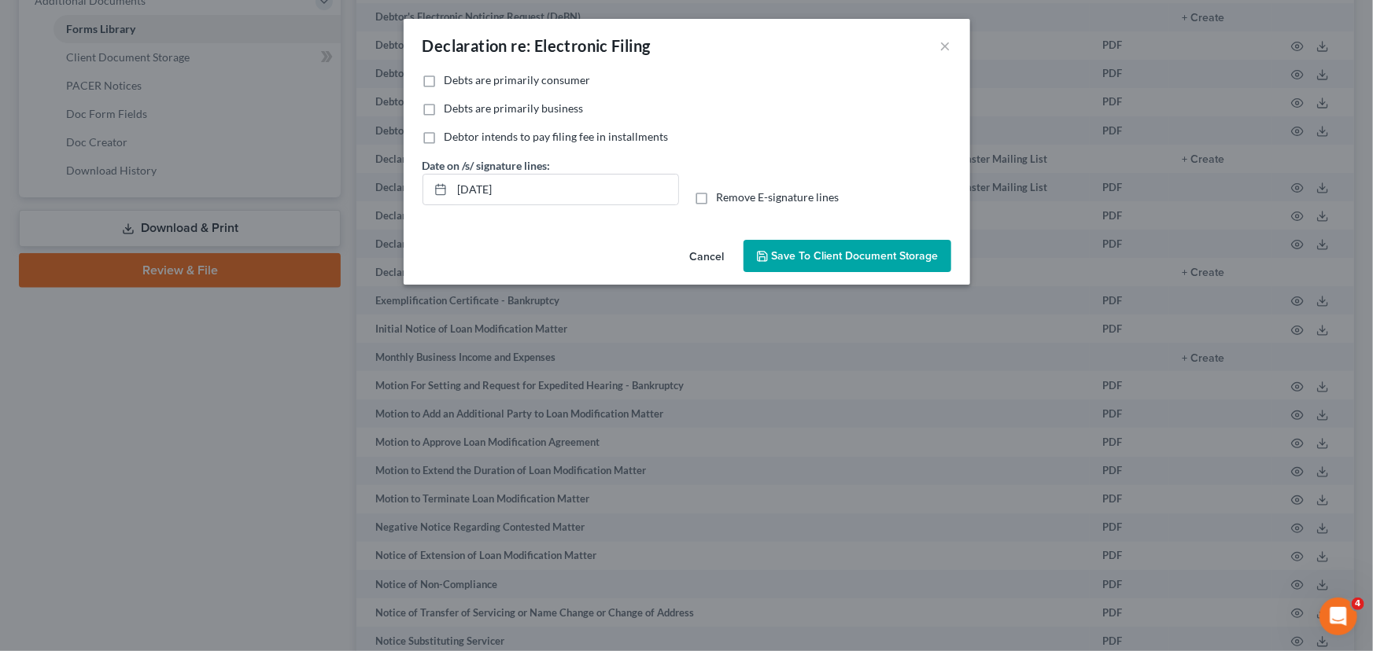
click at [444, 81] on label "Debts are primarily consumer" at bounding box center [517, 80] width 146 height 16
click at [451, 81] on input "Debts are primarily consumer" at bounding box center [456, 77] width 10 height 10
checkbox input "true"
drag, startPoint x: 703, startPoint y: 200, endPoint x: 816, endPoint y: 251, distance: 123.6
click at [717, 200] on label "Remove E-signature lines" at bounding box center [778, 198] width 123 height 16
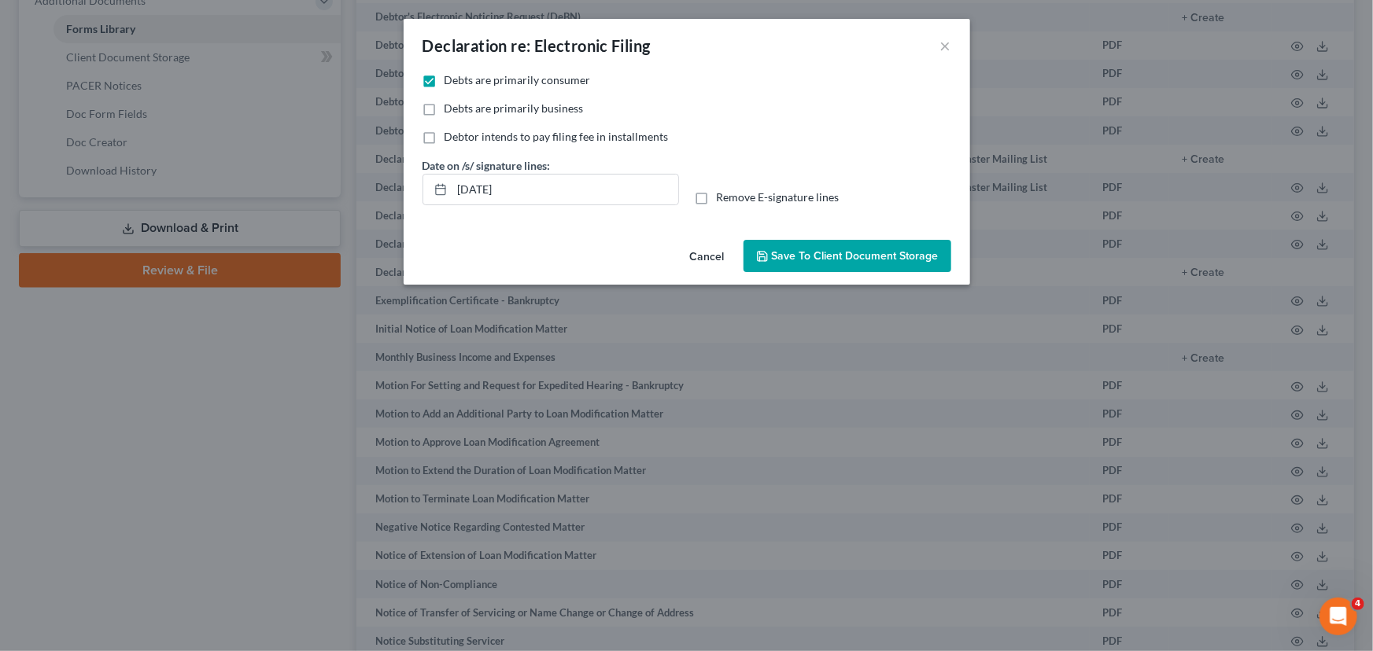
click at [723, 200] on input "Remove E-signature lines" at bounding box center [728, 195] width 10 height 10
checkbox input "true"
click at [811, 252] on span "Save to Client Document Storage" at bounding box center [855, 255] width 167 height 13
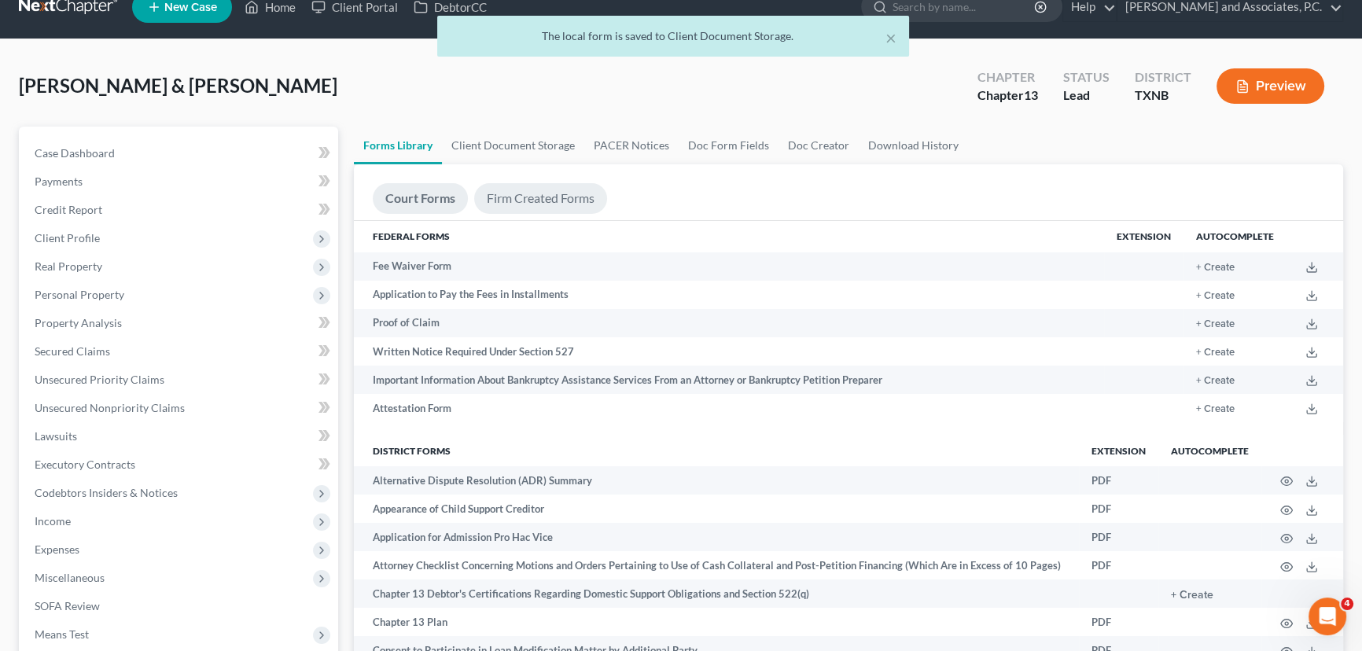
scroll to position [0, 0]
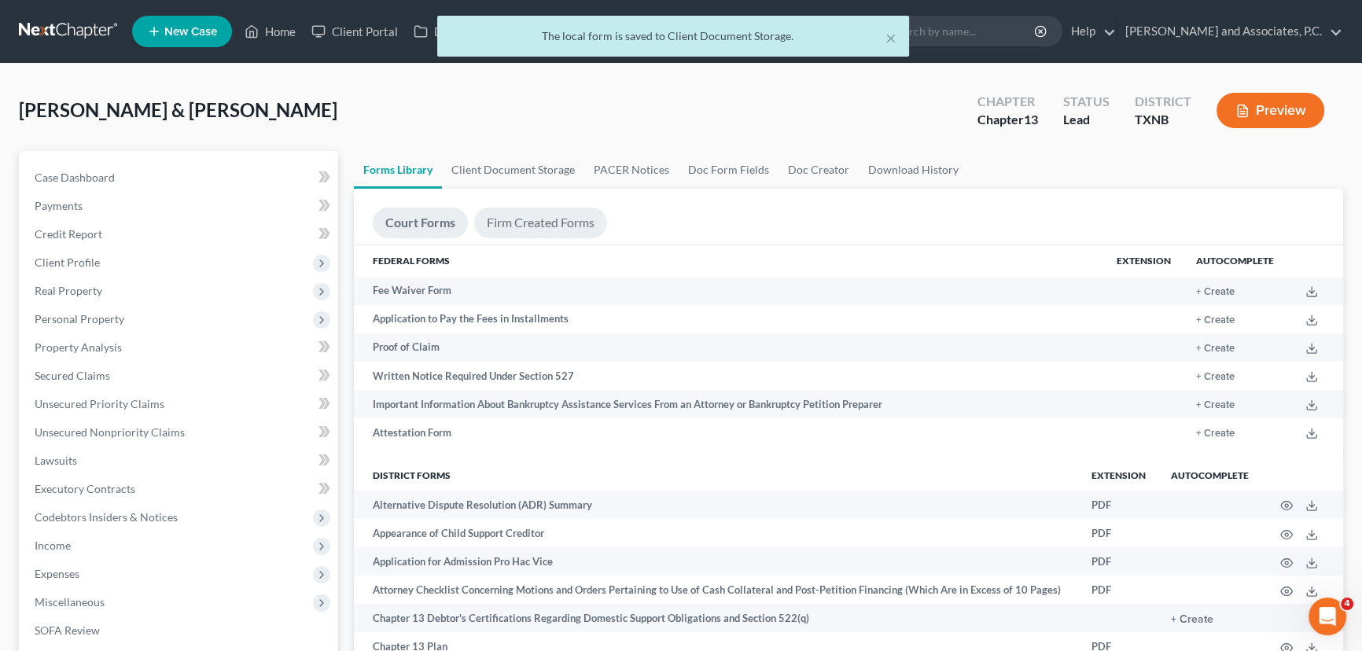
click at [566, 222] on link "Firm Created Forms" at bounding box center [540, 223] width 133 height 31
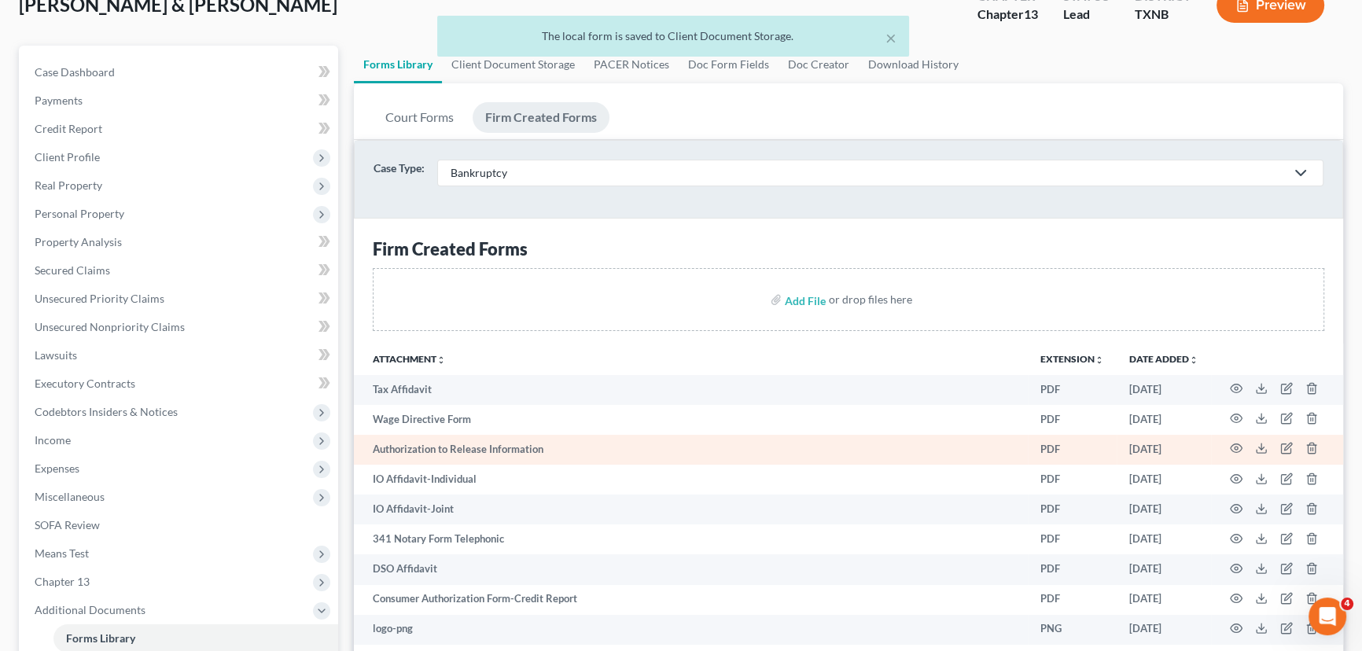
scroll to position [214, 0]
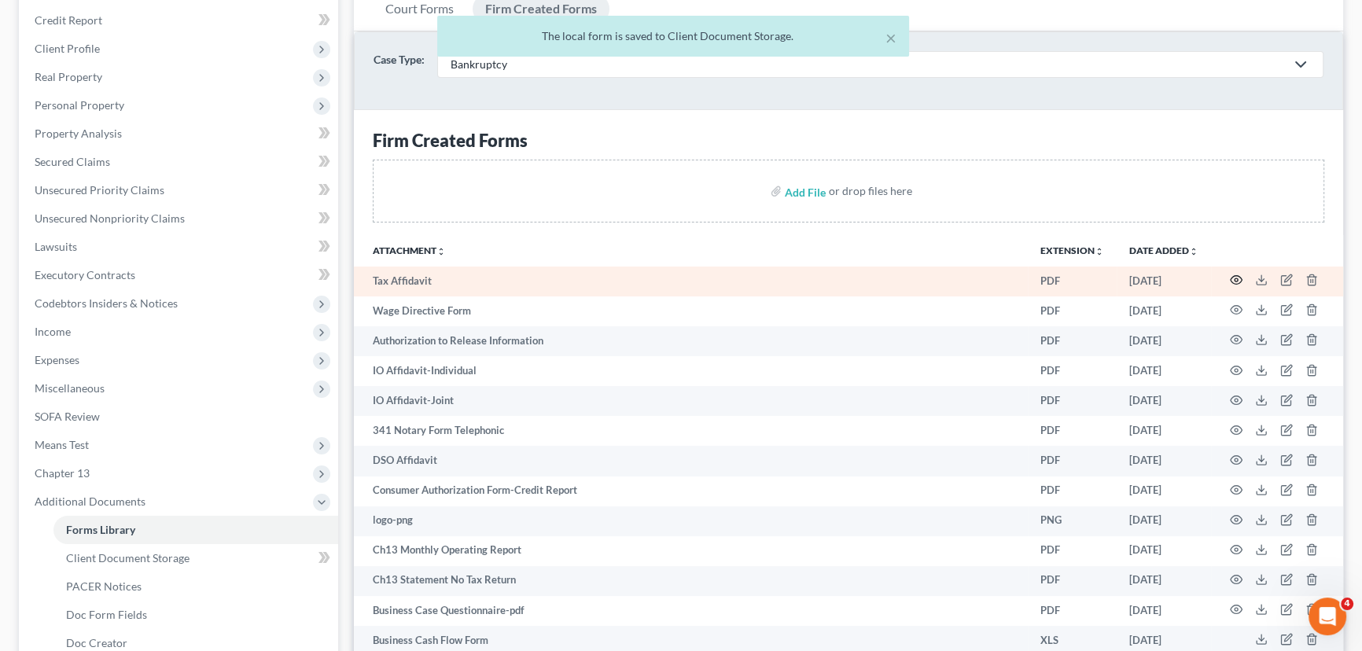
click at [1237, 278] on circle "button" at bounding box center [1236, 279] width 3 height 3
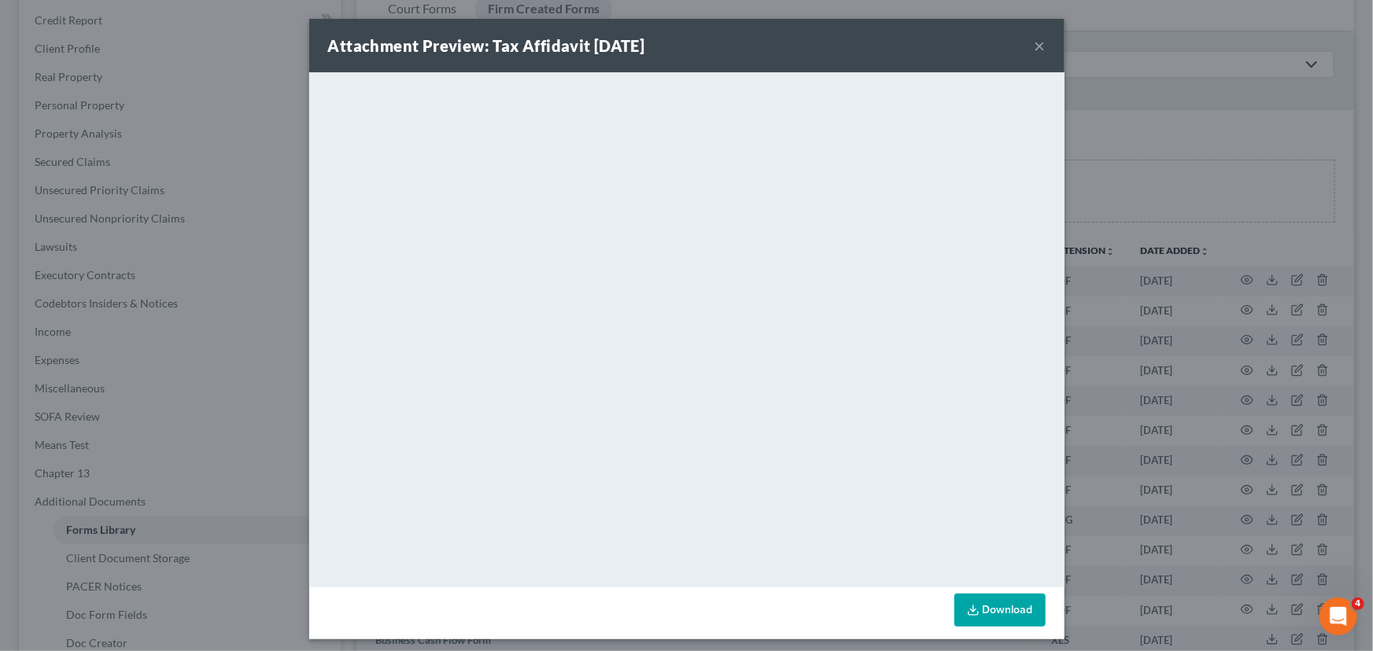
drag, startPoint x: 711, startPoint y: 39, endPoint x: 972, endPoint y: 18, distance: 262.0
click at [1372, 25] on html "Home New Case Client Portal DebtorCC Monte J. White and Associates, P.C. hayley…" at bounding box center [686, 351] width 1373 height 1131
click at [850, 44] on div "Attachment Preview: Tax Affidavit 08/09/2021 ×" at bounding box center [686, 45] width 755 height 53
drag, startPoint x: 1037, startPoint y: 44, endPoint x: 1219, endPoint y: 243, distance: 270.0
click at [1035, 43] on button "×" at bounding box center [1039, 45] width 11 height 19
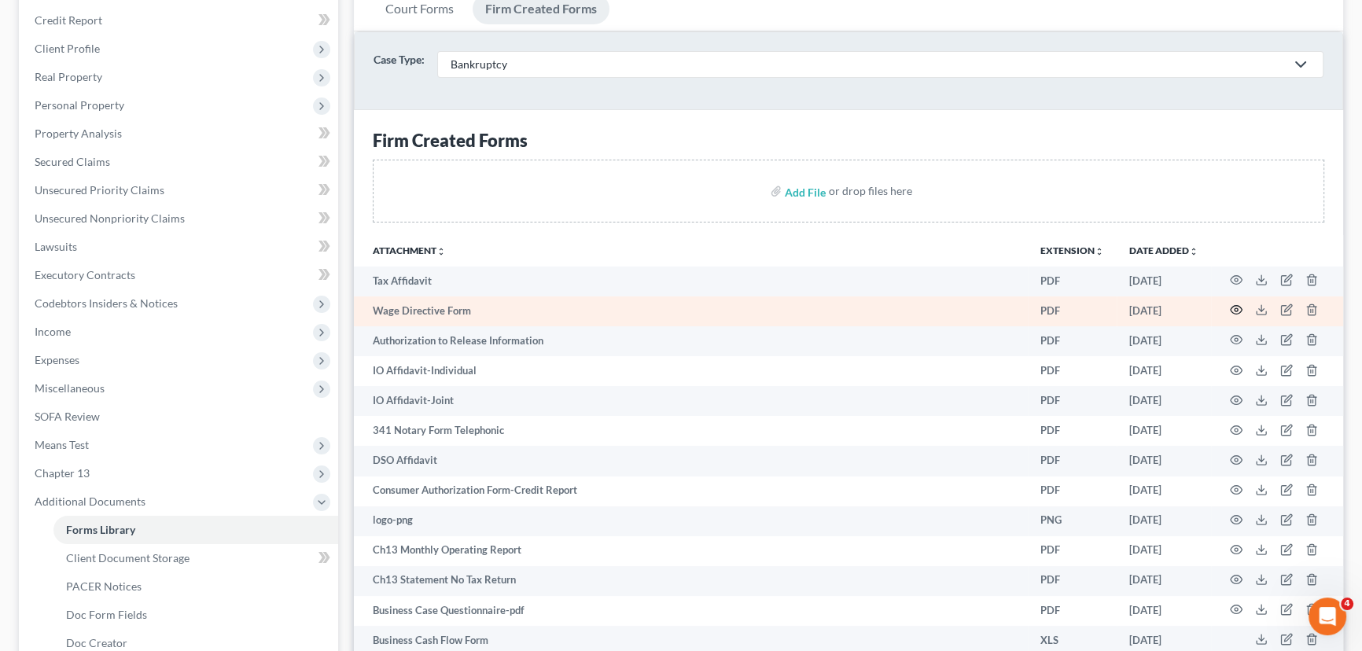
click at [1237, 308] on icon "button" at bounding box center [1236, 310] width 13 height 13
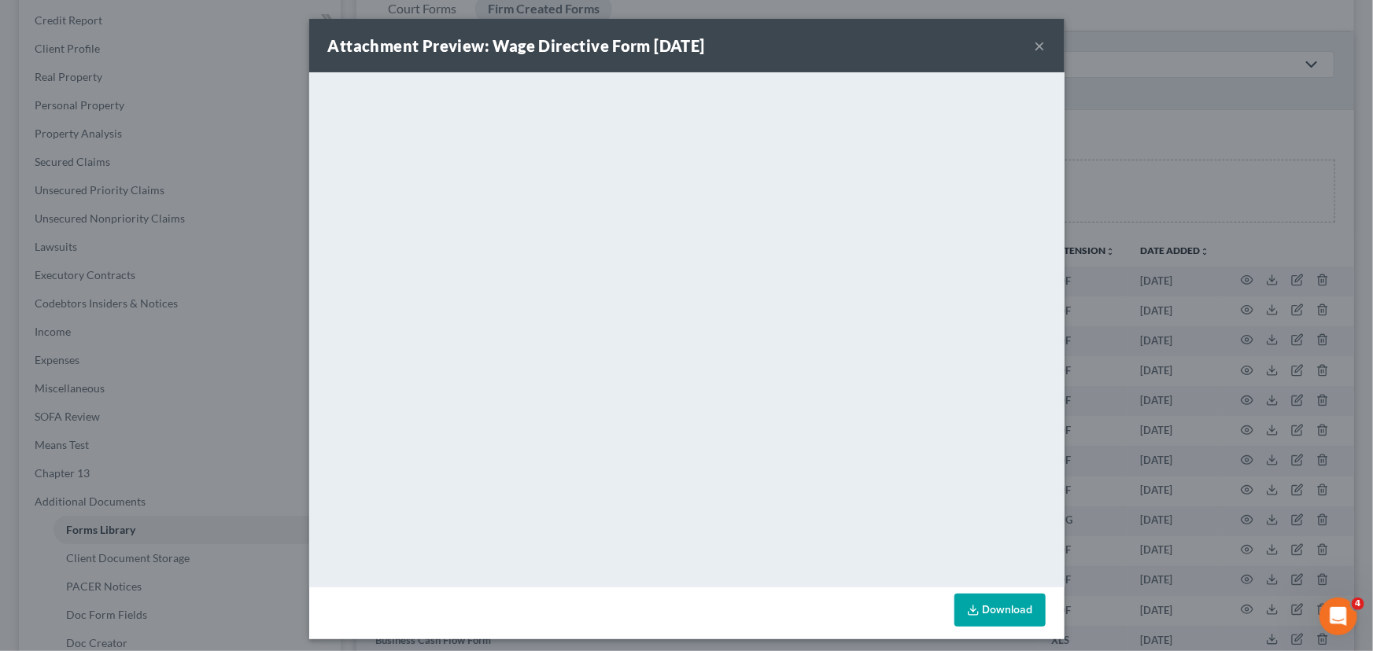
click at [1037, 46] on button "×" at bounding box center [1039, 45] width 11 height 19
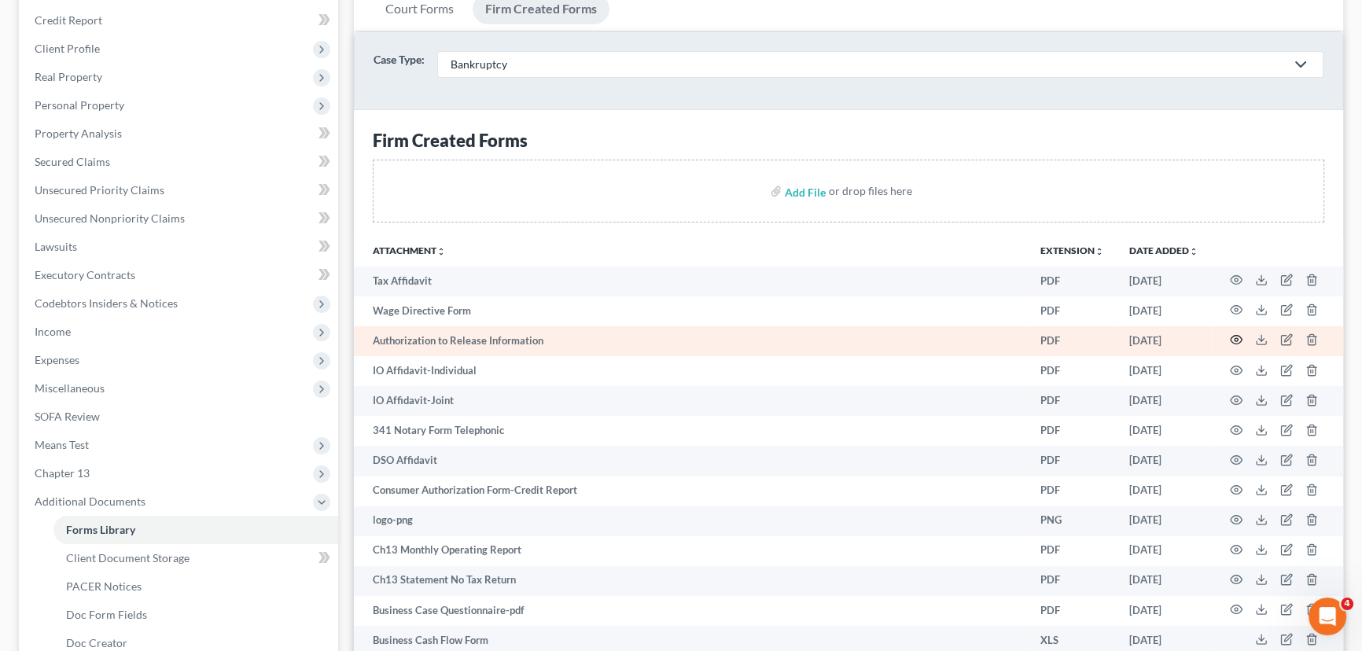
click at [1233, 337] on icon "button" at bounding box center [1236, 340] width 13 height 13
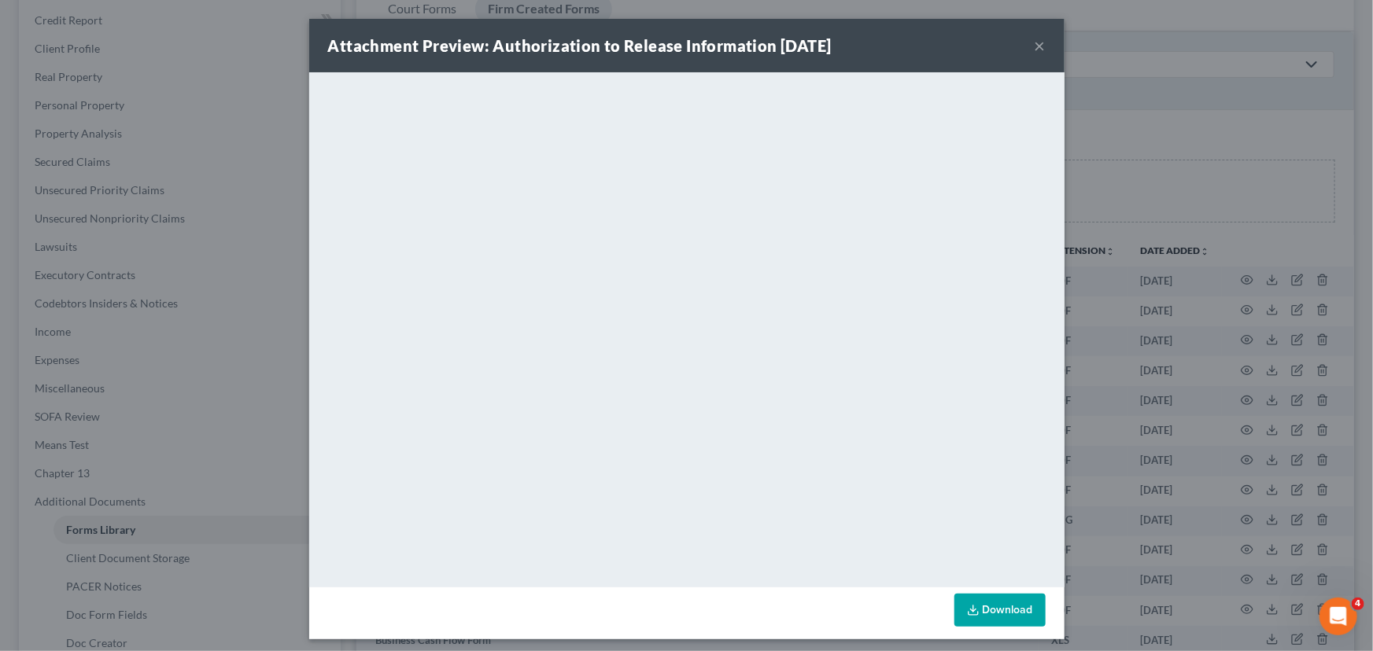
click at [1034, 45] on button "×" at bounding box center [1039, 45] width 11 height 19
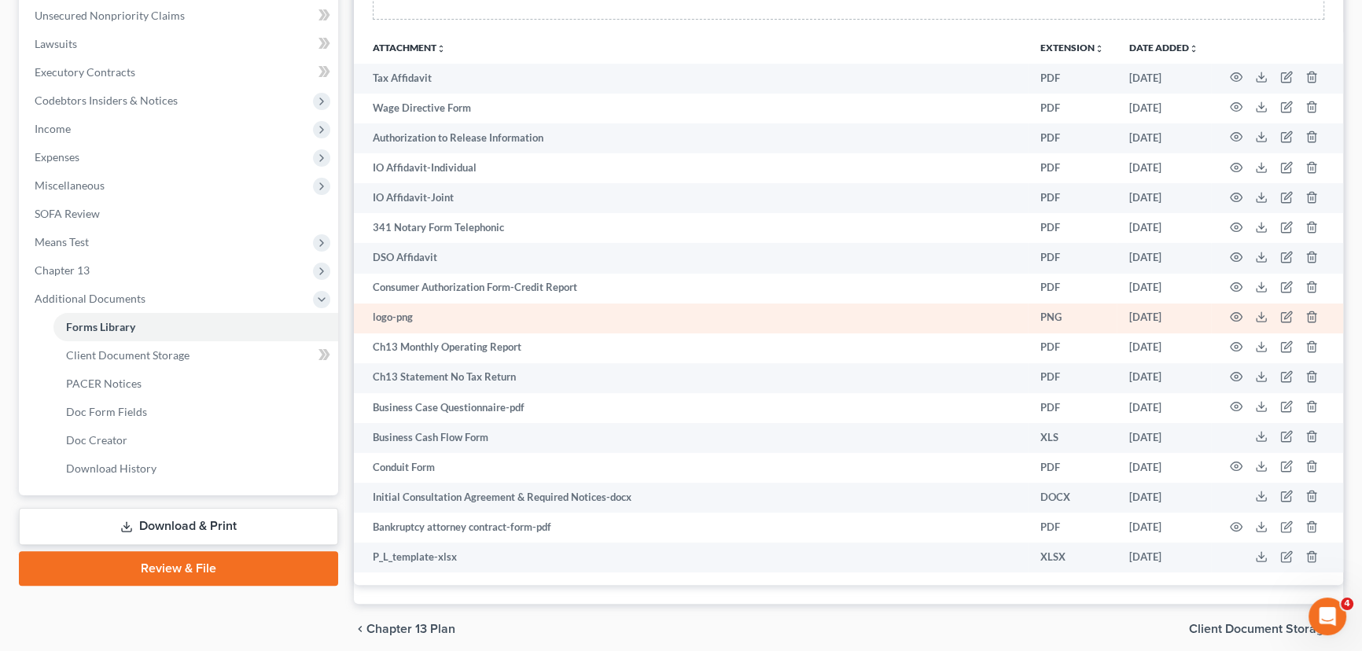
scroll to position [473, 0]
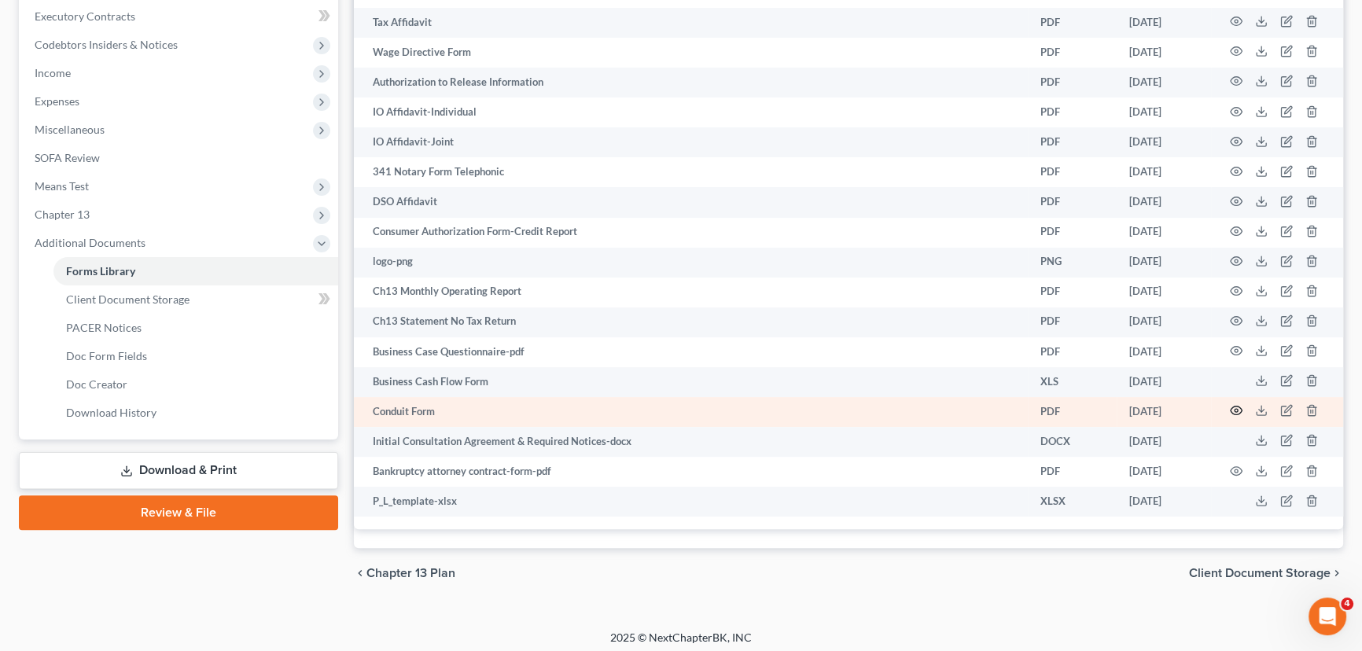
click at [1238, 404] on icon "button" at bounding box center [1236, 410] width 13 height 13
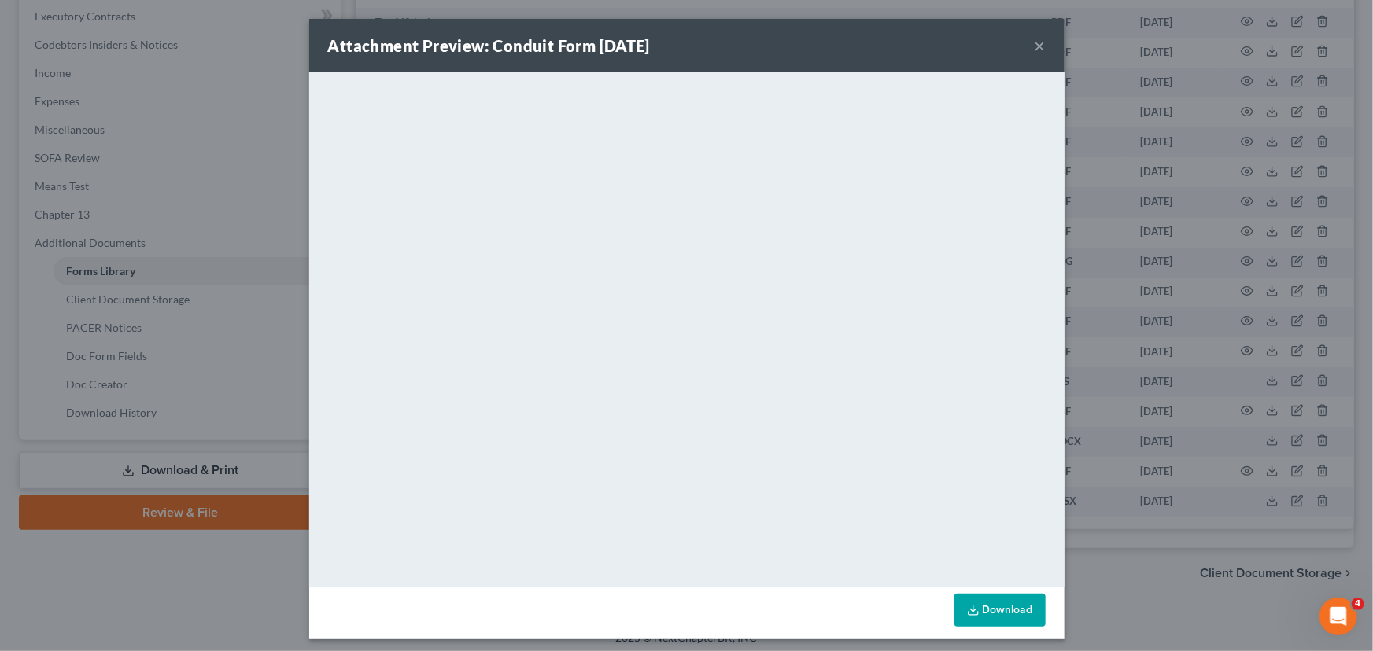
drag, startPoint x: 1038, startPoint y: 44, endPoint x: 997, endPoint y: 74, distance: 50.7
click at [1038, 44] on button "×" at bounding box center [1039, 45] width 11 height 19
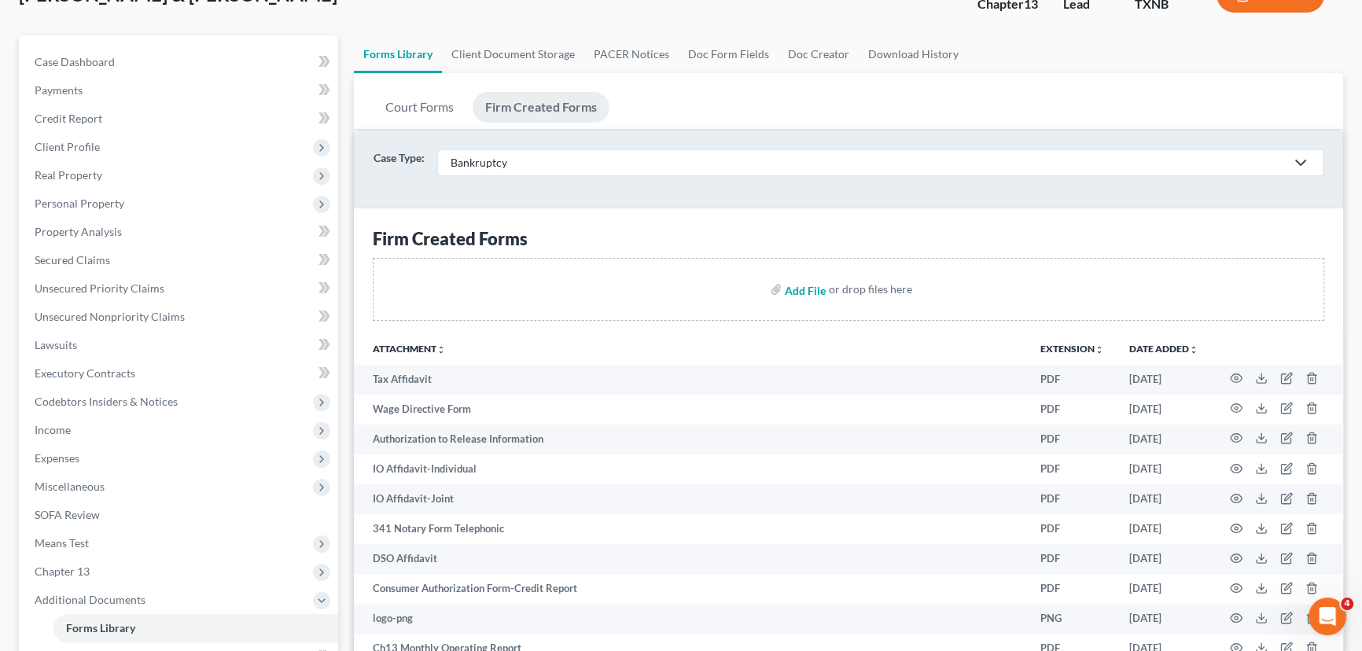
scroll to position [0, 0]
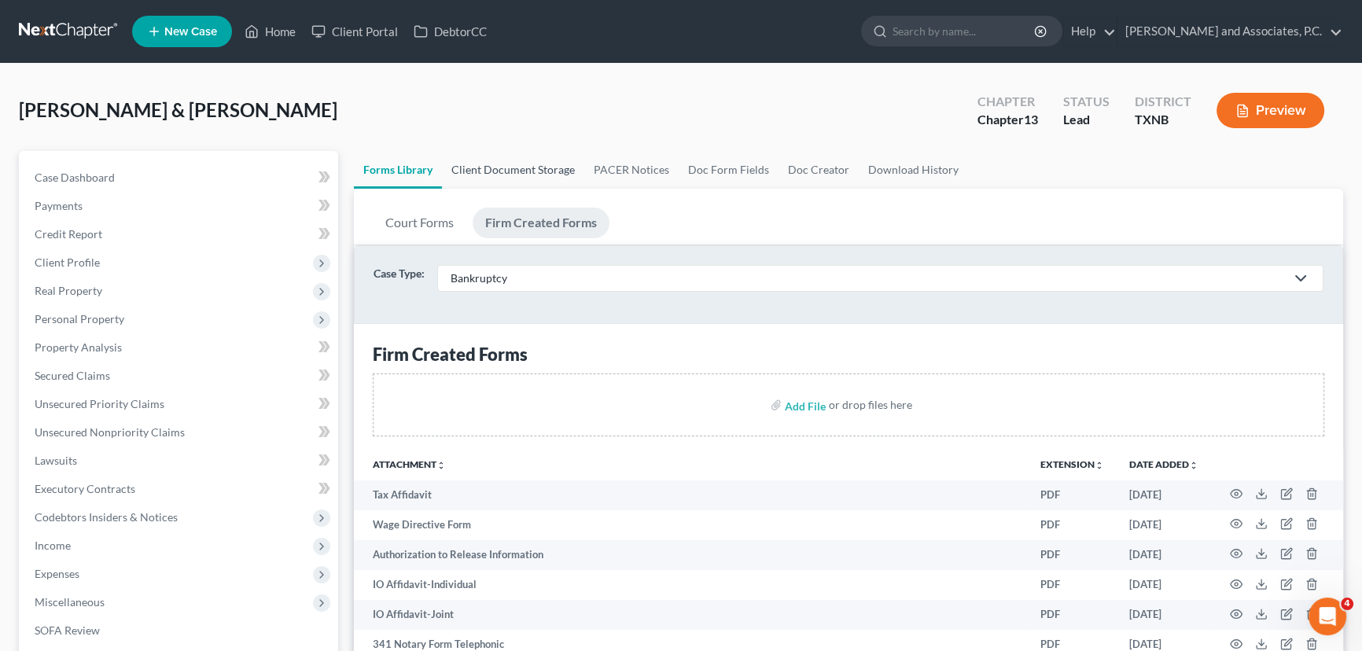
click at [503, 171] on link "Client Document Storage" at bounding box center [513, 170] width 142 height 38
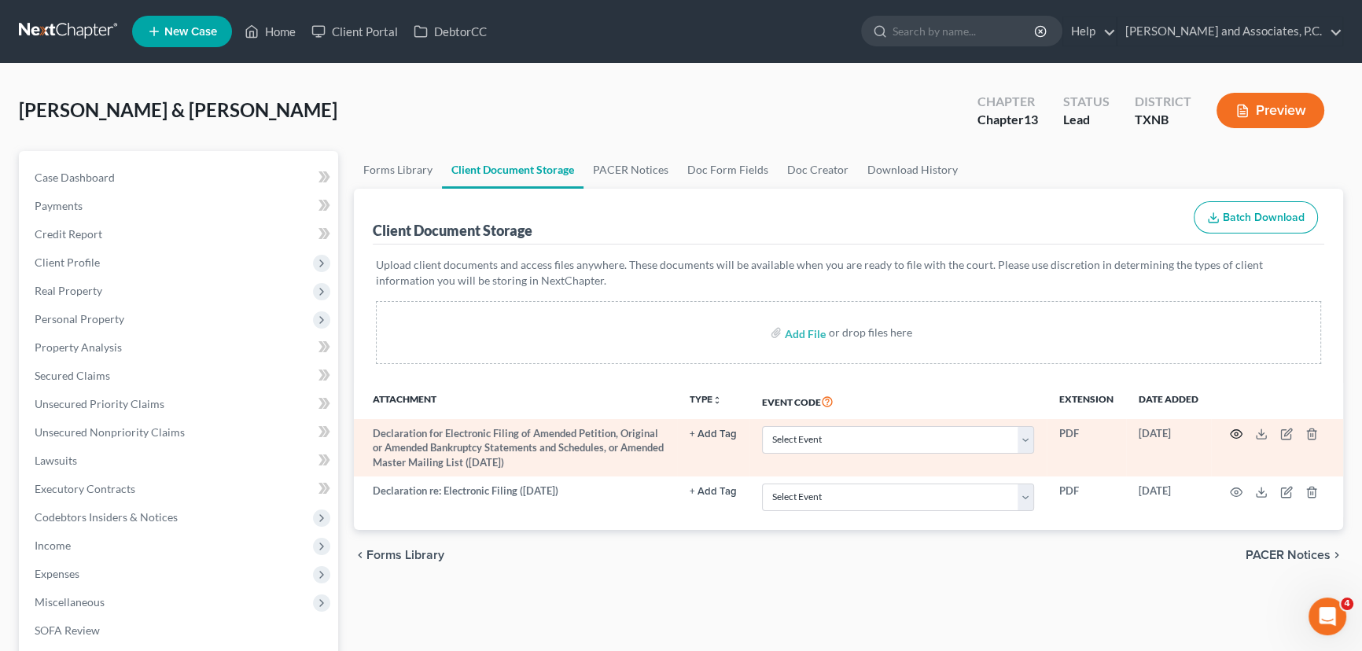
click at [1236, 429] on icon "button" at bounding box center [1236, 434] width 13 height 13
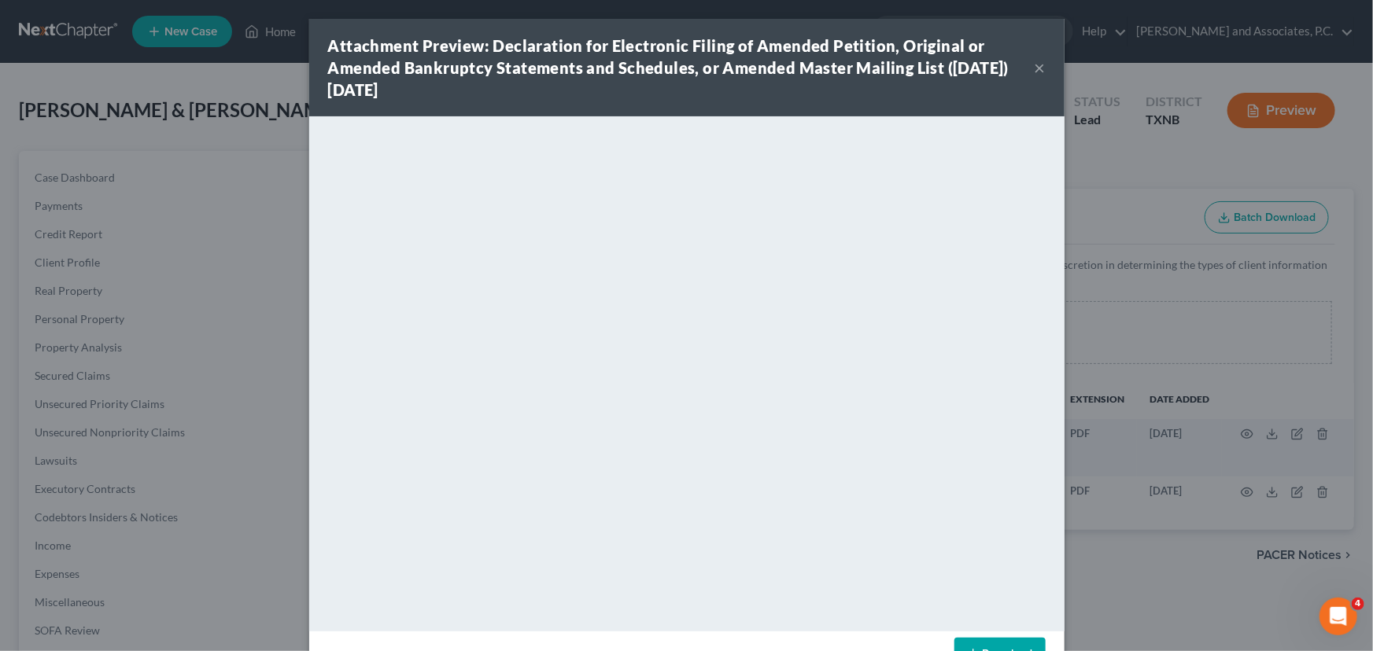
click at [1034, 58] on button "×" at bounding box center [1039, 67] width 11 height 19
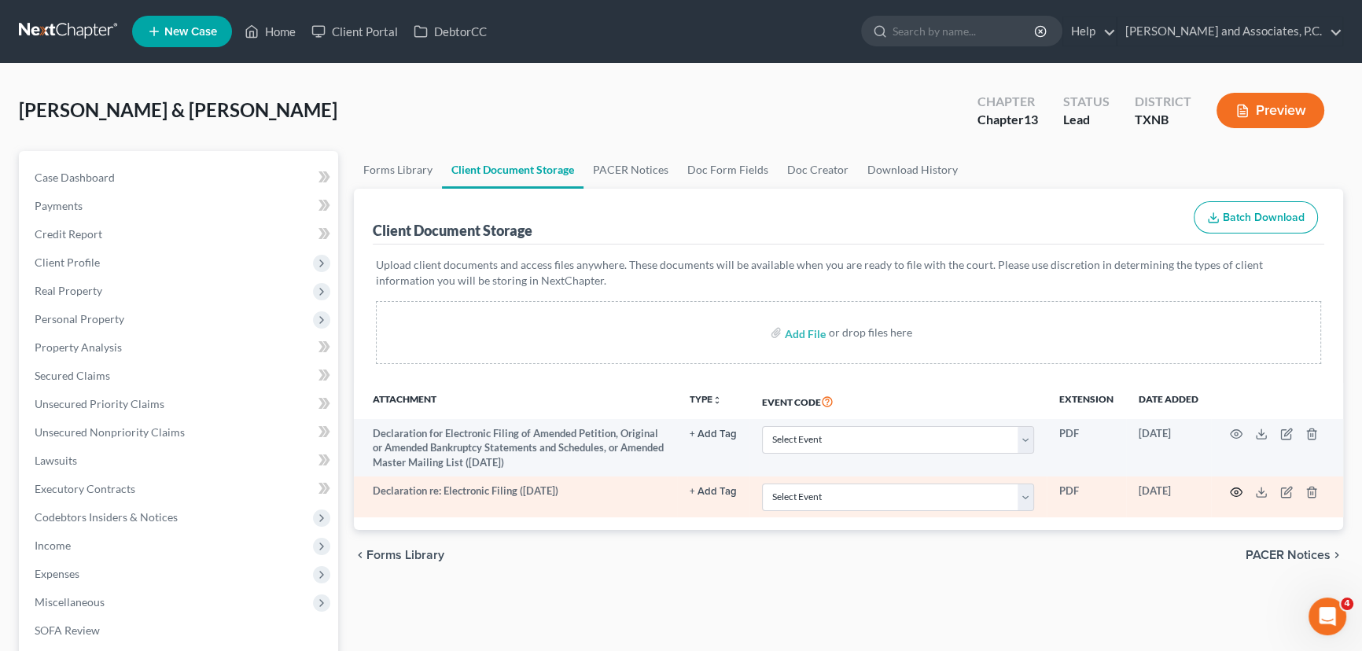
click at [1237, 491] on circle "button" at bounding box center [1236, 492] width 3 height 3
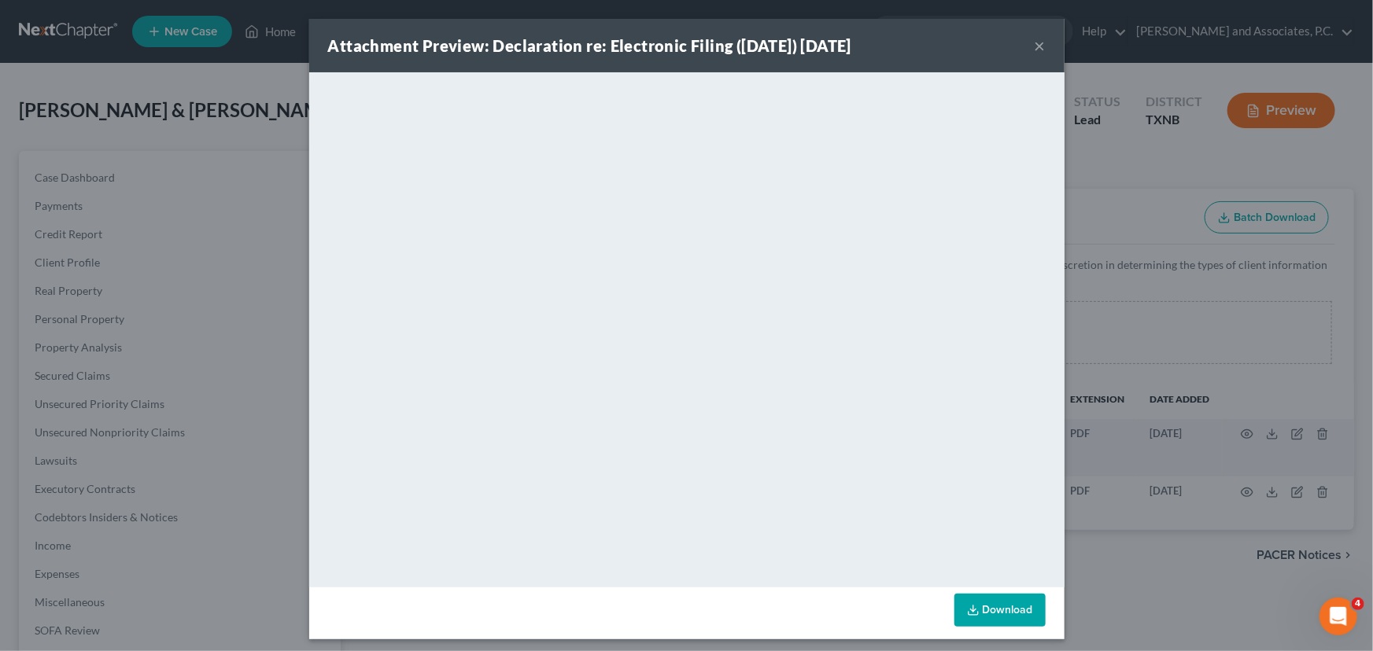
click at [1034, 46] on button "×" at bounding box center [1039, 45] width 11 height 19
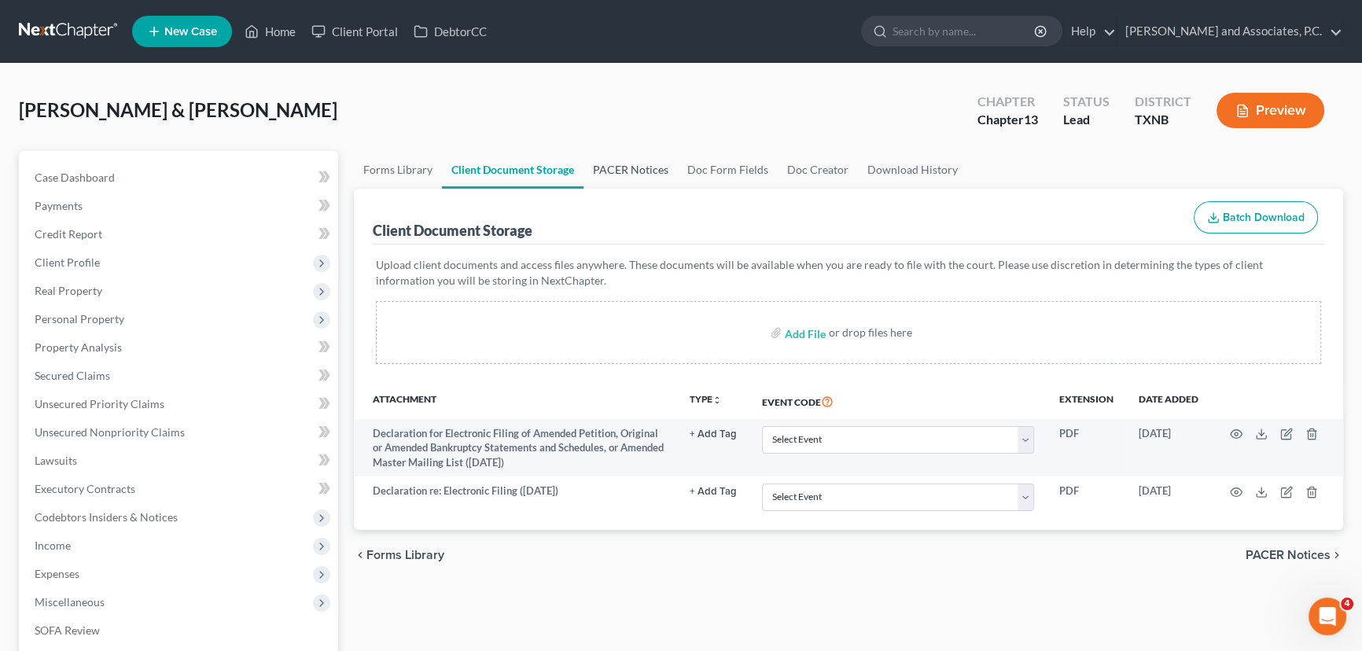
click at [614, 174] on link "PACER Notices" at bounding box center [631, 170] width 94 height 38
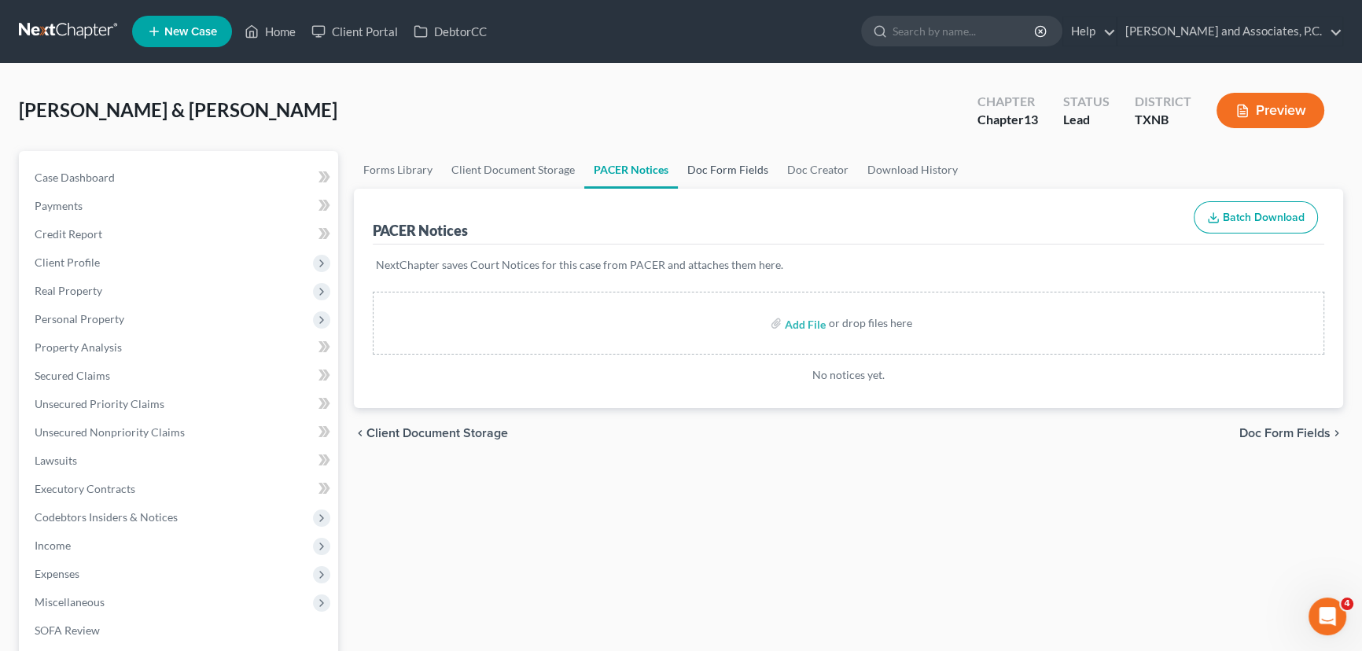
click at [704, 169] on link "Doc Form Fields" at bounding box center [728, 170] width 100 height 38
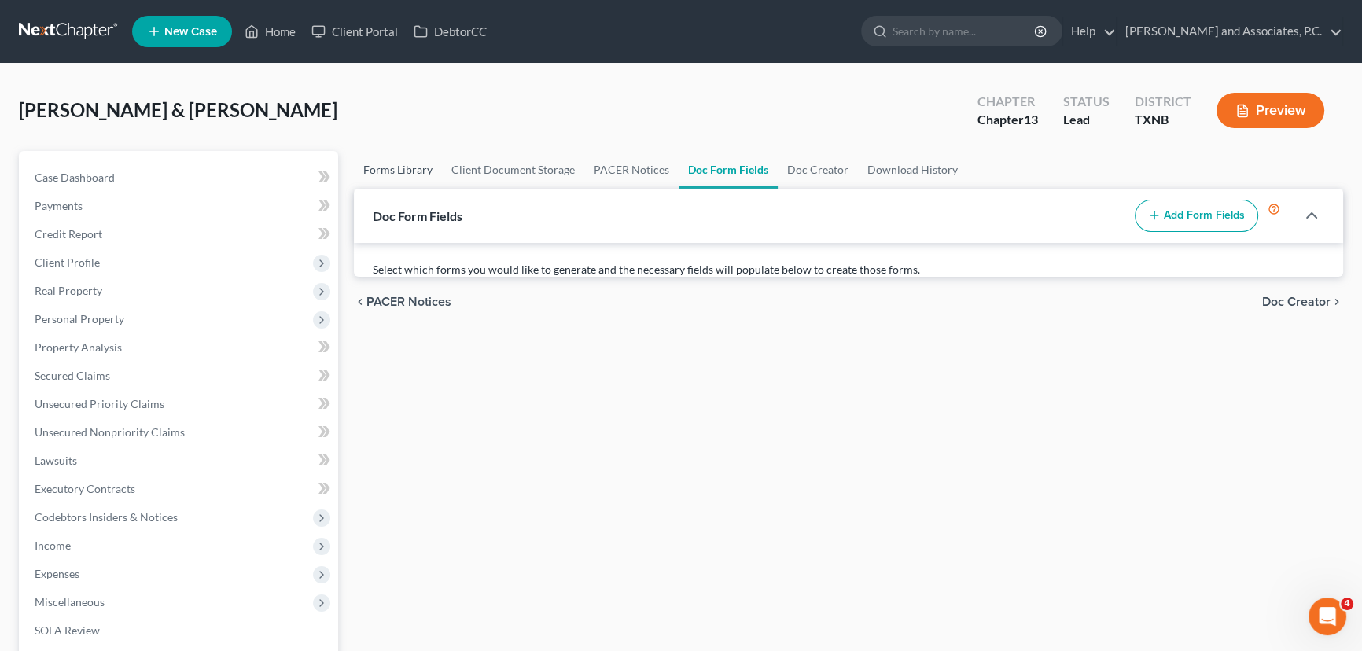
click at [359, 164] on link "Forms Library" at bounding box center [398, 170] width 88 height 38
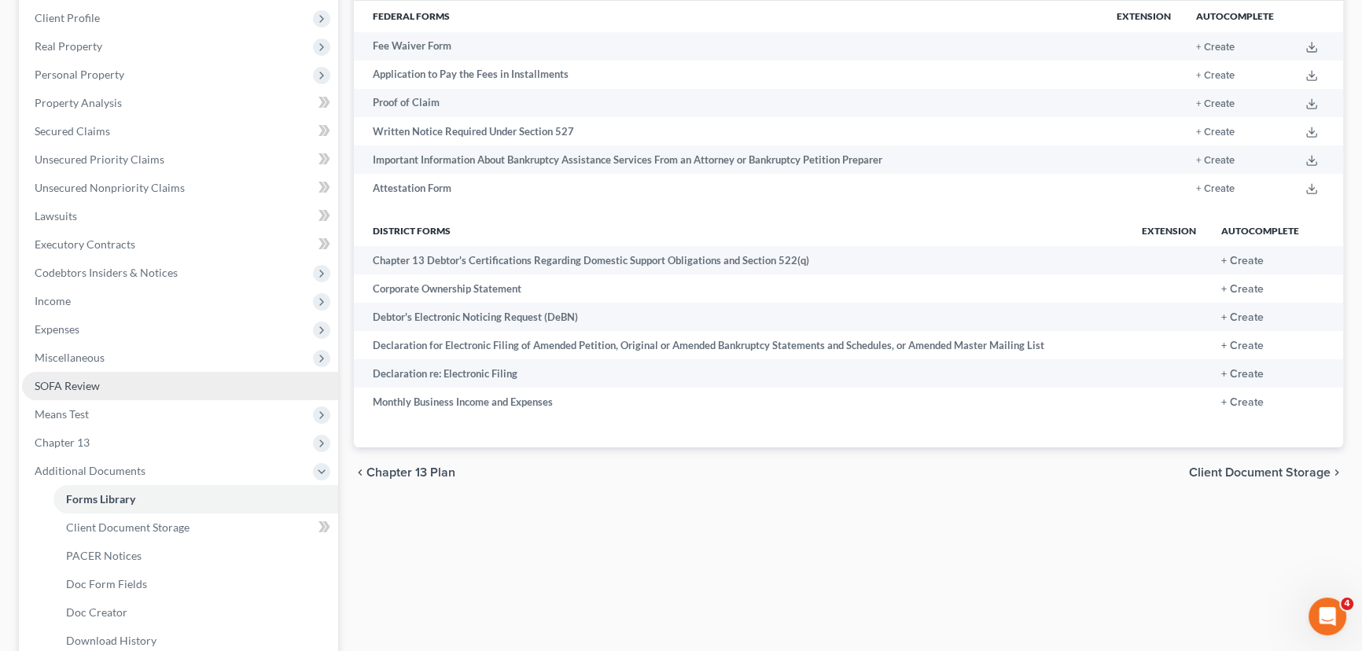
scroll to position [409, 0]
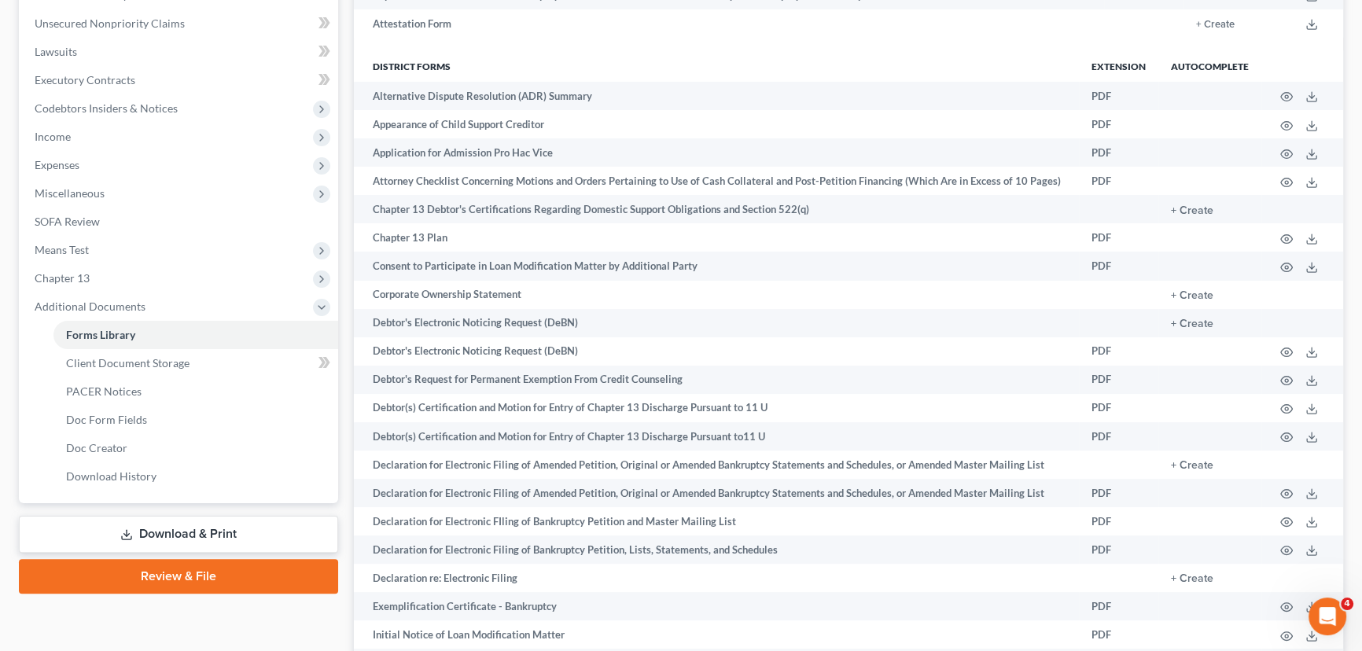
click at [118, 528] on link "Download & Print" at bounding box center [178, 534] width 319 height 37
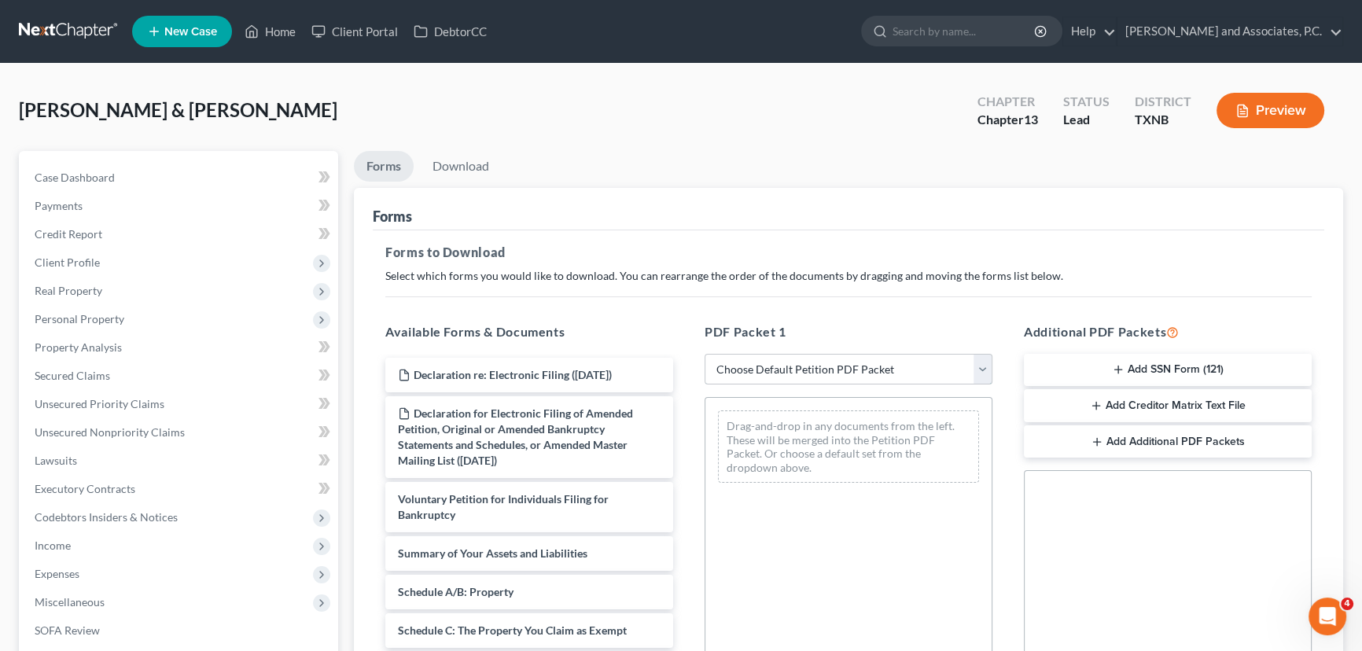
drag, startPoint x: 825, startPoint y: 372, endPoint x: 826, endPoint y: 382, distance: 10.3
click at [825, 372] on select "Choose Default Petition PDF Packet Complete Bankruptcy Petition (all forms and …" at bounding box center [849, 369] width 288 height 31
select select "3"
click at [705, 354] on select "Choose Default Petition PDF Packet Complete Bankruptcy Petition (all forms and …" at bounding box center [849, 369] width 288 height 31
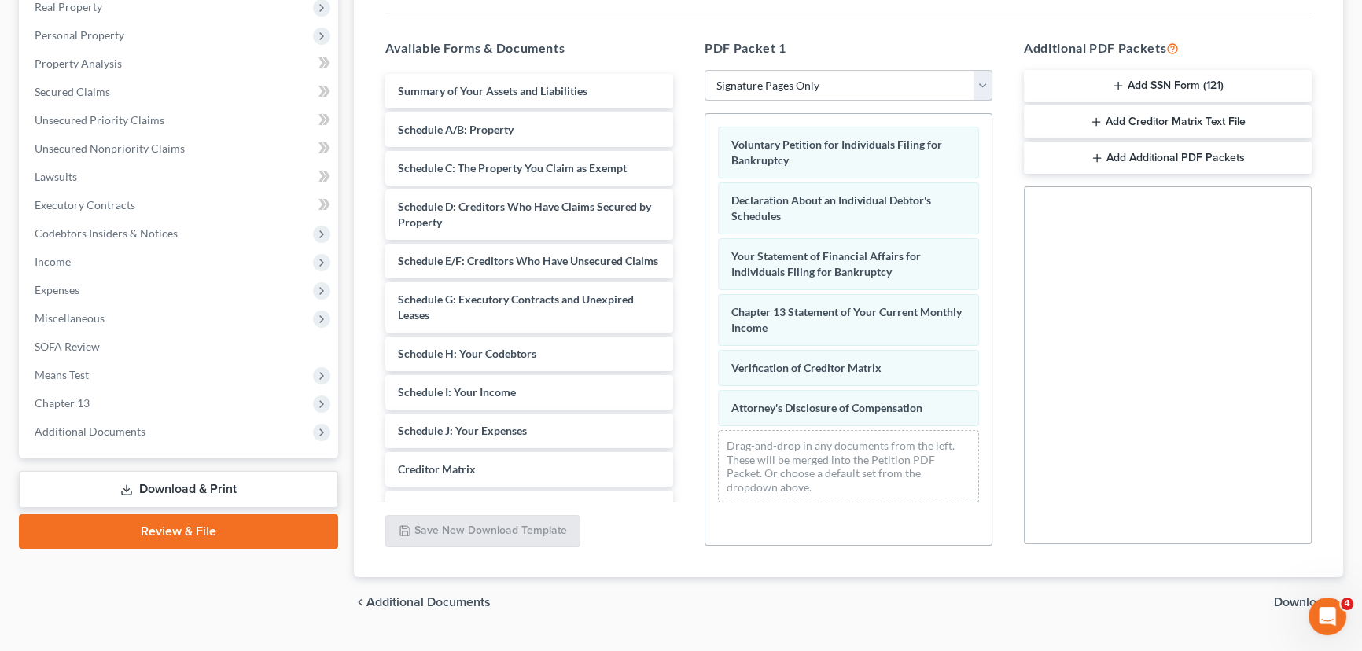
scroll to position [286, 0]
click at [1119, 72] on button "Add SSN Form (121)" at bounding box center [1168, 84] width 288 height 33
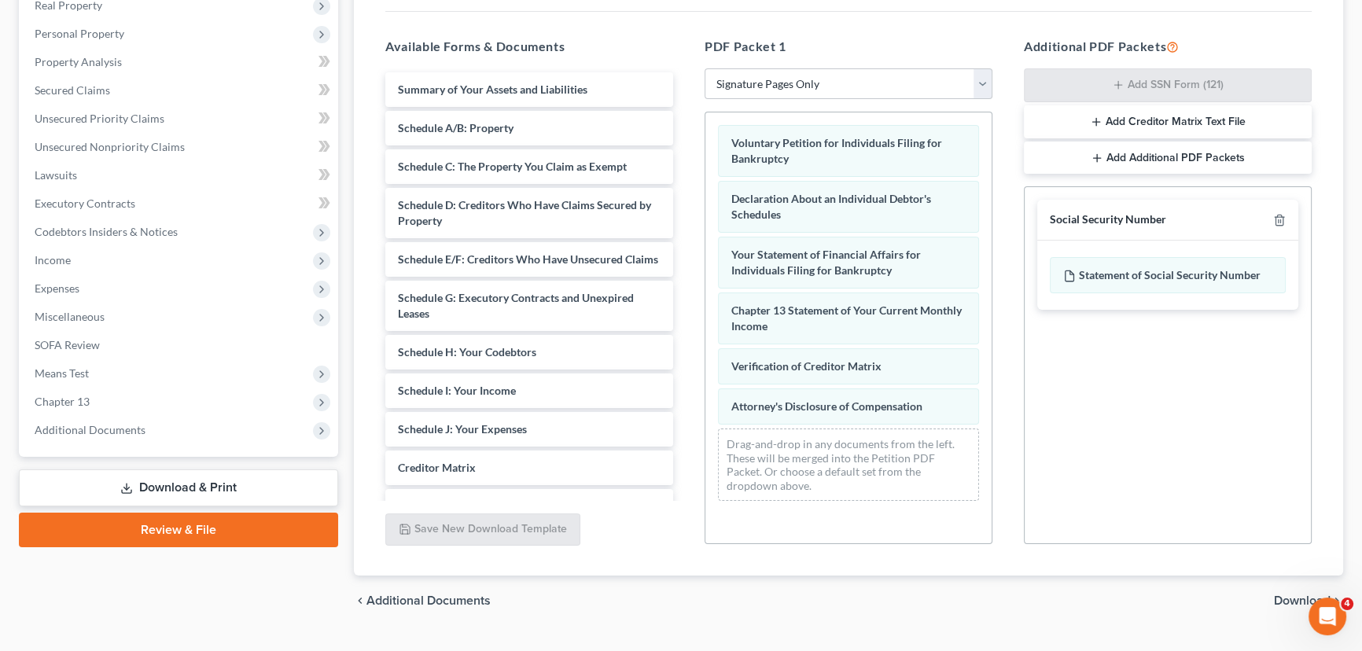
drag, startPoint x: 1123, startPoint y: 124, endPoint x: 1187, endPoint y: 327, distance: 213.5
click at [1123, 124] on button "Add Creditor Matrix Text File" at bounding box center [1168, 121] width 288 height 33
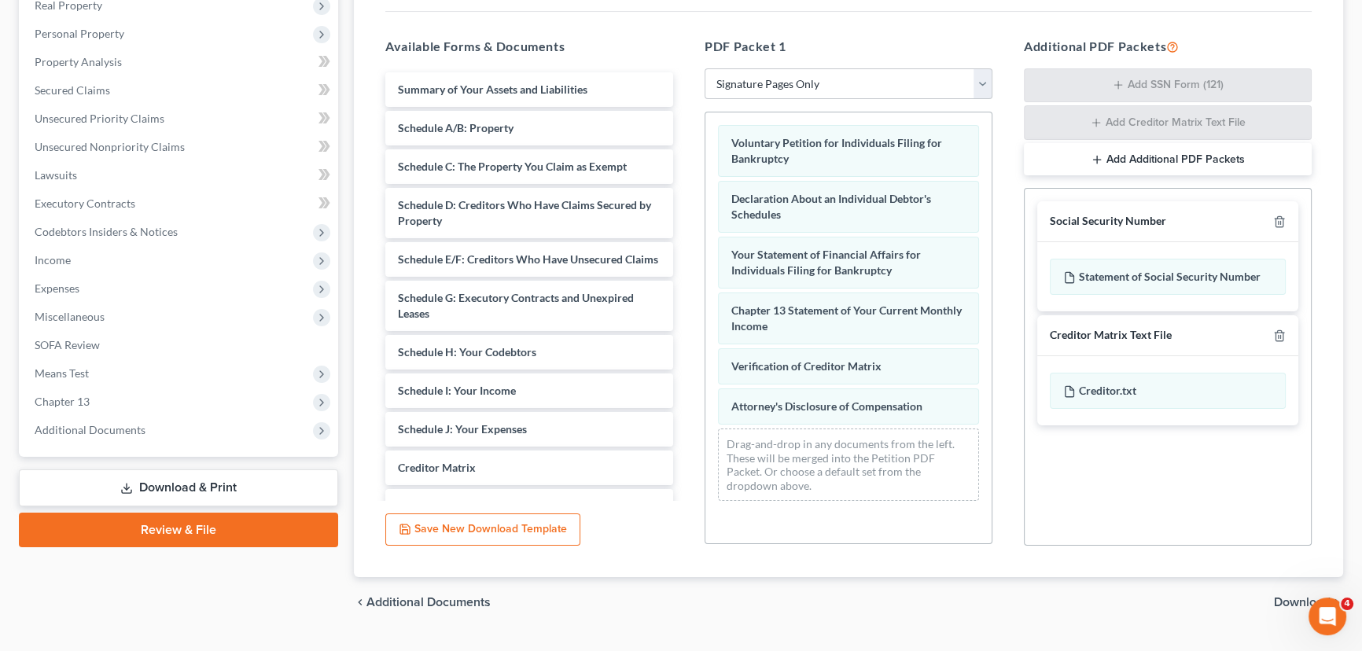
click at [1283, 599] on span "Download" at bounding box center [1302, 602] width 57 height 13
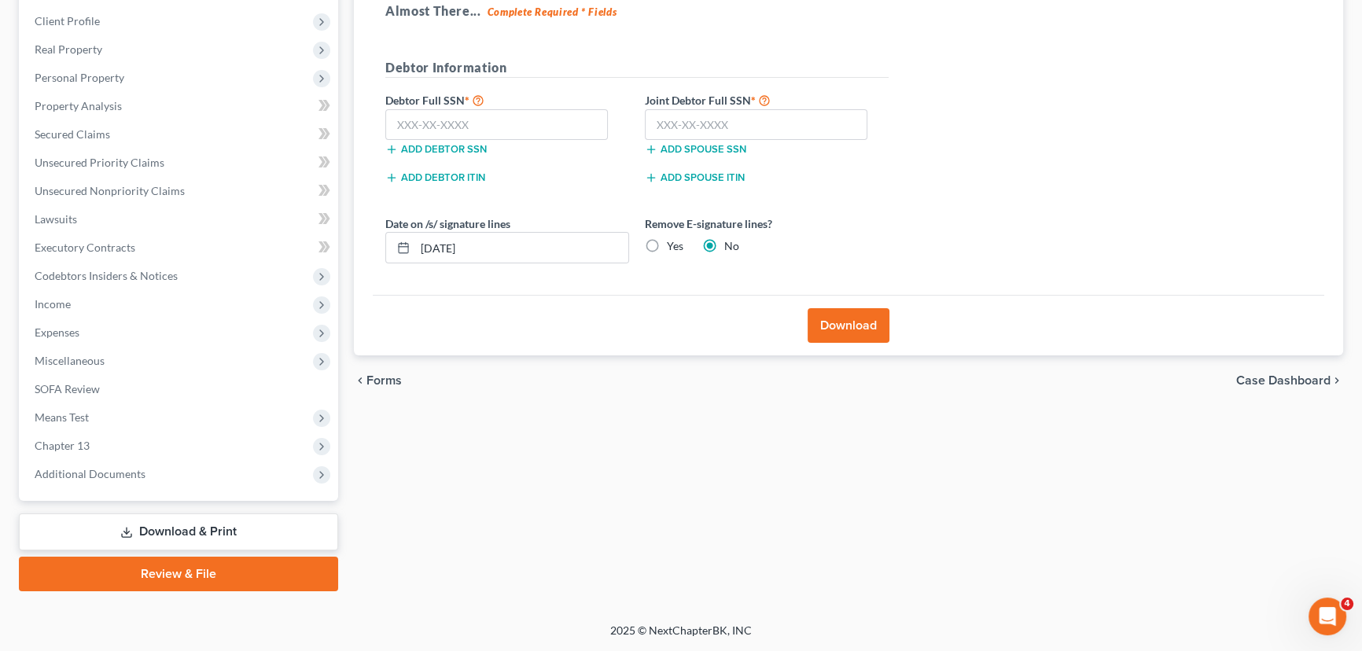
scroll to position [239, 0]
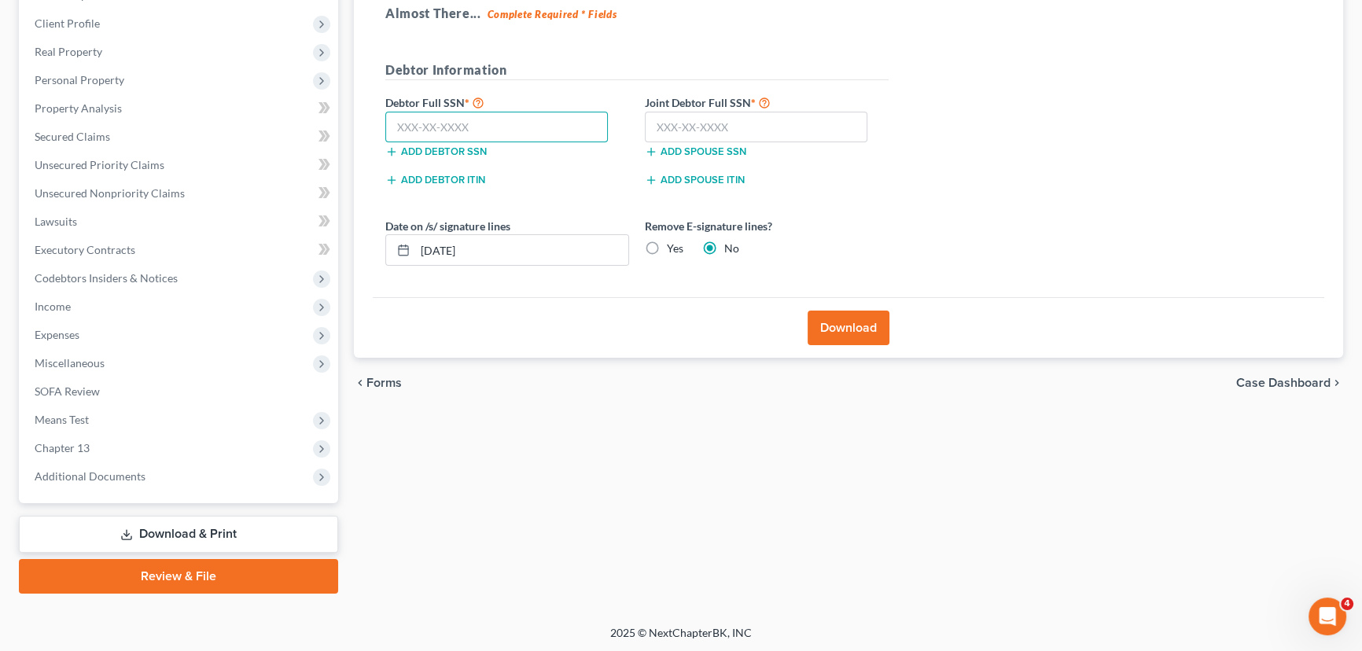
click at [438, 125] on input "text" at bounding box center [496, 127] width 223 height 31
click at [417, 117] on input "text" at bounding box center [496, 127] width 223 height 31
type input "463-90-9425"
click at [691, 128] on input "text" at bounding box center [756, 127] width 223 height 31
click at [715, 125] on input "text" at bounding box center [756, 127] width 223 height 31
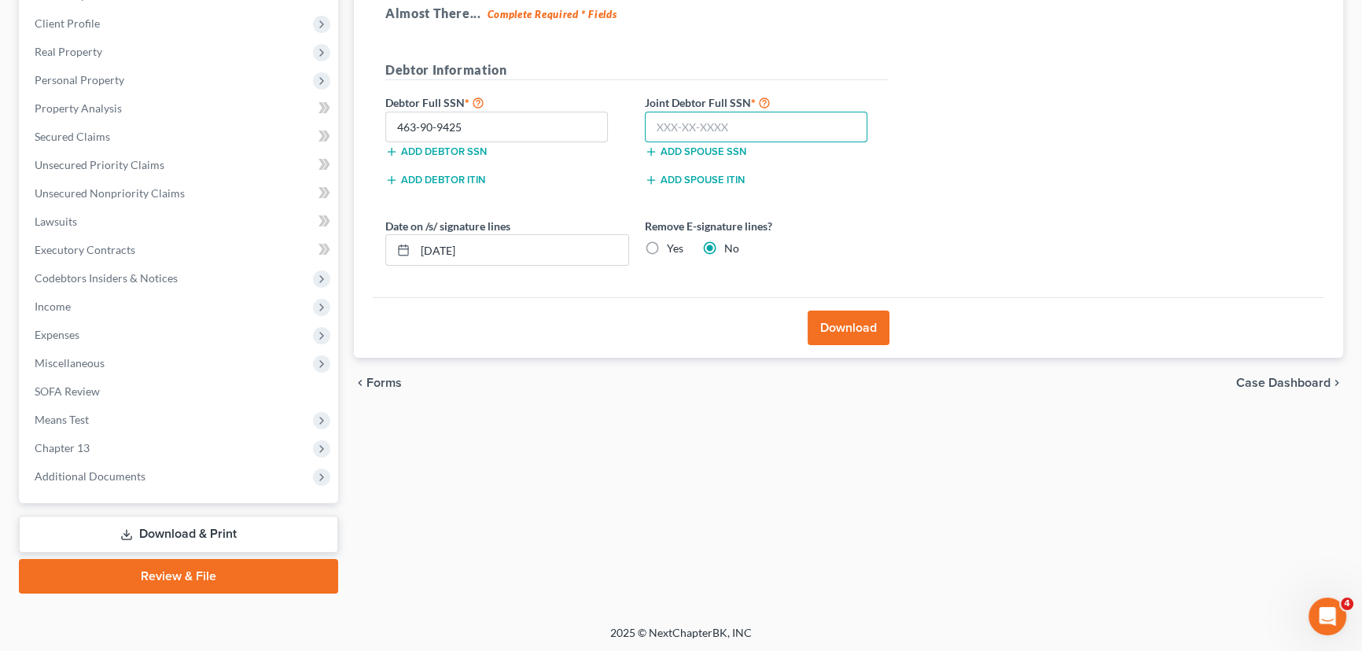
click at [661, 129] on input "text" at bounding box center [756, 127] width 223 height 31
type input "325-50-8987"
drag, startPoint x: 655, startPoint y: 248, endPoint x: 887, endPoint y: 338, distance: 248.3
click at [667, 248] on label "Yes" at bounding box center [675, 249] width 17 height 16
click at [673, 248] on input "Yes" at bounding box center [678, 246] width 10 height 10
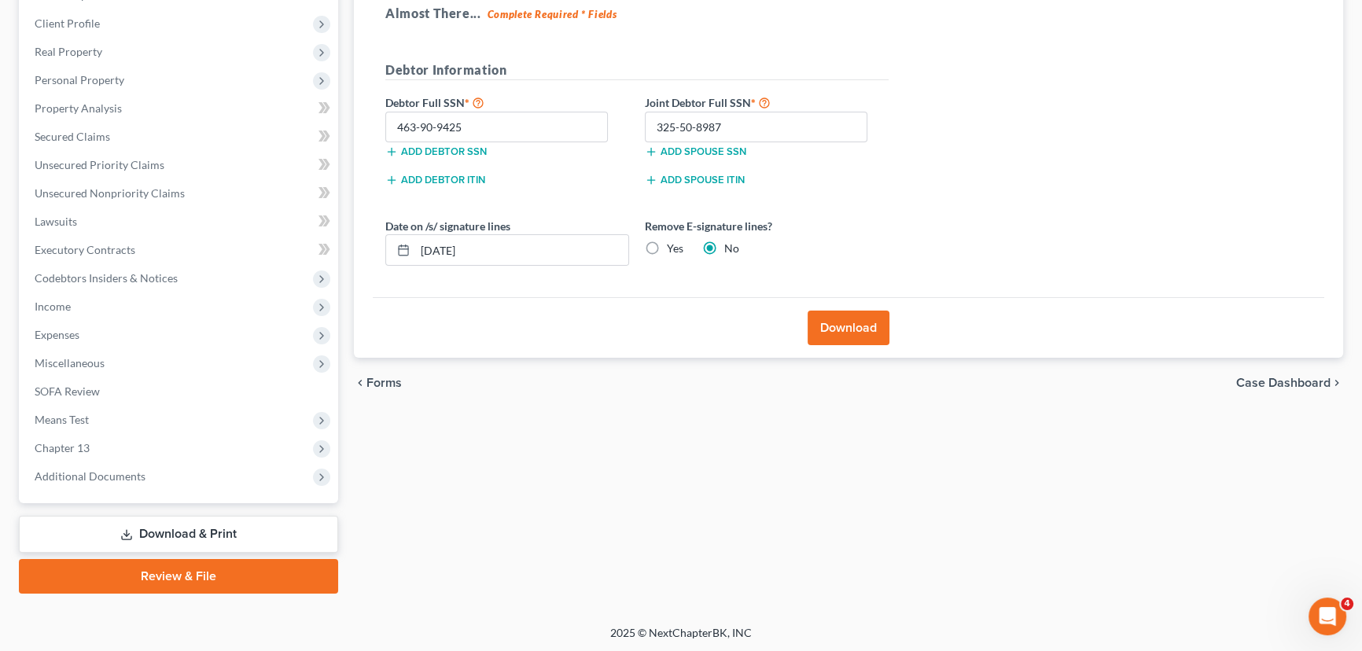
radio input "true"
radio input "false"
click at [865, 323] on button "Download" at bounding box center [849, 328] width 82 height 35
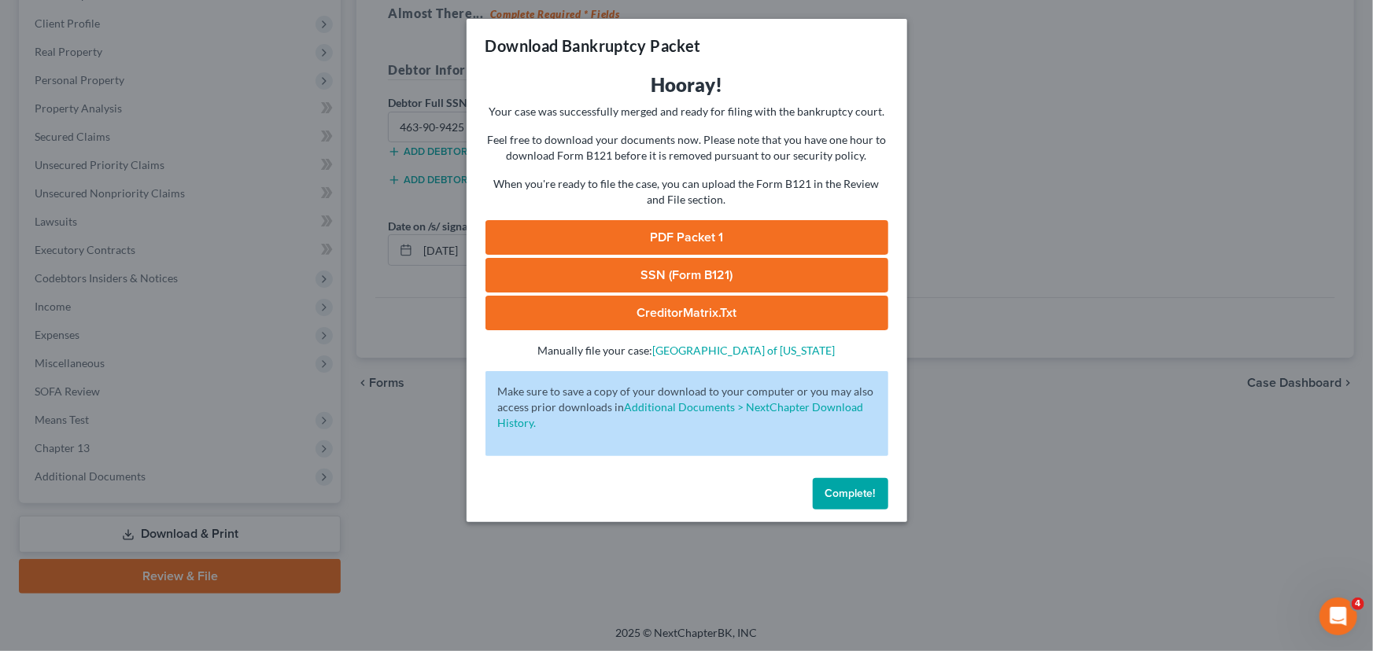
click at [636, 234] on link "PDF Packet 1" at bounding box center [686, 237] width 403 height 35
click at [706, 278] on link "SSN (Form B121)" at bounding box center [686, 275] width 403 height 35
drag, startPoint x: 658, startPoint y: 303, endPoint x: 1141, endPoint y: 196, distance: 493.9
click at [658, 303] on link "CreditorMatrix.txt" at bounding box center [686, 313] width 403 height 35
click at [865, 492] on span "Complete!" at bounding box center [850, 493] width 50 height 13
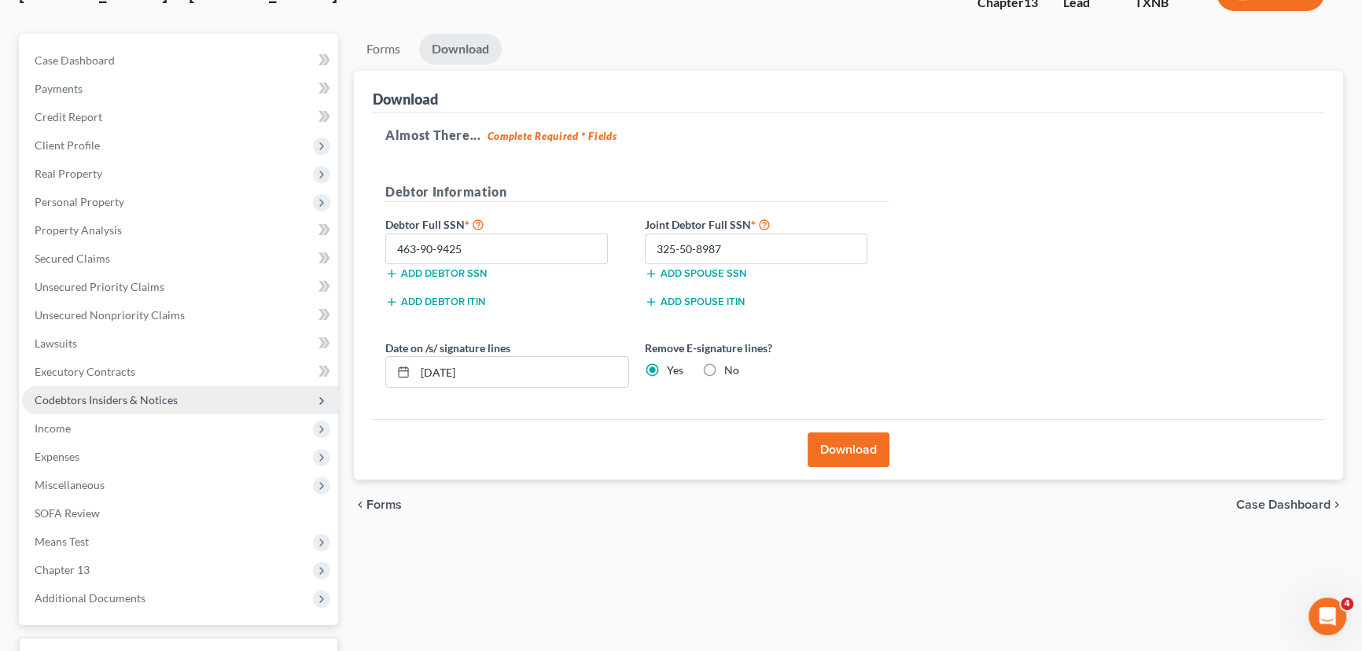
scroll to position [0, 0]
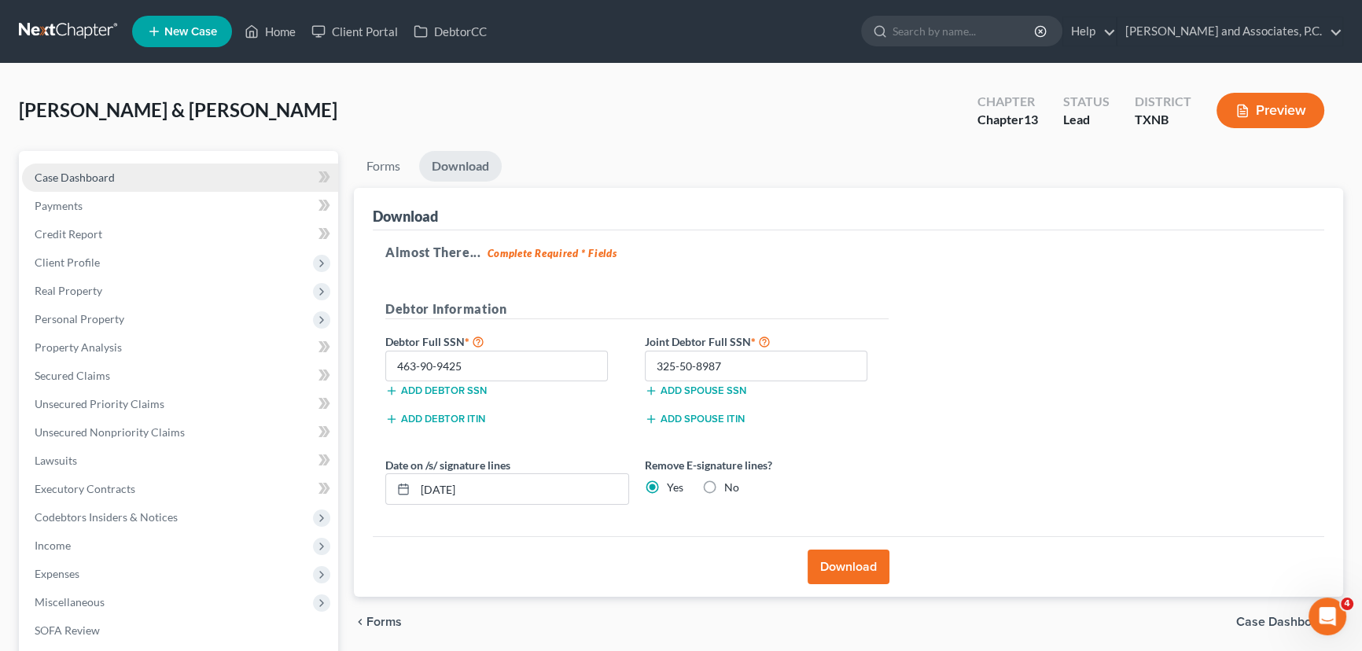
click at [126, 172] on link "Case Dashboard" at bounding box center [180, 178] width 316 height 28
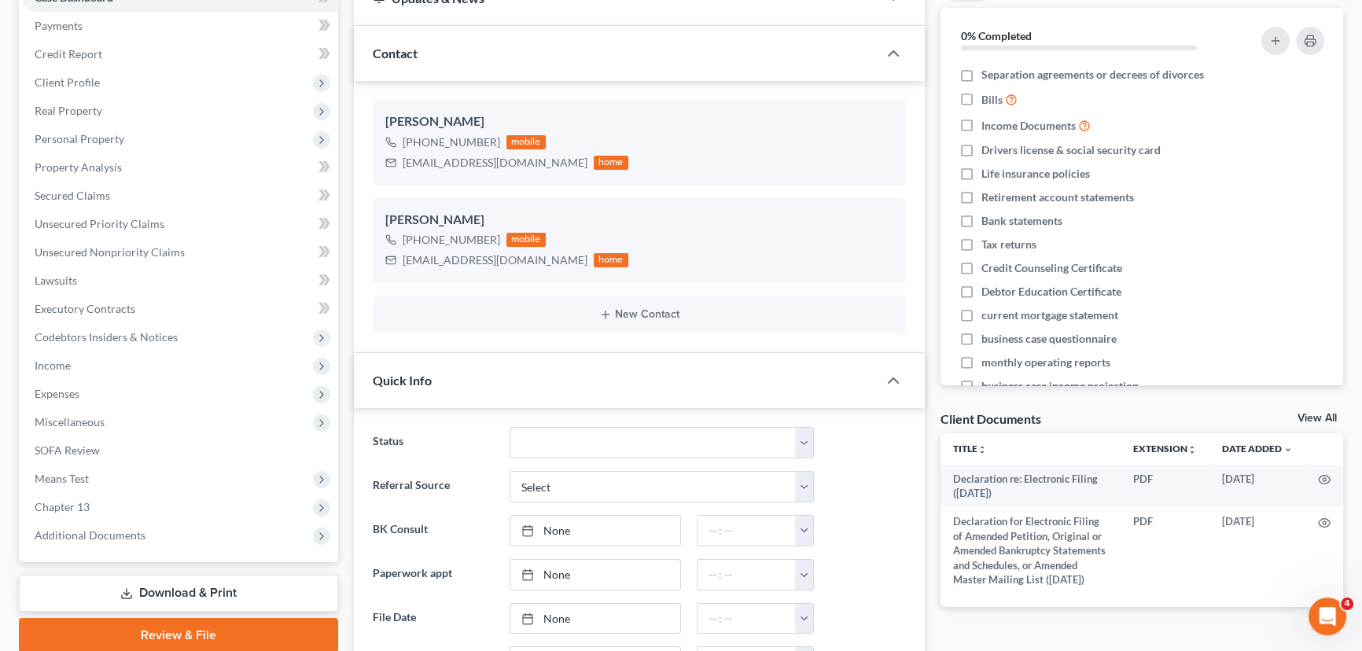
scroll to position [214, 0]
